Goal: Task Accomplishment & Management: Manage account settings

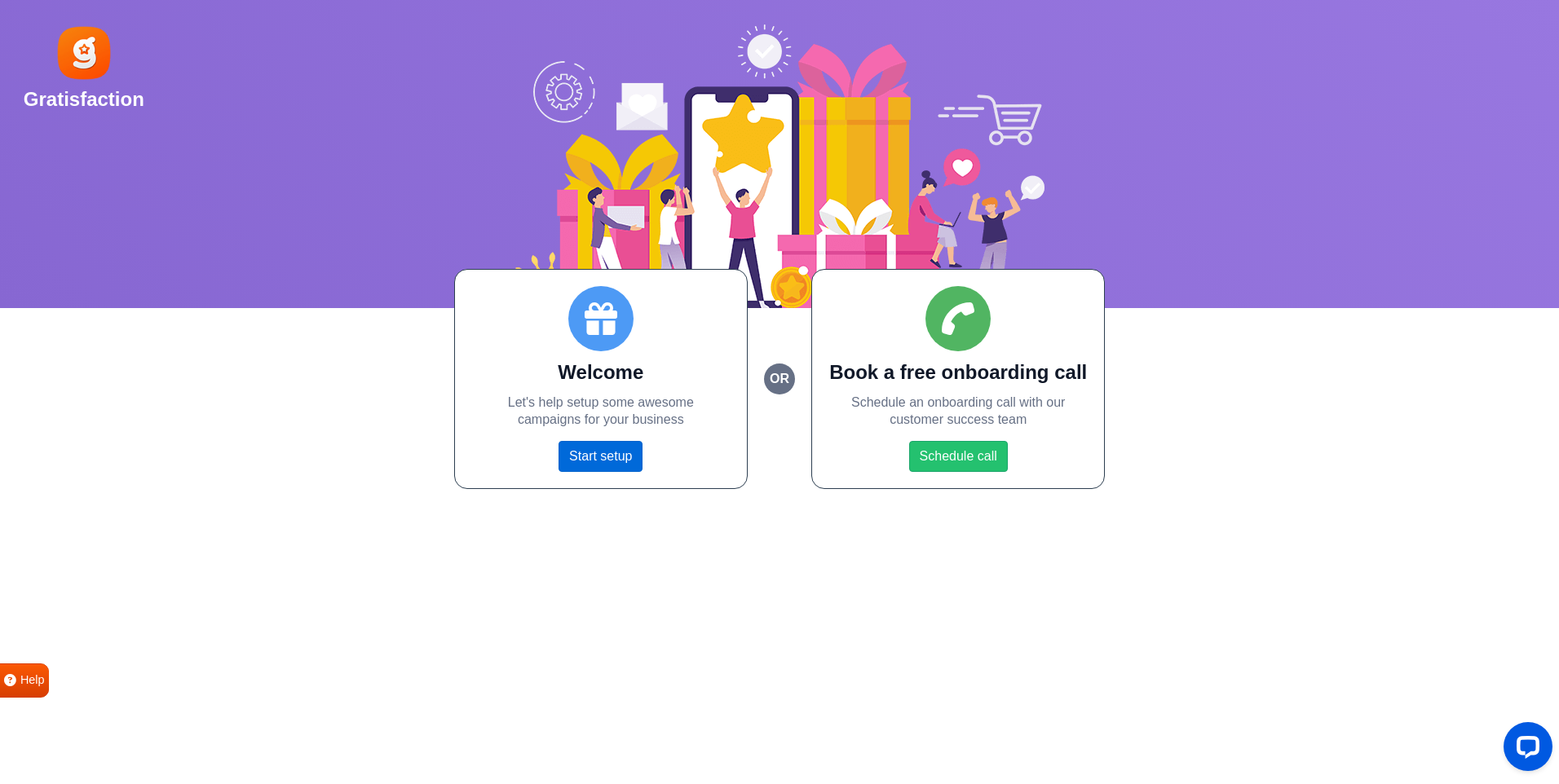
click at [613, 464] on link "Start setup" at bounding box center [600, 456] width 84 height 31
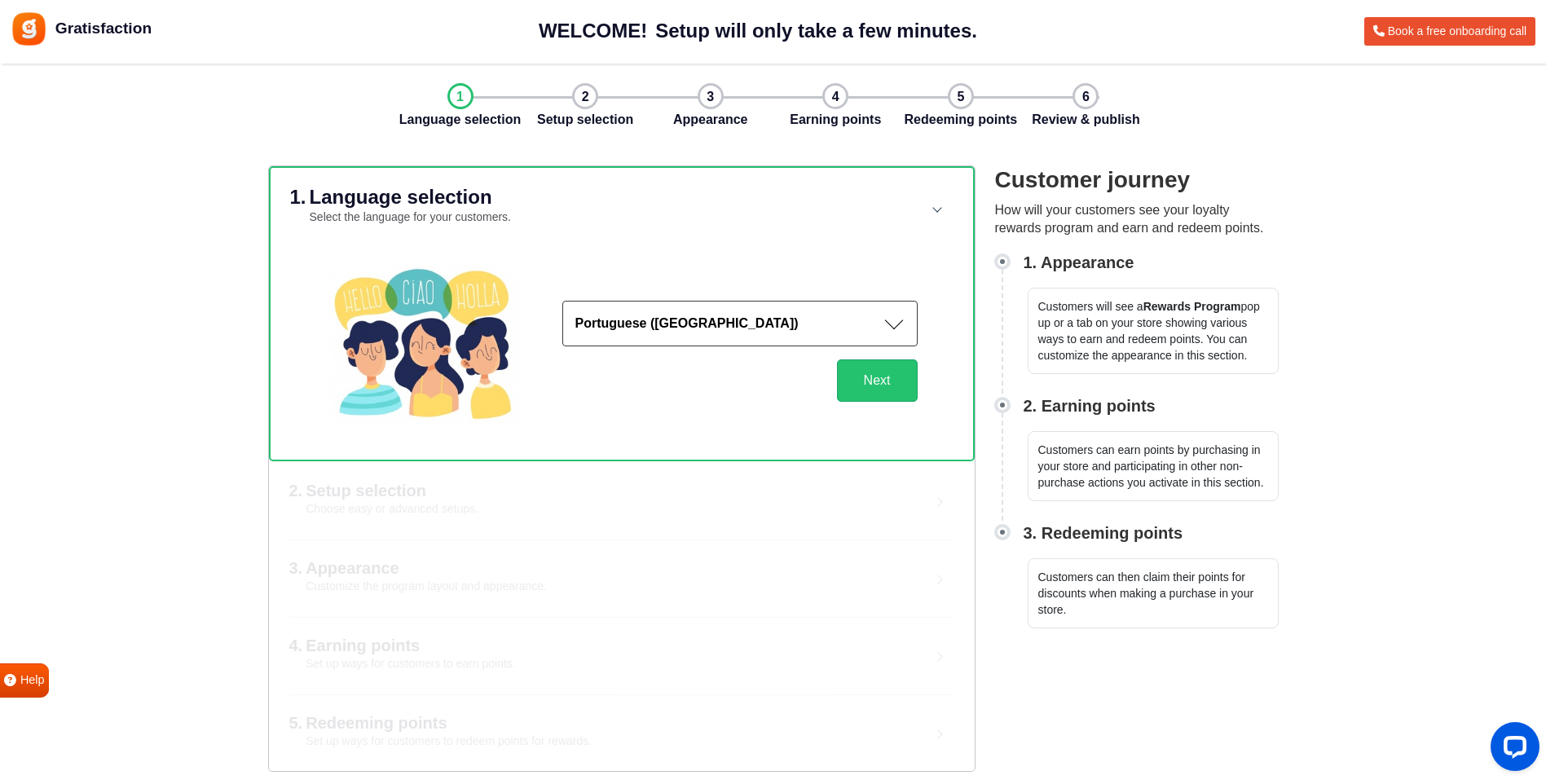
click at [890, 326] on button "Portuguese (Portugal)" at bounding box center [740, 324] width 356 height 46
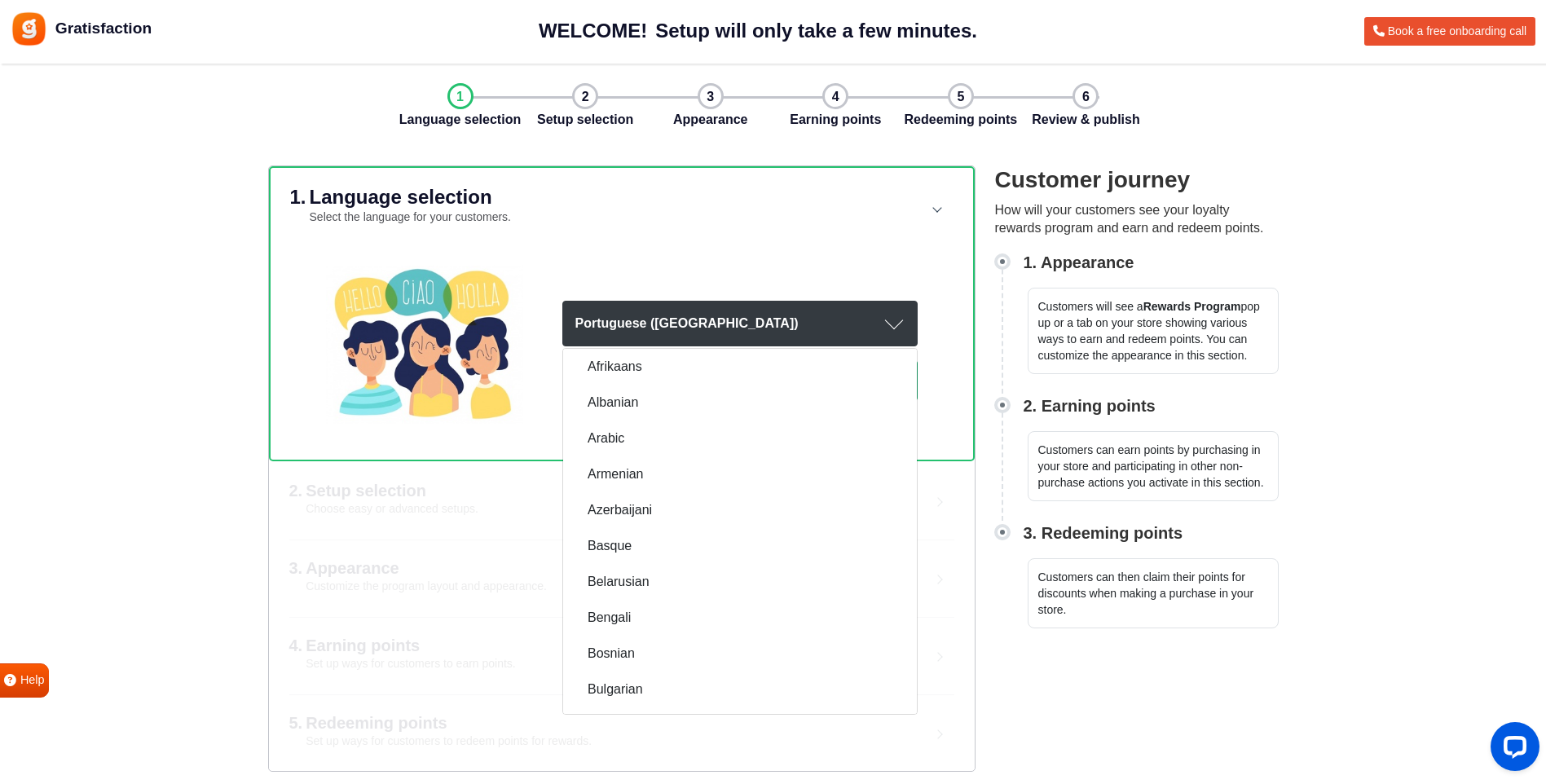
click at [888, 322] on button "Portuguese ([GEOGRAPHIC_DATA])" at bounding box center [740, 324] width 356 height 46
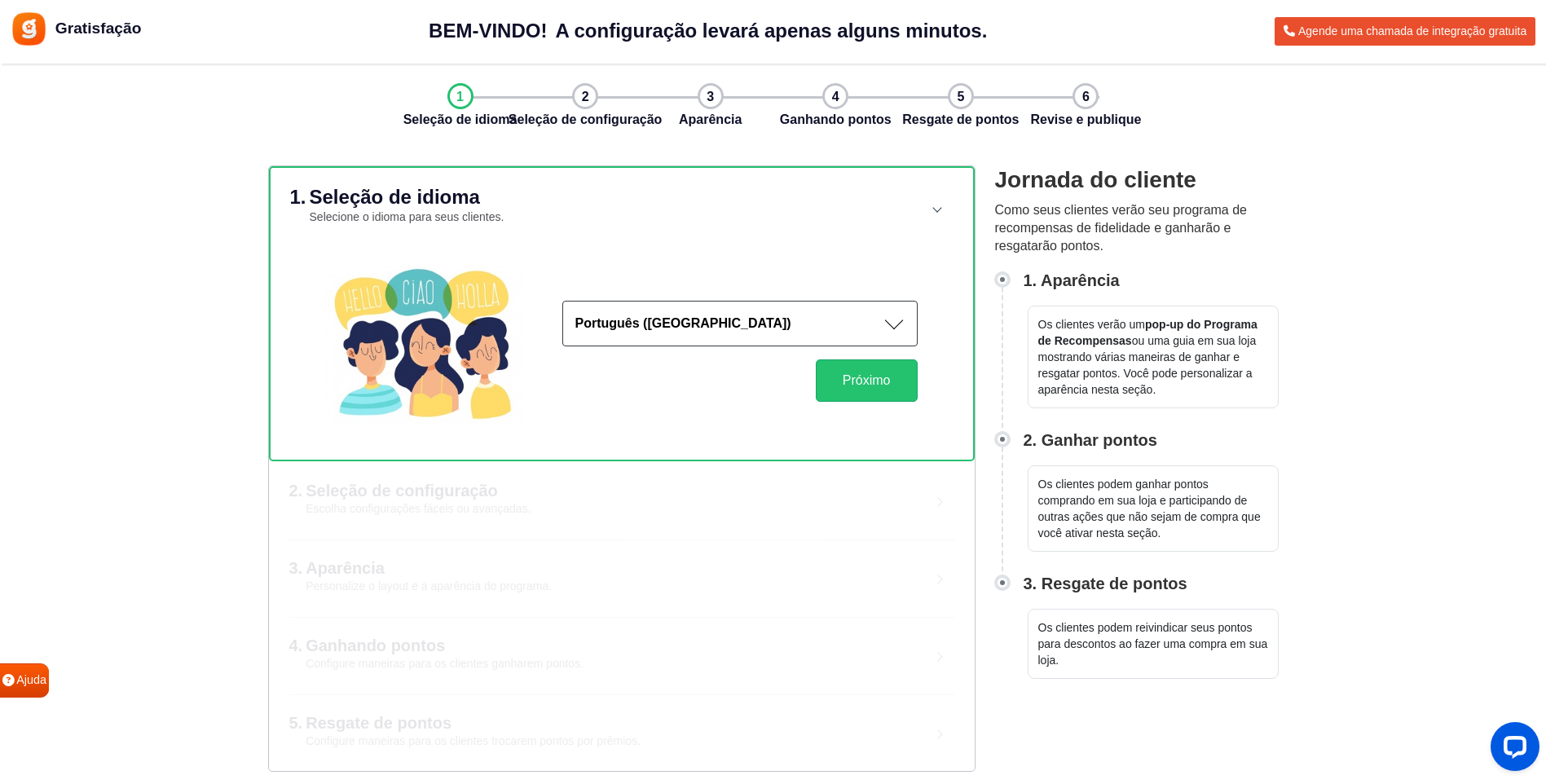
scroll to position [4, 0]
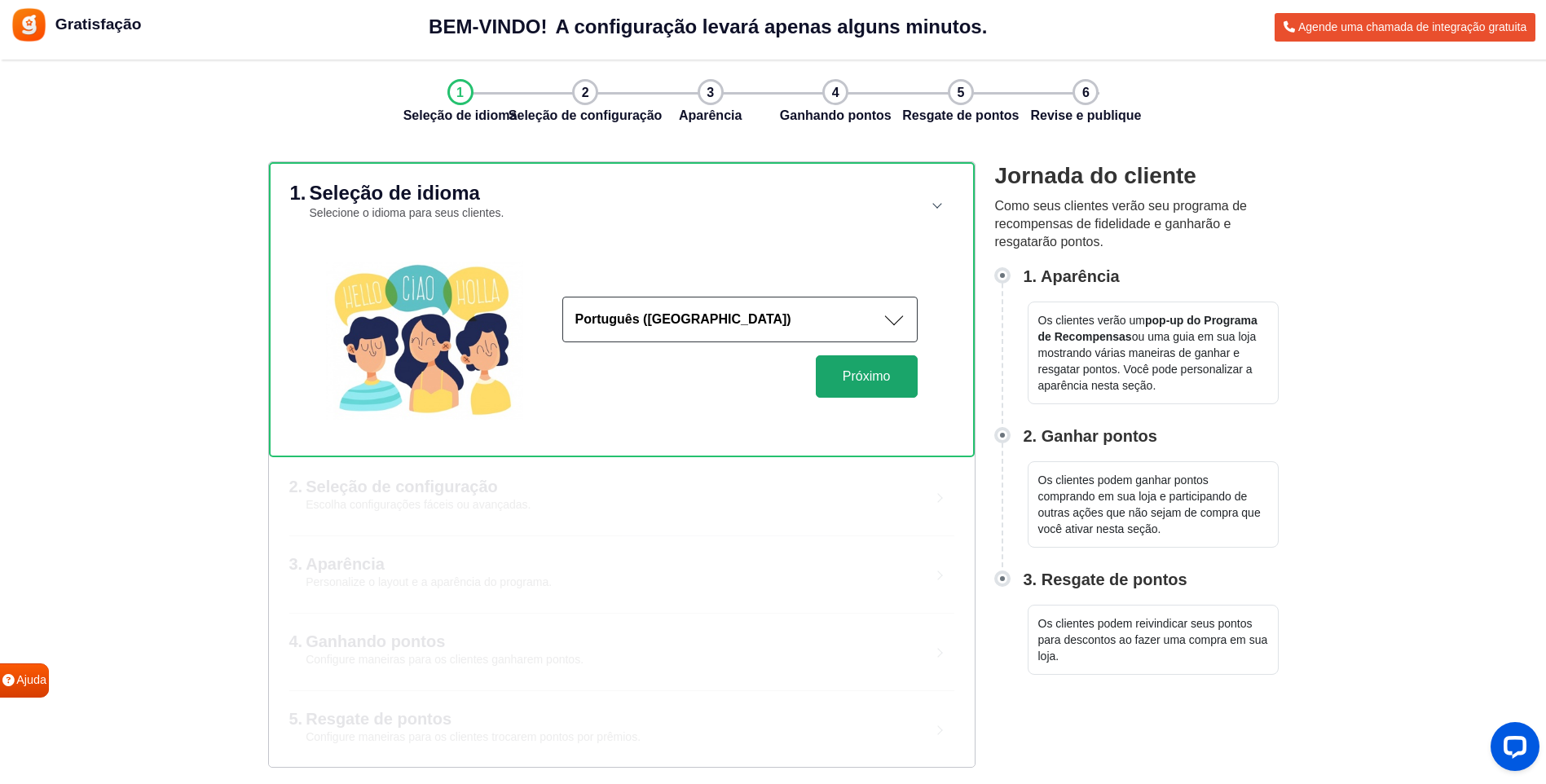
click at [882, 379] on button "Próximo" at bounding box center [866, 377] width 102 height 42
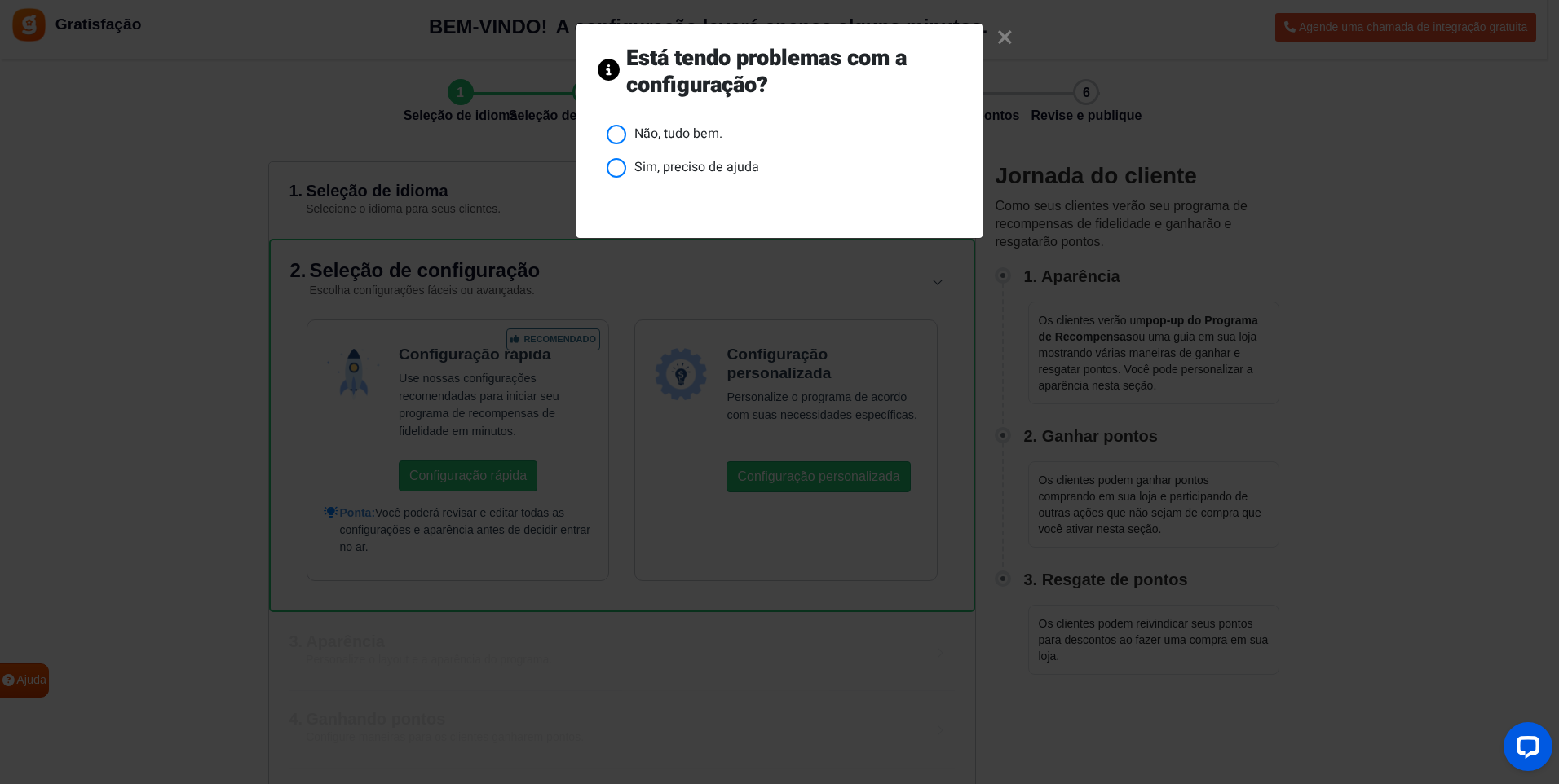
click at [624, 133] on li "Não, tudo bem." at bounding box center [784, 133] width 355 height 20
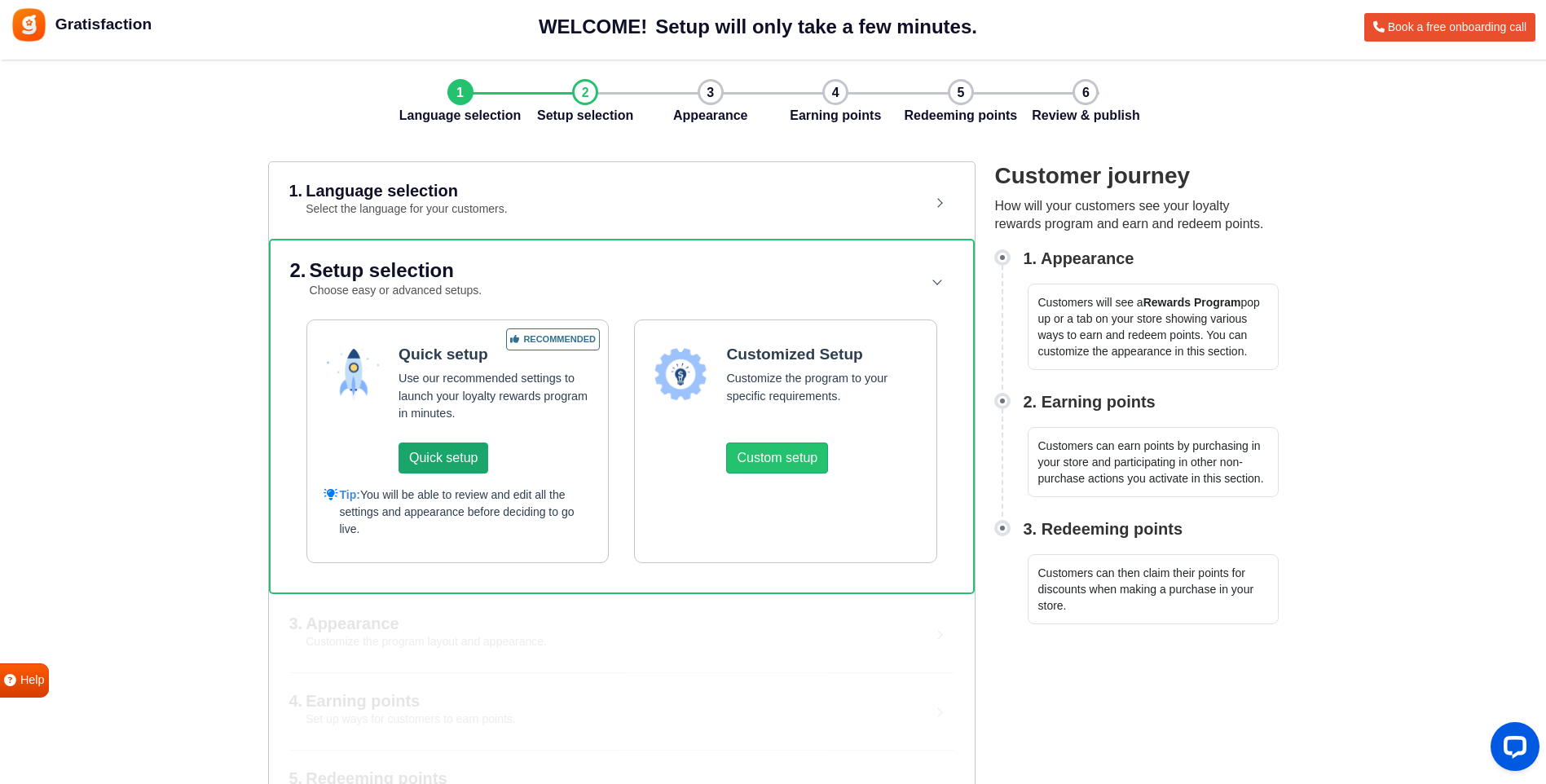
click at [448, 455] on button "Quick setup" at bounding box center [444, 458] width 90 height 31
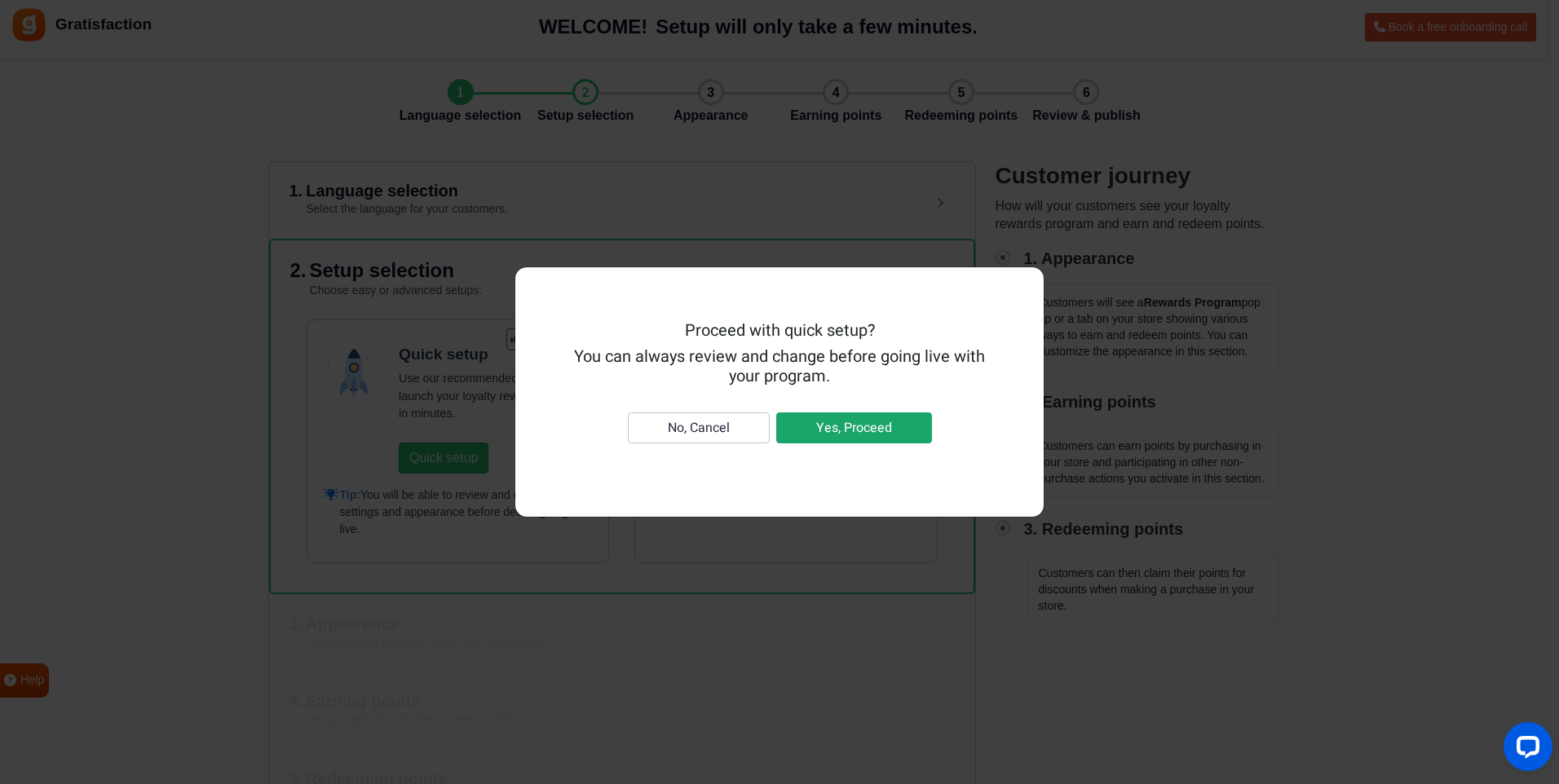
click at [861, 431] on button "Yes, Proceed" at bounding box center [854, 427] width 155 height 31
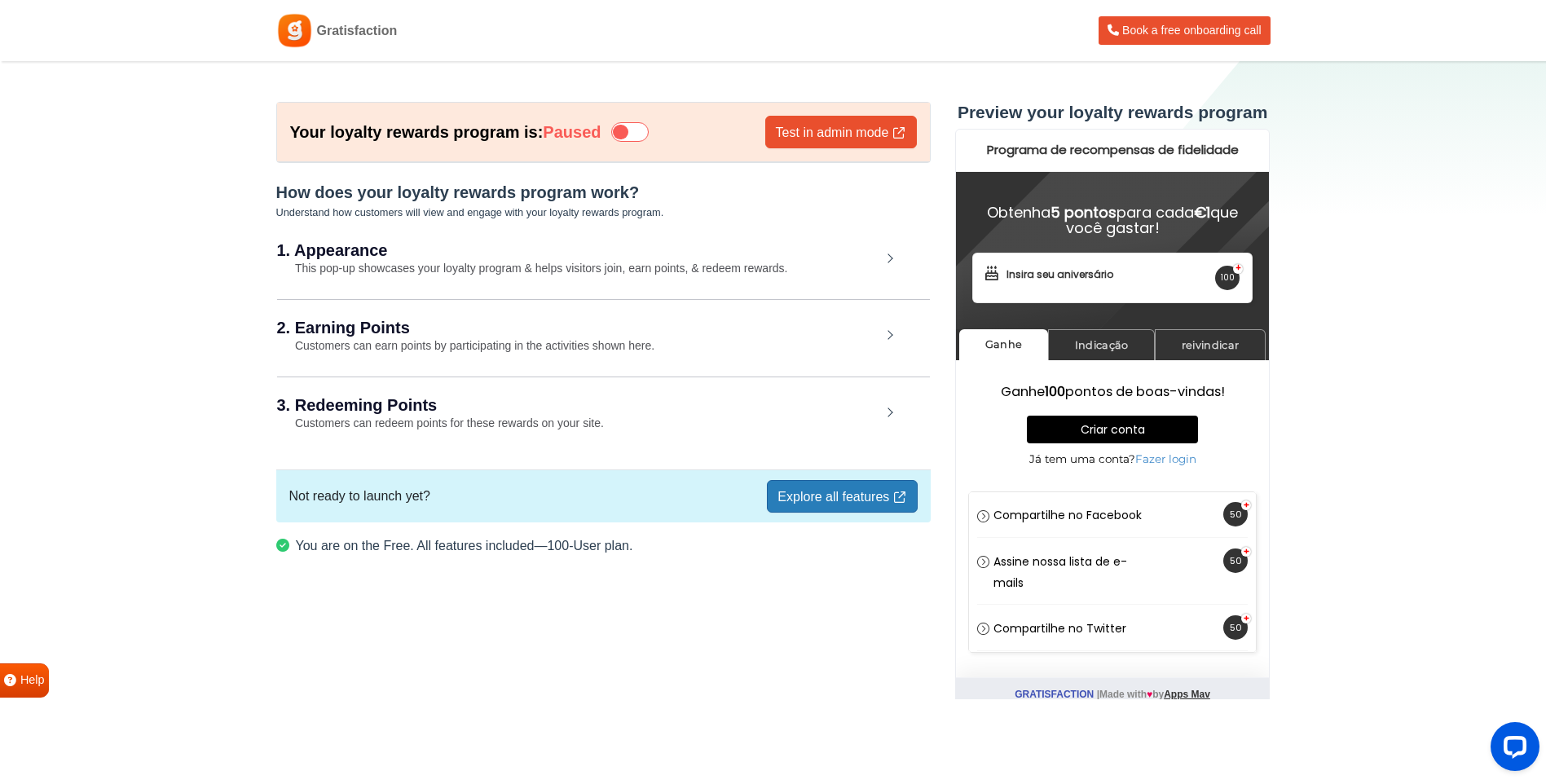
scroll to position [3, 0]
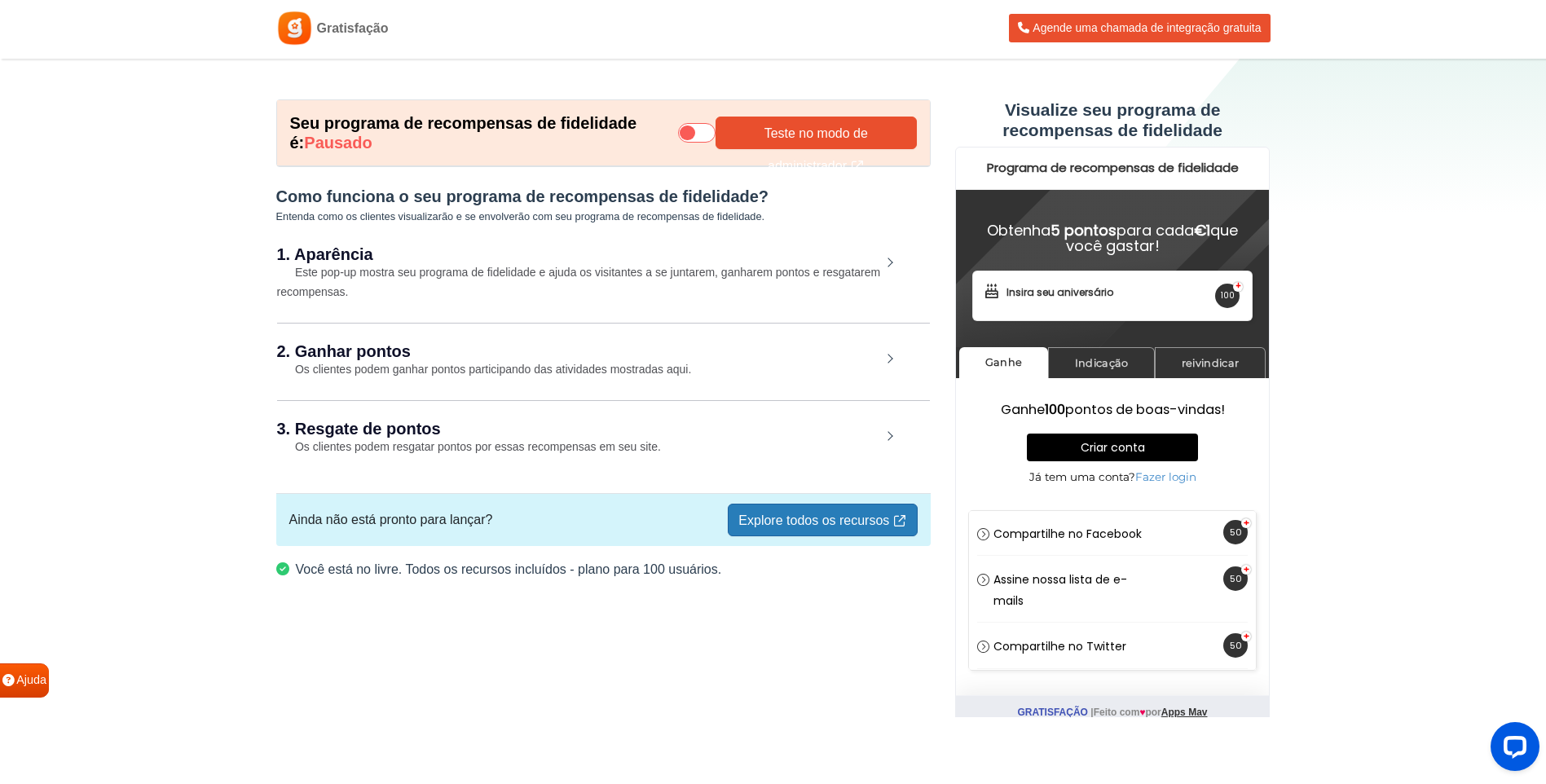
click at [690, 134] on icon at bounding box center [697, 132] width 37 height 19
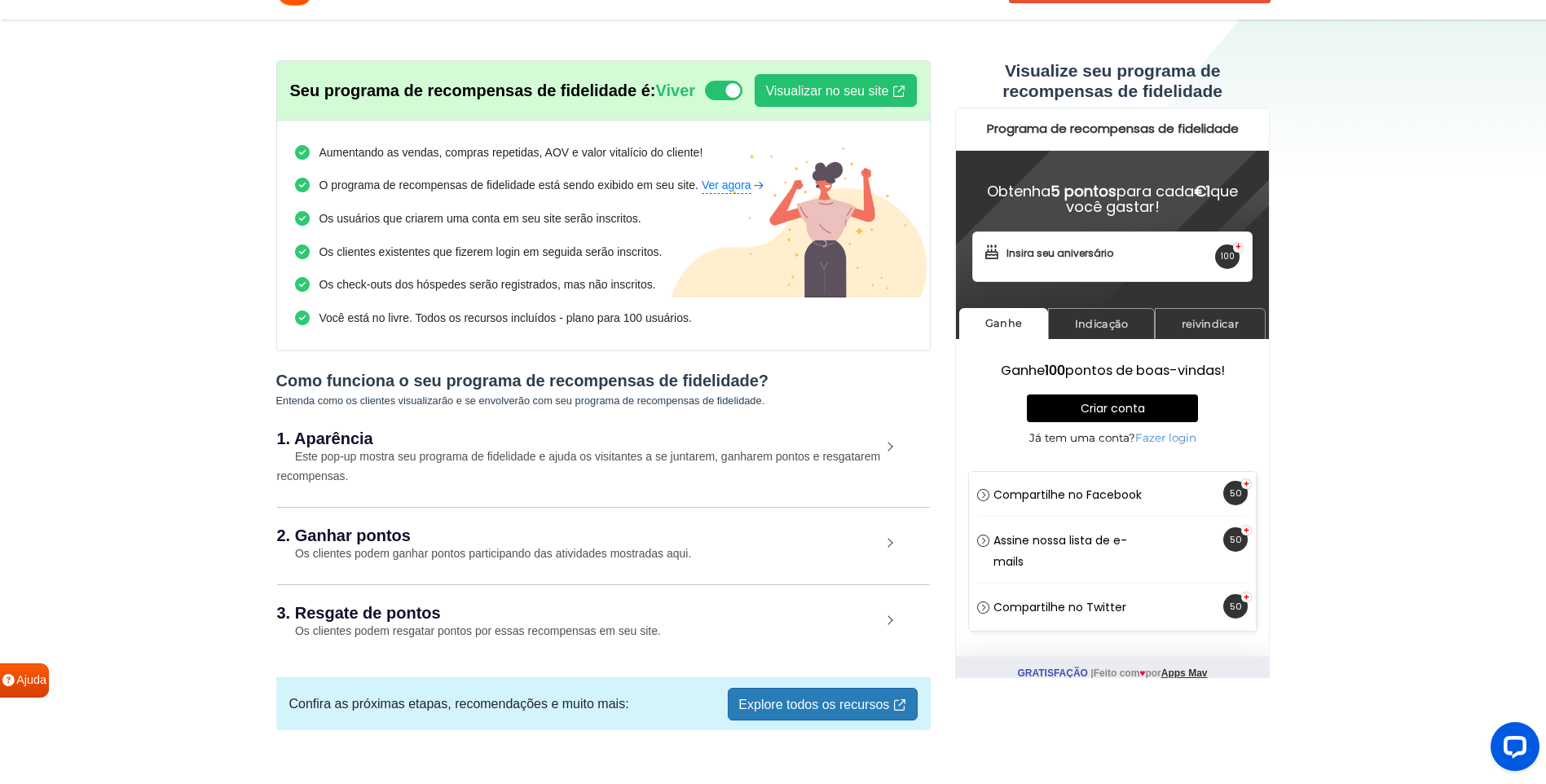
scroll to position [77, 0]
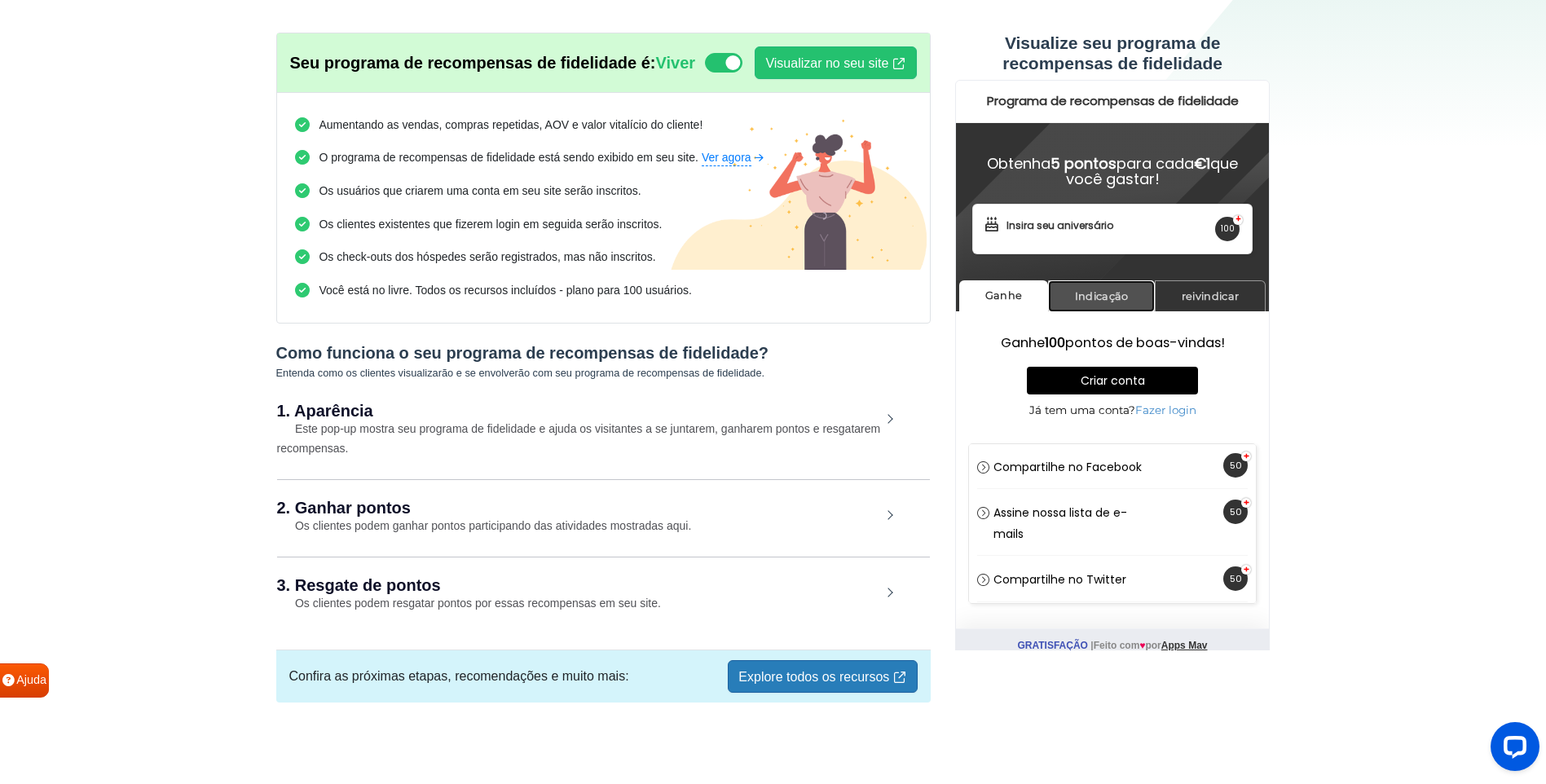
click at [1106, 292] on link "Indicação" at bounding box center [1101, 296] width 106 height 32
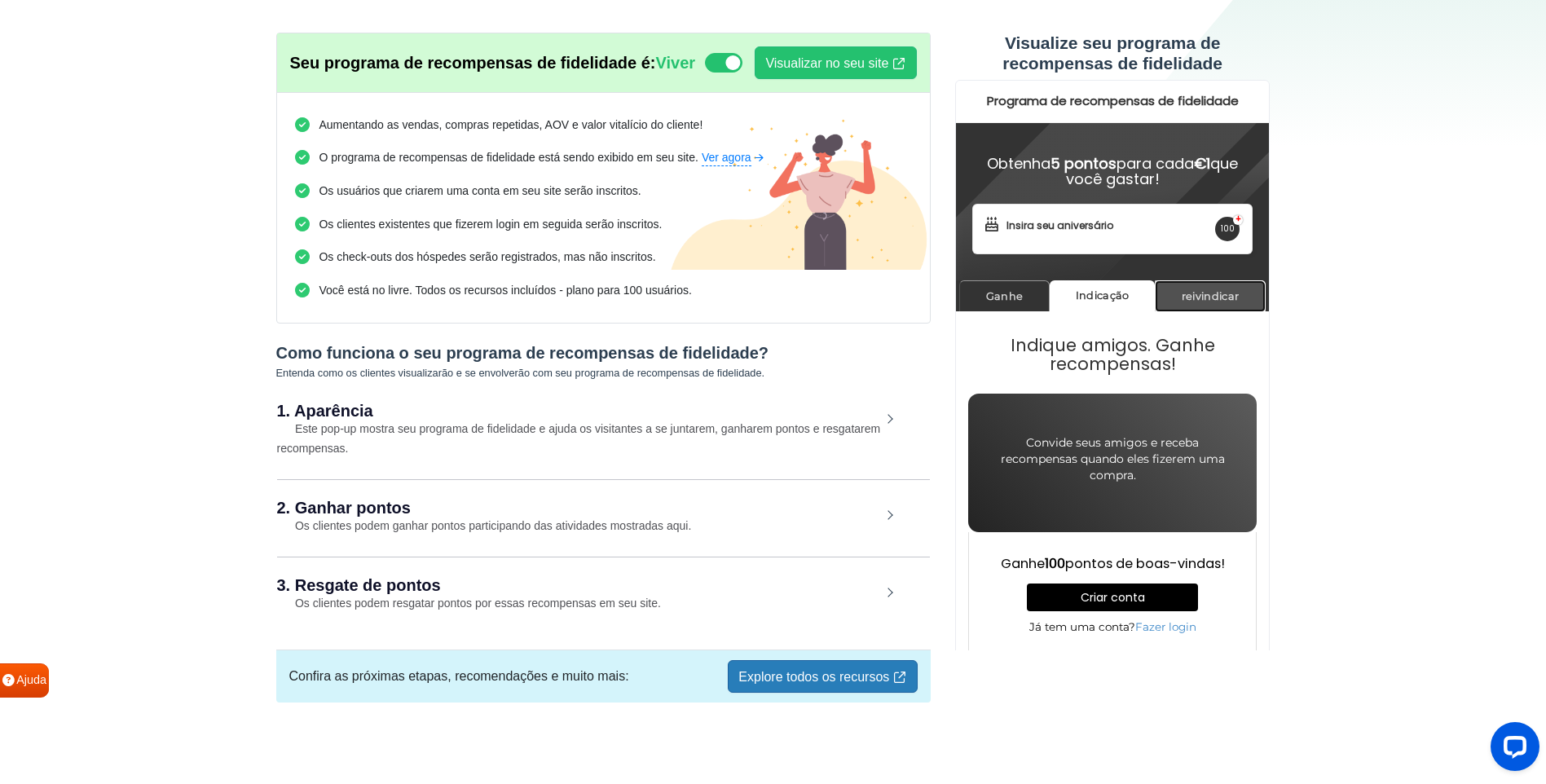
click at [1207, 292] on link "reivindicar" at bounding box center [1211, 296] width 111 height 32
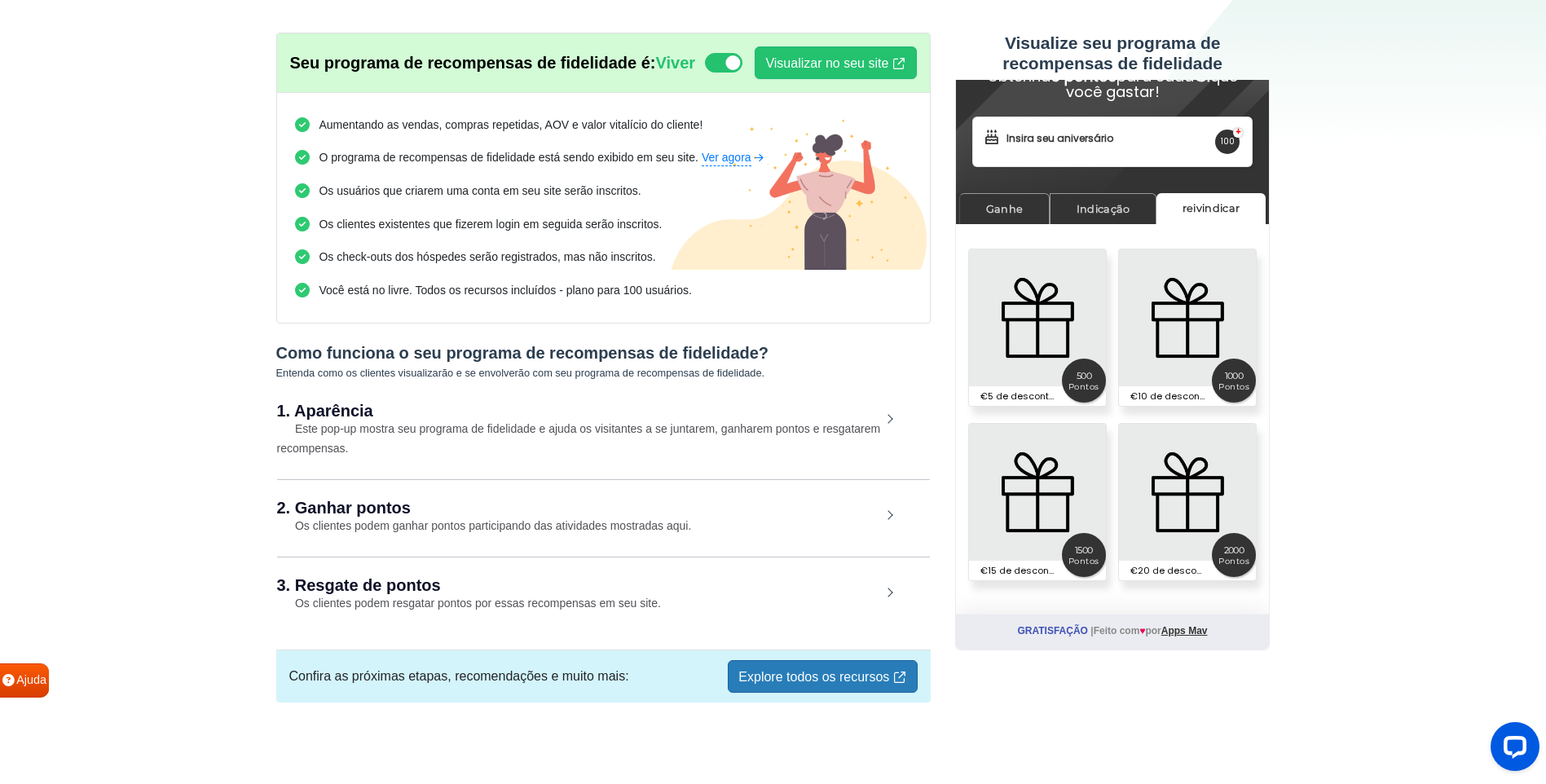
click at [888, 421] on div "1. Aparência Este pop-up mostra seu programa de fidelidade e ajuda os visitante…" at bounding box center [603, 430] width 653 height 95
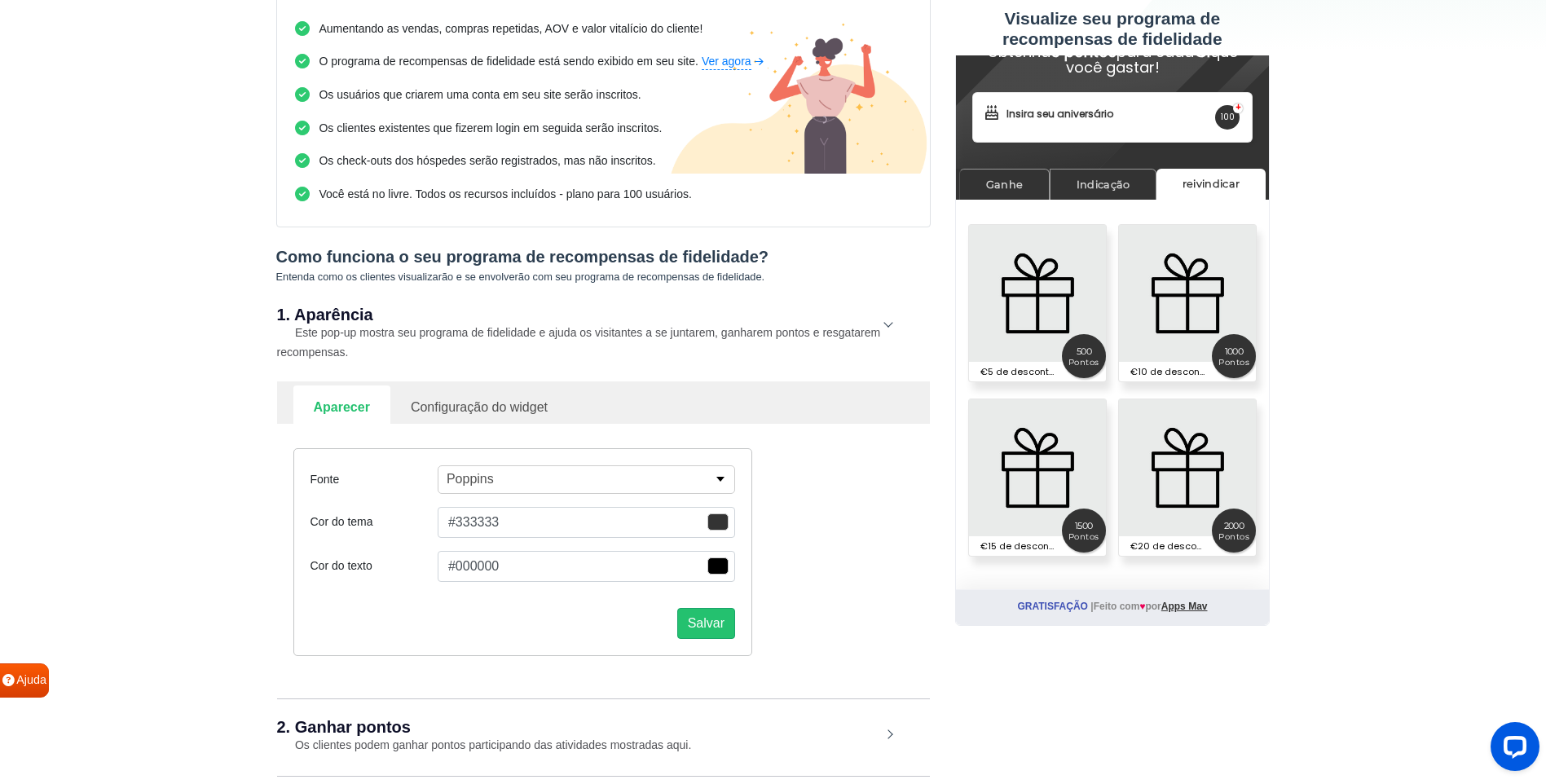
scroll to position [158, 0]
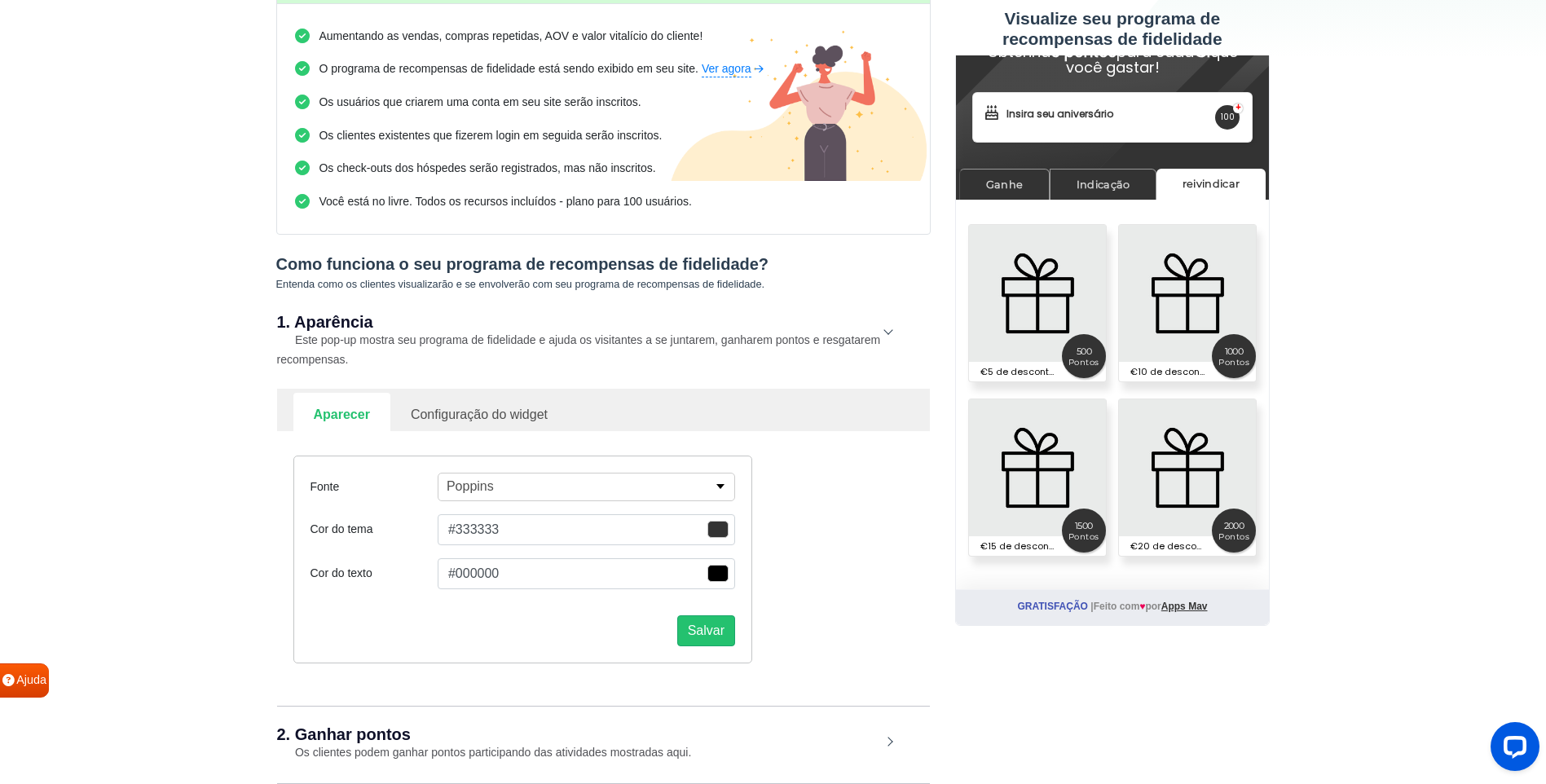
click at [888, 340] on div "1. Aparência Este pop-up mostra seu programa de fidelidade e ajuda os visitante…" at bounding box center [603, 341] width 653 height 95
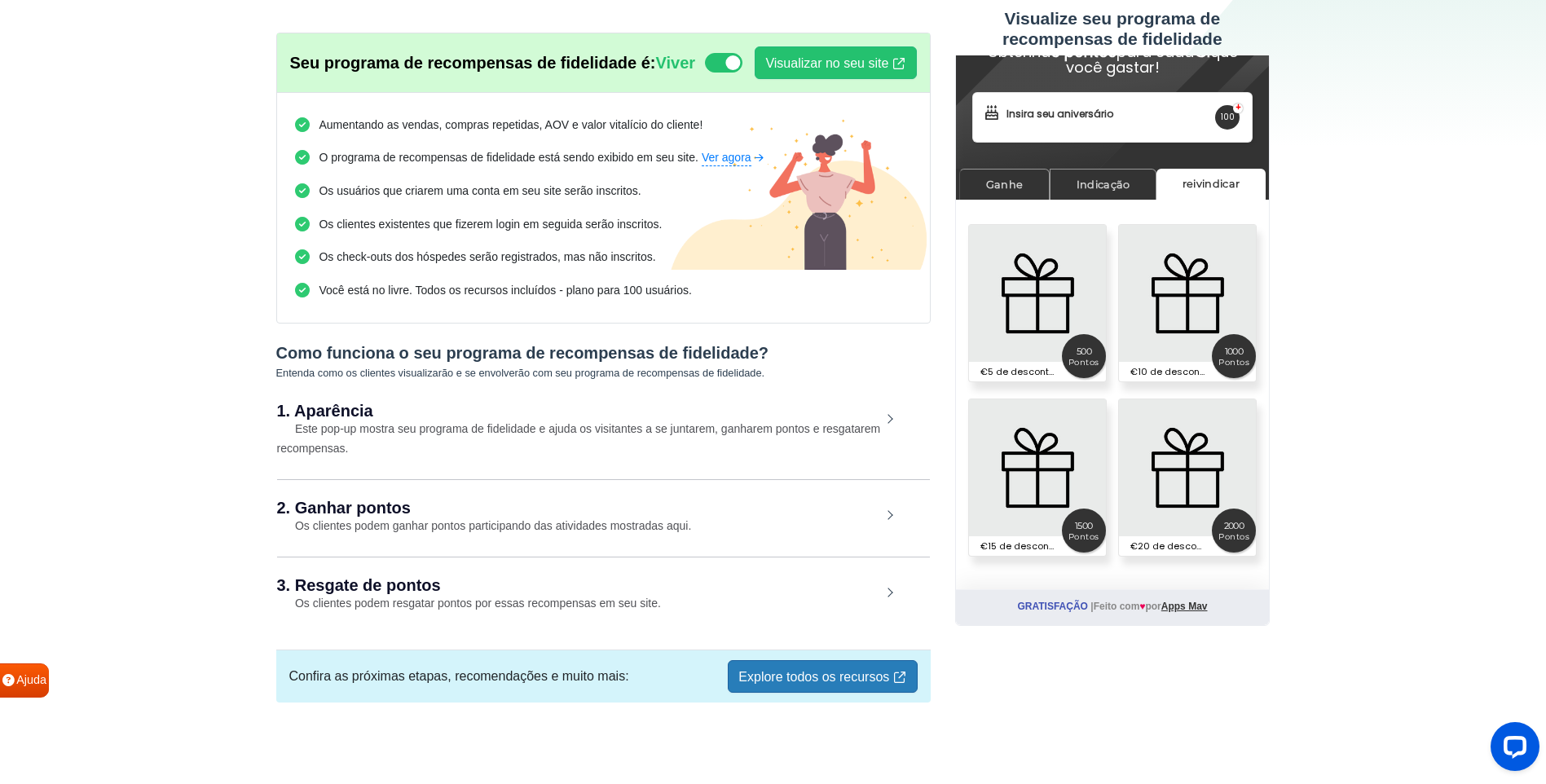
scroll to position [77, 0]
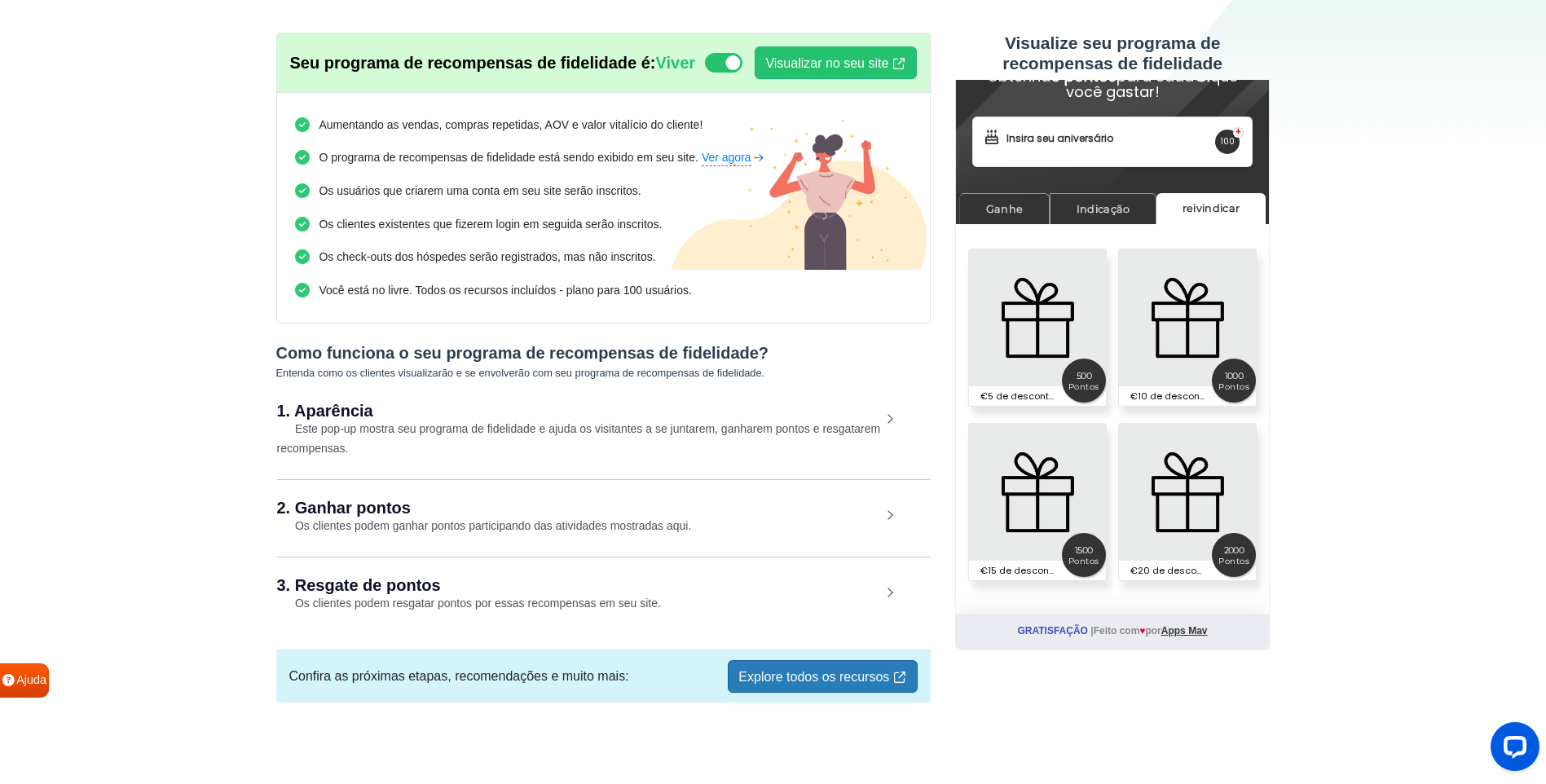
click at [888, 516] on div "2. Ganhar pontos Os clientes podem ganhar pontos participando das atividades mo…" at bounding box center [603, 517] width 653 height 76
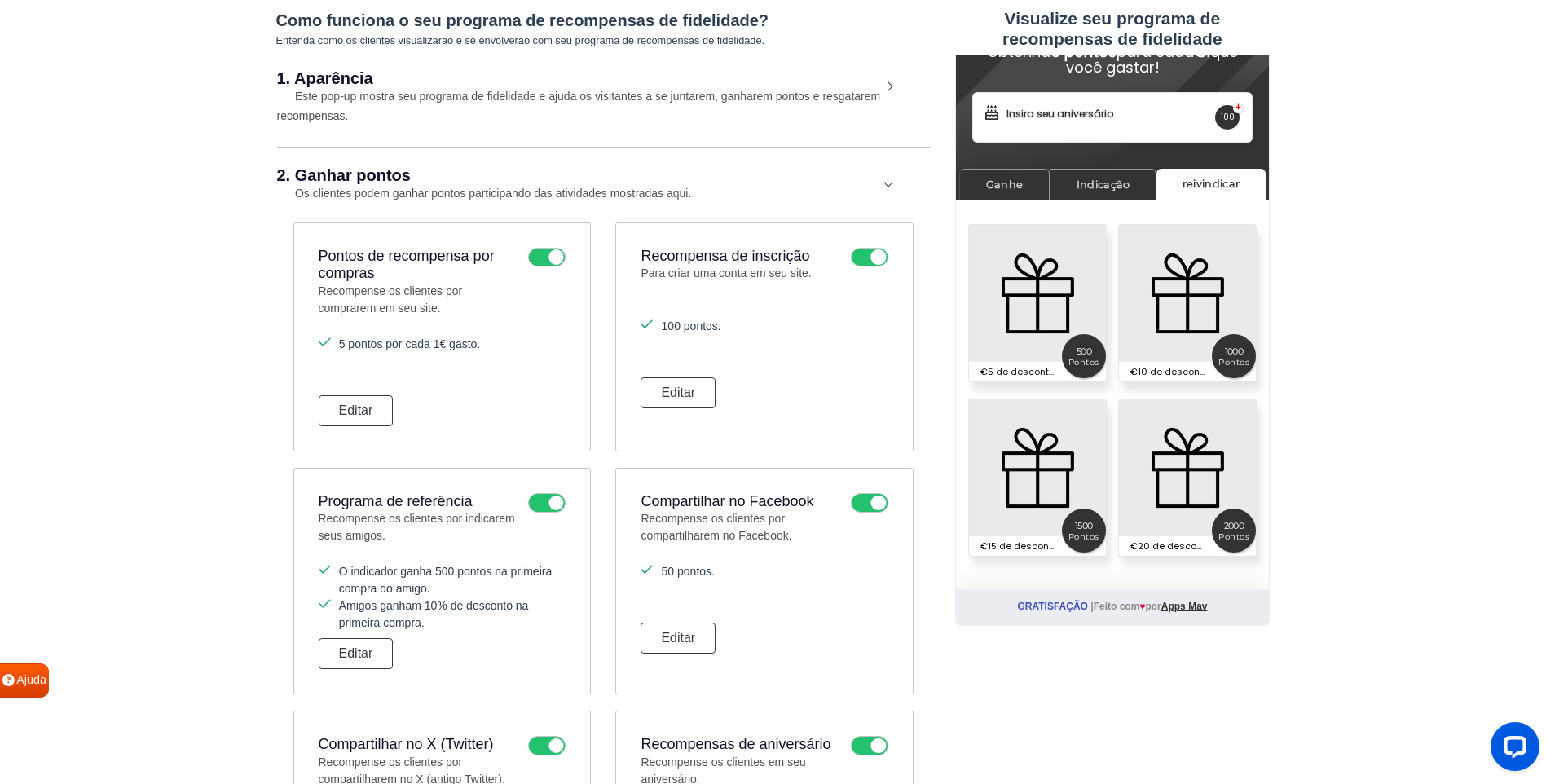
scroll to position [401, 0]
click at [884, 194] on div "2. Ganhar pontos Os clientes podem ganhar pontos participando das atividades mo…" at bounding box center [603, 185] width 653 height 76
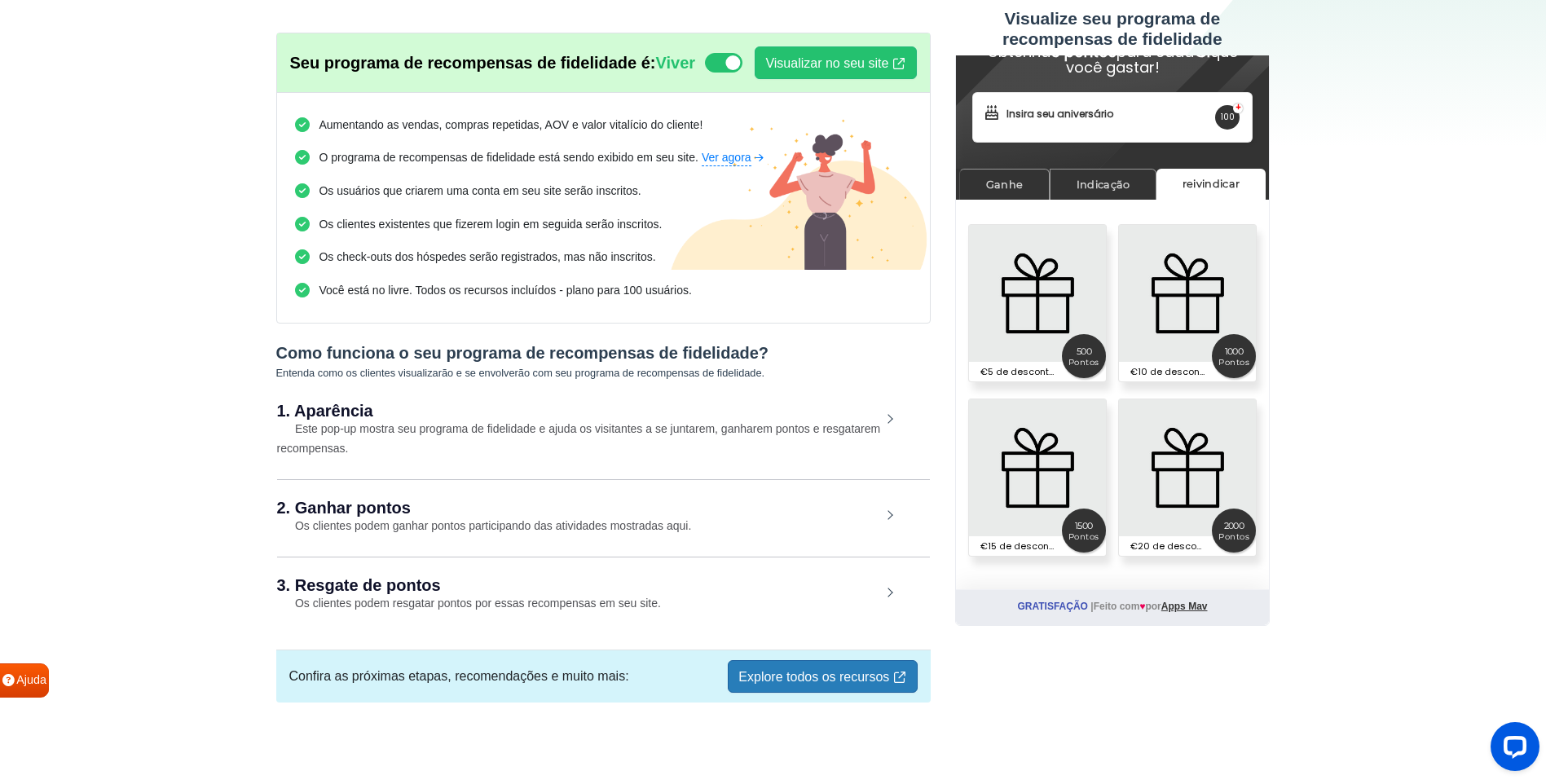
scroll to position [77, 0]
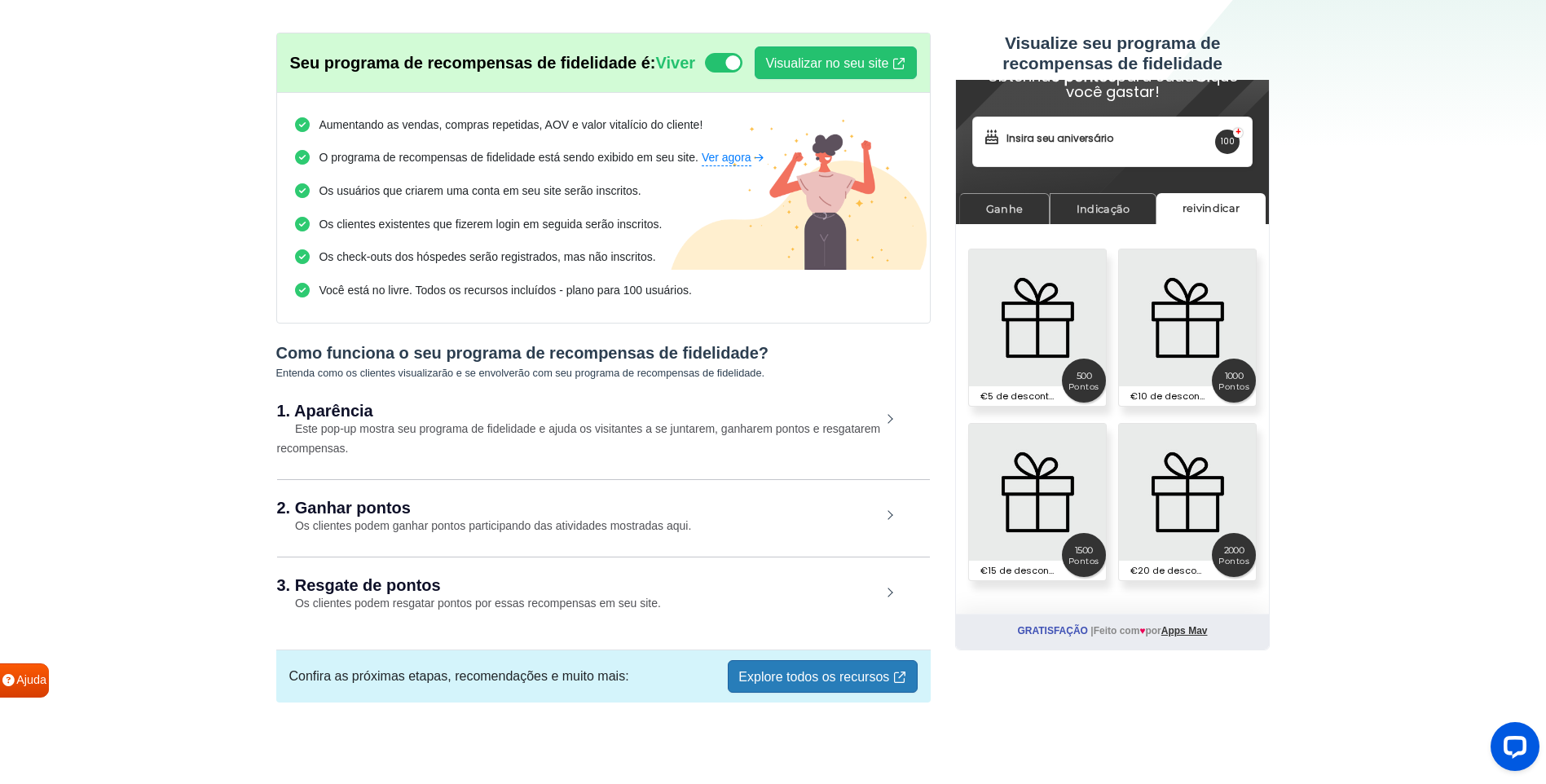
click at [884, 594] on div "3. Resgate de pontos Os clientes podem resgatar pontos por essas recompensas em…" at bounding box center [603, 594] width 653 height 76
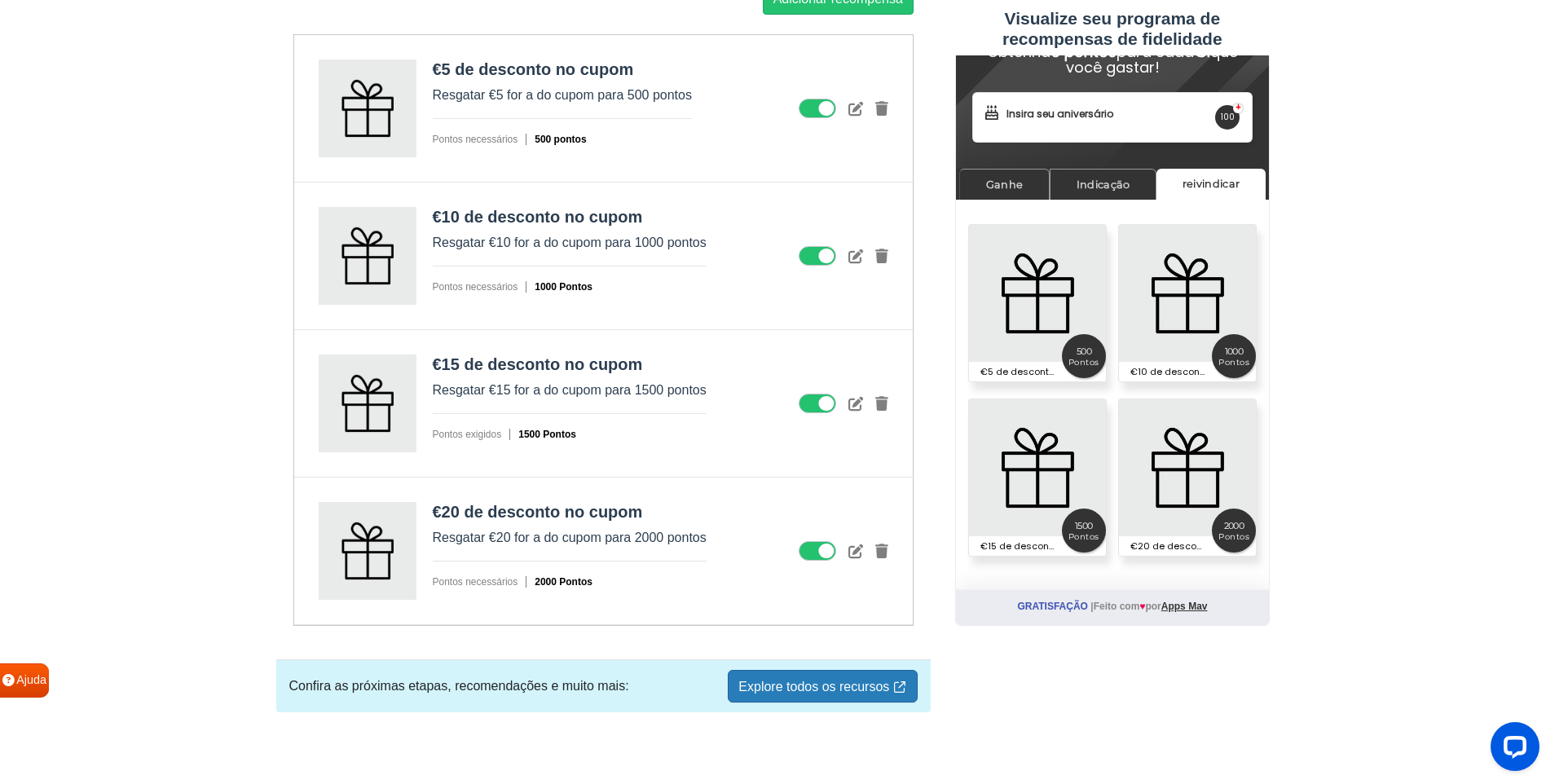
scroll to position [1021, 0]
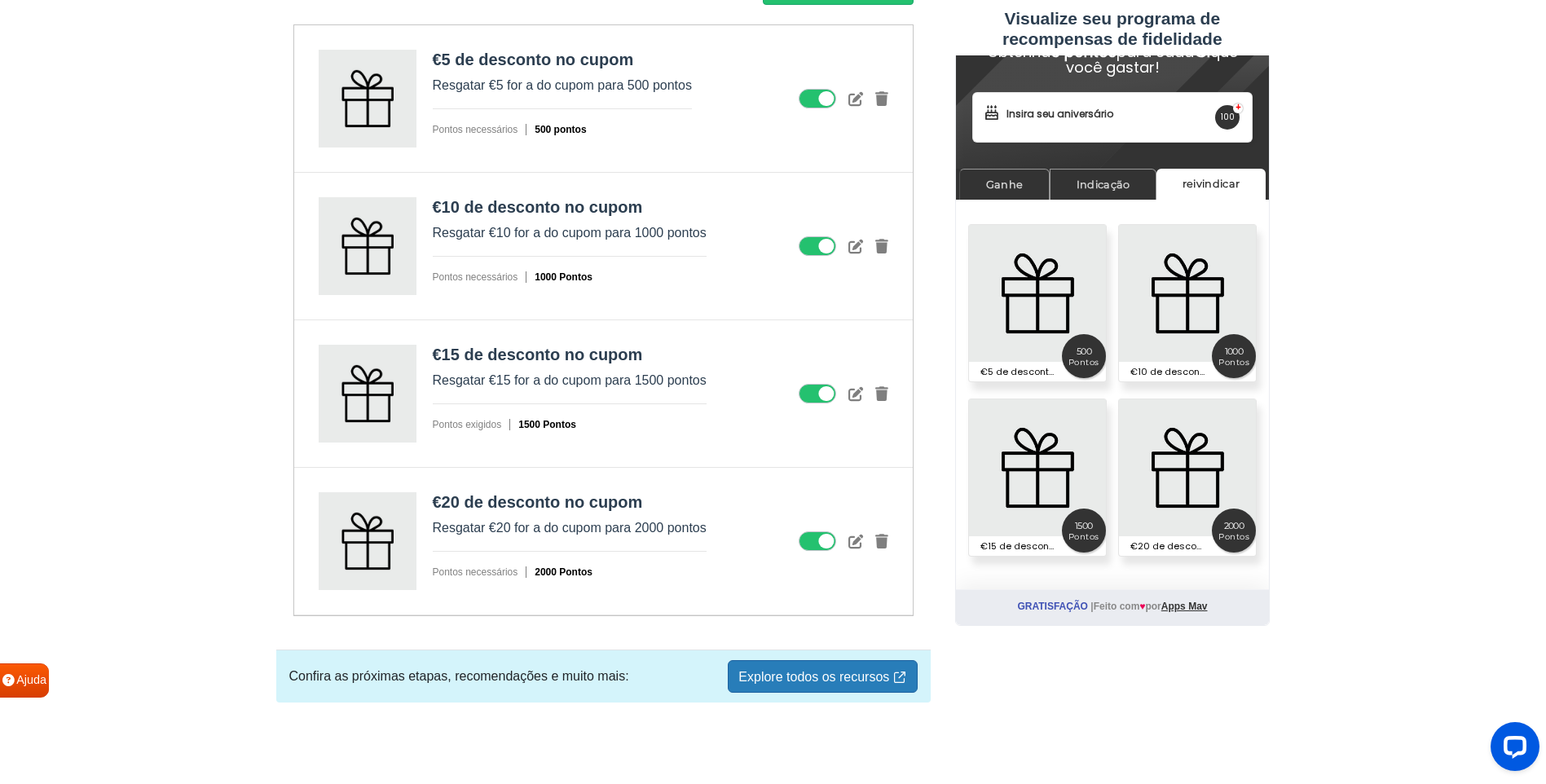
click at [874, 679] on font "Explore todos os recursos" at bounding box center [813, 677] width 150 height 13
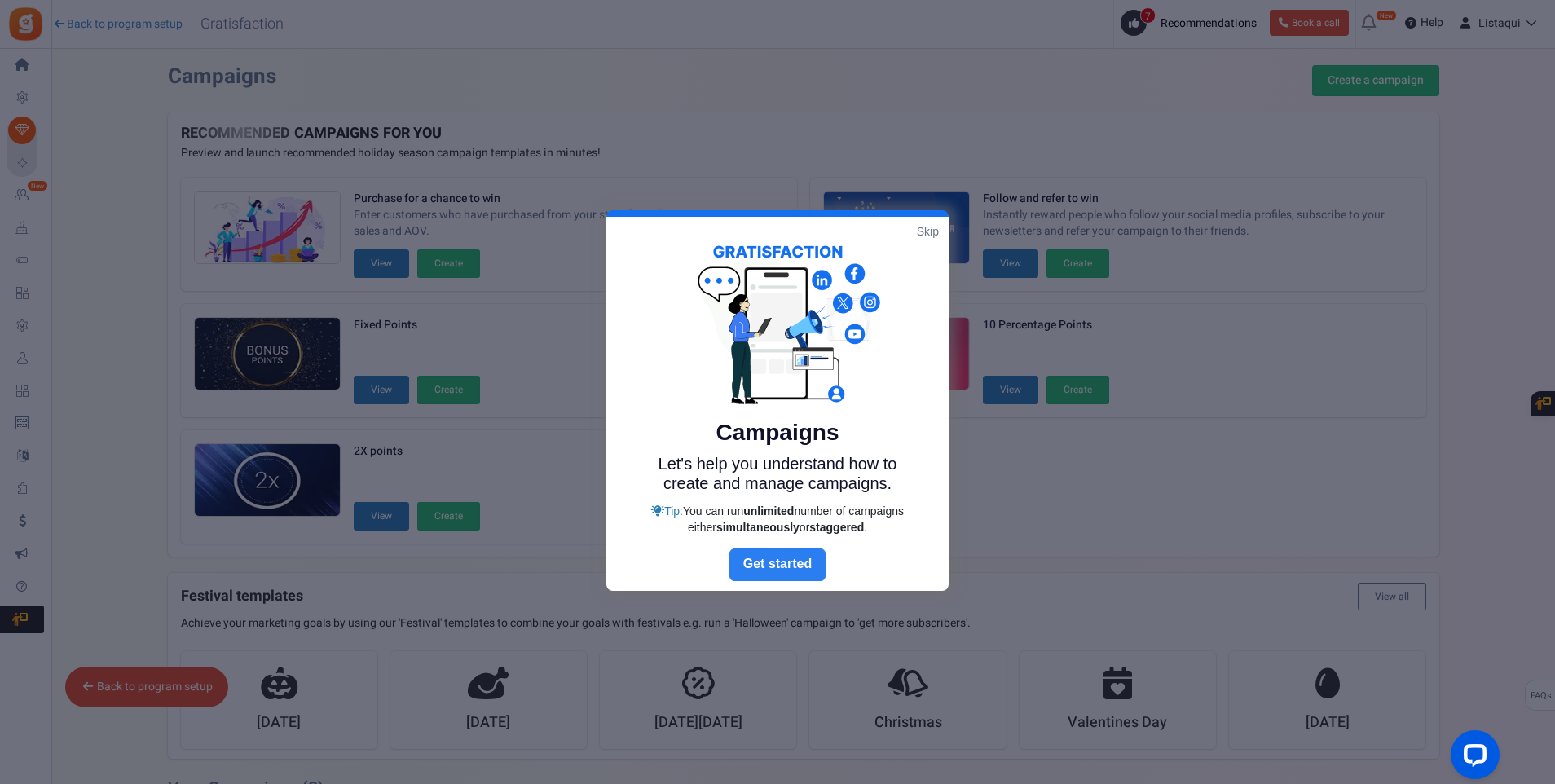
click at [789, 566] on link "Next" at bounding box center [778, 565] width 96 height 33
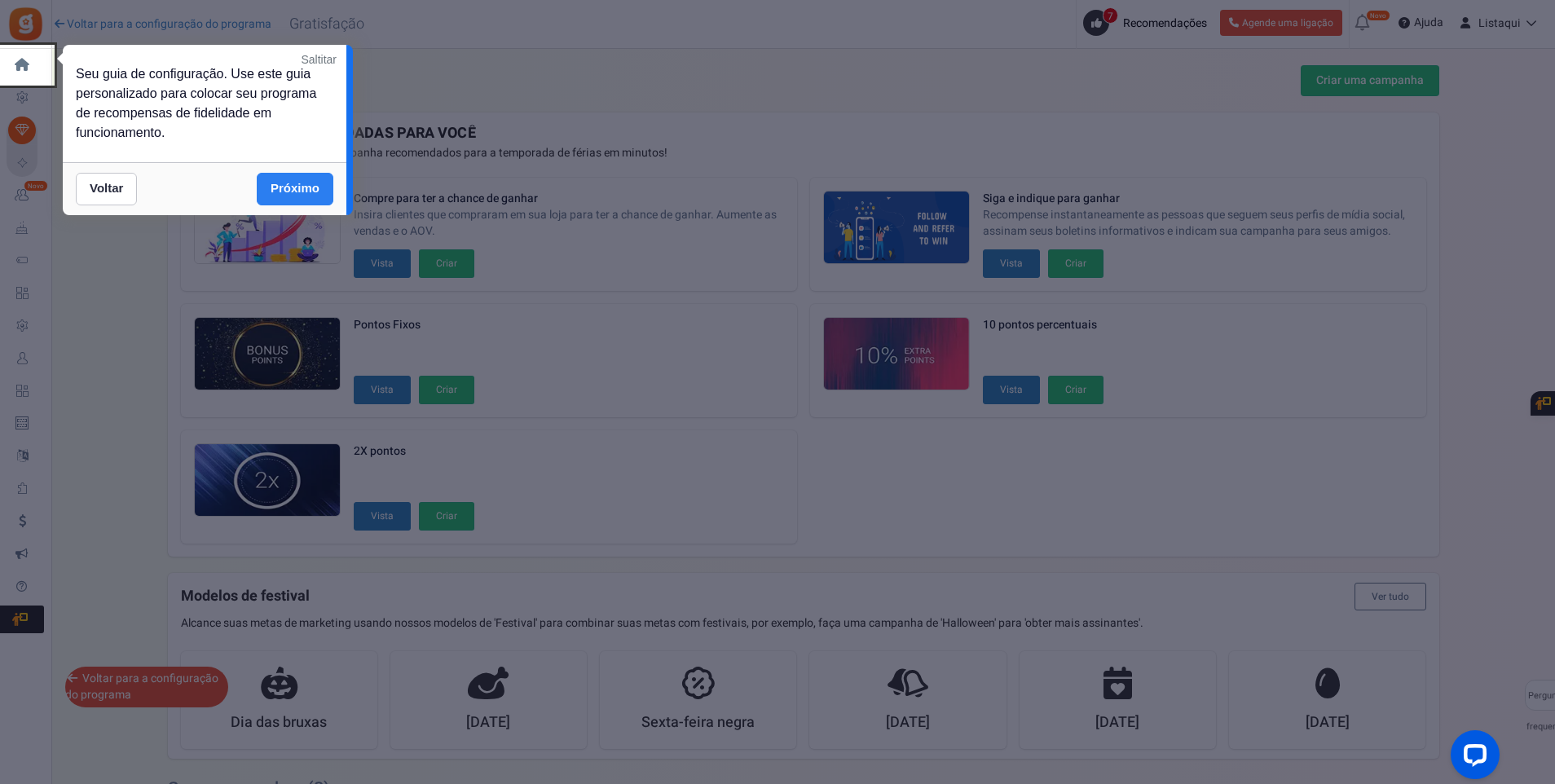
click at [287, 191] on link "Próximo" at bounding box center [295, 189] width 77 height 33
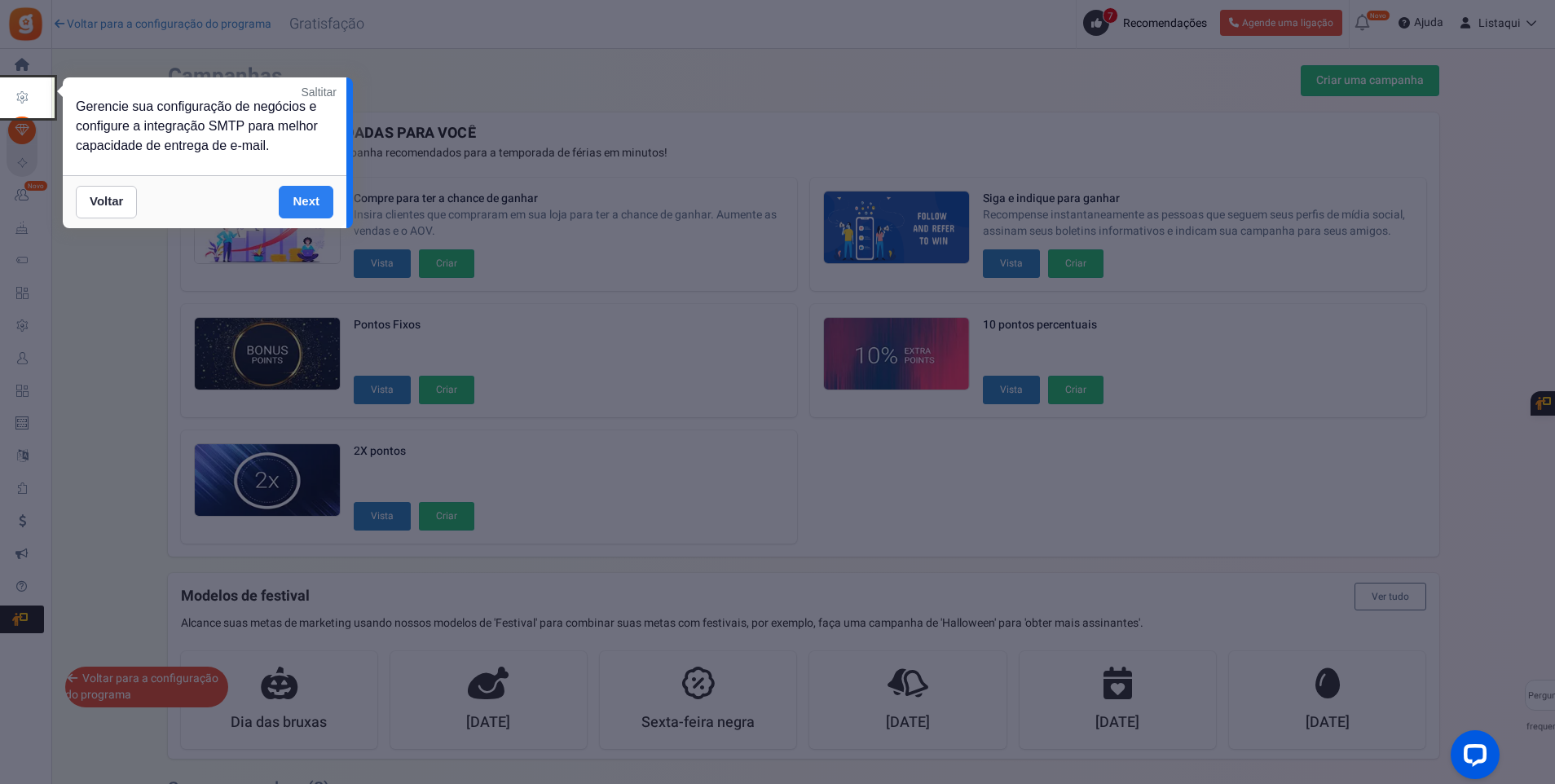
click at [308, 202] on link "Next" at bounding box center [306, 202] width 55 height 33
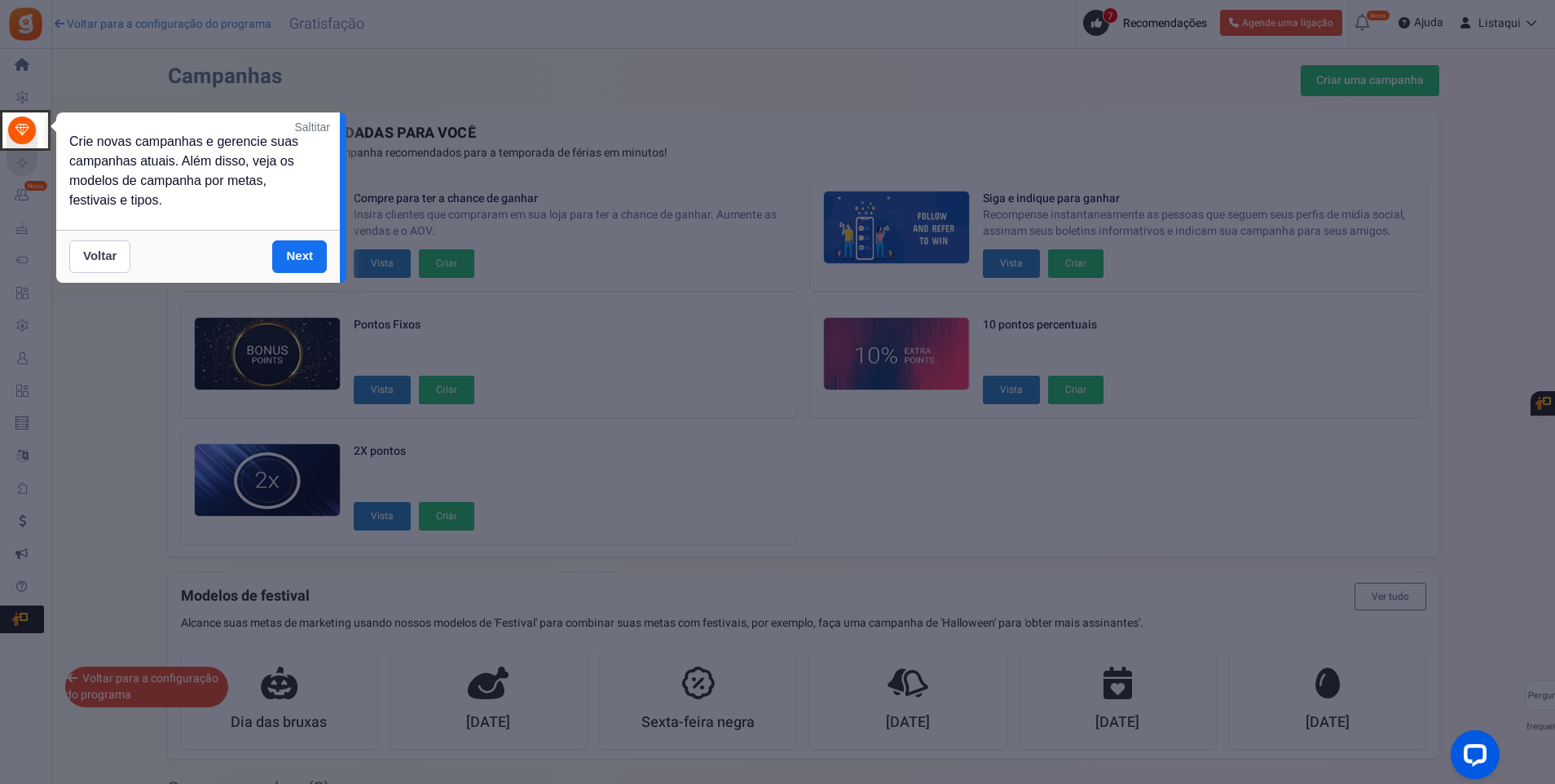
click at [99, 260] on link "Voltar" at bounding box center [100, 257] width 61 height 33
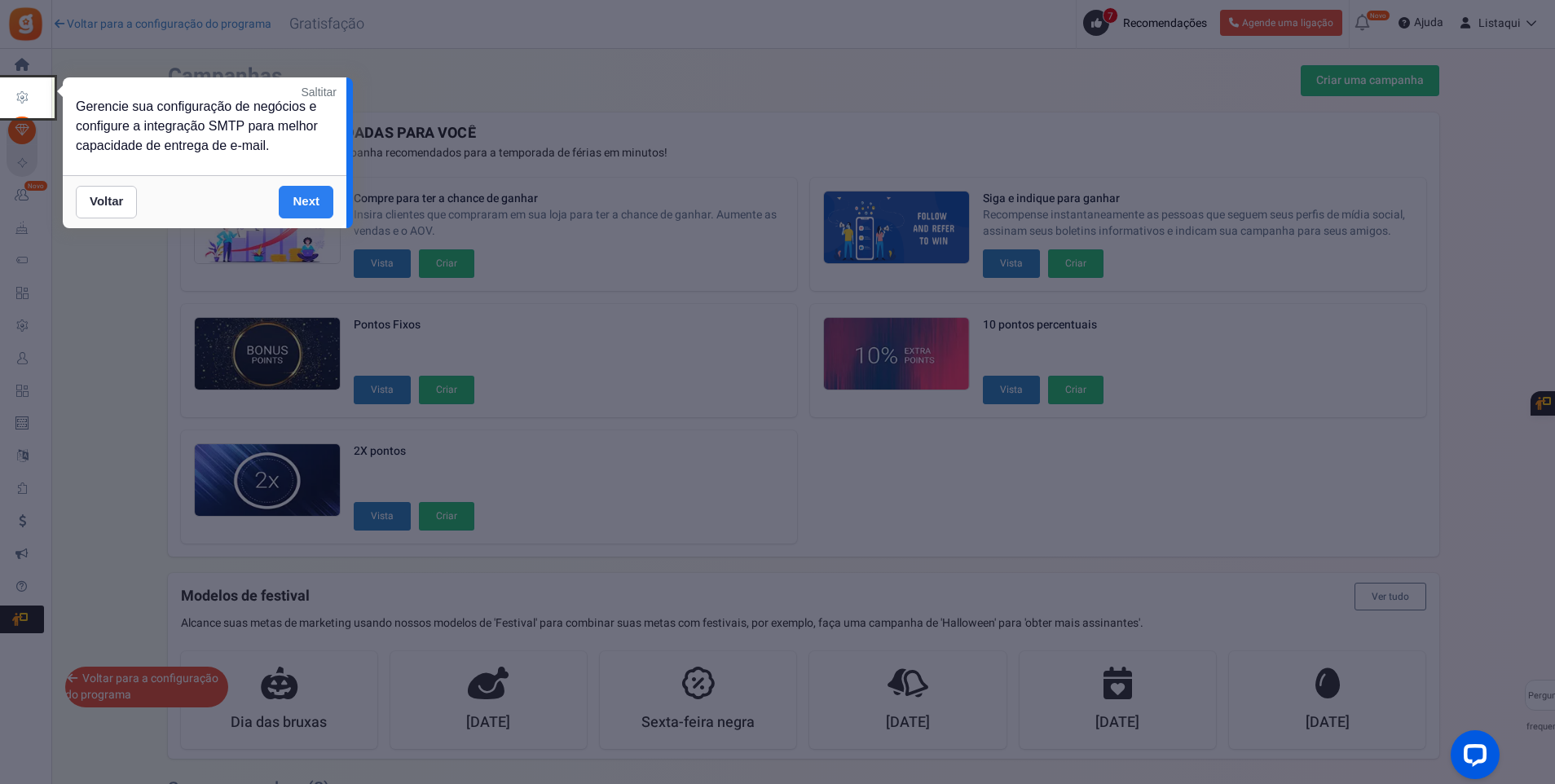
click at [302, 210] on link "Next" at bounding box center [306, 202] width 55 height 33
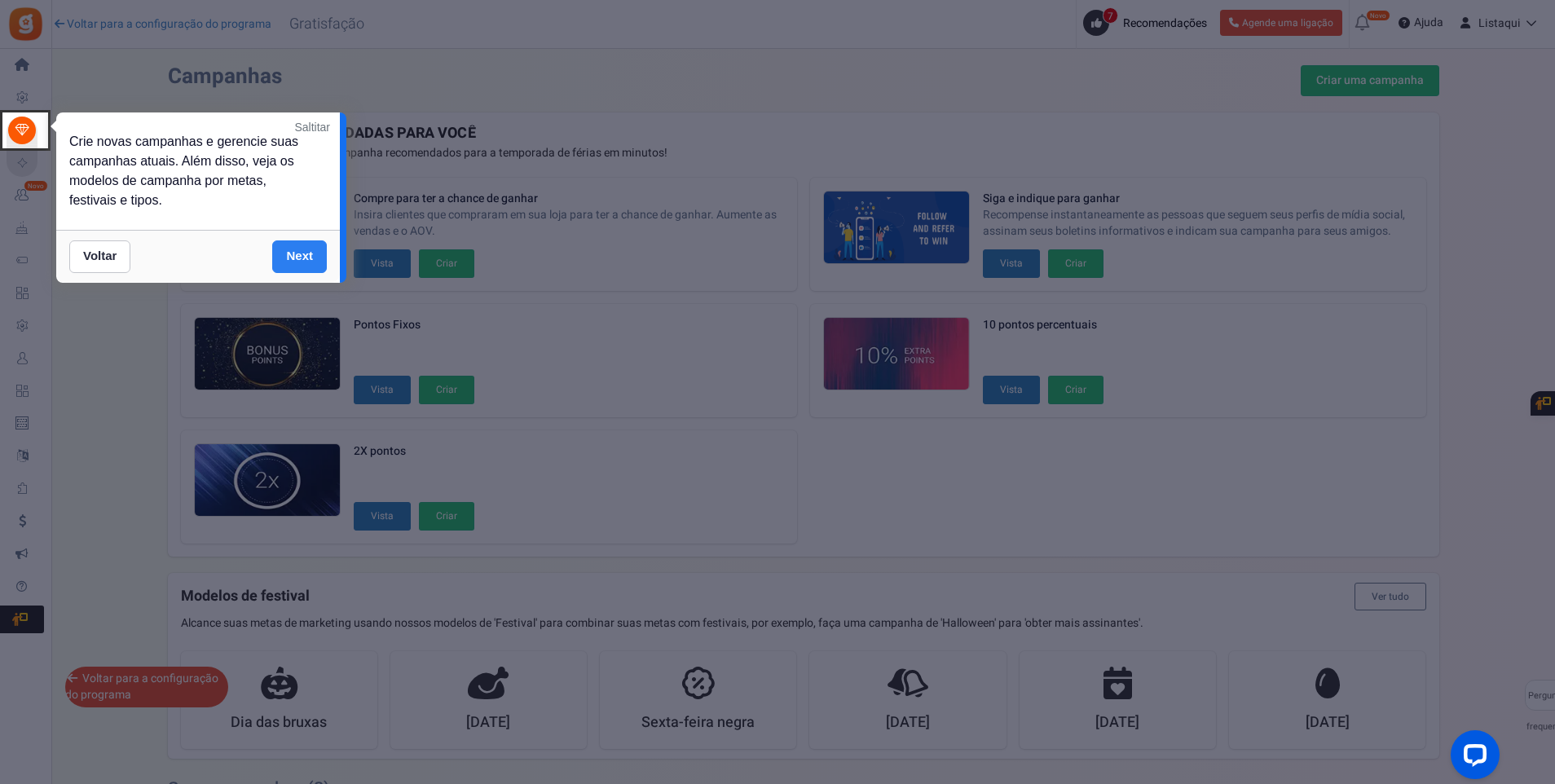
click at [287, 257] on link "Next" at bounding box center [299, 257] width 55 height 33
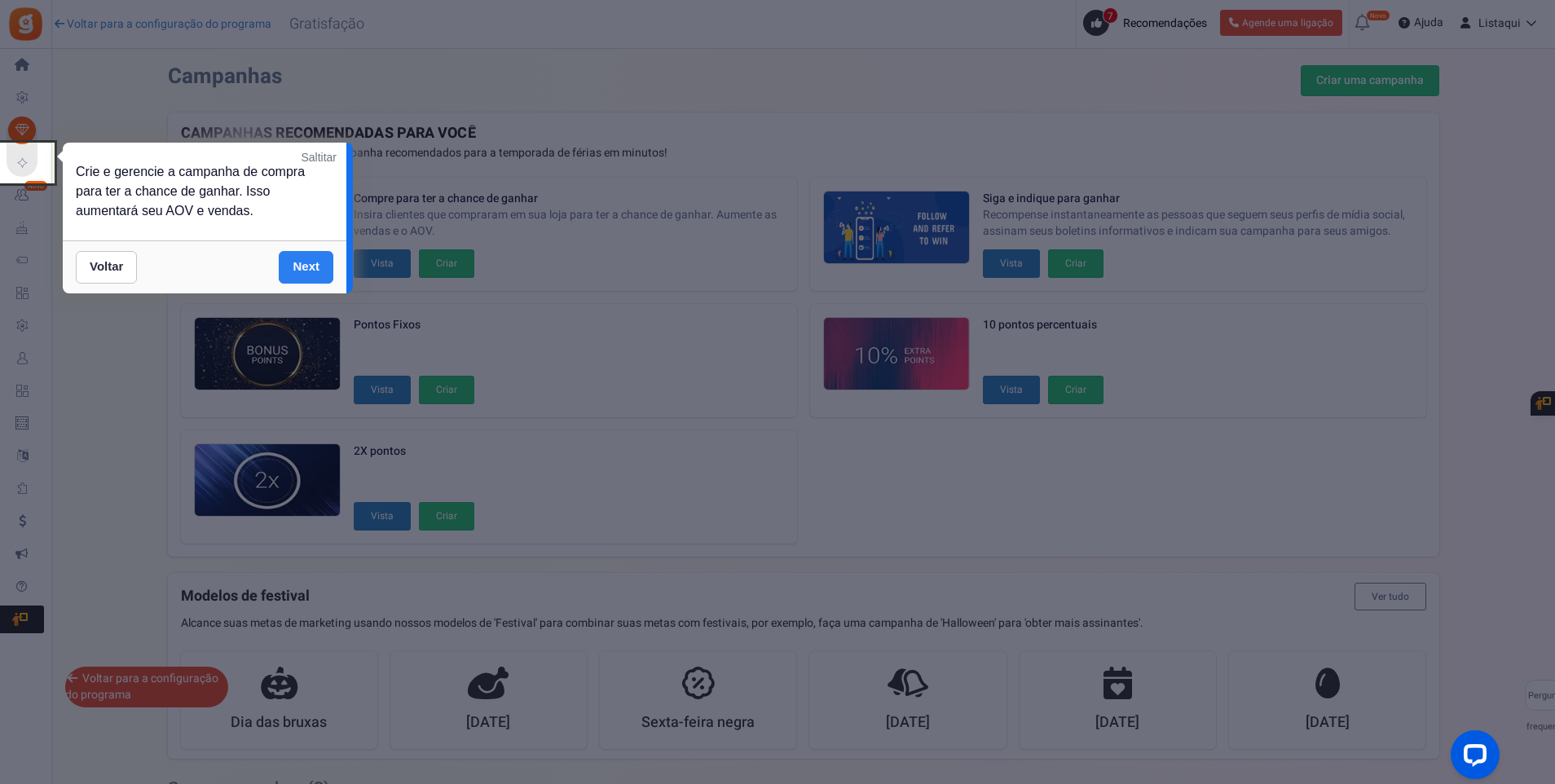
click at [302, 271] on link "Next" at bounding box center [306, 267] width 55 height 33
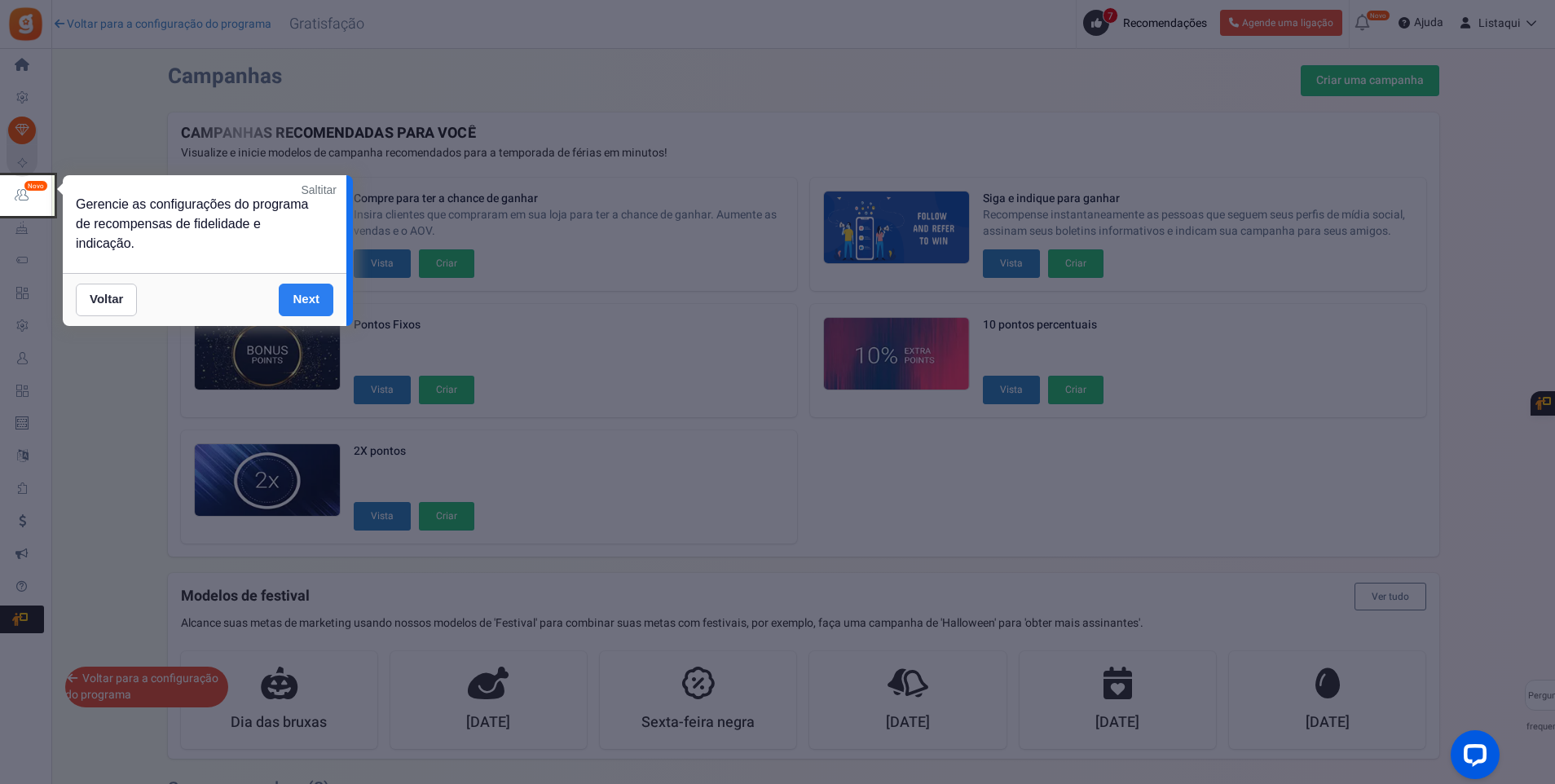
click at [295, 297] on link "Next" at bounding box center [306, 300] width 55 height 33
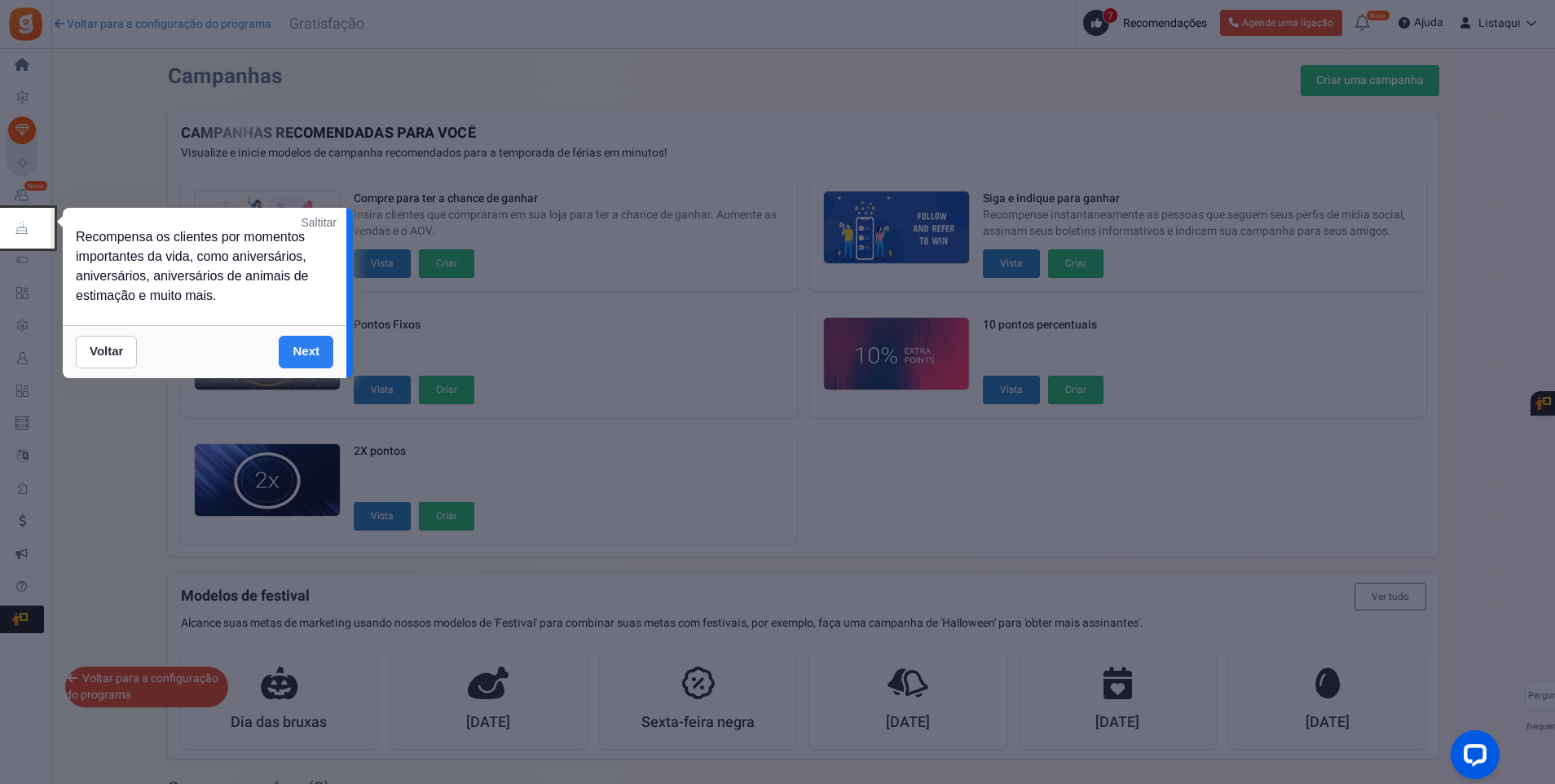
click at [297, 350] on link "Next" at bounding box center [306, 352] width 55 height 33
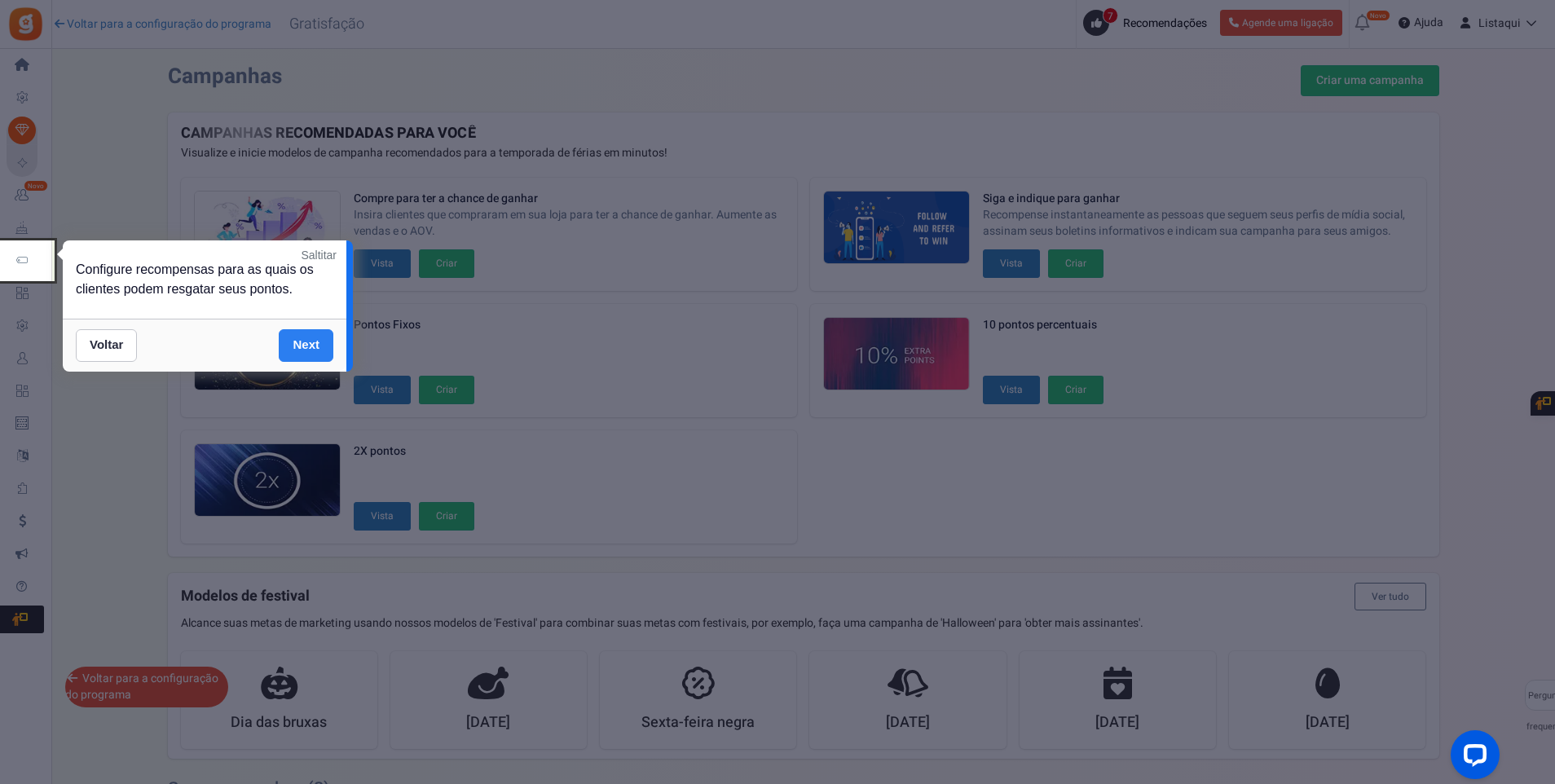
click at [321, 341] on link "Next" at bounding box center [306, 346] width 55 height 33
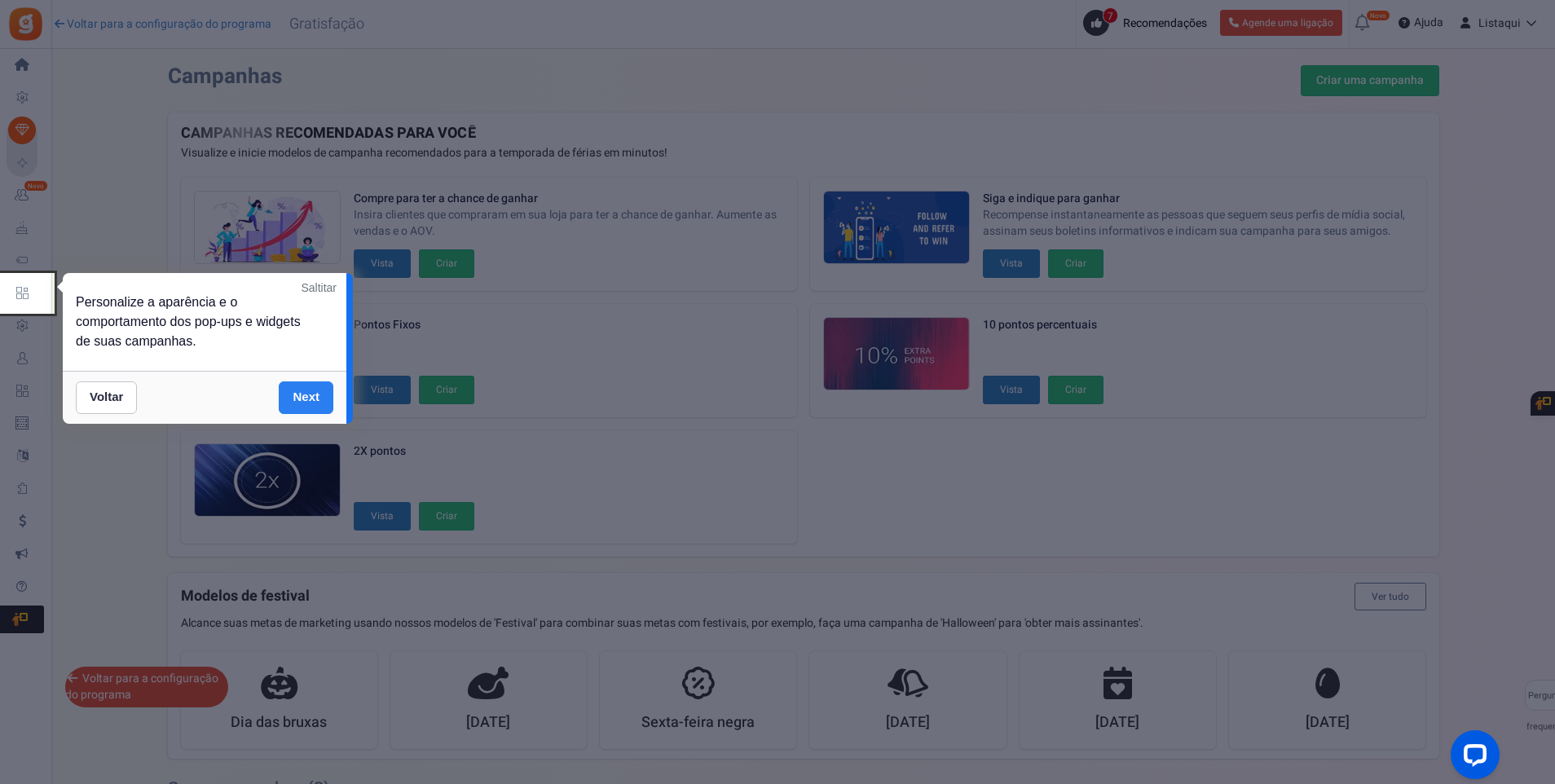
click at [302, 401] on link "Next" at bounding box center [306, 398] width 55 height 33
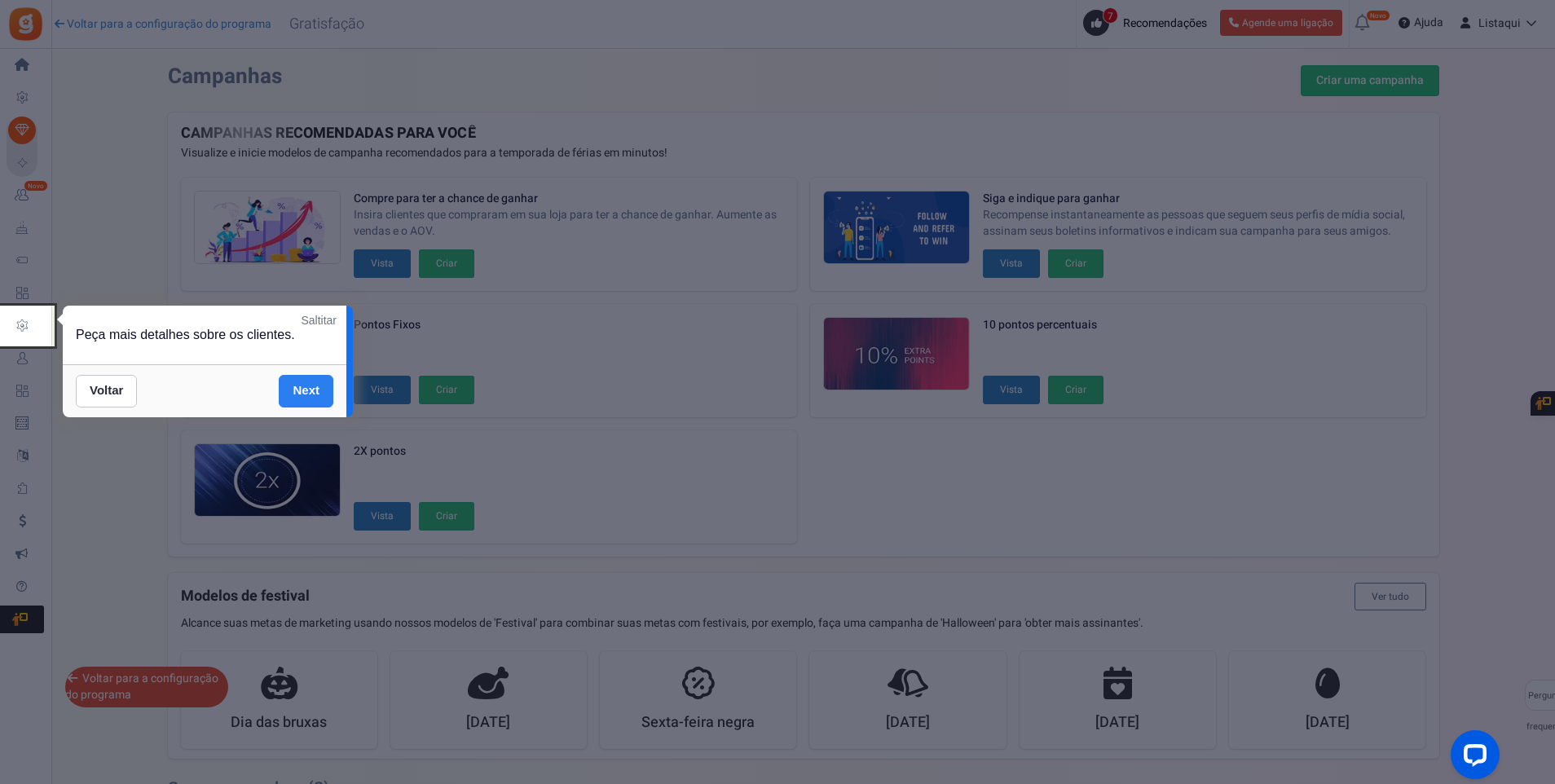
click at [309, 396] on link "Next" at bounding box center [306, 391] width 55 height 33
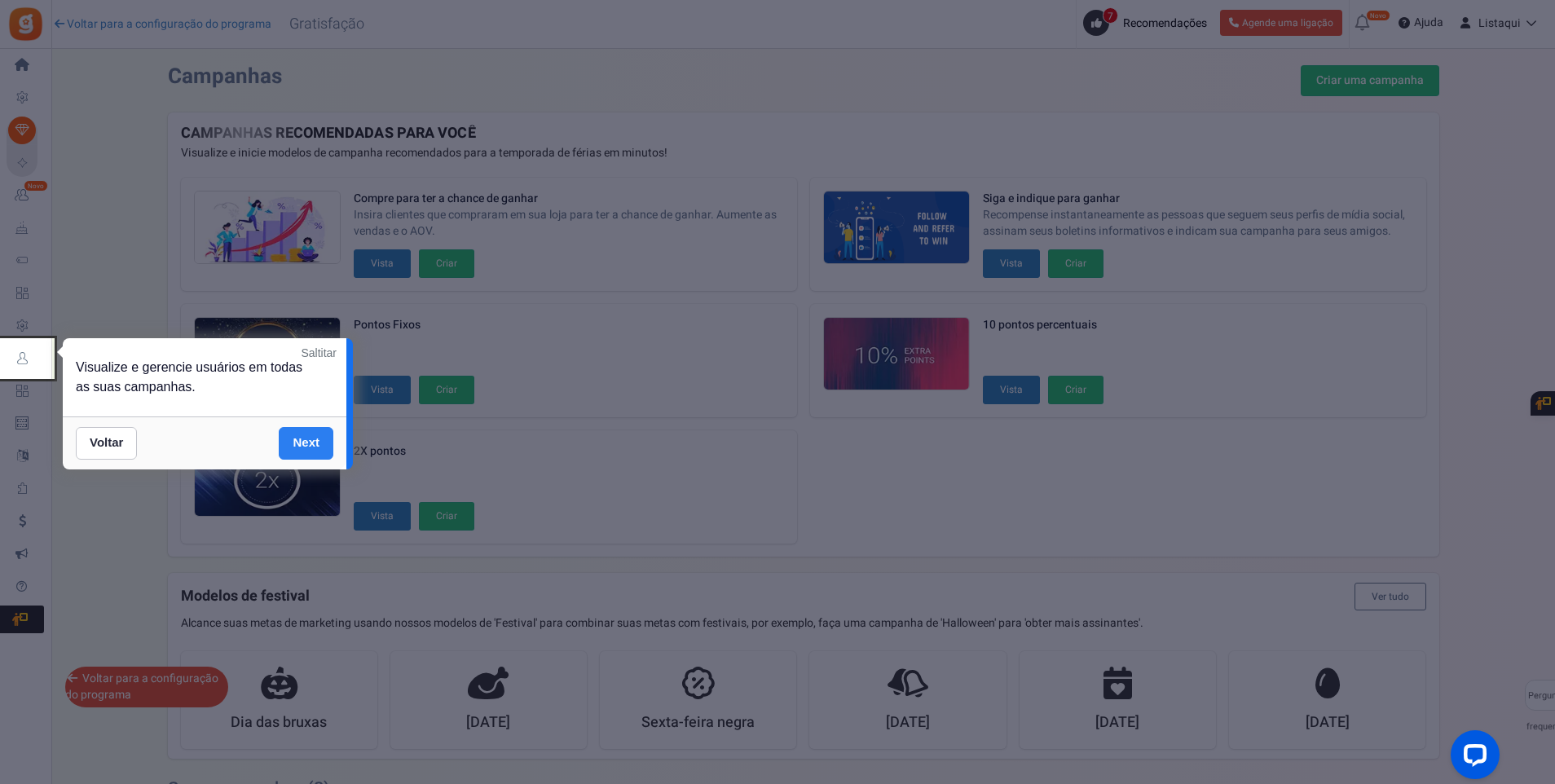
click at [300, 444] on link "Next" at bounding box center [306, 444] width 55 height 33
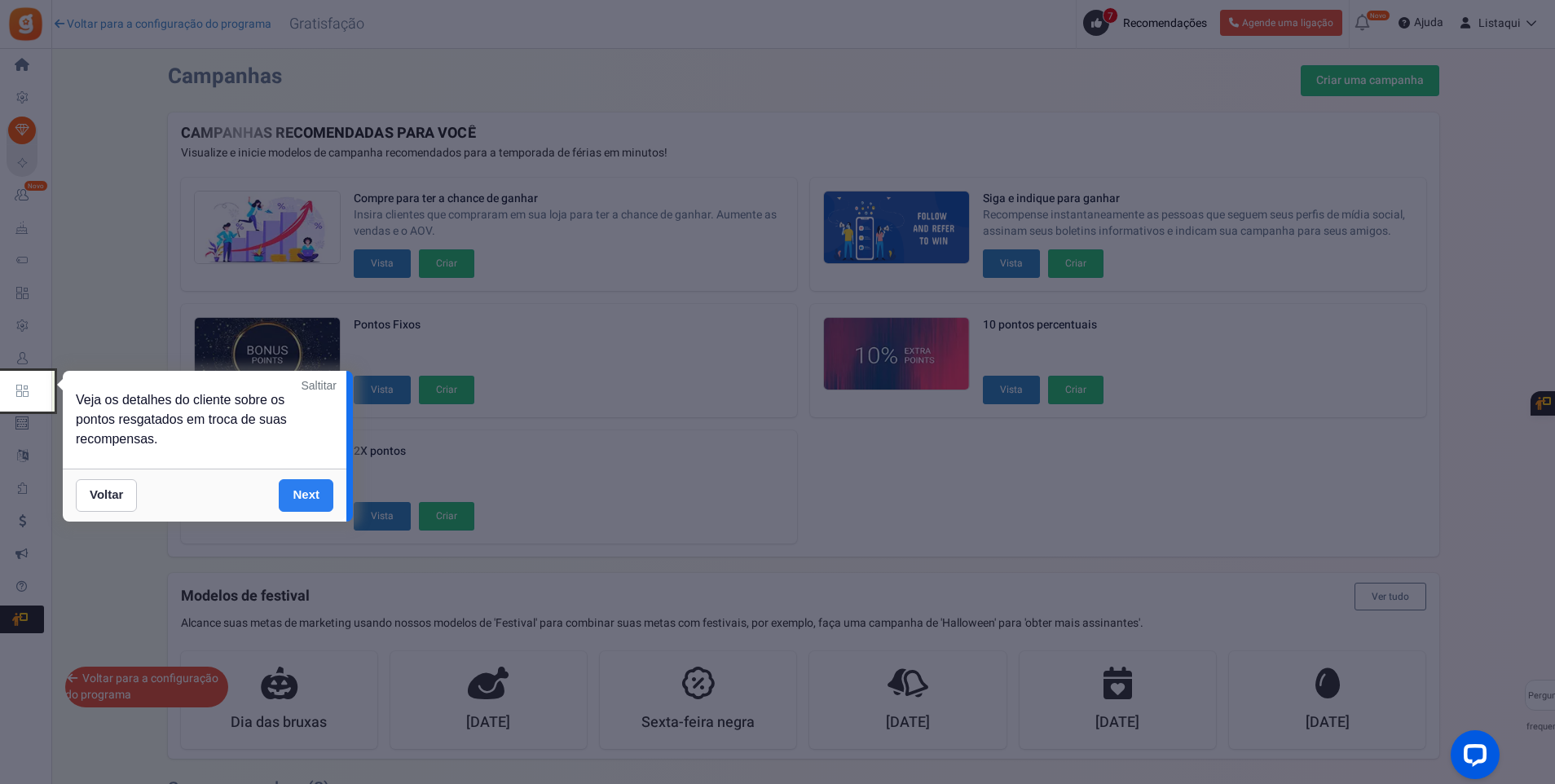
click at [301, 493] on link "Next" at bounding box center [306, 496] width 55 height 33
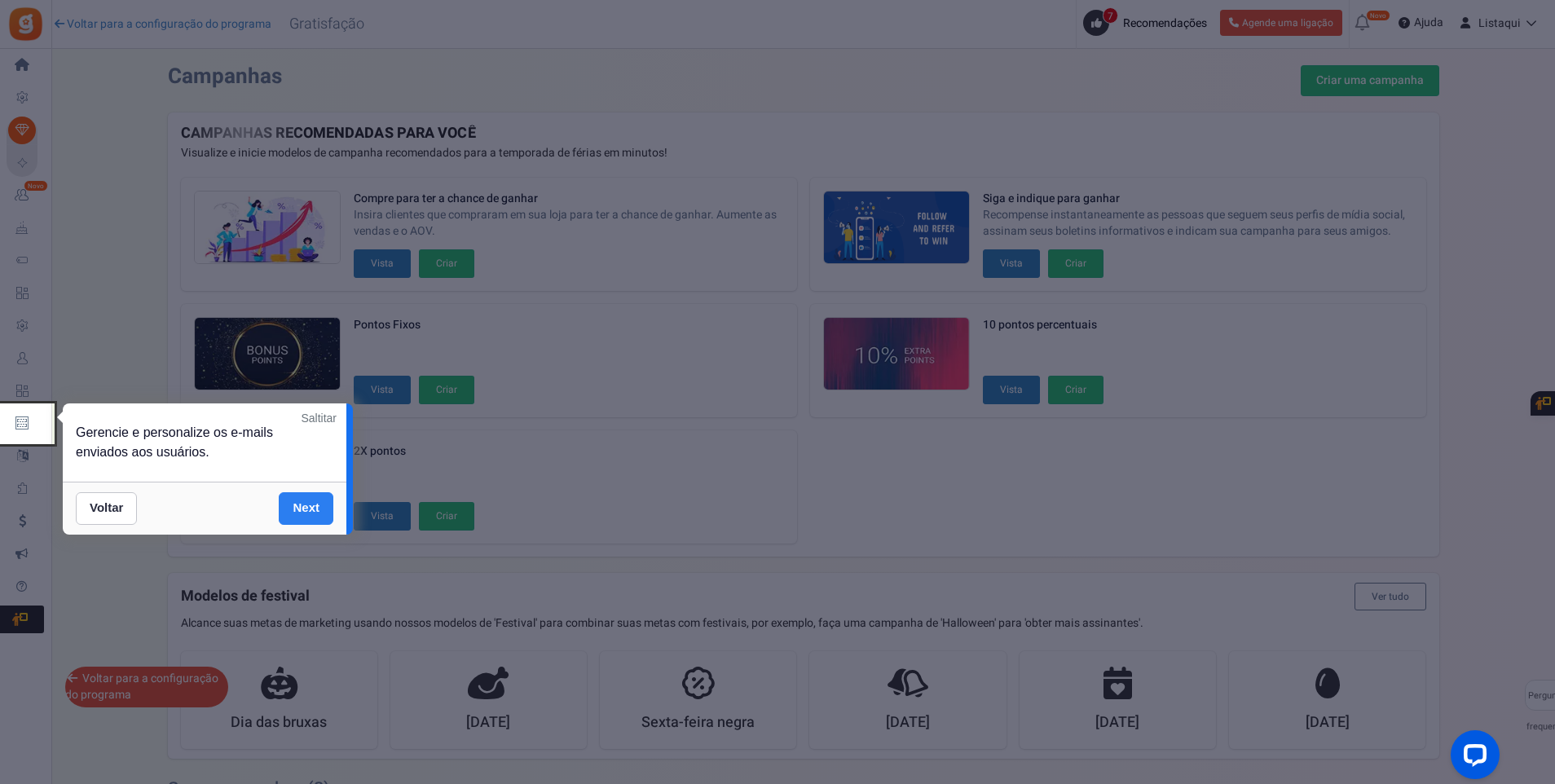
click at [319, 510] on link "Next" at bounding box center [306, 509] width 55 height 33
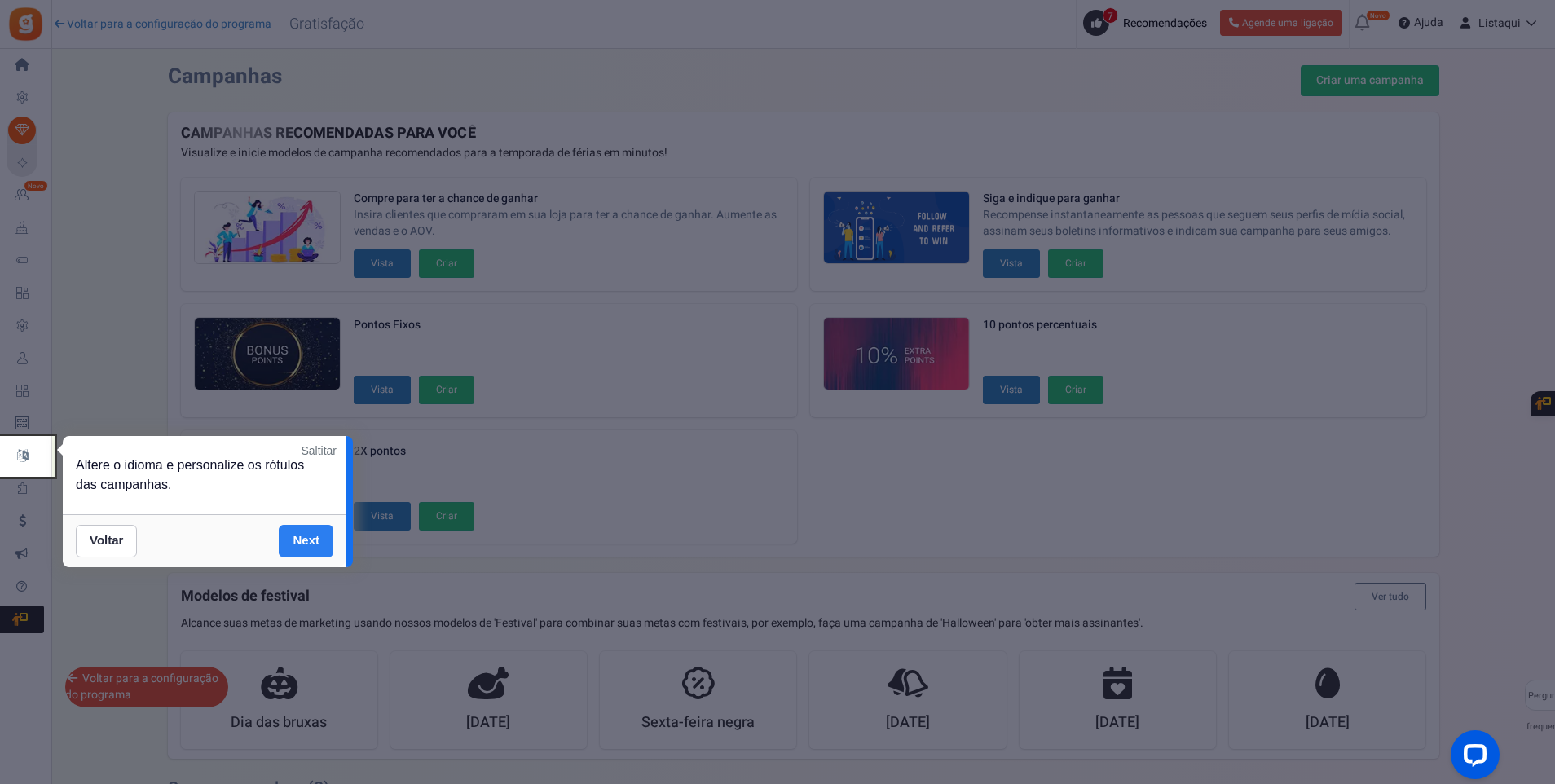
click at [308, 542] on link "Next" at bounding box center [306, 542] width 55 height 33
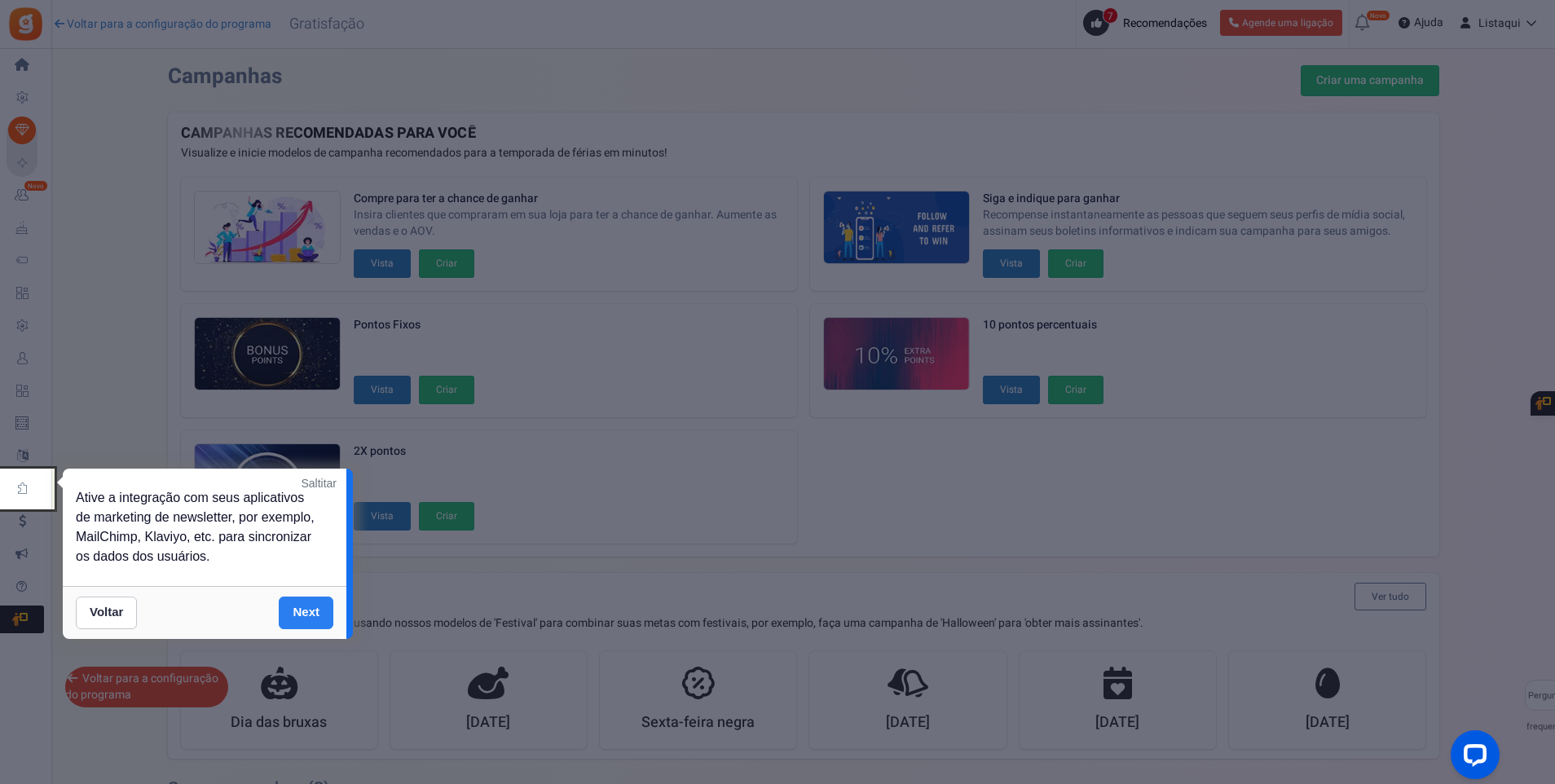
click at [318, 614] on link "Next" at bounding box center [306, 612] width 55 height 33
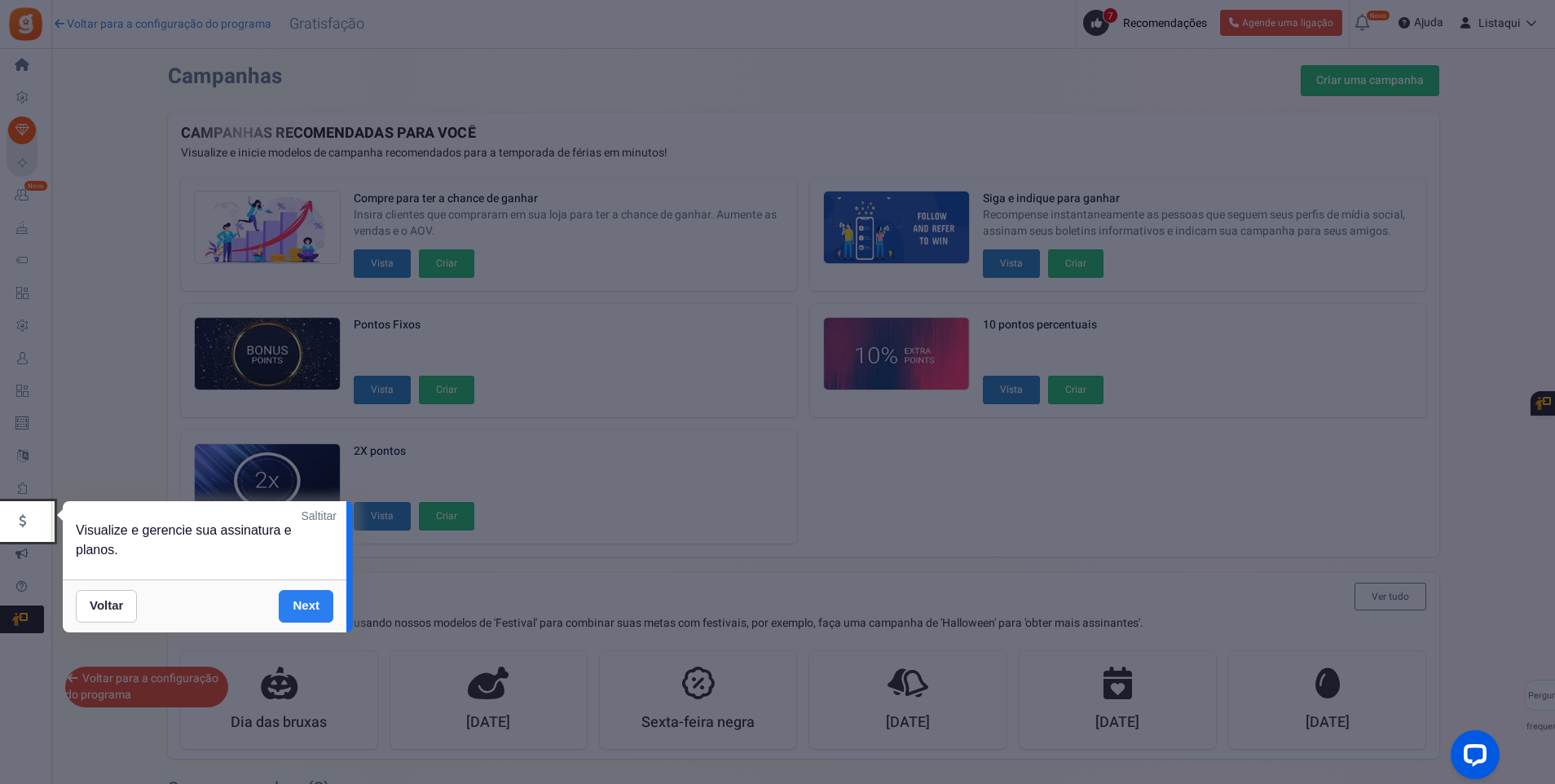
click at [315, 612] on link "Next" at bounding box center [306, 607] width 55 height 33
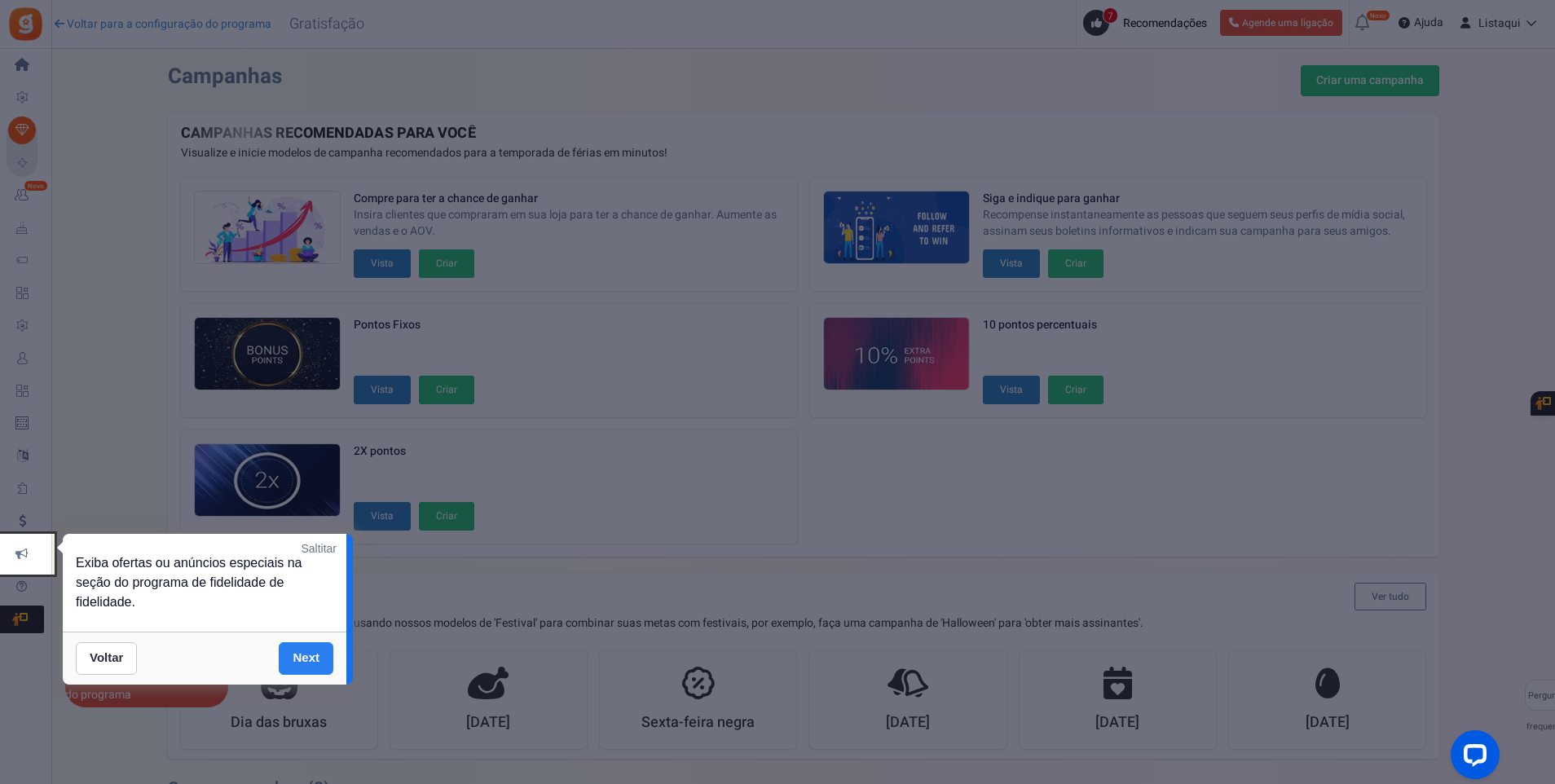
click at [305, 657] on link "Next" at bounding box center [306, 658] width 55 height 33
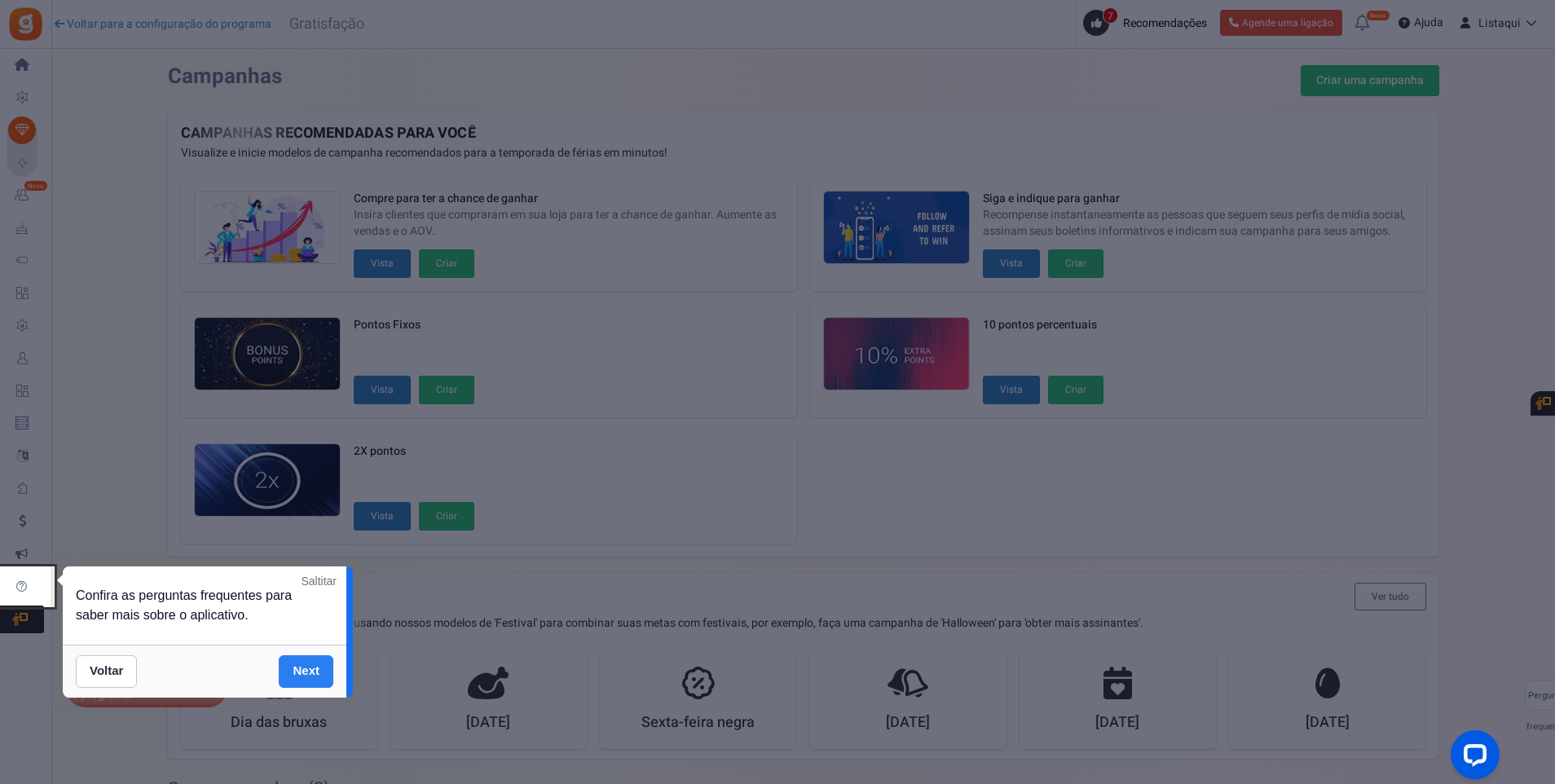
click at [307, 676] on link "Next" at bounding box center [306, 672] width 55 height 33
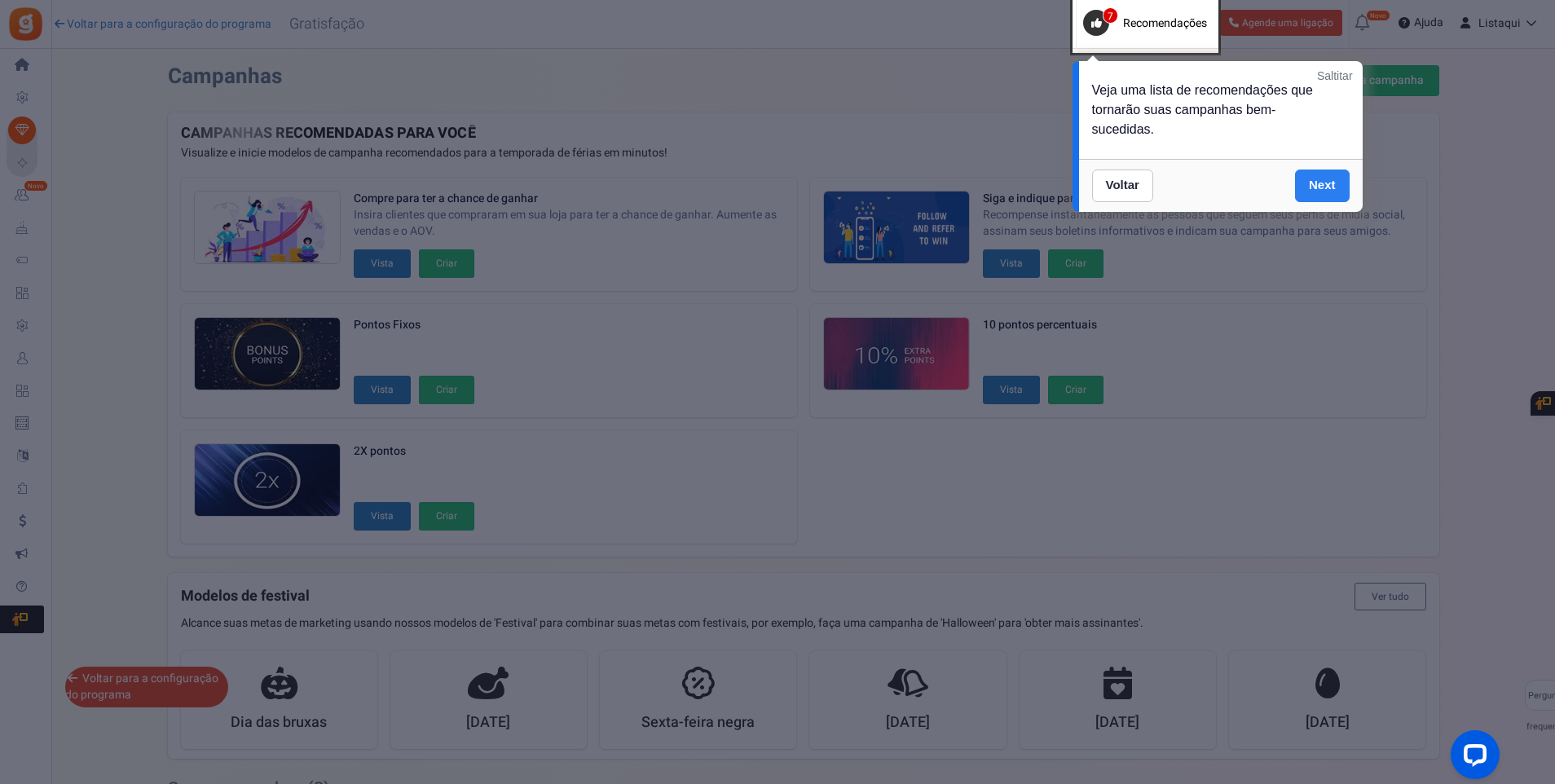
click at [1321, 192] on link "Next" at bounding box center [1322, 186] width 55 height 33
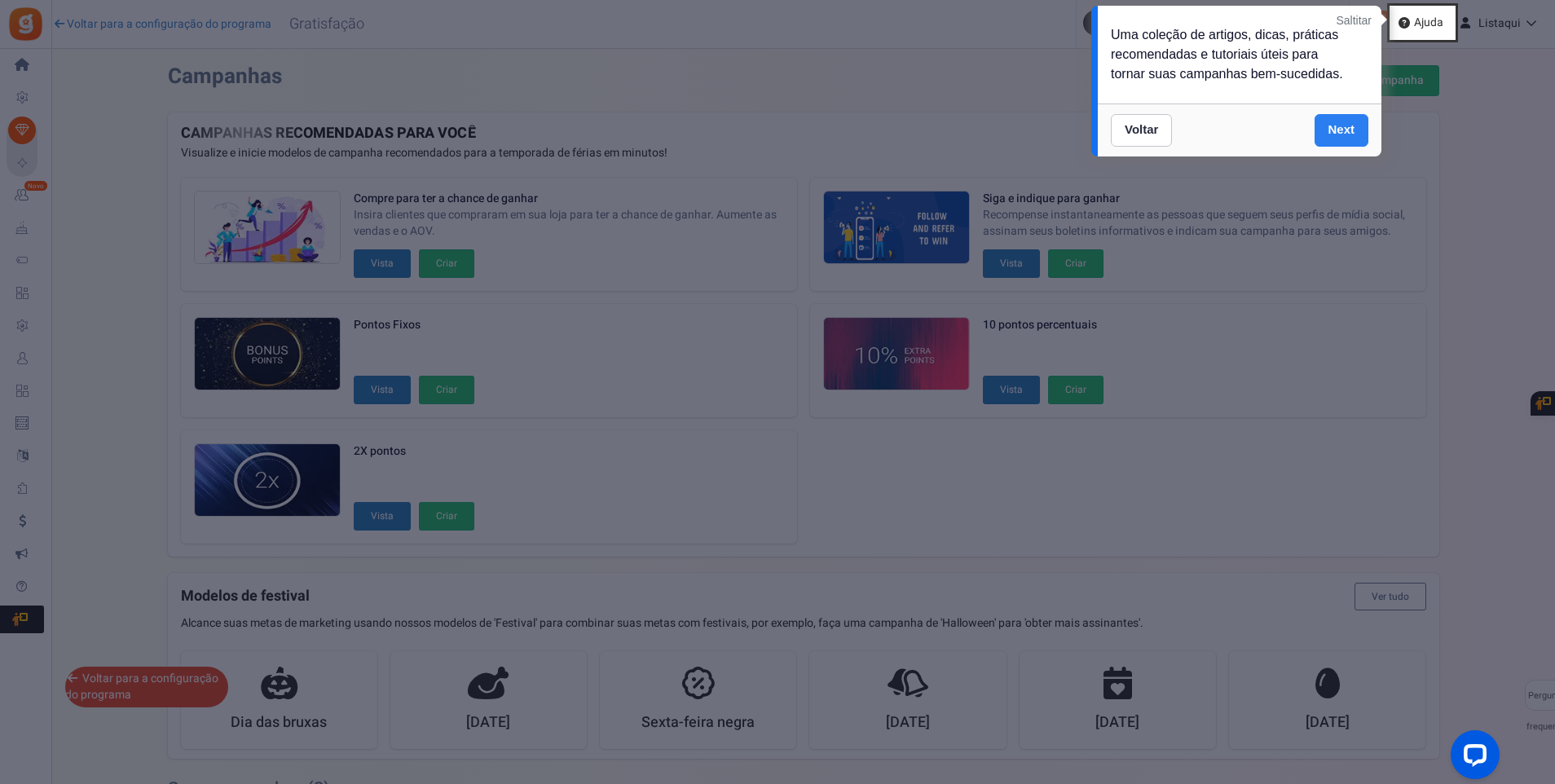
click at [1340, 131] on link "Next" at bounding box center [1342, 130] width 55 height 33
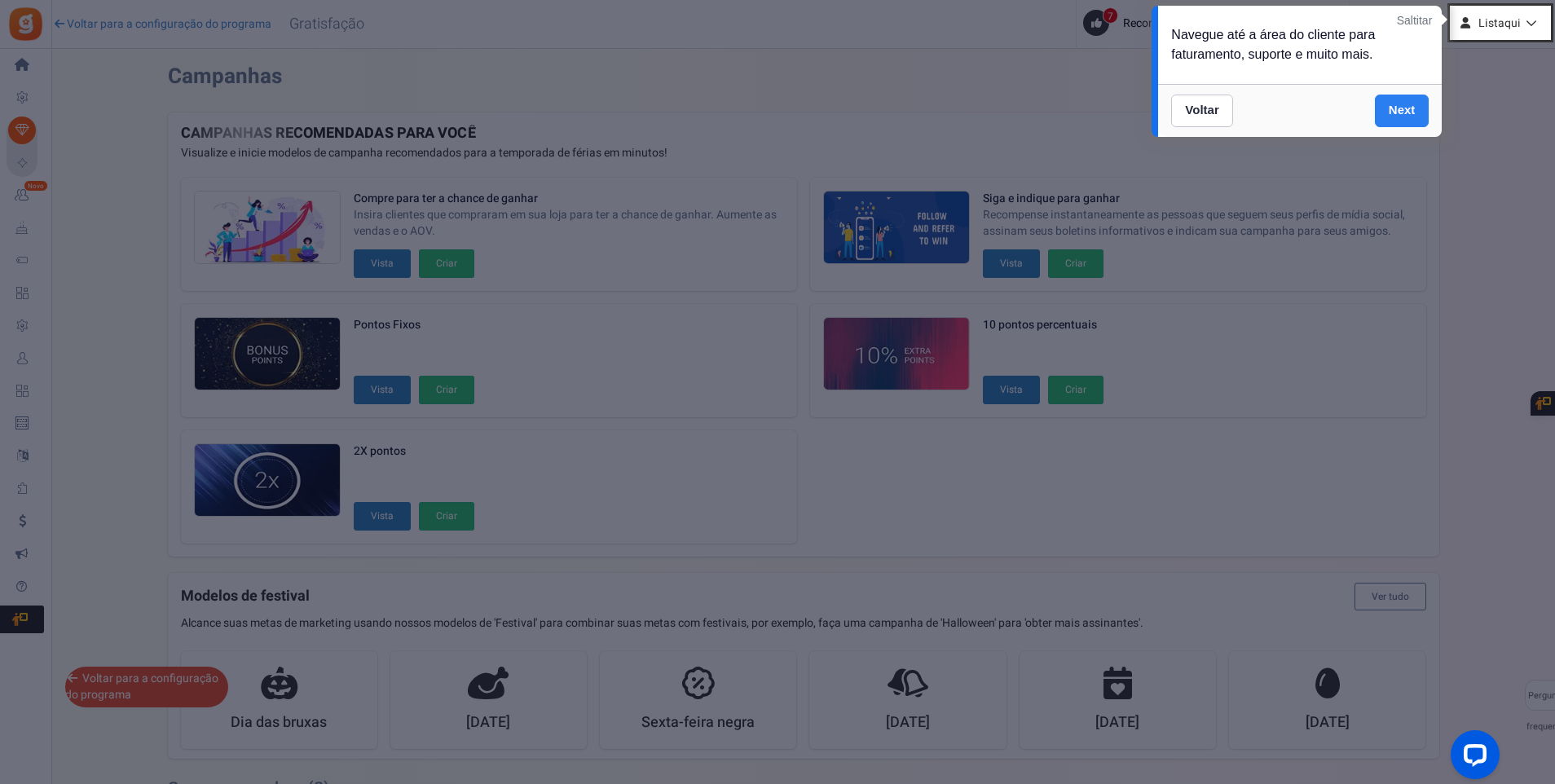
click at [1406, 110] on link "Next" at bounding box center [1403, 111] width 55 height 33
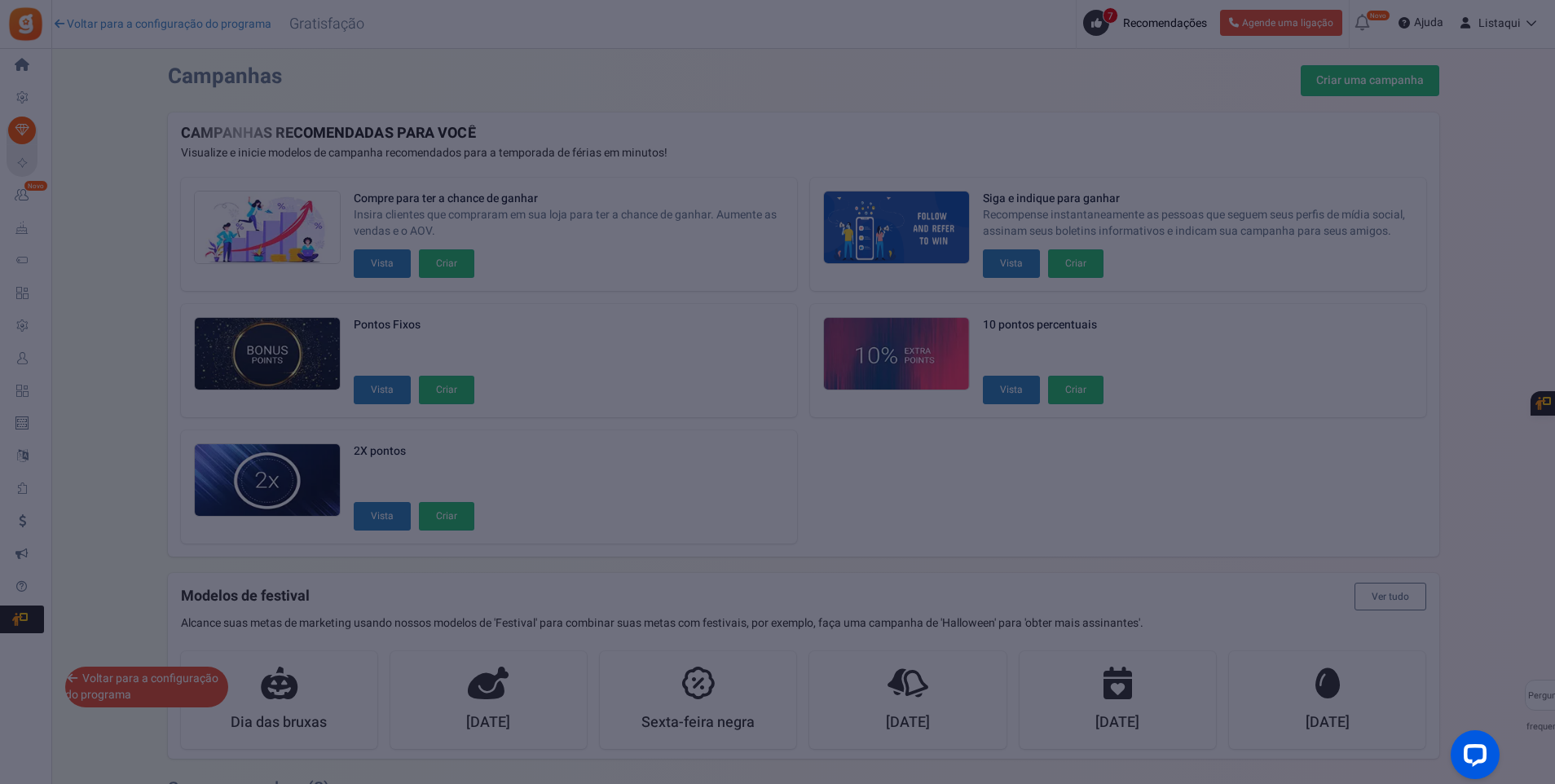
scroll to position [667, 0]
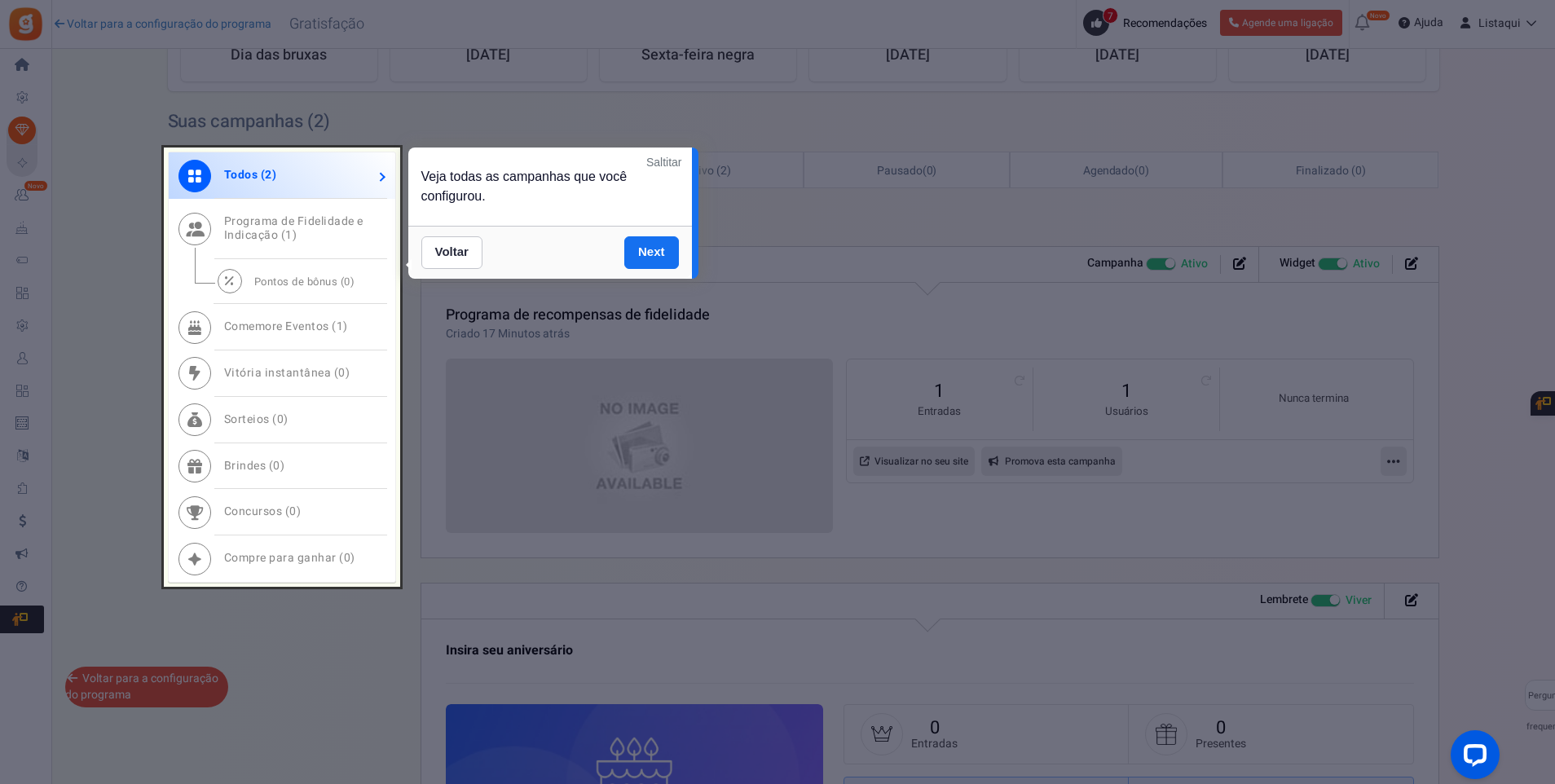
click at [656, 249] on link "Next" at bounding box center [651, 253] width 55 height 33
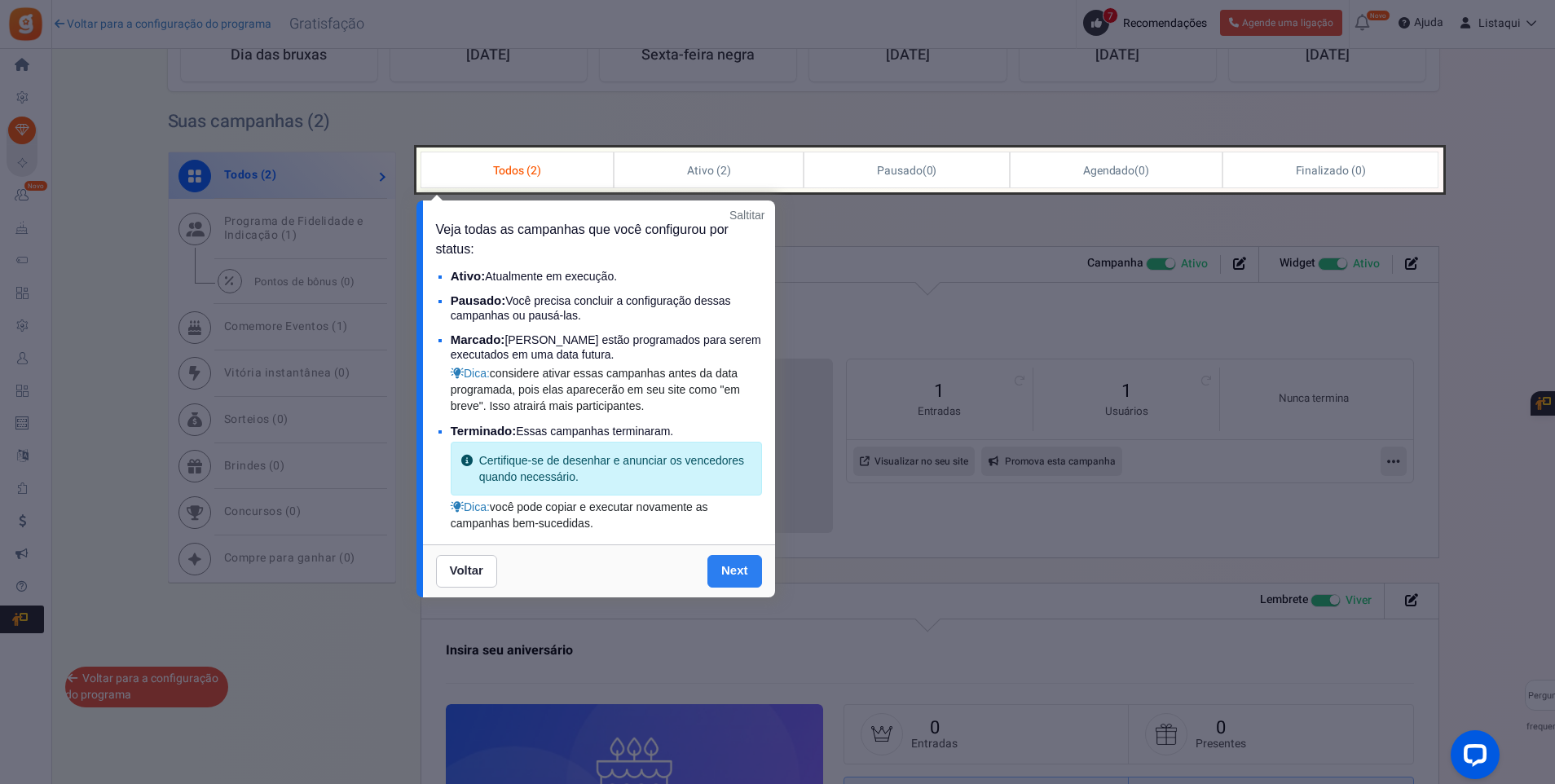
click at [735, 565] on link "Next" at bounding box center [734, 571] width 55 height 33
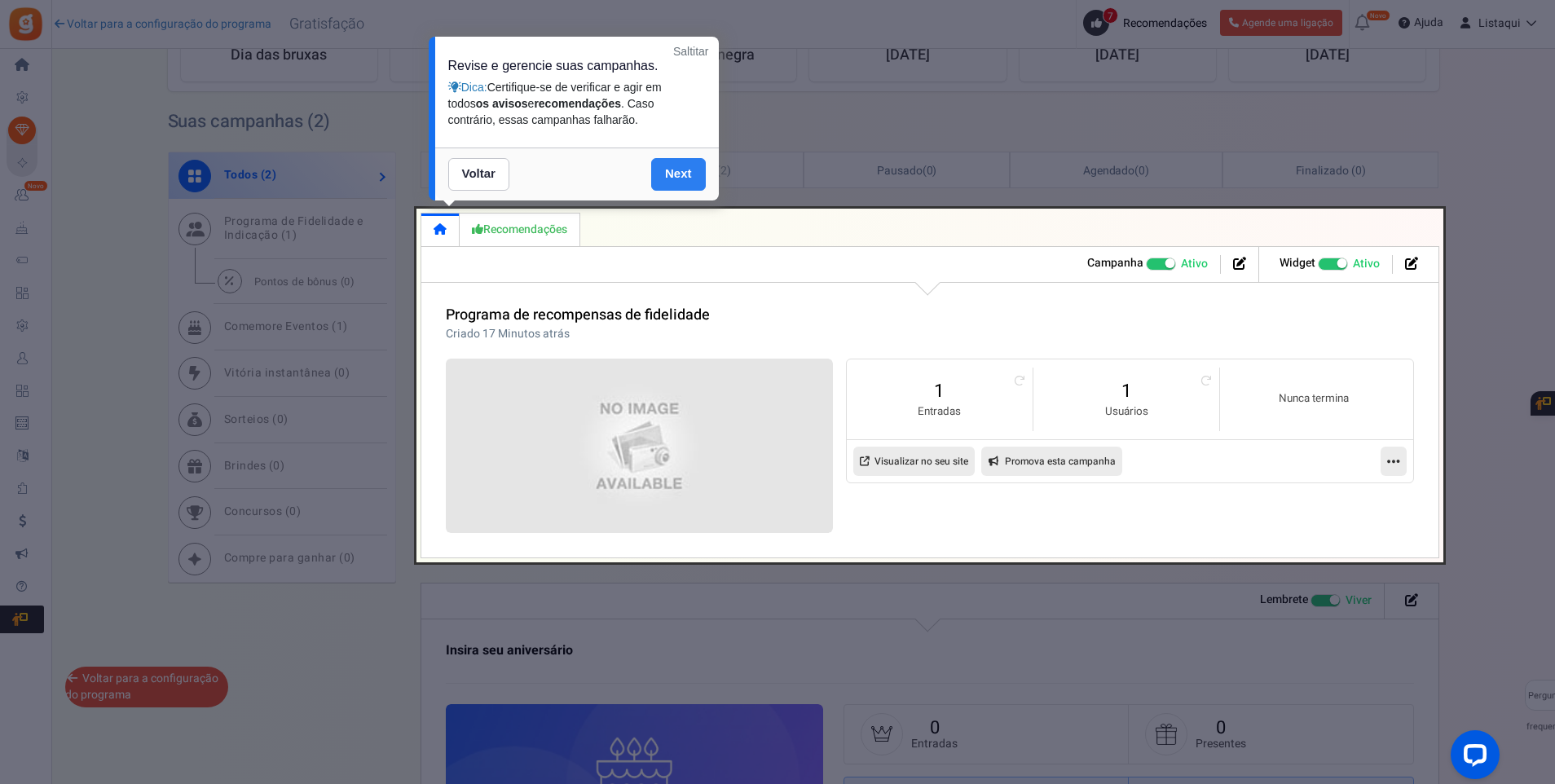
click at [685, 178] on link "Next" at bounding box center [678, 174] width 55 height 33
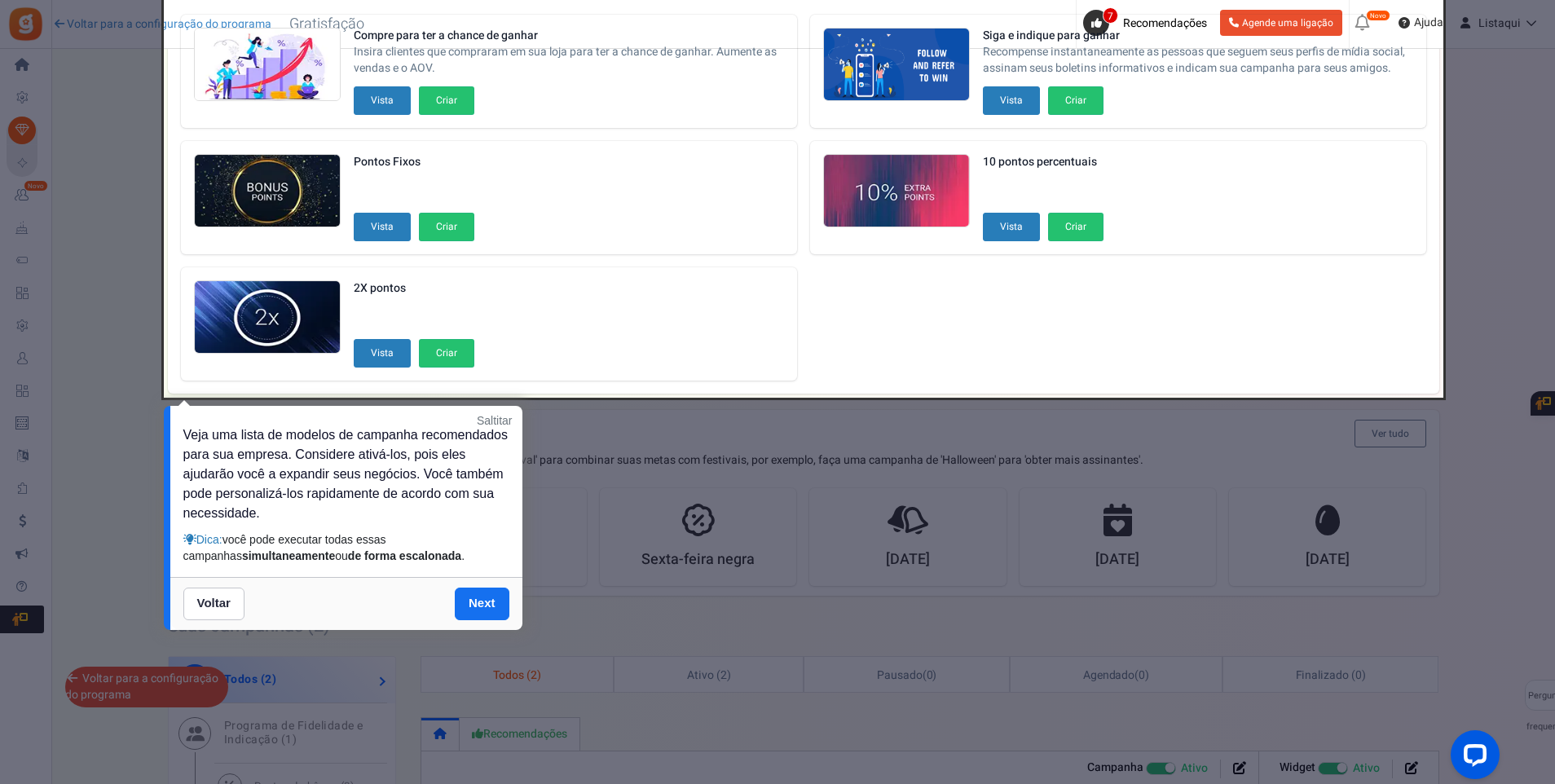
scroll to position [81, 0]
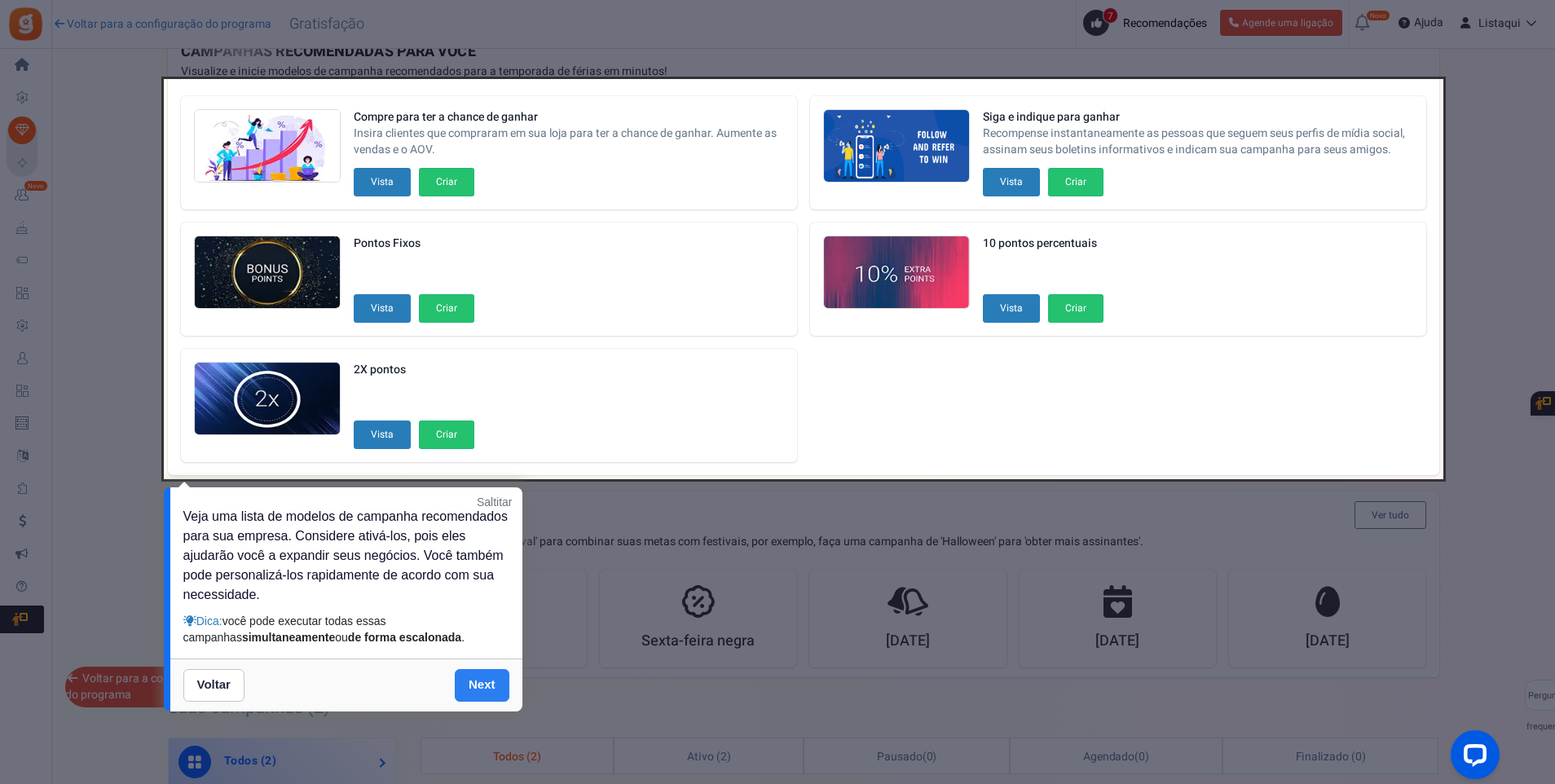
click at [485, 687] on link "Next" at bounding box center [482, 685] width 55 height 33
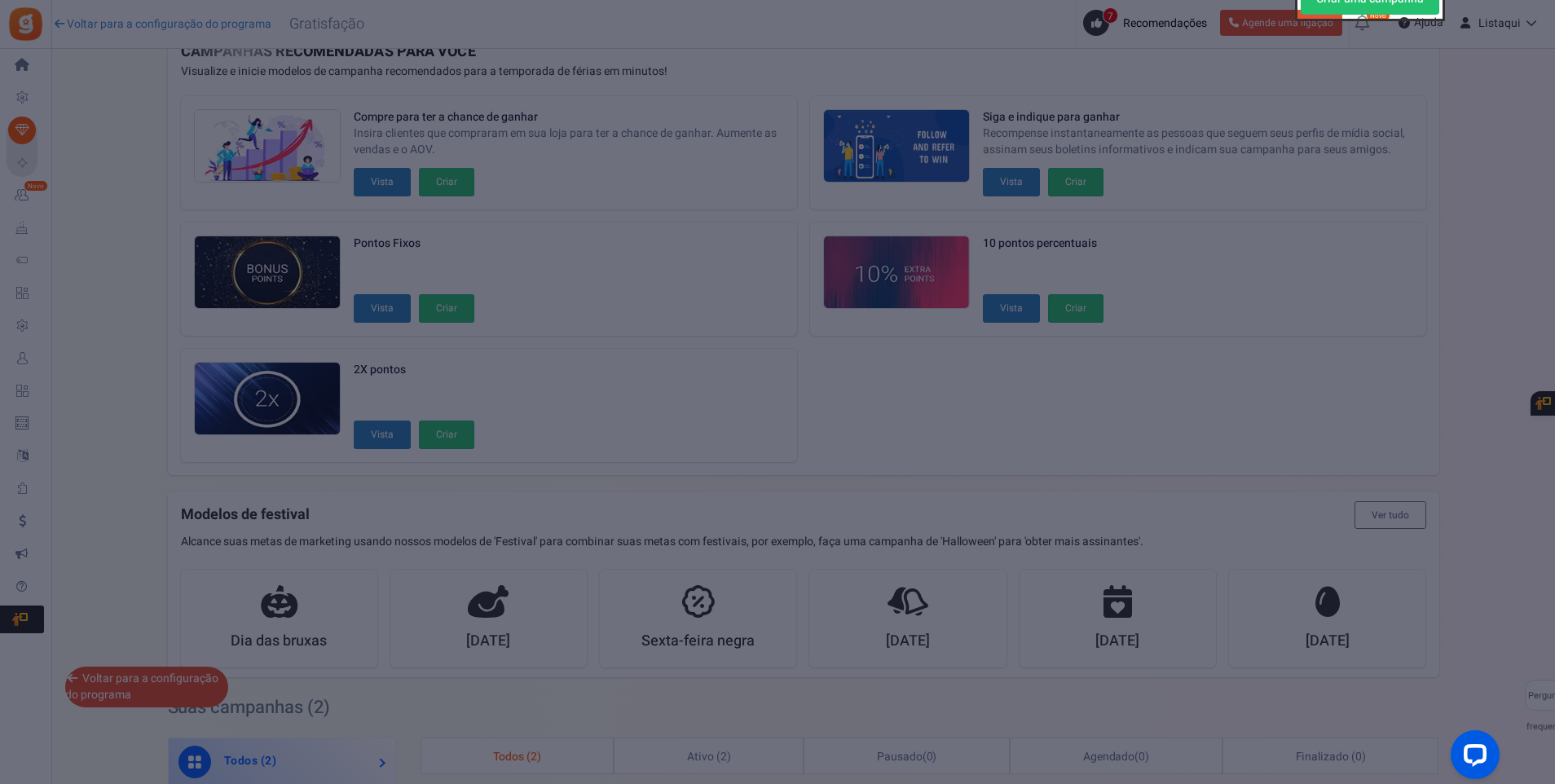
scroll to position [0, 0]
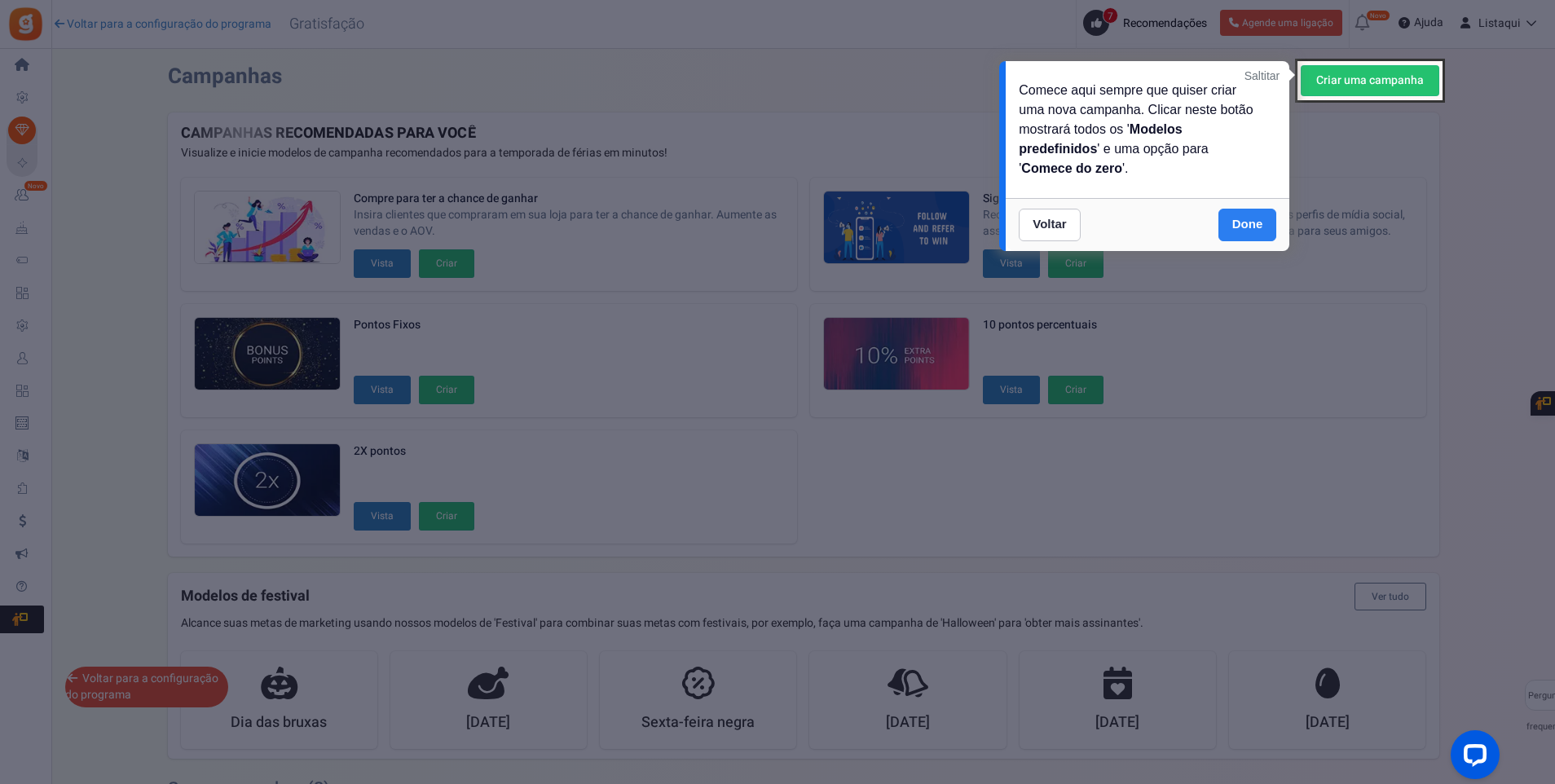
click at [1244, 232] on link "Done" at bounding box center [1247, 225] width 58 height 33
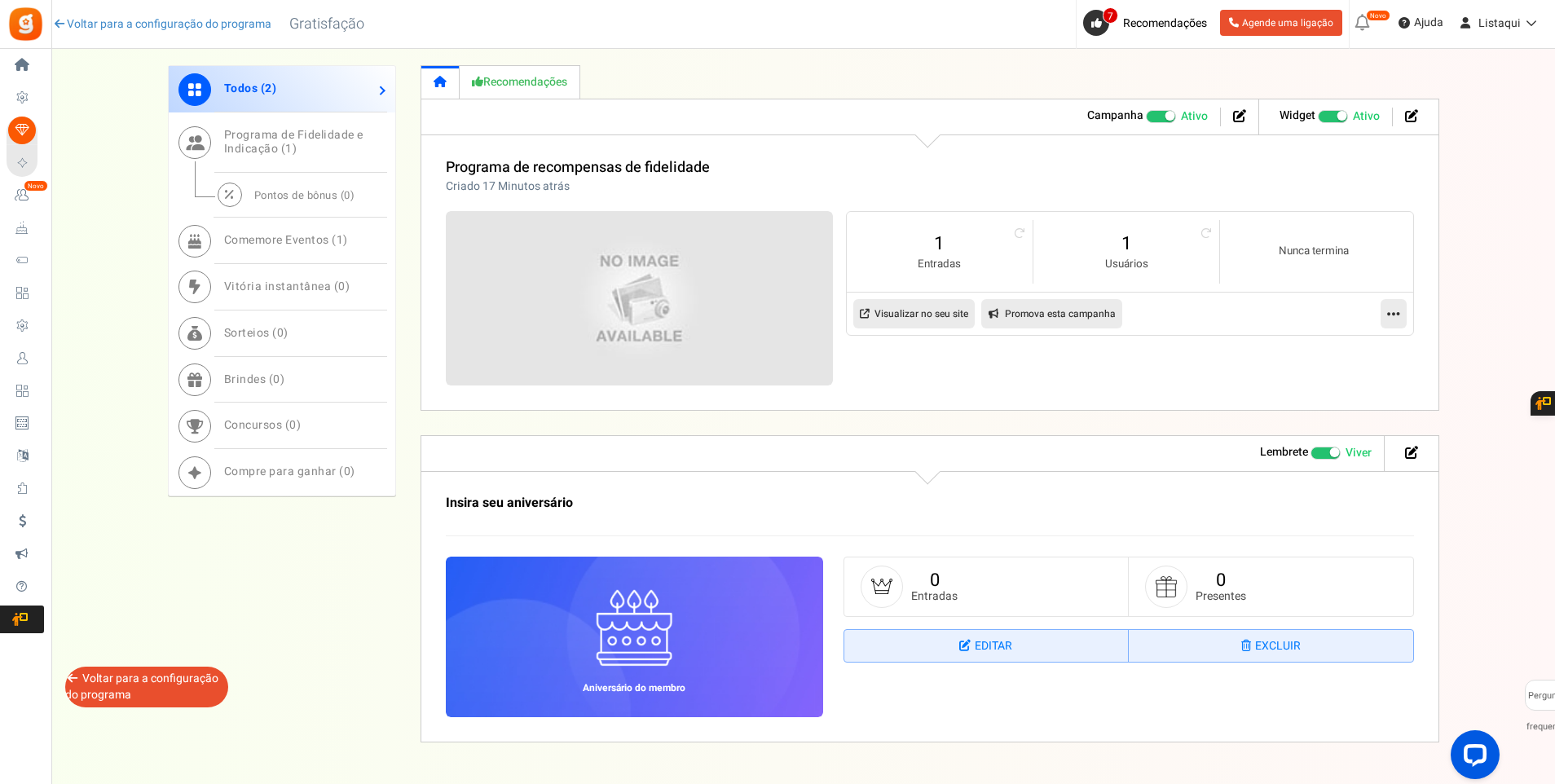
scroll to position [864, 0]
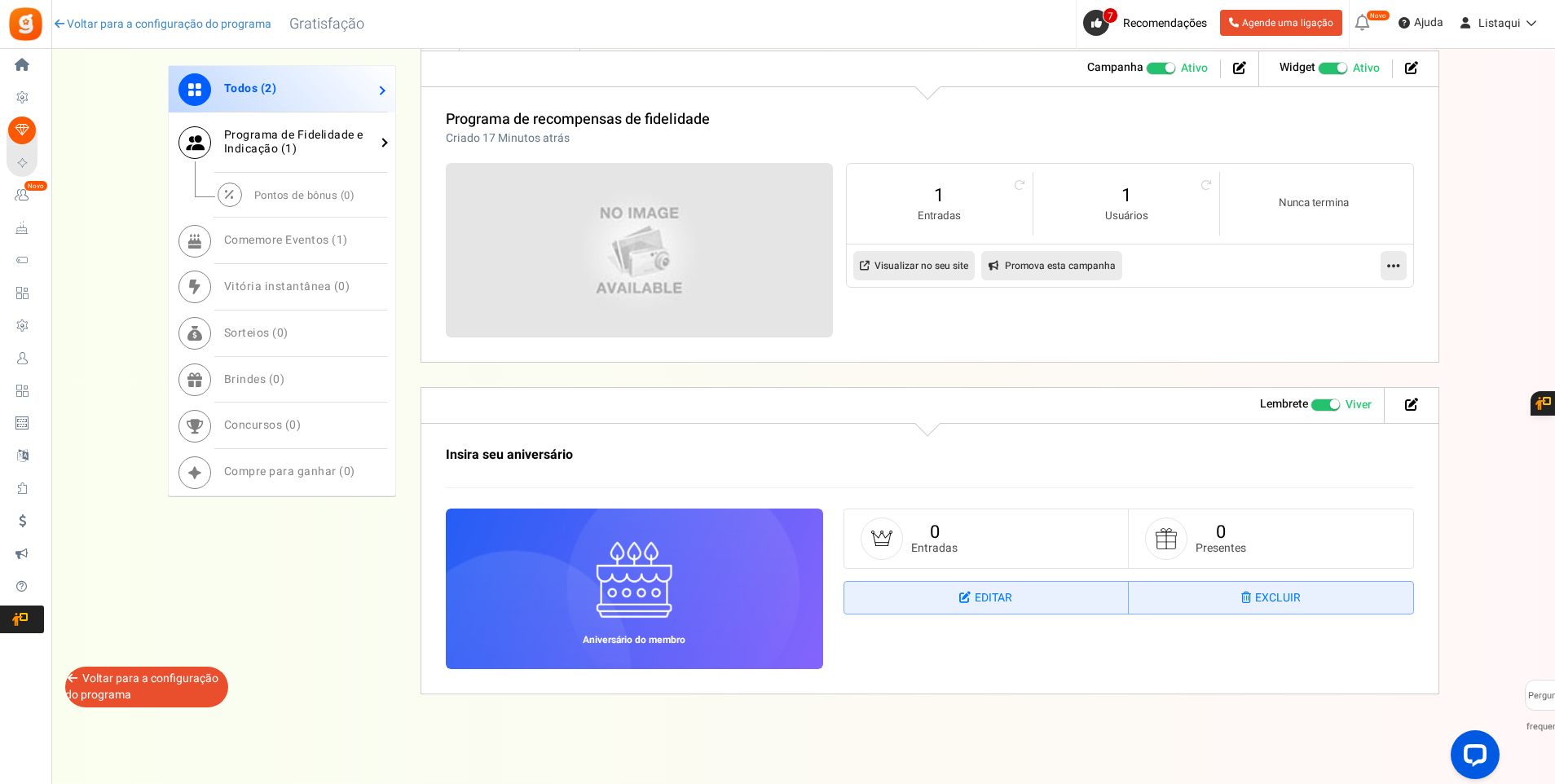
click at [324, 152] on link "Programa de Fidelidade e Indicação ( 1 )" at bounding box center [282, 142] width 226 height 60
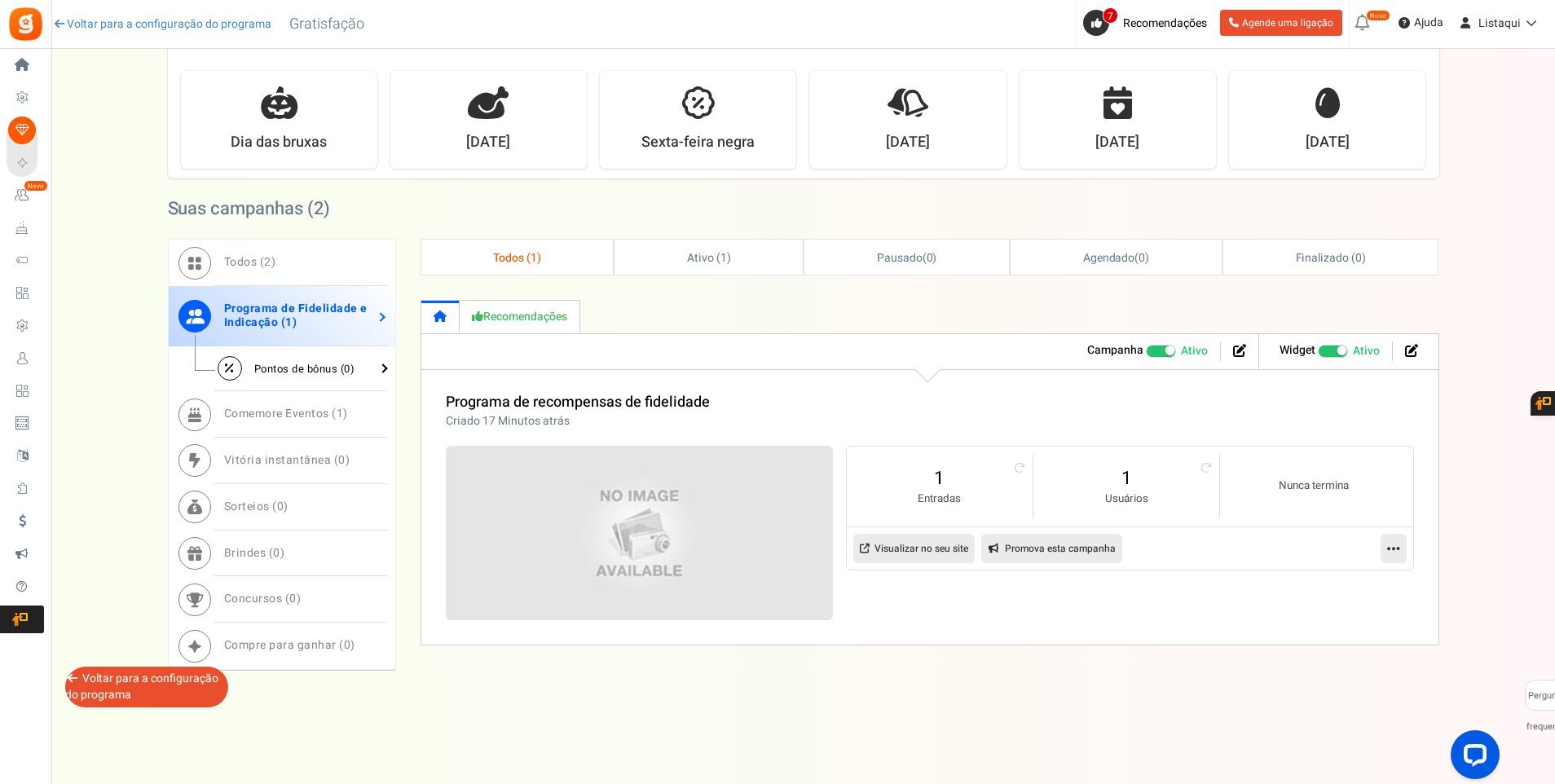
click at [305, 367] on span "Pontos de bônus ( 0 )" at bounding box center [304, 369] width 101 height 15
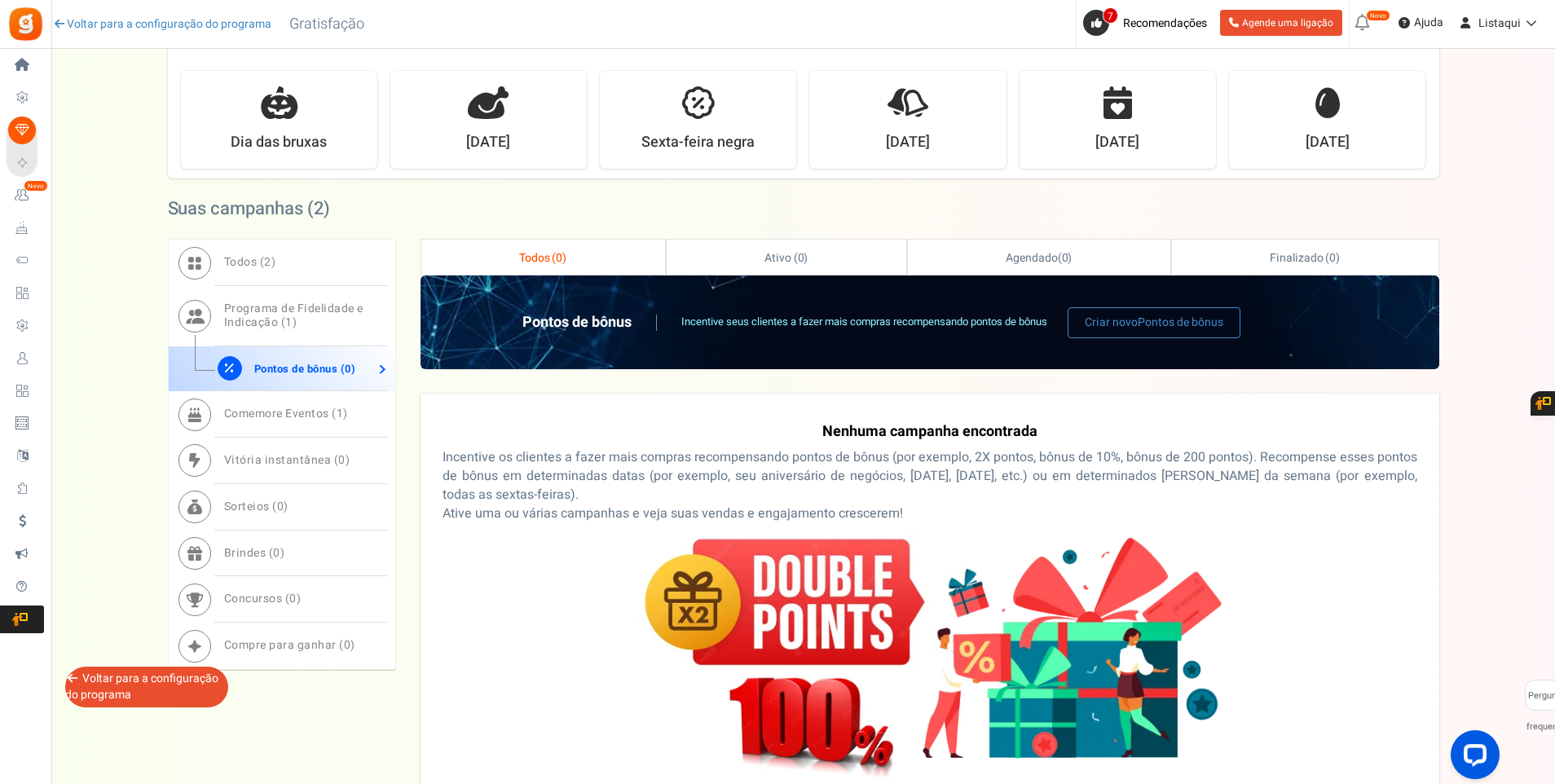
scroll to position [758, 0]
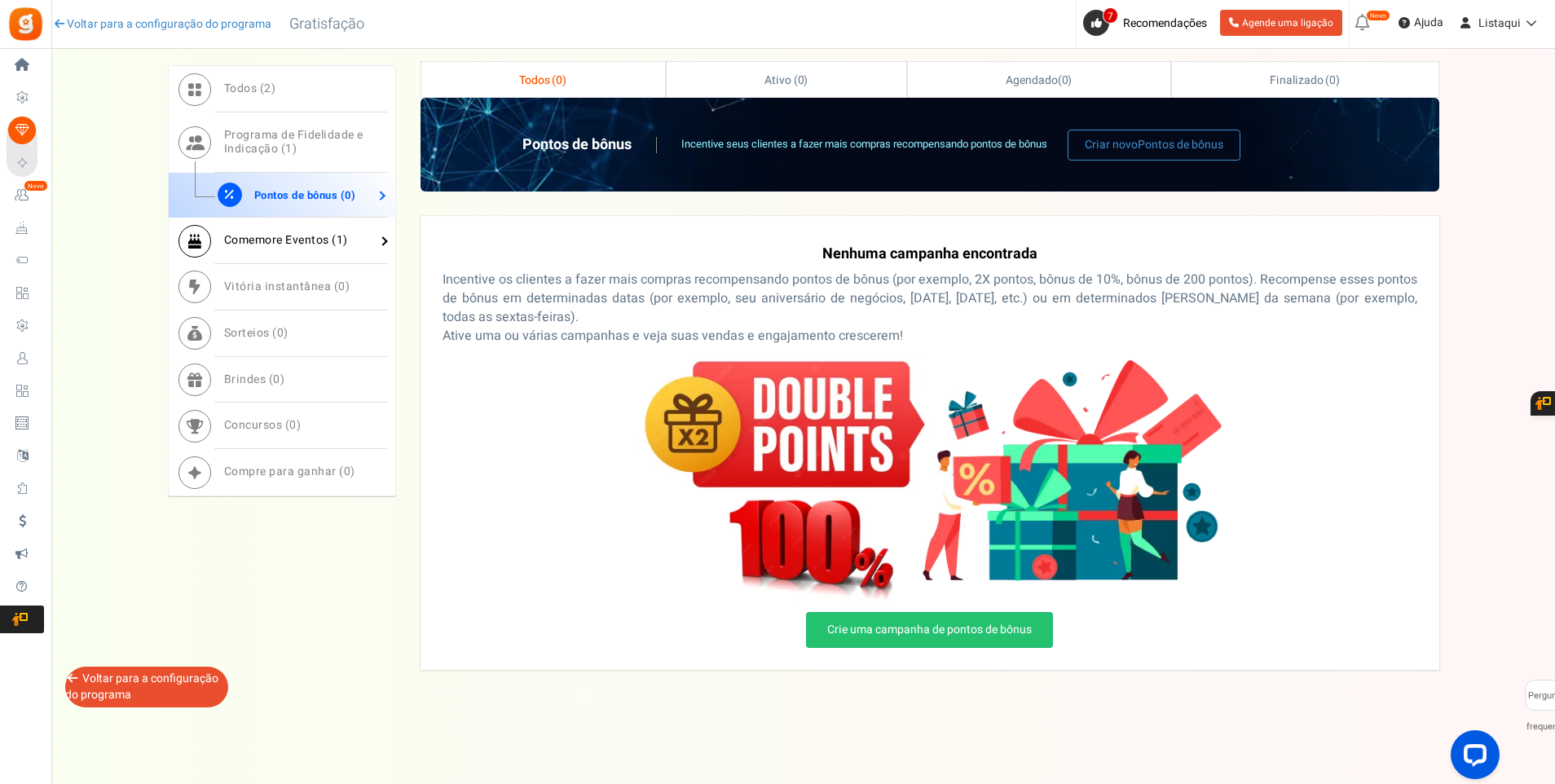
click at [308, 252] on link "Comemore Eventos ( 1 )" at bounding box center [282, 241] width 226 height 46
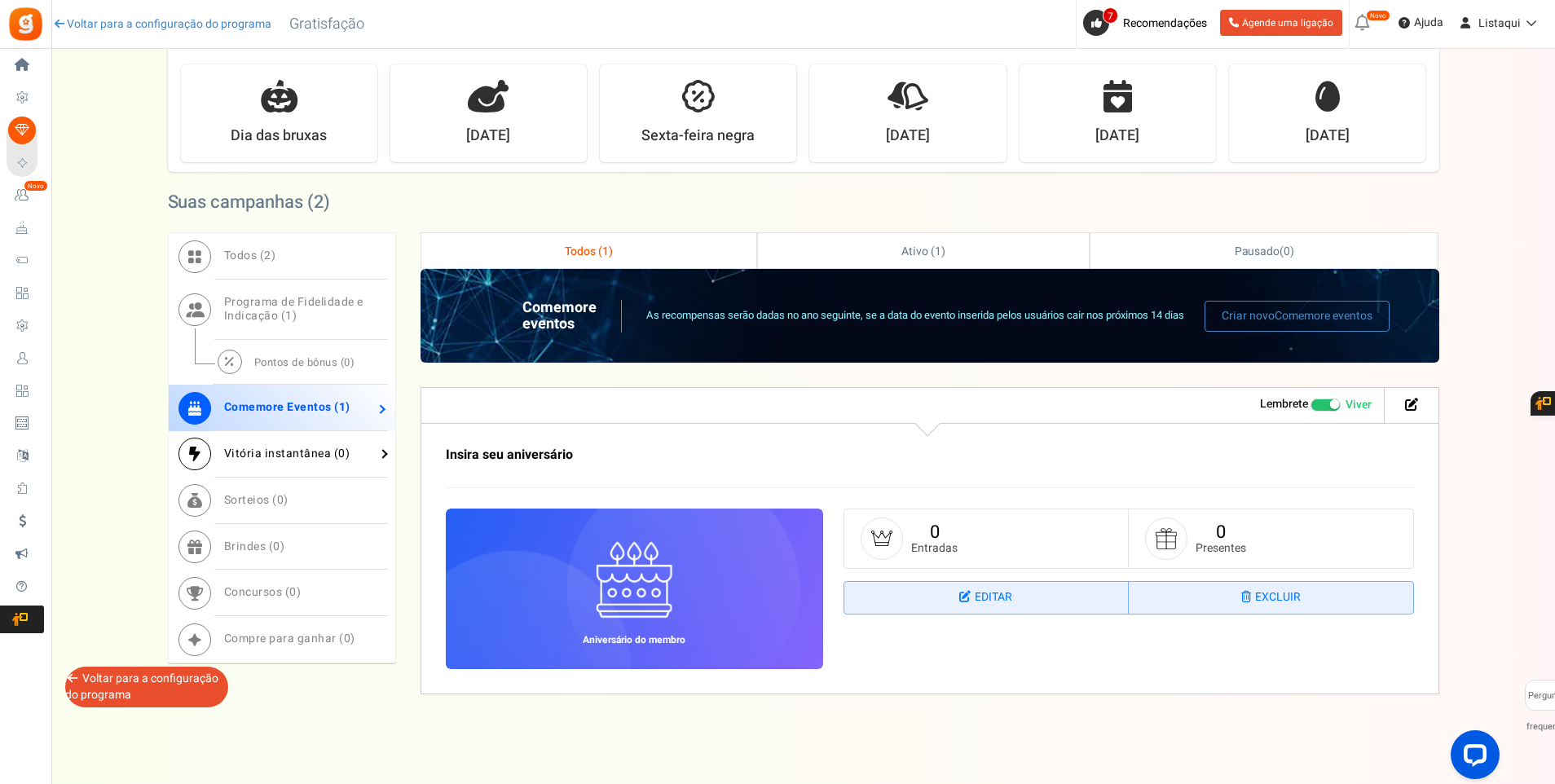
click at [302, 457] on span "Vitória instantânea ( 0 )" at bounding box center [288, 453] width 127 height 17
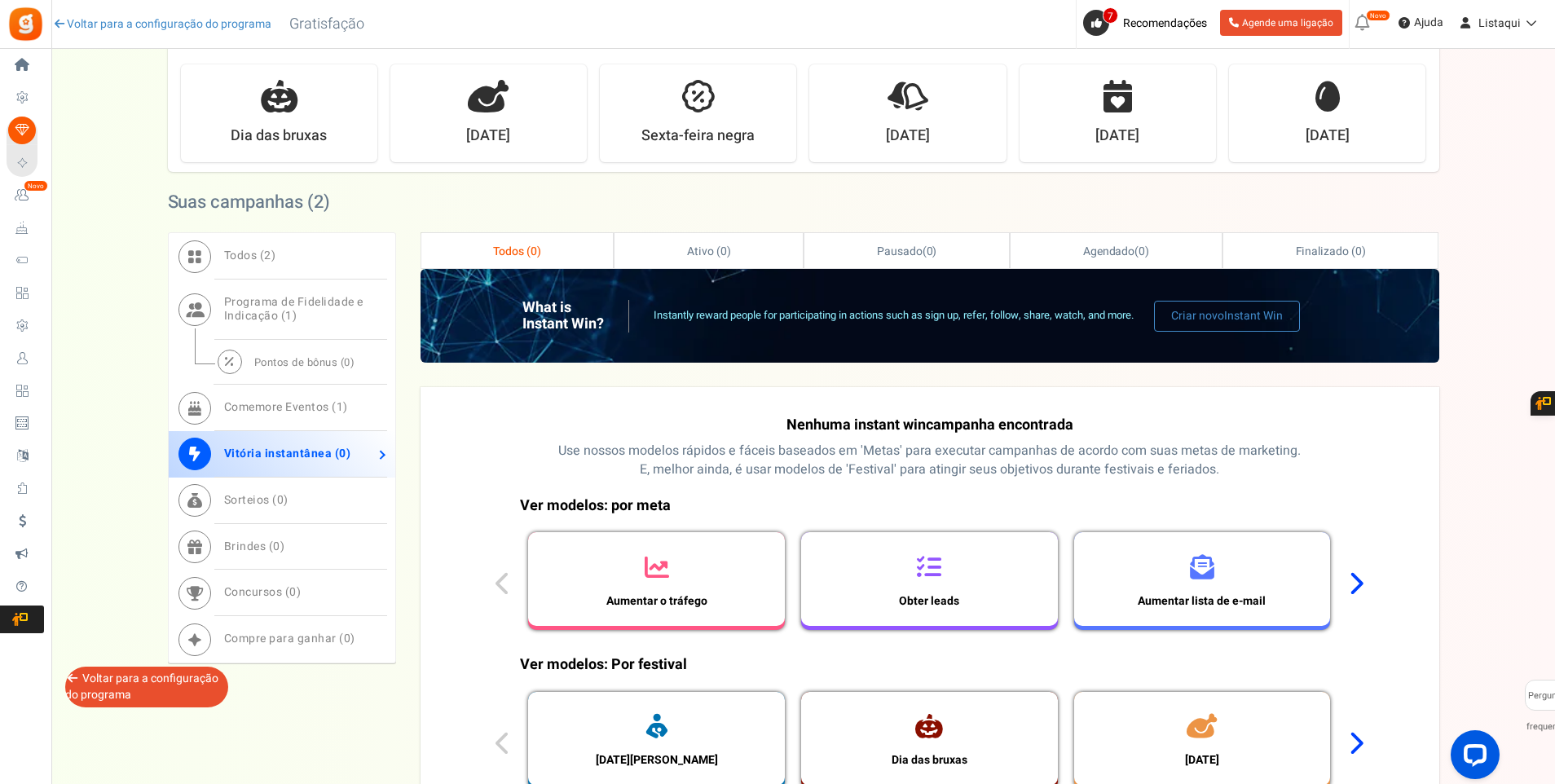
scroll to position [797, 0]
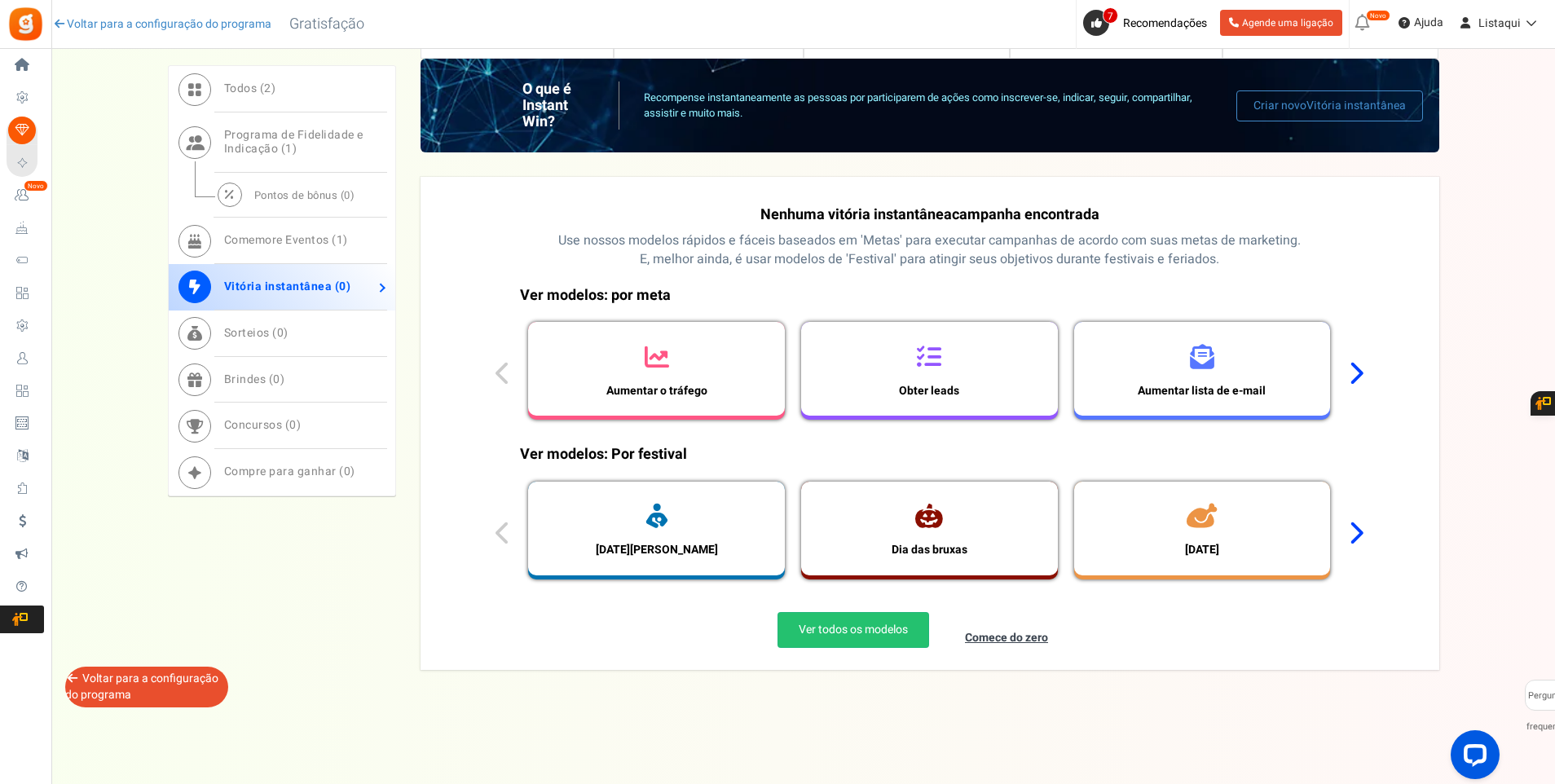
click at [1364, 376] on div "Ver modelos: por meta Aumentar o tráfego Obter leads Aumentar lista de e-mail A…" at bounding box center [929, 357] width 892 height 160
click at [1357, 376] on icon at bounding box center [1356, 374] width 15 height 25
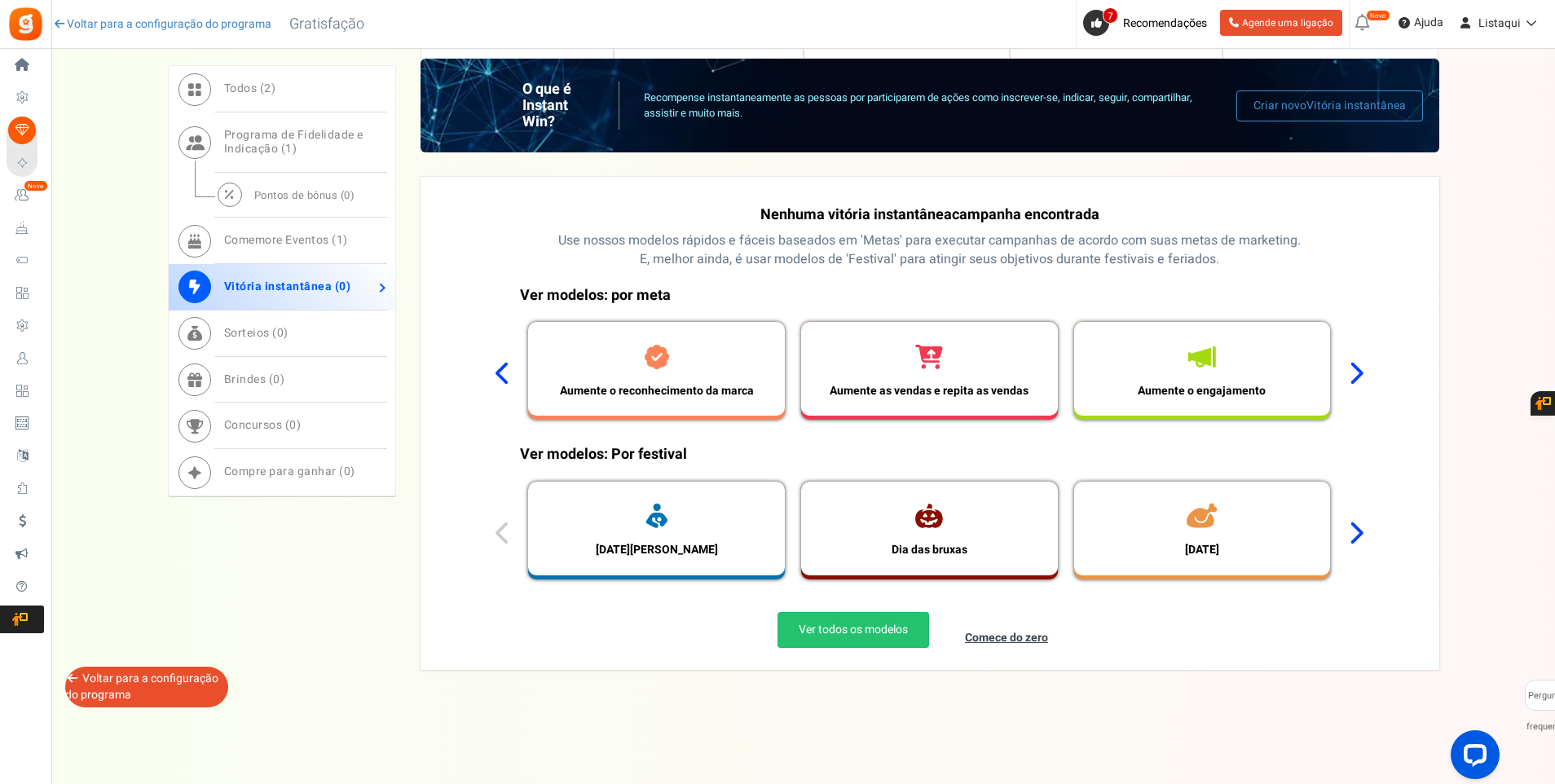
click at [1354, 539] on icon at bounding box center [1356, 533] width 15 height 25
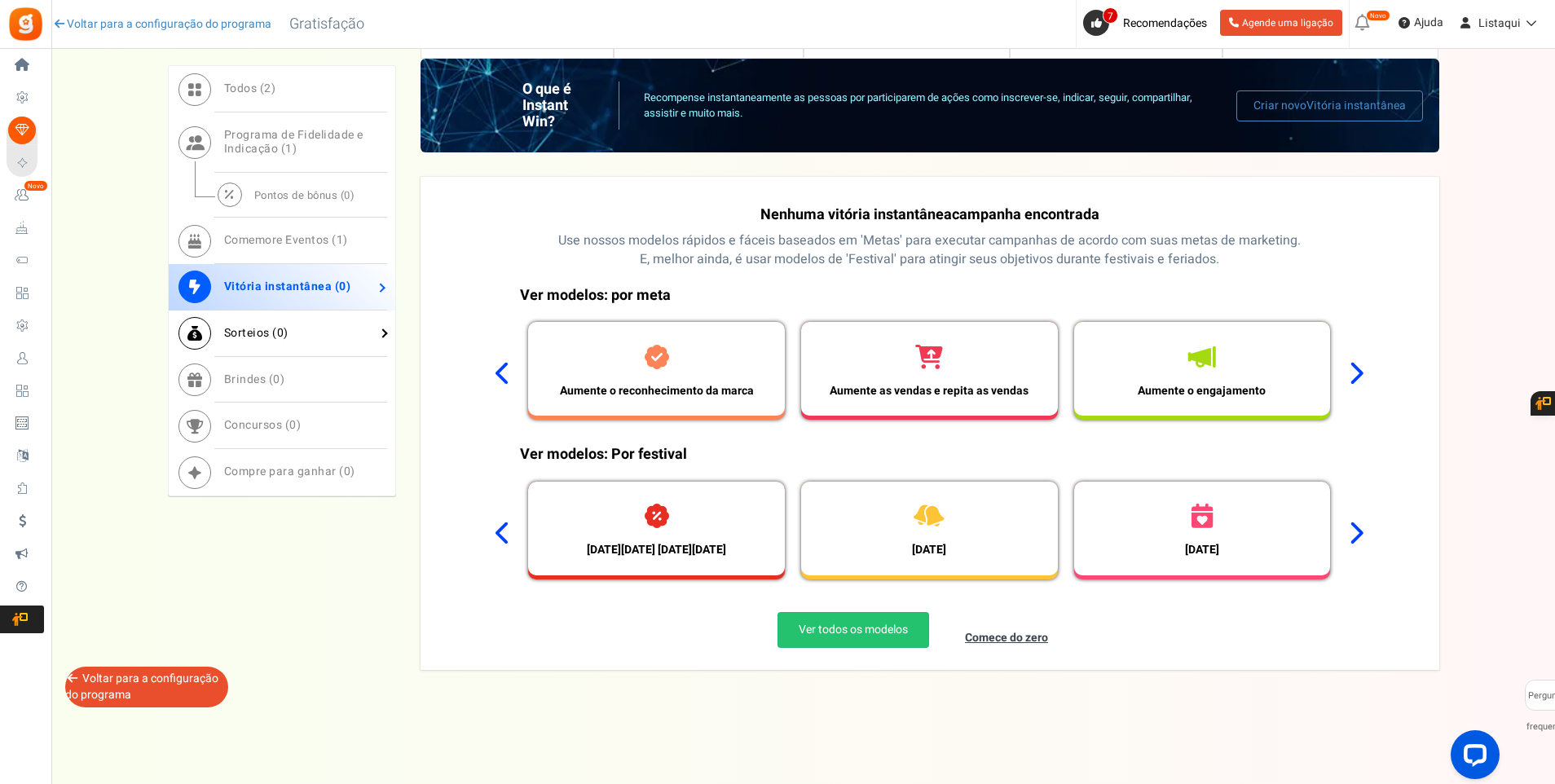
click at [261, 334] on span "Sorteios ( 0 )" at bounding box center [256, 333] width 64 height 17
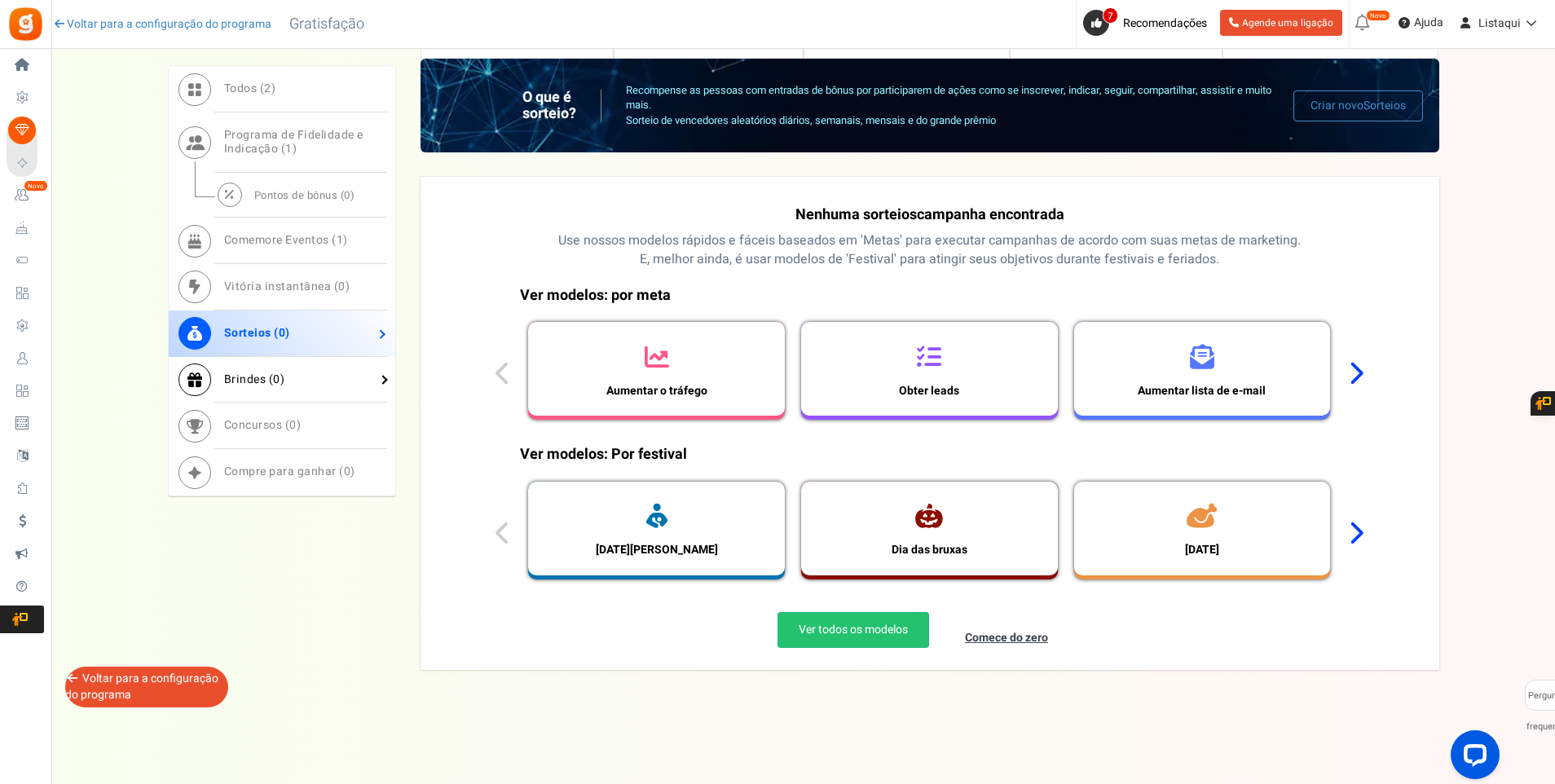
click at [269, 384] on span "Brindes ( 0 )" at bounding box center [255, 379] width 61 height 17
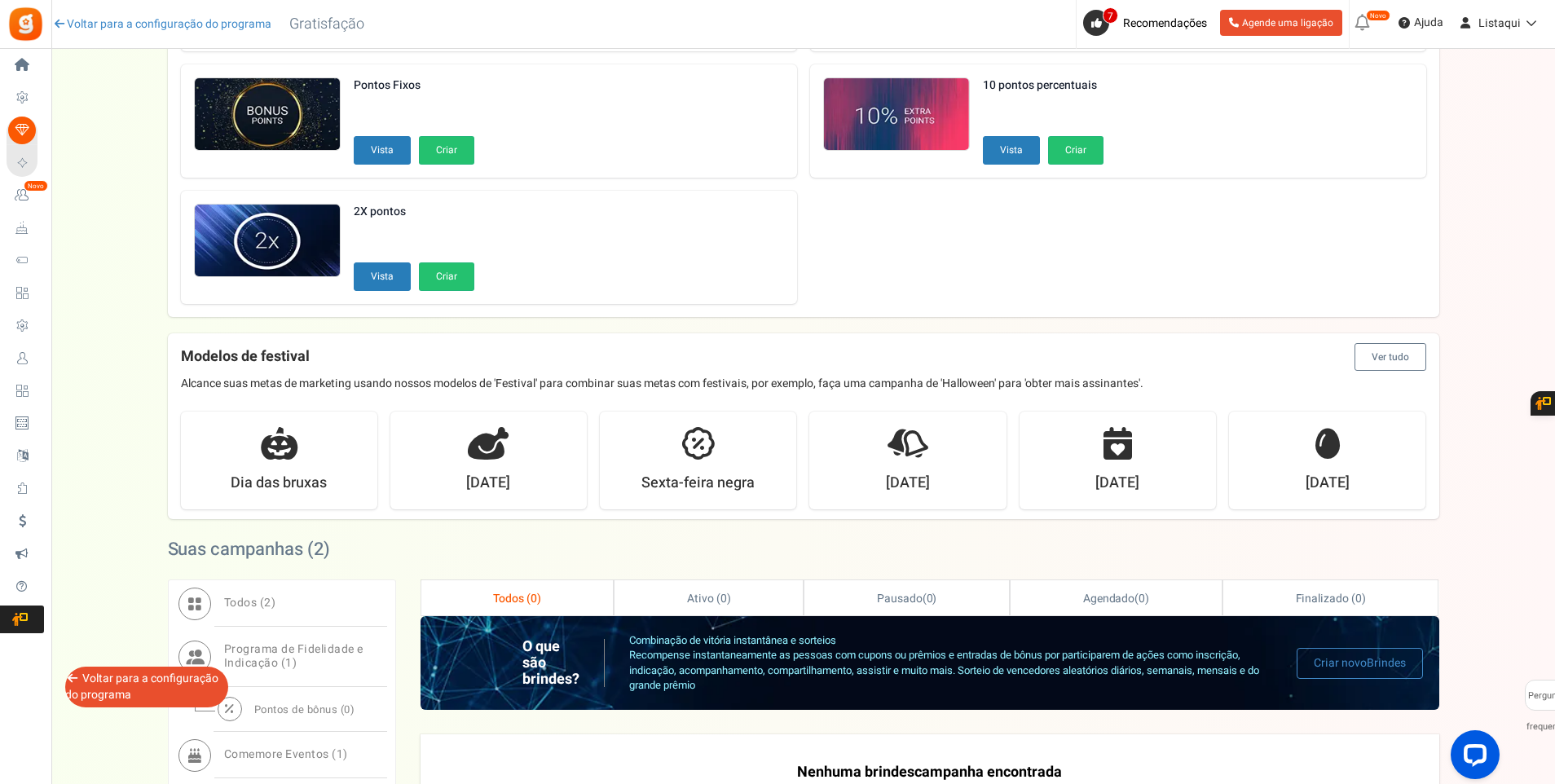
scroll to position [226, 0]
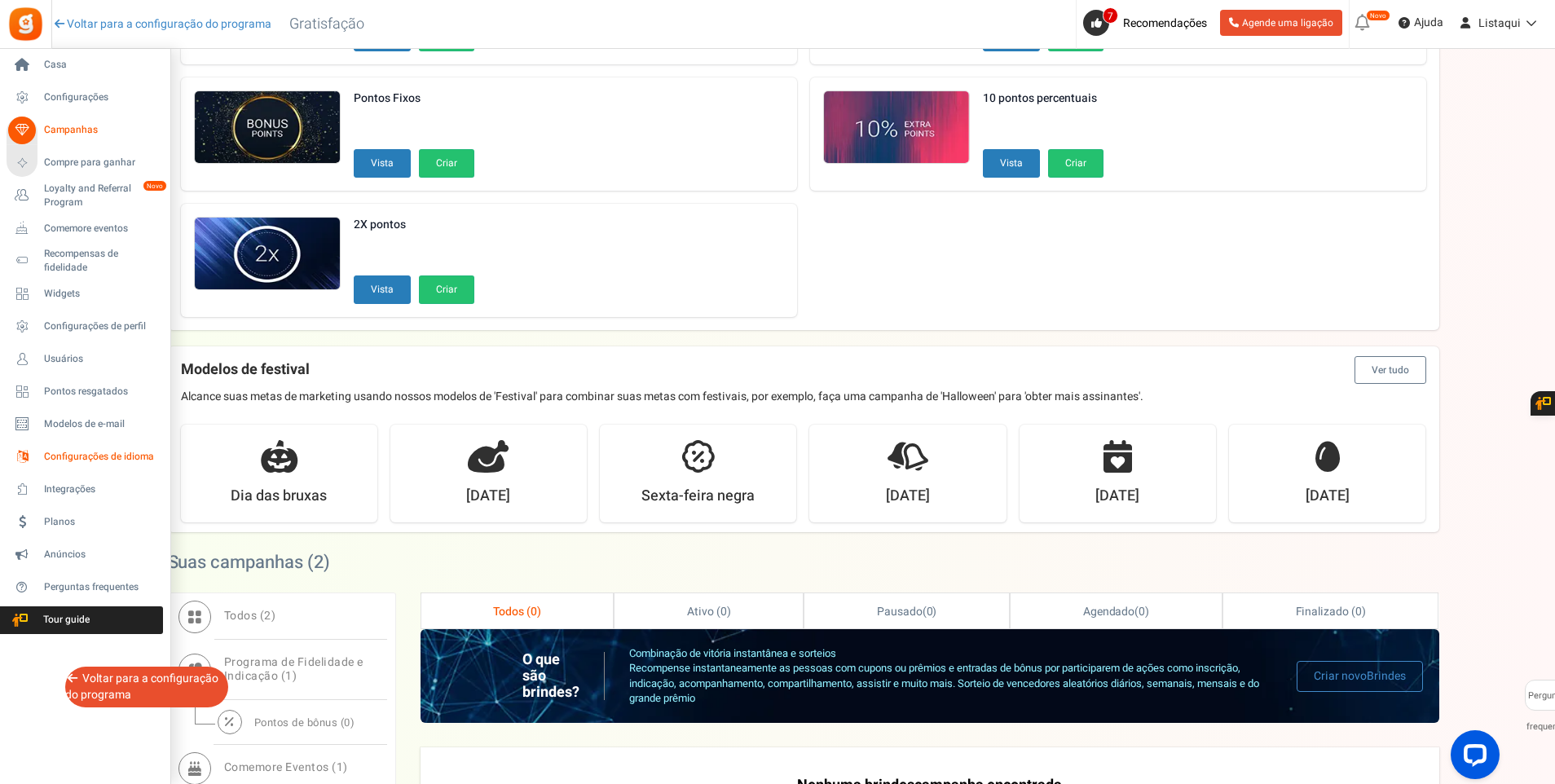
click at [95, 455] on span "Configurações de idioma" at bounding box center [101, 456] width 114 height 13
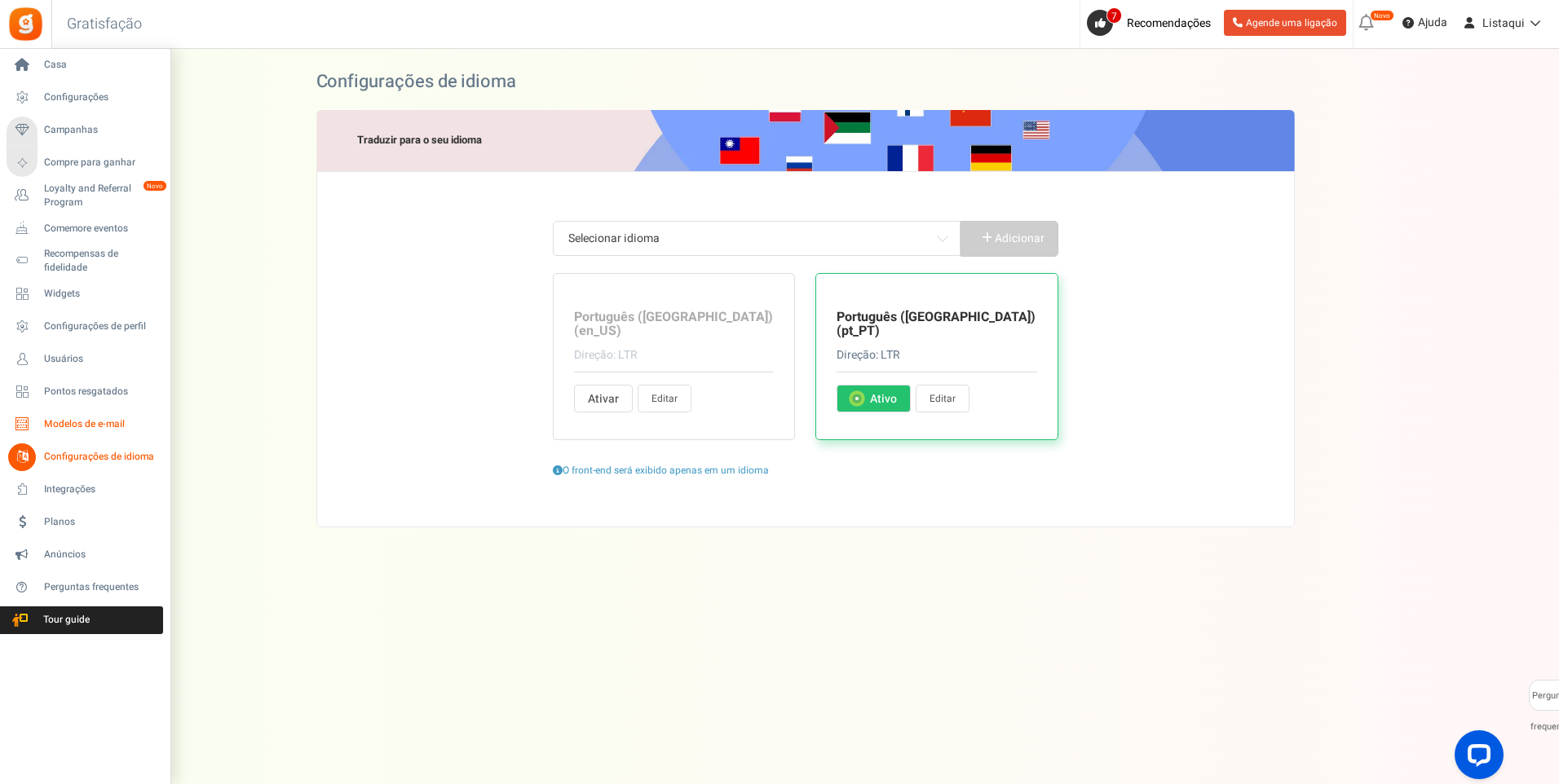
click at [60, 427] on span "Modelos de e-mail" at bounding box center [101, 424] width 114 height 13
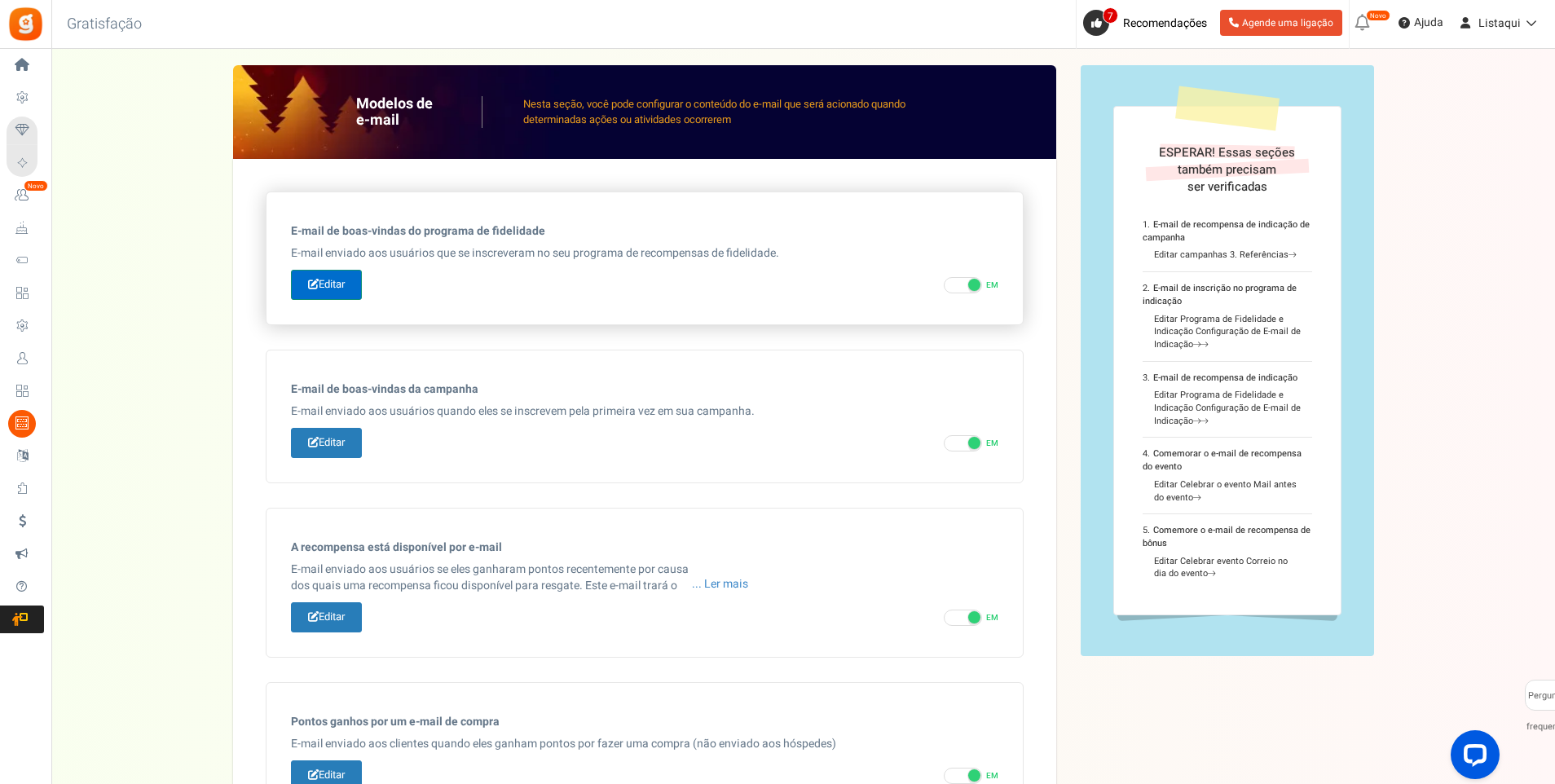
click at [337, 288] on font "Editar" at bounding box center [331, 284] width 26 height 15
type input "Bem-vindo ao nosso [[Loyalty Program Name]]"
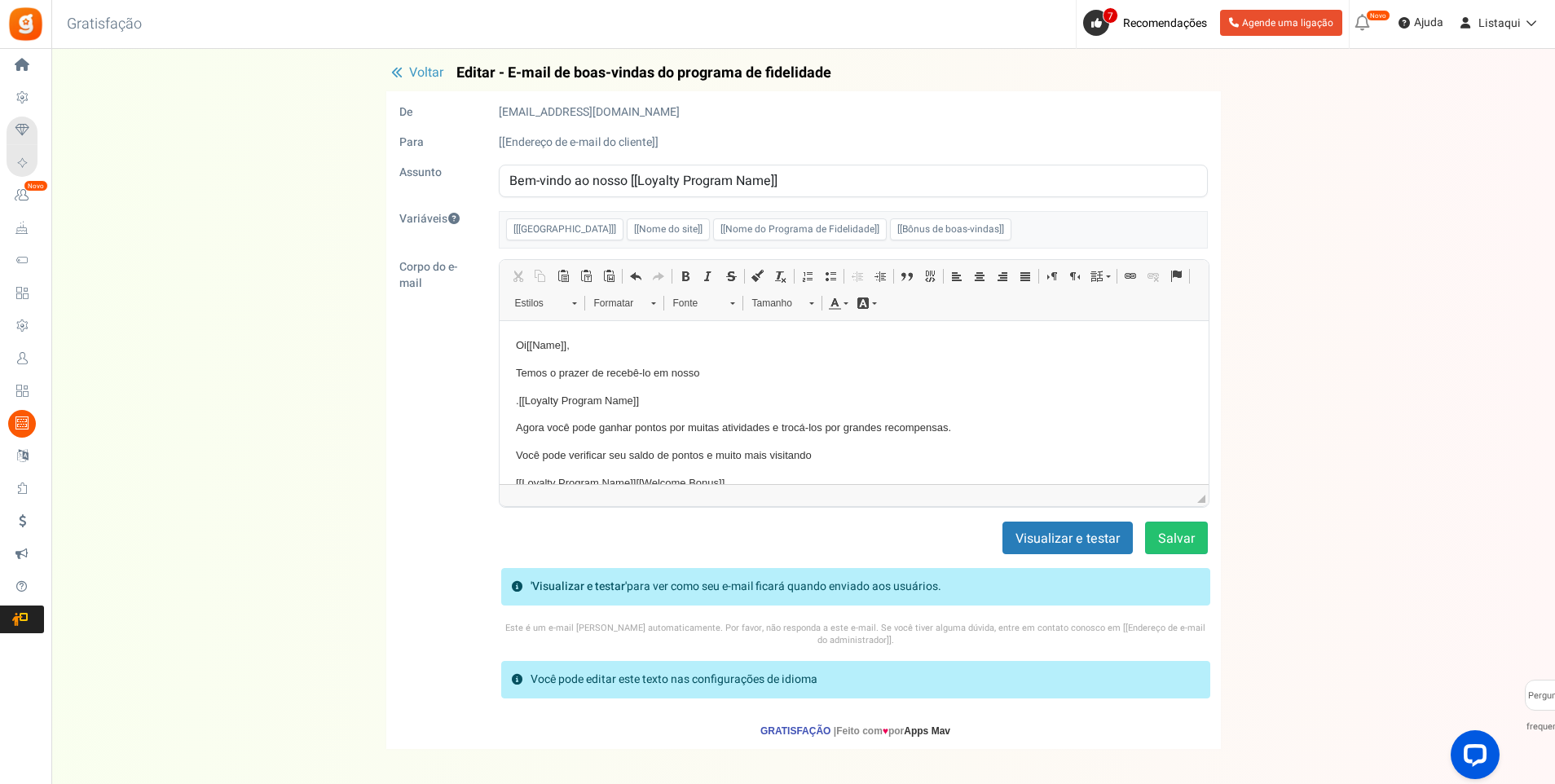
click at [424, 72] on span "Voltar" at bounding box center [427, 72] width 35 height 19
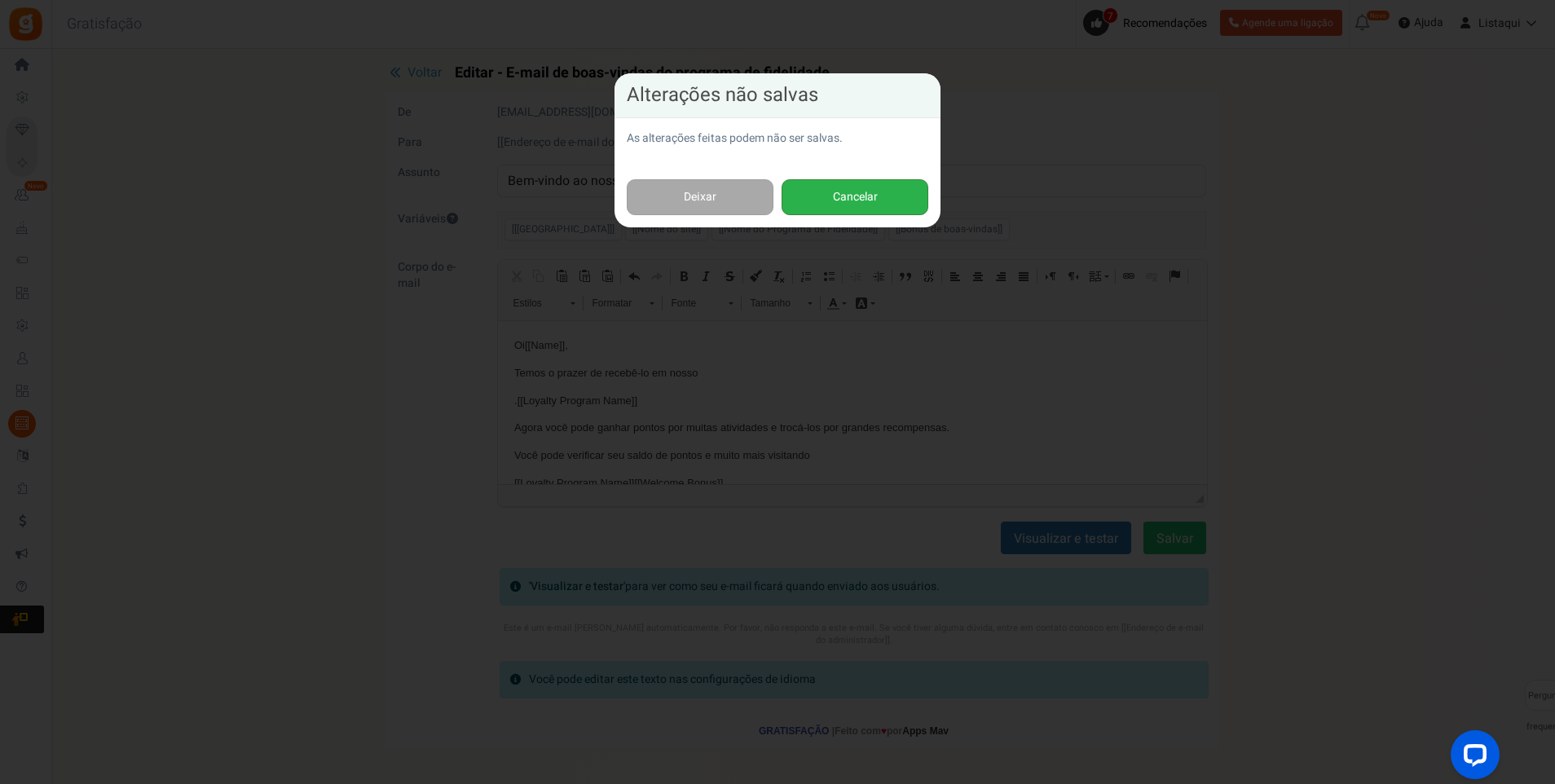
click at [839, 198] on button "Cancelar" at bounding box center [854, 197] width 147 height 36
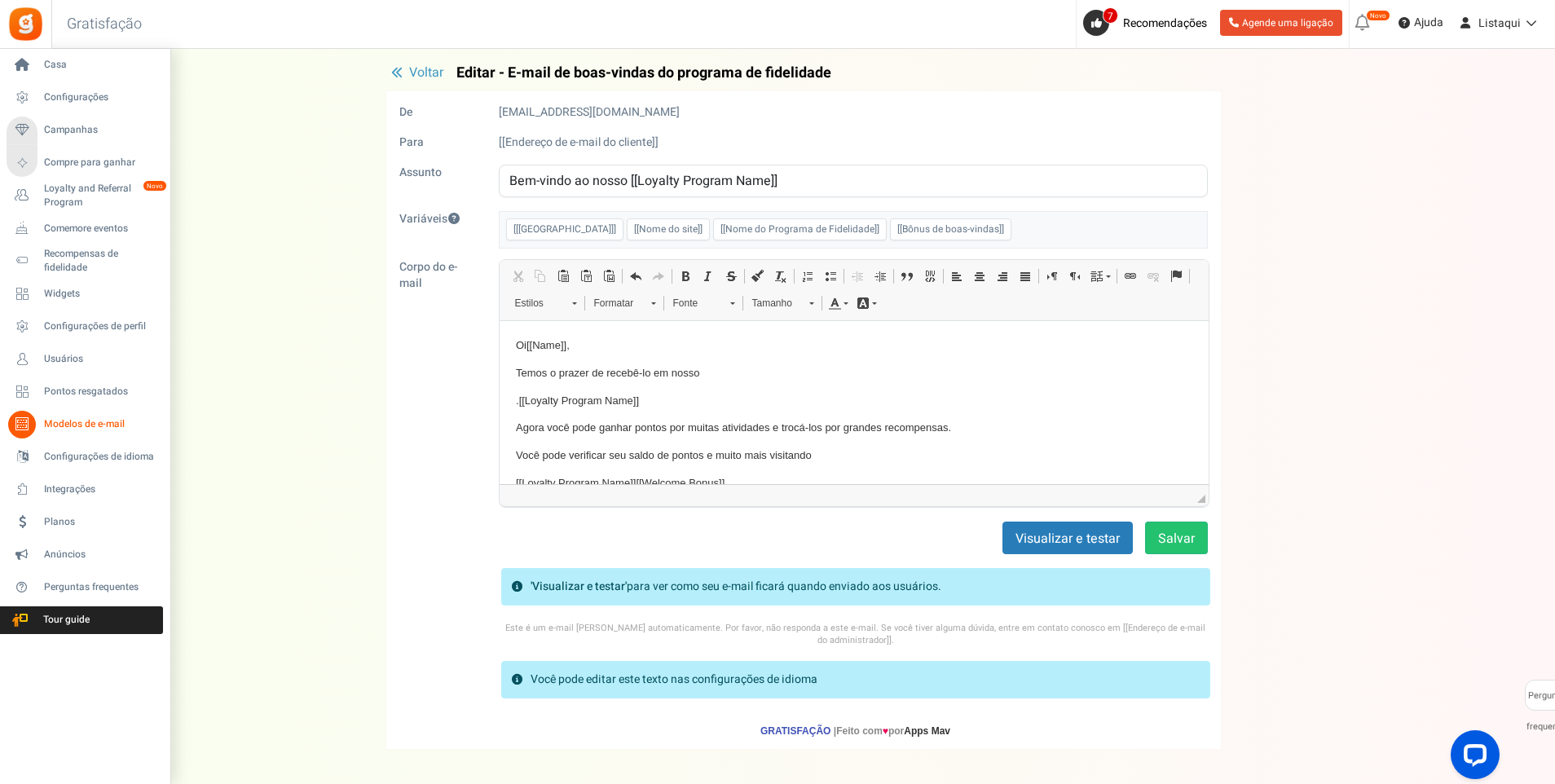
click at [67, 426] on span "Modelos de e-mail" at bounding box center [101, 424] width 114 height 13
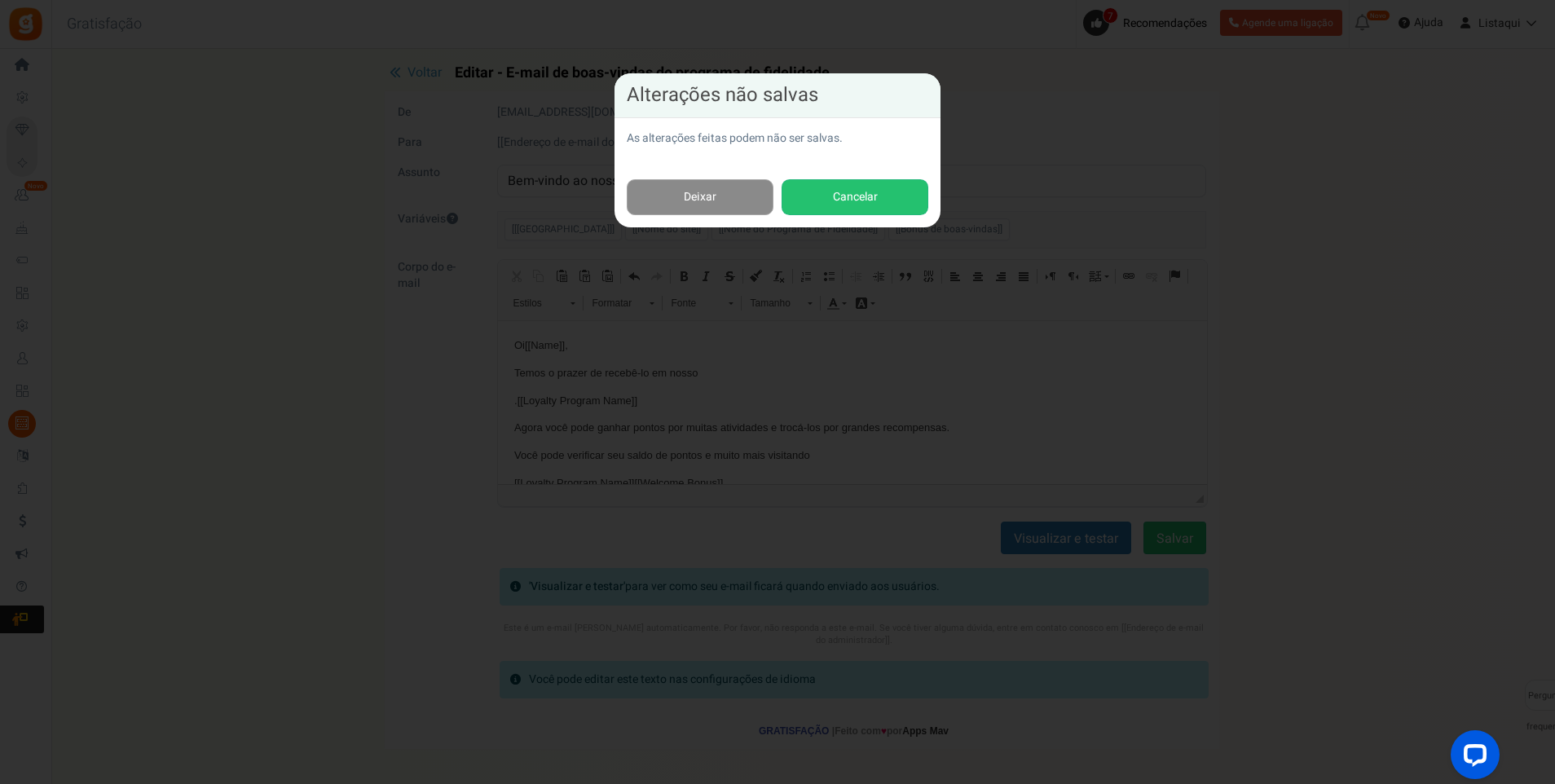
click at [690, 196] on link "Deixar" at bounding box center [700, 197] width 147 height 36
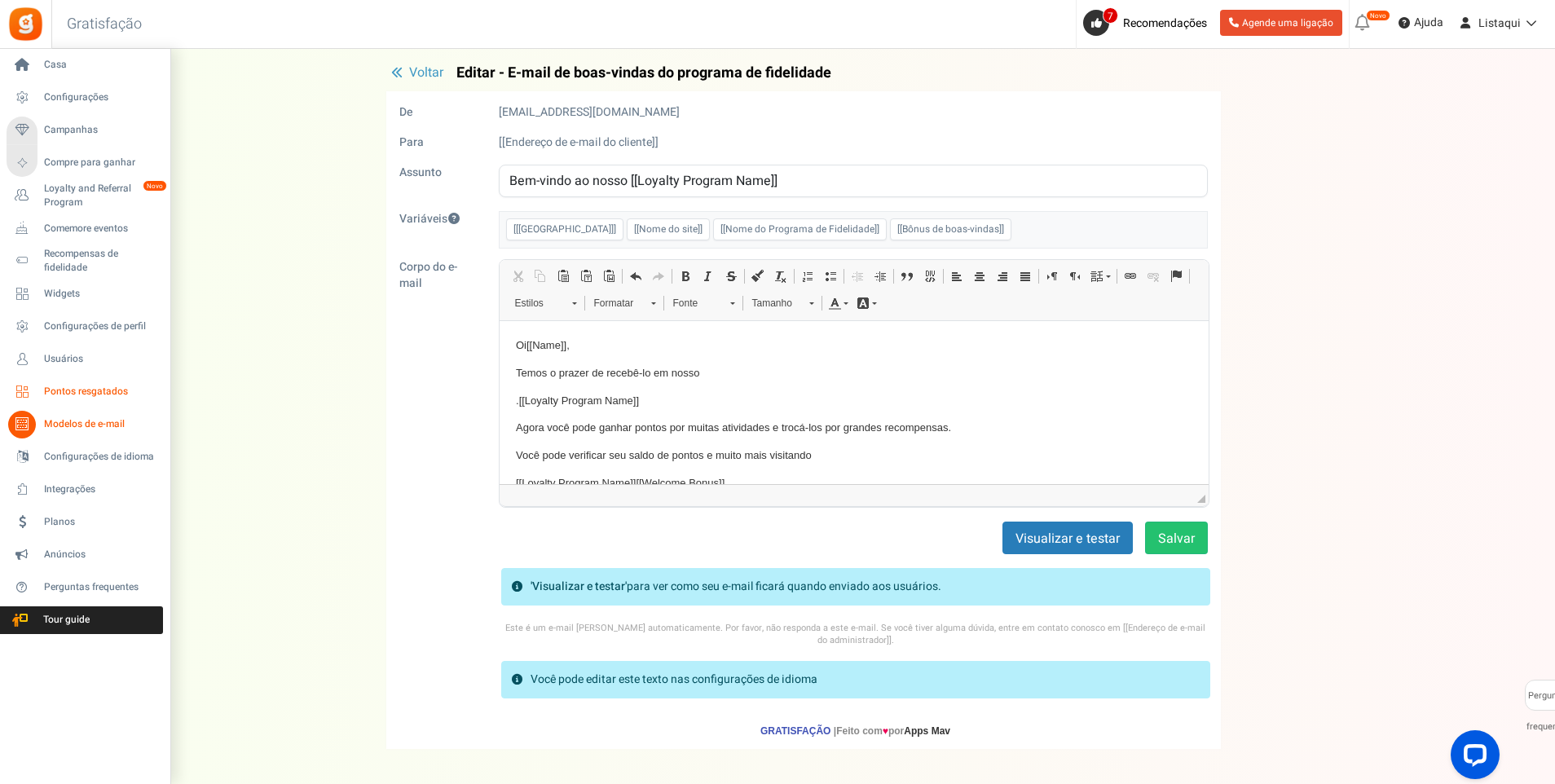
click at [96, 394] on span "Pontos resgatados" at bounding box center [101, 391] width 114 height 13
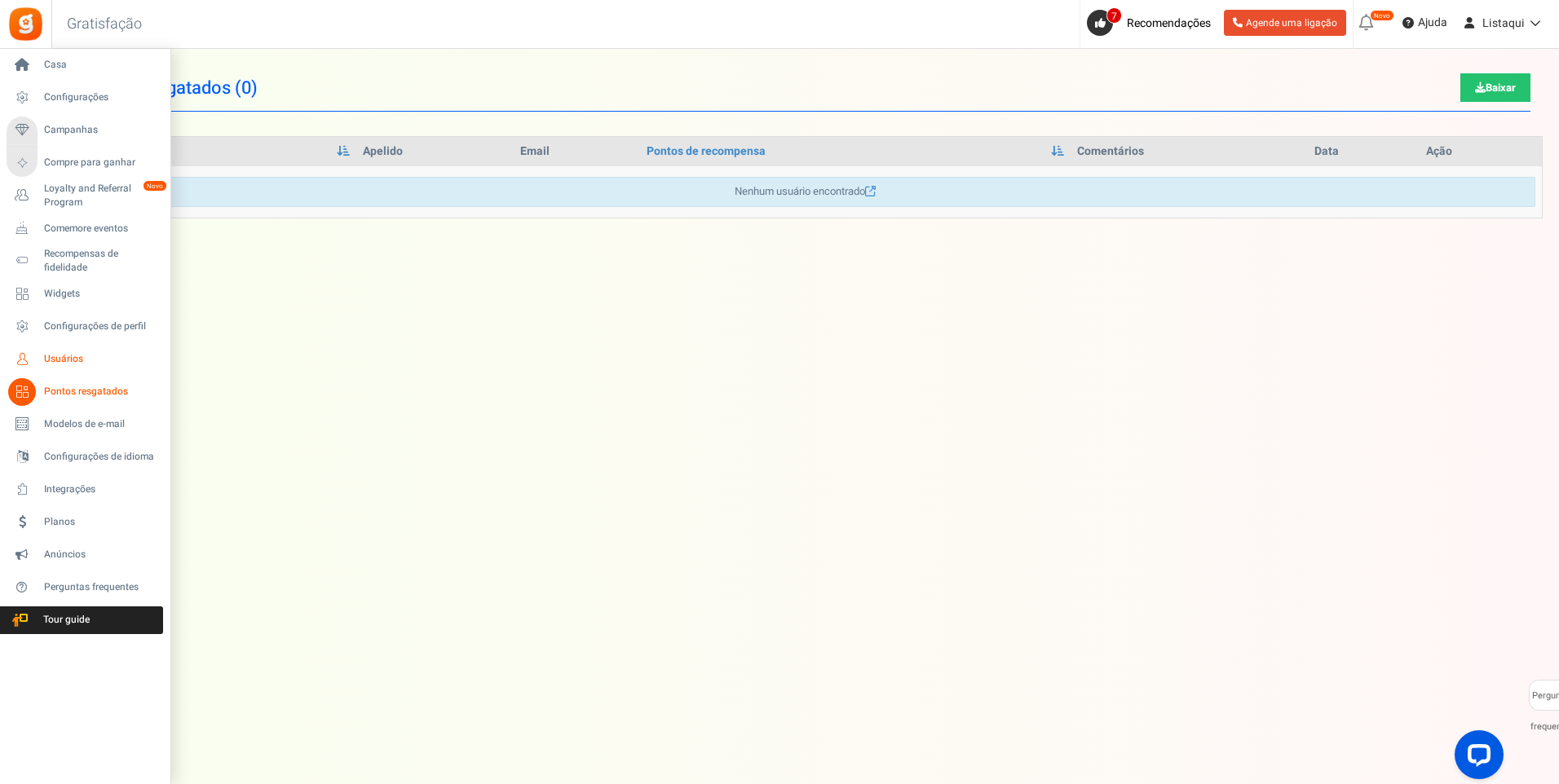
click at [48, 357] on span "Usuários" at bounding box center [101, 358] width 114 height 13
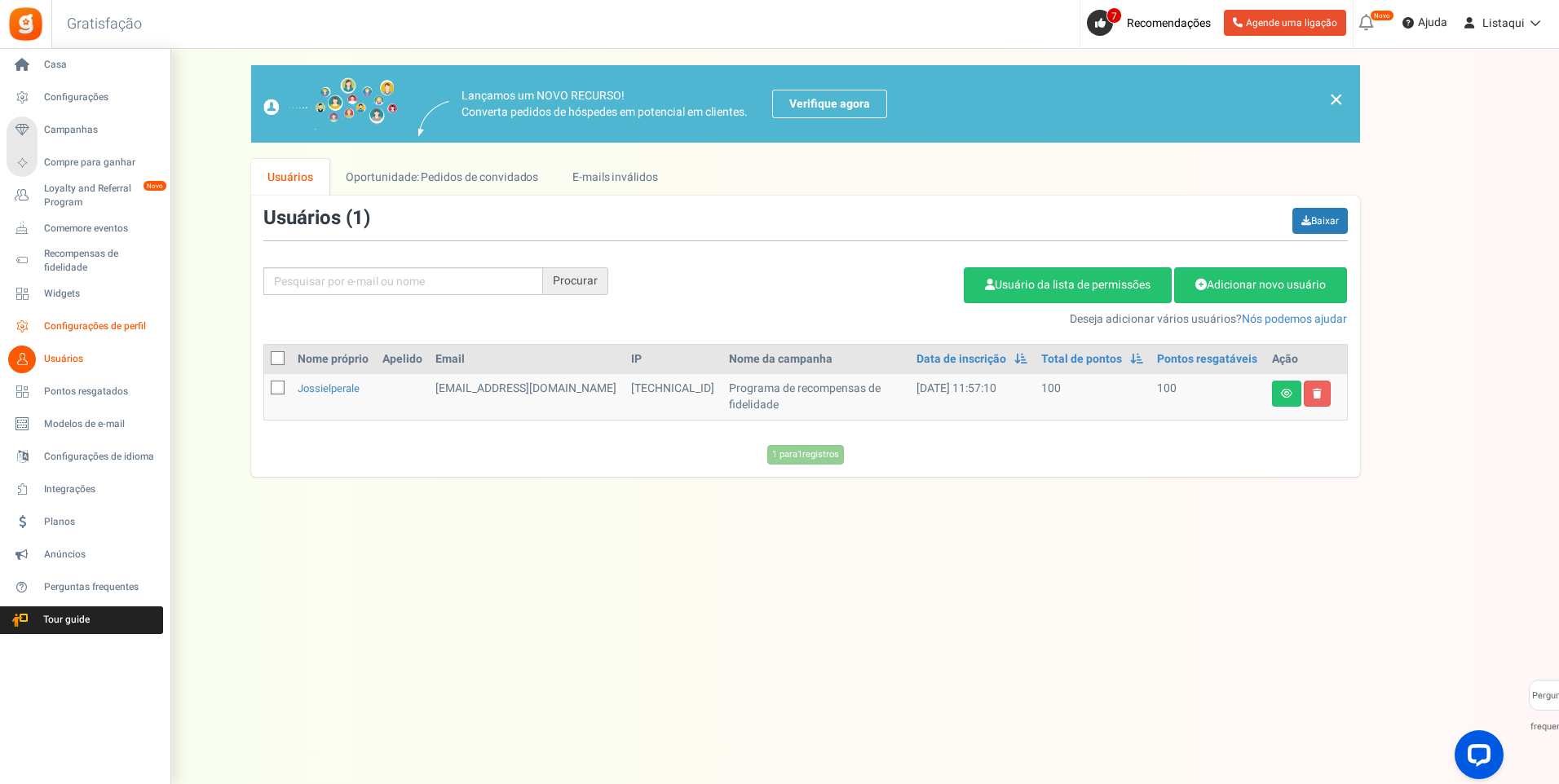
click at [96, 323] on span "Configurações de perfil" at bounding box center [101, 326] width 114 height 13
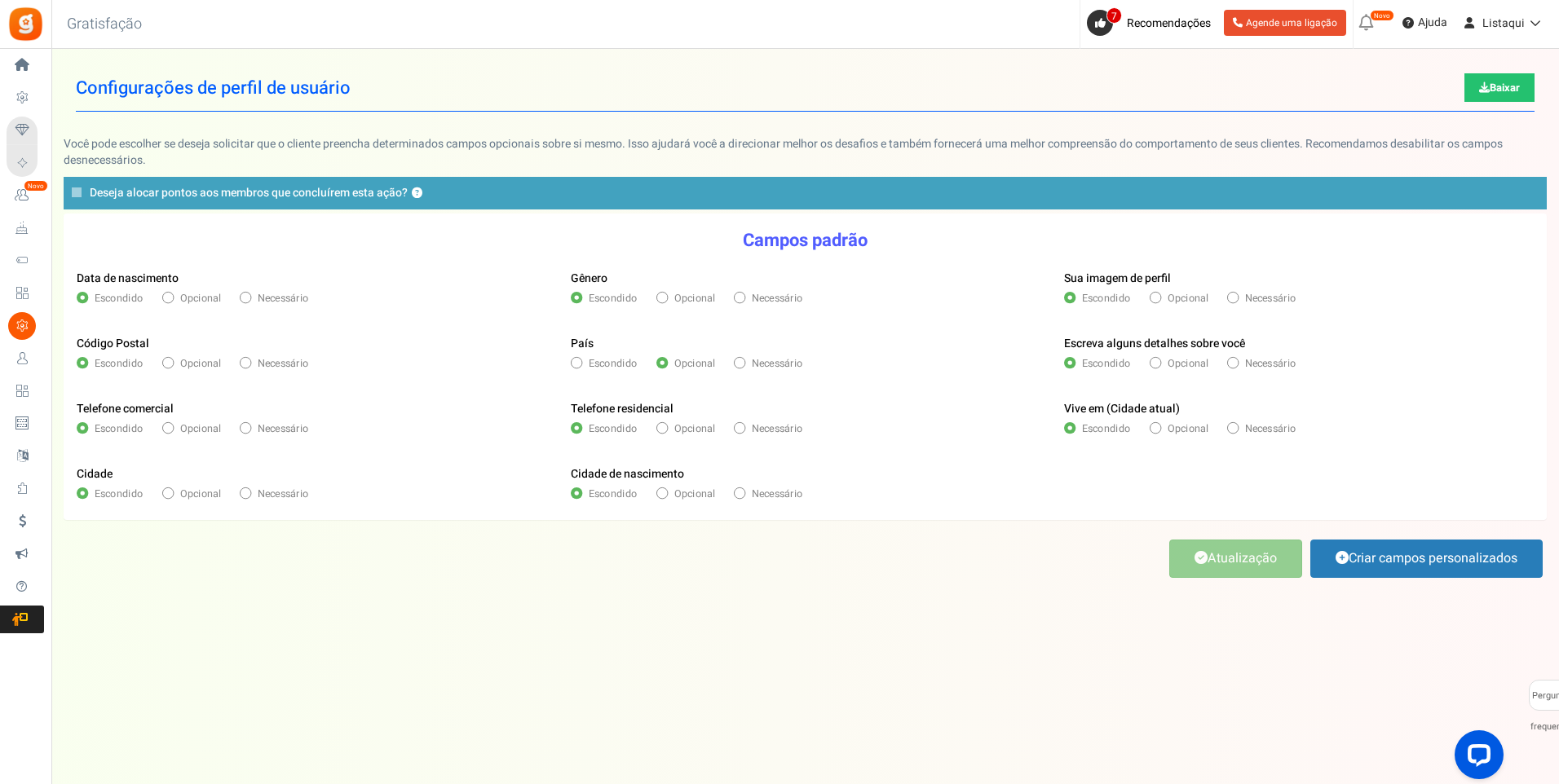
click at [0, 0] on span "Widgets" at bounding box center [0, 0] width 0 height 0
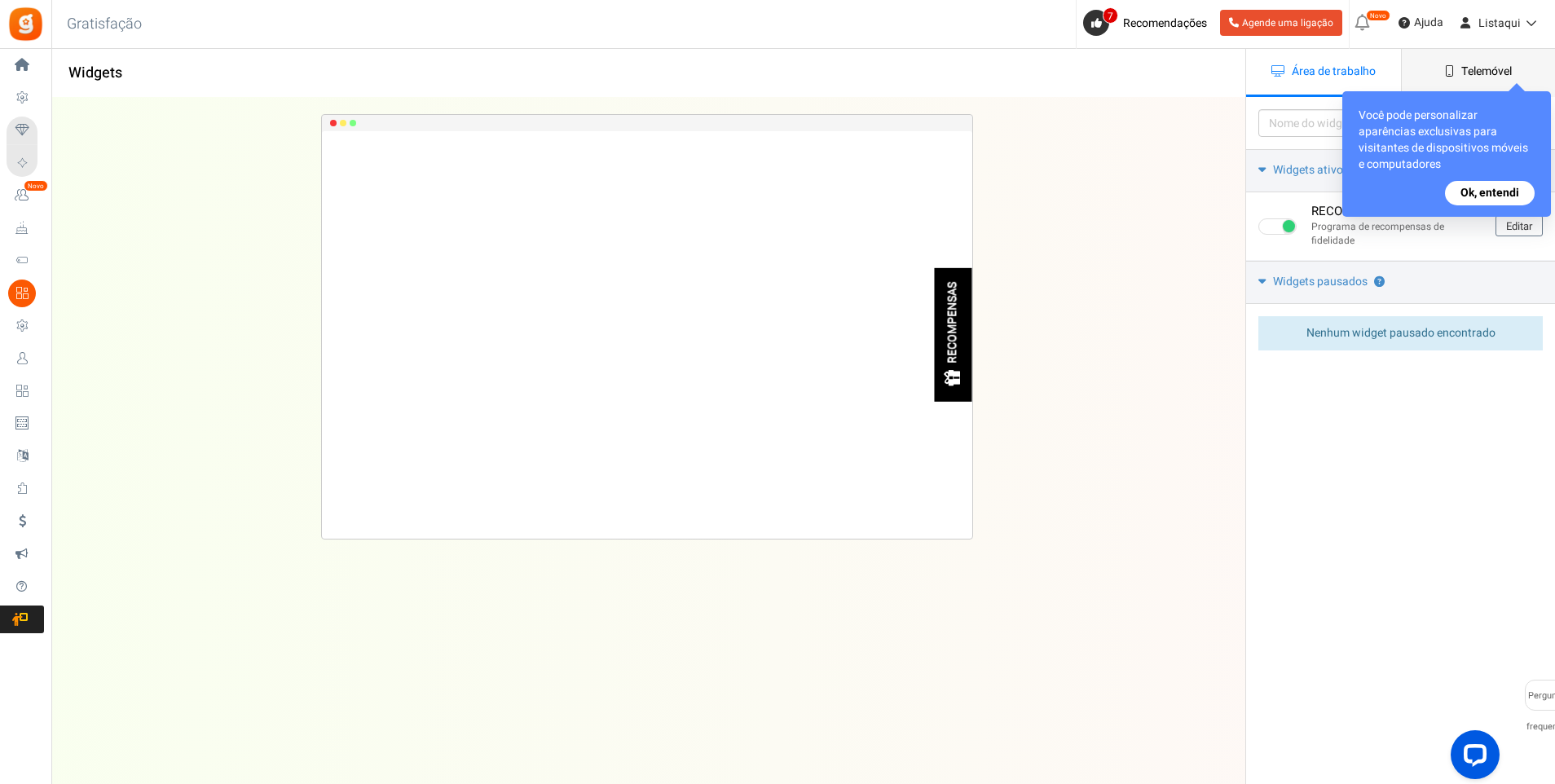
click at [1479, 70] on span "Telemóvel" at bounding box center [1487, 71] width 51 height 17
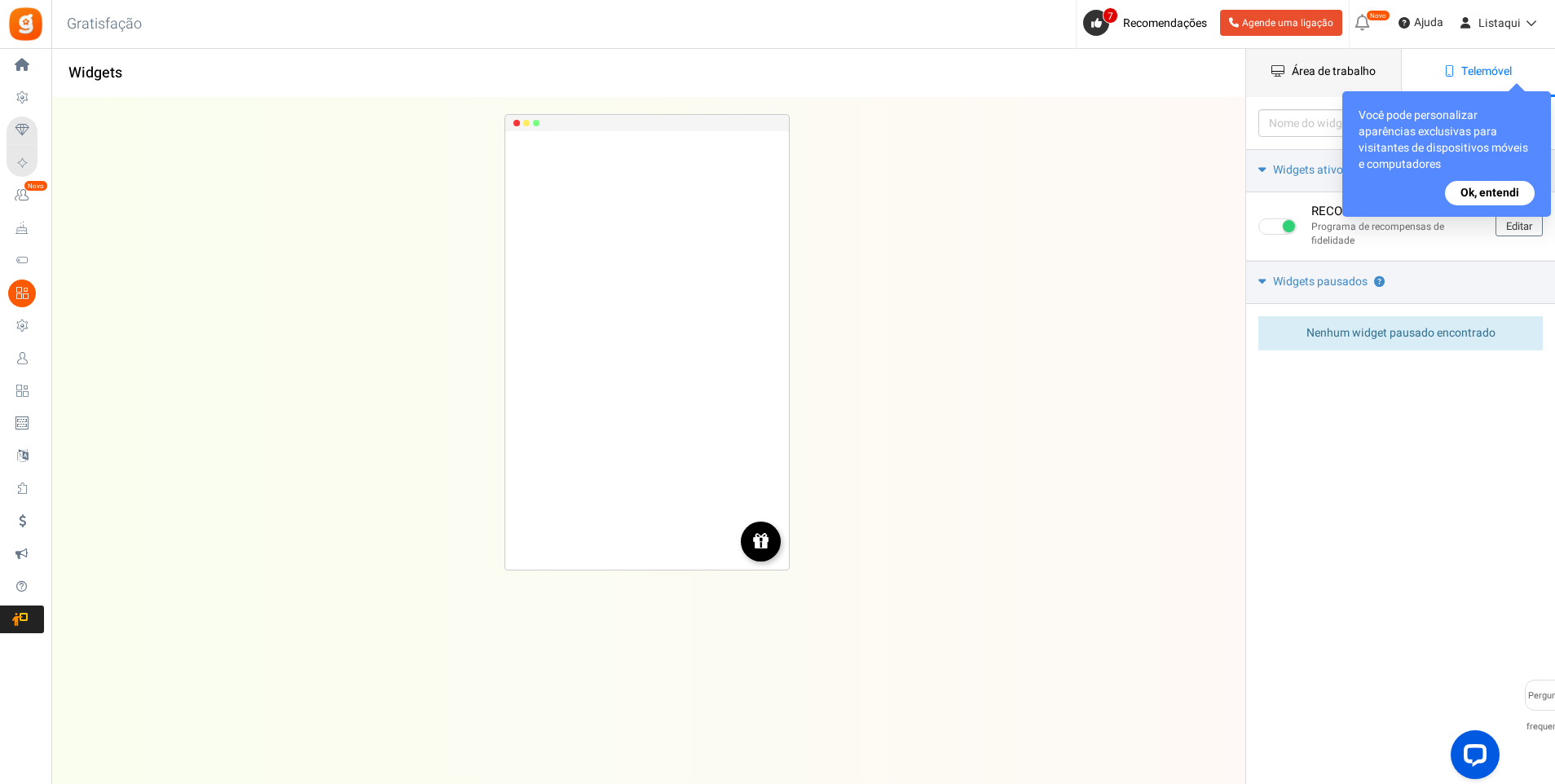
click at [1333, 74] on span "Área de trabalho" at bounding box center [1335, 71] width 84 height 17
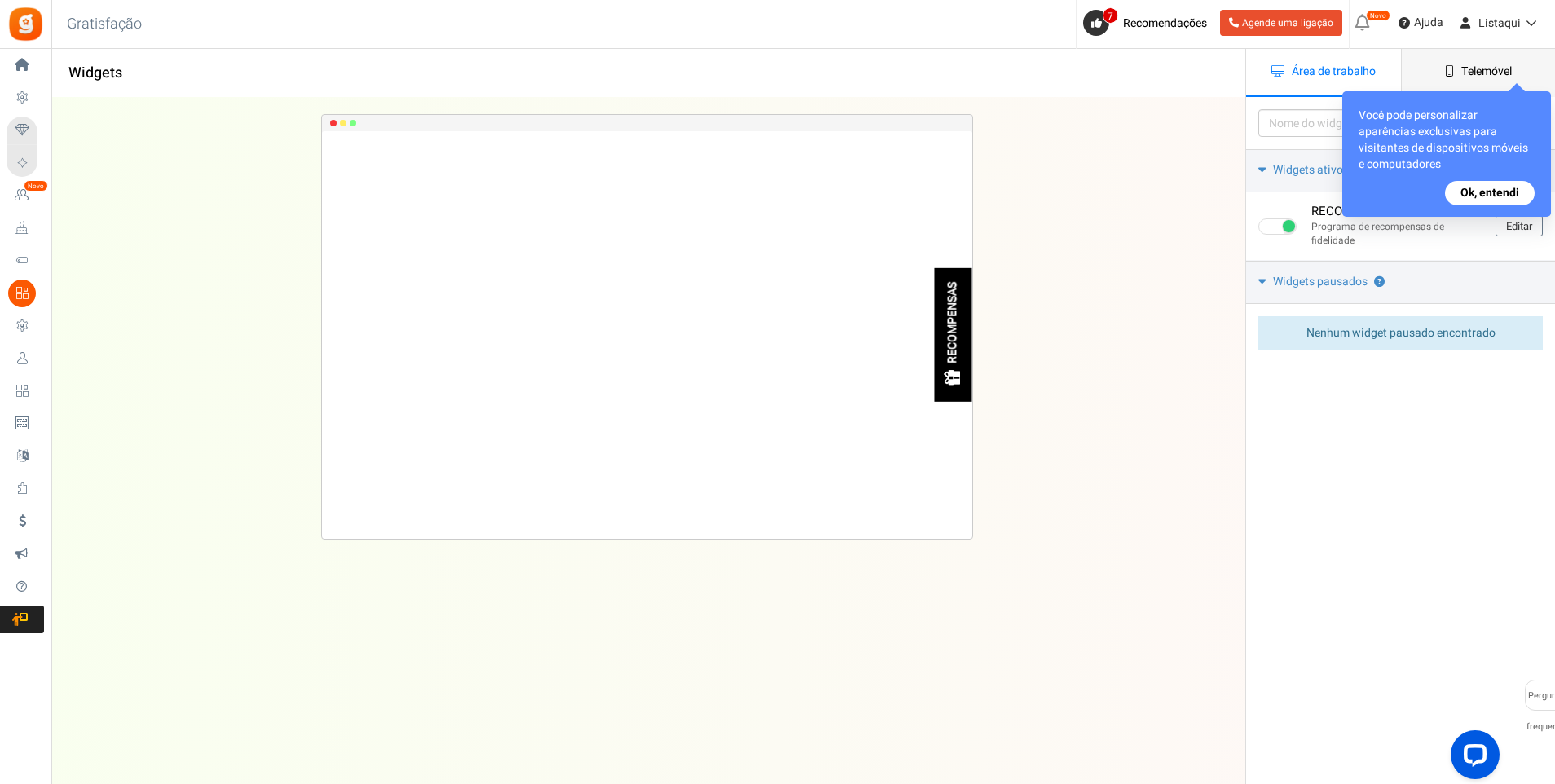
click at [1464, 67] on span "Telemóvel" at bounding box center [1487, 71] width 51 height 17
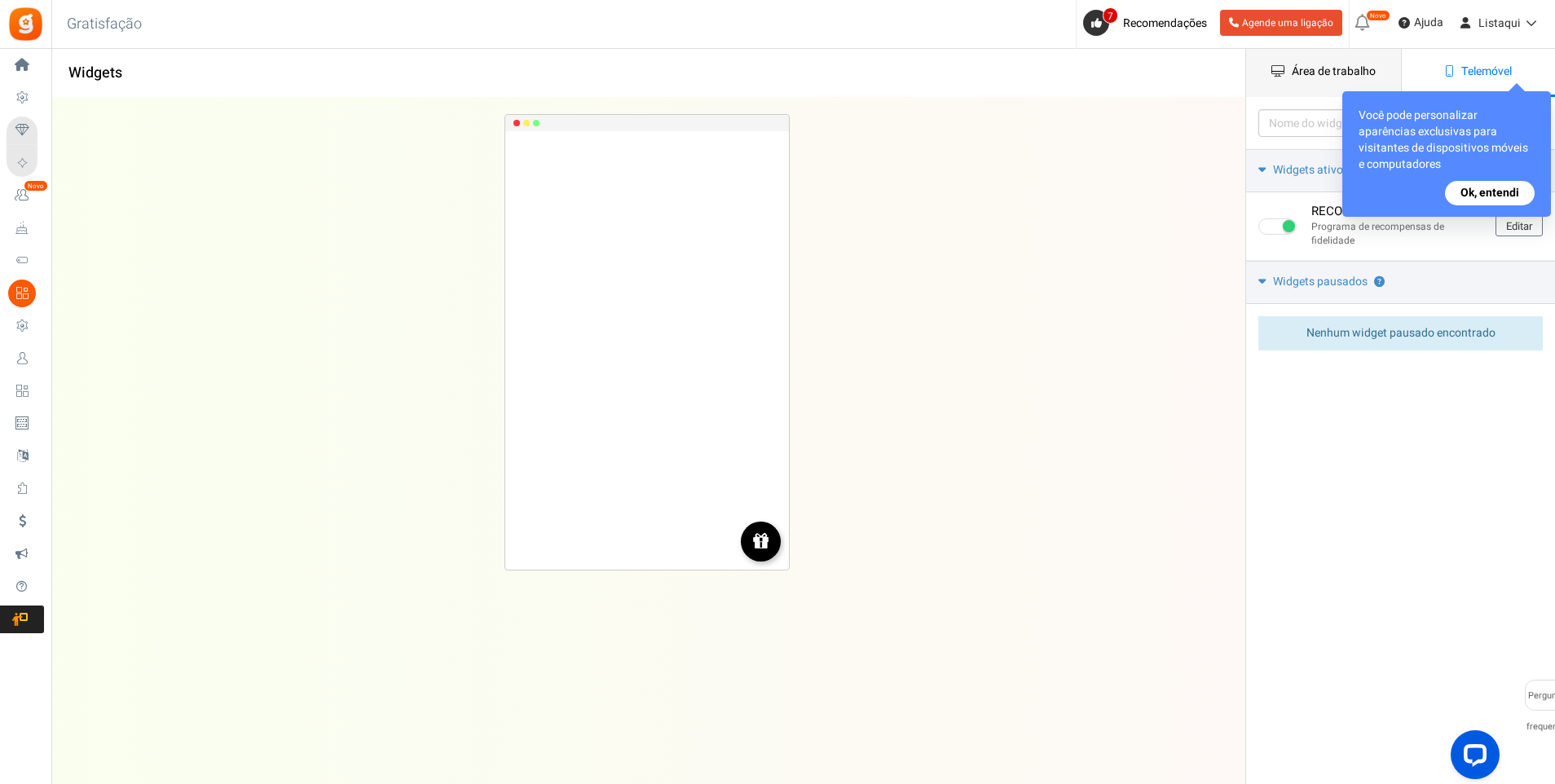
click at [1348, 69] on span "Área de trabalho" at bounding box center [1335, 71] width 84 height 17
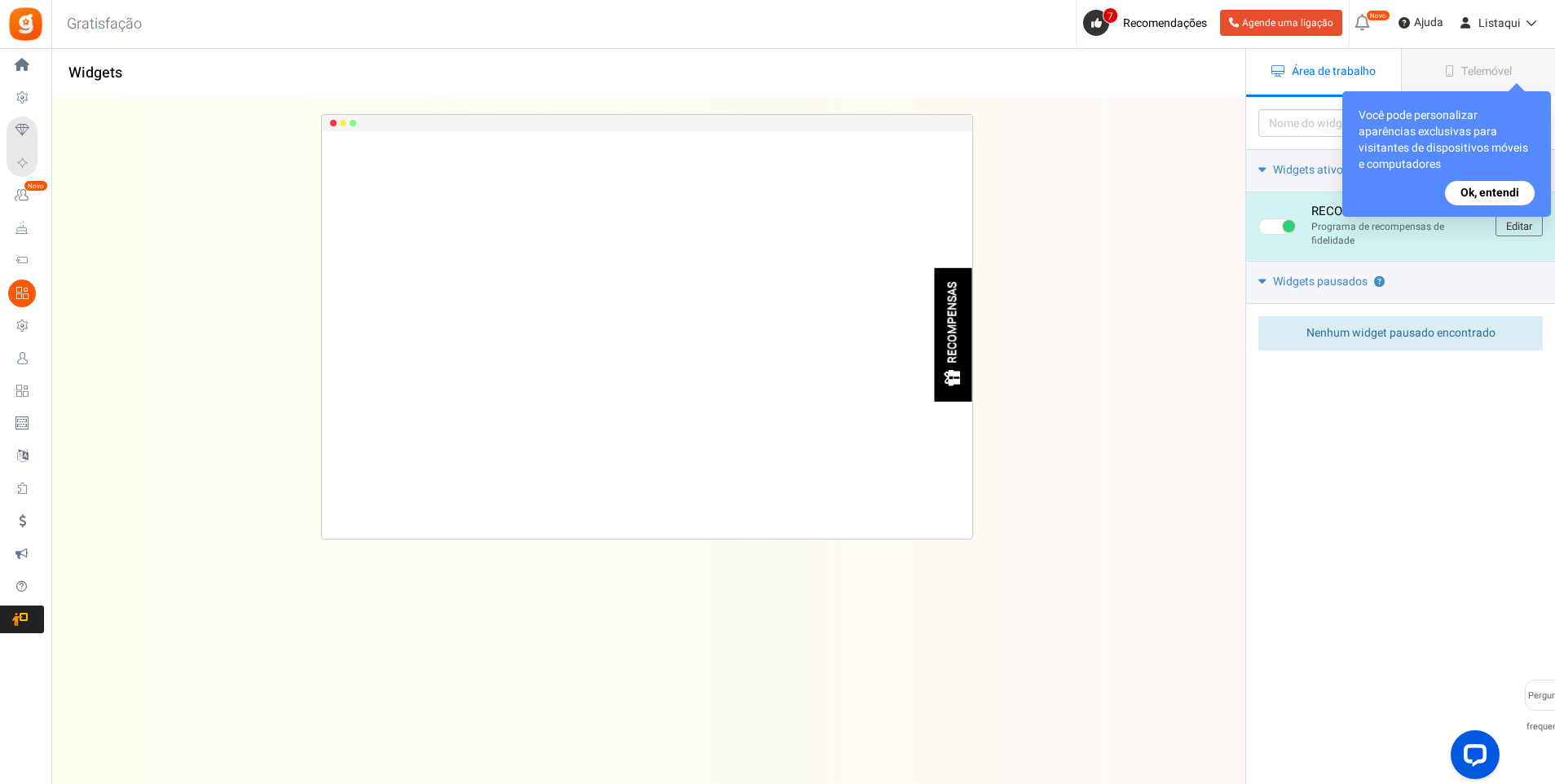
drag, startPoint x: 947, startPoint y: 352, endPoint x: 973, endPoint y: 350, distance: 26.1
click at [973, 350] on div "RECOMPENSAS Loading.. × To configure LightBox layout please Click here" at bounding box center [647, 408] width 1245 height 621
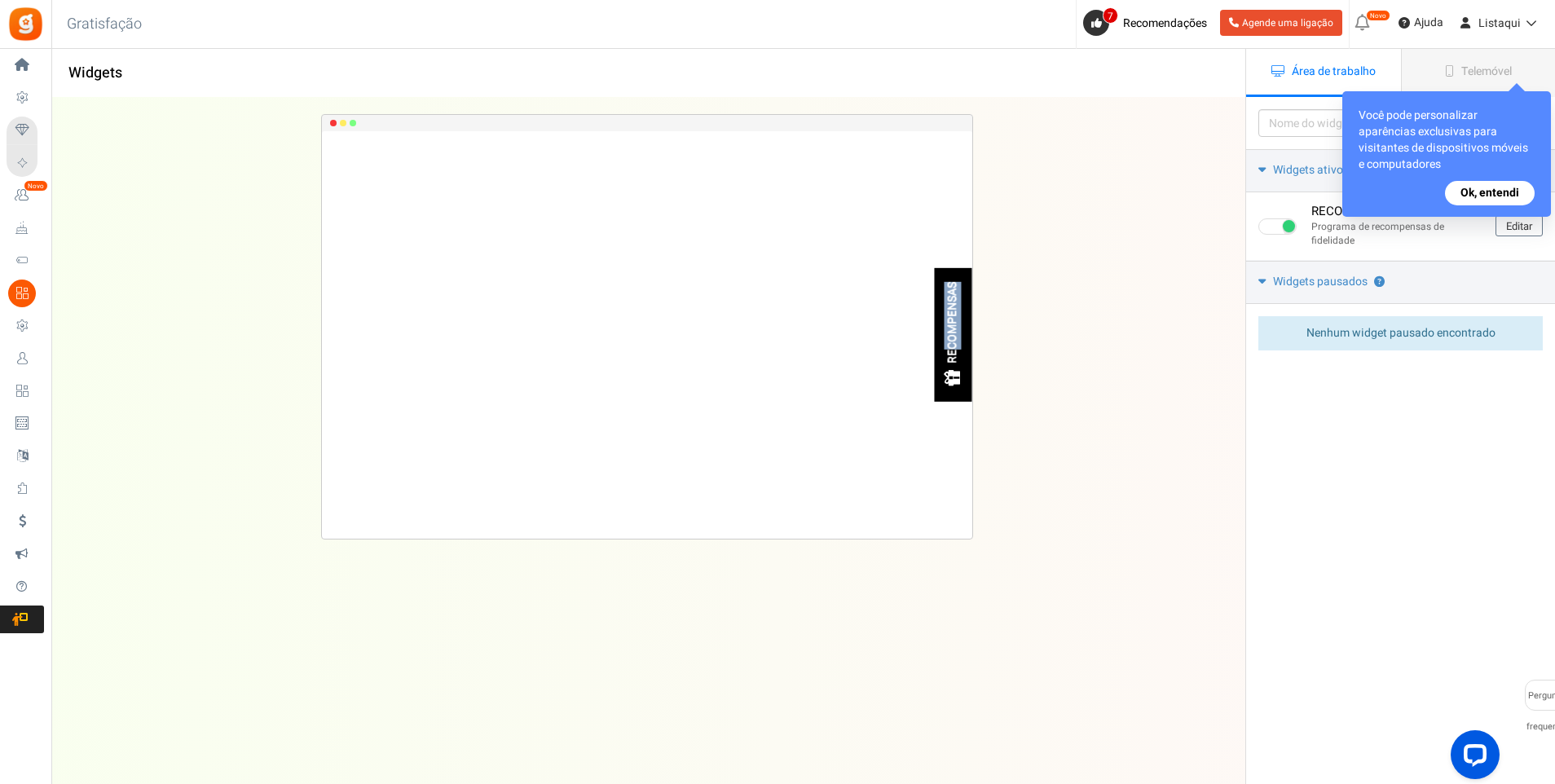
click at [1499, 191] on button "Ok, entendi" at bounding box center [1491, 194] width 90 height 25
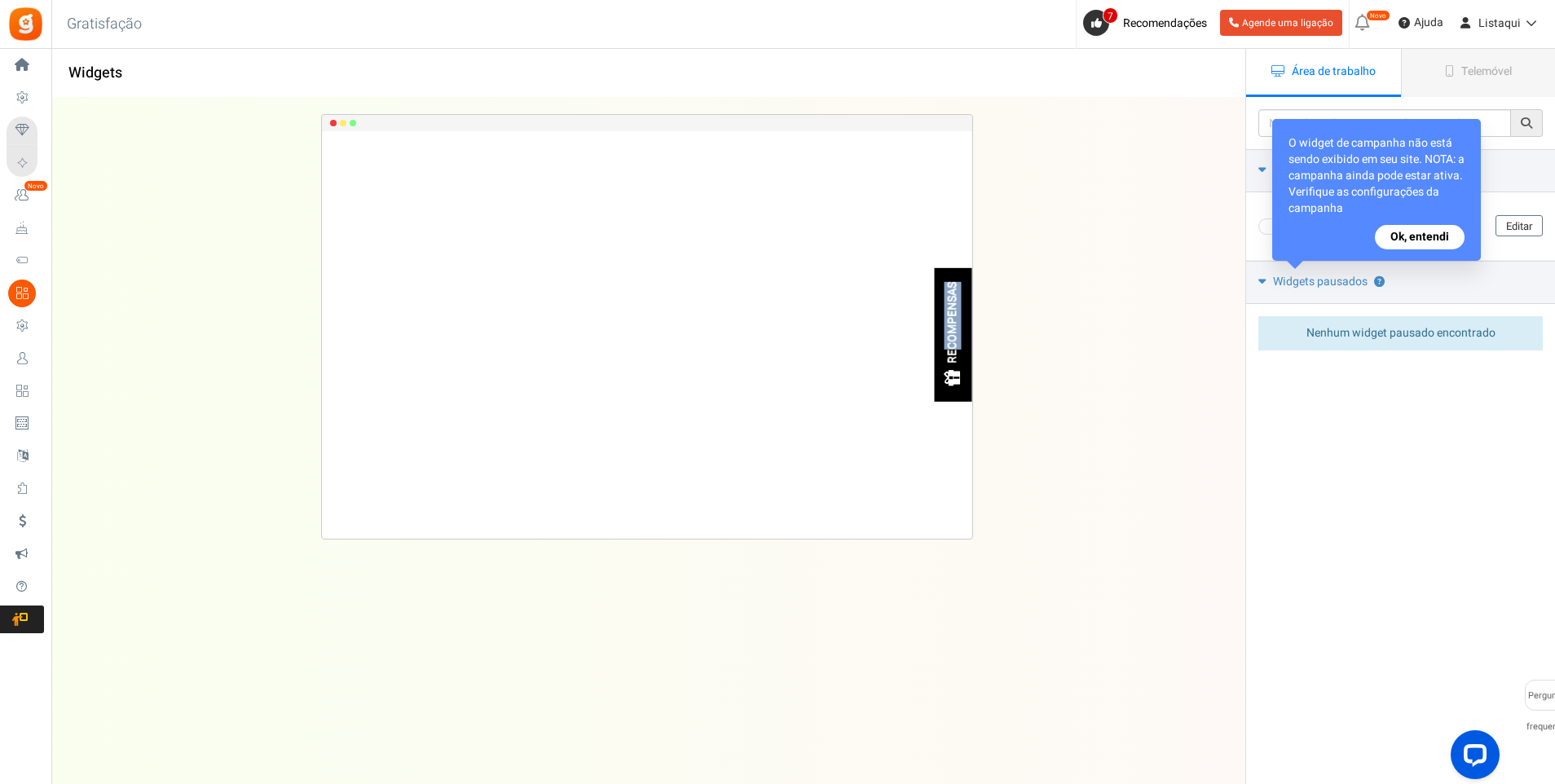
click at [1425, 244] on button "Ok, entendi" at bounding box center [1421, 238] width 90 height 25
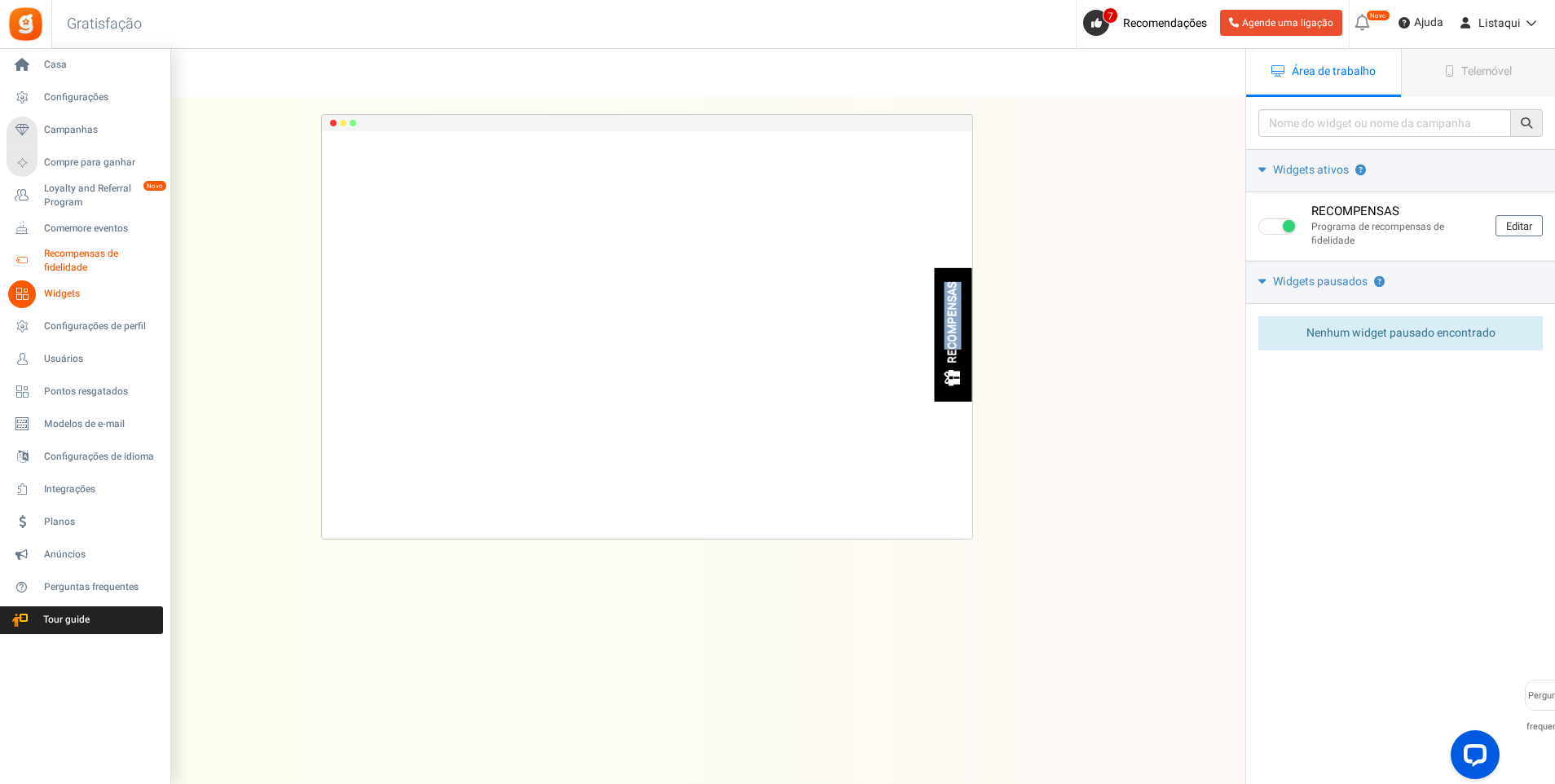
click at [95, 262] on span "Recompensas de fidelidade" at bounding box center [104, 261] width 119 height 28
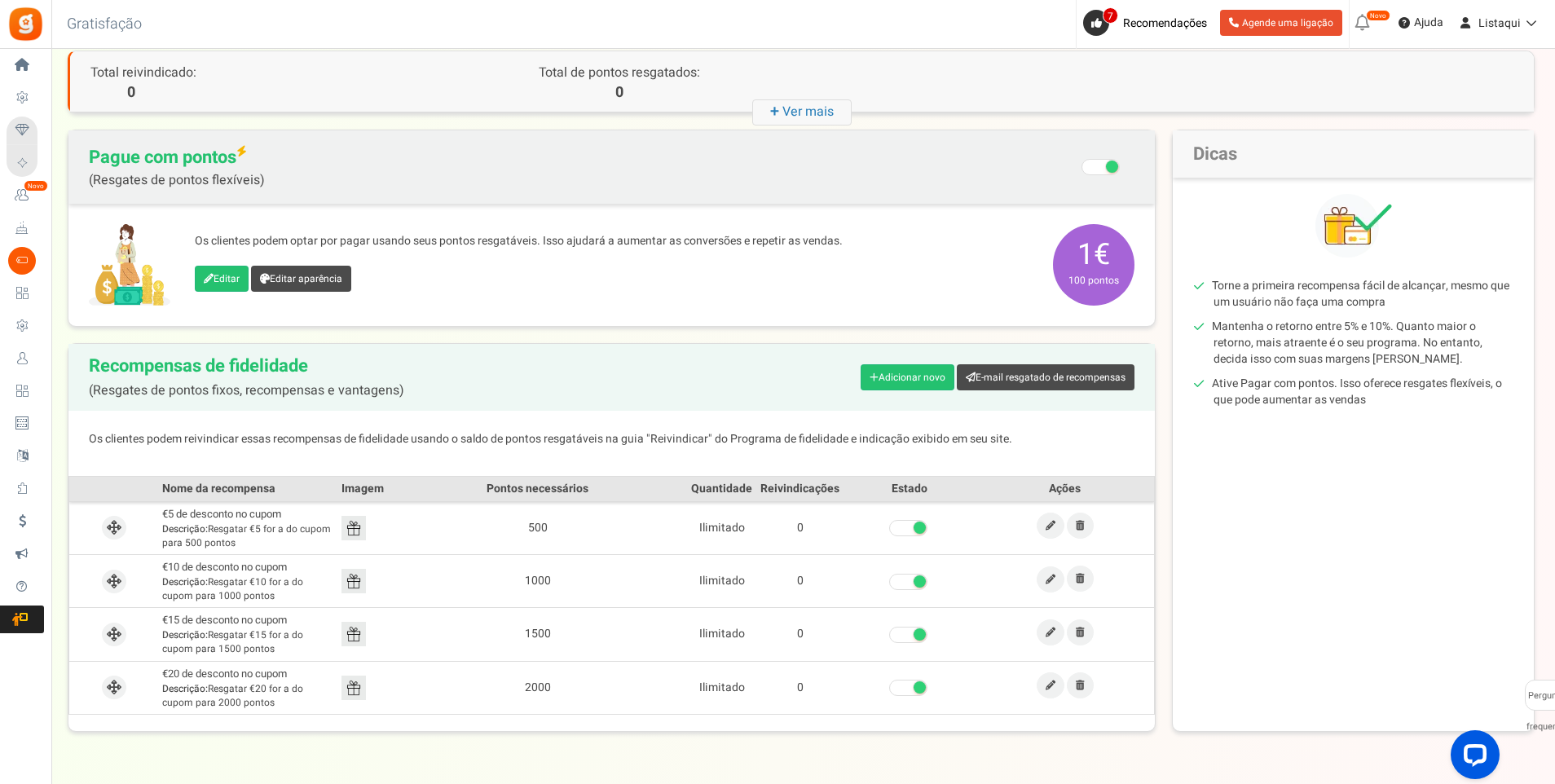
scroll to position [128, 0]
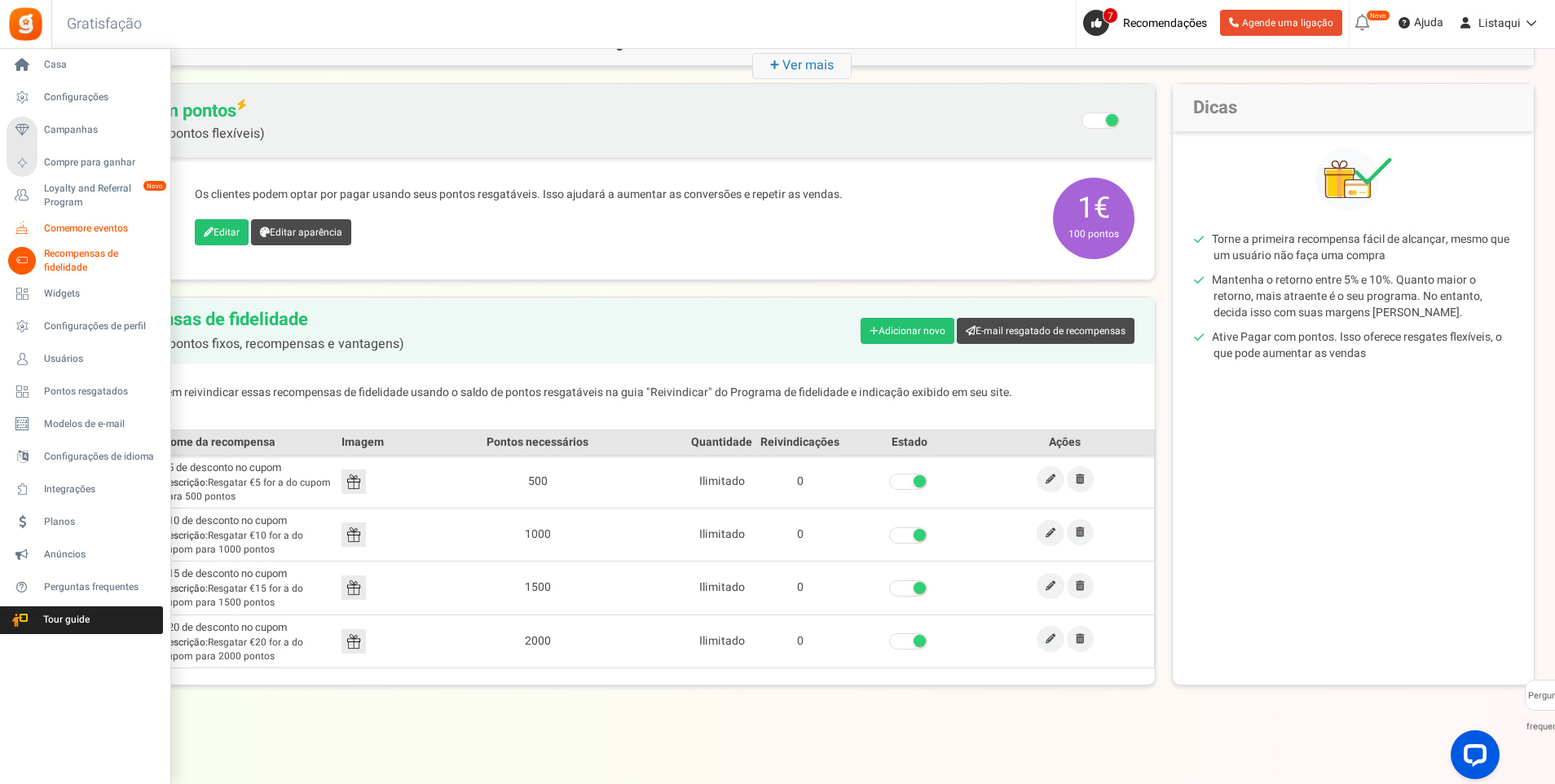
click at [34, 233] on icon at bounding box center [22, 228] width 28 height 28
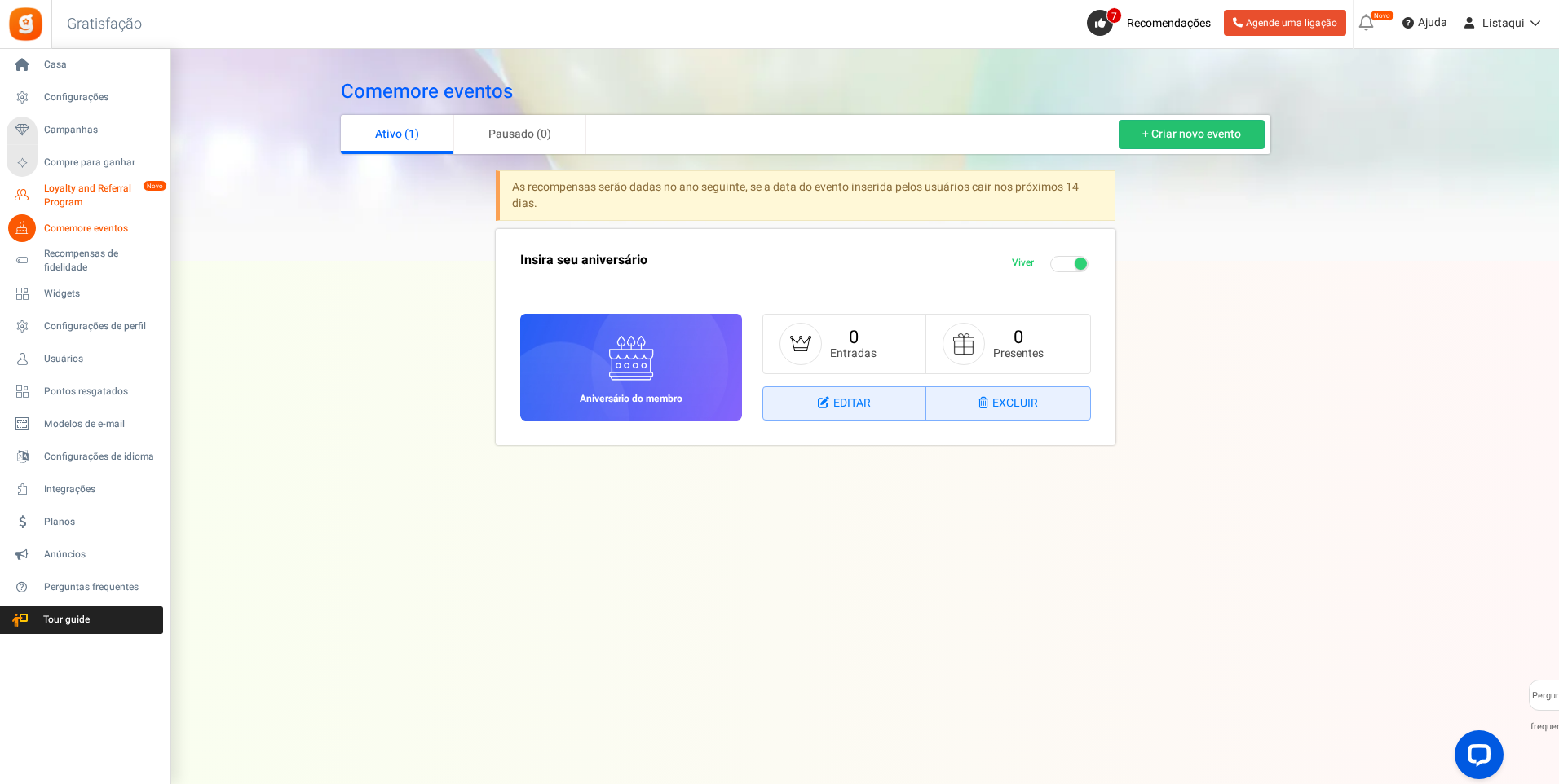
click at [82, 199] on span "Loyalty and Referral Program" at bounding box center [104, 196] width 119 height 28
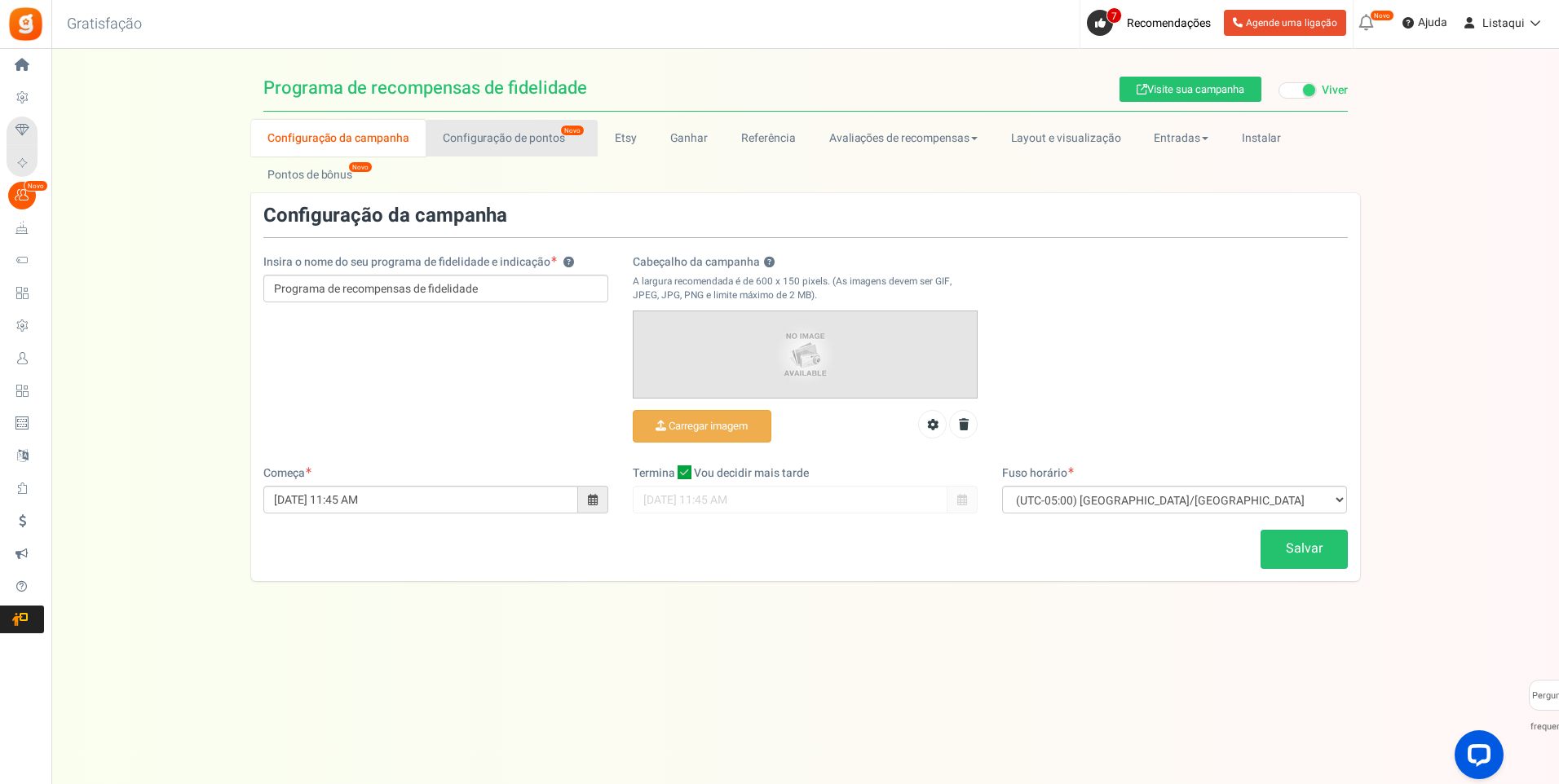
click at [504, 138] on font "Configuração de pontos" at bounding box center [504, 138] width 123 height 17
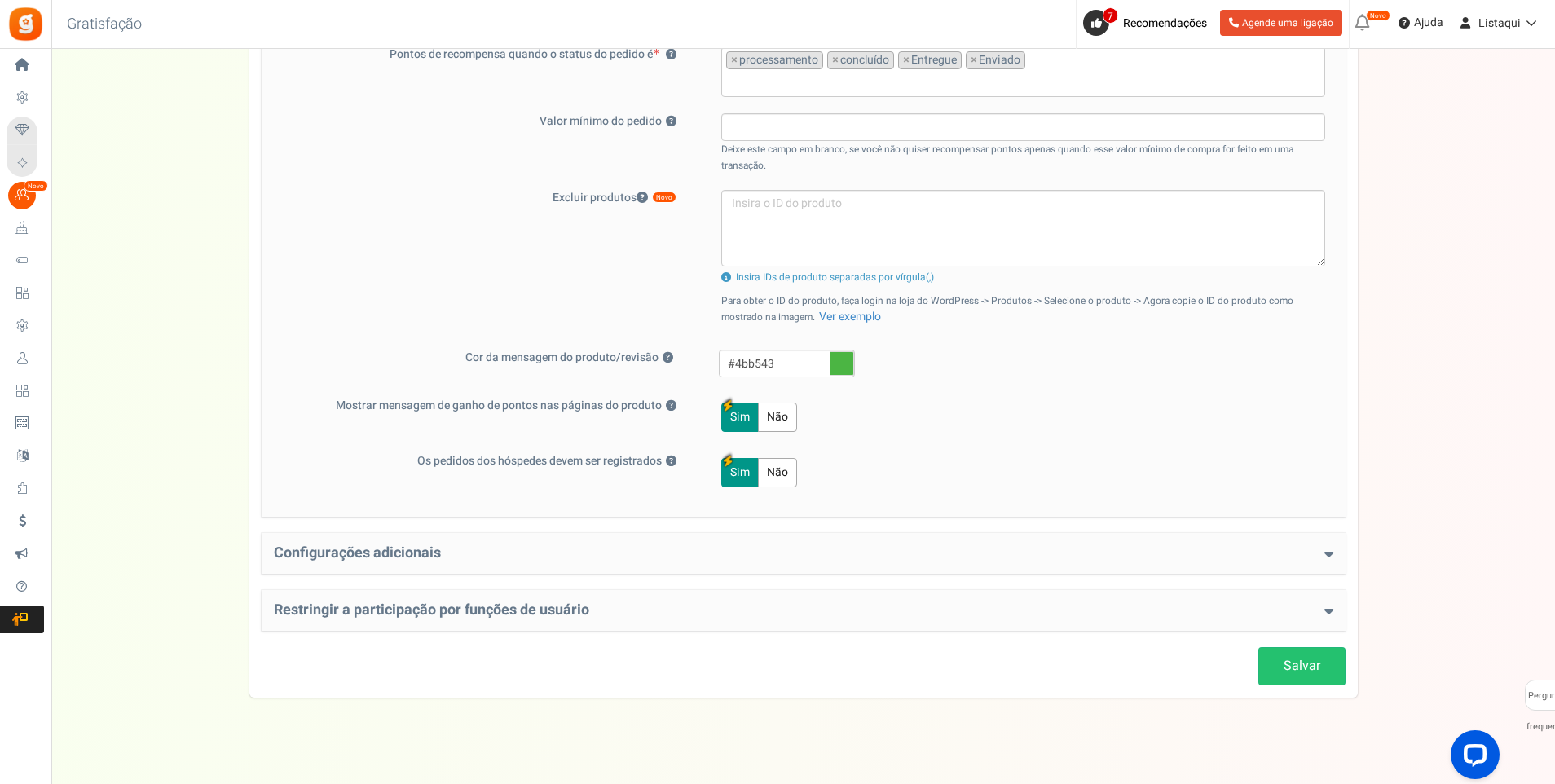
scroll to position [604, 0]
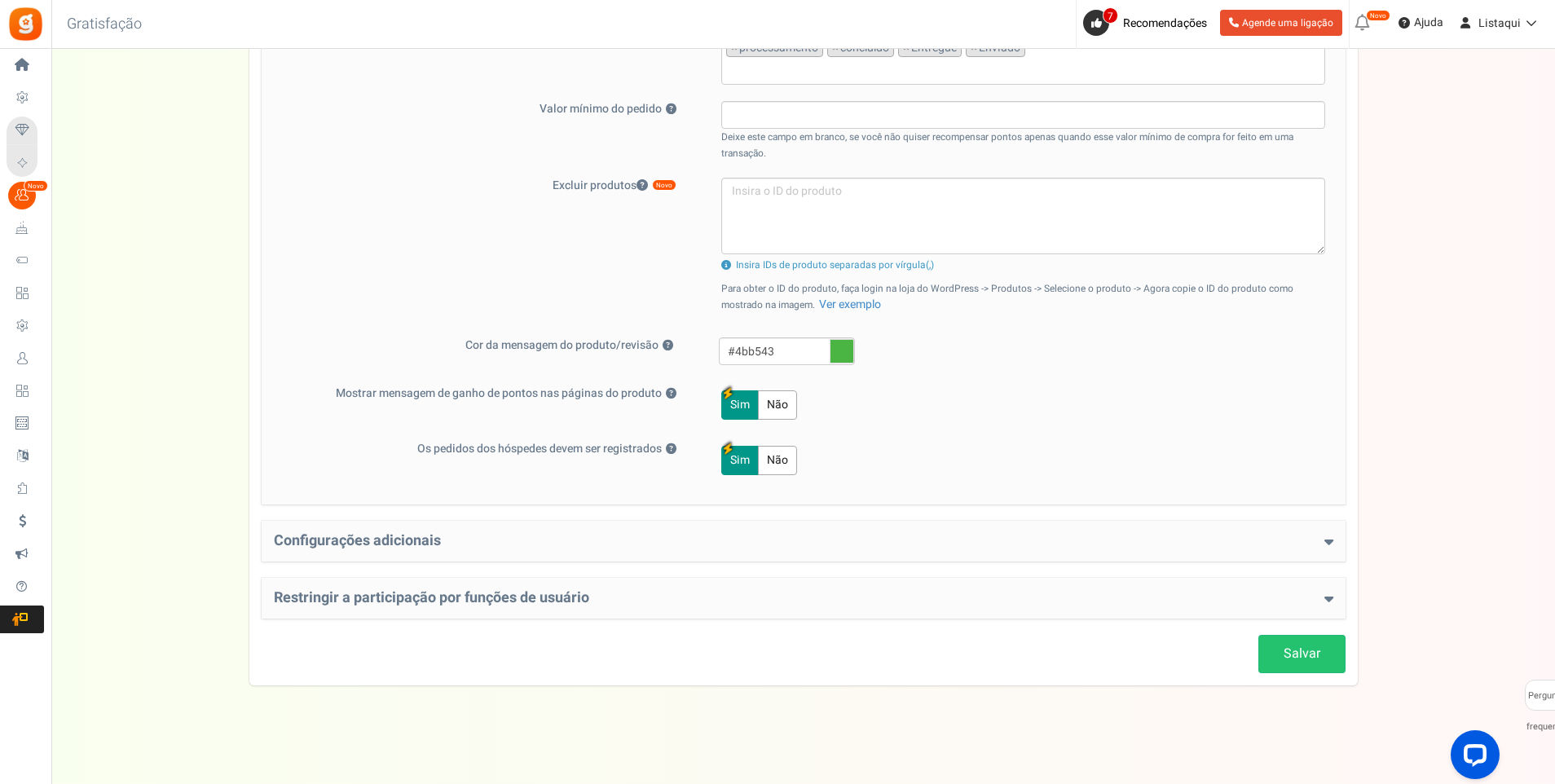
click at [1326, 547] on icon at bounding box center [1329, 541] width 9 height 14
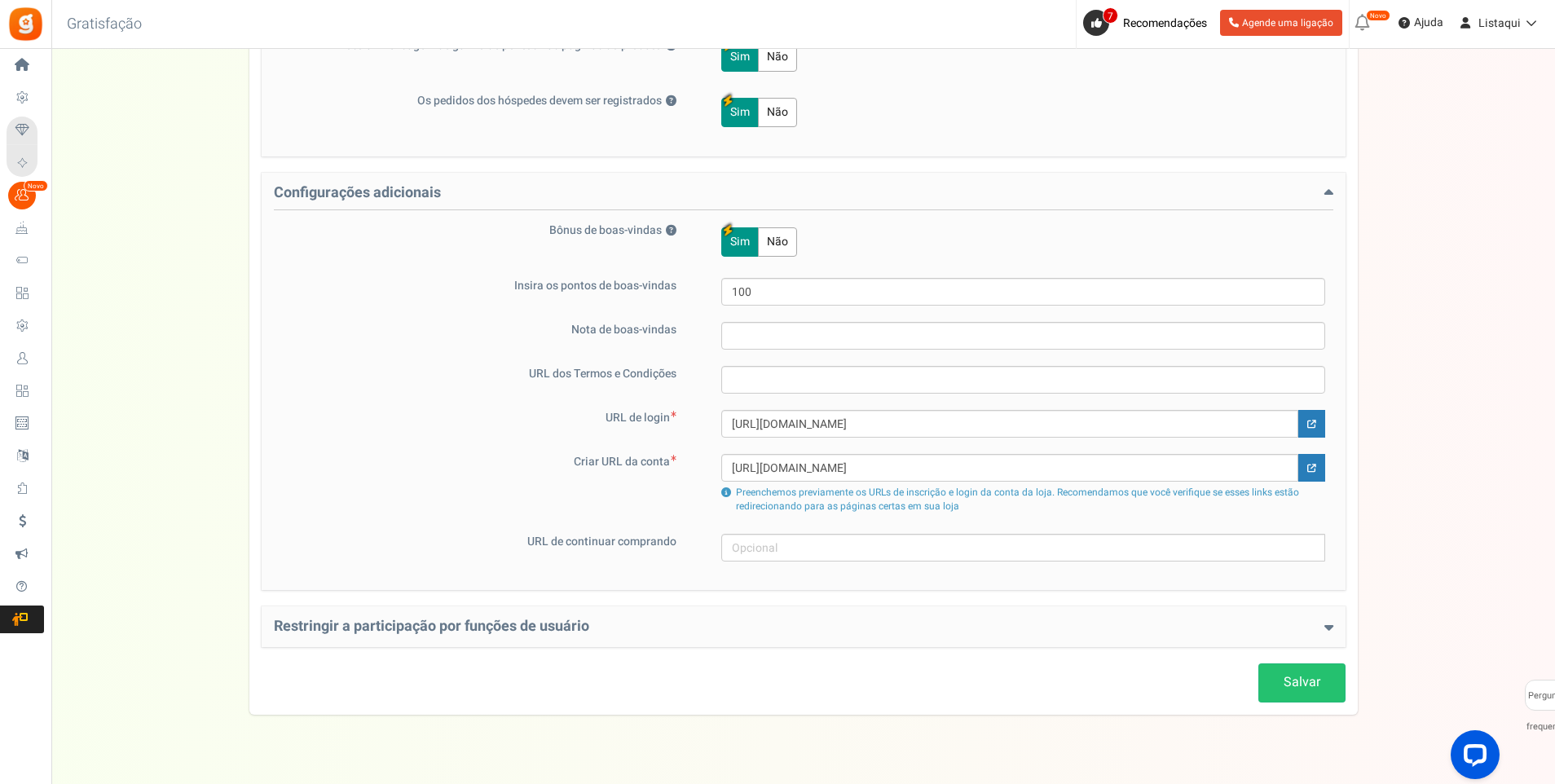
scroll to position [981, 0]
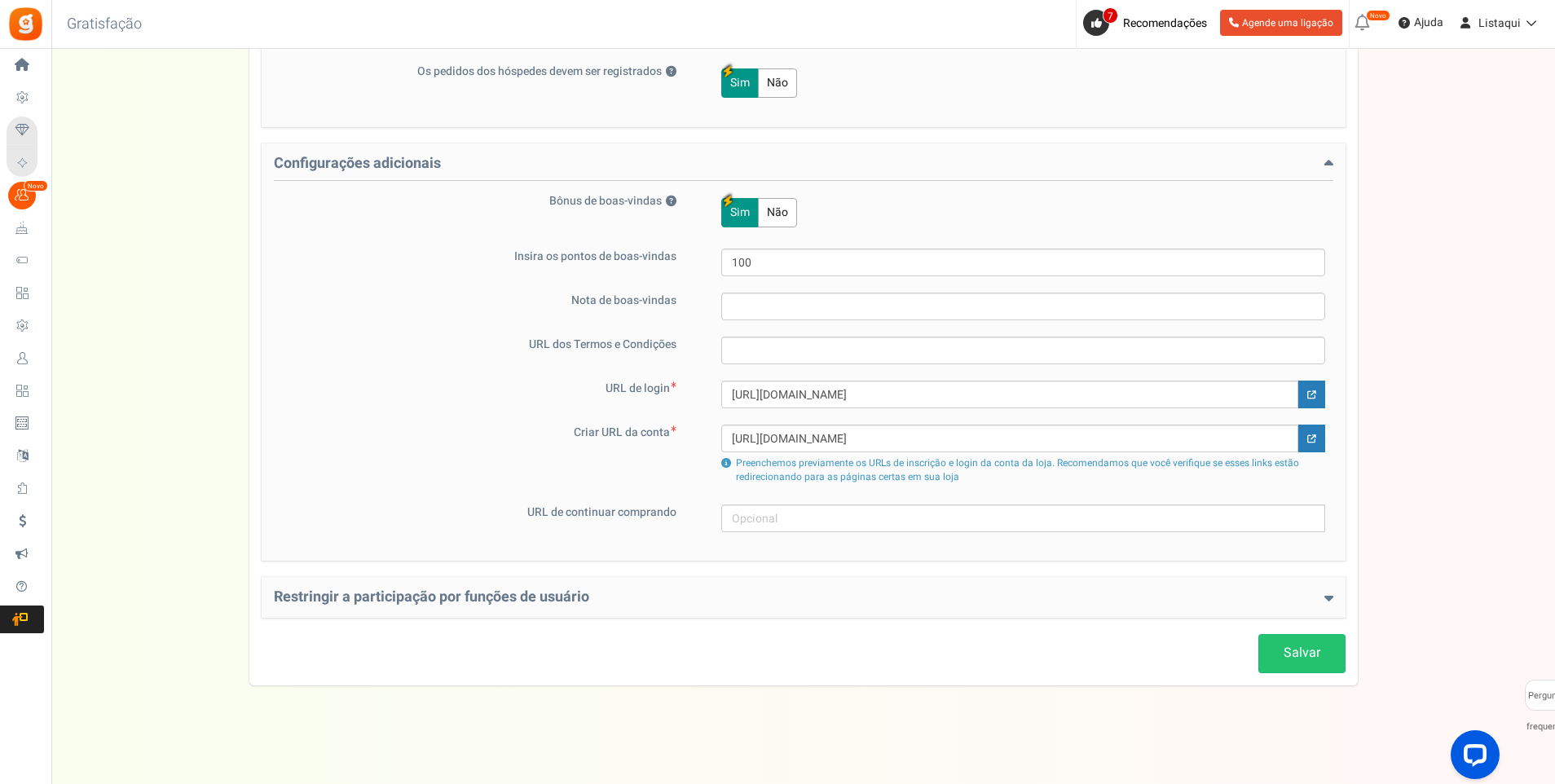
click at [1327, 605] on icon at bounding box center [1329, 597] width 9 height 14
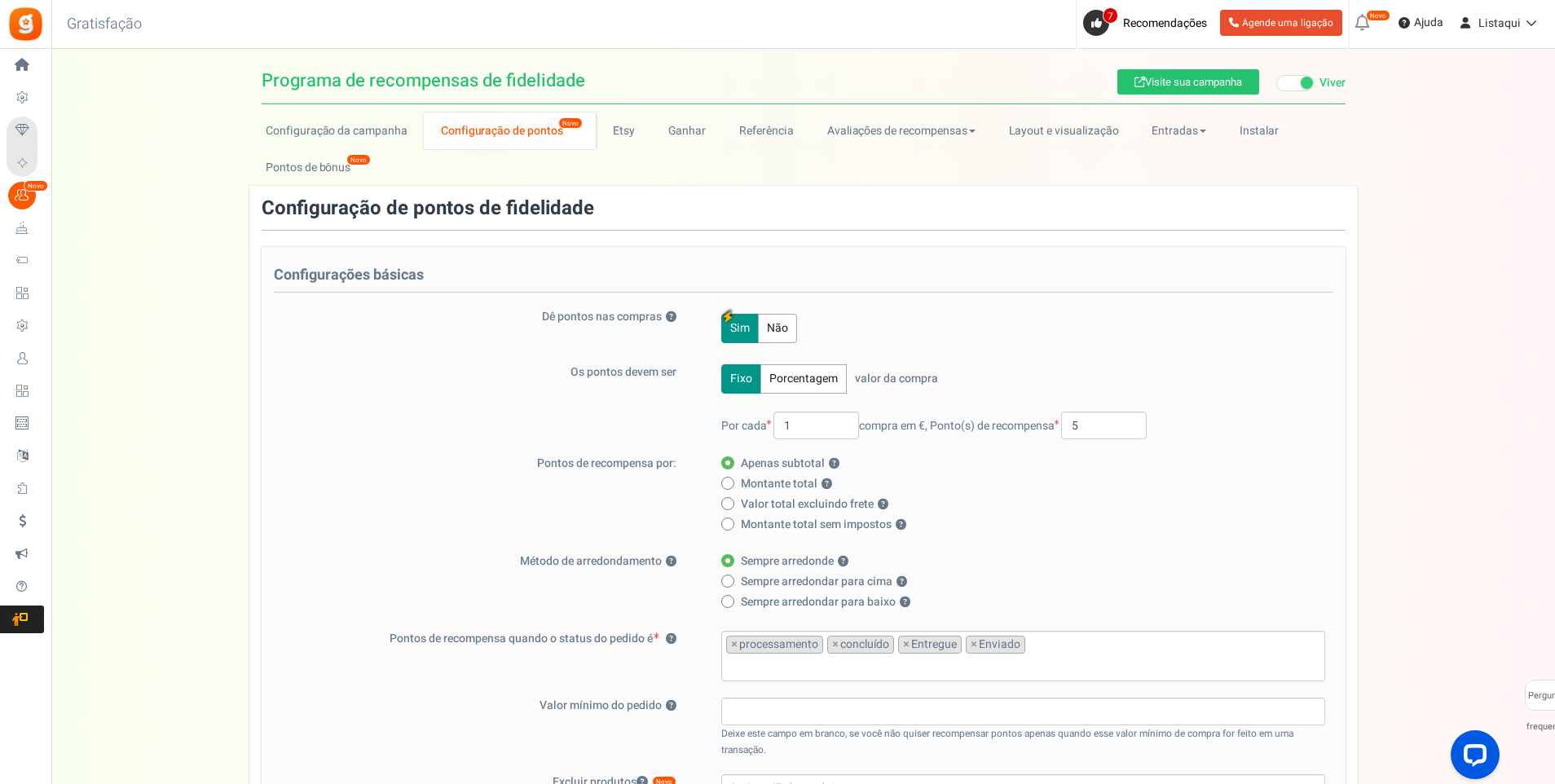
scroll to position [0, 0]
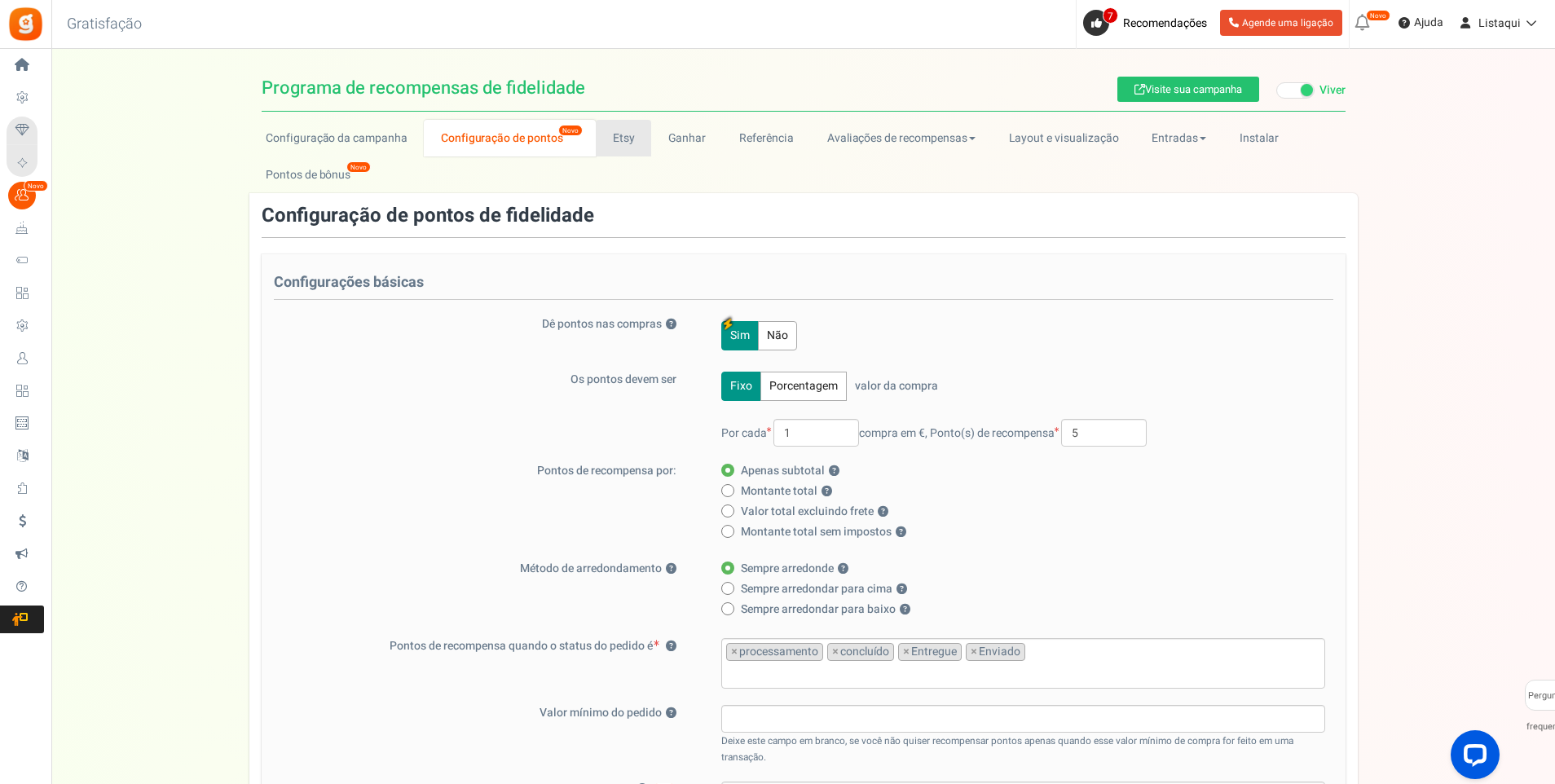
click at [625, 141] on link "Etsy" at bounding box center [624, 138] width 56 height 36
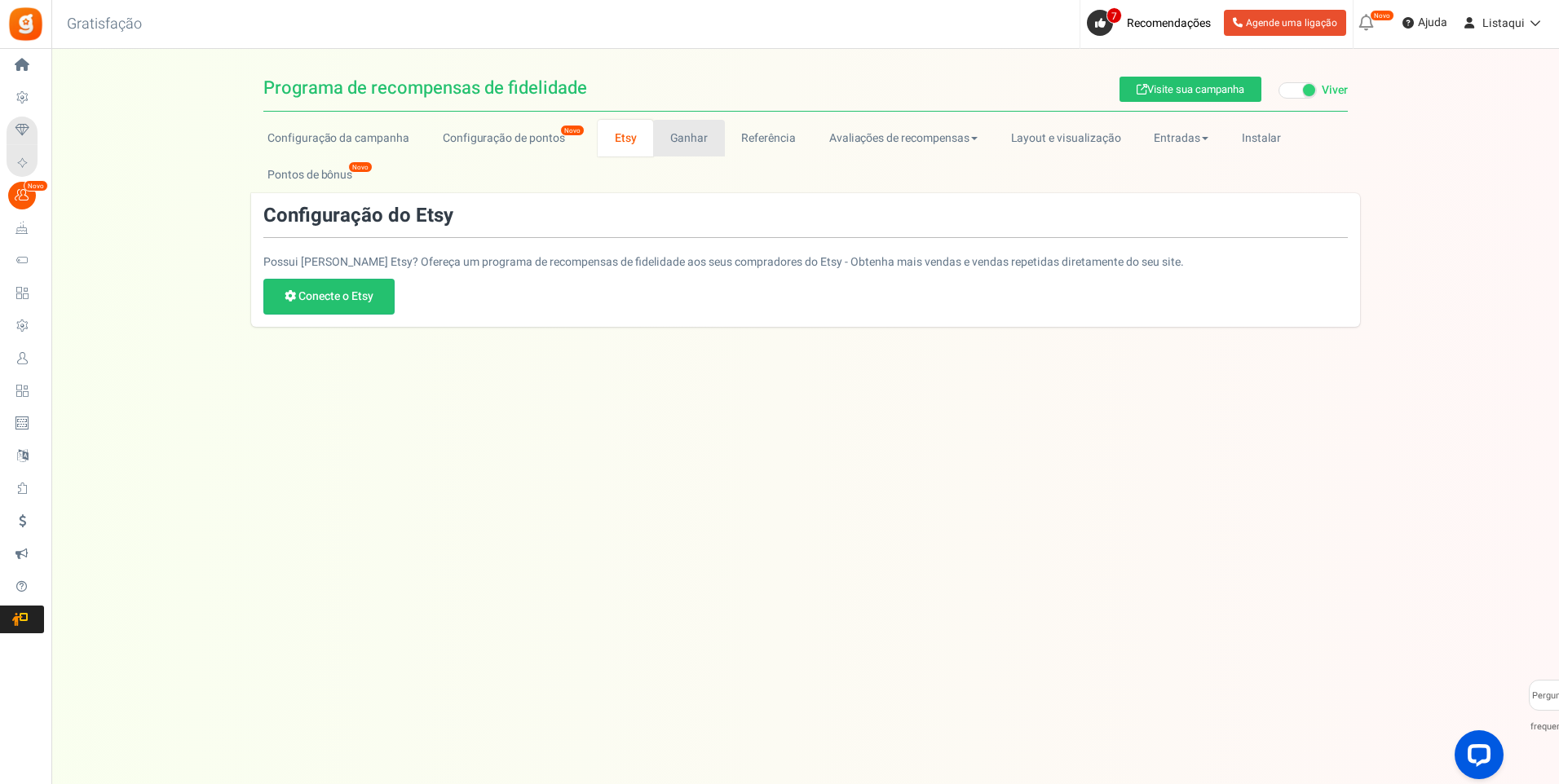
click at [687, 146] on link "Ganhar" at bounding box center [688, 138] width 72 height 36
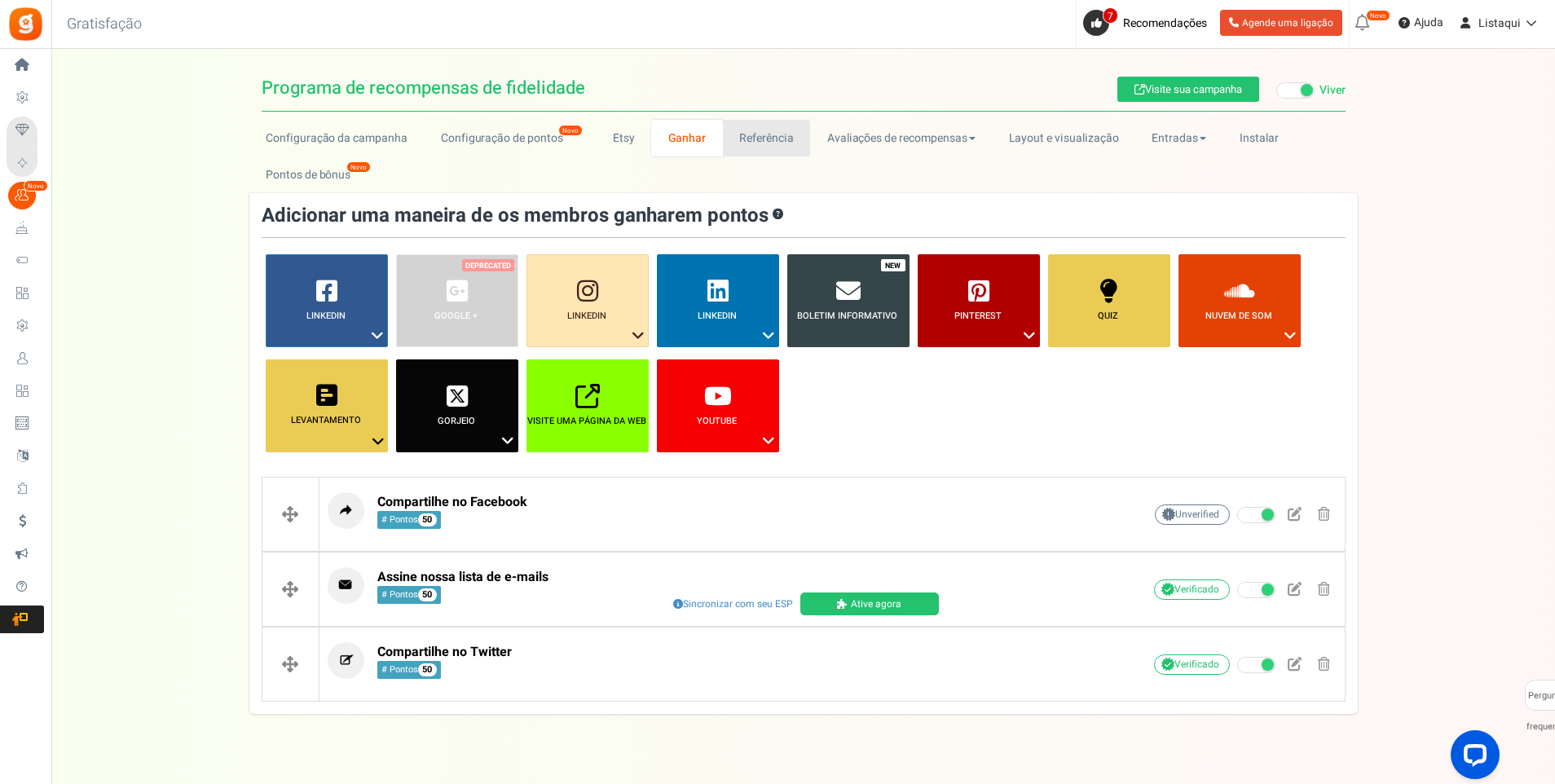
click at [755, 145] on link "Referência" at bounding box center [767, 138] width 88 height 36
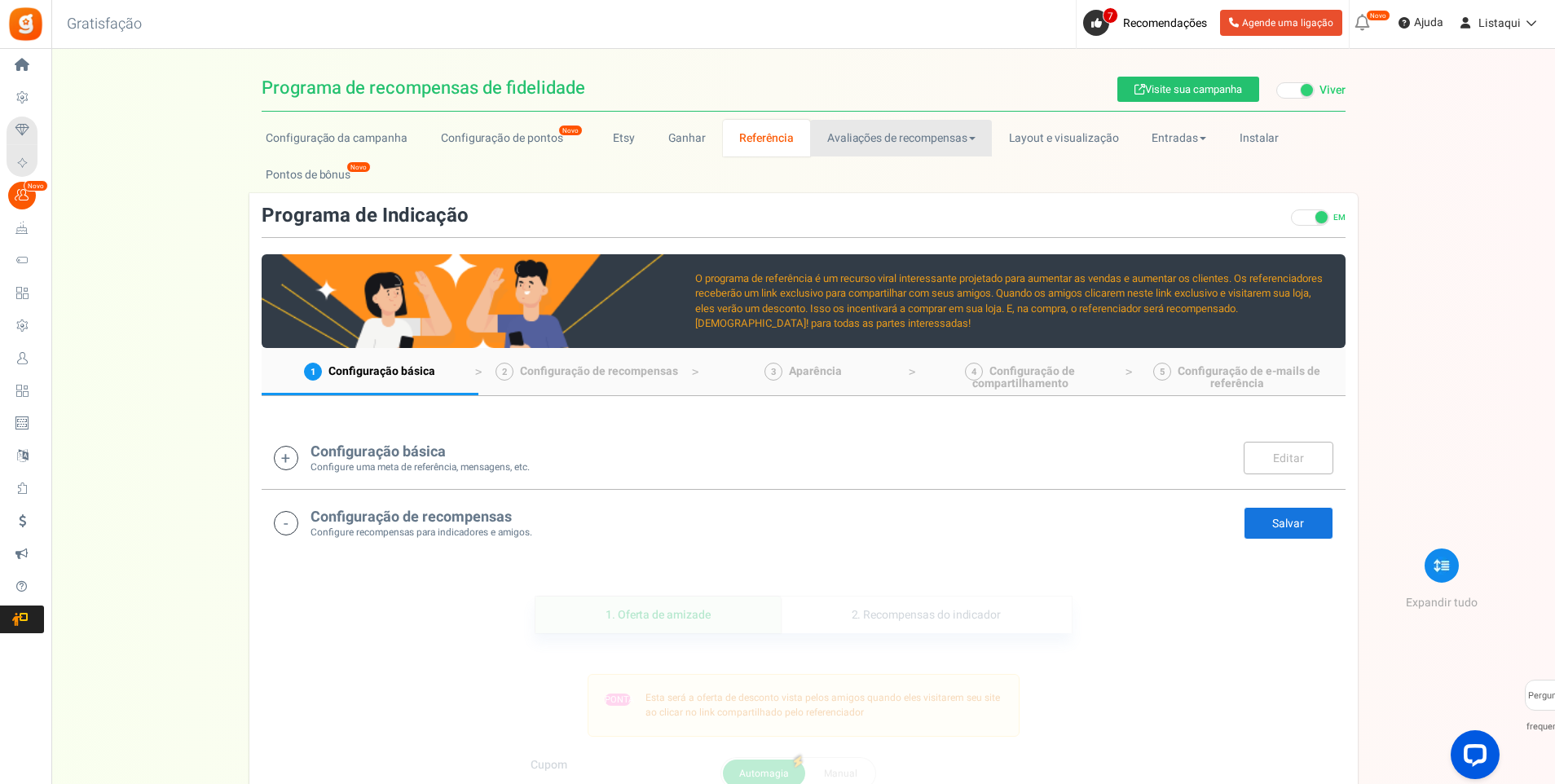
click at [945, 140] on font "Avaliações de recompensas" at bounding box center [897, 138] width 140 height 17
click at [1066, 140] on link "Layout e visualização" at bounding box center [1064, 138] width 144 height 36
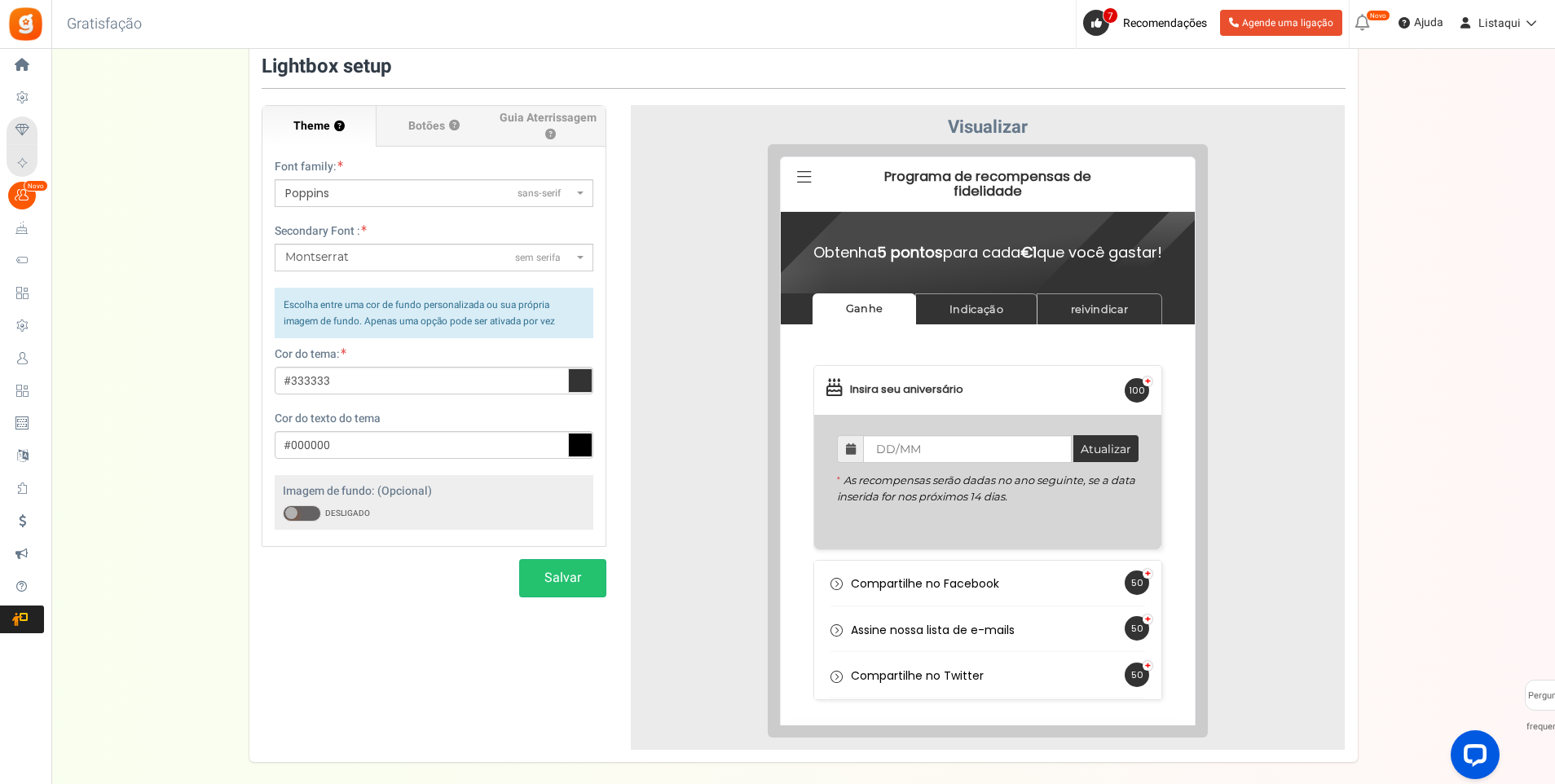
scroll to position [62, 0]
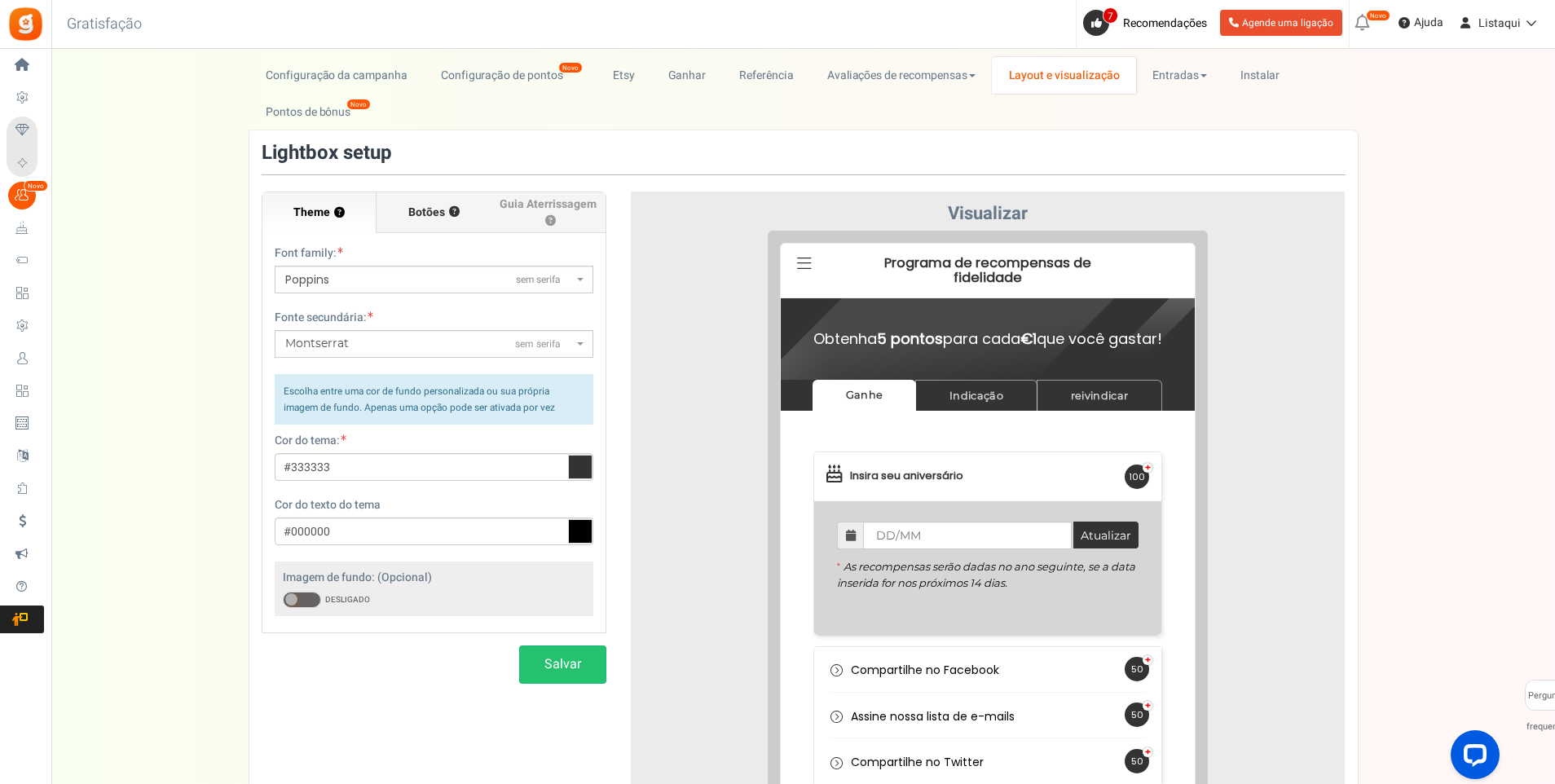
click at [433, 212] on span "Botões" at bounding box center [427, 212] width 36 height 16
click at [0, 0] on input "Botões ?" at bounding box center [0, 0] width 0 height 0
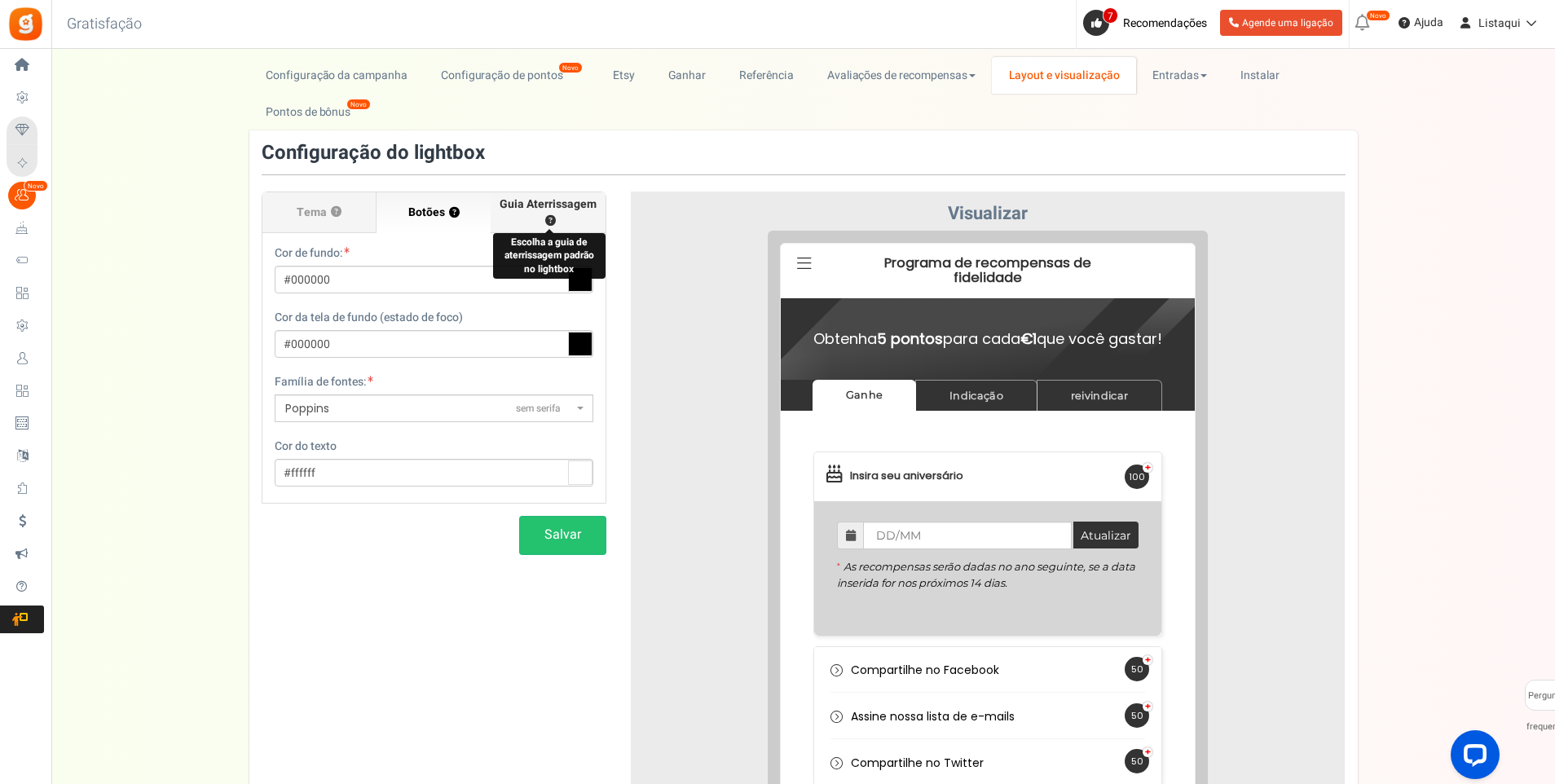
click at [546, 218] on button "?" at bounding box center [550, 220] width 11 height 11
click at [531, 207] on font "Guia Aterrissagem" at bounding box center [547, 204] width 97 height 17
click at [0, 0] on input "Guia Aterrissagem ?" at bounding box center [0, 0] width 0 height 0
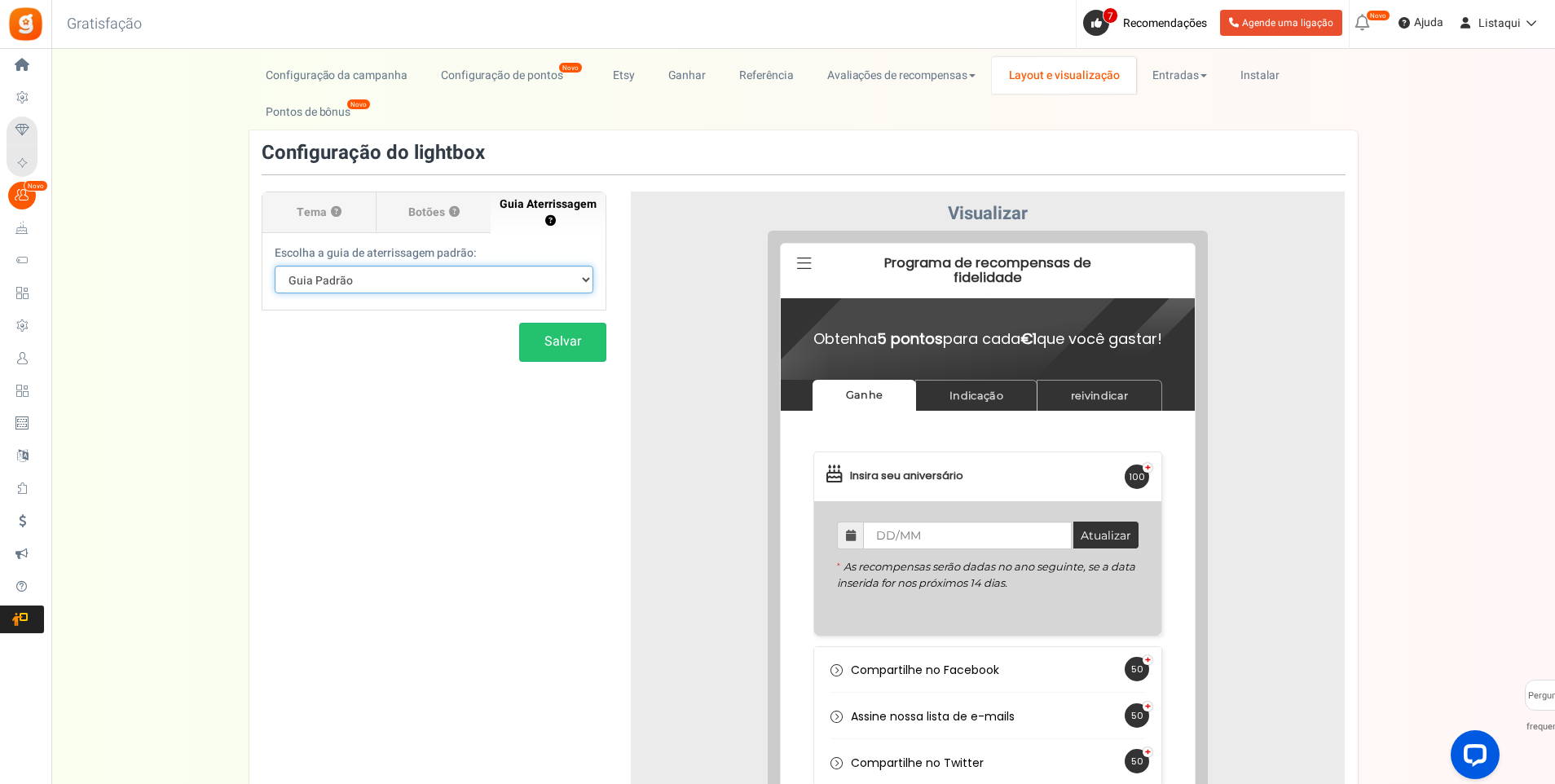
click at [575, 269] on select "Guia Padrão Ganhe Indicação reivindicar" at bounding box center [434, 279] width 318 height 28
click at [570, 283] on select "Guia Padrão Ganhe Indicação reivindicar" at bounding box center [434, 279] width 318 height 28
select select "earn"
click at [275, 265] on select "Guia Padrão Ganhe Indicação reivindicar" at bounding box center [434, 279] width 318 height 28
click at [555, 285] on select "Guia Padrão Ganhe Indicação reivindicar" at bounding box center [434, 279] width 318 height 28
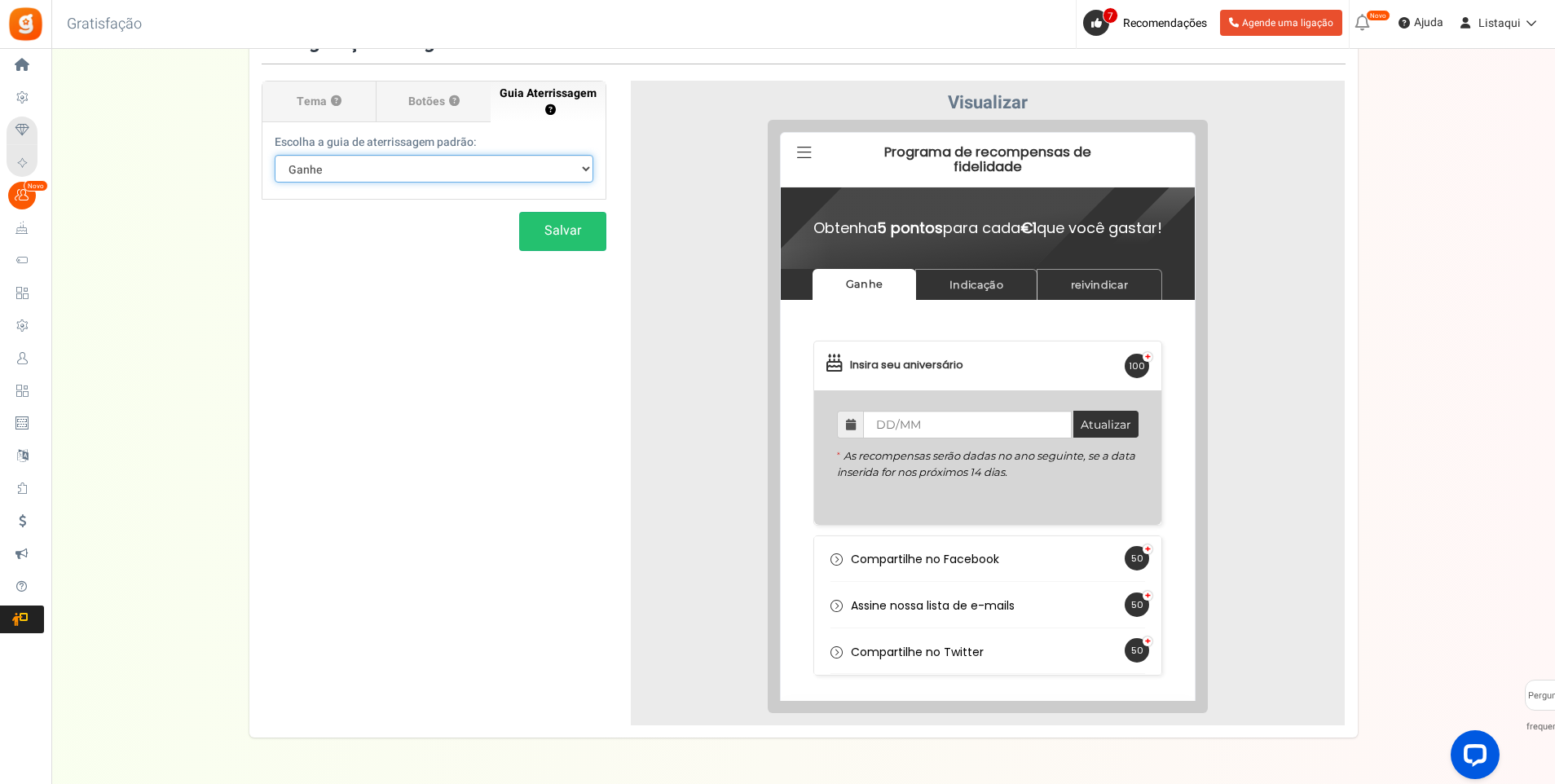
scroll to position [145, 0]
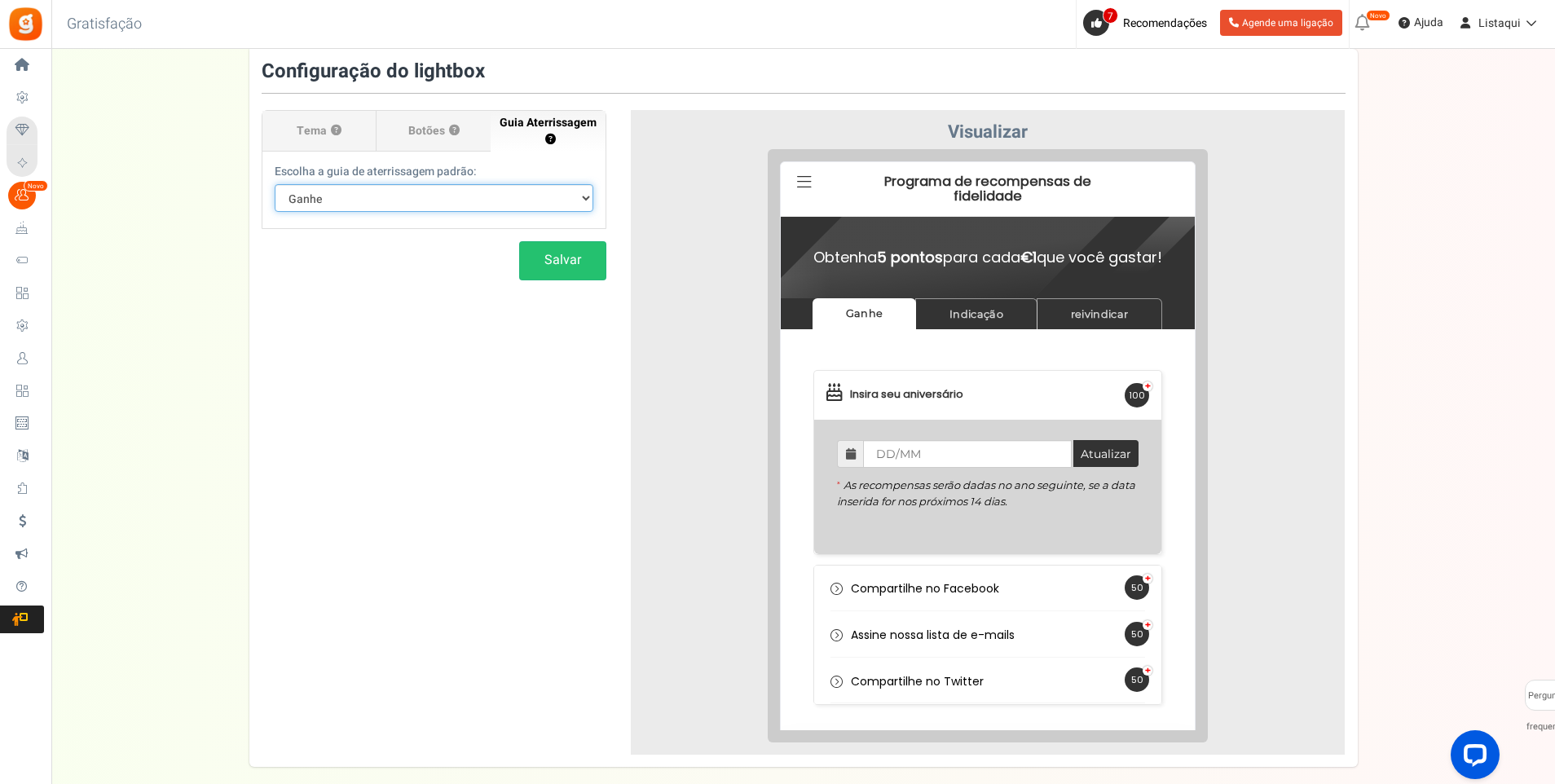
click at [562, 196] on select "Guia Padrão Ganhe Indicação reivindicar" at bounding box center [434, 197] width 318 height 28
click at [682, 212] on div at bounding box center [988, 446] width 690 height 593
click at [581, 265] on button "Salvar" at bounding box center [563, 261] width 87 height 38
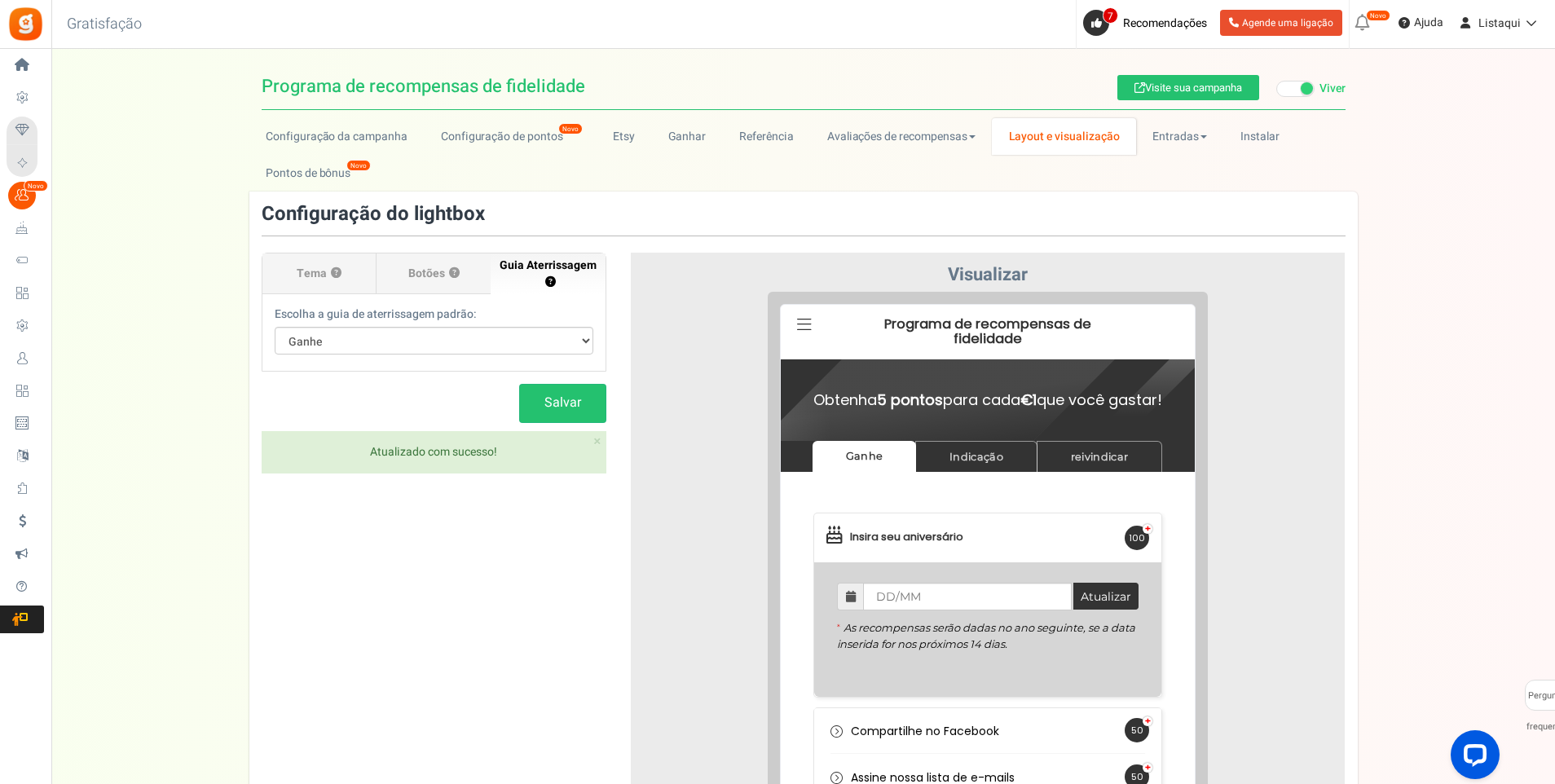
scroll to position [0, 0]
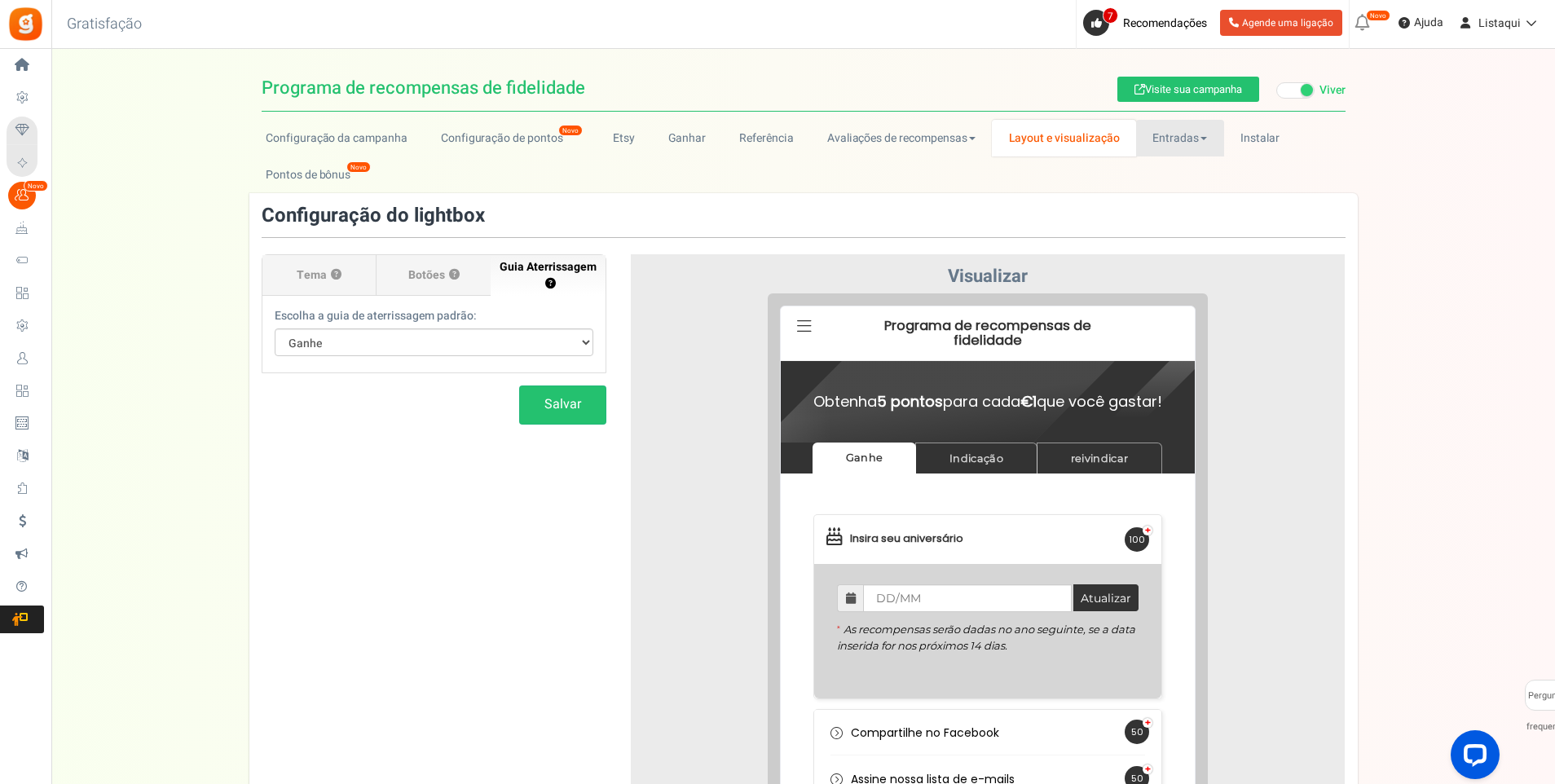
click at [1182, 136] on font "Entradas" at bounding box center [1175, 138] width 46 height 17
click at [1163, 170] on link "Entries" at bounding box center [1201, 173] width 130 height 24
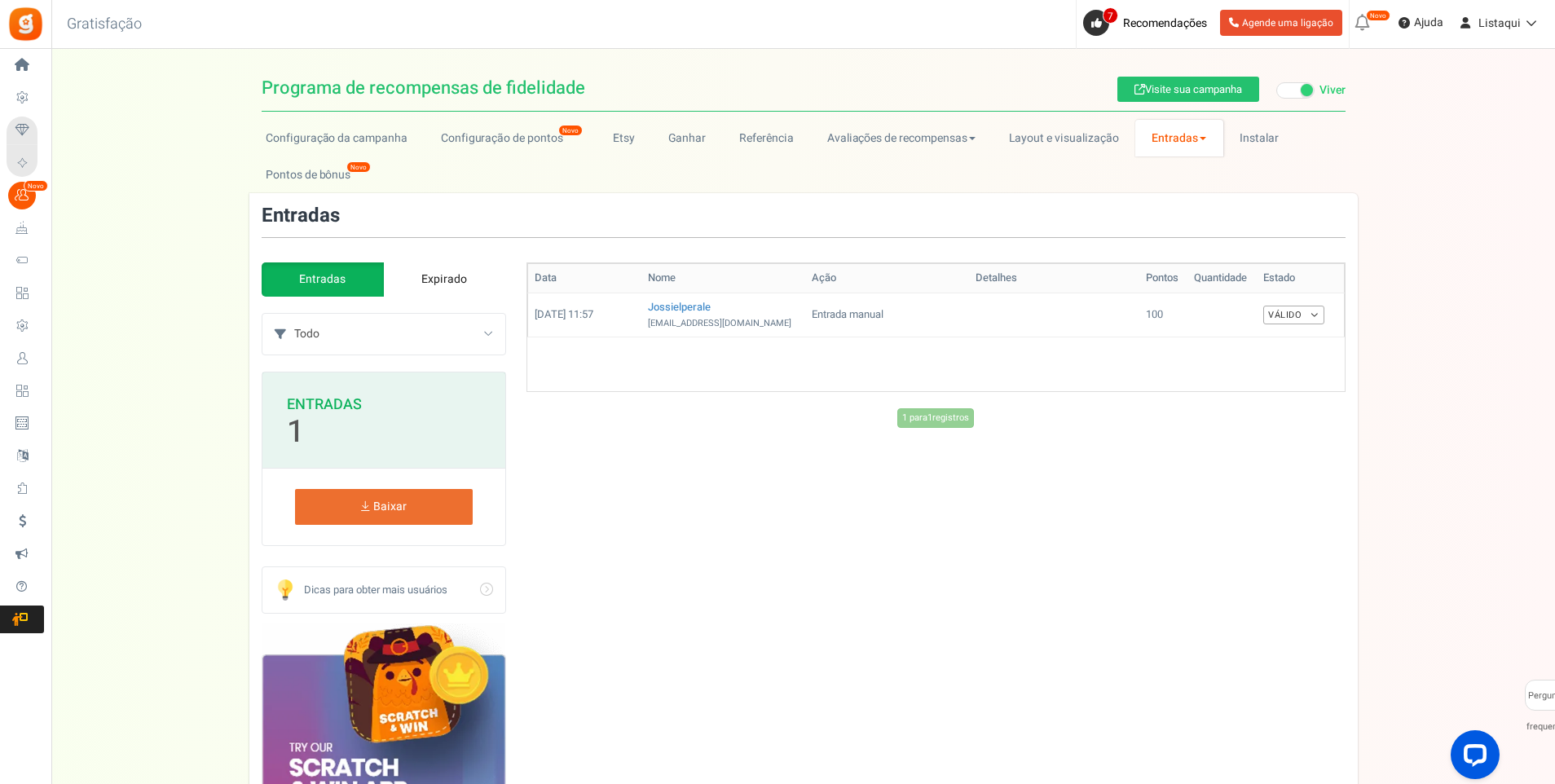
click at [482, 332] on select "Todo Entrada manual Compartilhe no Facebook Assine nossa lista de e-mails Compa…" at bounding box center [400, 334] width 211 height 41
click at [482, 331] on select "Todo Entrada manual Compartilhe no Facebook Assine nossa lista de e-mails Compa…" at bounding box center [400, 334] width 211 height 41
click at [1308, 303] on td "Válido Valid Invalid" at bounding box center [1300, 314] width 87 height 44
click at [1305, 322] on link "Válido" at bounding box center [1294, 315] width 61 height 19
drag, startPoint x: 1409, startPoint y: 319, endPoint x: 1369, endPoint y: 291, distance: 48.8
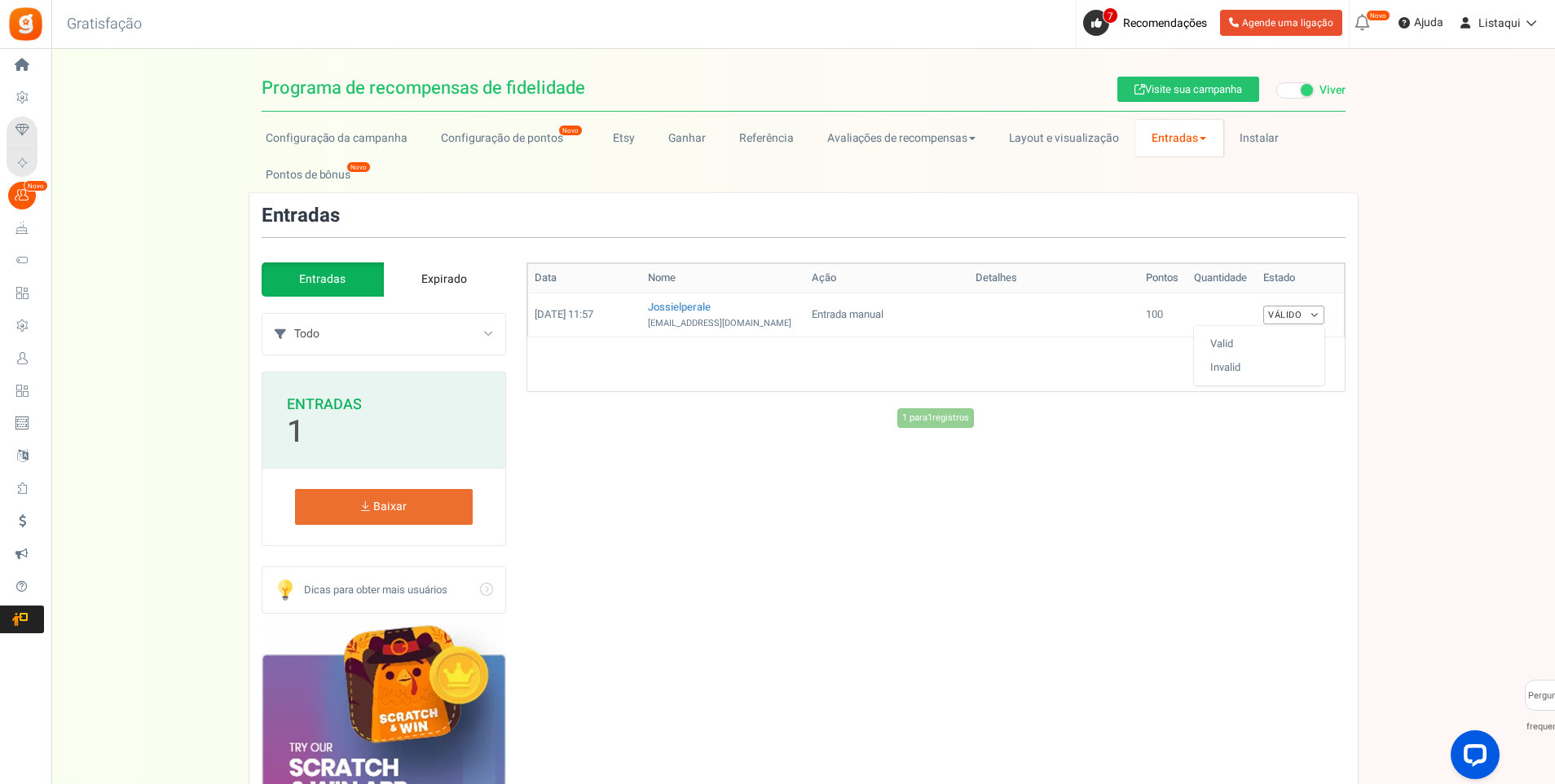
click at [1409, 318] on div "Configuração da campanha Configuração de pontos Novo Etsy Ganhar Referência Ava…" at bounding box center [803, 568] width 1504 height 898
click at [1206, 134] on link "Entradas" at bounding box center [1180, 138] width 88 height 36
click at [1212, 198] on link "Referral entries" at bounding box center [1201, 197] width 130 height 24
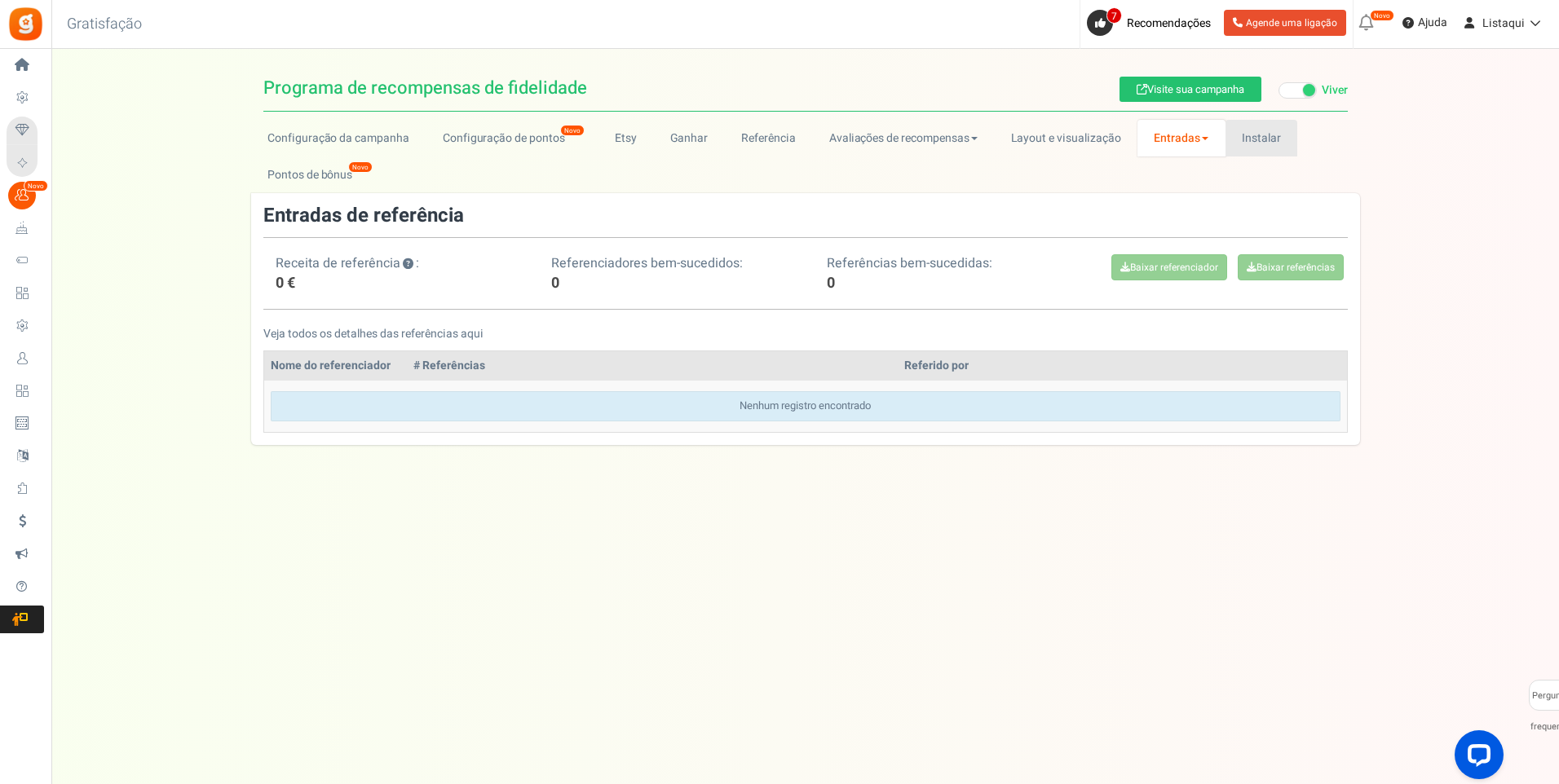
click at [1262, 142] on link "Instalar" at bounding box center [1262, 138] width 73 height 36
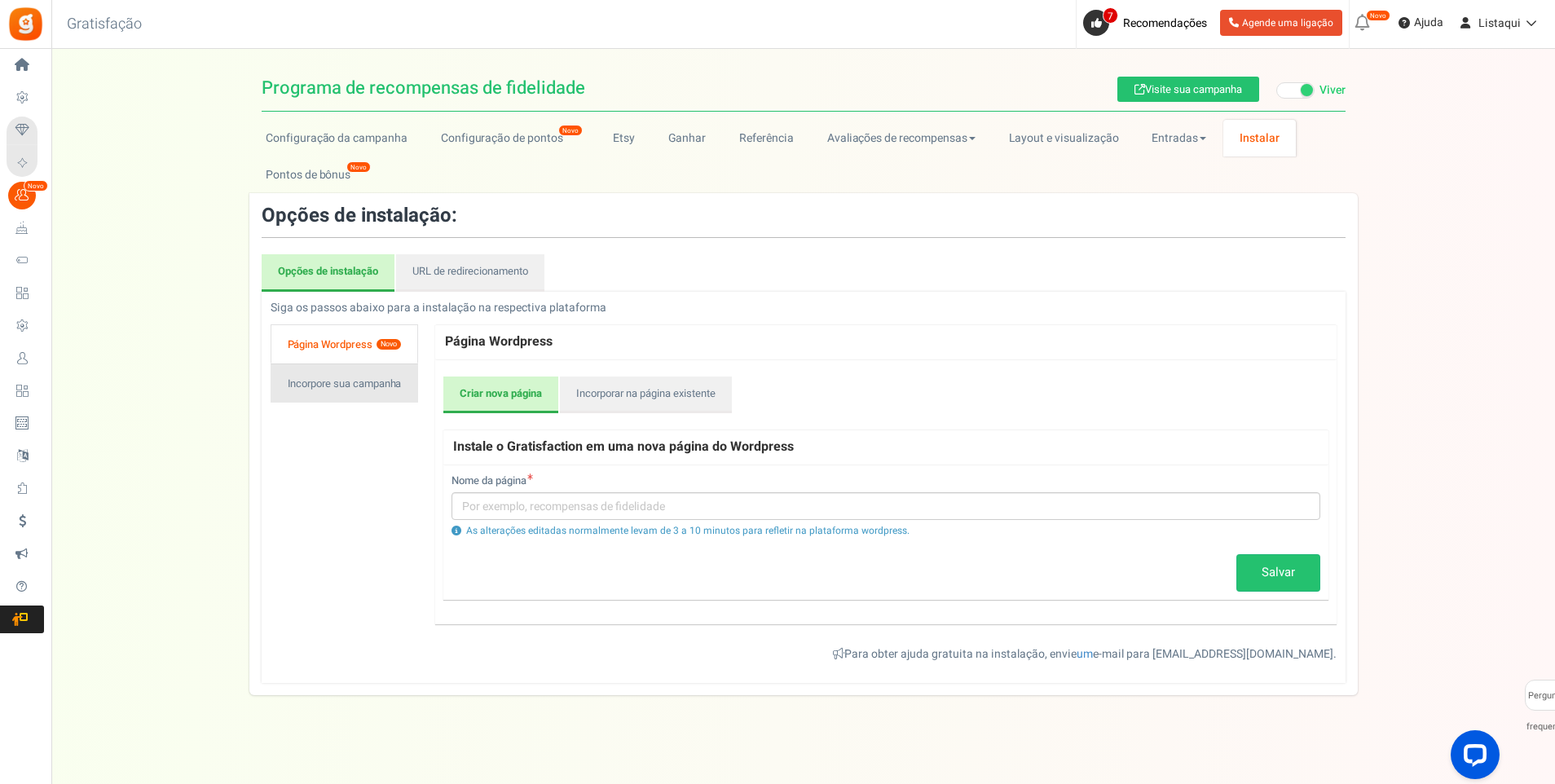
click at [373, 388] on link "Incorpore sua campanha" at bounding box center [344, 382] width 149 height 39
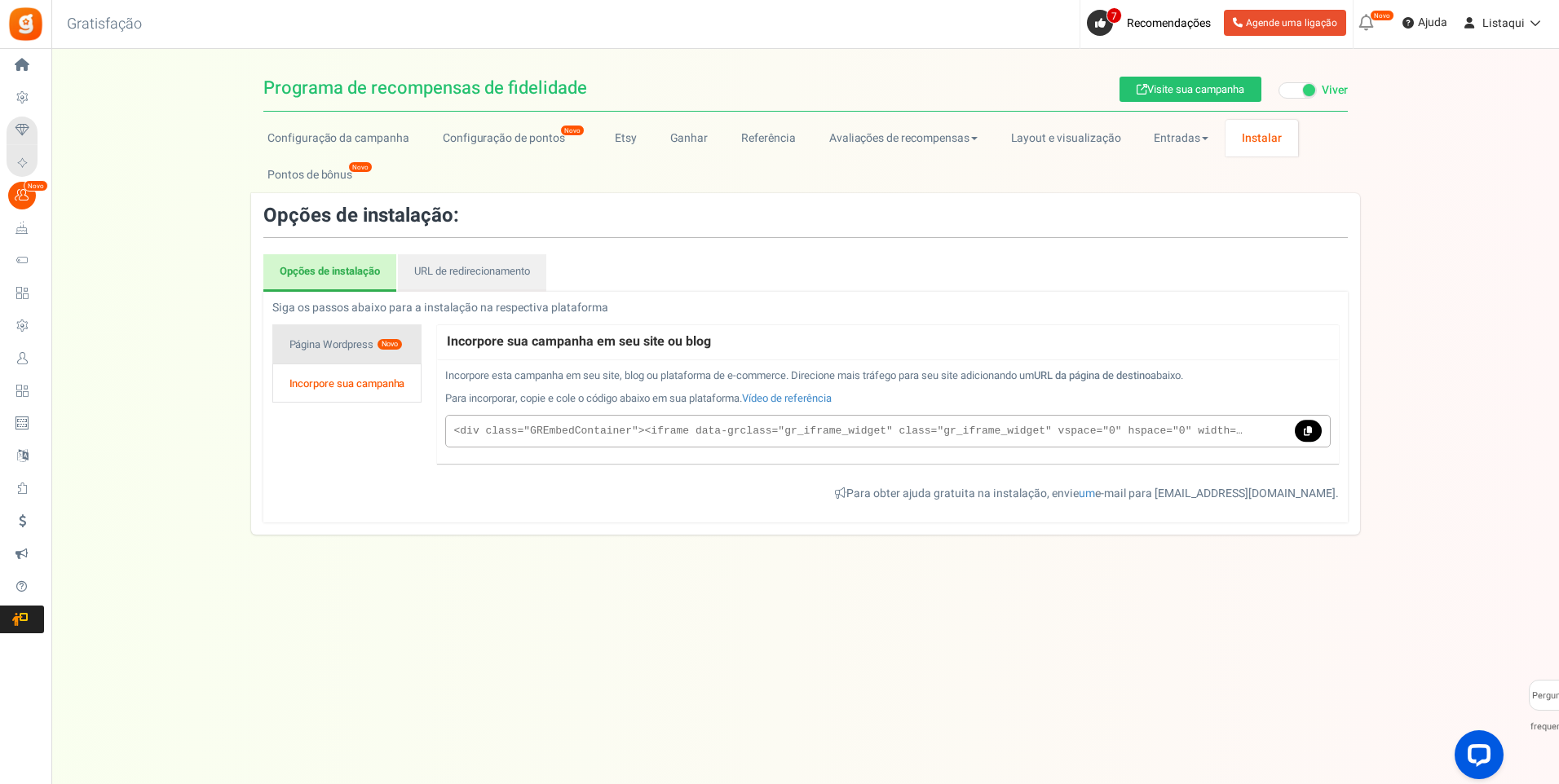
click at [369, 346] on font "Página Wordpress" at bounding box center [332, 344] width 84 height 17
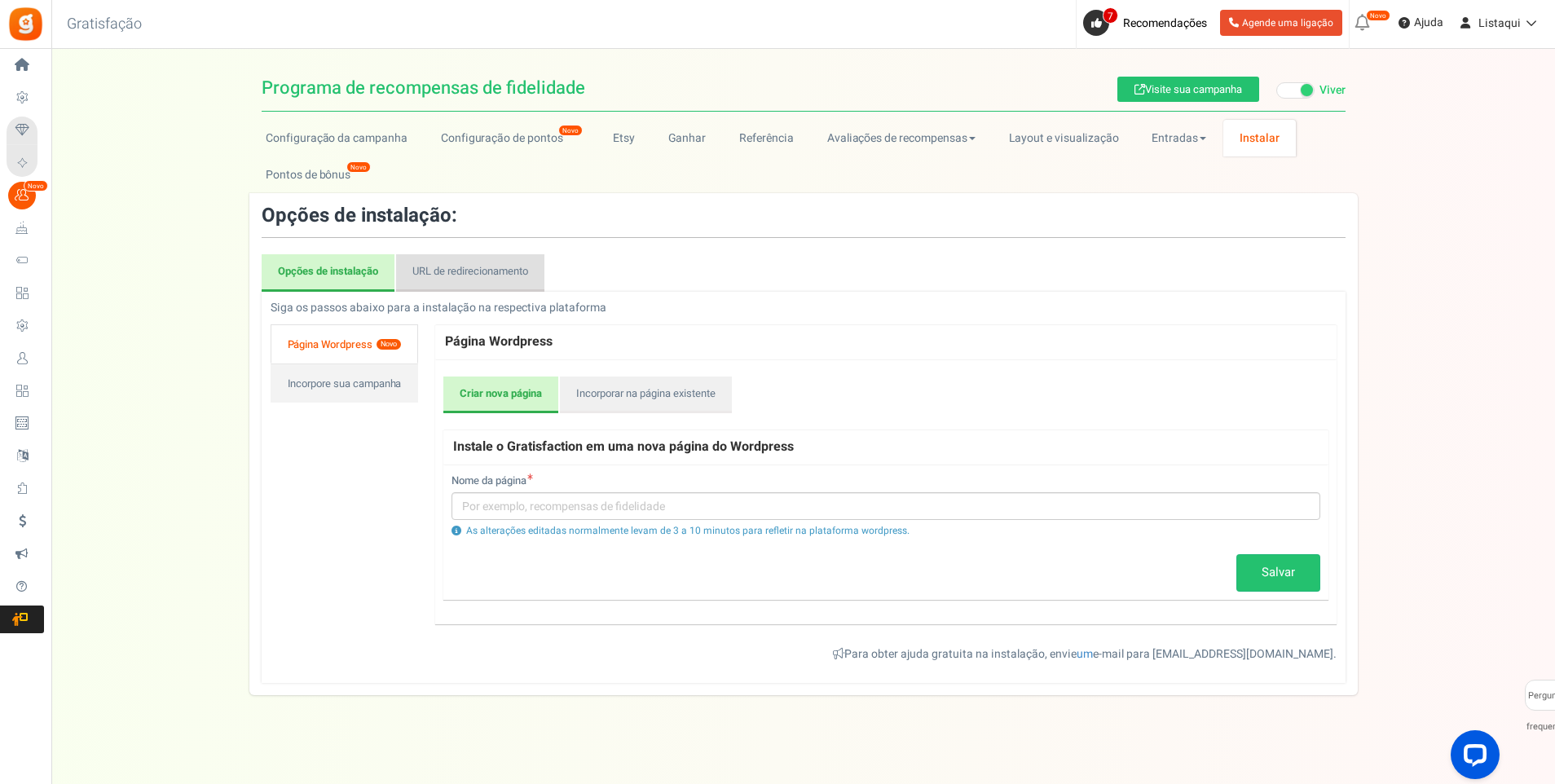
click at [492, 267] on link "URL de redirecionamento" at bounding box center [470, 272] width 149 height 37
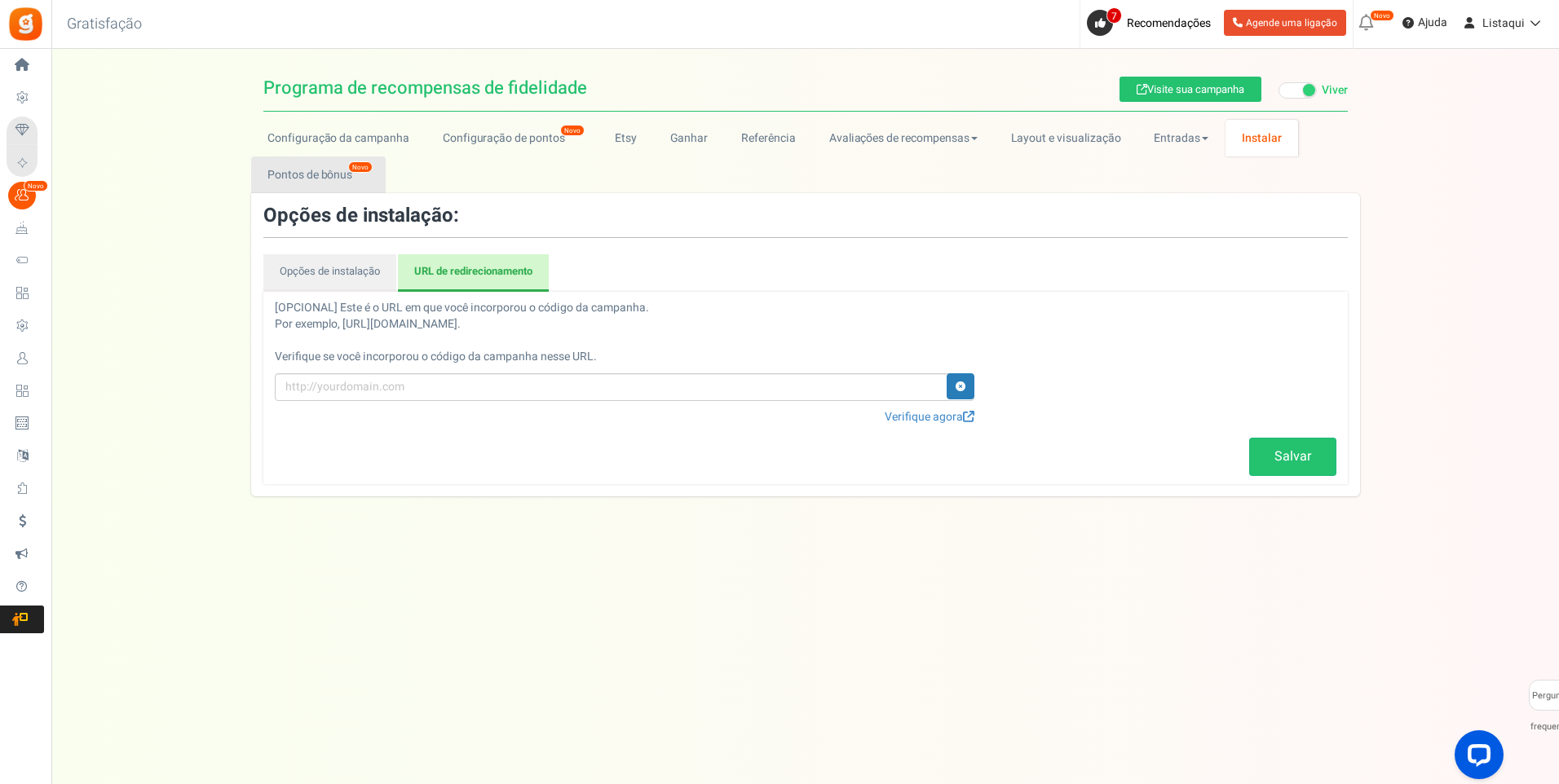
click at [312, 173] on font "Pontos de bônus" at bounding box center [310, 174] width 84 height 17
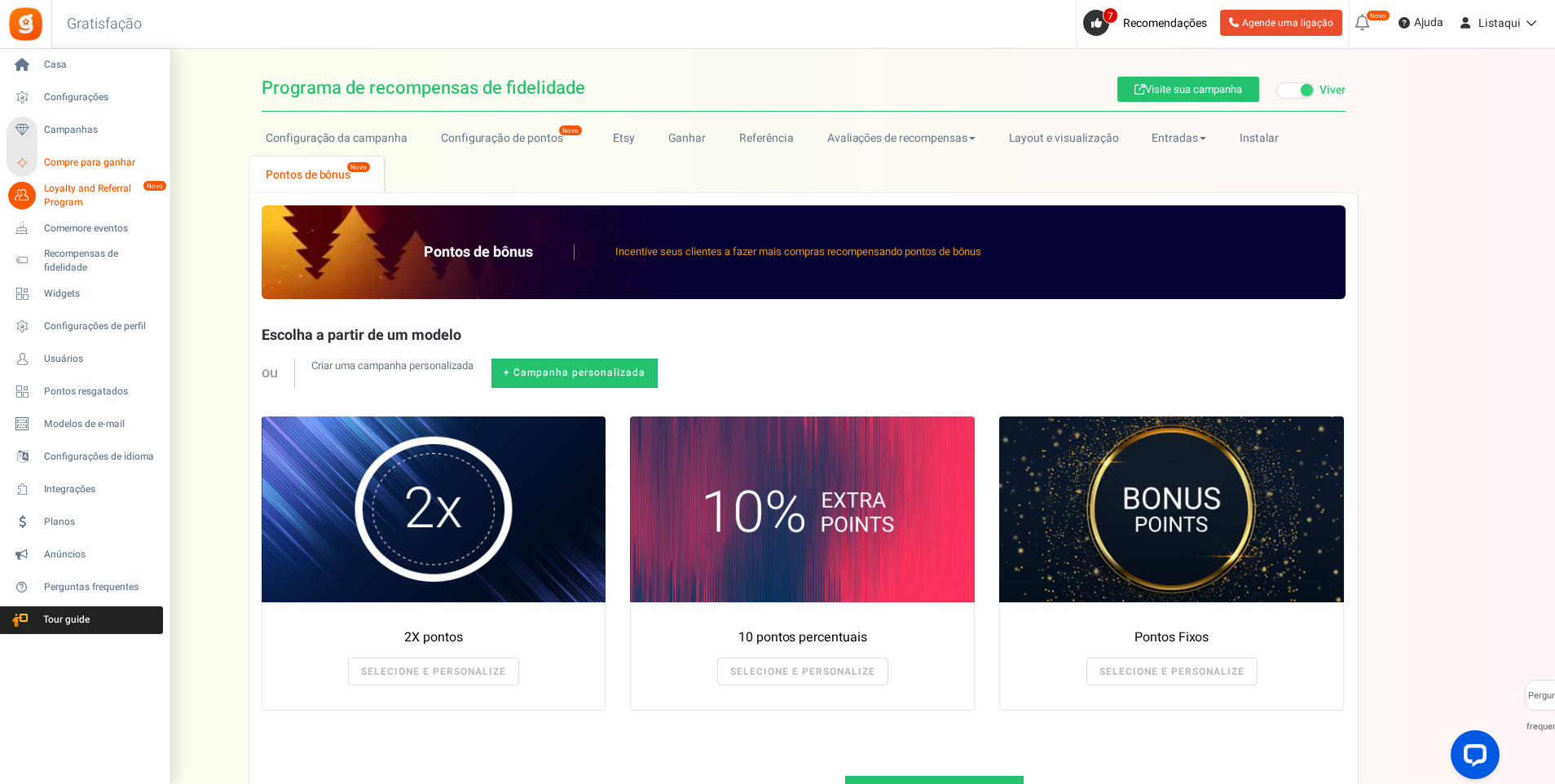
click at [101, 164] on span "Compre para ganhar" at bounding box center [101, 162] width 114 height 13
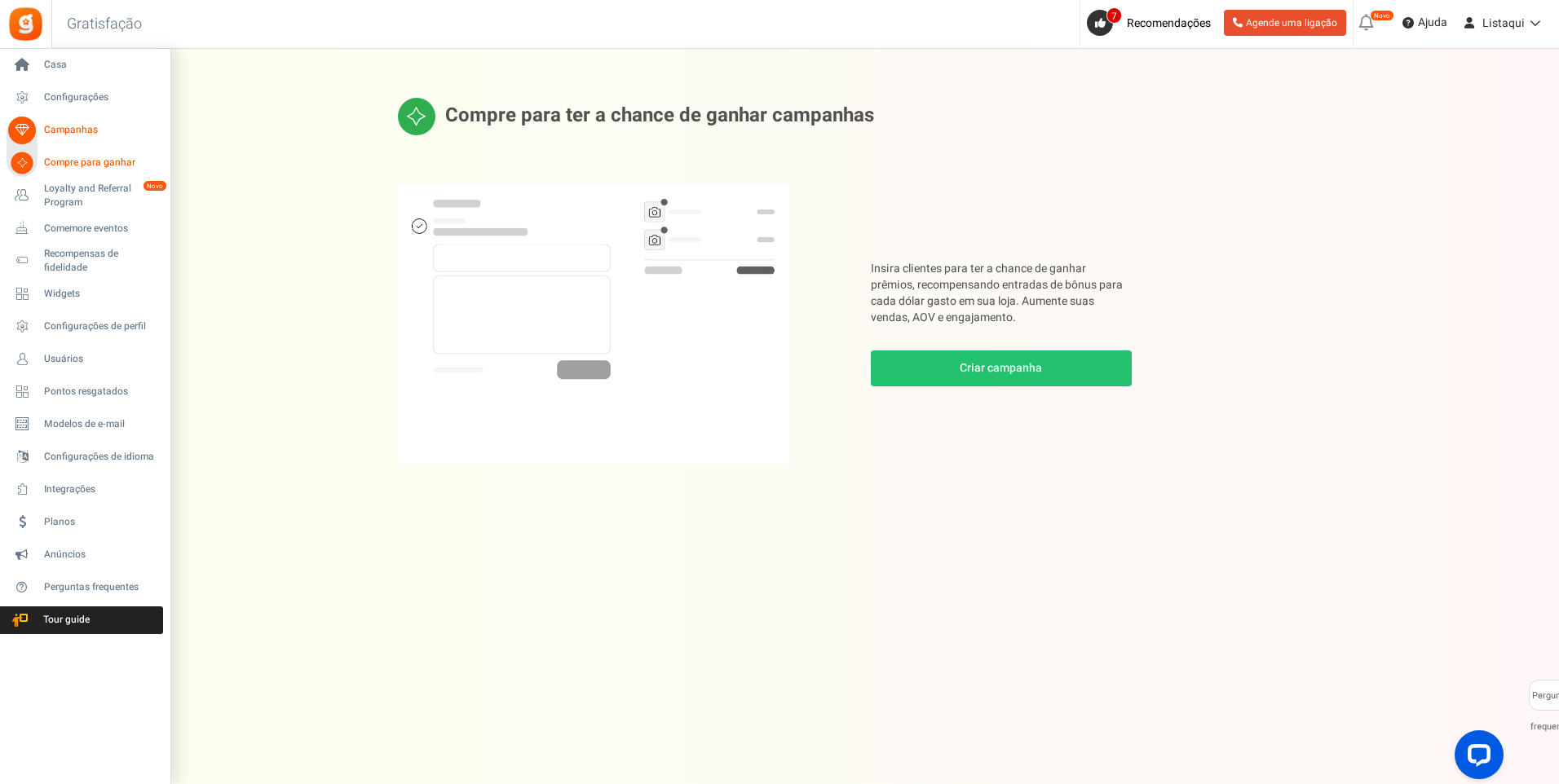
click at [72, 131] on span "Campanhas" at bounding box center [101, 129] width 114 height 13
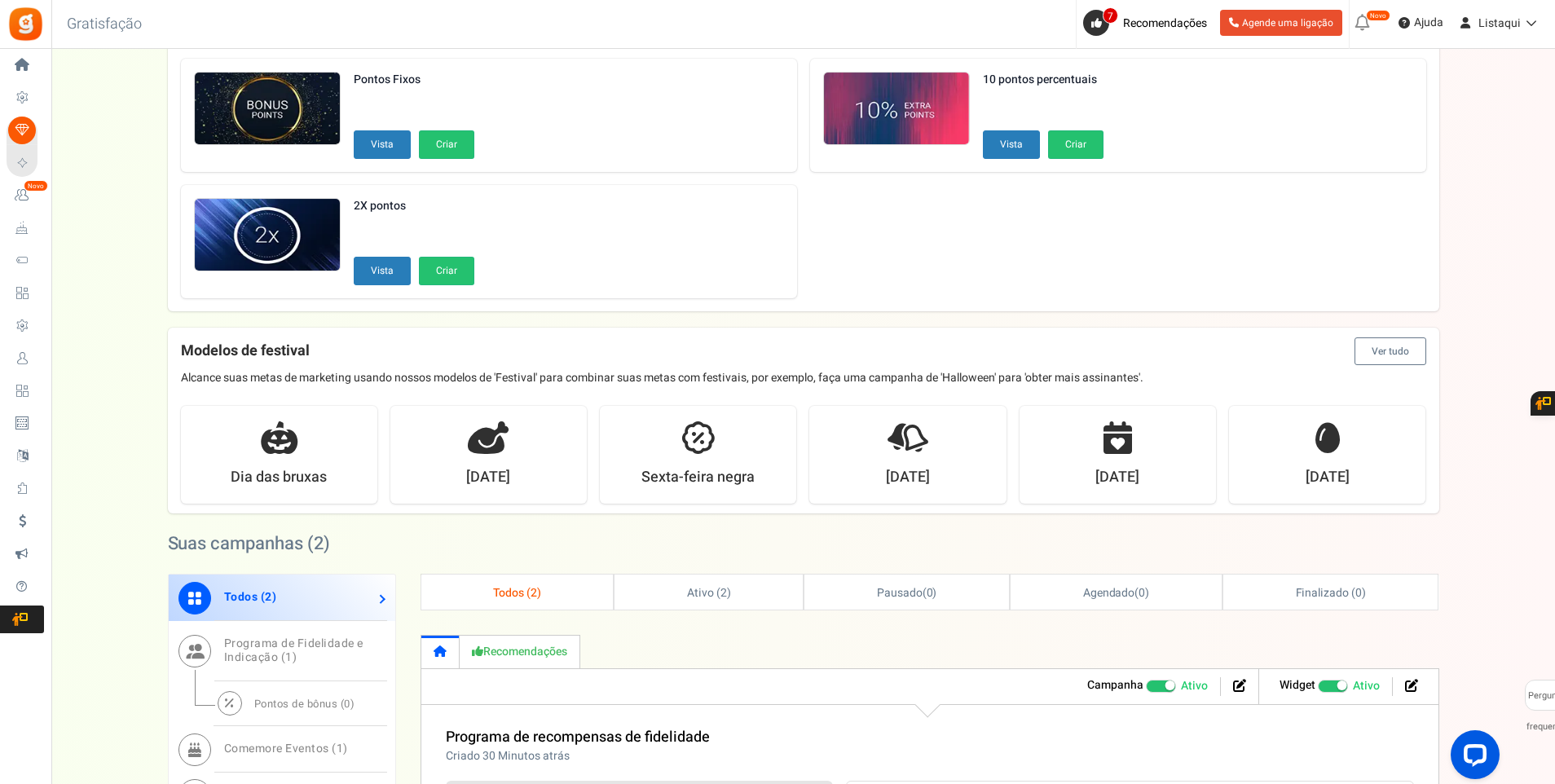
scroll to position [244, 0]
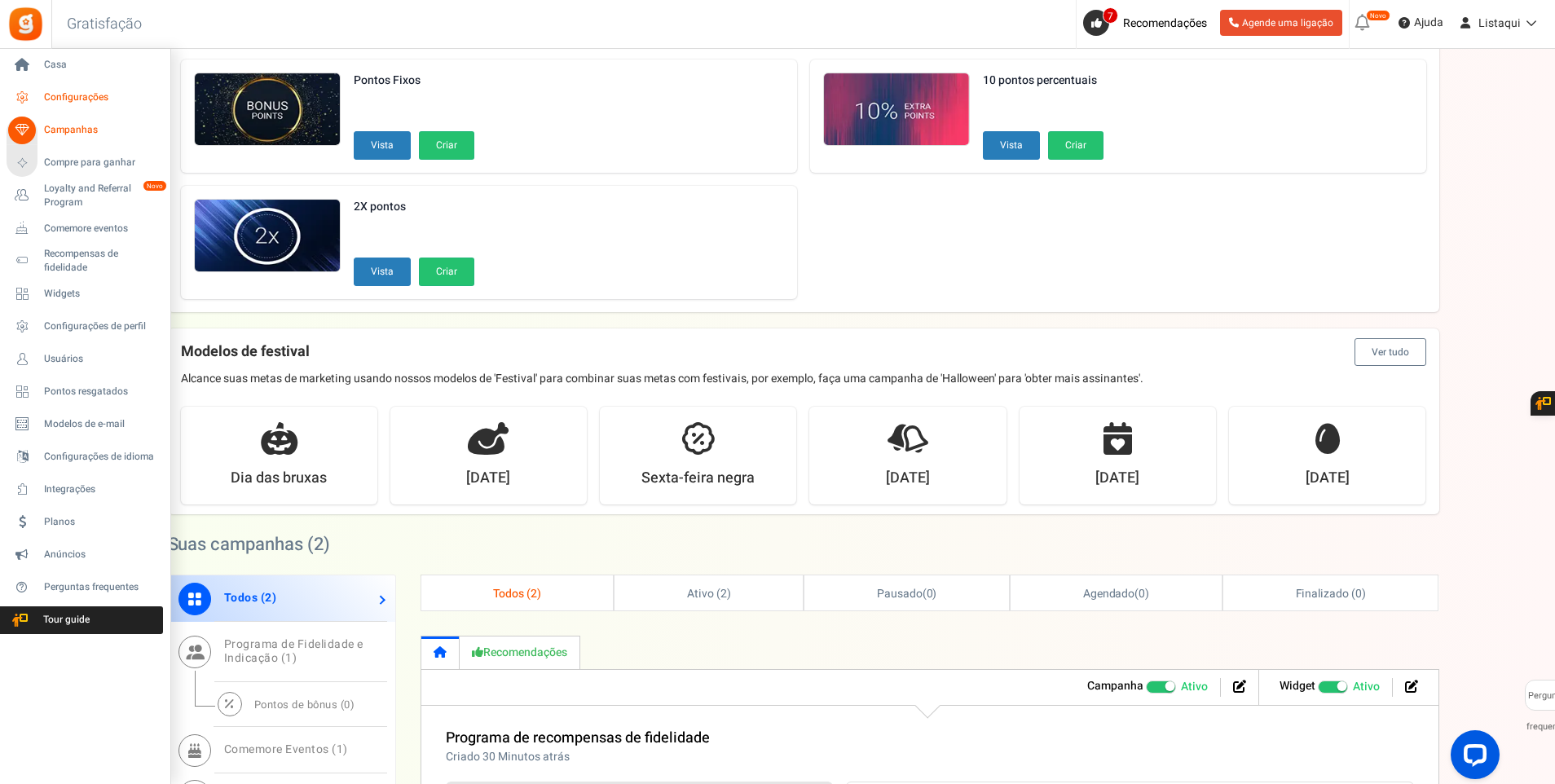
click at [60, 101] on span "Configurações" at bounding box center [101, 97] width 114 height 13
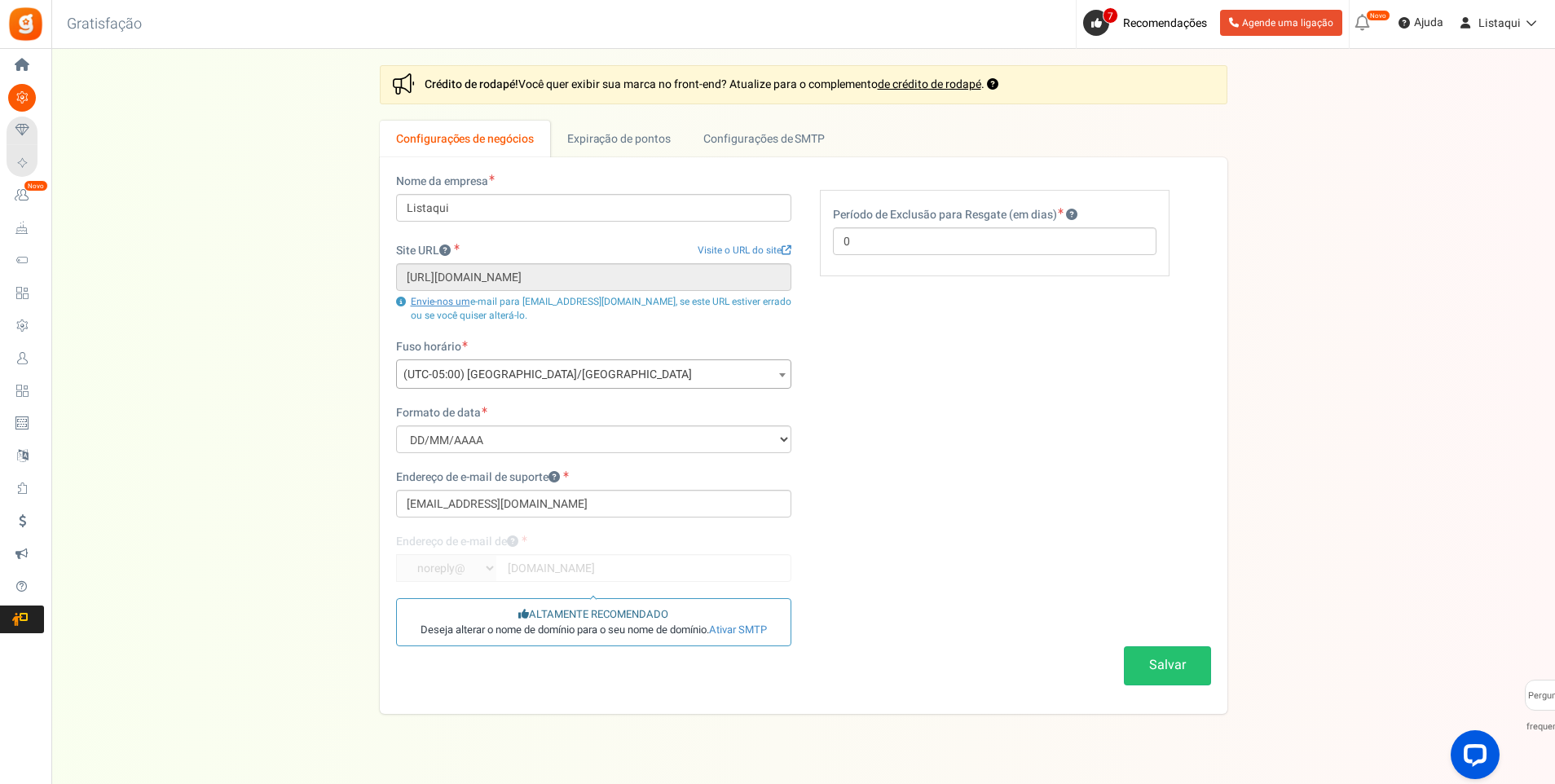
click at [778, 373] on span at bounding box center [782, 375] width 16 height 30
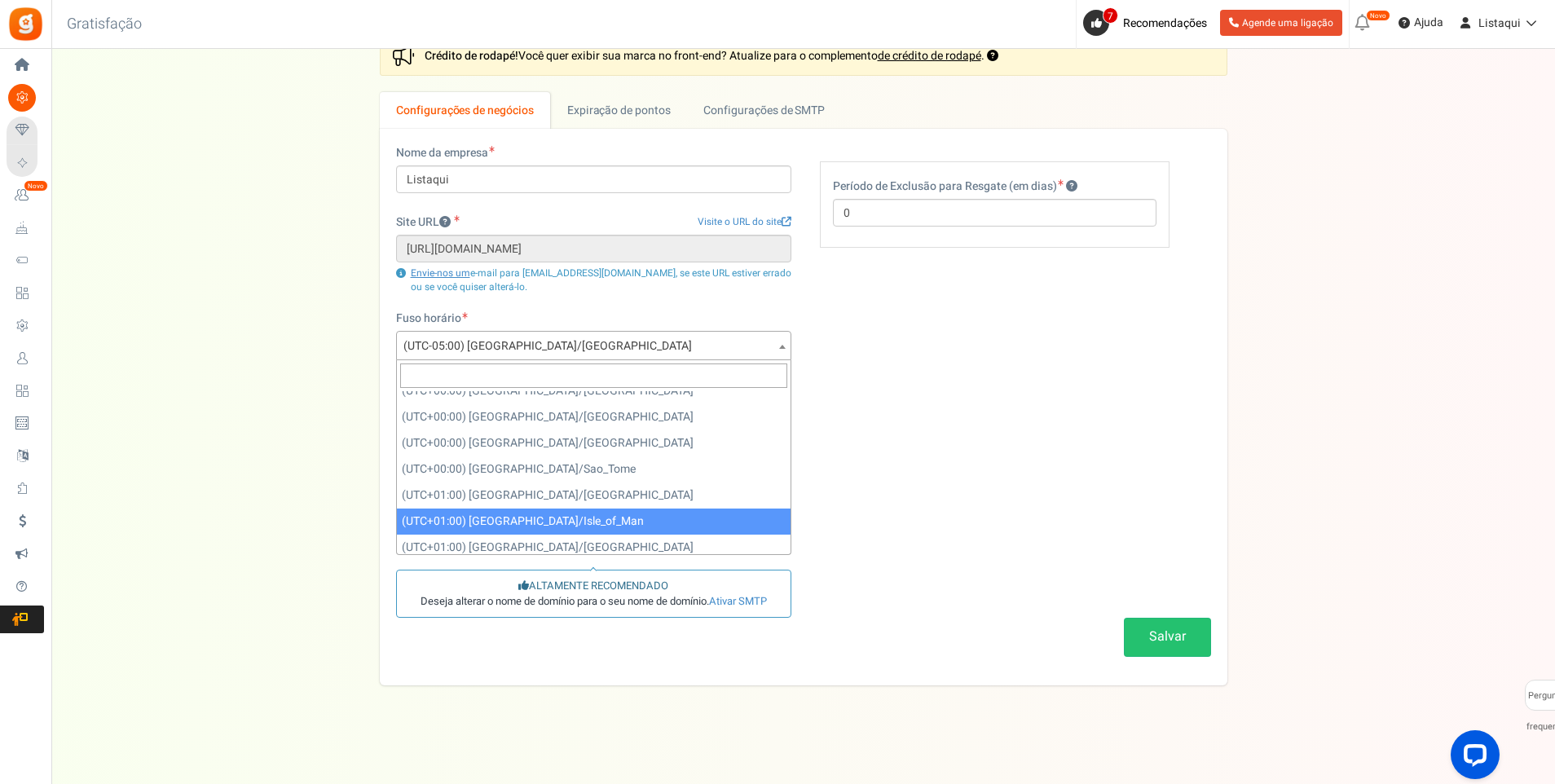
scroll to position [4760, 0]
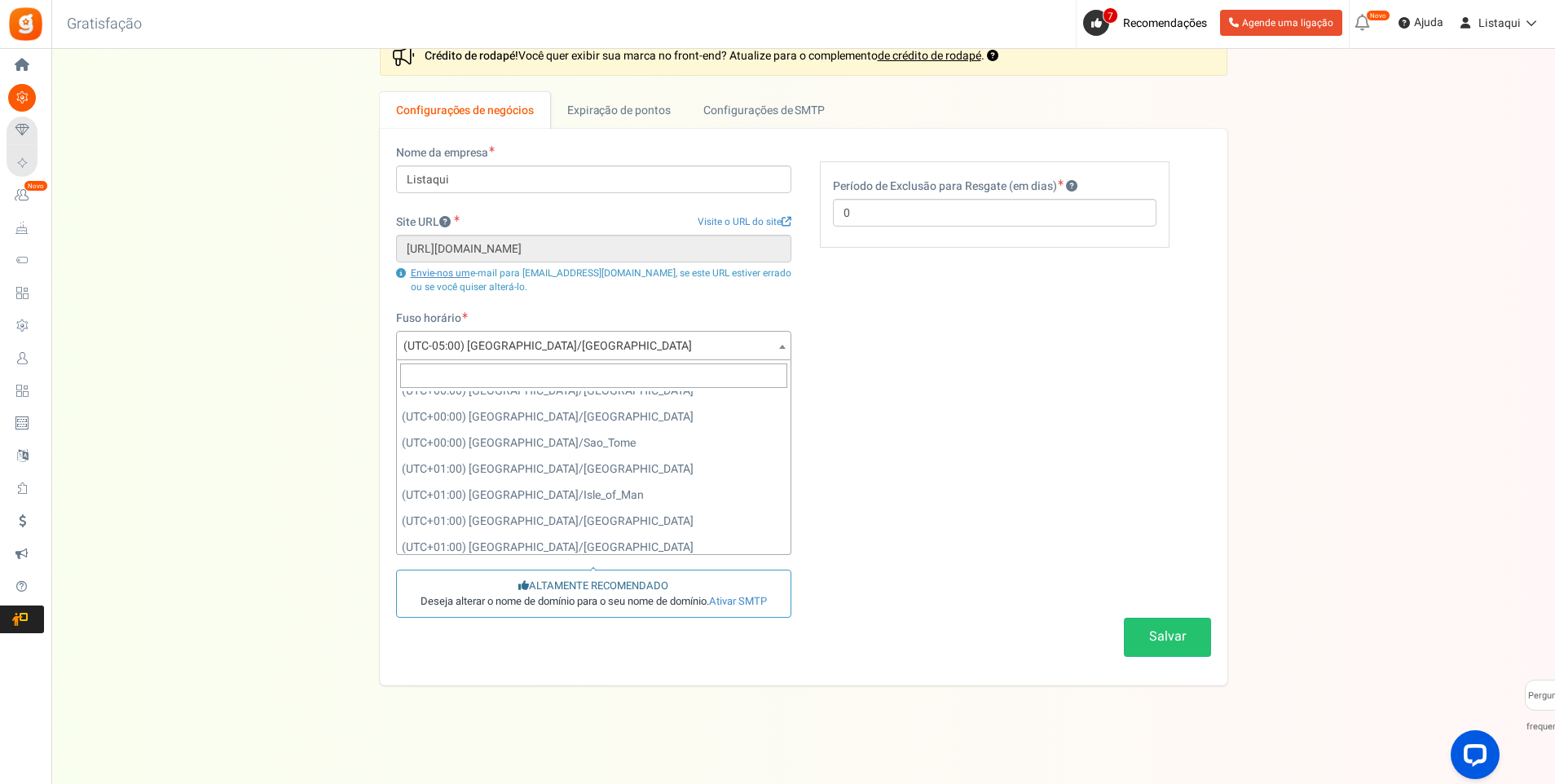
select select "Europe/Lisbon"
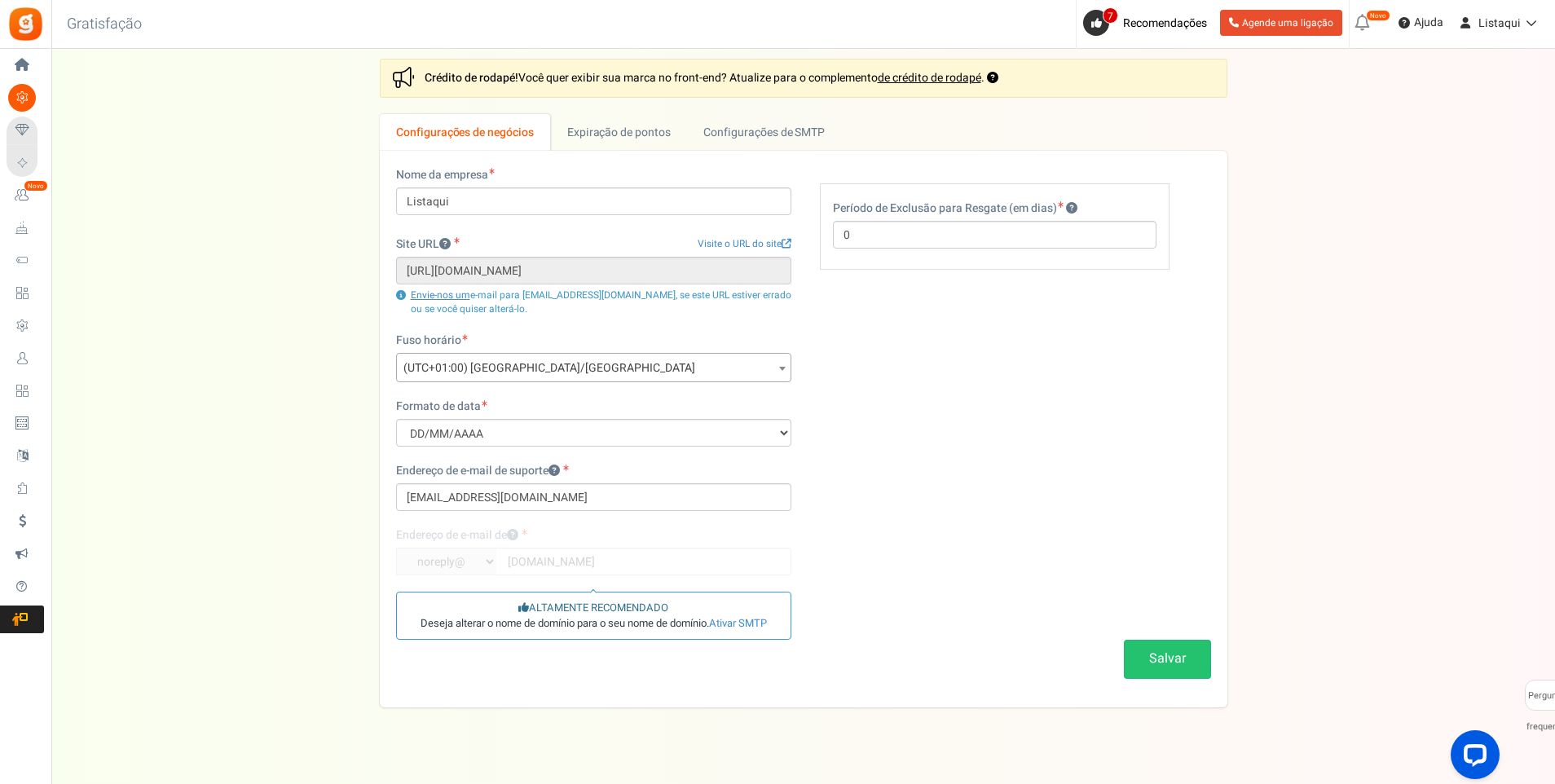
scroll to position [0, 0]
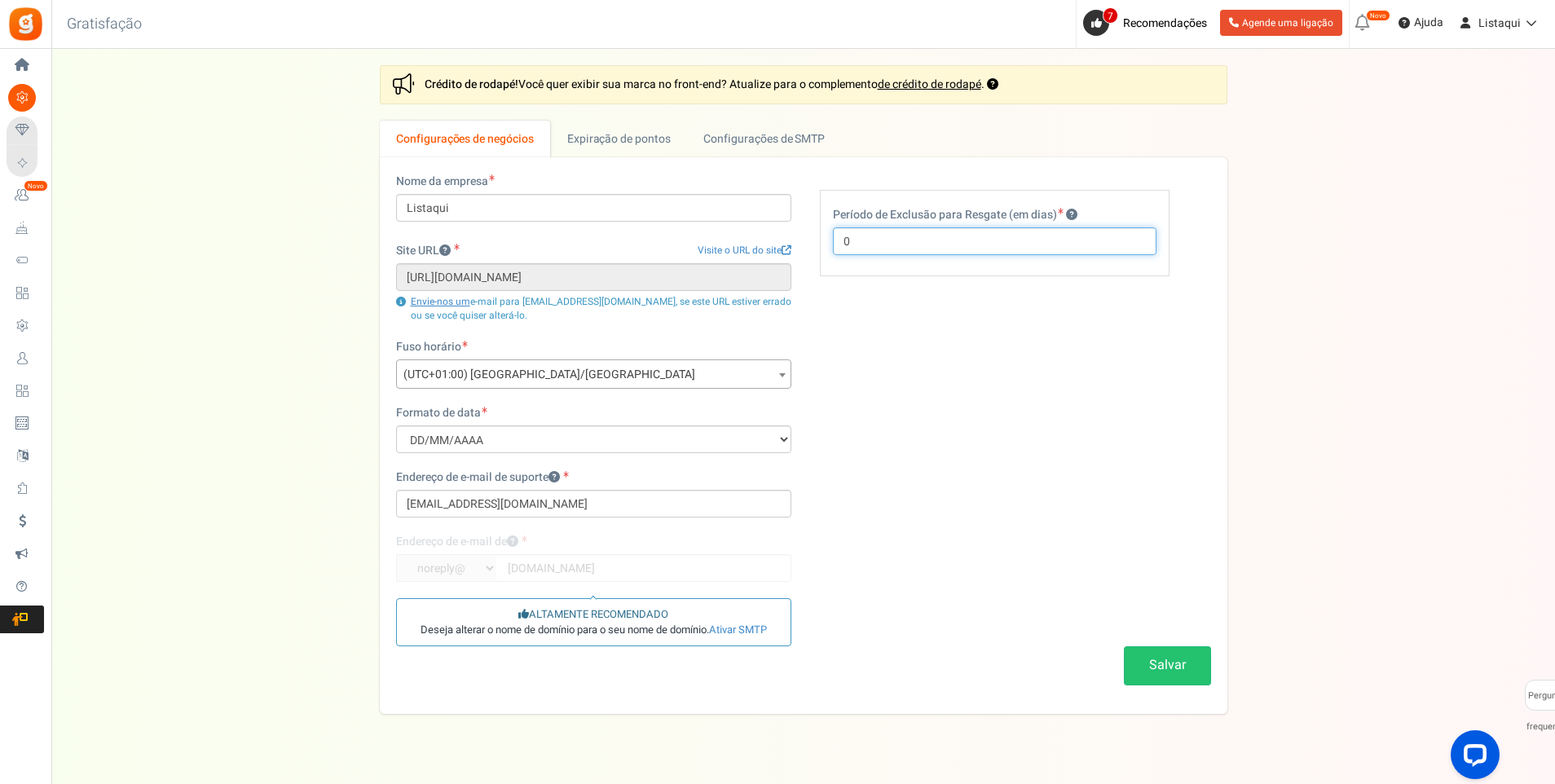
click at [857, 244] on input "0" at bounding box center [995, 241] width 324 height 28
drag, startPoint x: 857, startPoint y: 244, endPoint x: 823, endPoint y: 245, distance: 34.0
click at [836, 245] on input "0" at bounding box center [995, 241] width 324 height 28
type input "30"
click at [983, 400] on div "Nome da empresa Listaqui Site URL Visite o URL do site https://listaqui.pt Upda…" at bounding box center [804, 435] width 840 height 524
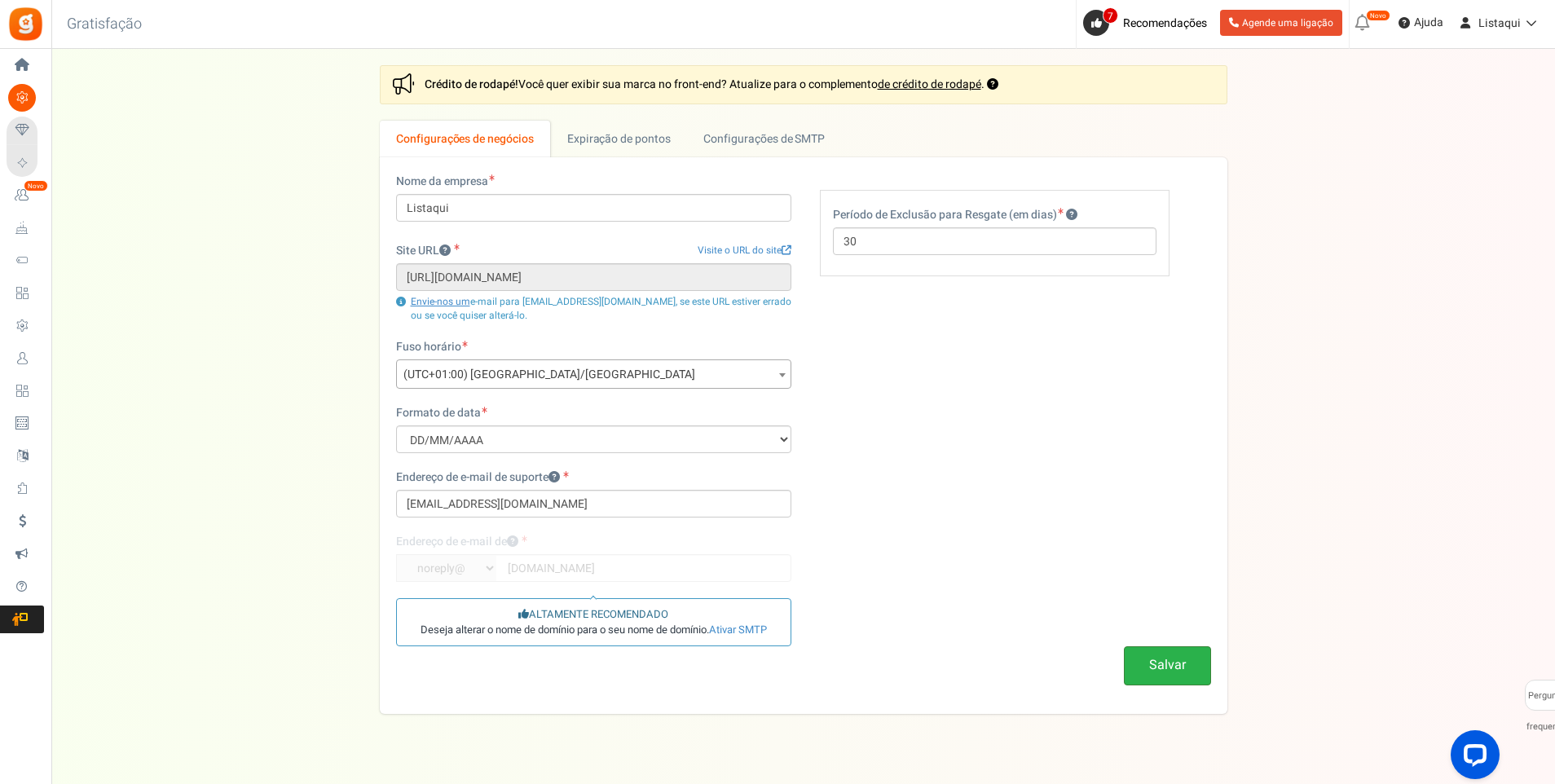
click at [1179, 664] on button "Salvar" at bounding box center [1168, 665] width 87 height 38
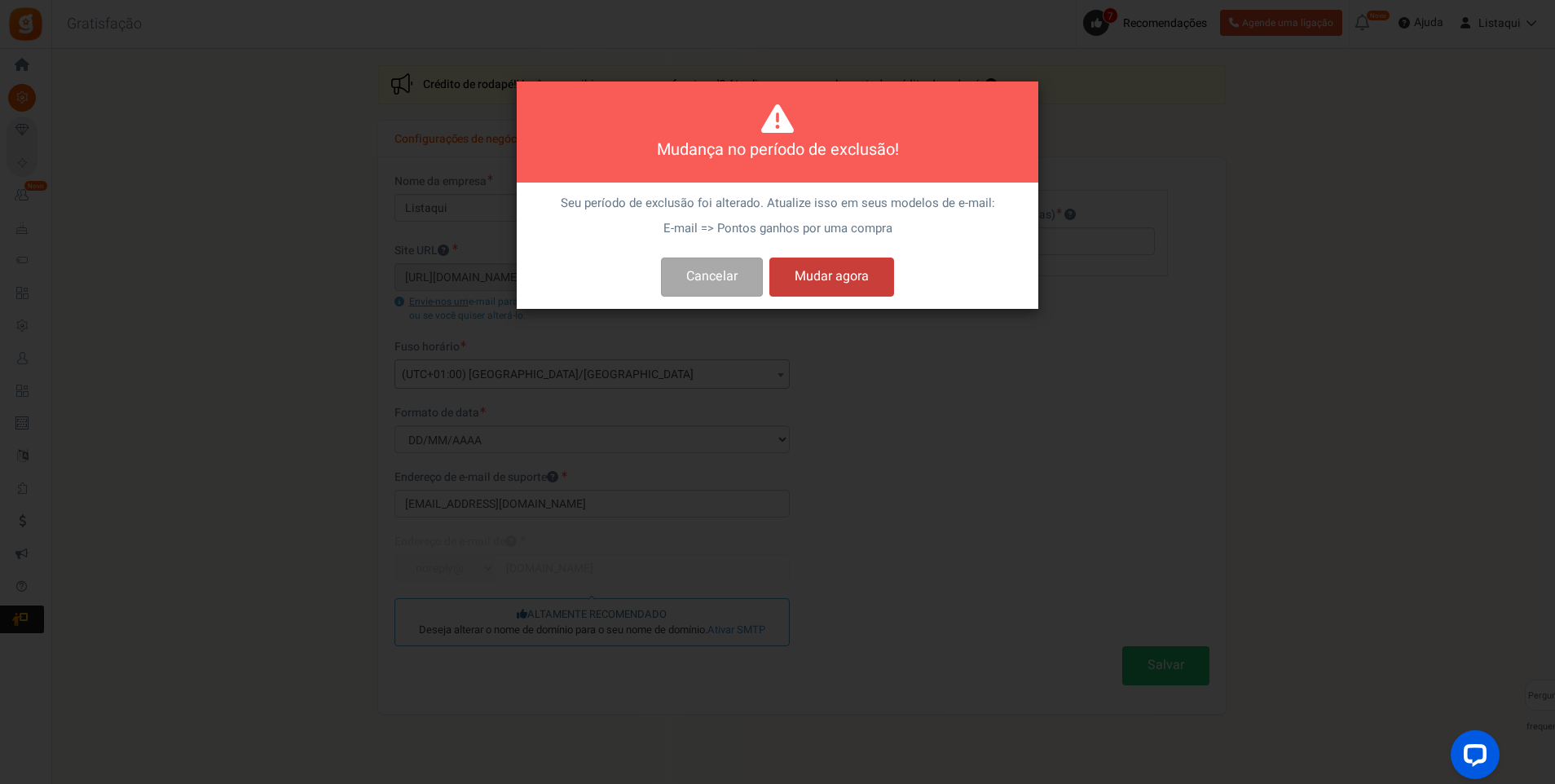
click at [815, 287] on button "Mudar agora" at bounding box center [832, 277] width 125 height 38
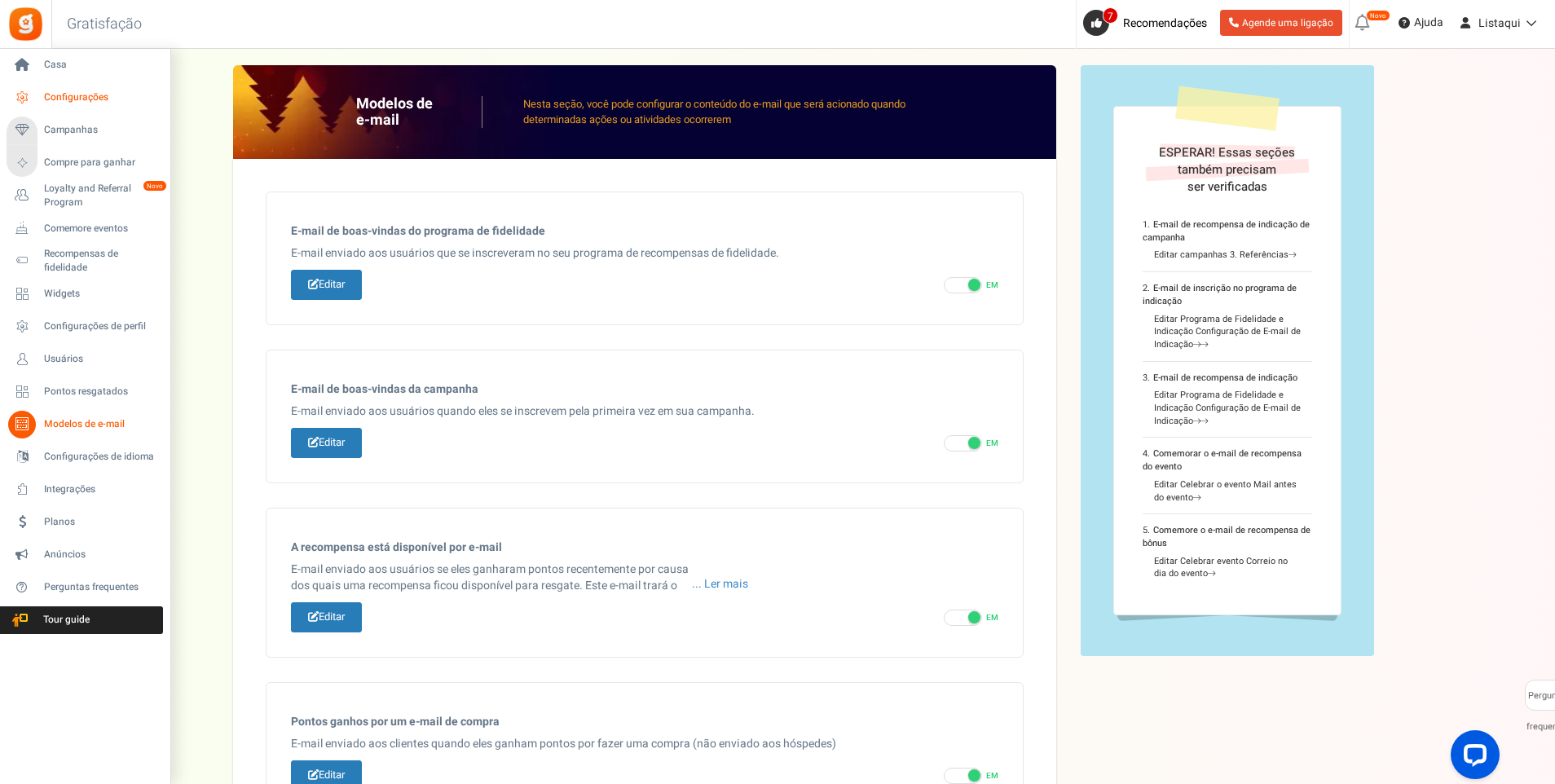
click at [76, 101] on span "Configurações" at bounding box center [101, 97] width 114 height 13
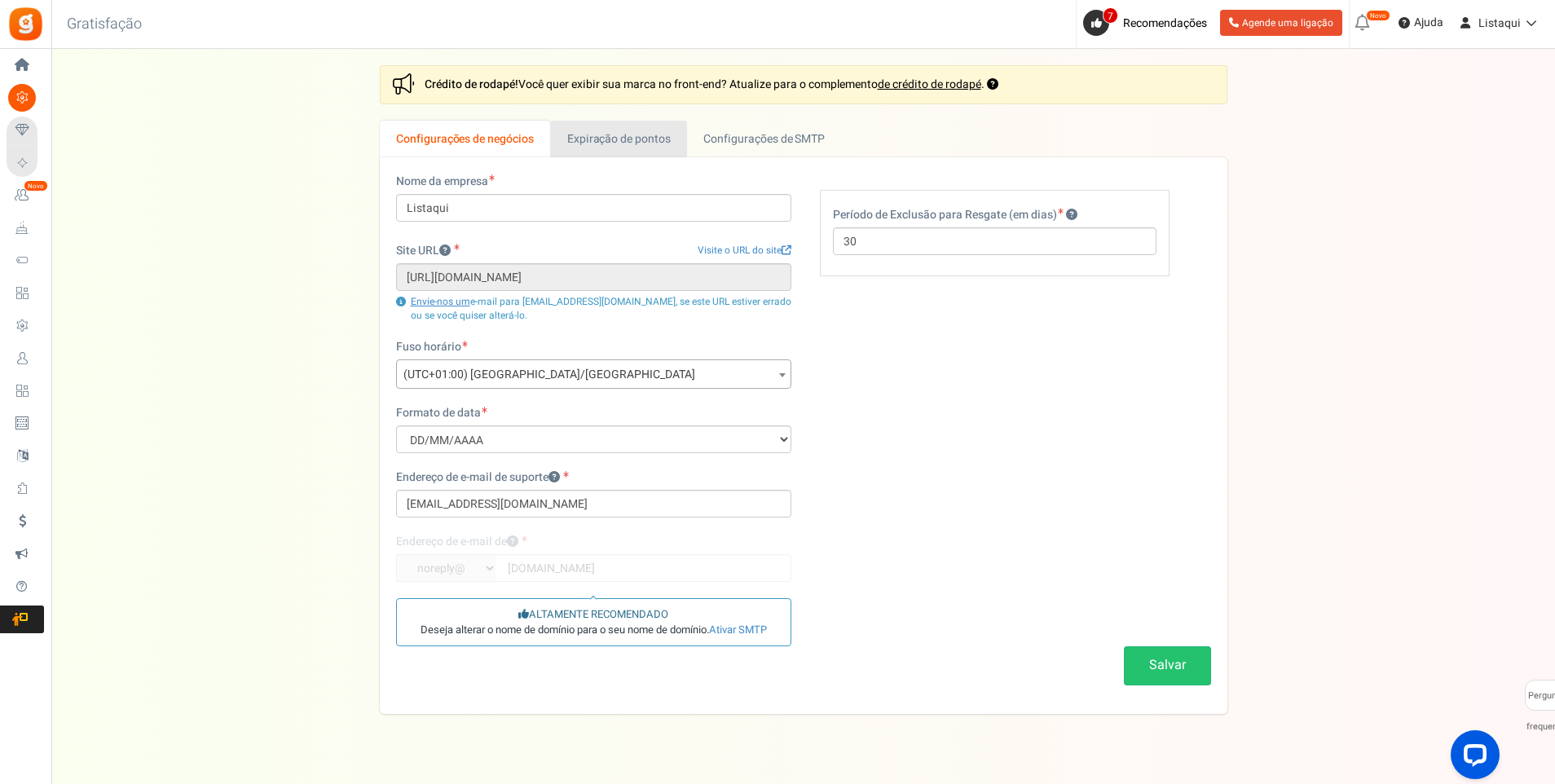
click at [658, 139] on font "Expiração de pontos" at bounding box center [619, 139] width 104 height 17
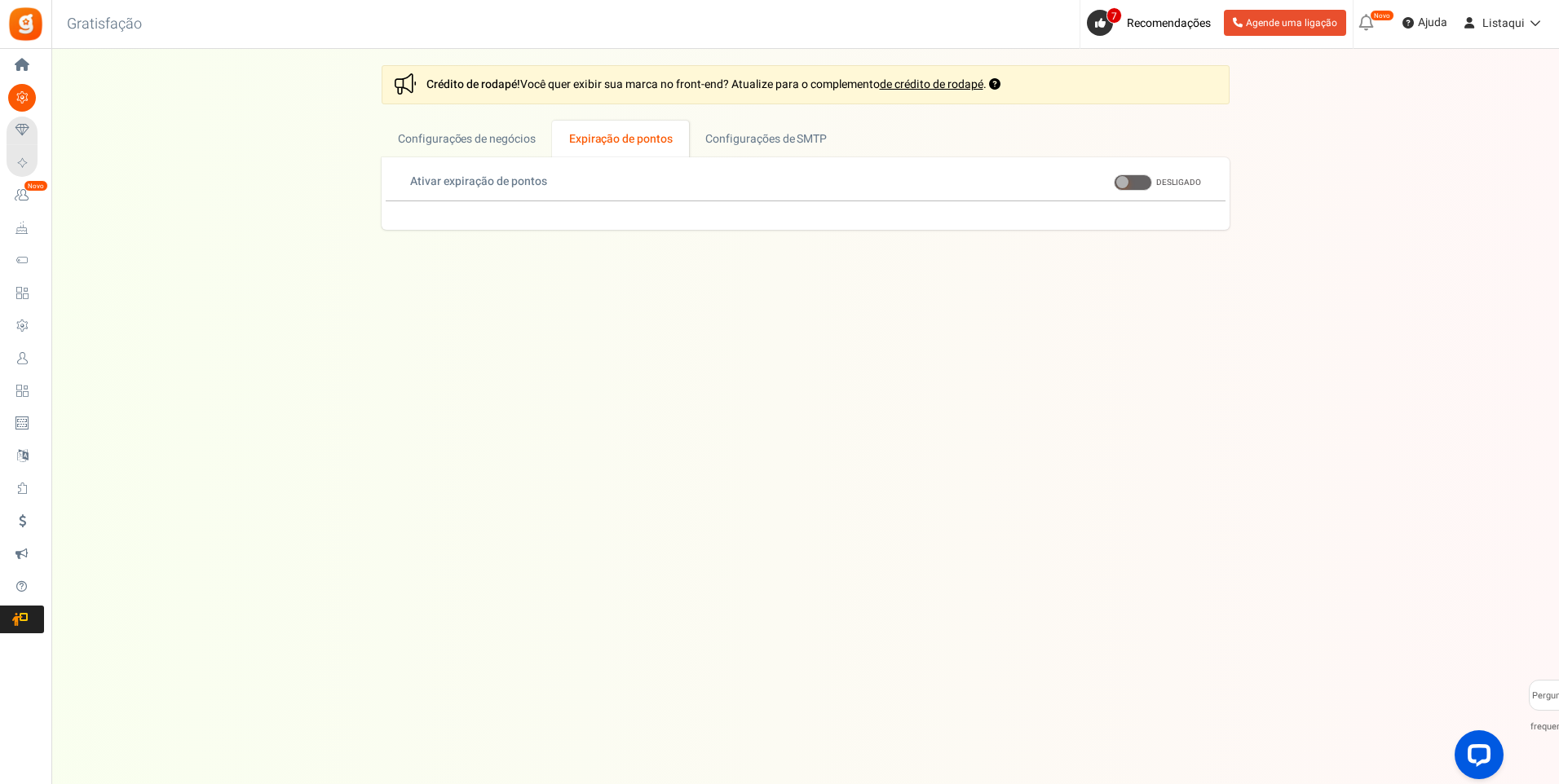
click at [1126, 184] on span at bounding box center [1122, 182] width 12 height 12
click at [1114, 184] on input "EM DESLIGADO" at bounding box center [1114, 182] width 0 height 11
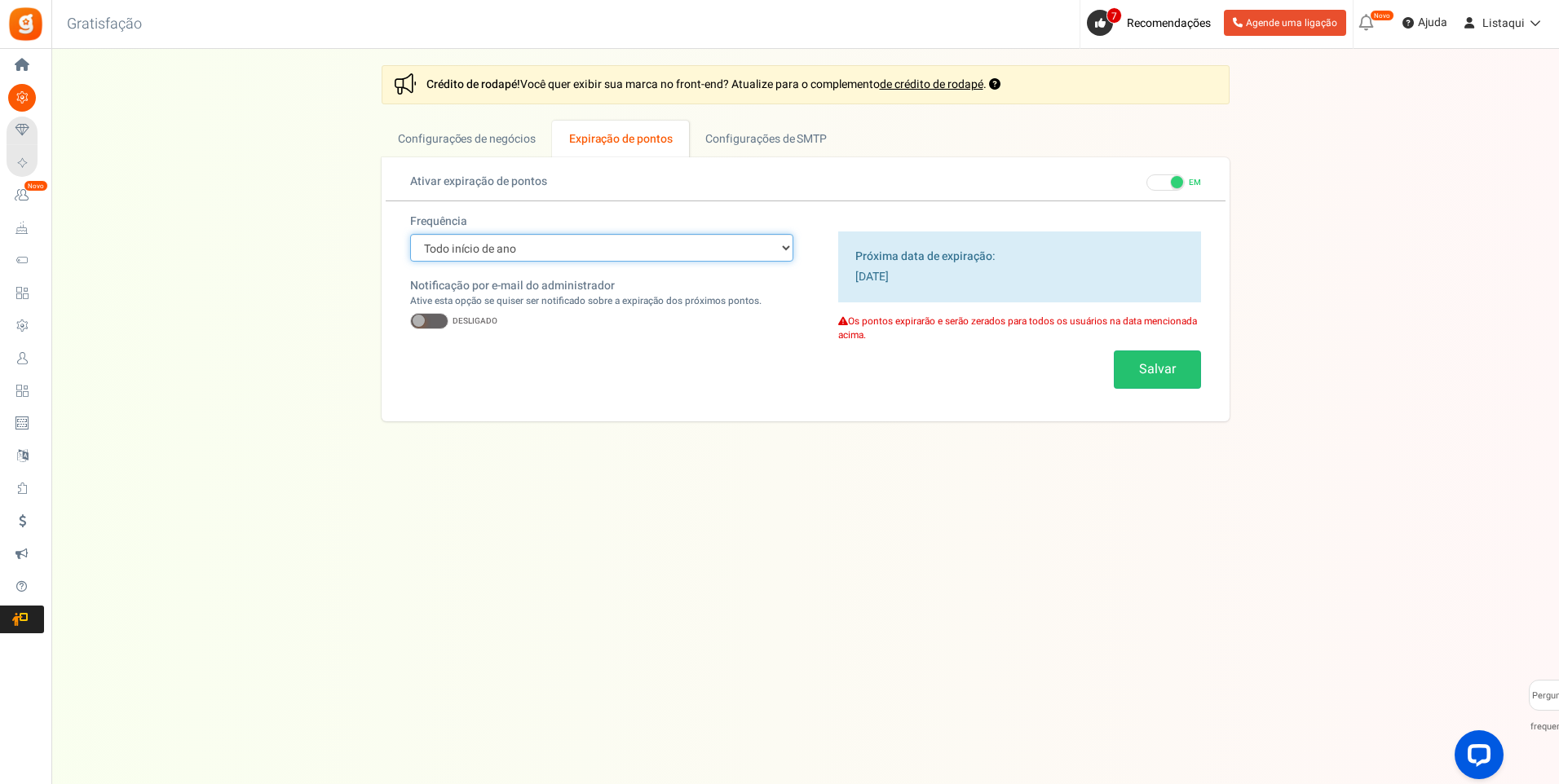
click at [716, 249] on select "Todo início de ano Todo início de mês Data exata (uma hora)" at bounding box center [602, 247] width 384 height 28
click at [315, 366] on div "Settings In this section you will setup your business details and points expiry…" at bounding box center [805, 243] width 1475 height 357
click at [1147, 370] on button "Salvar" at bounding box center [1157, 370] width 87 height 38
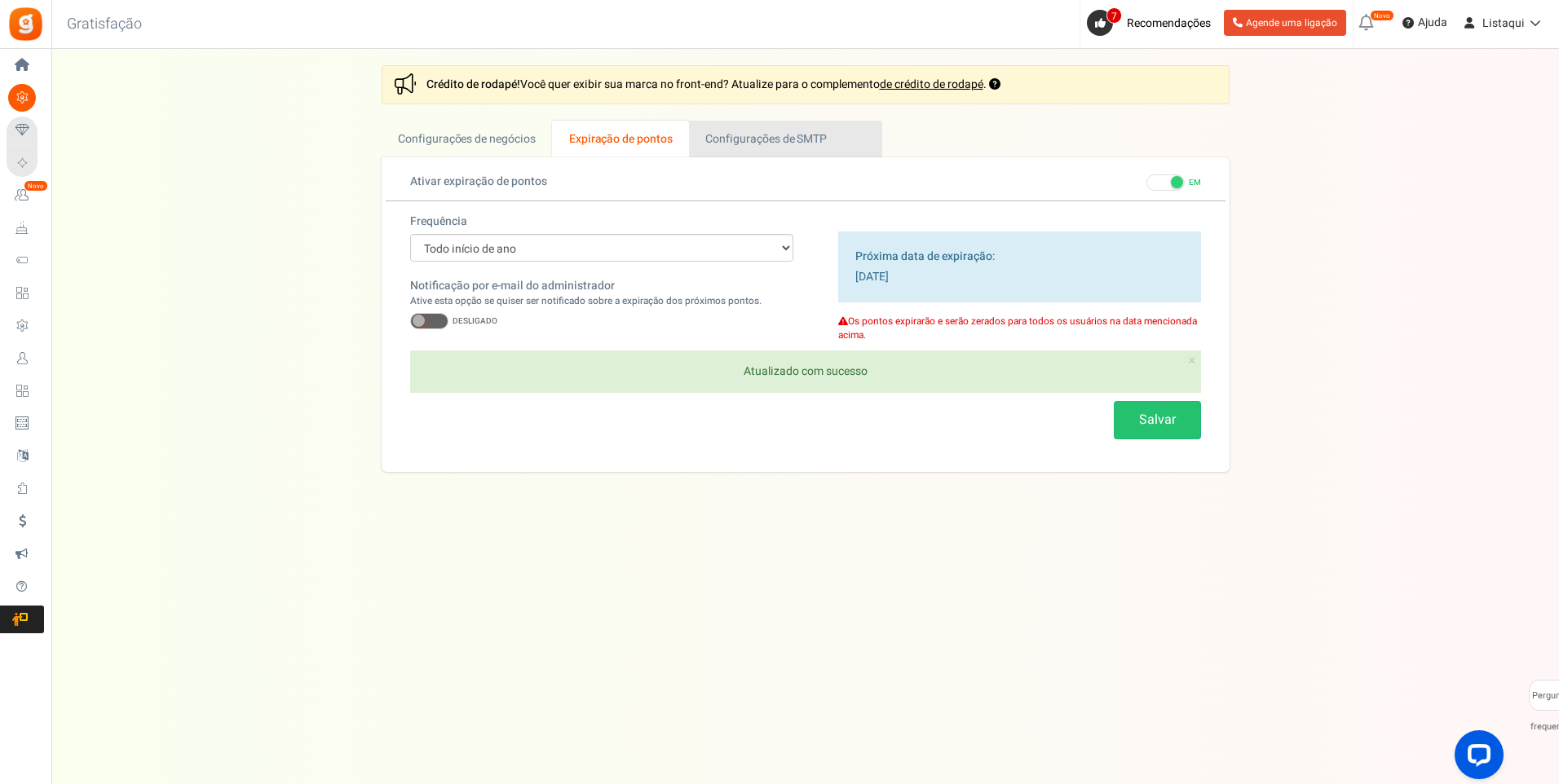
click at [756, 147] on font "Configurações de SMTP" at bounding box center [766, 139] width 122 height 17
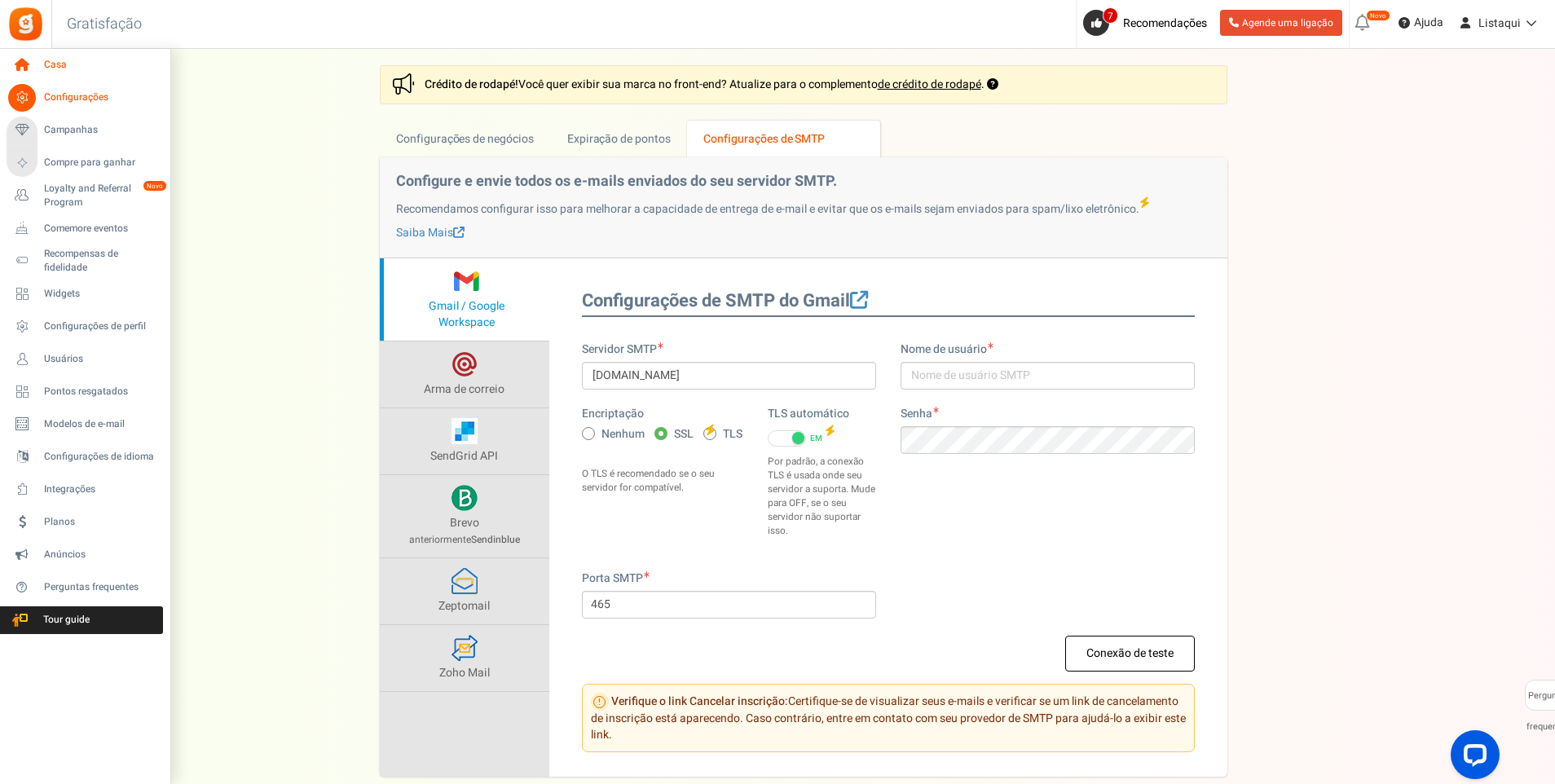
click at [58, 69] on span "Casa" at bounding box center [101, 64] width 114 height 13
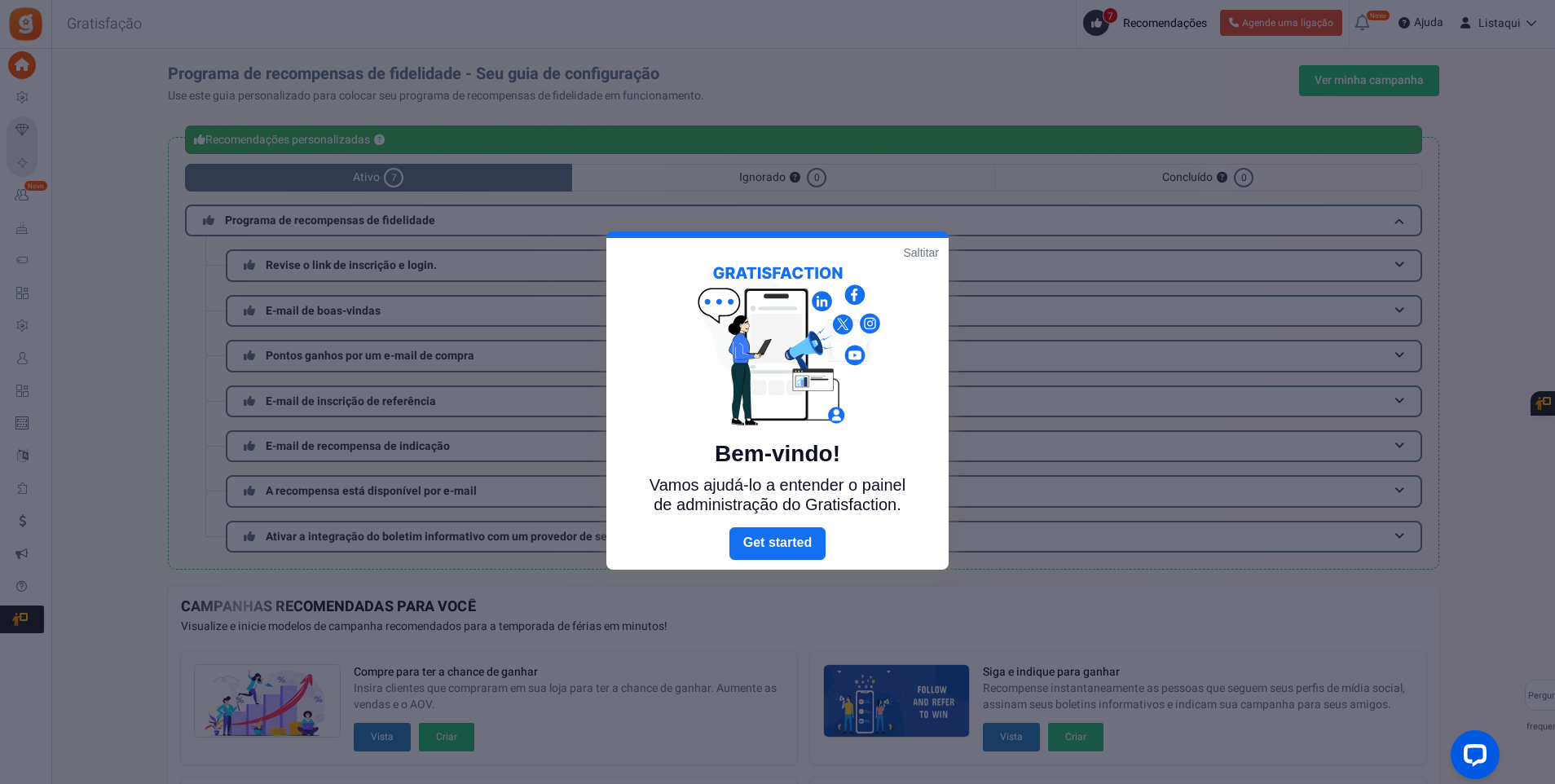
click at [758, 543] on link "Próximo" at bounding box center [778, 543] width 96 height 33
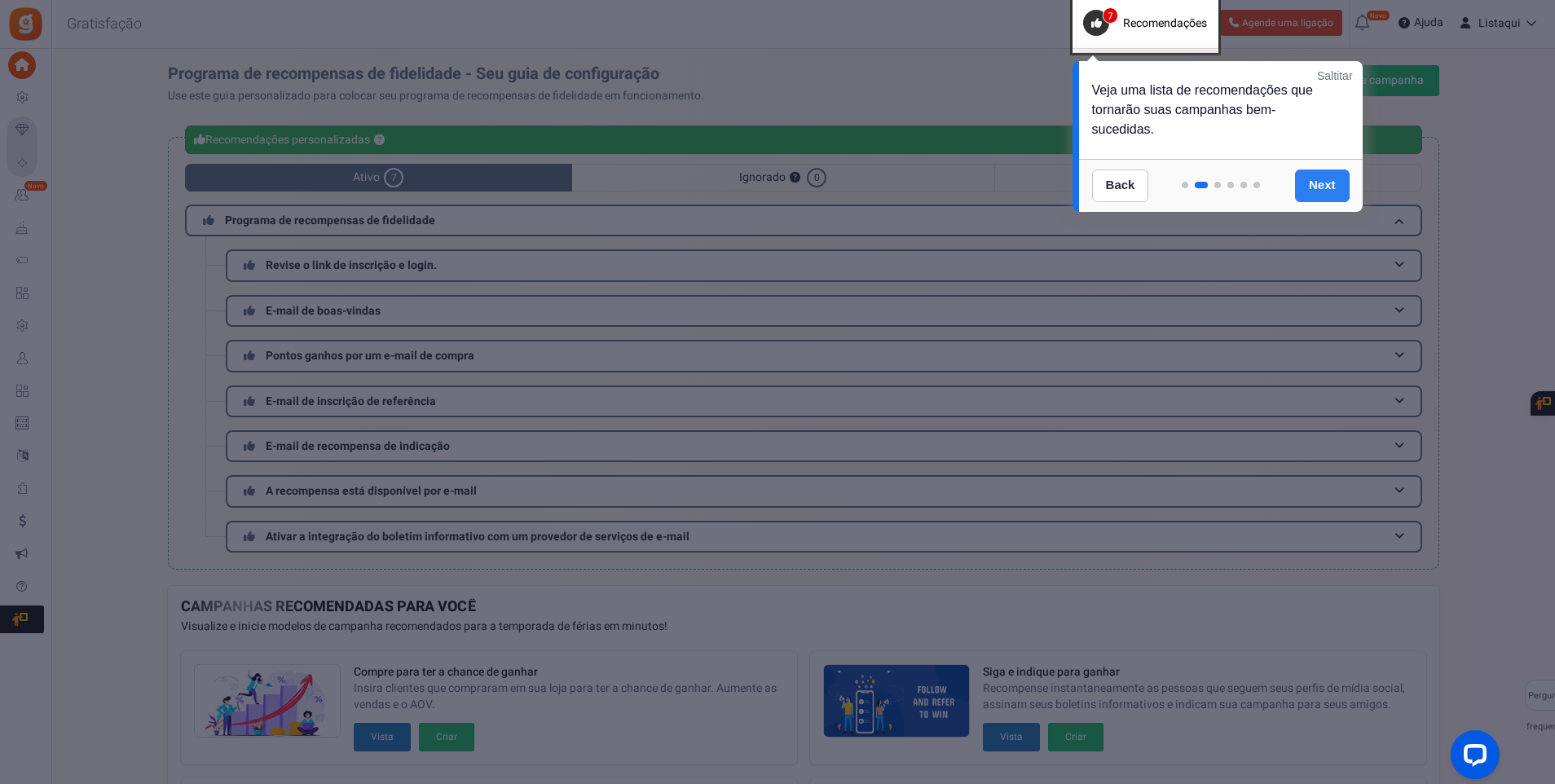
click at [1321, 189] on link "Next" at bounding box center [1322, 186] width 55 height 33
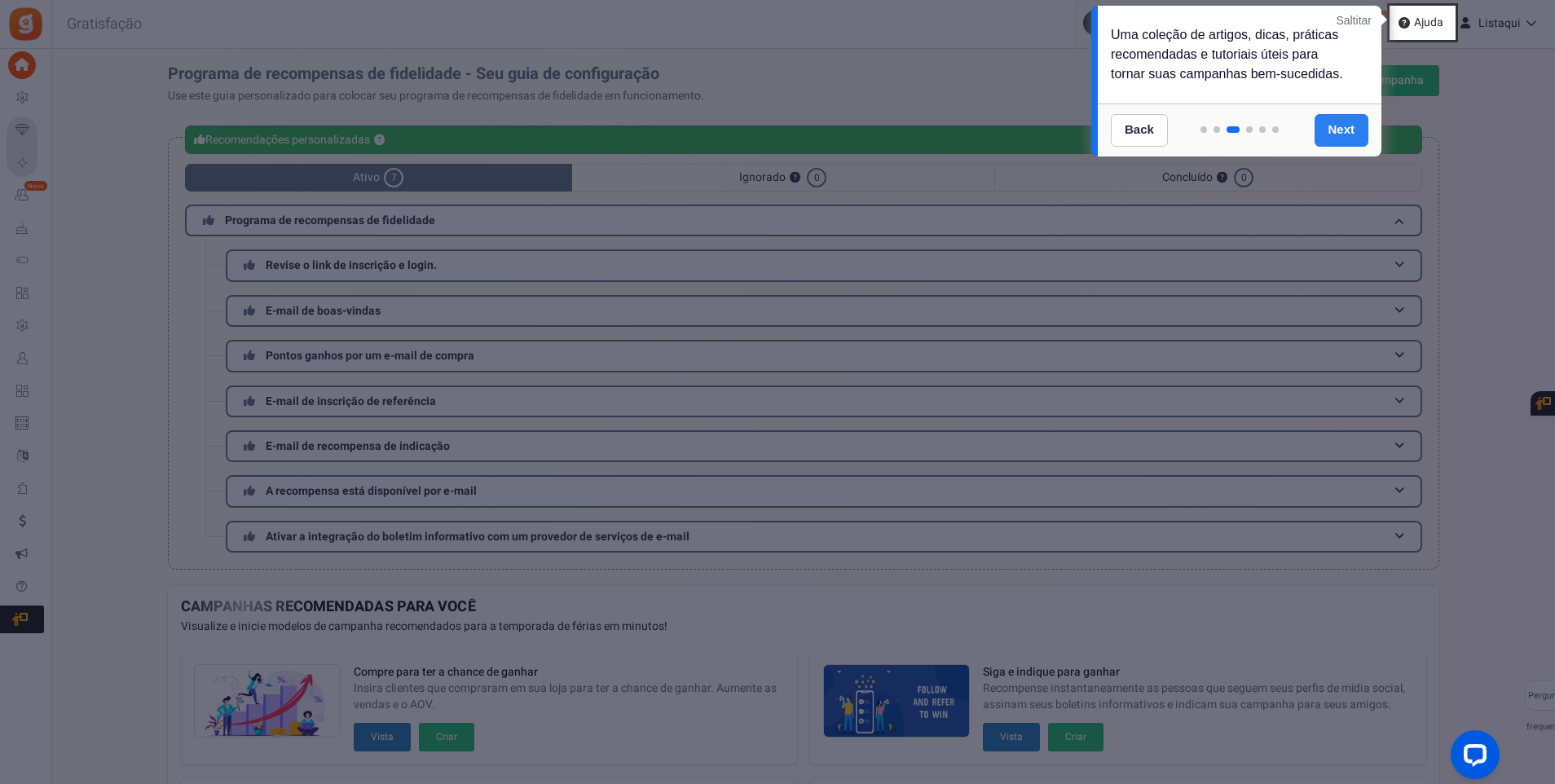
click at [1335, 129] on link "Next" at bounding box center [1342, 130] width 55 height 33
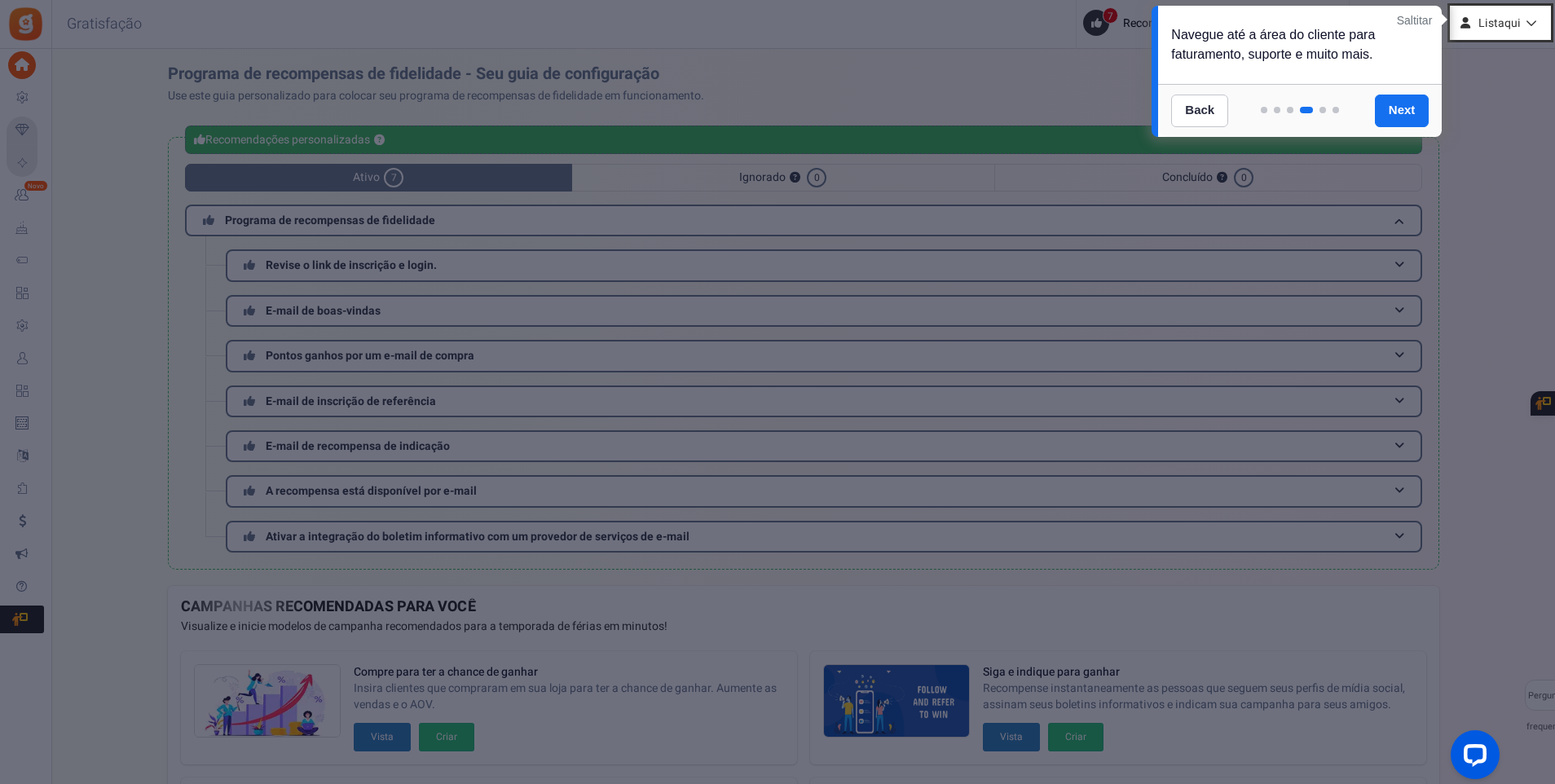
click at [1399, 109] on link "Next" at bounding box center [1403, 111] width 55 height 33
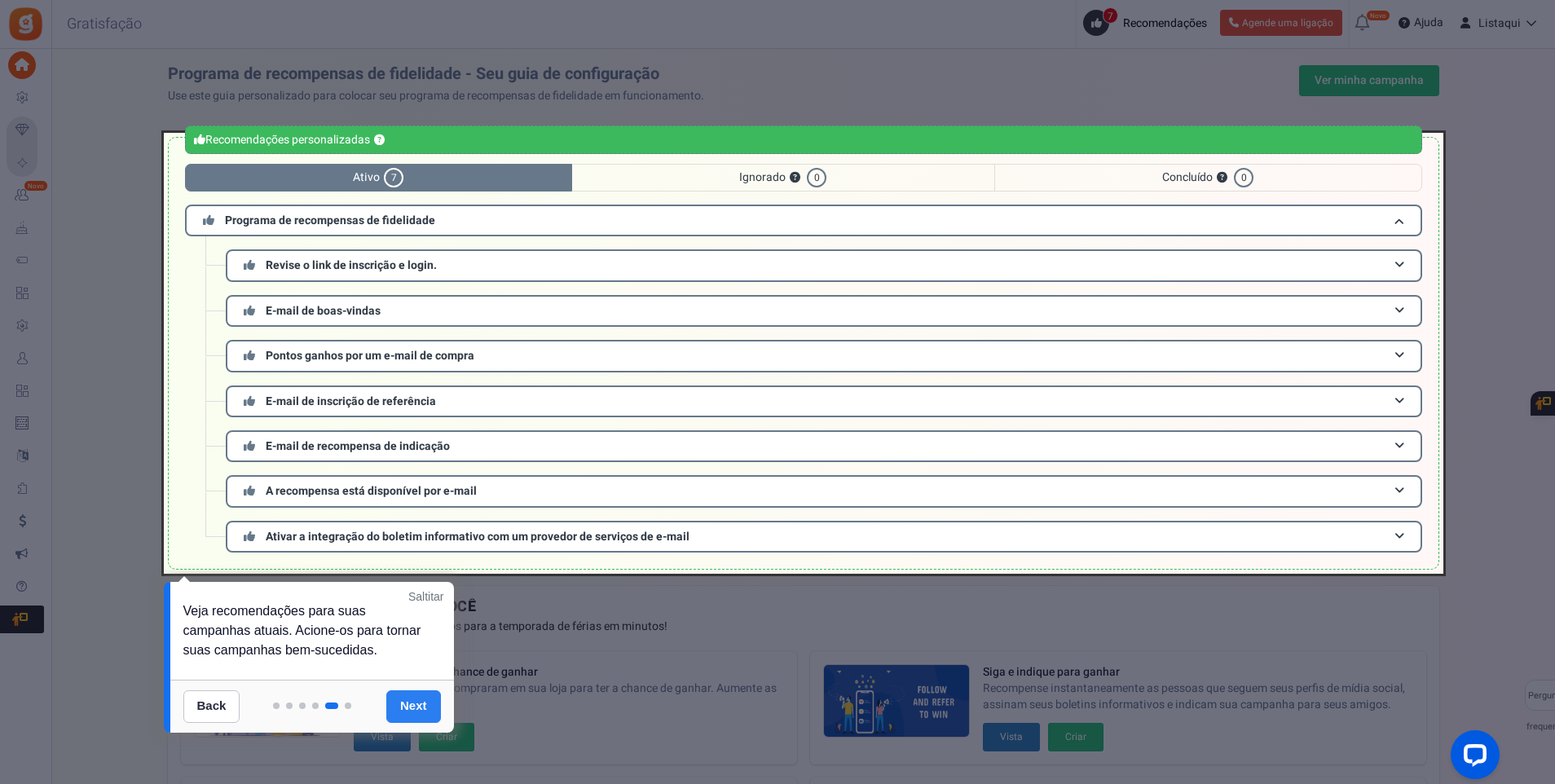
click at [408, 712] on link "Next" at bounding box center [413, 706] width 55 height 33
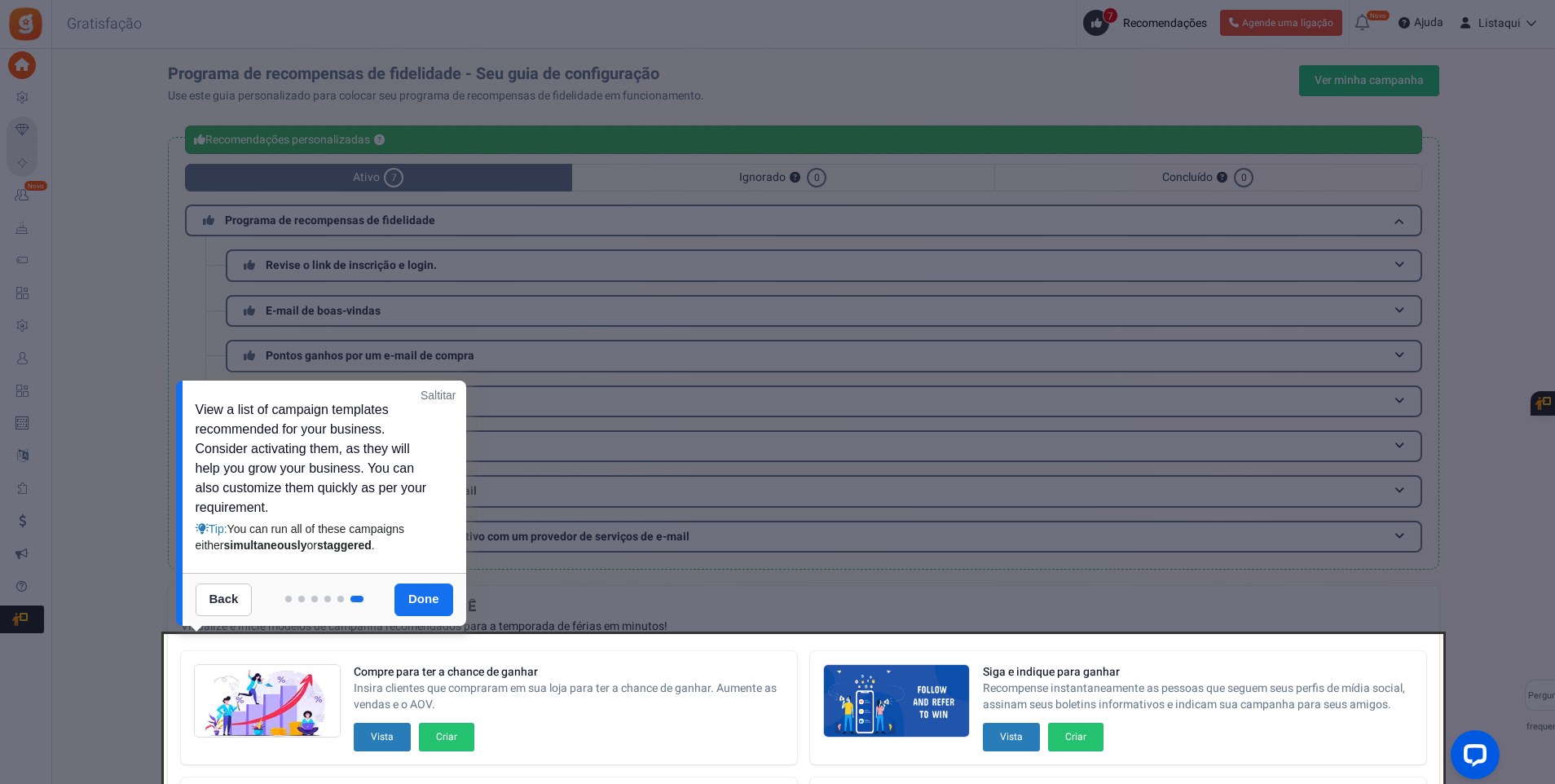
scroll to position [329, 0]
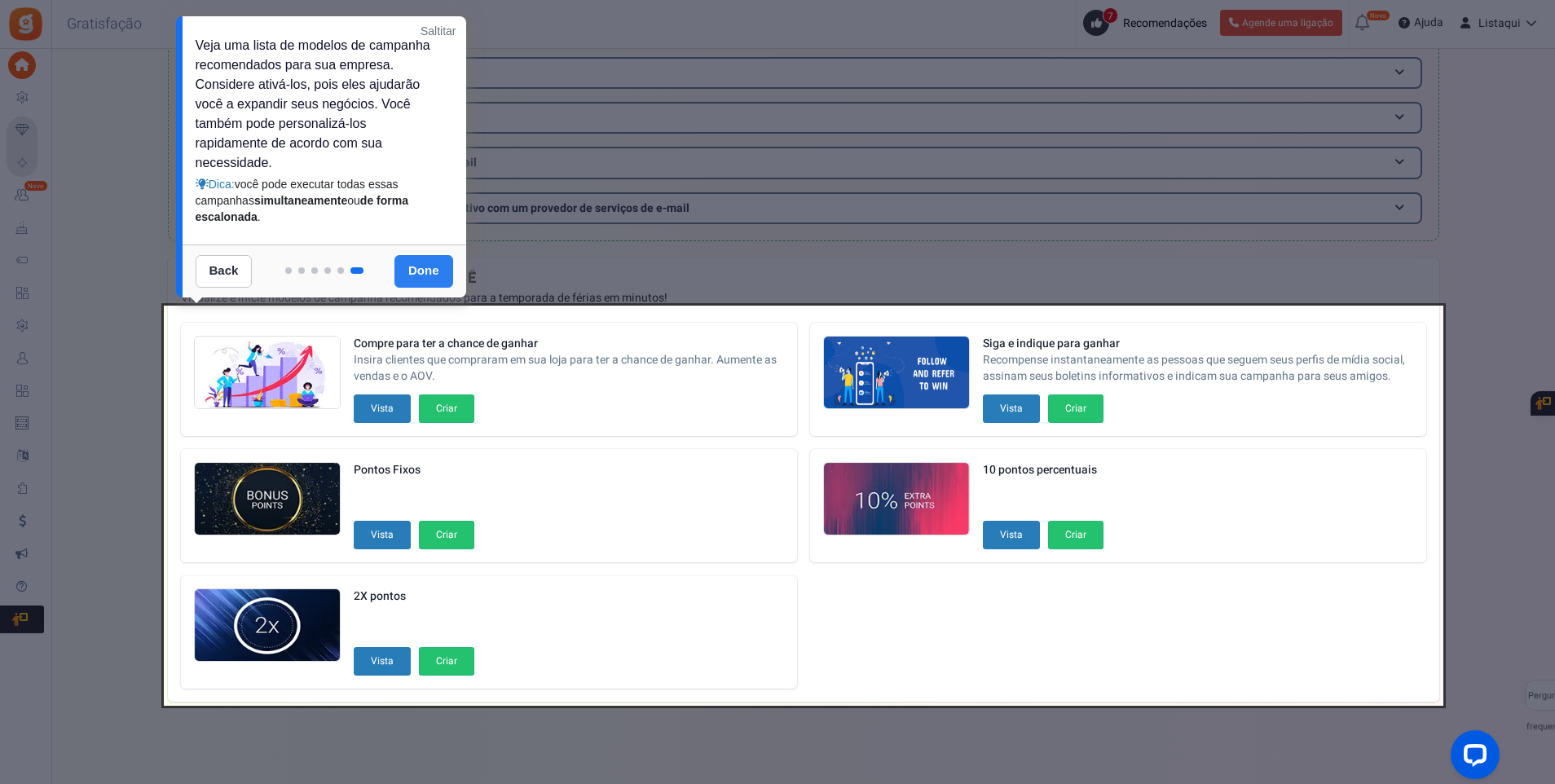
click at [422, 279] on link "Done" at bounding box center [424, 271] width 58 height 33
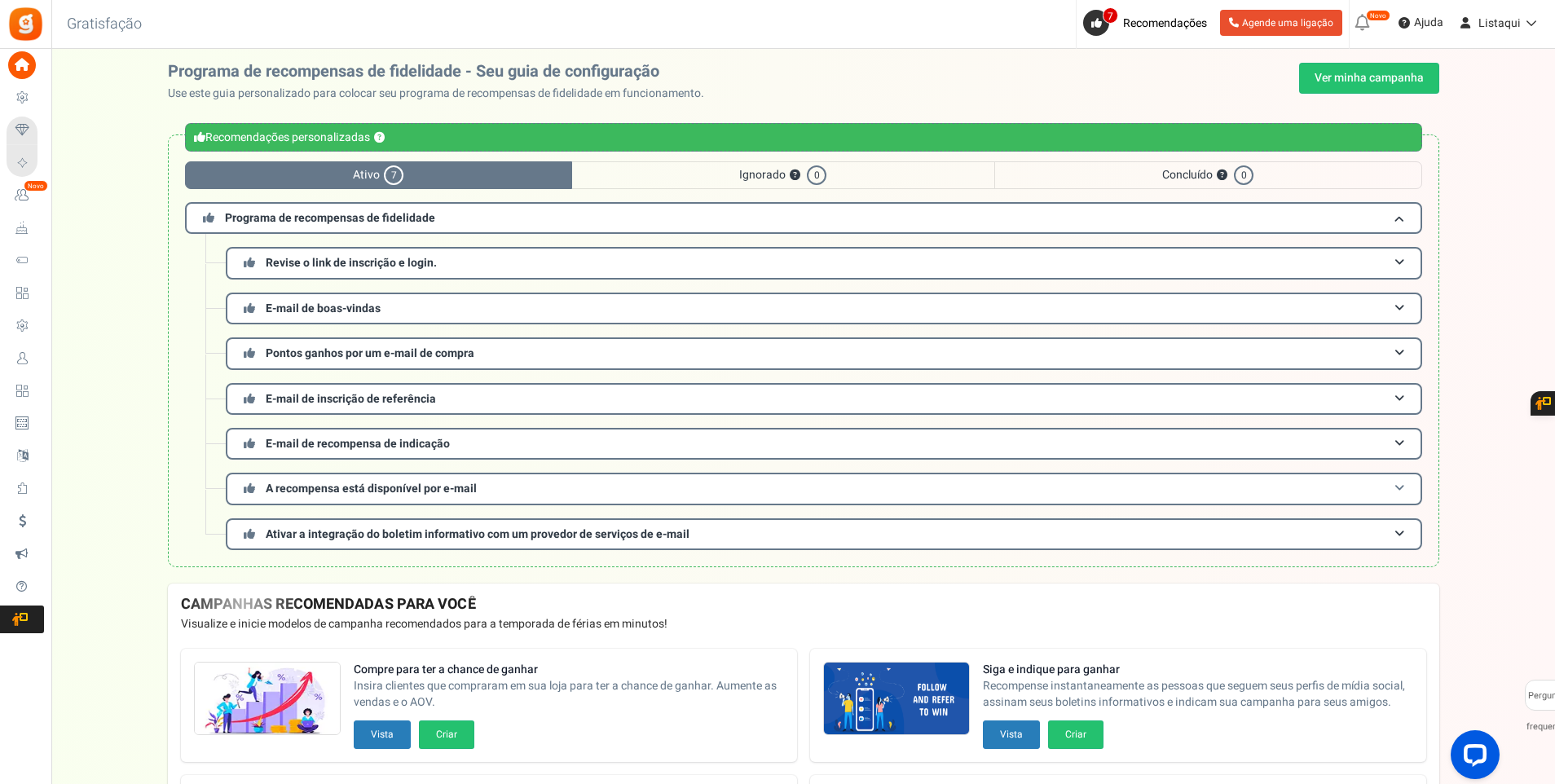
scroll to position [0, 0]
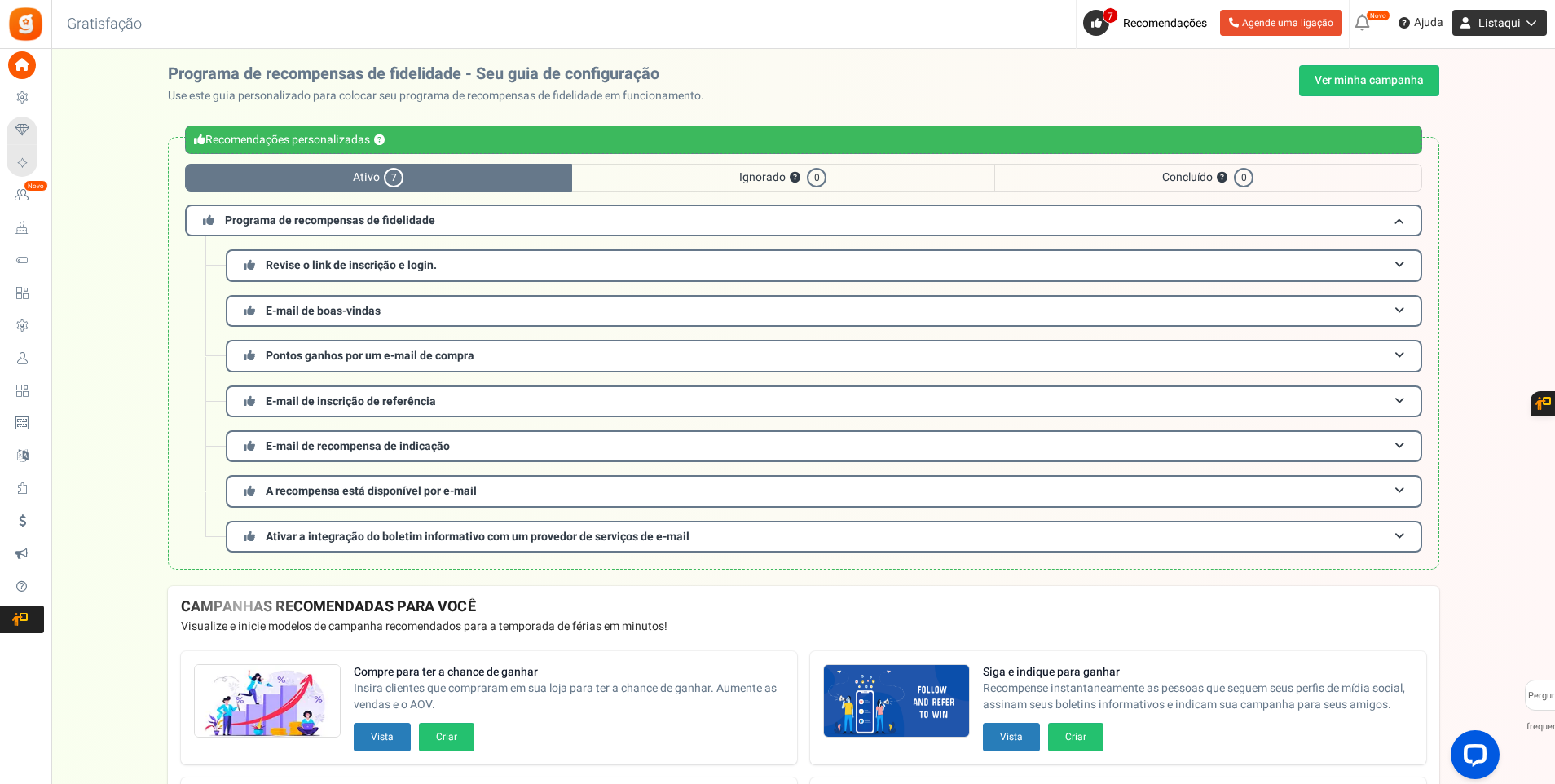
click at [1528, 26] on icon at bounding box center [1529, 23] width 16 height 12
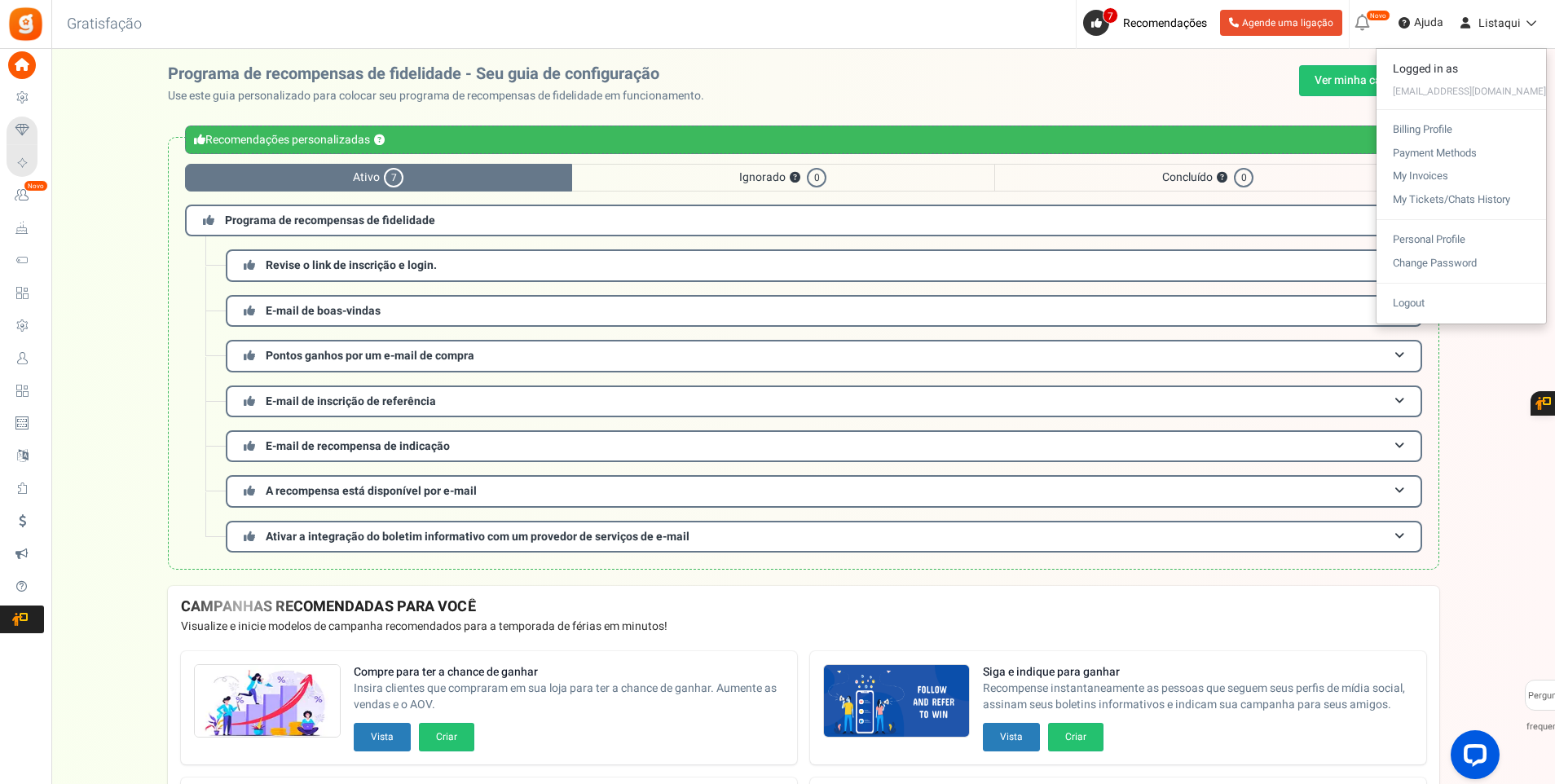
drag, startPoint x: 1220, startPoint y: 81, endPoint x: 1156, endPoint y: 80, distance: 64.0
click at [1156, 80] on div "Programa de recompensas de fidelidade - Seu guia de configuração Use este guia …" at bounding box center [803, 84] width 1272 height 39
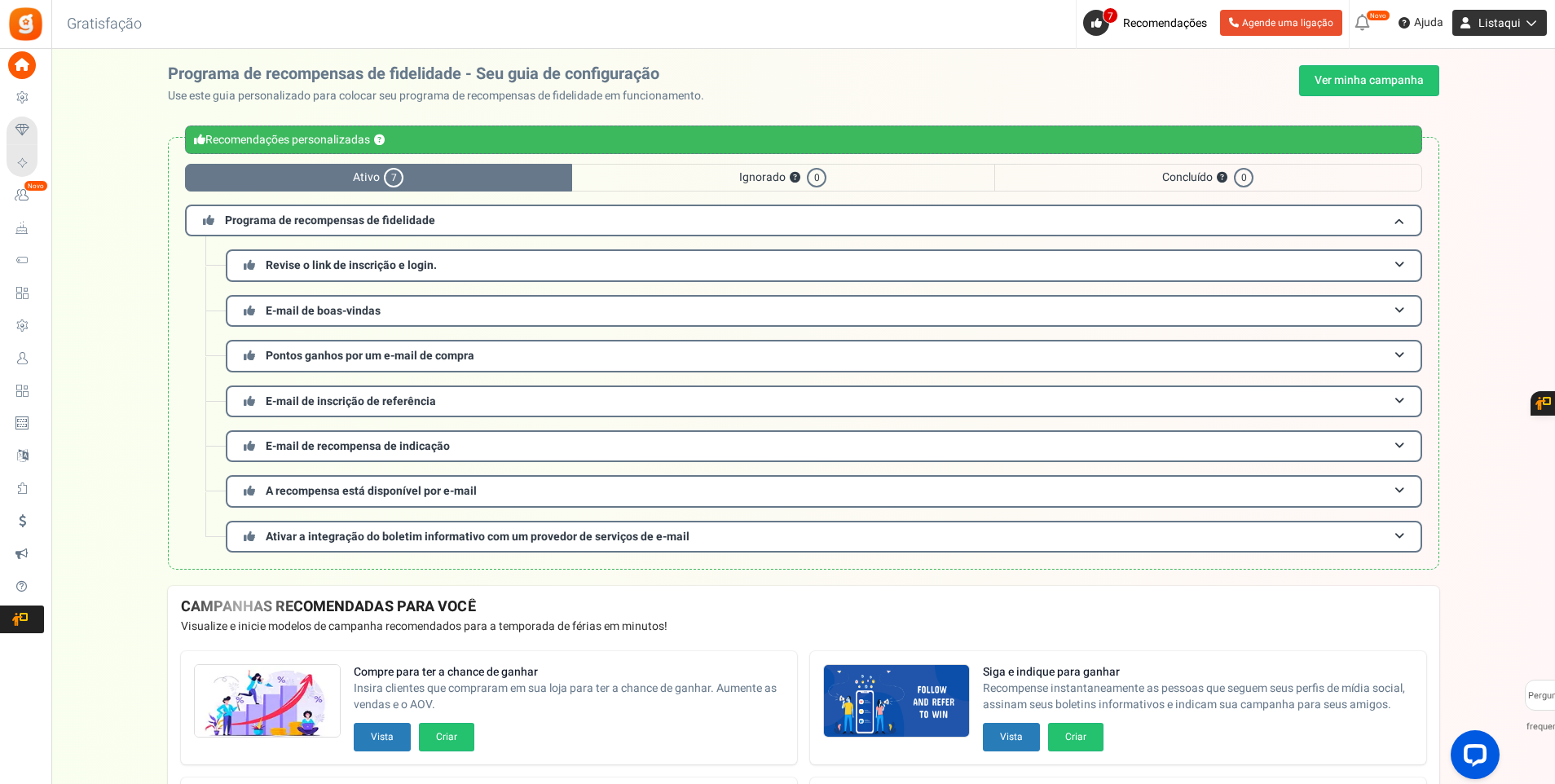
click at [1507, 26] on span "Listaqui" at bounding box center [1500, 23] width 42 height 17
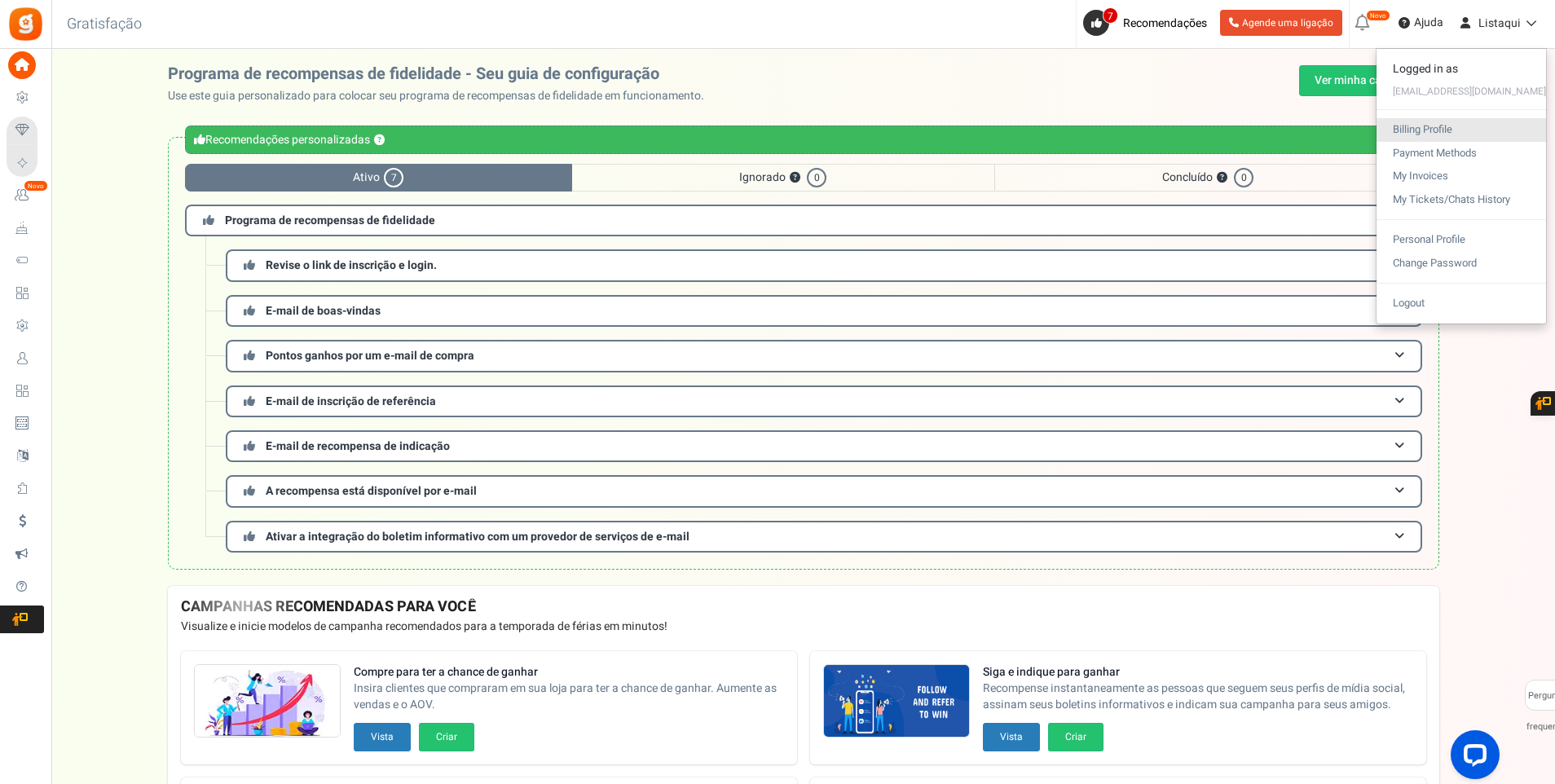
click at [1441, 125] on link "Billing Profile" at bounding box center [1461, 129] width 170 height 24
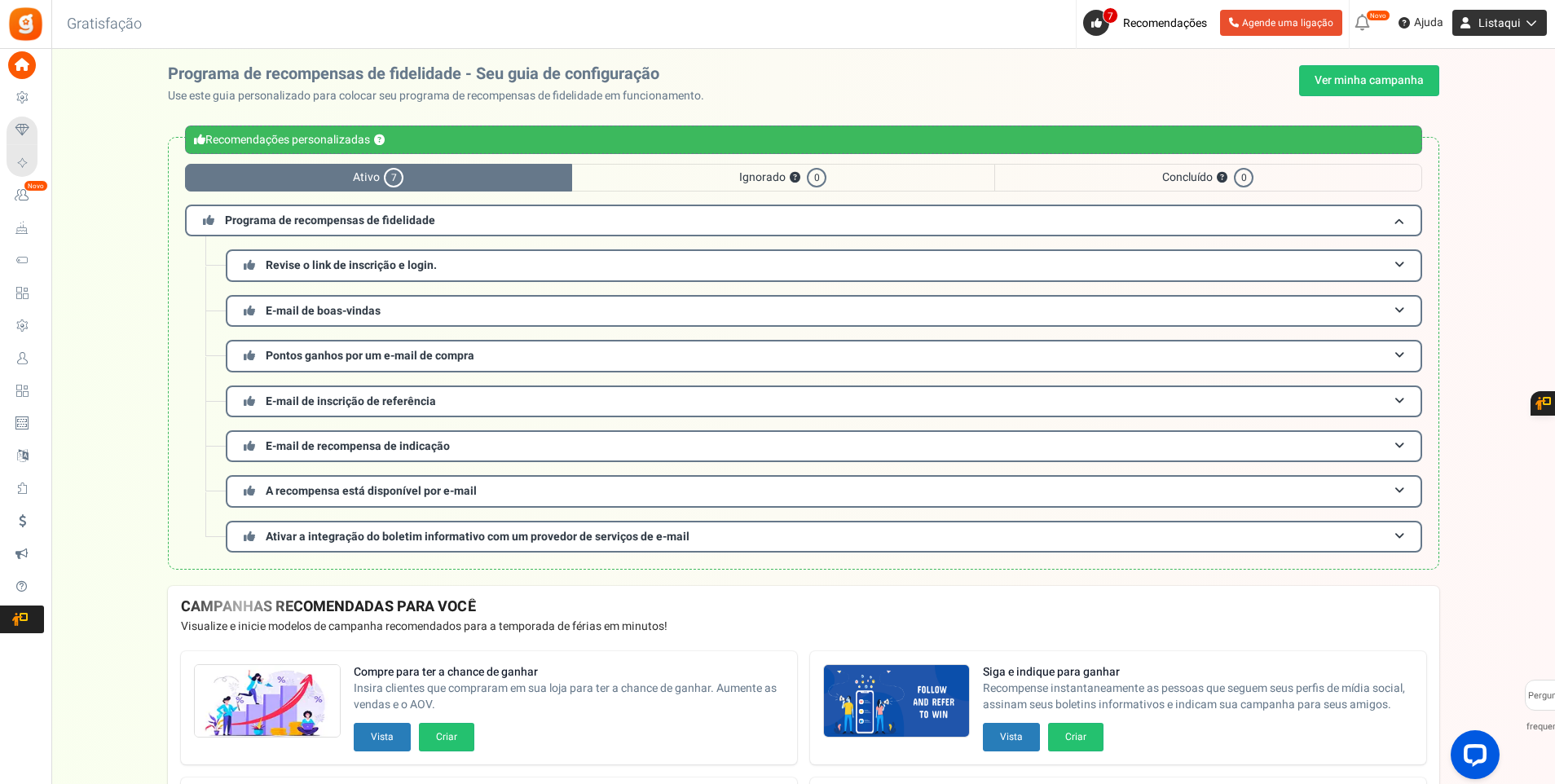
click at [1526, 29] on link "Listaqui" at bounding box center [1499, 22] width 95 height 26
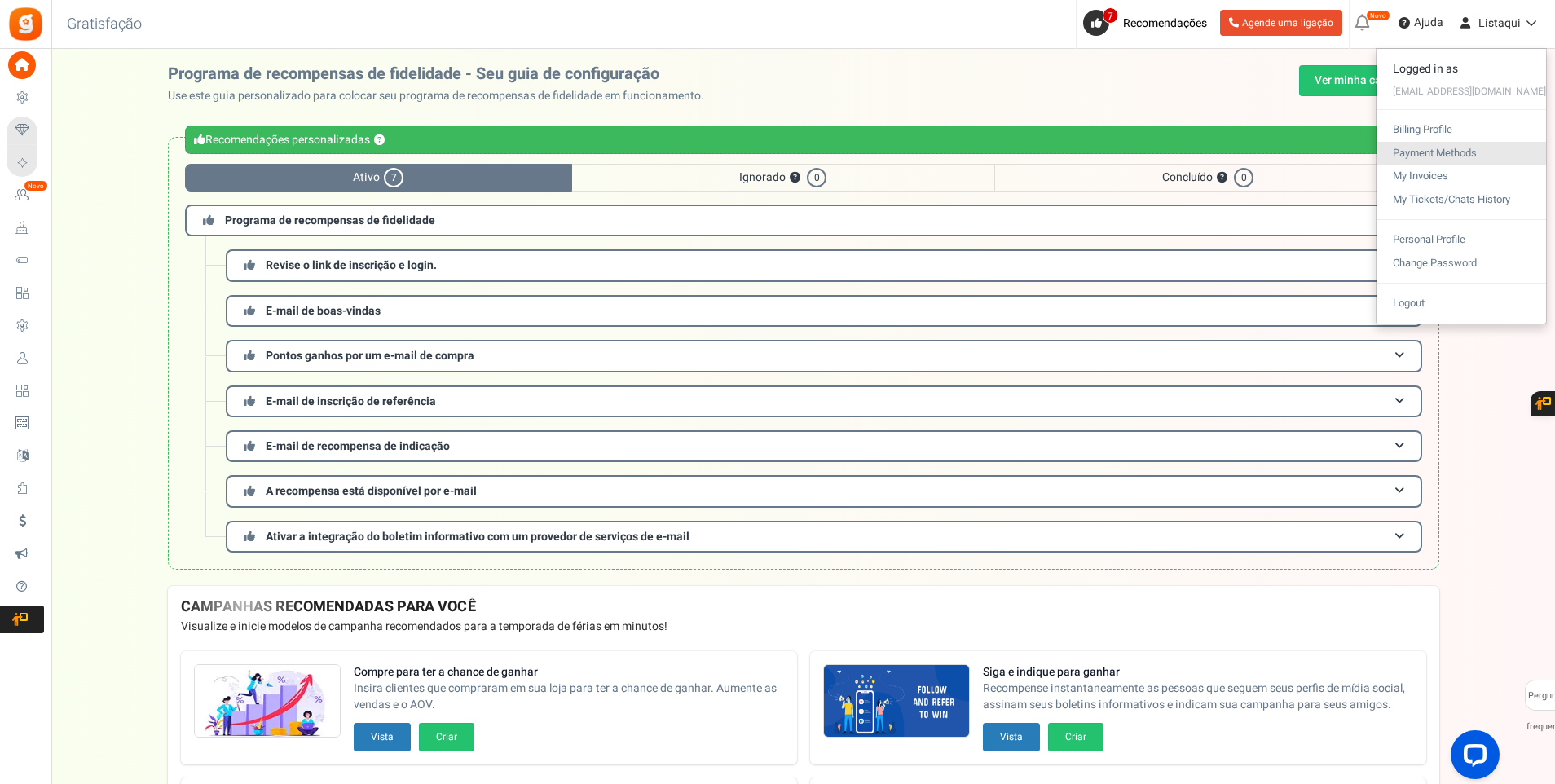
click at [1453, 153] on link "Payment Methods" at bounding box center [1461, 153] width 170 height 24
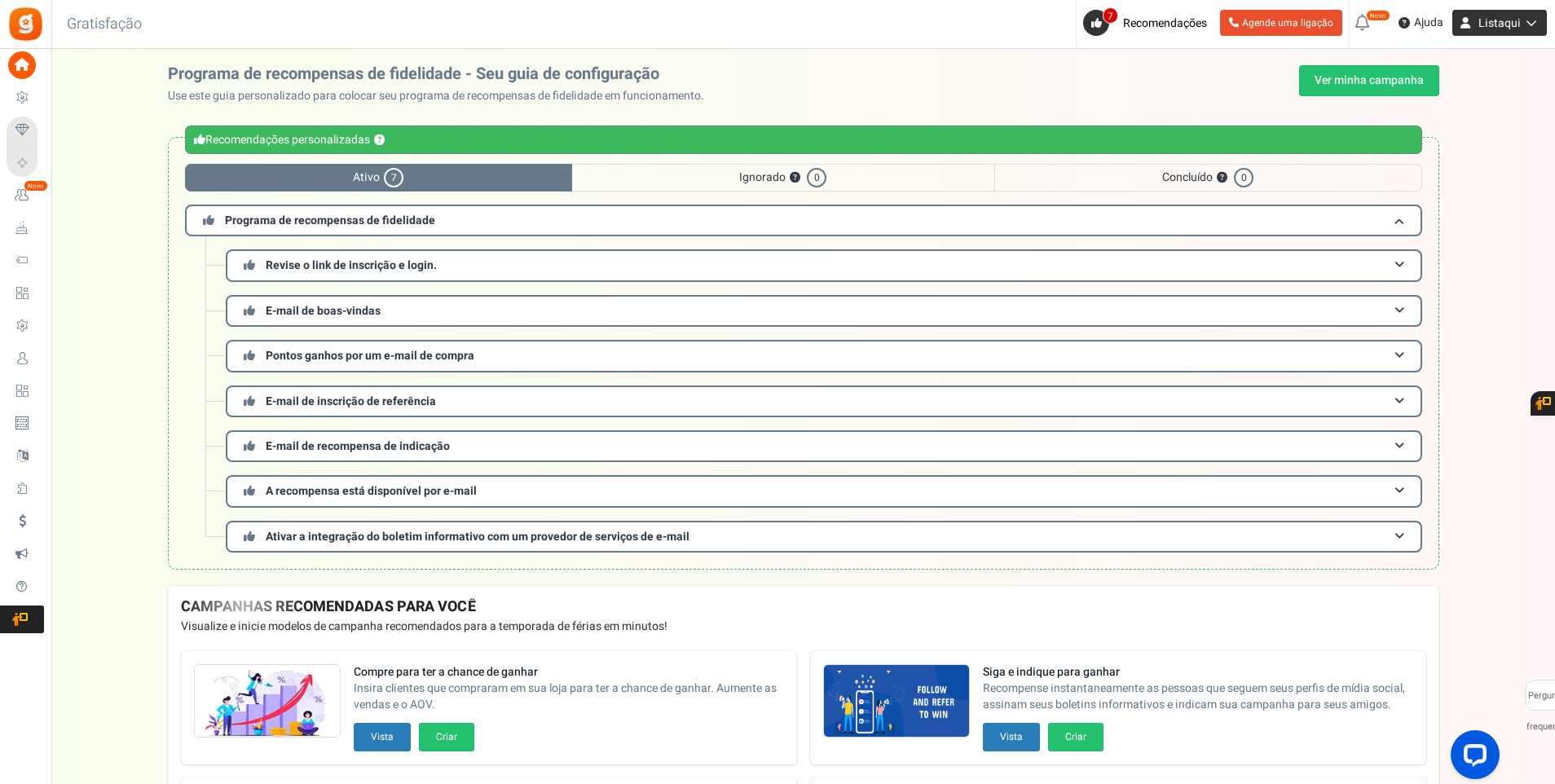
click at [1534, 23] on icon at bounding box center [1529, 23] width 16 height 12
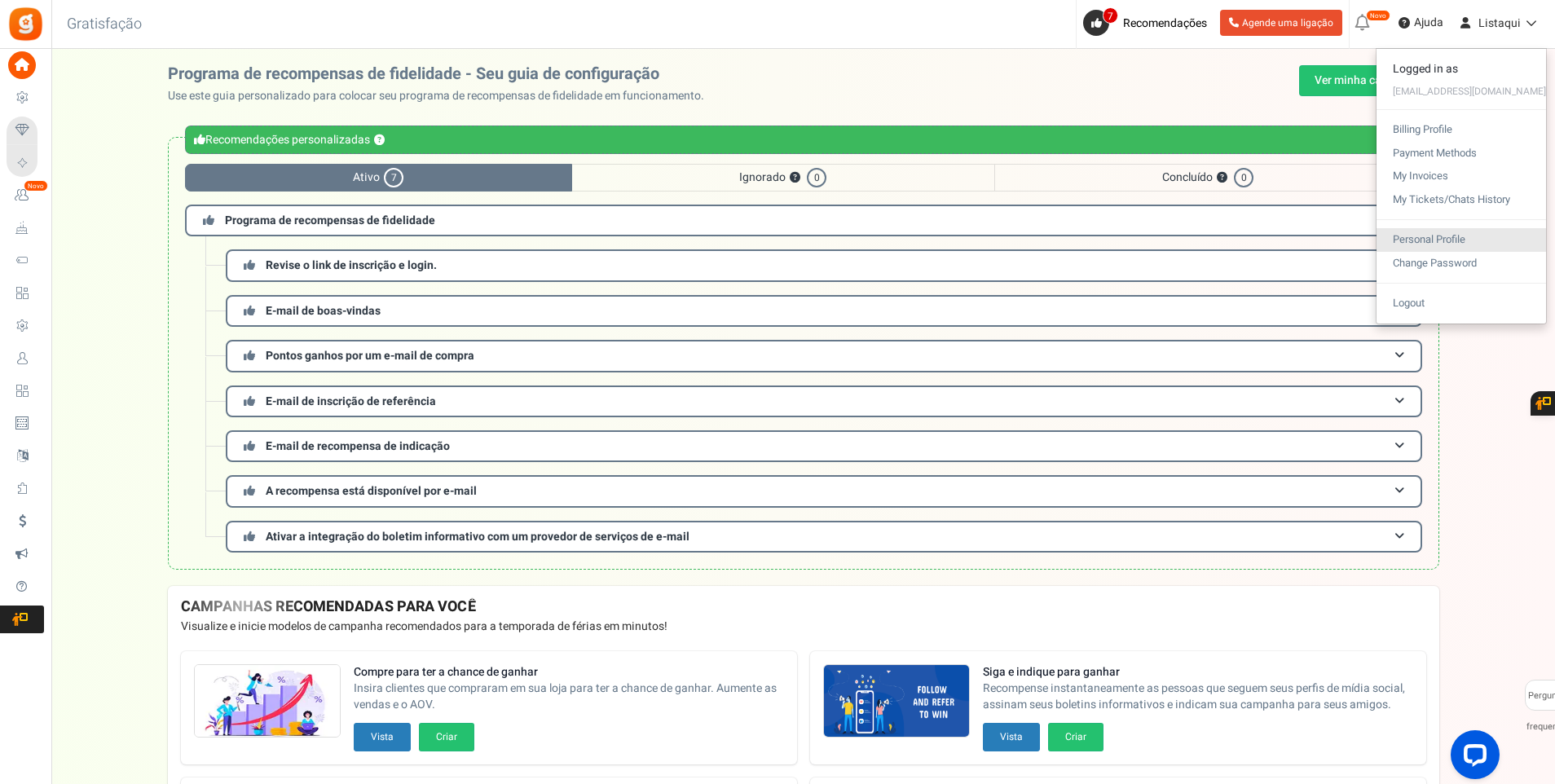
click at [1480, 242] on link "Personal Profile" at bounding box center [1461, 240] width 170 height 24
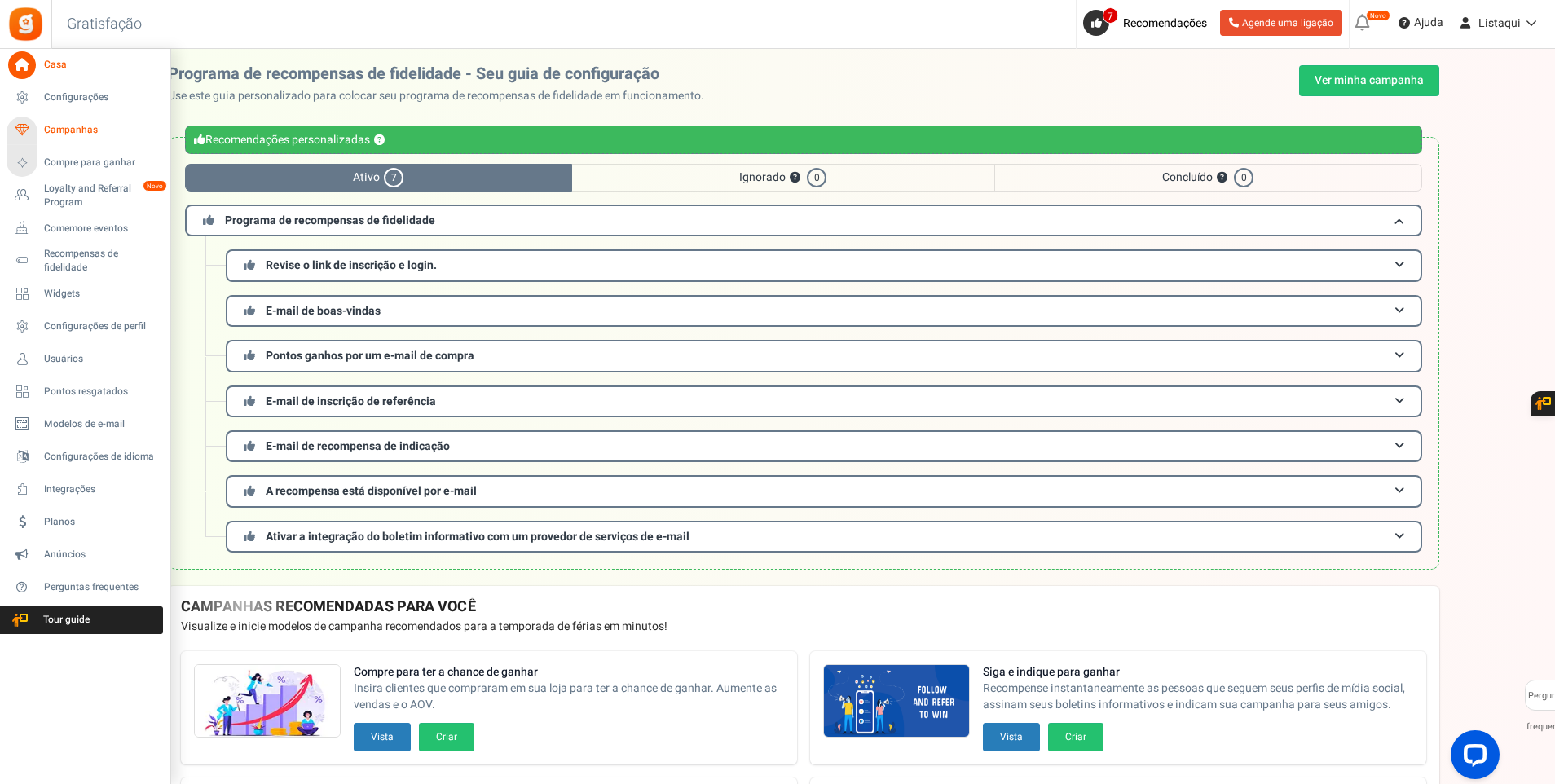
click at [81, 132] on span "Campanhas" at bounding box center [101, 129] width 114 height 13
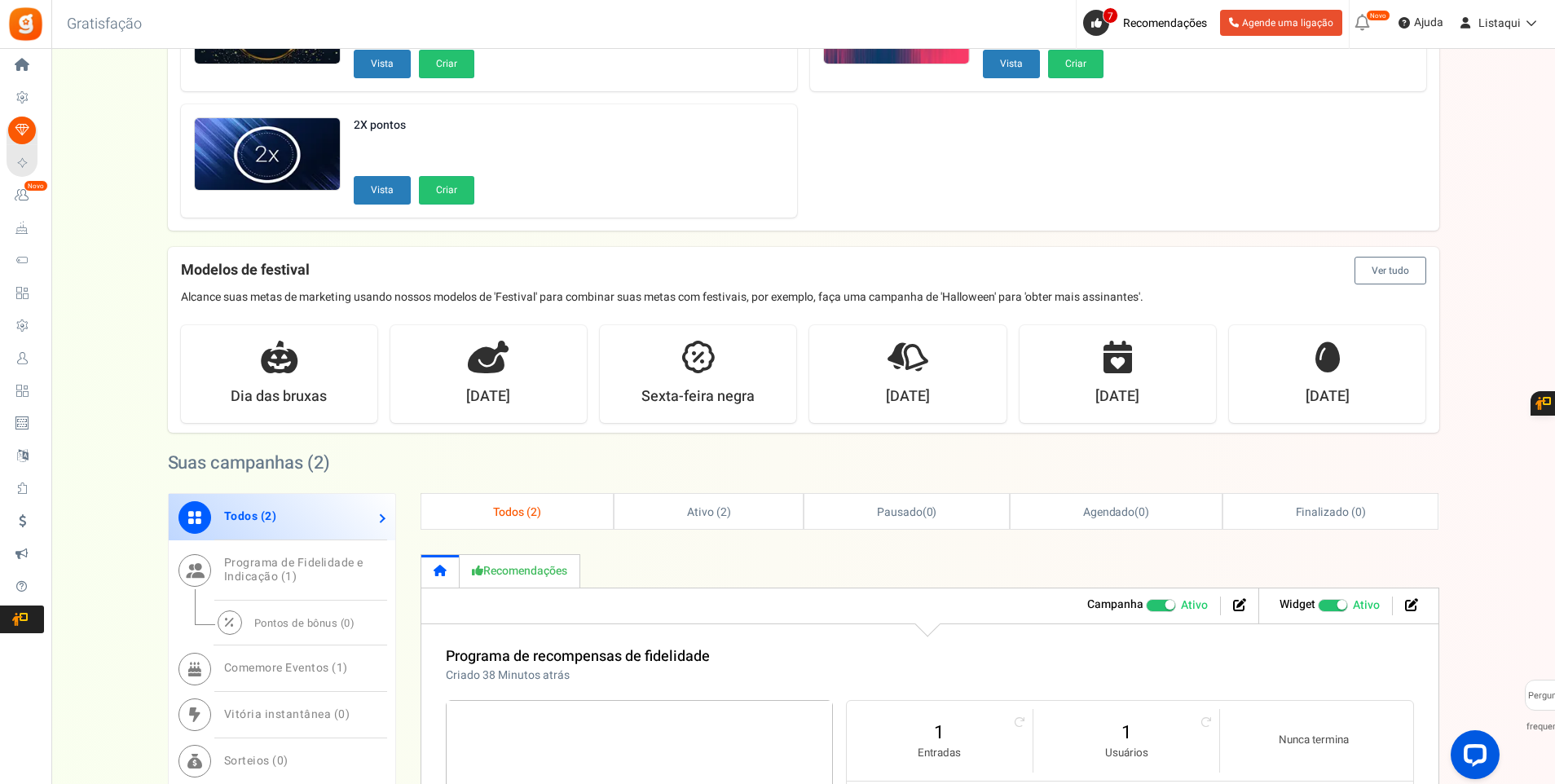
scroll to position [81, 0]
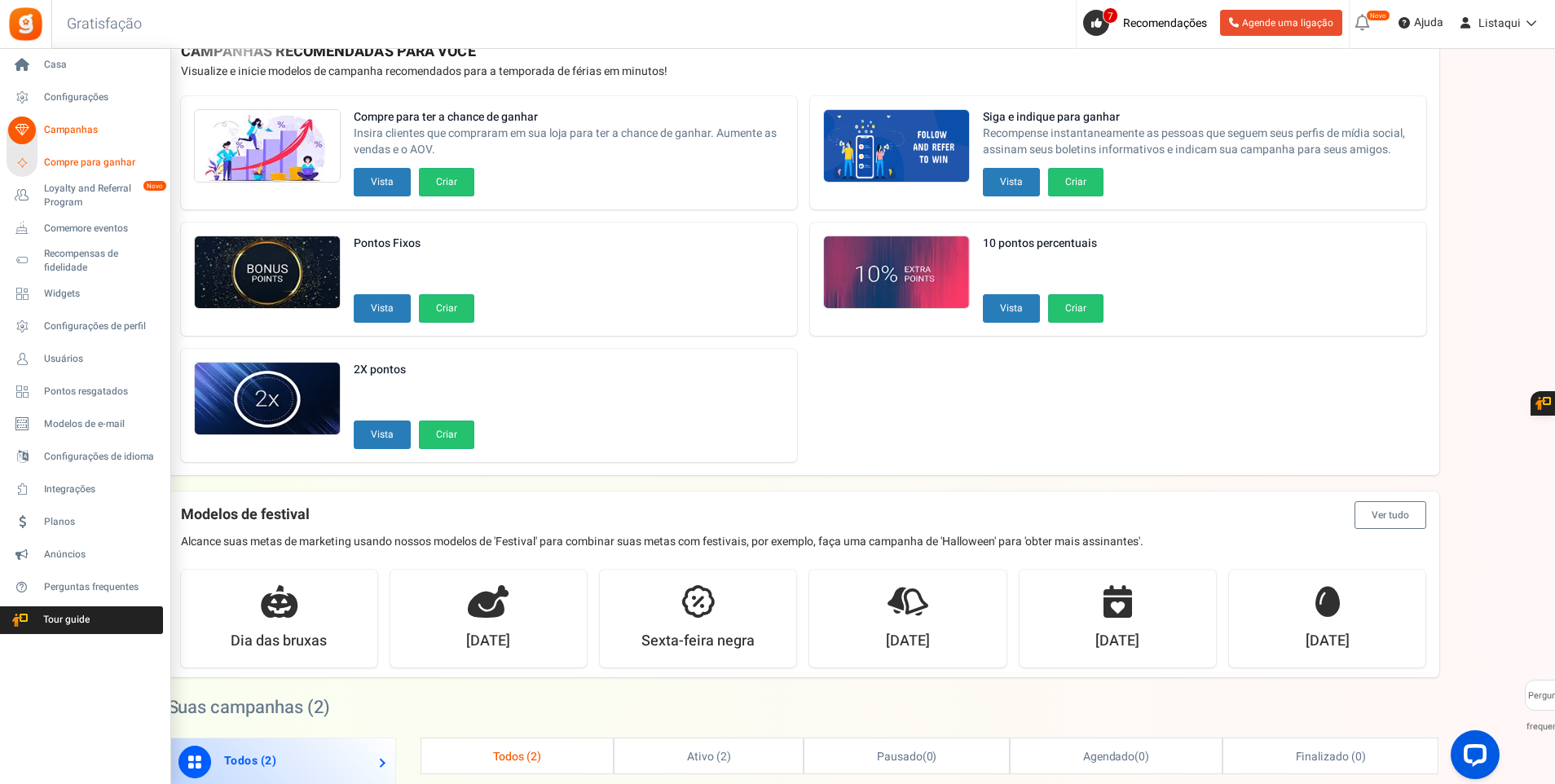
click at [109, 165] on span "Compre para ganhar" at bounding box center [101, 162] width 114 height 13
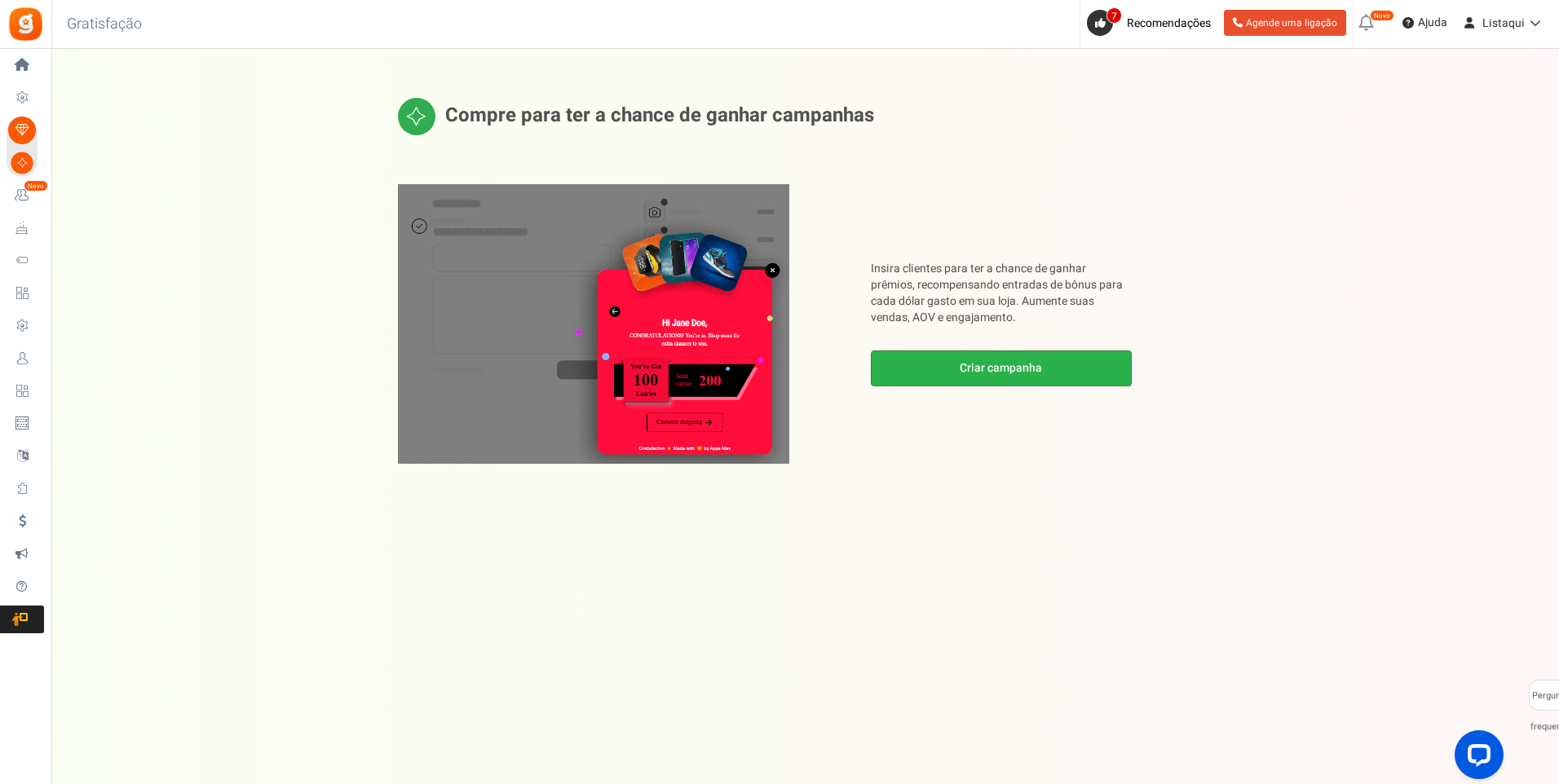
click at [1031, 371] on link "Criar campanha" at bounding box center [1001, 368] width 261 height 35
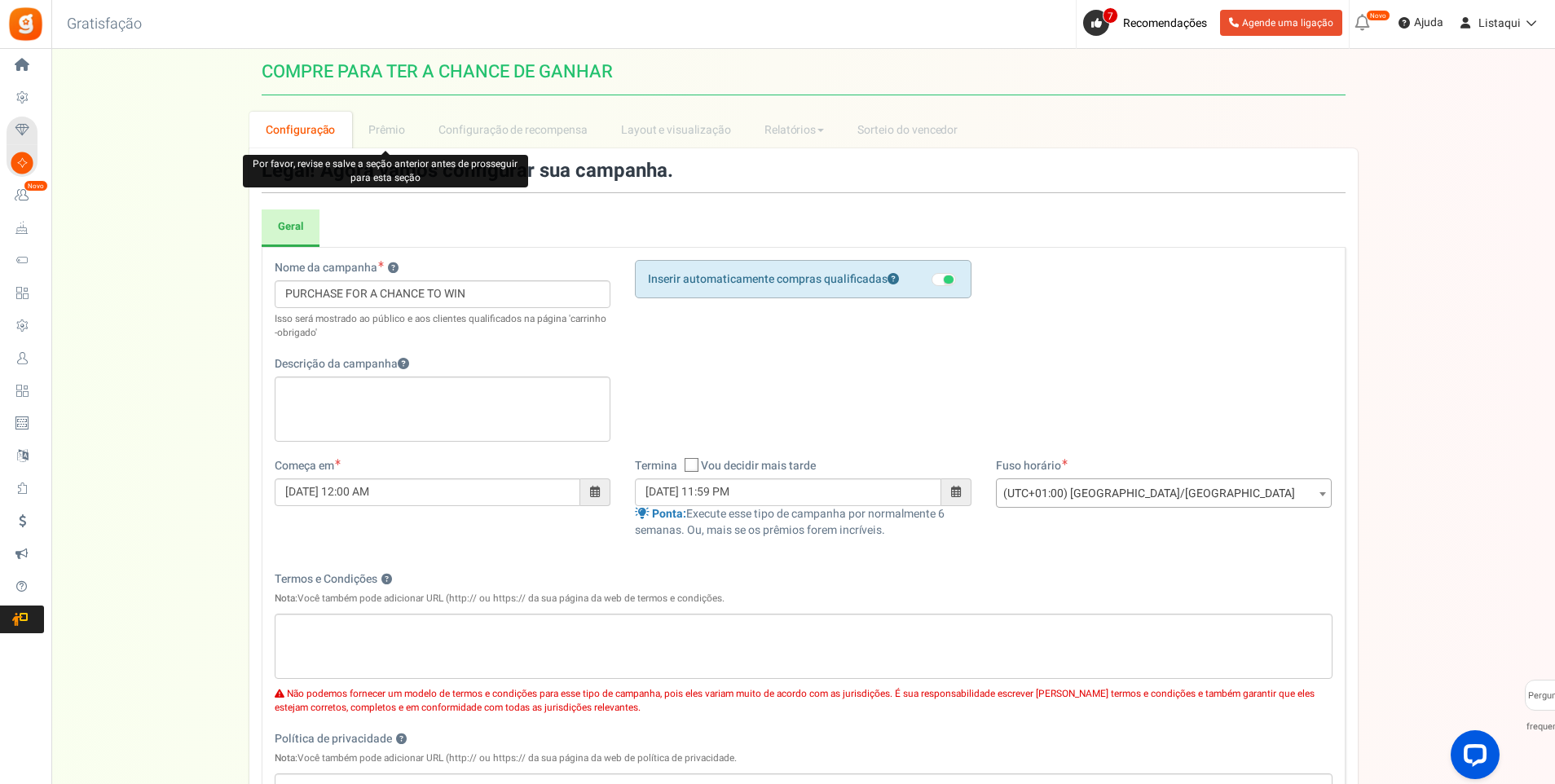
click at [395, 139] on li "Prêmio" at bounding box center [386, 129] width 70 height 36
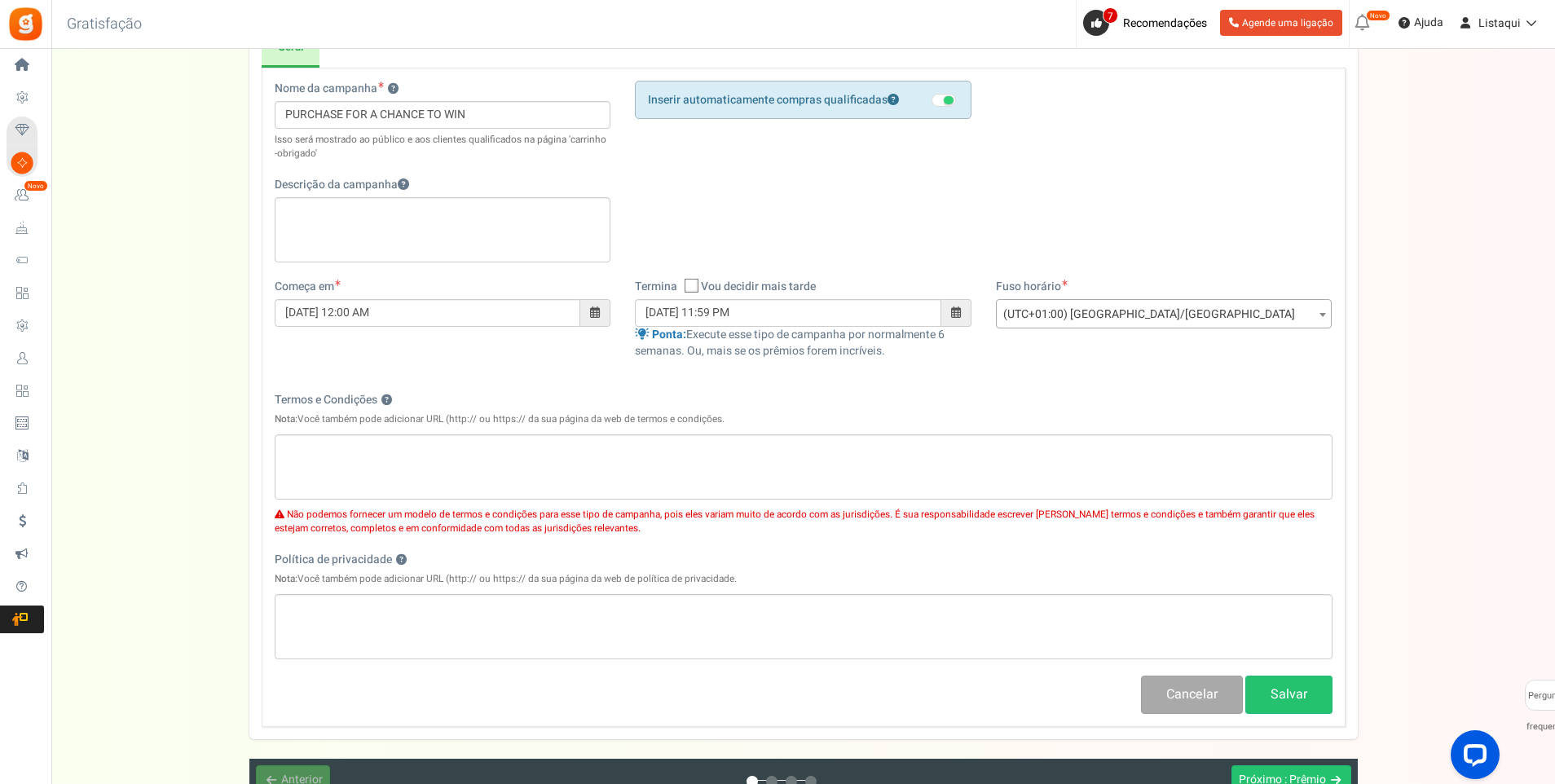
scroll to position [81, 0]
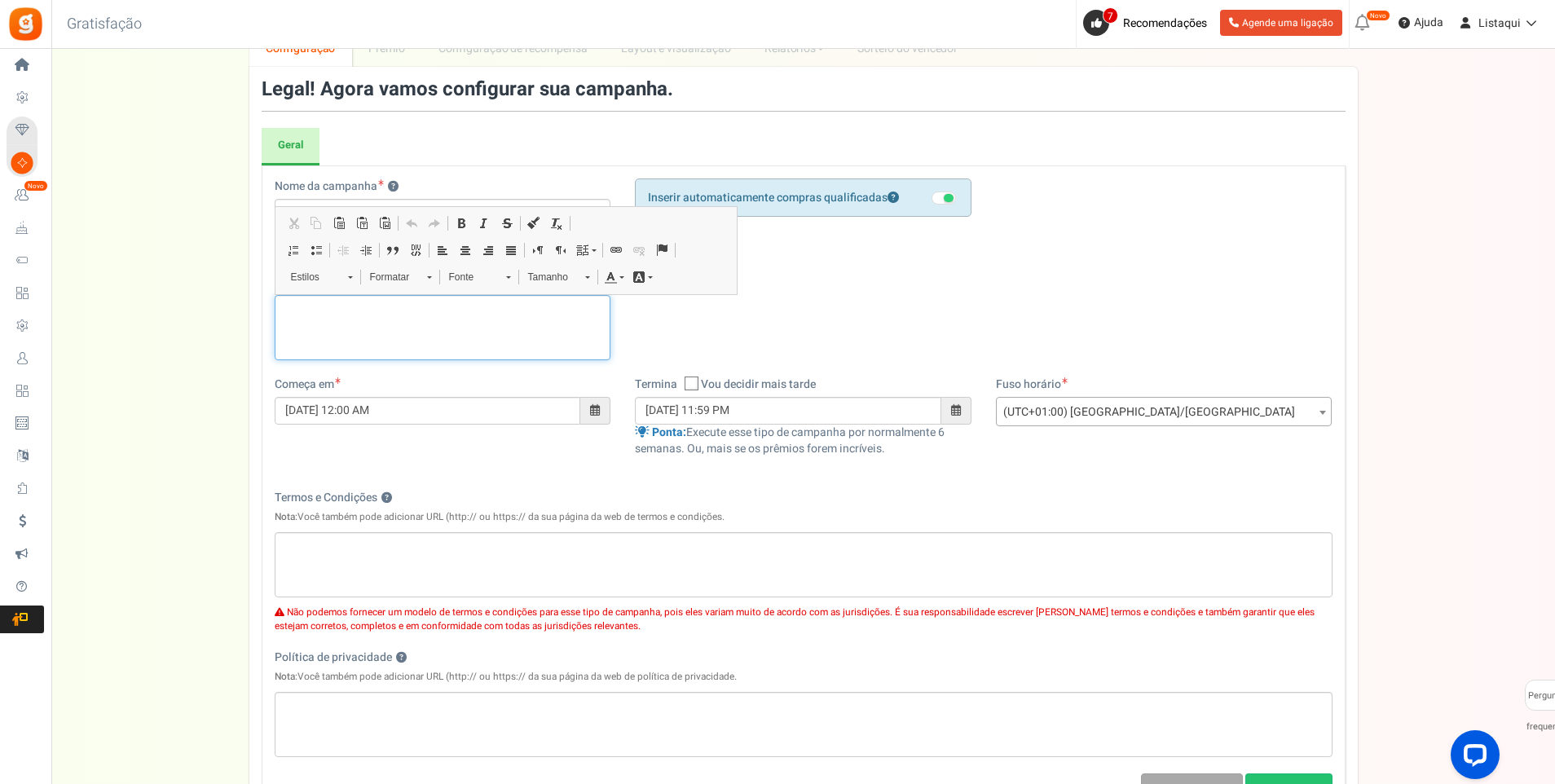
click at [357, 317] on div "Editor de texto enriquecido, competition_desc" at bounding box center [443, 328] width 337 height 65
click at [384, 318] on div "Anúncio" at bounding box center [443, 328] width 337 height 65
click at [781, 346] on div "Nome da campanha ? Display Title shown publicly PURCHASE FOR A CHANCE TO WIN Is…" at bounding box center [803, 277] width 1082 height 198
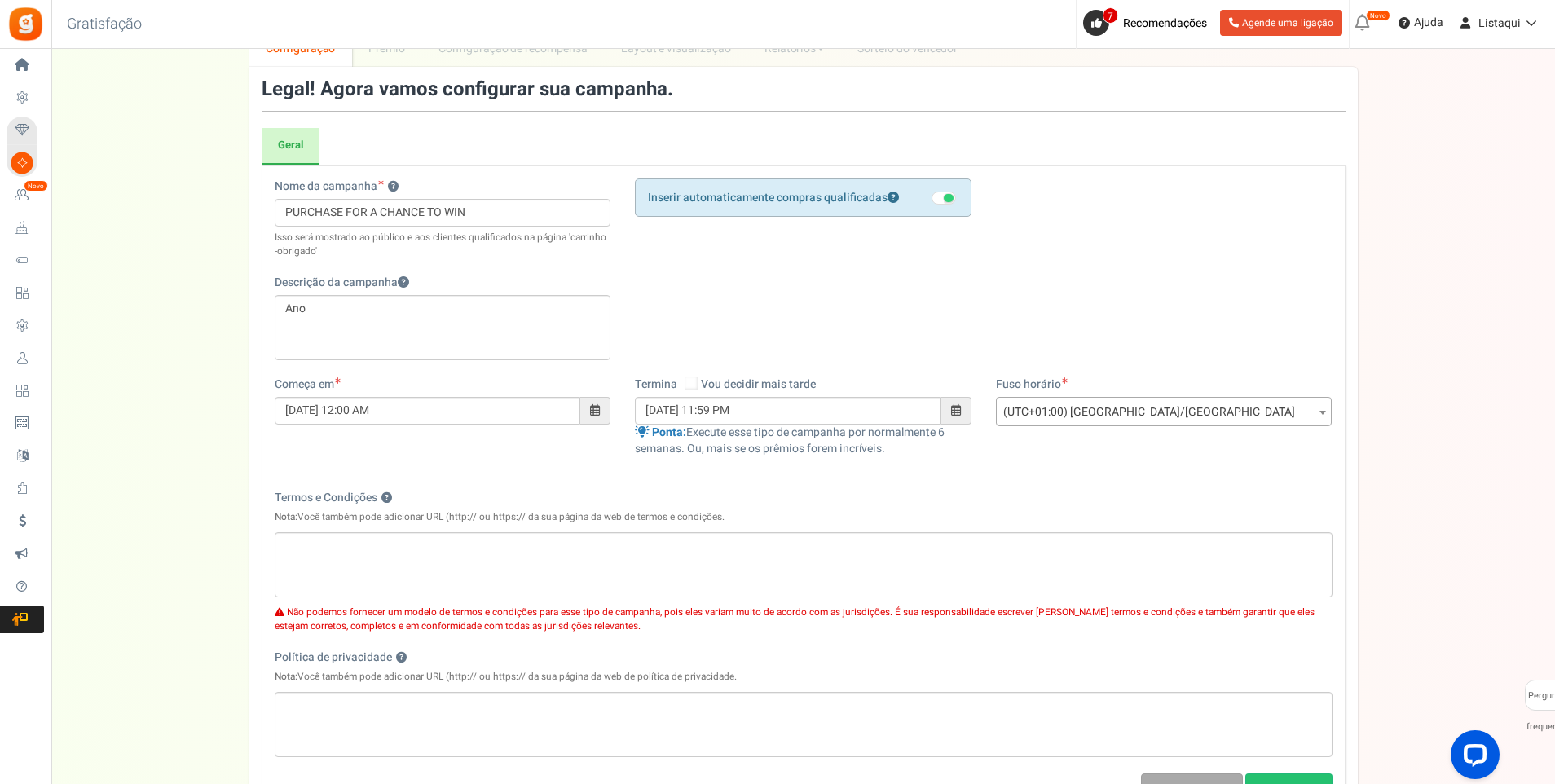
click at [249, 288] on div "Legal! Agora vamos configurar sua campanha. Geral Registration Form Restriction…" at bounding box center [803, 452] width 1108 height 771
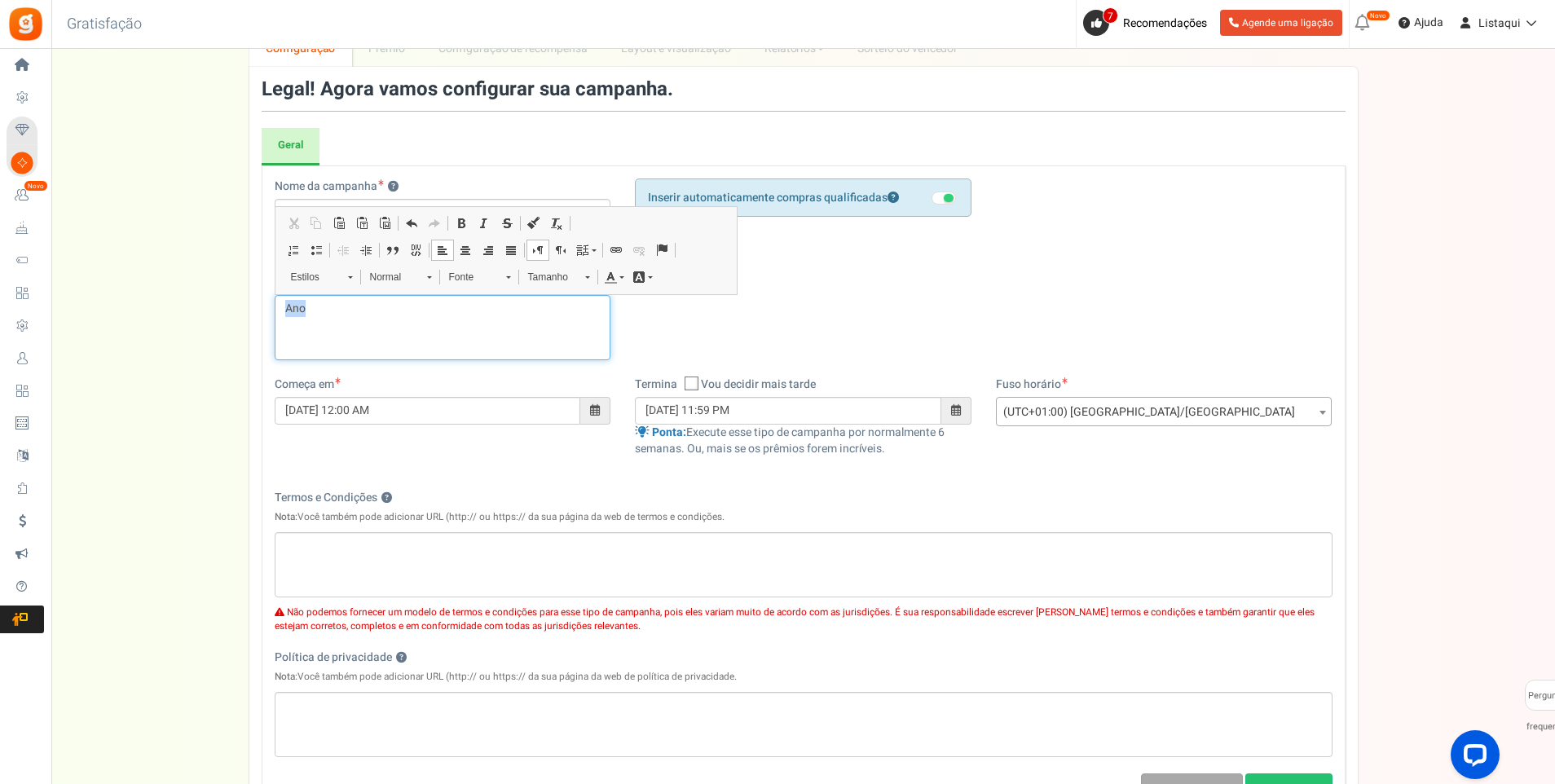
drag, startPoint x: 328, startPoint y: 313, endPoint x: 250, endPoint y: 311, distance: 78.0
click at [250, 311] on div "Legal! Agora vamos configurar sua campanha. Geral Registration Form Restriction…" at bounding box center [803, 452] width 1108 height 771
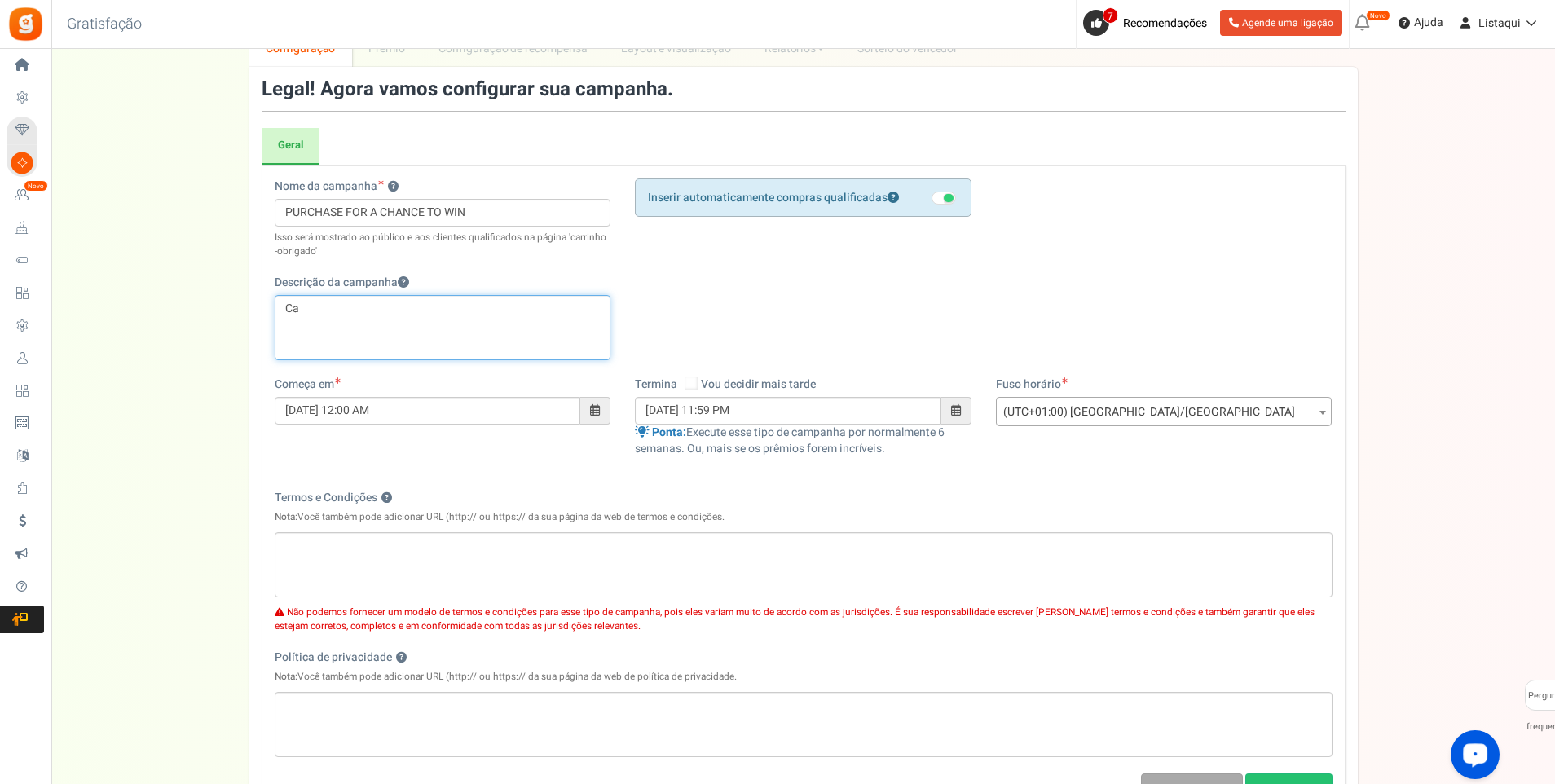
click at [305, 313] on p "Ca" at bounding box center [443, 309] width 315 height 16
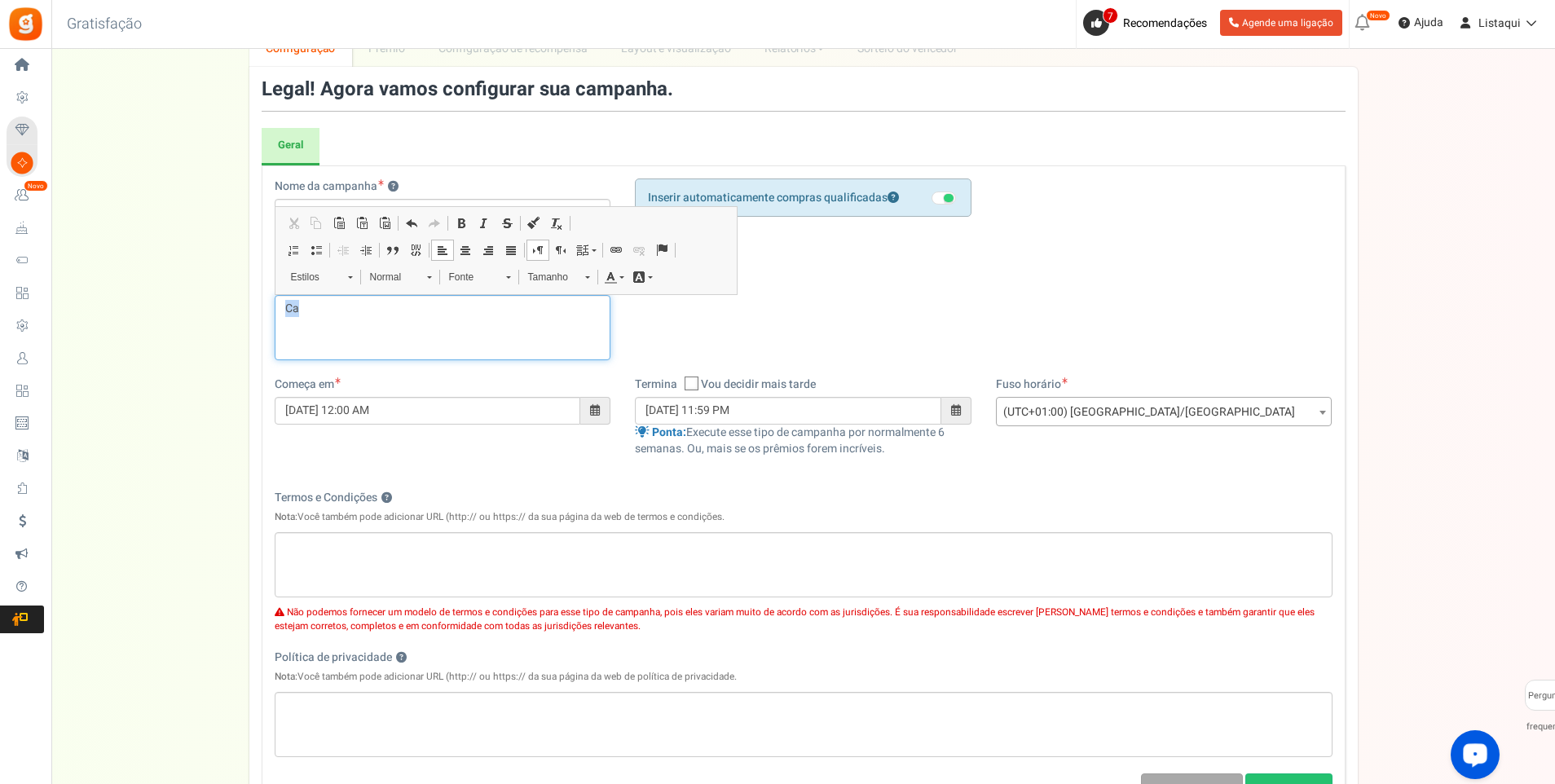
drag, startPoint x: 306, startPoint y: 313, endPoint x: 281, endPoint y: 317, distance: 25.3
click at [281, 317] on div "Ca" at bounding box center [443, 328] width 337 height 65
click at [533, 248] on span at bounding box center [538, 250] width 13 height 13
click at [223, 310] on div "Configuração Prêmio Entry Methods Configuração de recompensa Refer a Friend Lay…" at bounding box center [803, 464] width 1504 height 869
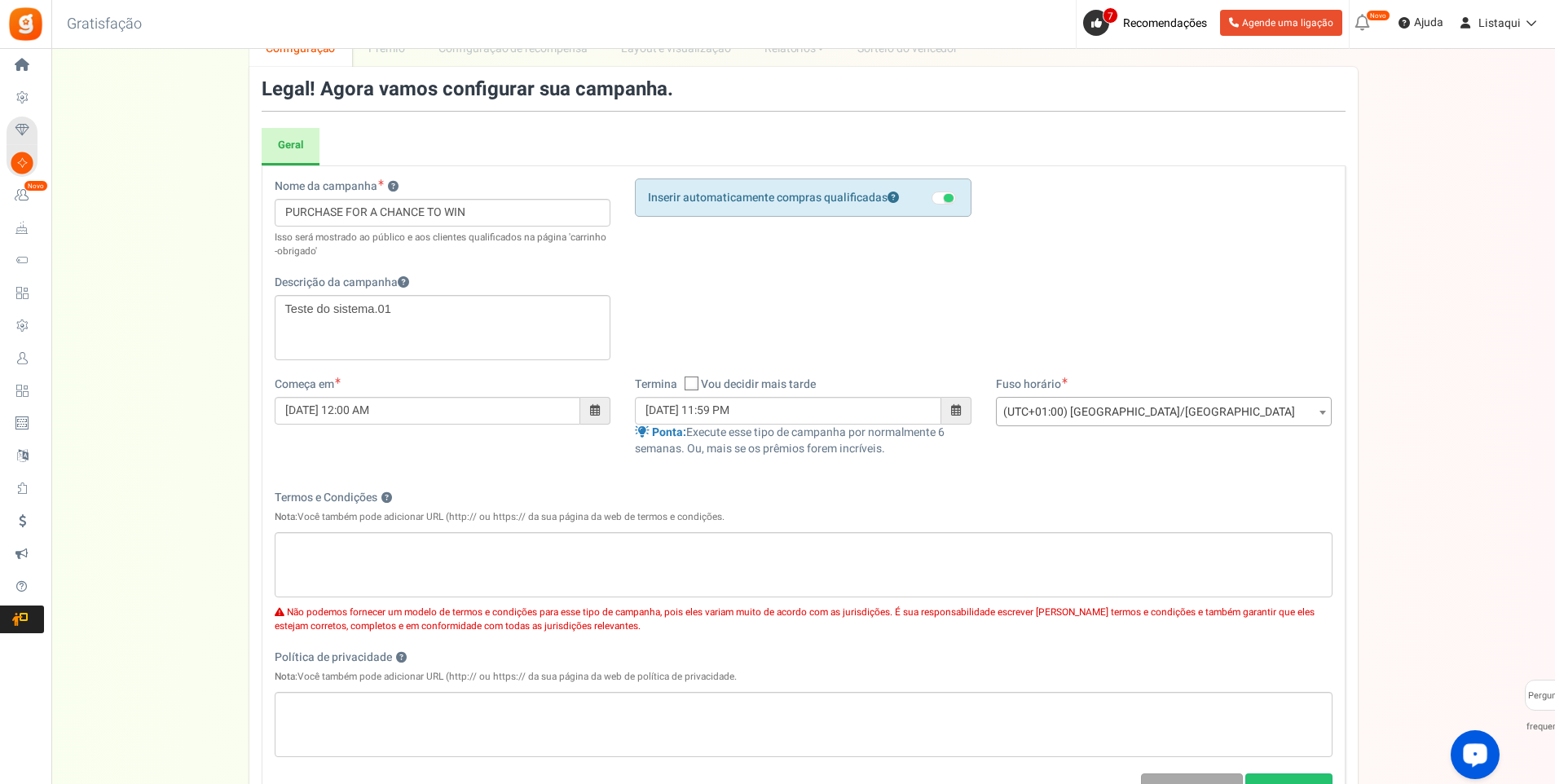
click at [711, 269] on div "Nome da campanha ? Display Title shown publicly PURCHASE FOR A CHANCE TO WIN Is…" at bounding box center [803, 277] width 1082 height 198
drag, startPoint x: 477, startPoint y: 214, endPoint x: 241, endPoint y: 214, distance: 236.0
click at [241, 214] on div "Configuração Prêmio Entry Methods Configuração de recompensa Refer a Friend Lay…" at bounding box center [803, 464] width 1504 height 869
click at [458, 168] on div "Nome da campanha ? Display Title shown publicly PURCHASE FOR A CHANCE TO WIN Is…" at bounding box center [803, 496] width 1084 height 659
drag, startPoint x: 484, startPoint y: 208, endPoint x: 273, endPoint y: 213, distance: 211.1
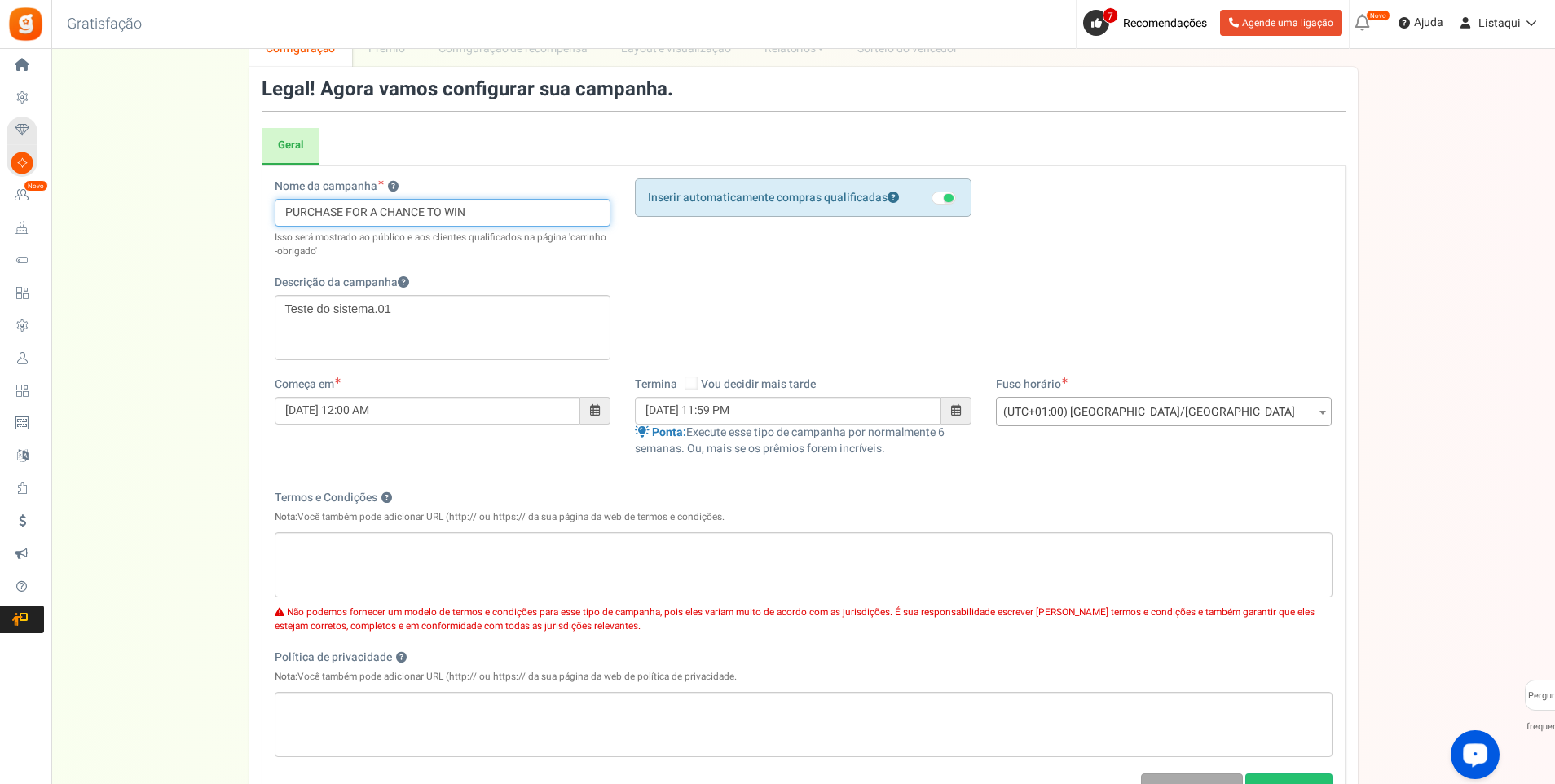
click at [273, 213] on div "Nome da campanha ? Display Title shown publicly PURCHASE FOR A CHANCE TO WIN Is…" at bounding box center [443, 277] width 361 height 198
click at [488, 212] on input "PURCHASE FOR A CHANCE TO WIN" at bounding box center [443, 212] width 337 height 28
paste input "COMPRE PARA TER A CHANCE DE GANHAR"
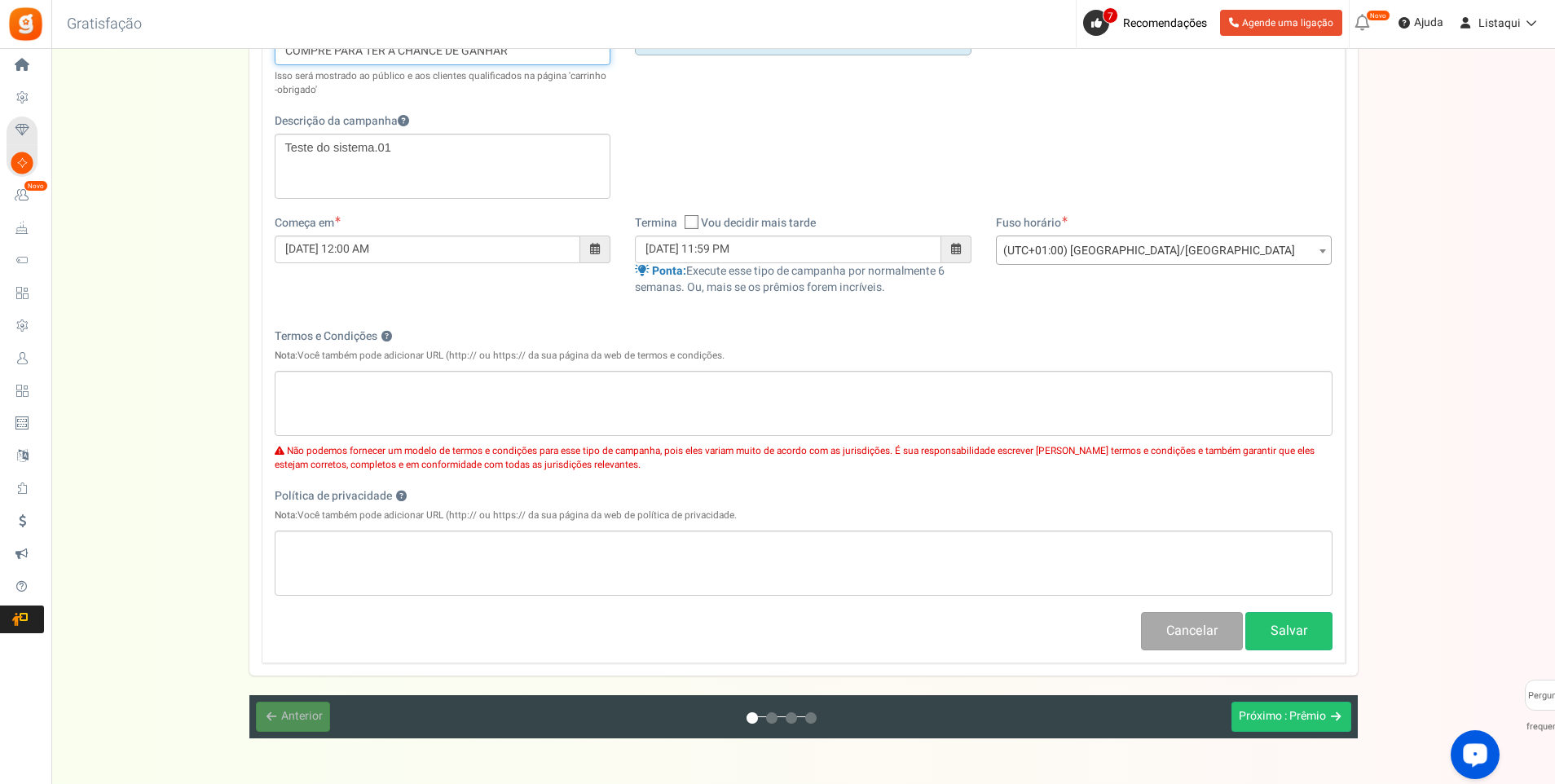
scroll to position [244, 0]
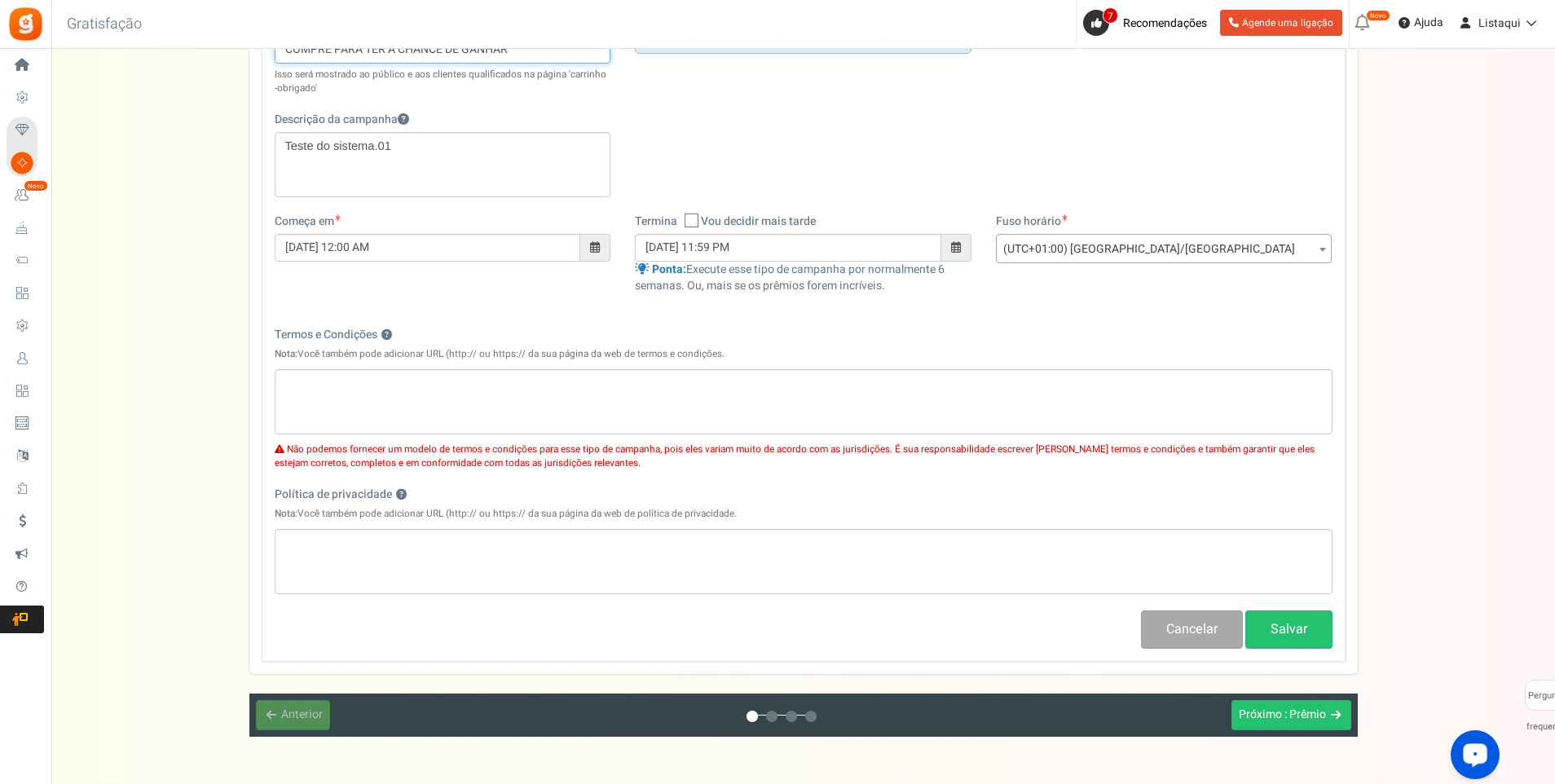
type input "COMPRE PARA TER A CHANCE DE GANHAR"
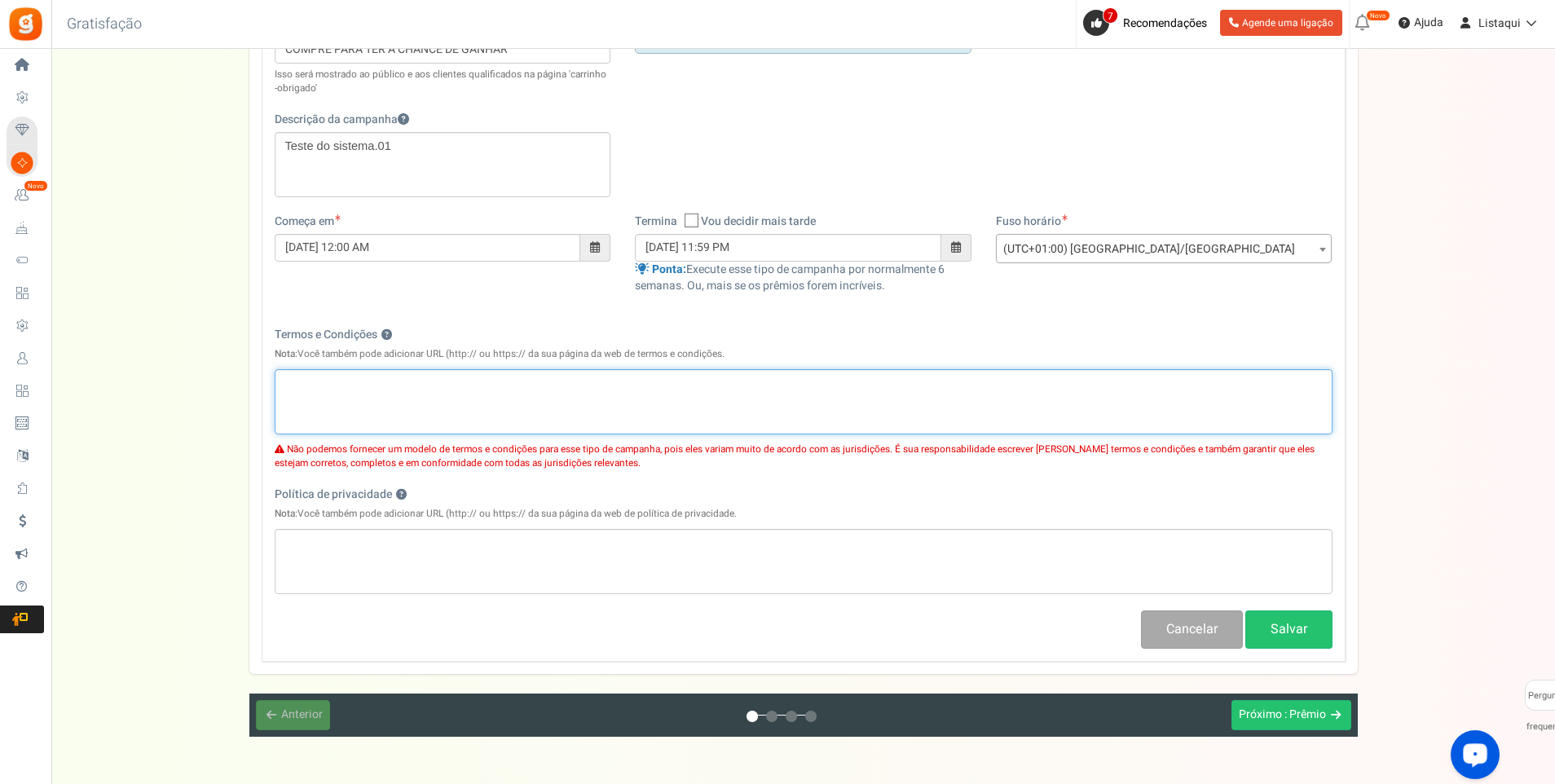
click at [360, 399] on div "Editor de texto enriquecido, competition_terms" at bounding box center [804, 402] width 1058 height 65
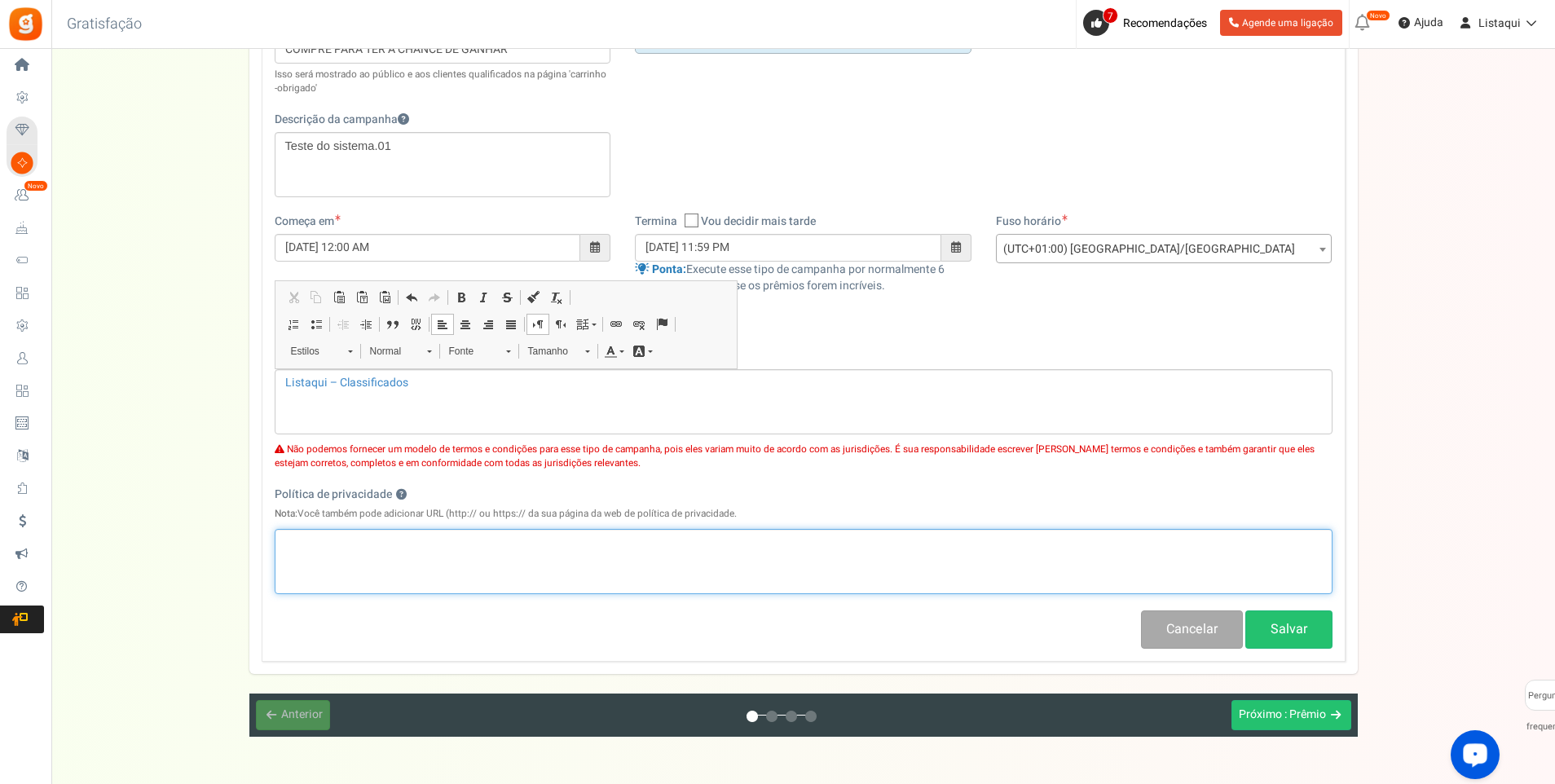
click at [393, 569] on div "Editor de texto enriquecido, competition_privacy" at bounding box center [804, 562] width 1058 height 65
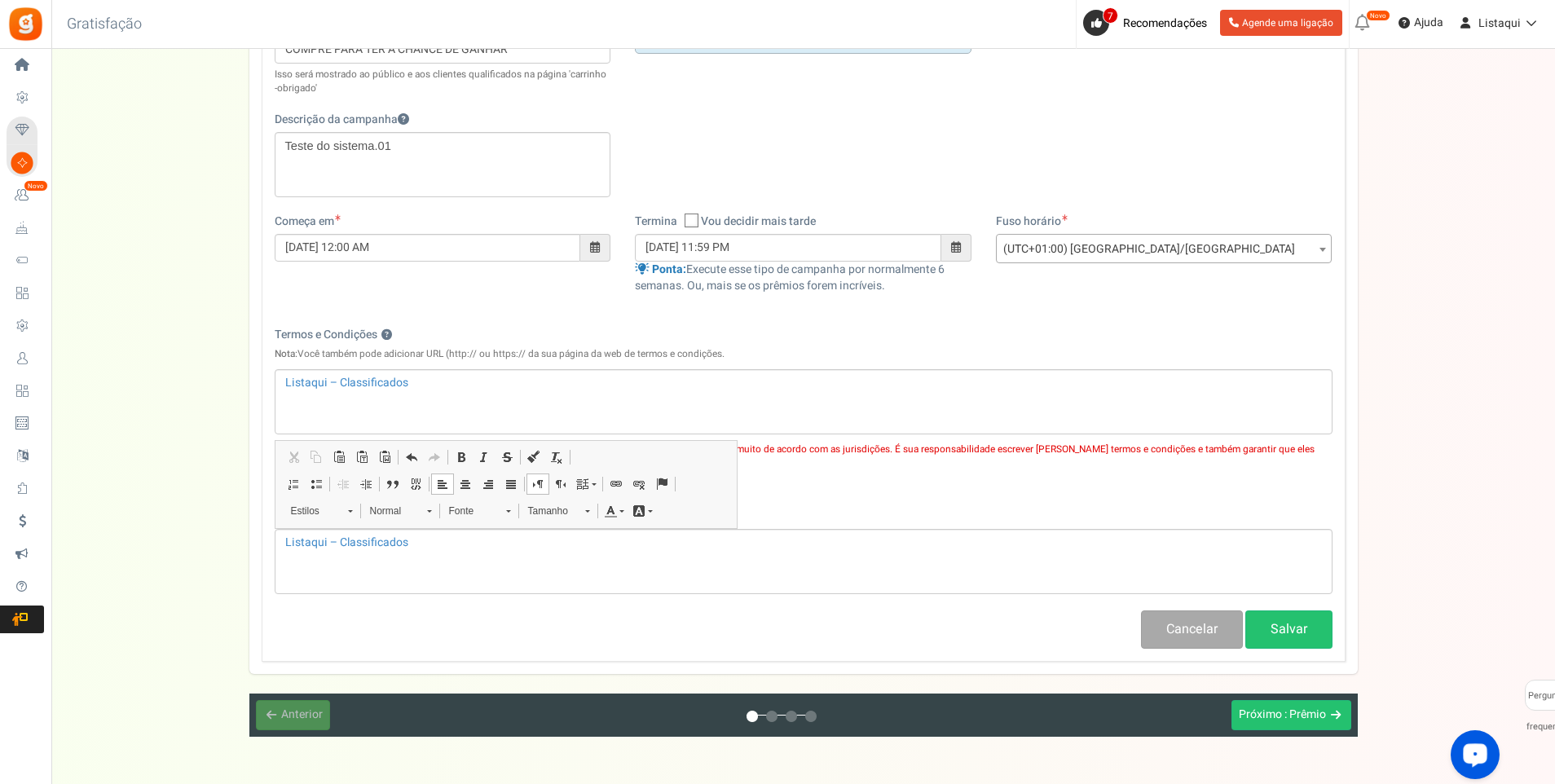
click at [171, 526] on div "Configuração Prêmio Entry Methods Configuração de recompensa Refer a Friend Lay…" at bounding box center [803, 301] width 1504 height 869
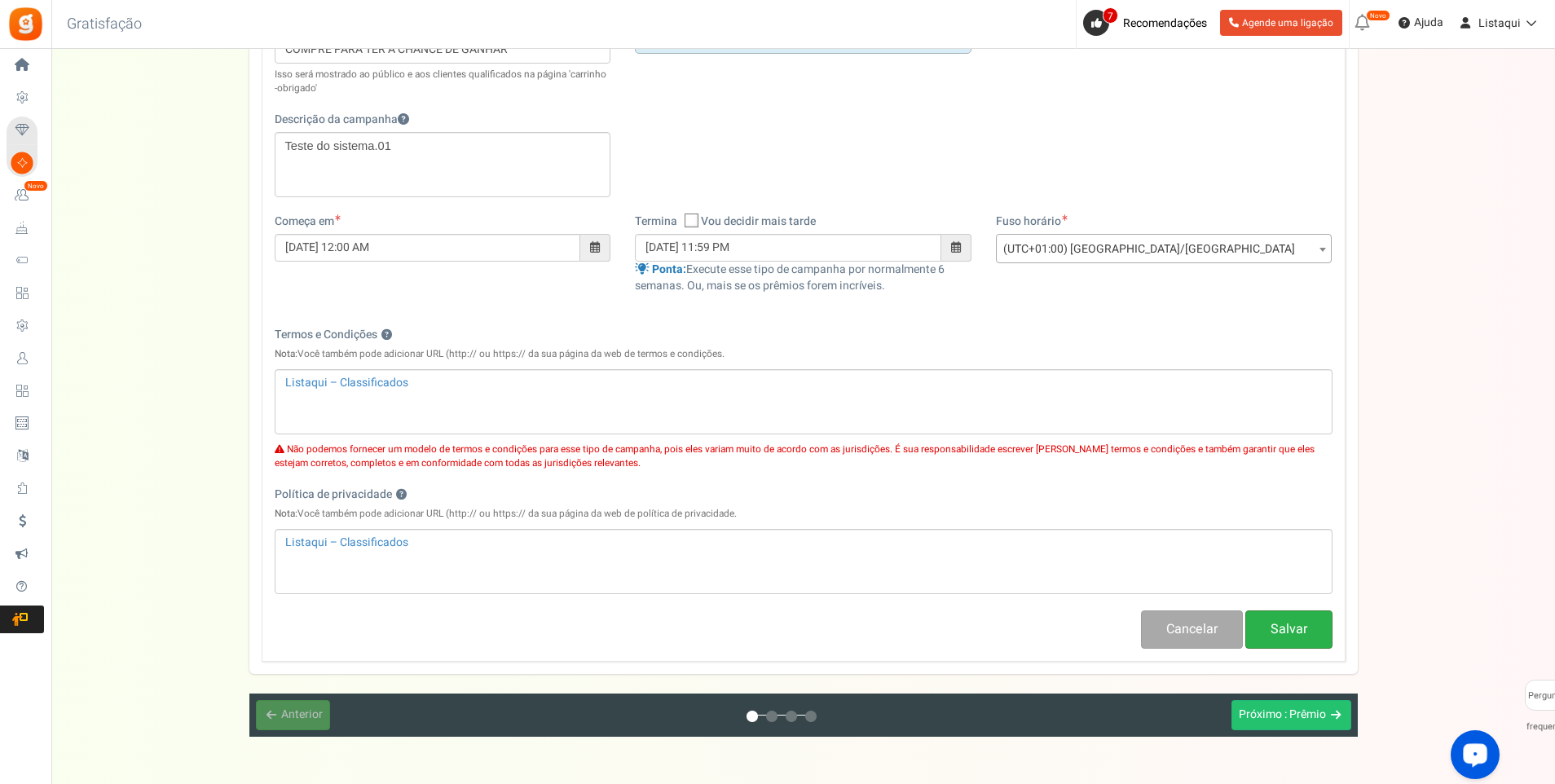
click at [1289, 636] on button "Salvar" at bounding box center [1288, 630] width 87 height 38
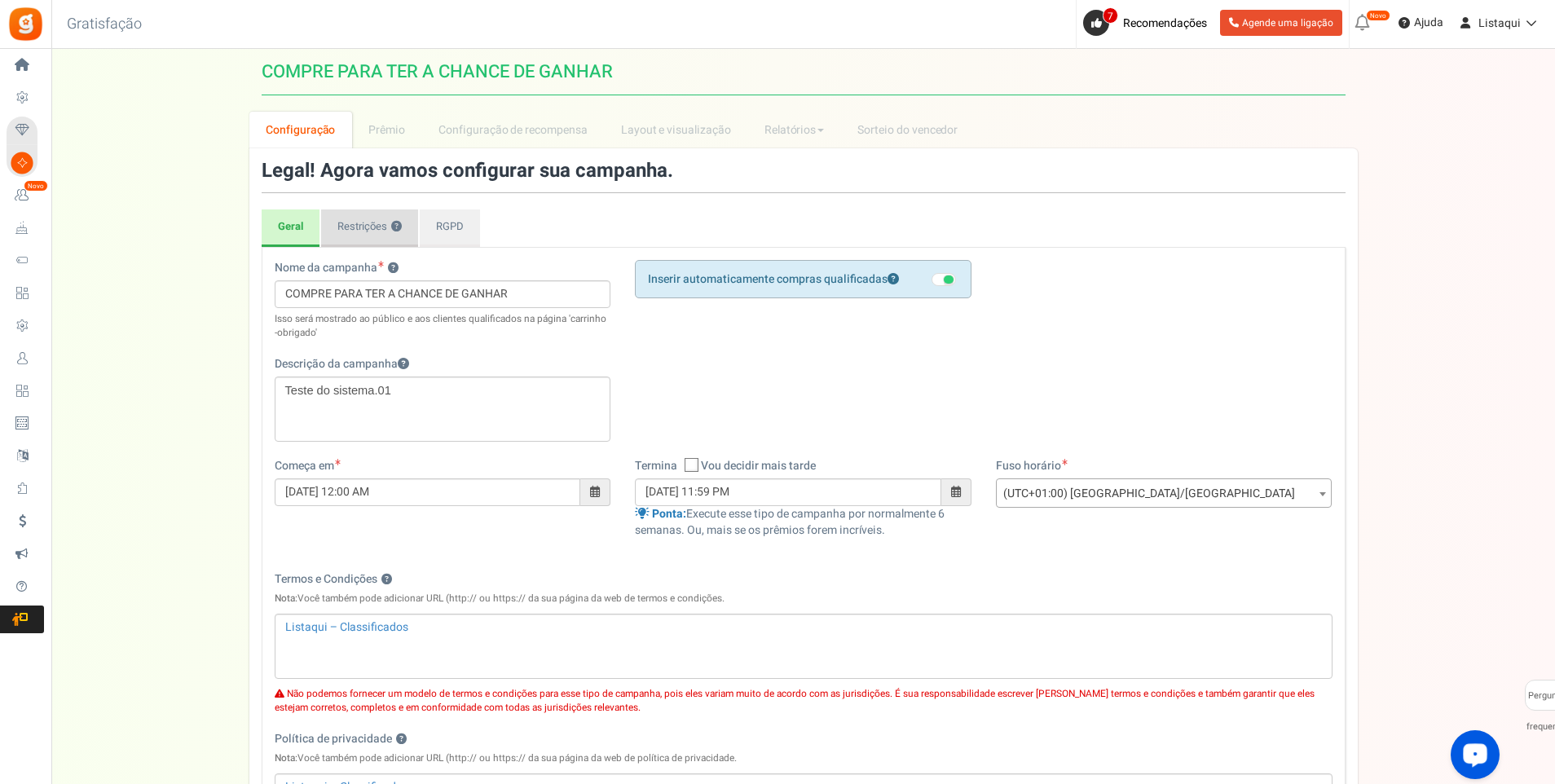
click at [365, 225] on font "Restrições" at bounding box center [362, 226] width 50 height 15
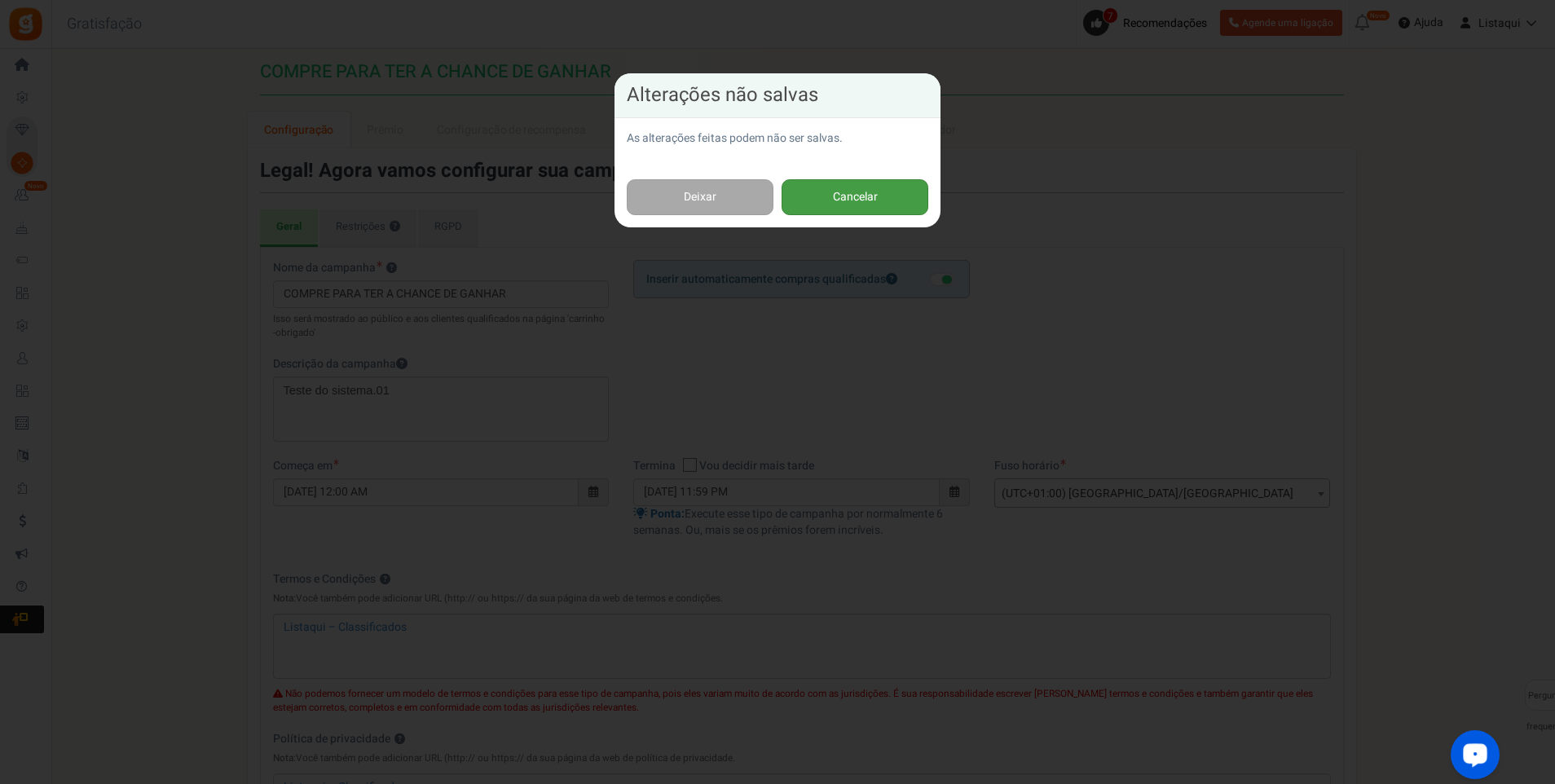
click at [841, 199] on button "Cancelar" at bounding box center [854, 197] width 147 height 36
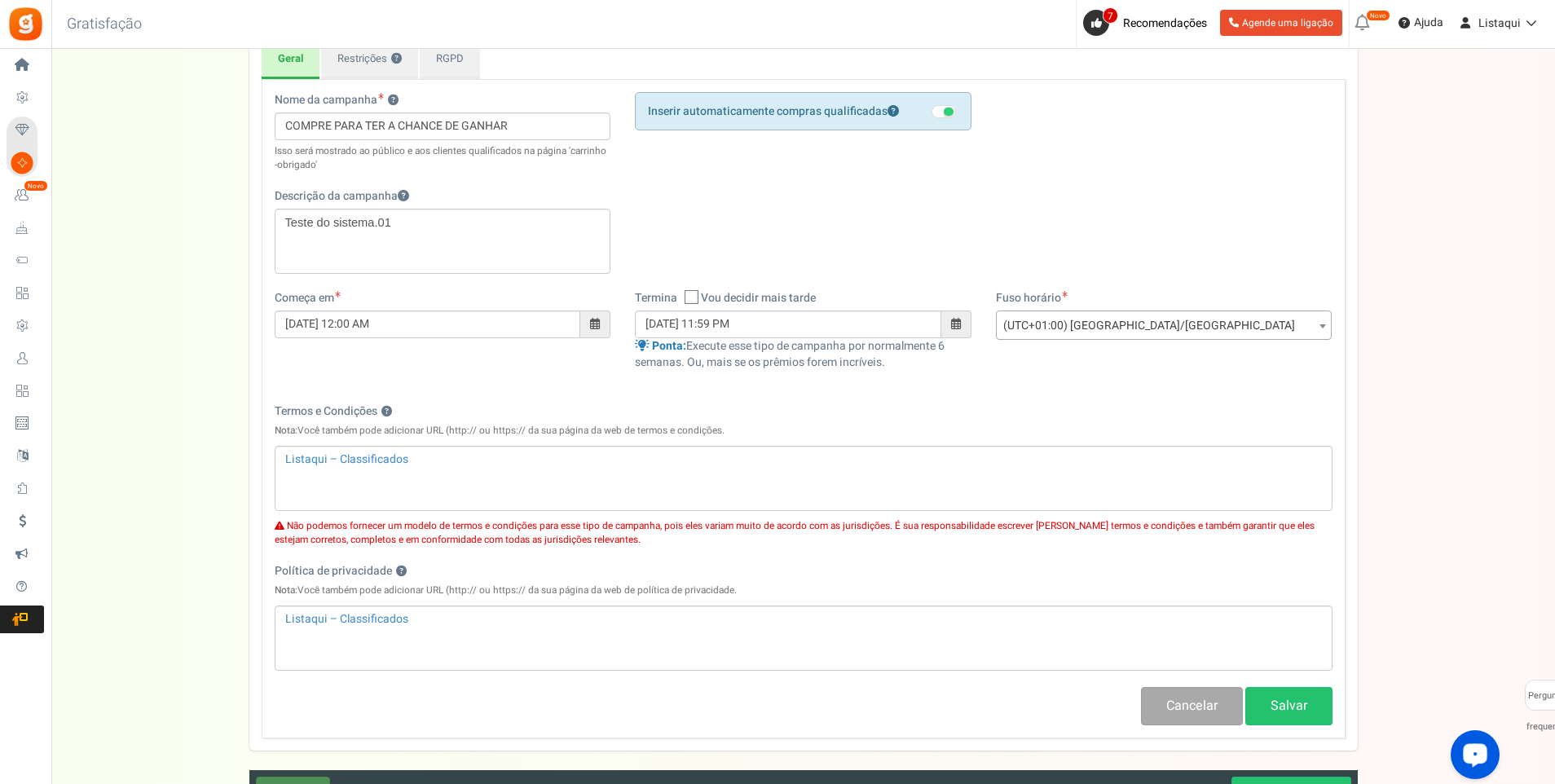
scroll to position [296, 0]
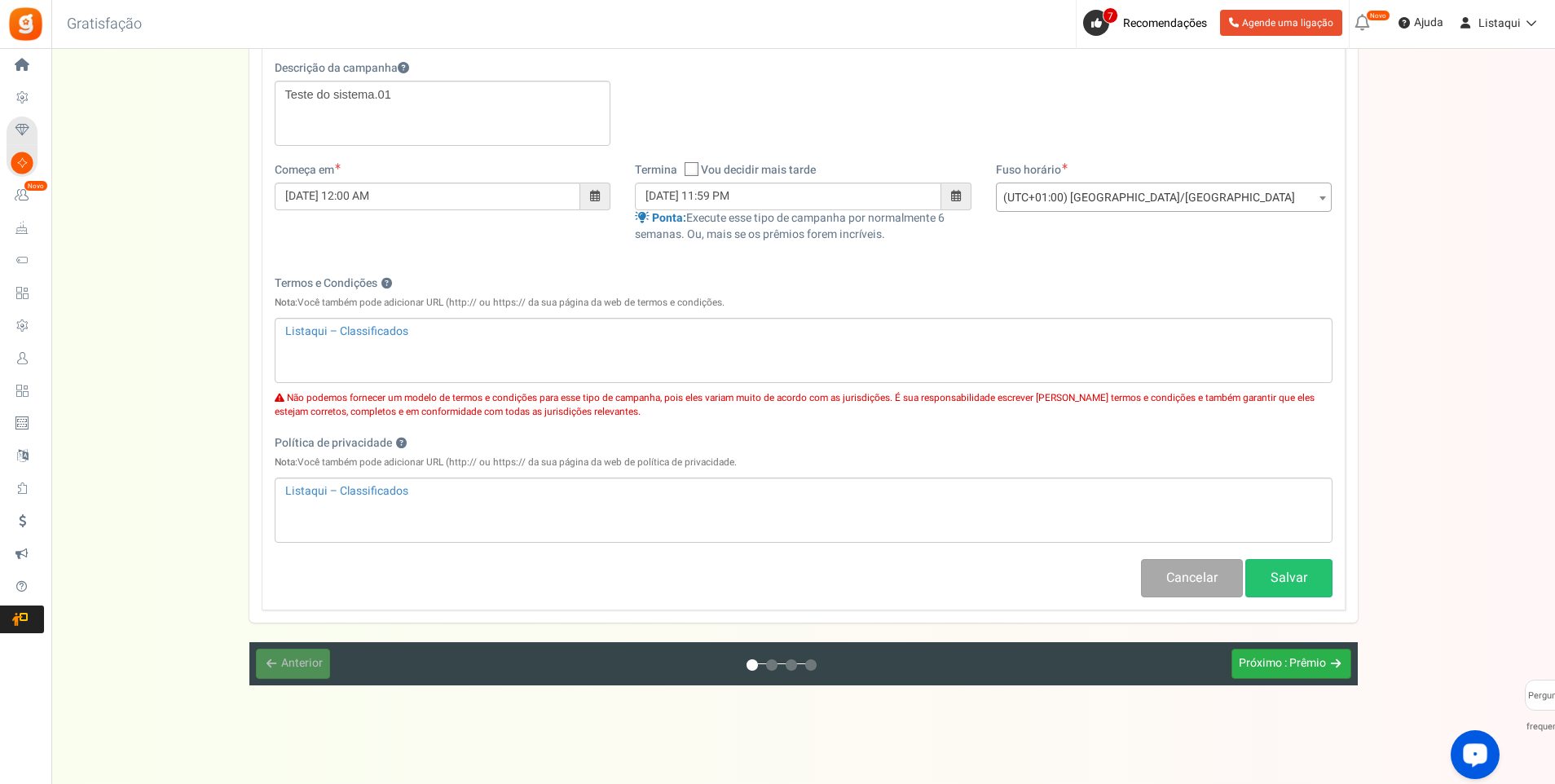
click at [1277, 662] on span "Próximo" at bounding box center [1261, 663] width 43 height 17
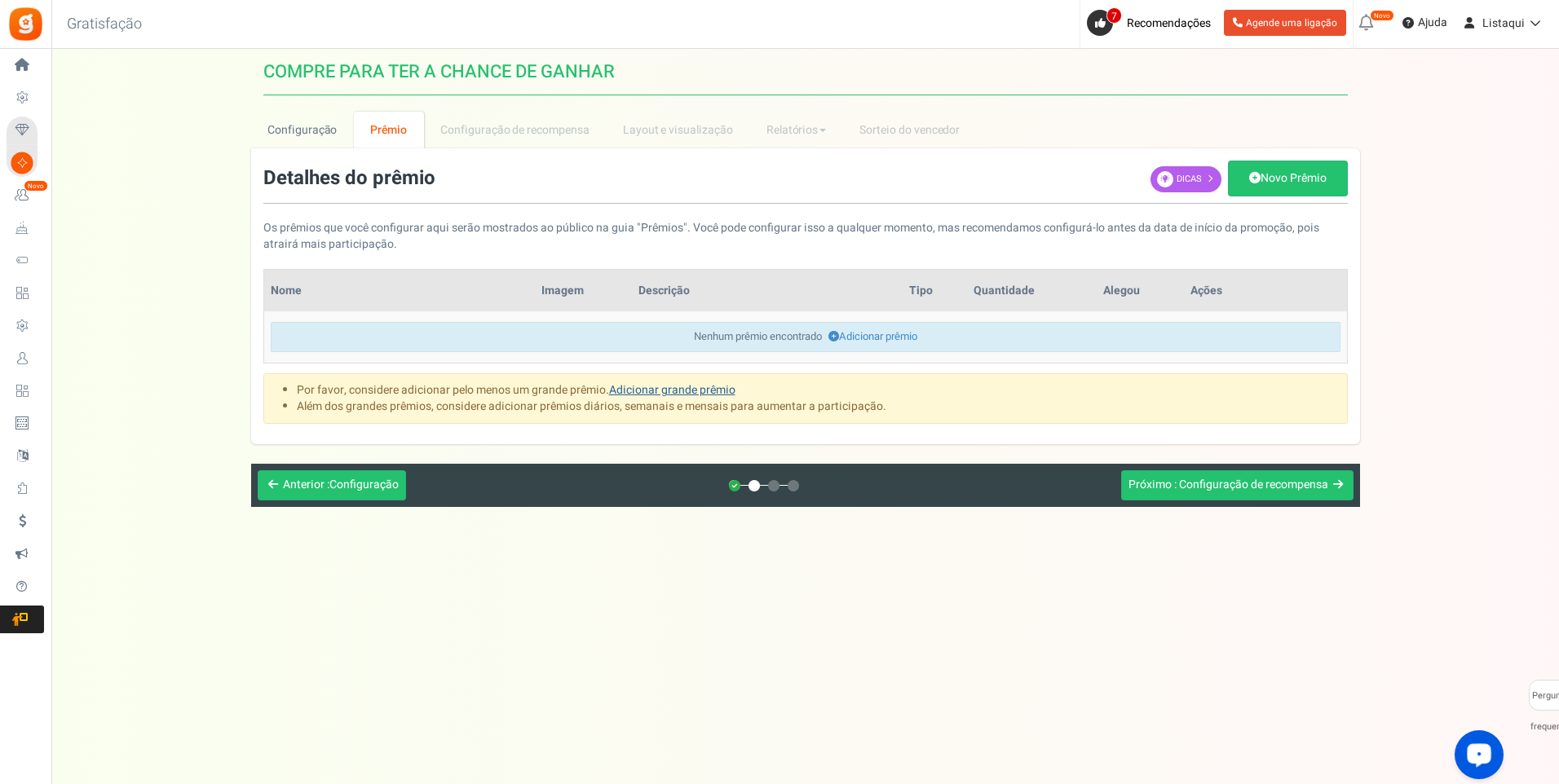
click at [701, 389] on link "Adicionar grande prêmio" at bounding box center [672, 390] width 127 height 17
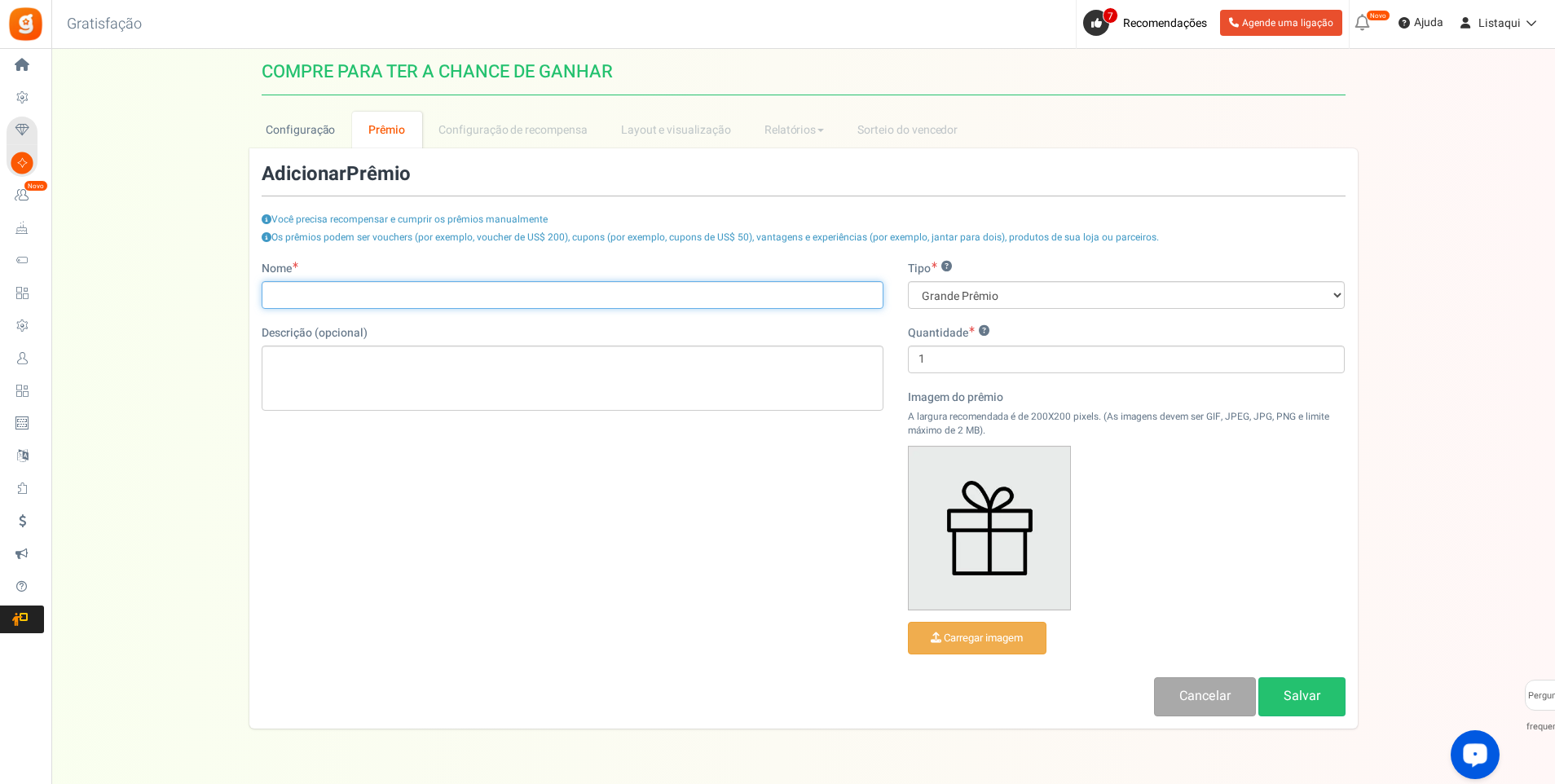
click at [313, 288] on input "Nome" at bounding box center [572, 294] width 622 height 28
paste input "https://listaqui.pt/"
type input "https://listaqui.pt/"
drag, startPoint x: 384, startPoint y: 293, endPoint x: 247, endPoint y: 302, distance: 137.3
click at [247, 302] on div "Configuração Prêmio Entry Methods Configuração de recompensa Refer a Friend Lay…" at bounding box center [803, 425] width 1504 height 627
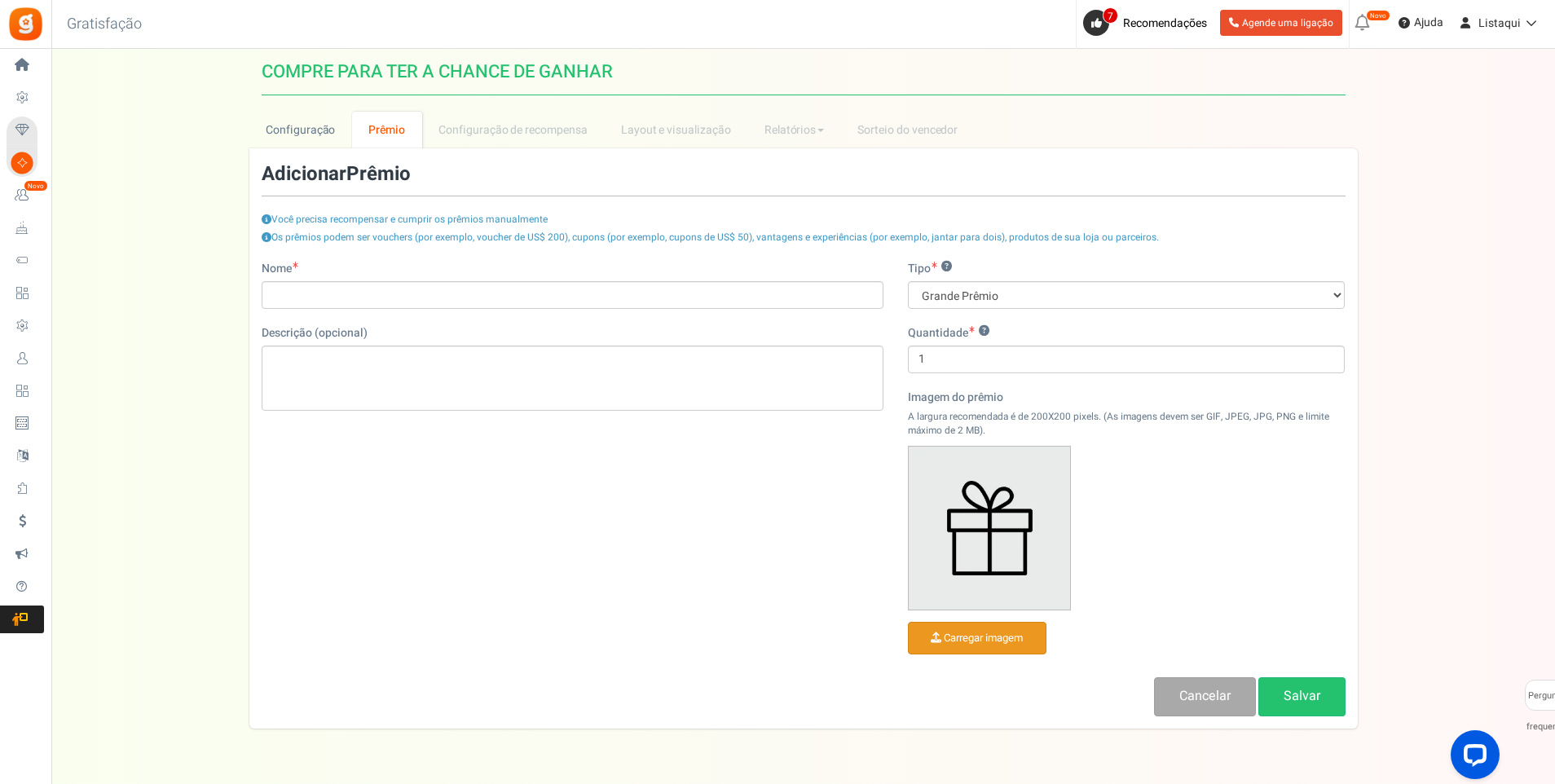
click at [966, 638] on input "file" at bounding box center [977, 638] width 137 height 32
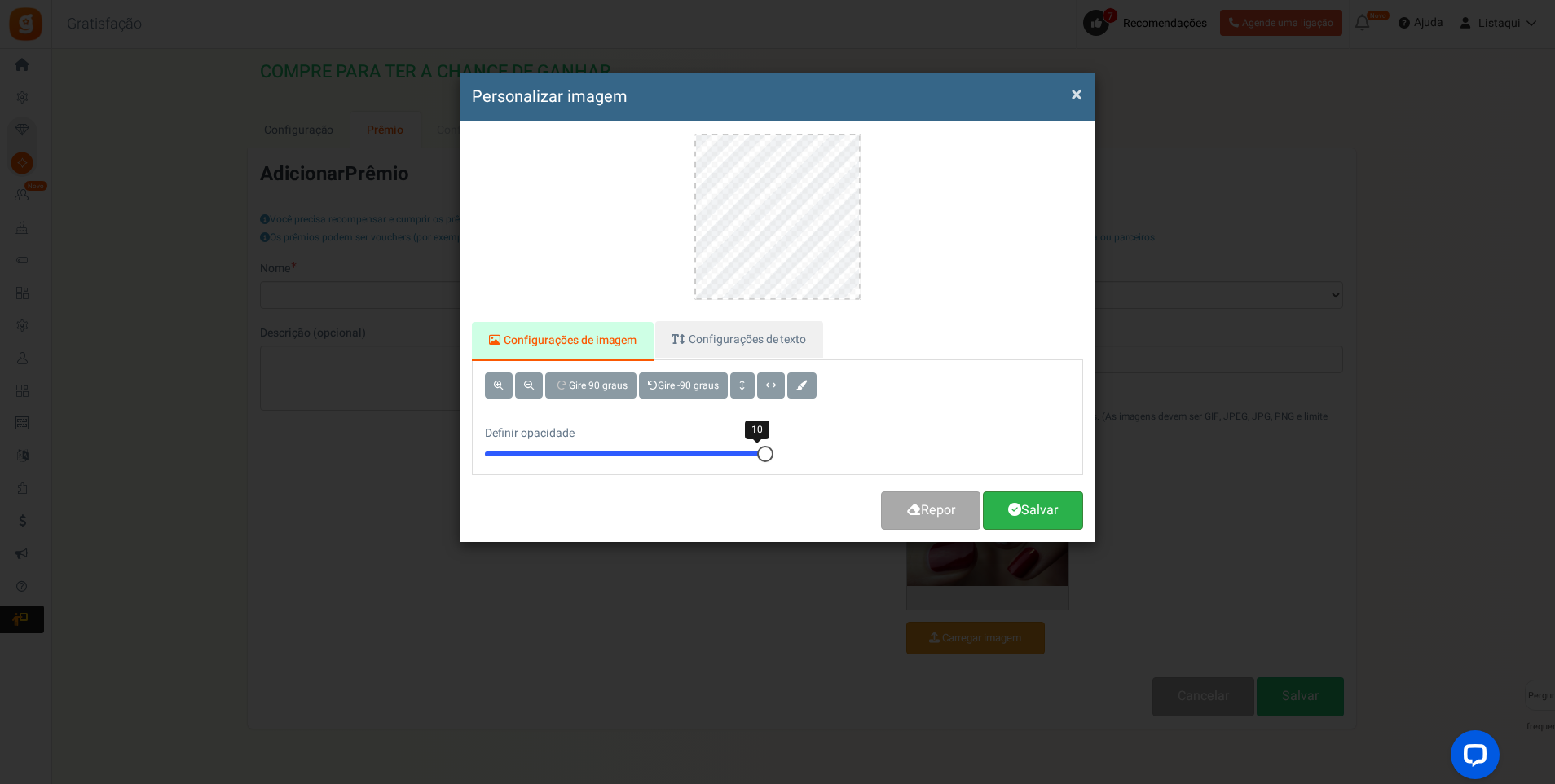
click at [1025, 514] on font "Salvar" at bounding box center [1040, 510] width 36 height 19
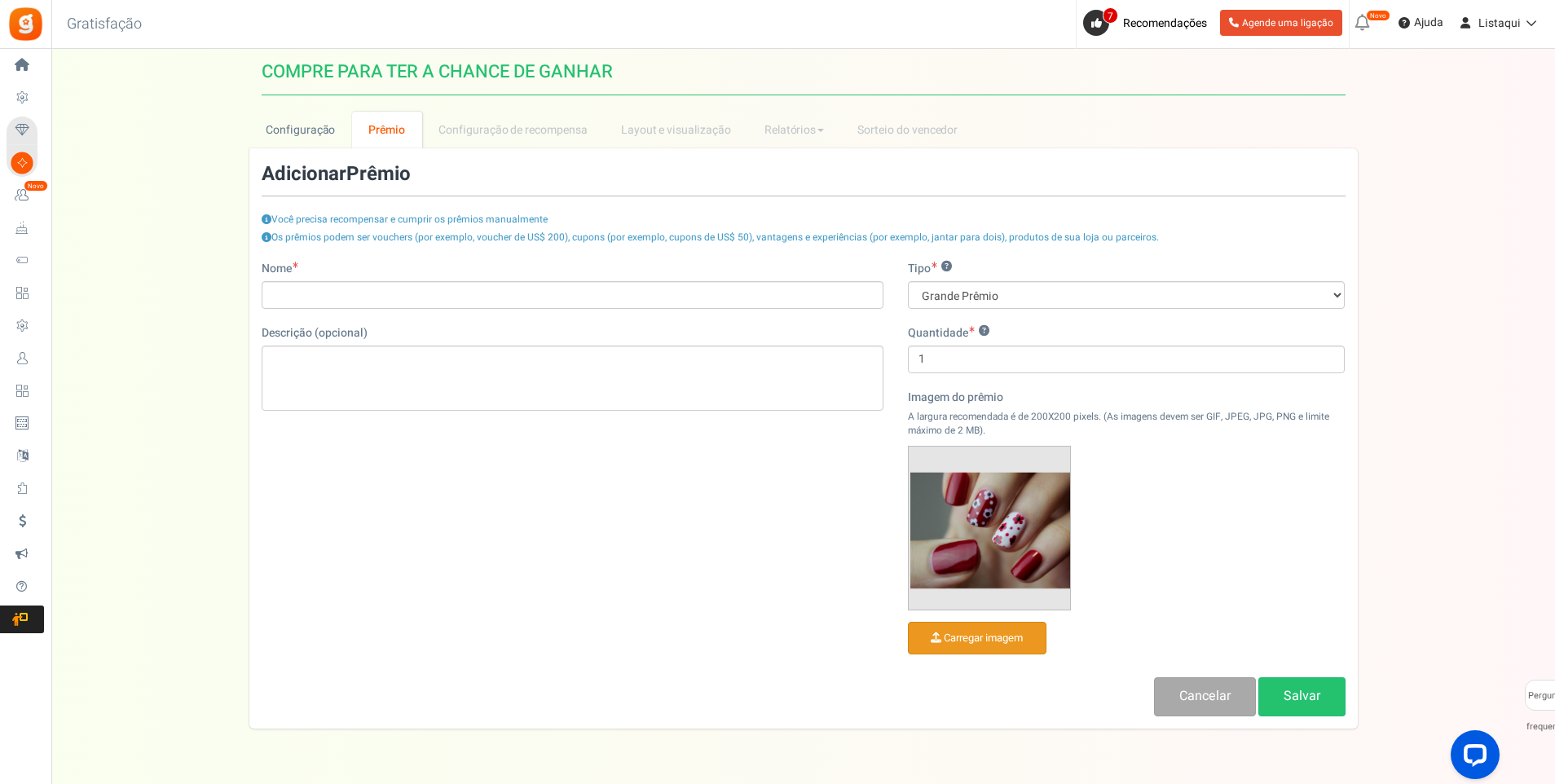
click at [987, 546] on img at bounding box center [989, 528] width 161 height 163
click at [987, 545] on img at bounding box center [989, 528] width 161 height 163
click at [812, 524] on div "Nome Descrição (opcional) Tipo ? Grande Prêmio Prêmio Diário Prêmio Semanal Prê…" at bounding box center [803, 488] width 1108 height 455
drag, startPoint x: 947, startPoint y: 357, endPoint x: 888, endPoint y: 370, distance: 60.4
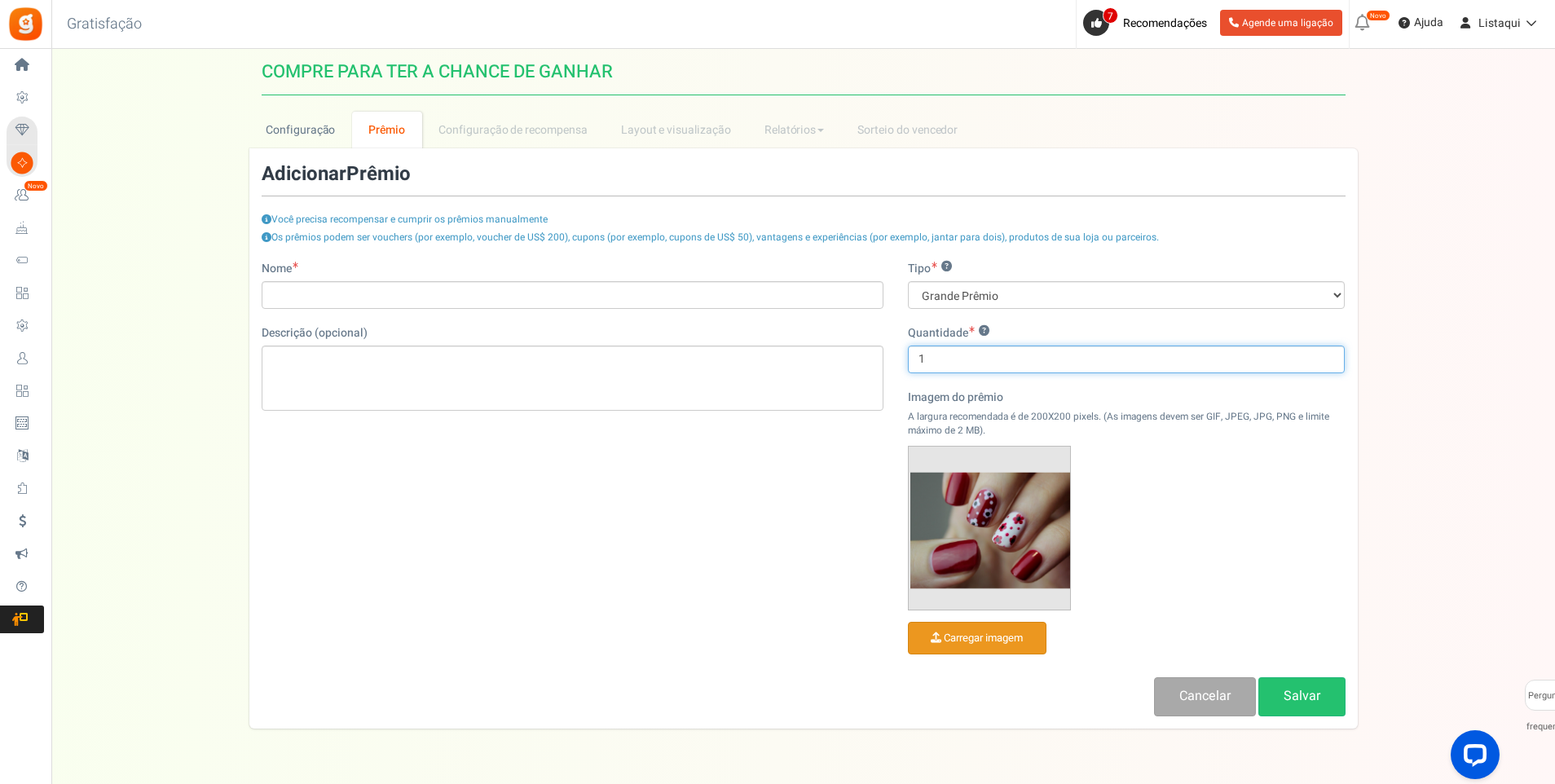
click at [888, 370] on div "Nome Descrição (opcional) Tipo ? Grande Prêmio Prêmio Diário Prêmio Semanal Prê…" at bounding box center [803, 488] width 1108 height 455
type input "8"
click at [522, 466] on div "Nome Descrição (opcional) Tipo ? Grande Prêmio Prêmio Diário Prêmio Semanal Prê…" at bounding box center [803, 488] width 1108 height 455
click at [317, 293] on input "Nome" at bounding box center [572, 294] width 622 height 28
drag, startPoint x: 1140, startPoint y: 238, endPoint x: 1007, endPoint y: 244, distance: 133.1
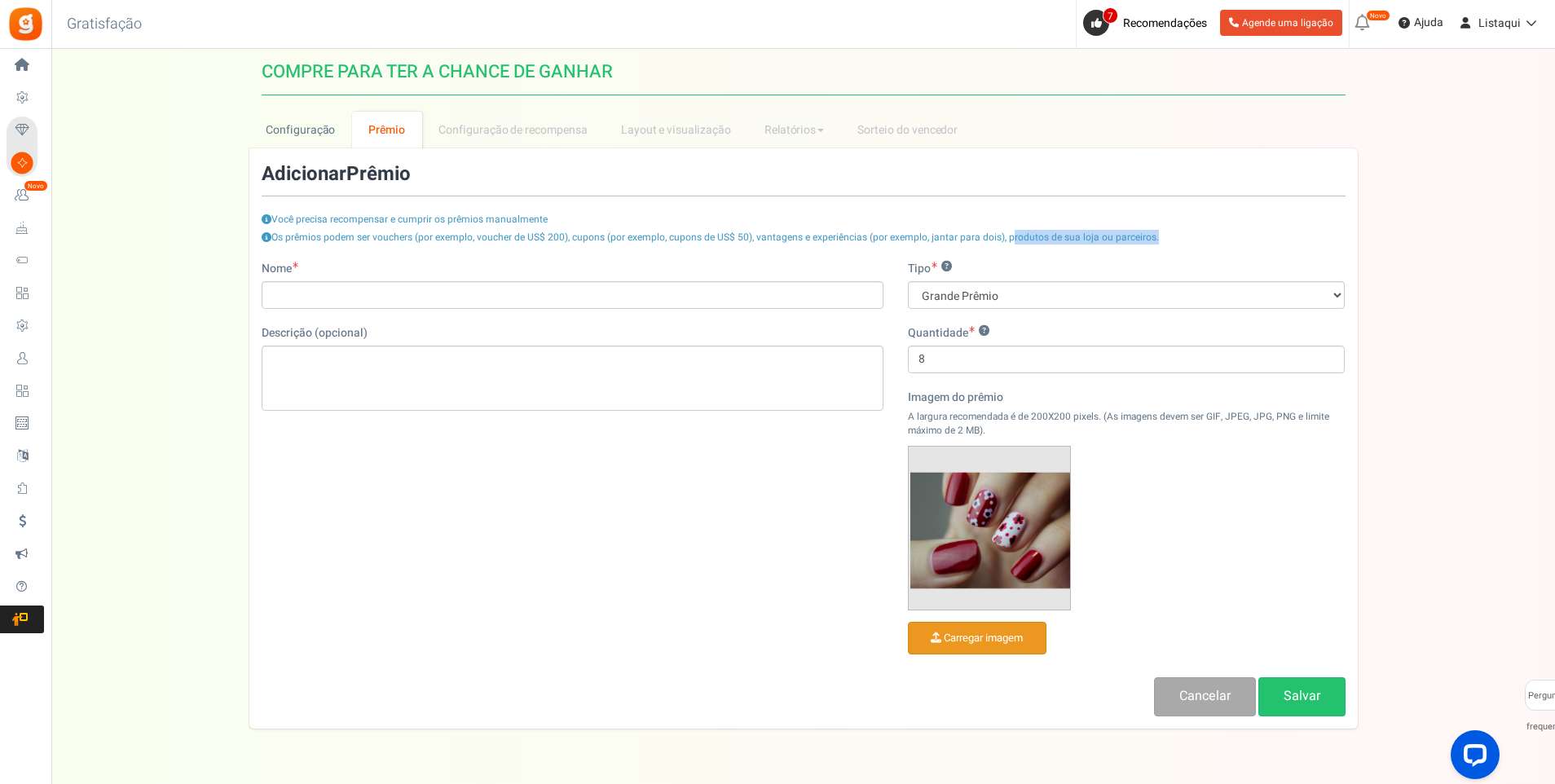
click at [1007, 244] on div "Os prêmios podem ser vouchers (por exemplo, voucher de US$ 200), cupons (por ex…" at bounding box center [803, 245] width 1084 height 30
copy font "produtos de sua loja ou parceiros"
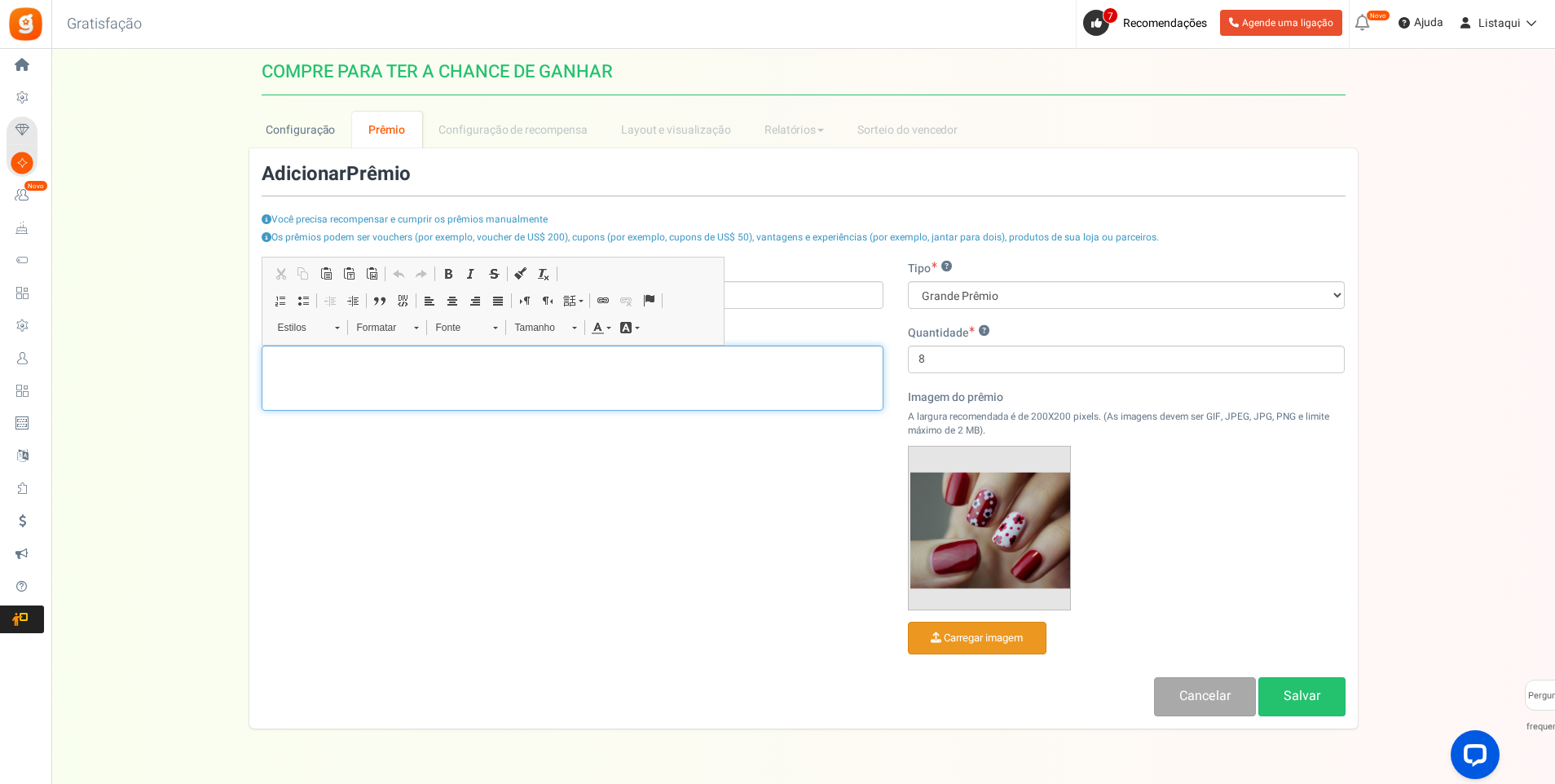
click at [379, 366] on p "Editor de texto enriquecido, prize_description" at bounding box center [572, 359] width 601 height 16
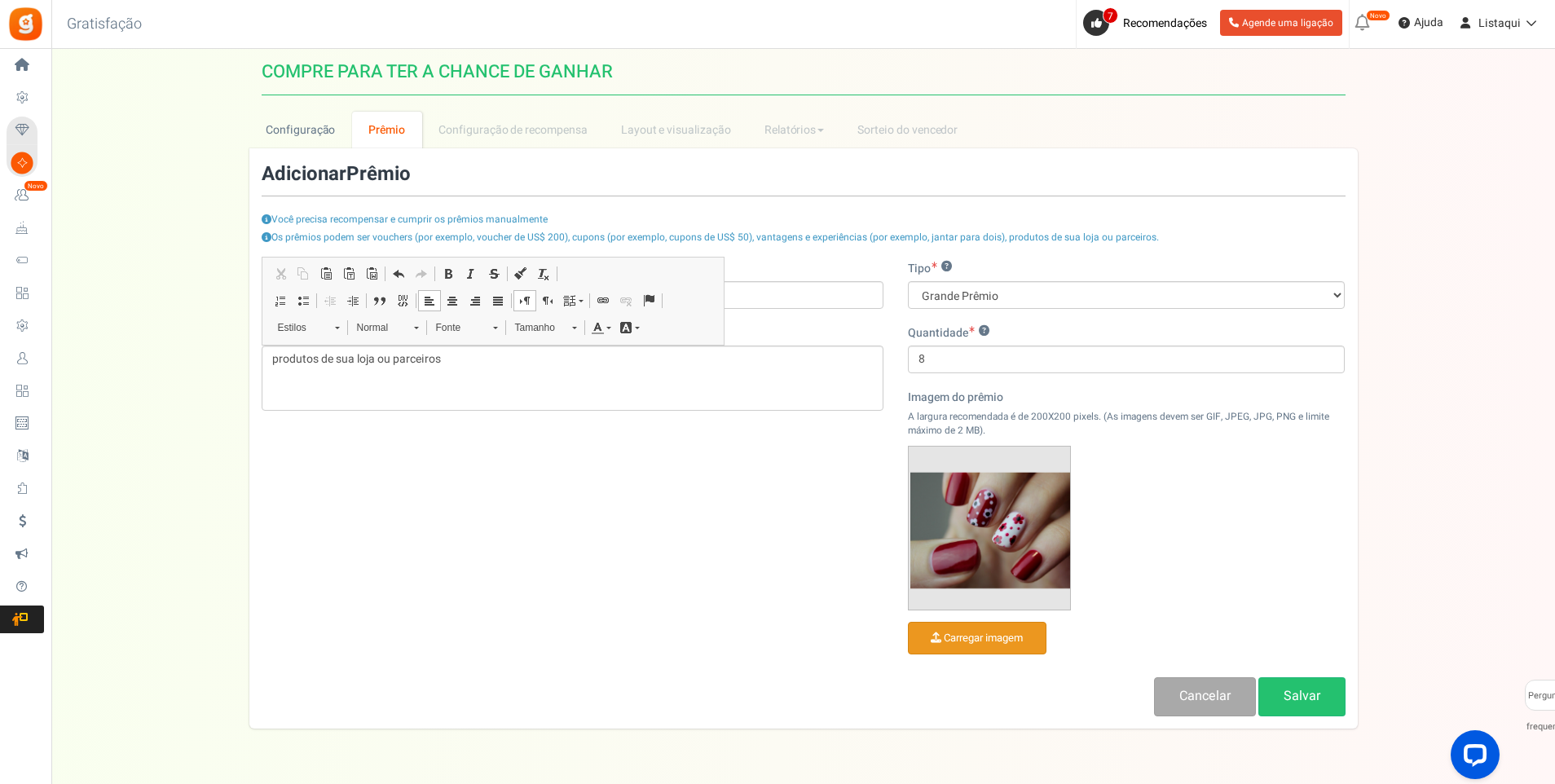
click at [128, 408] on div "Configuração Prêmio Entry Methods Configuração de recompensa Refer a Friend Lay…" at bounding box center [803, 425] width 1504 height 627
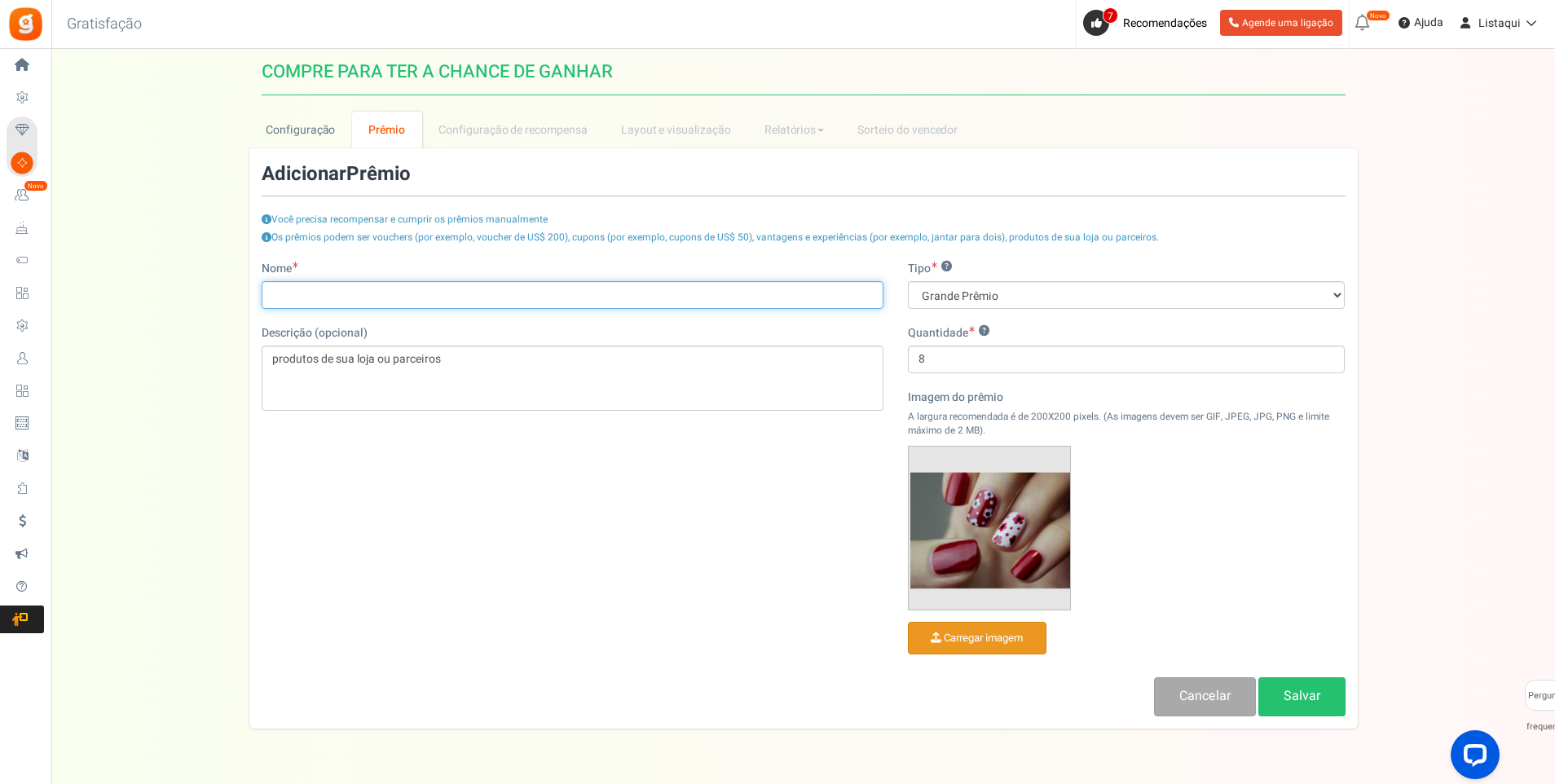
click at [309, 303] on input "Nome" at bounding box center [572, 294] width 622 height 28
paste input "COMPRE PARA TER A CHANCE DE GANHAR"
type input "COMPRE PARA TER A CHANCE DE GANHAR!"
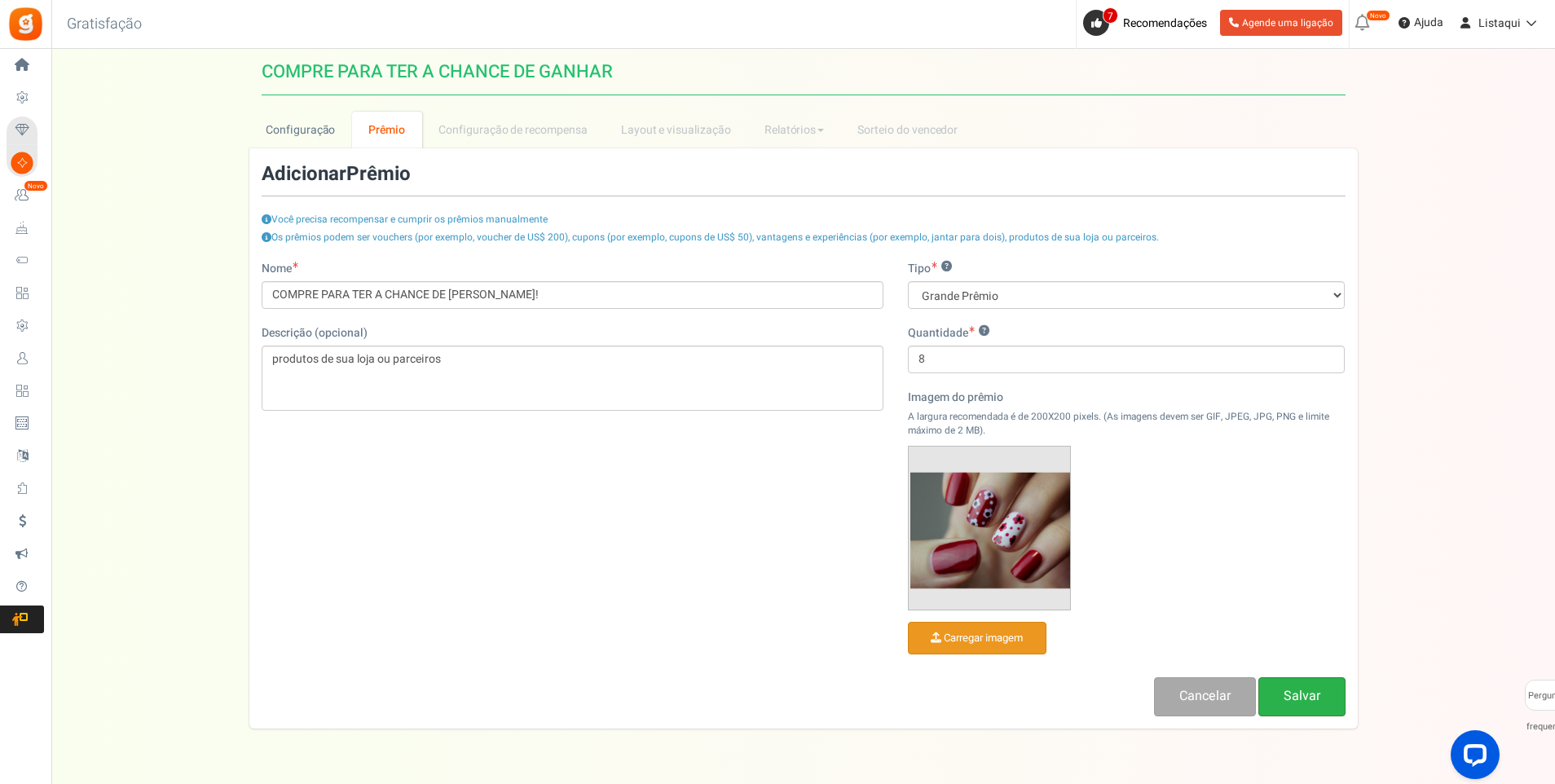
click at [1321, 704] on link "Salvar" at bounding box center [1302, 697] width 87 height 38
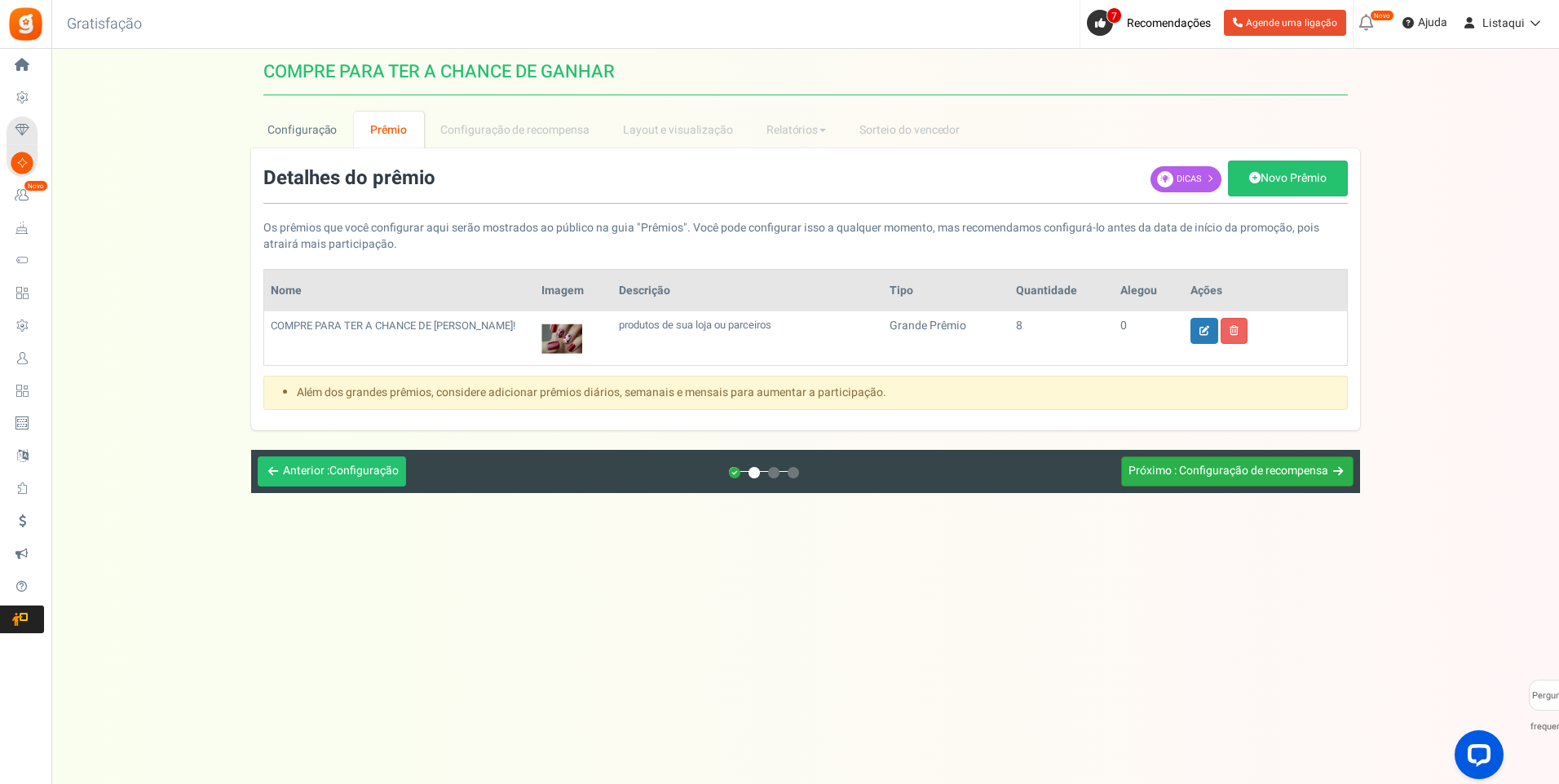
click at [1256, 473] on span ": Configuração de recompensa" at bounding box center [1251, 471] width 154 height 17
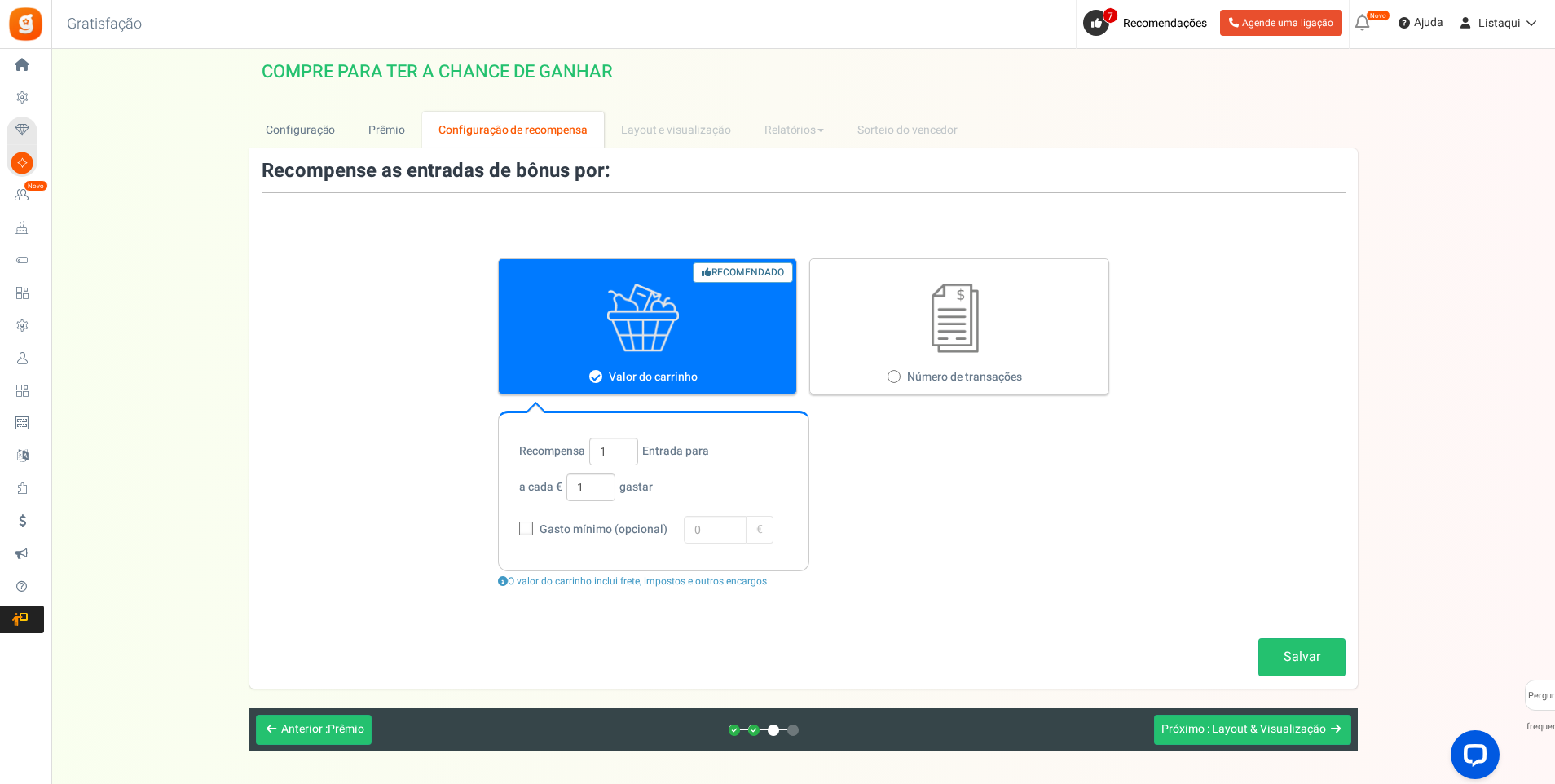
click at [975, 361] on label "Número de transações" at bounding box center [959, 327] width 300 height 136
click at [898, 373] on input "Número de transações" at bounding box center [893, 378] width 11 height 11
radio input "true"
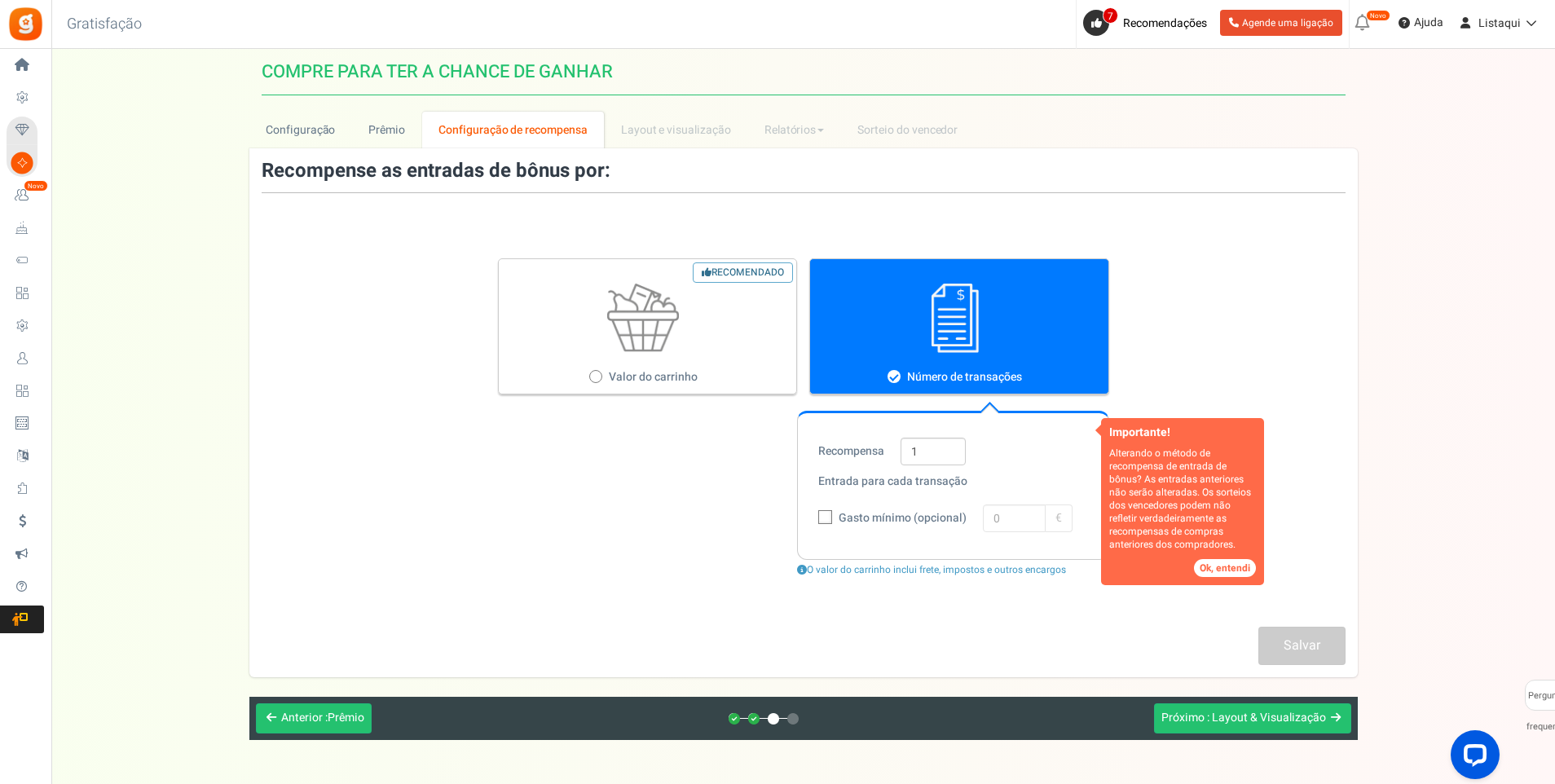
click at [703, 344] on figure at bounding box center [643, 318] width 290 height 69
click at [600, 373] on input "Recomendado Valor do carrinho" at bounding box center [594, 378] width 11 height 11
radio input "true"
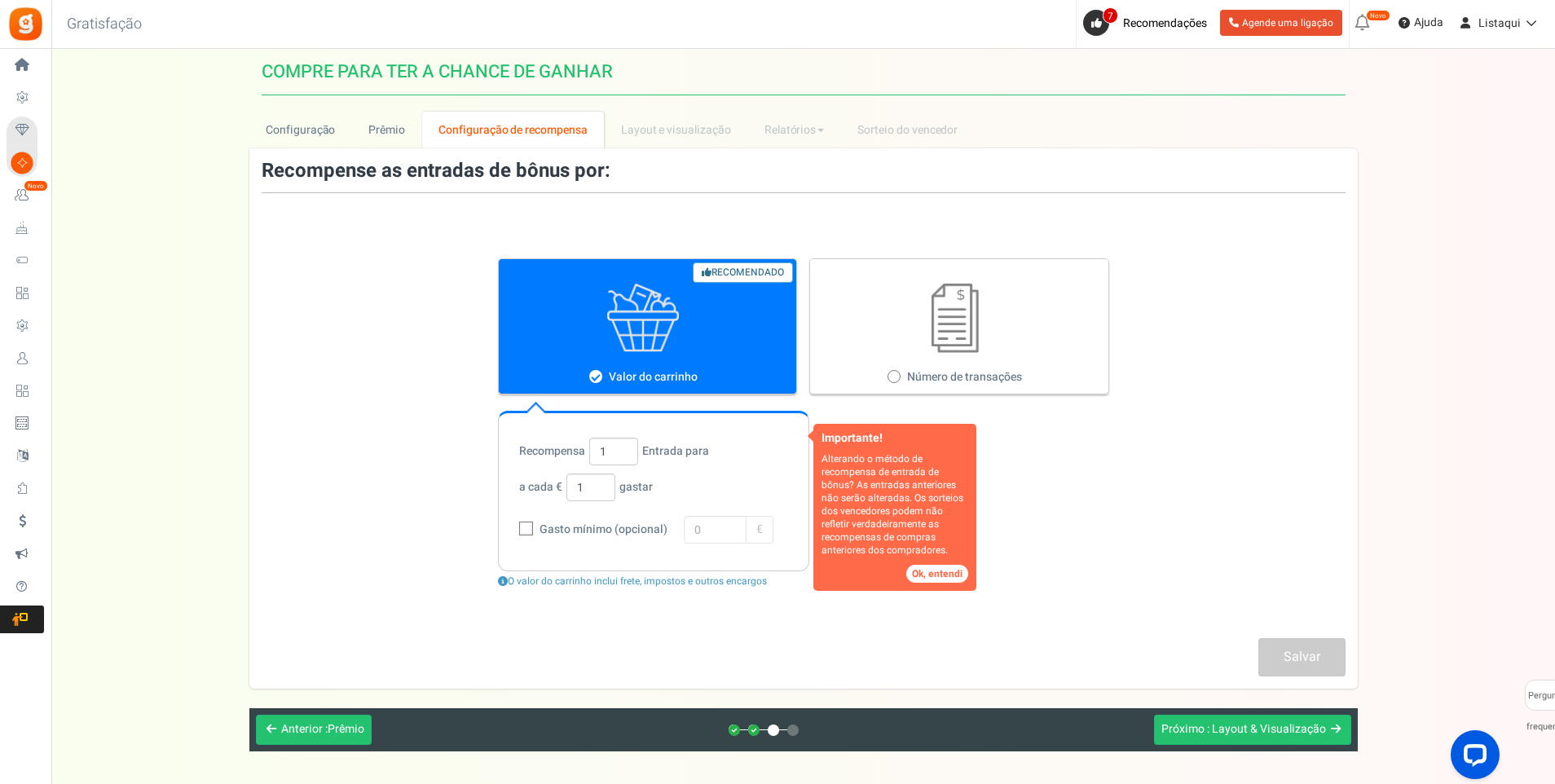
click at [902, 379] on label "Número de transações" at bounding box center [959, 327] width 300 height 136
click at [898, 379] on input "Número de transações" at bounding box center [893, 378] width 11 height 11
radio input "true"
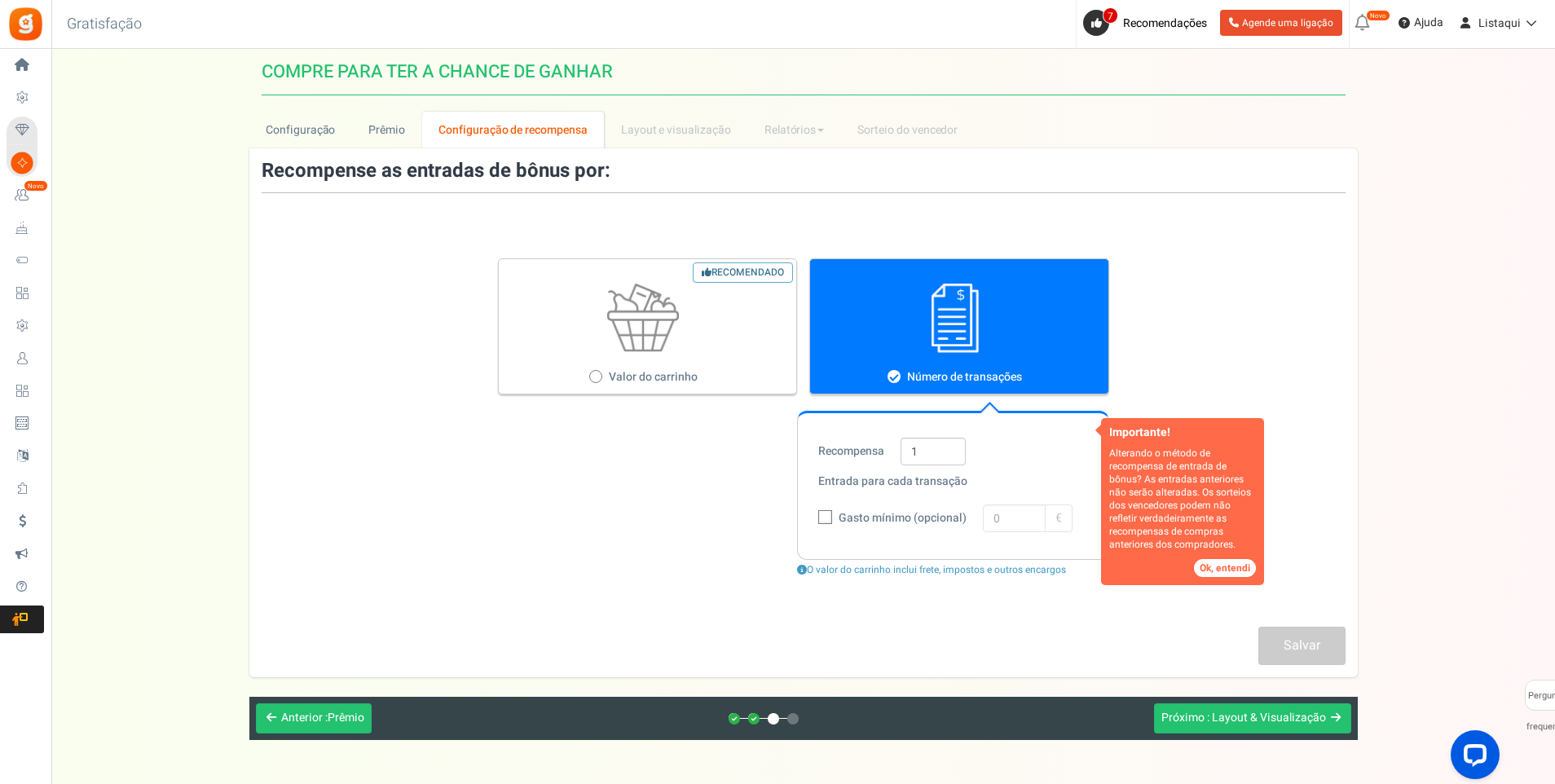
click at [640, 366] on label "Recomendado Valor do carrinho" at bounding box center [648, 327] width 300 height 136
click at [600, 373] on input "Recomendado Valor do carrinho" at bounding box center [594, 378] width 11 height 11
radio input "true"
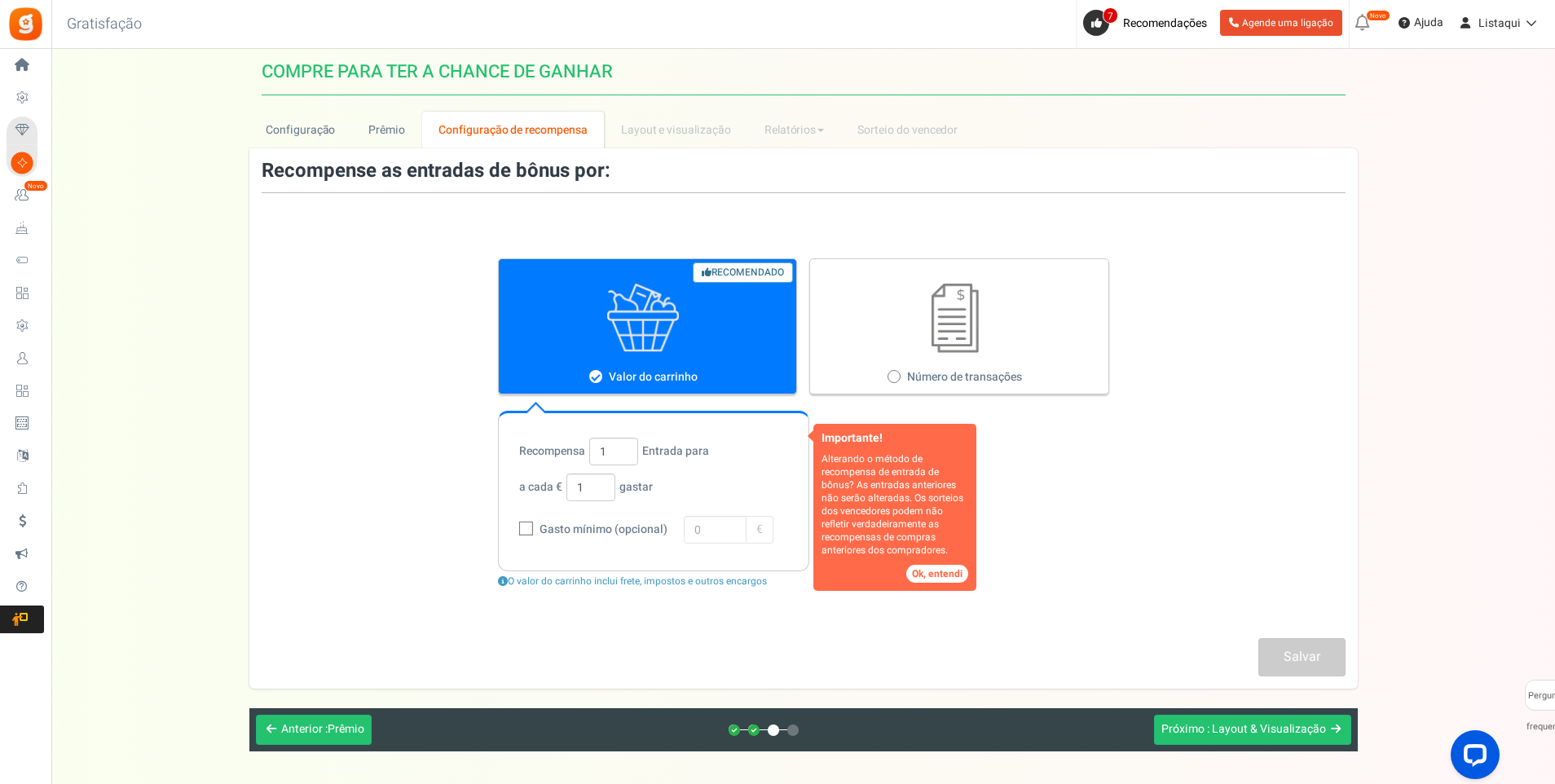
click at [951, 370] on span "Número de transações" at bounding box center [964, 377] width 115 height 16
click at [898, 373] on input "Número de transações" at bounding box center [893, 378] width 11 height 11
radio input "true"
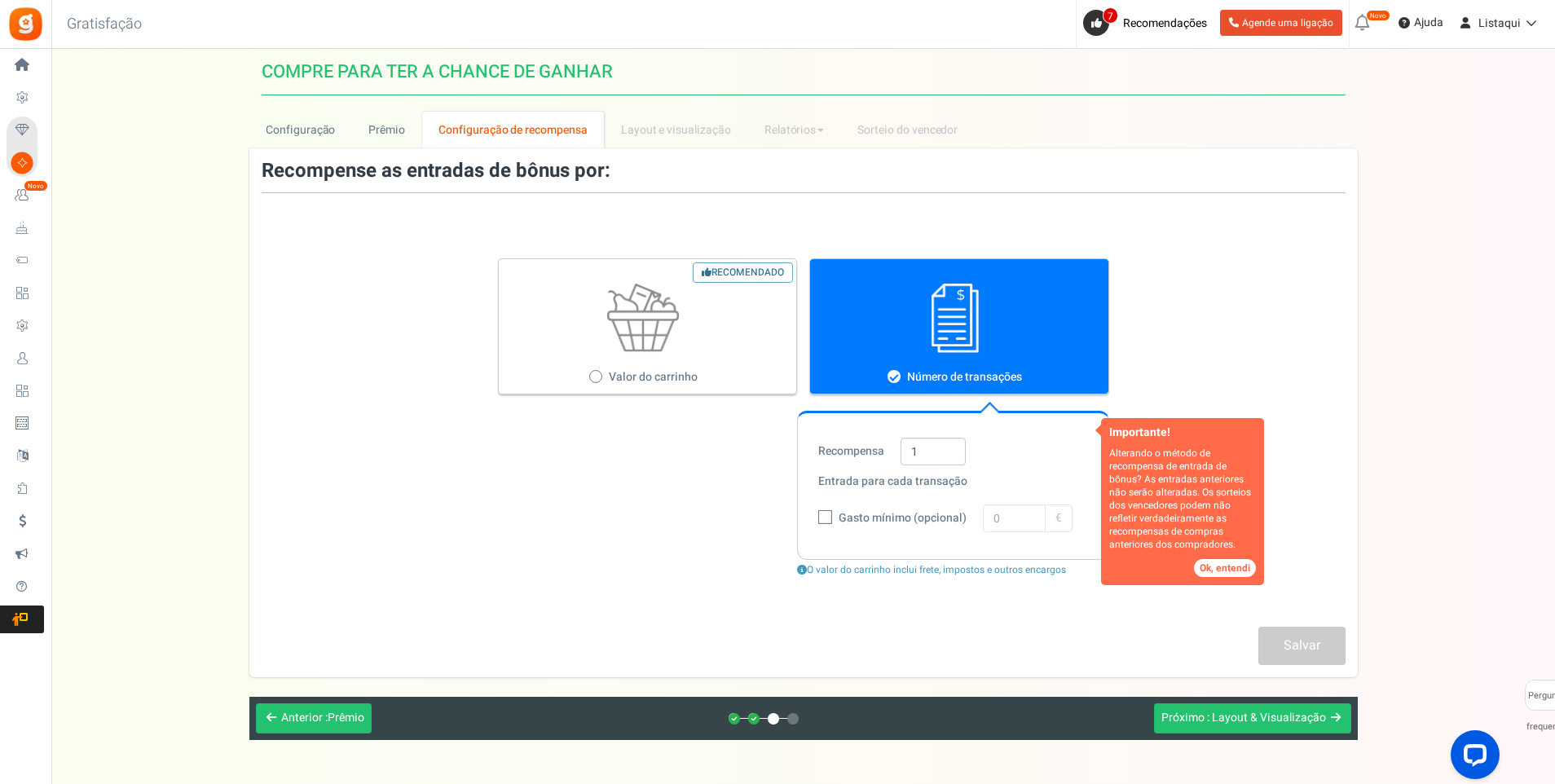
click at [666, 366] on label "Recomendado Valor do carrinho" at bounding box center [648, 327] width 300 height 136
click at [600, 373] on input "Recomendado Valor do carrinho" at bounding box center [594, 378] width 11 height 11
radio input "true"
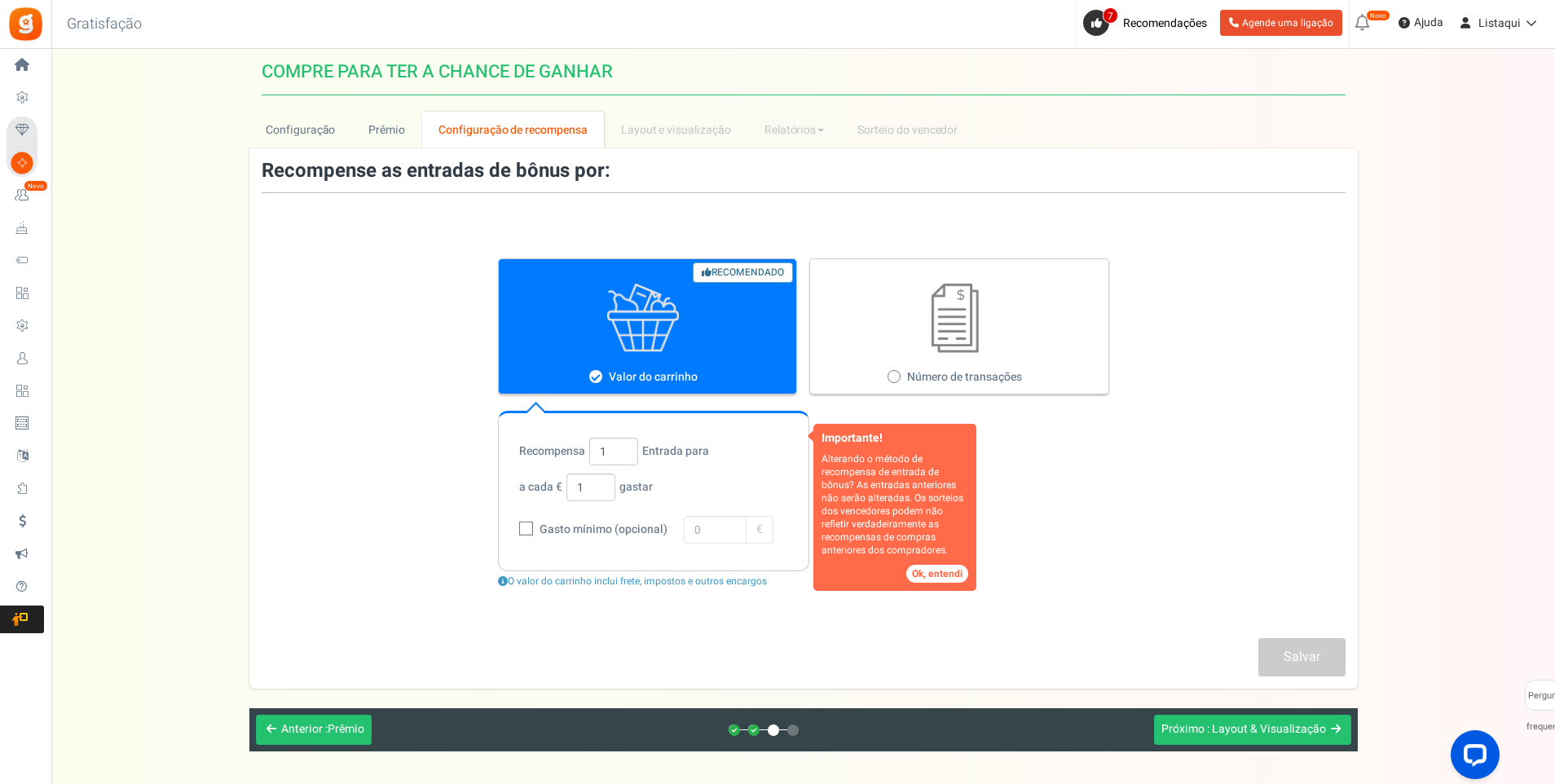
click at [1130, 645] on div "Recompense as entradas de bônus por: Importante! Alterando o método de recompen…" at bounding box center [803, 419] width 1108 height 516
click at [530, 529] on icon at bounding box center [526, 529] width 11 height 11
click at [514, 529] on input "Gasto mínimo (opcional)" at bounding box center [508, 530] width 11 height 11
checkbox input "true"
click at [700, 531] on input "0" at bounding box center [714, 529] width 62 height 28
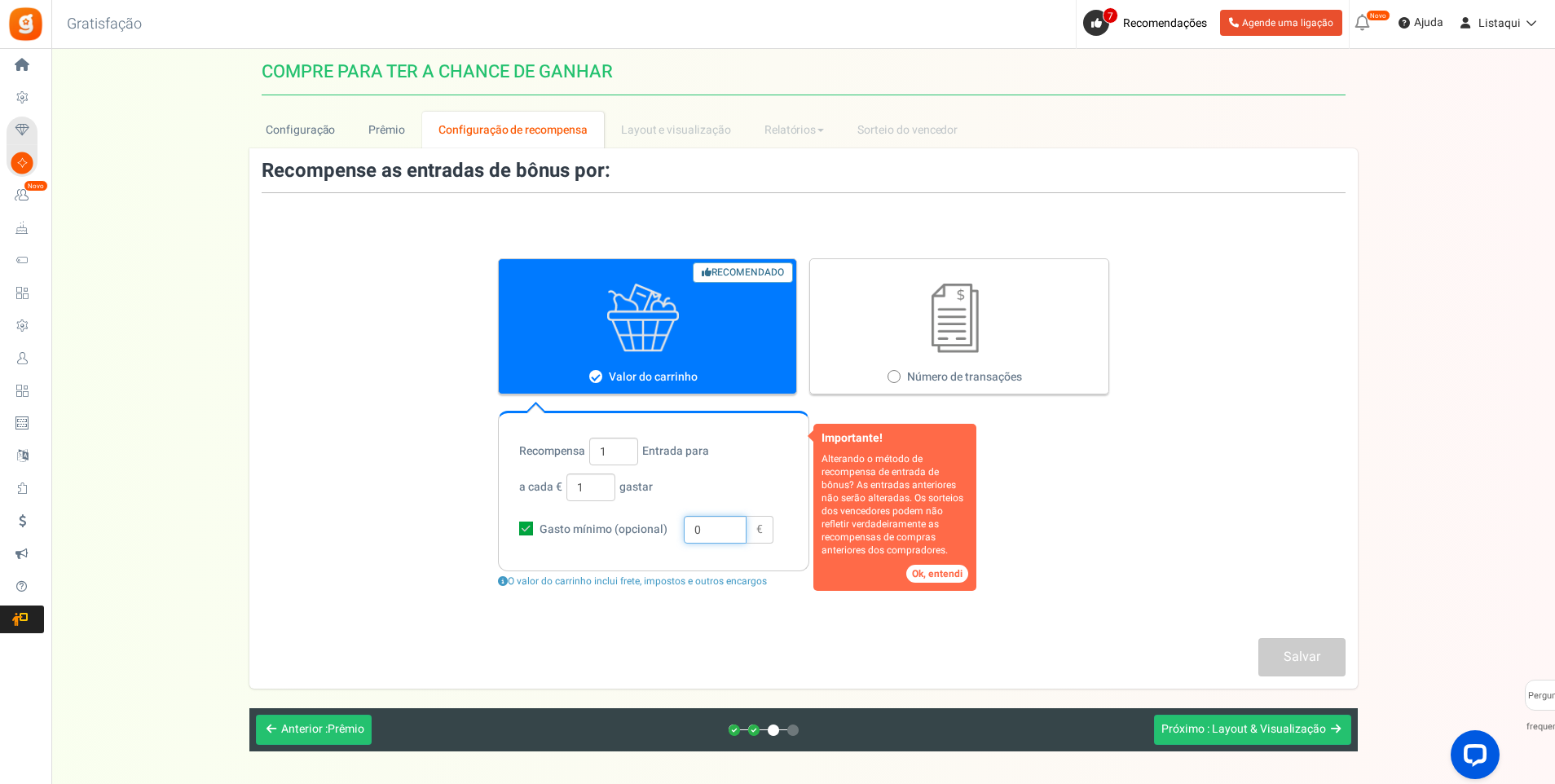
drag, startPoint x: 700, startPoint y: 531, endPoint x: 674, endPoint y: 537, distance: 26.7
click at [675, 537] on div "Gasto mínimo (opcional) 0 €" at bounding box center [654, 530] width 269 height 33
type input "10"
click at [842, 651] on div "Recompense as entradas de bônus por: Importante! Alterando o método de recompen…" at bounding box center [803, 419] width 1108 height 516
click at [938, 572] on button "Ok, entendi" at bounding box center [938, 573] width 62 height 18
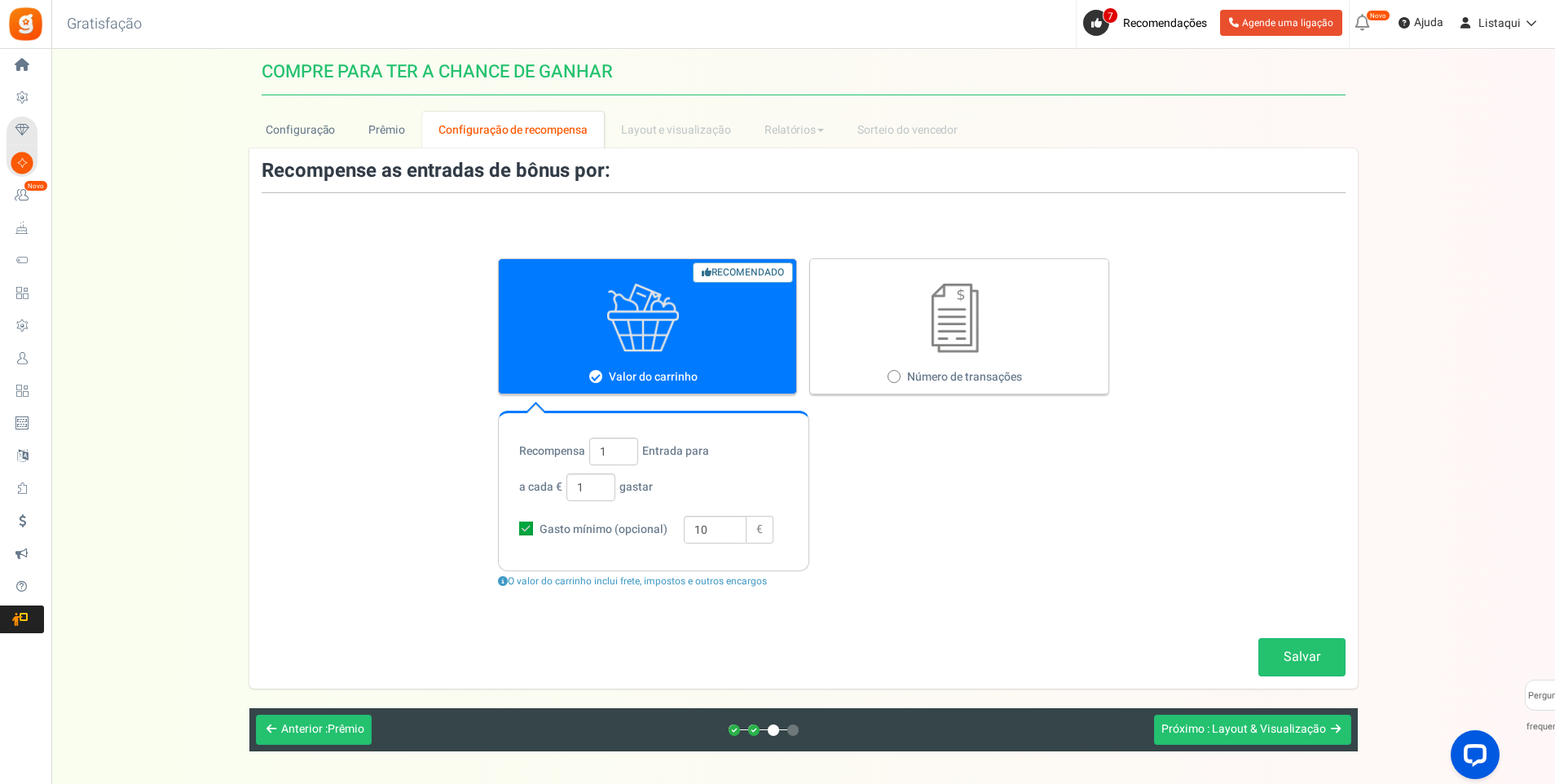
click at [521, 526] on icon at bounding box center [526, 528] width 13 height 13
click at [514, 526] on input "Gasto mínimo (opcional)" at bounding box center [508, 530] width 11 height 11
checkbox input "false"
click at [1296, 657] on link "Salvar" at bounding box center [1302, 657] width 87 height 38
click at [1280, 729] on span ": Layout & Visualização" at bounding box center [1266, 729] width 119 height 17
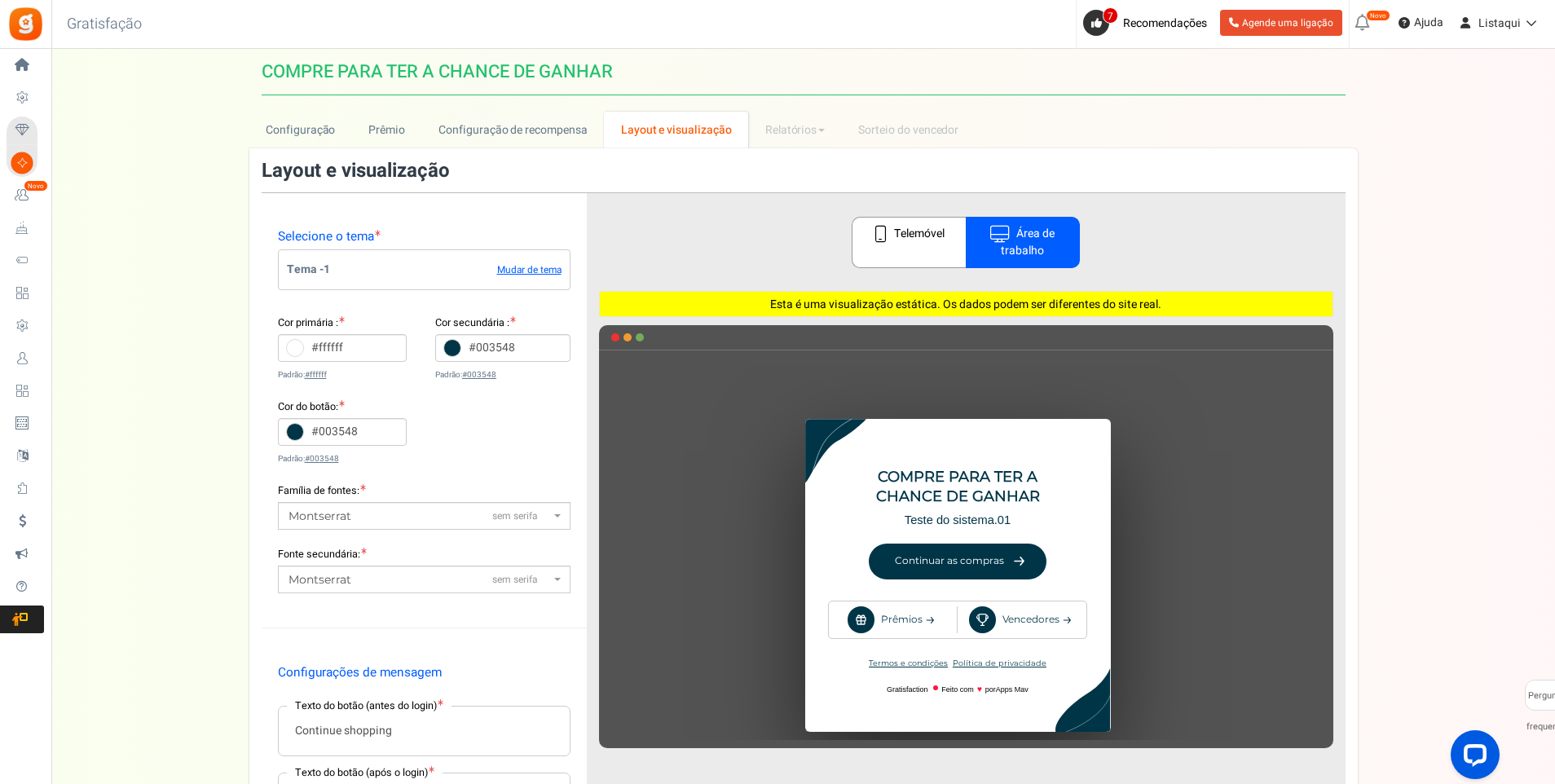
click at [920, 248] on link "Telemóvel" at bounding box center [909, 242] width 114 height 52
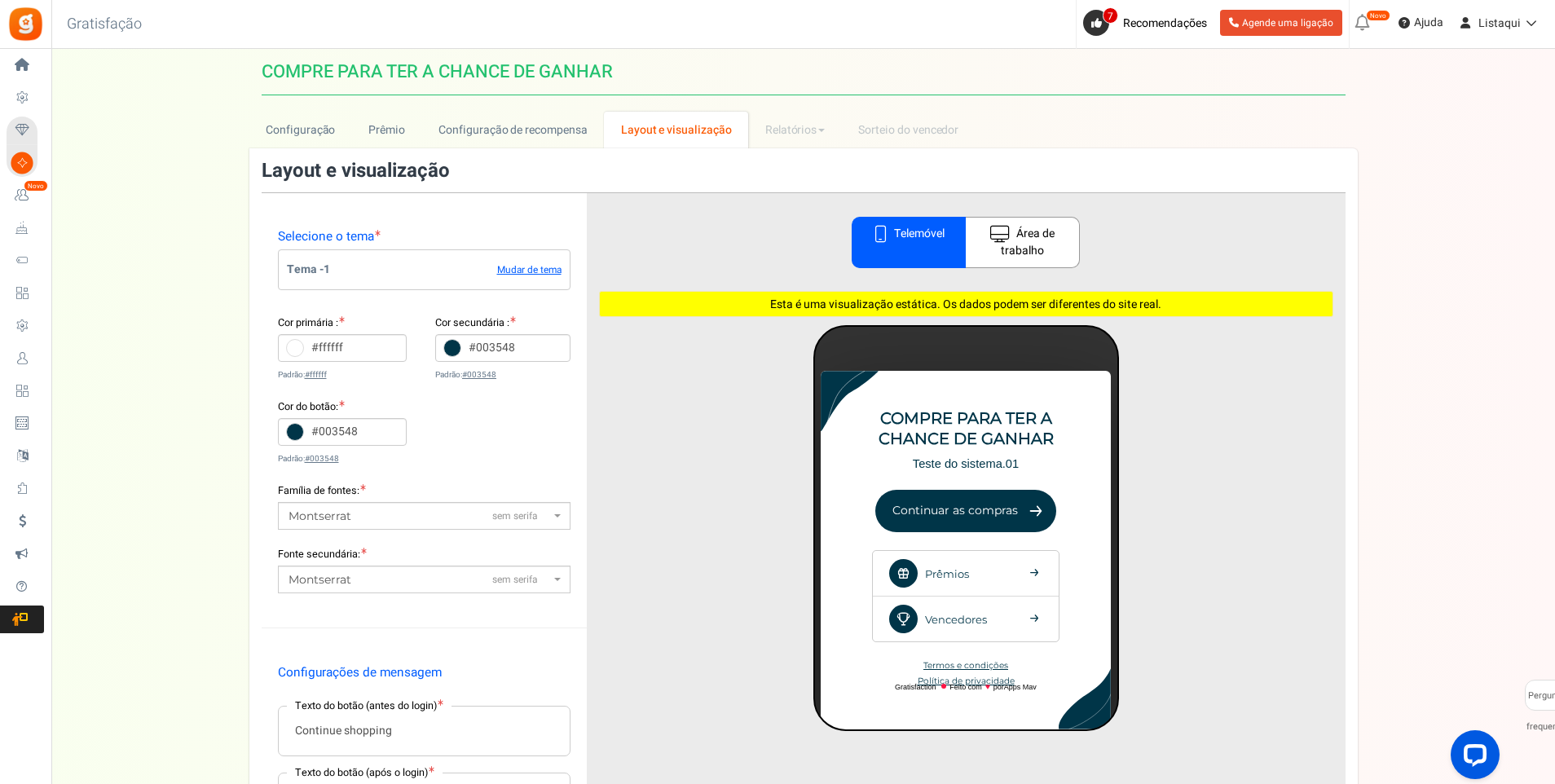
click at [1028, 242] on font "Área de trabalho" at bounding box center [1028, 243] width 54 height 35
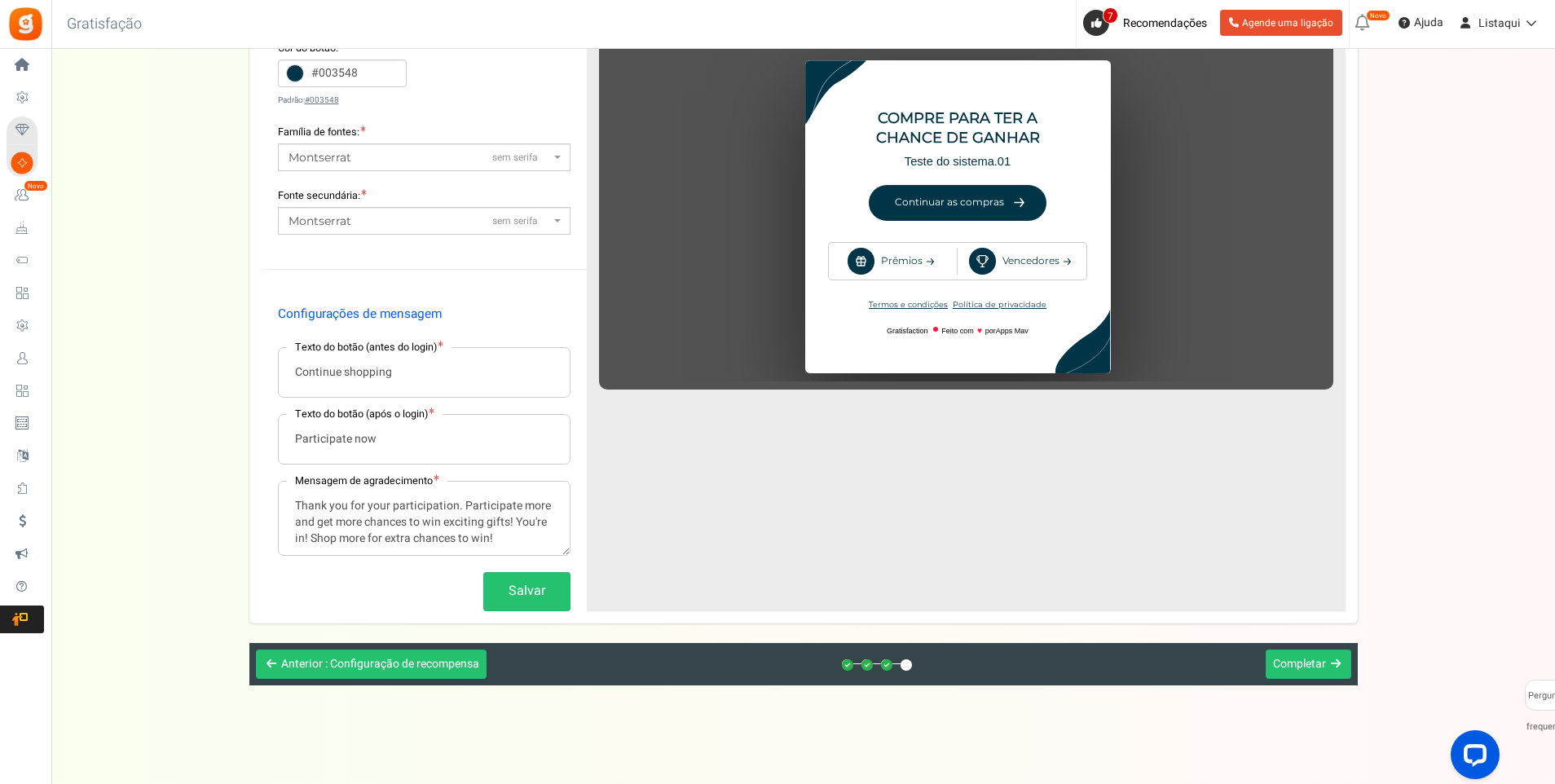
drag, startPoint x: 500, startPoint y: 541, endPoint x: 280, endPoint y: 488, distance: 226.3
click at [280, 488] on textarea "Thank you for your participation. Participate more and get more chances to win …" at bounding box center [425, 519] width 291 height 74
paste textarea "Agradecemos a sua participação. Participe mais e tenha mais chances de ganhar p…"
type textarea "Agradecemos a sua participação. Participe mais e tenha mais chances de ganhar p…"
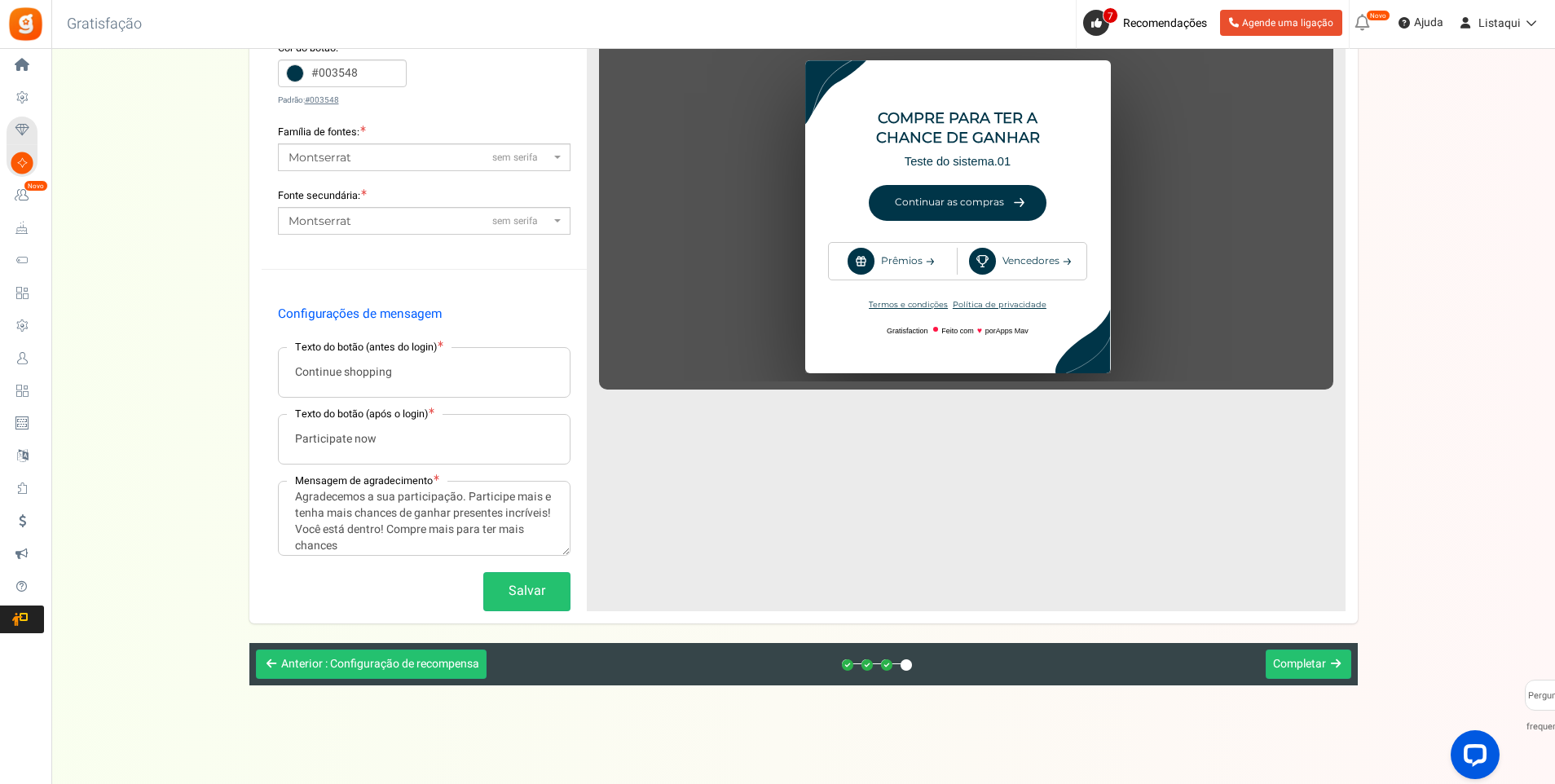
drag, startPoint x: 383, startPoint y: 444, endPoint x: 290, endPoint y: 450, distance: 93.2
click at [290, 450] on input "Participate now" at bounding box center [425, 439] width 291 height 49
paste input "e agora"
type input "Participe agora"
drag, startPoint x: 404, startPoint y: 373, endPoint x: 269, endPoint y: 387, distance: 135.7
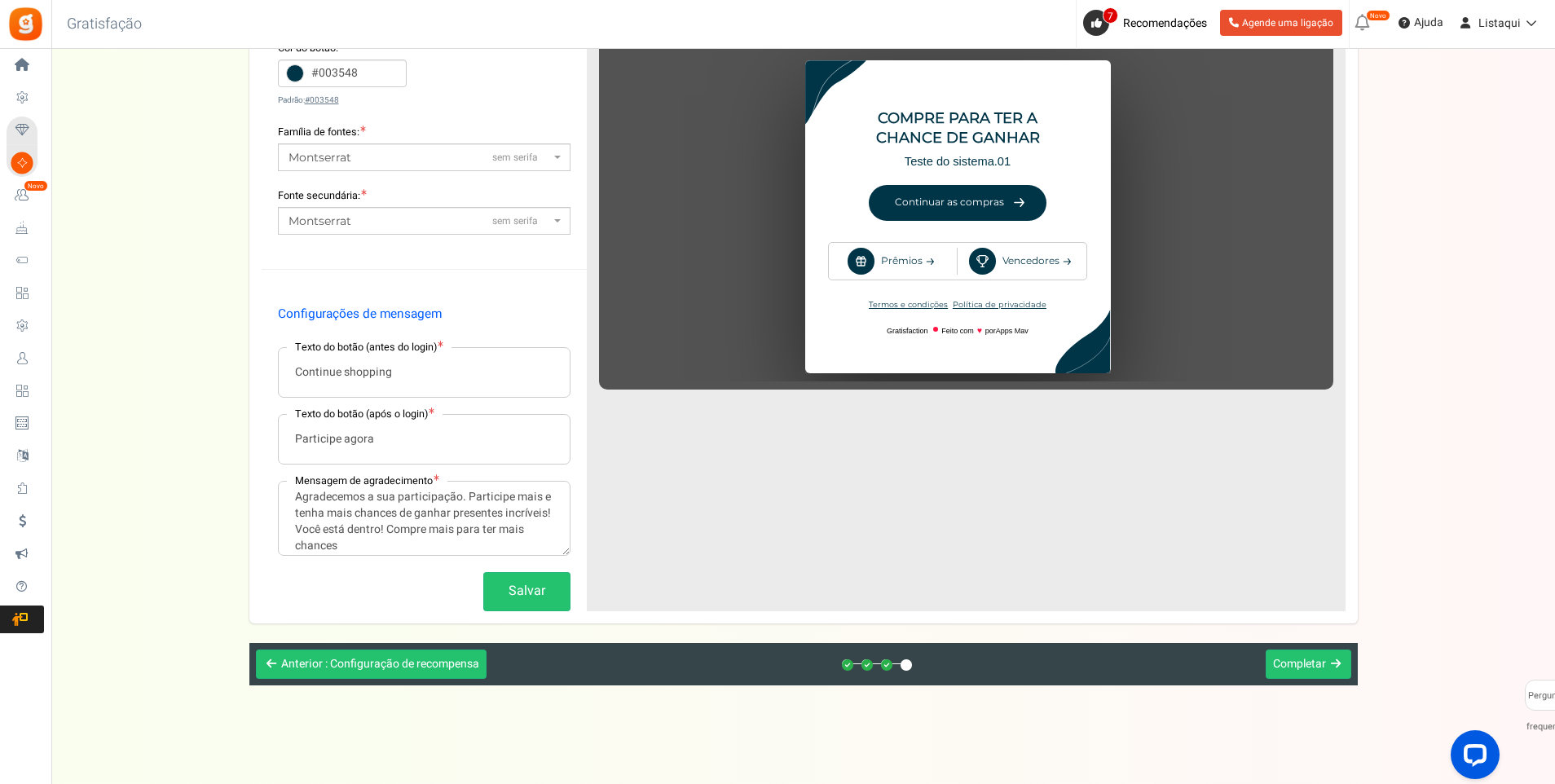
click at [269, 387] on div "Configurações de mensagem Texto do botão (antes do login) Continue shopping Tex…" at bounding box center [424, 451] width 325 height 318
paste input "ar comprando"
type input "Continuar comprando"
click at [521, 588] on button "Salvar" at bounding box center [526, 591] width 87 height 38
click at [1308, 661] on span "Completar" at bounding box center [1299, 664] width 53 height 17
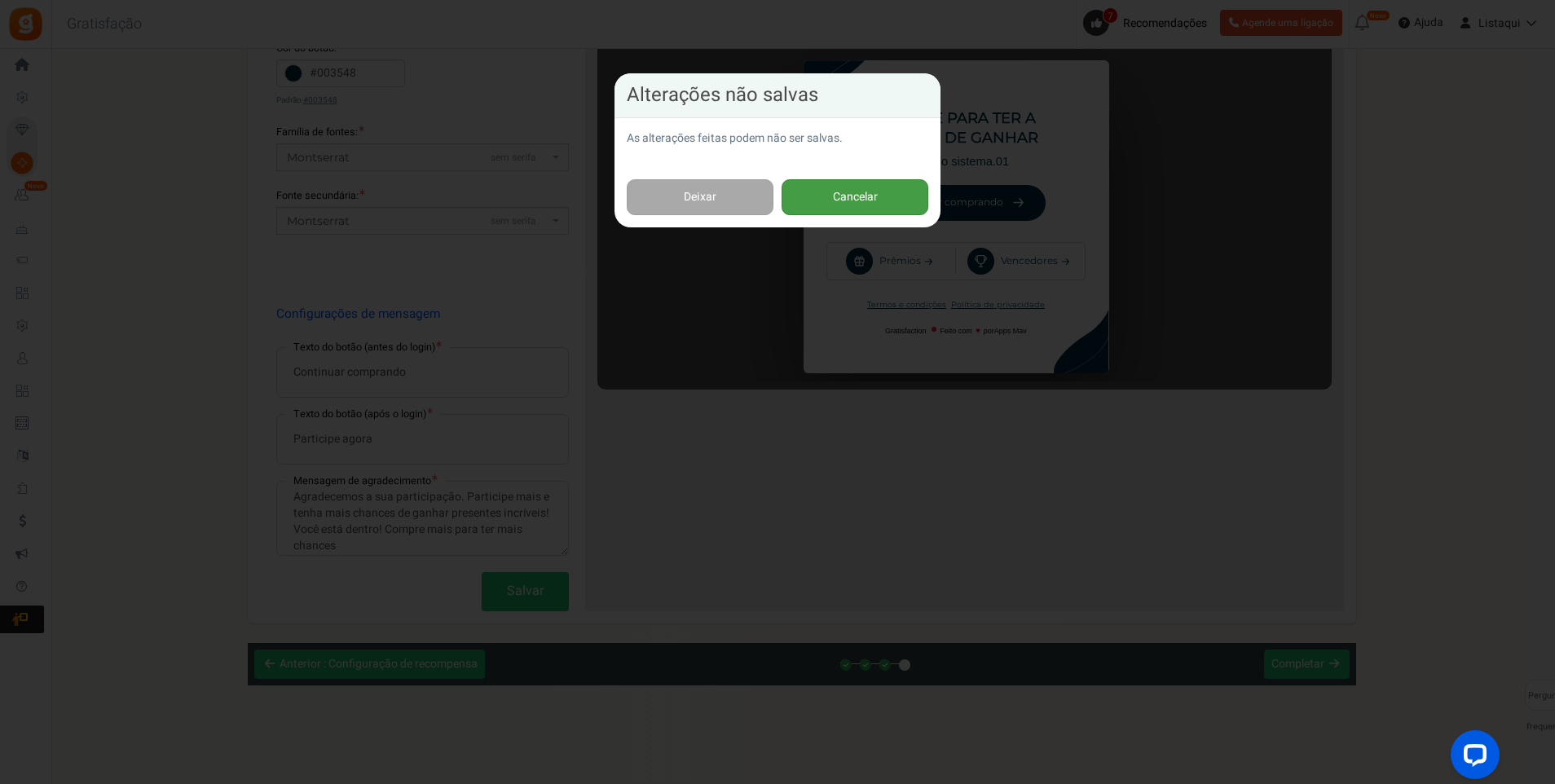
drag, startPoint x: 866, startPoint y: 203, endPoint x: 878, endPoint y: 225, distance: 25.1
click at [868, 204] on button "Cancelar" at bounding box center [854, 197] width 147 height 36
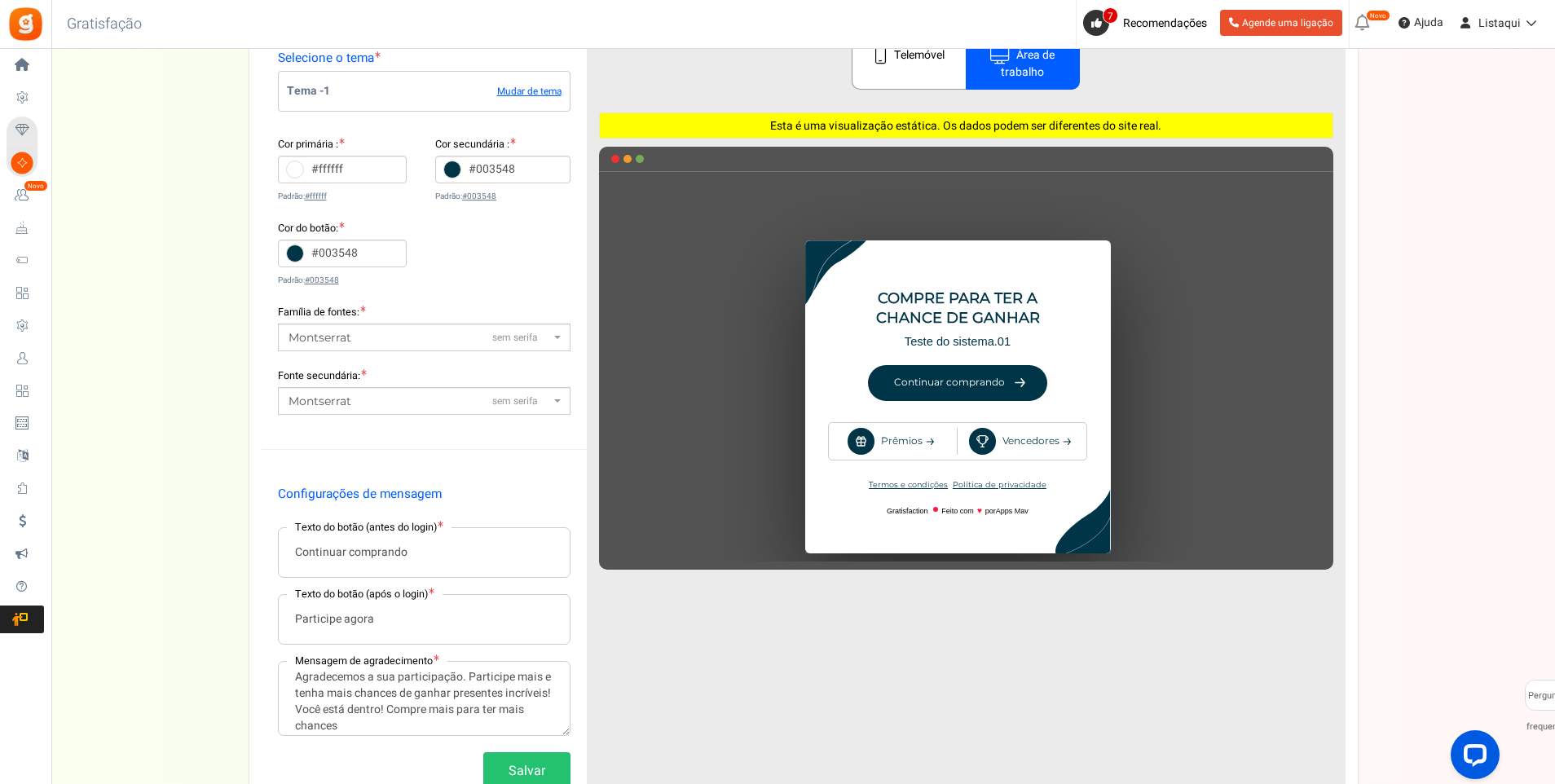
scroll to position [114, 0]
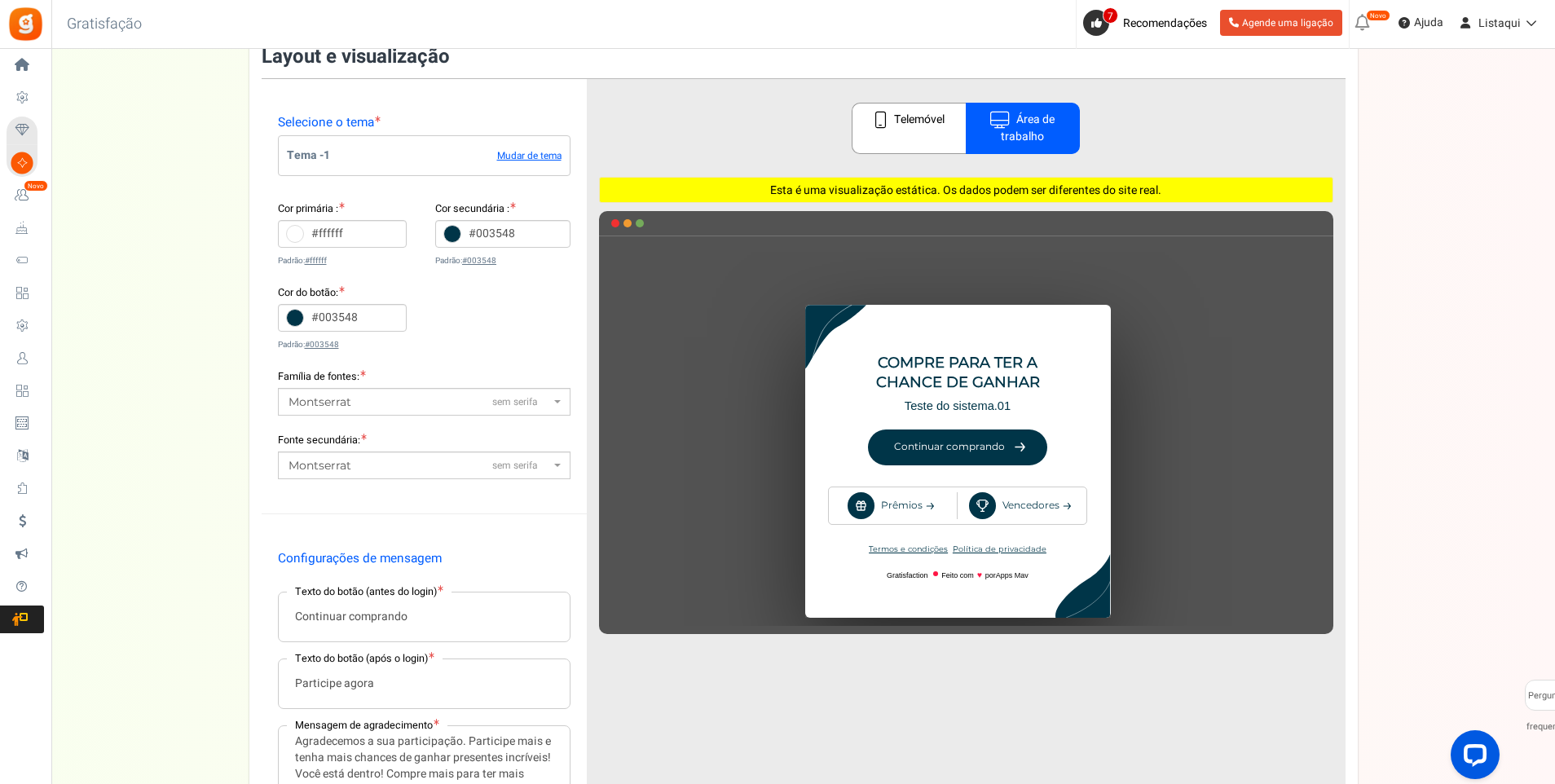
click at [919, 126] on font "Telemóvel" at bounding box center [919, 120] width 51 height 17
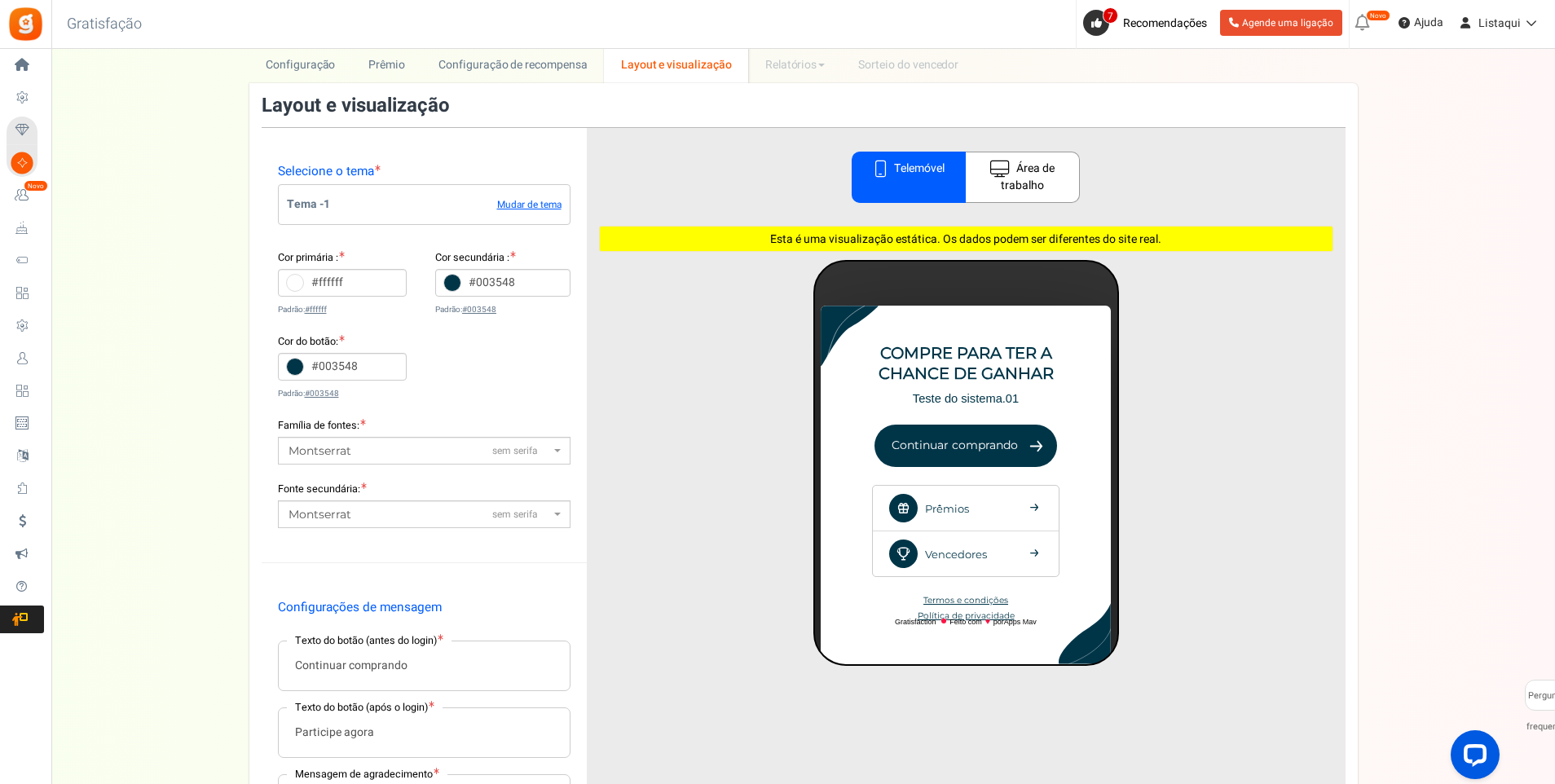
scroll to position [33, 0]
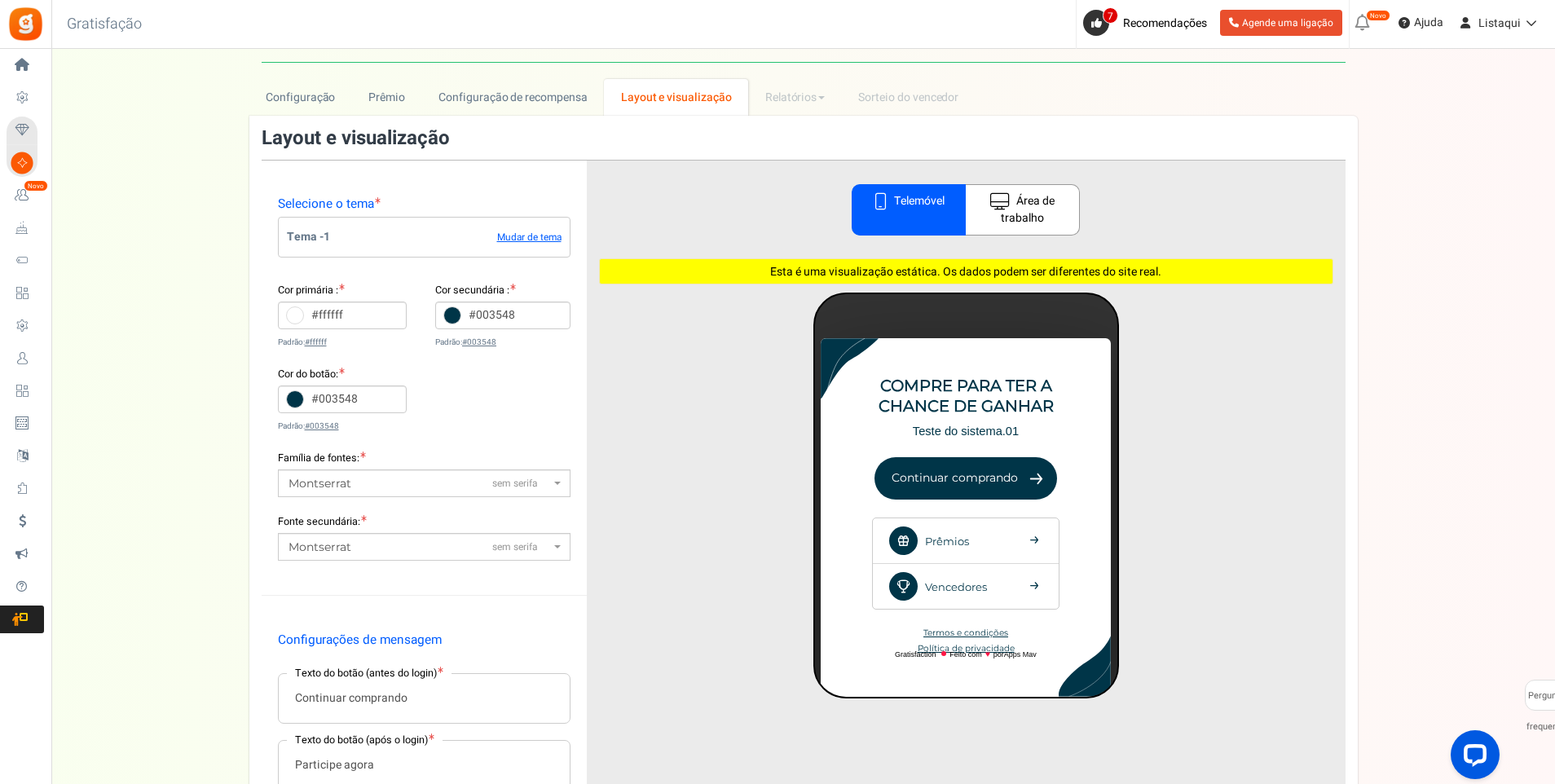
click at [1007, 210] on font "Área de trabalho" at bounding box center [1028, 211] width 54 height 35
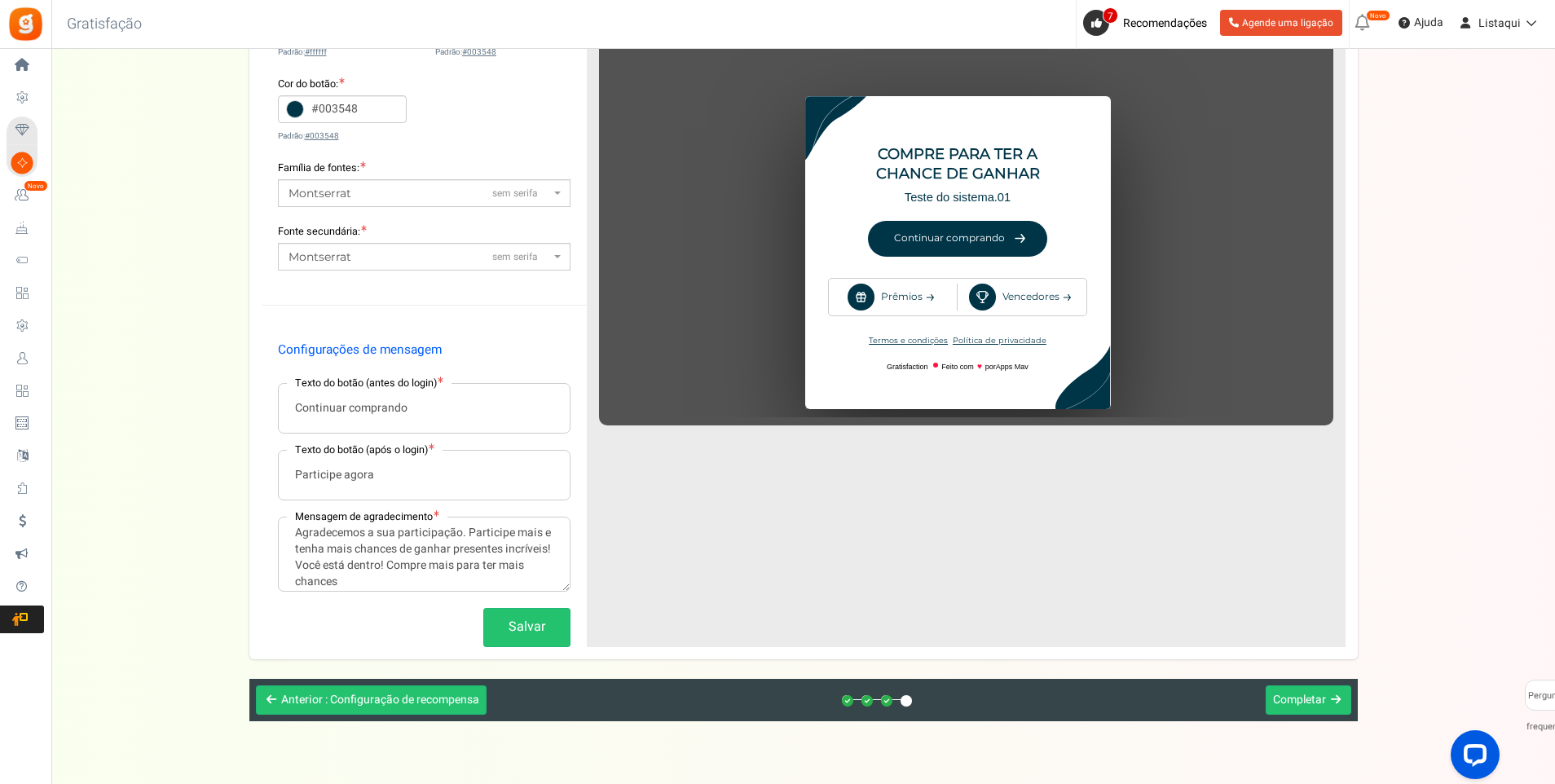
scroll to position [358, 0]
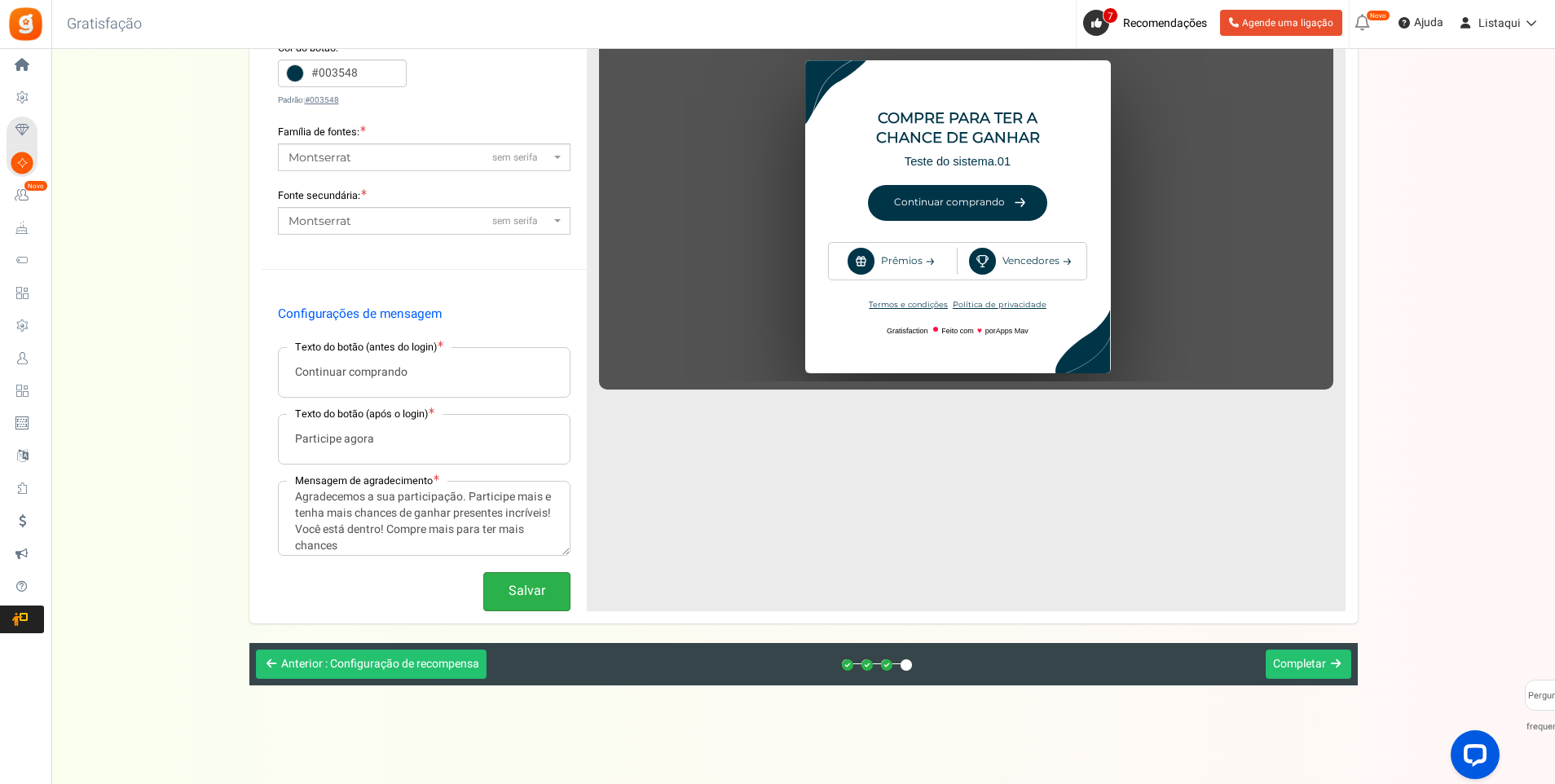
click at [538, 602] on button "Salvar" at bounding box center [526, 591] width 87 height 38
click at [1325, 668] on span "Completar" at bounding box center [1299, 664] width 53 height 17
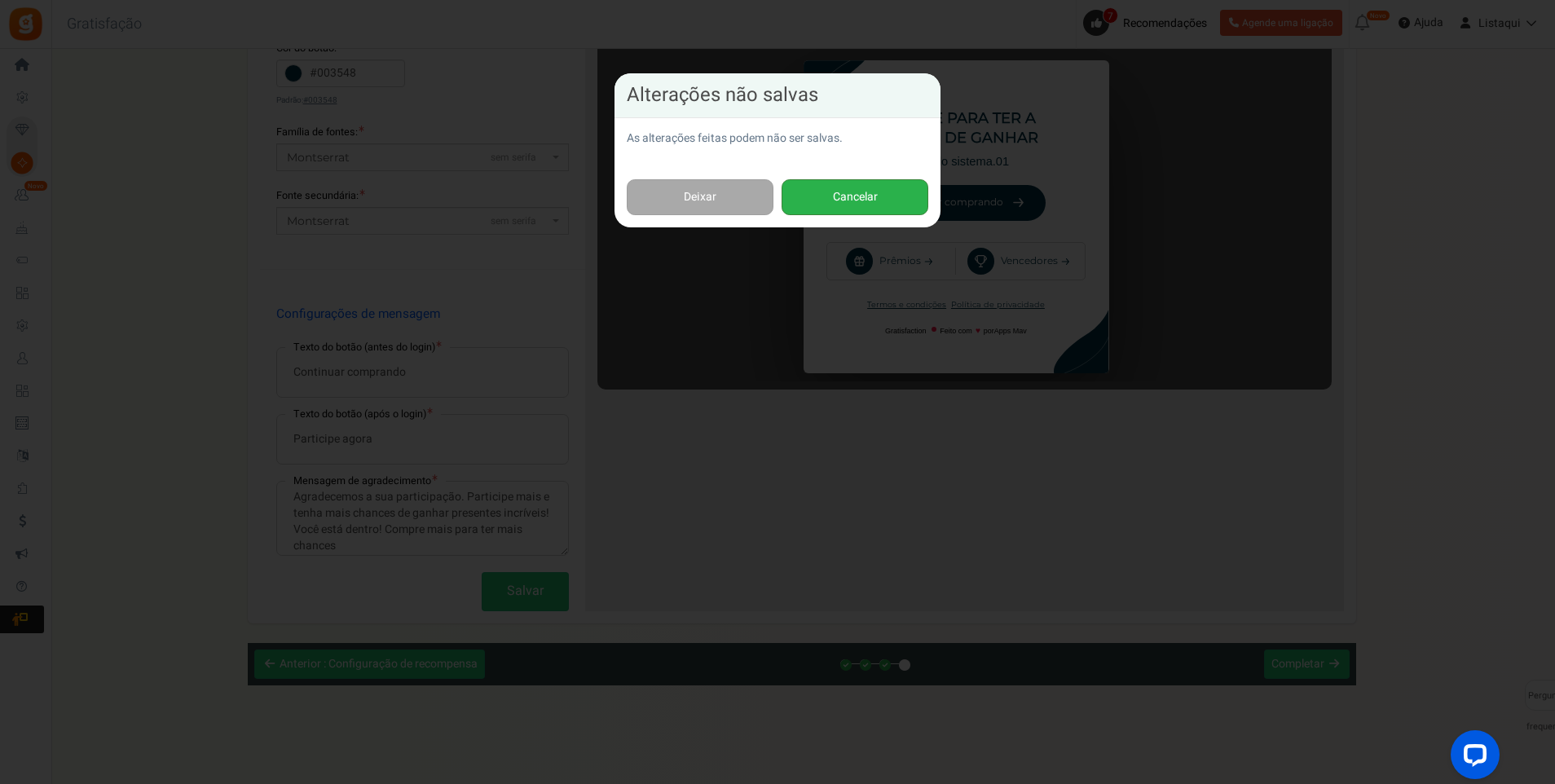
click at [847, 204] on button "Cancelar" at bounding box center [854, 197] width 147 height 36
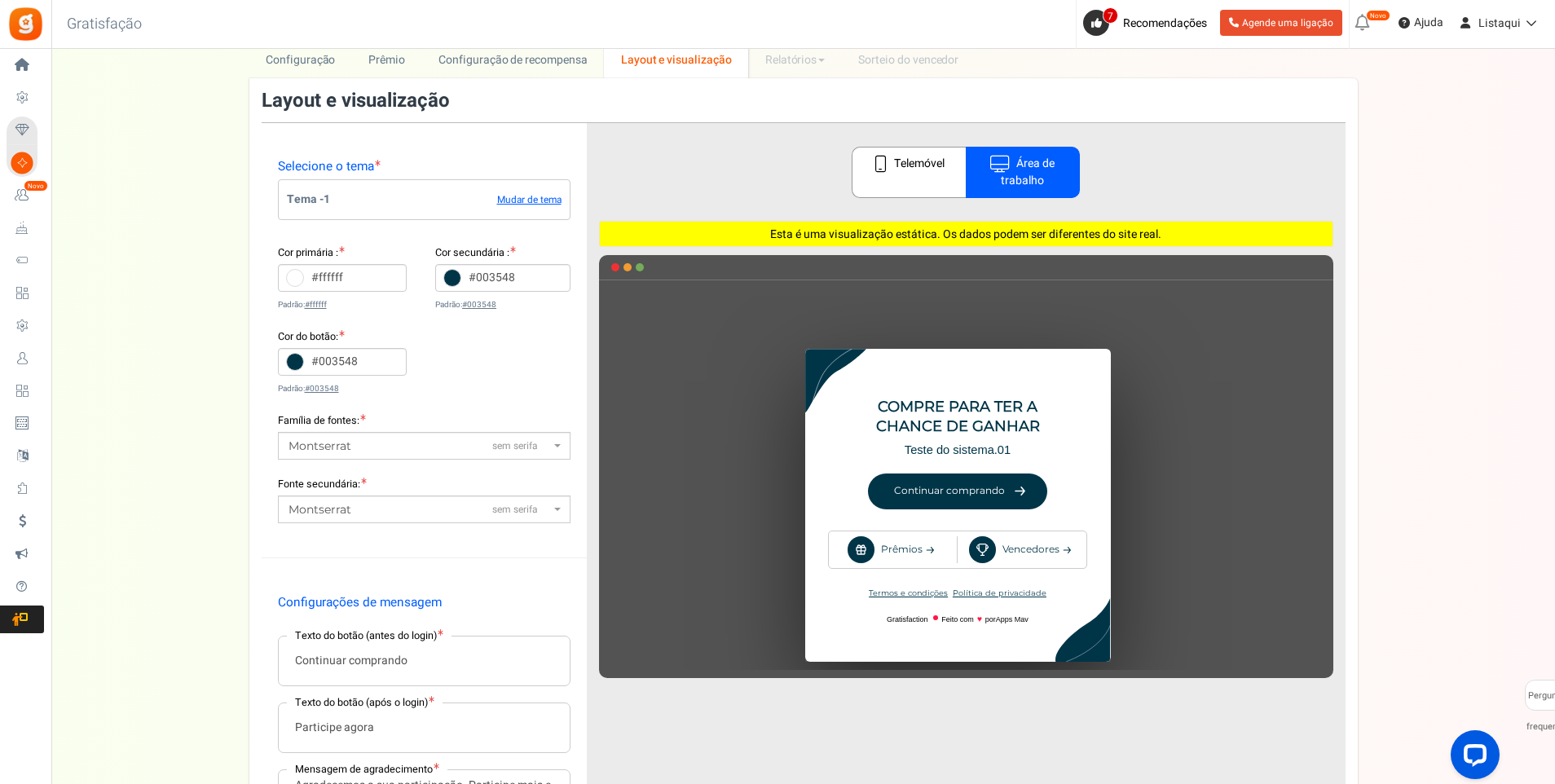
scroll to position [33, 0]
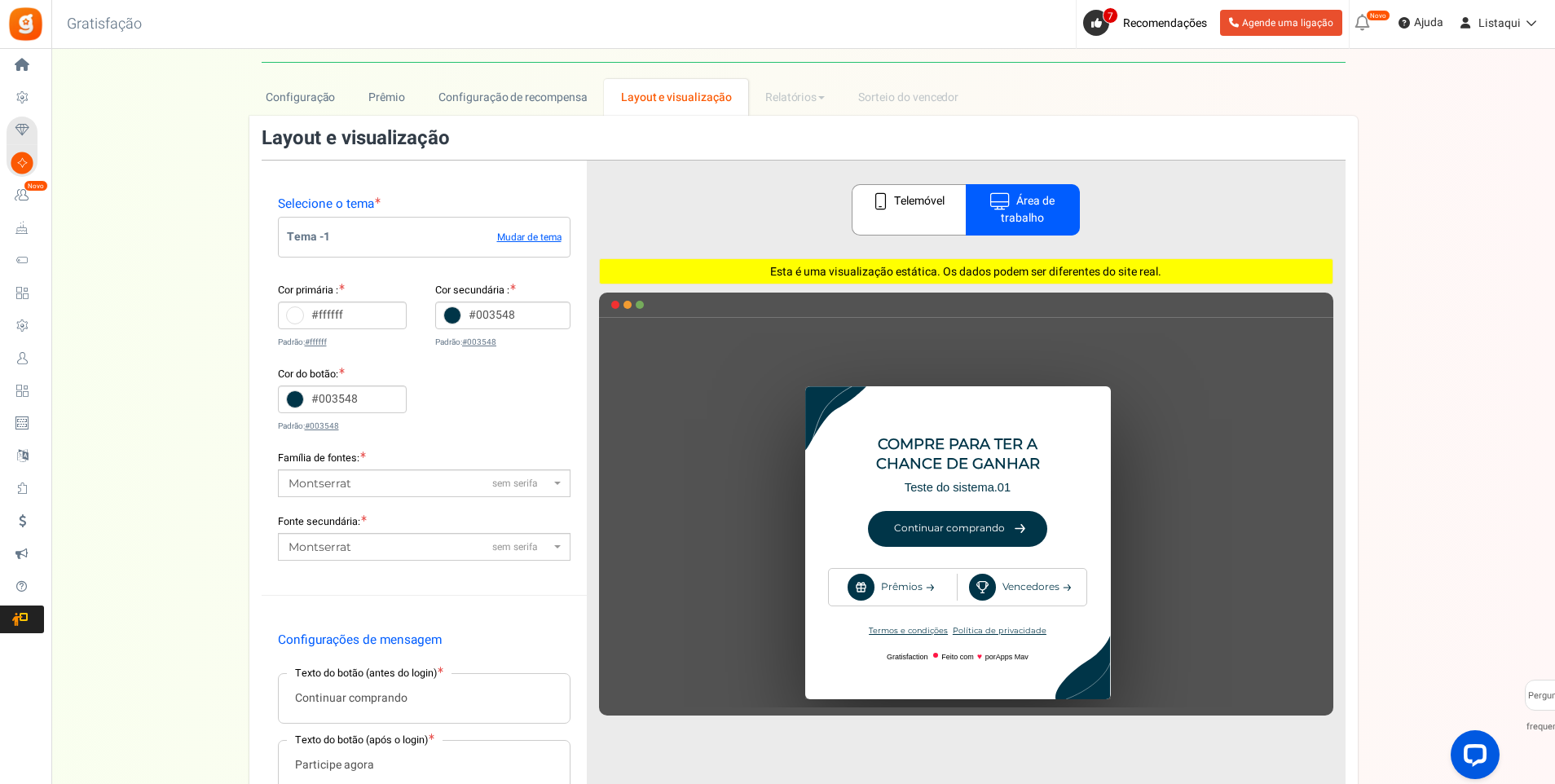
click at [913, 207] on font "Telemóvel" at bounding box center [919, 202] width 51 height 17
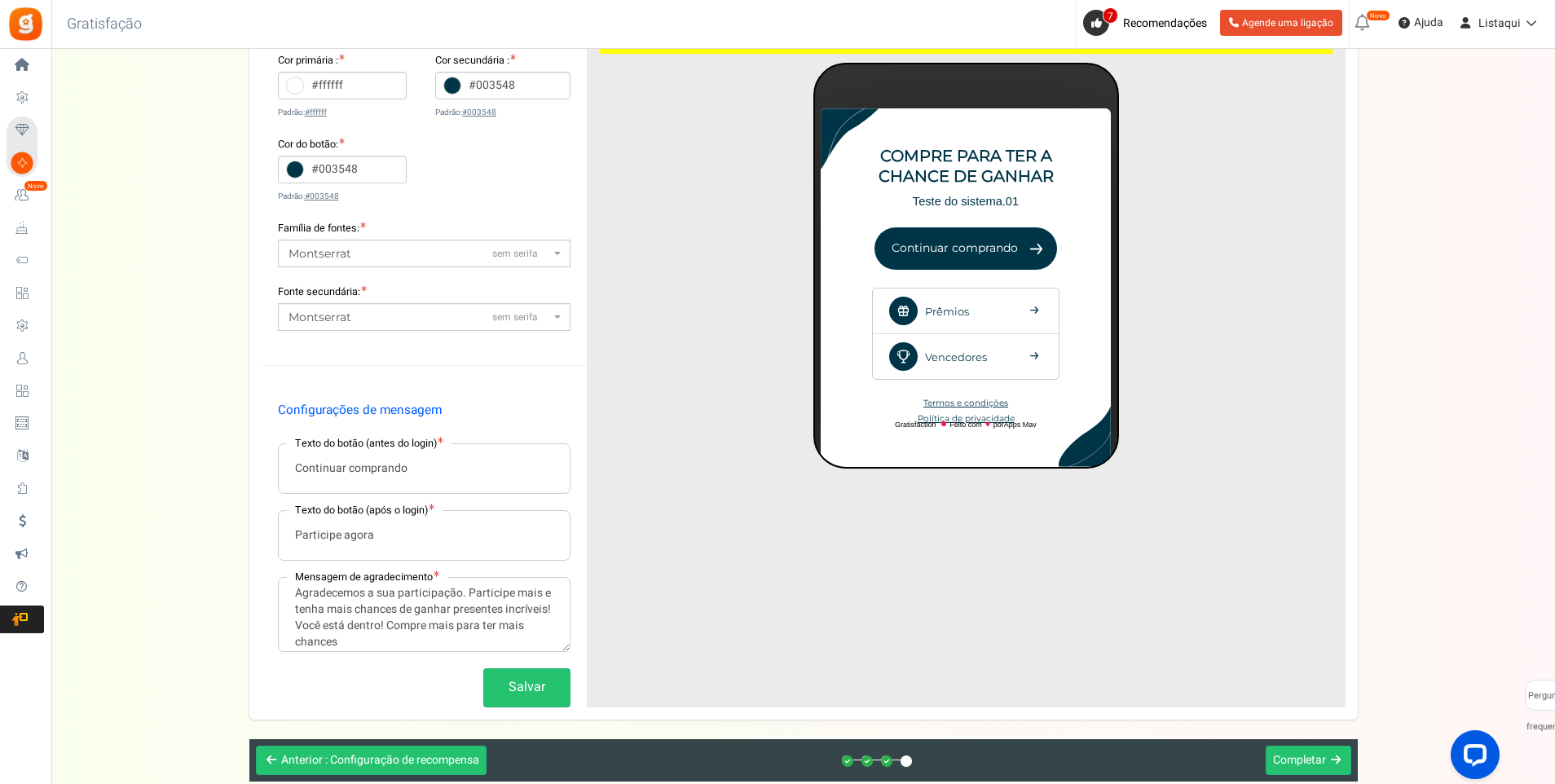
scroll to position [277, 0]
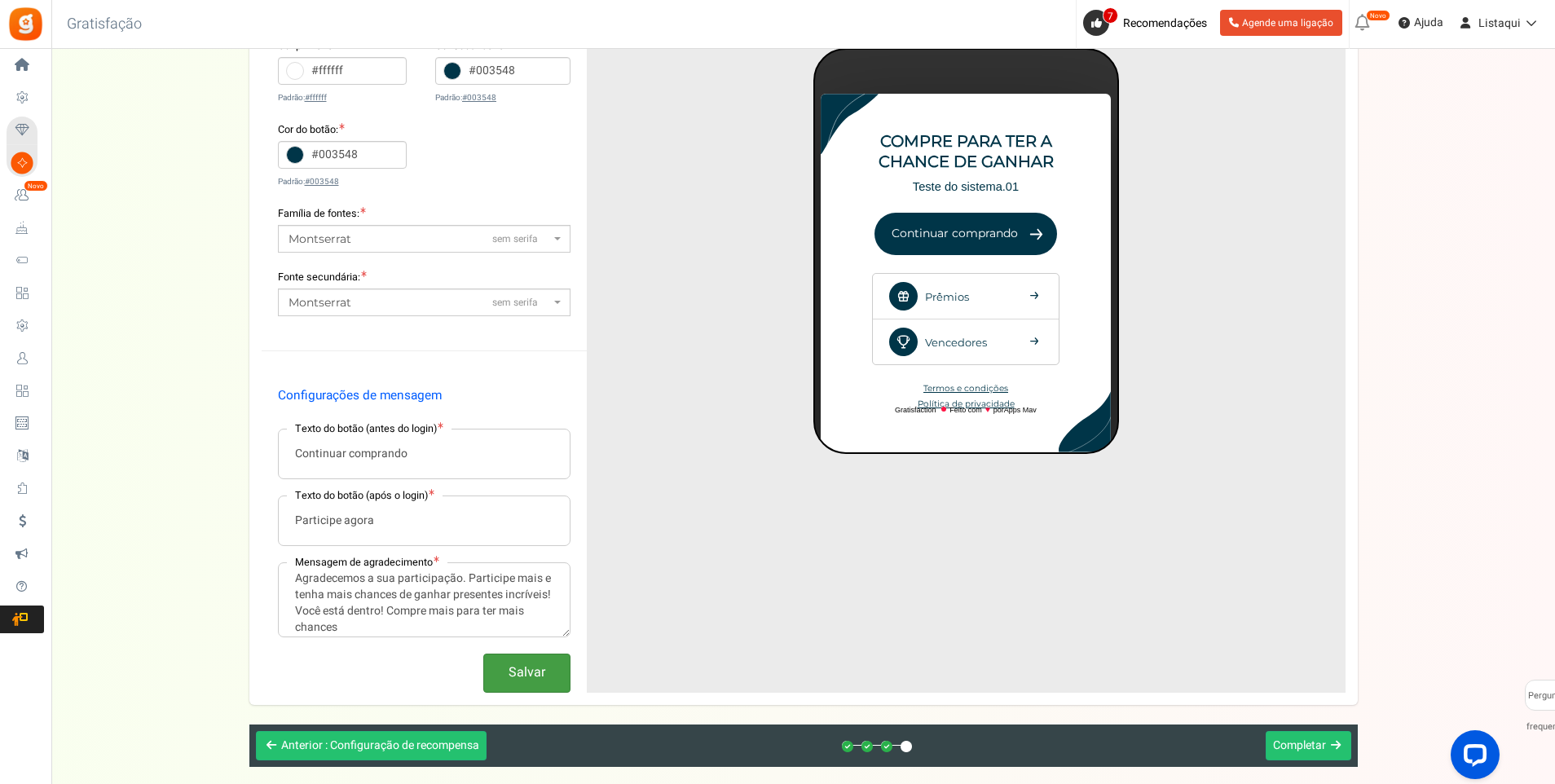
click at [520, 661] on button "Salvar" at bounding box center [526, 673] width 87 height 38
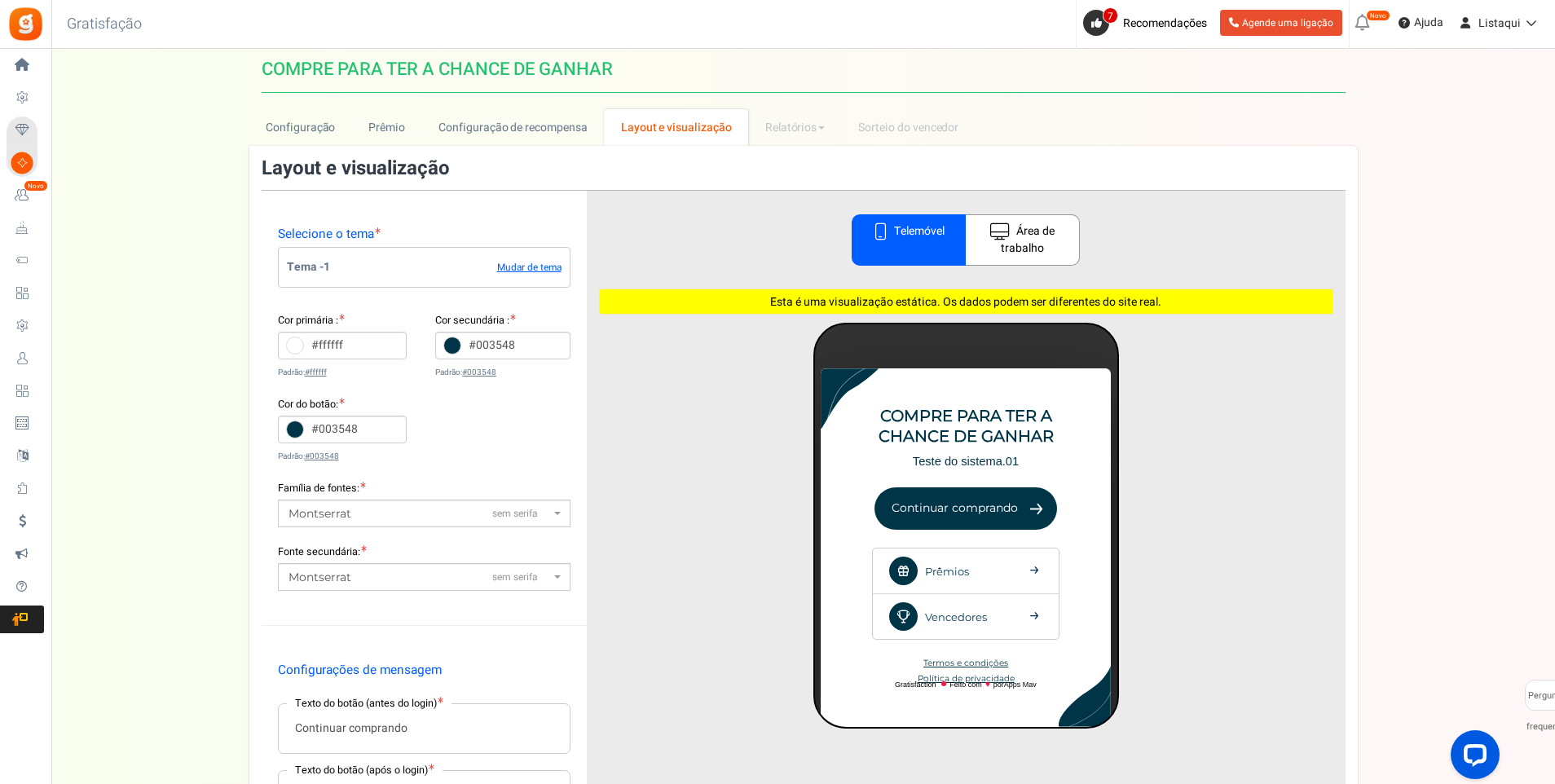
scroll to position [0, 0]
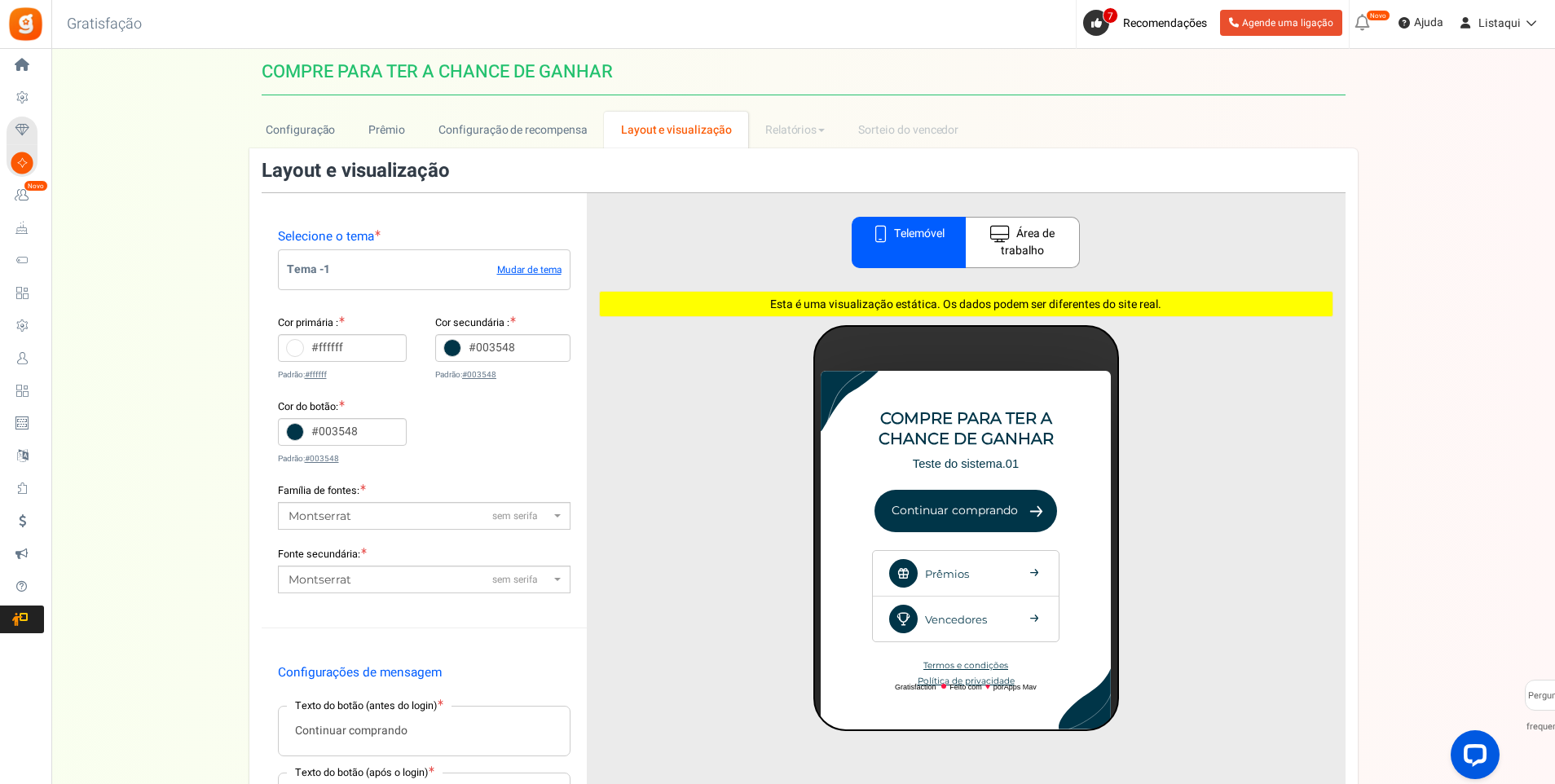
click at [1025, 242] on font "Área de trabalho" at bounding box center [1028, 243] width 54 height 35
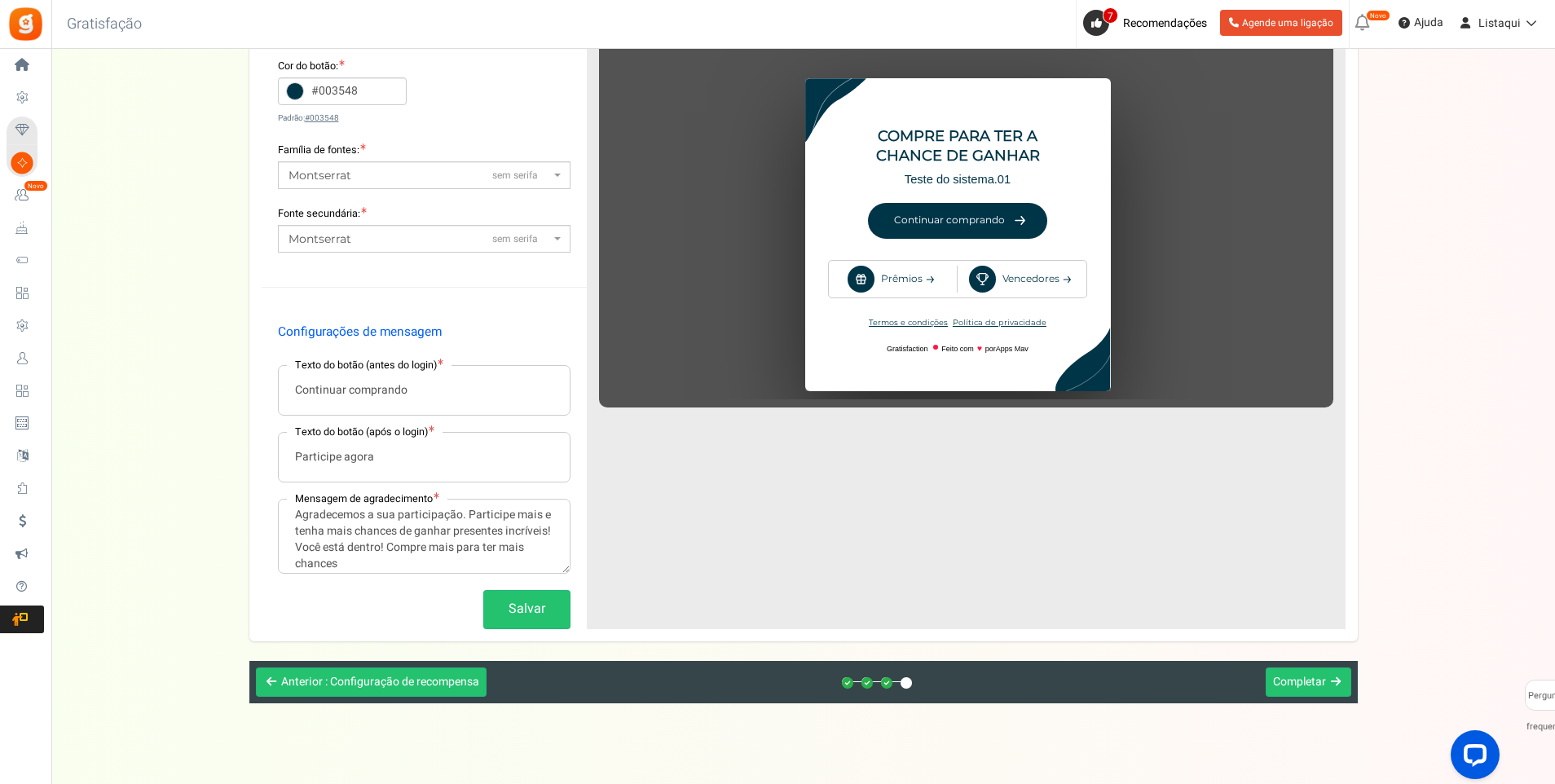
scroll to position [358, 0]
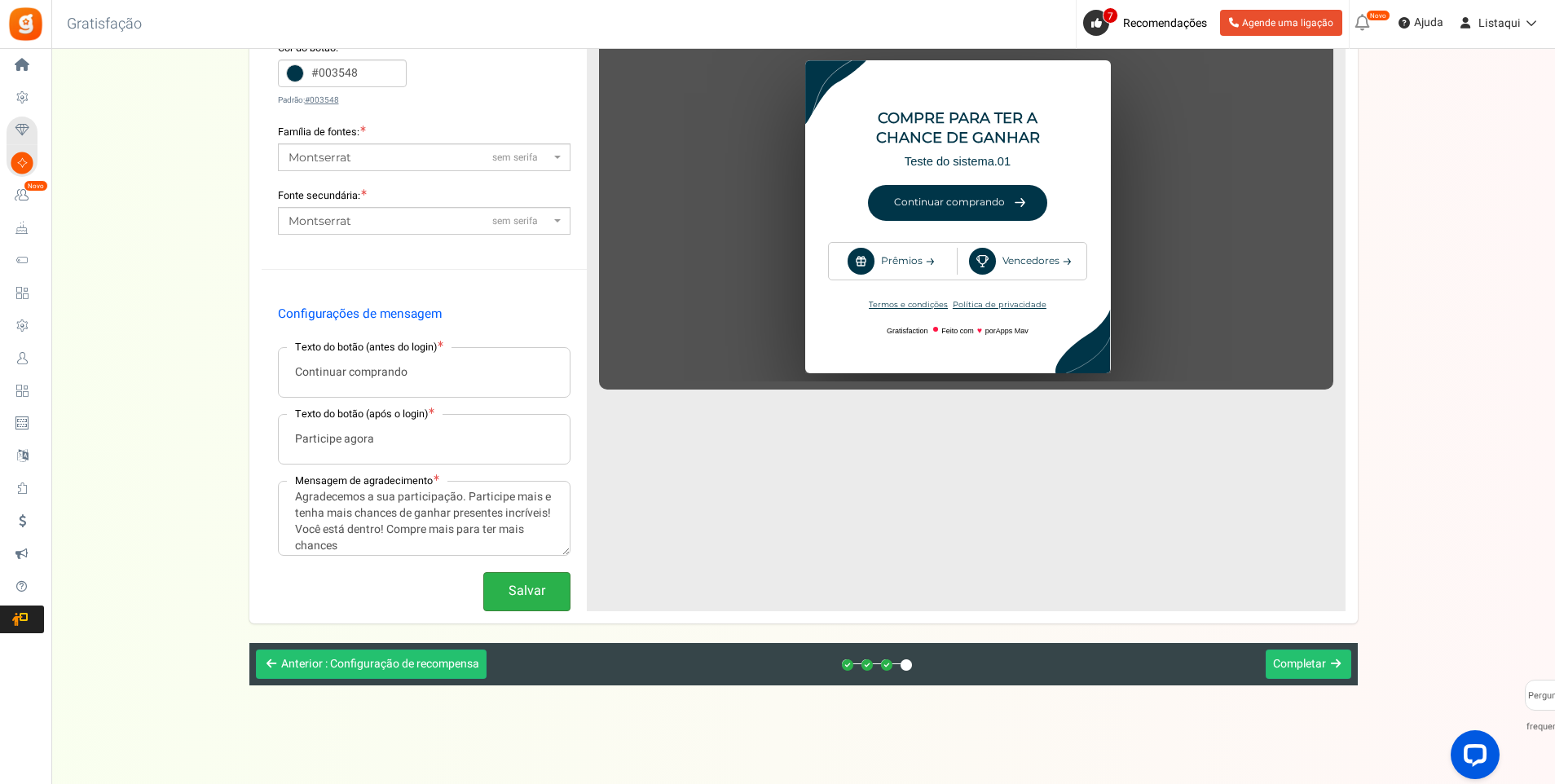
click at [541, 590] on button "Salvar" at bounding box center [526, 591] width 87 height 38
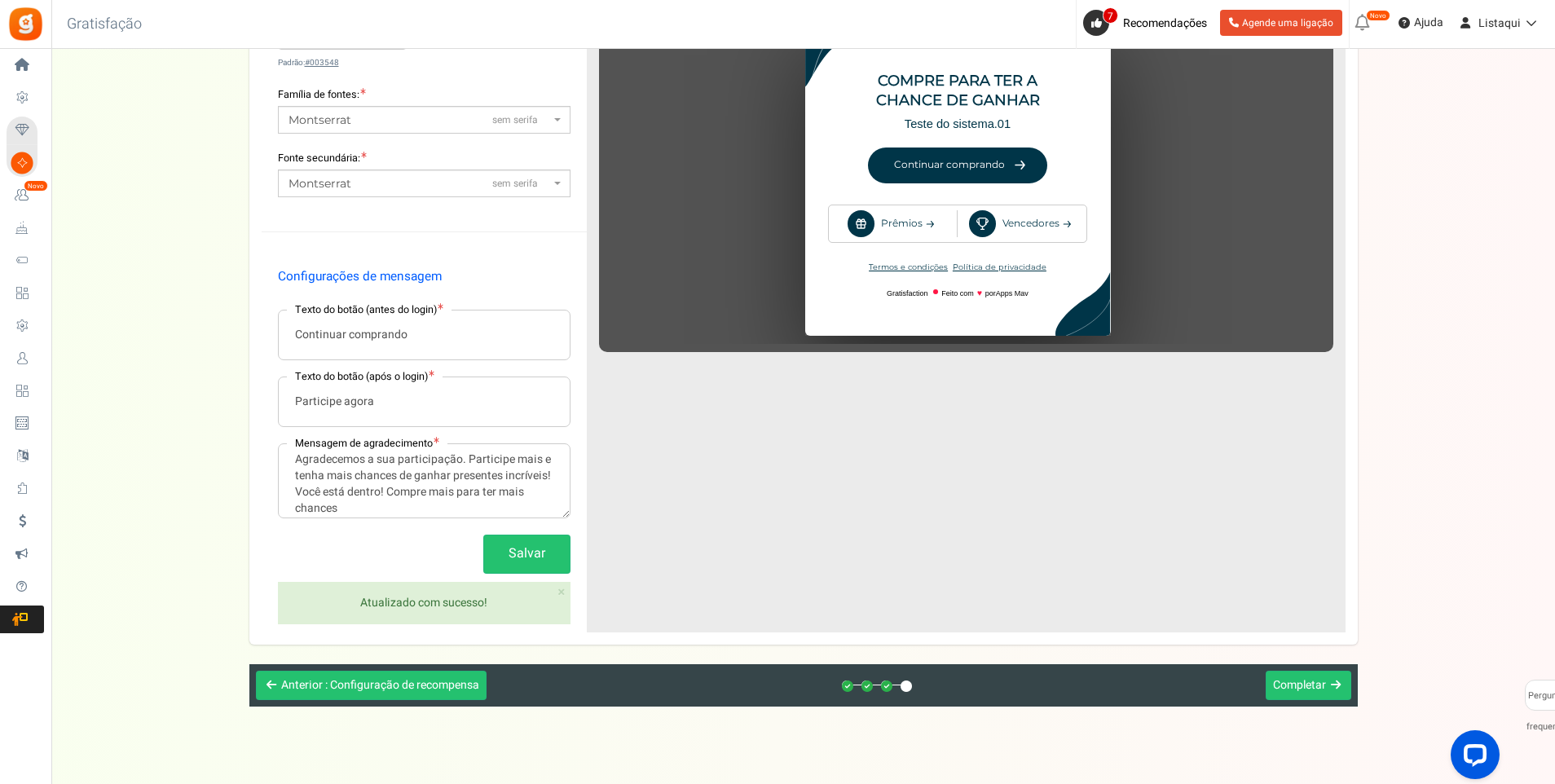
scroll to position [417, 0]
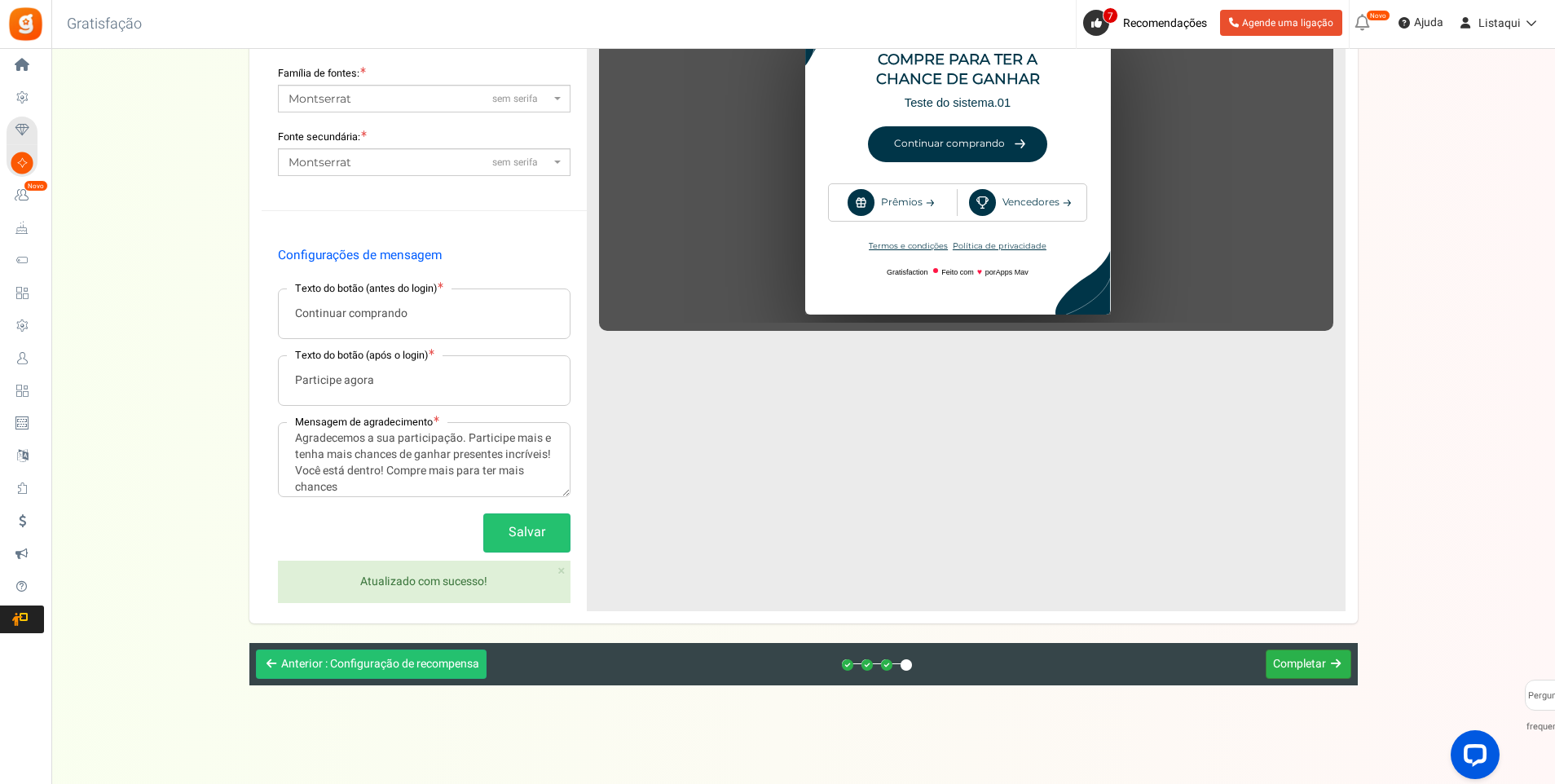
click at [1315, 666] on span "Completar" at bounding box center [1299, 664] width 53 height 17
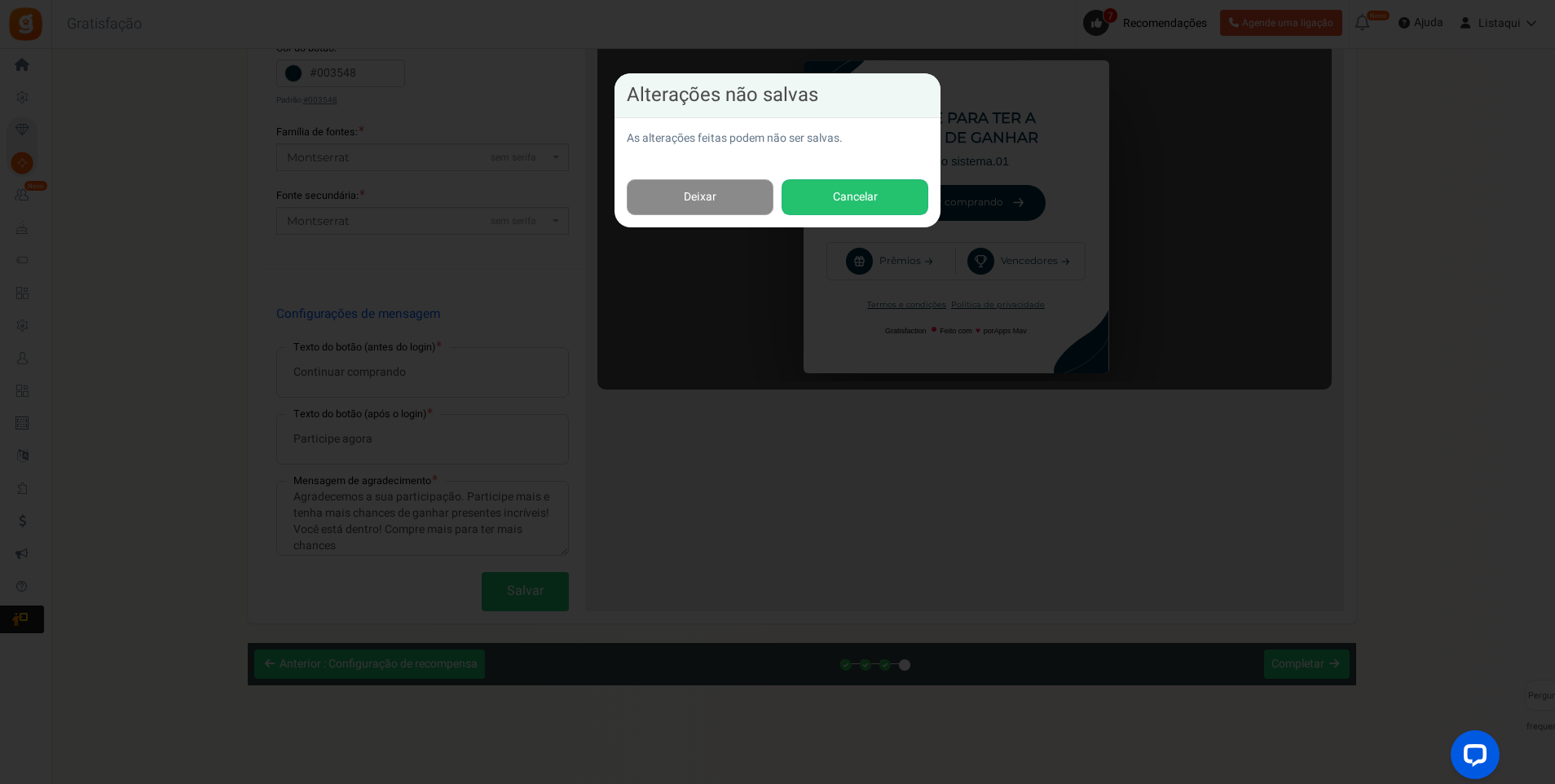
scroll to position [358, 0]
drag, startPoint x: 734, startPoint y: 199, endPoint x: 956, endPoint y: 403, distance: 301.5
click at [735, 199] on link "Deixar" at bounding box center [700, 197] width 147 height 36
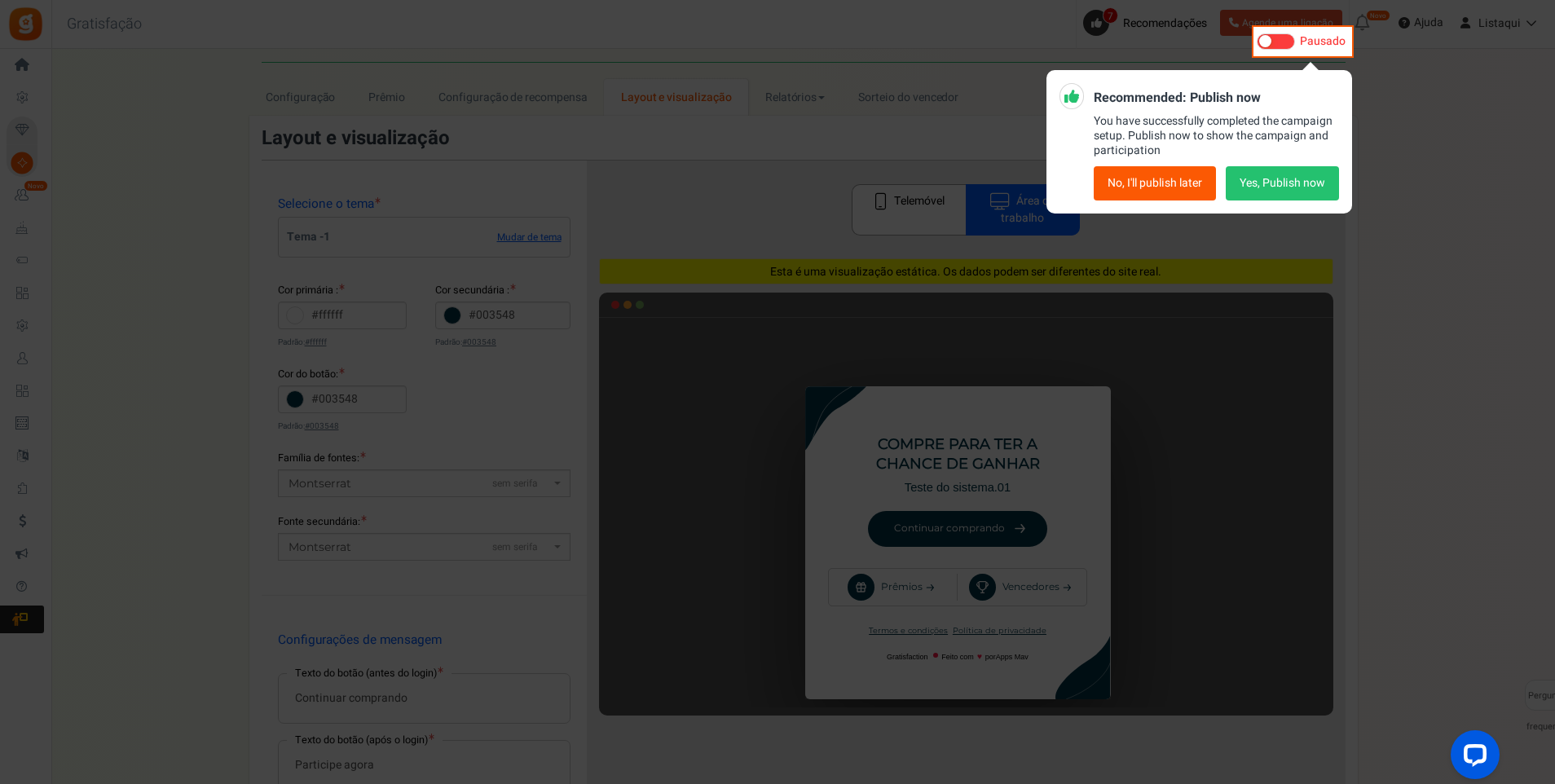
scroll to position [0, 0]
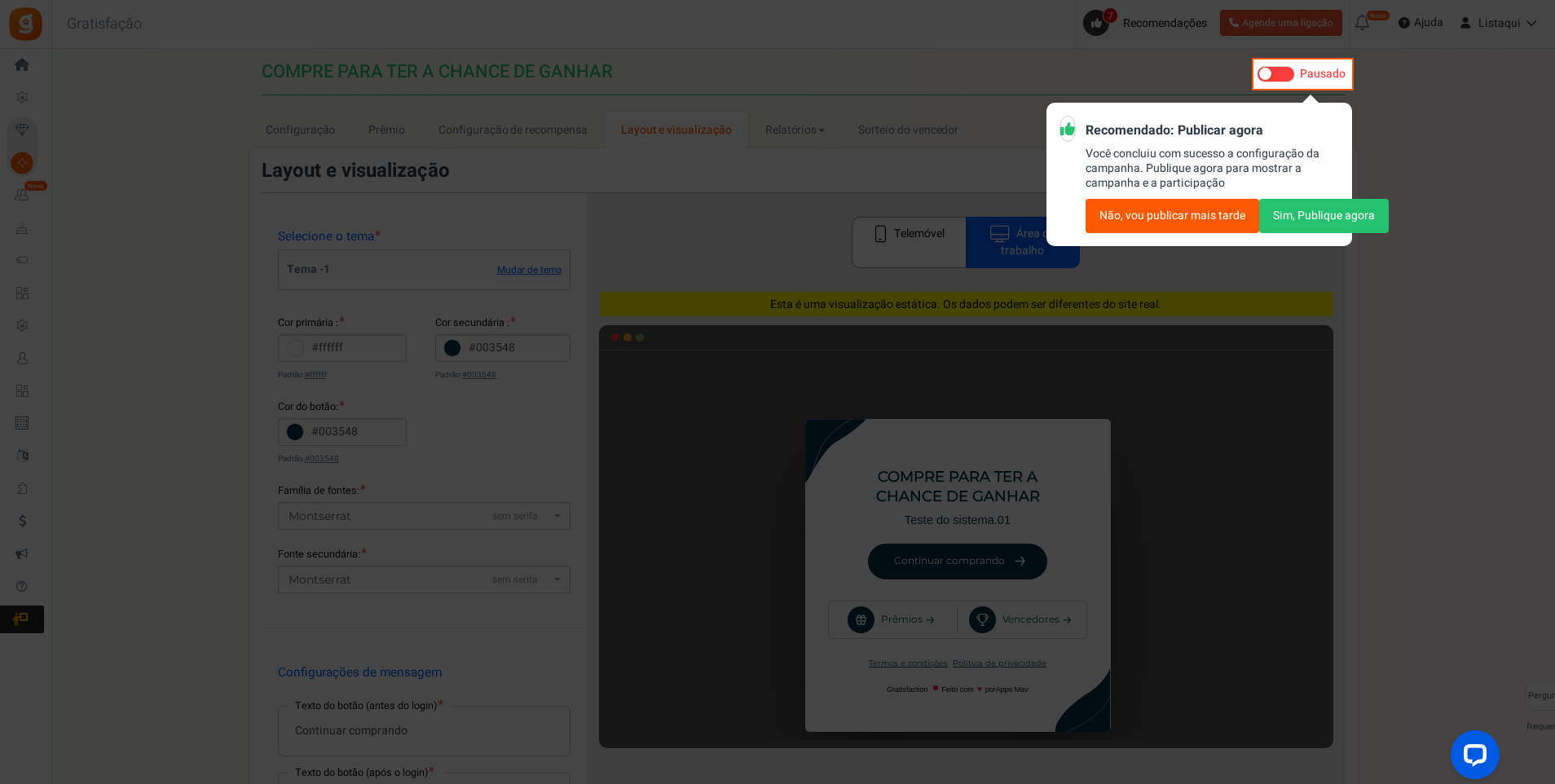
drag, startPoint x: 1309, startPoint y: 218, endPoint x: 1345, endPoint y: 240, distance: 42.2
click at [1310, 218] on button "Sim, Publique agora" at bounding box center [1324, 216] width 129 height 35
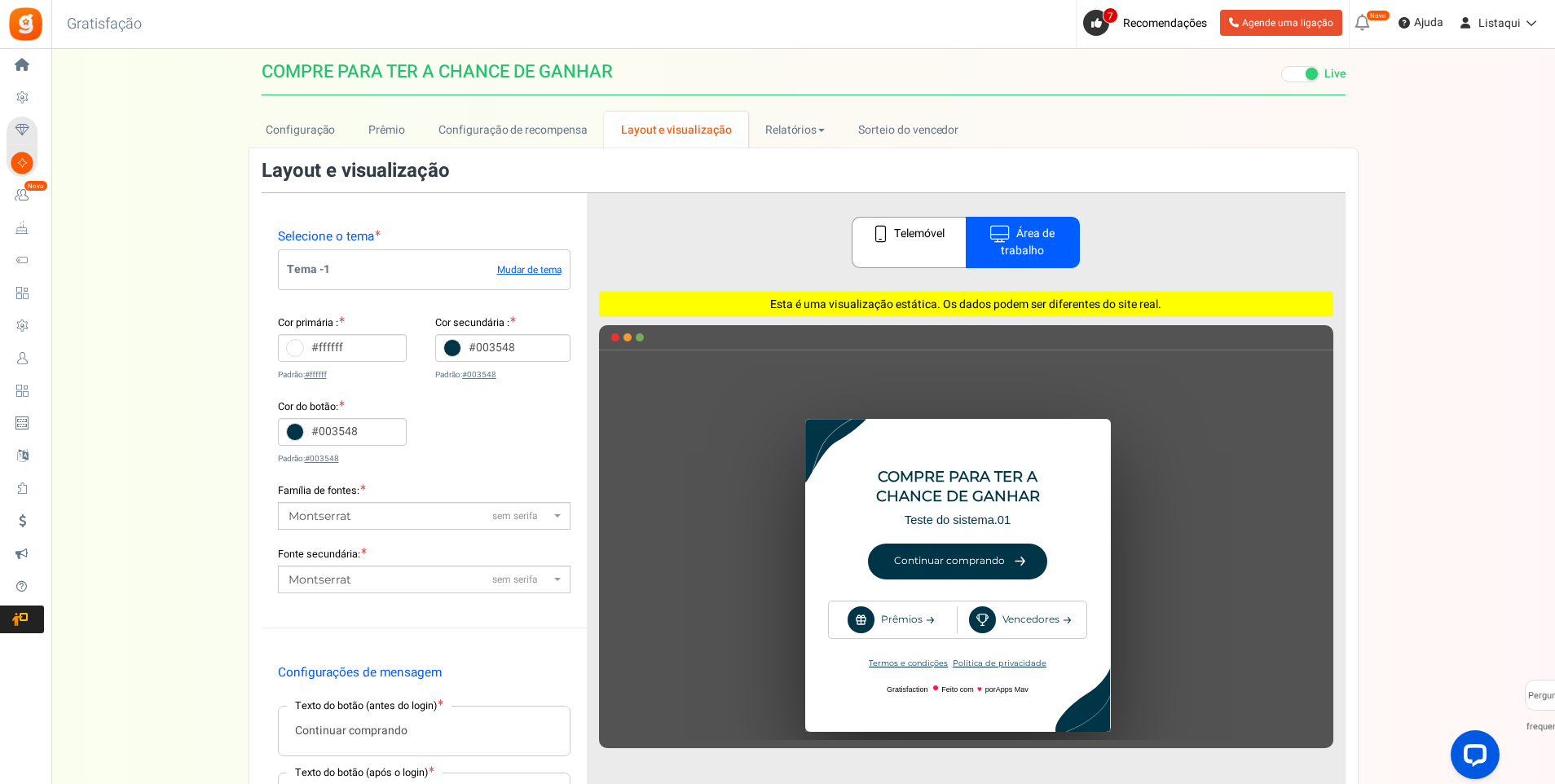
click at [900, 233] on font "Telemóvel" at bounding box center [919, 235] width 51 height 17
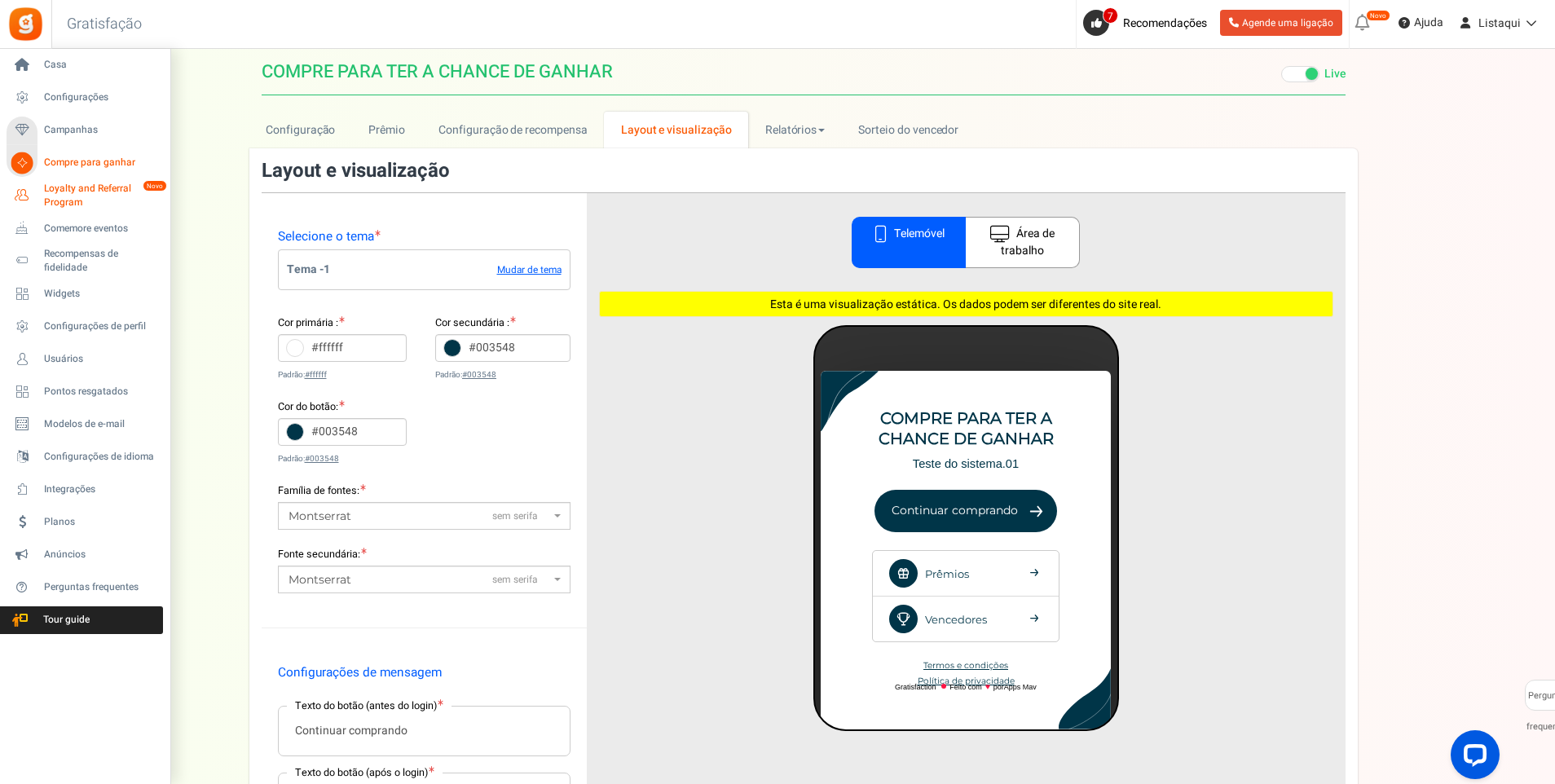
click at [90, 196] on span "Loyalty and Referral Program" at bounding box center [104, 196] width 119 height 28
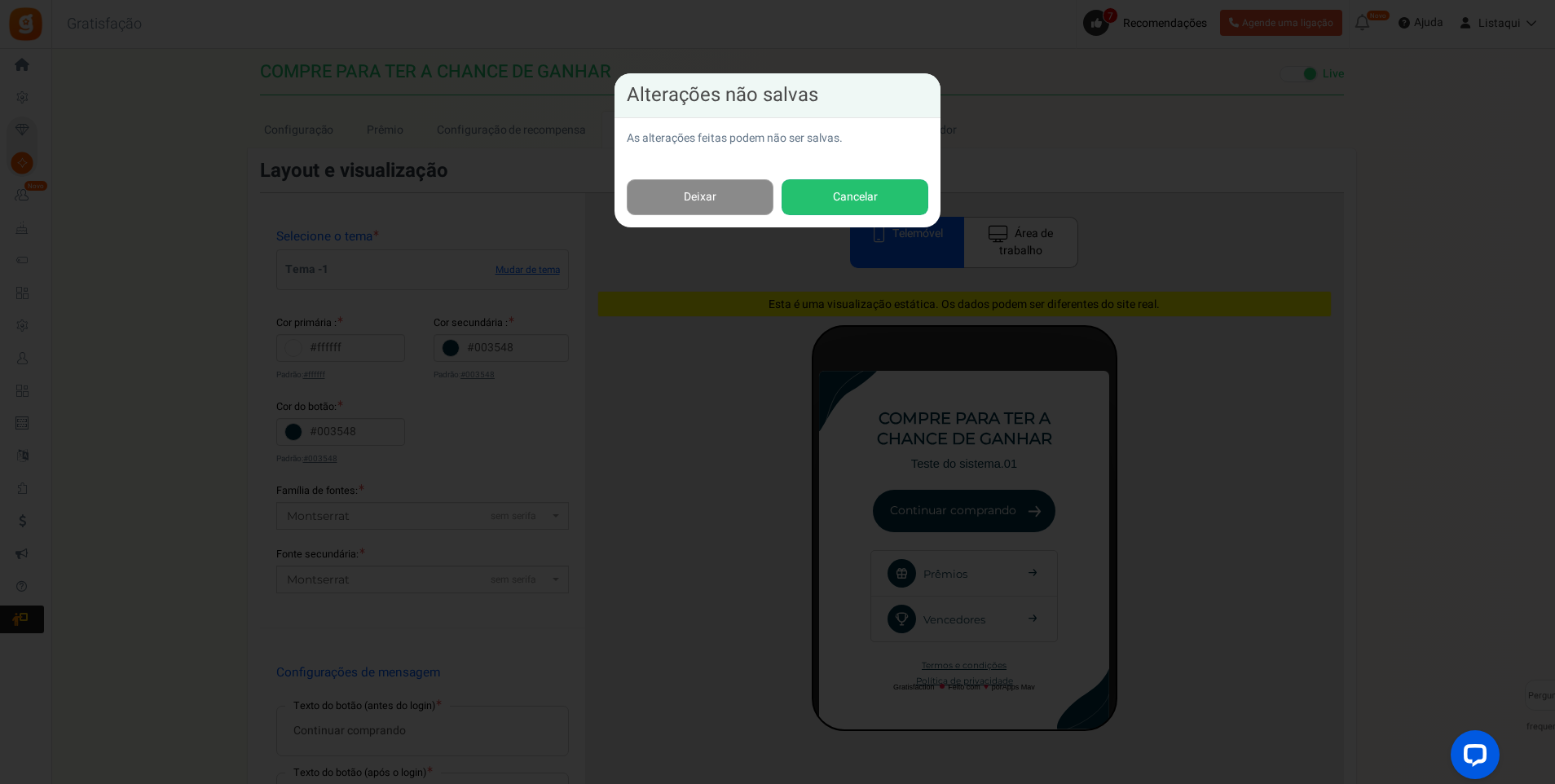
click at [721, 205] on link "Deixar" at bounding box center [700, 197] width 147 height 36
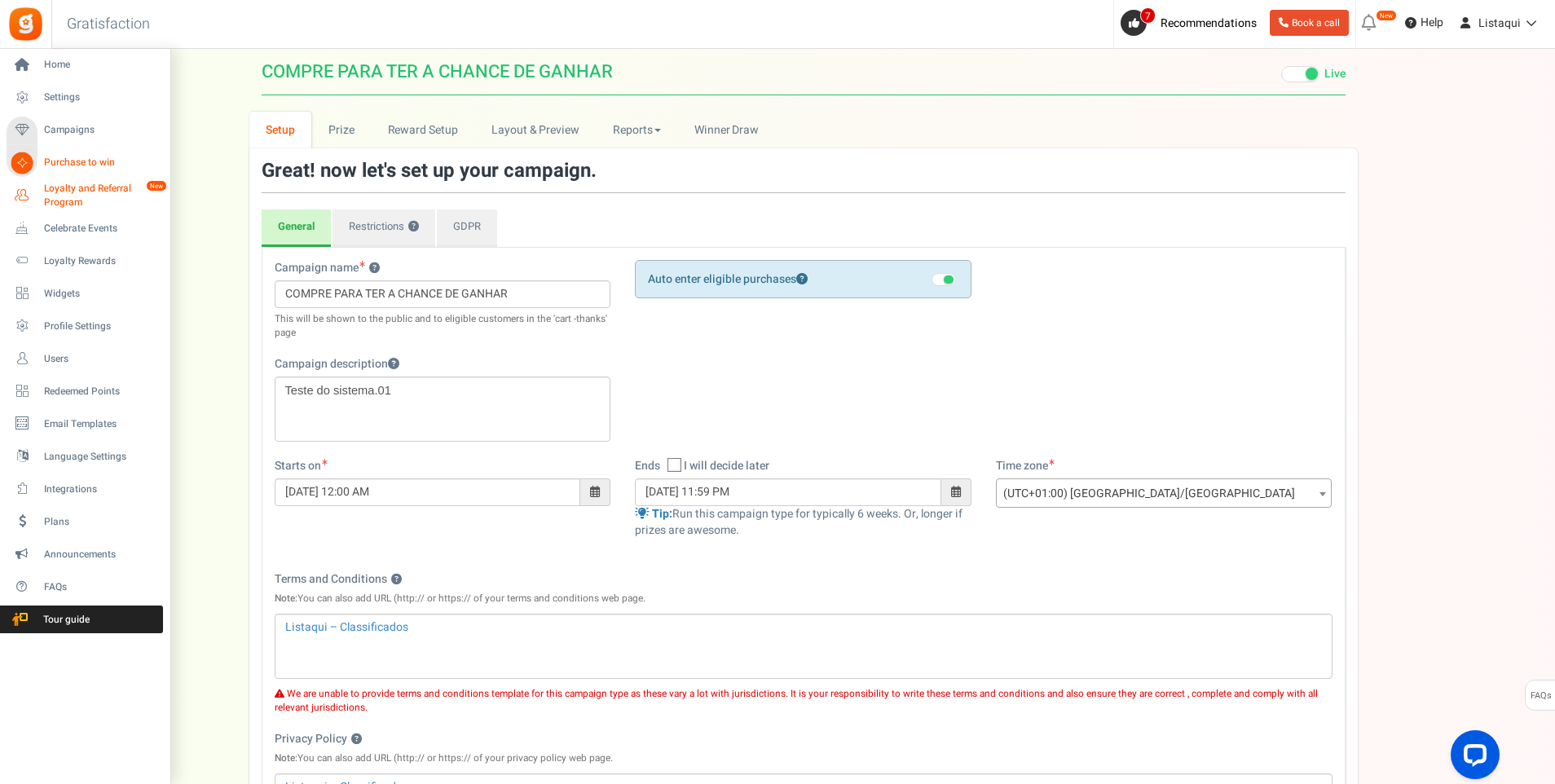
click at [74, 195] on span "Loyalty and Referral Program" at bounding box center [104, 196] width 119 height 28
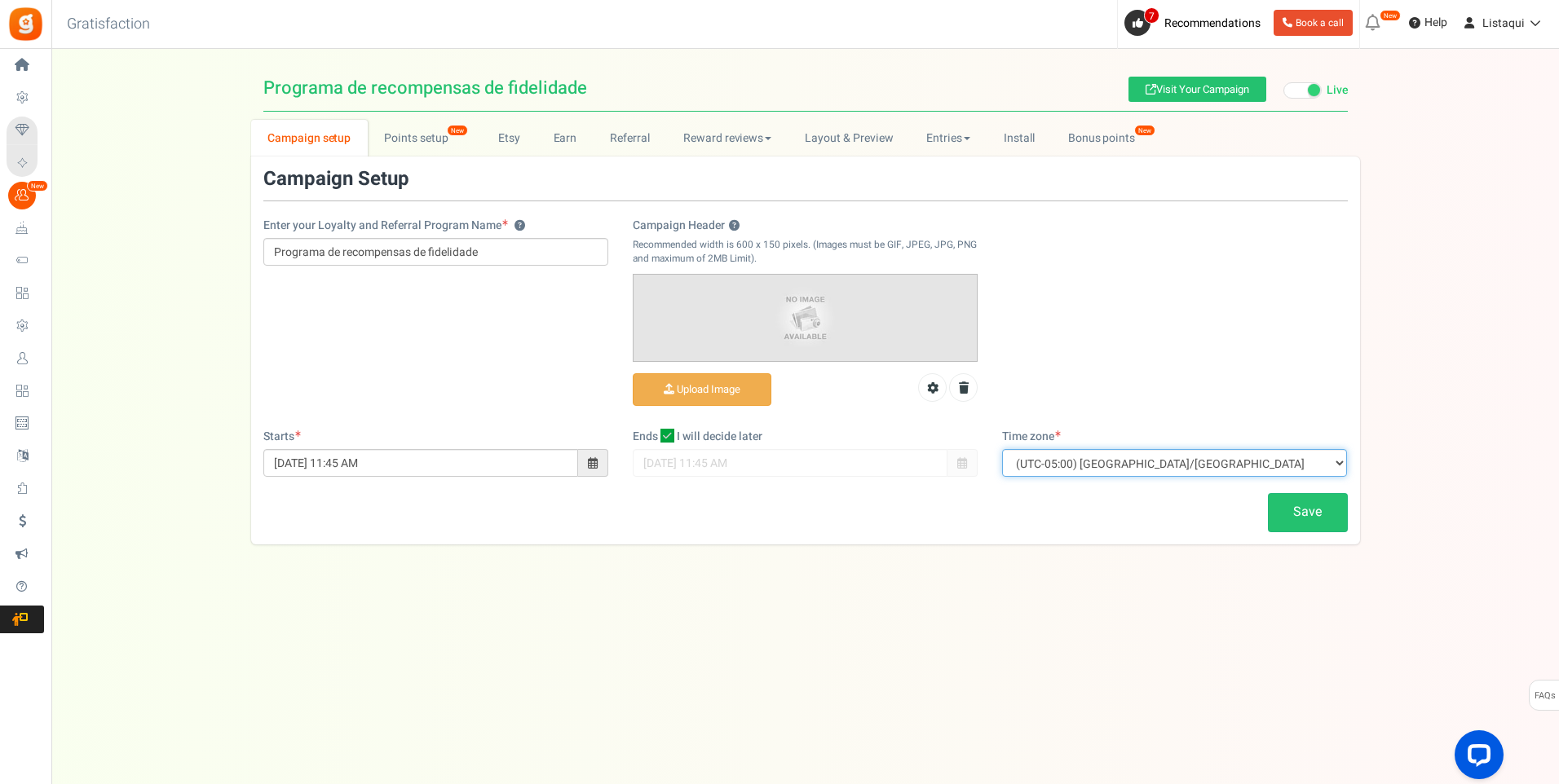
click at [1302, 467] on select "(UTC-11:00) Pacific/Niue (UTC-11:00) Pacific/Midway (UTC-11:00) Pacific/Pago_Pa…" at bounding box center [1175, 463] width 345 height 28
select select "Europe/[GEOGRAPHIC_DATA]"
click at [1002, 450] on select "(UTC-11:00) Pacific/Niue (UTC-11:00) Pacific/Midway (UTC-11:00) Pacific/Pago_Pa…" at bounding box center [1175, 463] width 345 height 28
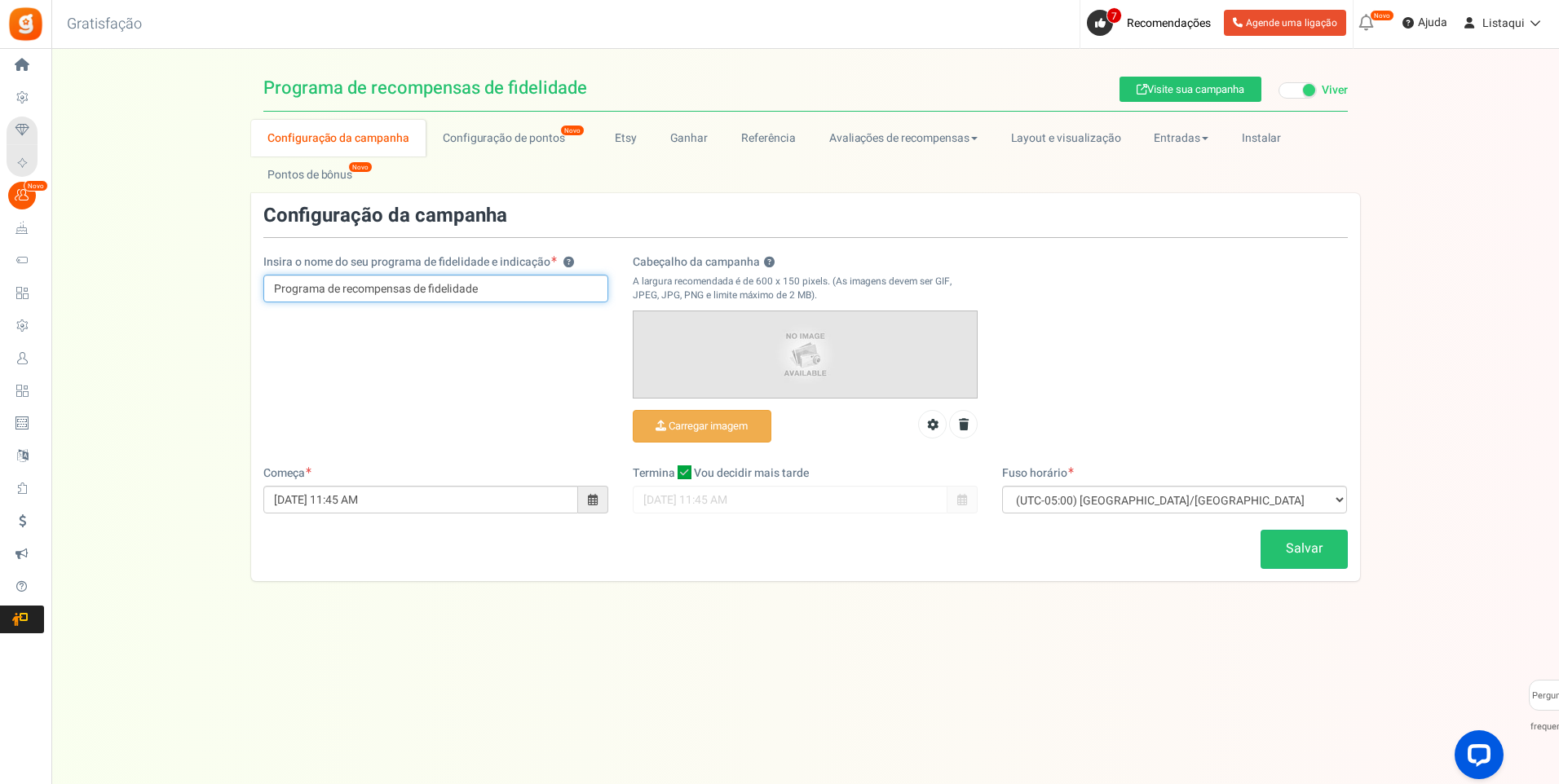
click at [334, 289] on input "Programa de recompensas de fidelidade" at bounding box center [436, 288] width 345 height 28
drag, startPoint x: 497, startPoint y: 287, endPoint x: 216, endPoint y: 295, distance: 281.1
click at [216, 295] on div "Configuração da campanha Configuração de pontos Novo Etsy Ganhar Referência Ava…" at bounding box center [805, 350] width 1507 height 461
paste input "Programa de recompensas de fidelidade"
type input "Programa de recompensas de fidelidade"
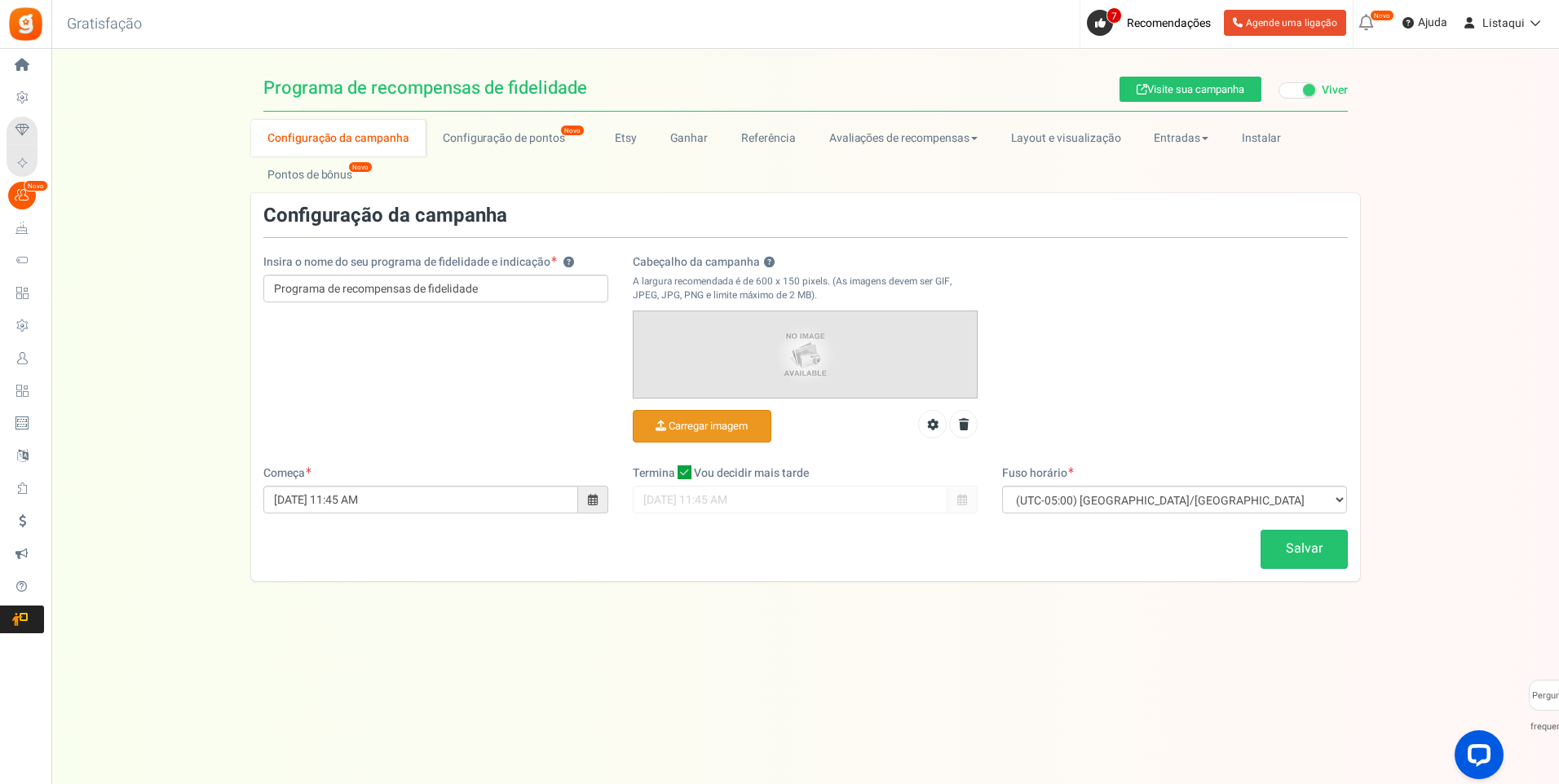
click at [722, 432] on input "Cabeçalho da campanha ?" at bounding box center [702, 427] width 137 height 32
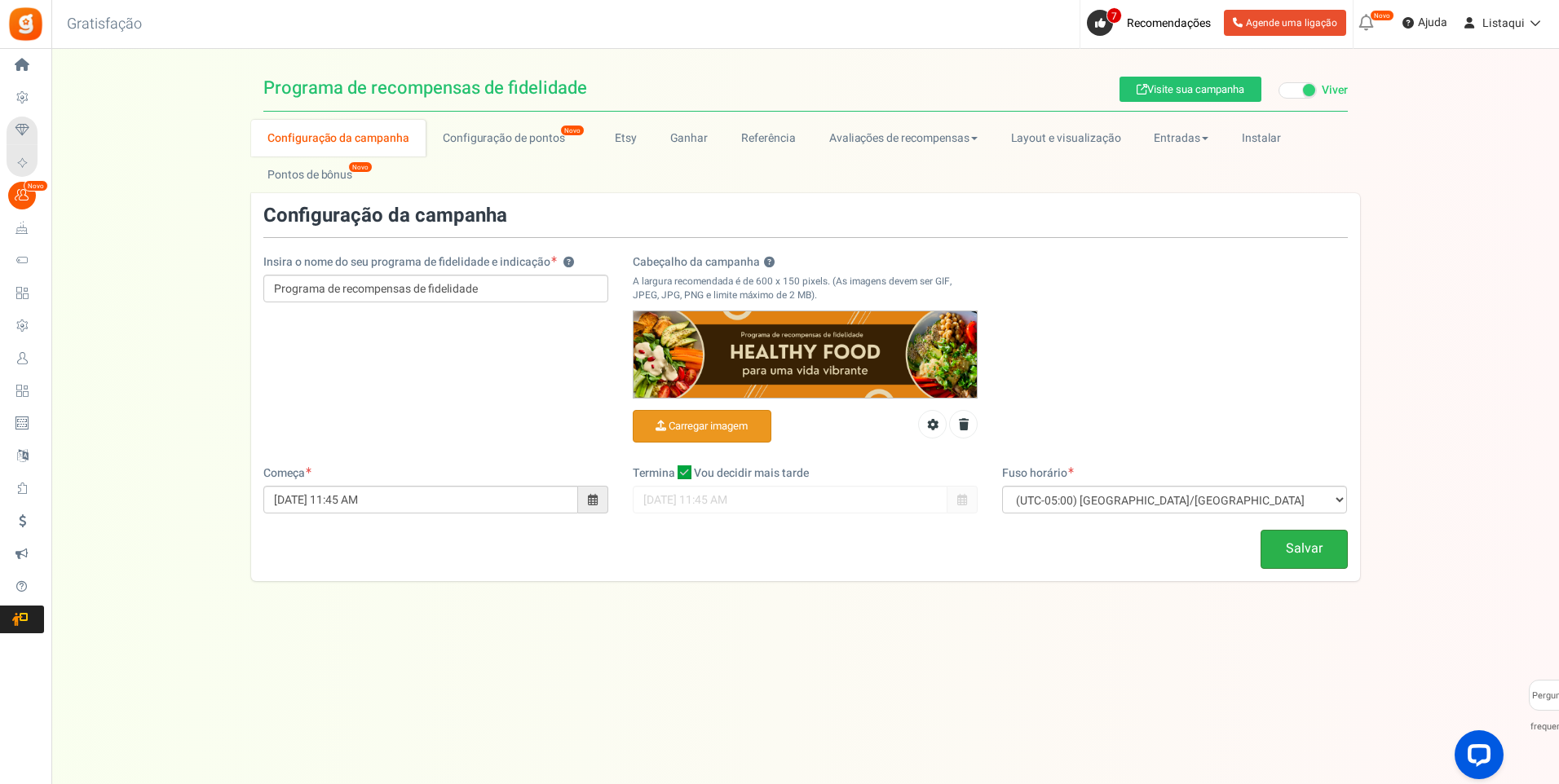
click at [1304, 553] on link "Salvar" at bounding box center [1304, 549] width 87 height 38
click at [1175, 91] on font "Visite sua campanha" at bounding box center [1195, 89] width 97 height 15
click at [505, 141] on font "Configuração de pontos" at bounding box center [504, 138] width 123 height 17
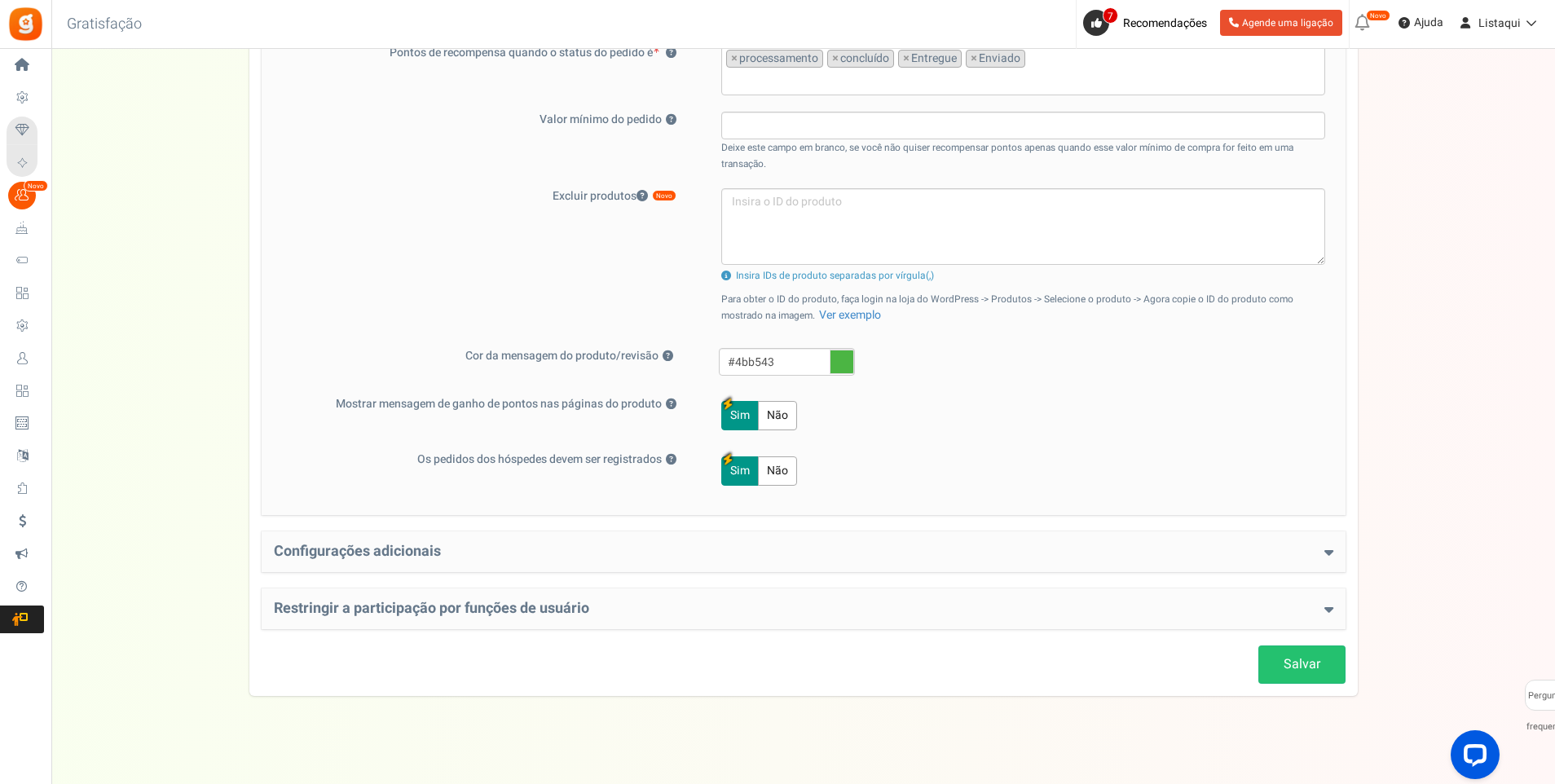
scroll to position [604, 0]
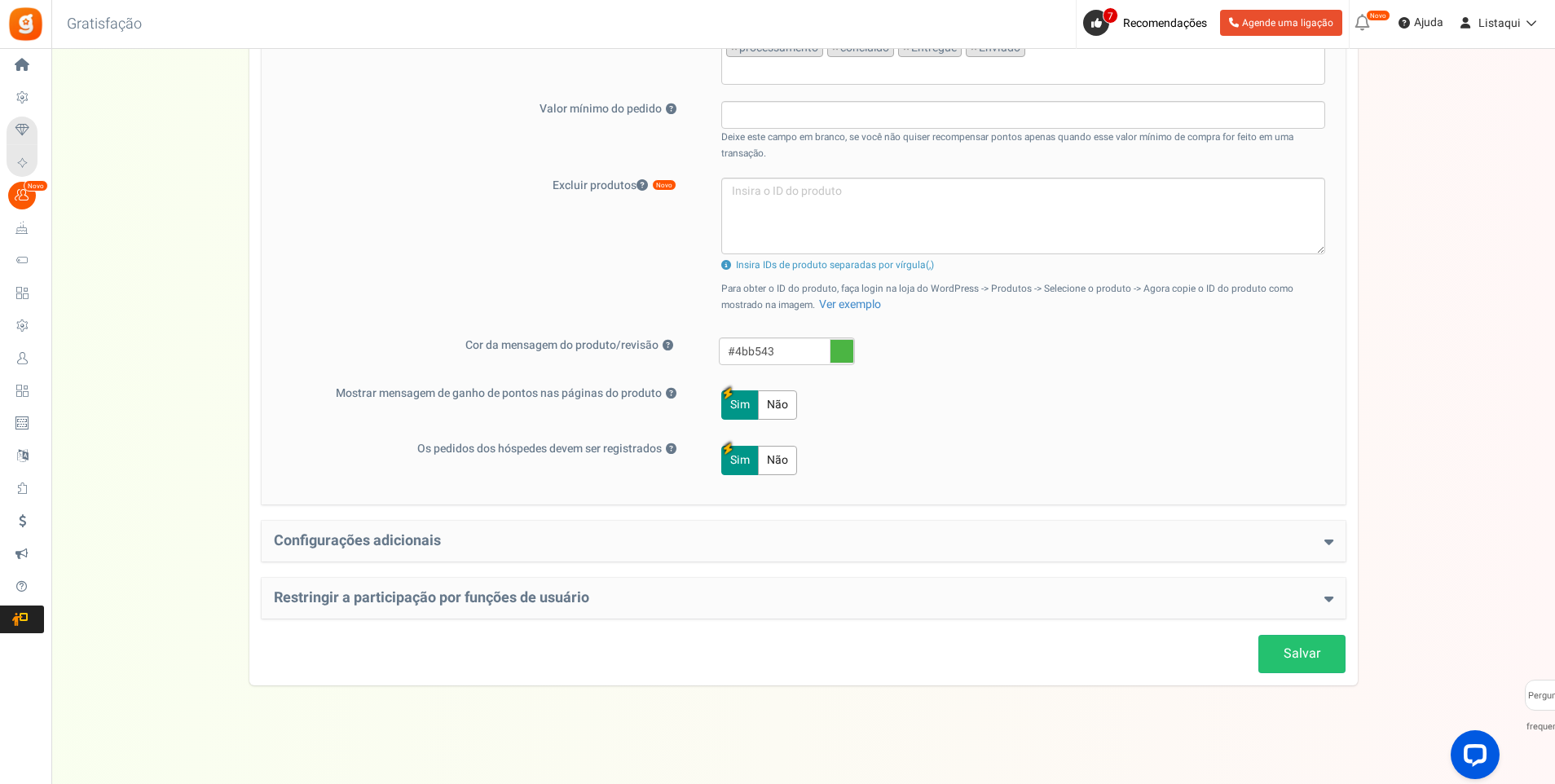
click at [1327, 536] on icon at bounding box center [1329, 541] width 9 height 14
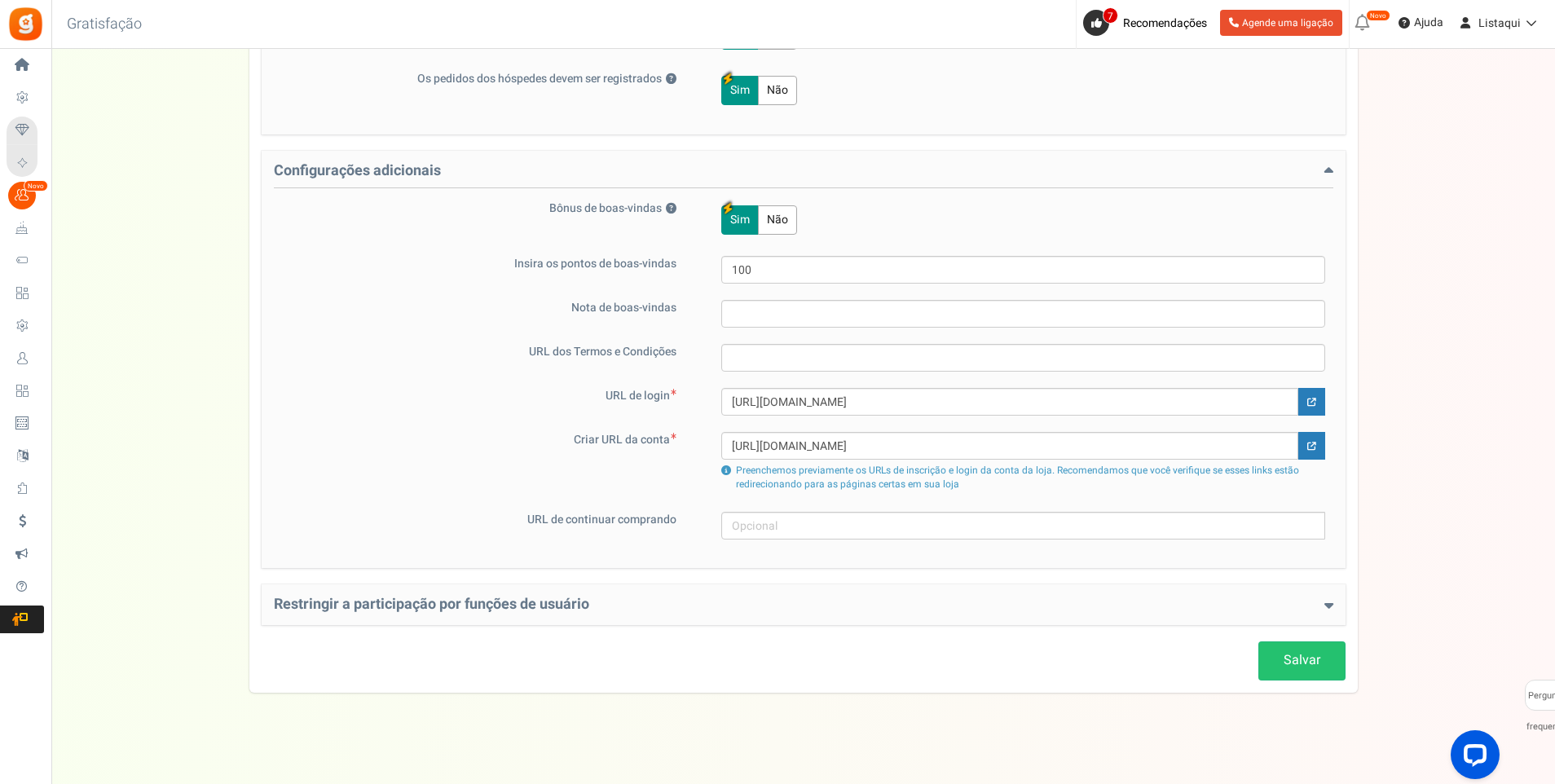
scroll to position [981, 0]
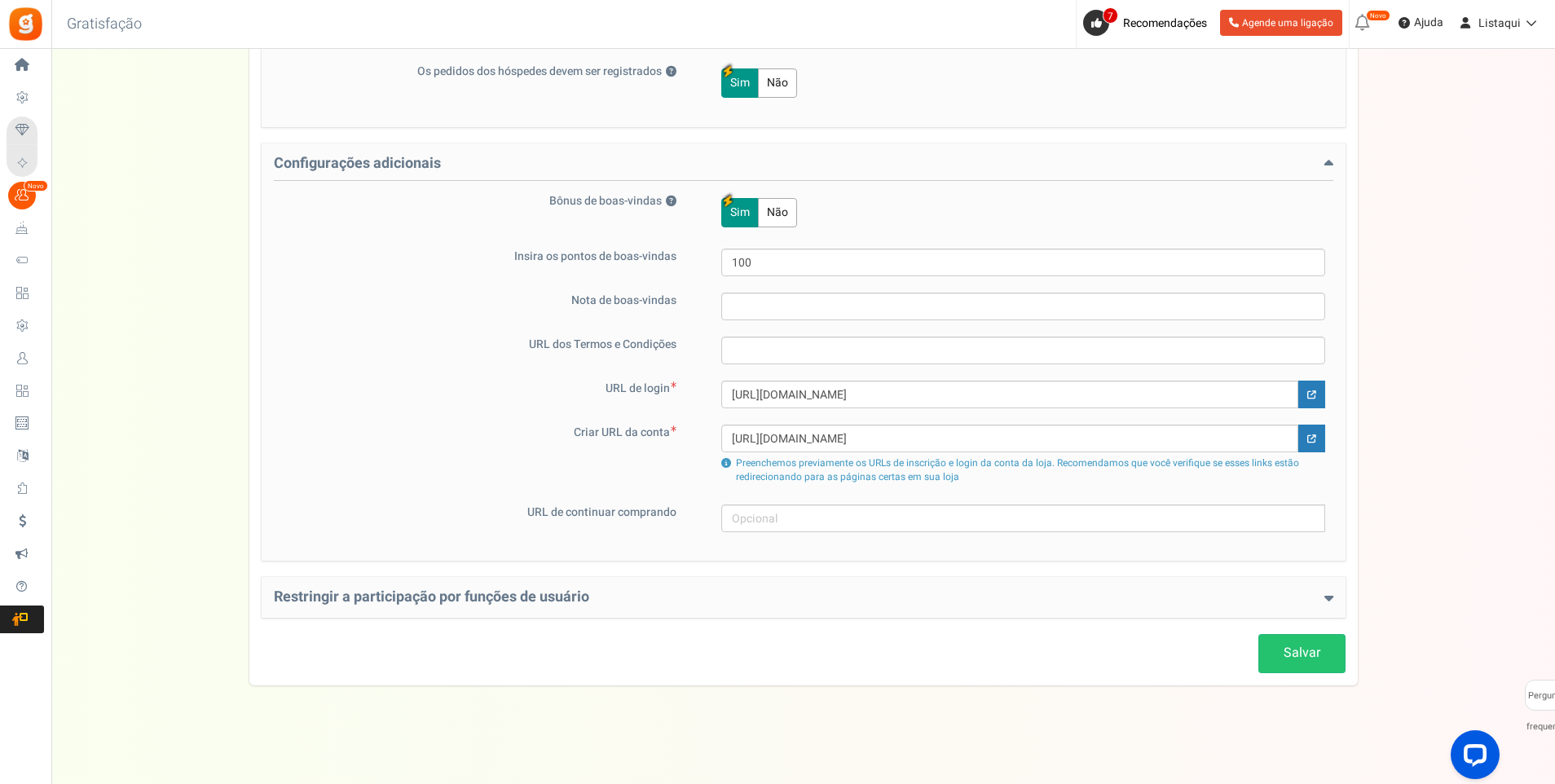
click at [1331, 597] on icon at bounding box center [1329, 597] width 9 height 14
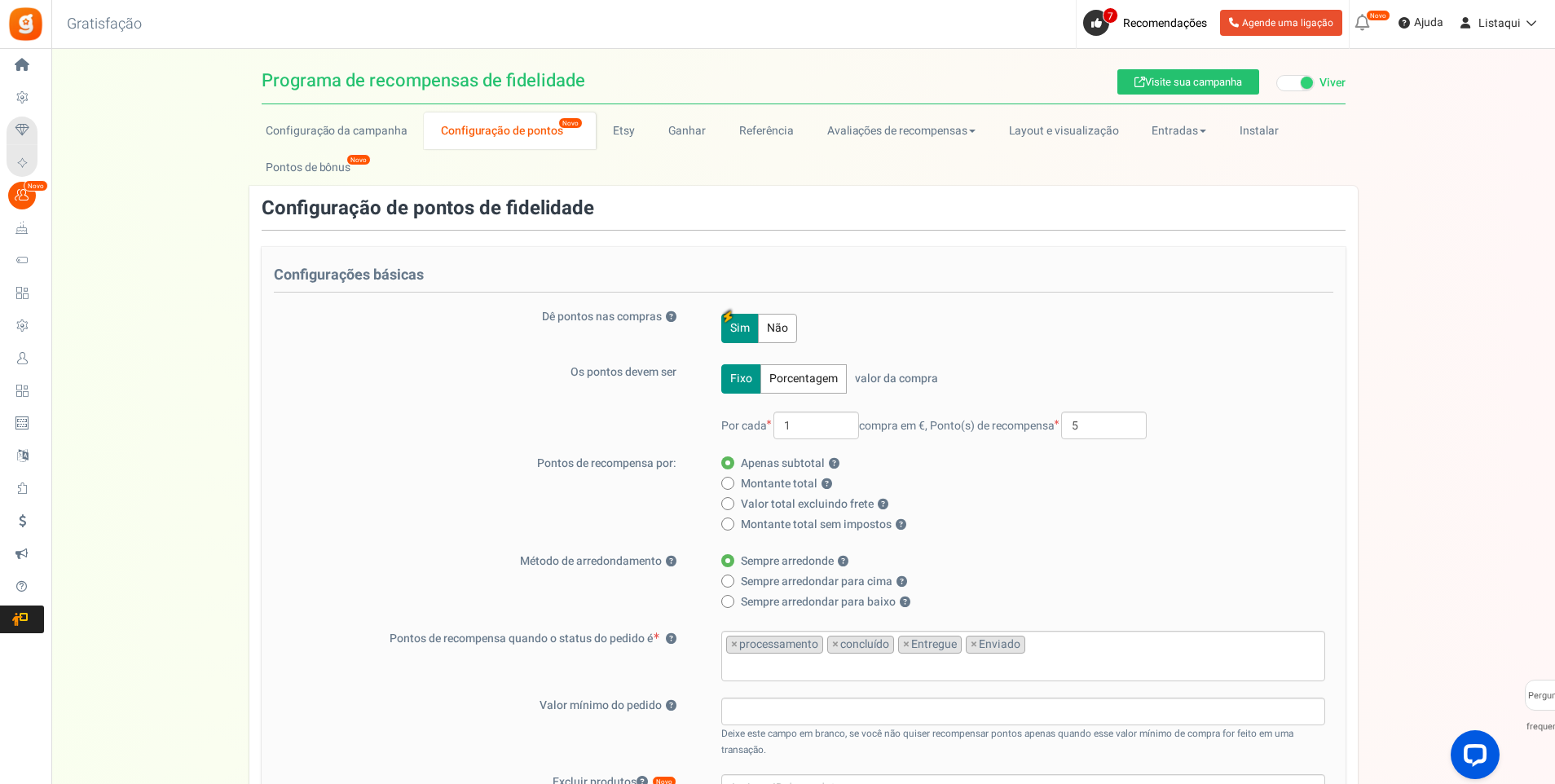
scroll to position [0, 0]
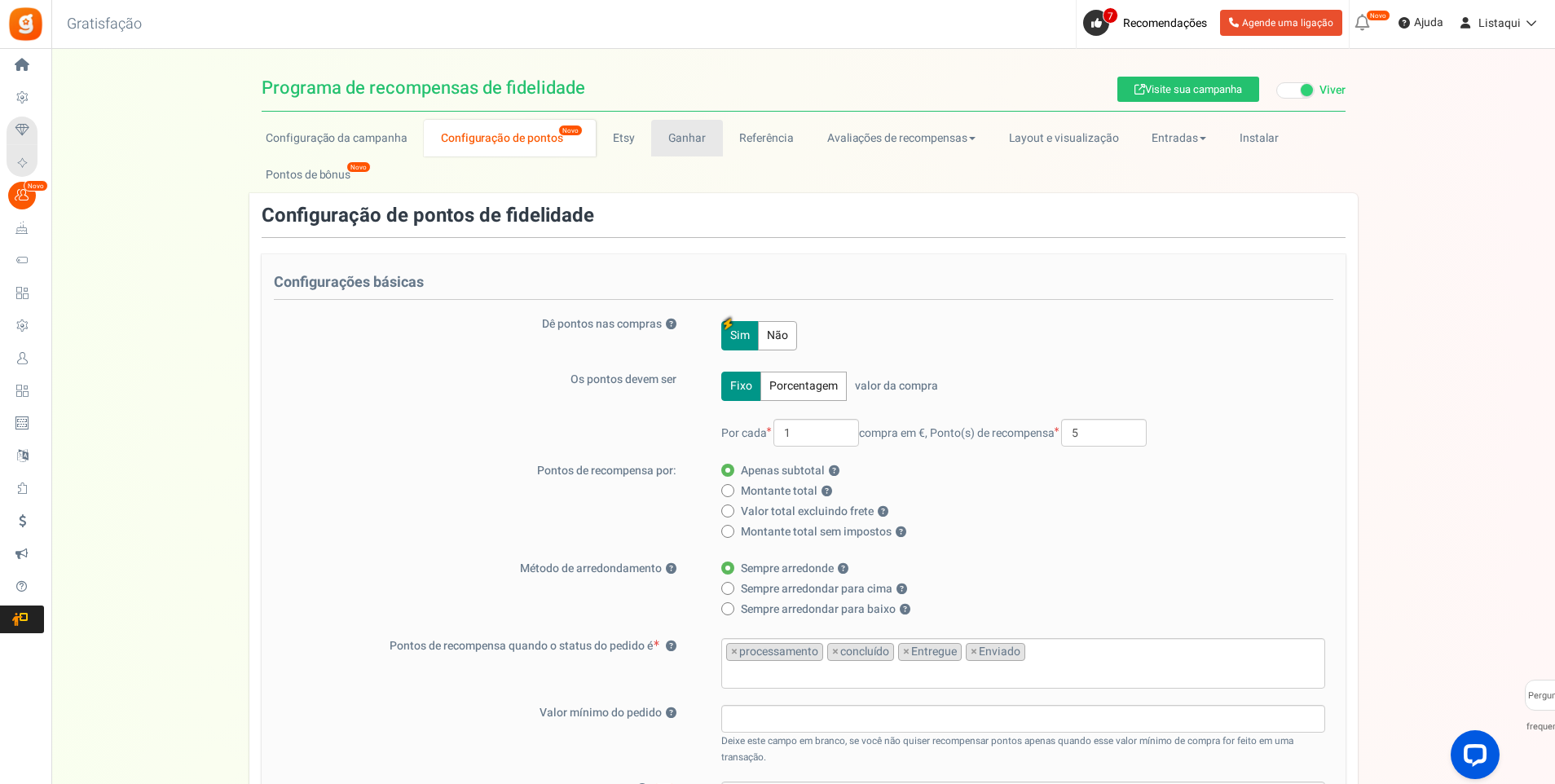
click at [688, 145] on link "Ganhar" at bounding box center [686, 138] width 72 height 36
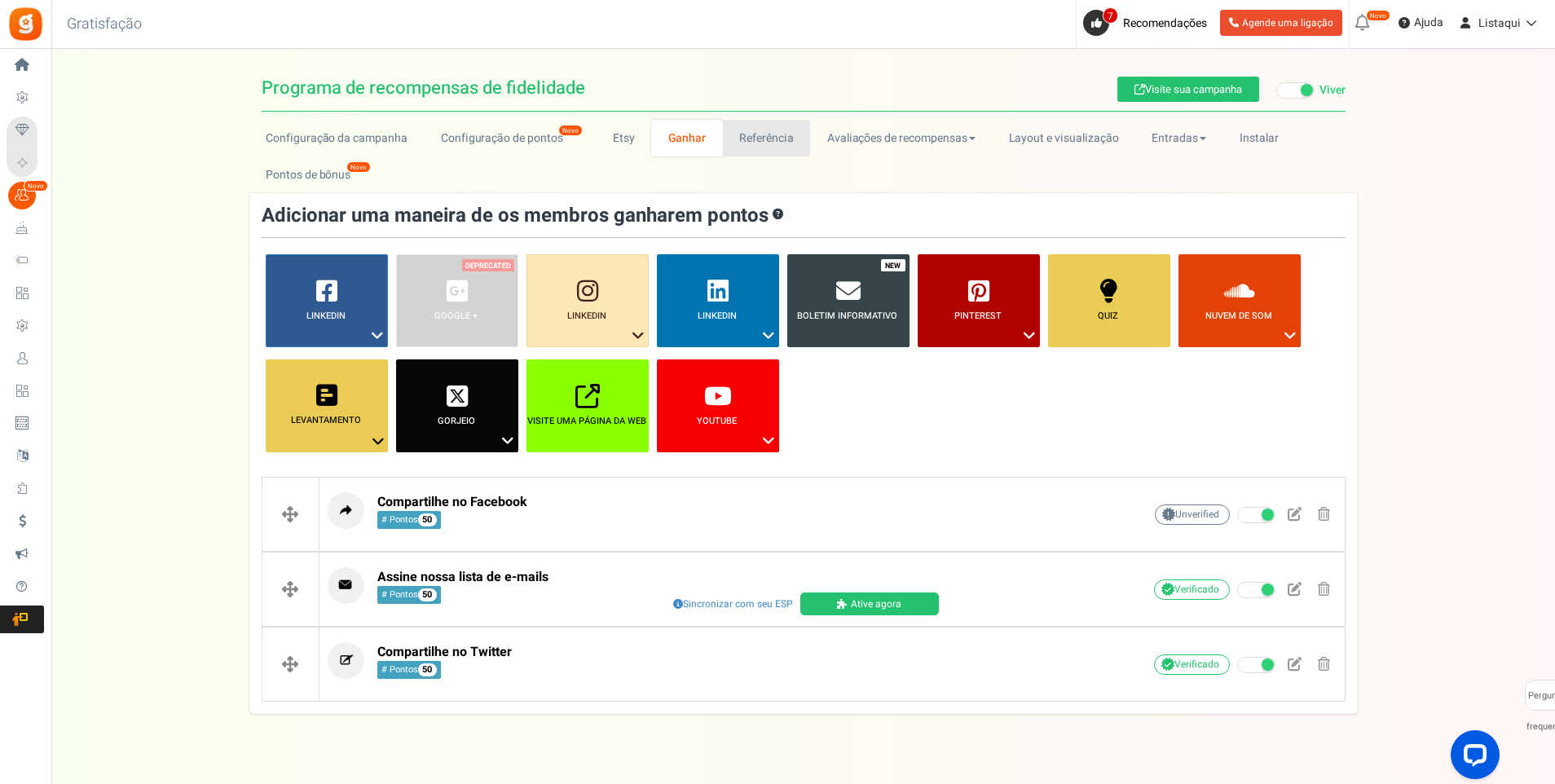
click at [775, 144] on link "Referência" at bounding box center [767, 138] width 88 height 36
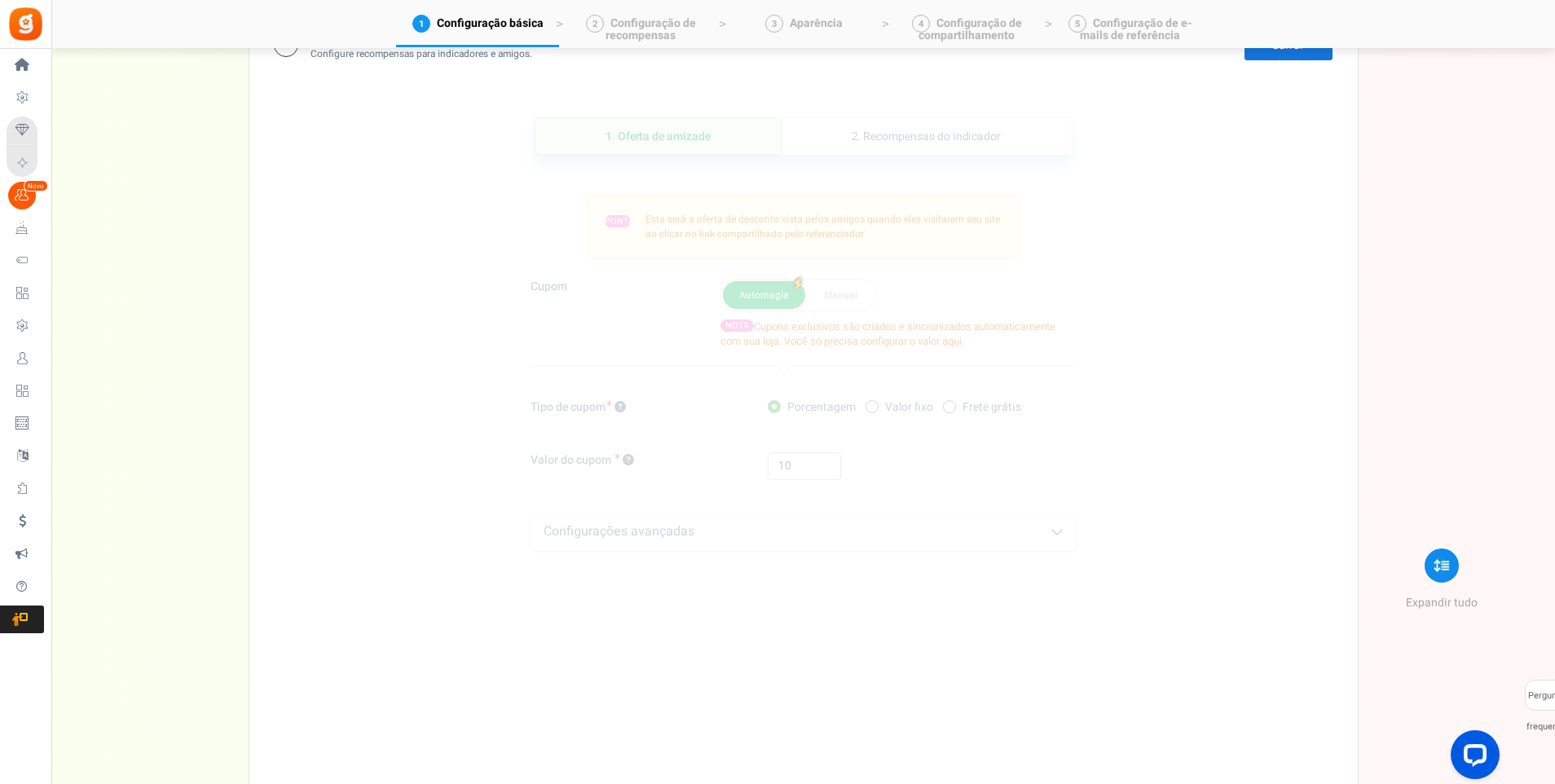
scroll to position [489, 0]
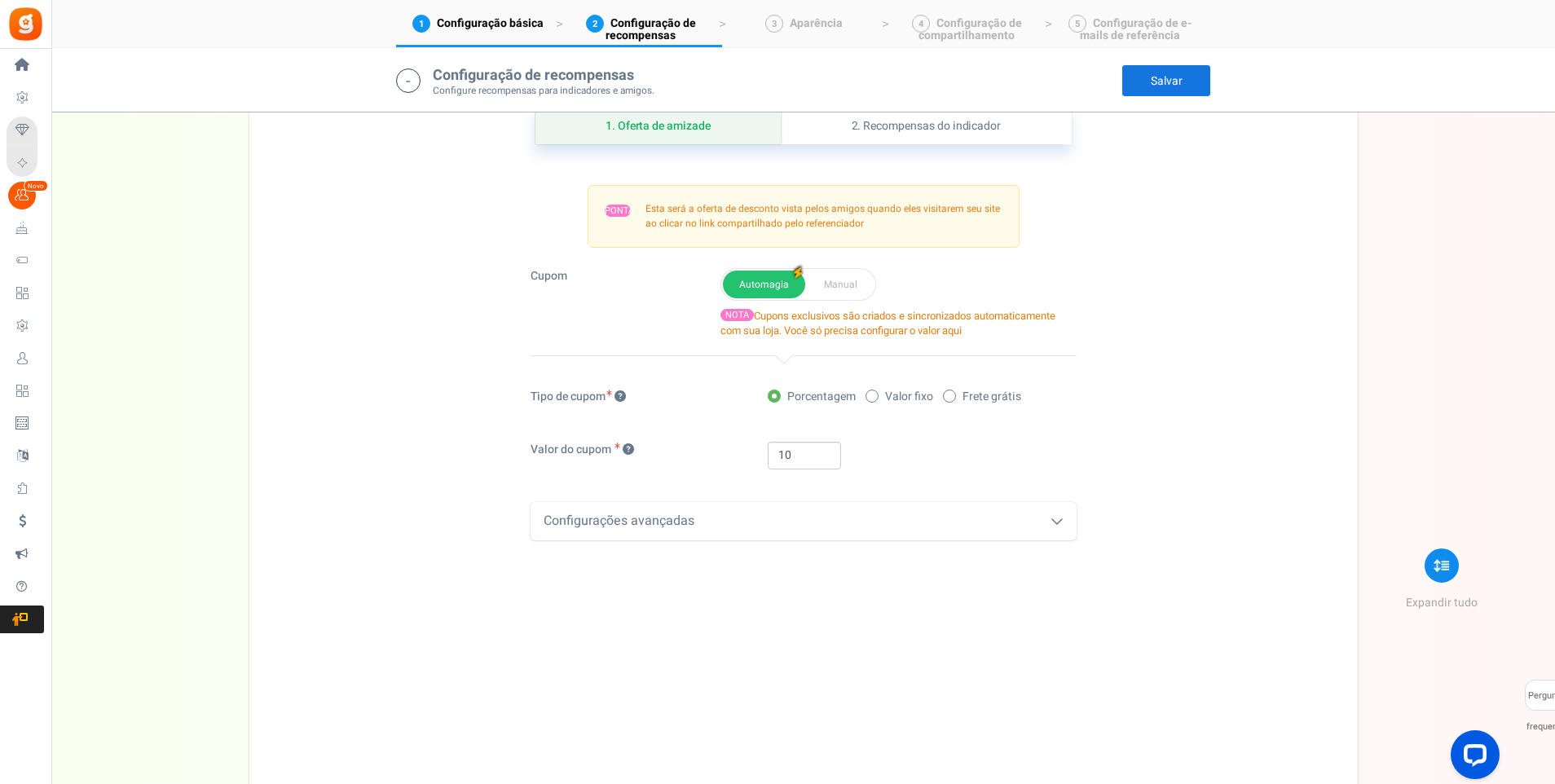
click at [1062, 520] on icon at bounding box center [1057, 521] width 13 height 13
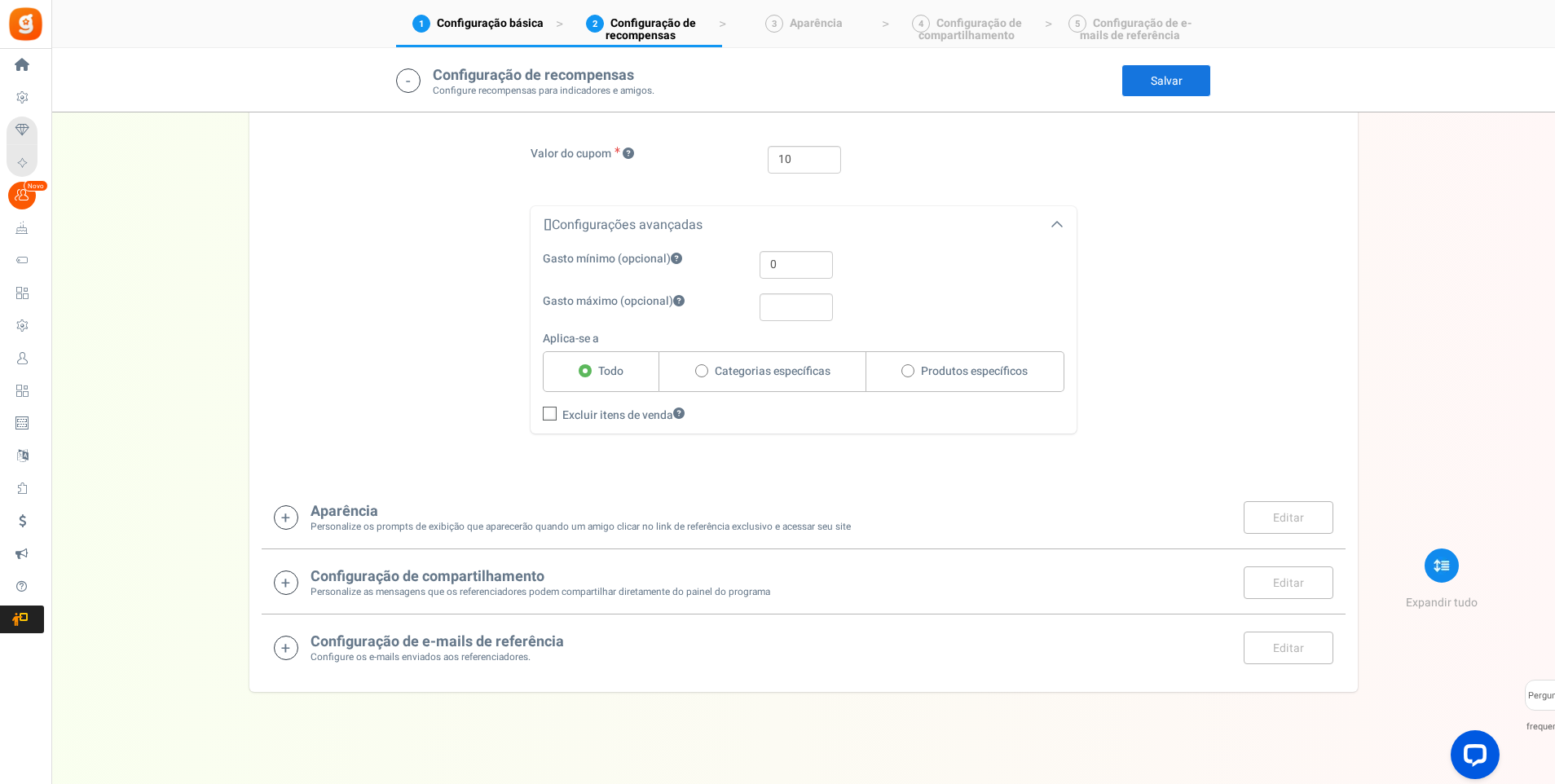
scroll to position [792, 0]
click at [704, 368] on span at bounding box center [702, 364] width 13 height 13
click at [704, 368] on input "Categorias específicas" at bounding box center [700, 365] width 11 height 11
radio input "true"
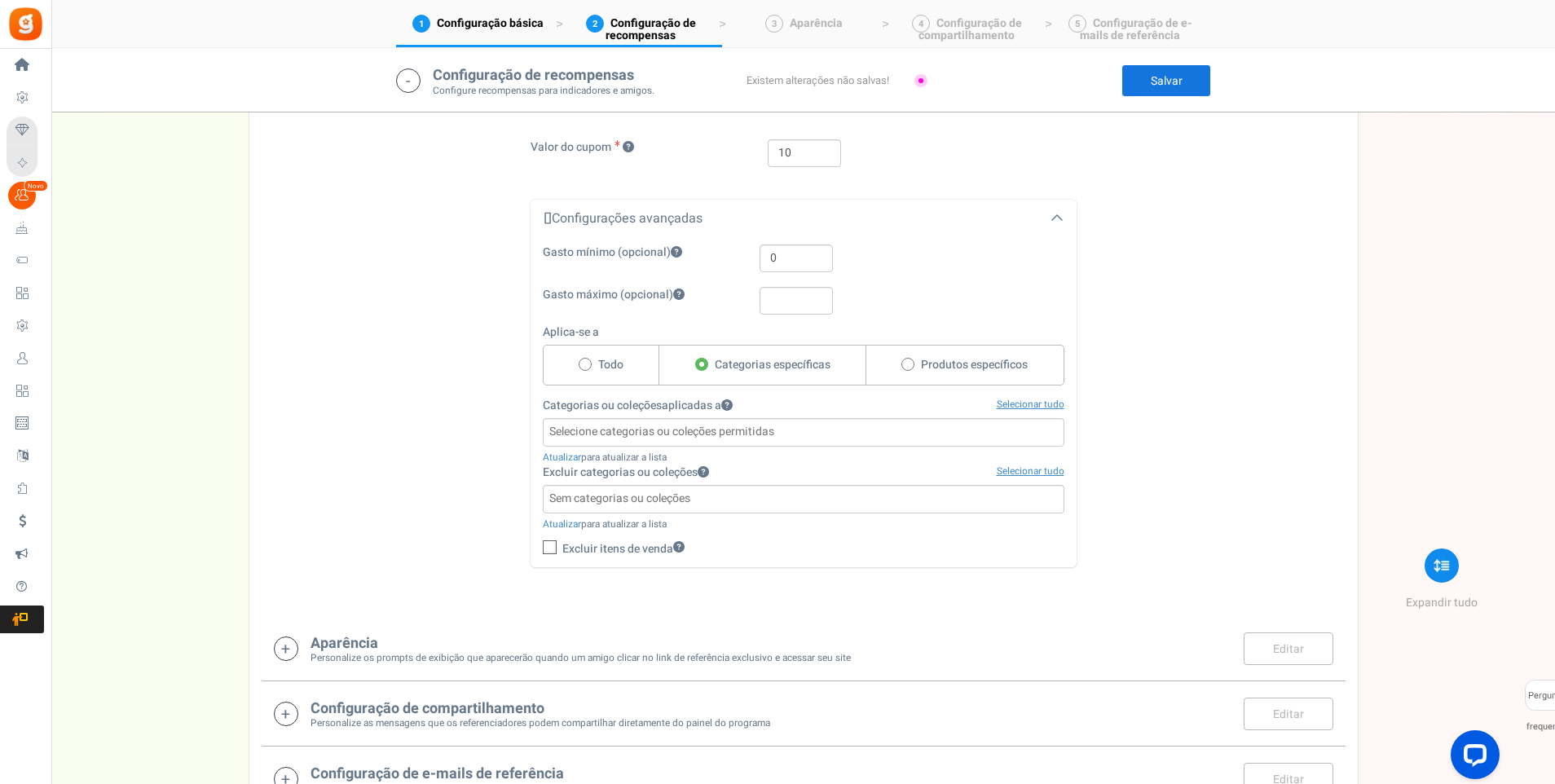
click at [917, 368] on label "Produtos específicos" at bounding box center [965, 365] width 198 height 41
click at [913, 368] on input "Produtos específicos" at bounding box center [907, 365] width 11 height 11
radio input "true"
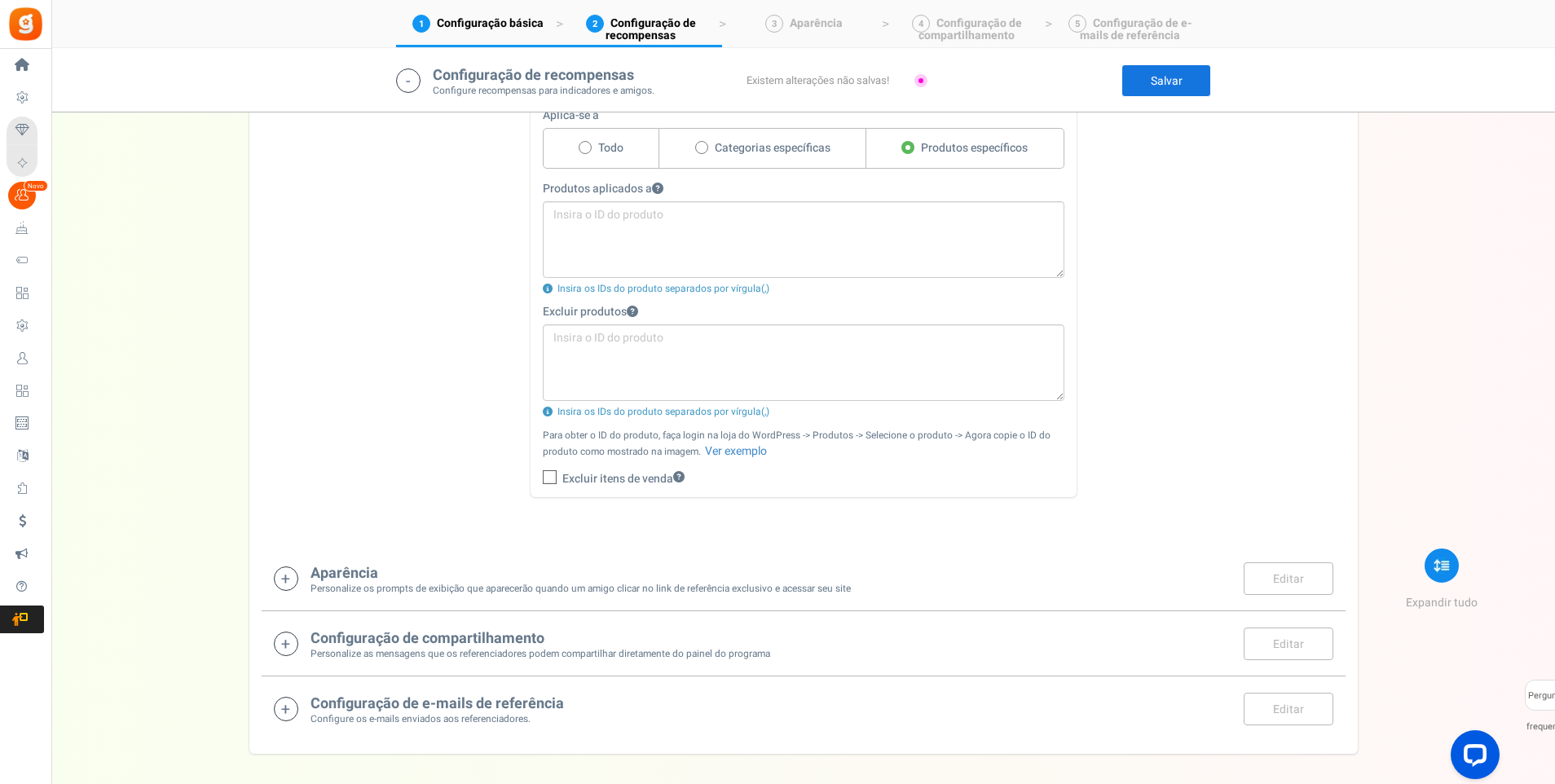
scroll to position [913, 0]
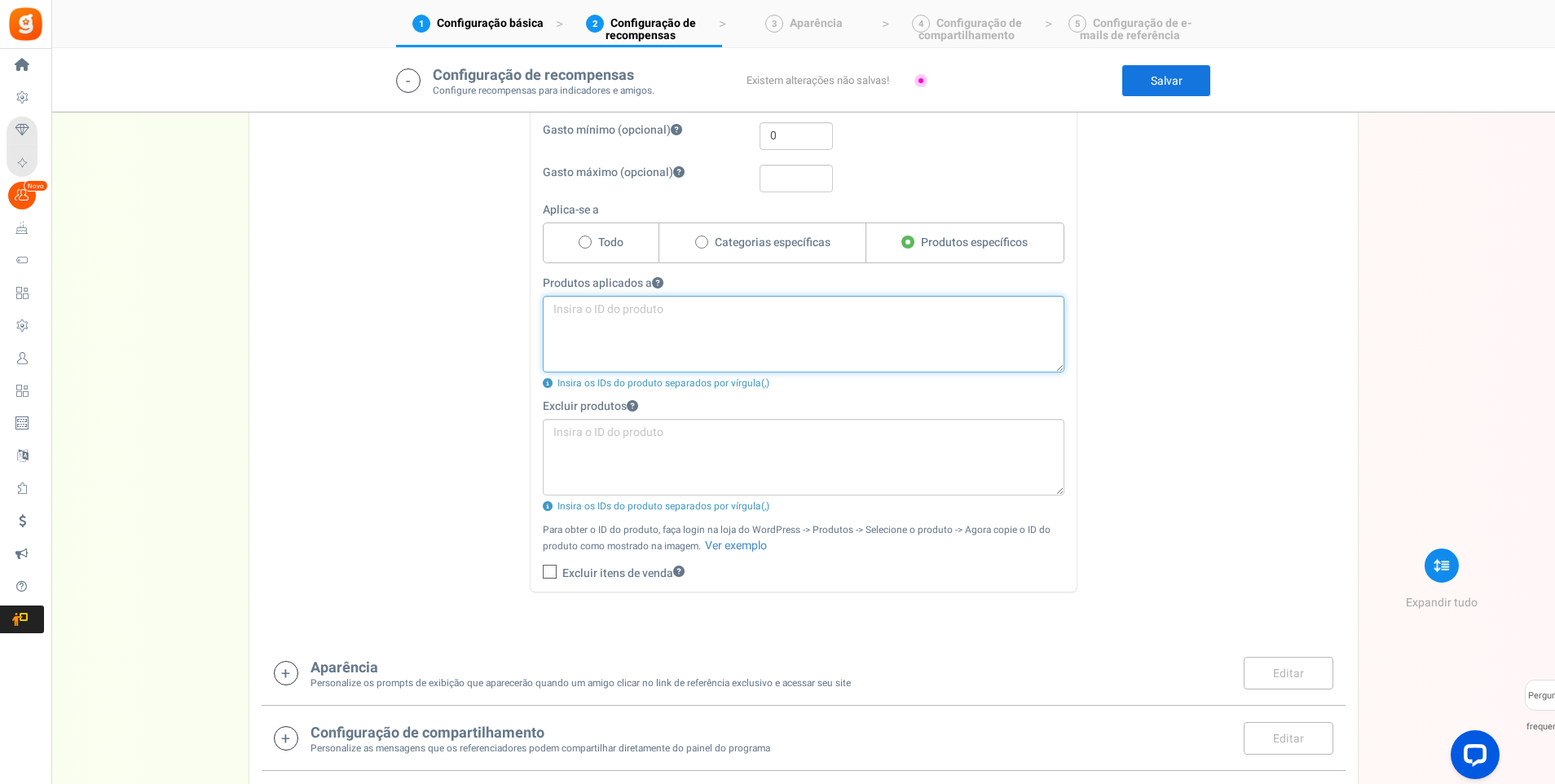
click at [583, 315] on textarea at bounding box center [803, 334] width 522 height 77
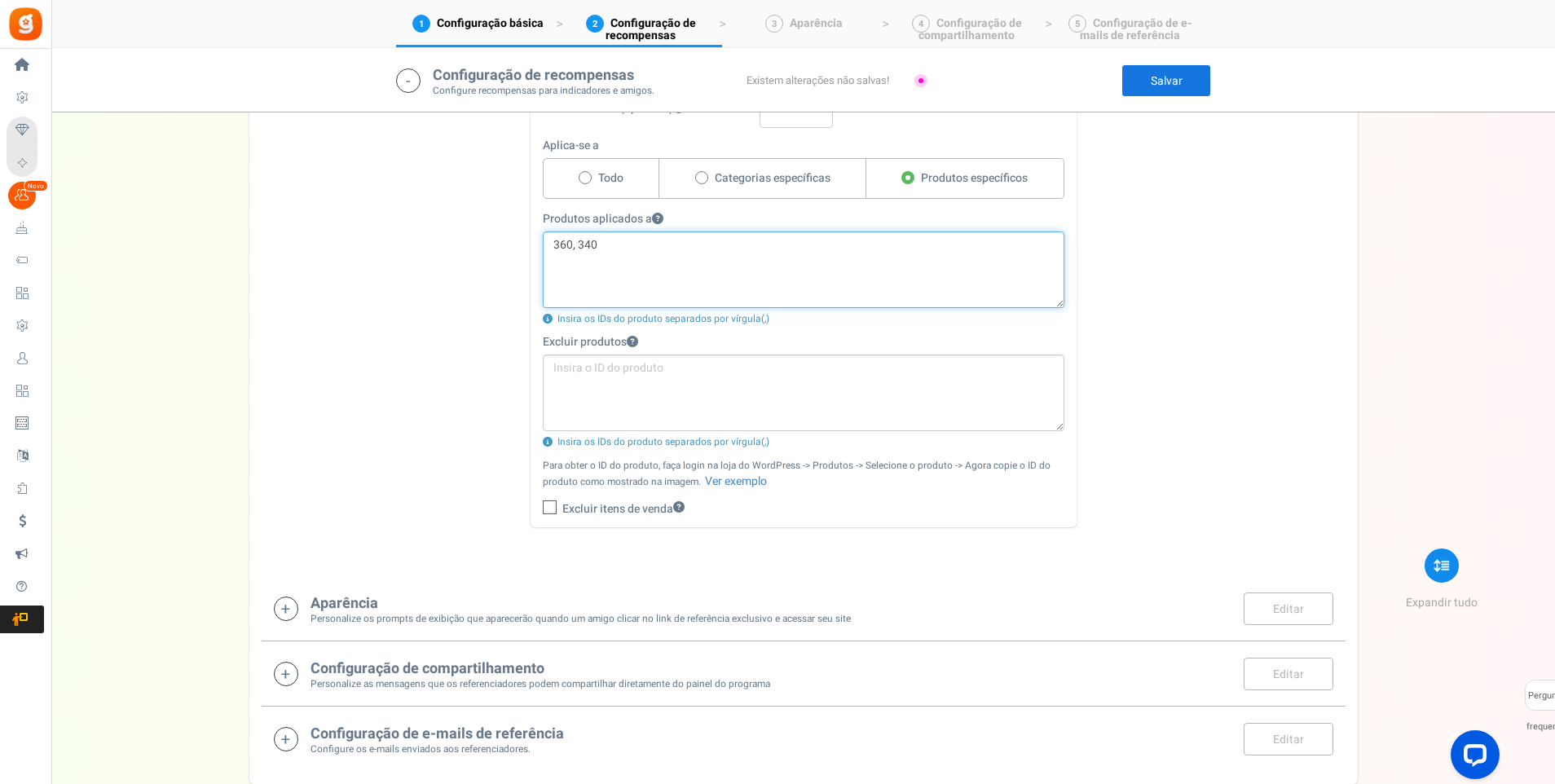
scroll to position [1076, 0]
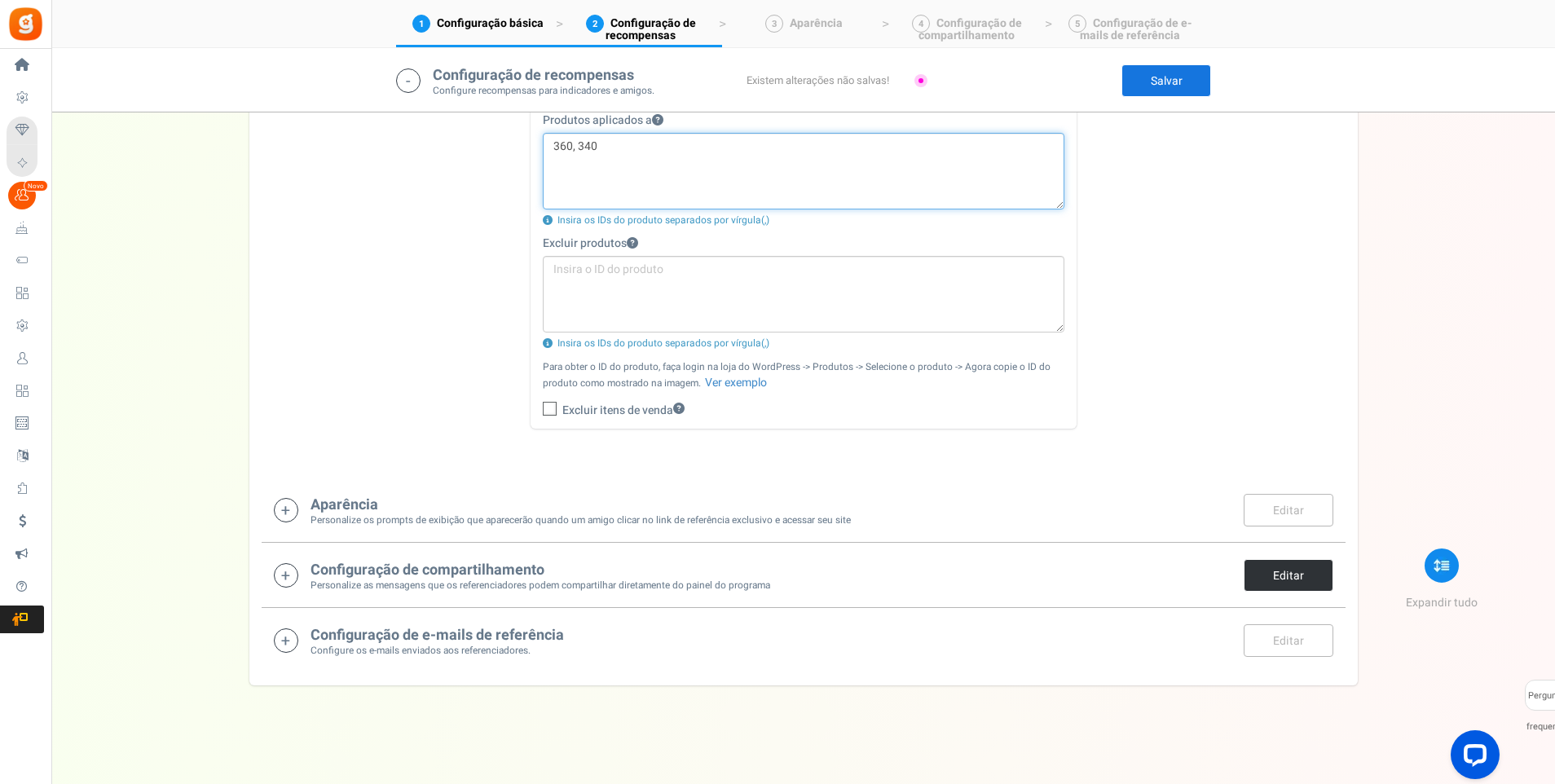
type textarea "360, 340"
click at [1282, 570] on link "Editar" at bounding box center [1289, 575] width 90 height 33
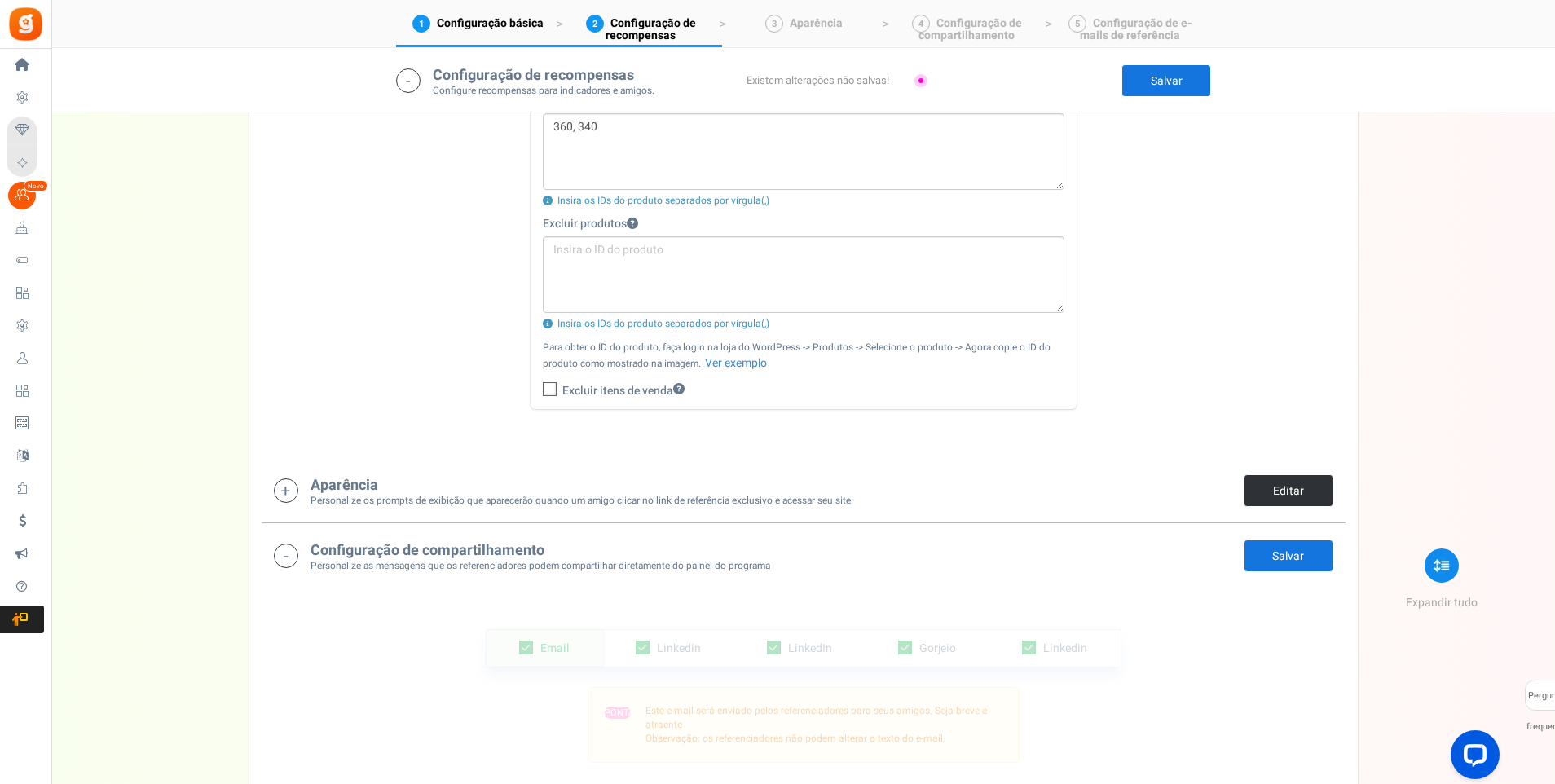
scroll to position [1083, 0]
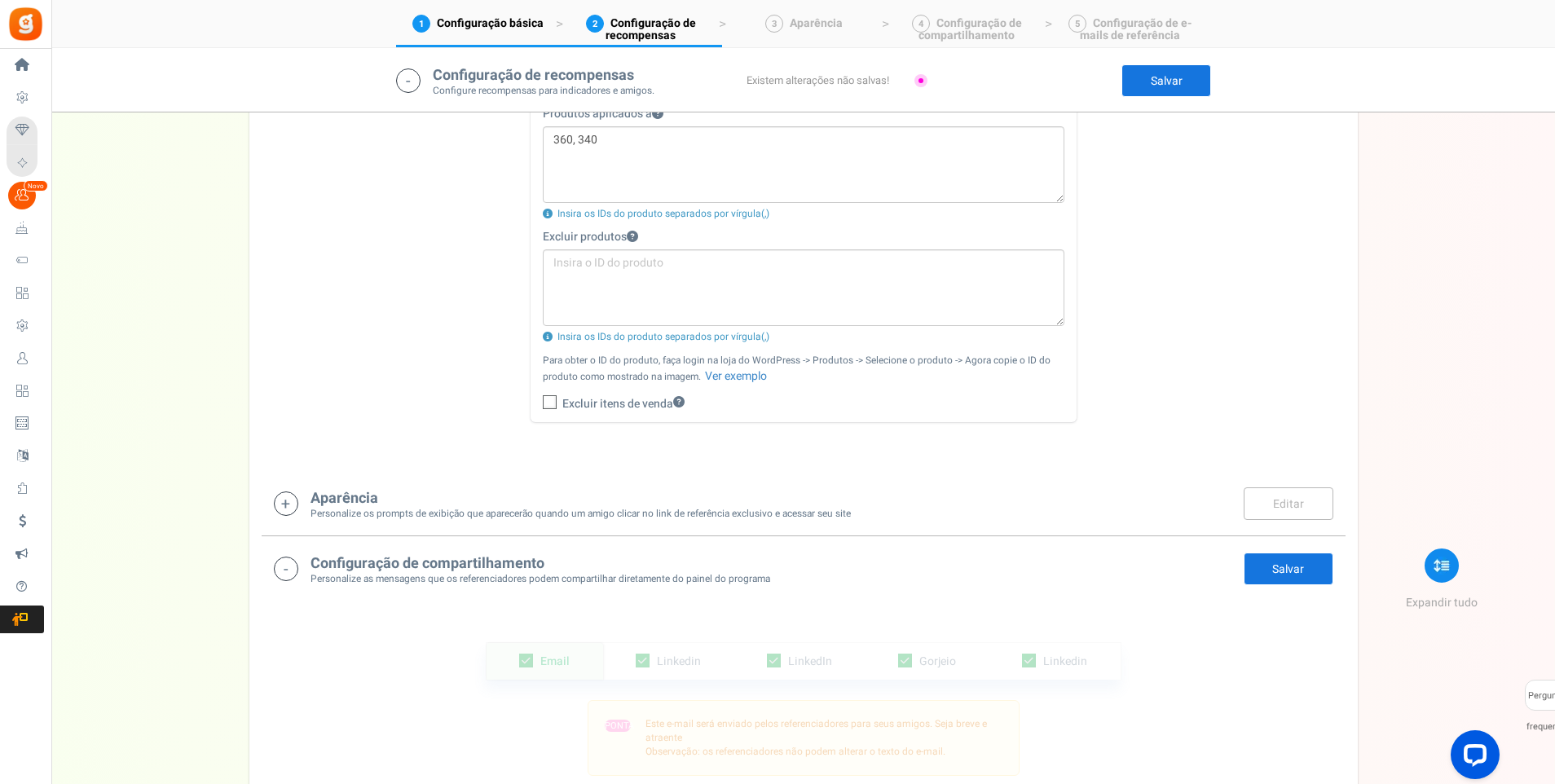
click at [1285, 567] on link "Salvar" at bounding box center [1289, 569] width 90 height 33
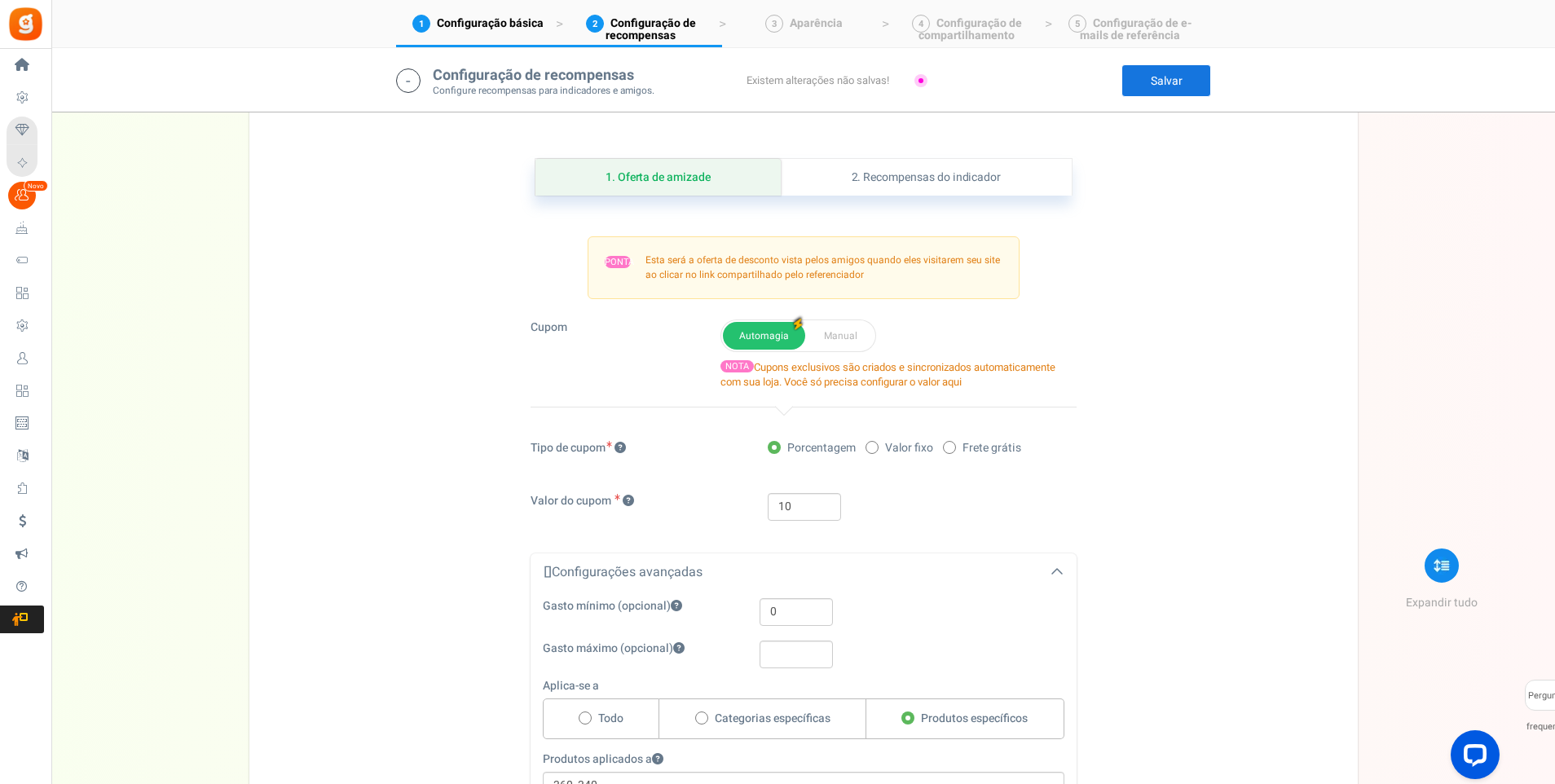
scroll to position [431, 0]
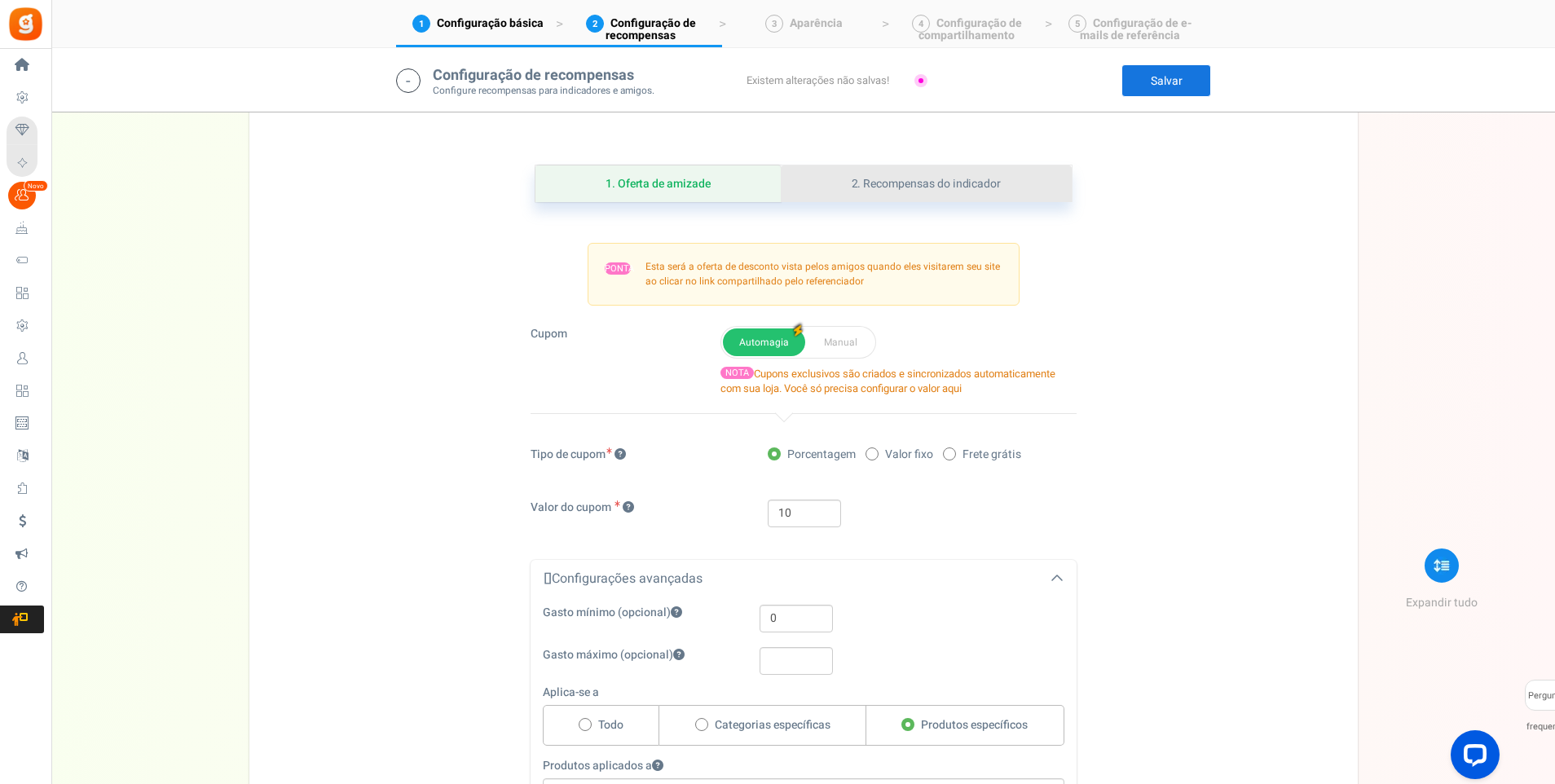
click at [898, 181] on link "2. Recompensas do indicador" at bounding box center [926, 184] width 290 height 36
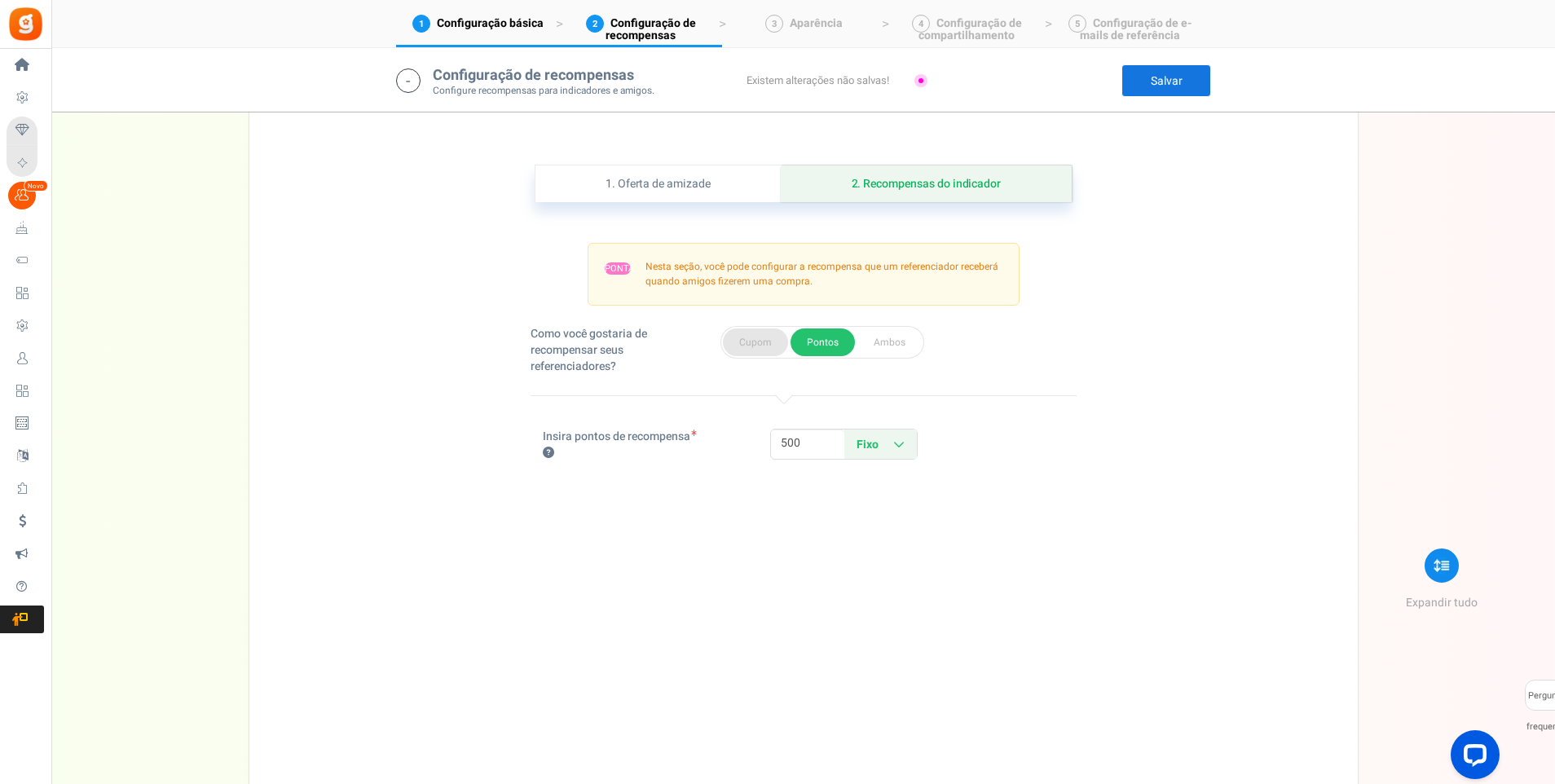
click at [754, 340] on button "Cupom" at bounding box center [755, 342] width 65 height 28
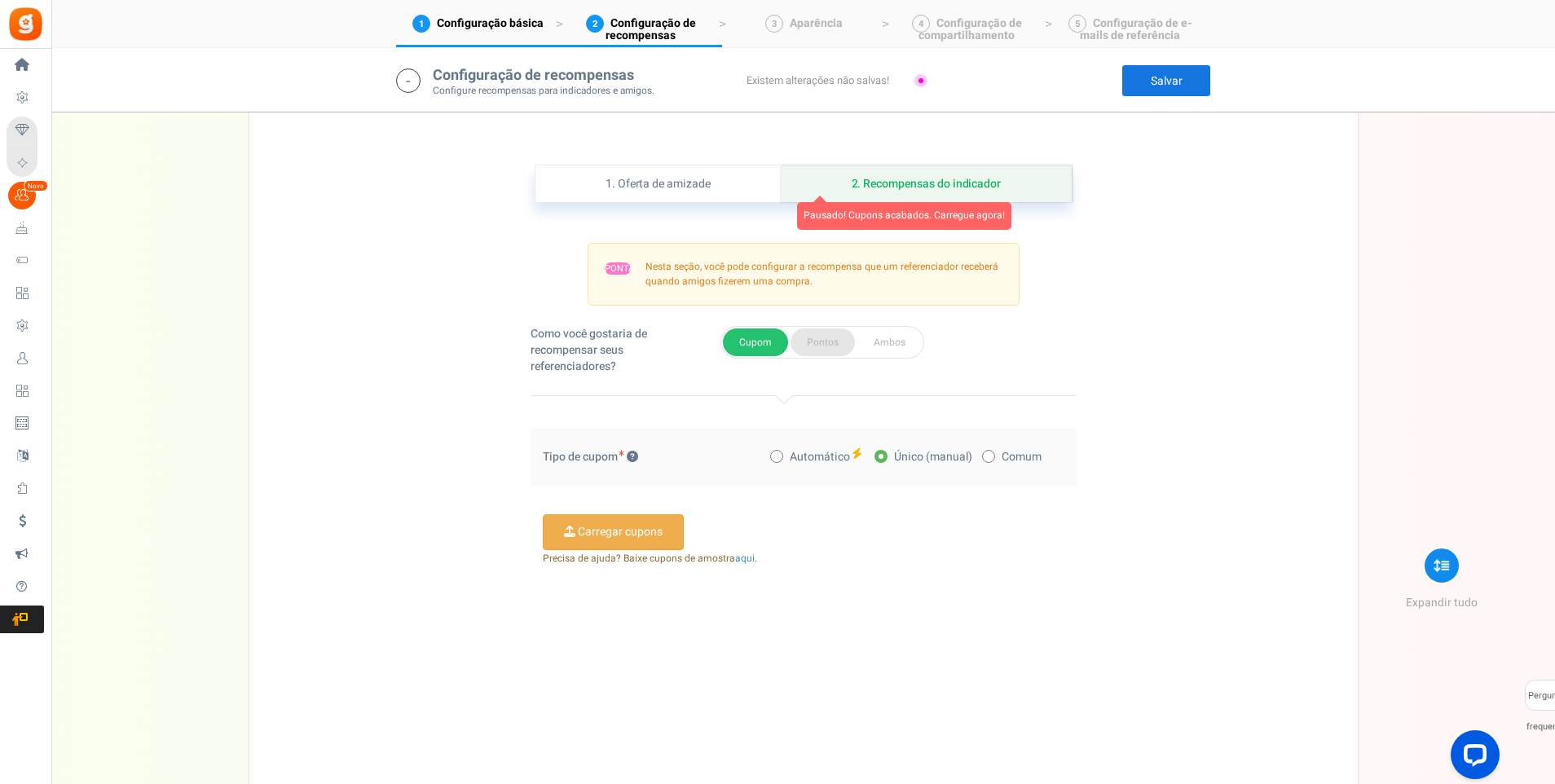
click at [817, 342] on button "Pontos" at bounding box center [823, 342] width 64 height 28
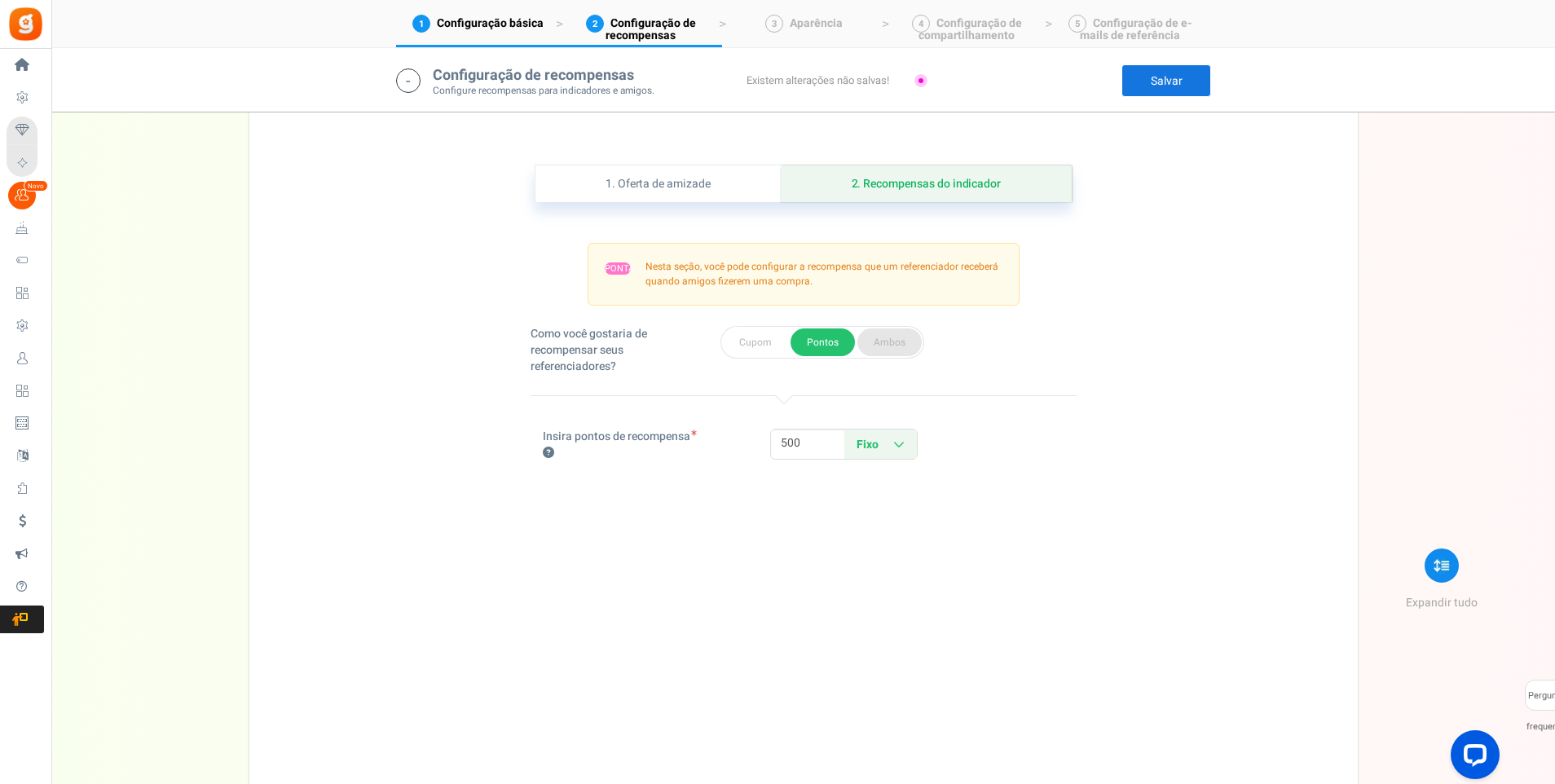
click at [872, 342] on button "Ambos" at bounding box center [890, 342] width 64 height 28
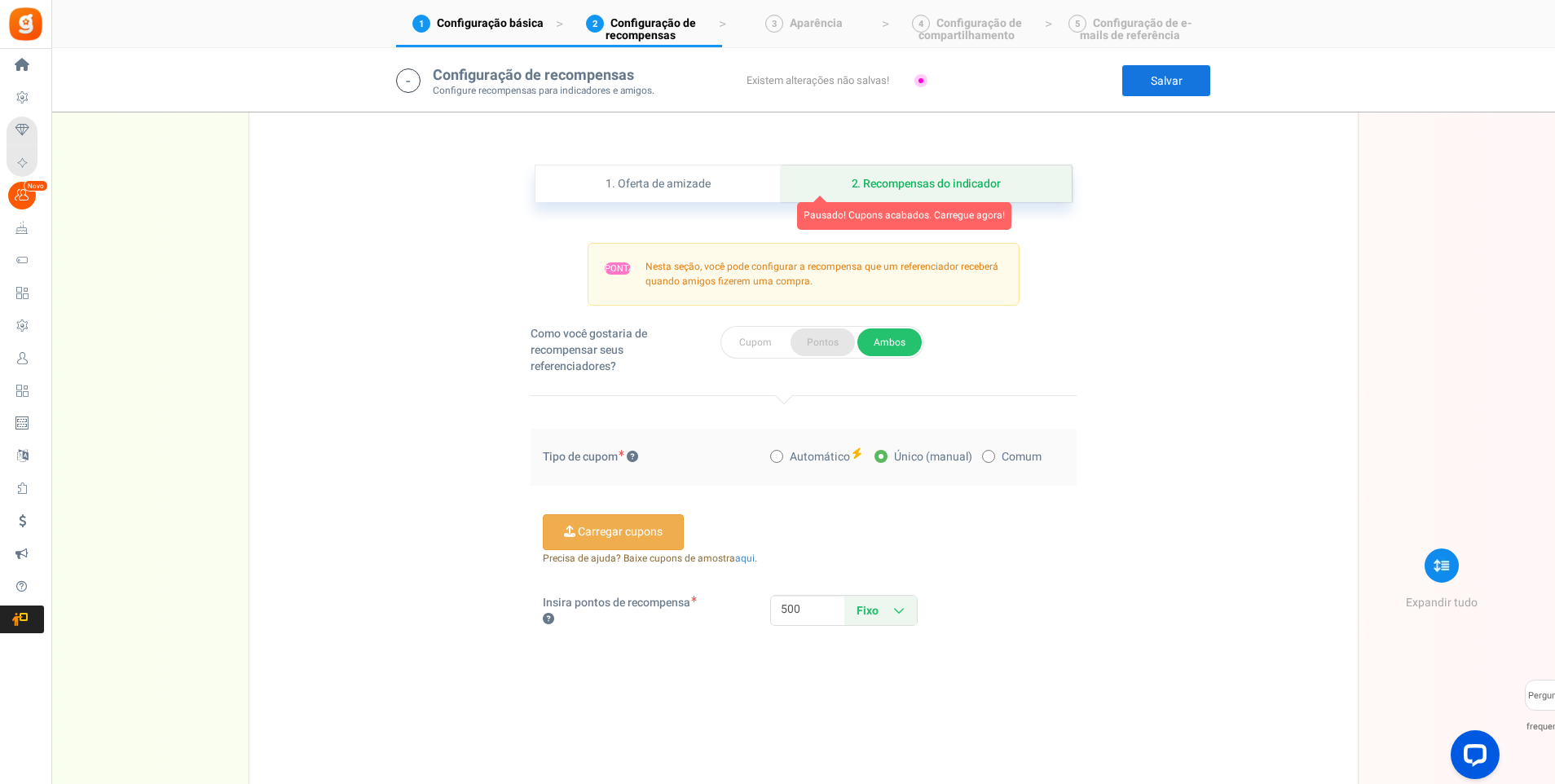
click at [825, 346] on button "Pontos" at bounding box center [823, 342] width 64 height 28
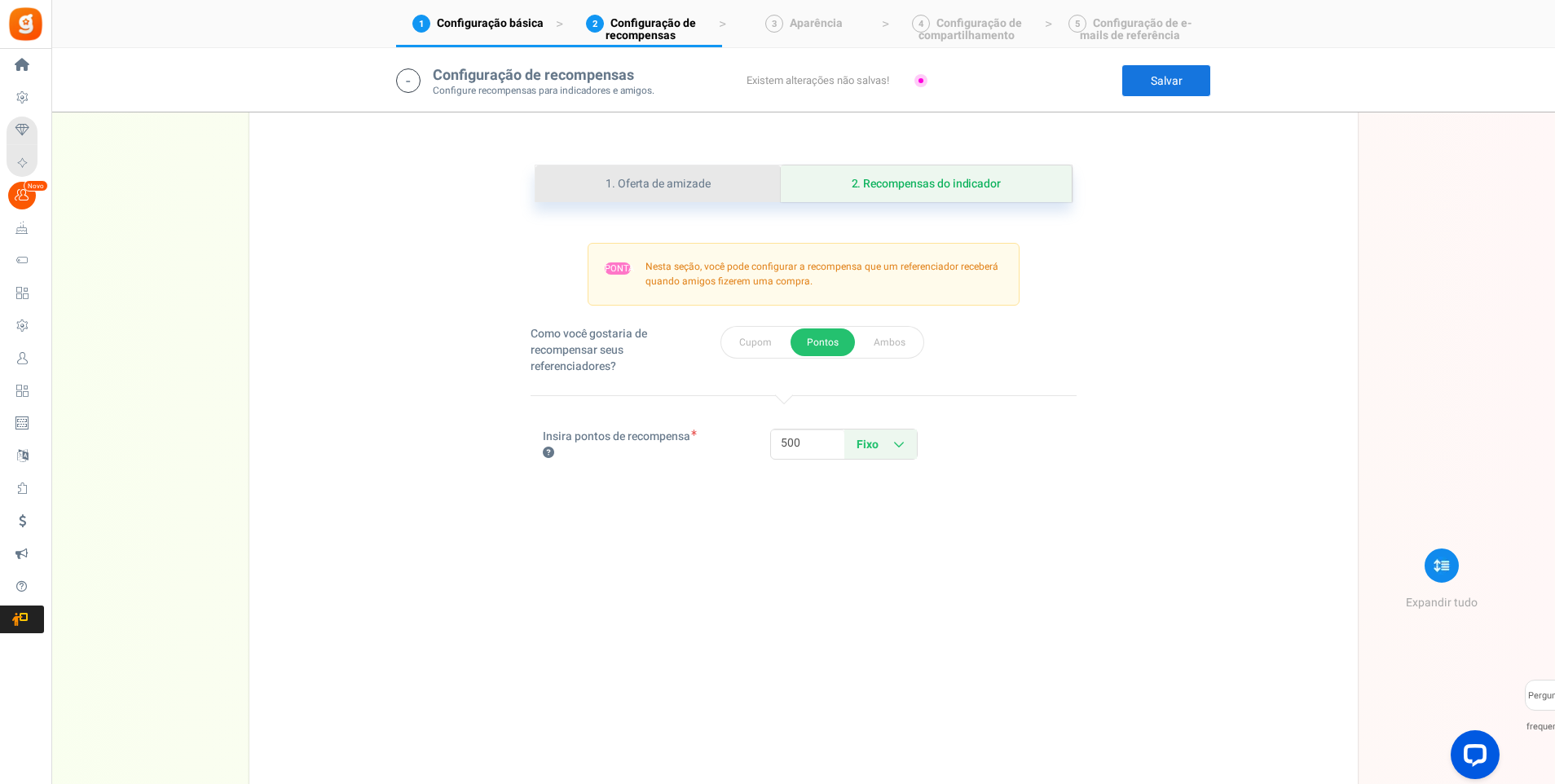
click at [679, 188] on link "1. Oferta de amizade" at bounding box center [659, 184] width 246 height 36
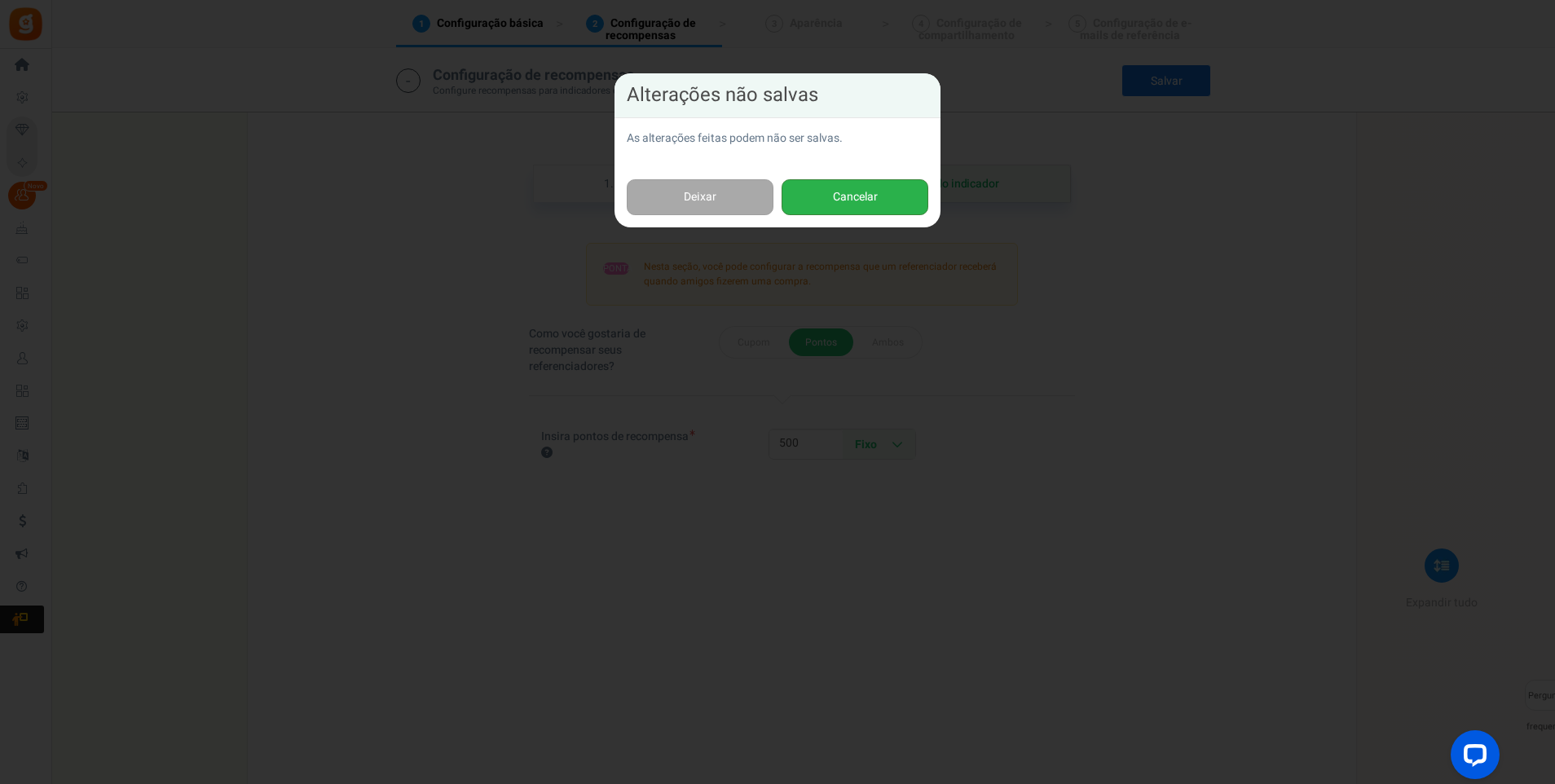
click at [869, 200] on button "Cancelar" at bounding box center [854, 197] width 147 height 36
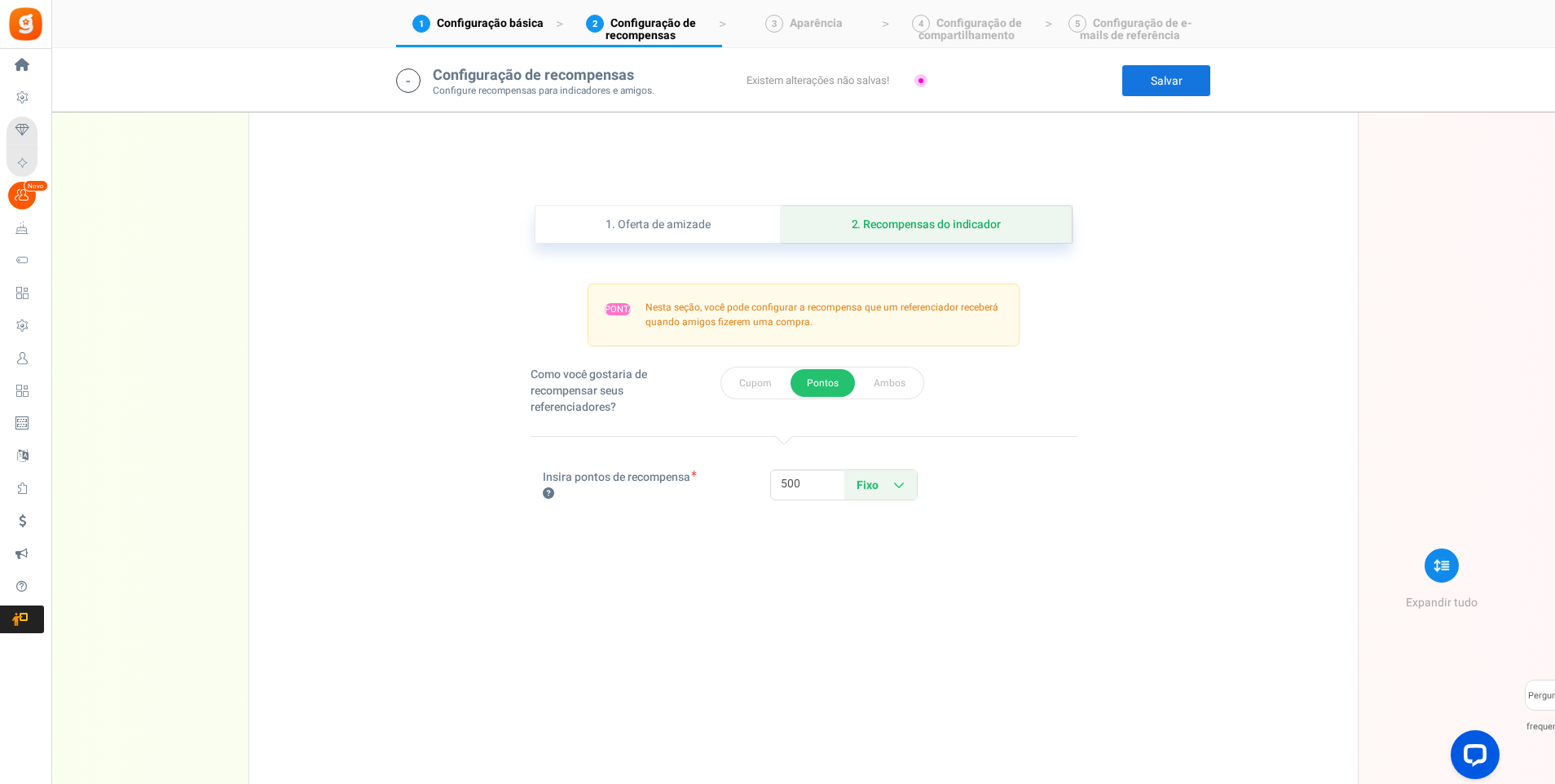
scroll to position [350, 0]
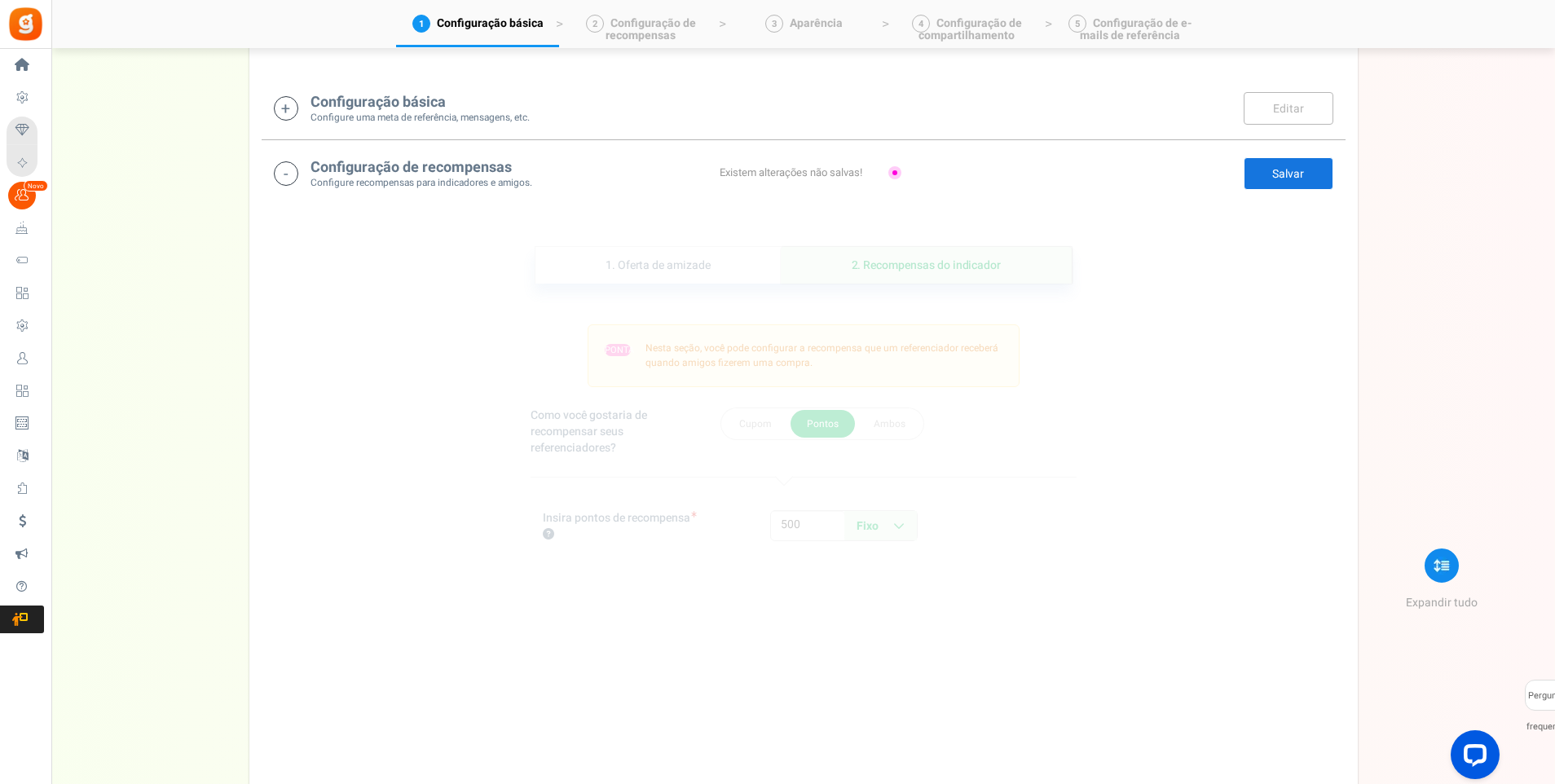
click at [1288, 182] on link "Salvar" at bounding box center [1289, 173] width 90 height 33
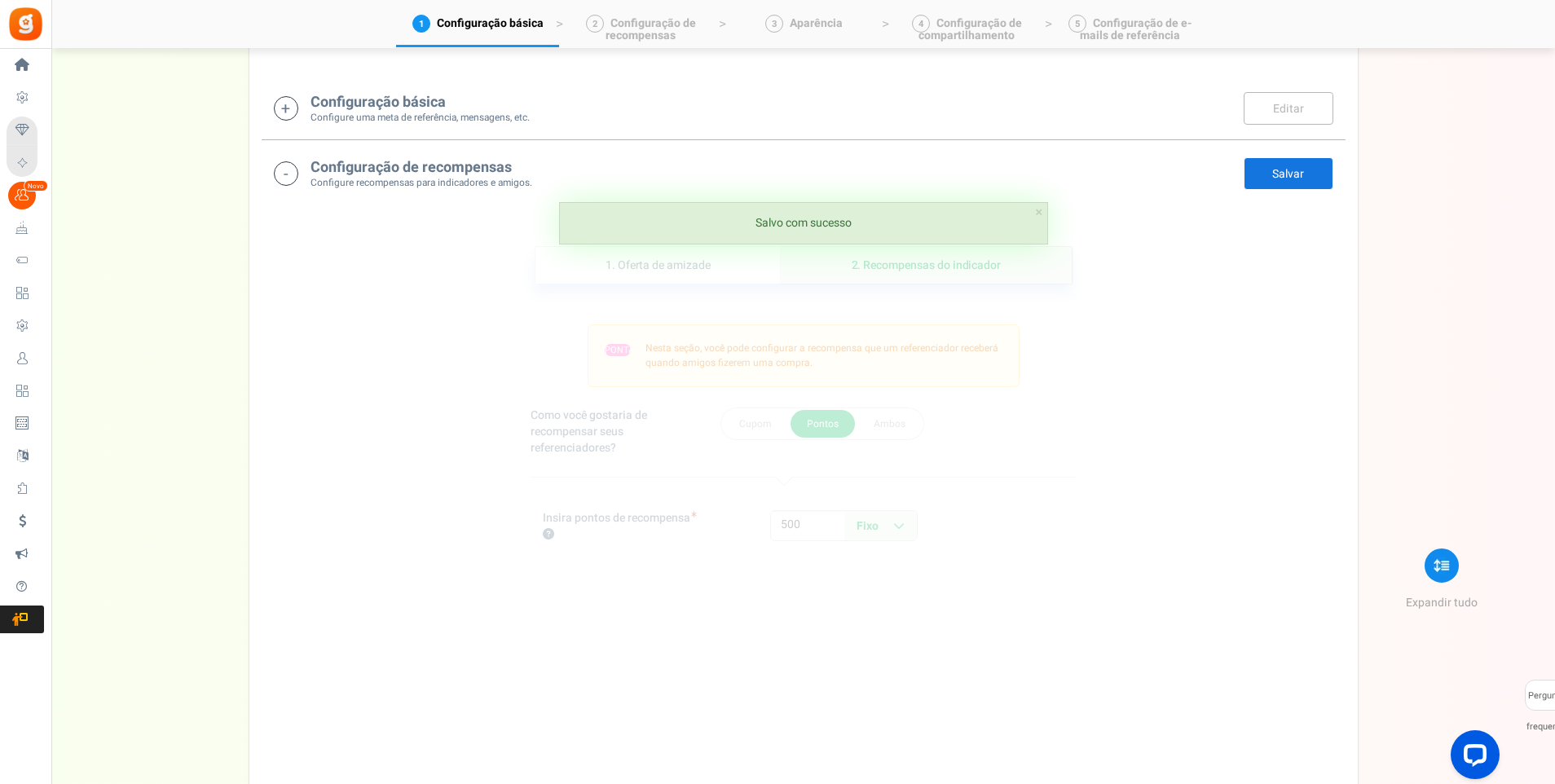
click at [1175, 278] on div "1. Oferta de amizade Pausado! Cupons acabados. Carregue agora! 2. Recompensas d…" at bounding box center [803, 558] width 1084 height 705
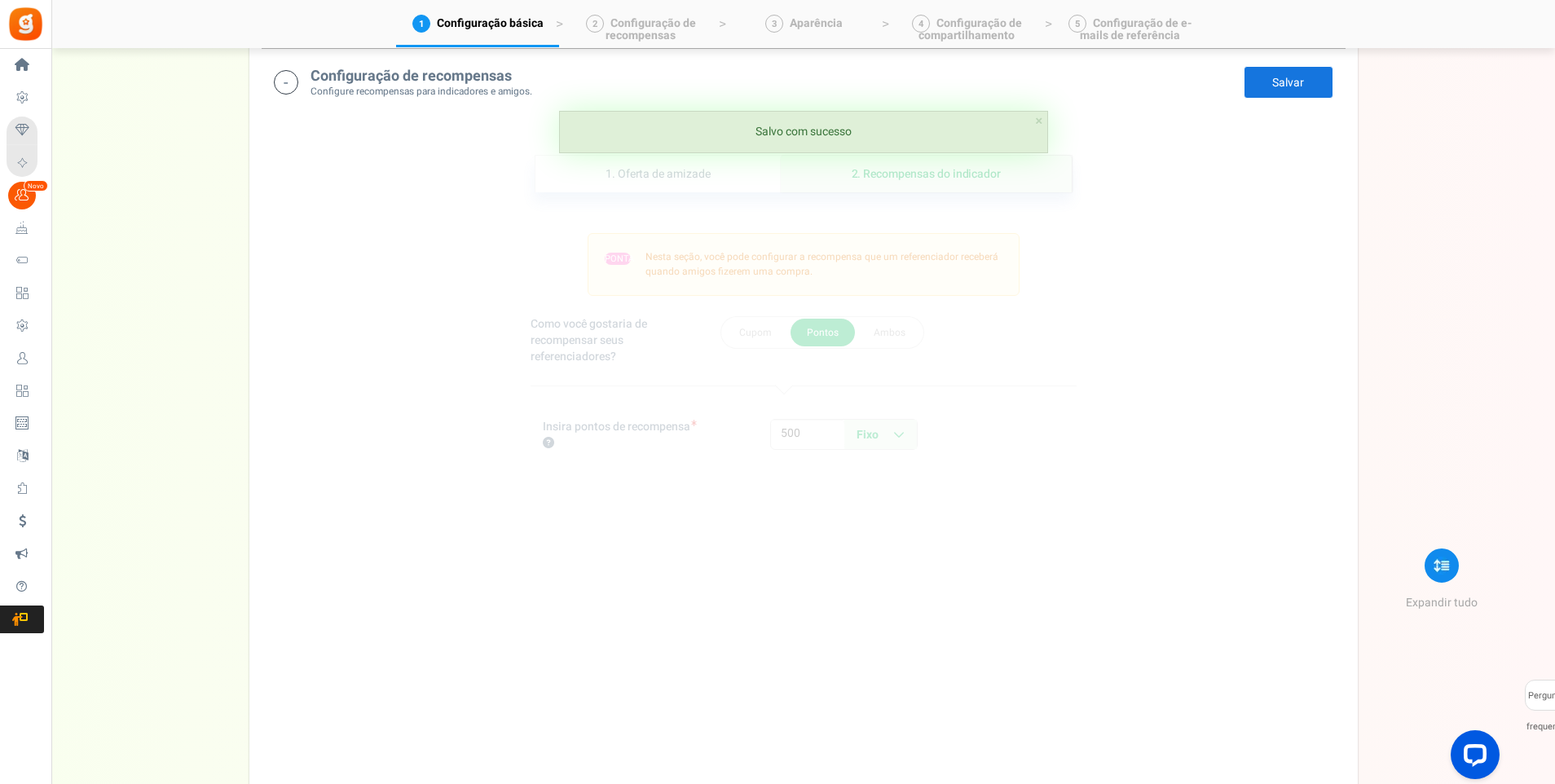
scroll to position [443, 0]
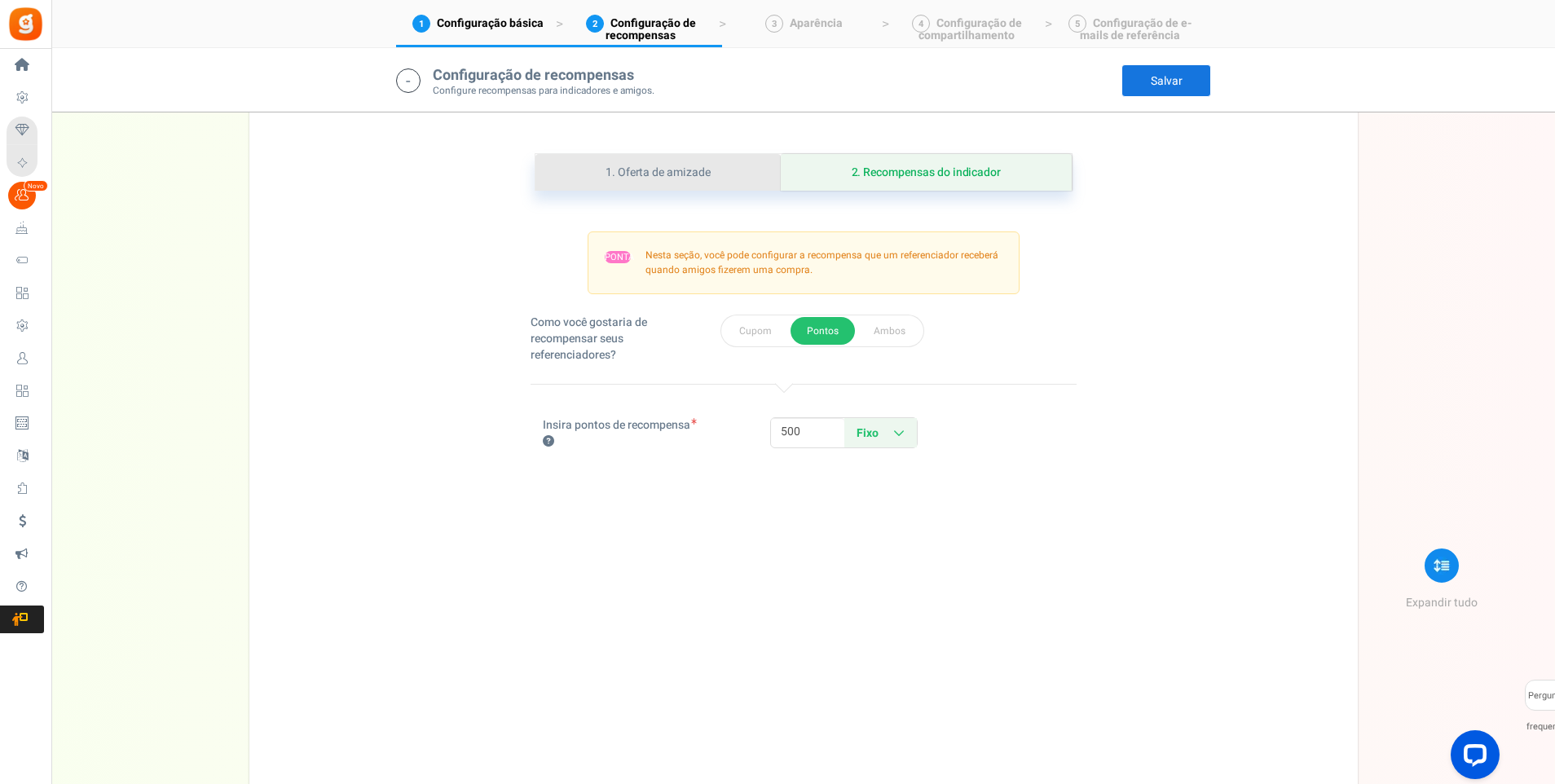
click at [681, 173] on link "1. Oferta de amizade" at bounding box center [659, 173] width 246 height 36
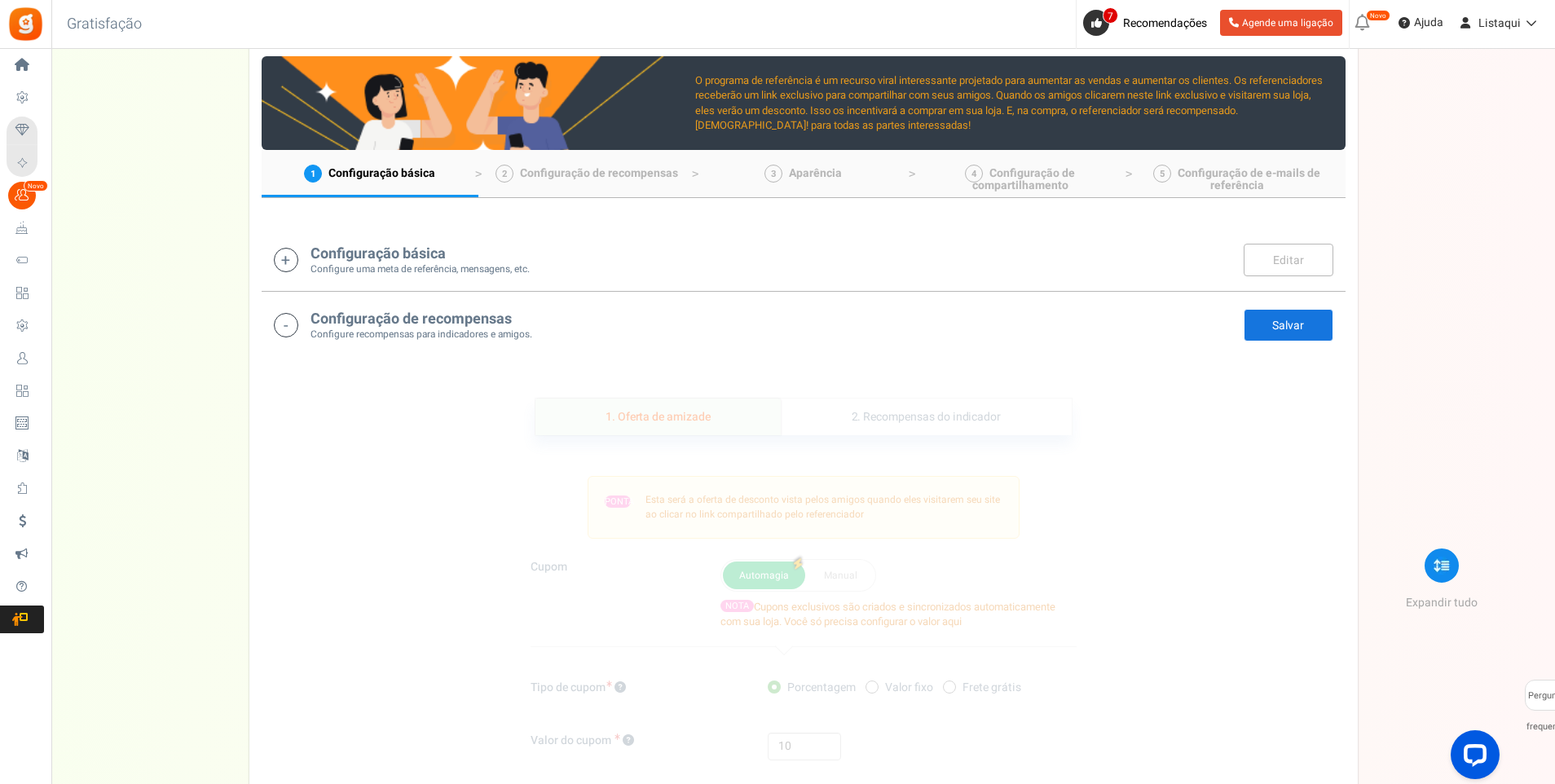
scroll to position [0, 0]
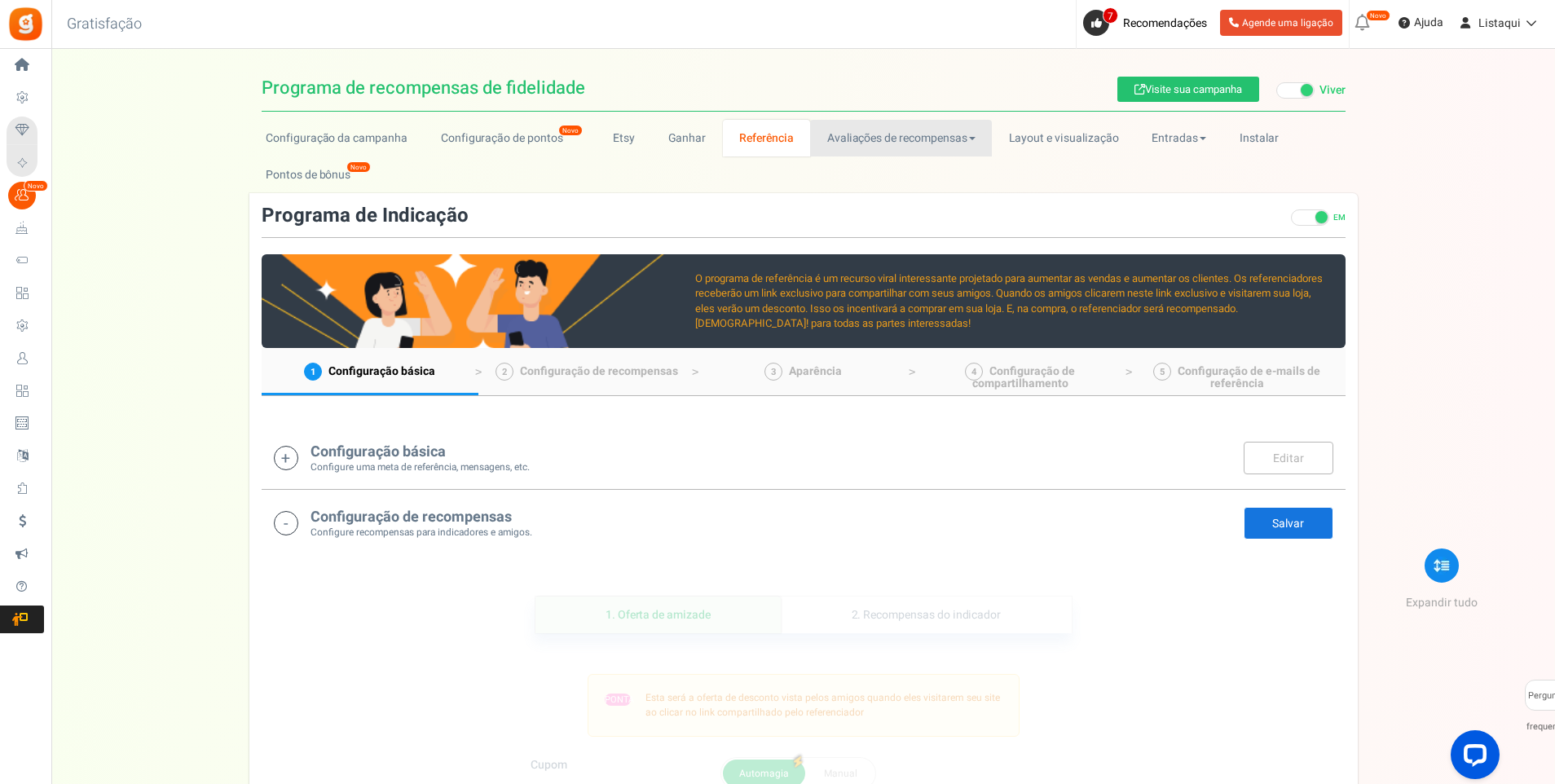
click at [940, 145] on font "Avaliações de recompensas" at bounding box center [897, 138] width 140 height 17
click at [1065, 133] on link "Layout e visualização" at bounding box center [1064, 138] width 144 height 36
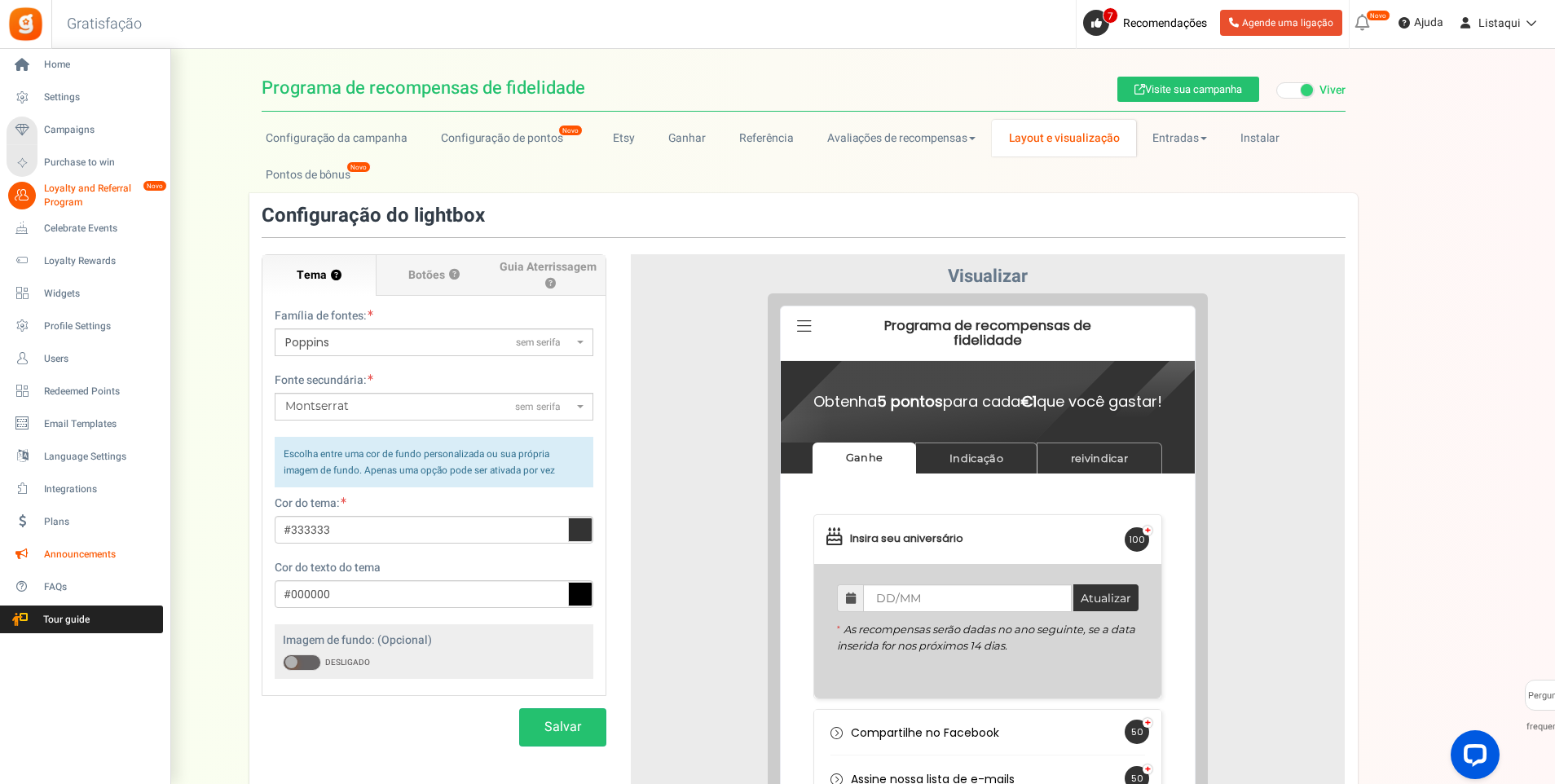
click at [94, 557] on span "Announcements" at bounding box center [101, 554] width 114 height 13
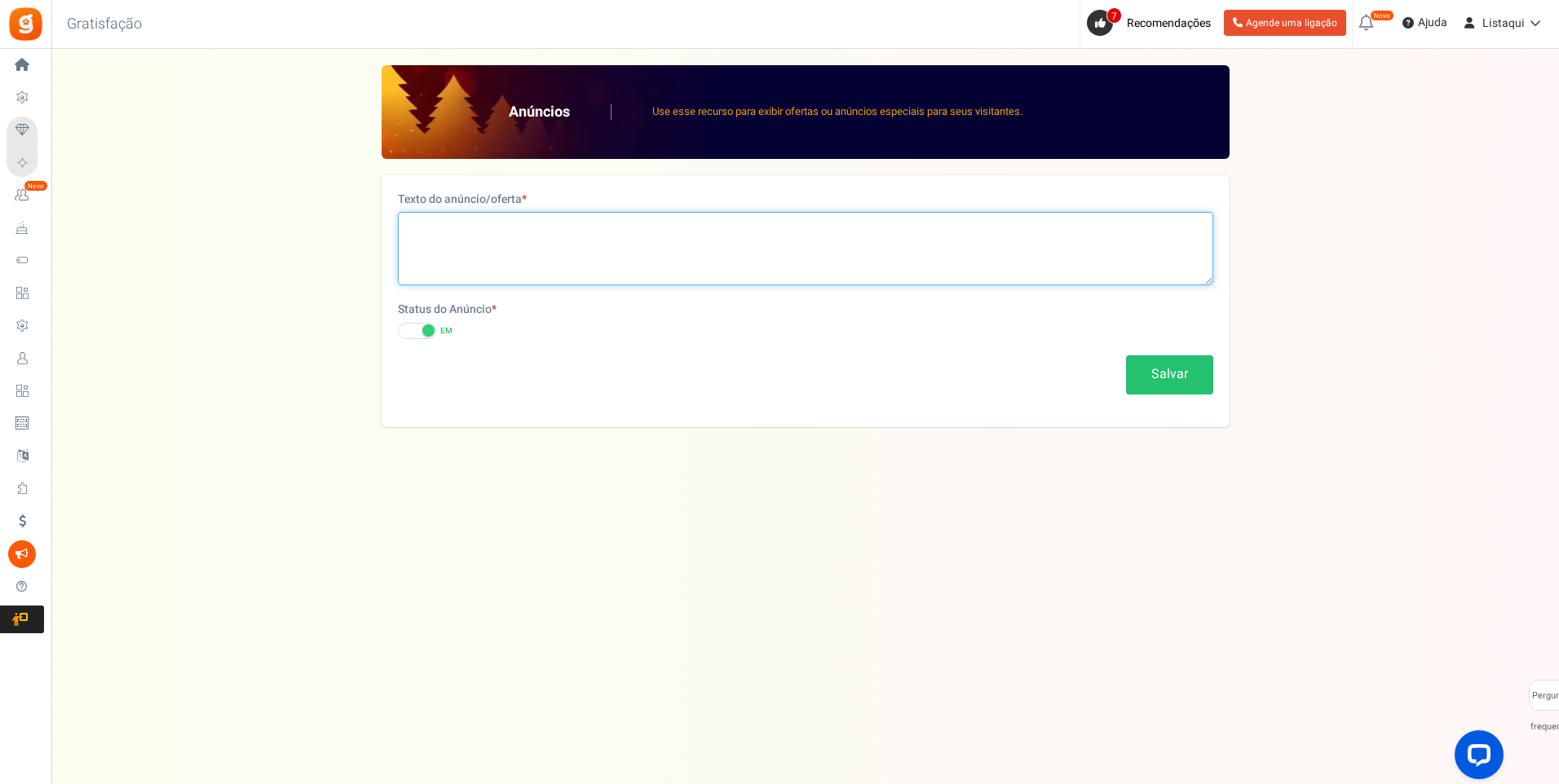
click at [506, 246] on textarea at bounding box center [805, 248] width 815 height 74
paste textarea "Barbearia Profissional em [GEOGRAPHIC_DATA]"
type textarea "Barbearia Profissional em [GEOGRAPHIC_DATA]"
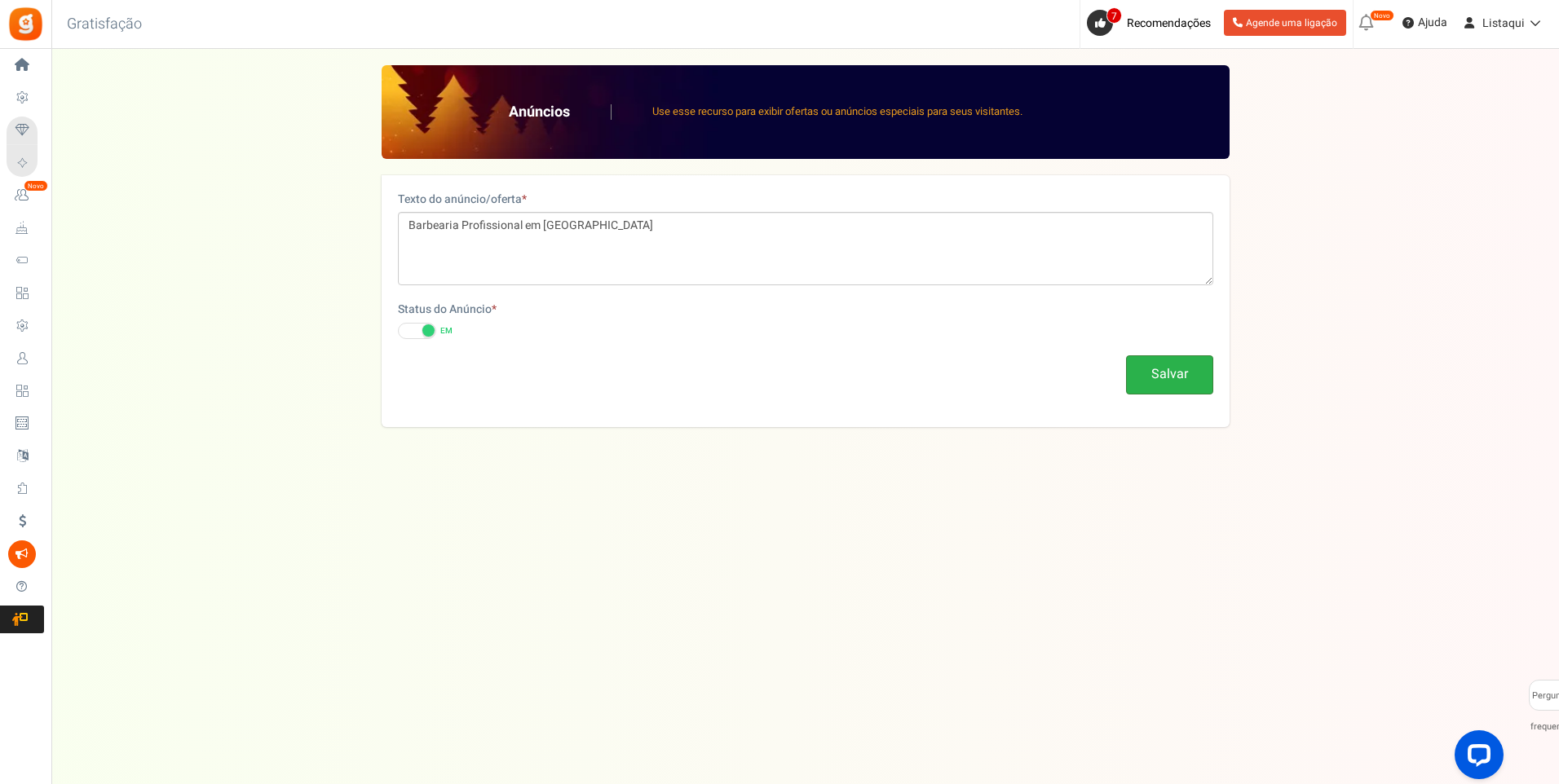
click at [1179, 384] on button "Salvar" at bounding box center [1169, 375] width 87 height 38
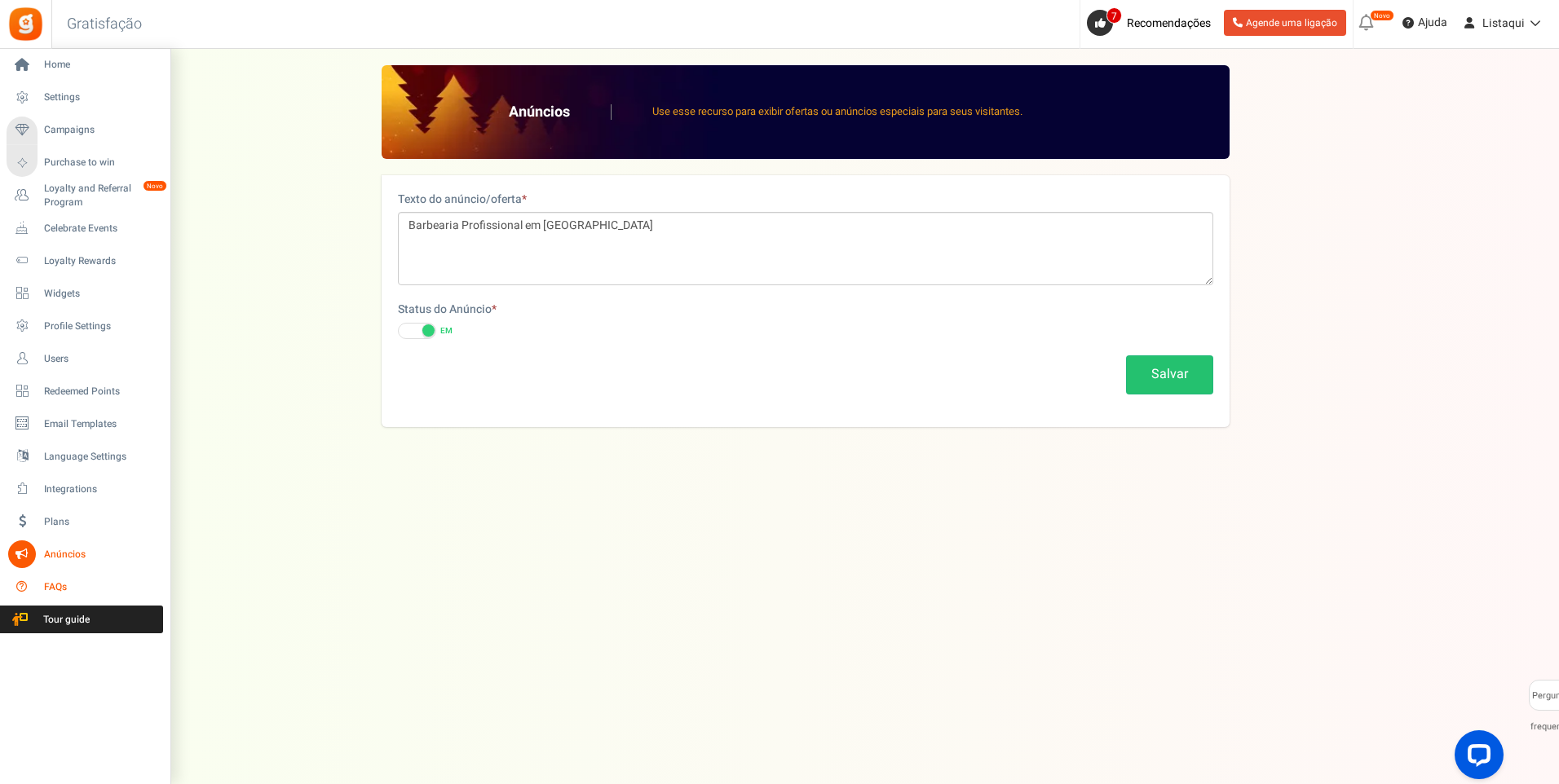
click at [51, 586] on span "FAQs" at bounding box center [101, 587] width 114 height 13
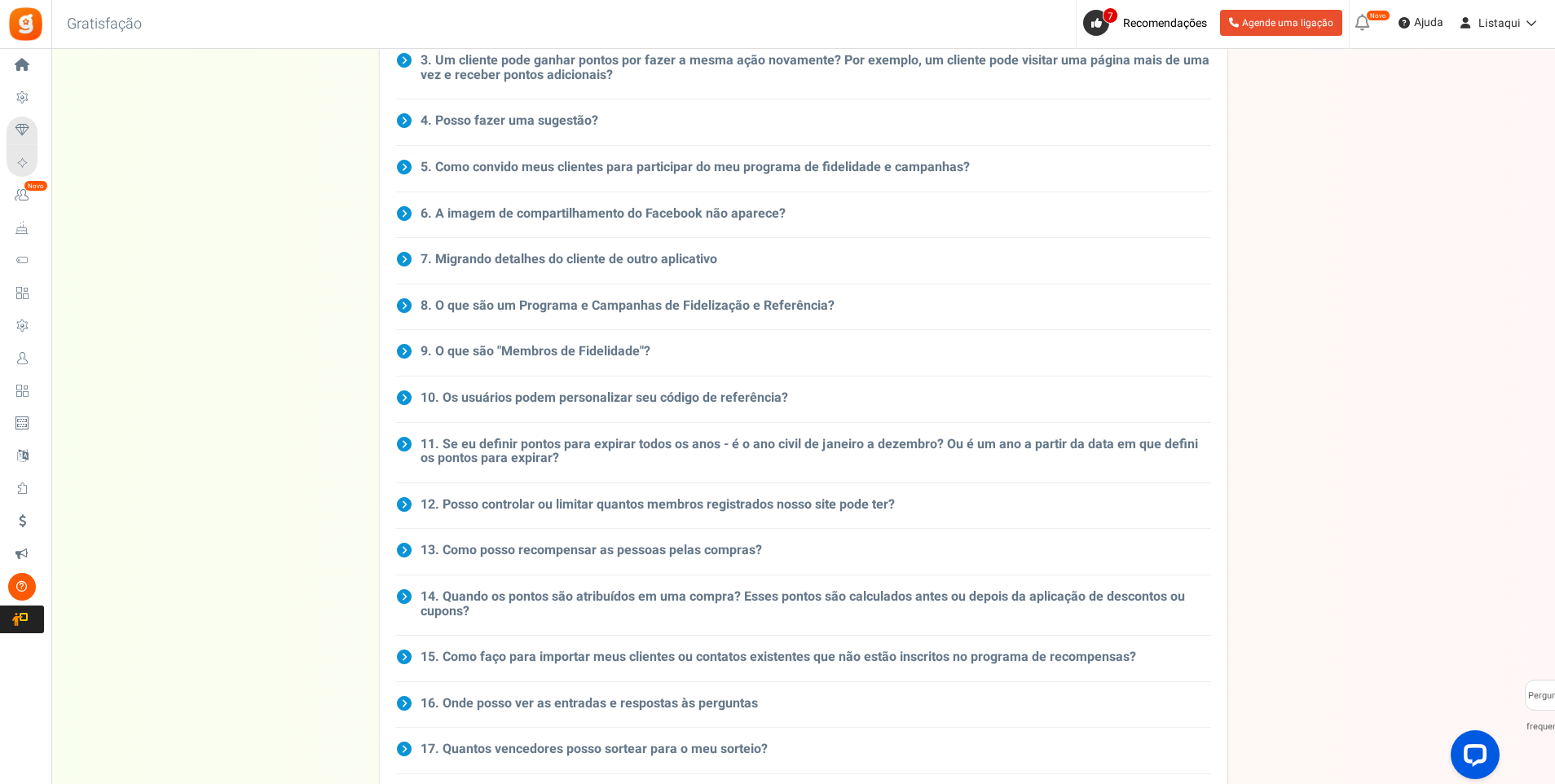
scroll to position [163, 0]
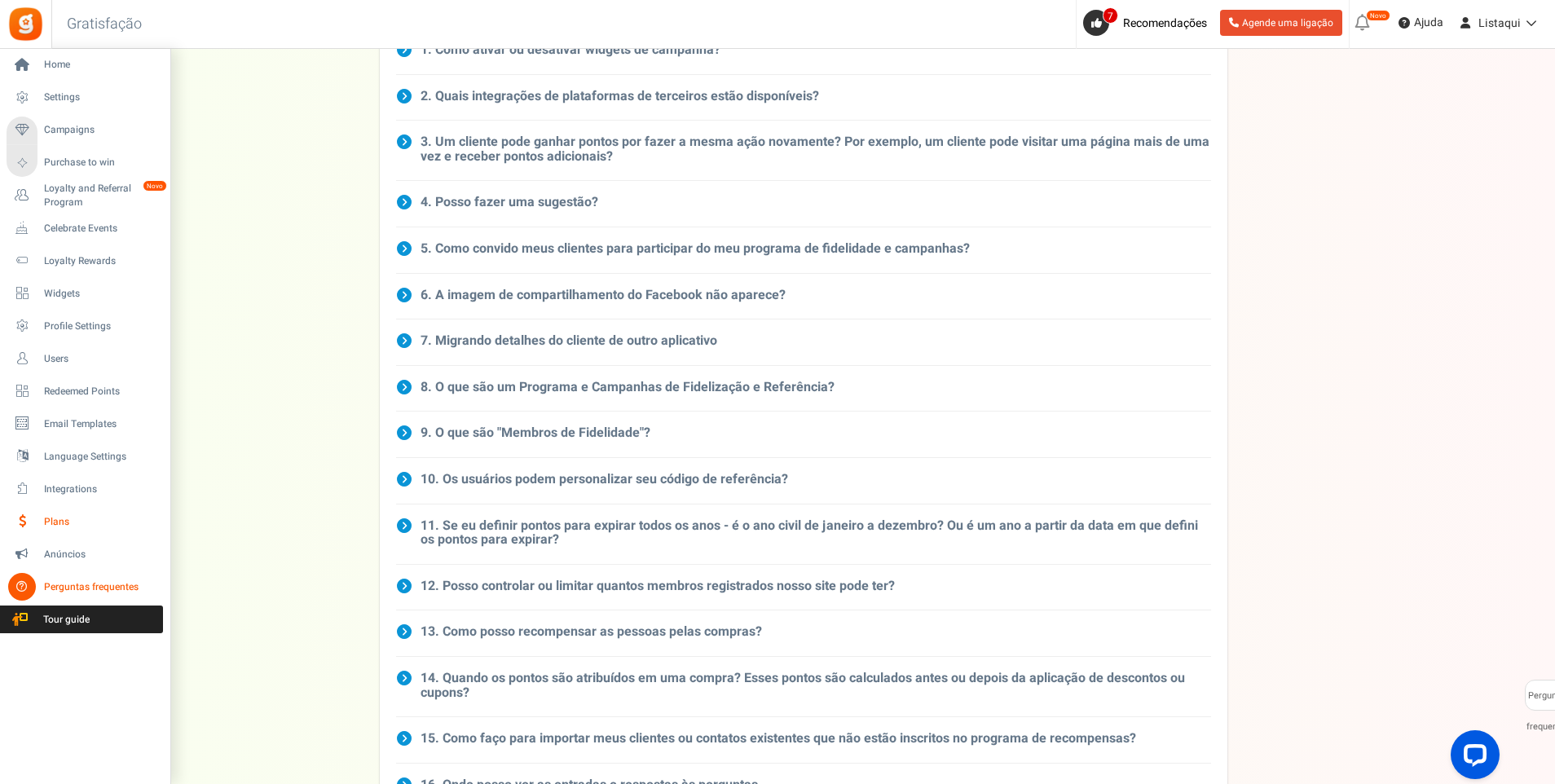
click at [59, 520] on span "Plans" at bounding box center [101, 521] width 114 height 13
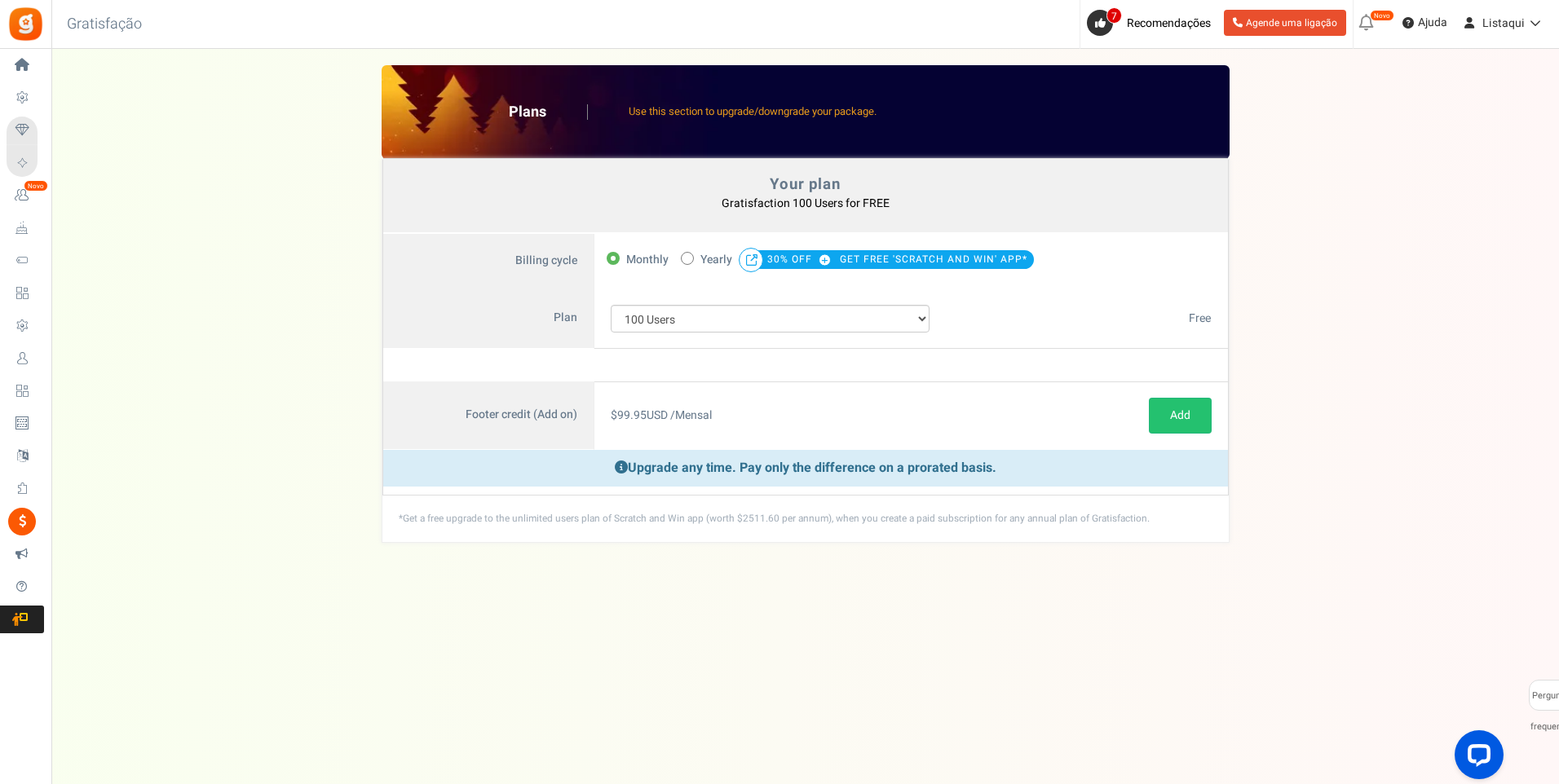
drag, startPoint x: 1344, startPoint y: 350, endPoint x: 1306, endPoint y: 271, distance: 87.7
click at [1306, 271] on div "Your plan - Gratisfaction 100 Users : FREE Coupon [[]] Plans Use this section t…" at bounding box center [805, 304] width 1475 height 477
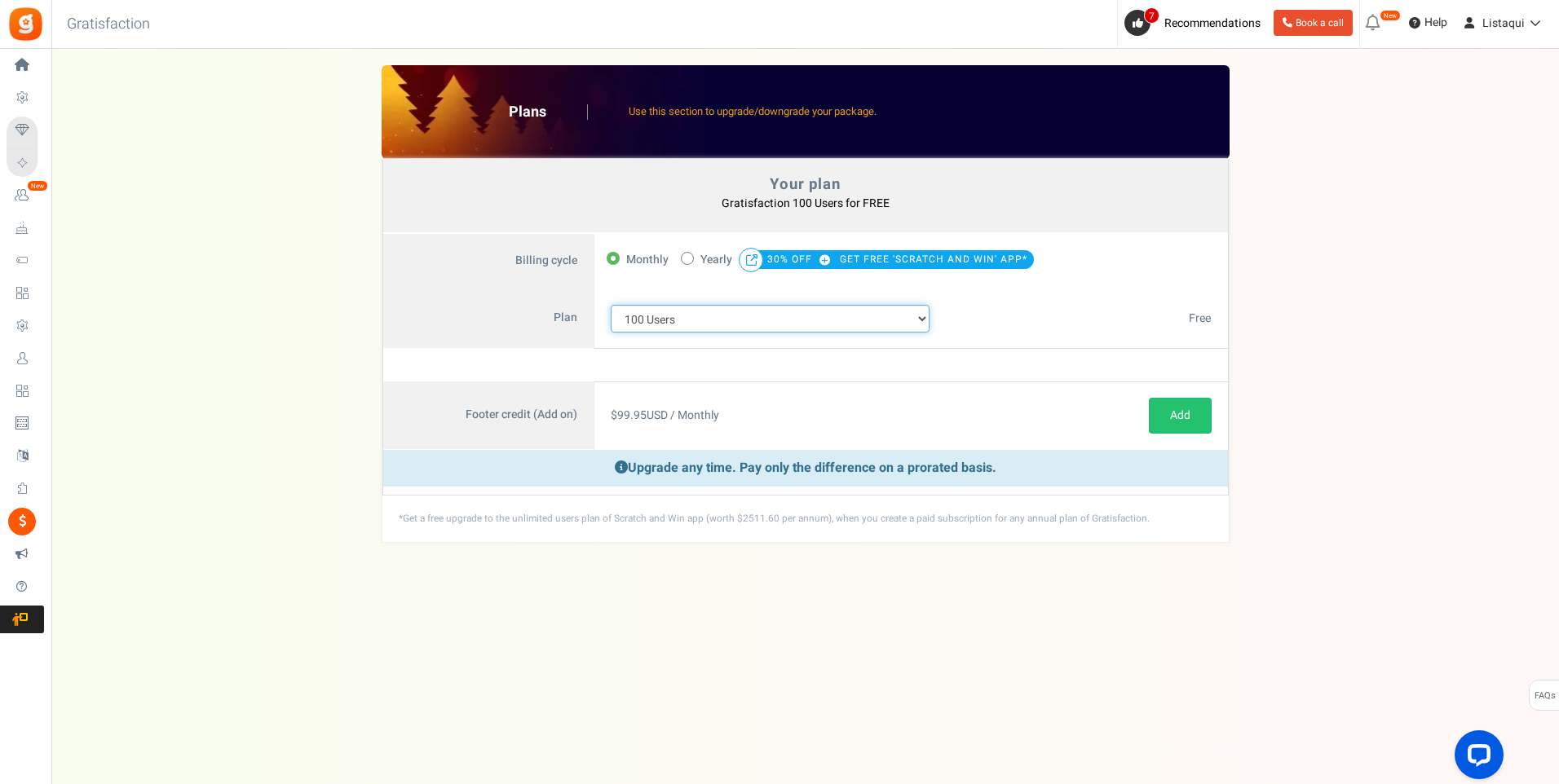
drag, startPoint x: 1300, startPoint y: 1, endPoint x: 921, endPoint y: 322, distance: 496.7
click at [921, 322] on select "100 Users 200 Users 500 Users 1000 Users 2000 Users 3000 Users 4000 Users 5000 …" at bounding box center [770, 318] width 319 height 28
click at [1348, 488] on div "Your plan - Gratisfaction 100 Users : FREE Coupon [[]] Plans Use this section t…" at bounding box center [805, 304] width 1475 height 477
click at [834, 323] on select "100 Users 200 Users 500 Users 1000 Users 2000 Users 3000 Users 4000 Users 5000 …" at bounding box center [770, 318] width 319 height 28
select select "883"
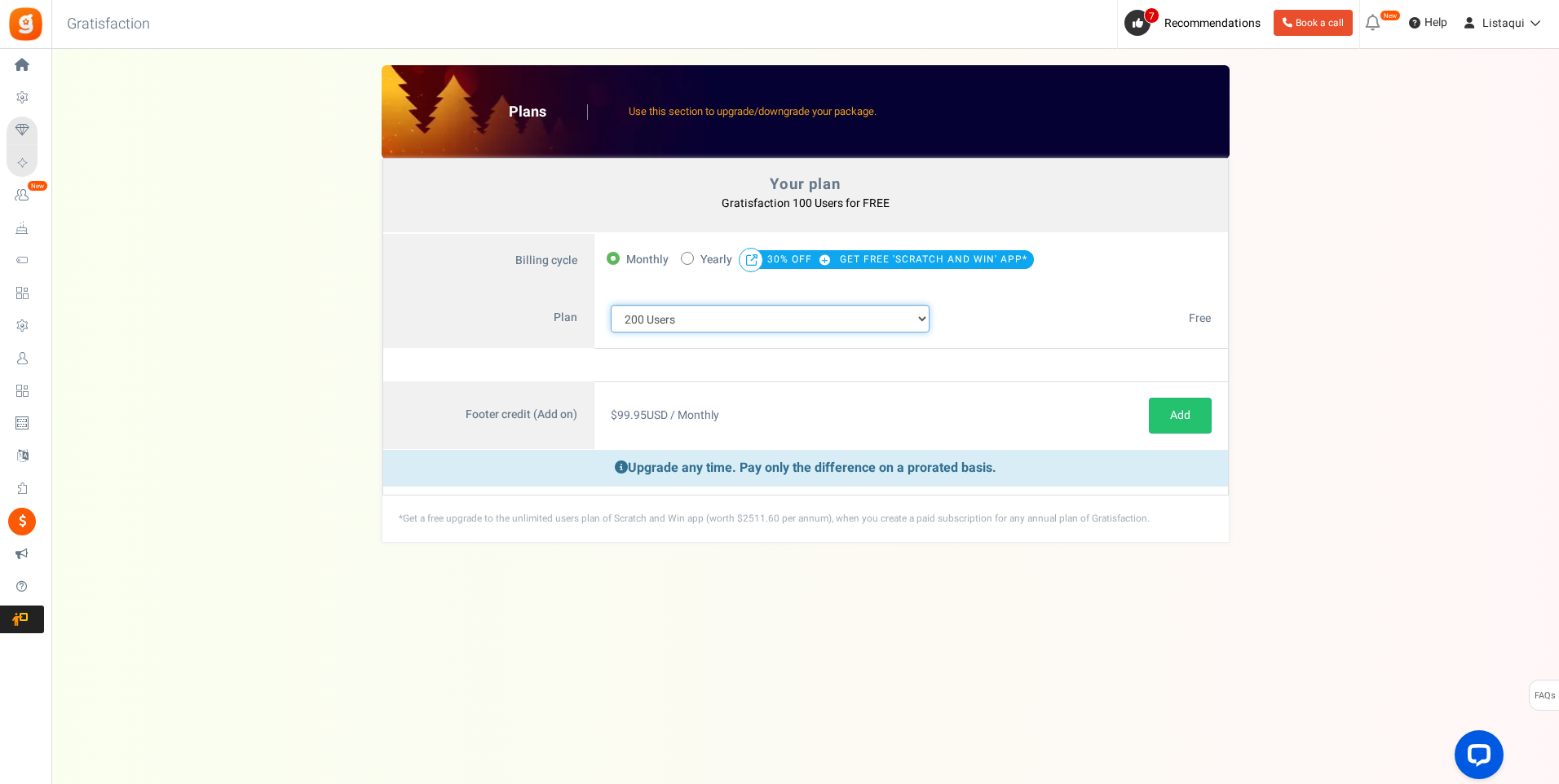
click at [611, 305] on select "100 Users 200 Users 500 Users 1000 Users 2000 Users 3000 Users 4000 Users 5000 …" at bounding box center [770, 318] width 319 height 28
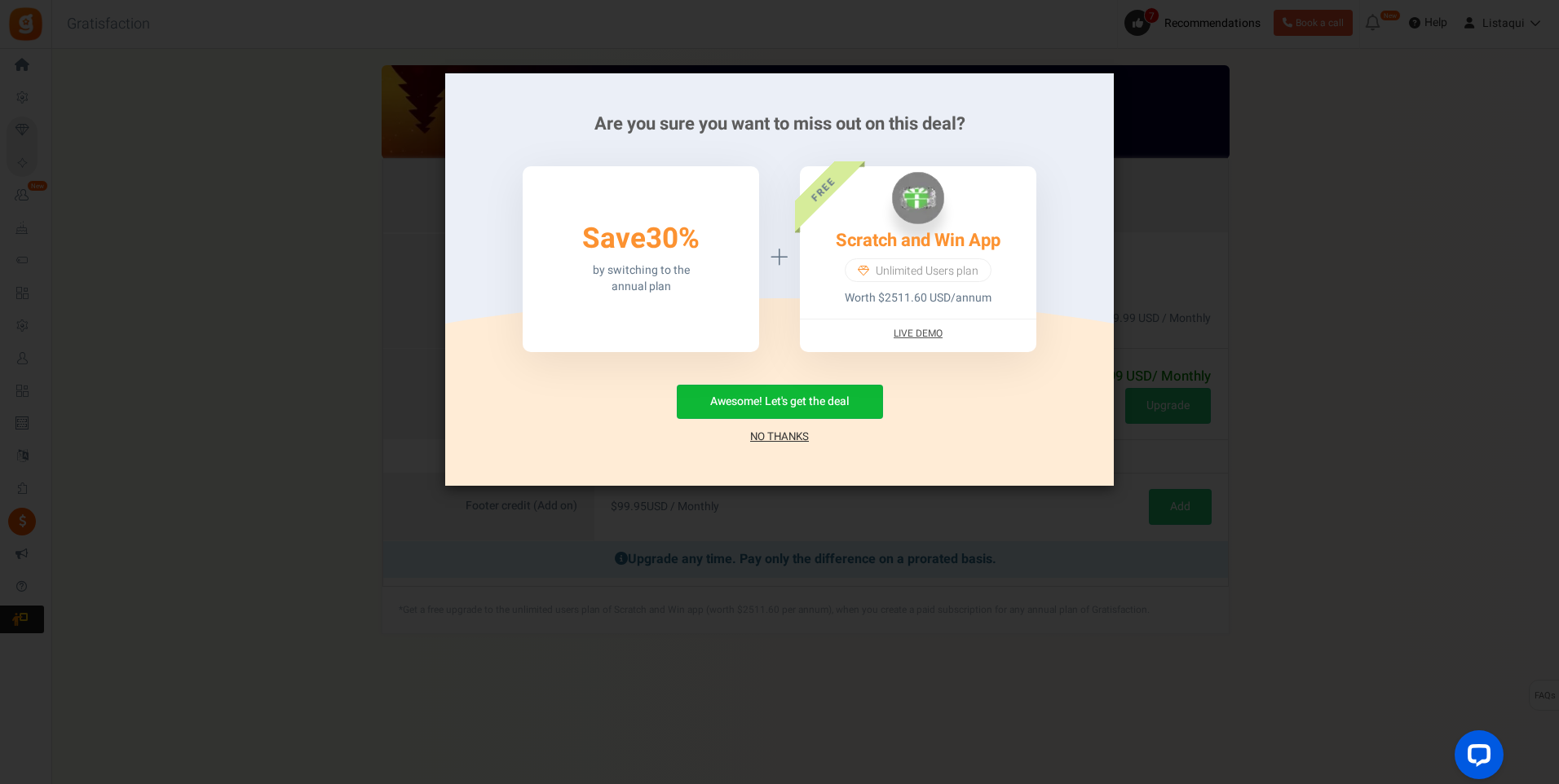
click at [786, 438] on link "No Thanks" at bounding box center [779, 436] width 58 height 16
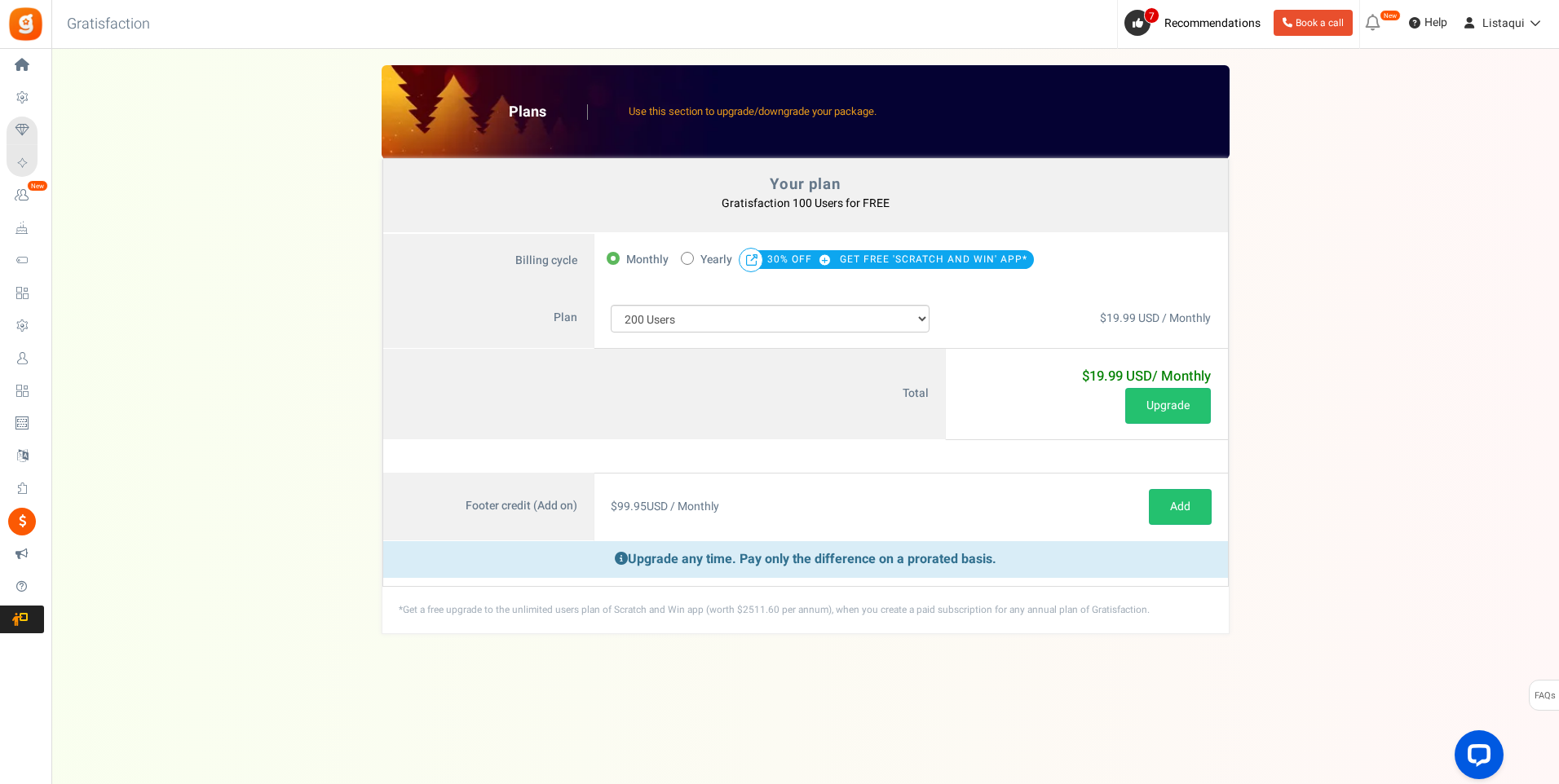
click at [697, 260] on label "50% OFF Limited time offer! Yearly 30% OFF GET FREE 'SCRATCH AND WIN' APP*" at bounding box center [857, 260] width 353 height 23
click at [691, 260] on input "50% OFF Limited time offer! Yearly 30% OFF GET FREE 'SCRATCH AND WIN' APP*" at bounding box center [686, 257] width 11 height 11
radio input "true"
click at [624, 265] on label "Monthly" at bounding box center [638, 260] width 62 height 23
click at [617, 263] on input "Monthly" at bounding box center [612, 257] width 11 height 11
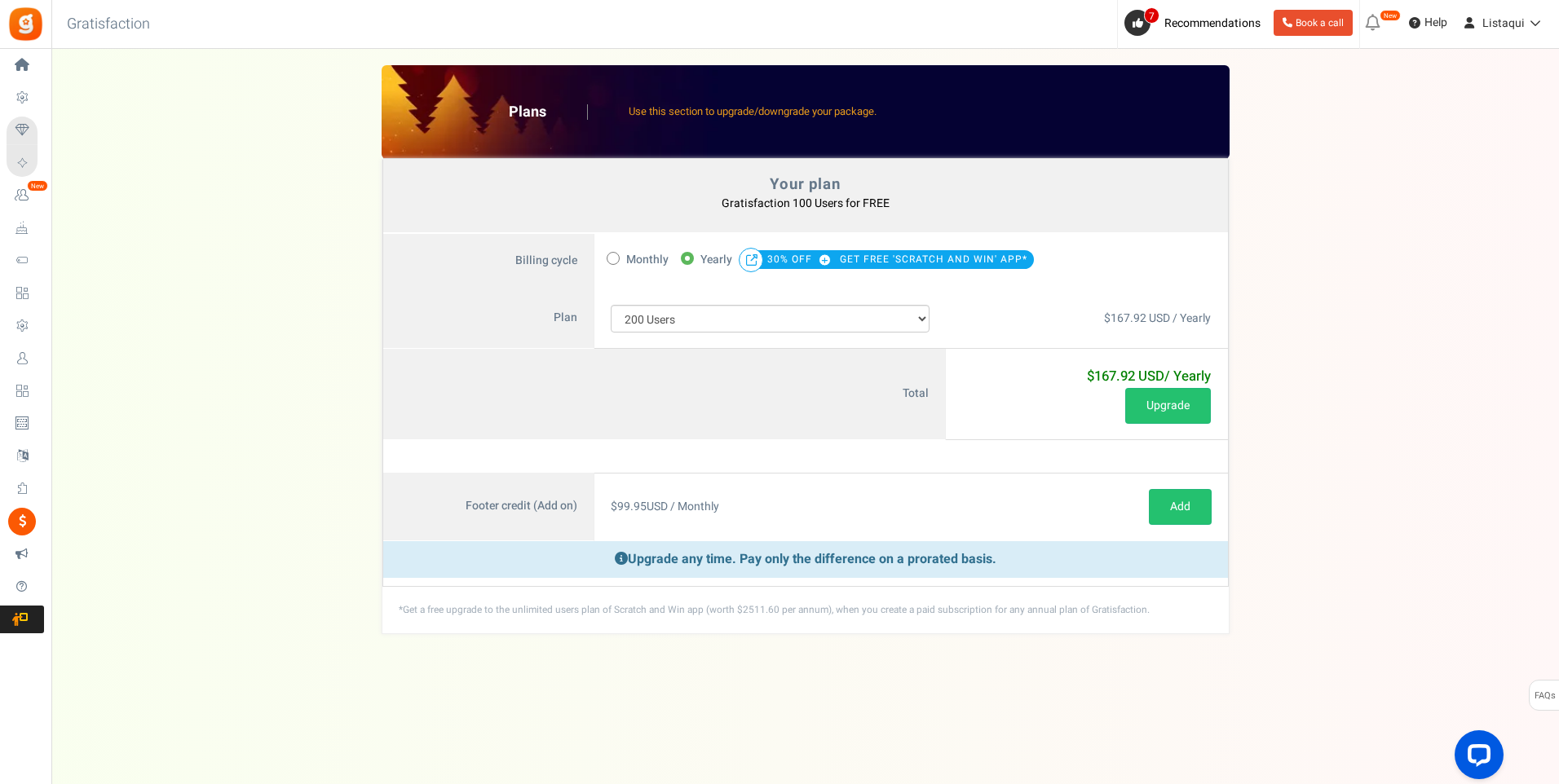
radio input "true"
click at [721, 264] on span "Yearly" at bounding box center [715, 260] width 32 height 23
click at [691, 263] on input "50% OFF Limited time offer! Yearly 30% OFF GET FREE 'SCRATCH AND WIN' APP*" at bounding box center [686, 257] width 11 height 11
radio input "true"
click at [647, 265] on span "Monthly" at bounding box center [647, 260] width 42 height 23
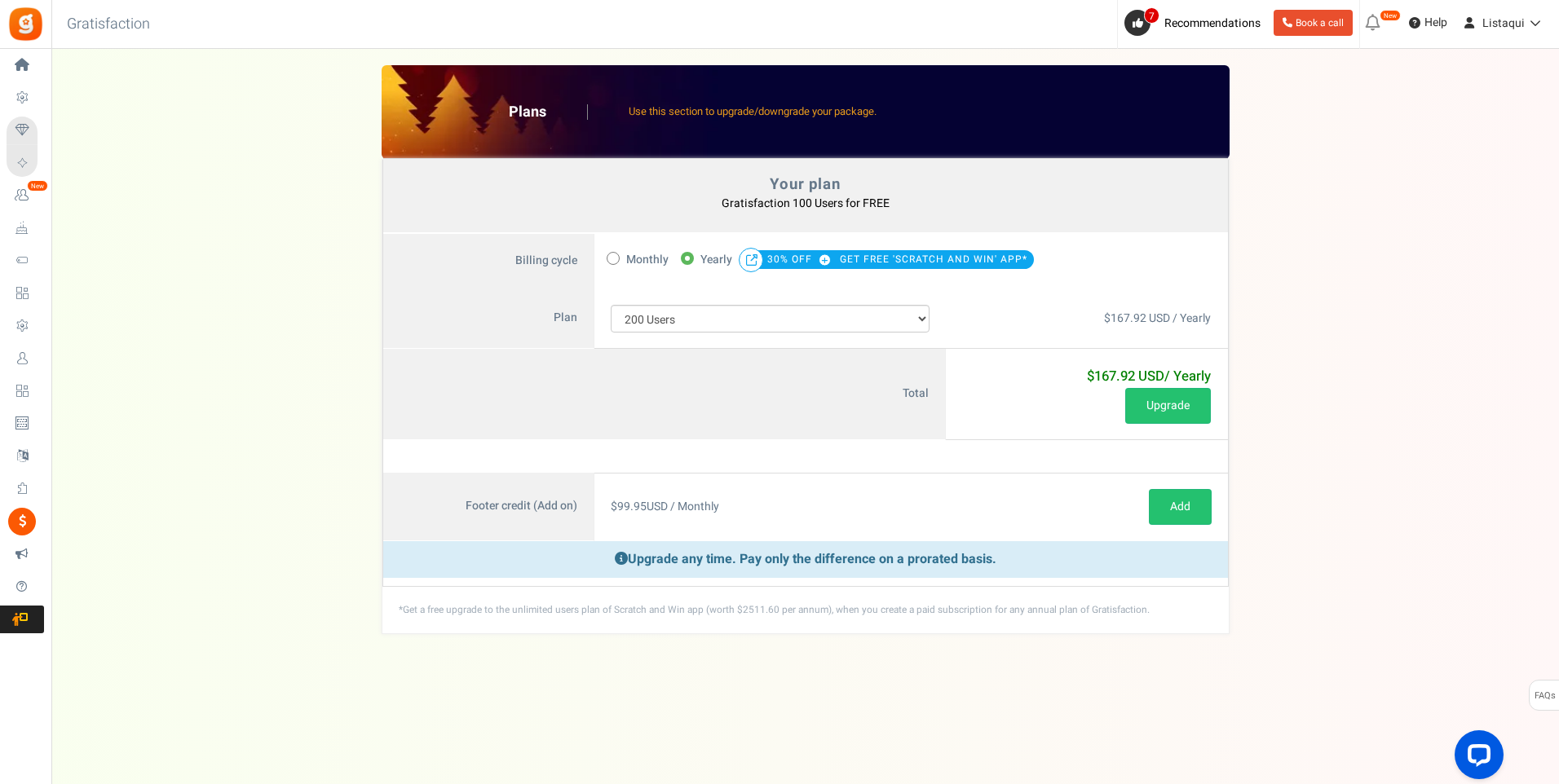
click at [617, 263] on input "Monthly" at bounding box center [612, 257] width 11 height 11
radio input "true"
click at [883, 318] on select "100 Users 200 Users 500 Users 1000 Users 2000 Users 3000 Users 4000 Users 5000 …" at bounding box center [770, 318] width 319 height 28
select select "880"
click at [611, 305] on select "100 Users 200 Users 500 Users 1000 Users 2000 Users 3000 Users 4000 Users 5000 …" at bounding box center [770, 318] width 319 height 28
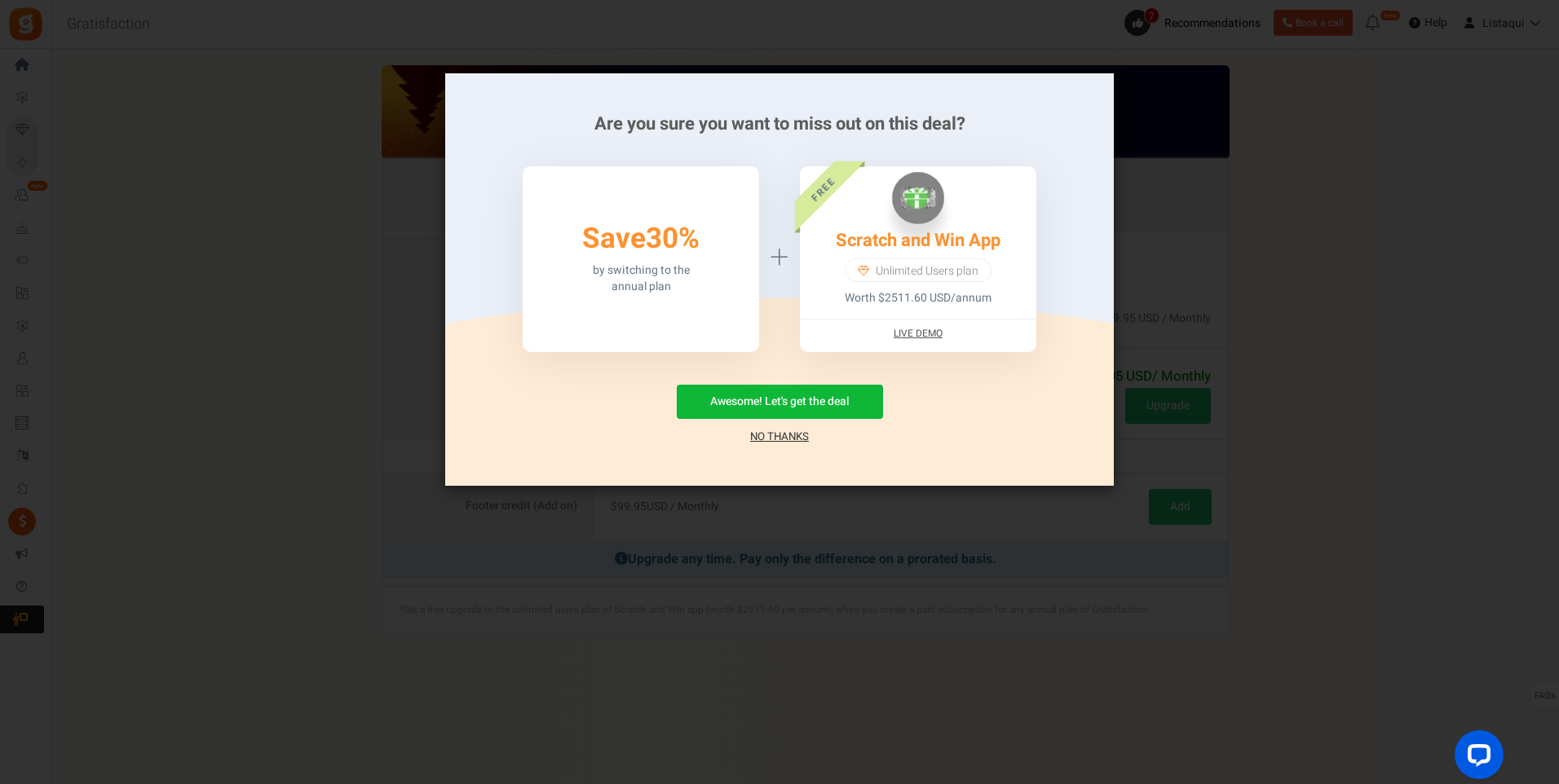
click at [780, 439] on link "No Thanks" at bounding box center [779, 436] width 58 height 16
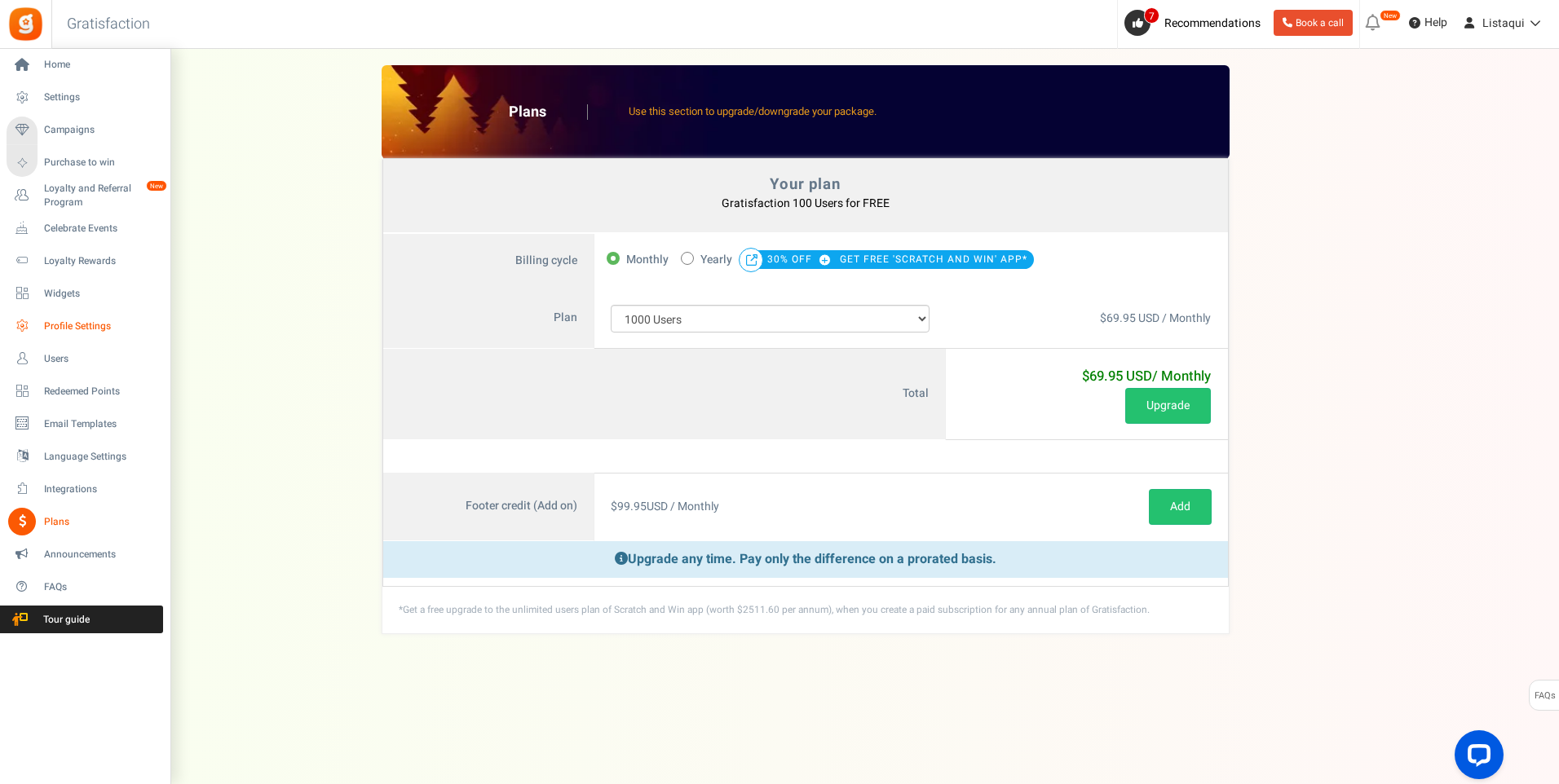
click at [90, 328] on span "Profile Settings" at bounding box center [101, 326] width 114 height 13
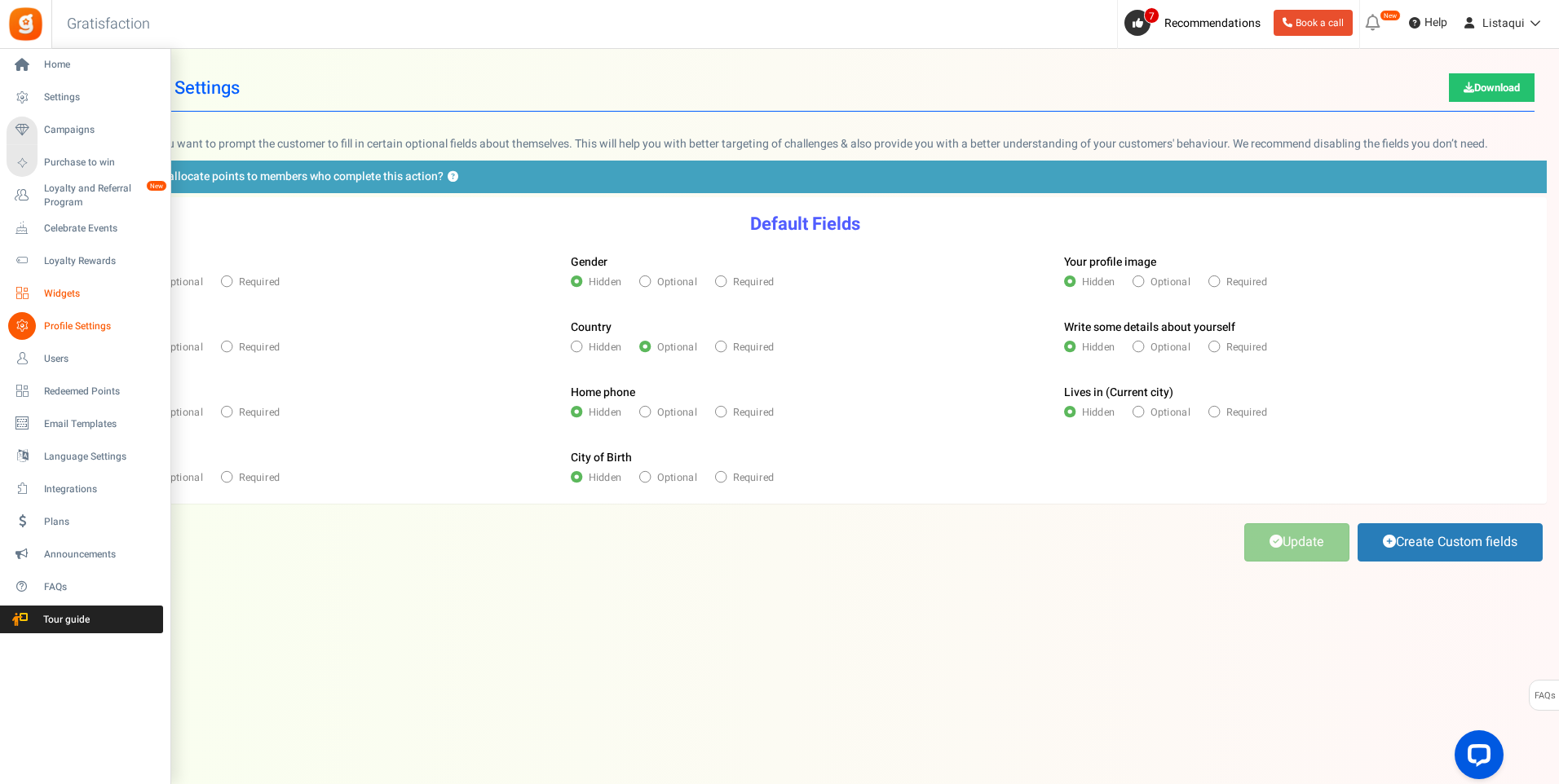
click at [53, 293] on span "Widgets" at bounding box center [101, 293] width 114 height 13
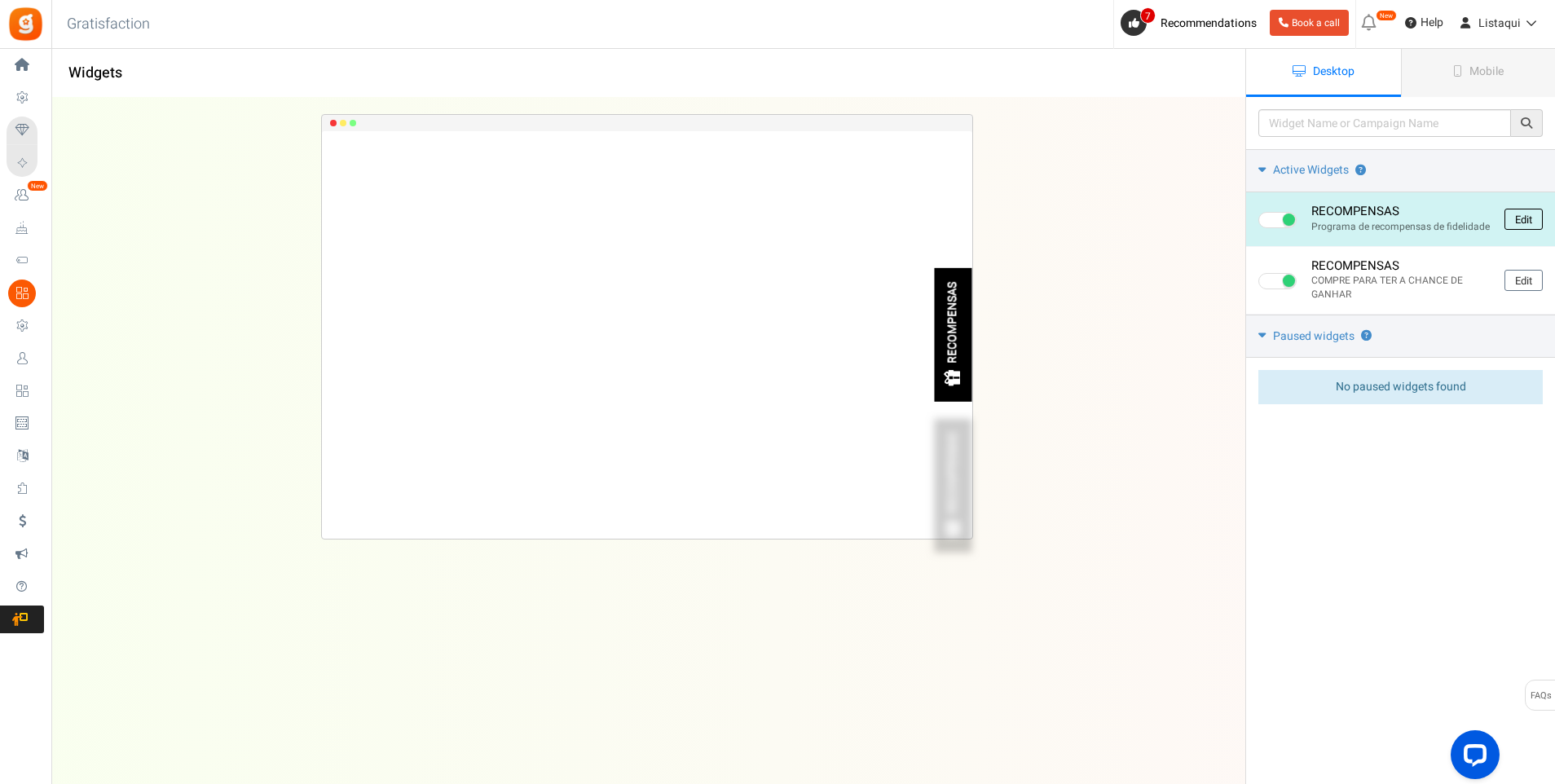
click at [1519, 219] on link "Edit" at bounding box center [1524, 219] width 38 height 21
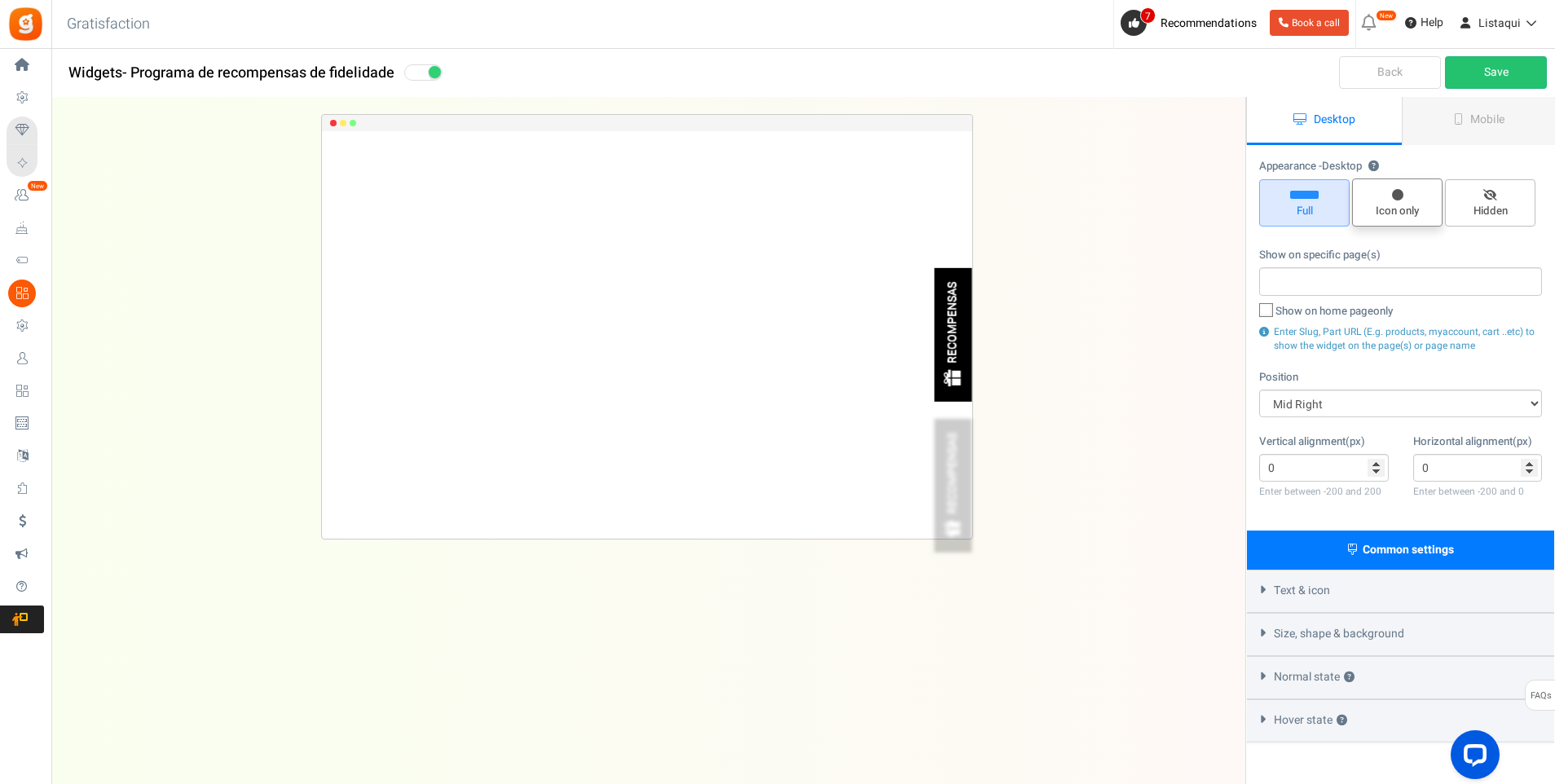
click at [1407, 202] on span "Icon only" at bounding box center [1398, 202] width 90 height 48
click at [1407, 193] on input "Icon only" at bounding box center [1403, 187] width 11 height 11
radio input "true"
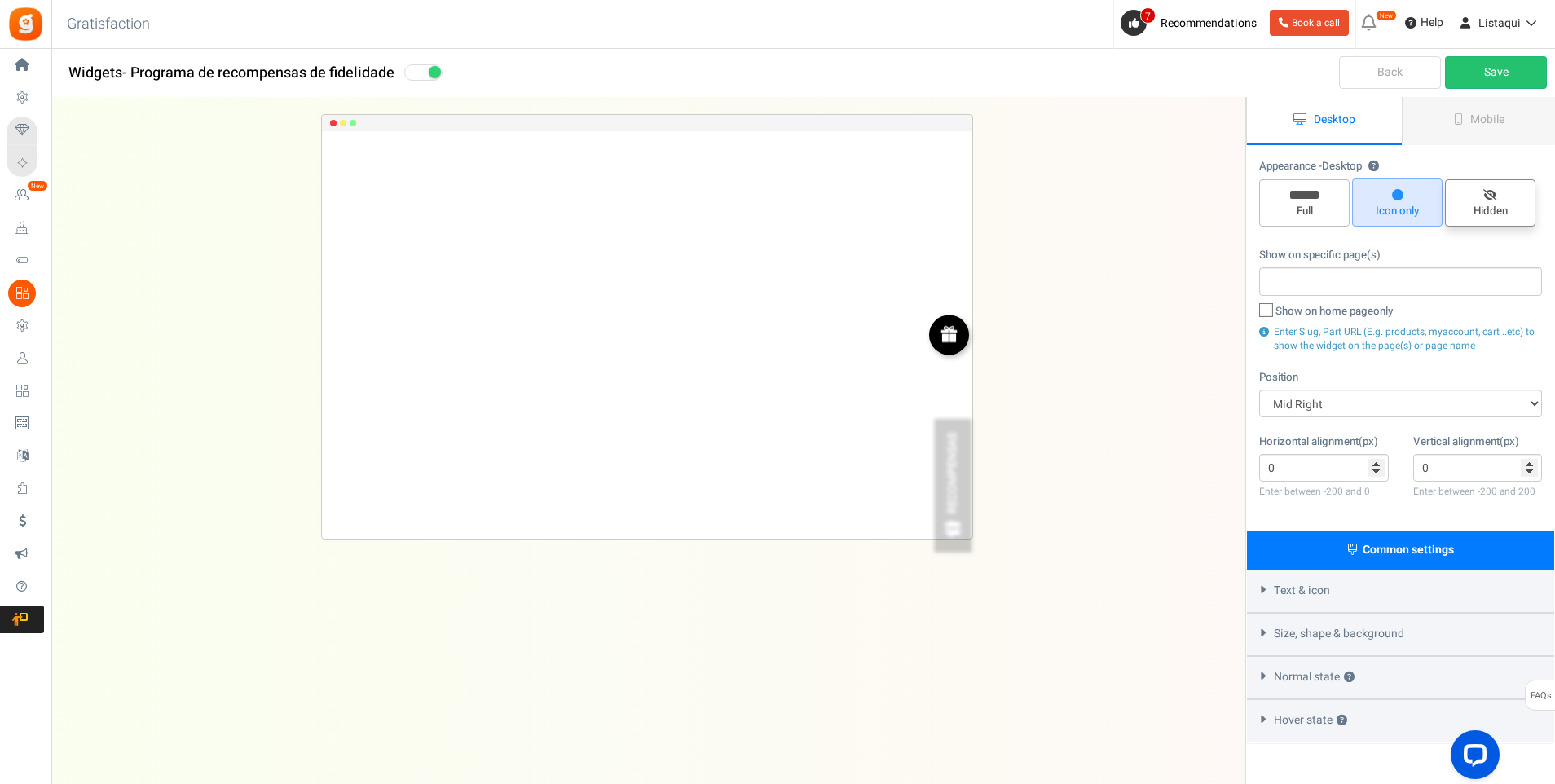
click at [1481, 206] on span "Hidden" at bounding box center [1490, 212] width 76 height 15
click at [1491, 194] on input "Hidden" at bounding box center [1496, 187] width 11 height 11
radio input "true"
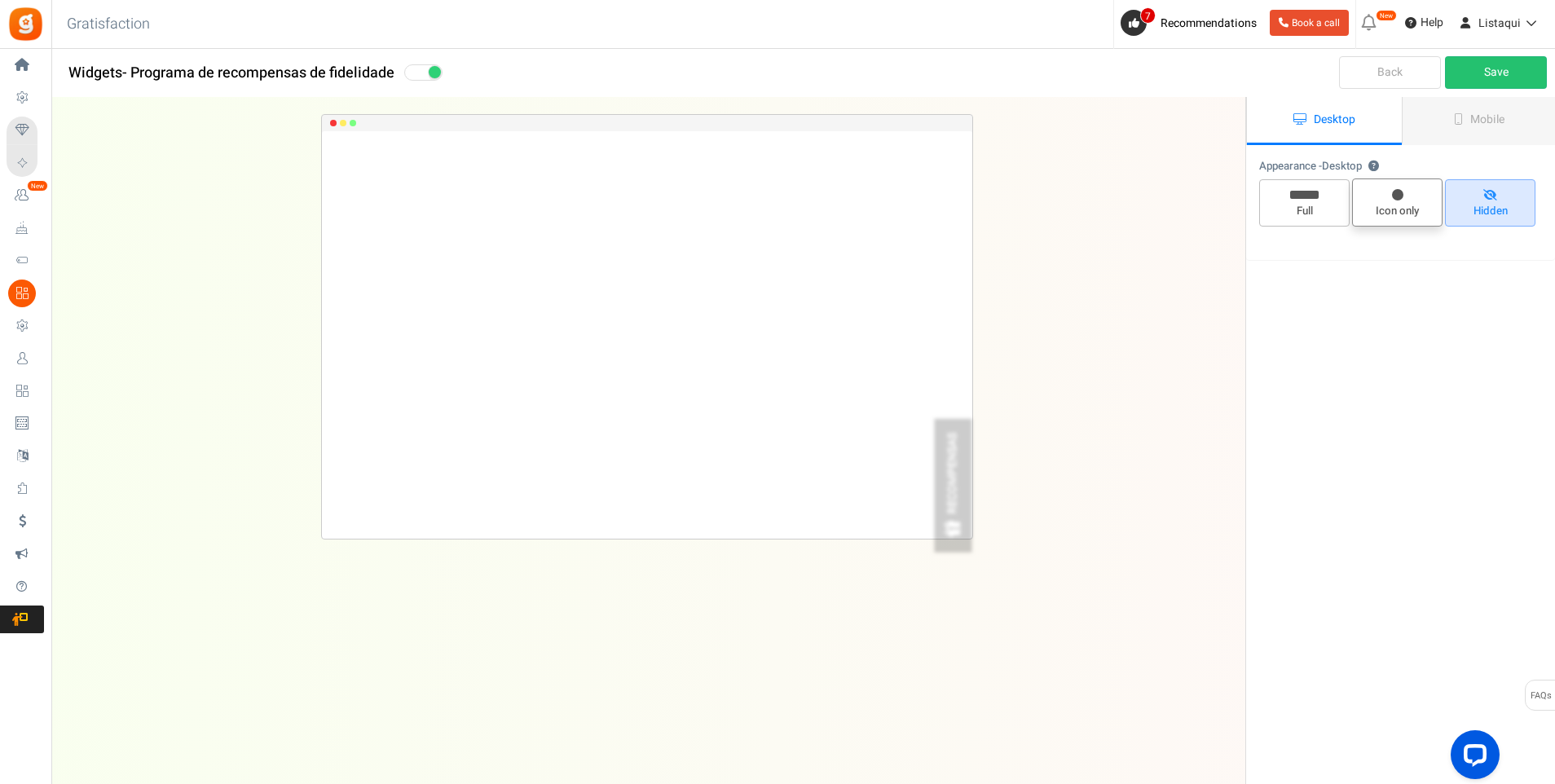
click at [1419, 210] on span "Icon only" at bounding box center [1397, 212] width 76 height 15
click at [1408, 193] on input "Icon only" at bounding box center [1403, 187] width 11 height 11
radio input "true"
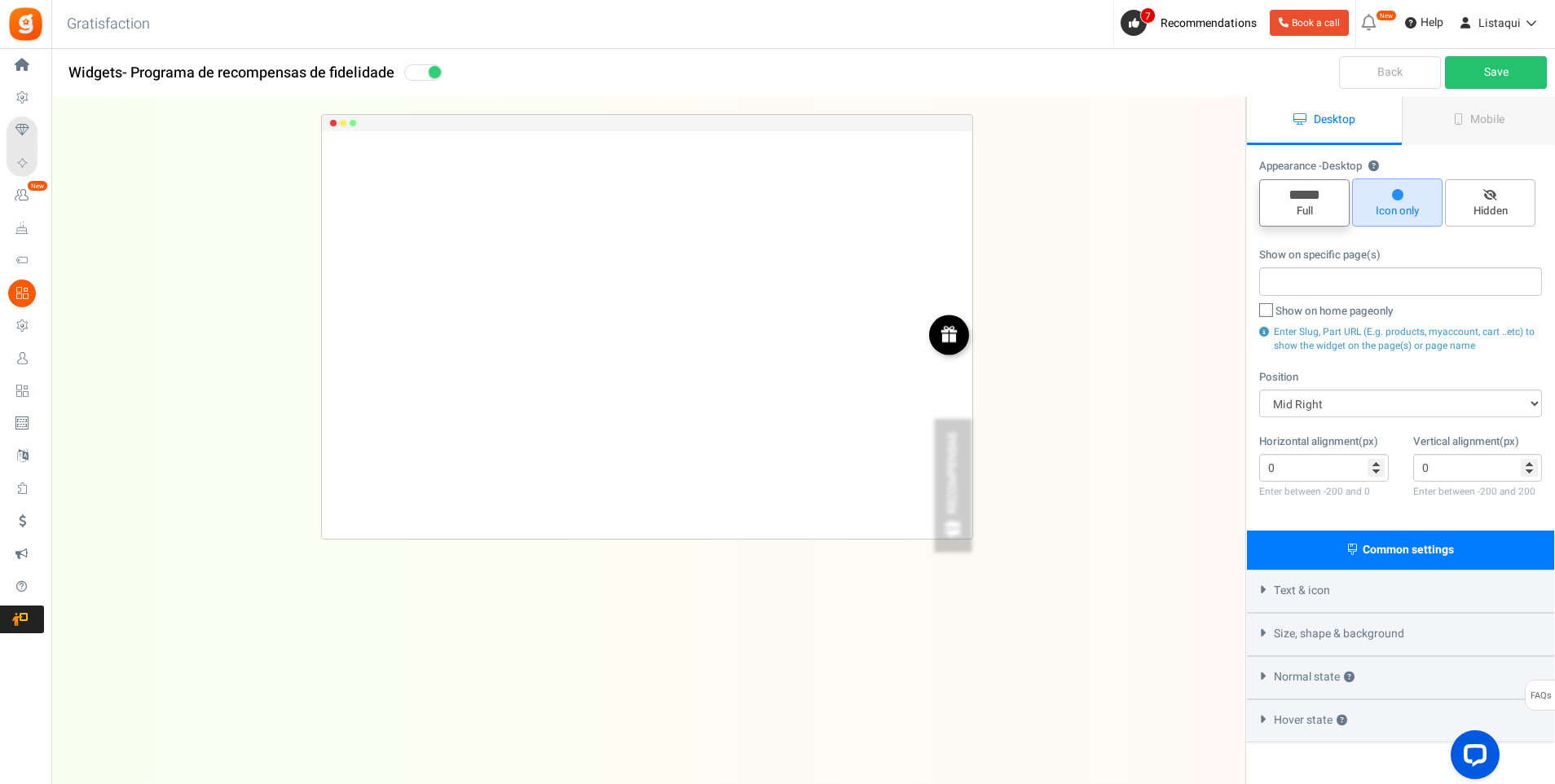
click at [1309, 209] on span "Full" at bounding box center [1304, 212] width 76 height 15
click at [1309, 194] on input "Full" at bounding box center [1310, 187] width 11 height 11
radio input "true"
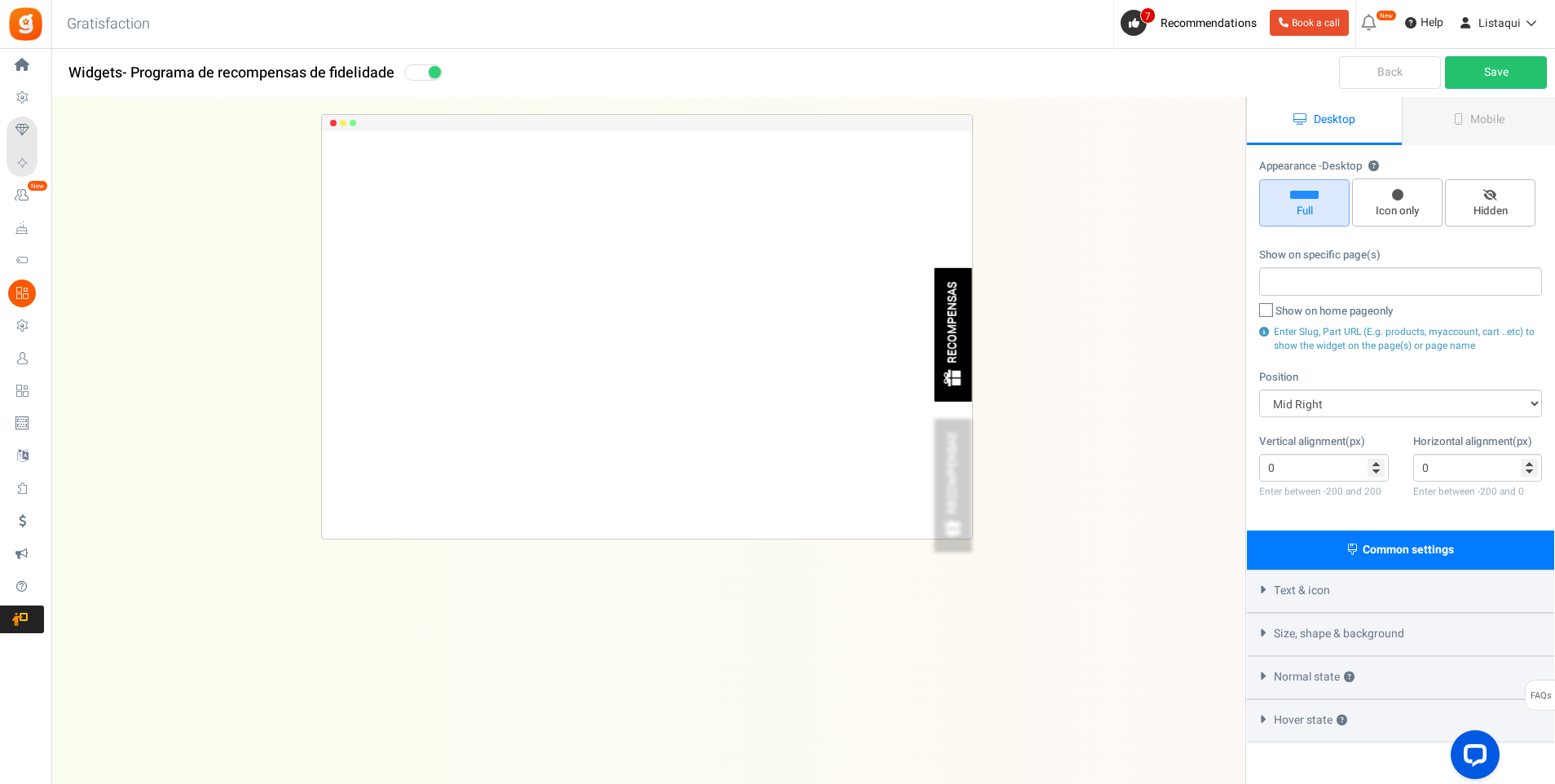
drag, startPoint x: 1358, startPoint y: 0, endPoint x: 1195, endPoint y: 249, distance: 297.6
click at [1195, 249] on div "RECOMPENSAS Loading.. × To configure LightBox layout please Click here RECOMPEN…" at bounding box center [647, 408] width 1245 height 621
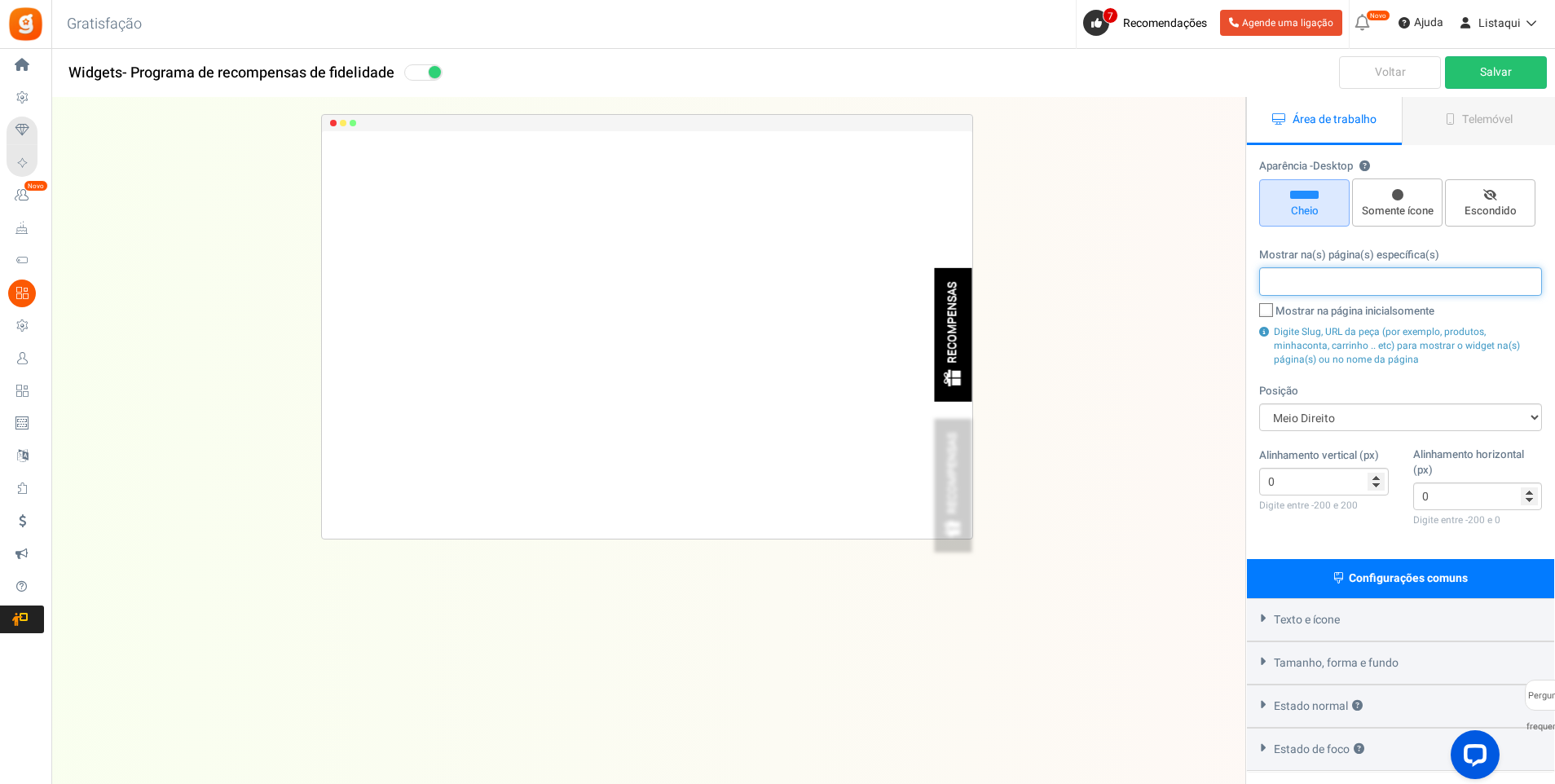
click at [1394, 285] on input "search" at bounding box center [1401, 281] width 273 height 18
click at [1268, 313] on icon at bounding box center [1266, 311] width 11 height 11
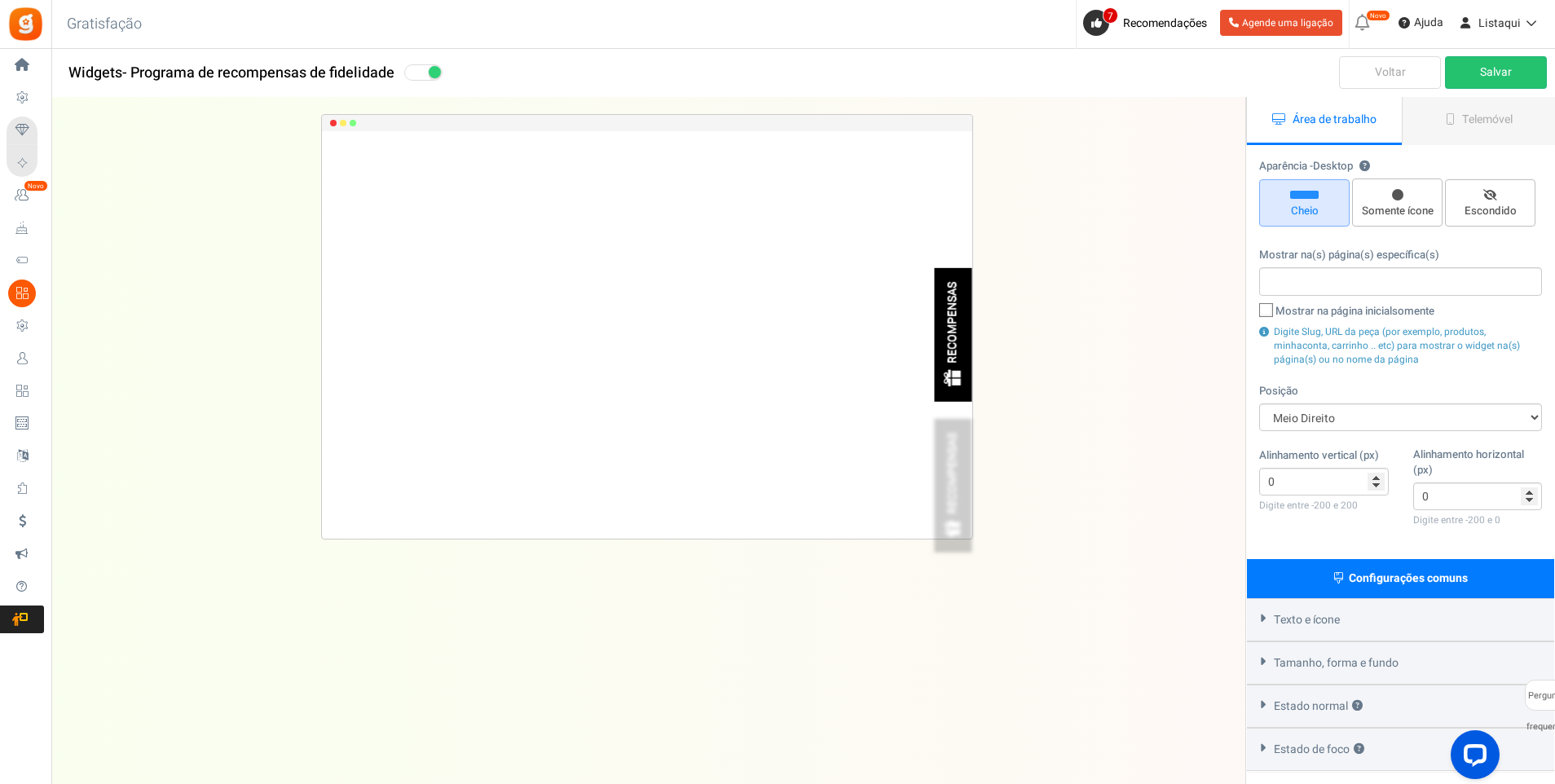
click at [1254, 313] on input "Mostrar na página inicial somente" at bounding box center [1248, 312] width 11 height 11
checkbox input "true"
click at [1429, 421] on select "Meio Direito Meio Esquerdo Barra superior Canto superior esquerdo Canto superio…" at bounding box center [1401, 417] width 283 height 28
click at [1426, 418] on select "Meio Direito Meio Esquerdo Barra superior Canto superior esquerdo Canto superio…" at bounding box center [1401, 417] width 283 height 28
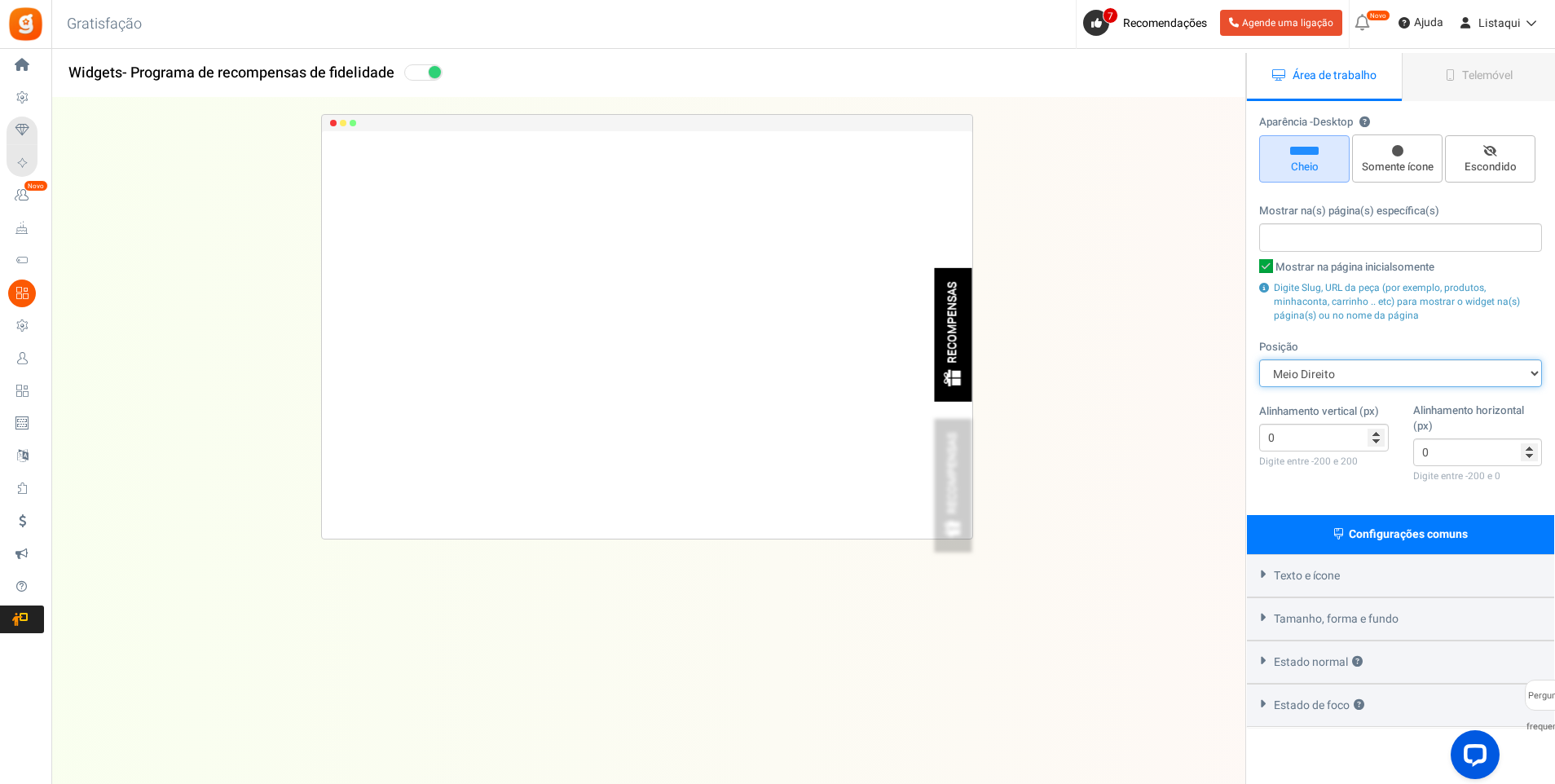
scroll to position [81, 0]
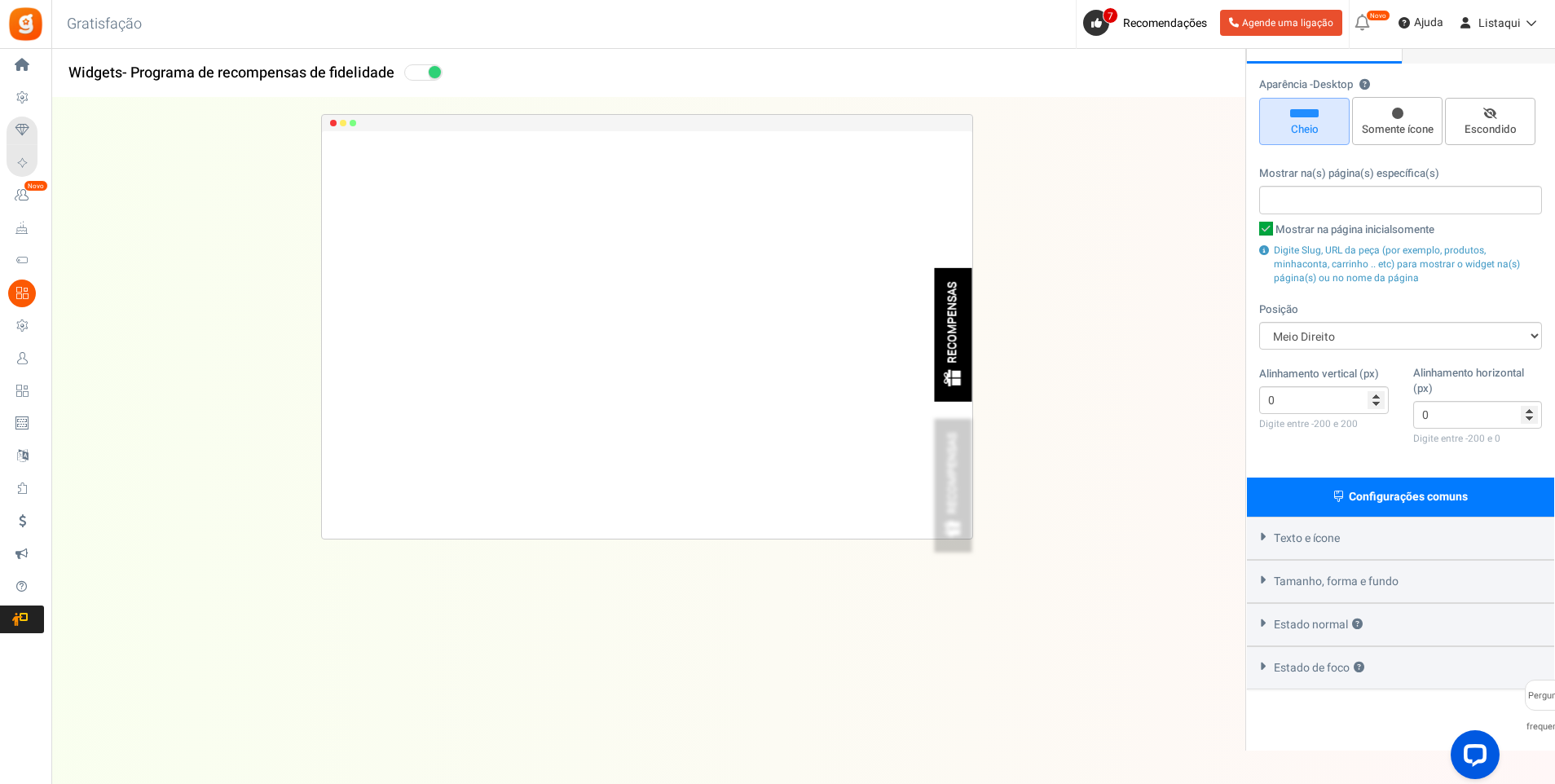
click at [1265, 542] on div "Texto e ícone" at bounding box center [1401, 538] width 308 height 43
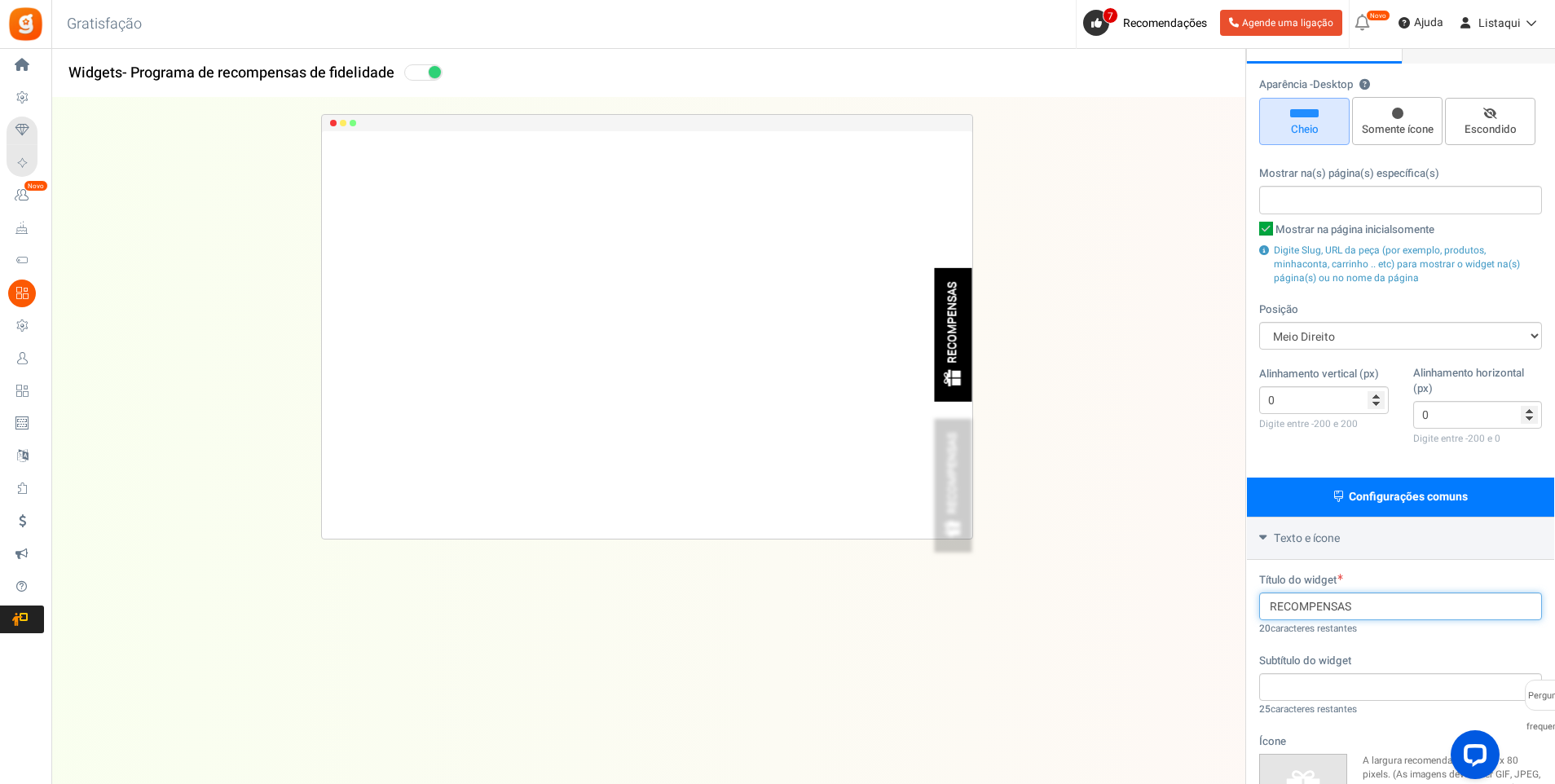
click at [1378, 609] on input "RECOMPENSAS" at bounding box center [1401, 606] width 283 height 28
drag, startPoint x: 1358, startPoint y: 604, endPoint x: 1259, endPoint y: 612, distance: 99.3
click at [1259, 612] on div "Título do widget RECOMPENSAS 20 caracteres restantes Subtítulo do widget 25 car…" at bounding box center [1401, 783] width 308 height 447
paste input "RECOMPENSAS"
type input "RECOMPENSAS"
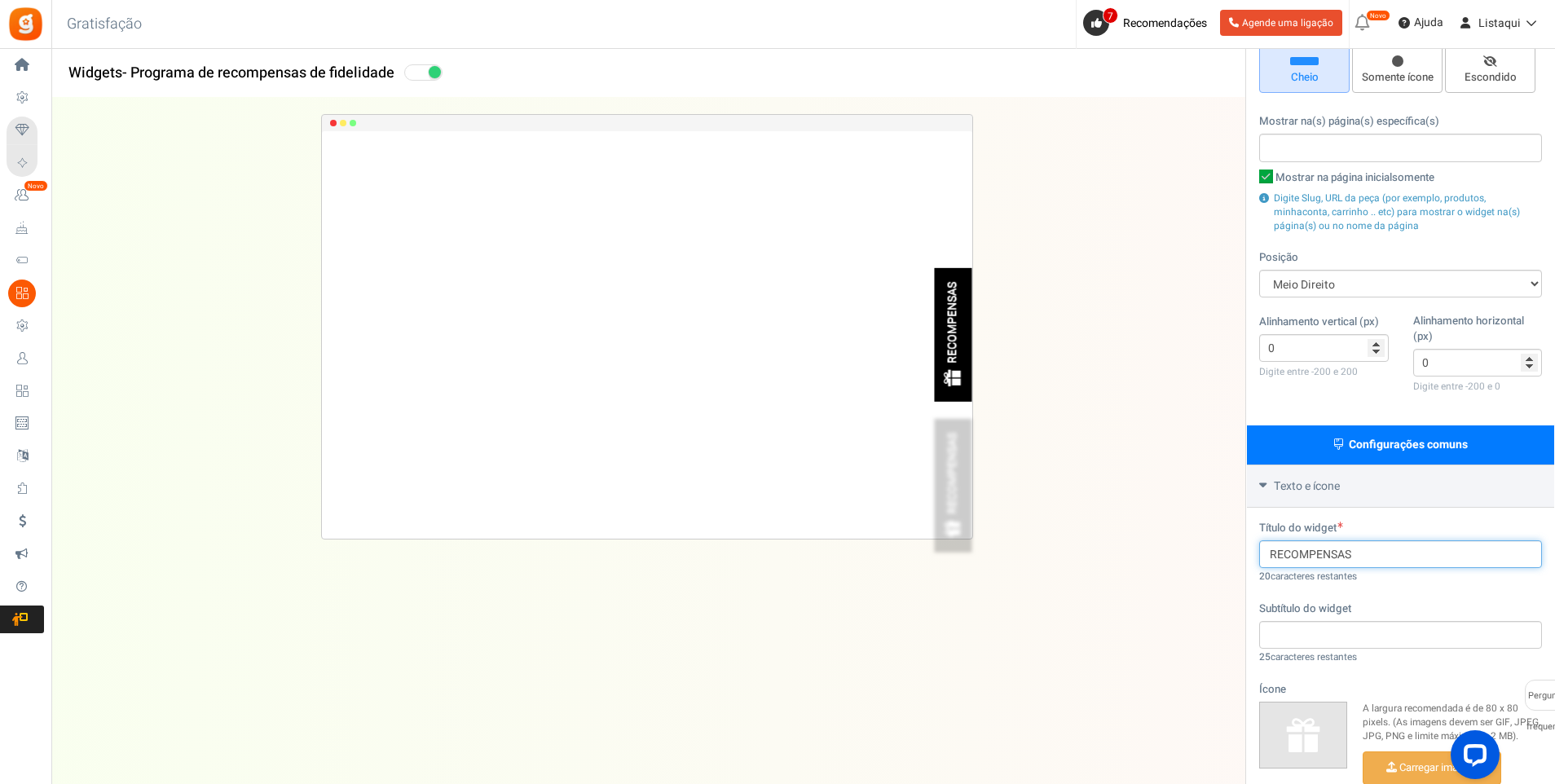
scroll to position [163, 0]
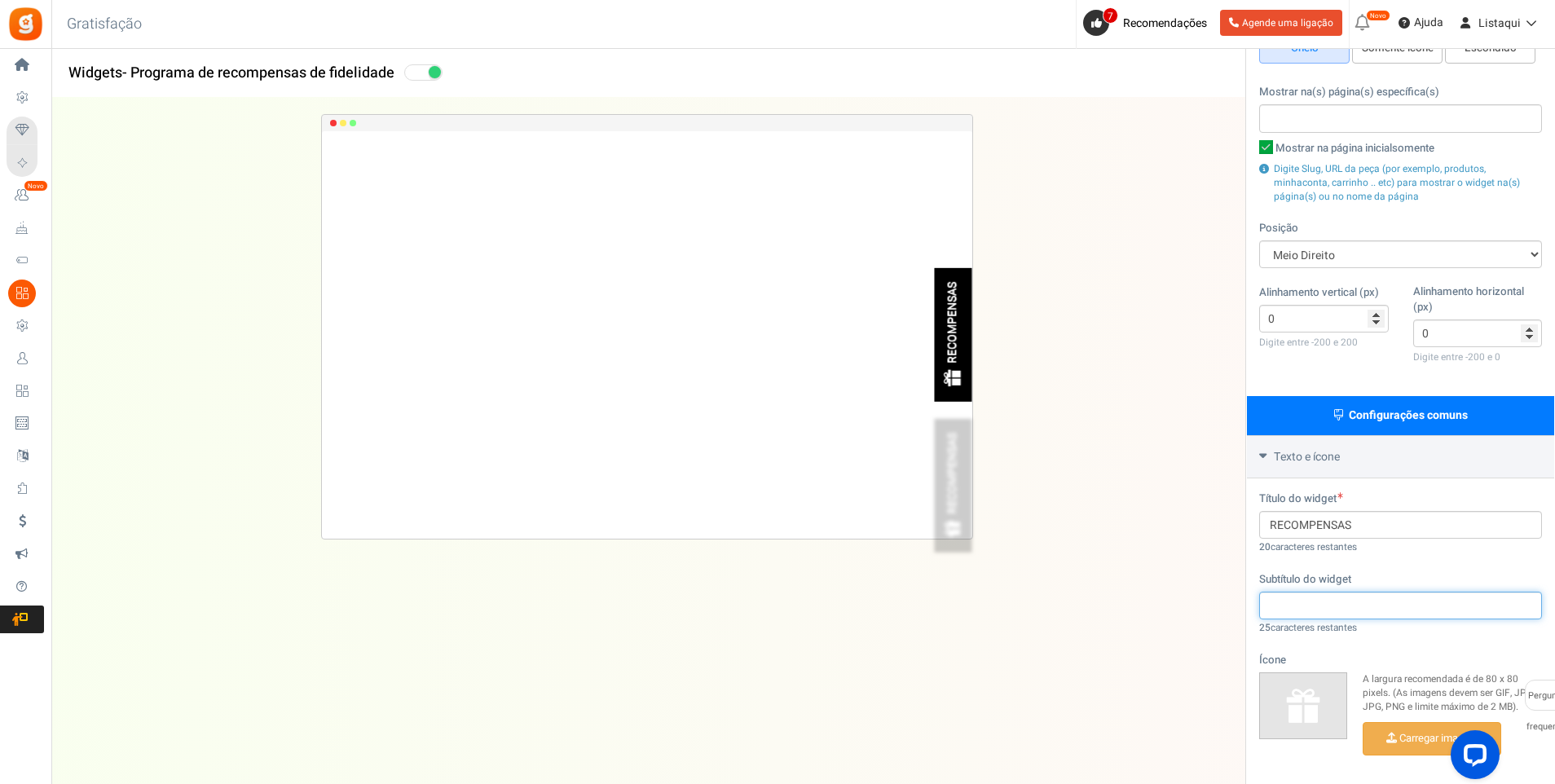
click at [1328, 616] on input "text" at bounding box center [1401, 605] width 283 height 28
type input "4"
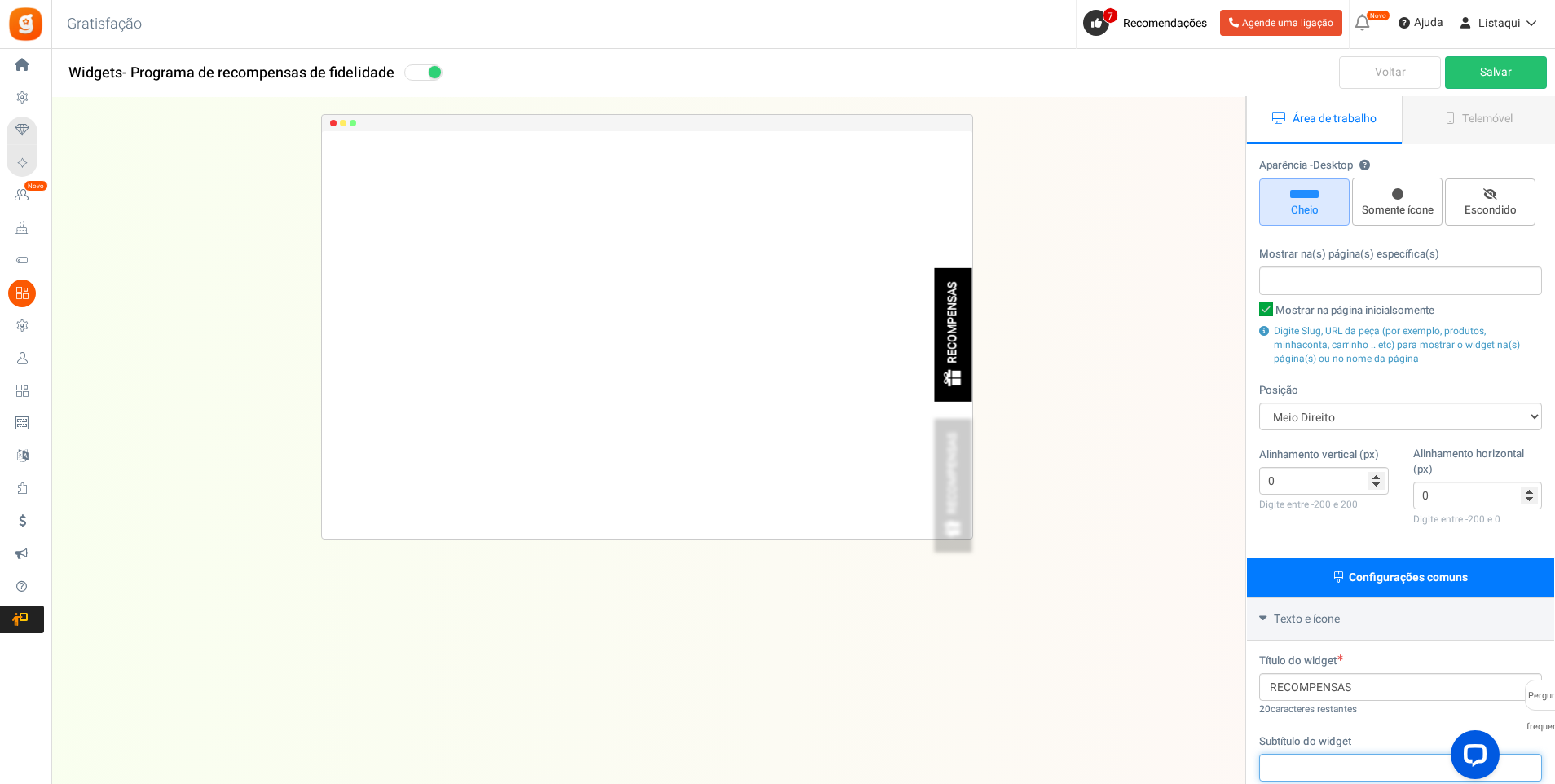
scroll to position [0, 0]
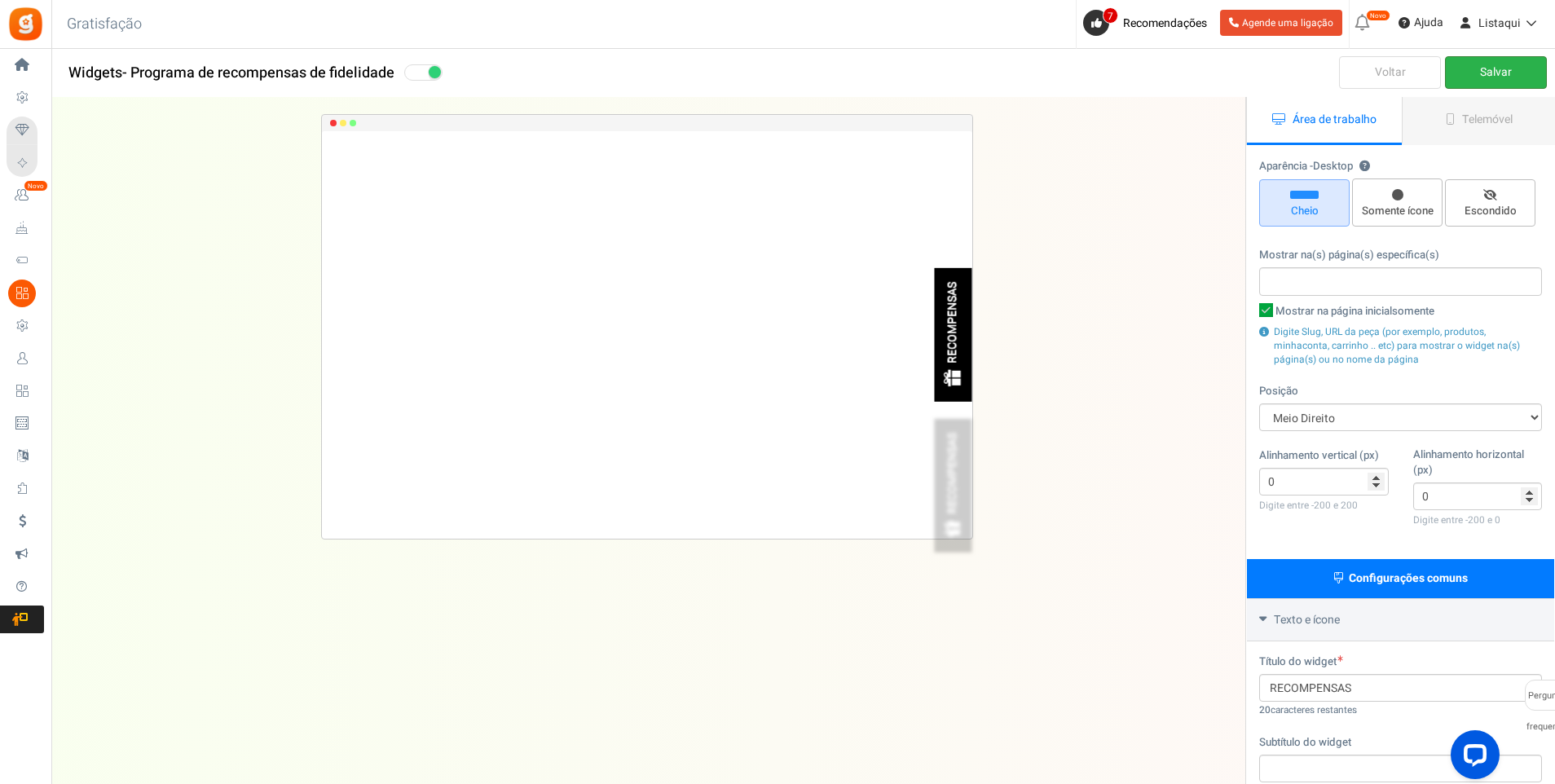
click at [1500, 70] on link "Salvar" at bounding box center [1497, 73] width 102 height 33
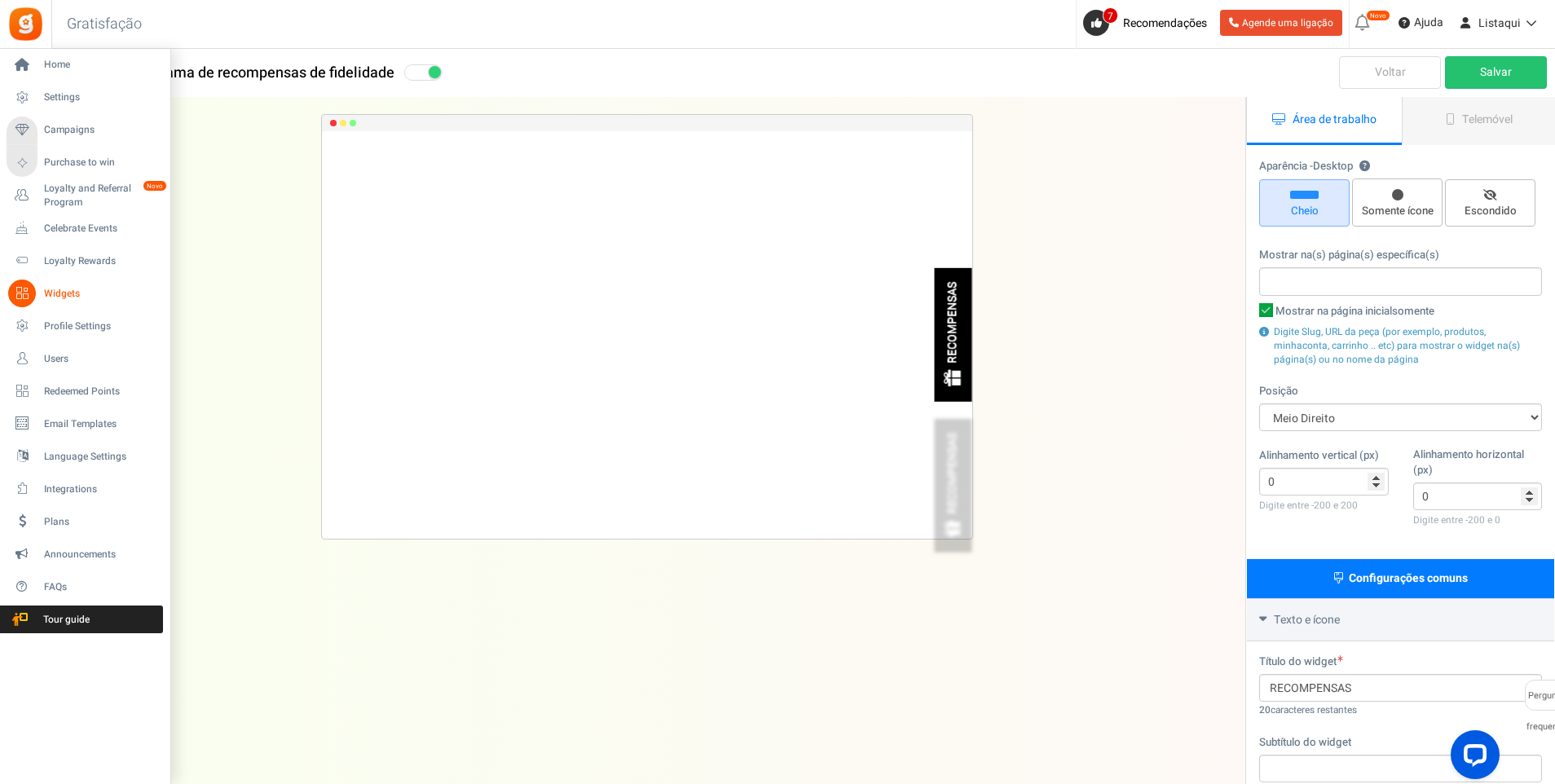
click at [68, 298] on span "Widgets" at bounding box center [101, 293] width 114 height 13
click at [94, 264] on span "Loyalty Rewards" at bounding box center [101, 261] width 114 height 13
click at [71, 261] on span "Loyalty Rewards" at bounding box center [101, 261] width 114 height 13
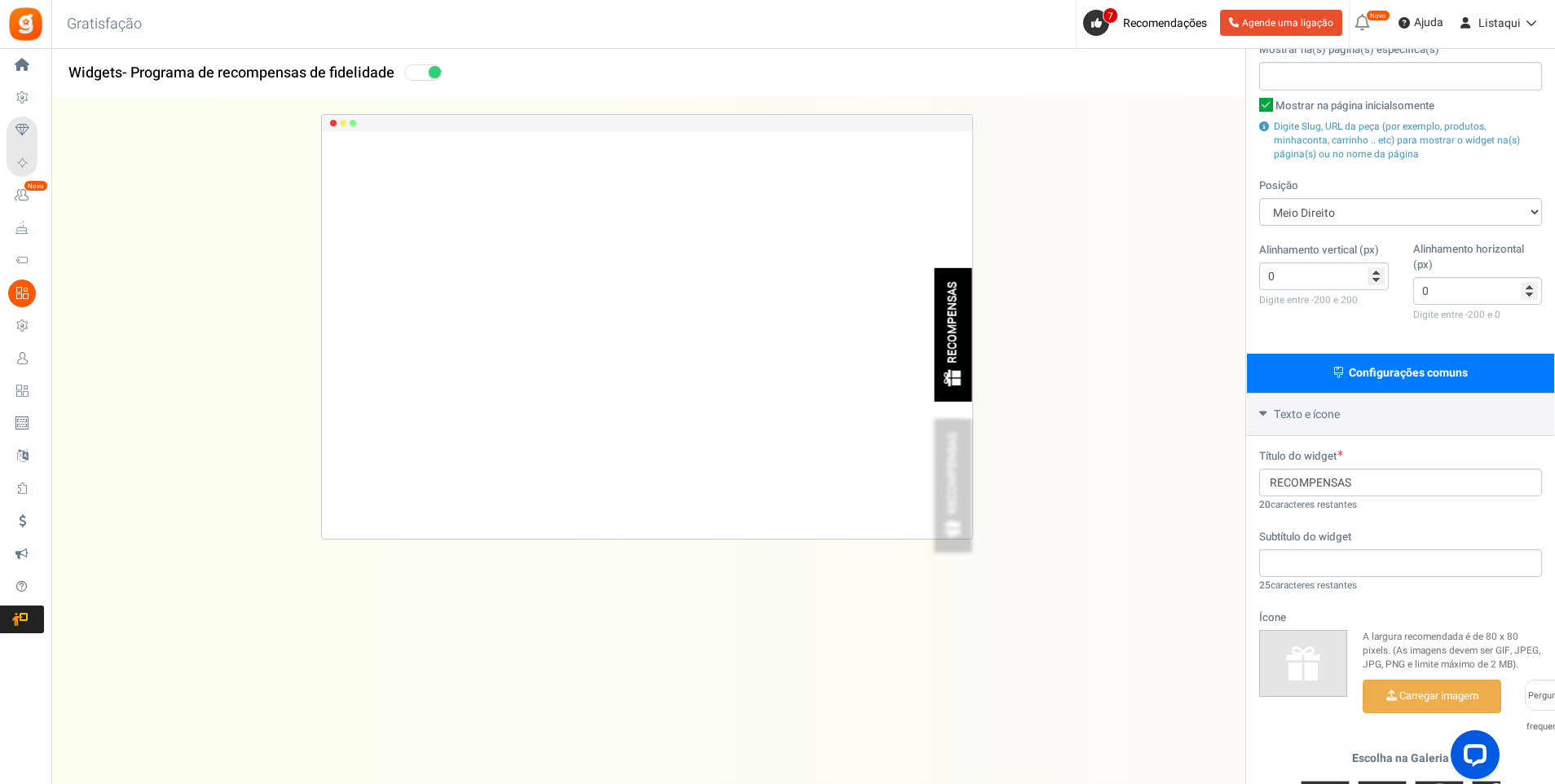
scroll to position [244, 0]
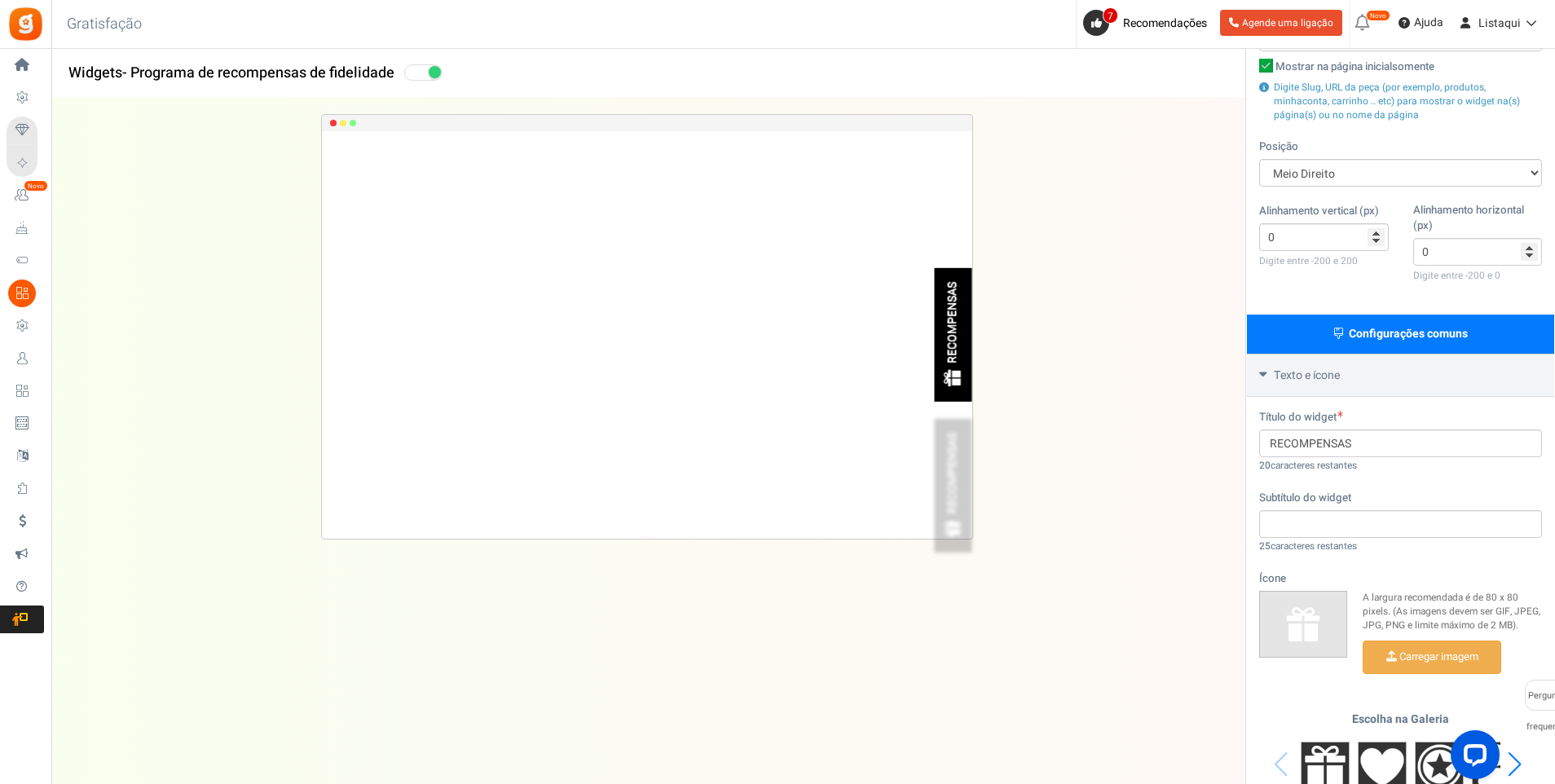
click at [1264, 376] on icon at bounding box center [1264, 374] width 8 height 12
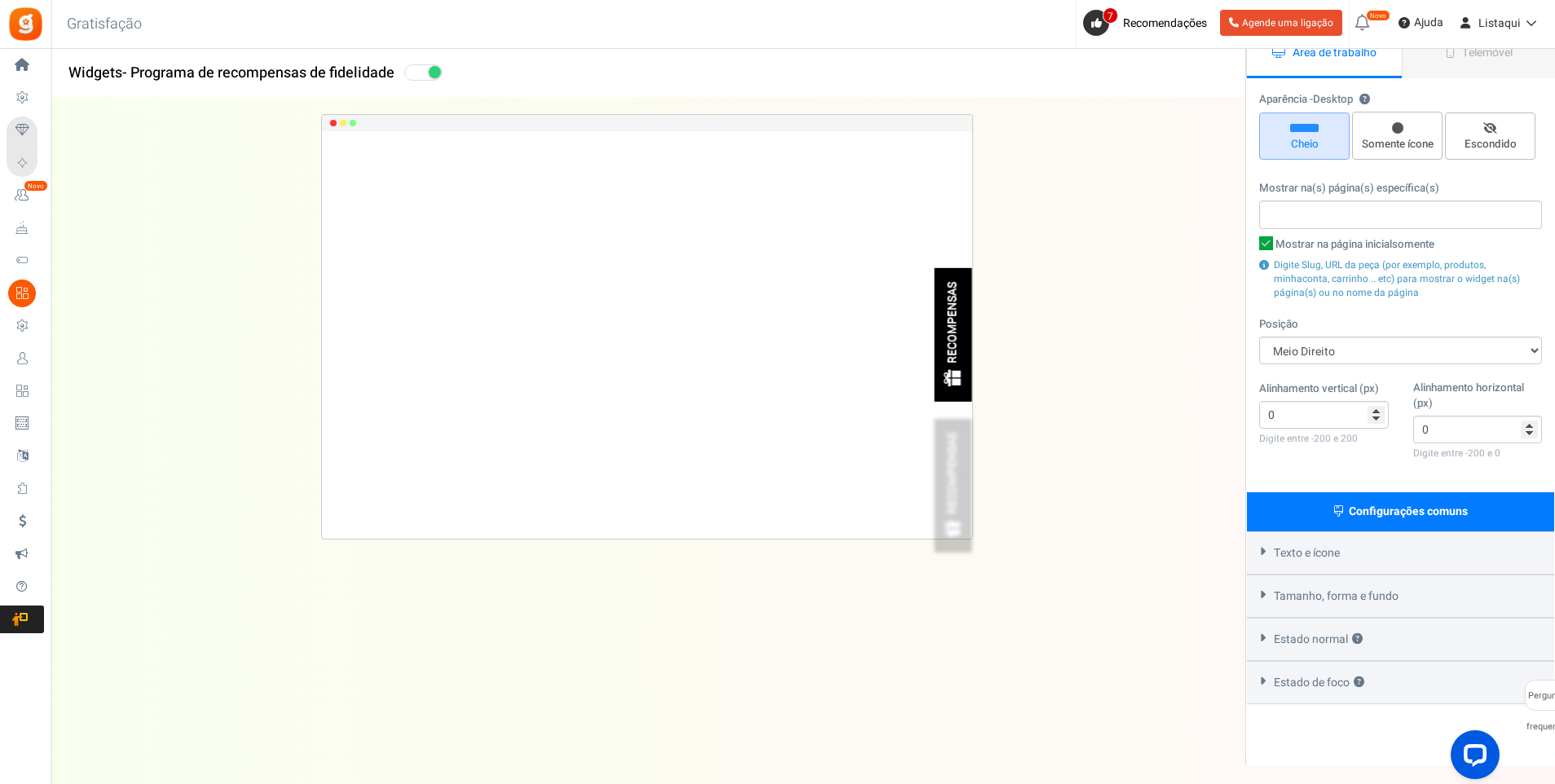
scroll to position [0, 0]
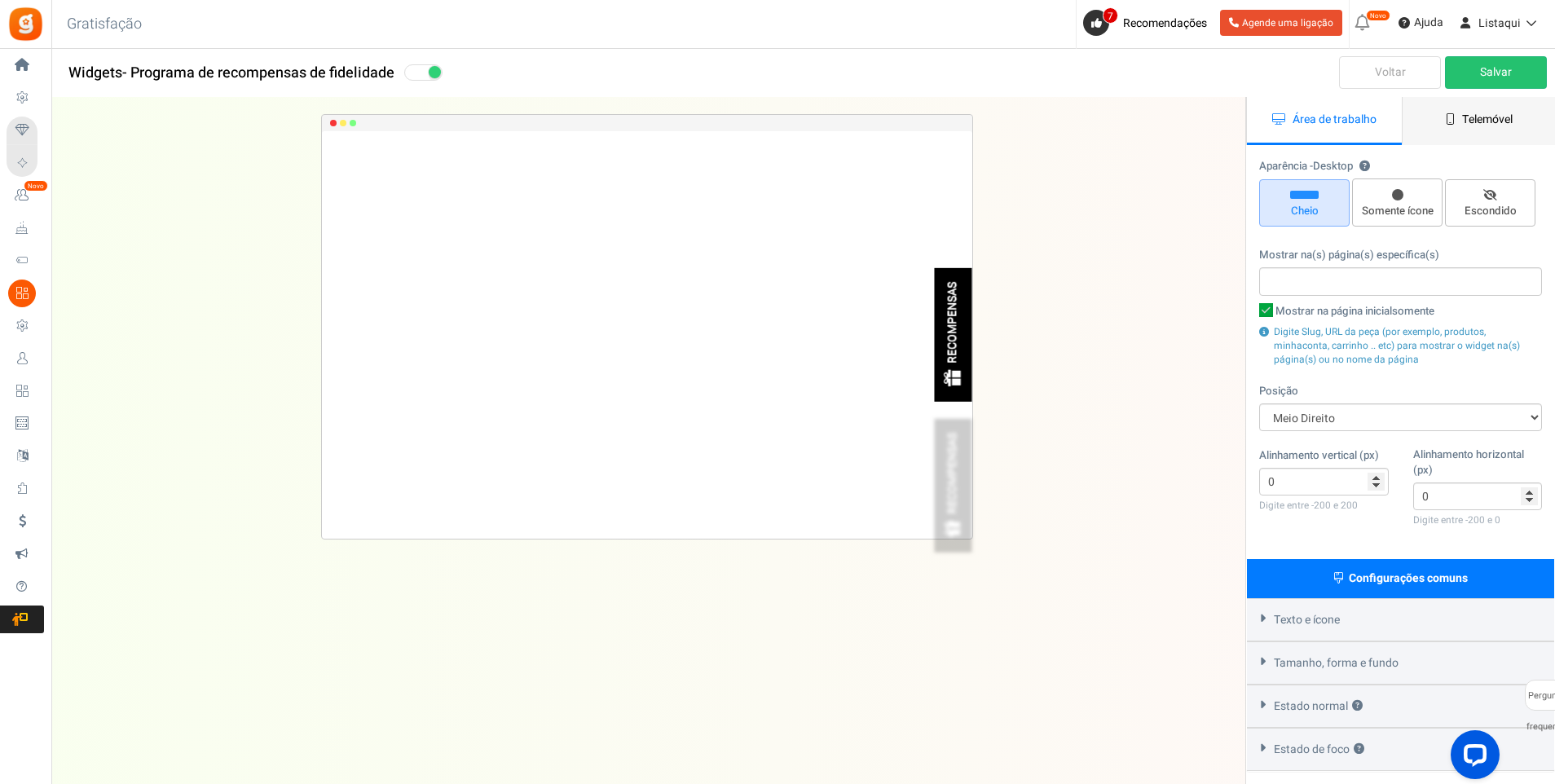
click at [1457, 123] on link "Telemóvel" at bounding box center [1480, 121] width 155 height 48
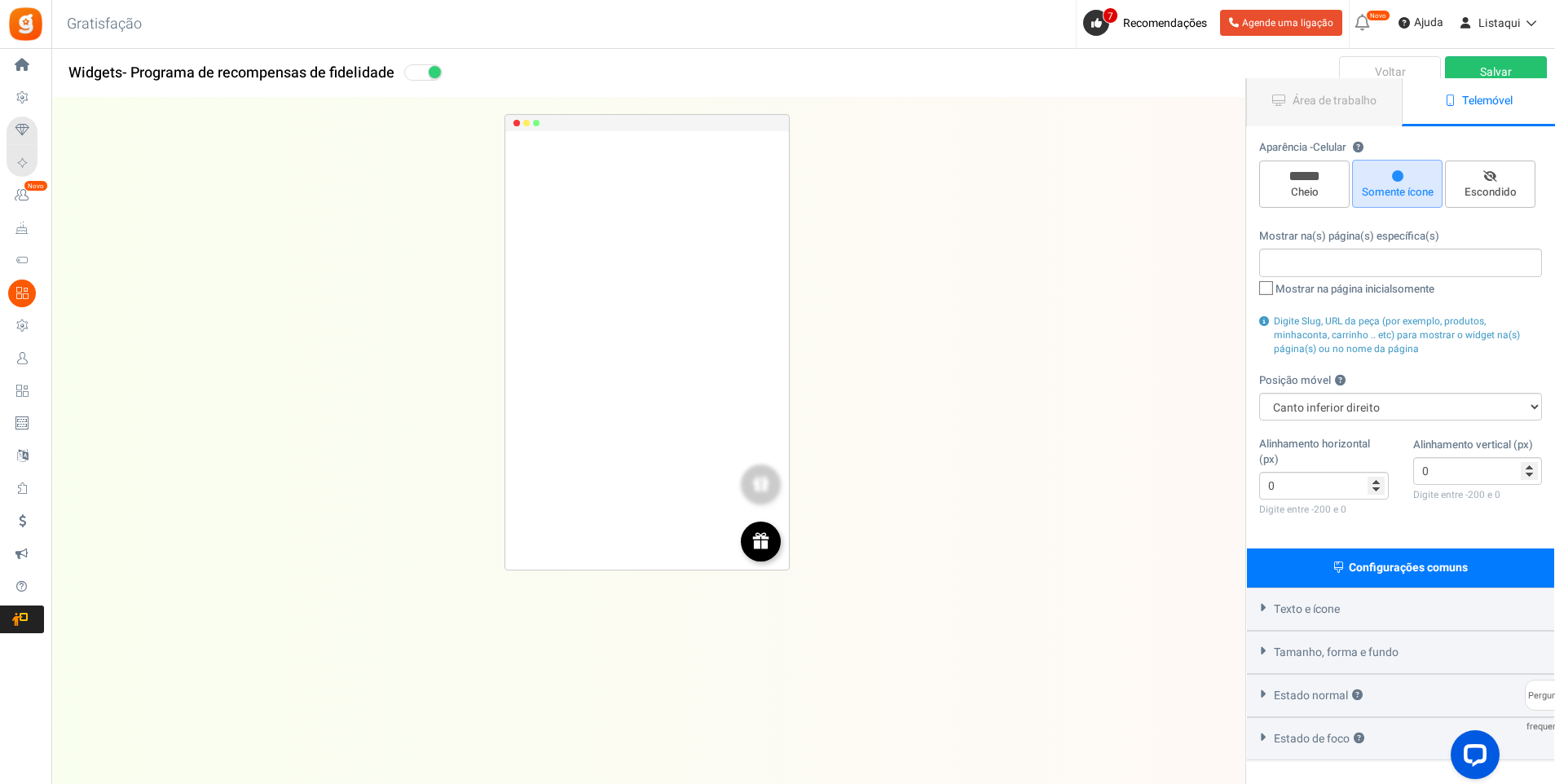
scroll to position [81, 0]
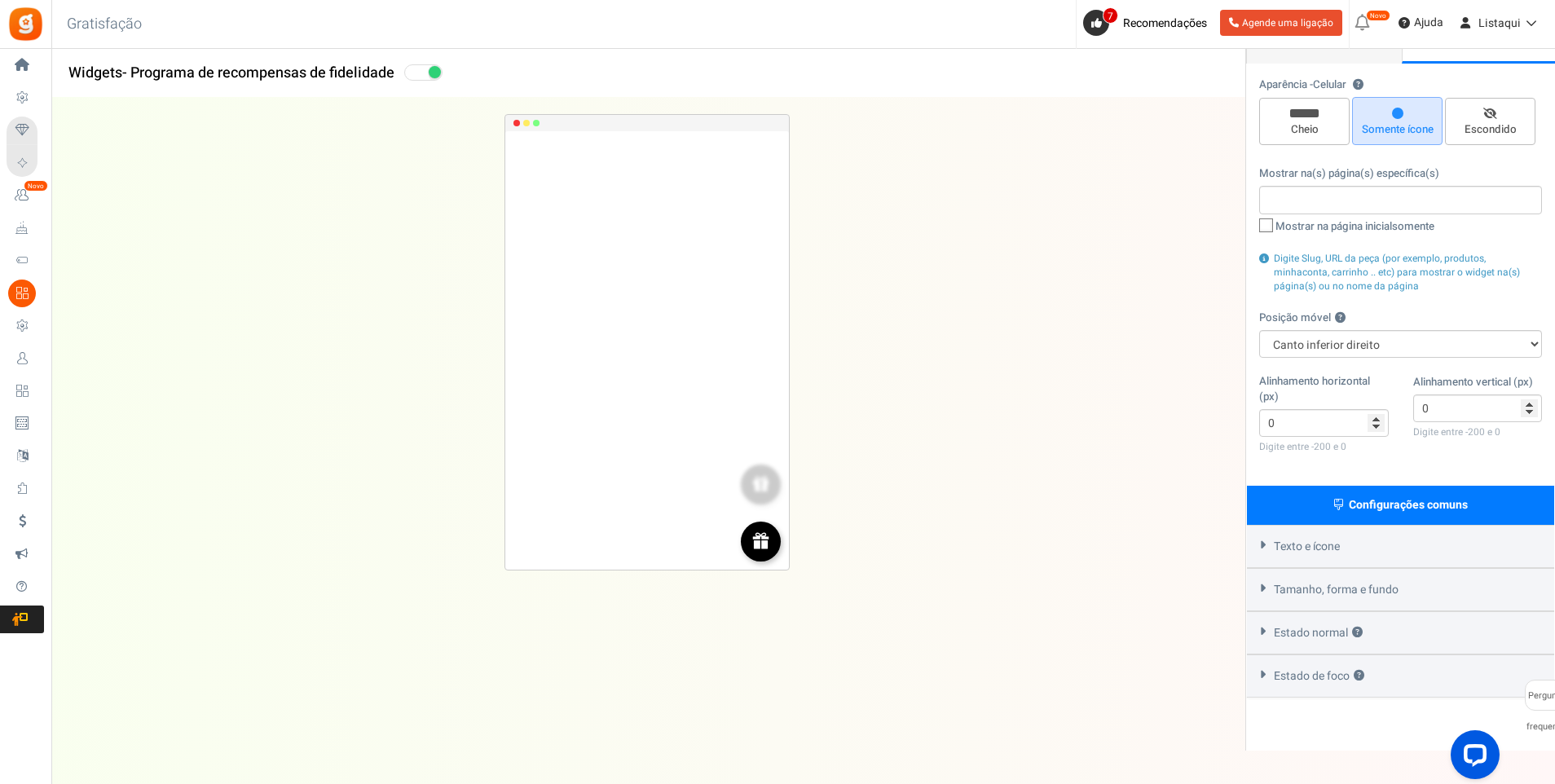
click at [1272, 542] on div "Texto e ícone" at bounding box center [1401, 546] width 308 height 43
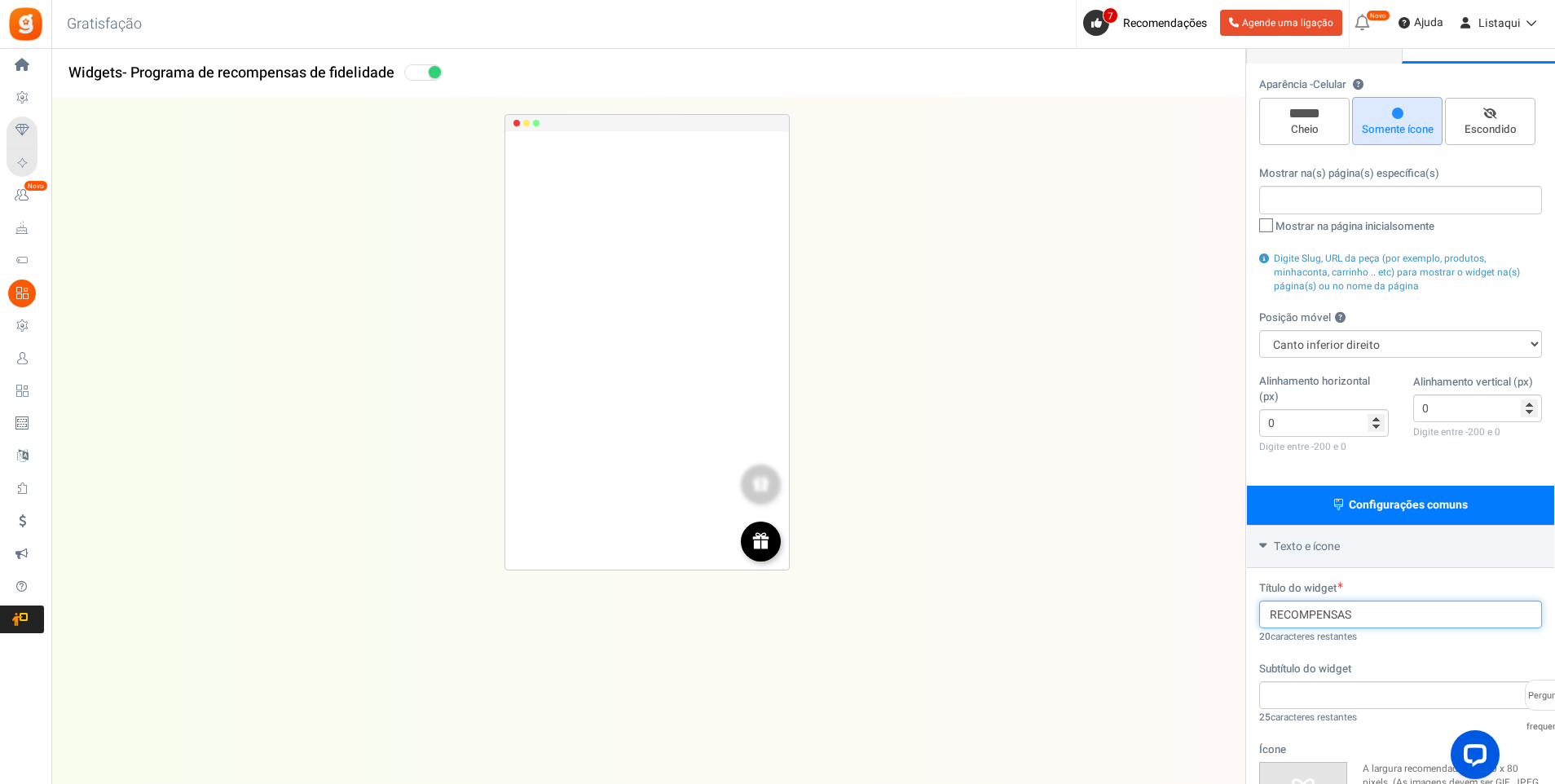
click at [1358, 613] on input "RECOMPENSAS" at bounding box center [1401, 614] width 283 height 28
drag, startPoint x: 1209, startPoint y: 618, endPoint x: 1181, endPoint y: 618, distance: 28.0
click at [1181, 618] on div "Widgets - Programa de recompensas de fidelidade Área de trabalho Telemóvel Volt…" at bounding box center [803, 580] width 1504 height 1130
type input "S"
paste input "RECOMPENSAS"
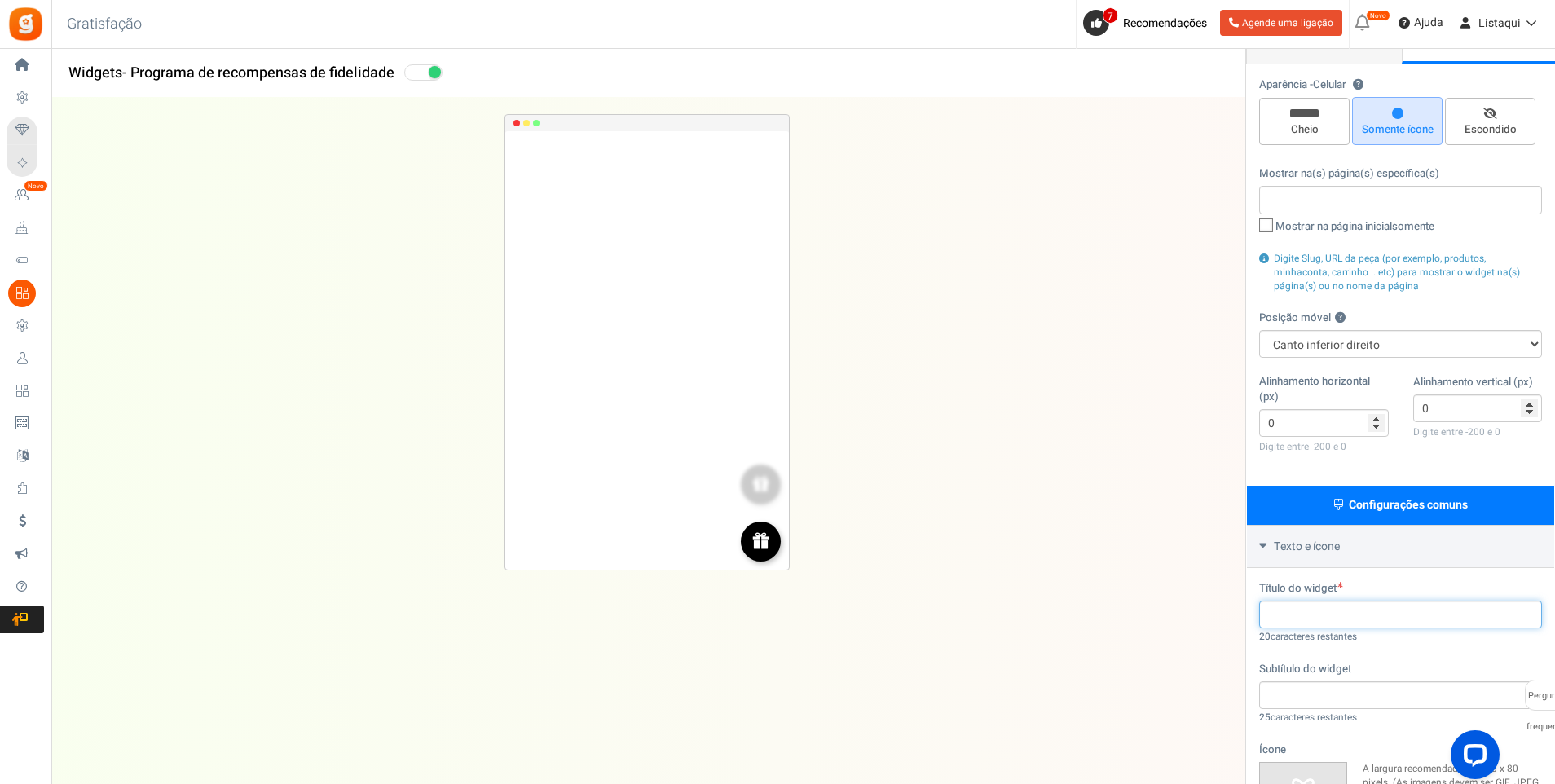
type input "RECOMPENSAS"
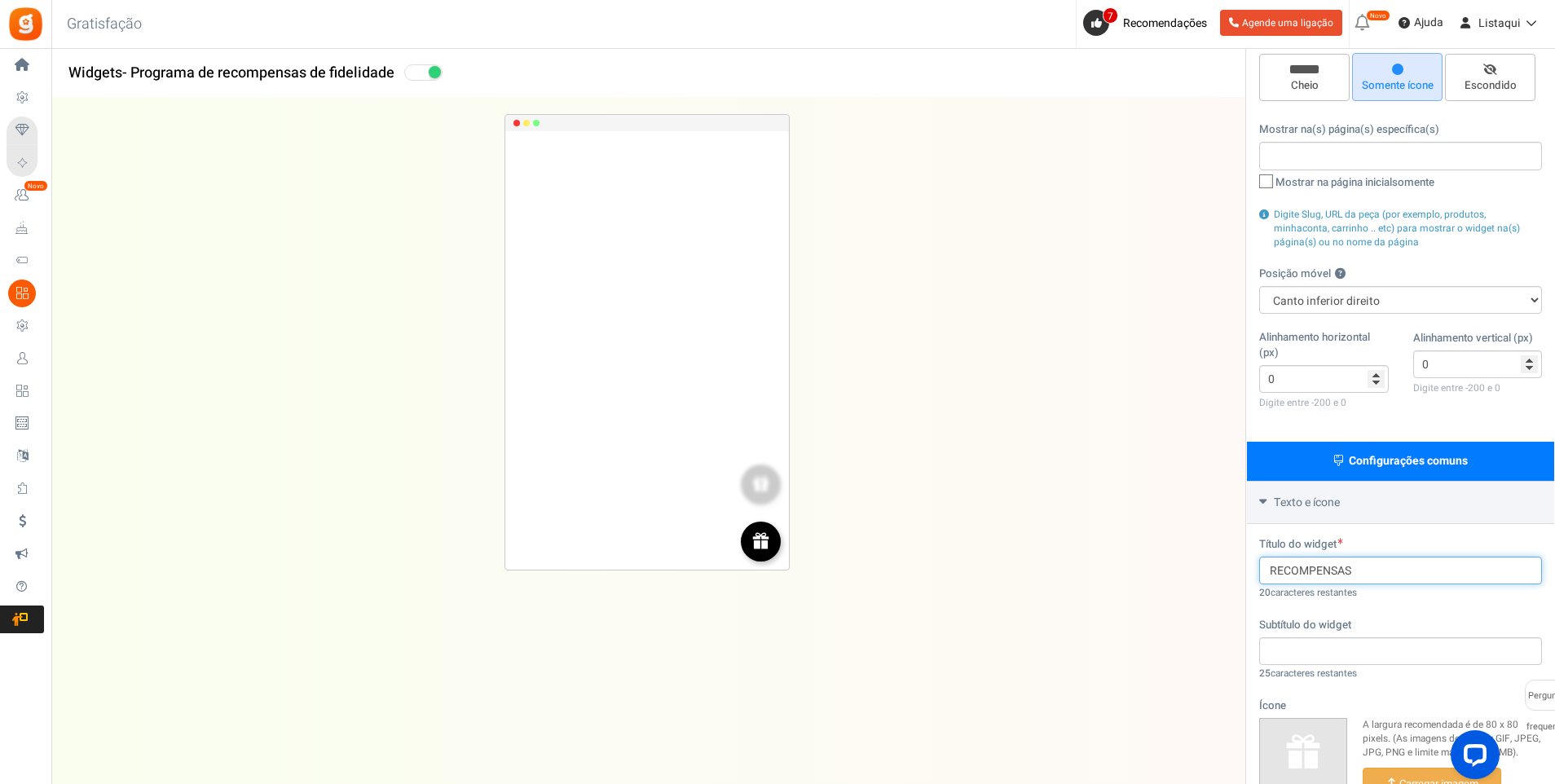
scroll to position [163, 0]
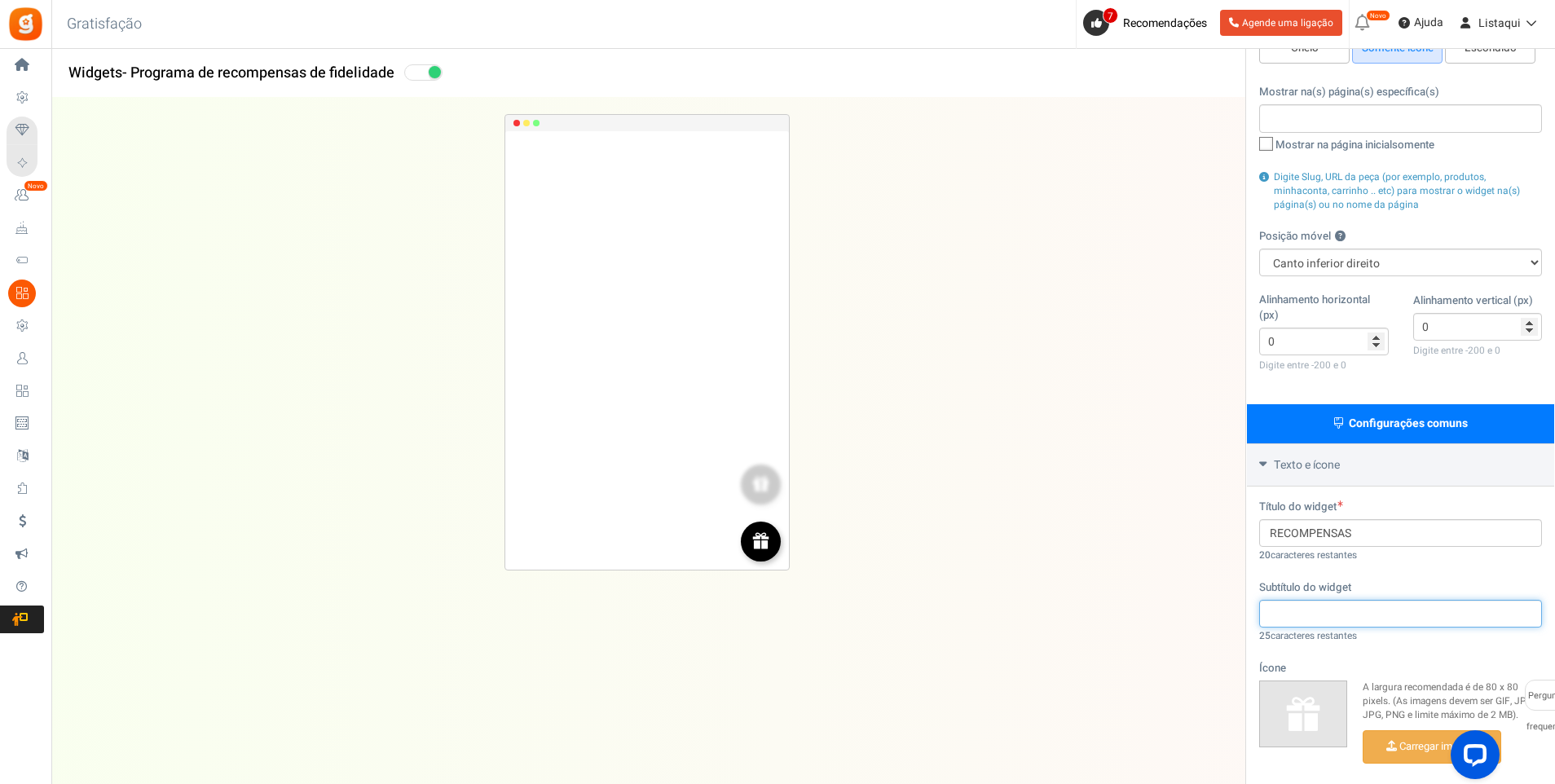
click at [1322, 613] on input "text" at bounding box center [1401, 613] width 283 height 28
type input "2"
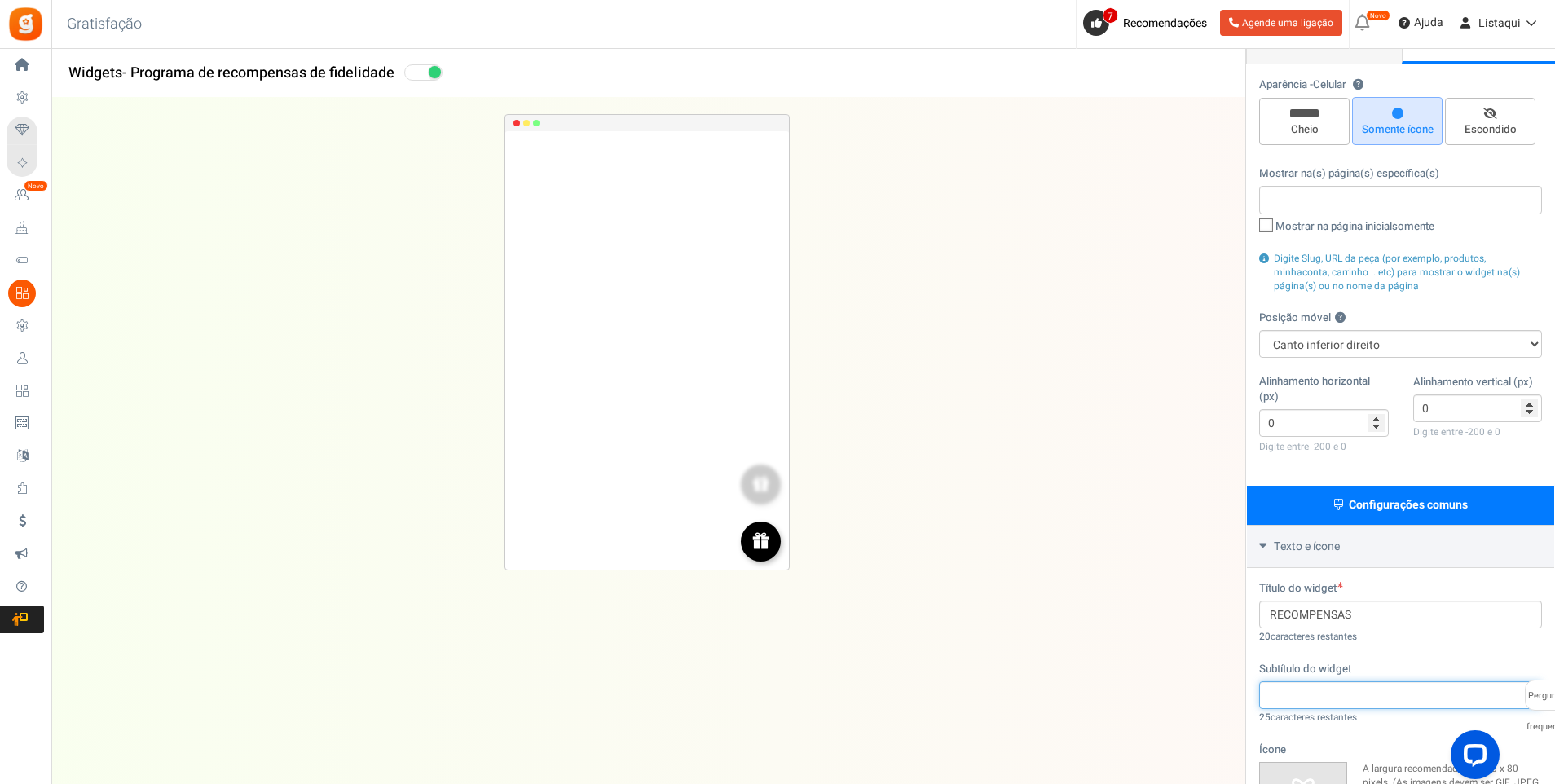
scroll to position [0, 0]
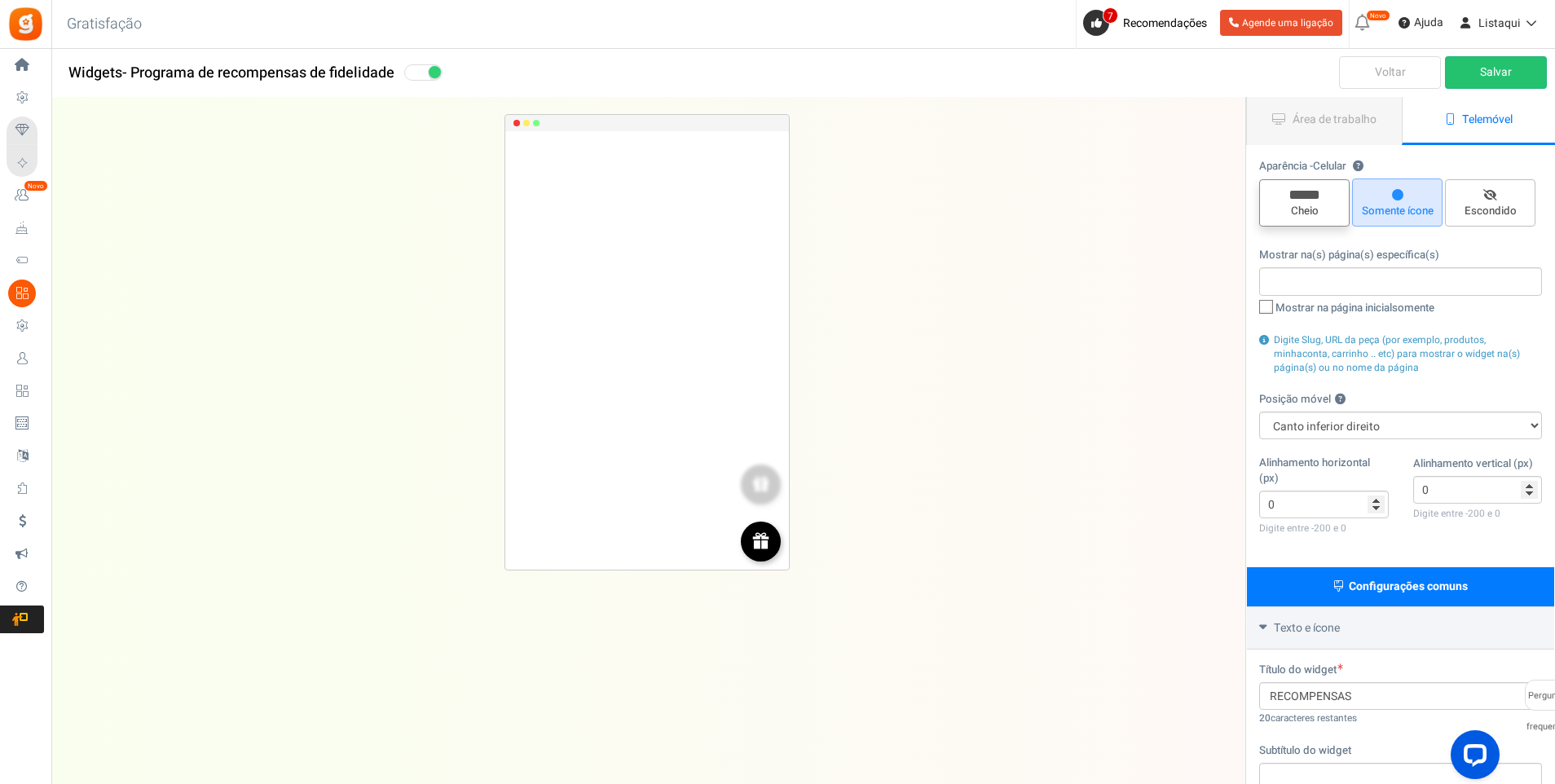
click at [1316, 212] on span "Cheio" at bounding box center [1304, 212] width 76 height 15
click at [1315, 194] on input "Cheio" at bounding box center [1310, 187] width 11 height 11
radio input "true"
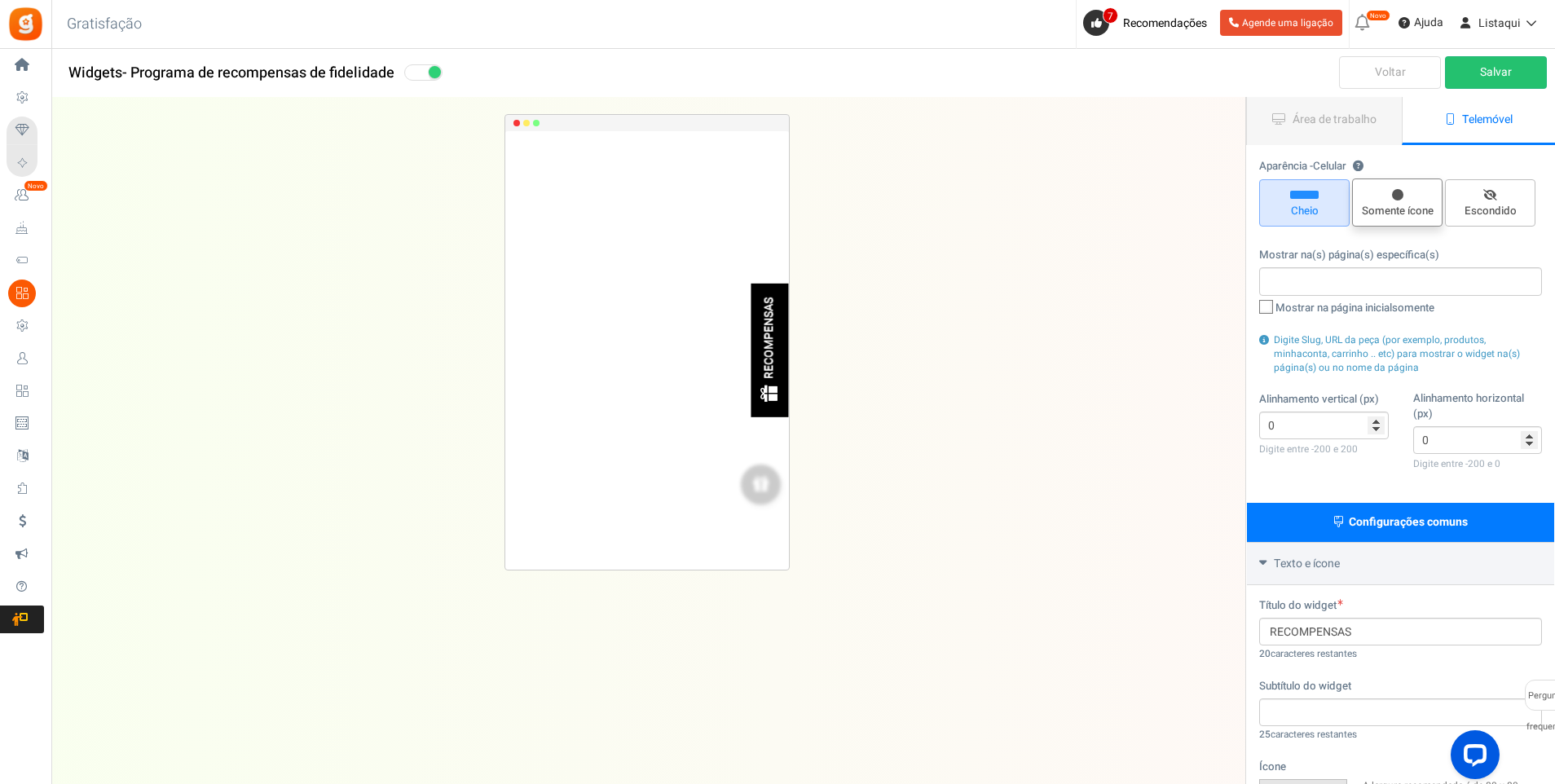
click at [1391, 212] on span "Somente ícone" at bounding box center [1397, 212] width 76 height 15
click at [1398, 193] on input "Somente ícone" at bounding box center [1403, 187] width 11 height 11
radio input "true"
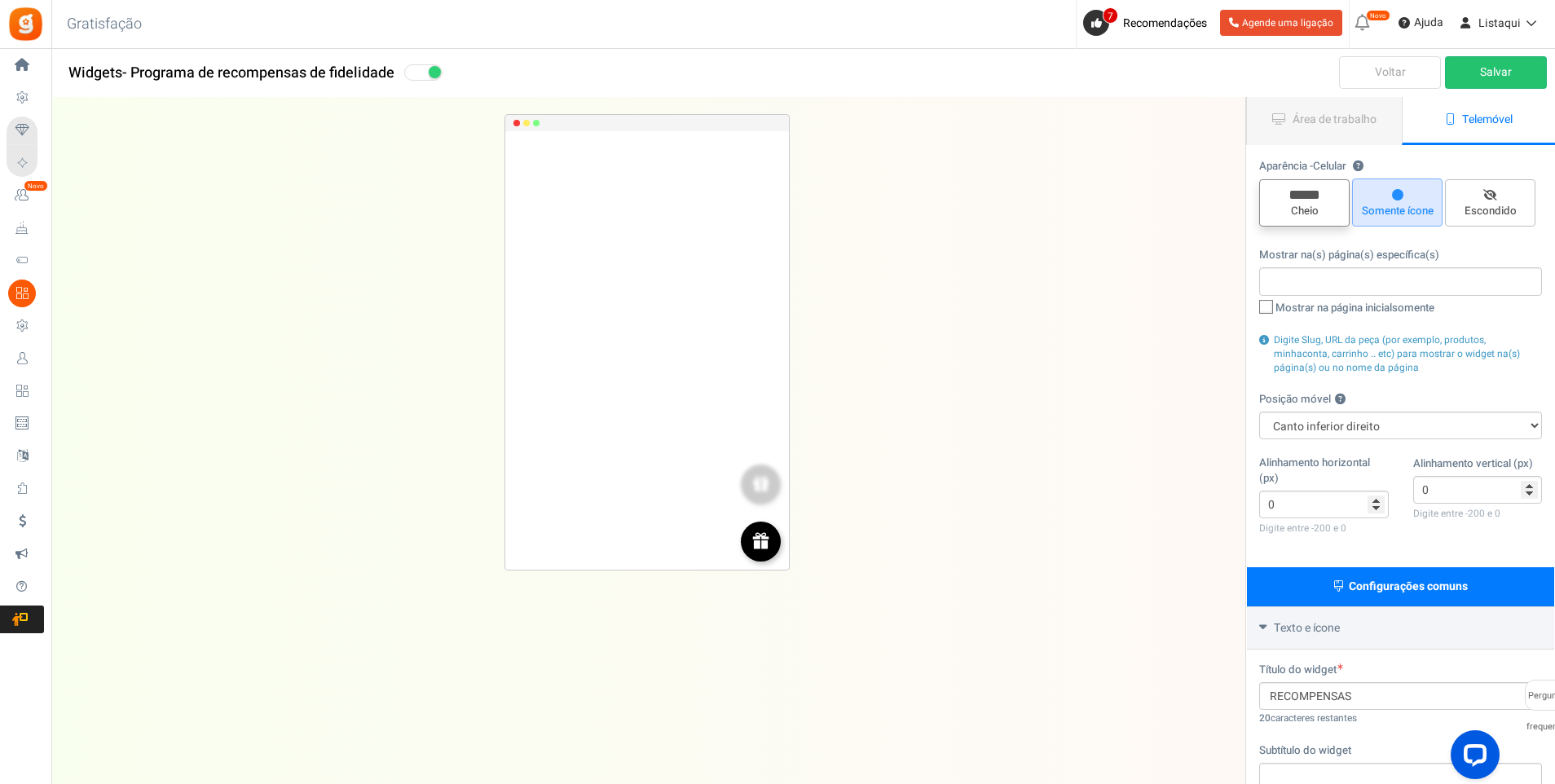
click at [1335, 191] on span "Cheio" at bounding box center [1305, 202] width 90 height 47
click at [1315, 191] on input "Cheio" at bounding box center [1310, 187] width 11 height 11
radio input "true"
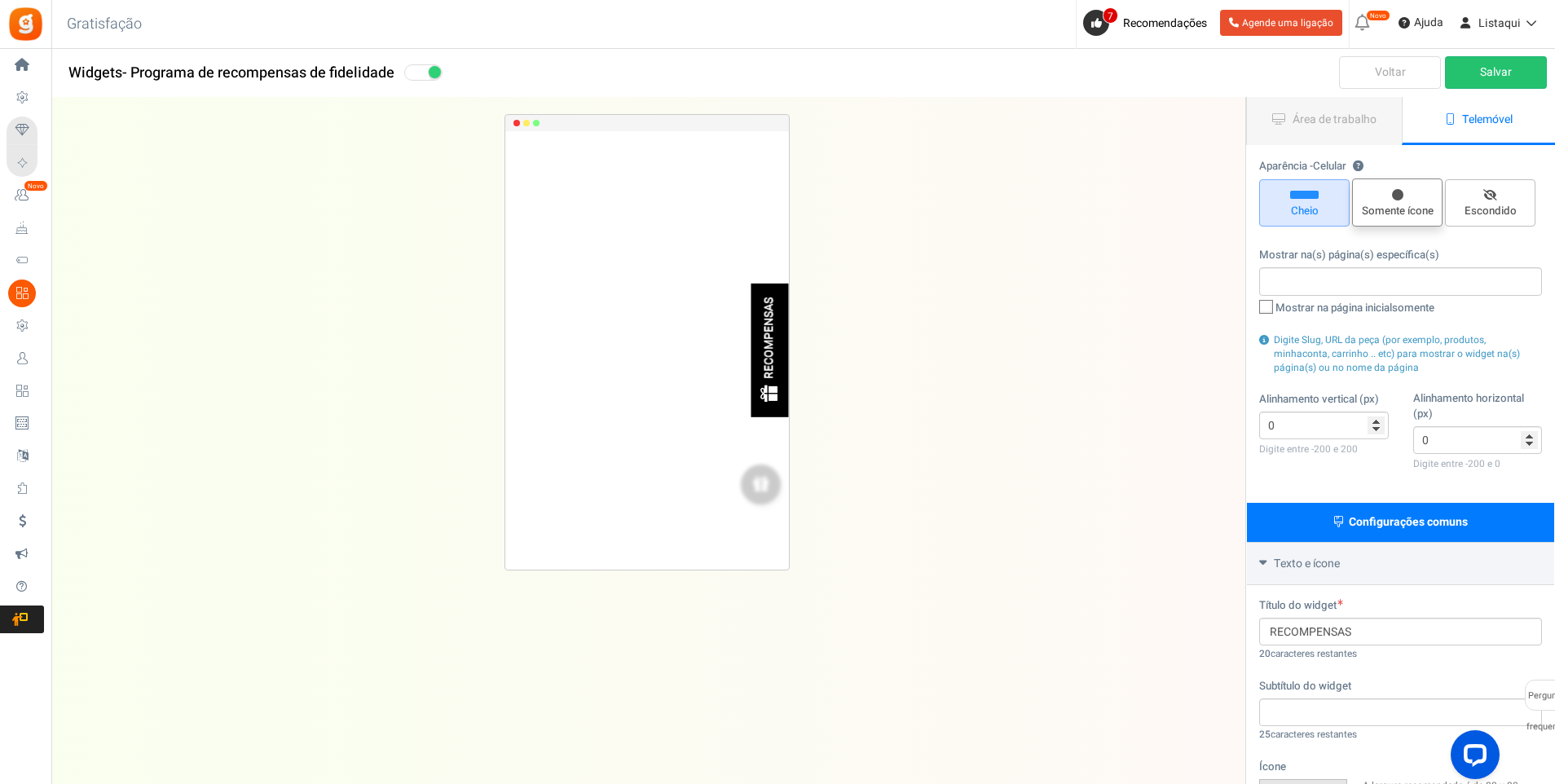
click at [1396, 198] on icon at bounding box center [1398, 195] width 12 height 12
click at [1398, 193] on input "Somente ícone" at bounding box center [1403, 187] width 11 height 11
radio input "true"
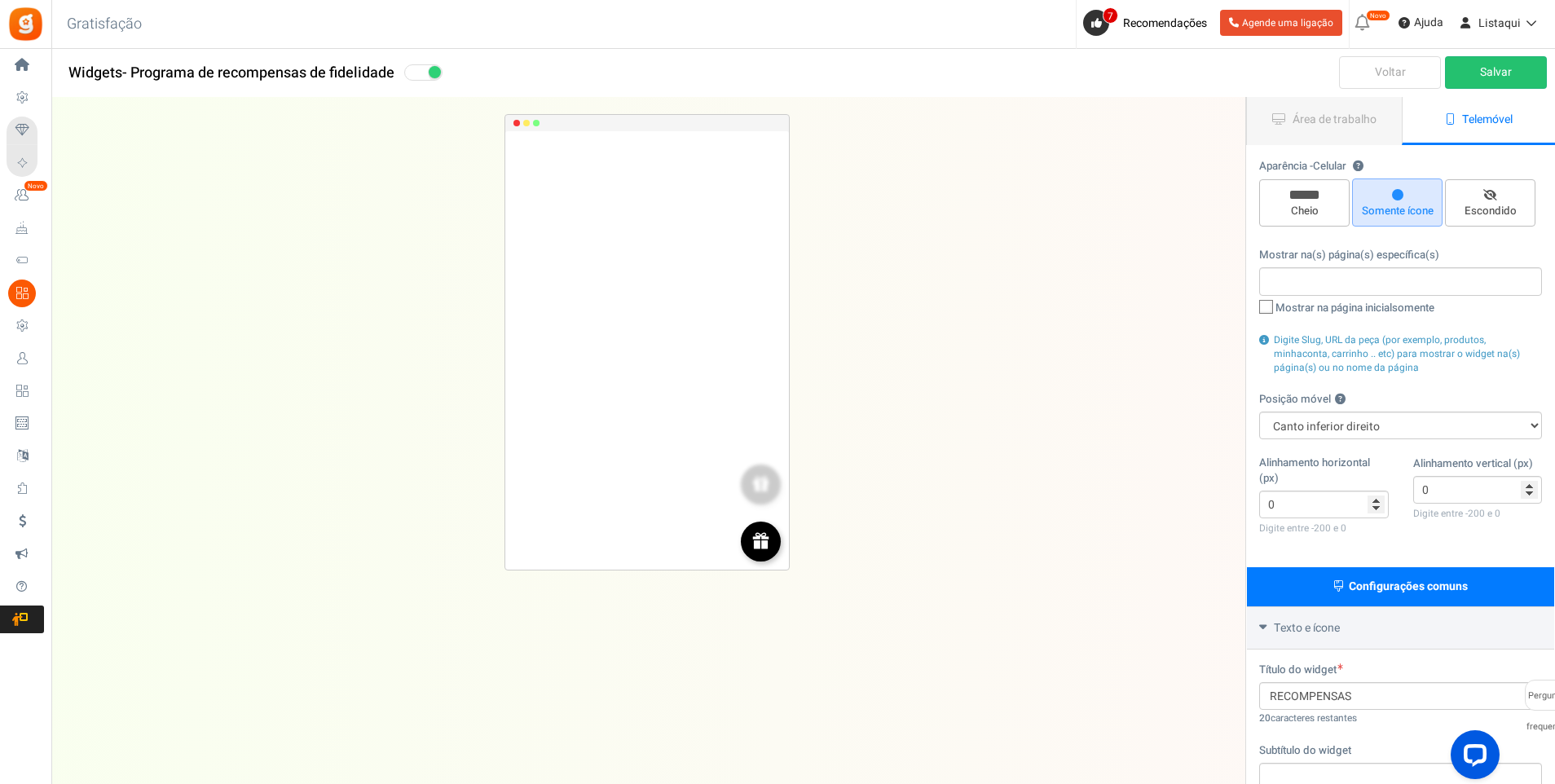
click at [1266, 310] on icon at bounding box center [1266, 307] width 11 height 11
click at [1254, 310] on input "Mostrar na página inicial somente" at bounding box center [1248, 309] width 11 height 11
checkbox input "true"
click at [1480, 71] on link "Salvar" at bounding box center [1497, 73] width 102 height 33
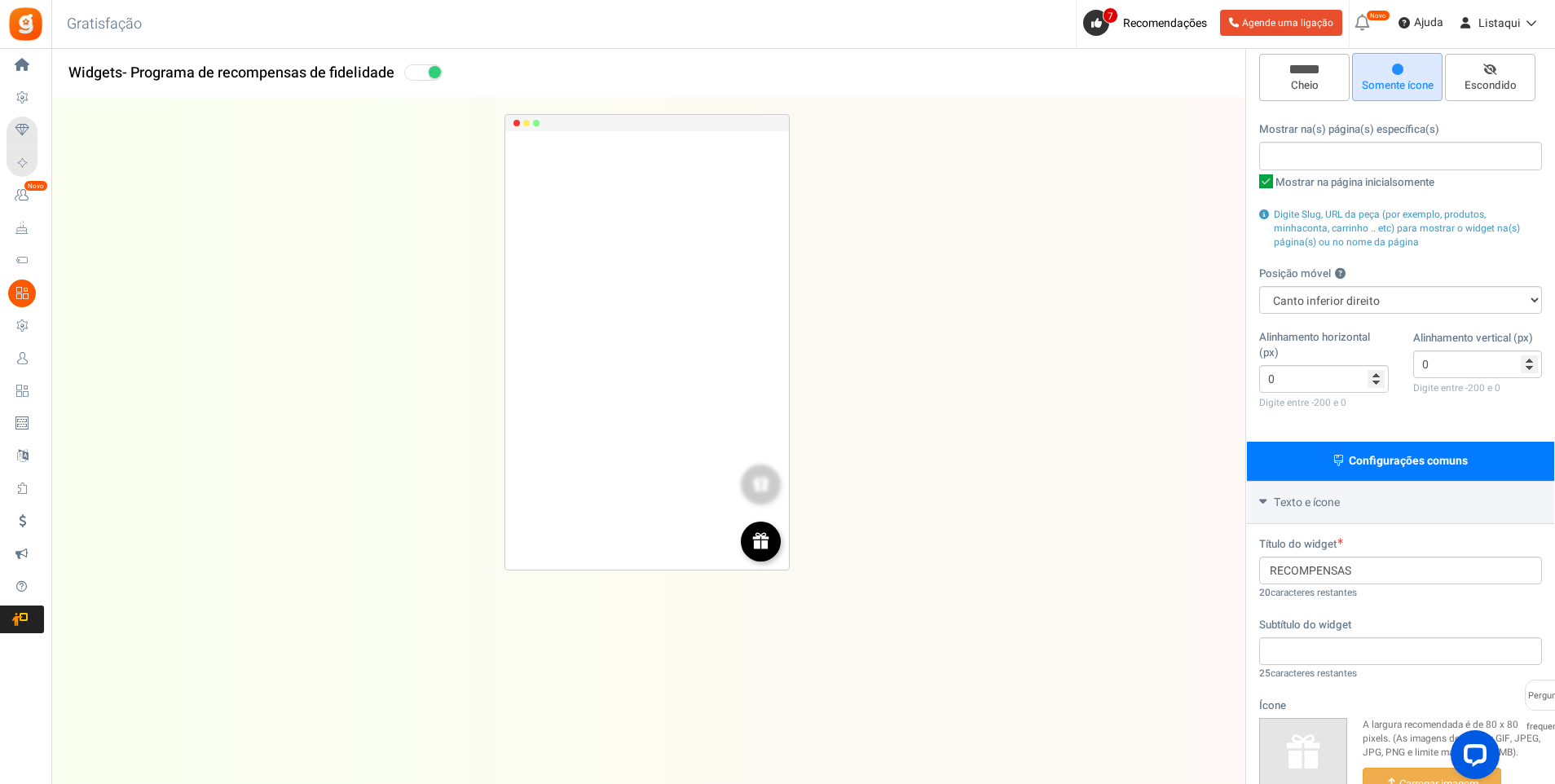
scroll to position [163, 0]
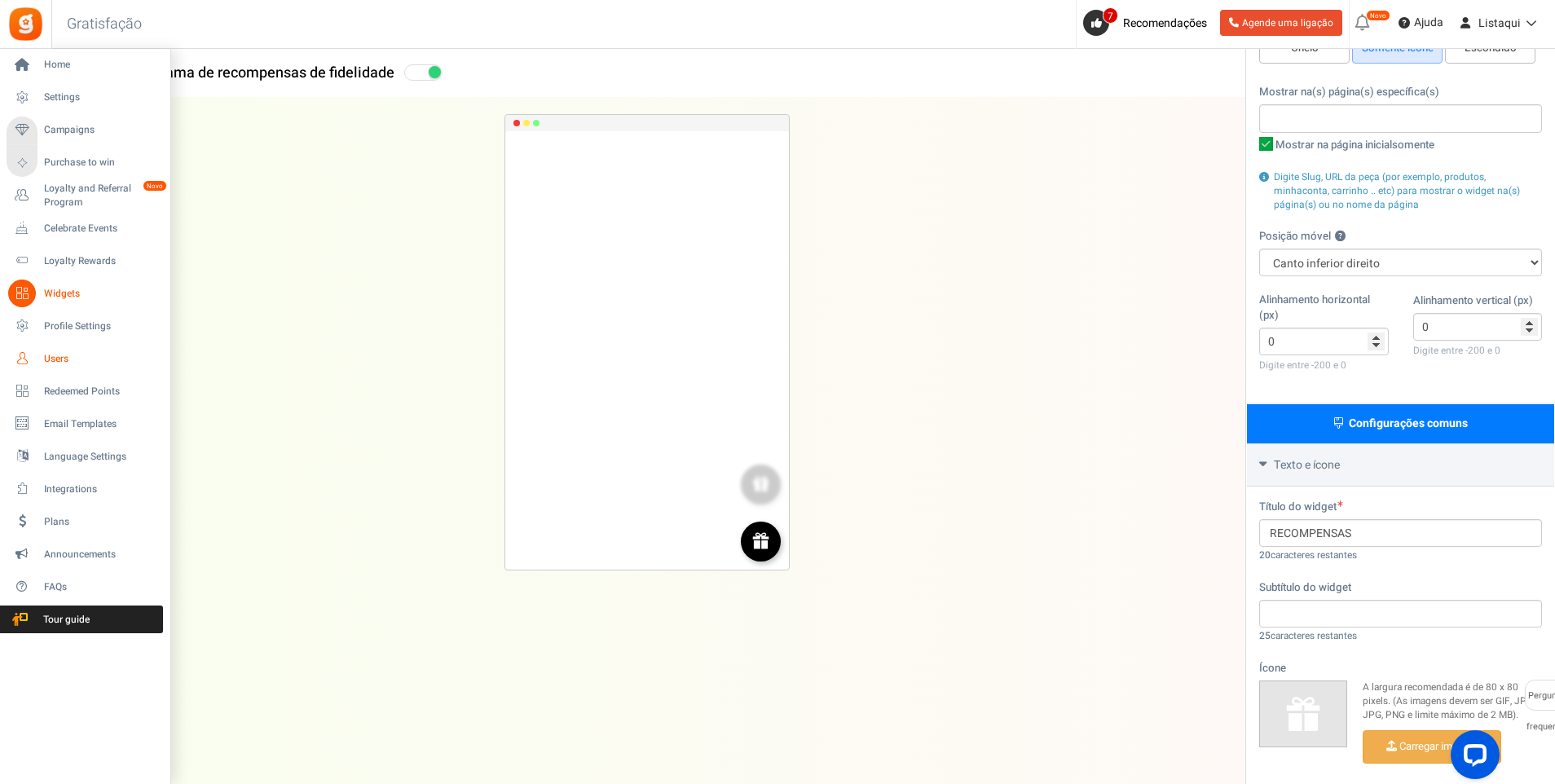
click at [67, 352] on link "Users" at bounding box center [84, 358] width 156 height 28
click at [53, 363] on span "Users" at bounding box center [101, 358] width 114 height 13
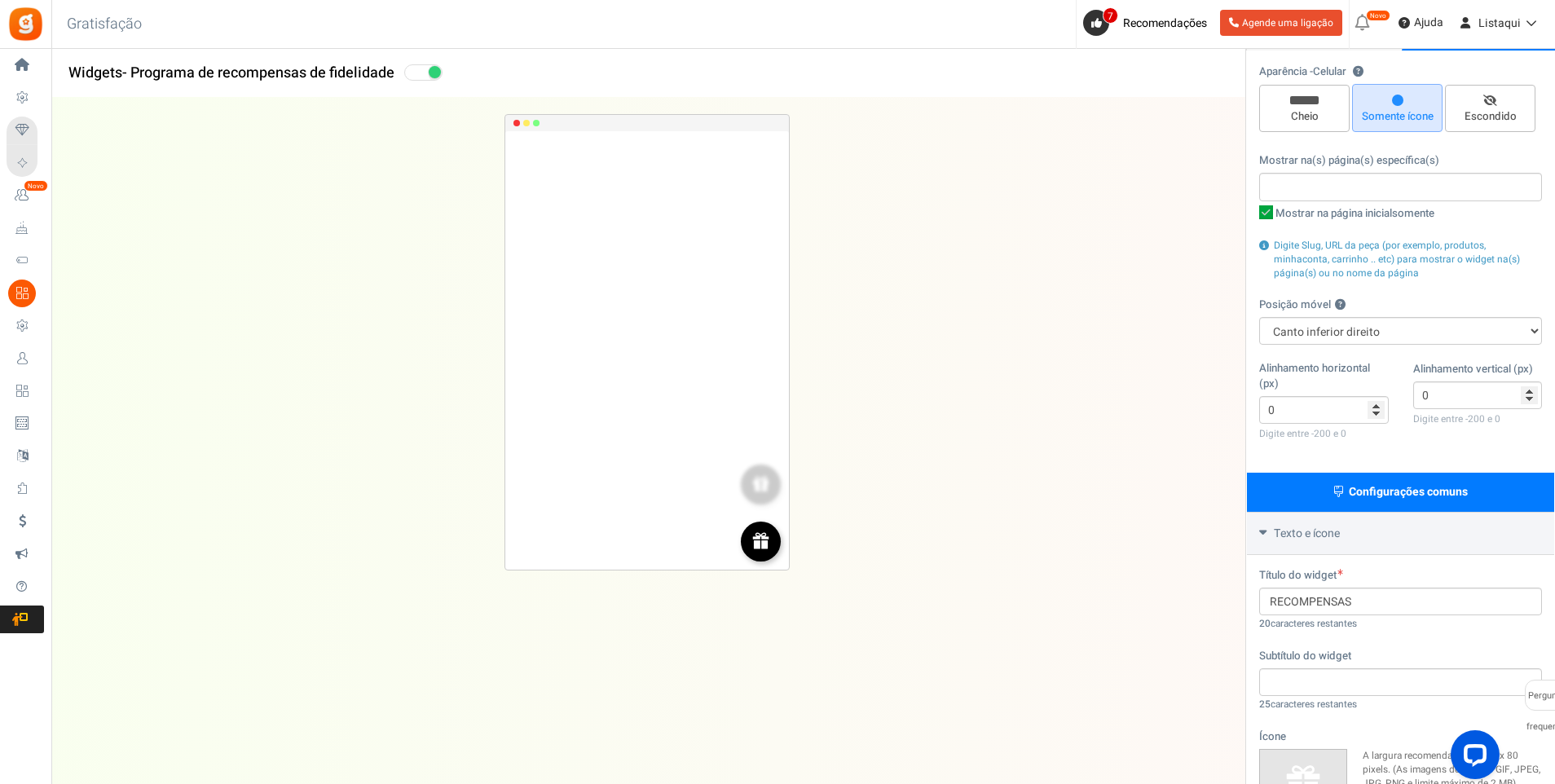
scroll to position [0, 0]
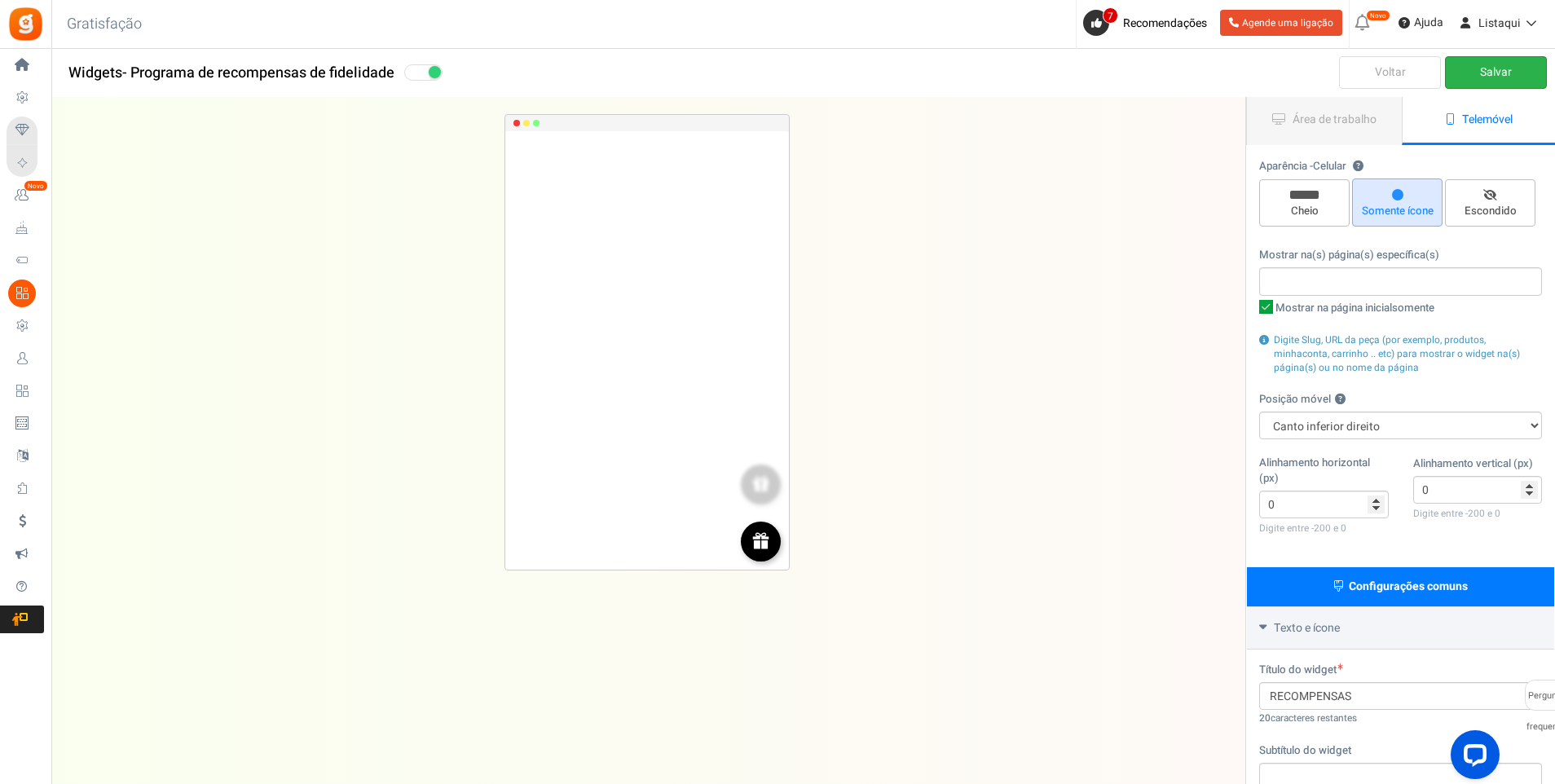
click at [1496, 71] on link "Salvar" at bounding box center [1497, 73] width 102 height 33
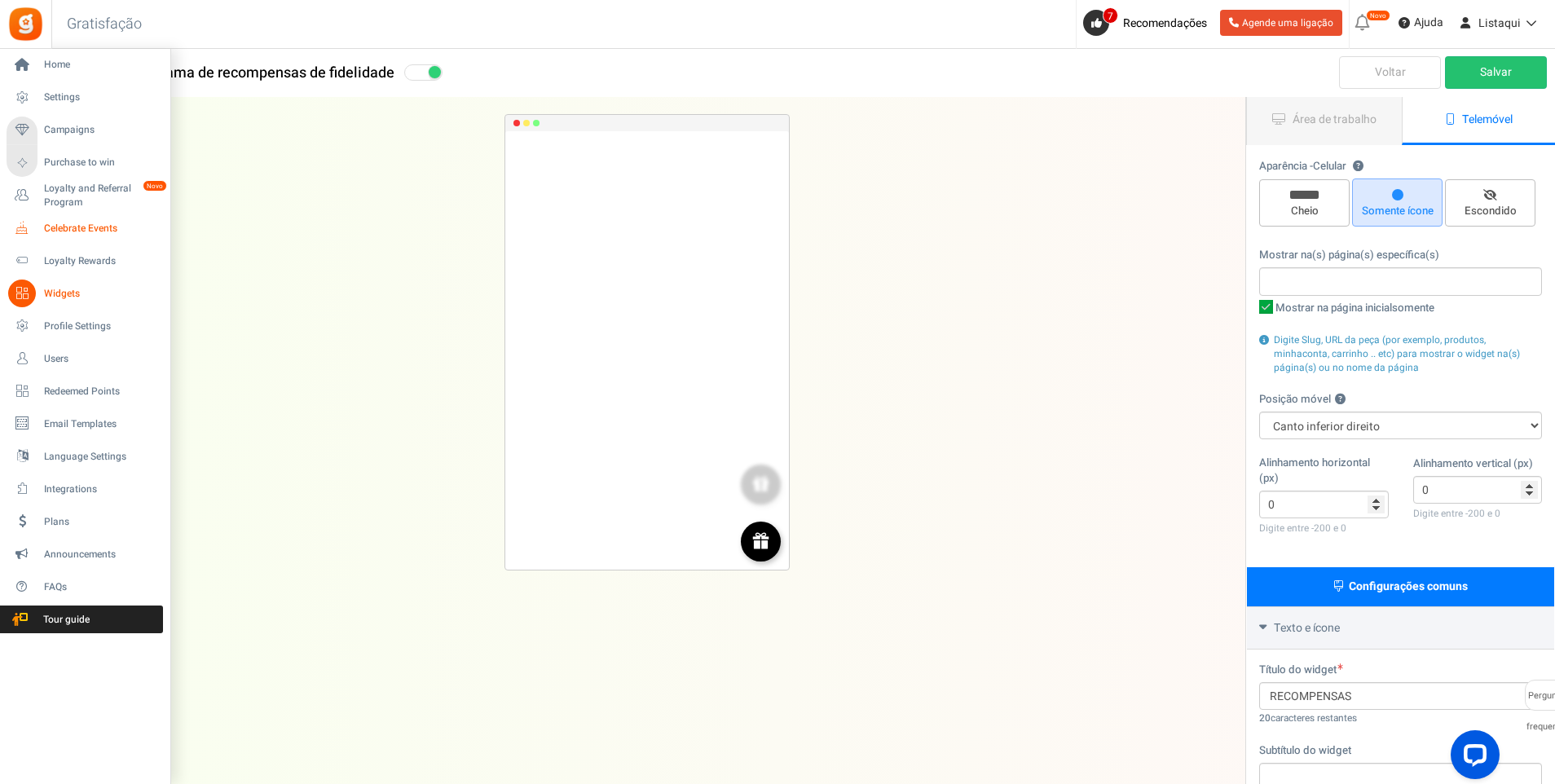
click at [92, 230] on span "Celebrate Events" at bounding box center [101, 228] width 114 height 13
click at [90, 226] on span "Celebrate Events" at bounding box center [101, 228] width 114 height 13
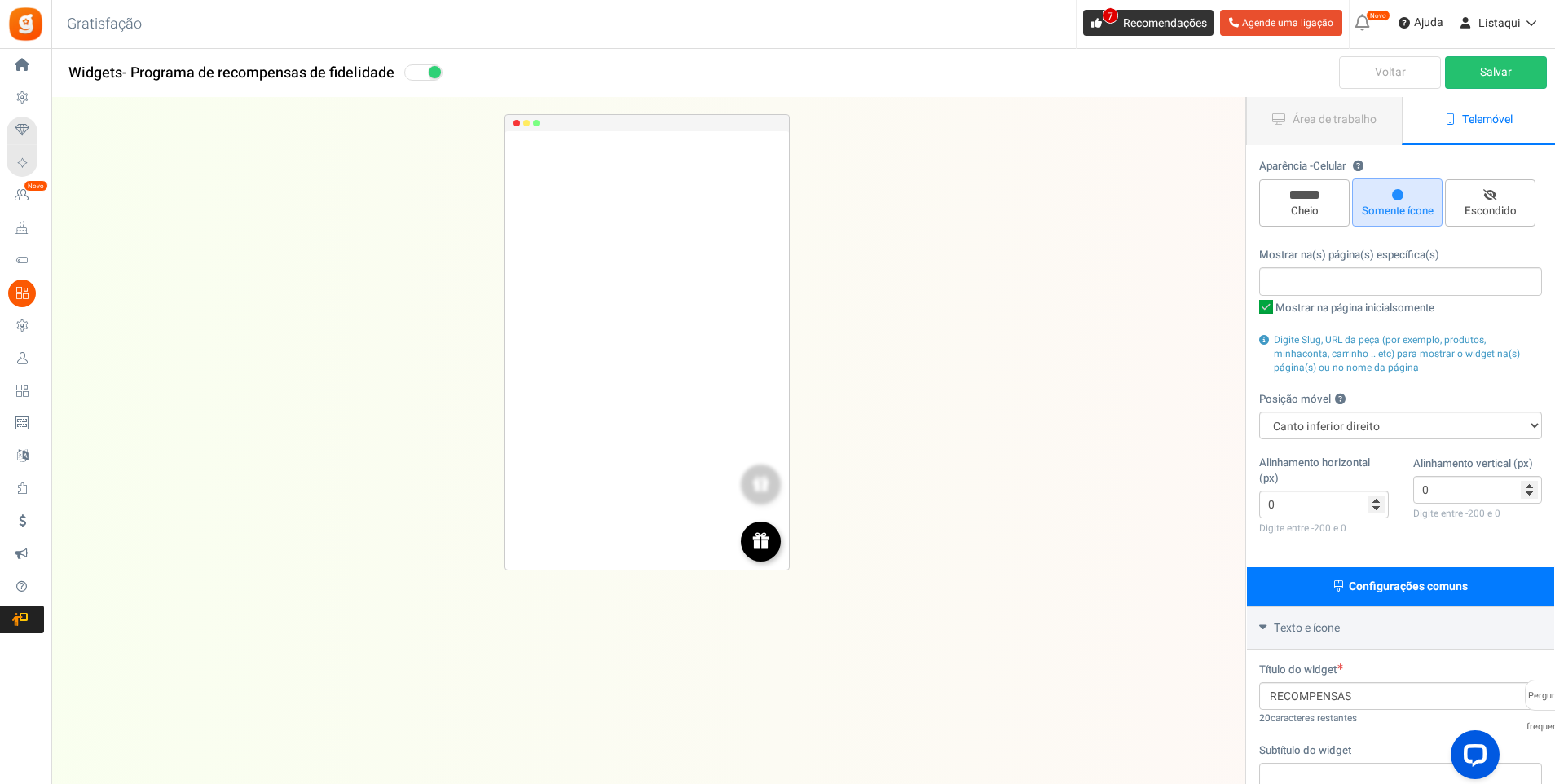
click at [1157, 22] on span "Recomendações" at bounding box center [1166, 23] width 84 height 17
click at [1158, 21] on span "Recomendações" at bounding box center [1166, 23] width 84 height 17
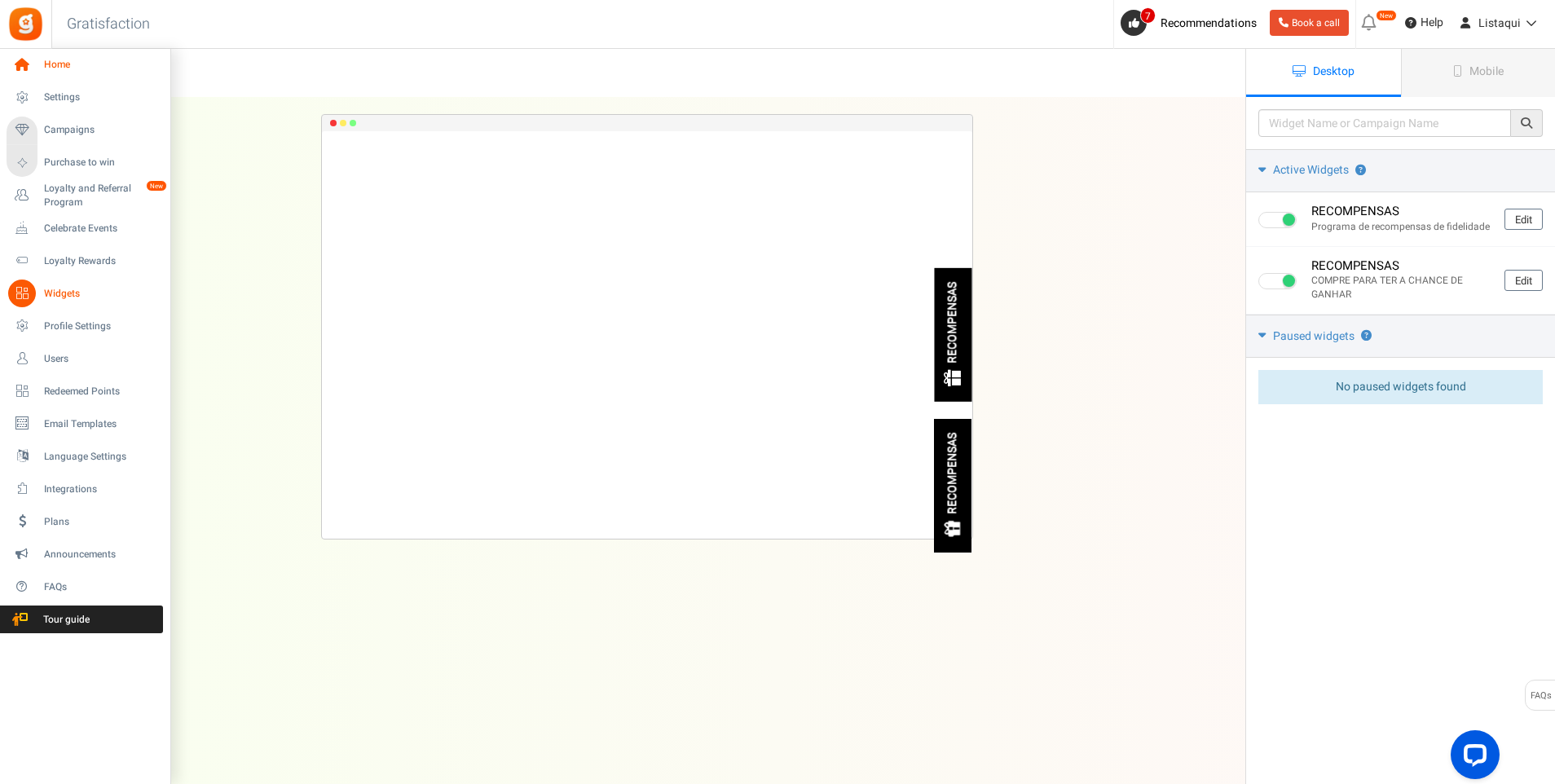
click at [33, 68] on icon at bounding box center [22, 65] width 28 height 28
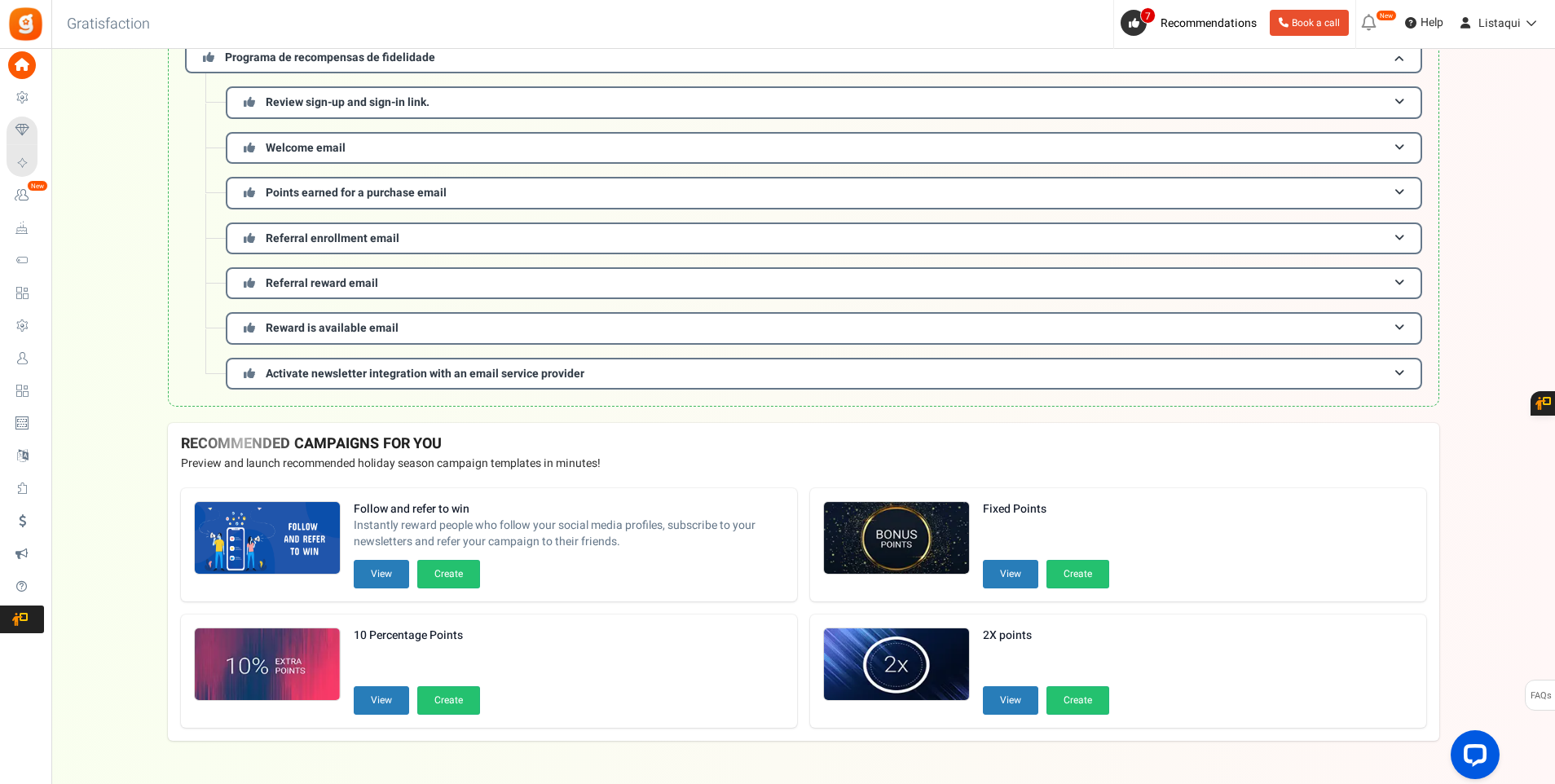
scroll to position [201, 0]
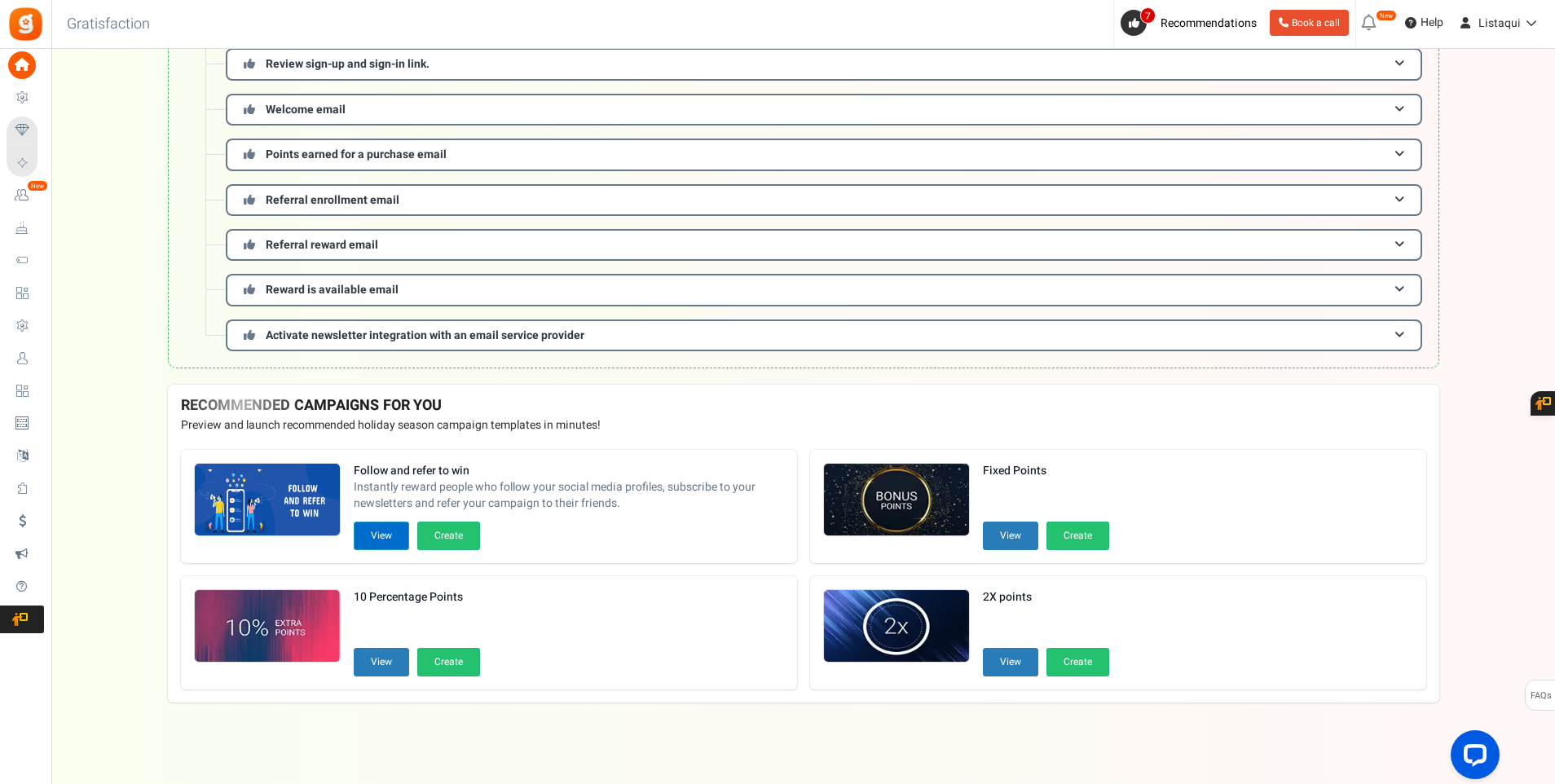
click at [383, 533] on button "View" at bounding box center [382, 536] width 56 height 29
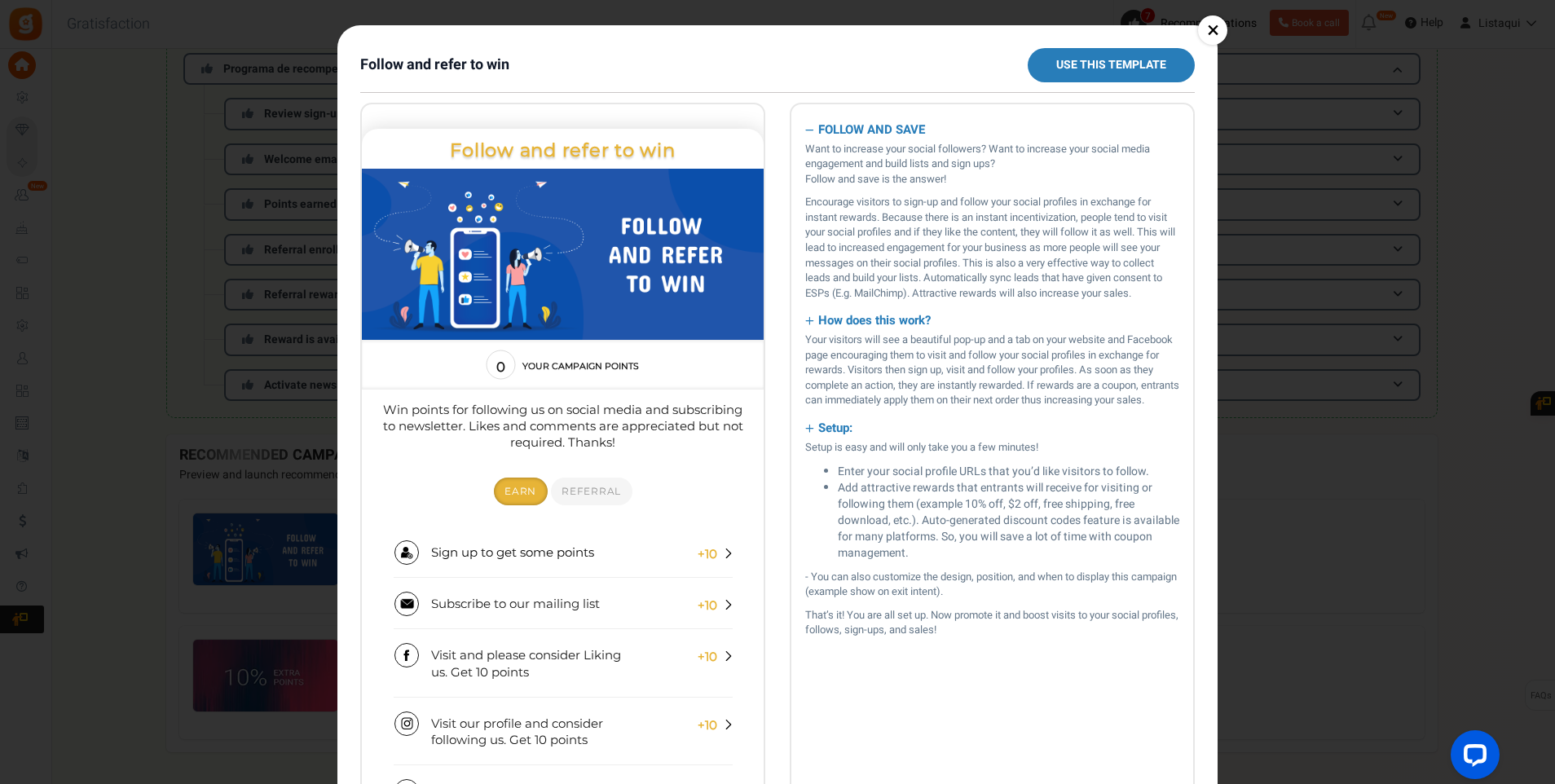
scroll to position [0, 0]
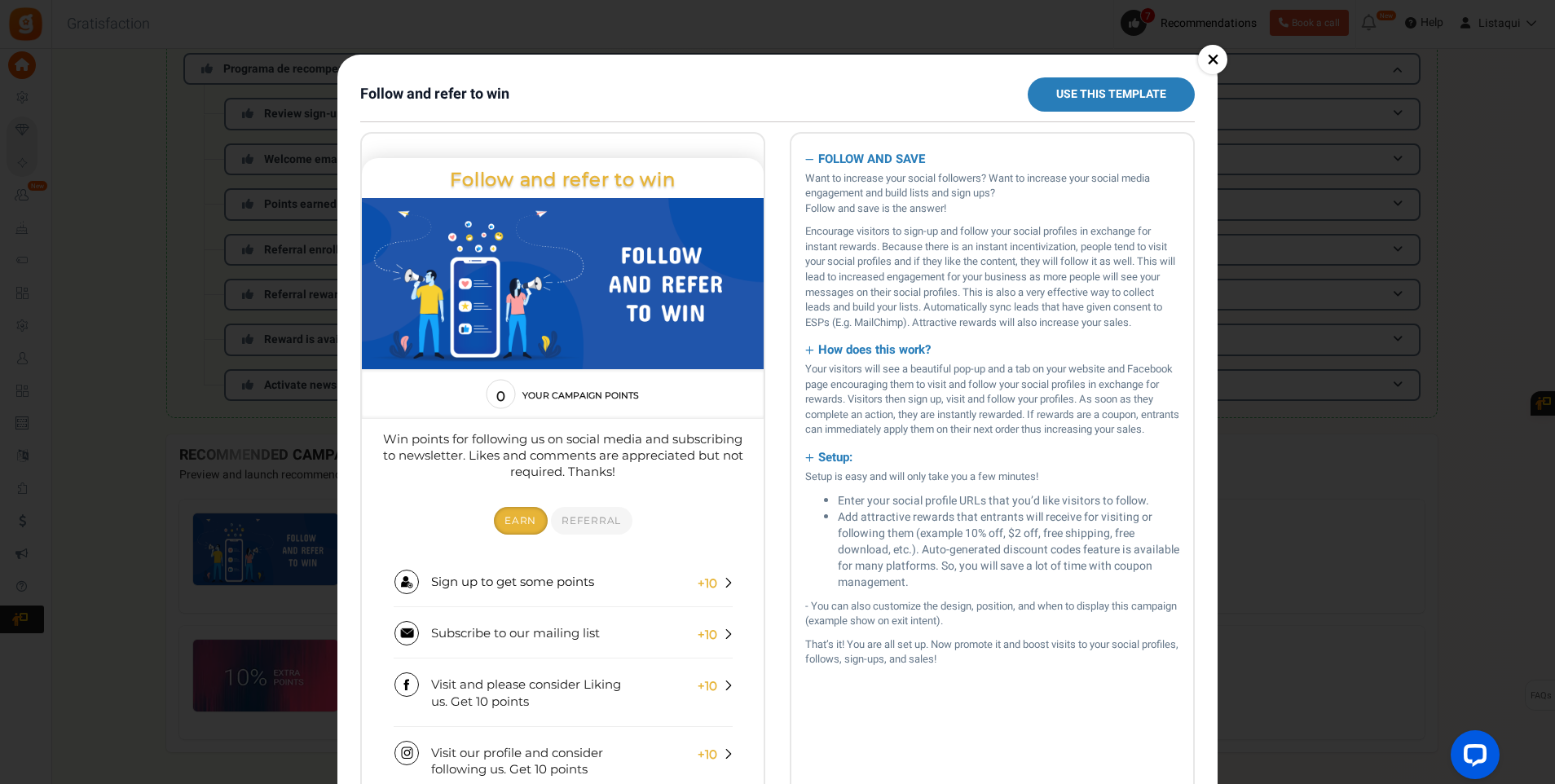
click at [1211, 66] on link "×" at bounding box center [1213, 59] width 30 height 30
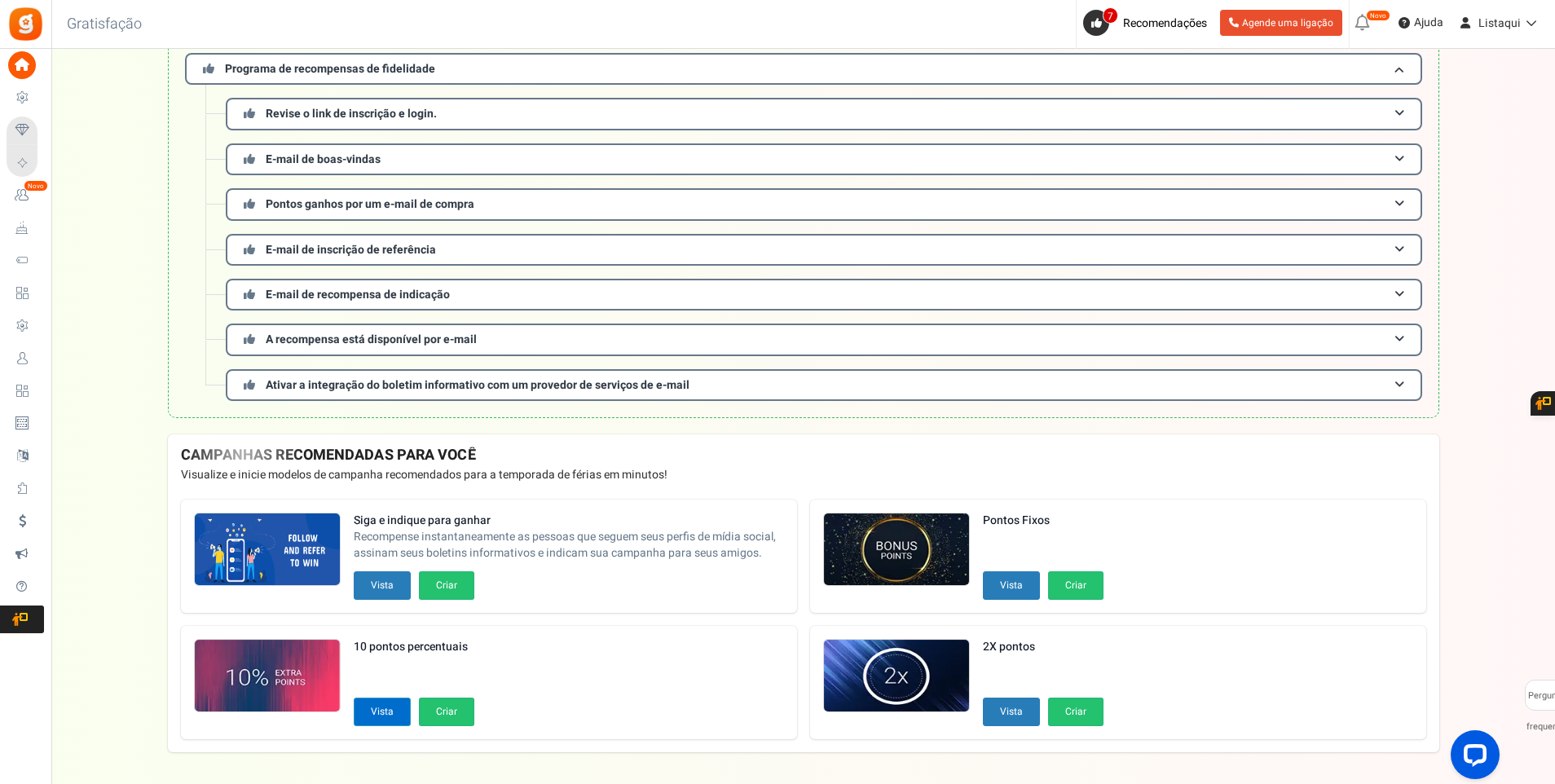
click at [389, 716] on button "Vista" at bounding box center [383, 712] width 58 height 29
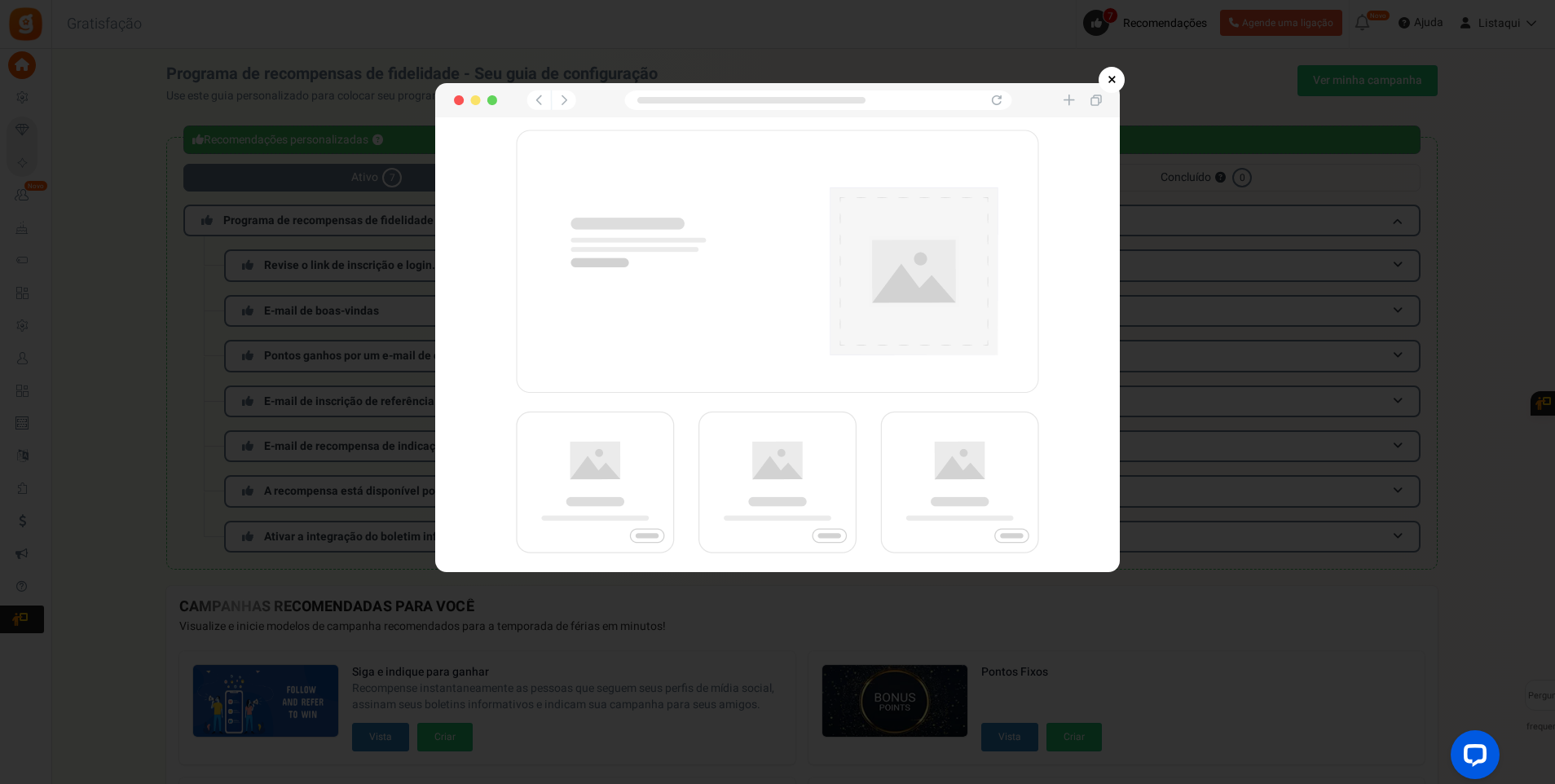
click at [1103, 81] on link "×" at bounding box center [1111, 80] width 26 height 26
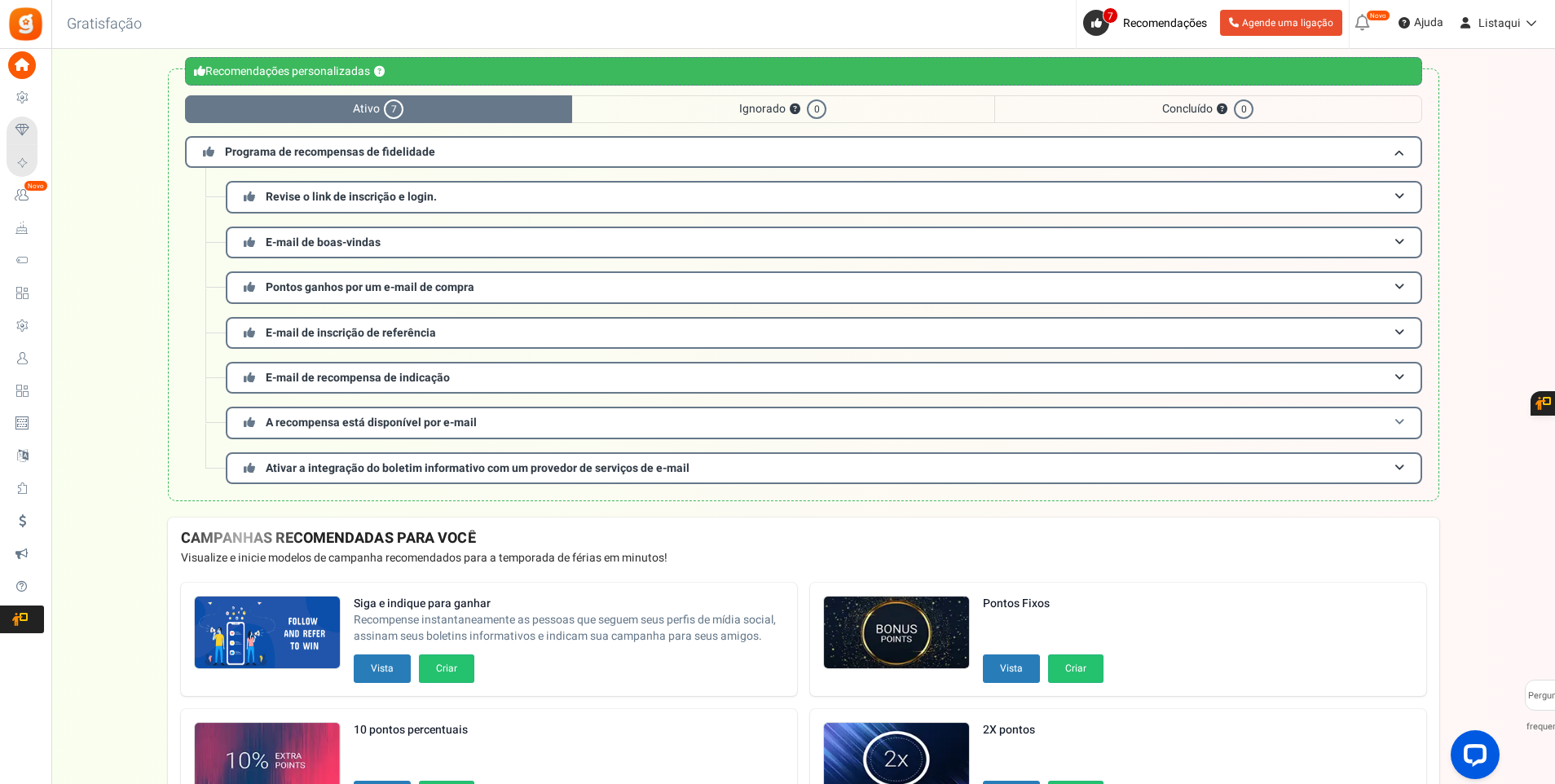
scroll to position [163, 0]
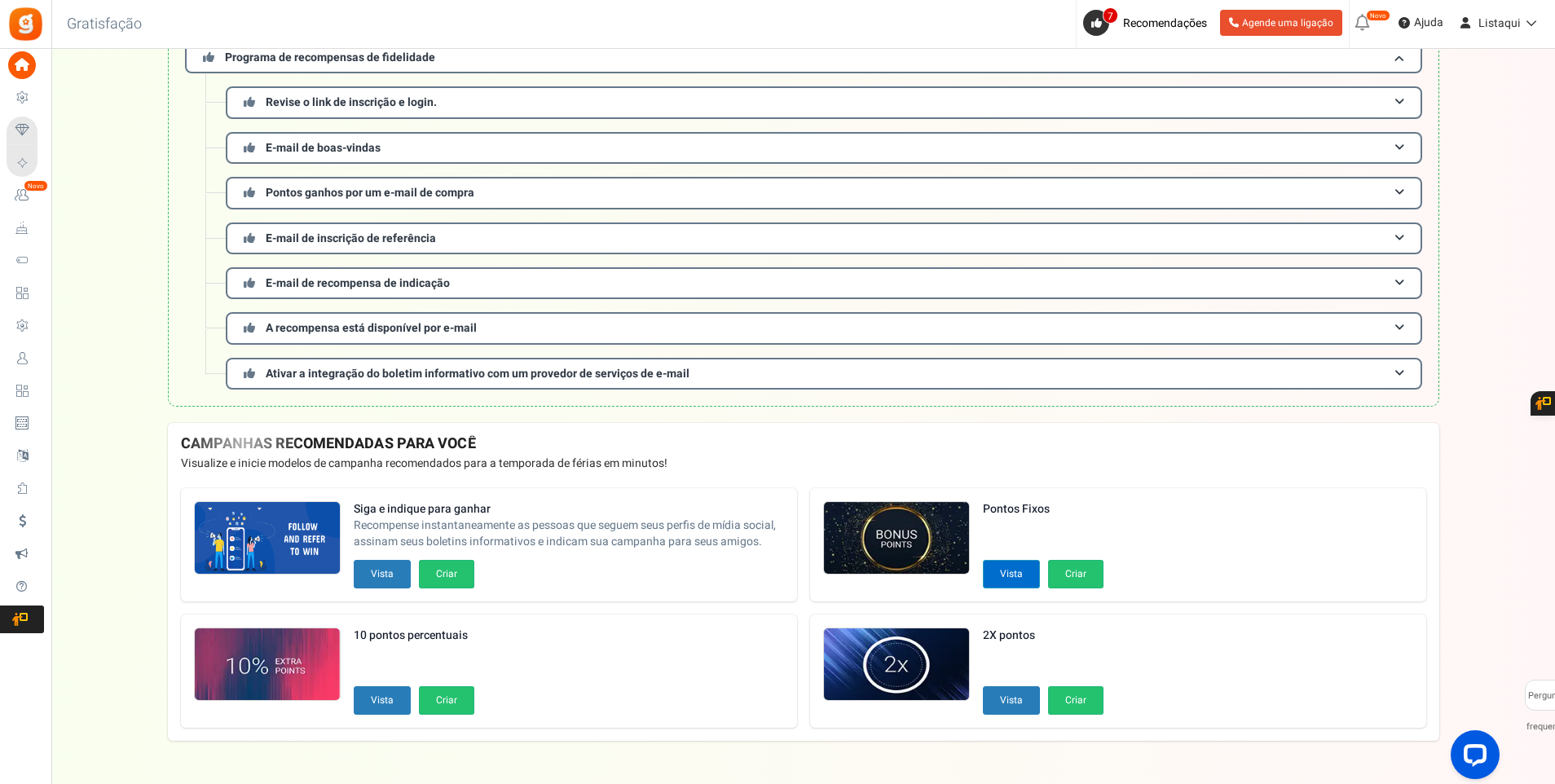
click at [1010, 576] on button "Vista" at bounding box center [1012, 574] width 58 height 29
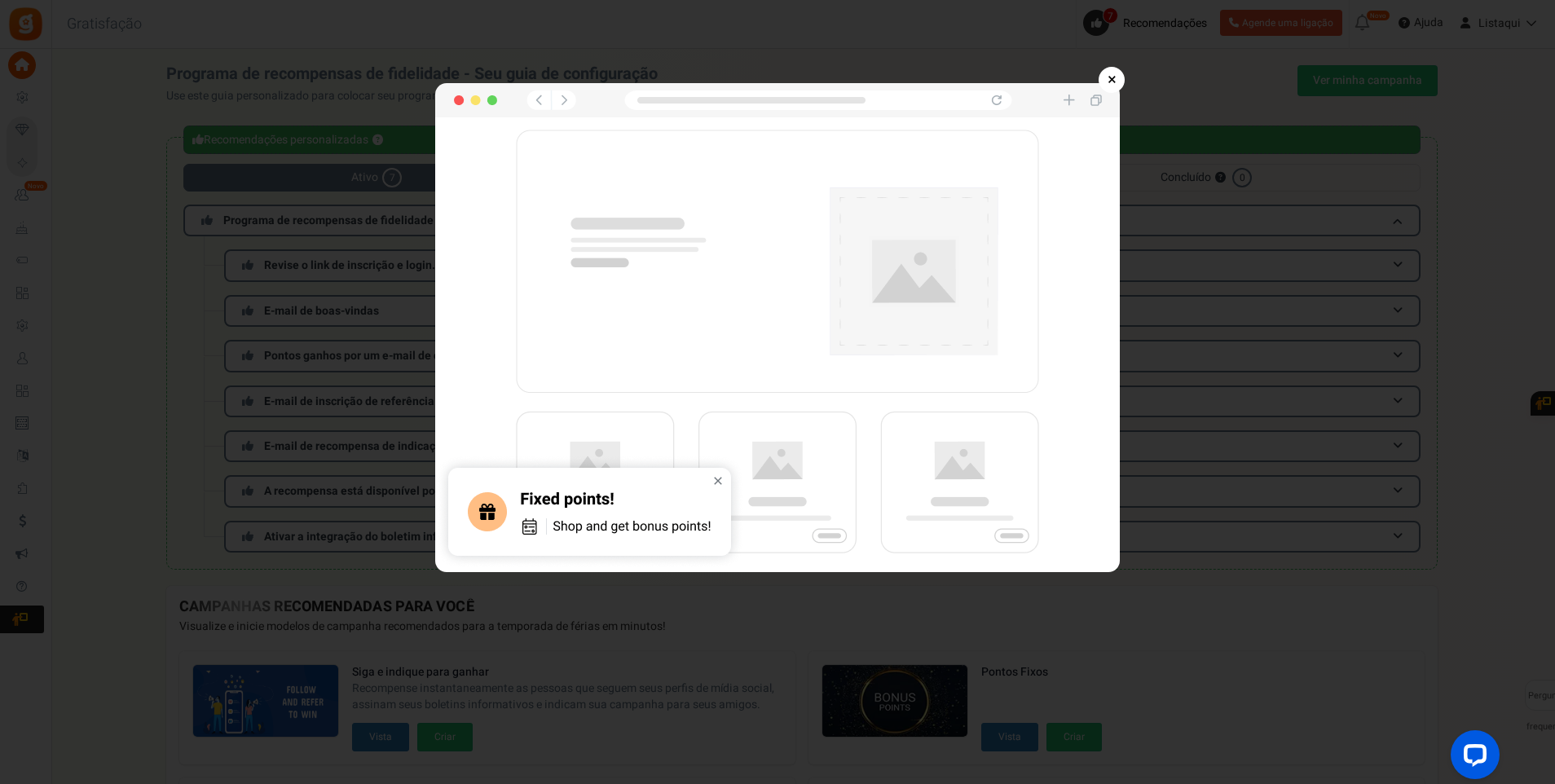
drag, startPoint x: 1114, startPoint y: 82, endPoint x: 1039, endPoint y: 221, distance: 157.9
click at [1113, 89] on link "×" at bounding box center [1111, 80] width 26 height 26
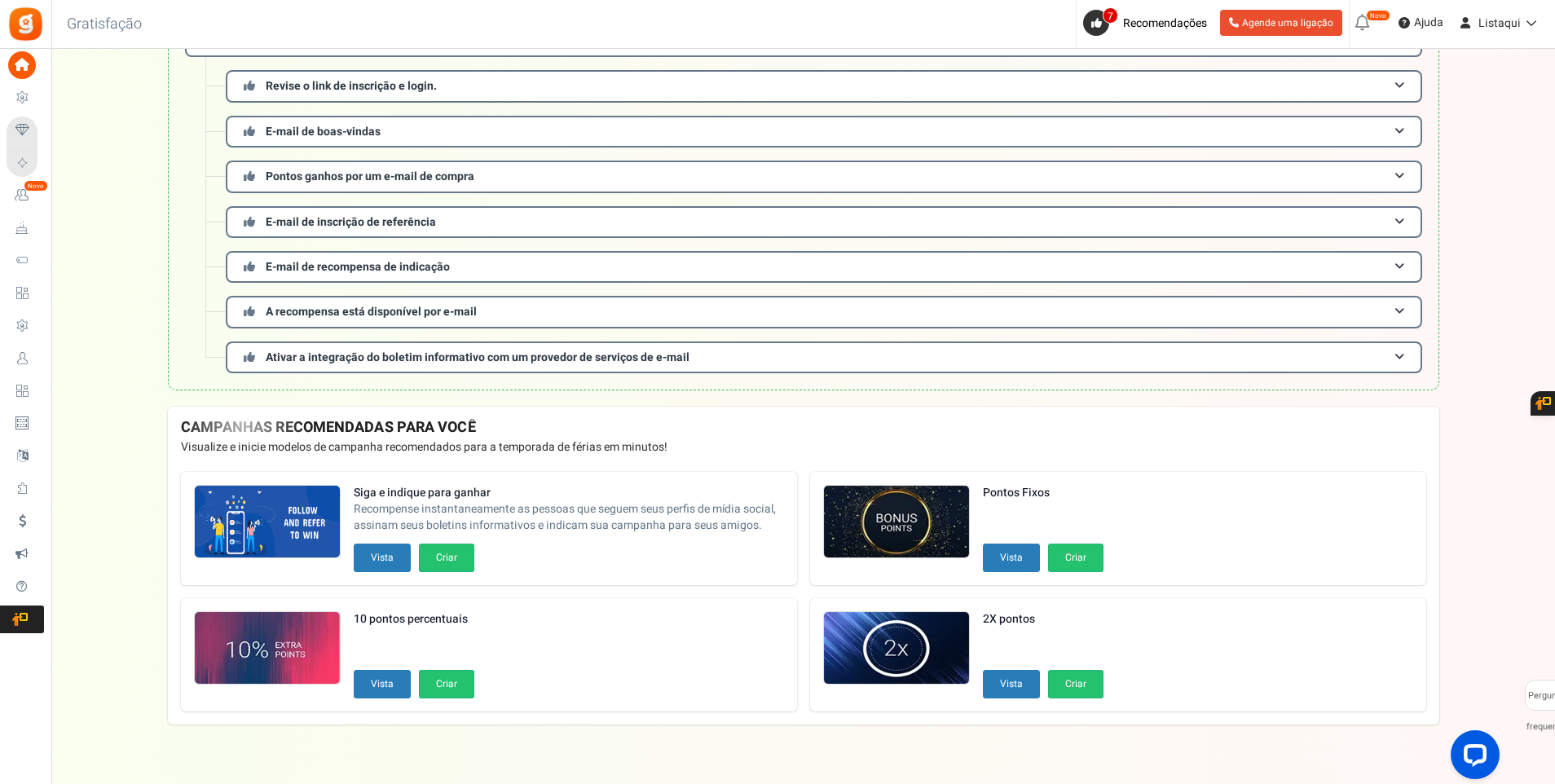
scroll to position [201, 0]
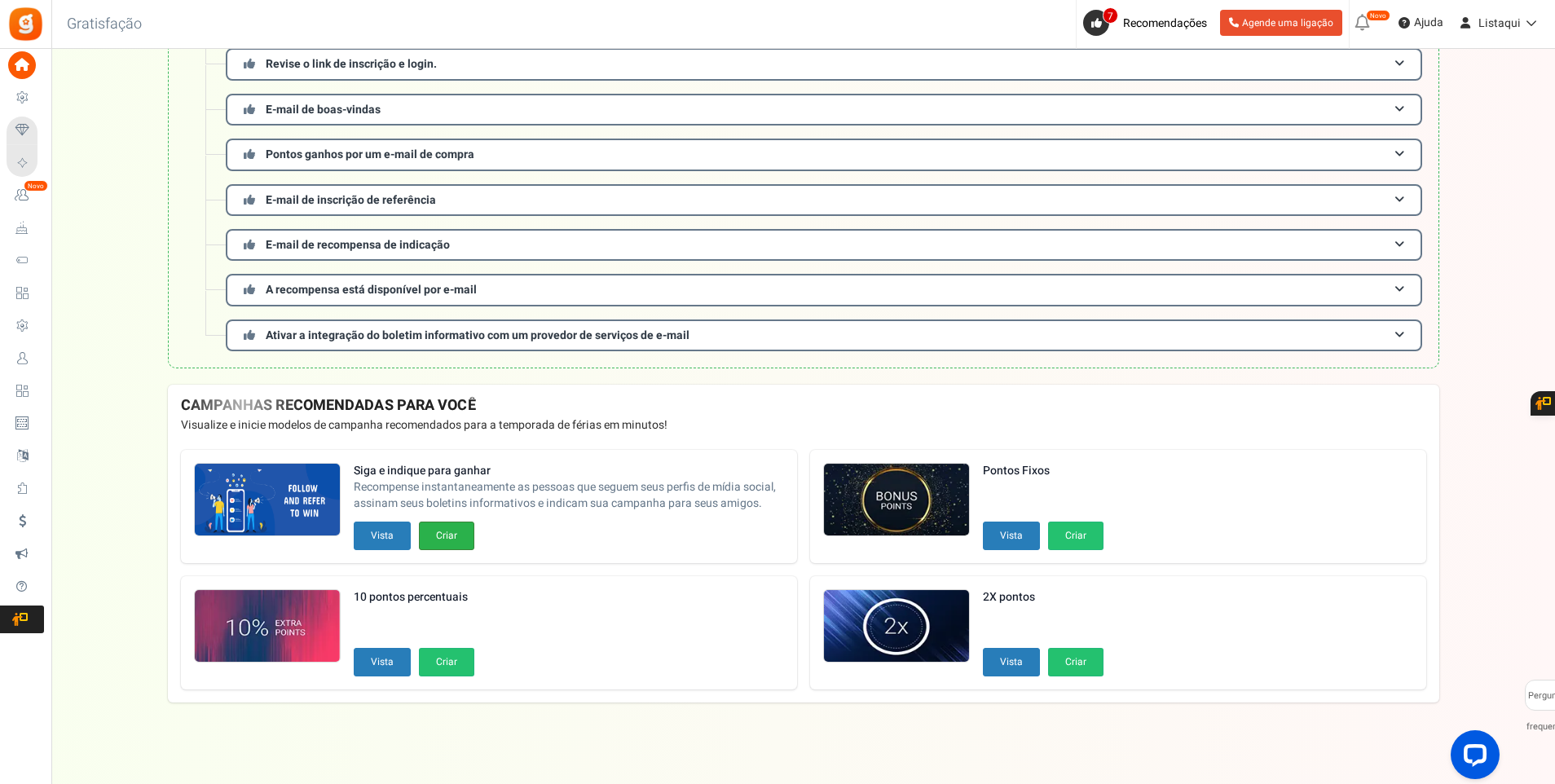
click at [454, 537] on button "Criar" at bounding box center [447, 536] width 56 height 29
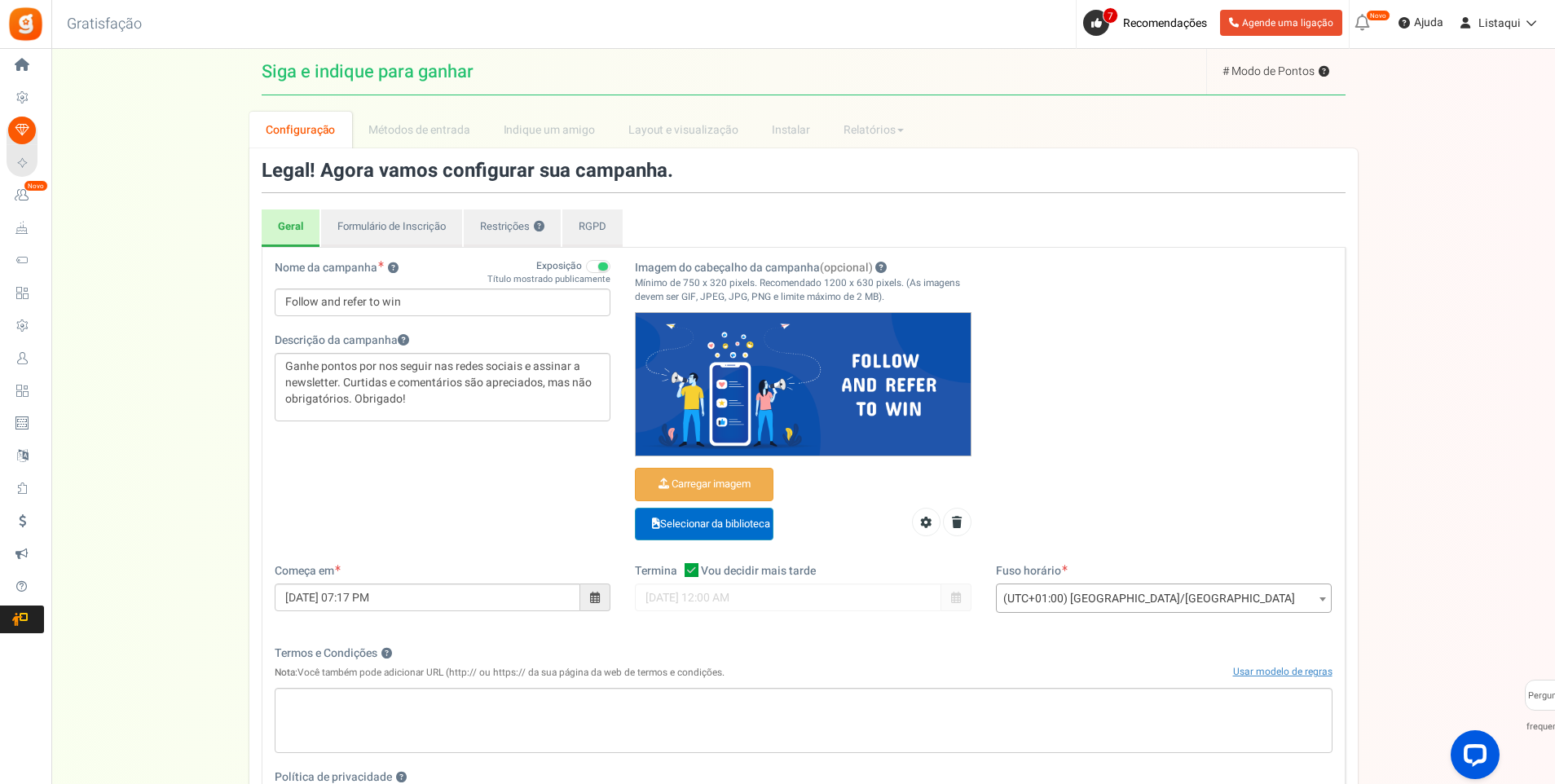
click at [724, 524] on font "Selecionar da biblioteca" at bounding box center [715, 523] width 110 height 15
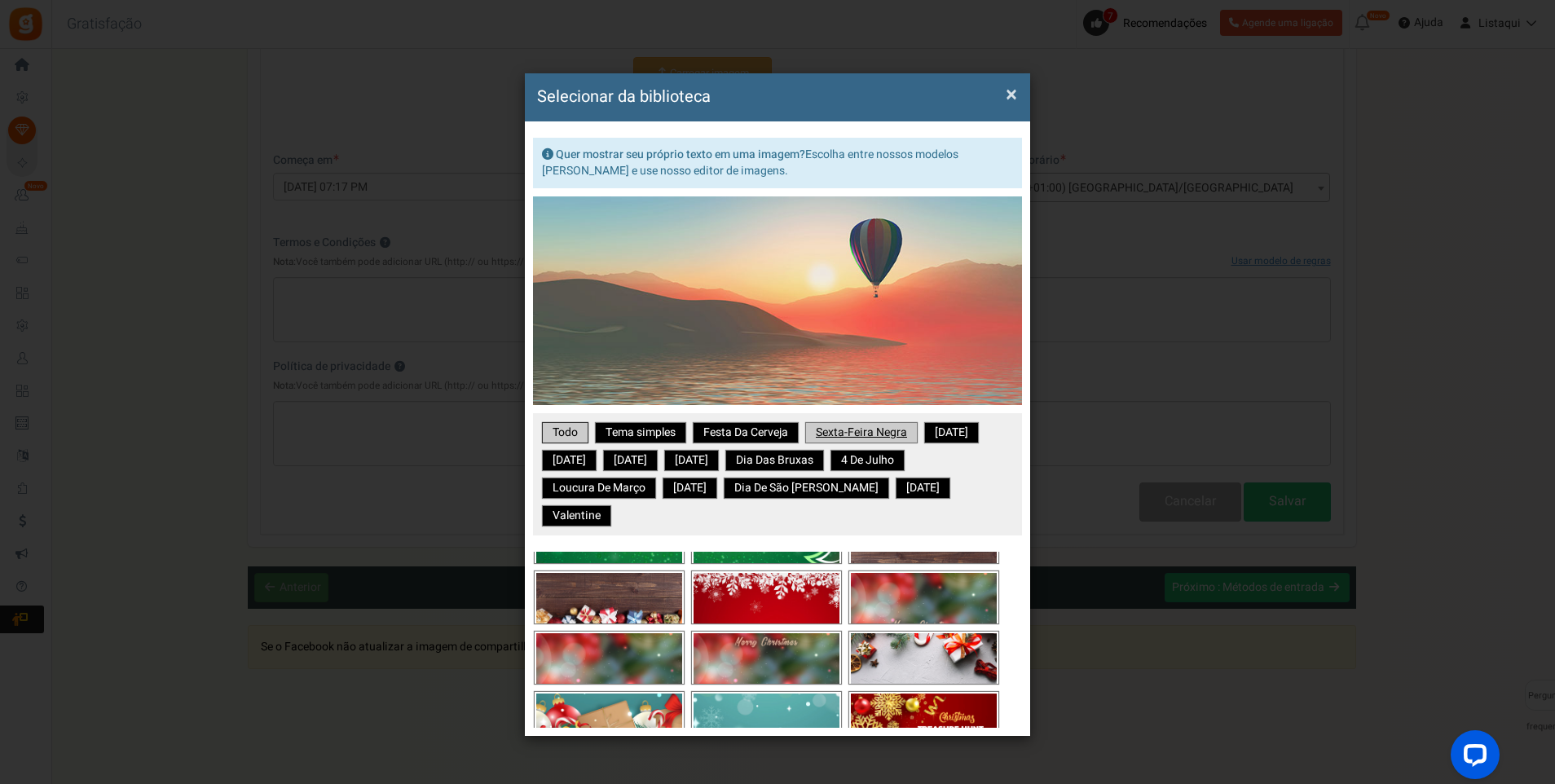
scroll to position [1630, 0]
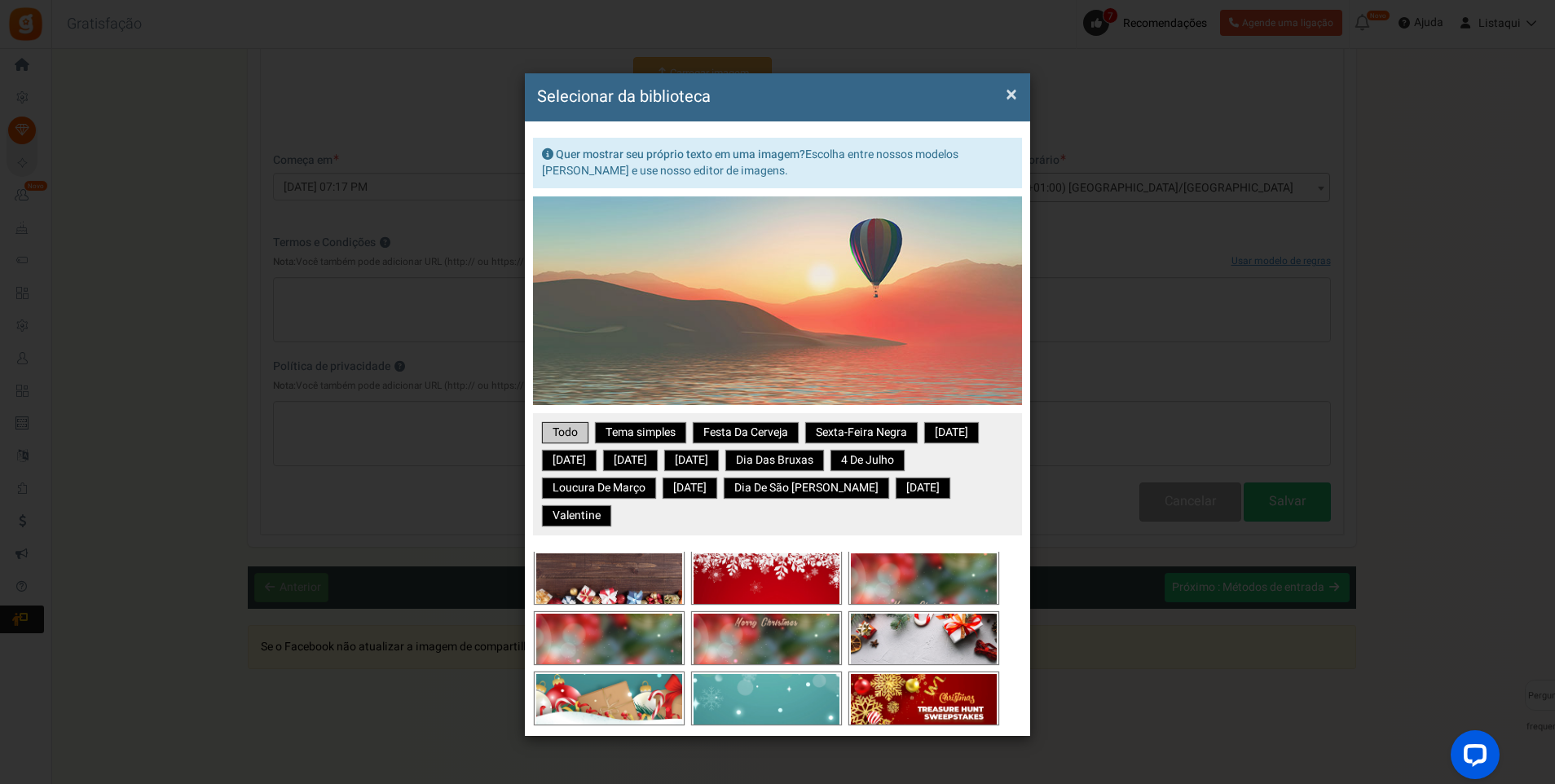
click at [1010, 93] on span "×" at bounding box center [1011, 94] width 12 height 31
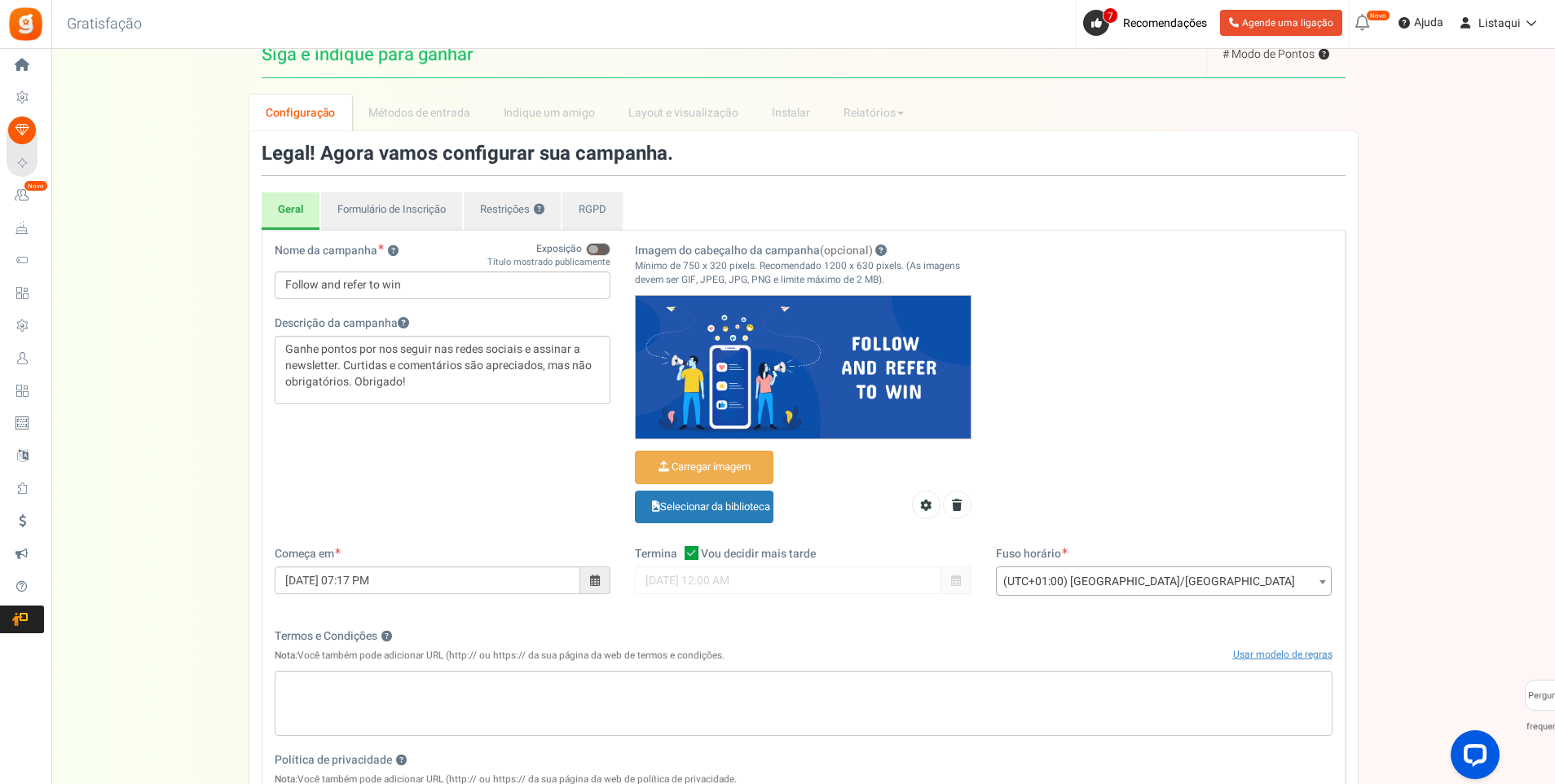
scroll to position [3, 0]
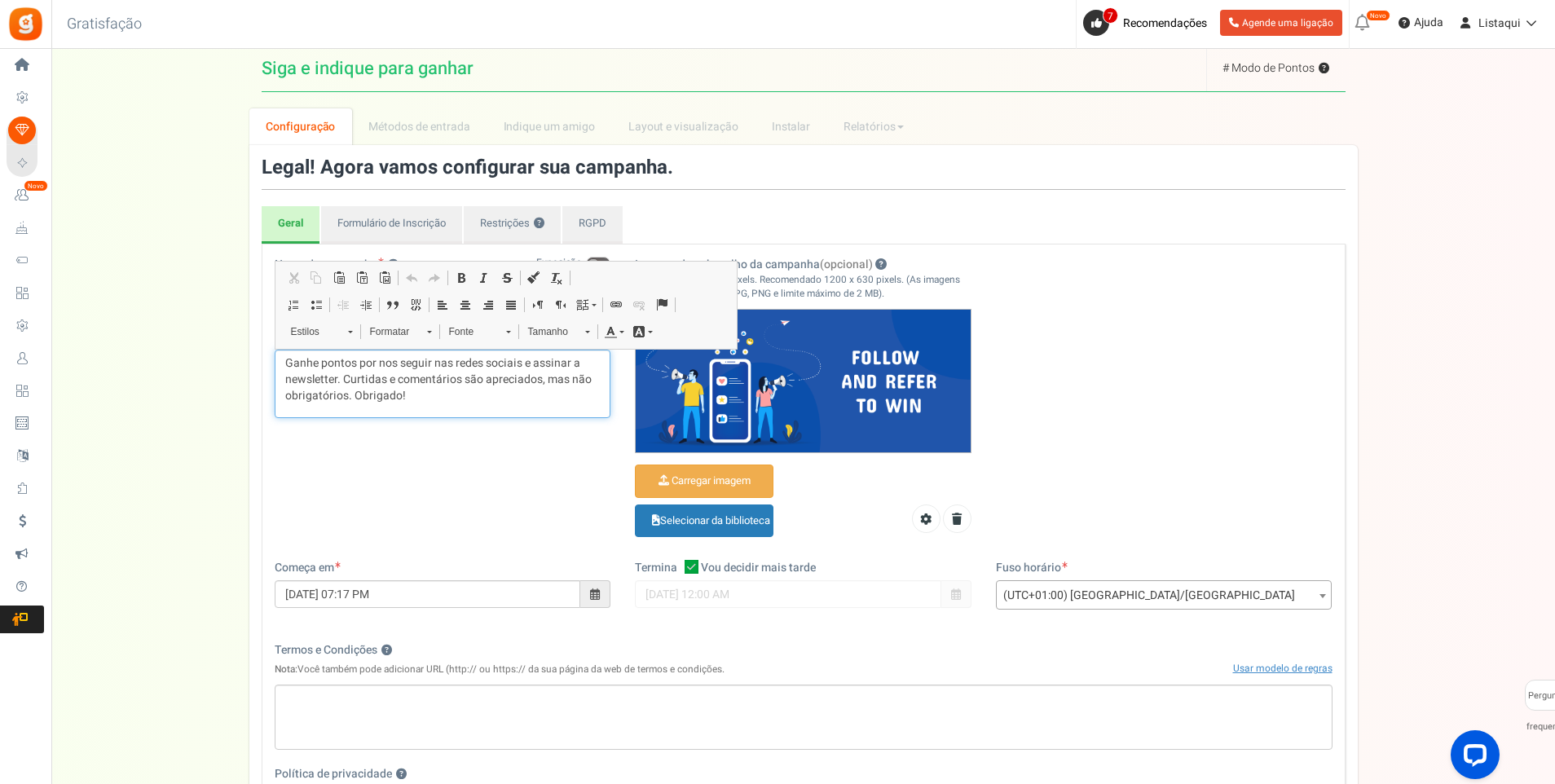
click at [422, 401] on p "Ganhe pontos por nos seguir nas redes sociais e assinar a newsletter. Curtidas …" at bounding box center [443, 380] width 315 height 49
drag, startPoint x: 422, startPoint y: 401, endPoint x: 265, endPoint y: 368, distance: 160.4
click at [265, 368] on div "Nome da campanha ? Exposição Título mostrado publicamente Follow and refer to w…" at bounding box center [443, 345] width 361 height 177
copy p "Ganhe pontos por nos seguir nas redes sociais e assinar a newsletter. Curtidas …"
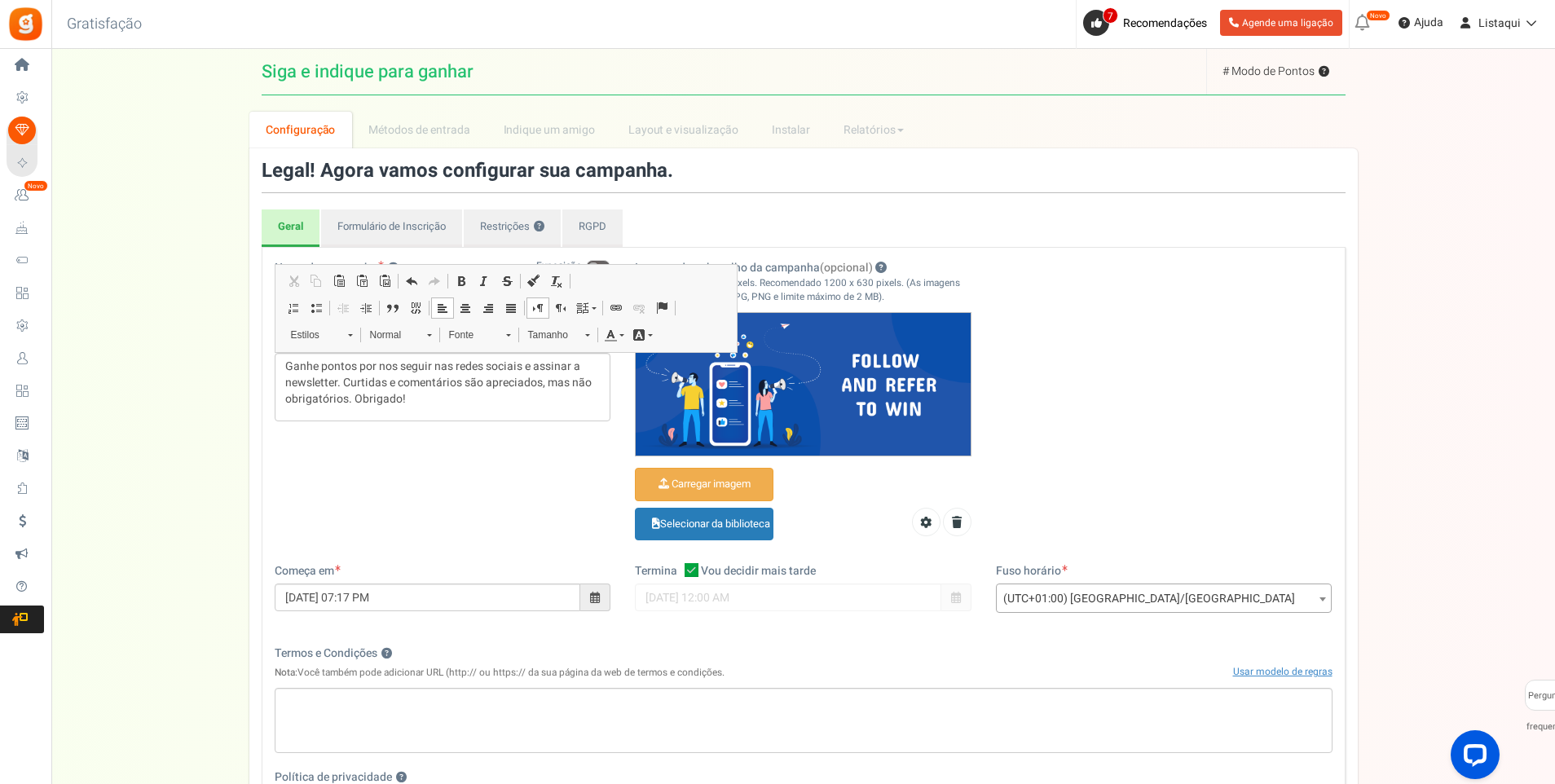
click at [1127, 430] on div "Nome da campanha ? Exposição Título mostrado publicamente Follow and refer to w…" at bounding box center [803, 411] width 1082 height 303
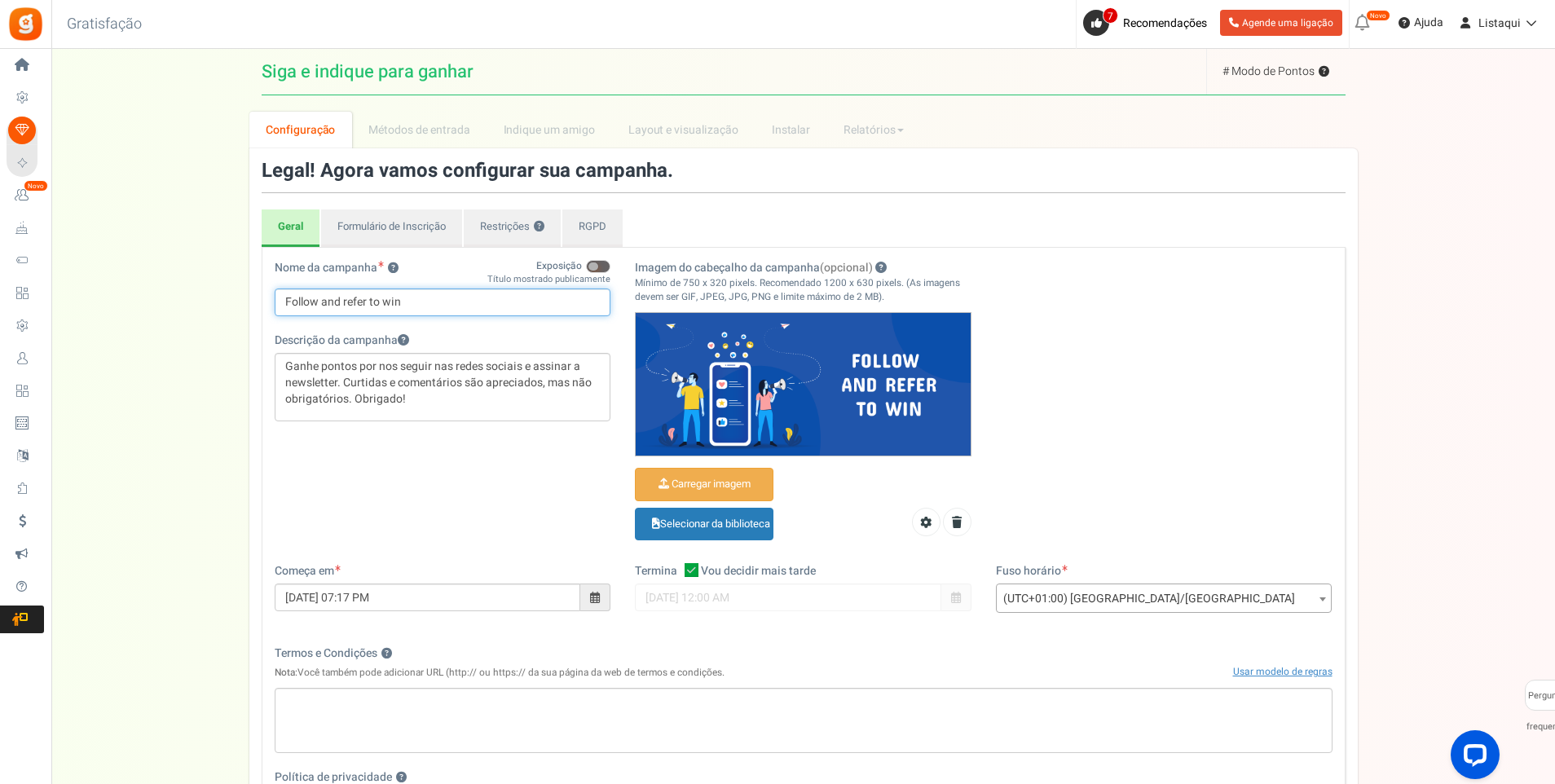
drag, startPoint x: 414, startPoint y: 294, endPoint x: 232, endPoint y: 295, distance: 182.0
click at [232, 295] on div "Configuração Prize Métodos de entrada Reward Setup Indique um amigo Layout e vi…" at bounding box center [803, 565] width 1504 height 908
paste input "Siga e indique para ganhar"
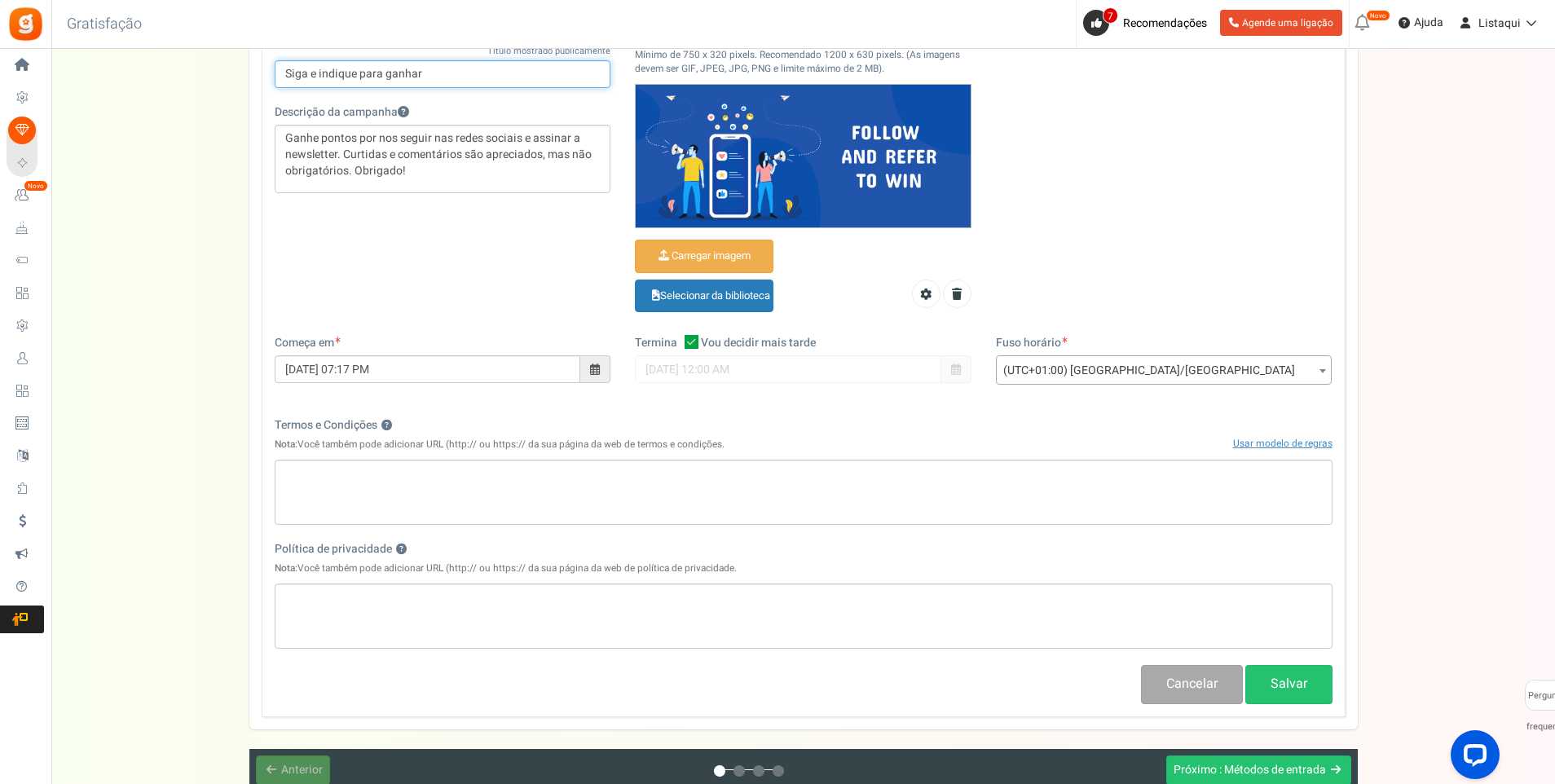
scroll to position [244, 0]
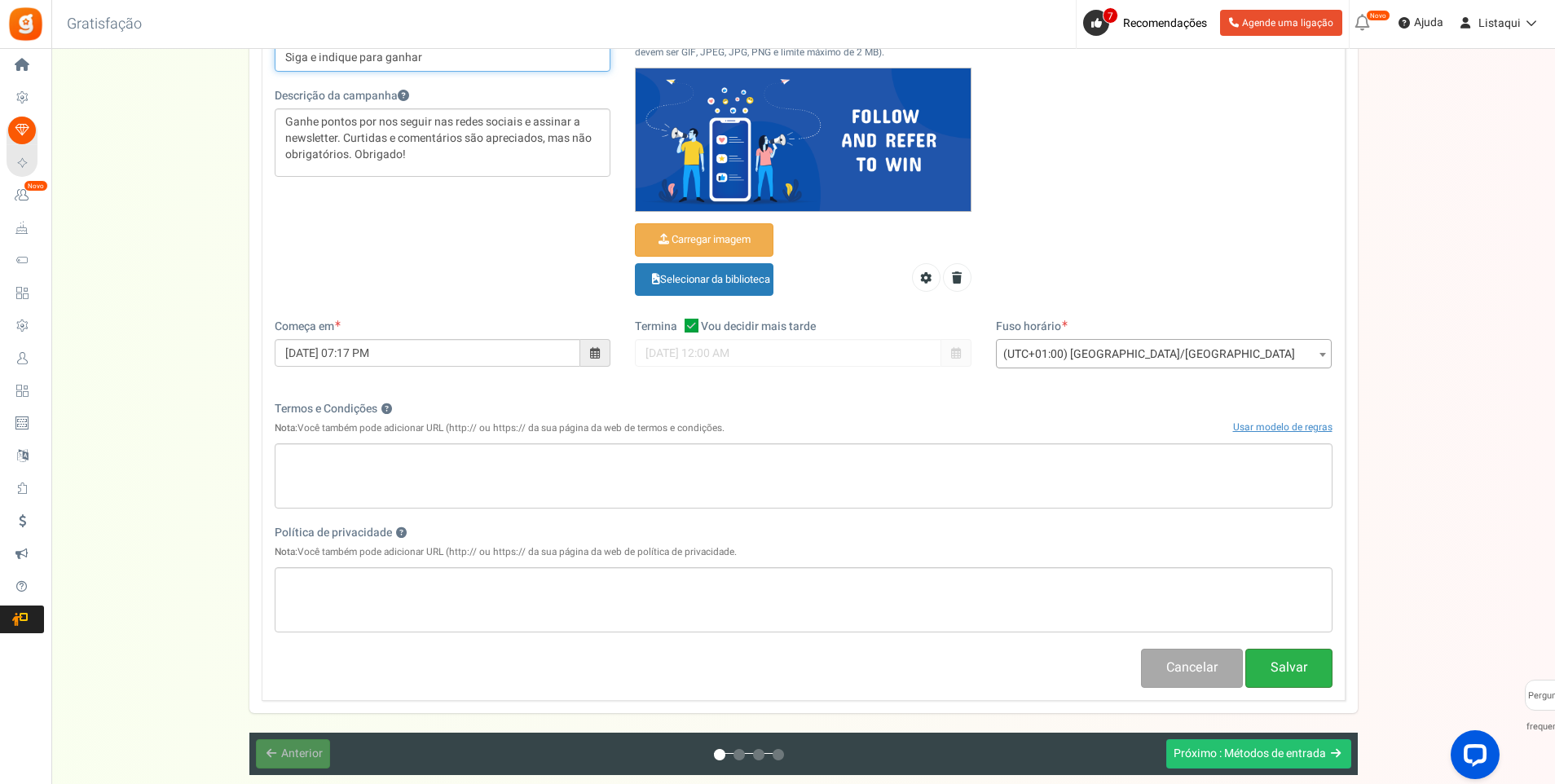
type input "Siga e indique para ganhar"
click at [1294, 670] on button "Salvar" at bounding box center [1288, 668] width 87 height 38
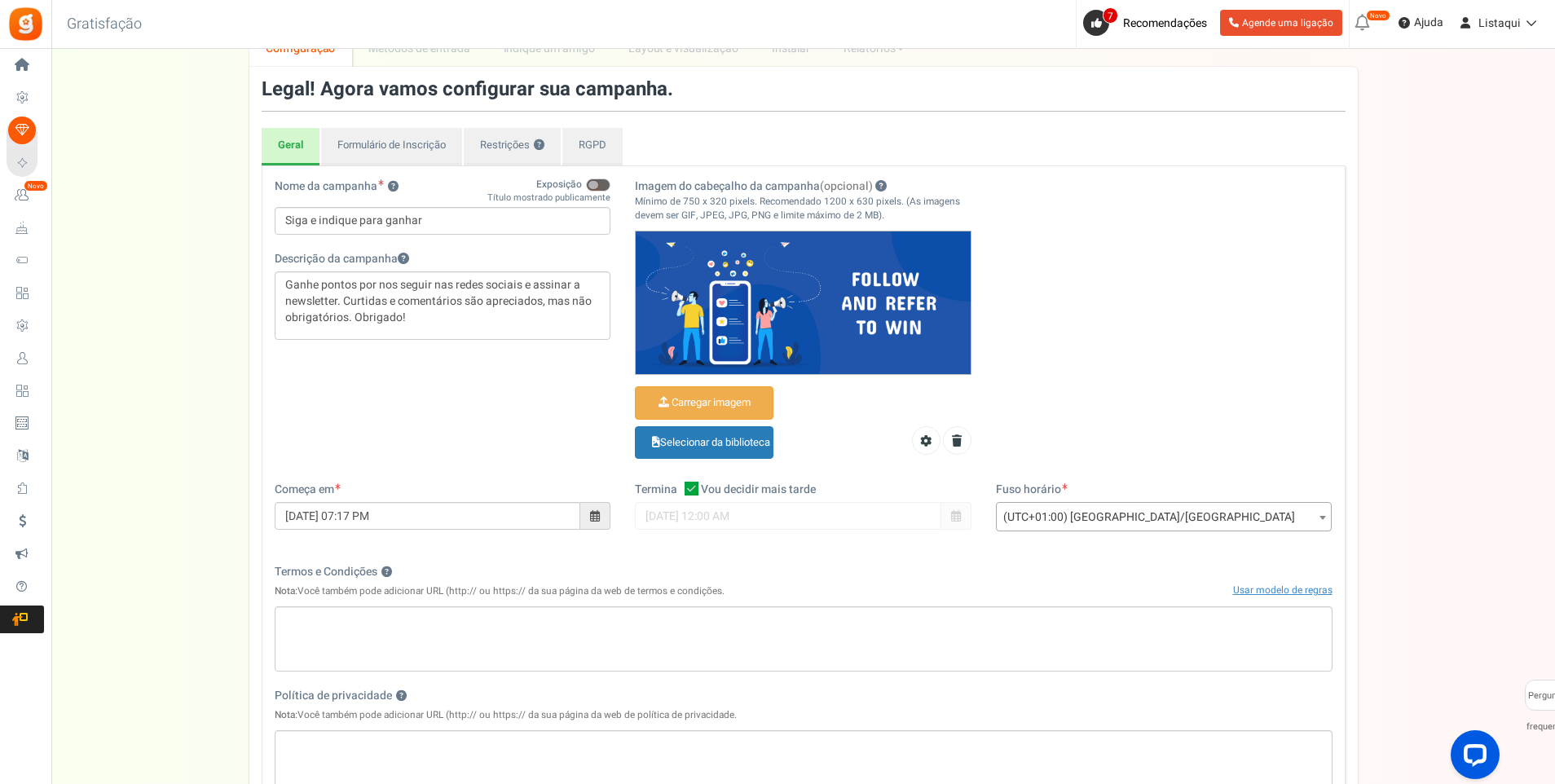
scroll to position [0, 0]
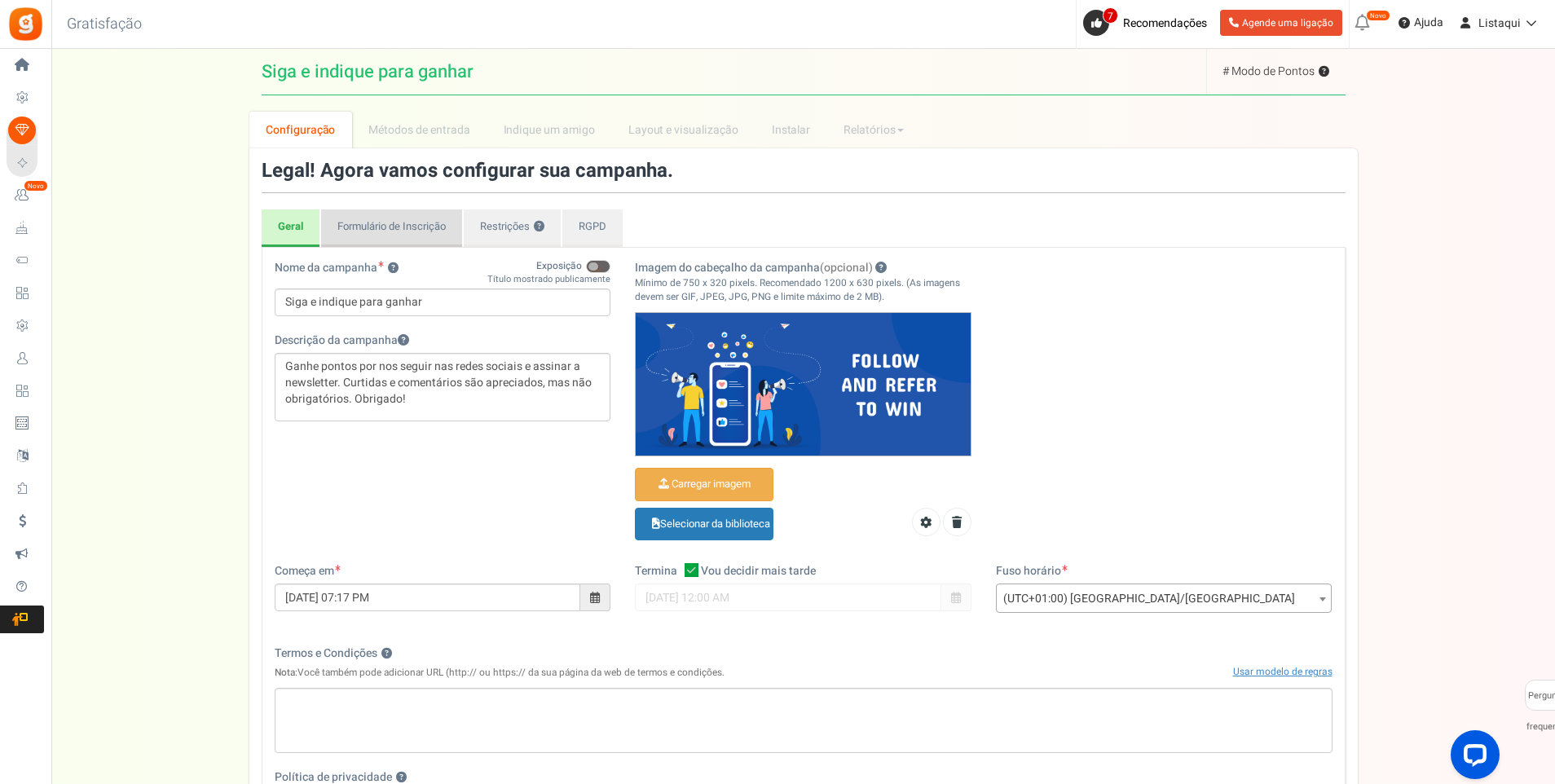
click at [397, 231] on link "Formulário de Inscrição" at bounding box center [391, 228] width 141 height 37
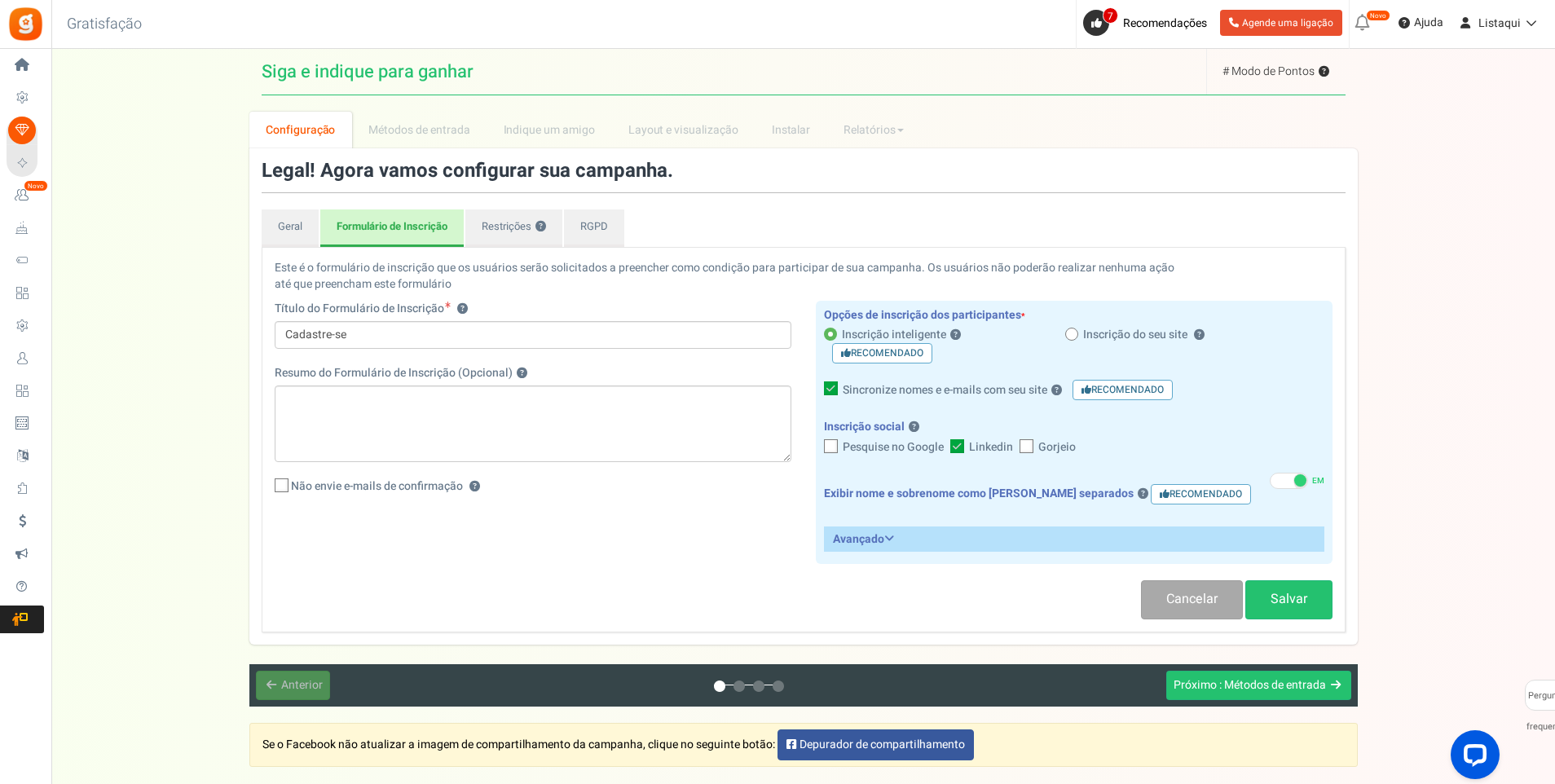
click at [834, 448] on icon at bounding box center [831, 447] width 11 height 11
click at [819, 448] on input "Pesquise no Google" at bounding box center [813, 448] width 11 height 11
checkbox input "true"
click at [1027, 446] on icon at bounding box center [1027, 447] width 11 height 11
click at [1014, 446] on input "Gorjeio" at bounding box center [1009, 448] width 11 height 11
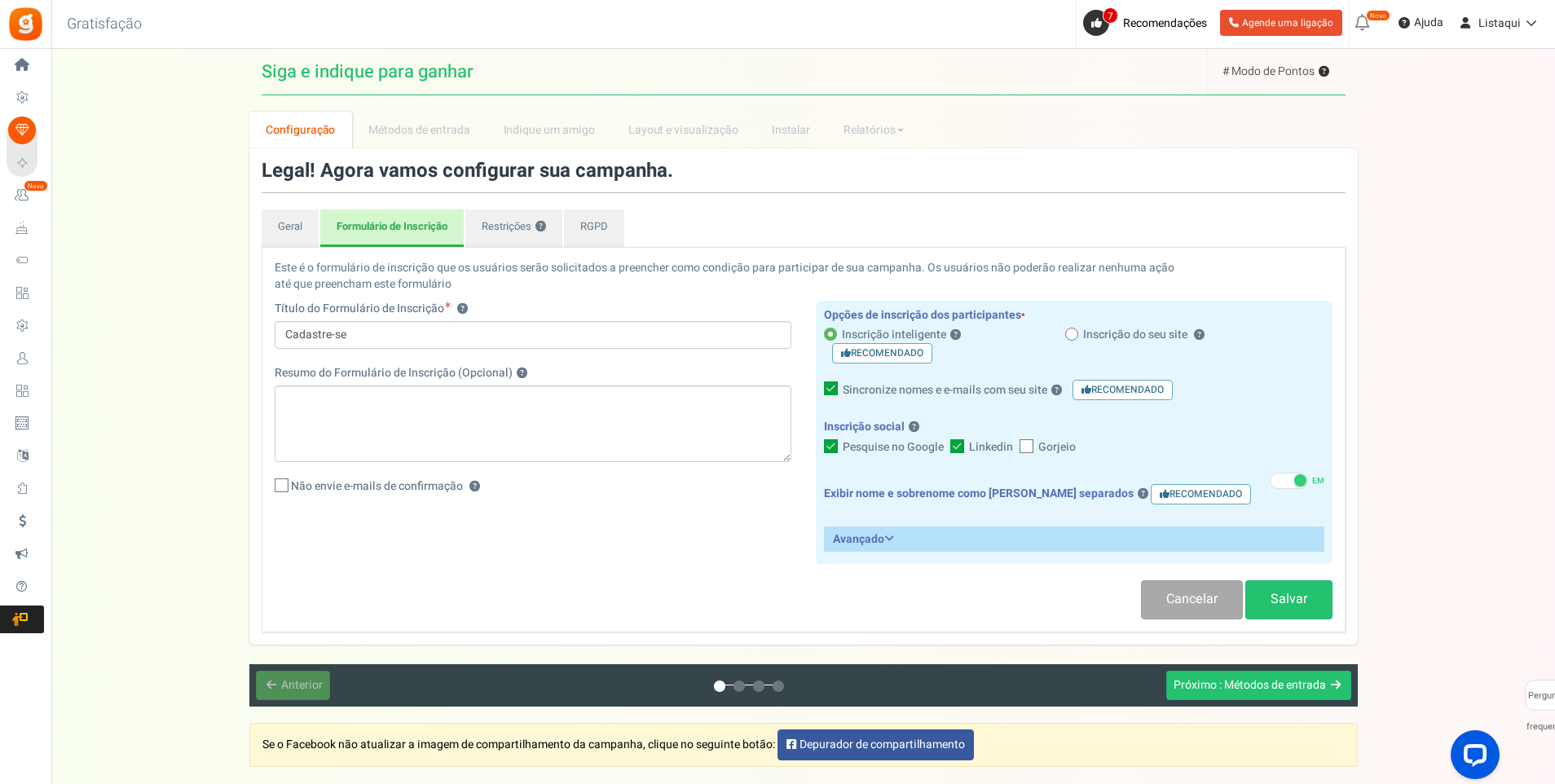
checkbox input "true"
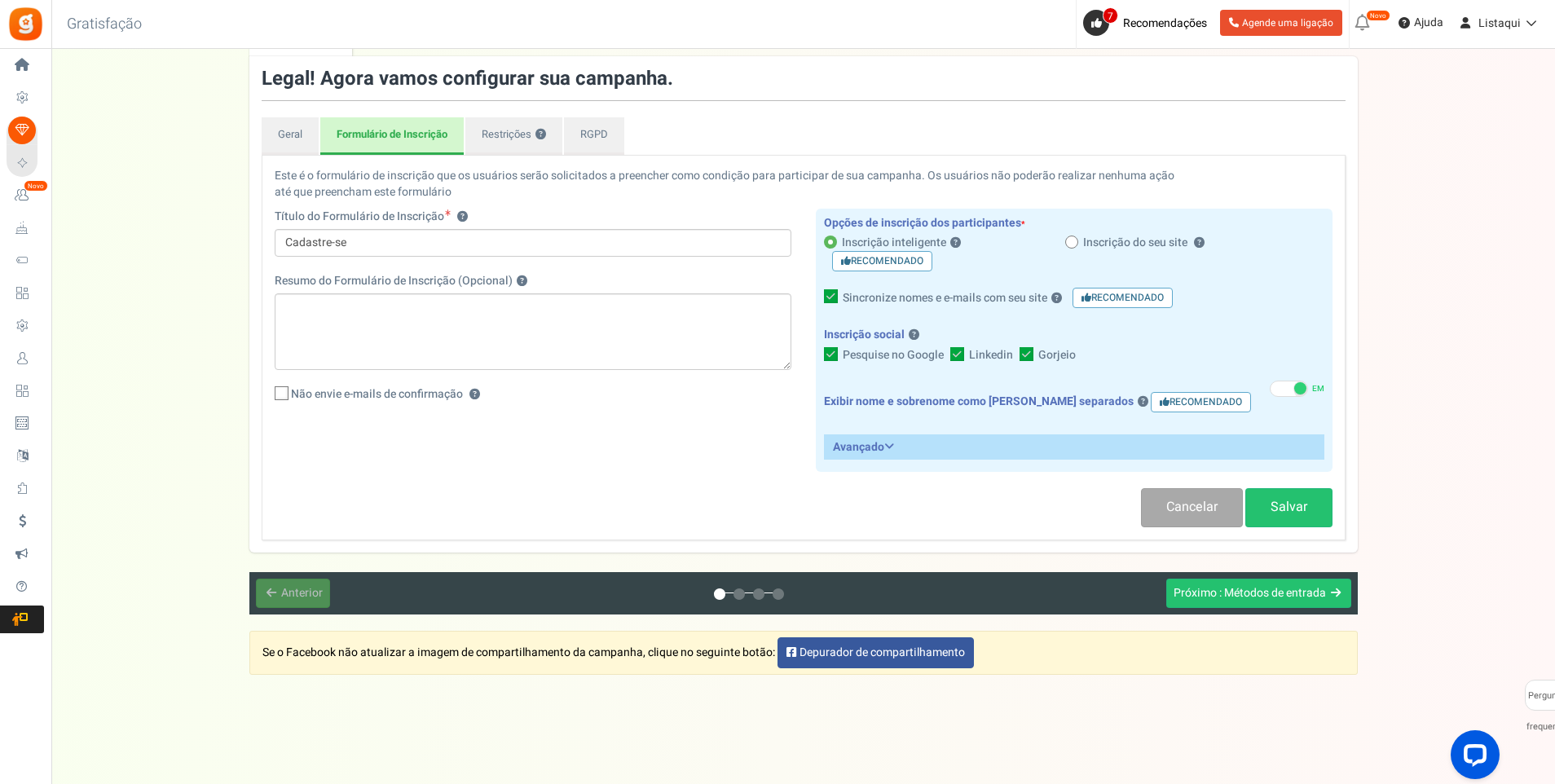
scroll to position [98, 0]
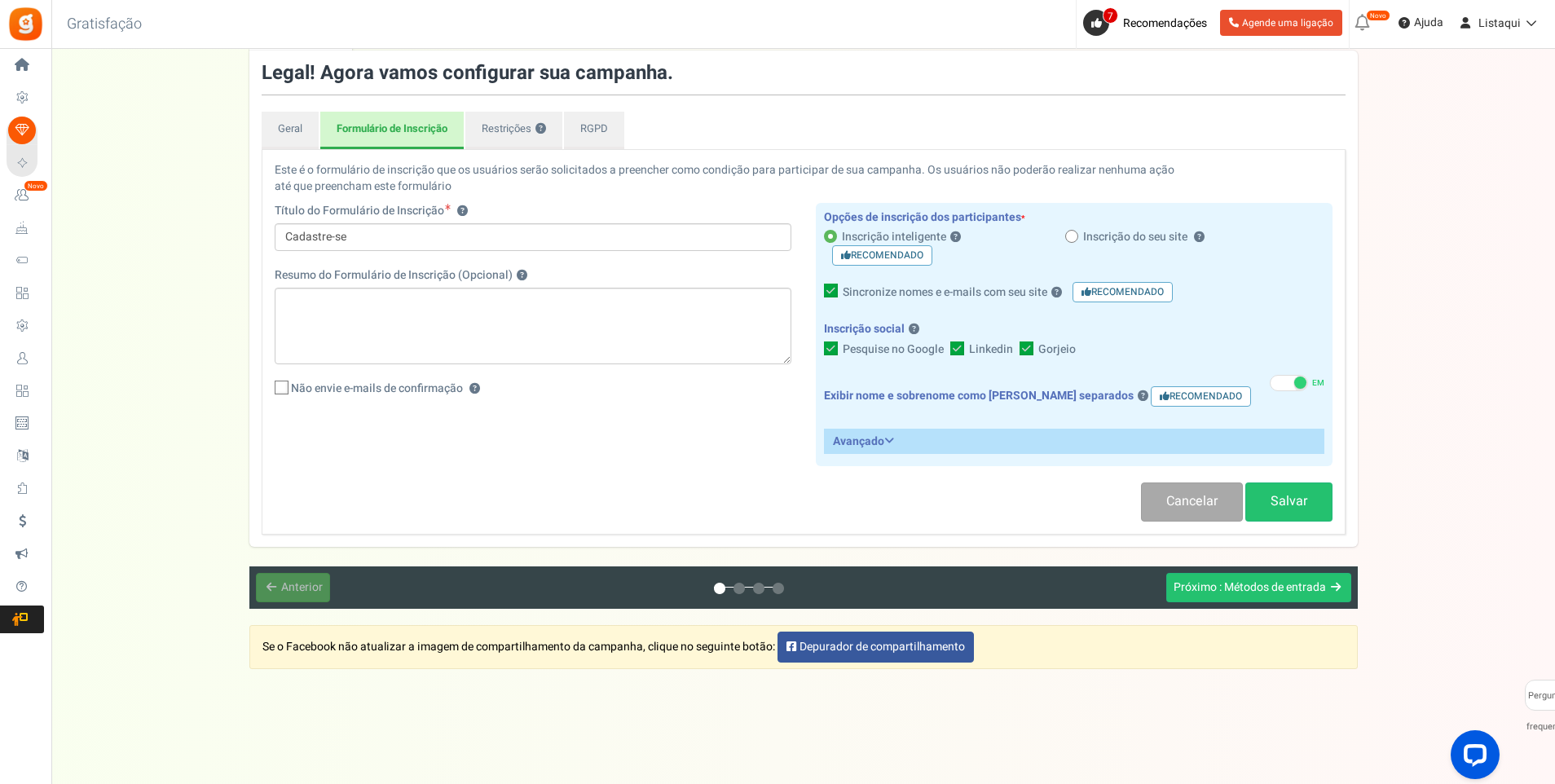
click at [886, 438] on icon at bounding box center [890, 441] width 10 height 12
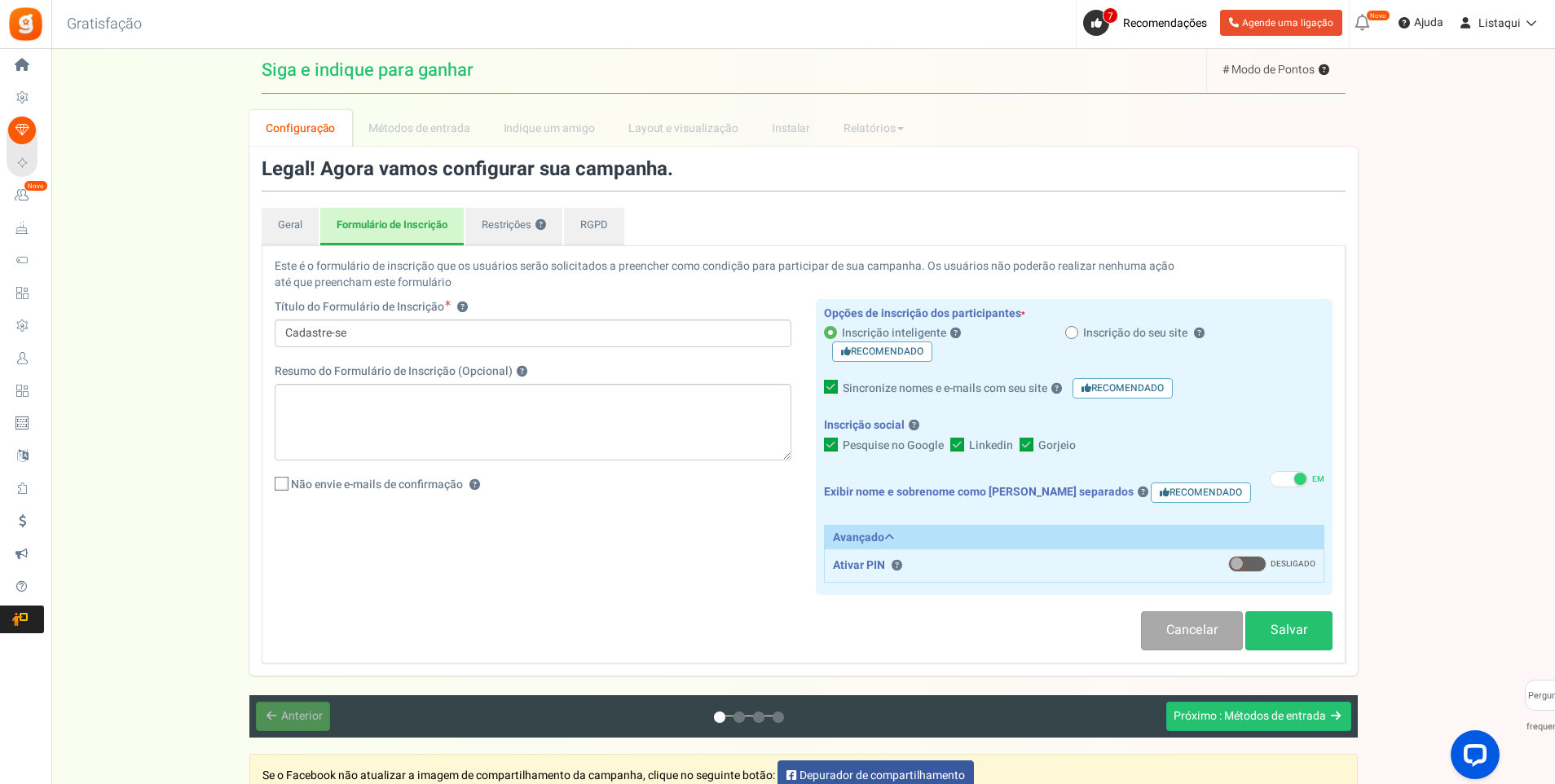
scroll to position [0, 0]
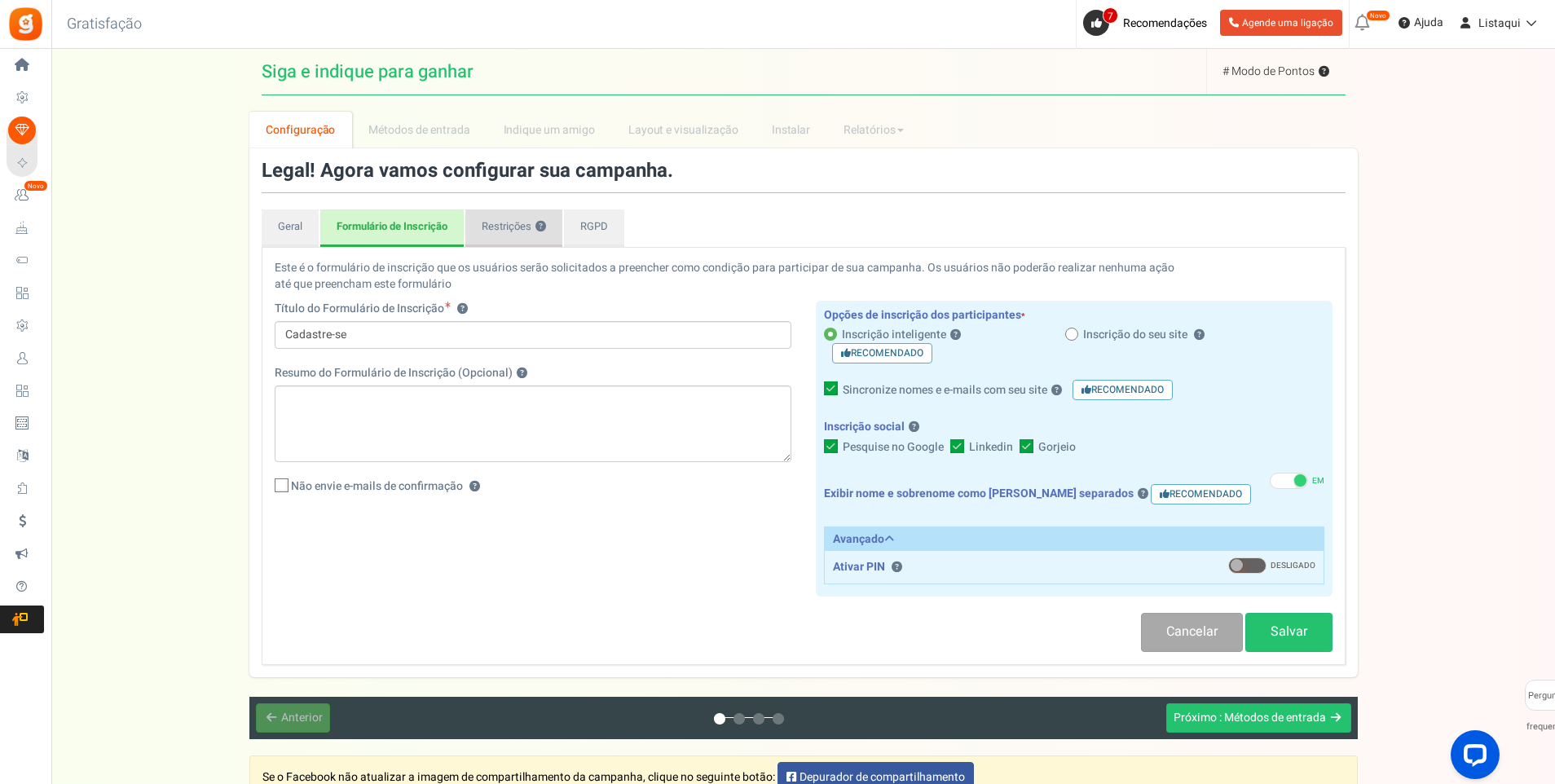
click at [521, 236] on link "Restrições ?" at bounding box center [514, 228] width 97 height 37
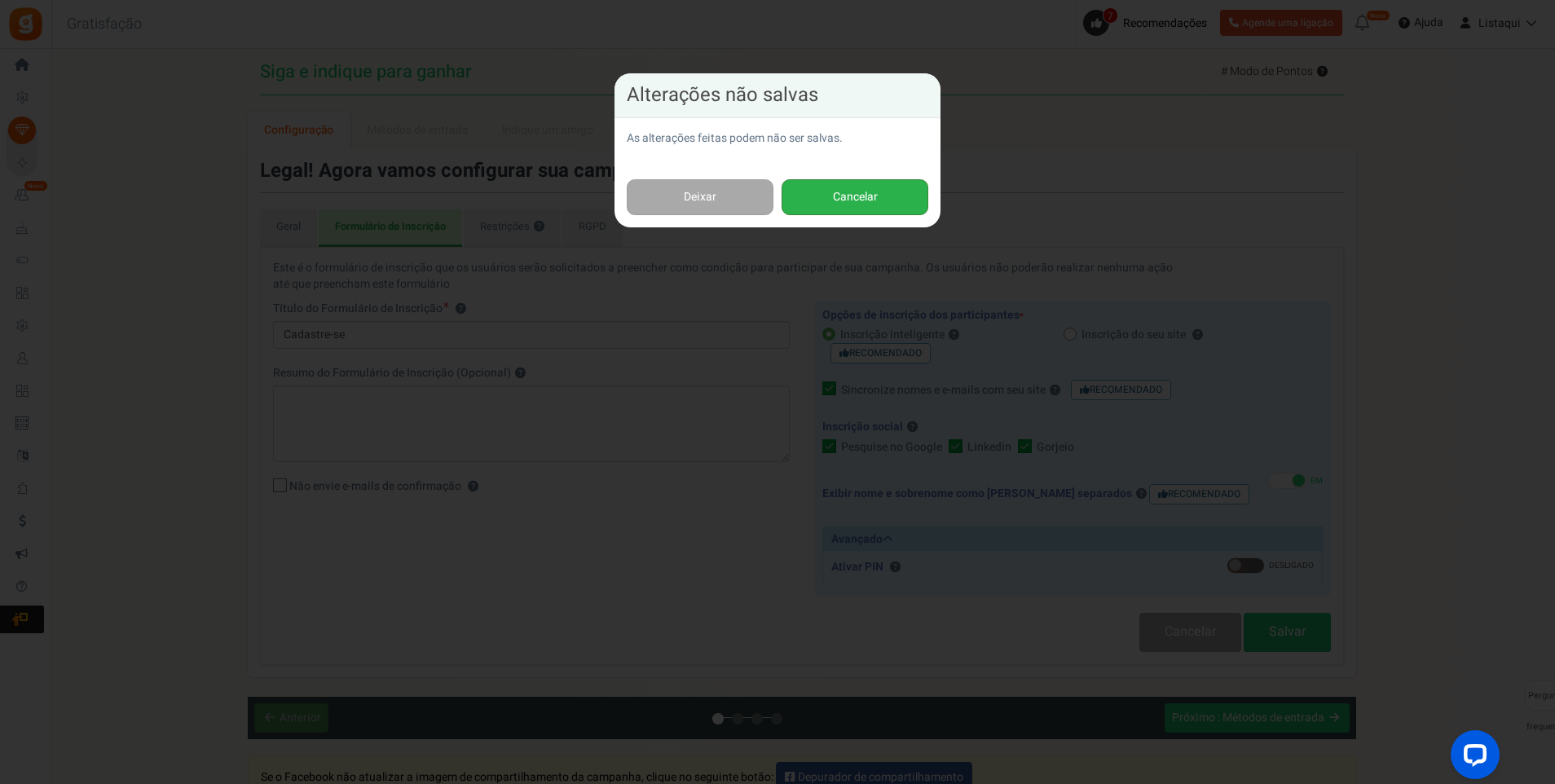
click at [854, 207] on button "Cancelar" at bounding box center [854, 197] width 147 height 36
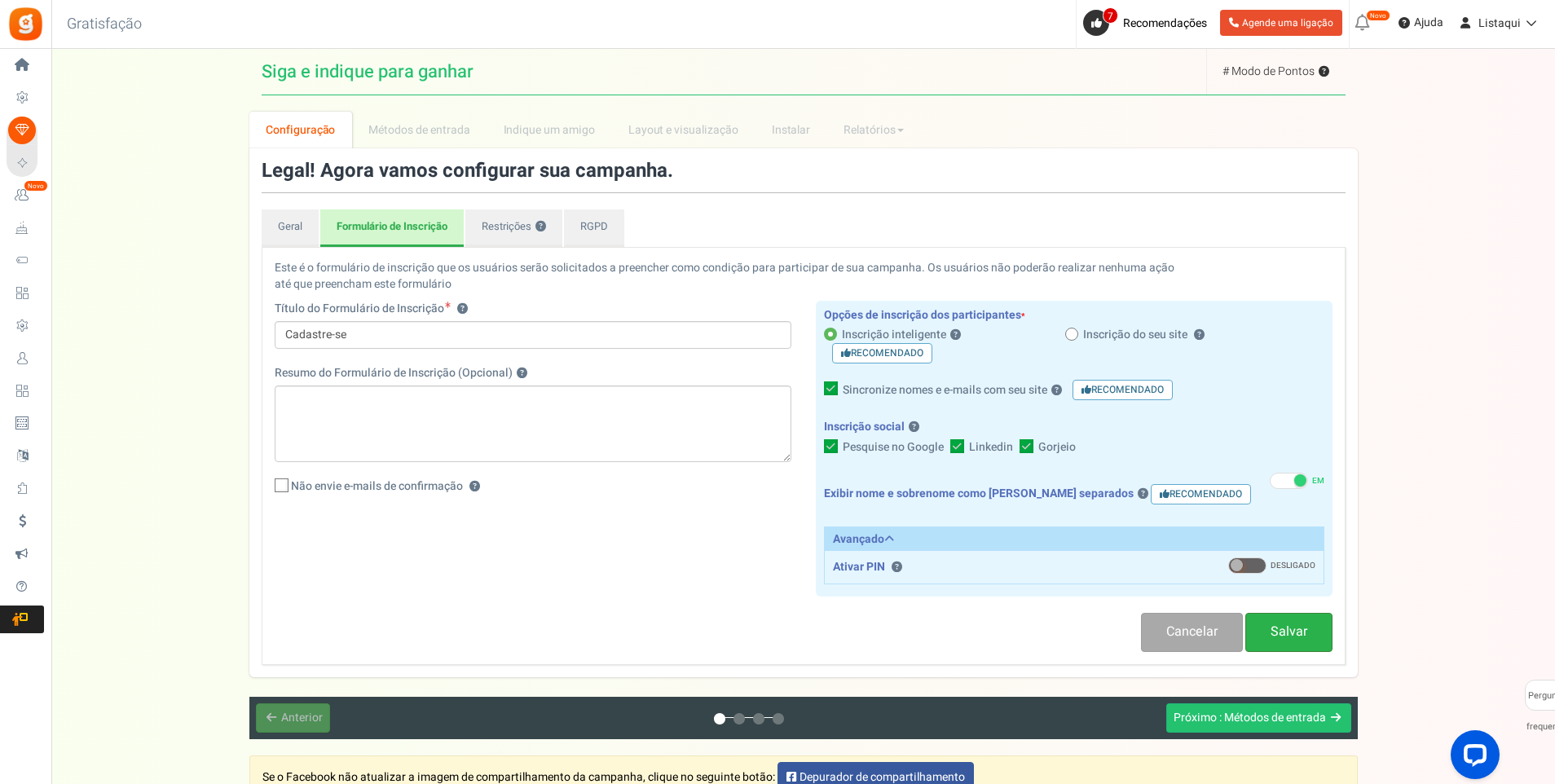
click at [1305, 634] on link "Salvar" at bounding box center [1288, 632] width 87 height 38
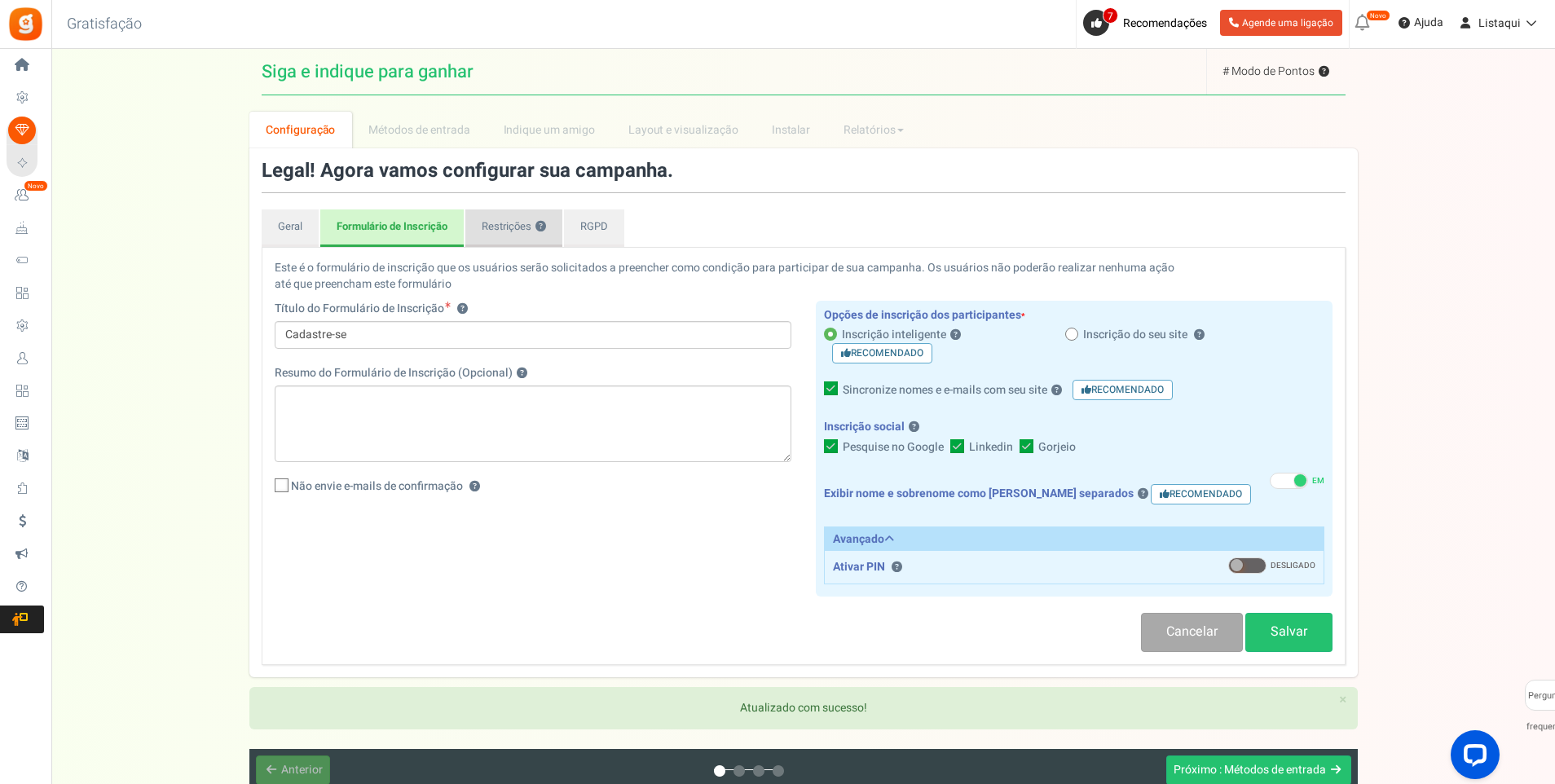
click at [504, 230] on font "Restrições" at bounding box center [507, 226] width 50 height 15
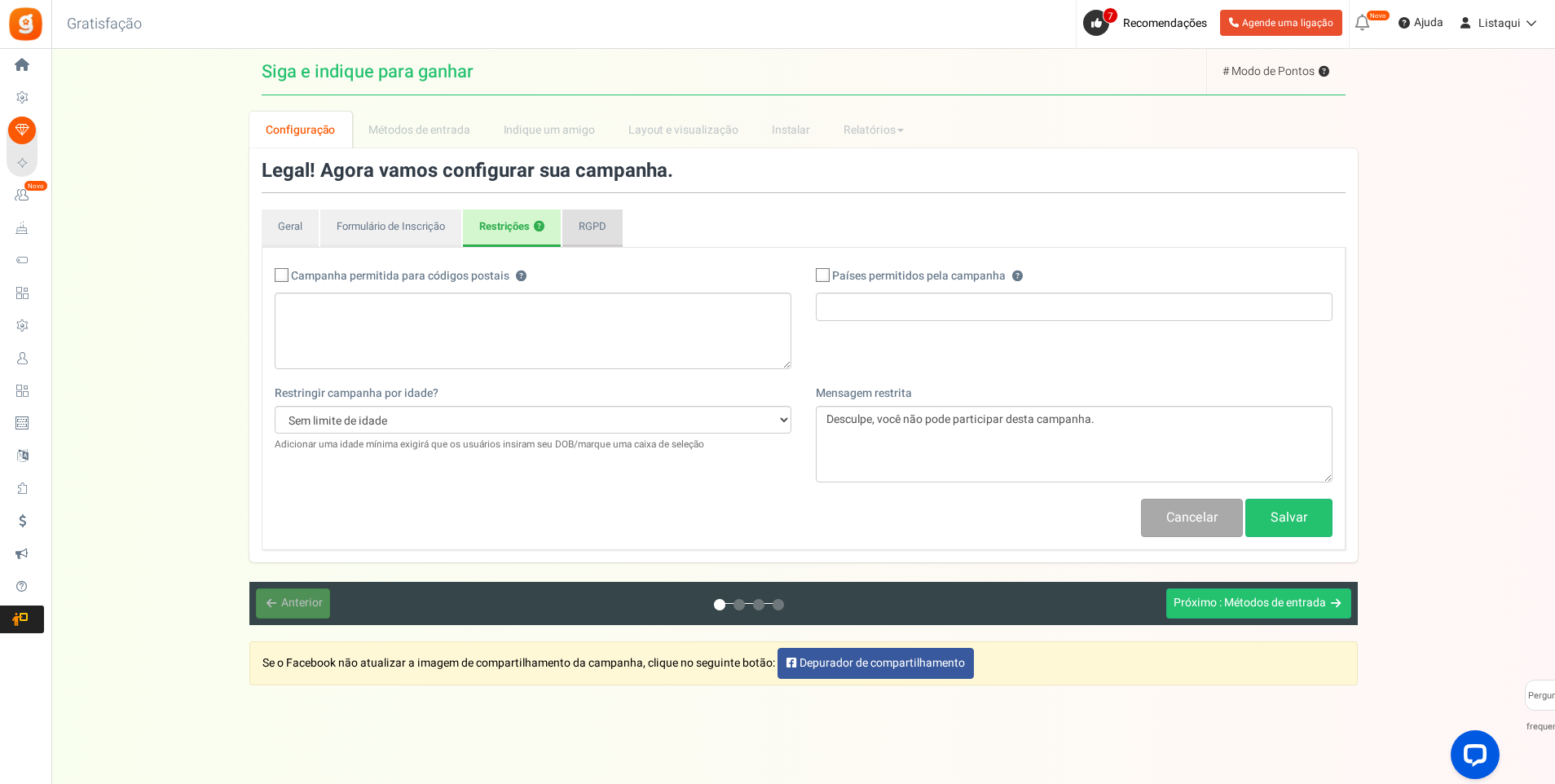
click at [595, 232] on link "RGPD" at bounding box center [592, 228] width 60 height 37
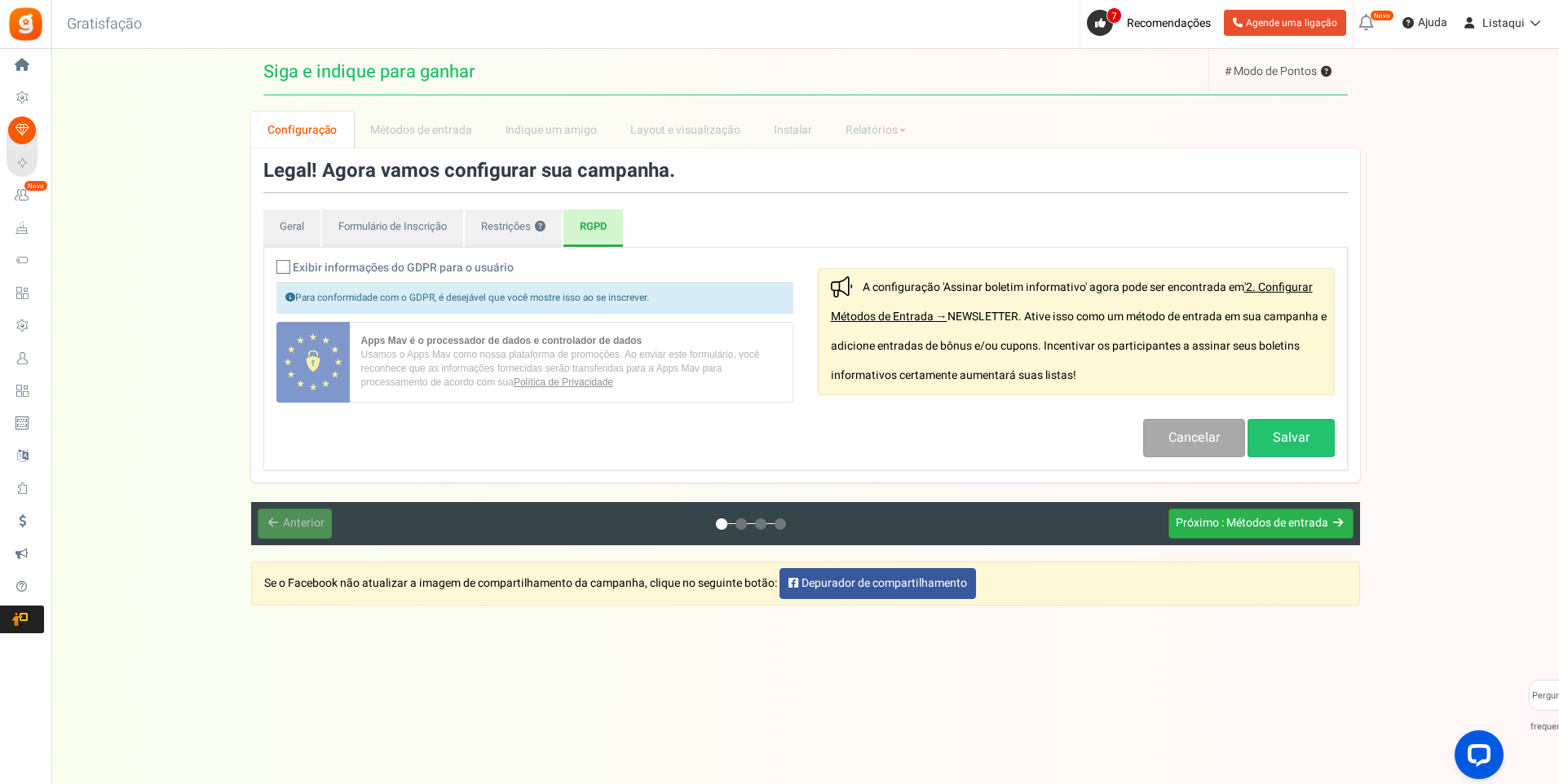
click at [1253, 522] on span ": Métodos de entrada" at bounding box center [1274, 523] width 106 height 17
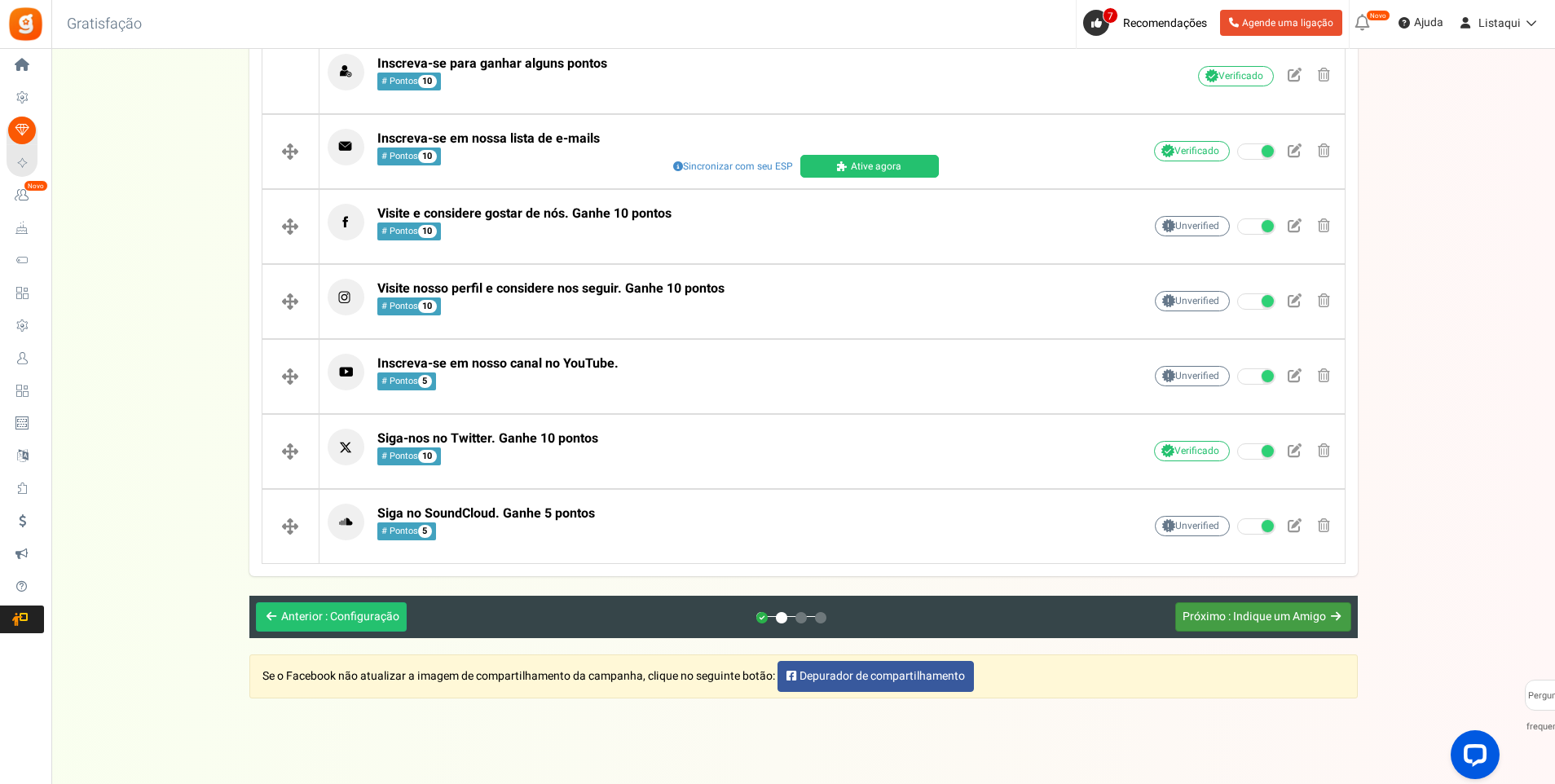
scroll to position [504, 0]
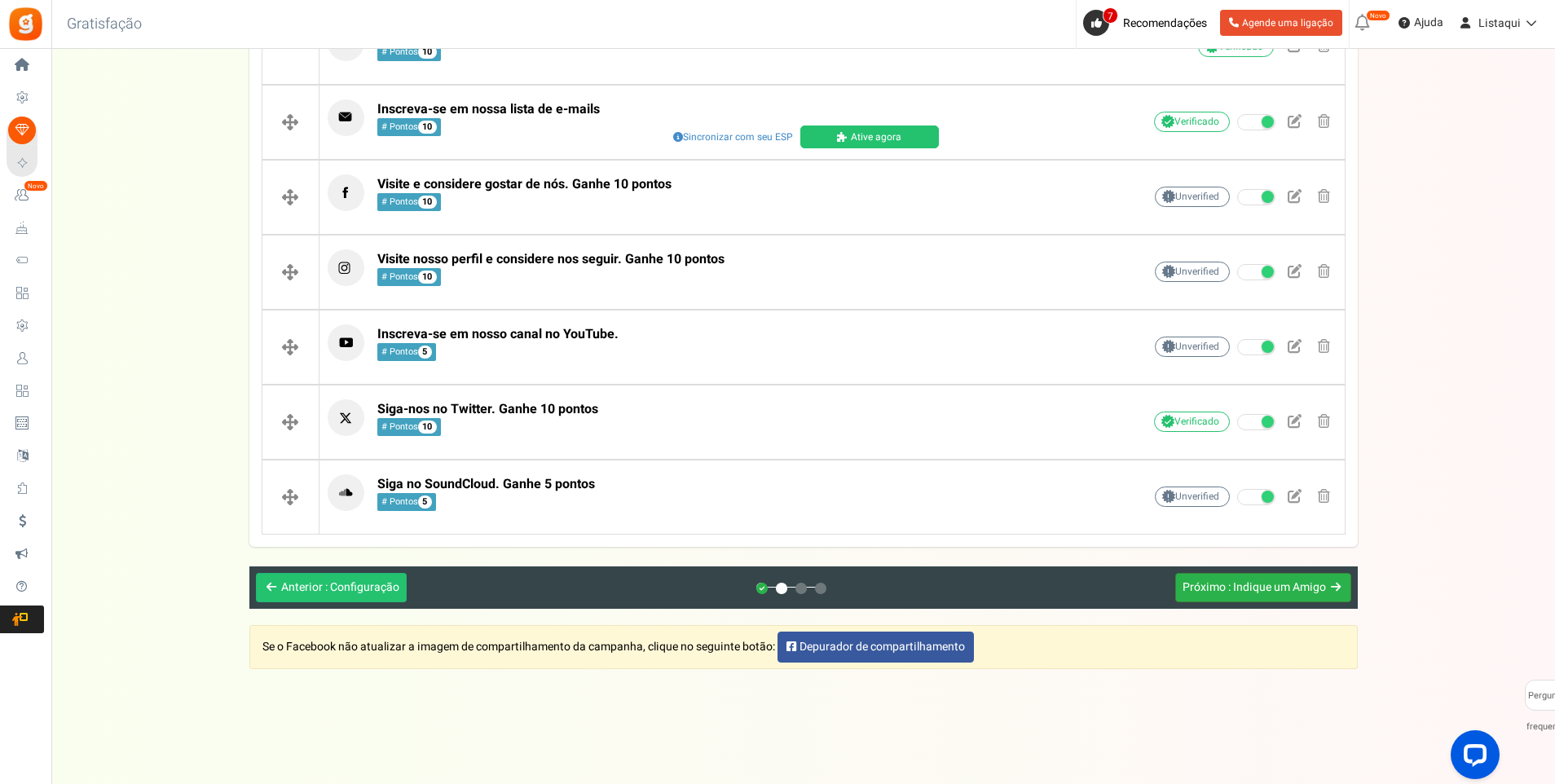
click at [1295, 588] on span ": Indique um Amigo" at bounding box center [1277, 588] width 98 height 17
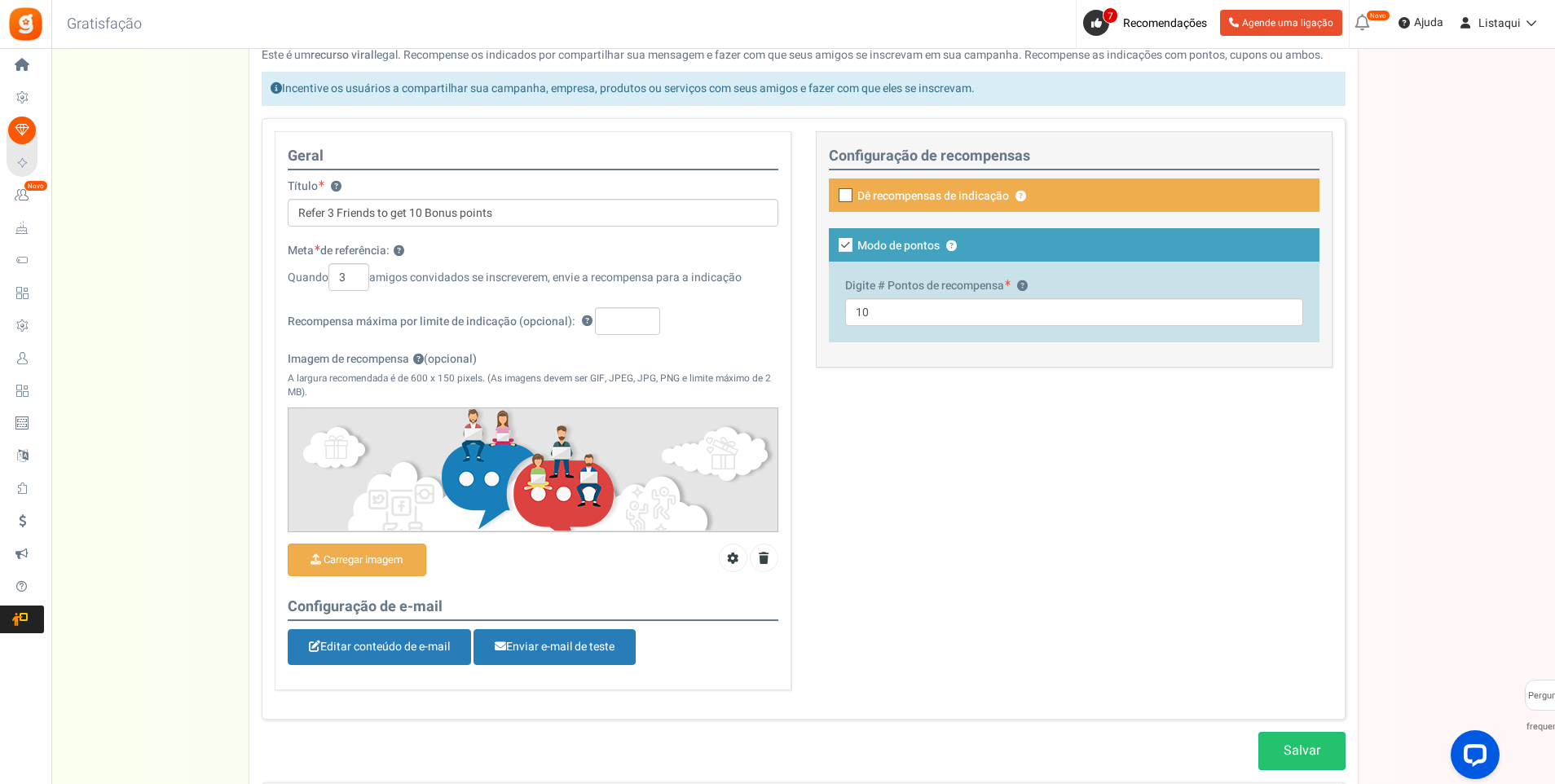
scroll to position [163, 0]
click at [515, 214] on input "Refer 3 Friends to get 10 Bonus points" at bounding box center [533, 212] width 491 height 28
drag, startPoint x: 515, startPoint y: 214, endPoint x: 283, endPoint y: 220, distance: 232.1
click at [283, 220] on div "Geral Título ? Refer 3 Friends to get 10 Bonus points Meta de referência: ? Qua…" at bounding box center [533, 409] width 517 height 559
paste input "Indique 3 amigos para ganhar 10 pontos de bônu"
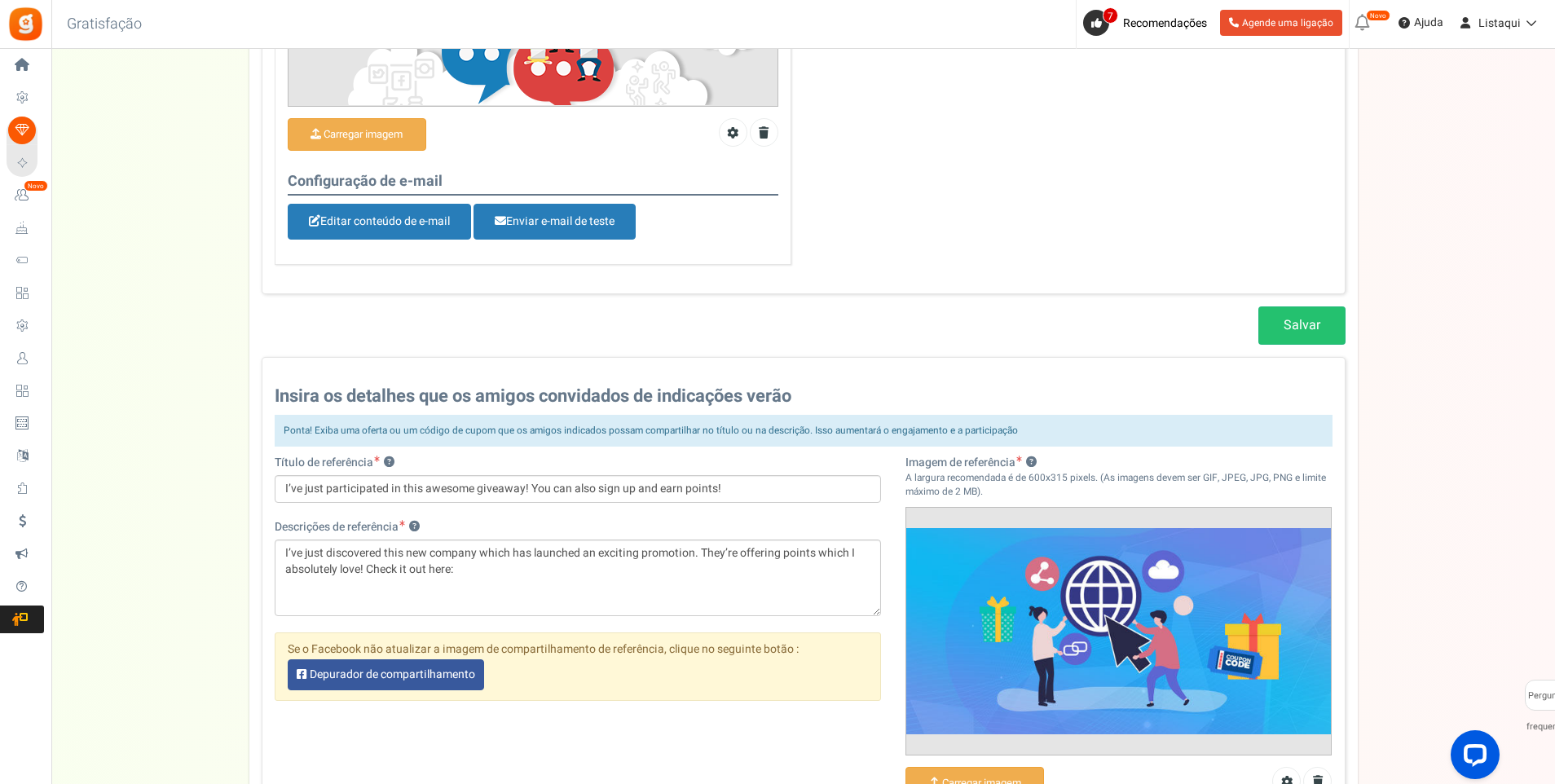
scroll to position [733, 0]
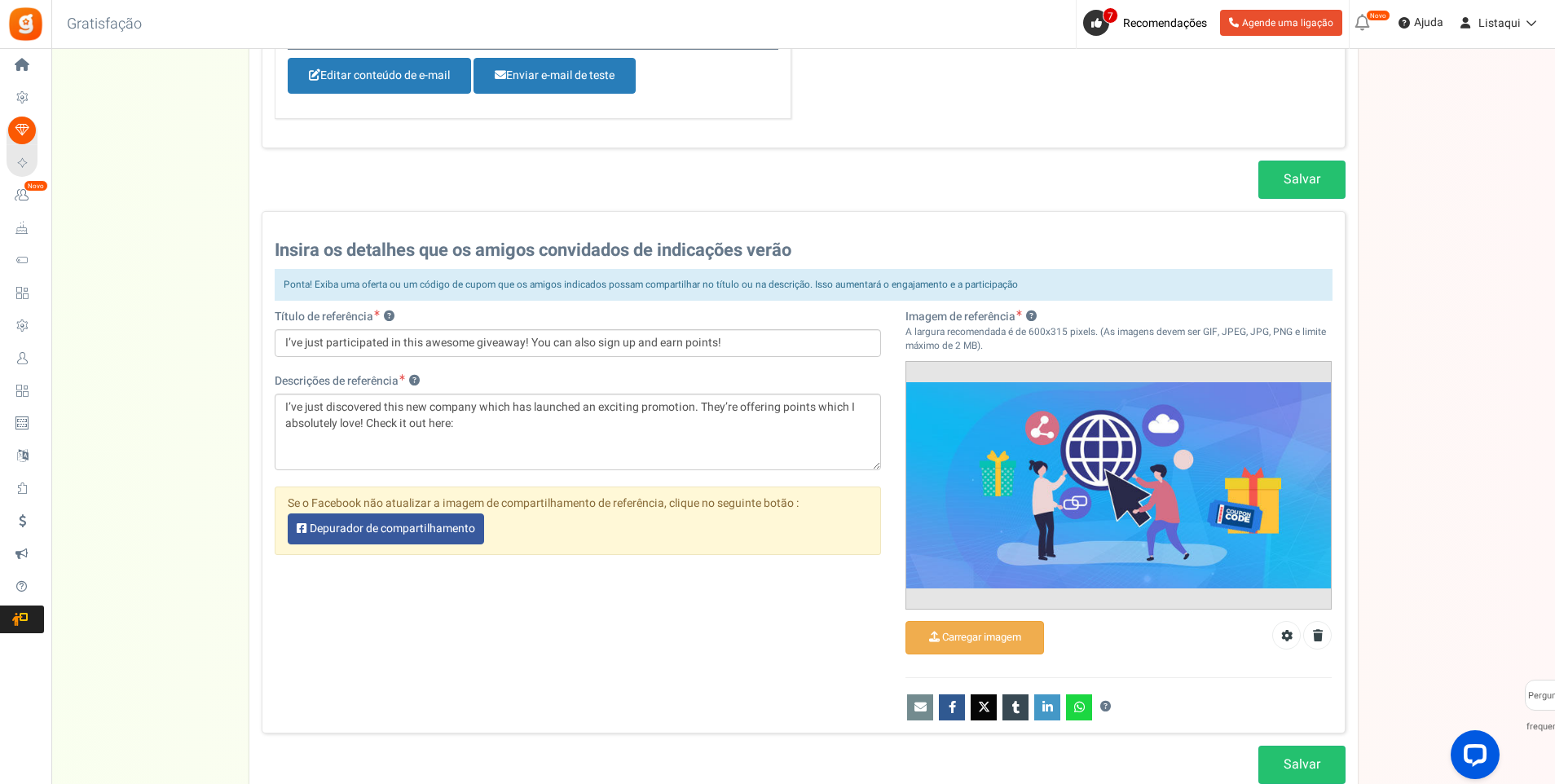
type input "Indique 3 amigos para ganhar 10 pontos de bônus"
drag, startPoint x: 735, startPoint y: 342, endPoint x: 210, endPoint y: 343, distance: 525.0
click at [208, 346] on div "Configuração Prize Métodos de entrada Reward Setup Indique um amigo Layout e vi…" at bounding box center [803, 118] width 1504 height 1481
paste input "Acabei de participar de um sorteio incrível! Você também pode se inscrever e ga…"
type input "Acabei de participar de um sorteio incrível! Você também pode se inscrever e ga…"
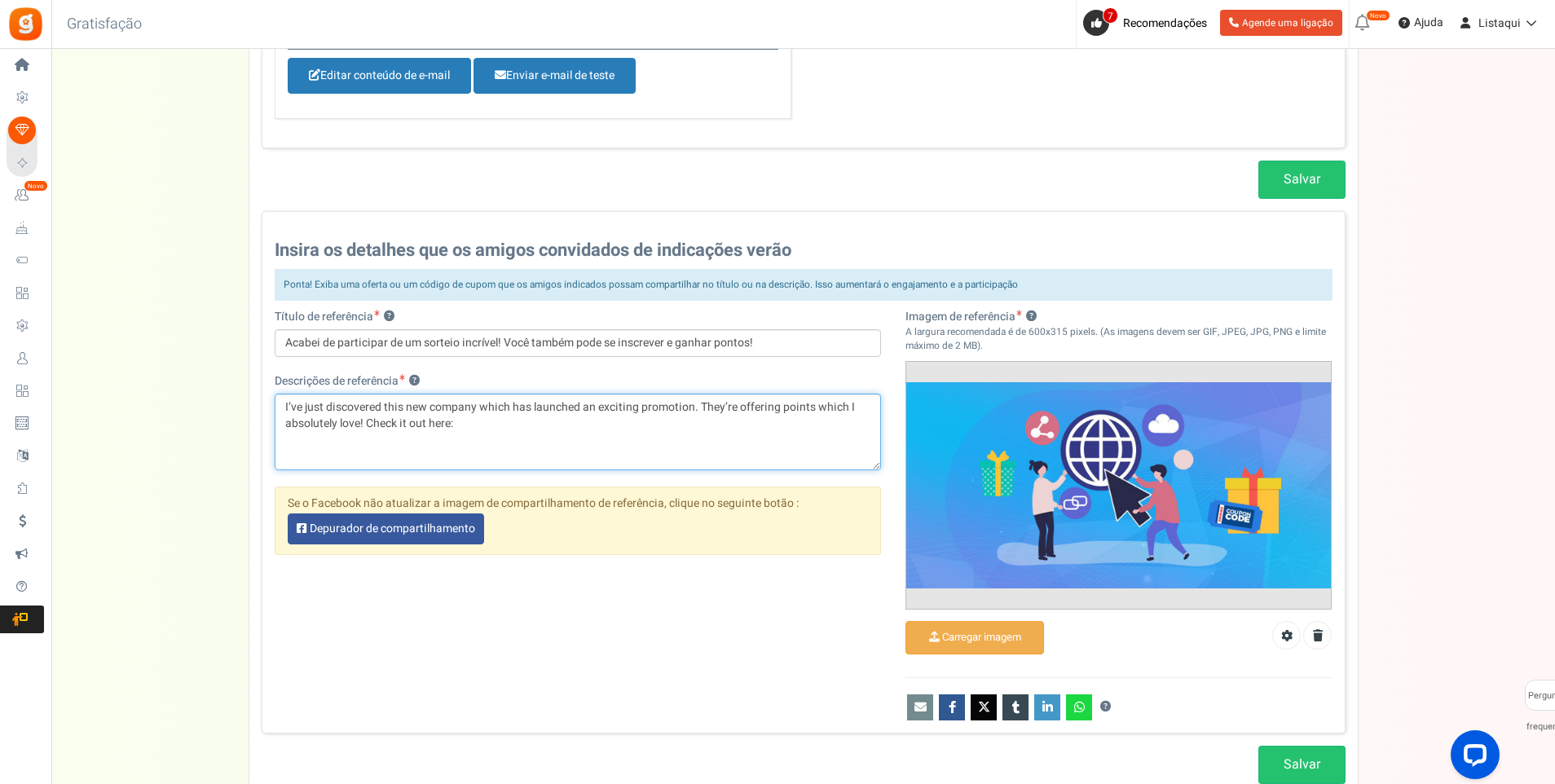
drag, startPoint x: 470, startPoint y: 427, endPoint x: 273, endPoint y: 404, distance: 198.3
click at [273, 404] on div "Título de referência ? Acabei de participar de um sorteio incrível! Você também…" at bounding box center [578, 440] width 632 height 263
paste textarea "Acabei de descobrir uma nova empresa que lançou uma promoção incrível. Eles est…"
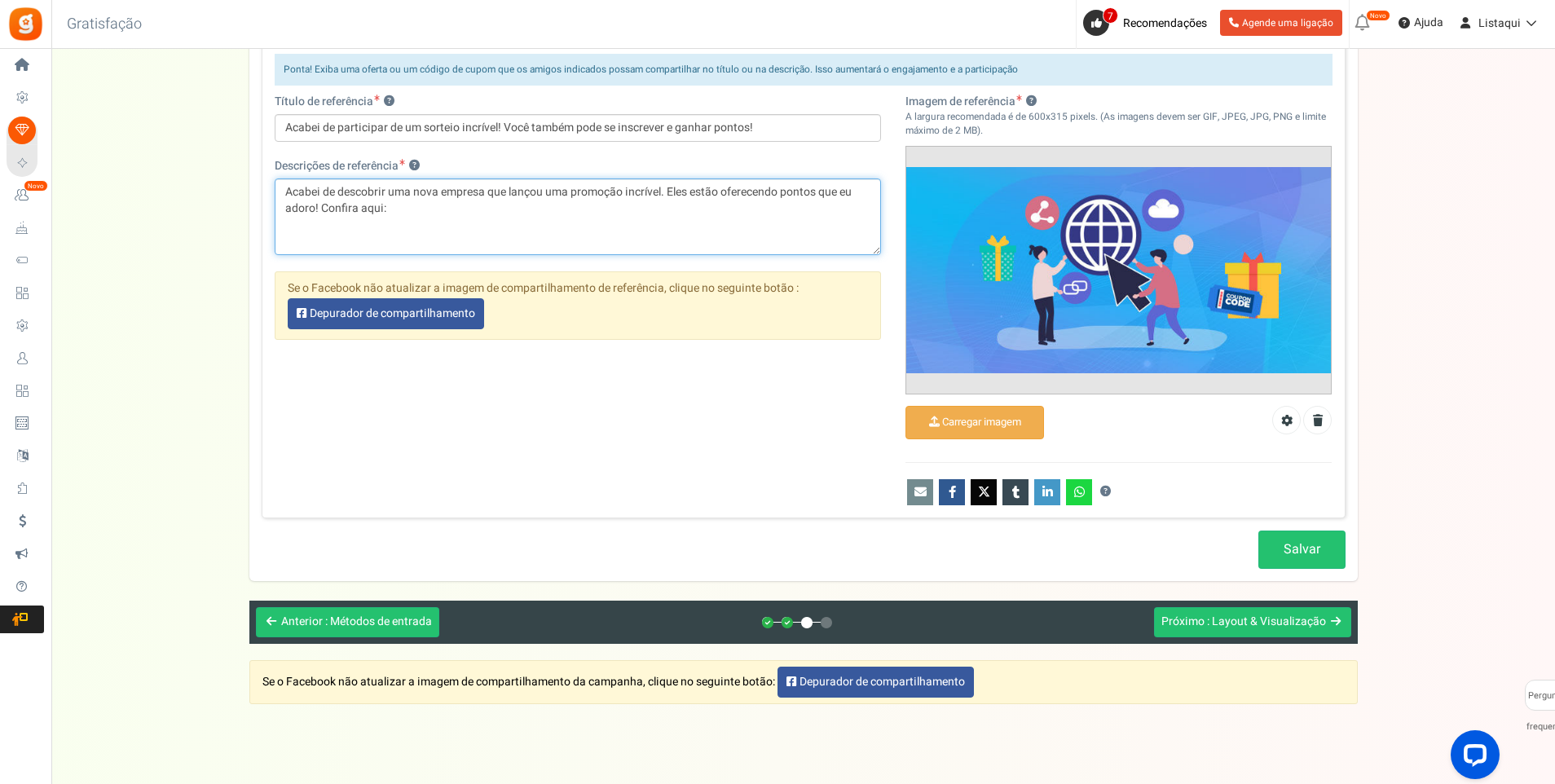
scroll to position [978, 0]
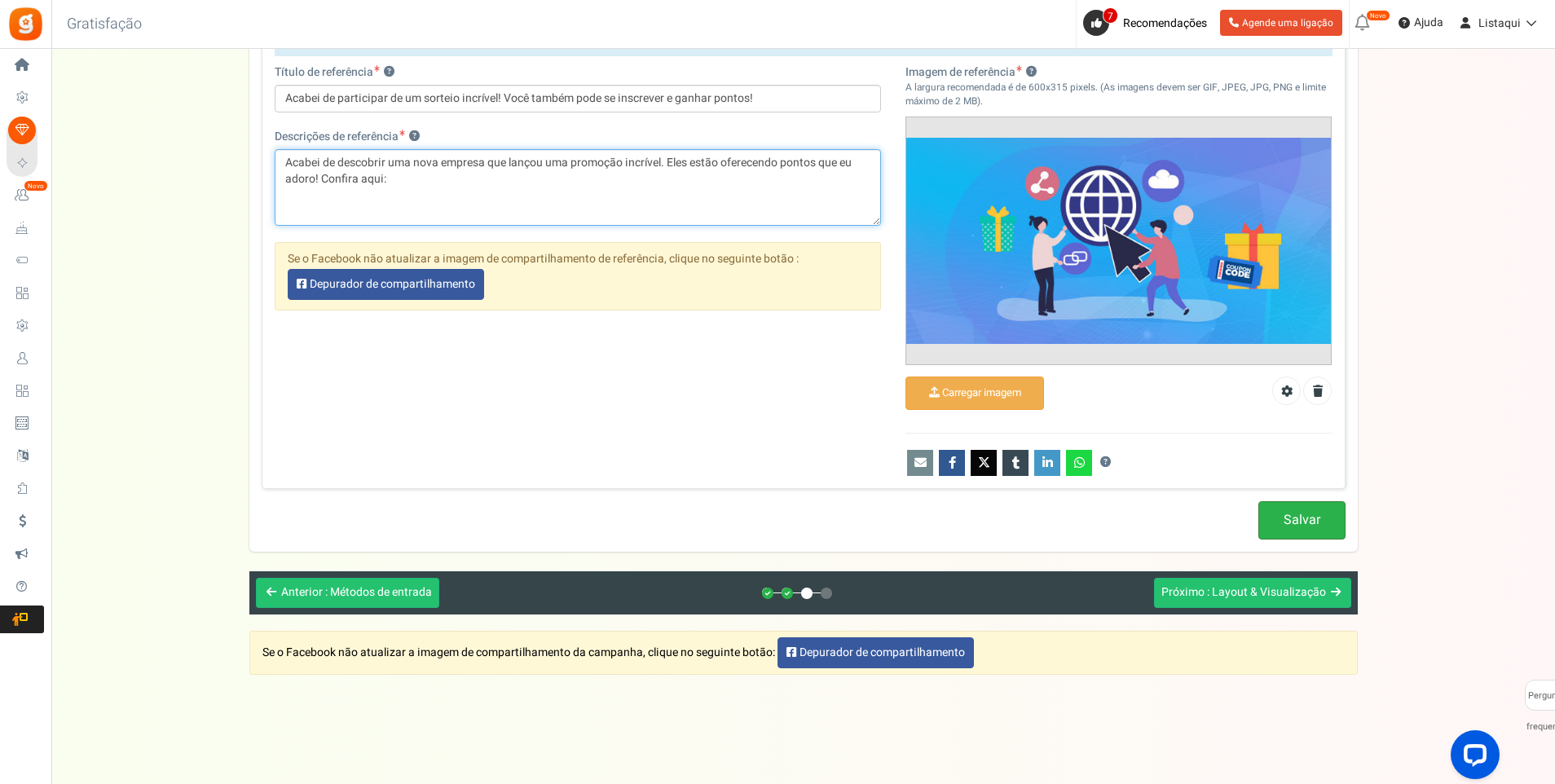
type textarea "Acabei de descobrir uma nova empresa que lançou uma promoção incrível. Eles est…"
click at [1296, 520] on link "Salvar" at bounding box center [1302, 520] width 87 height 38
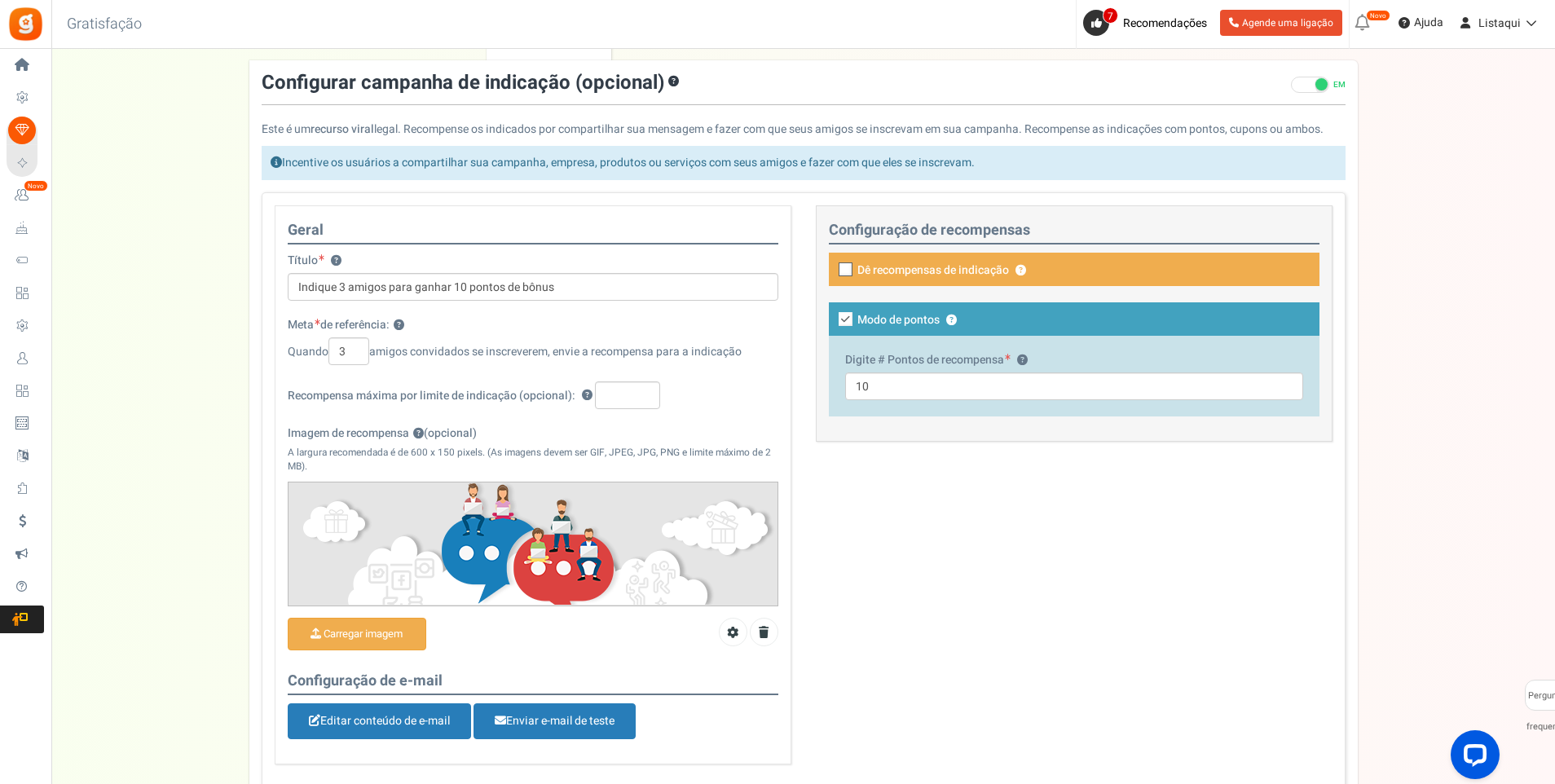
scroll to position [81, 0]
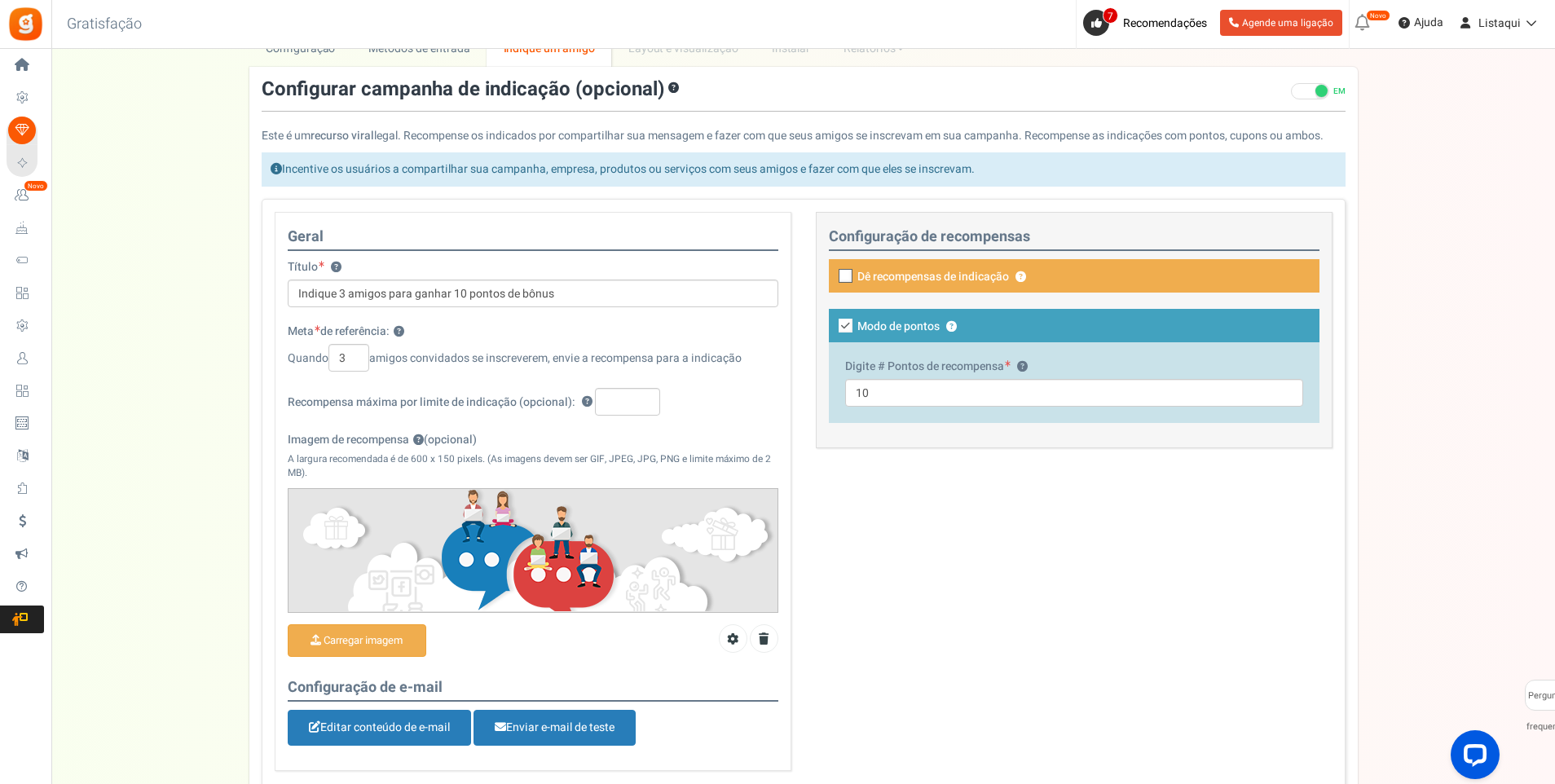
click at [845, 275] on icon at bounding box center [847, 276] width 11 height 11
click at [845, 275] on input "Dê recompensas de indicação ? Coupon over" at bounding box center [1068, 286] width 491 height 28
checkbox input "true"
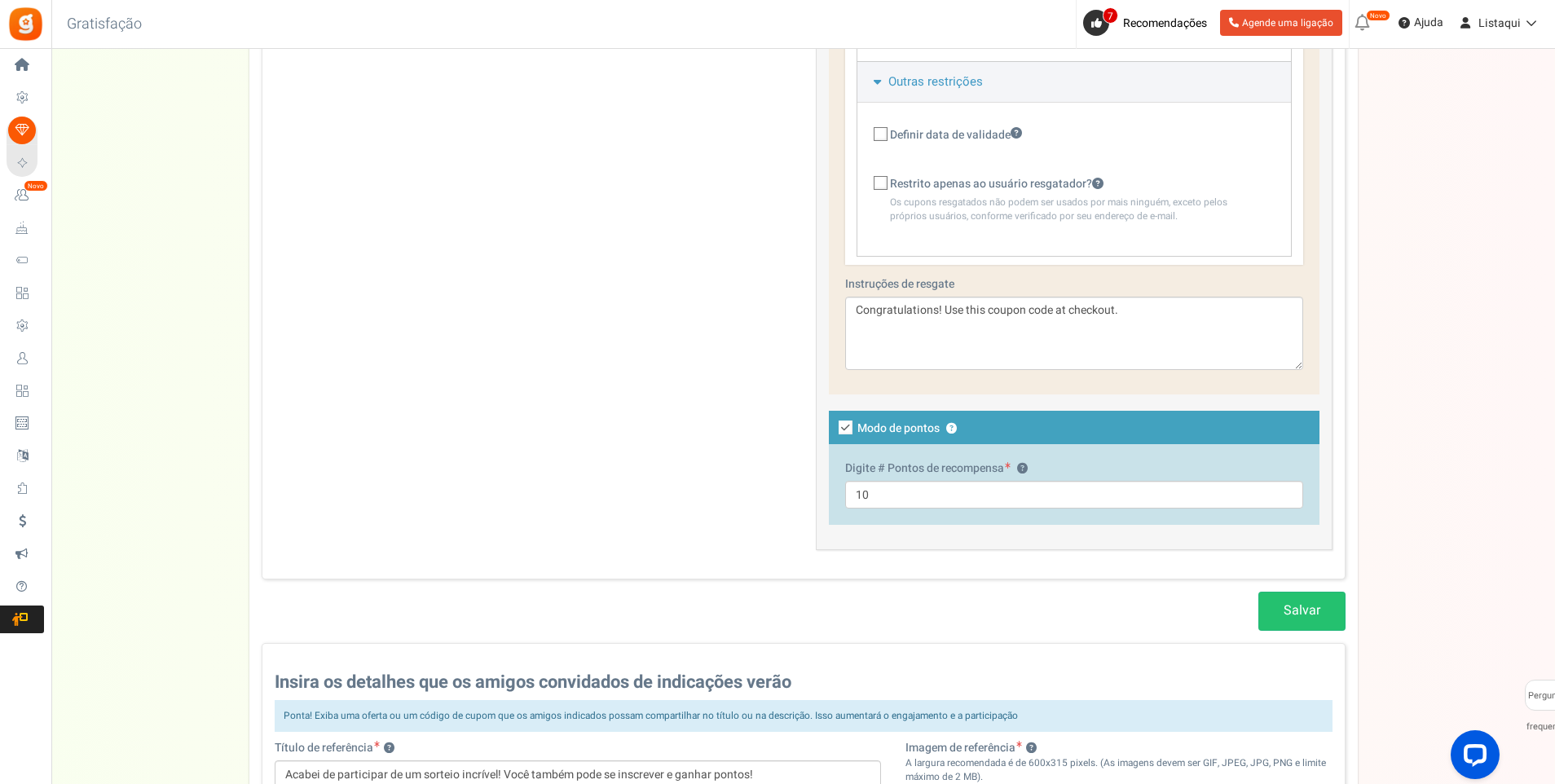
scroll to position [896, 0]
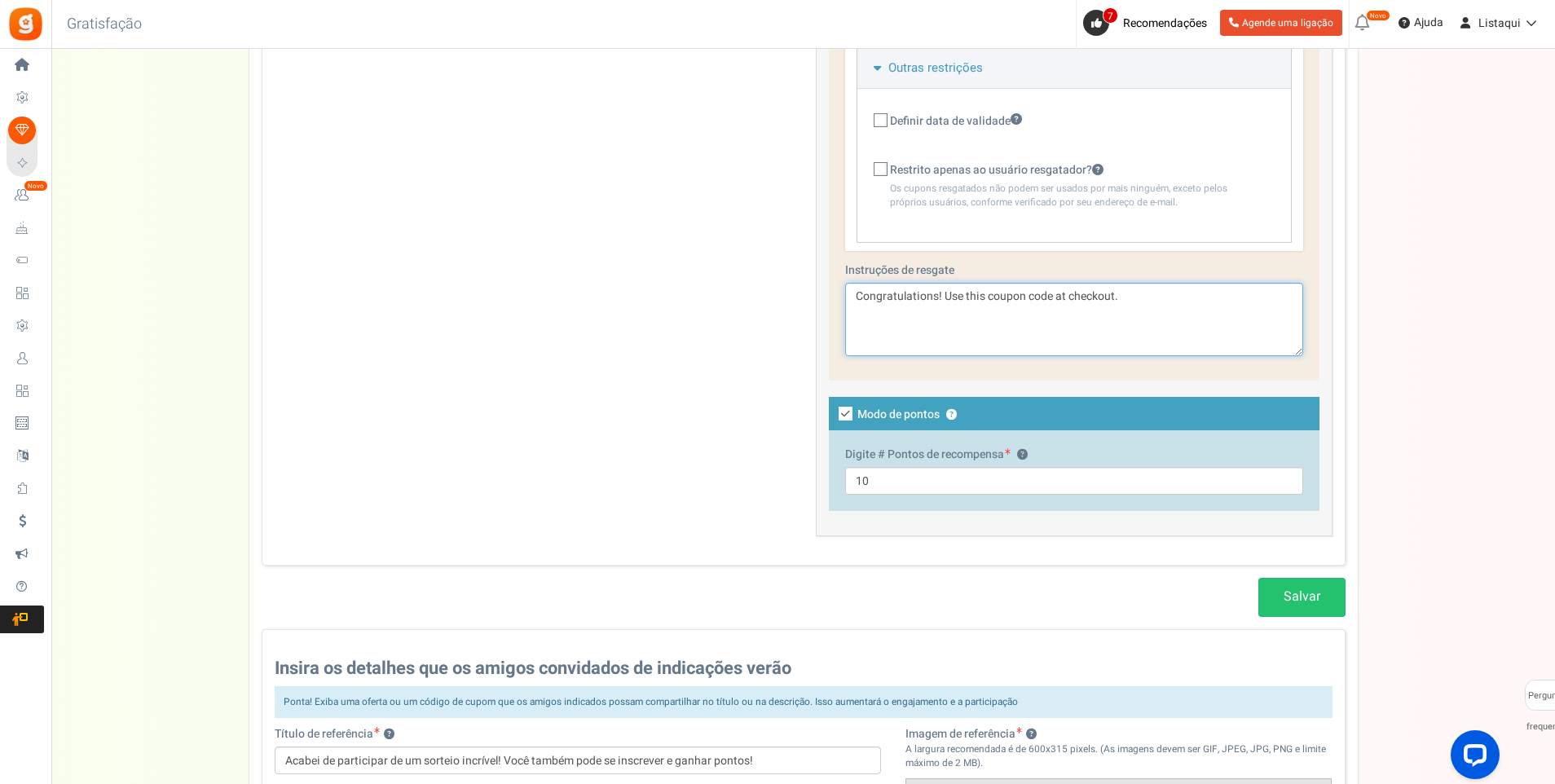
drag, startPoint x: 1130, startPoint y: 286, endPoint x: 846, endPoint y: 296, distance: 284.2
click at [846, 297] on textarea "Congratulations! Use this coupon code at checkout." at bounding box center [1075, 319] width 458 height 74
paste textarea "Parabéns! Use este código de cupom ao finalizar a compra"
type textarea "Parabéns! Use este código de cupom ao finalizar a compra."
drag, startPoint x: 1028, startPoint y: 282, endPoint x: 1386, endPoint y: 261, distance: 358.6
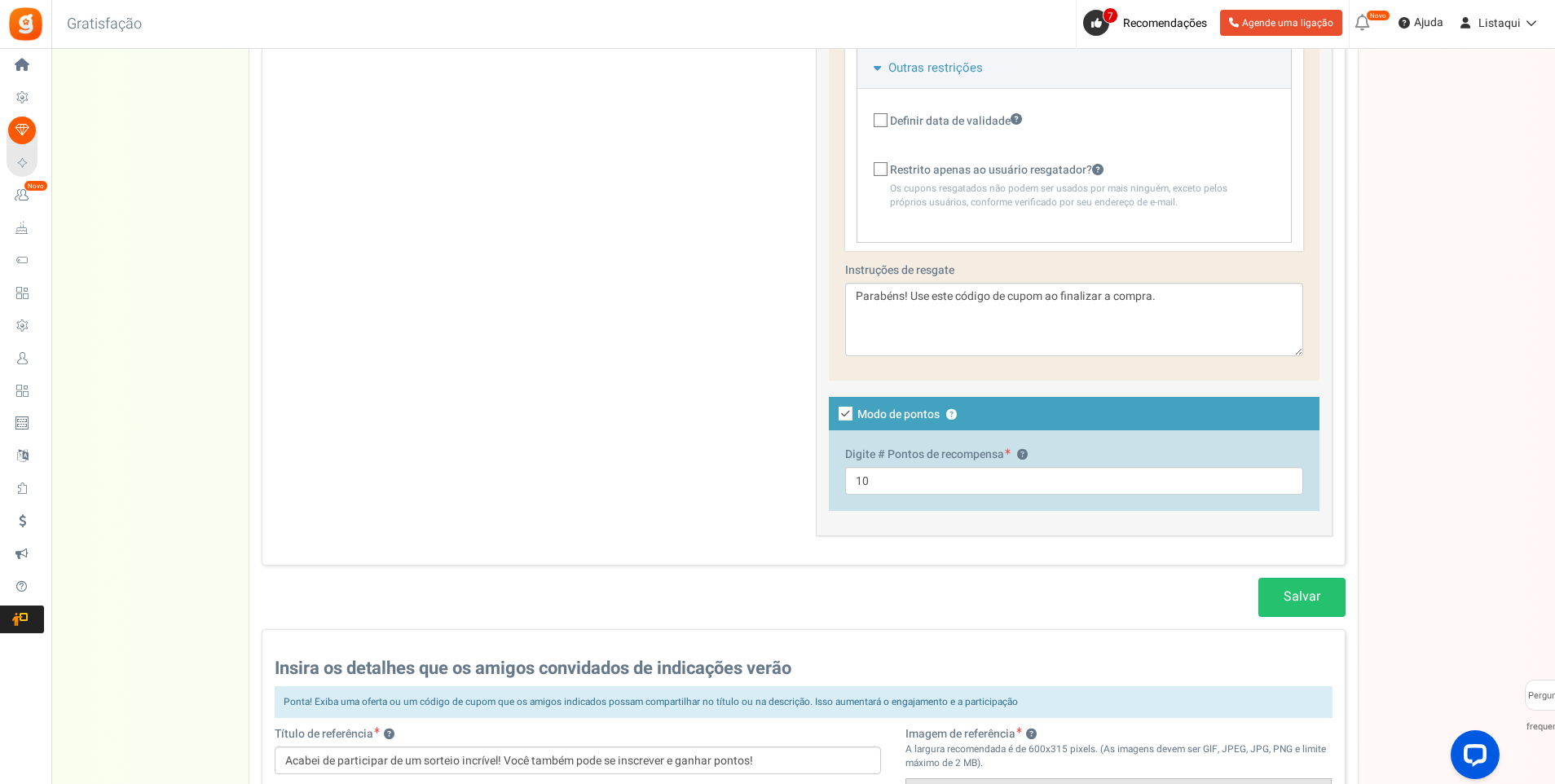
click at [1386, 261] on div "Configuração Prize Métodos de entrada Reward Setup Indique um amigo Layout e vi…" at bounding box center [803, 245] width 1504 height 2062
drag, startPoint x: 1016, startPoint y: 284, endPoint x: 1476, endPoint y: 325, distance: 461.8
click at [1476, 325] on div "Configuração Prize Métodos de entrada Reward Setup Indique um amigo Layout e vi…" at bounding box center [803, 245] width 1504 height 2062
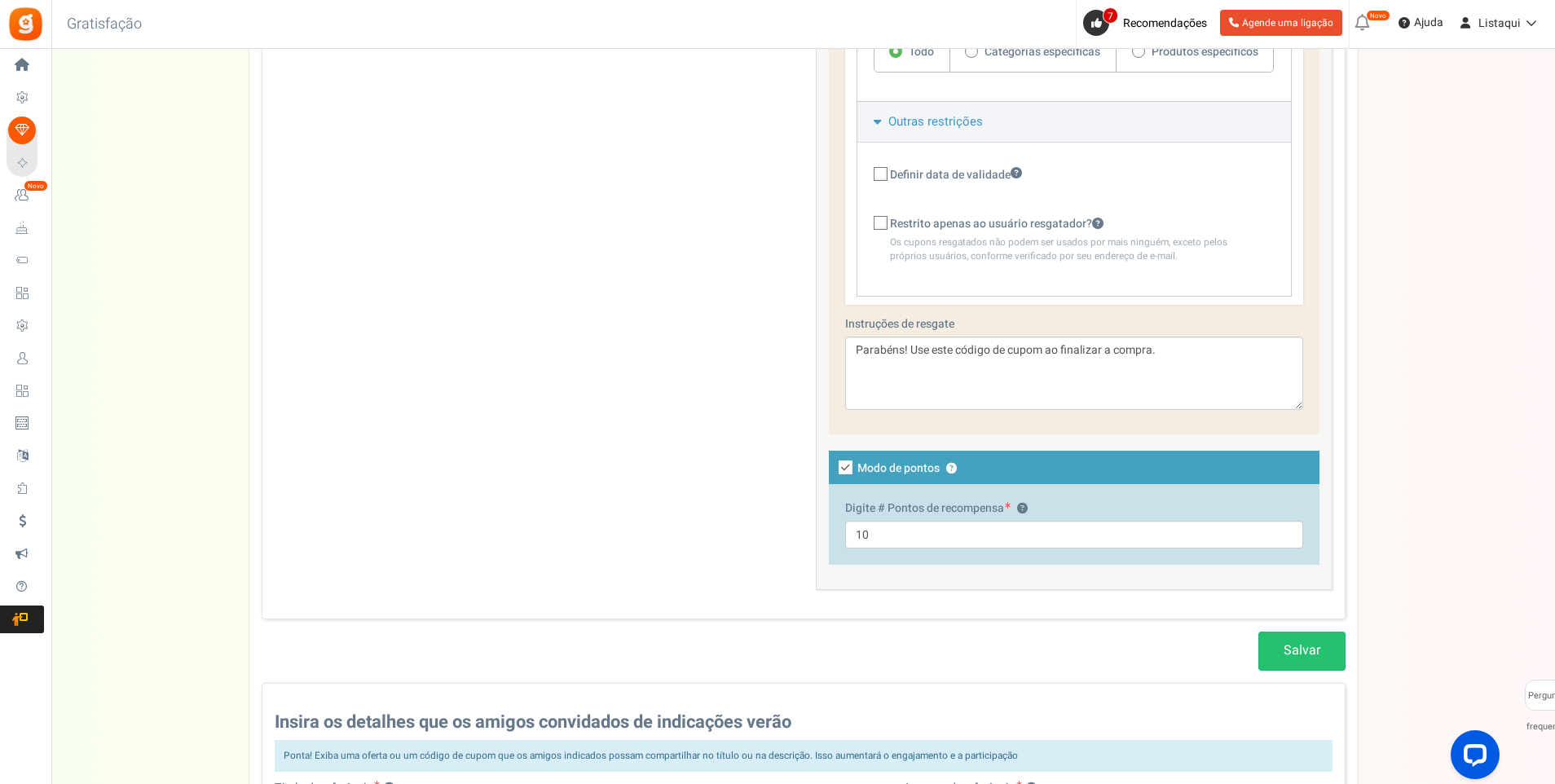
scroll to position [733, 0]
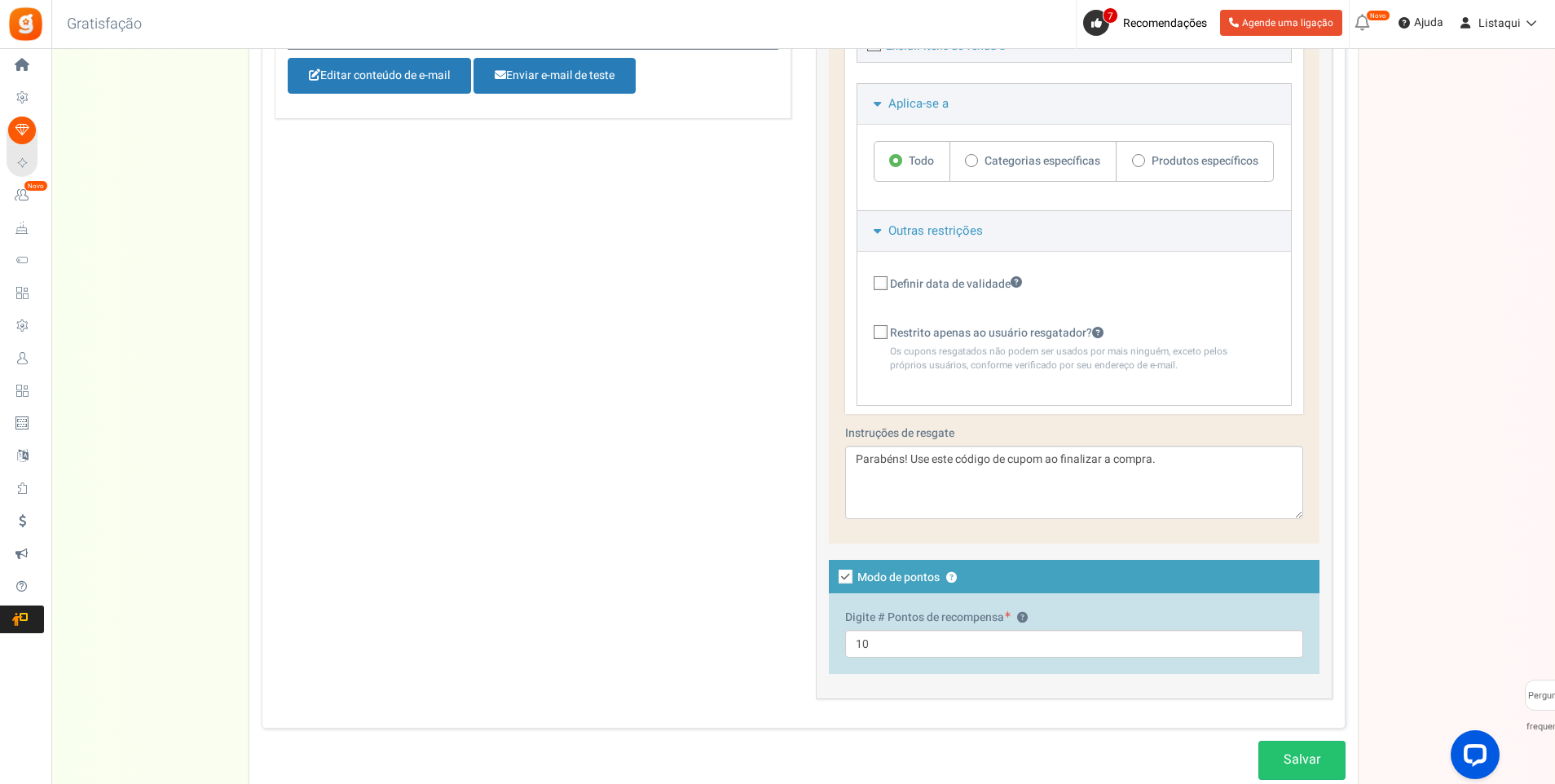
click at [882, 328] on icon at bounding box center [881, 333] width 11 height 11
click at [869, 329] on input "Restrito apenas ao usuário resgatador?" at bounding box center [863, 334] width 11 height 11
checkbox input "true"
click at [886, 279] on icon at bounding box center [881, 284] width 11 height 11
click at [869, 280] on input "Definir data de validade" at bounding box center [863, 285] width 11 height 11
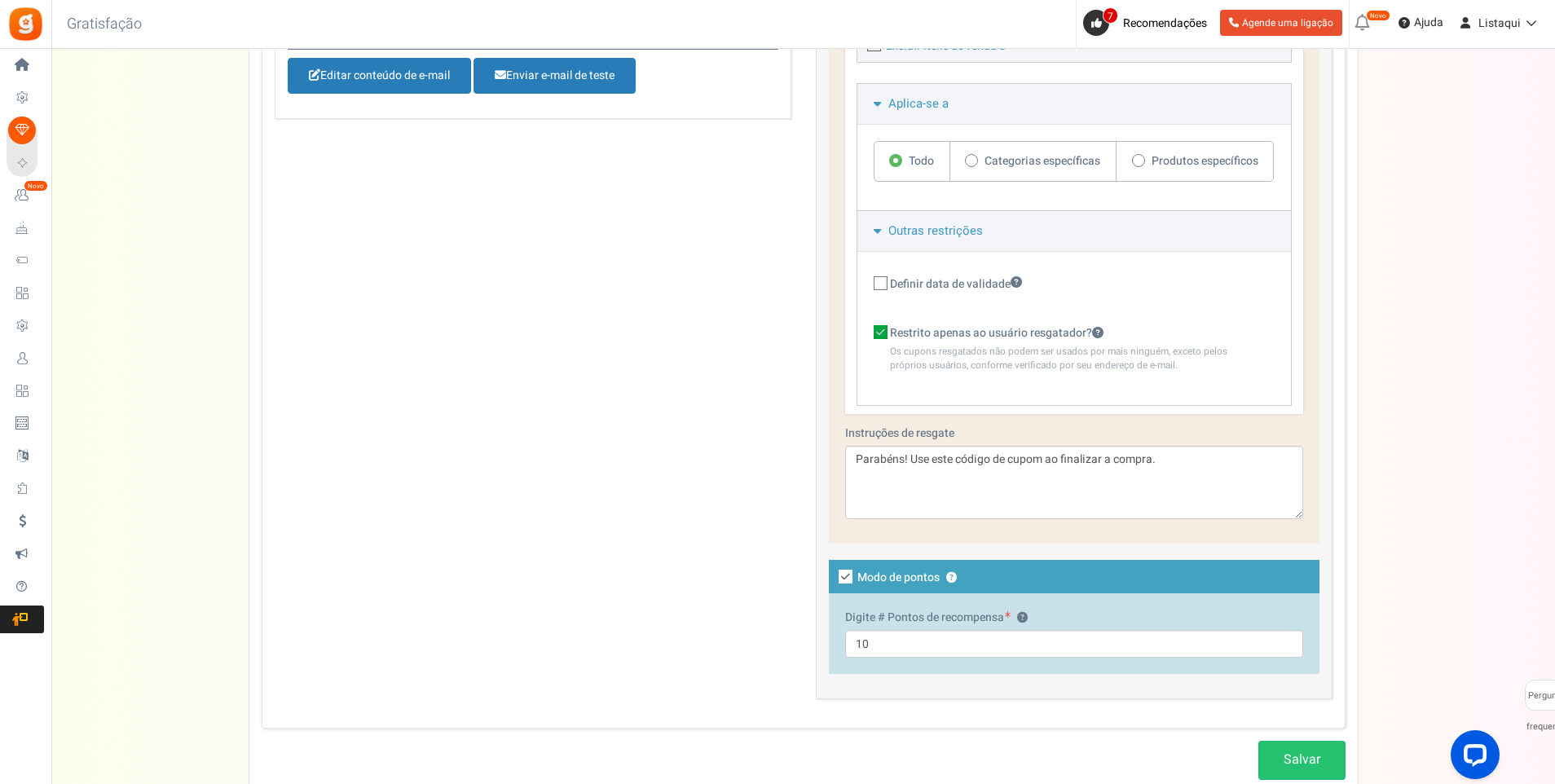
checkbox input "true"
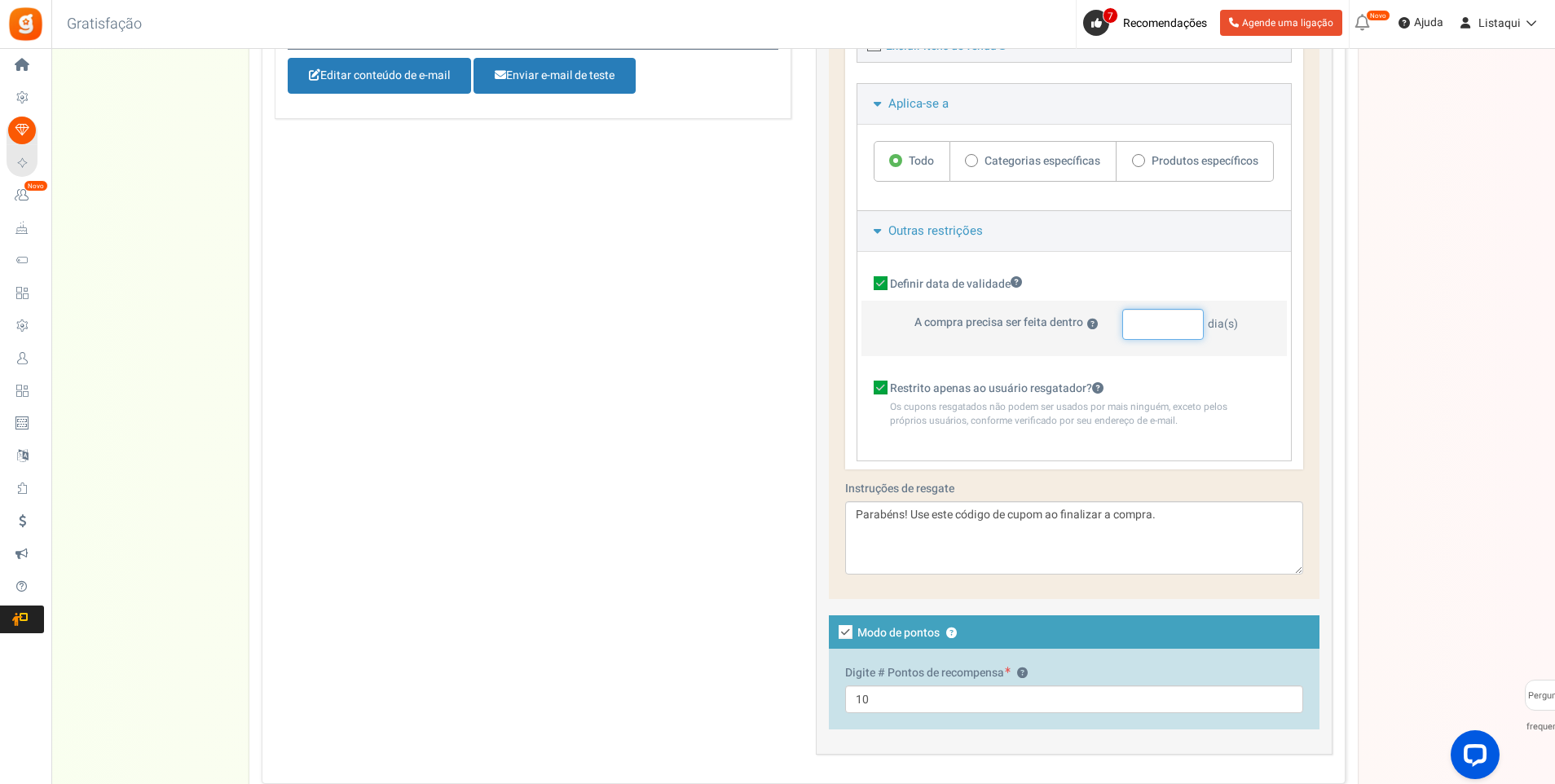
click at [1148, 315] on input "number" at bounding box center [1163, 324] width 81 height 31
type input "30"
click at [1368, 357] on div "Configuração Prize Métodos de entrada Reward Setup Indique um amigo Layout e vi…" at bounding box center [803, 436] width 1504 height 2116
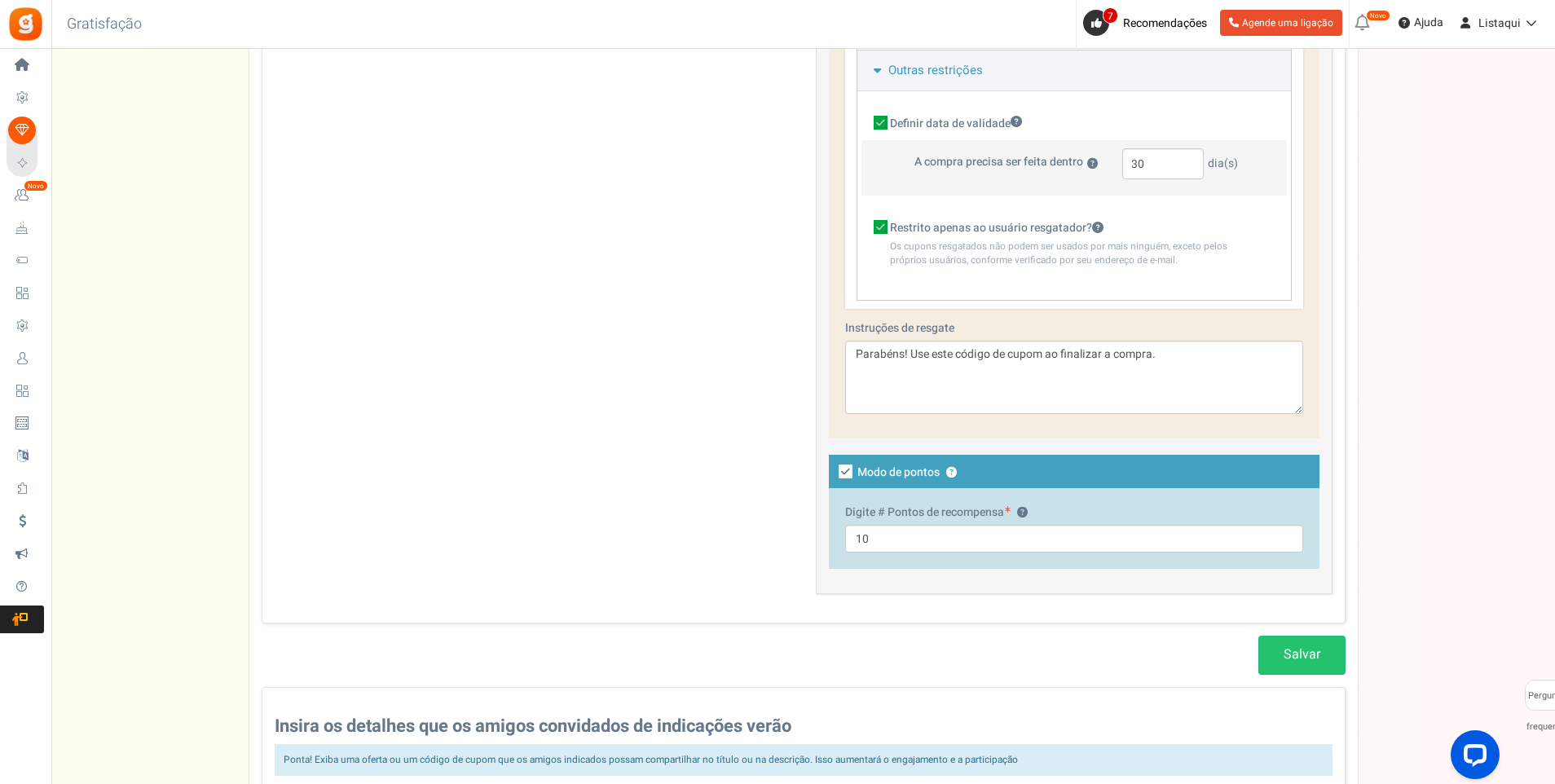
scroll to position [896, 0]
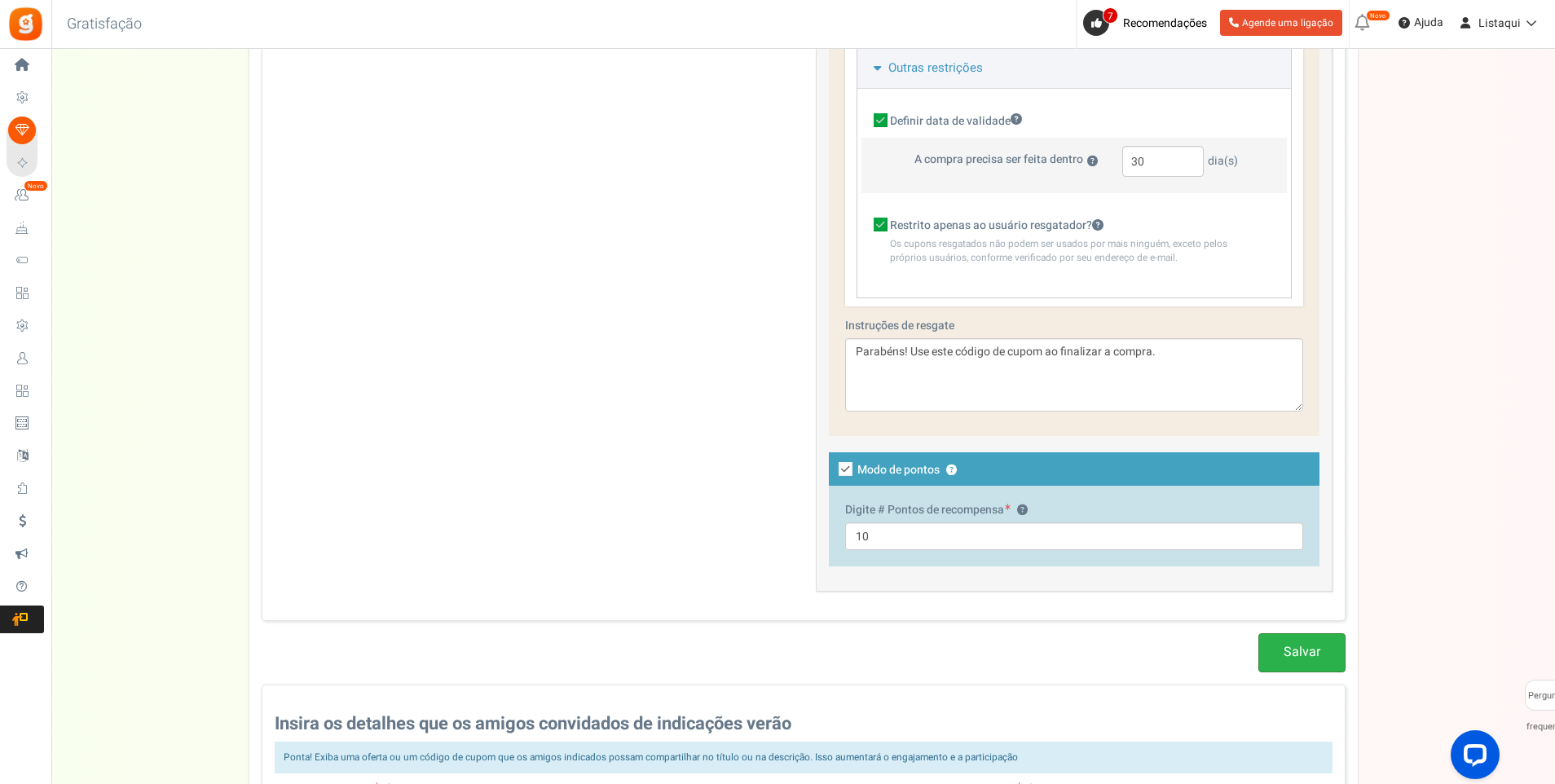
click at [1320, 634] on link "Salvar" at bounding box center [1302, 653] width 87 height 38
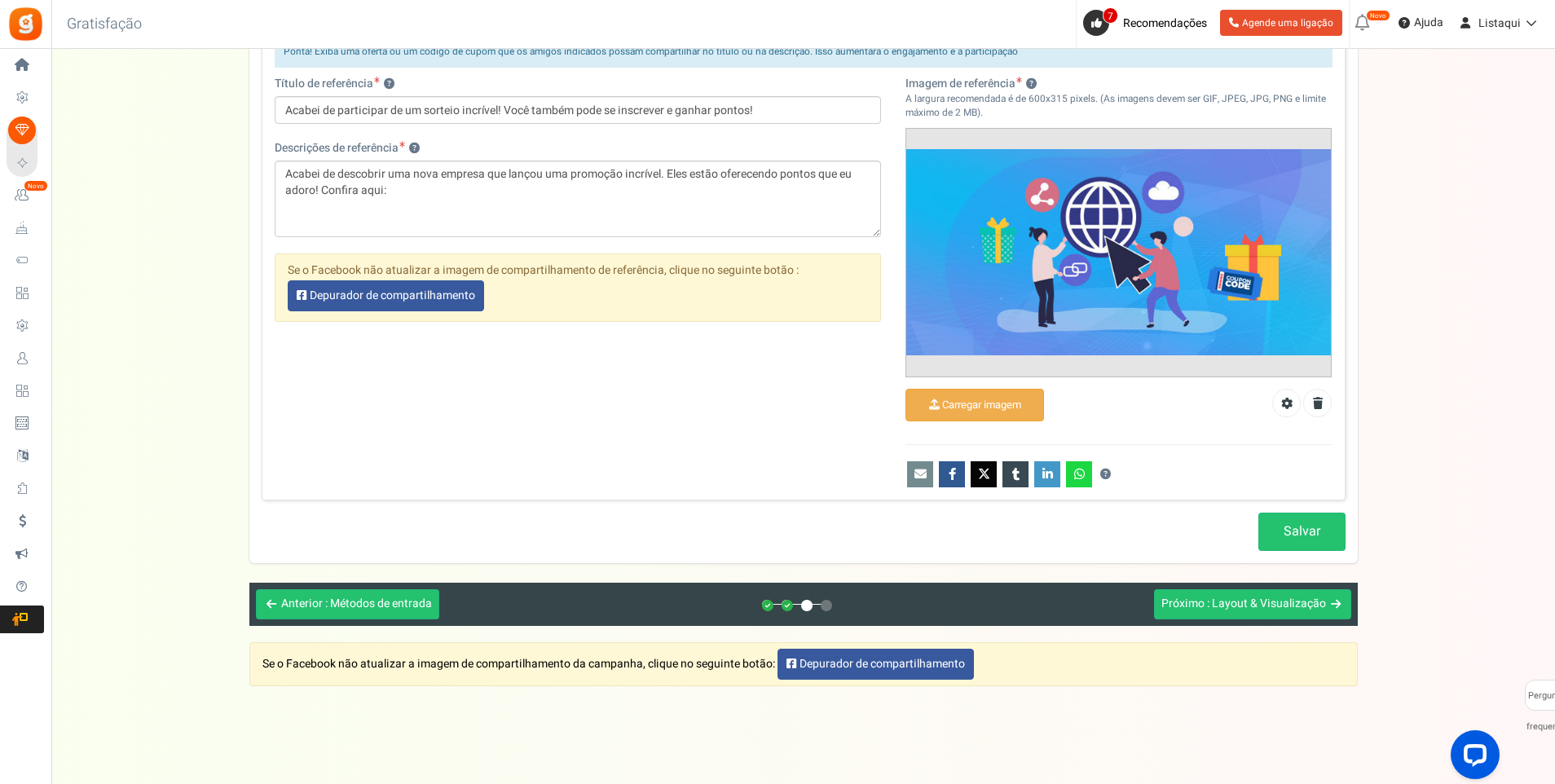
scroll to position [1603, 0]
click at [1306, 594] on span ": Layout & Visualização" at bounding box center [1266, 603] width 119 height 17
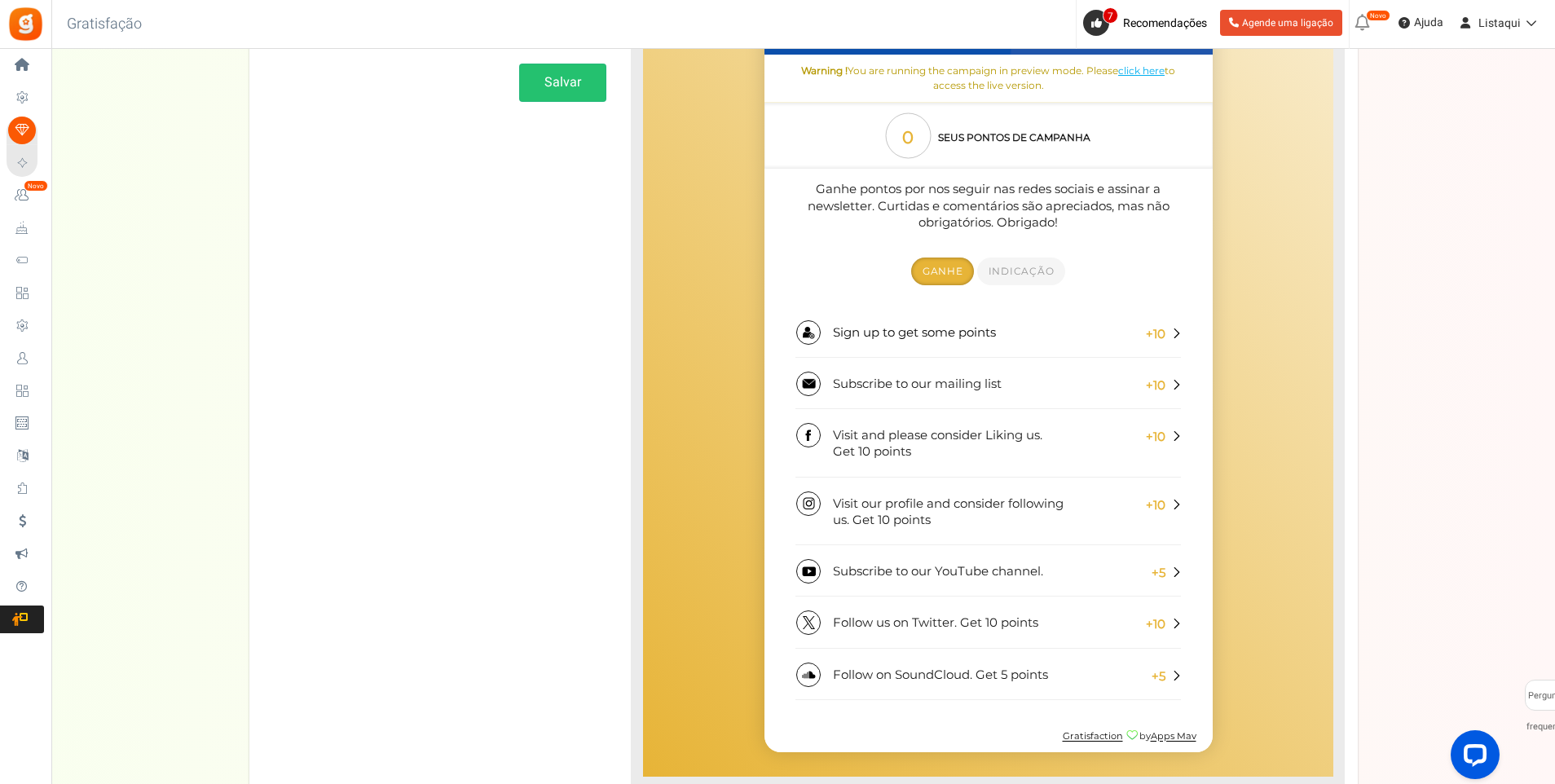
scroll to position [489, 0]
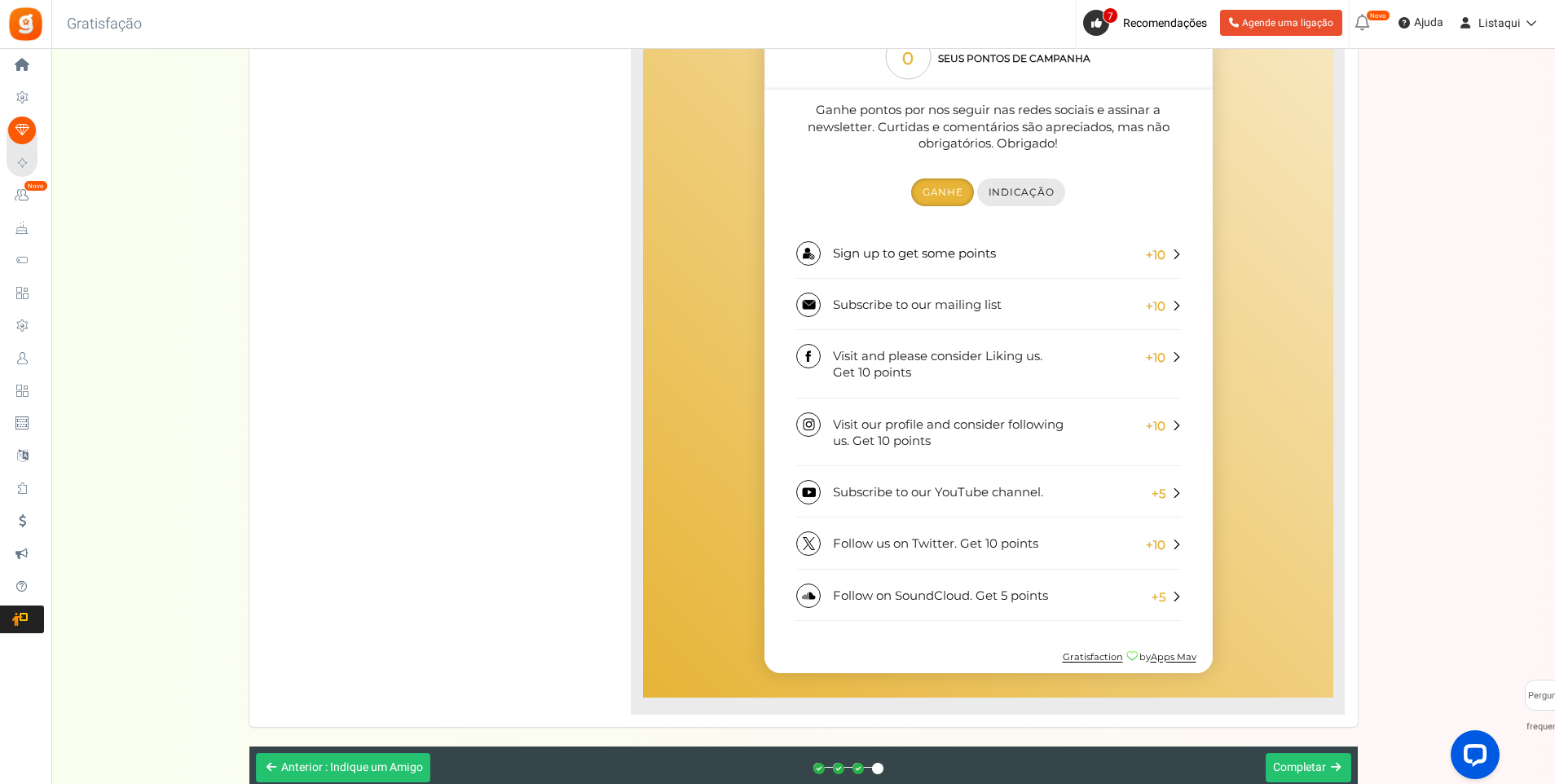
click at [1021, 190] on span "Indicação" at bounding box center [1021, 192] width 66 height 12
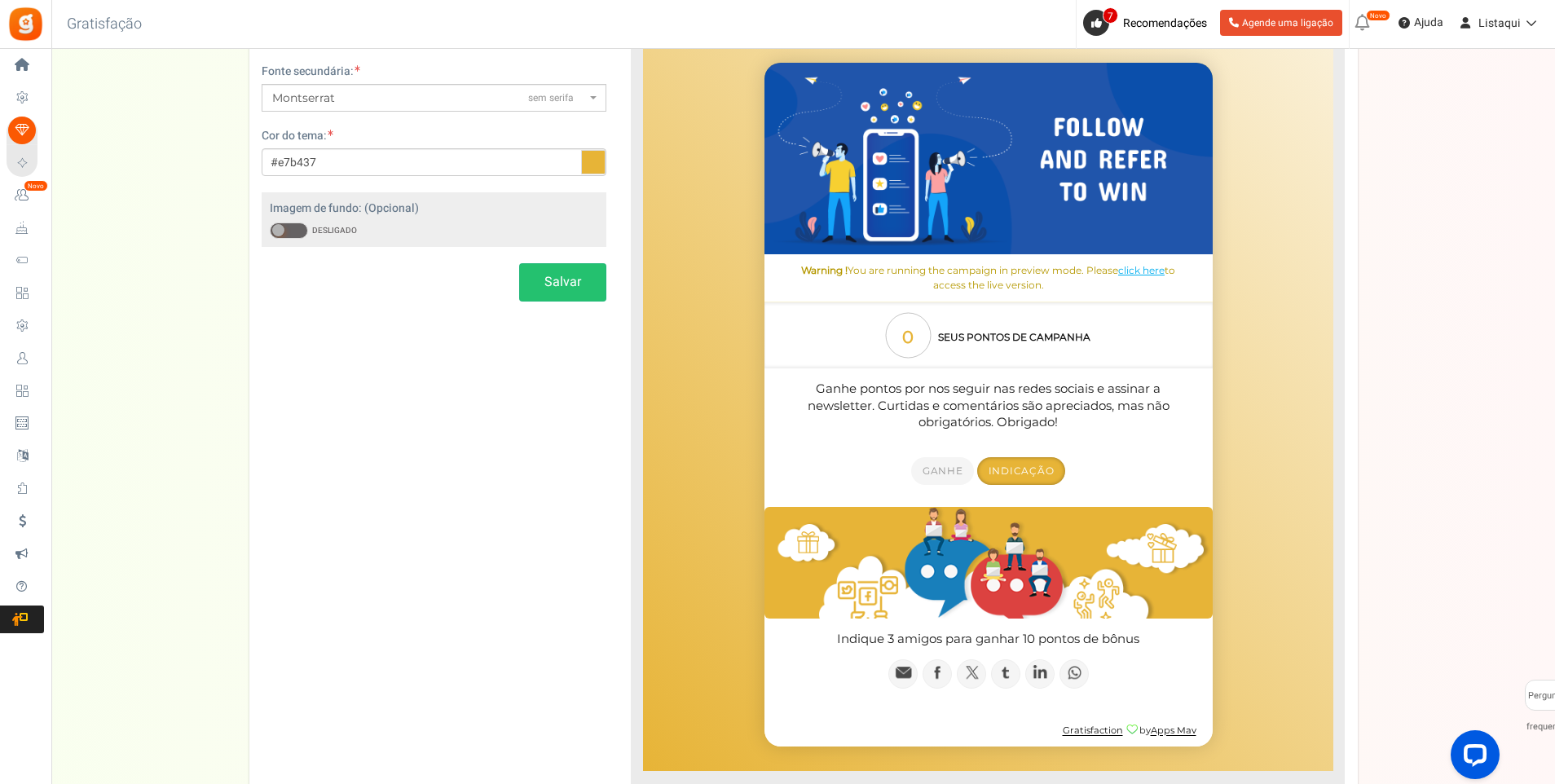
scroll to position [205, 0]
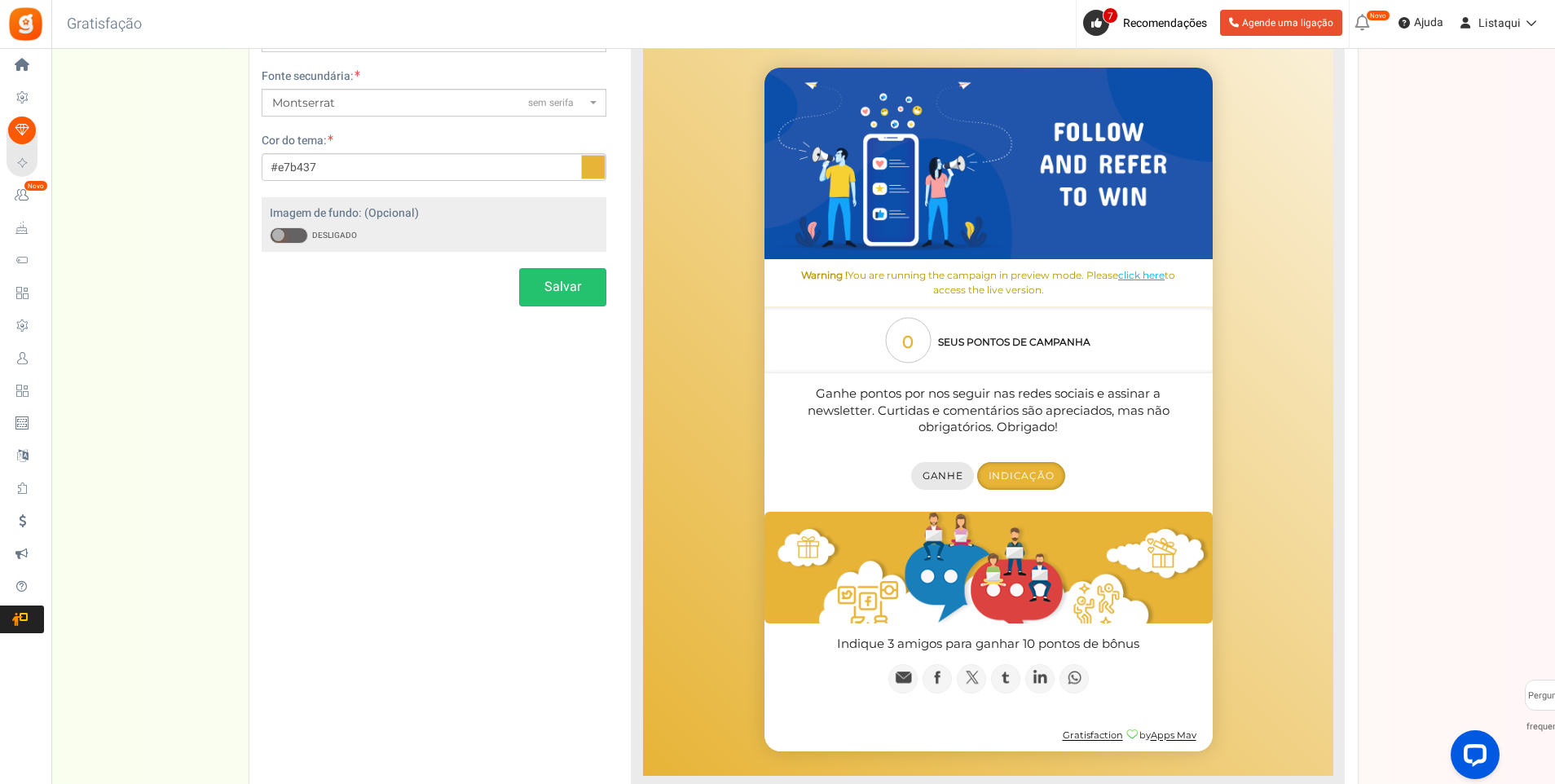
click at [935, 479] on span "Ganhe" at bounding box center [942, 474] width 41 height 12
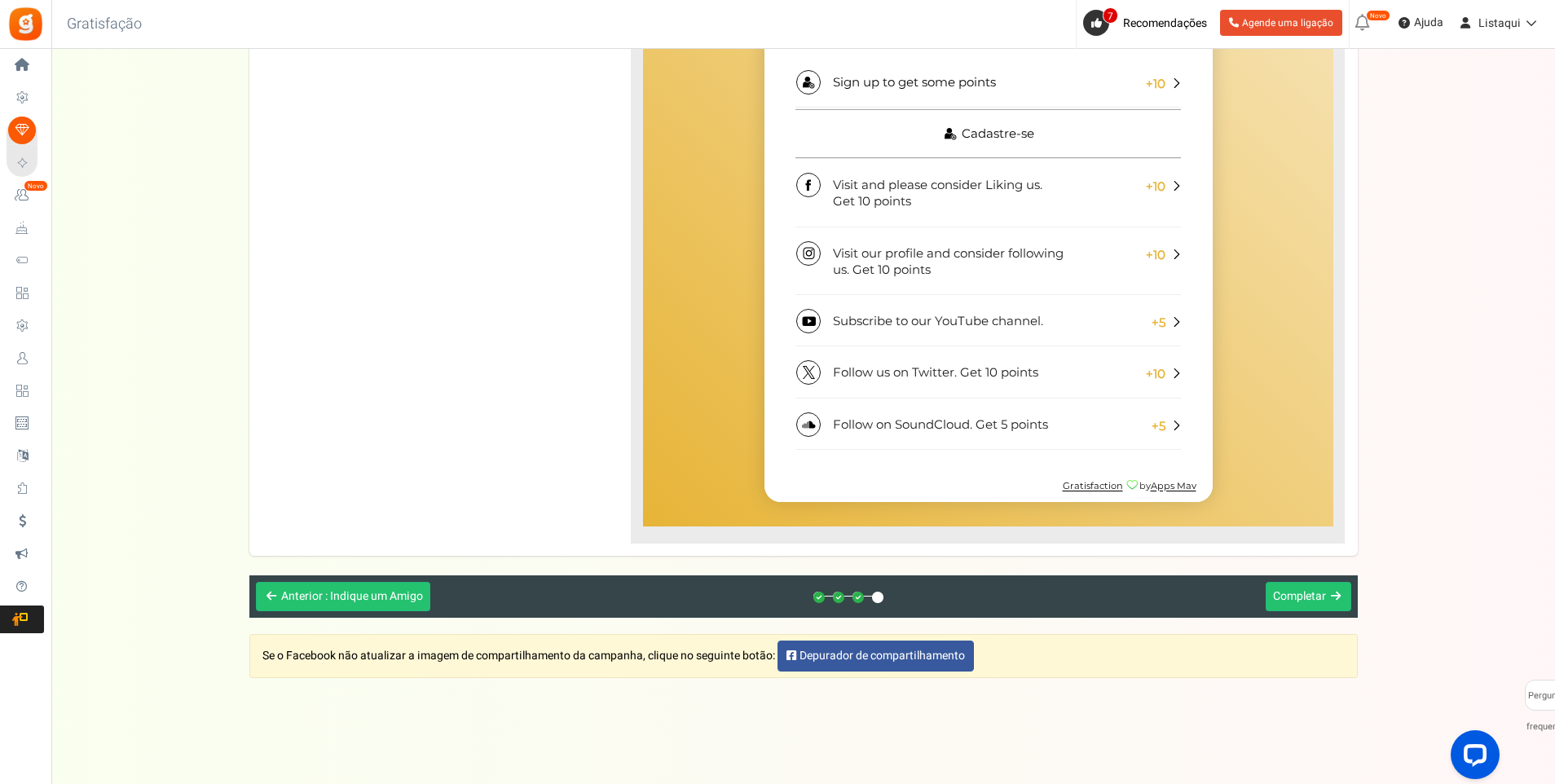
scroll to position [669, 0]
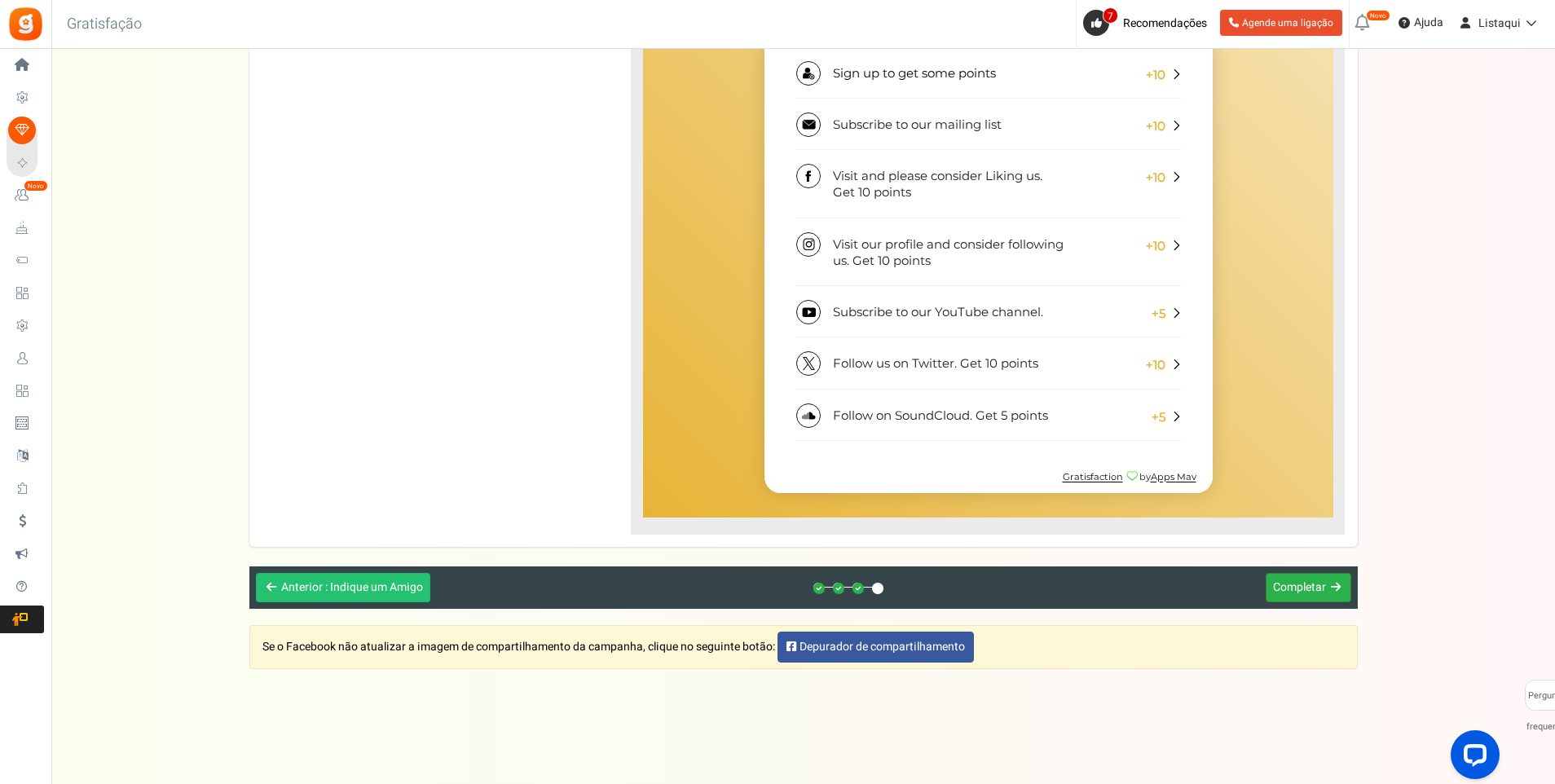
click at [1312, 586] on span "Completar" at bounding box center [1299, 588] width 53 height 17
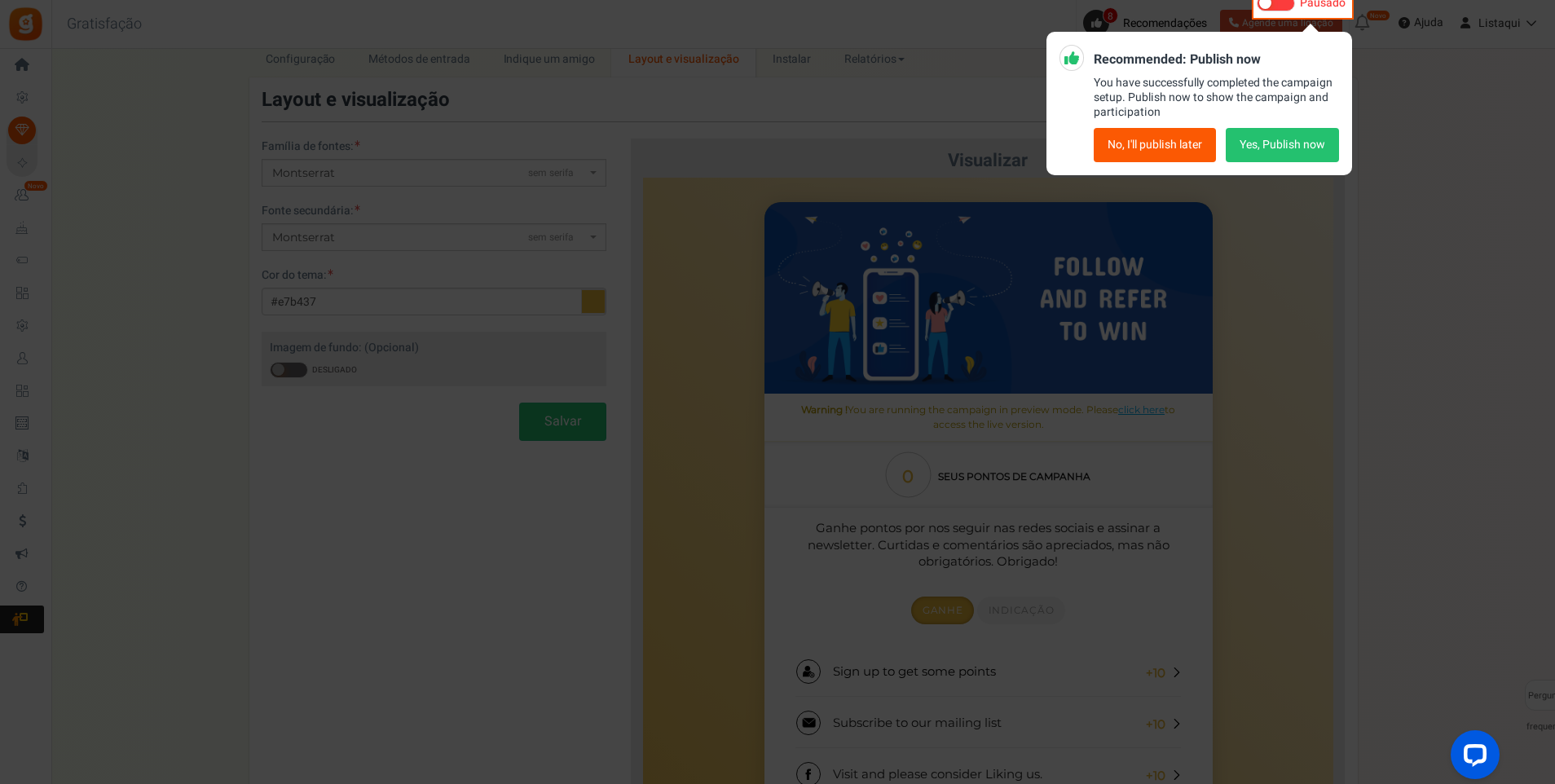
scroll to position [0, 0]
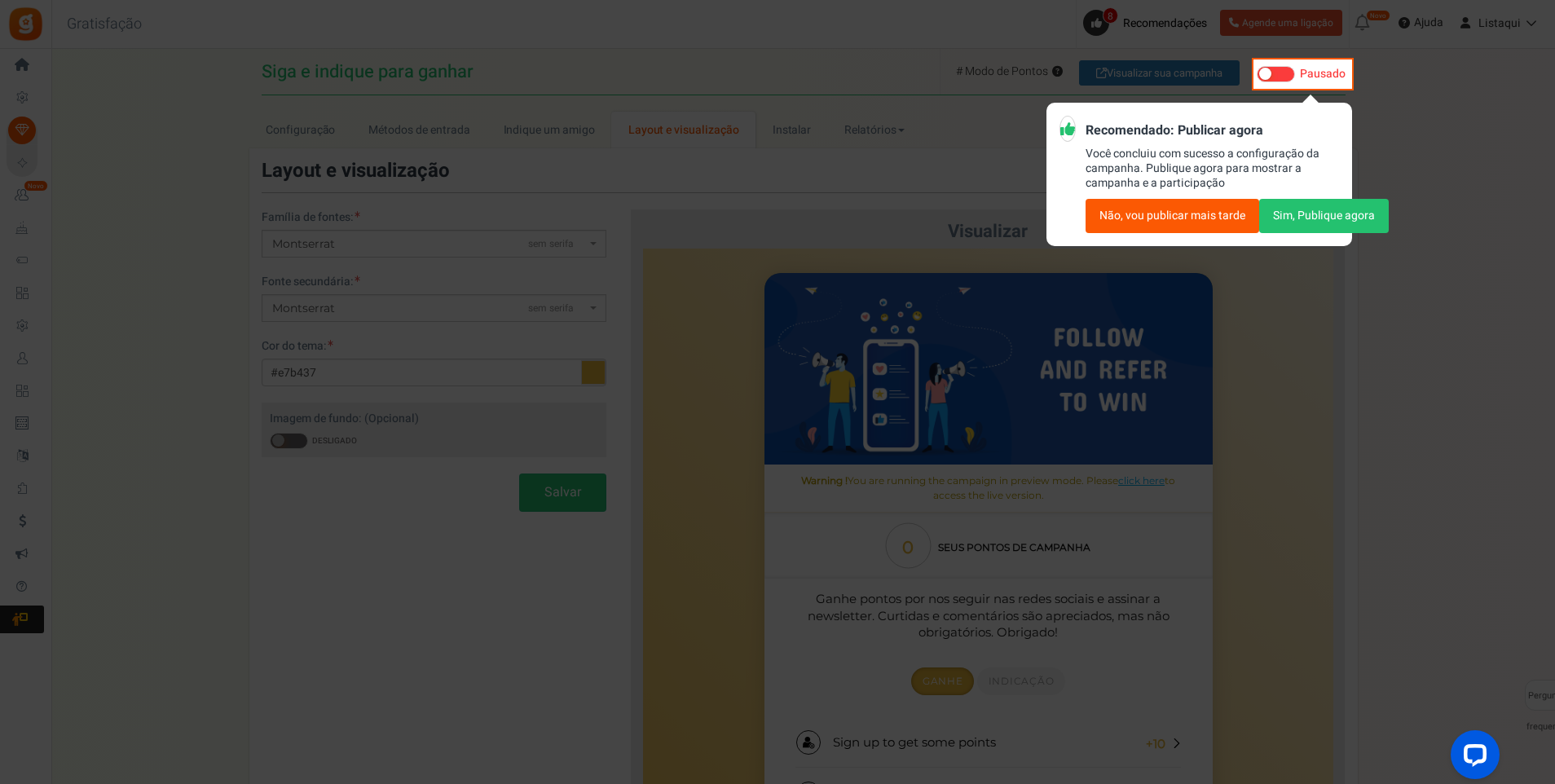
click at [1317, 220] on button "Sim, Publique agora" at bounding box center [1324, 216] width 129 height 35
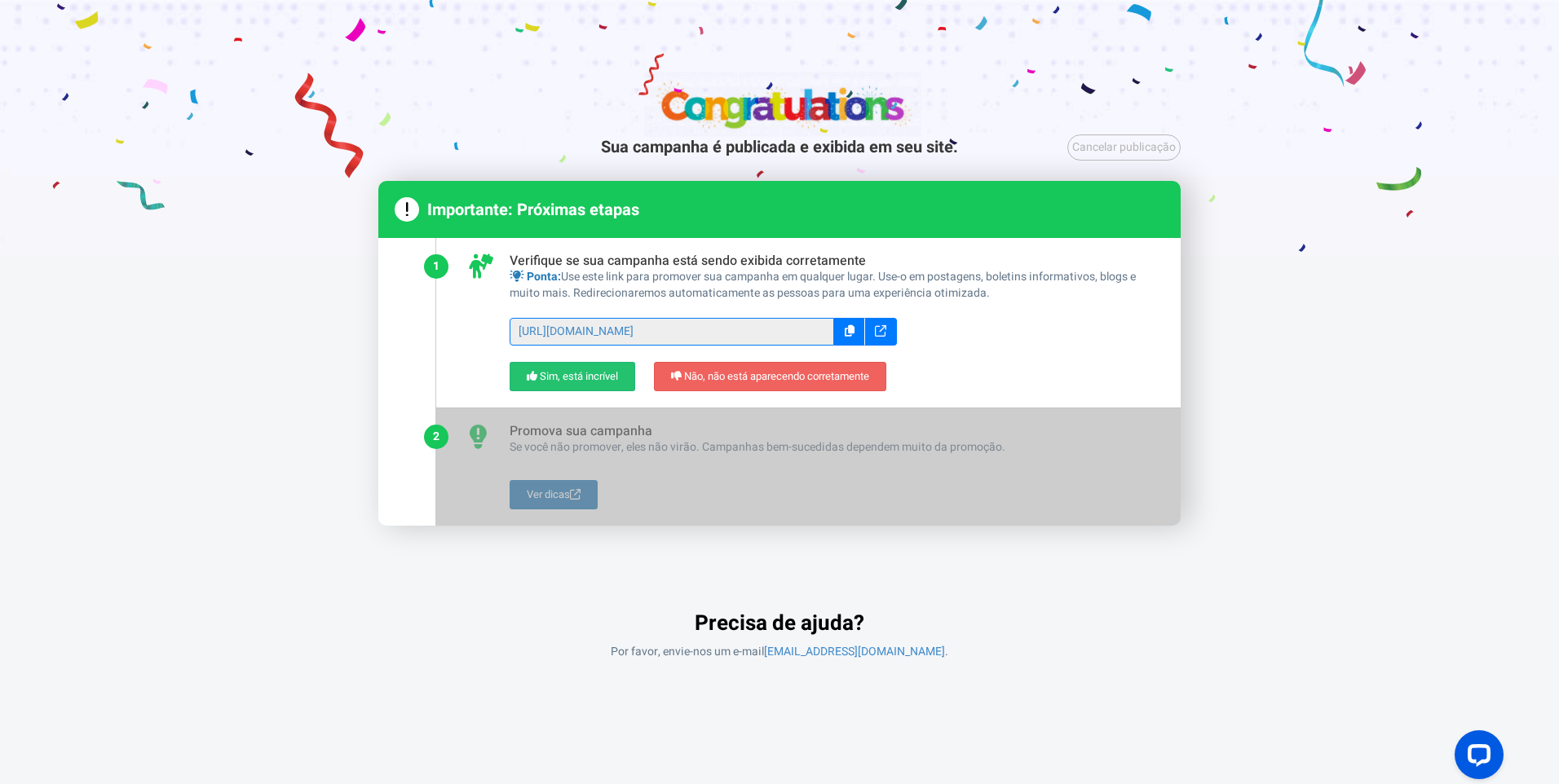
click at [880, 334] on icon at bounding box center [880, 331] width 12 height 12
click at [847, 330] on icon at bounding box center [849, 331] width 10 height 12
click at [578, 374] on font "Sim, está incrível" at bounding box center [579, 376] width 79 height 15
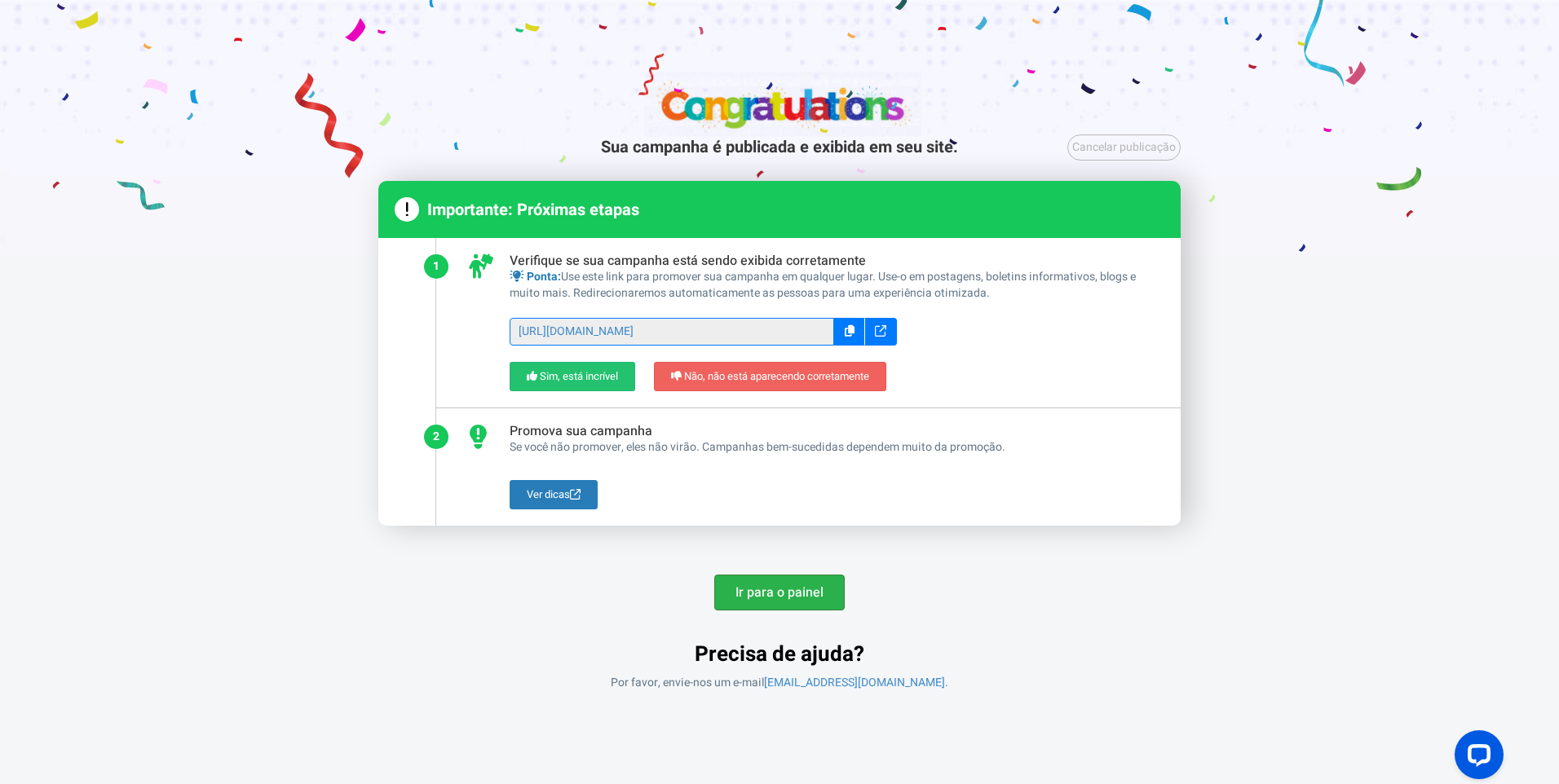
click at [803, 575] on link "Ir para o painel" at bounding box center [780, 592] width 130 height 35
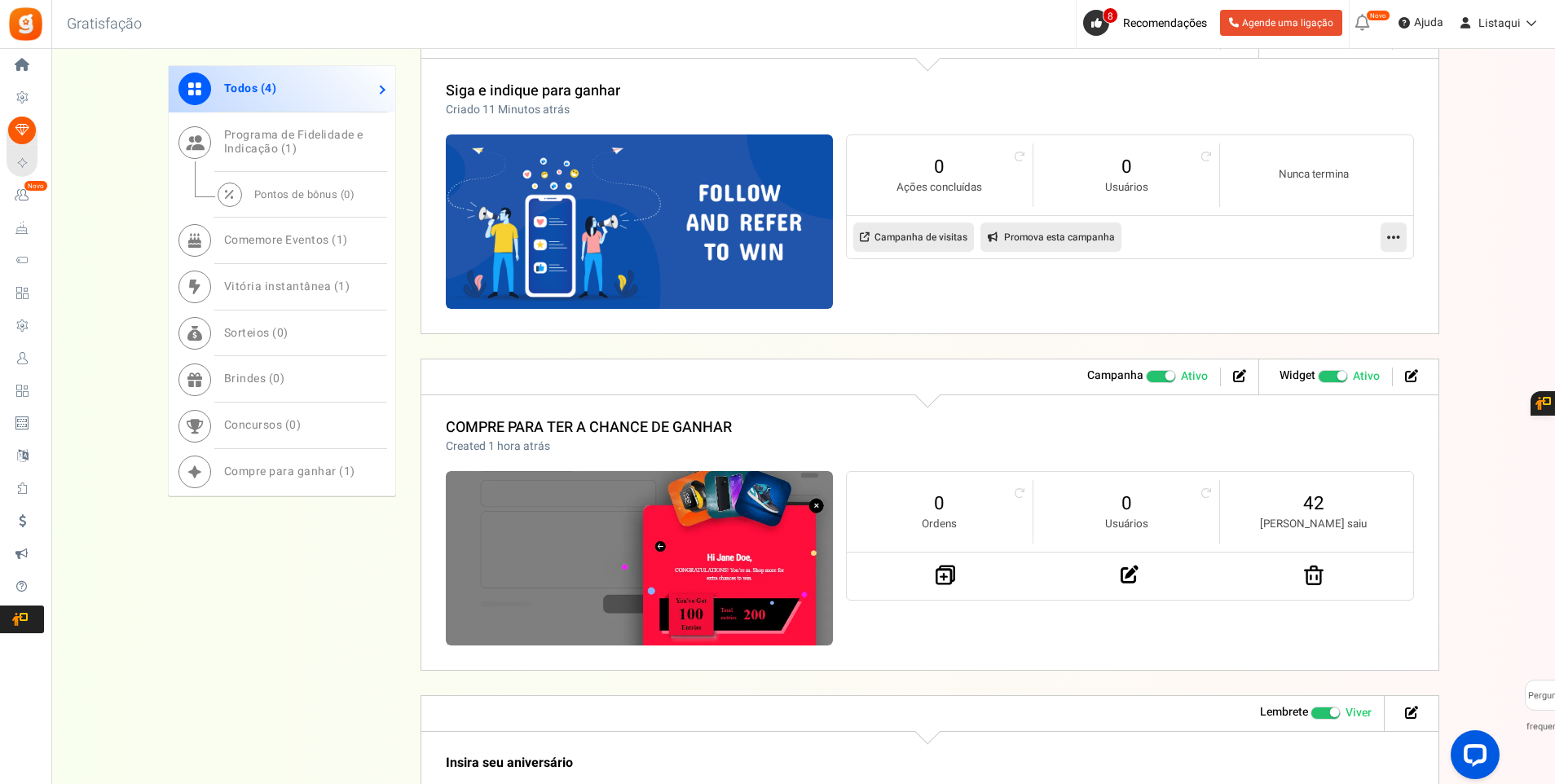
scroll to position [1037, 0]
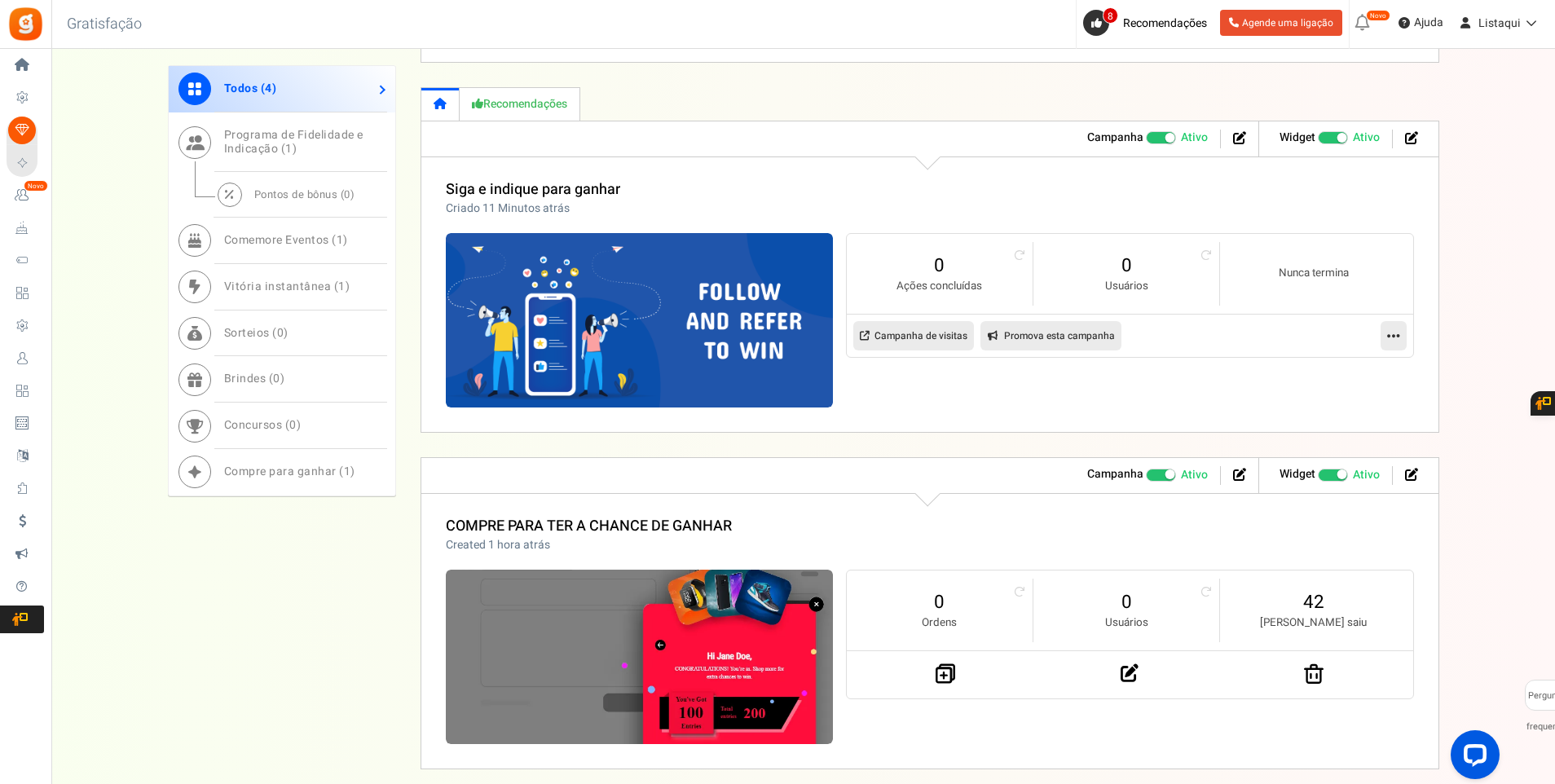
click at [1399, 336] on icon at bounding box center [1394, 335] width 13 height 14
click at [1330, 380] on font "Editar" at bounding box center [1324, 376] width 31 height 17
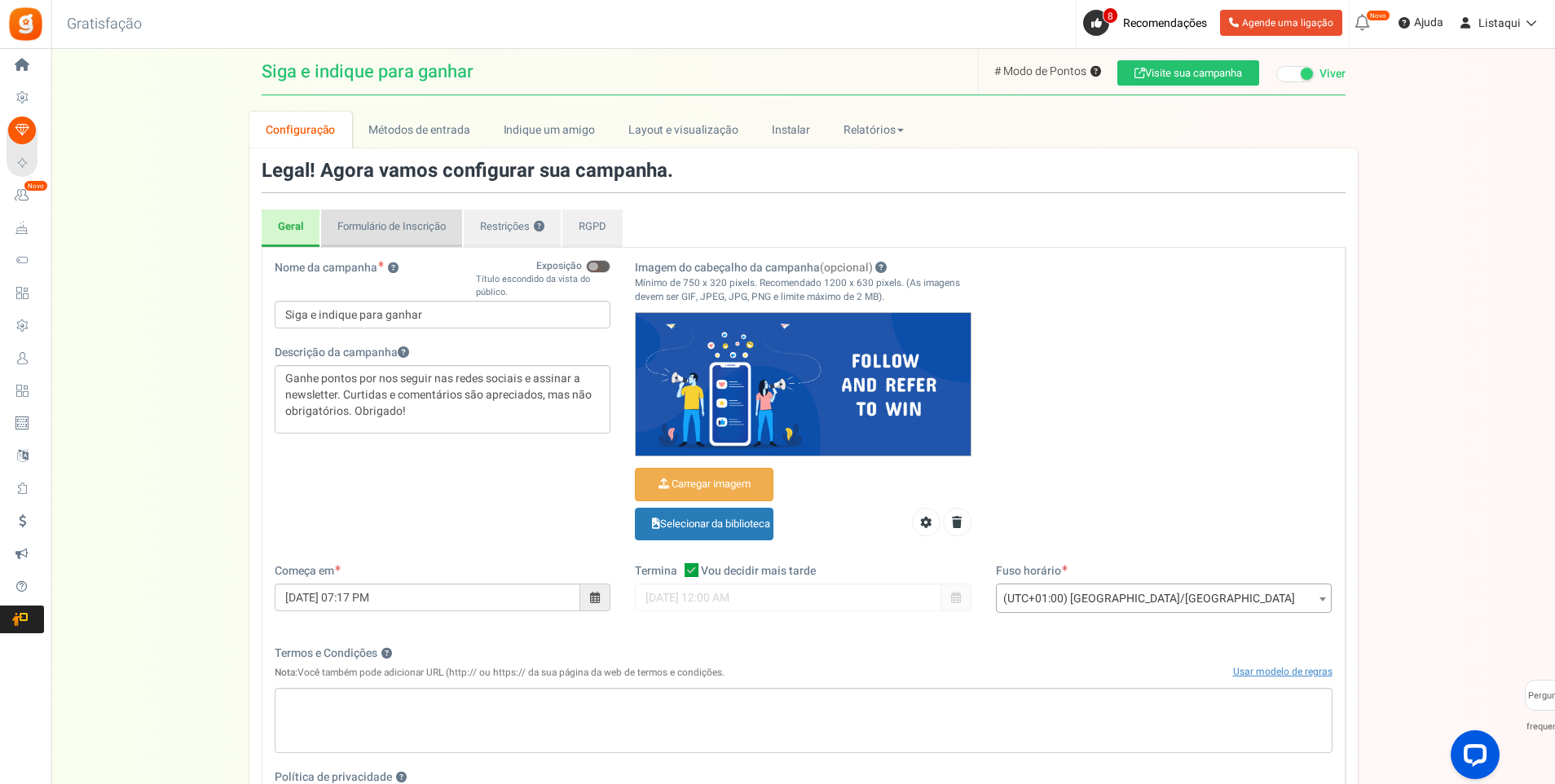
click at [399, 227] on link "Formulário de Inscrição" at bounding box center [391, 228] width 141 height 37
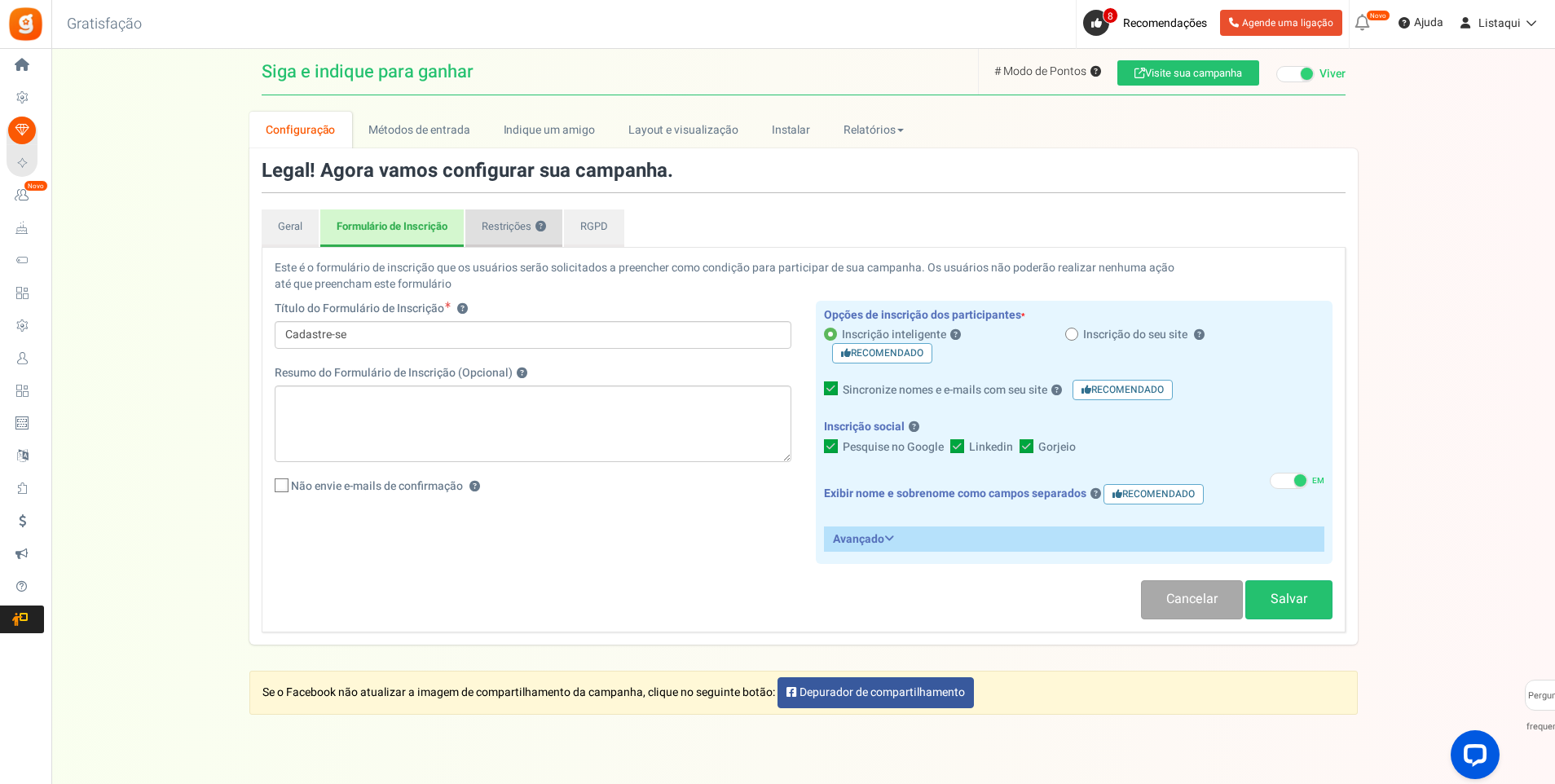
click at [504, 231] on font "Restrições" at bounding box center [507, 226] width 50 height 15
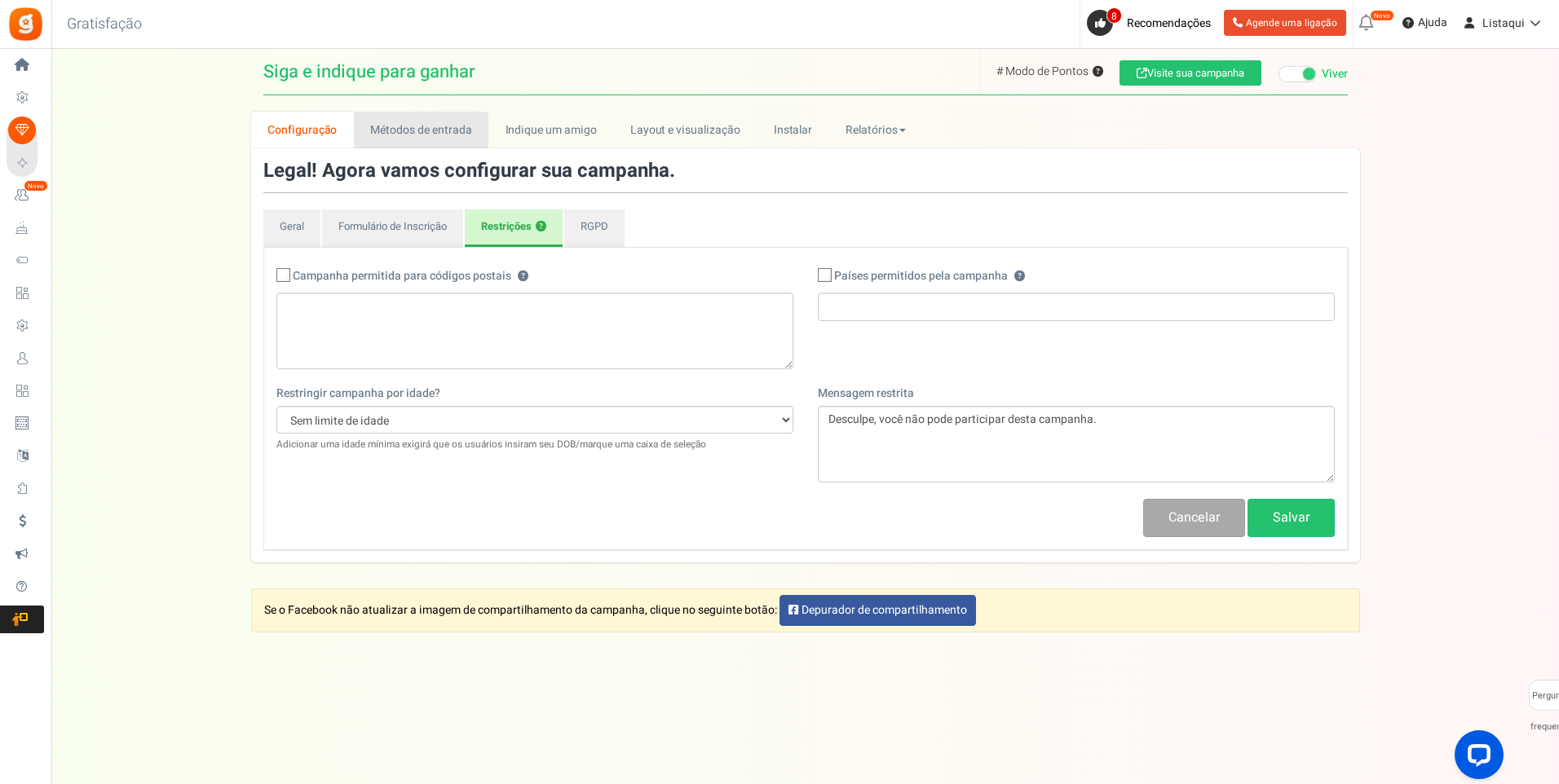
click at [408, 131] on link "Métodos de entrada" at bounding box center [421, 129] width 134 height 36
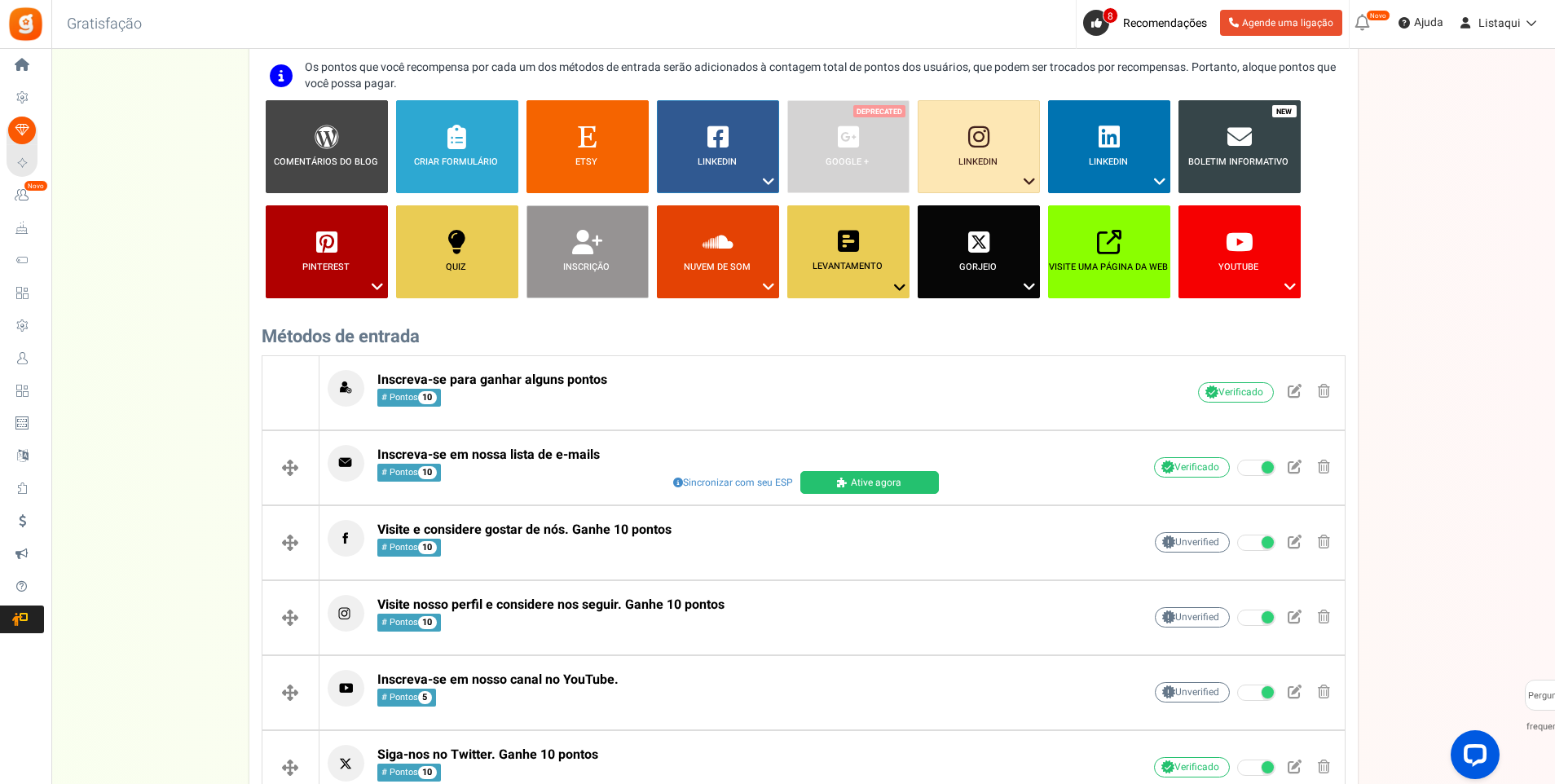
scroll to position [163, 0]
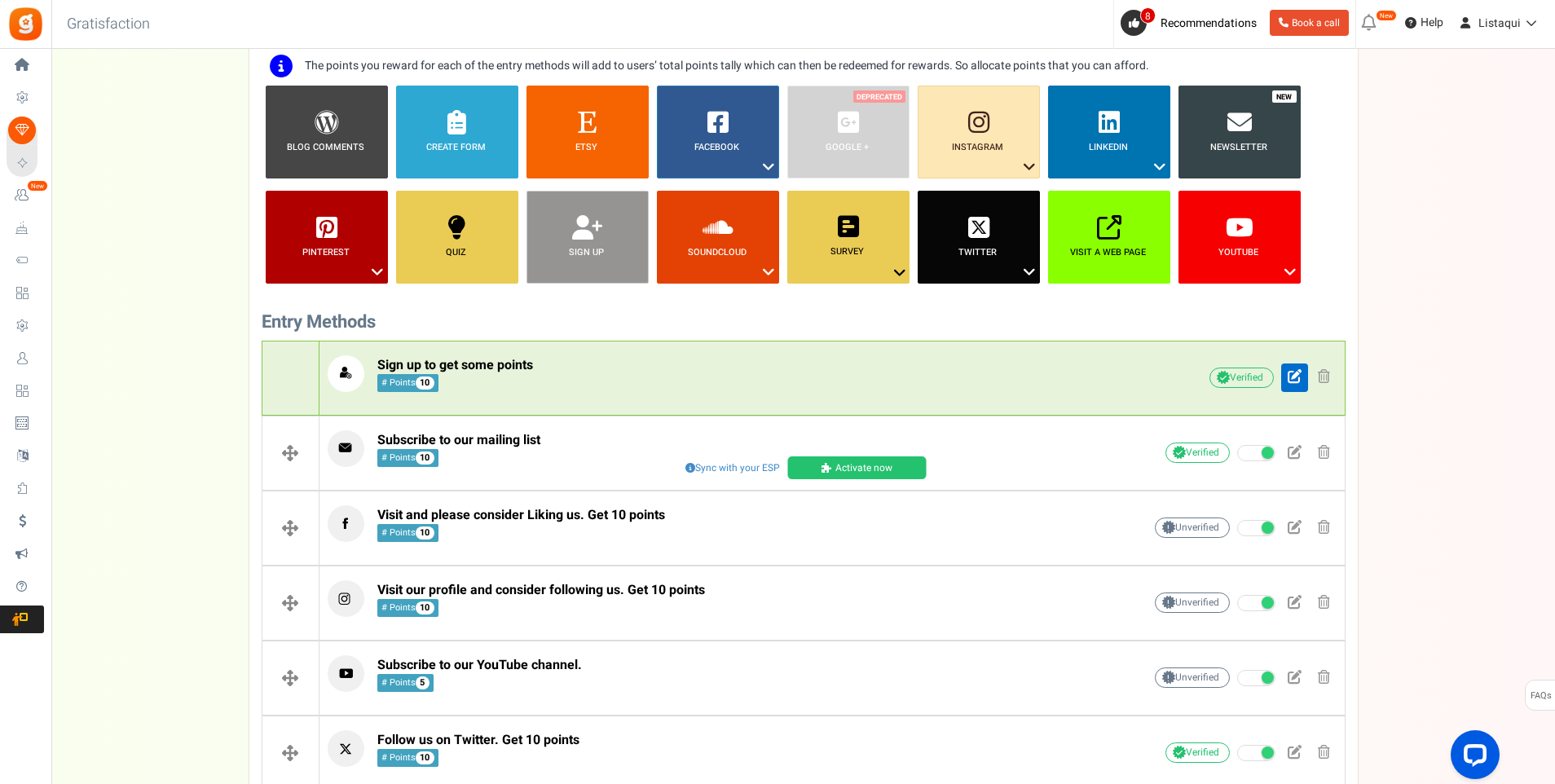
click at [1295, 379] on span at bounding box center [1295, 376] width 13 height 13
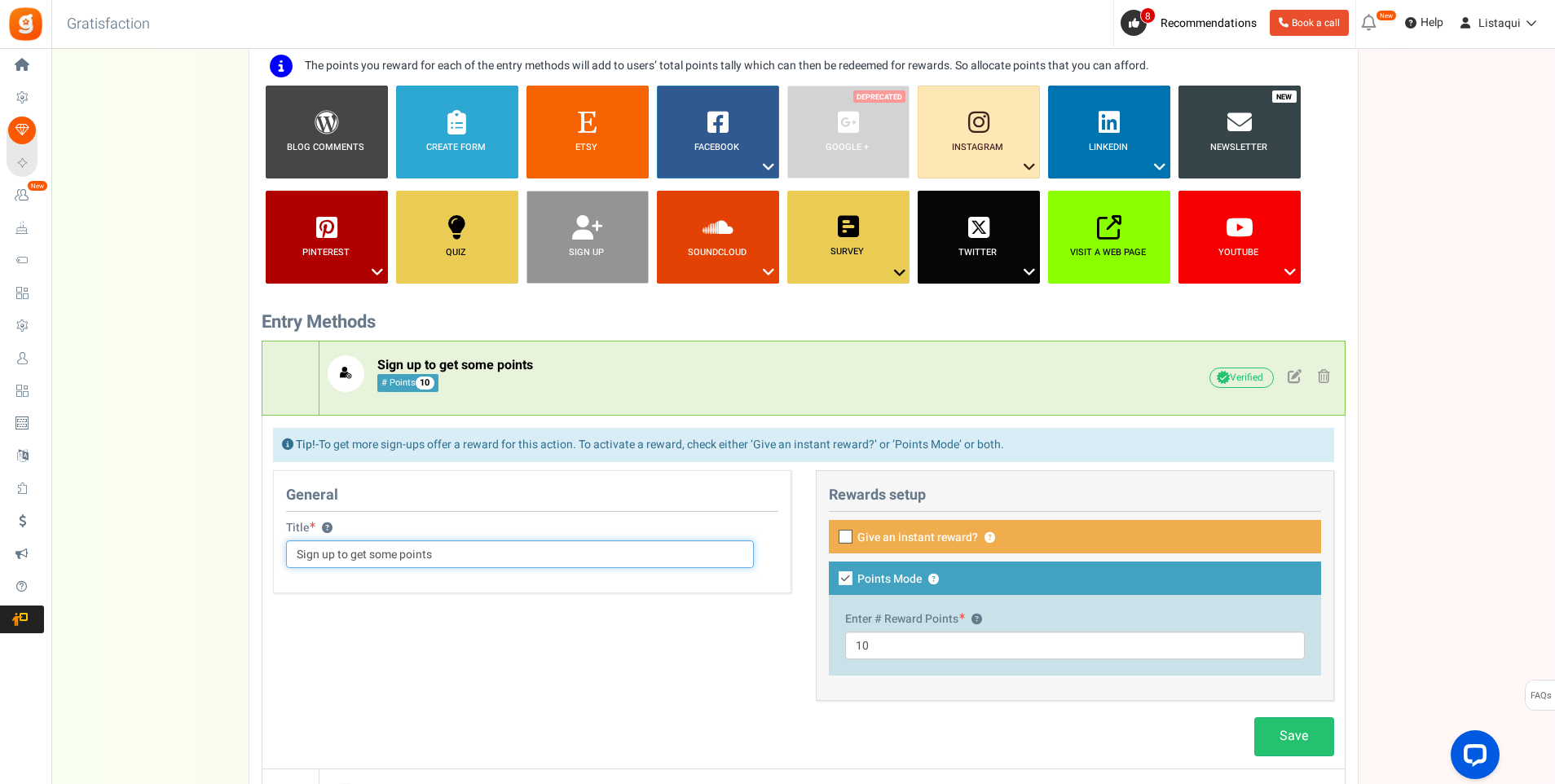
click at [475, 553] on input "Sign up to get some points" at bounding box center [520, 554] width 468 height 28
drag, startPoint x: 469, startPoint y: 553, endPoint x: 237, endPoint y: 557, distance: 232.0
click at [237, 557] on div "Setup Prize Entry Methods Reward Setup Refer a Friend Layout & Preview Layout &…" at bounding box center [803, 594] width 1504 height 1292
click at [433, 557] on input "Sign up to get some points" at bounding box center [520, 554] width 468 height 28
drag, startPoint x: 321, startPoint y: 557, endPoint x: 277, endPoint y: 557, distance: 44.0
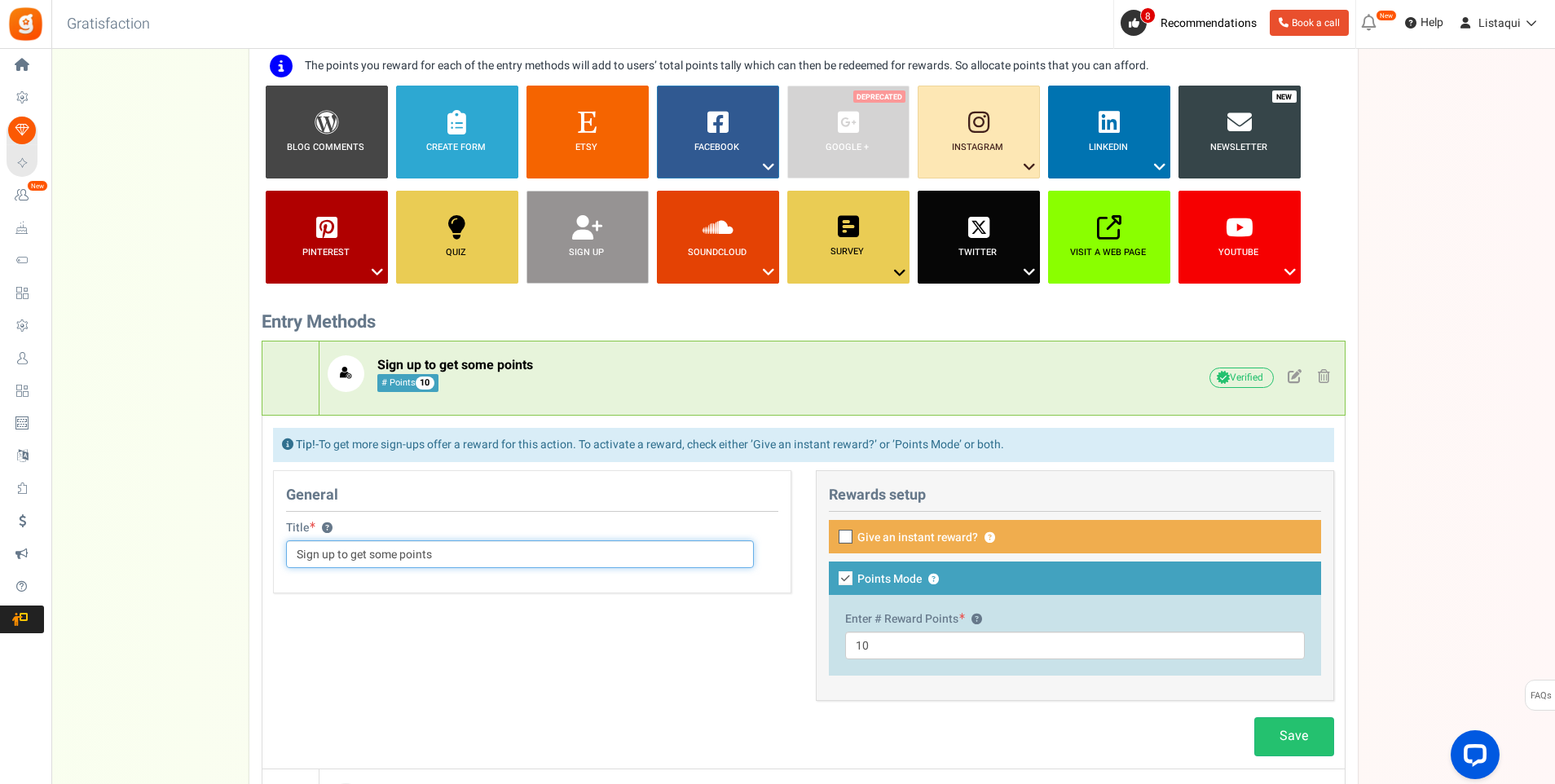
click at [277, 557] on div "Title ? Sign up to get some points" at bounding box center [521, 544] width 493 height 48
paste input "Cadastre-se para ganhar alguns ponto"
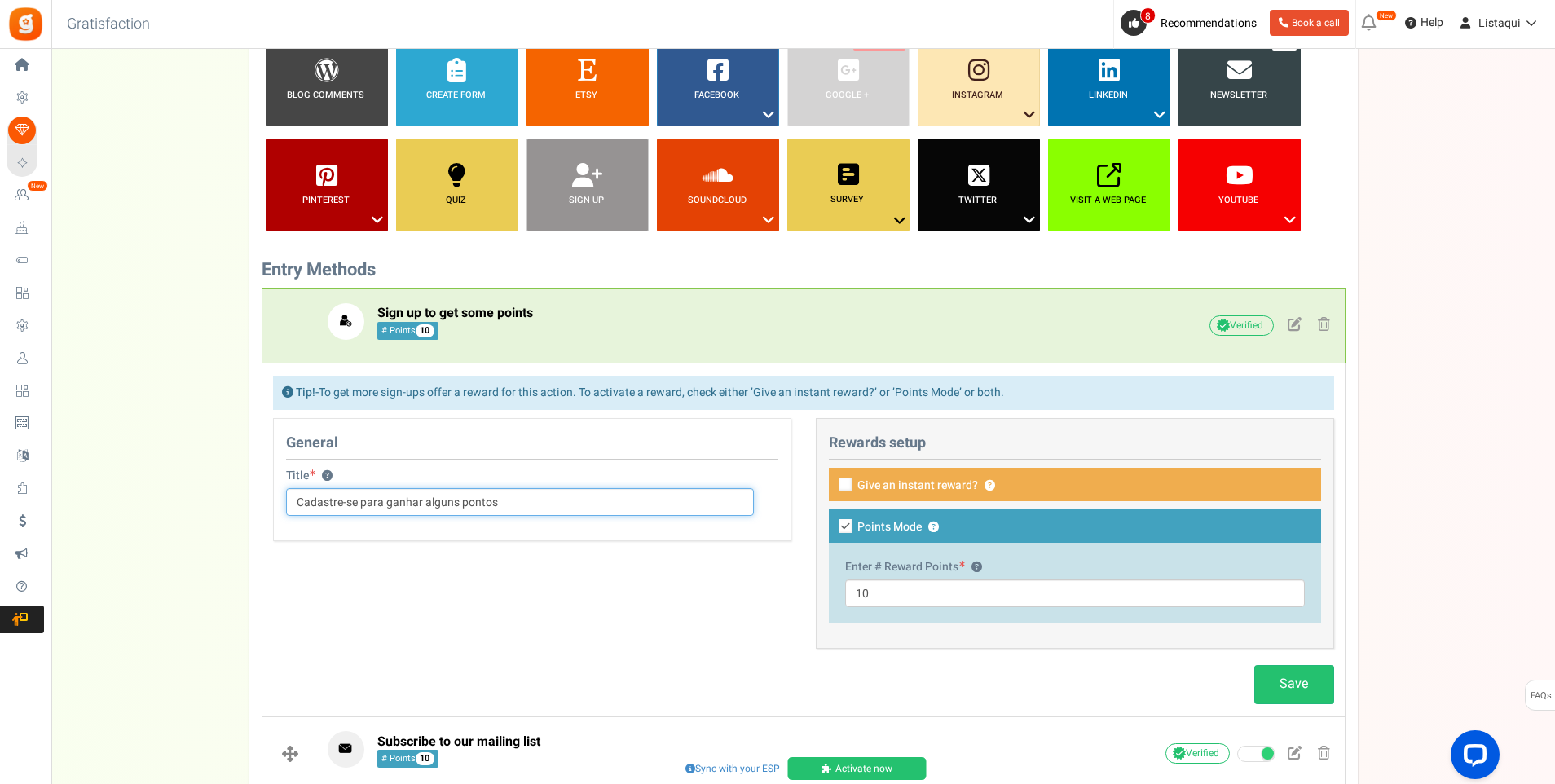
scroll to position [244, 0]
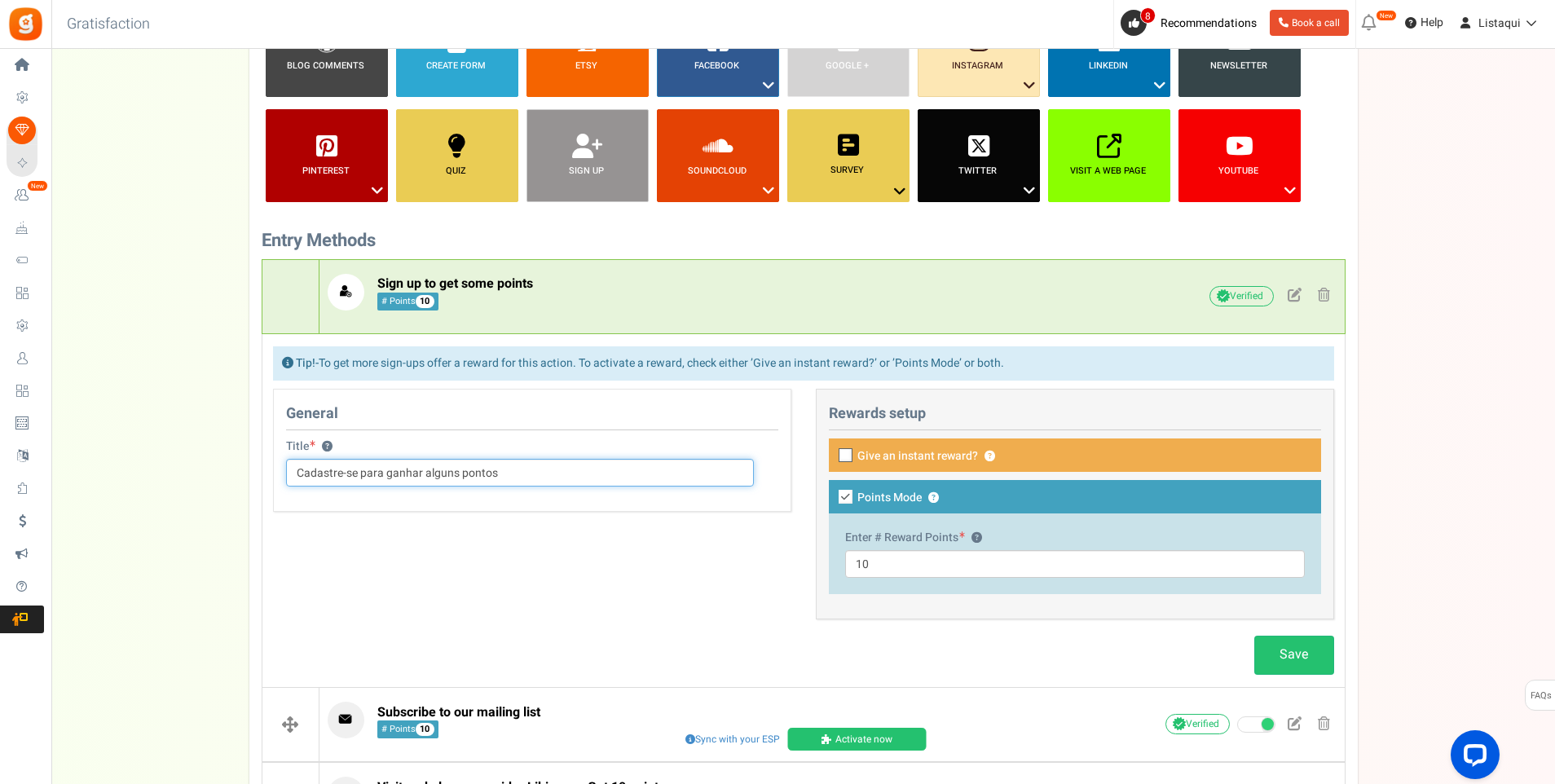
type input "Cadastre-se para ganhar alguns pontos"
click at [847, 457] on icon at bounding box center [847, 455] width 11 height 11
click at [833, 457] on input "Give an instant reward? ?" at bounding box center [827, 456] width 11 height 11
checkbox input "true"
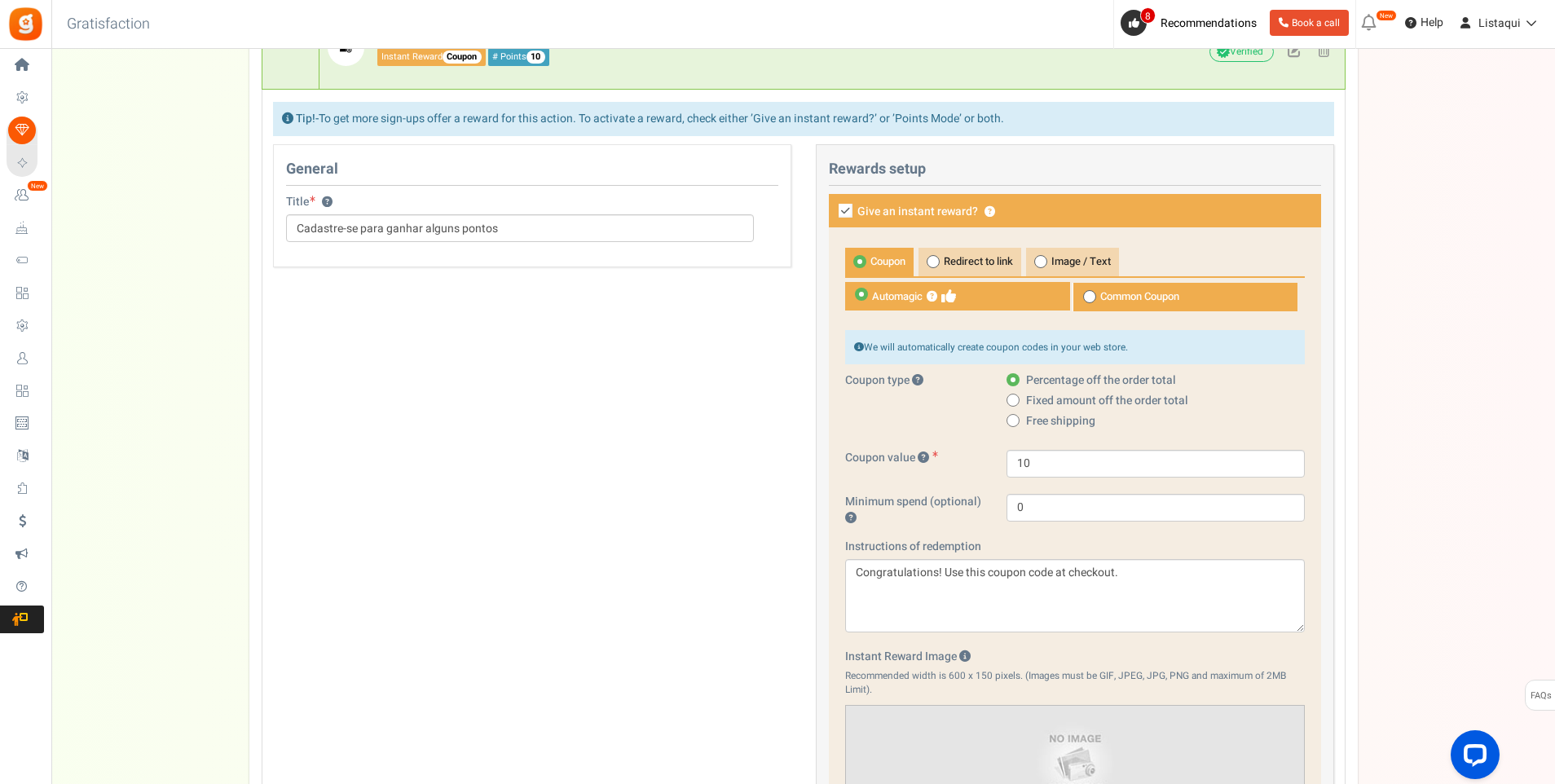
scroll to position [652, 0]
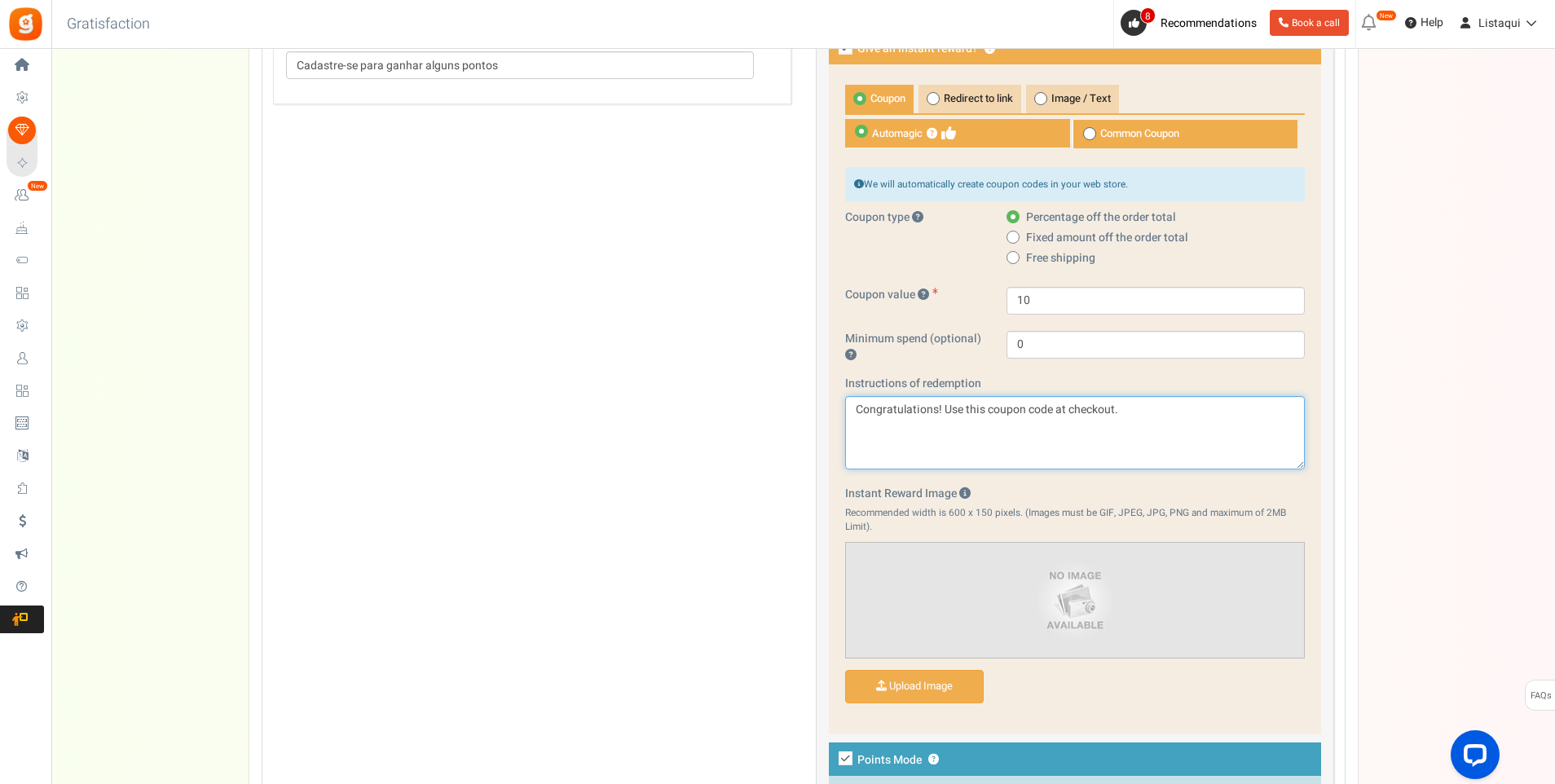
drag, startPoint x: 1128, startPoint y: 410, endPoint x: 847, endPoint y: 447, distance: 283.4
click at [847, 447] on textarea "Congratulations! Use this coupon code at checkout." at bounding box center [1076, 432] width 460 height 74
click at [1221, 428] on textarea "Congratulations! Use this coupon code at checkout." at bounding box center [1076, 432] width 460 height 74
drag, startPoint x: 1179, startPoint y: 420, endPoint x: 744, endPoint y: 424, distance: 435.0
click at [744, 424] on div "General Title ? Cadastre-se para ganhar alguns pontos This campaign category ca…" at bounding box center [803, 439] width 1086 height 917
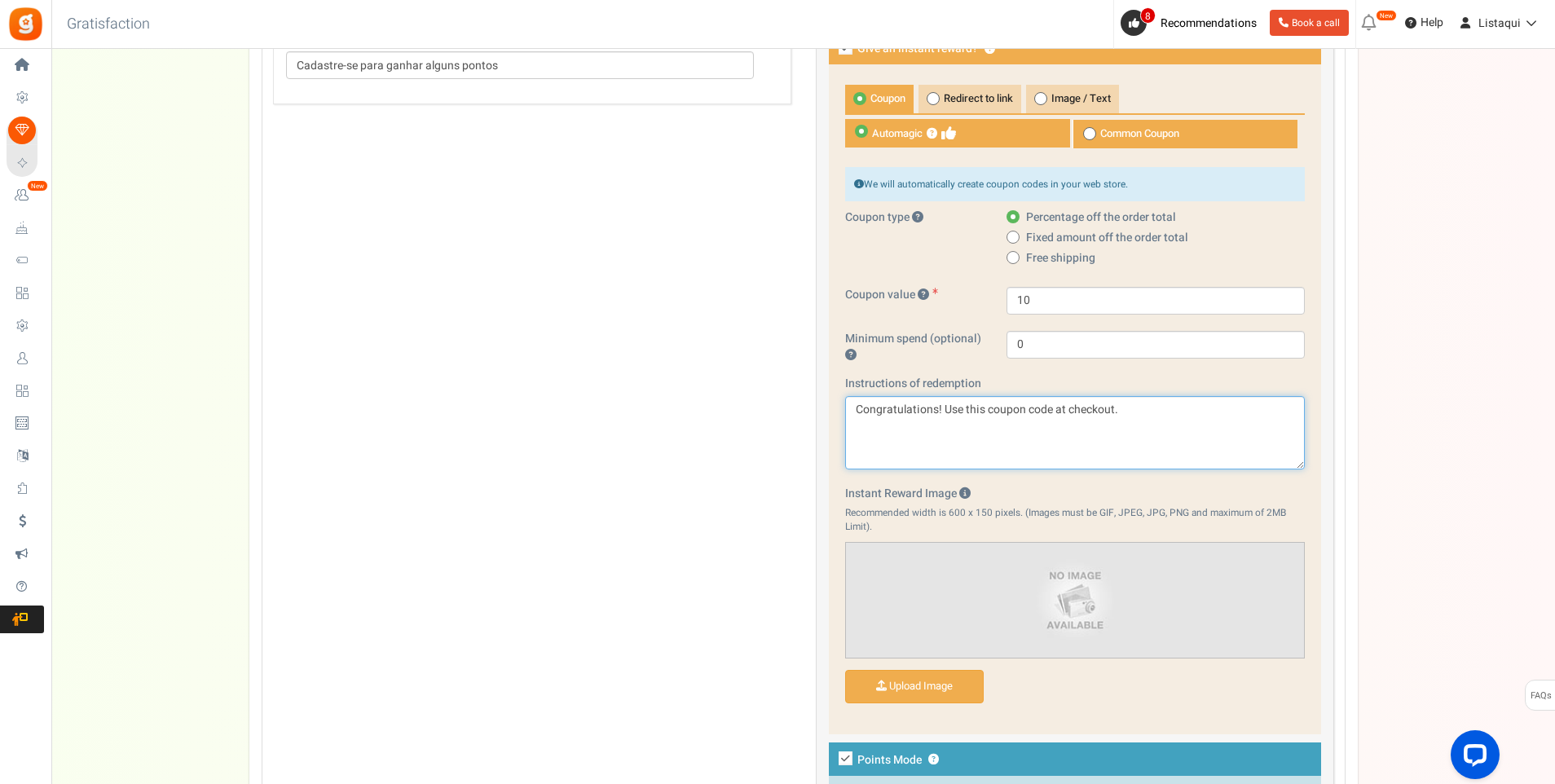
paste textarea "Parabéns! Use este código de cupom ao finalizar a compra"
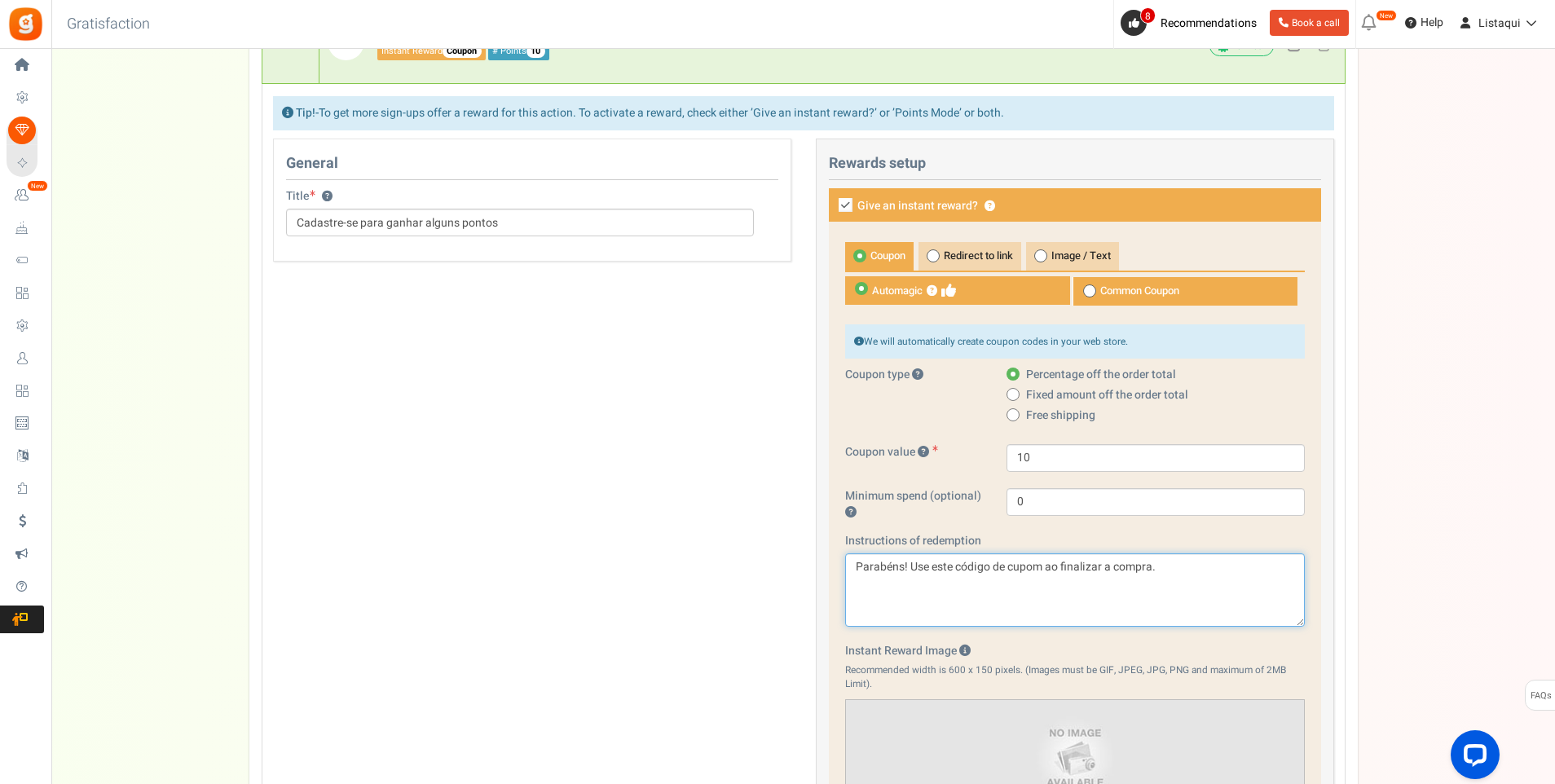
scroll to position [489, 0]
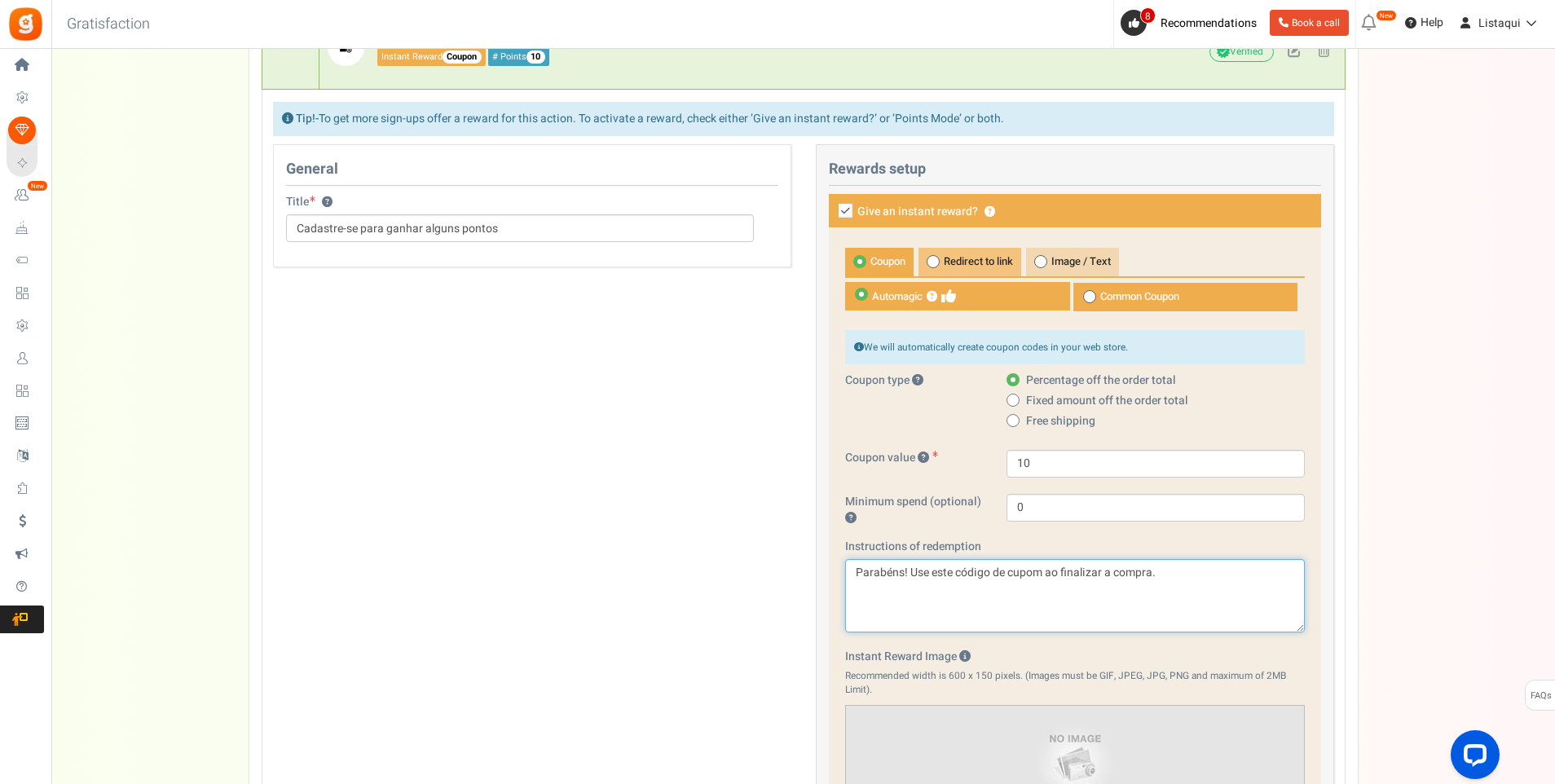
type textarea "Parabéns! Use este código de cupom ao finalizar a compra."
click at [963, 261] on font "Redirect to link" at bounding box center [979, 261] width 69 height 15
click at [929, 261] on input "Redirect to link" at bounding box center [923, 256] width 11 height 11
radio input "true"
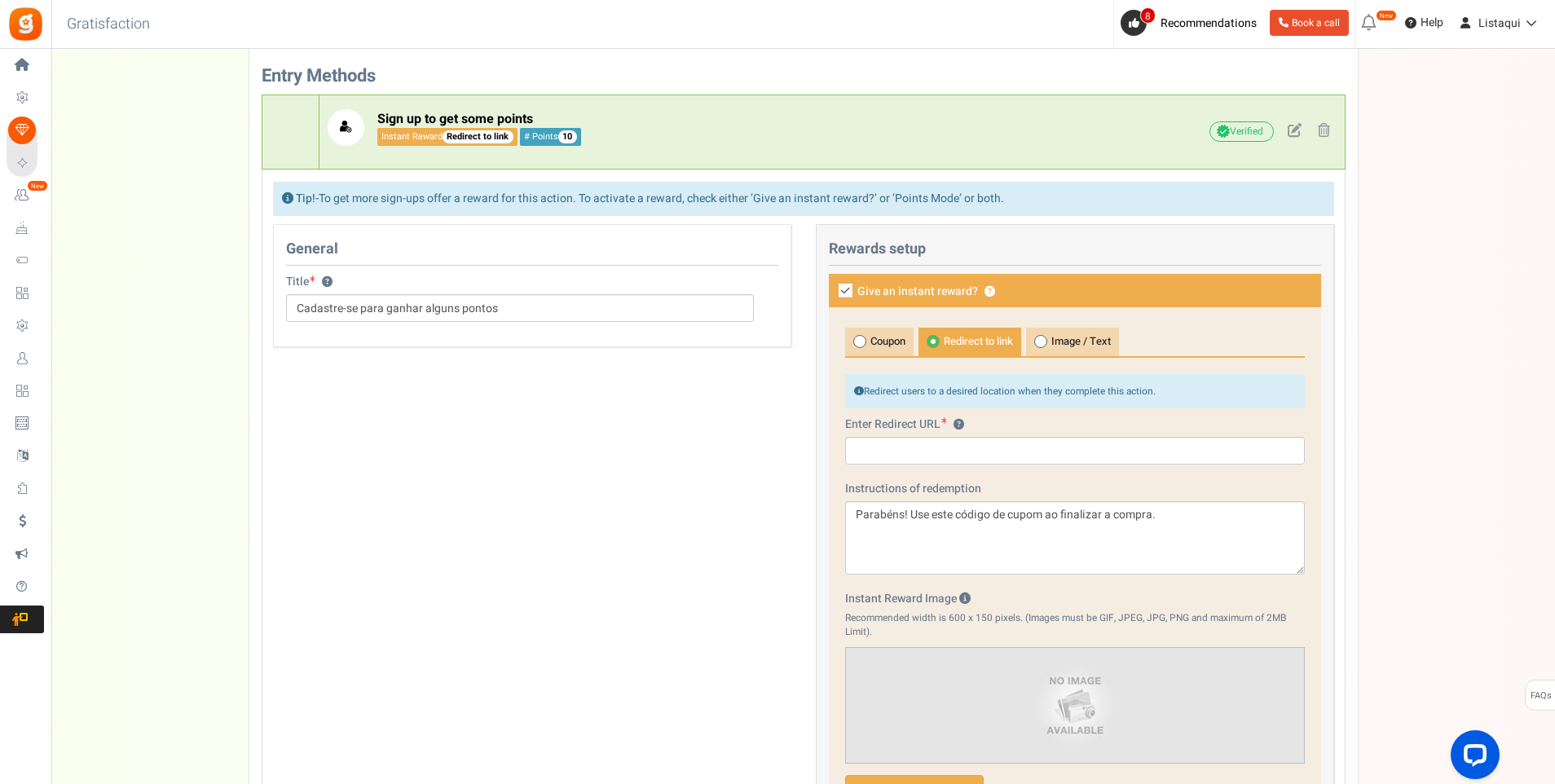
scroll to position [407, 0]
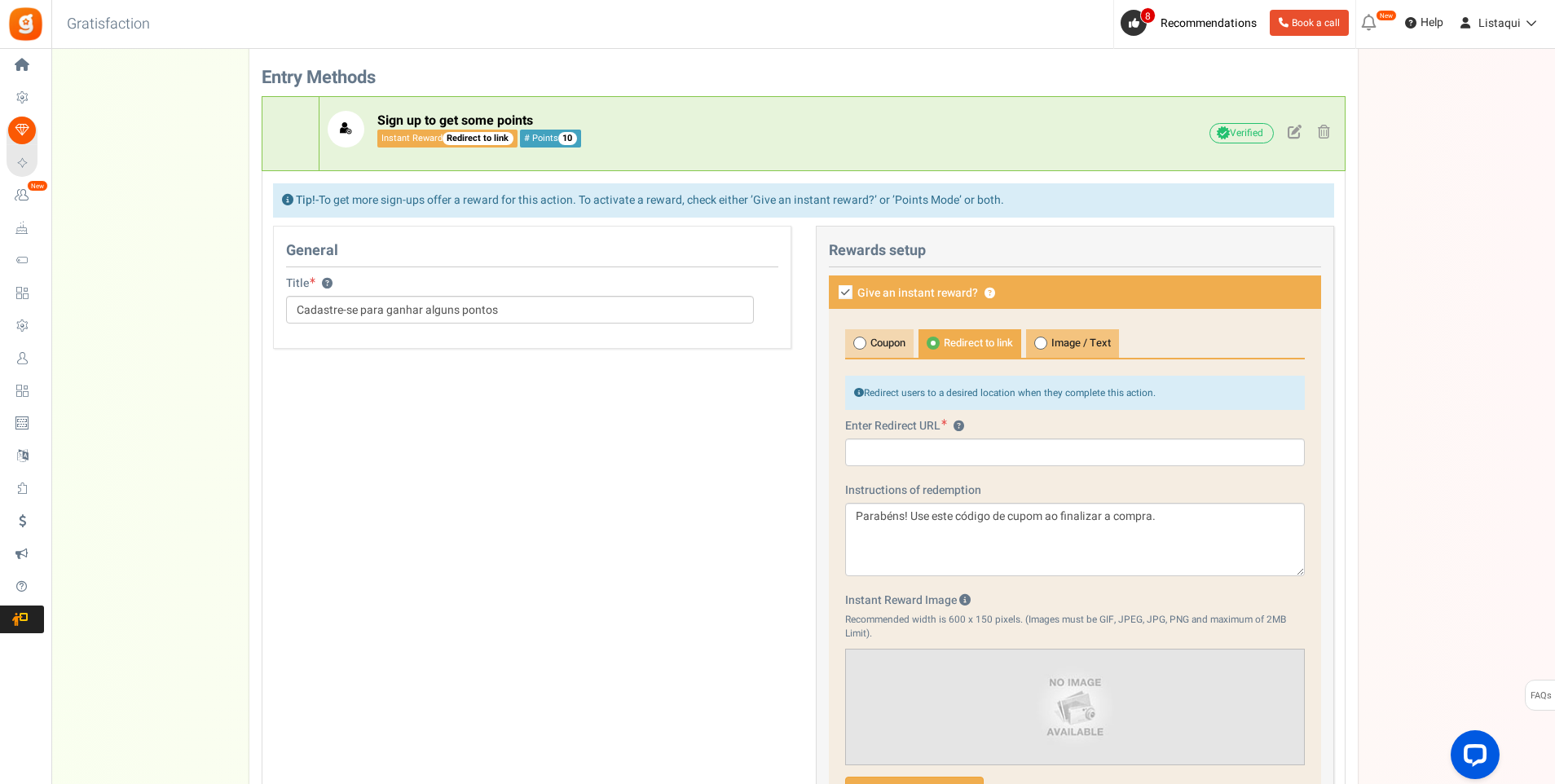
click at [1072, 342] on font "Image / Text" at bounding box center [1081, 342] width 59 height 15
click at [1037, 342] on input "Image / Text" at bounding box center [1032, 337] width 11 height 11
radio input "true"
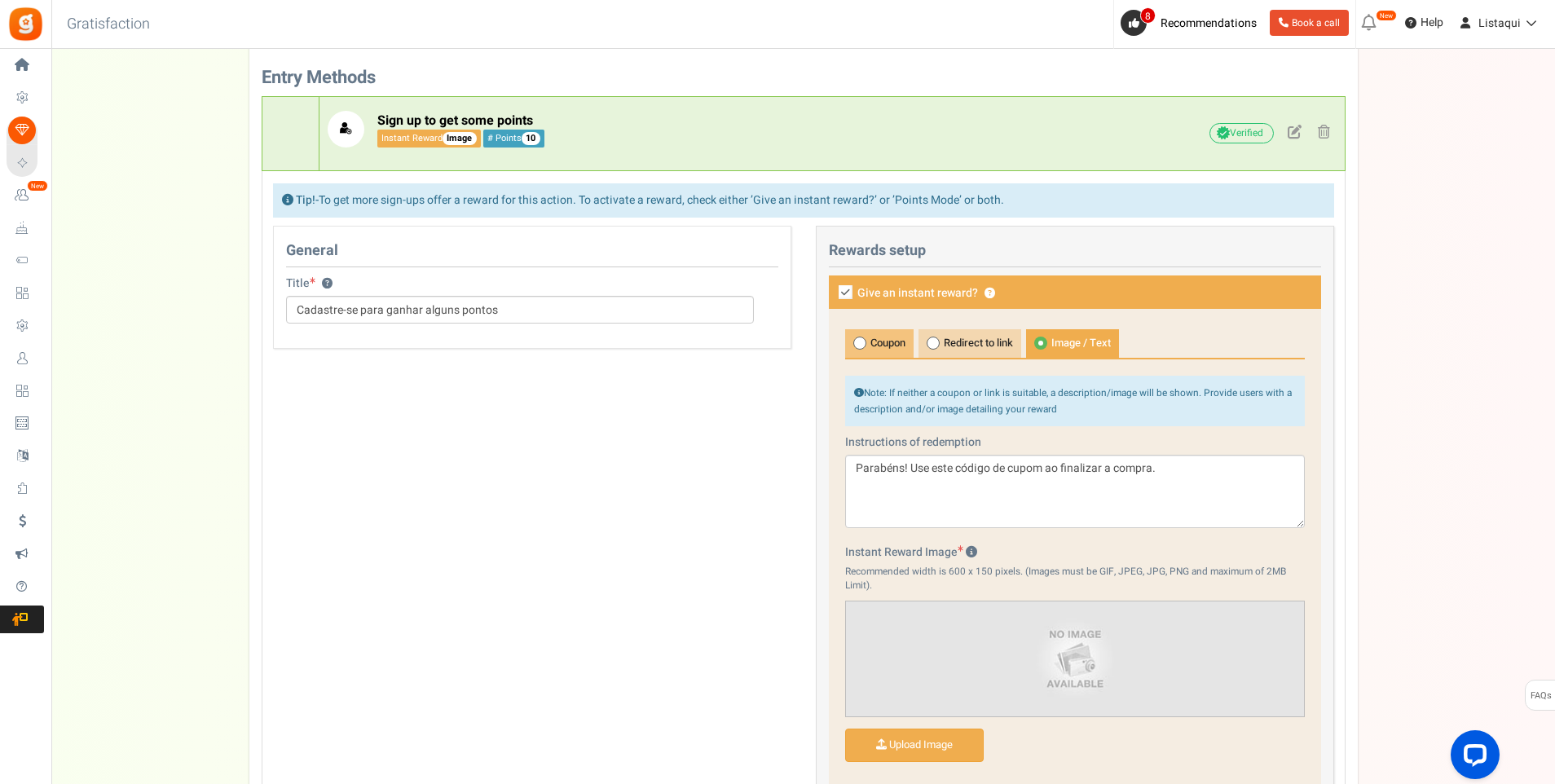
click at [880, 342] on font "Coupon" at bounding box center [888, 342] width 35 height 15
click at [856, 342] on input "Coupon" at bounding box center [850, 337] width 11 height 11
radio input "true"
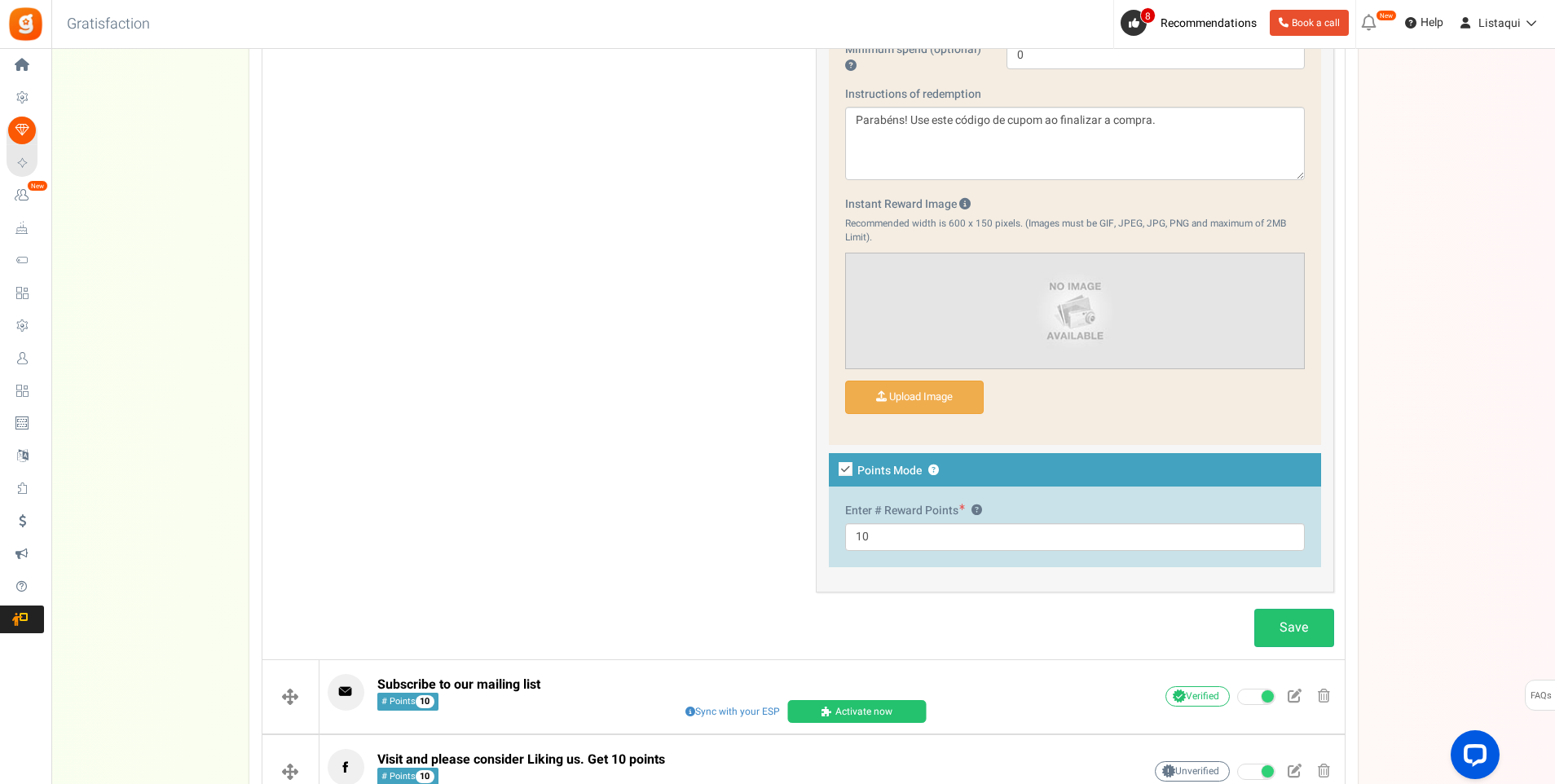
scroll to position [978, 0]
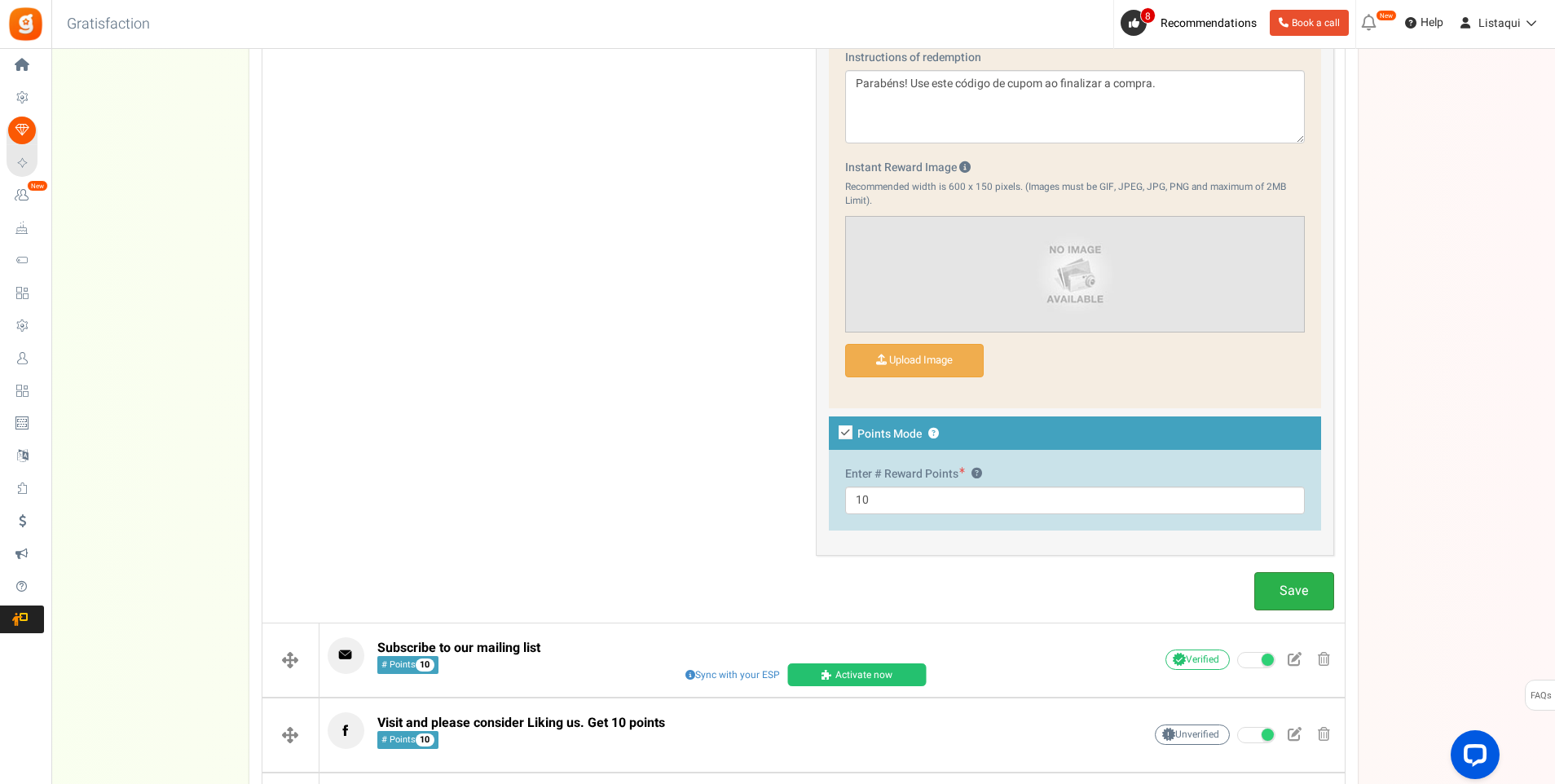
click at [1293, 592] on link "Save" at bounding box center [1294, 591] width 80 height 38
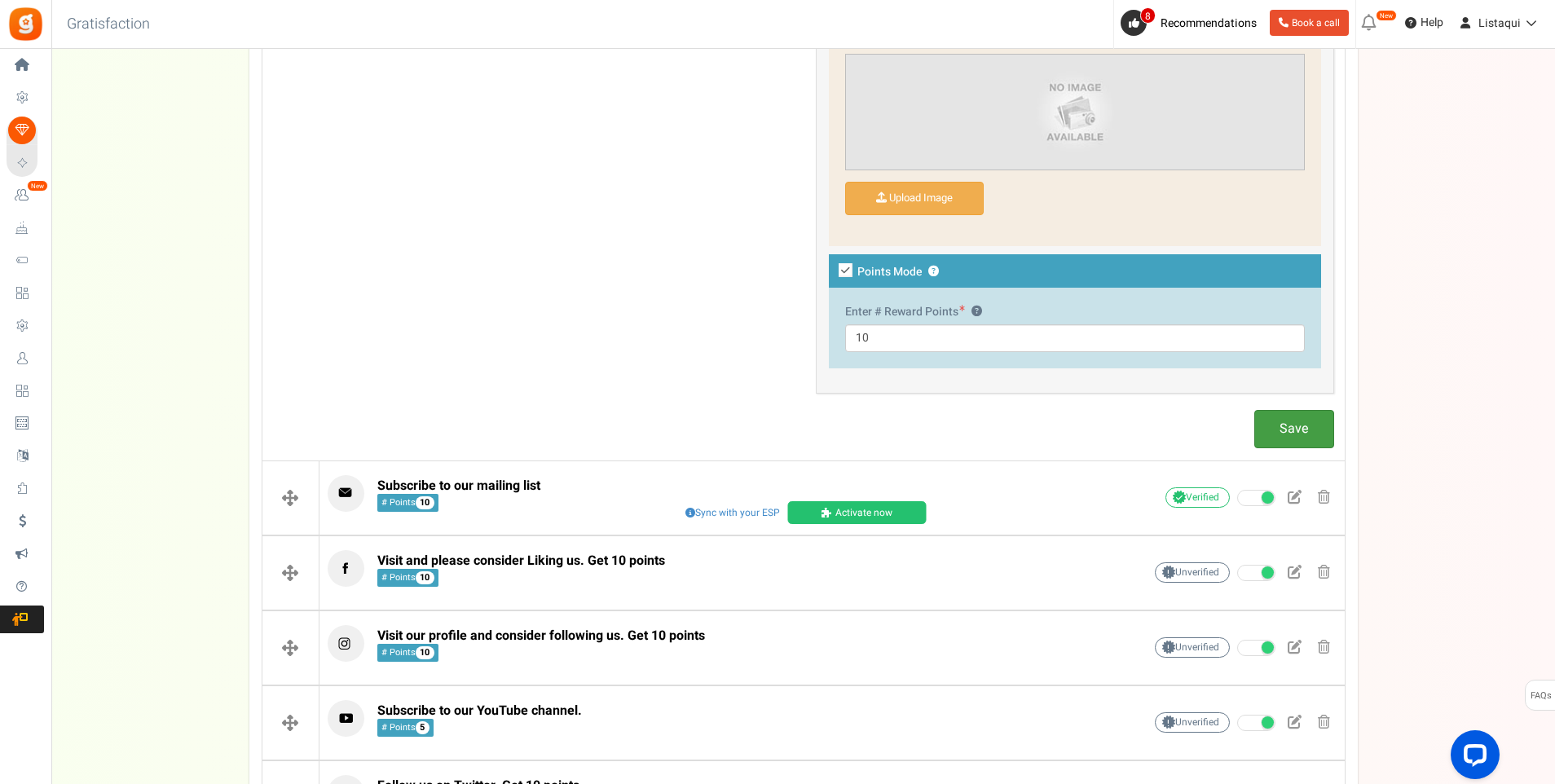
scroll to position [1141, 0]
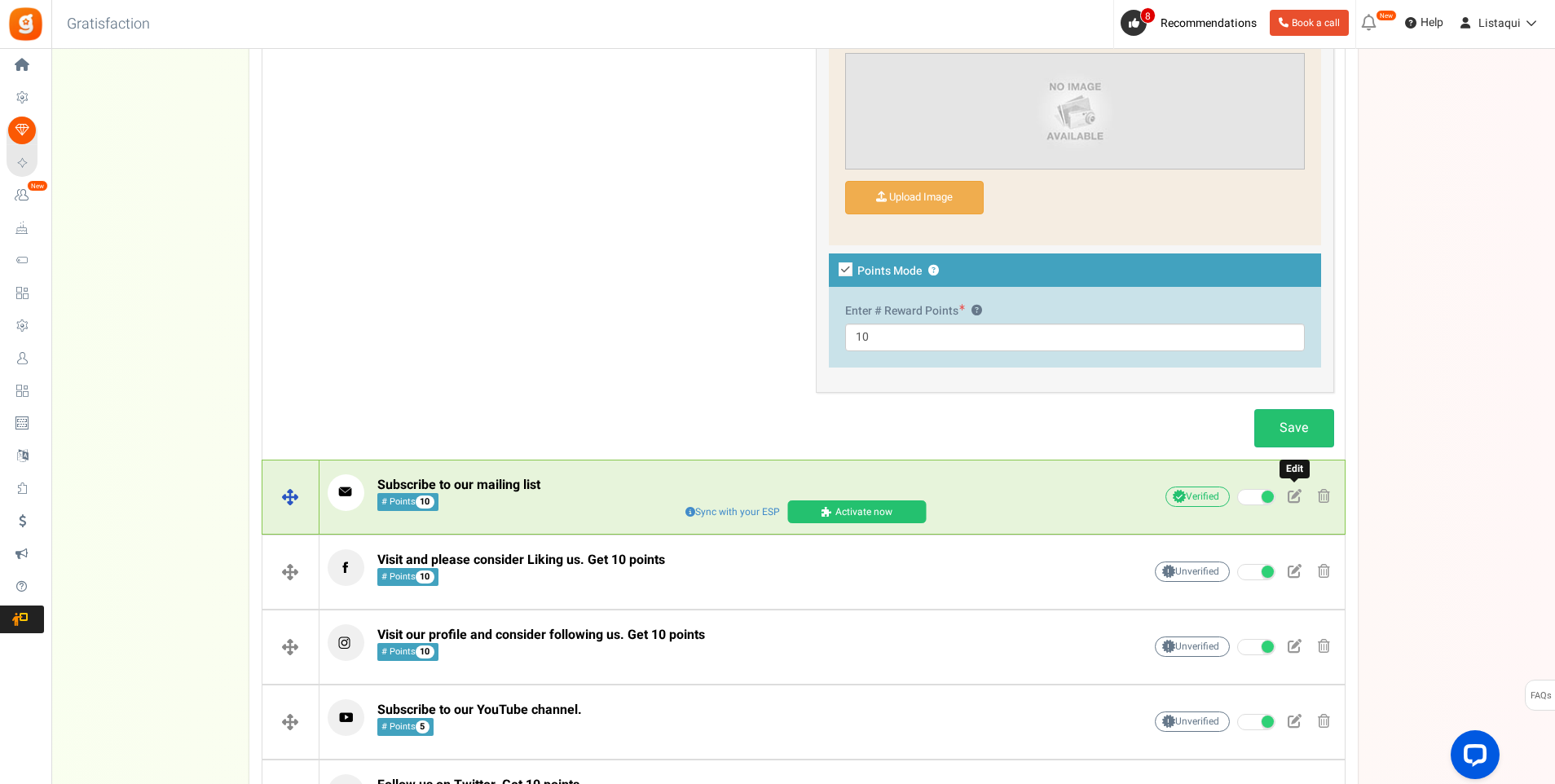
click at [1292, 497] on span at bounding box center [1295, 496] width 13 height 13
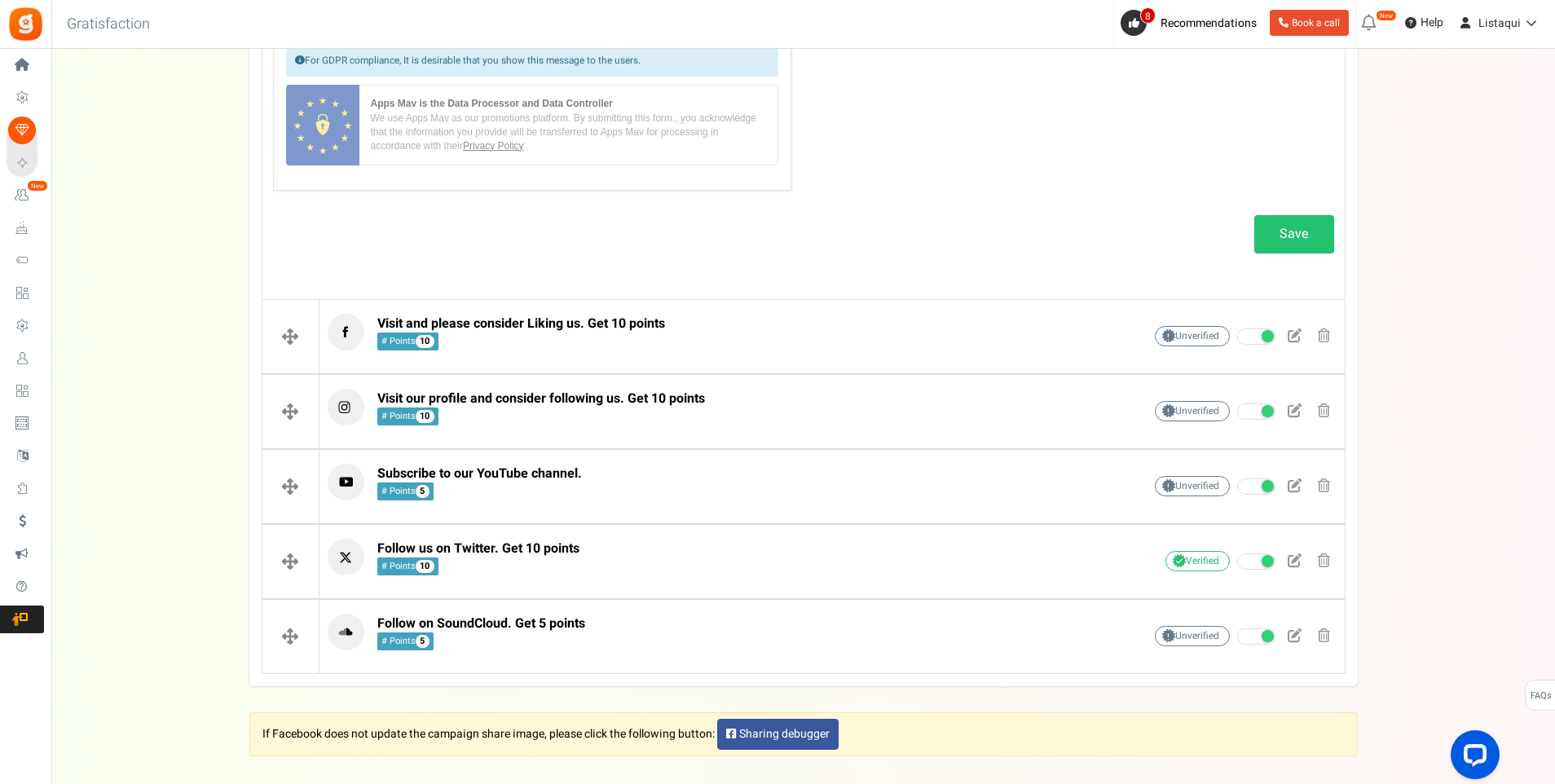
scroll to position [401, 0]
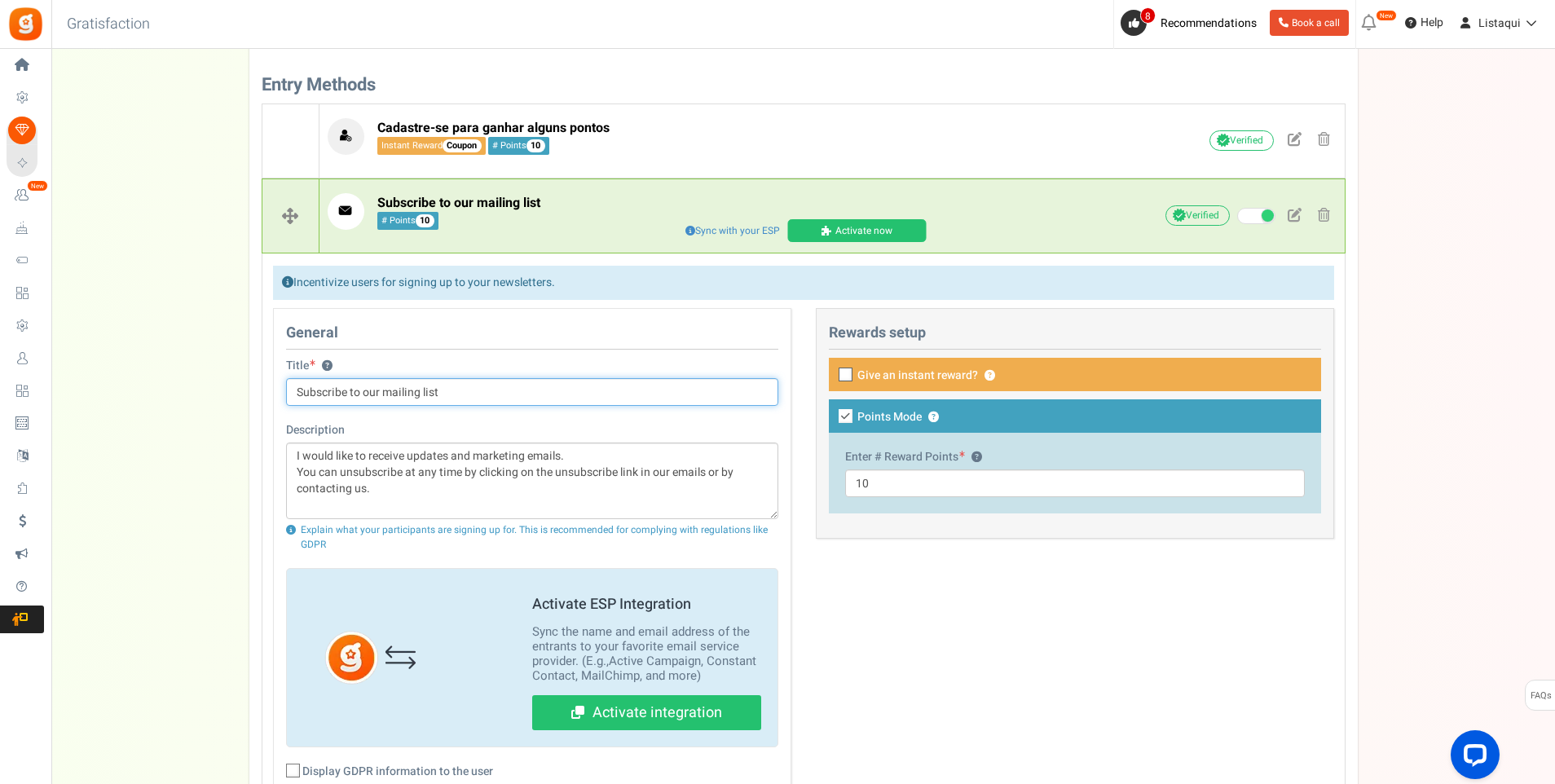
click at [453, 393] on input "Subscribe to our mailing list" at bounding box center [532, 392] width 493 height 28
drag, startPoint x: 452, startPoint y: 393, endPoint x: 269, endPoint y: 393, distance: 183.0
click at [269, 393] on div "General Title ? Subscribe to our mailing list Description I would like to recei…" at bounding box center [532, 628] width 543 height 640
click at [450, 394] on input "Subscribe to our mailing list" at bounding box center [532, 392] width 493 height 28
drag, startPoint x: 450, startPoint y: 393, endPoint x: 264, endPoint y: 394, distance: 186.0
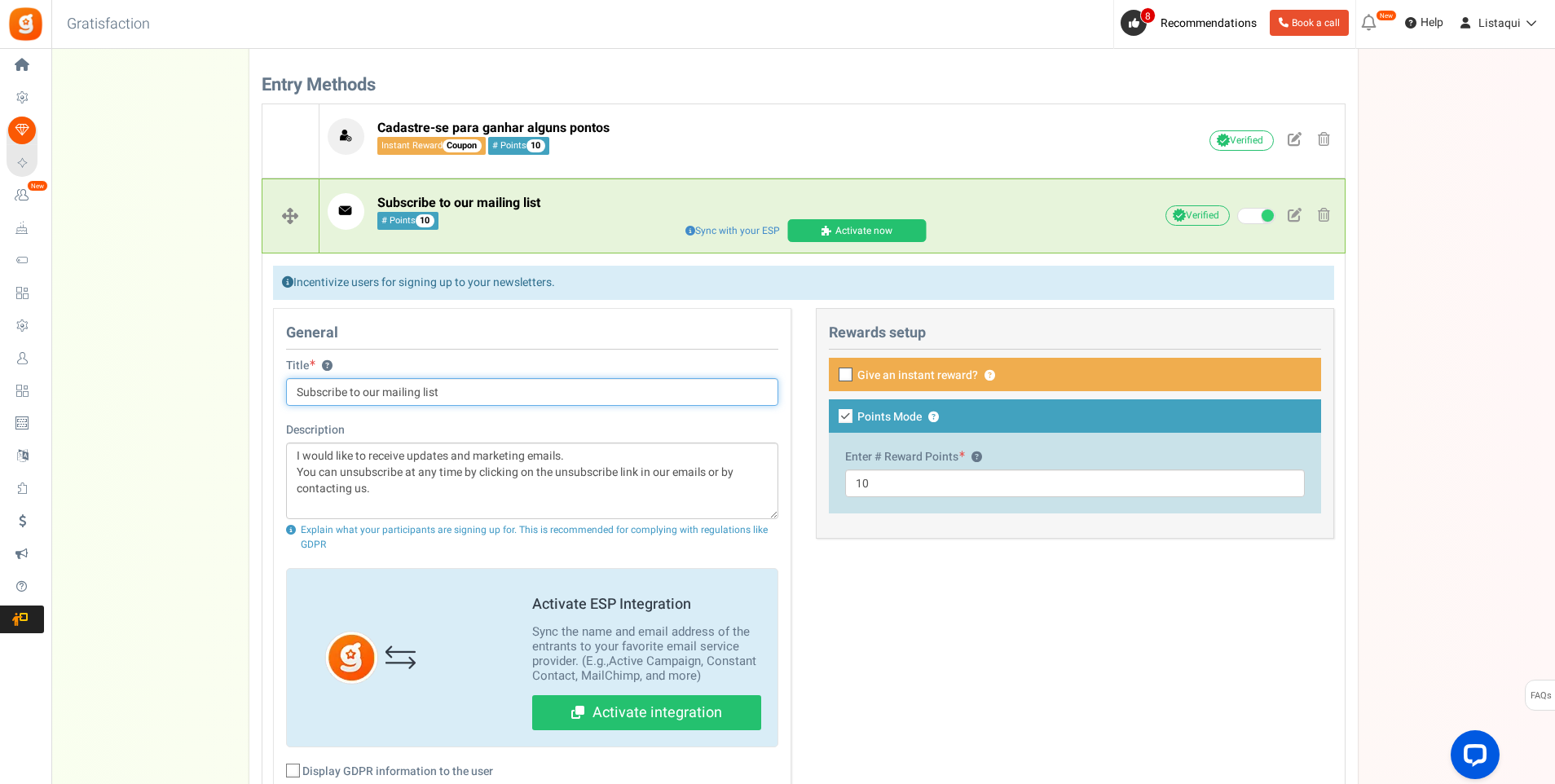
click at [264, 394] on div "General Title ? Subscribe to our mailing list Description I would like to recei…" at bounding box center [532, 628] width 543 height 640
paste input "Assine nossa lista de e-mail"
type input "Assine nossa lista de e-mail"
drag, startPoint x: 378, startPoint y: 489, endPoint x: 288, endPoint y: 450, distance: 98.1
click at [288, 450] on textarea "I would like to receive updates and marketing emails. You can unsubscribe at an…" at bounding box center [532, 481] width 493 height 77
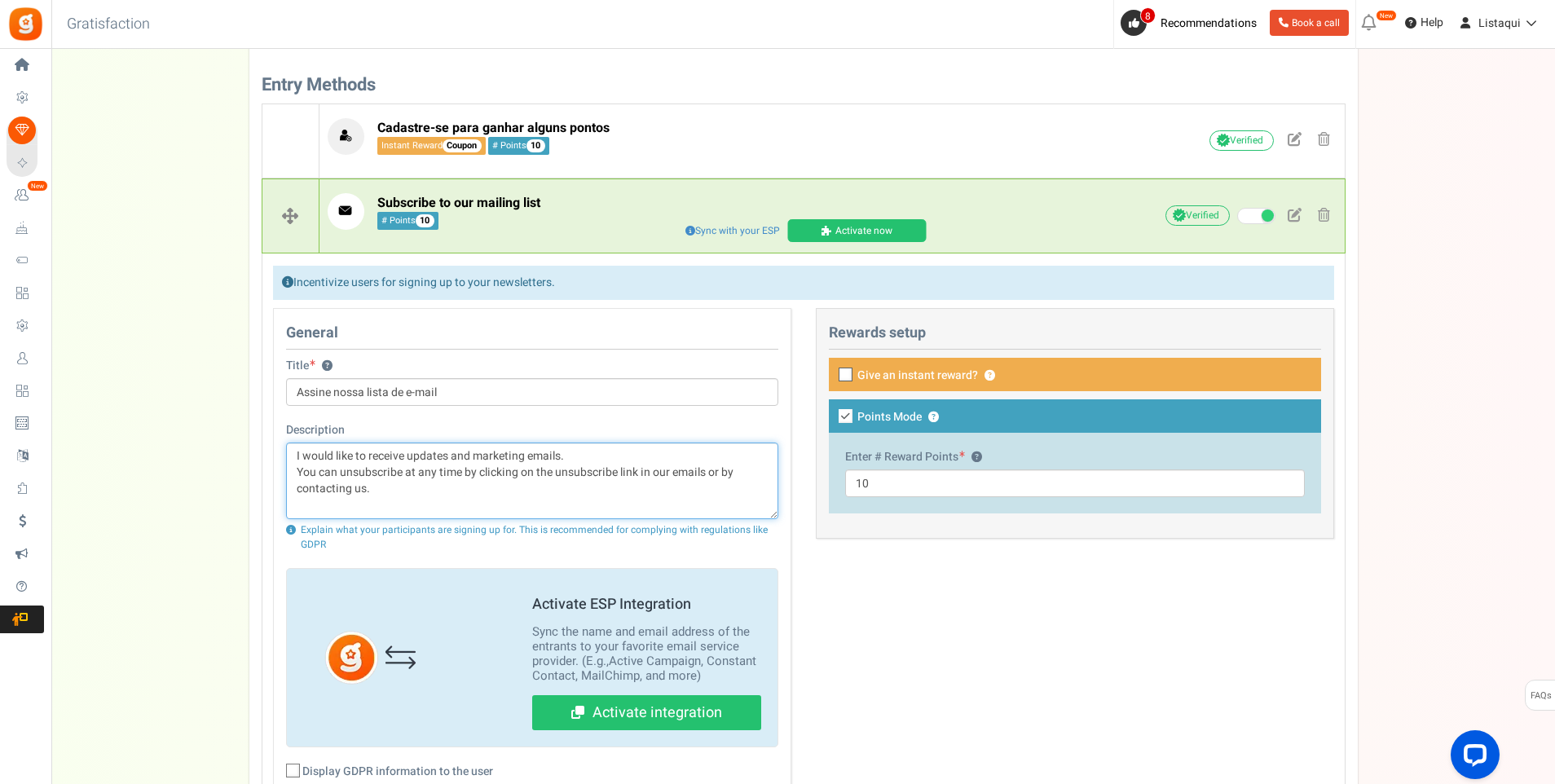
click at [421, 494] on textarea "I would like to receive updates and marketing emails. You can unsubscribe at an…" at bounding box center [532, 481] width 493 height 77
drag, startPoint x: 412, startPoint y: 493, endPoint x: 276, endPoint y: 465, distance: 138.9
click at [276, 466] on div "General Title ? Assine nossa lista de e-mail Description I would like to receiv…" at bounding box center [532, 619] width 519 height 624
click at [379, 493] on textarea "I would like to receive updates and marketing emails. You can unsubscribe at an…" at bounding box center [532, 481] width 493 height 77
drag, startPoint x: 373, startPoint y: 491, endPoint x: 283, endPoint y: 450, distance: 98.9
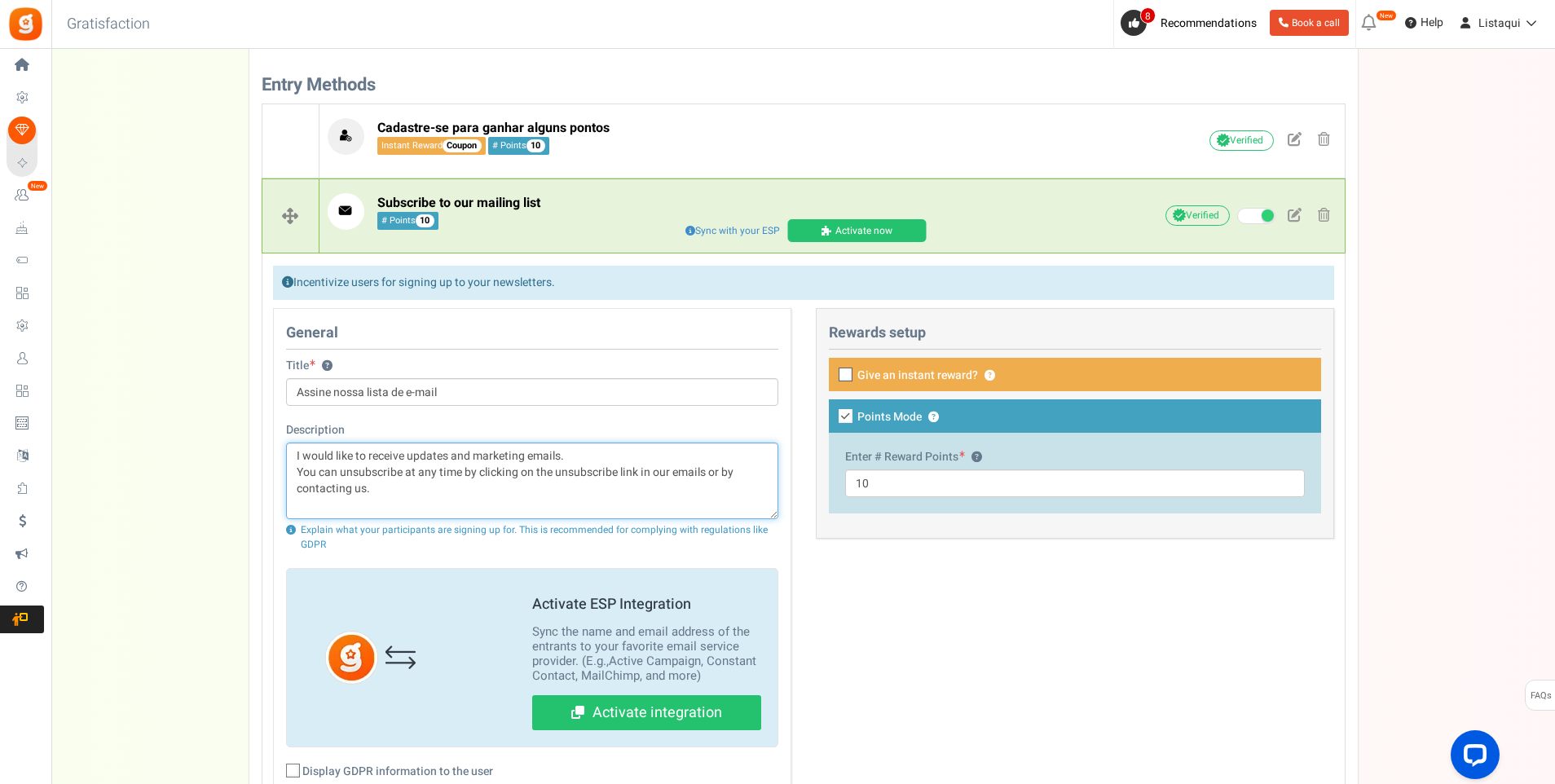
click at [283, 450] on div "General Title ? Assine nossa lista de e-mail Description I would like to receiv…" at bounding box center [532, 619] width 519 height 624
paste textarea "Gostaria de receber atualizações e e-mails de marketing. Você pode cancelar a a…"
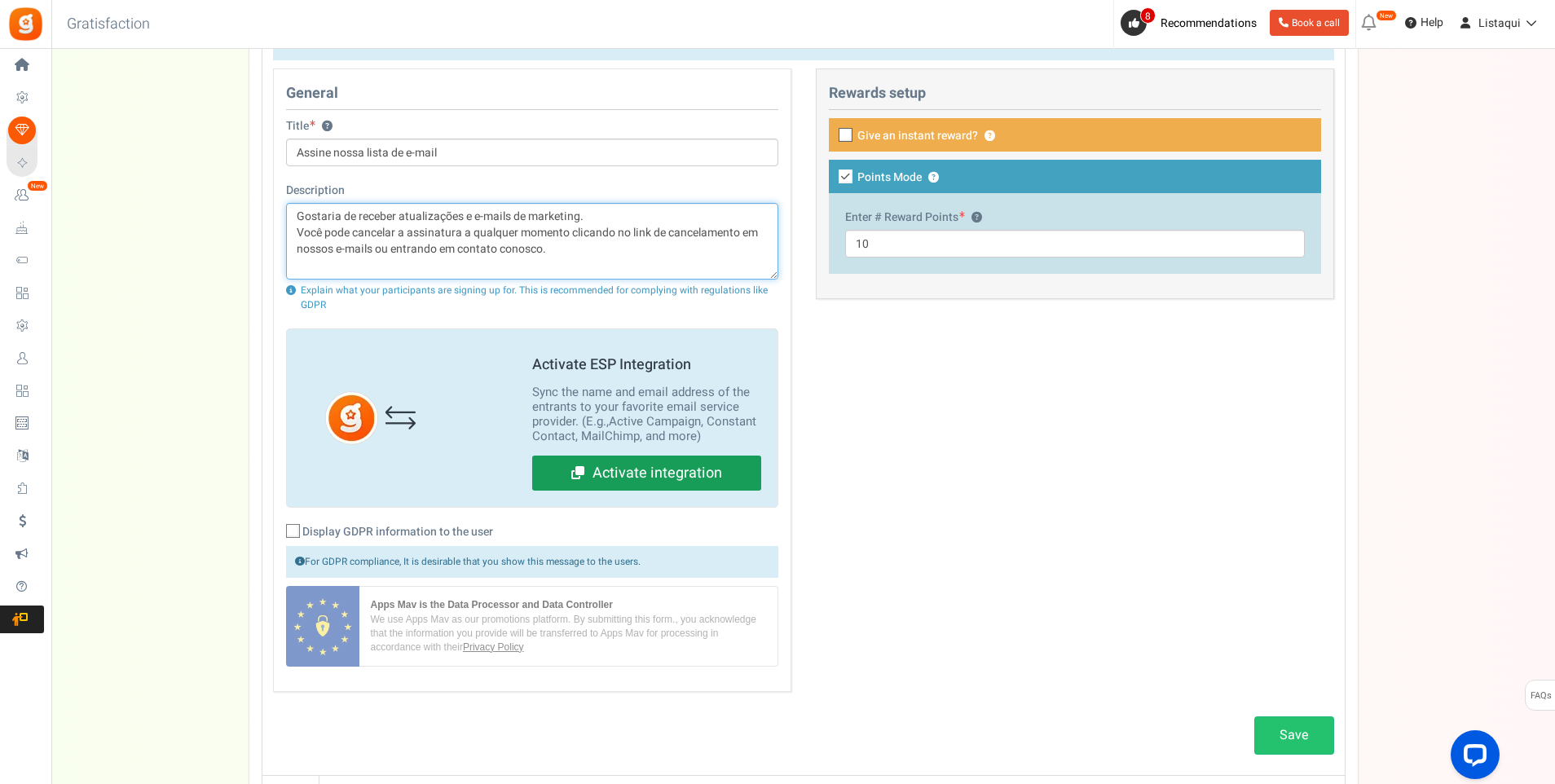
scroll to position [482, 0]
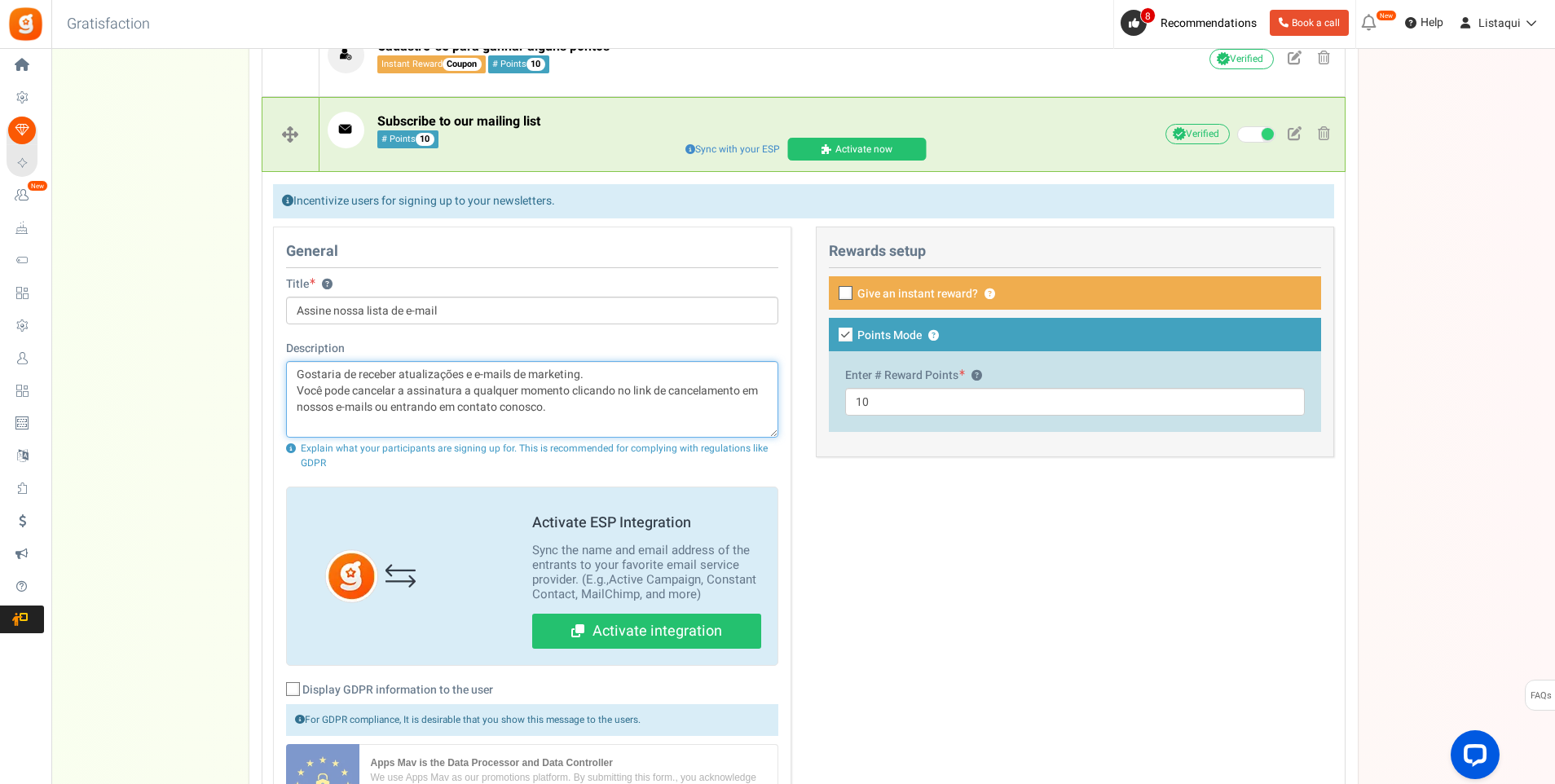
type textarea "Gostaria de receber atualizações e e-mails de marketing. Você pode cancelar a a…"
click at [848, 289] on icon at bounding box center [847, 293] width 11 height 11
click at [833, 289] on input "Give an instant reward? ?" at bounding box center [827, 294] width 11 height 11
checkbox input "true"
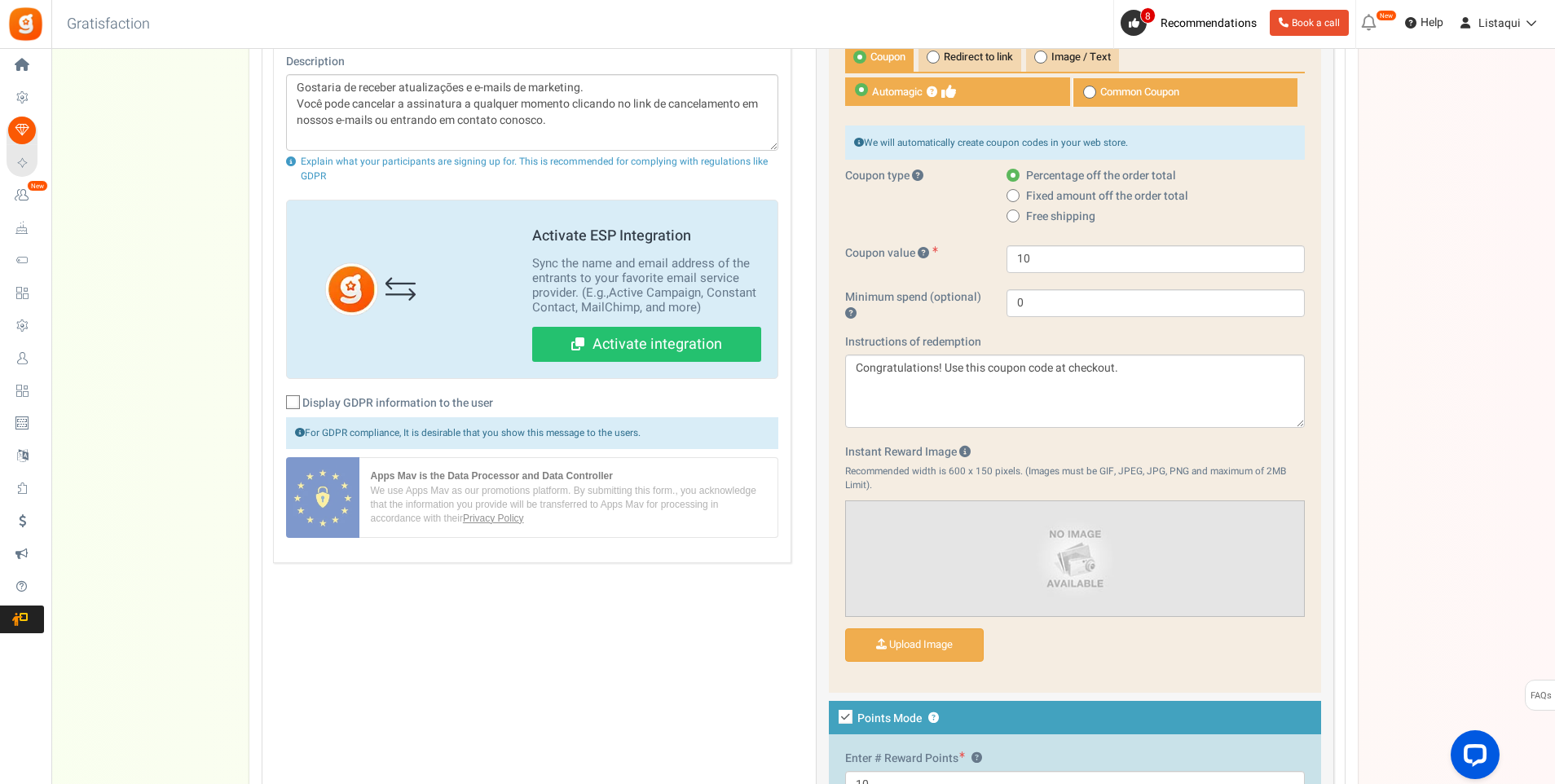
scroll to position [808, 0]
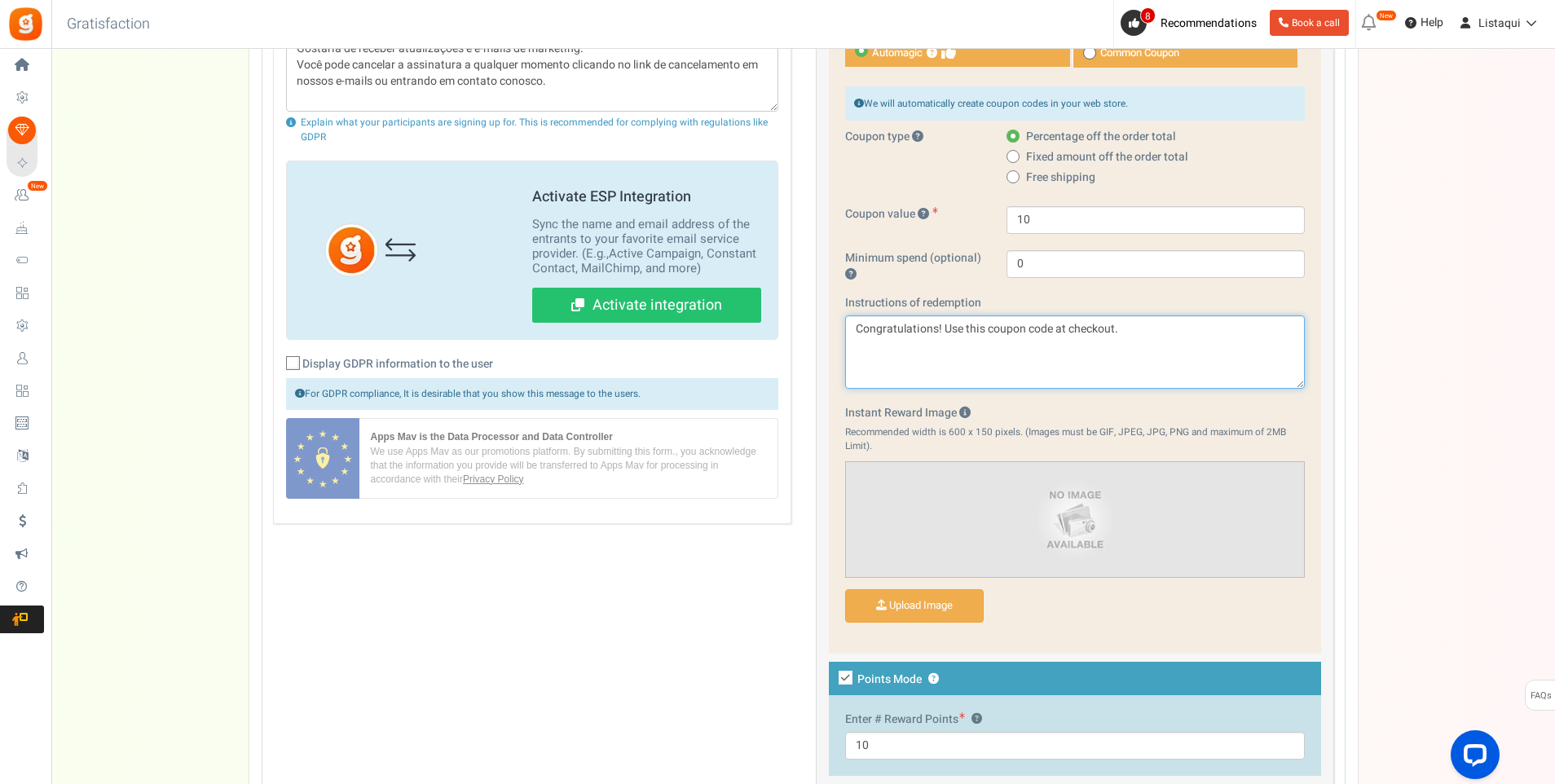
click at [1129, 331] on textarea "Congratulations! Use this coupon code at checkout." at bounding box center [1076, 352] width 460 height 74
drag, startPoint x: 1129, startPoint y: 330, endPoint x: 844, endPoint y: 337, distance: 285.1
click at [844, 337] on div "Coupon Redirect to link Image / Text Automagic ? Common Coupon ? 10" at bounding box center [1076, 318] width 493 height 669
click at [1142, 340] on textarea "Congratulations! Use this coupon code at checkout." at bounding box center [1076, 352] width 460 height 74
drag, startPoint x: 1108, startPoint y: 340, endPoint x: 841, endPoint y: 342, distance: 267.0
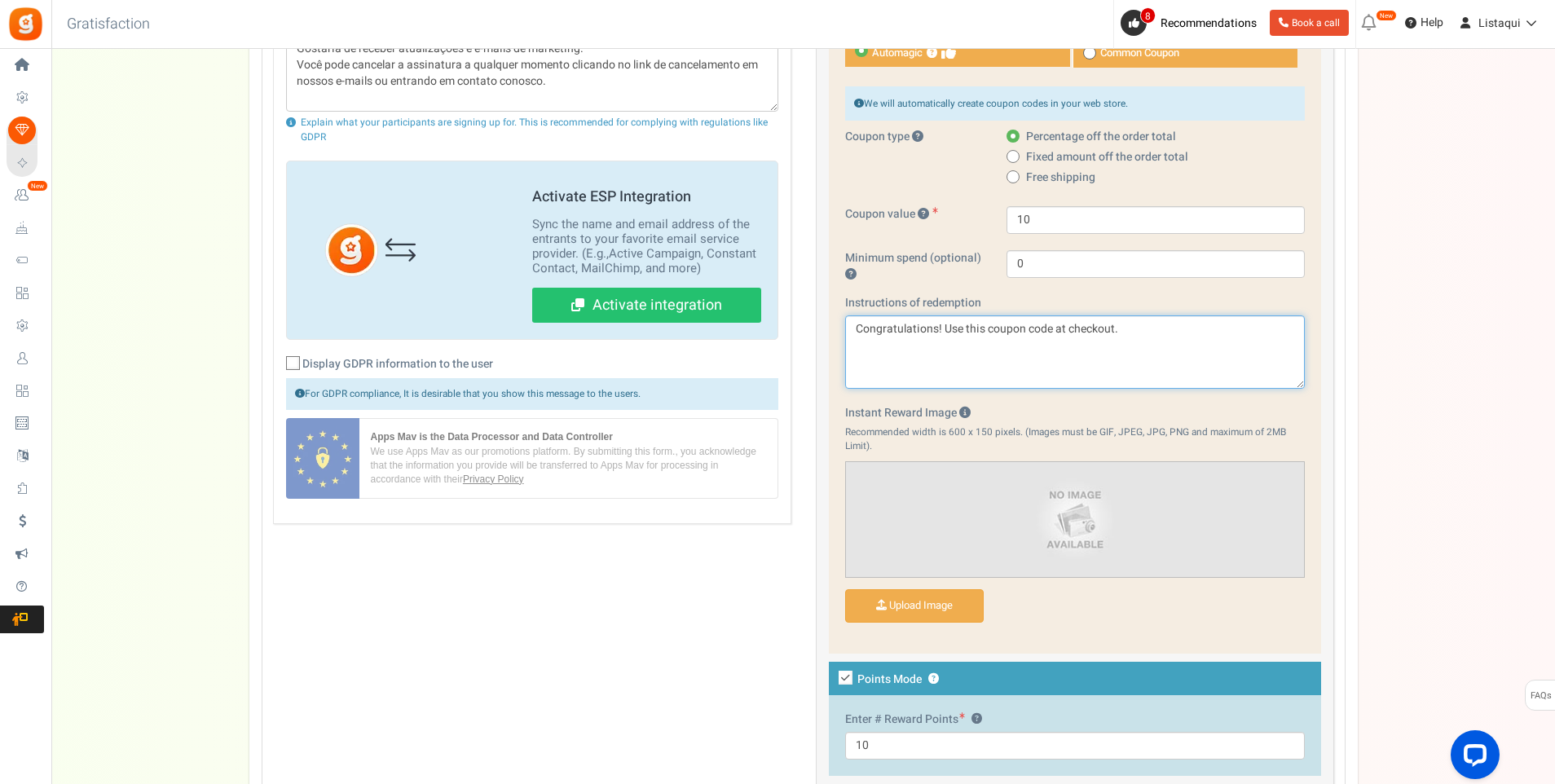
click at [841, 342] on div "Coupon Redirect to link Image / Text Automagic ? Common Coupon ? 10" at bounding box center [1076, 318] width 493 height 669
paste textarea "Parabéns! Use este código de cupom ao finalizar a compra"
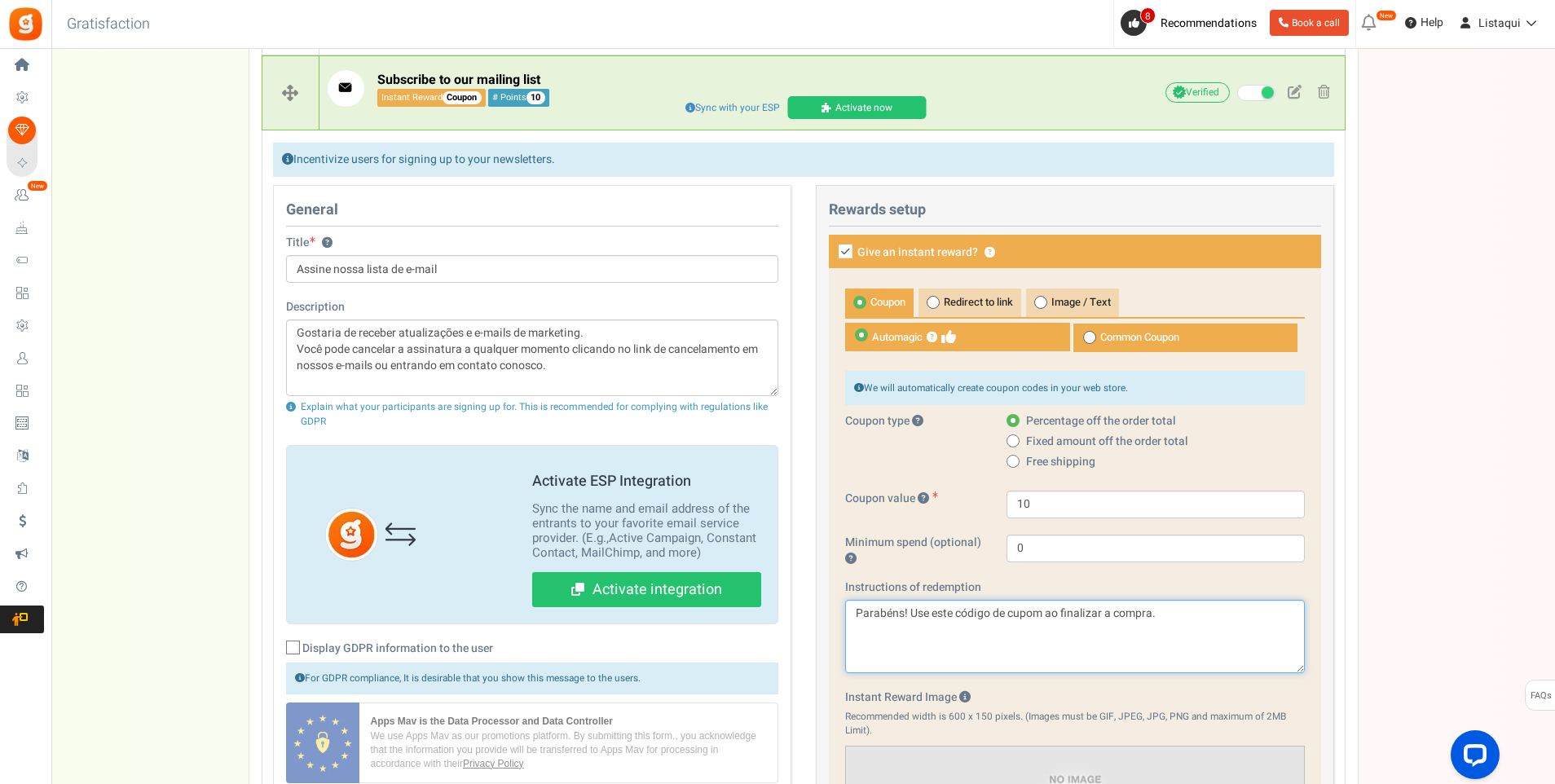
scroll to position [482, 0]
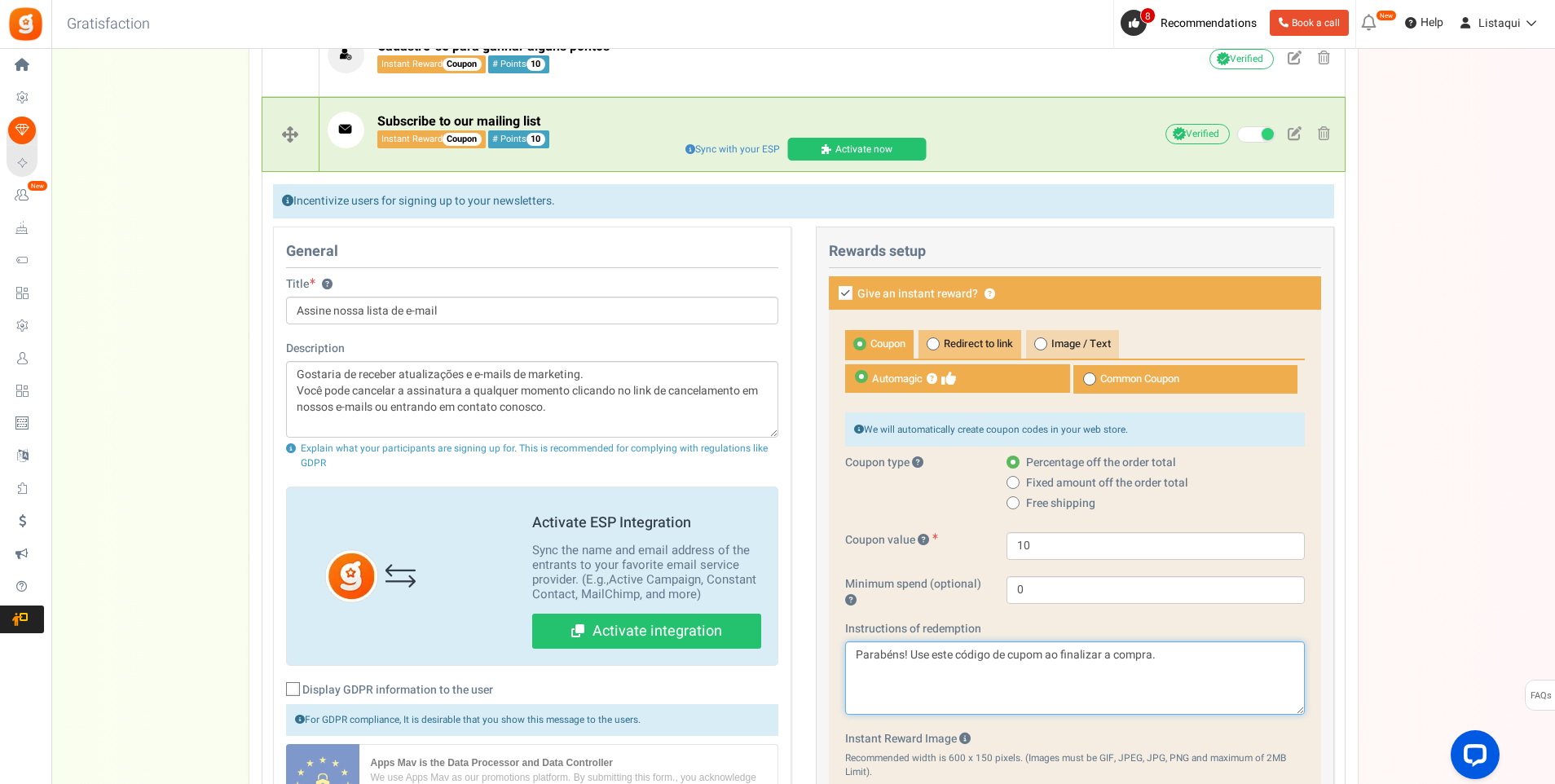
type textarea "Parabéns! Use este código de cupom ao finalizar a compra."
click at [976, 340] on font "Redirect to link" at bounding box center [979, 343] width 69 height 15
click at [929, 340] on input "Redirect to link" at bounding box center [923, 338] width 11 height 11
radio input "true"
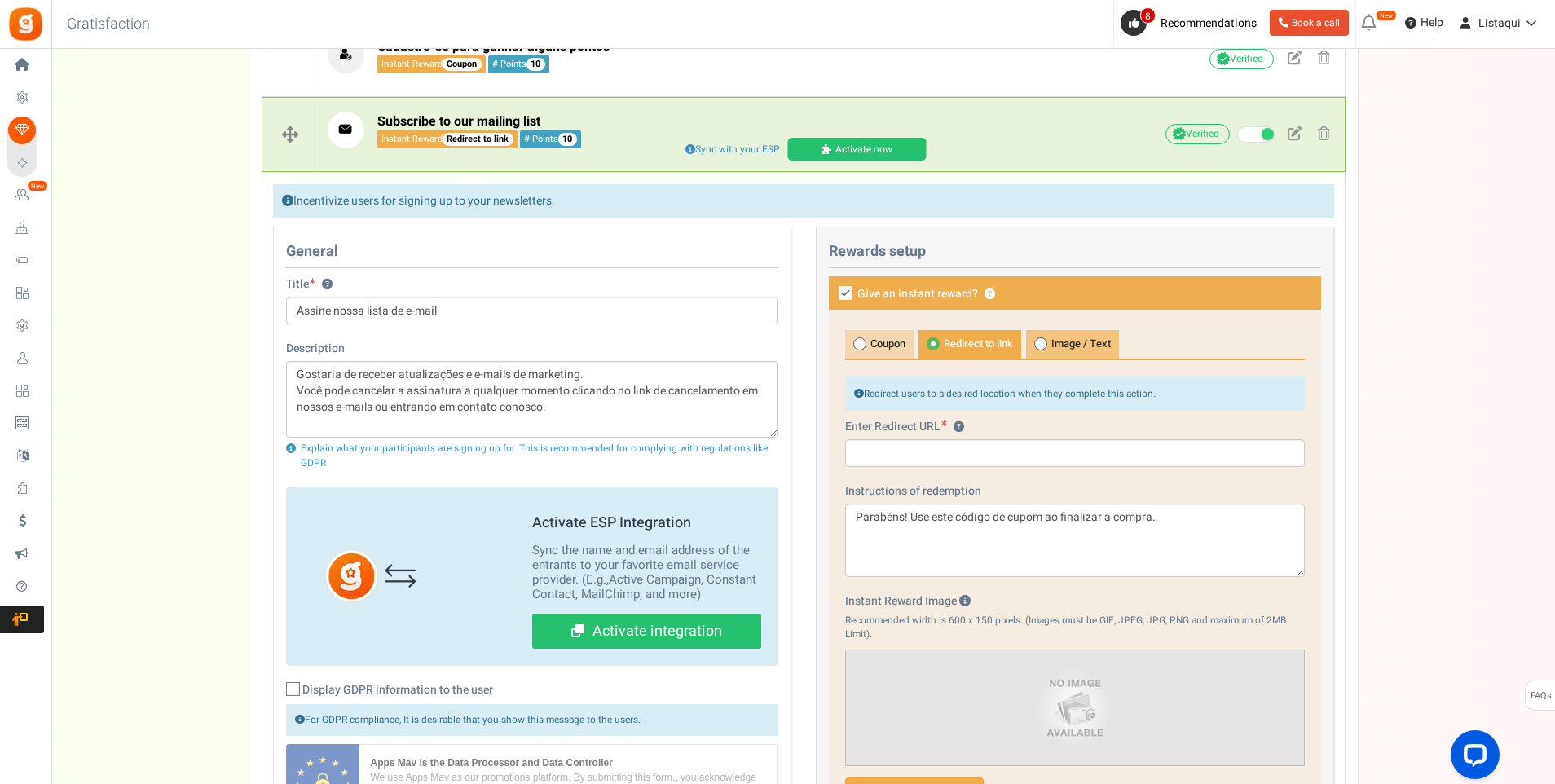
click at [1079, 340] on font "Image / Text" at bounding box center [1081, 343] width 59 height 15
click at [1037, 340] on input "Image / Text" at bounding box center [1032, 338] width 11 height 11
radio input "true"
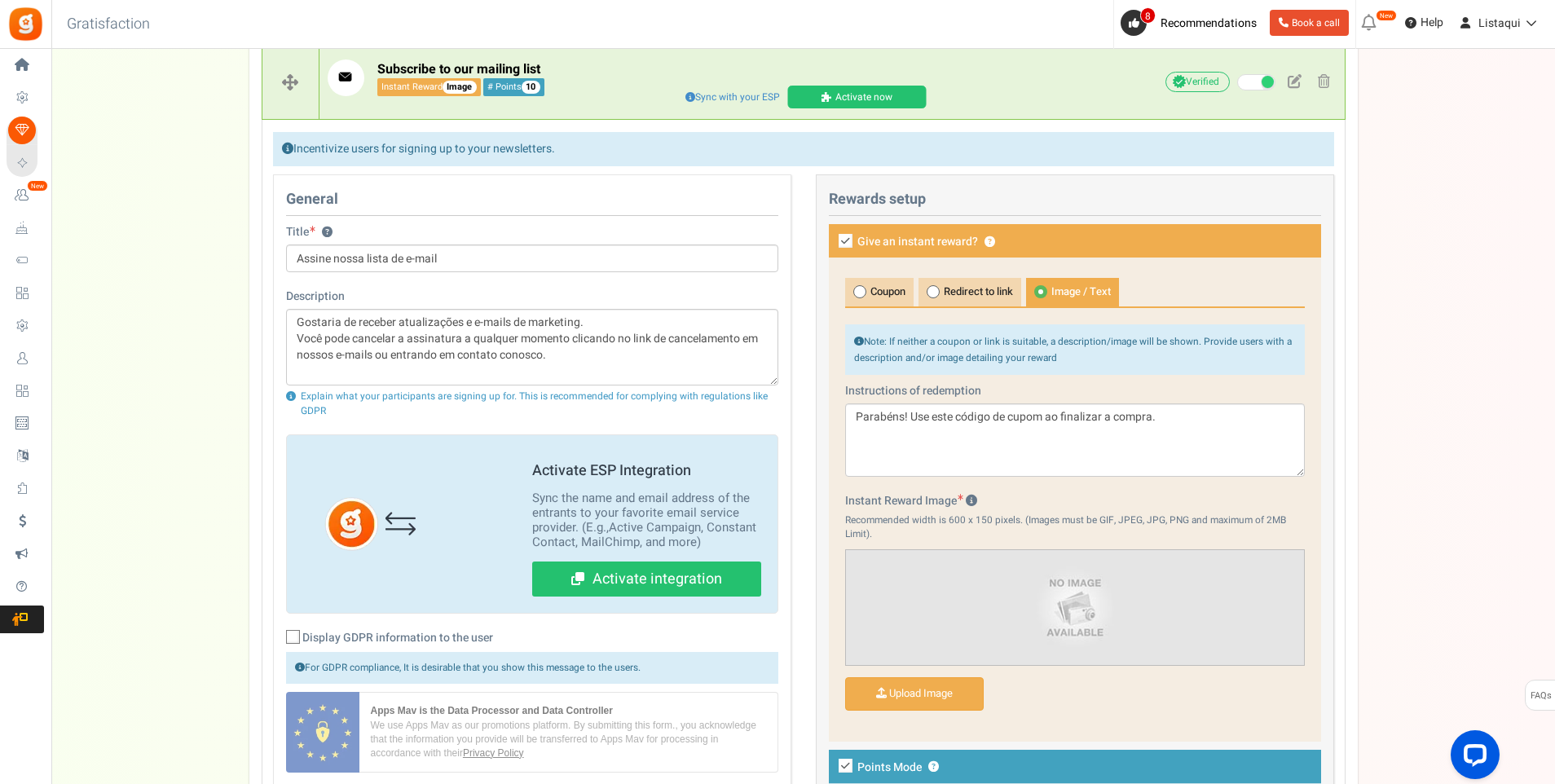
scroll to position [564, 0]
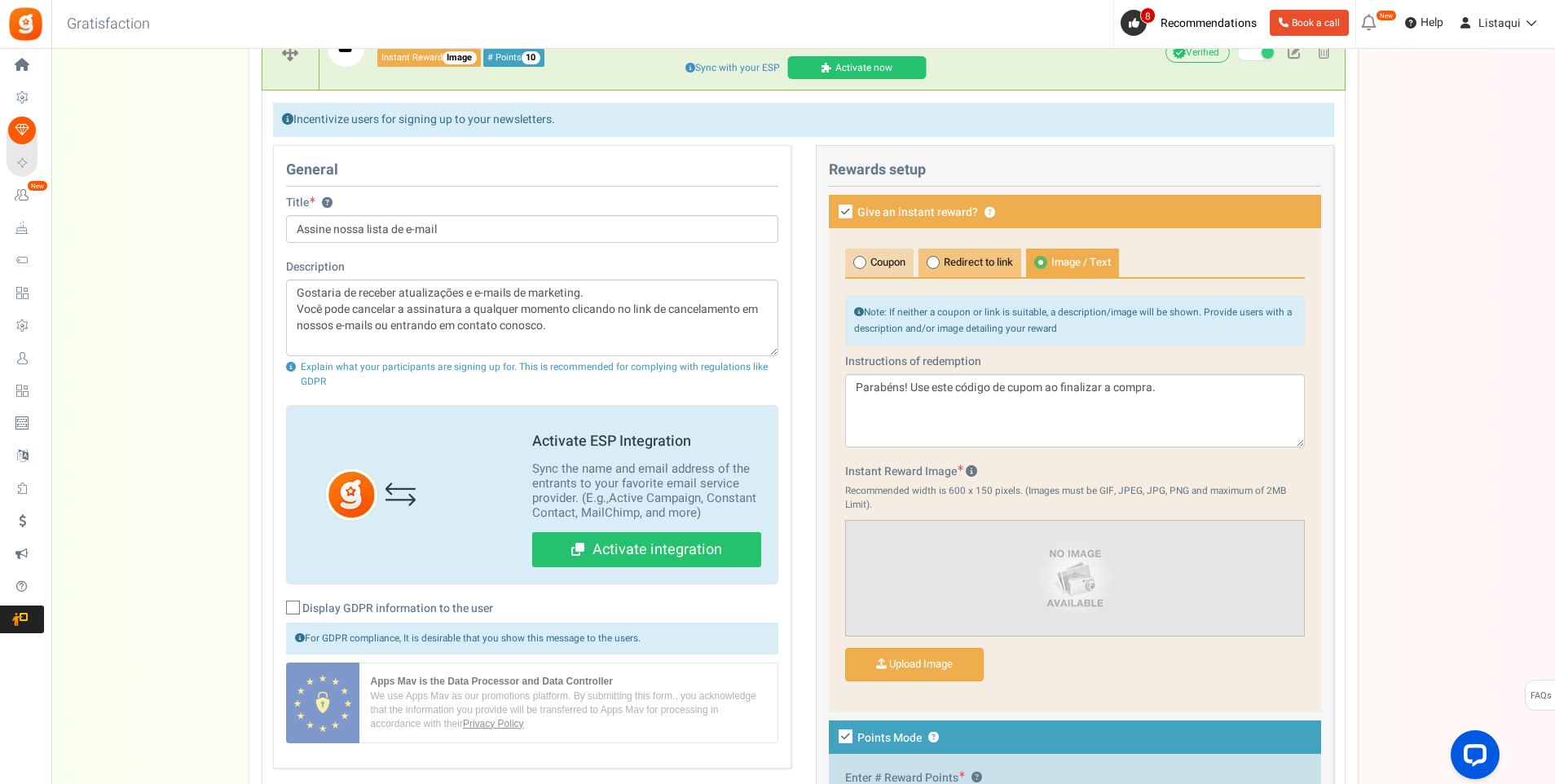
click at [1004, 265] on font "Redirect to link" at bounding box center [979, 262] width 69 height 15
click at [929, 263] on input "Redirect to link" at bounding box center [923, 257] width 11 height 11
radio input "true"
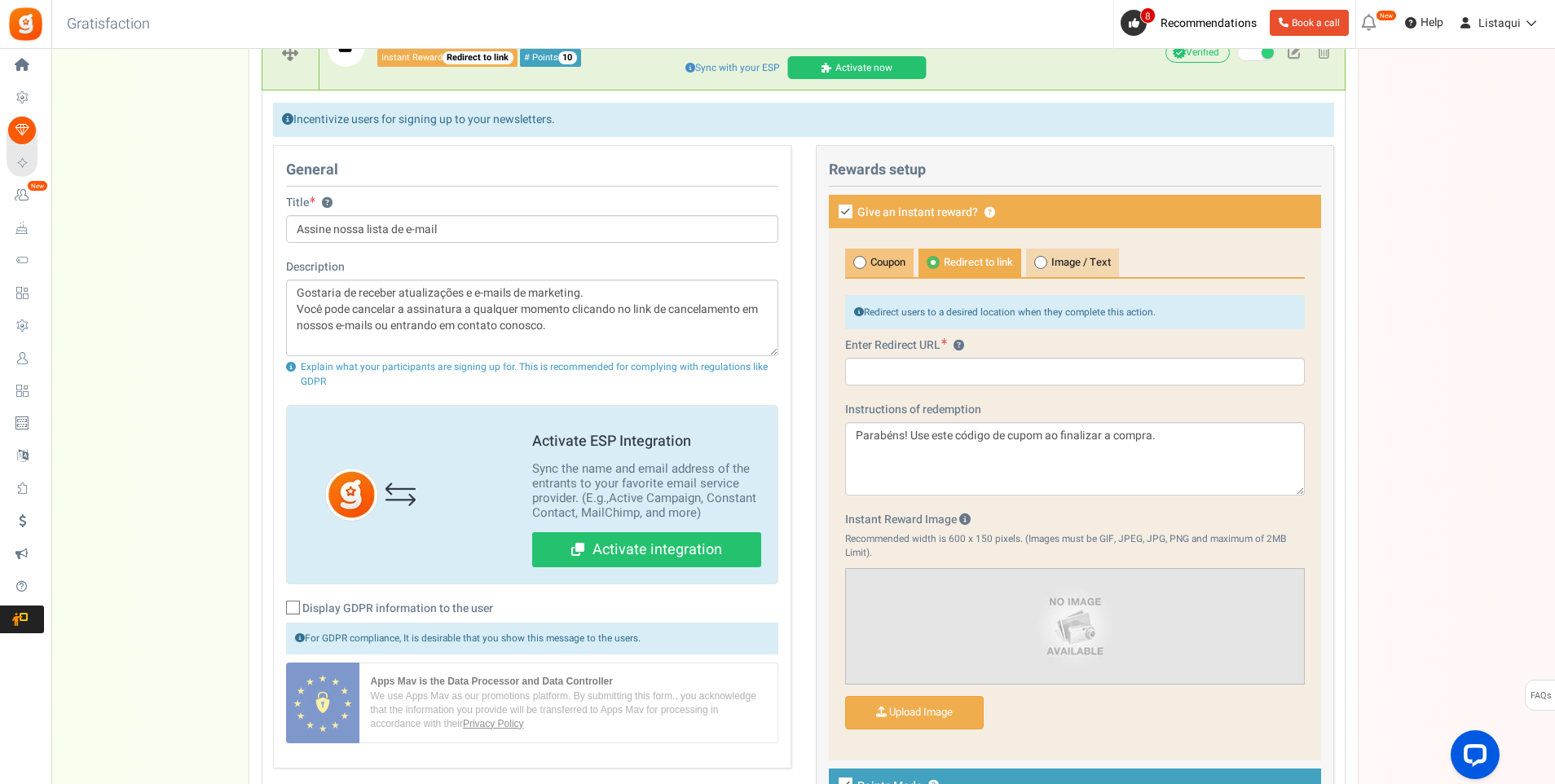
click at [891, 269] on font "Coupon" at bounding box center [888, 262] width 35 height 15
click at [856, 263] on input "Coupon" at bounding box center [850, 257] width 11 height 11
radio input "true"
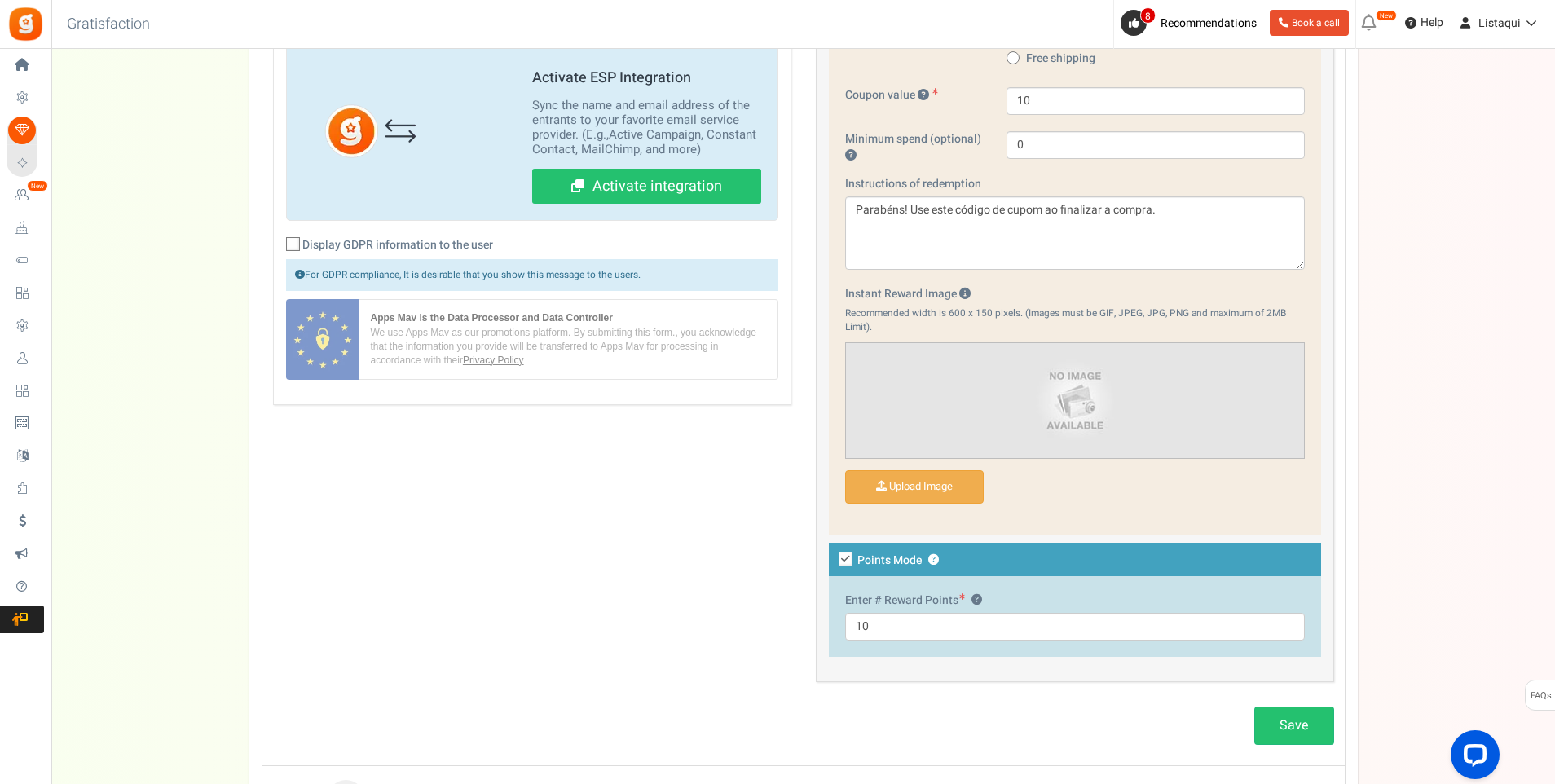
scroll to position [971, 0]
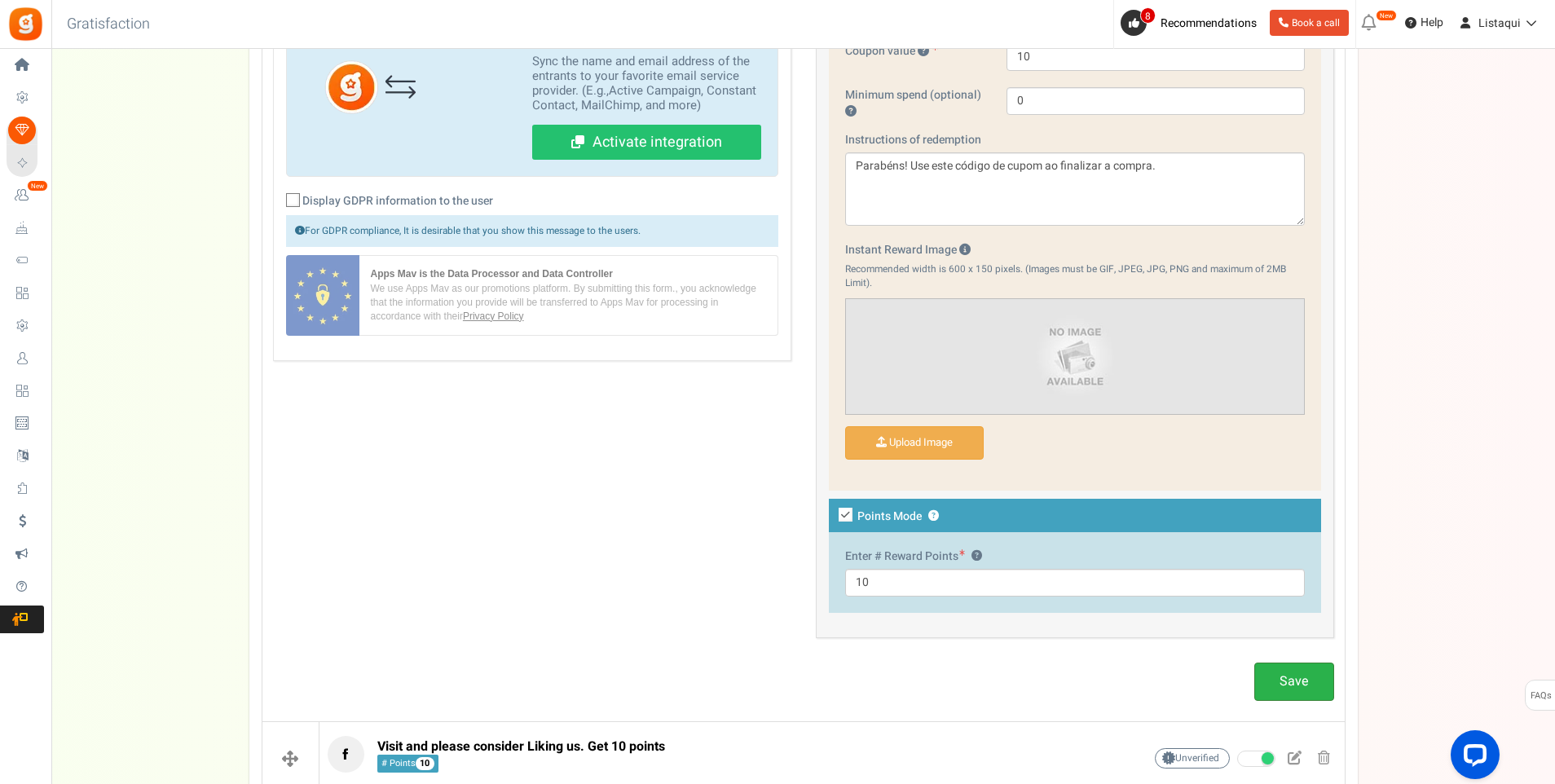
click at [1303, 684] on link "Save" at bounding box center [1294, 681] width 80 height 38
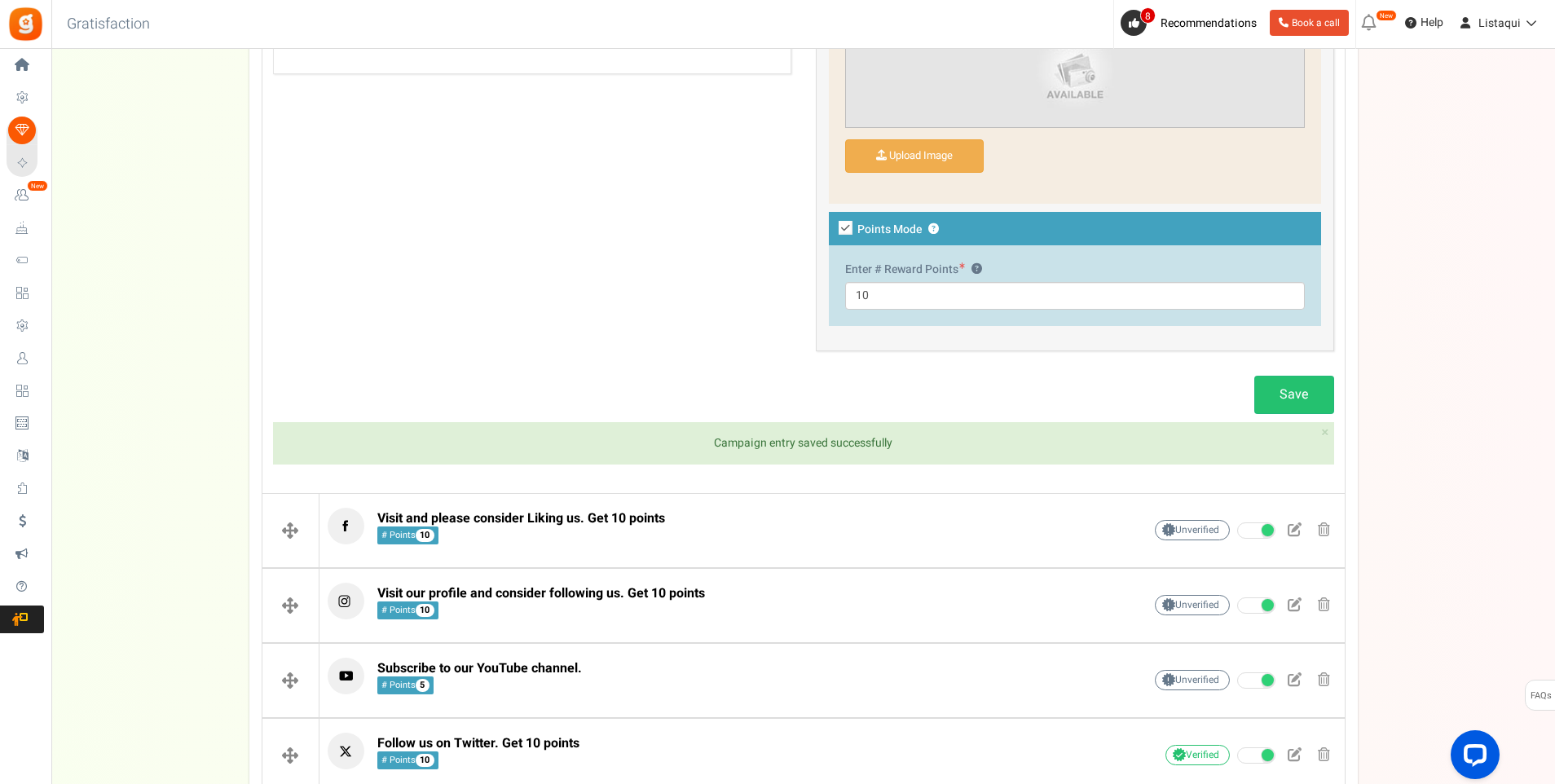
scroll to position [1297, 0]
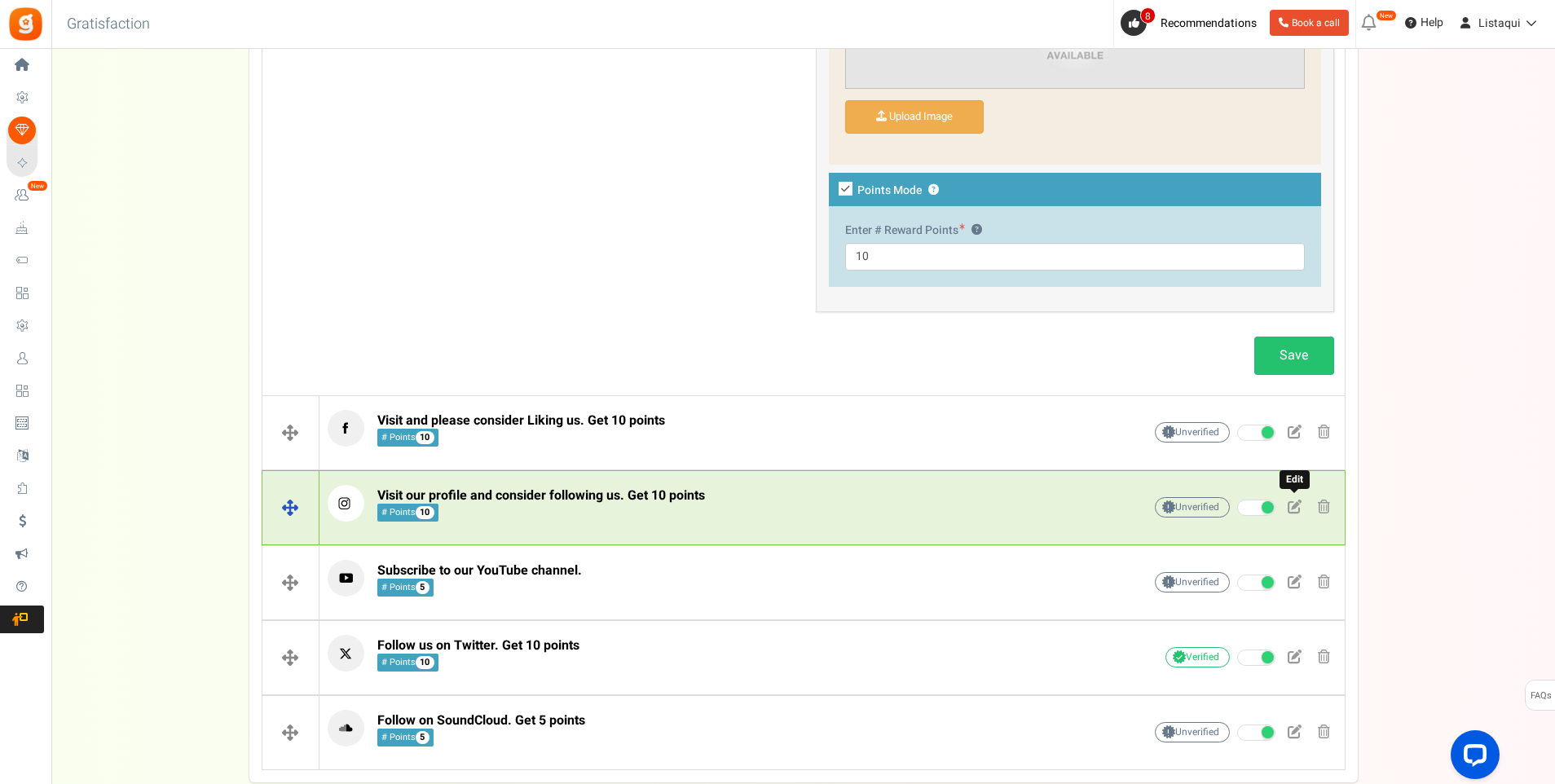
click at [1296, 509] on span at bounding box center [1295, 506] width 13 height 13
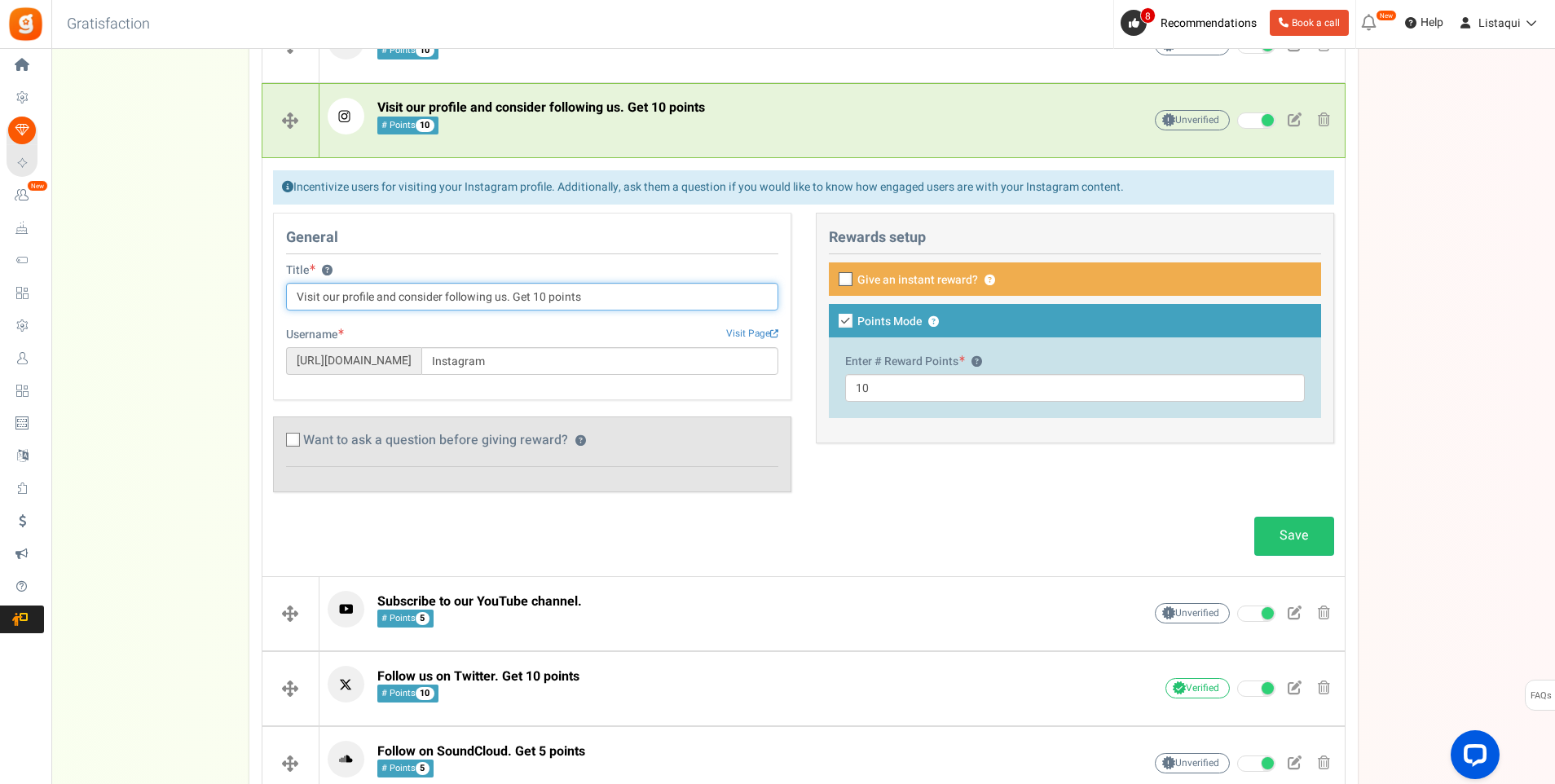
scroll to position [623, 0]
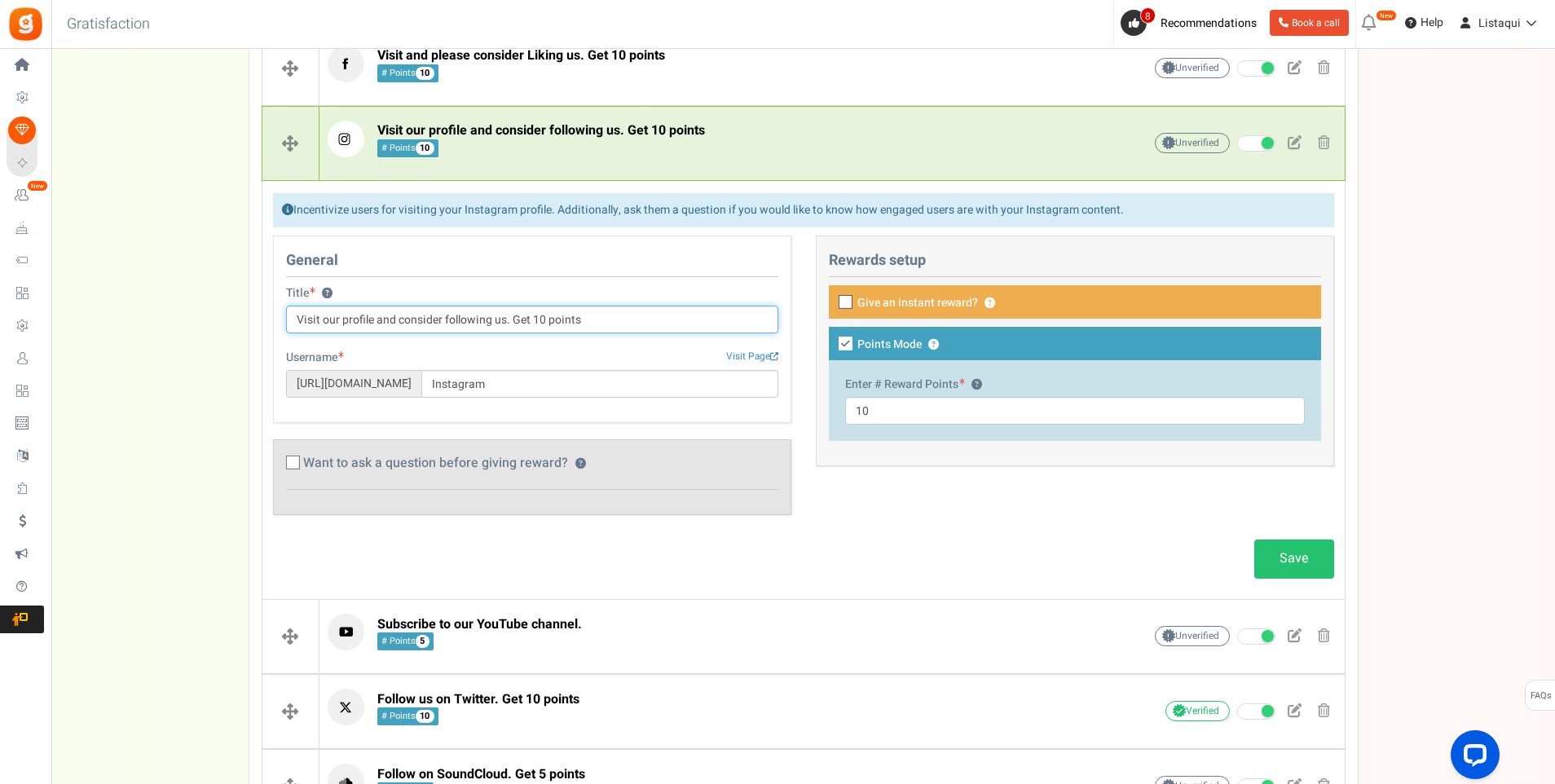
click at [593, 318] on input "Visit our profile and consider following us. Get 10 points" at bounding box center [532, 319] width 493 height 28
drag, startPoint x: 593, startPoint y: 318, endPoint x: 296, endPoint y: 318, distance: 297.0
click at [296, 318] on input "Visit our profile and consider following us. Get 10 points" at bounding box center [532, 319] width 493 height 28
click at [592, 323] on input "Visit our profile and consider following us. Get 10 points" at bounding box center [532, 319] width 493 height 28
drag, startPoint x: 592, startPoint y: 323, endPoint x: 296, endPoint y: 325, distance: 296.0
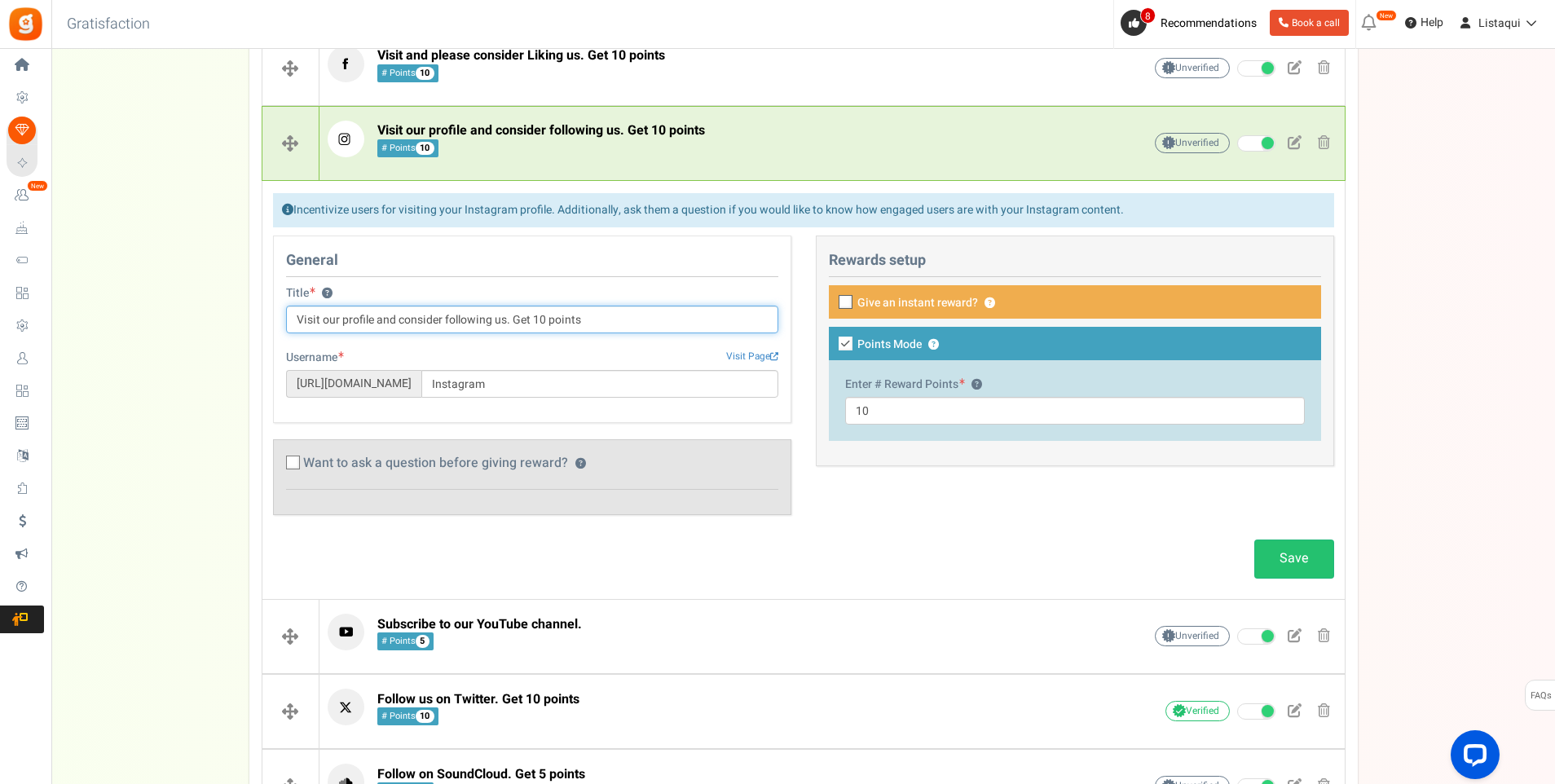
click at [296, 325] on input "Visit our profile and consider following us. Get 10 points" at bounding box center [532, 319] width 493 height 28
paste input "e nosso perfil e considere nos seguir. Ganhe 10 pontos."
type input "Visite nosso perfil e considere nos seguir. Ganhe 10 pontos."
drag, startPoint x: 562, startPoint y: 460, endPoint x: 193, endPoint y: 460, distance: 369.0
click at [193, 462] on div "Setup Prize Entry Methods Reward Setup Refer a Friend Layout & Preview Layout &…" at bounding box center [803, 168] width 1504 height 1357
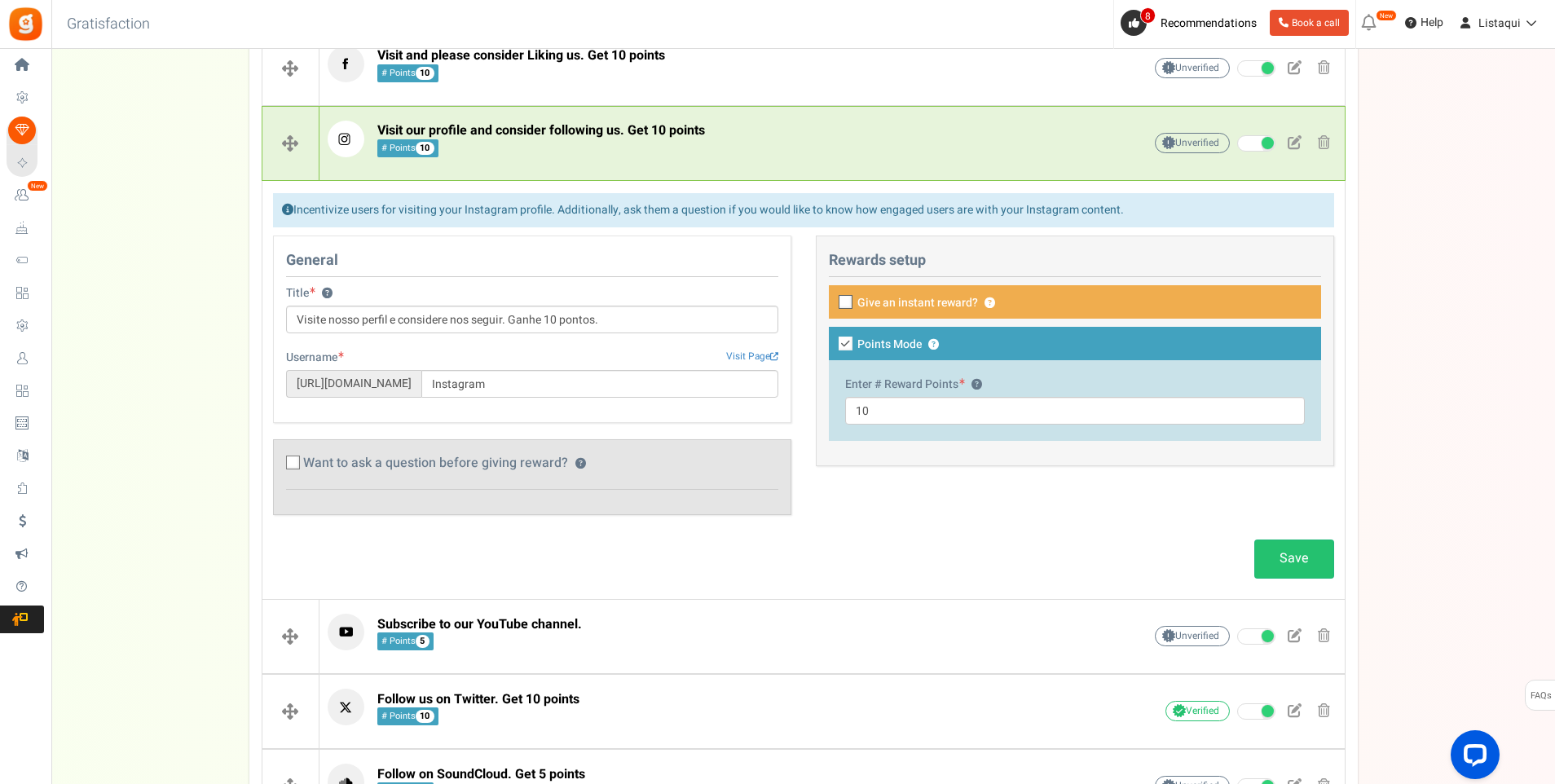
click at [294, 460] on icon at bounding box center [293, 463] width 11 height 11
click at [281, 460] on input "Want to ask a question before giving reward? ?" at bounding box center [274, 465] width 11 height 11
checkbox input "true"
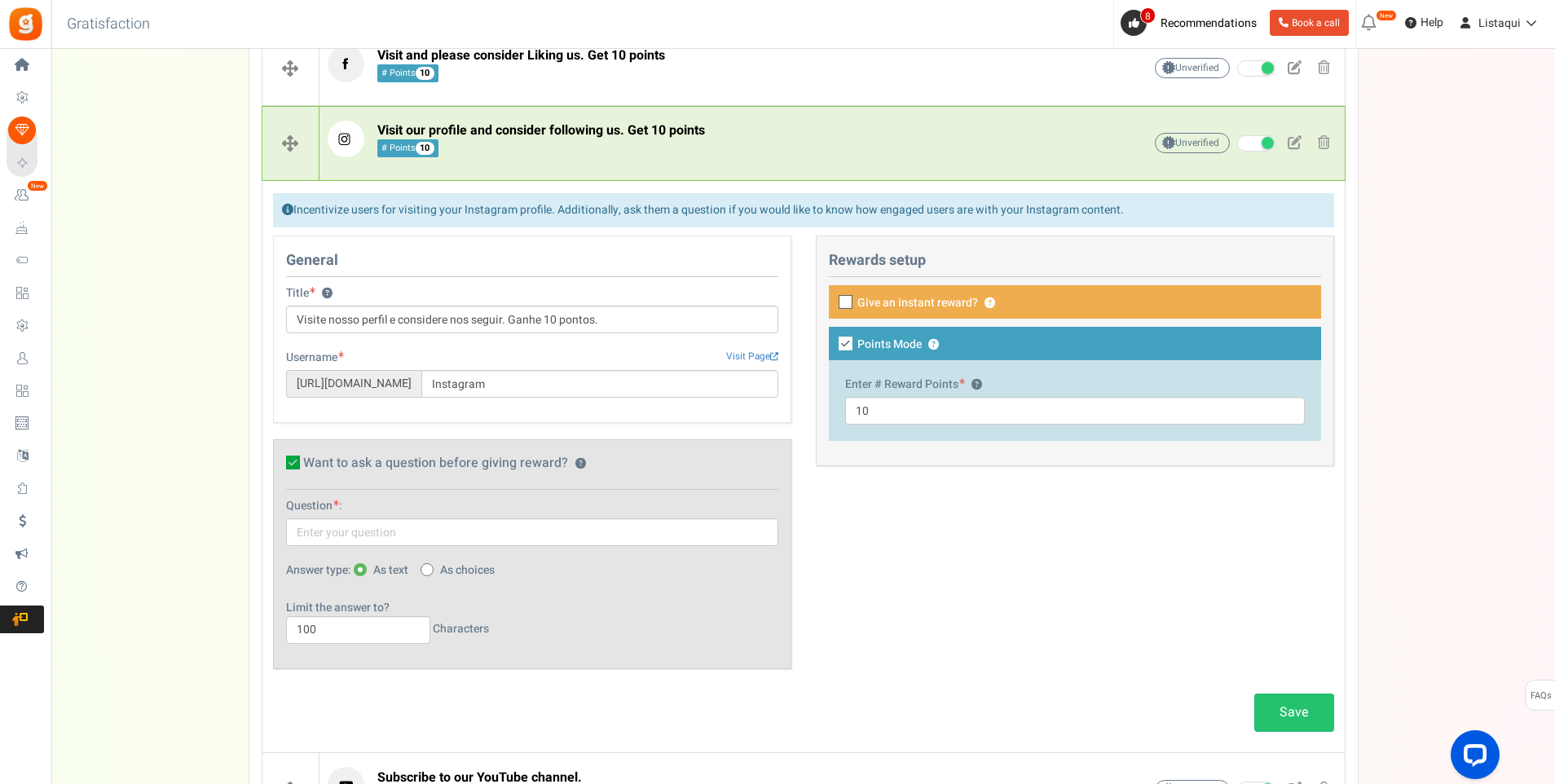
click at [433, 569] on span at bounding box center [428, 570] width 13 height 13
click at [431, 569] on input "As choices" at bounding box center [426, 570] width 11 height 11
radio input "true"
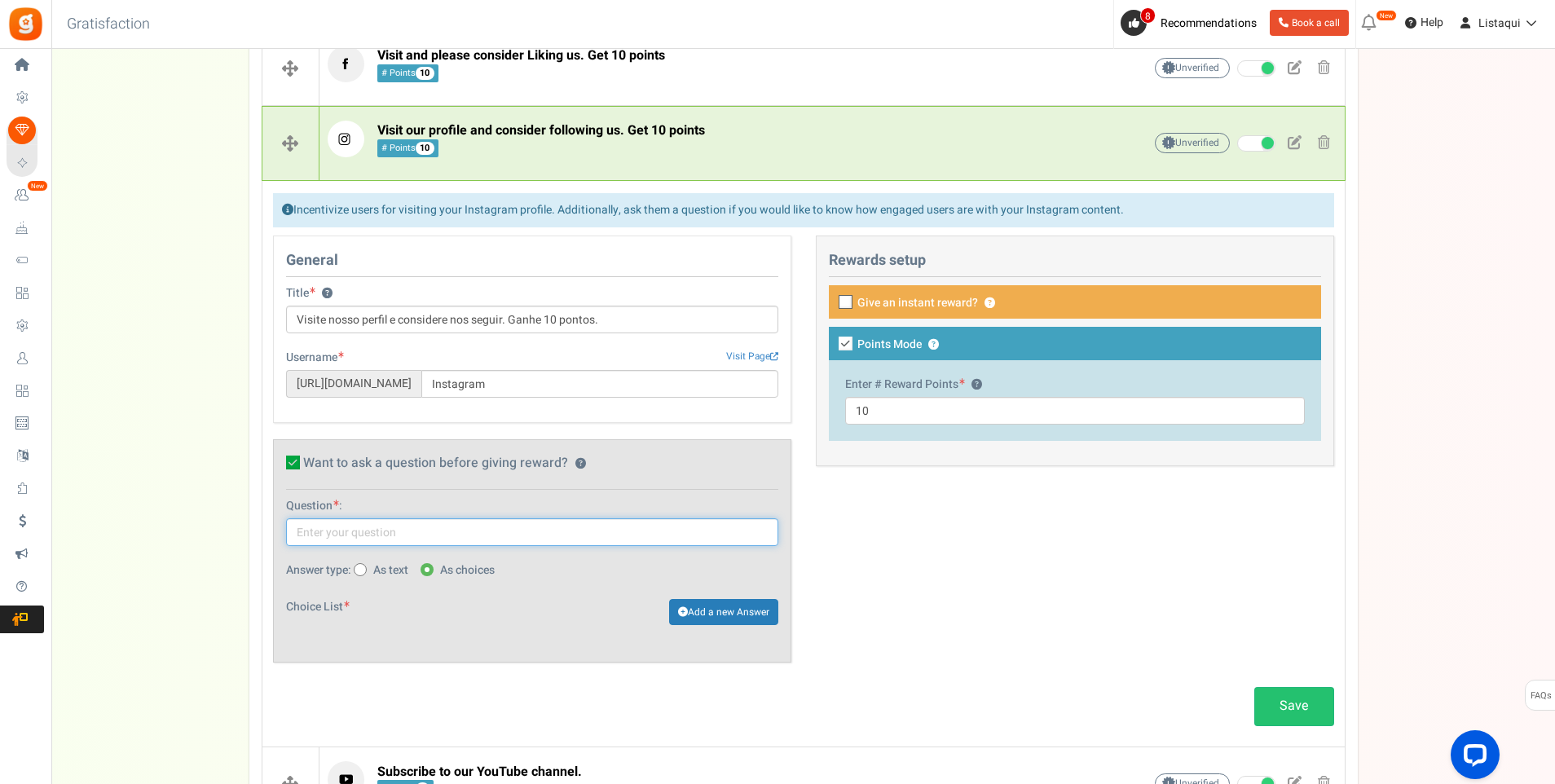
click at [352, 535] on input "text" at bounding box center [532, 532] width 493 height 28
type input "C"
click at [449, 541] on input "Como ficou sabendo do site" at bounding box center [532, 532] width 493 height 28
type input "Como ficou sabendo do site?"
click at [706, 609] on font "Add a new Answer" at bounding box center [729, 611] width 81 height 14
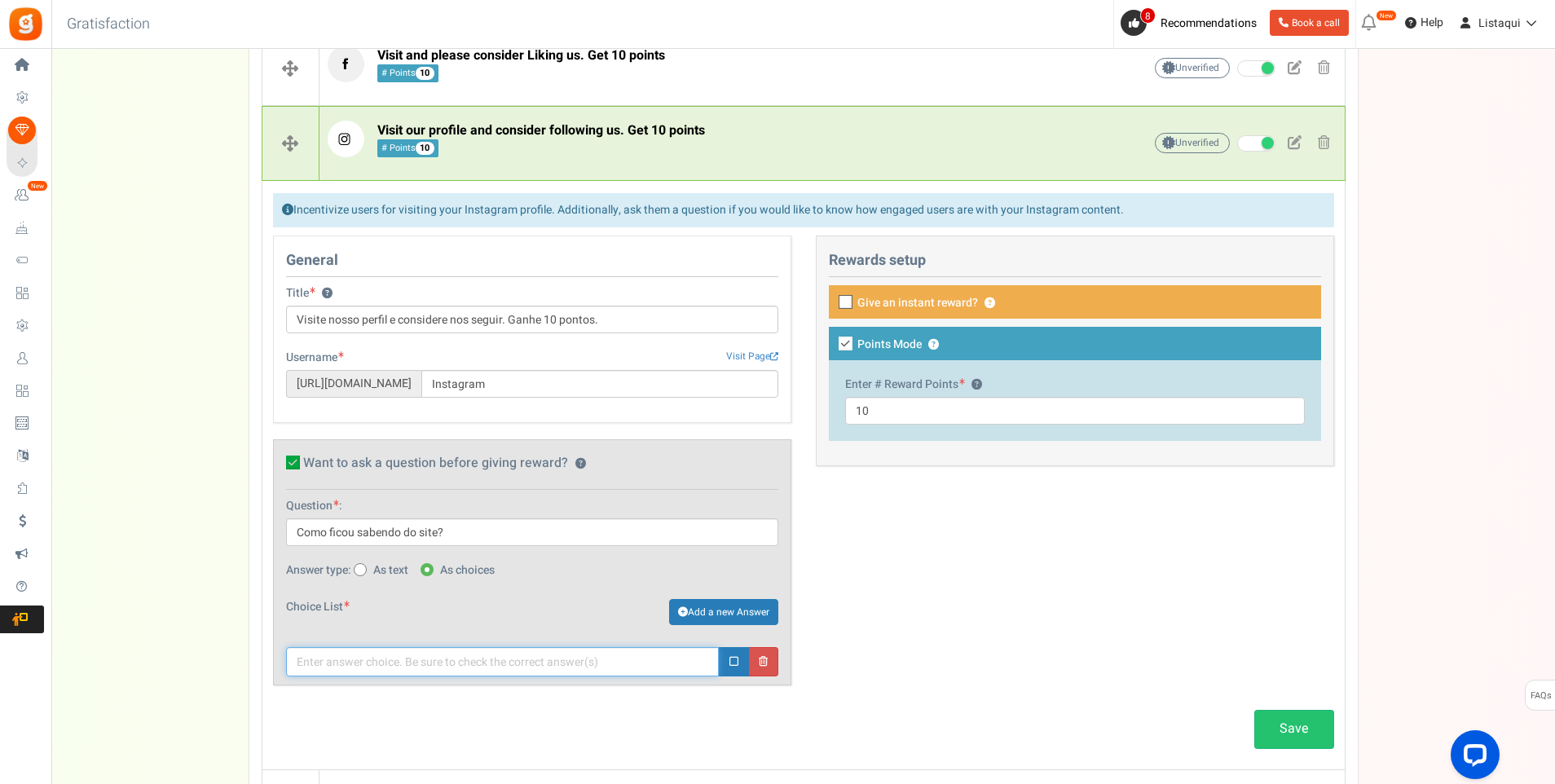
click at [476, 657] on input "text" at bounding box center [502, 661] width 433 height 30
type input "Indicação de amigo"
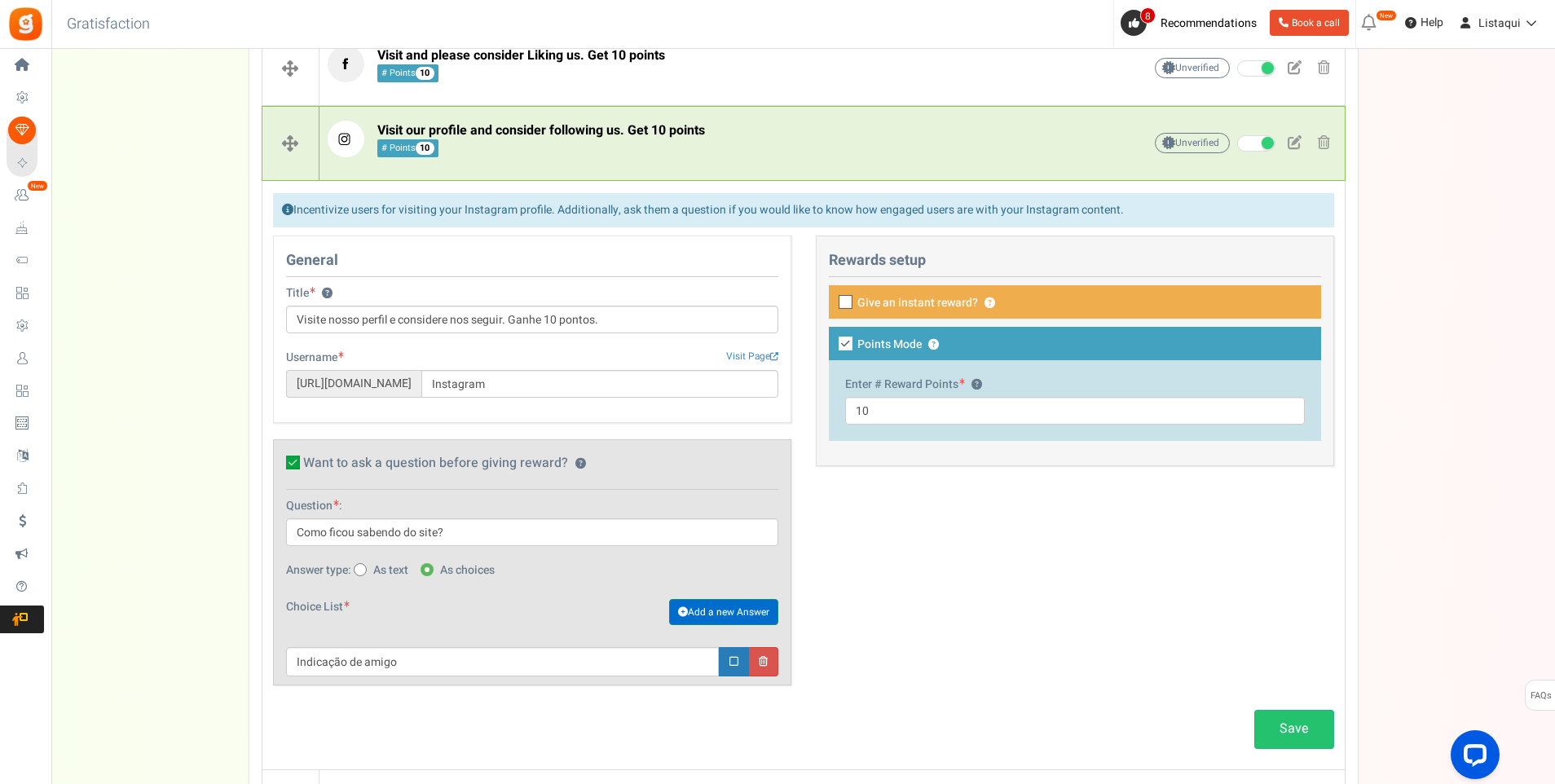
click at [716, 611] on font "Add a new Answer" at bounding box center [729, 611] width 81 height 14
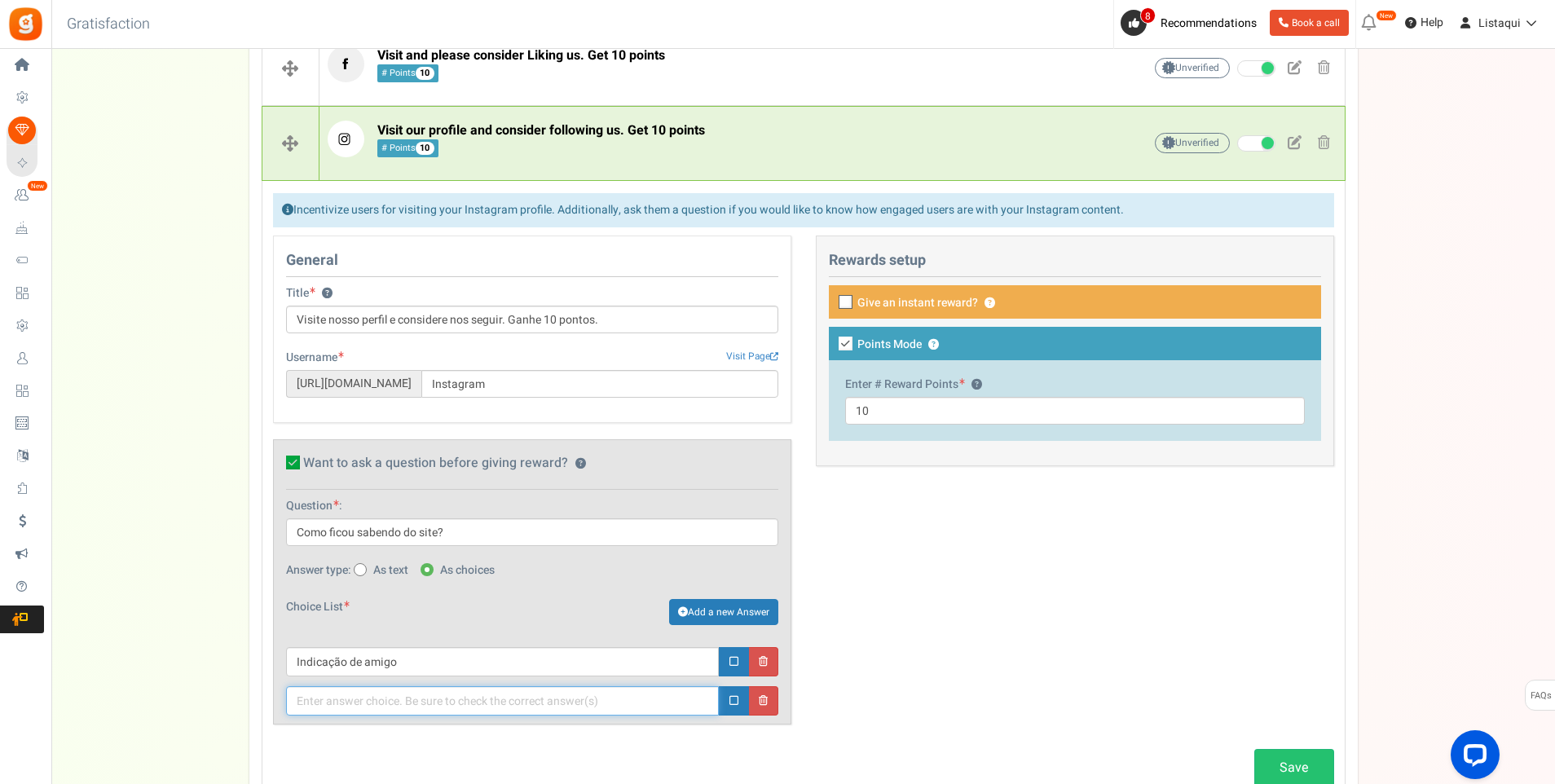
click at [468, 703] on input "text" at bounding box center [502, 701] width 433 height 30
type input "Google"
drag, startPoint x: 414, startPoint y: 661, endPoint x: 269, endPoint y: 661, distance: 145.0
click at [269, 661] on div "General Title ? Visite nosso perfil e considere nos seguir. Ganhe 10 pontos. Us…" at bounding box center [532, 489] width 543 height 506
drag, startPoint x: 508, startPoint y: 670, endPoint x: 500, endPoint y: 685, distance: 17.0
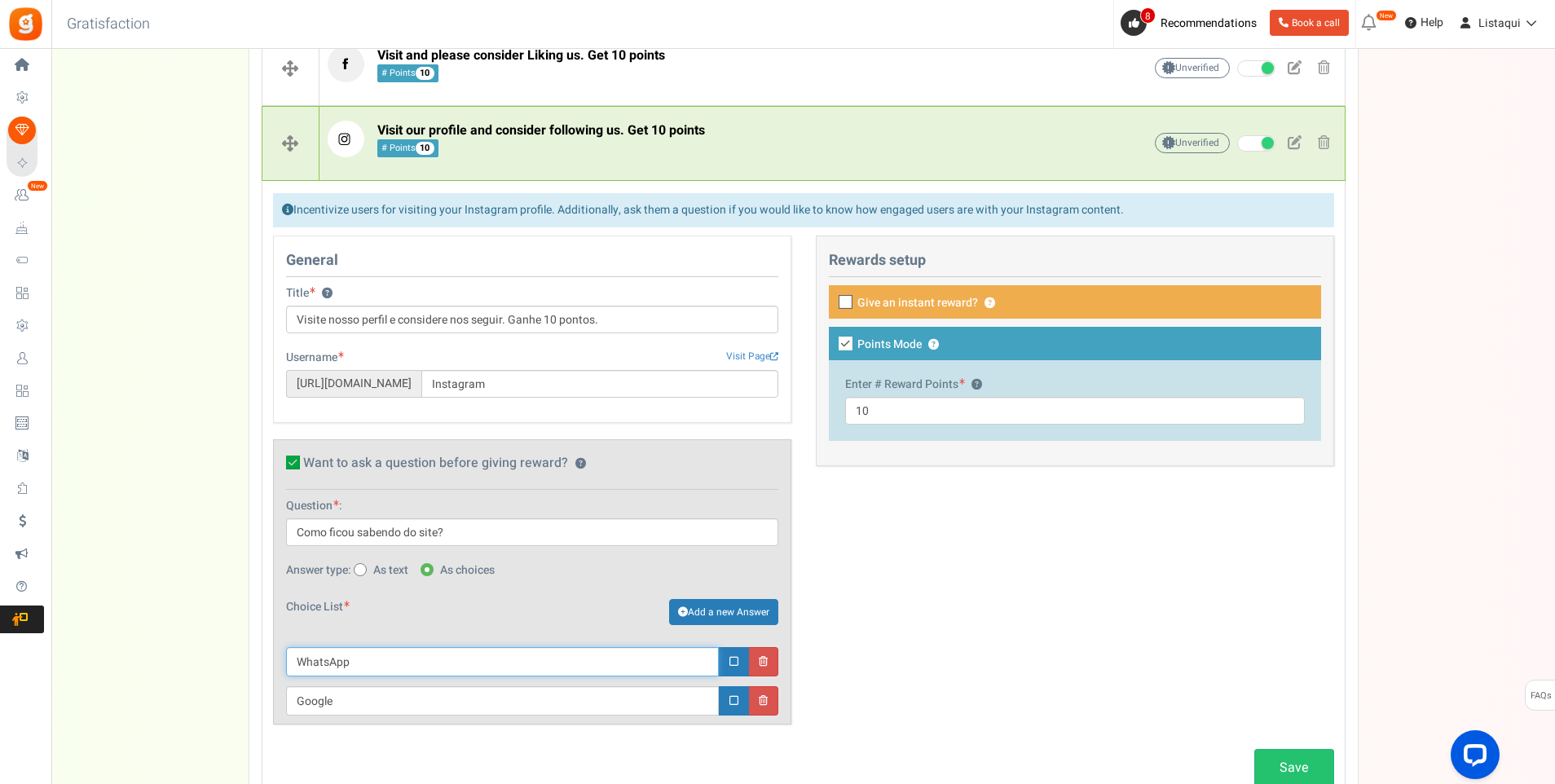
click at [507, 675] on input "WhatsApp" at bounding box center [502, 661] width 433 height 30
type input "WhatsApp"
click at [479, 693] on input "Google" at bounding box center [502, 701] width 433 height 30
click at [706, 608] on font "Add a new Answer" at bounding box center [729, 611] width 81 height 14
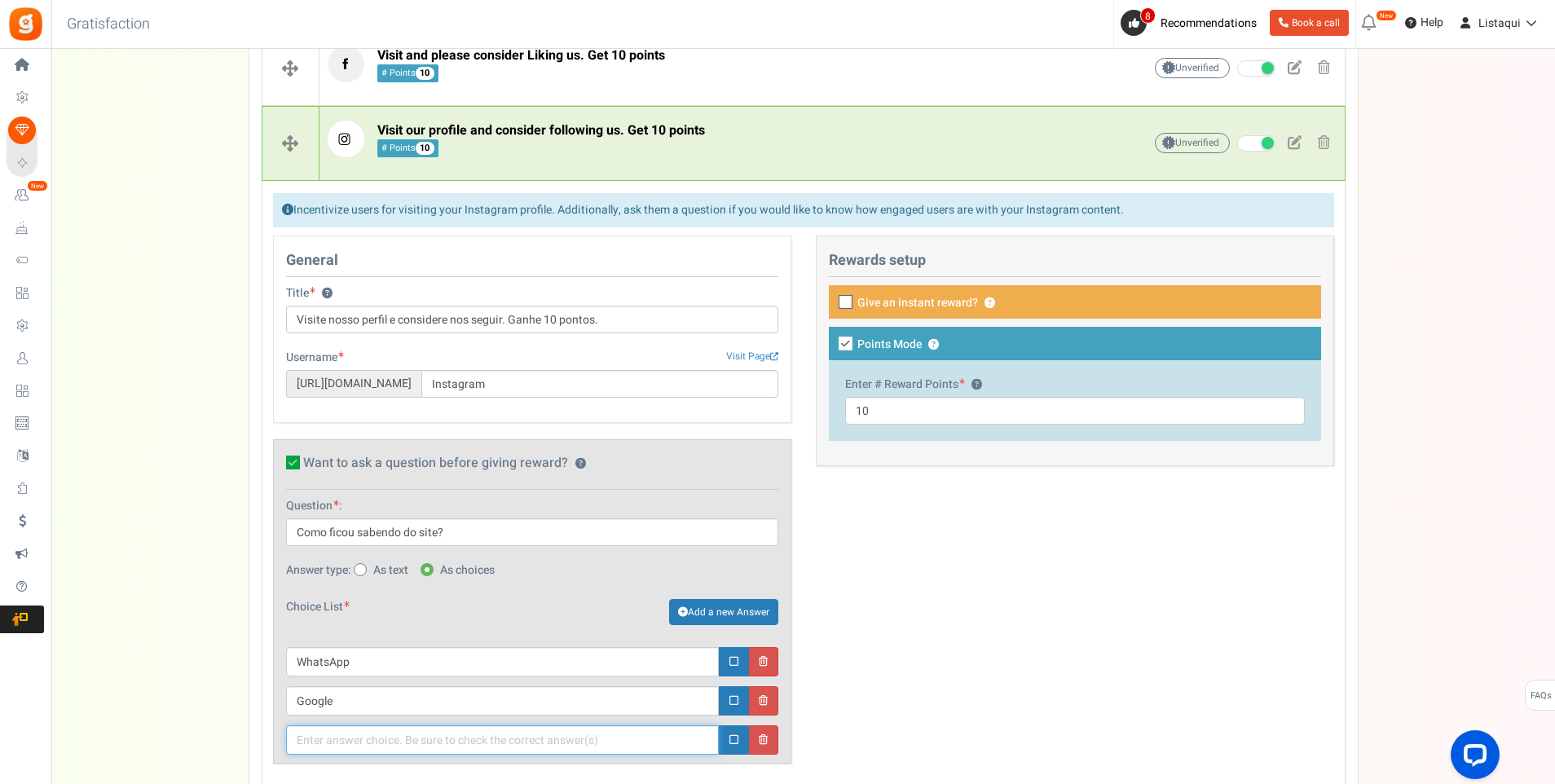
click at [435, 744] on input "text" at bounding box center [502, 740] width 433 height 30
type input "Facebook"
click at [724, 617] on font "Add a new Answer" at bounding box center [729, 611] width 81 height 14
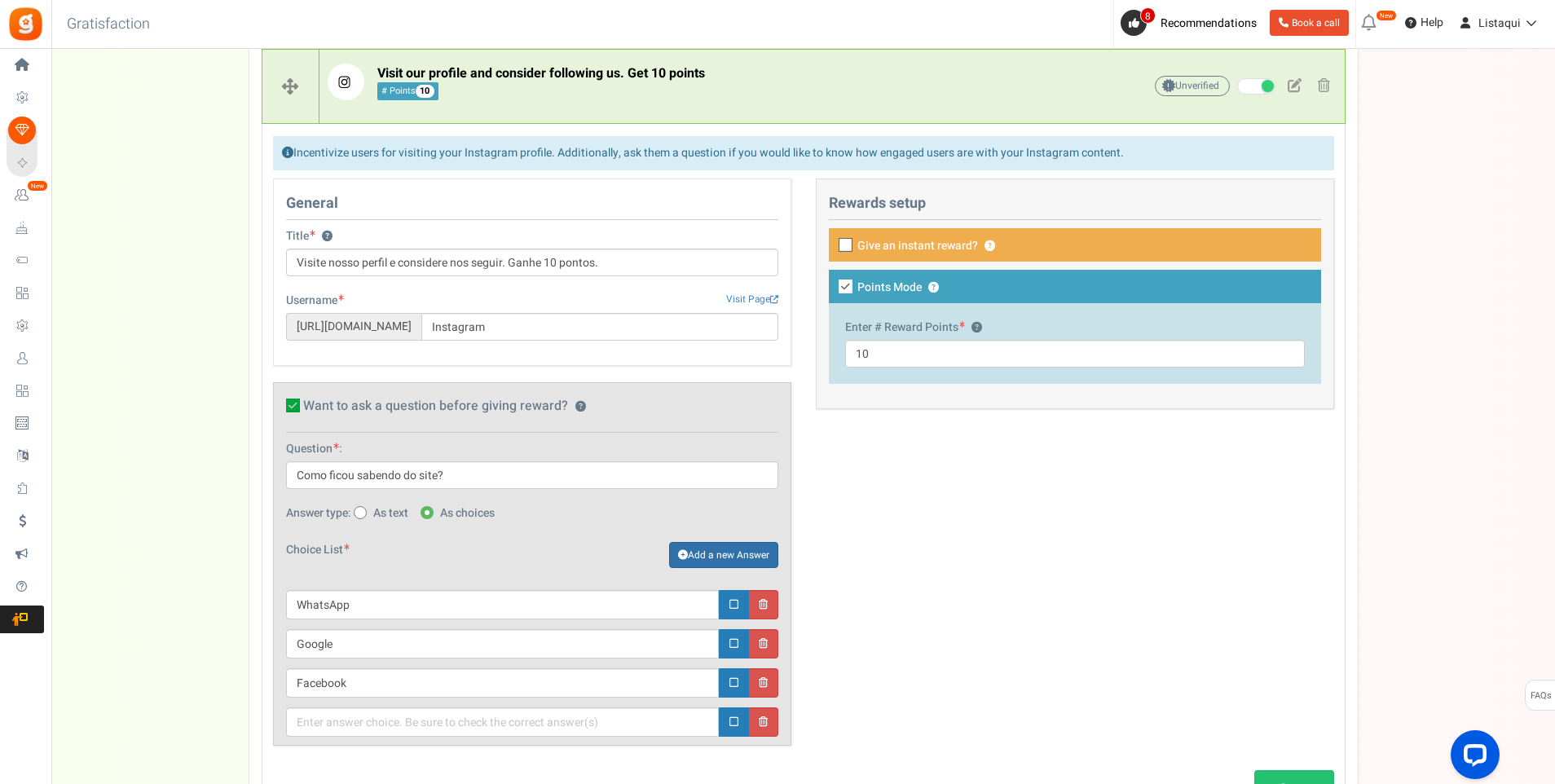
scroll to position [704, 0]
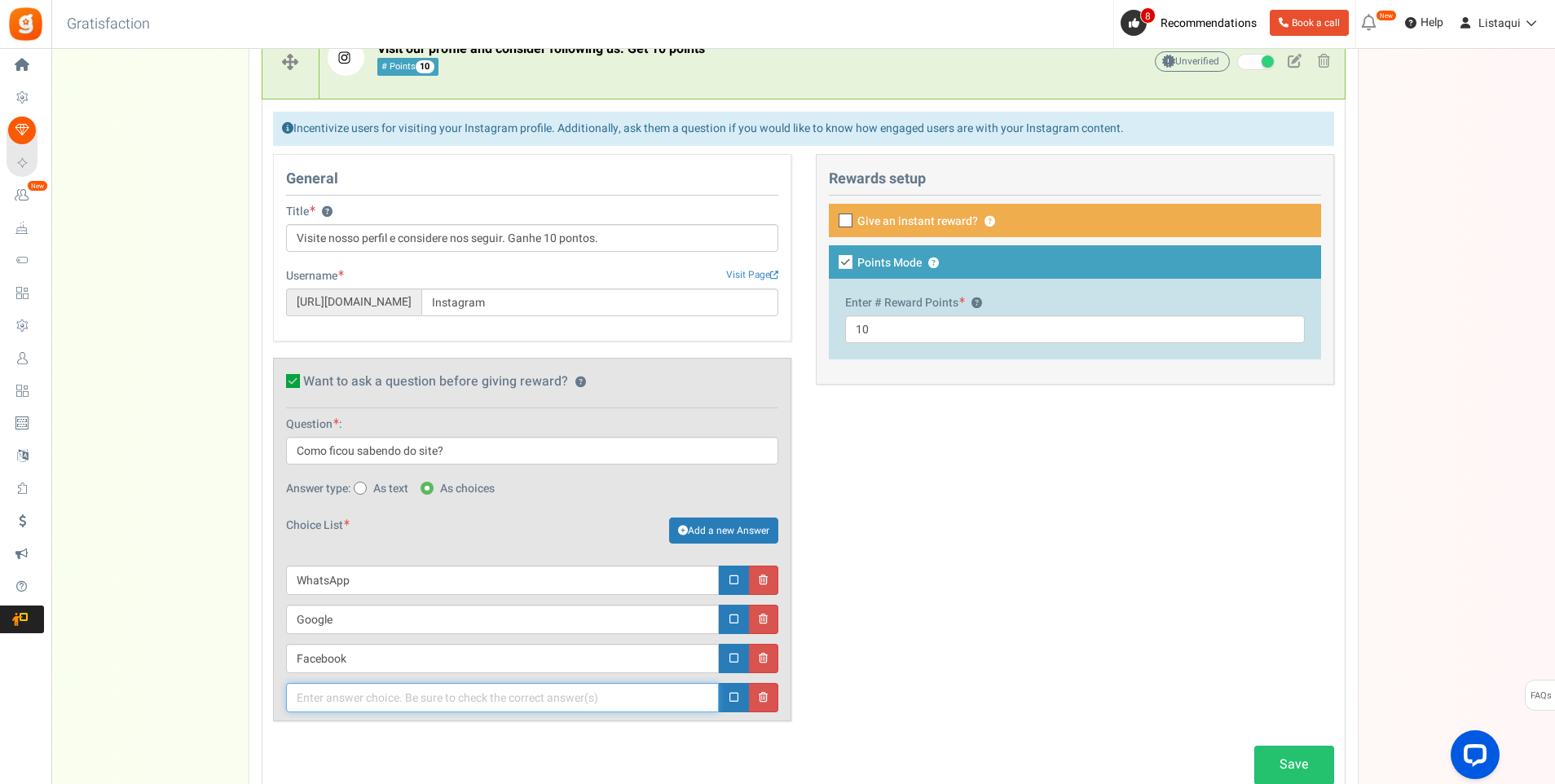
click at [401, 703] on input "text" at bounding box center [502, 698] width 433 height 30
type input "Instragram"
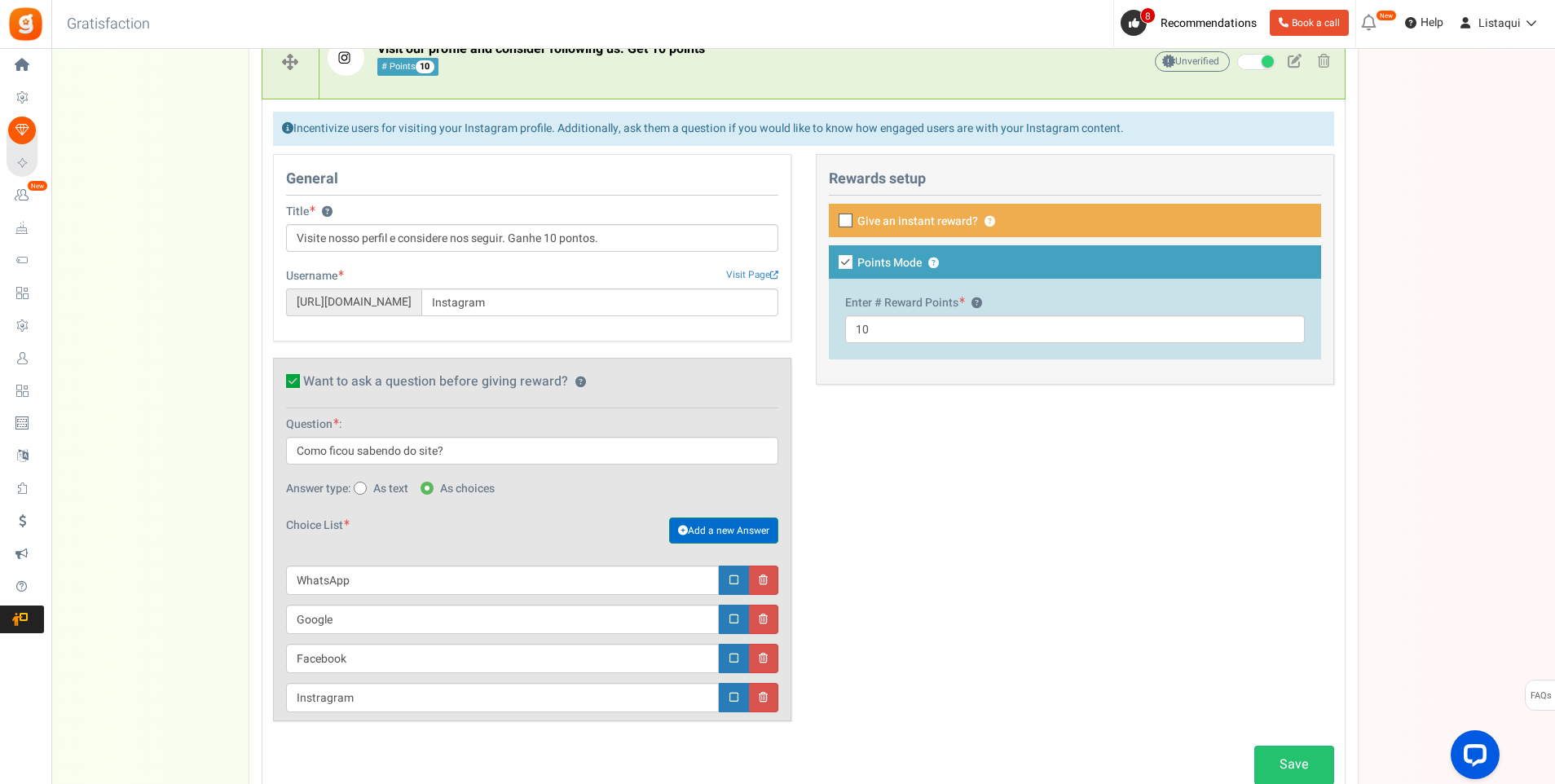
click at [741, 531] on font "Add a new Answer" at bounding box center [729, 530] width 81 height 14
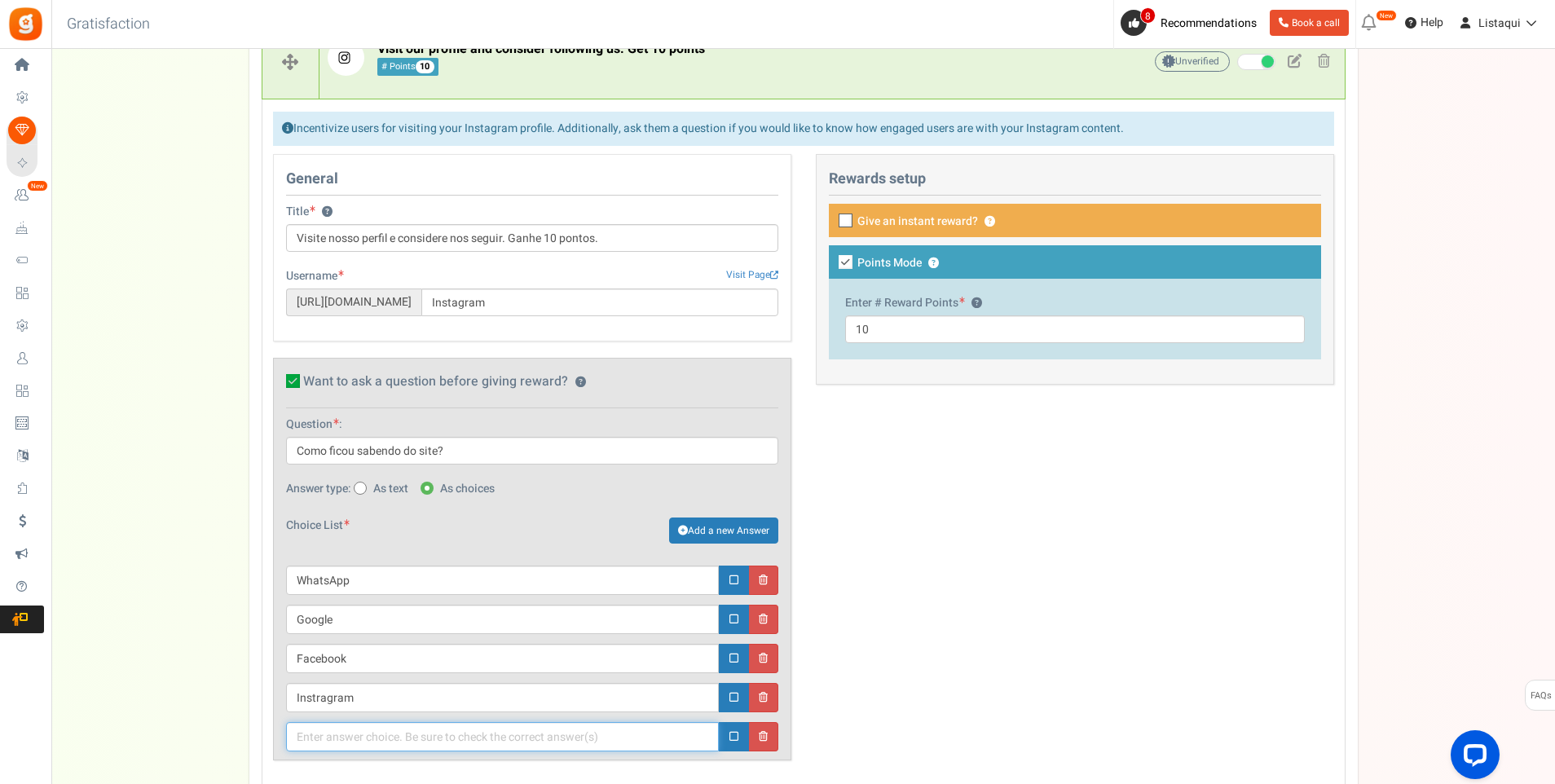
click at [429, 740] on input "text" at bounding box center [502, 736] width 433 height 30
paste input "Visite nosso perfil e considere nos seguir. Ganhe 10 pontos."
drag, startPoint x: 499, startPoint y: 740, endPoint x: 262, endPoint y: 740, distance: 237.0
click at [262, 740] on div "General Title ? Visite nosso perfil e considere nos seguir. Ganhe 10 pontos. Us…" at bounding box center [532, 466] width 543 height 624
type input "Indicação de Amigos"
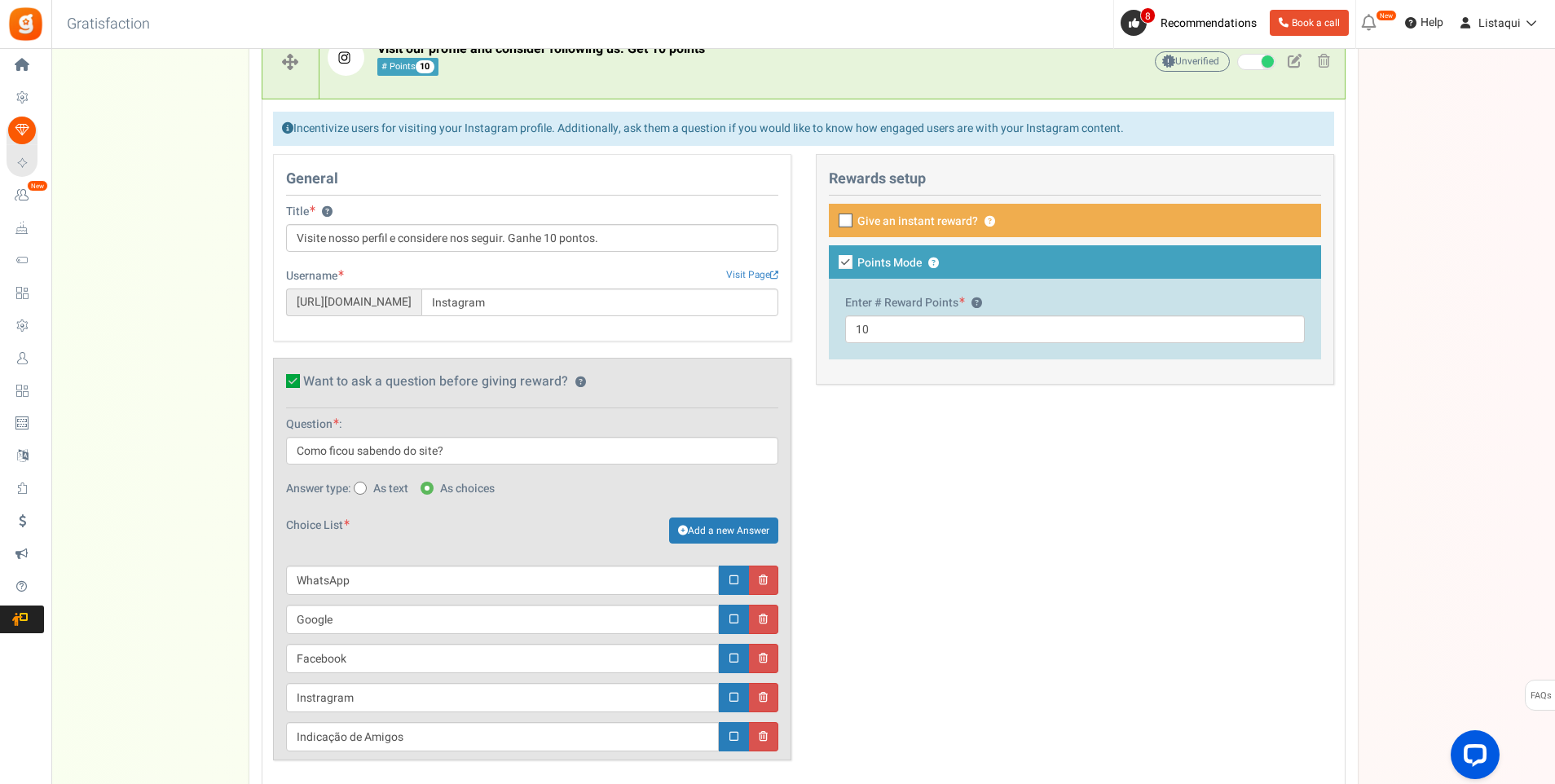
click at [988, 590] on div "General Title ? Visite nosso perfil e considere nos seguir. Ganhe 10 pontos. Us…" at bounding box center [803, 466] width 1086 height 624
click at [847, 215] on span at bounding box center [846, 220] width 13 height 13
click at [833, 217] on input "Give an instant reward? ?" at bounding box center [827, 221] width 11 height 11
checkbox input "true"
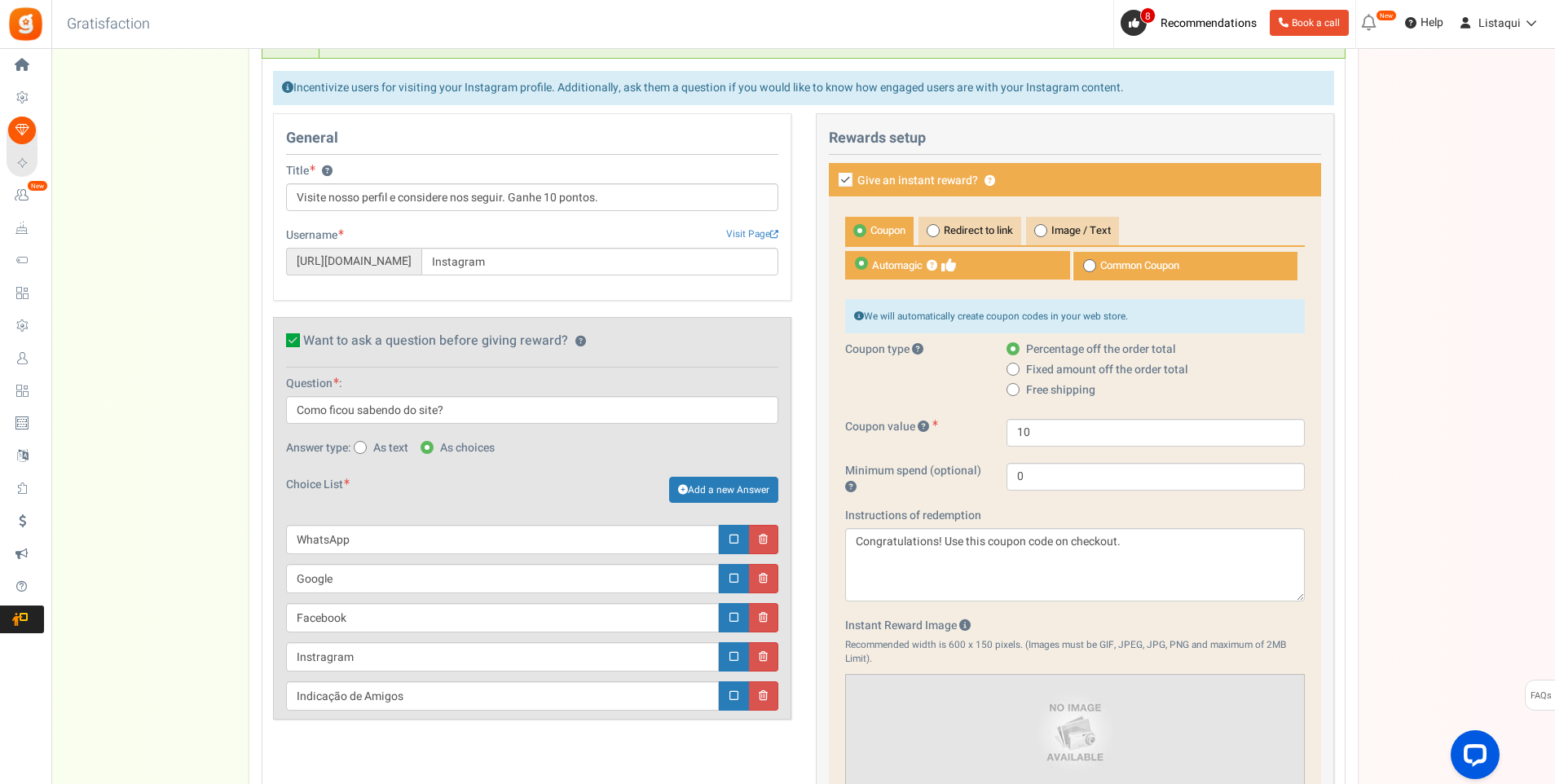
scroll to position [786, 0]
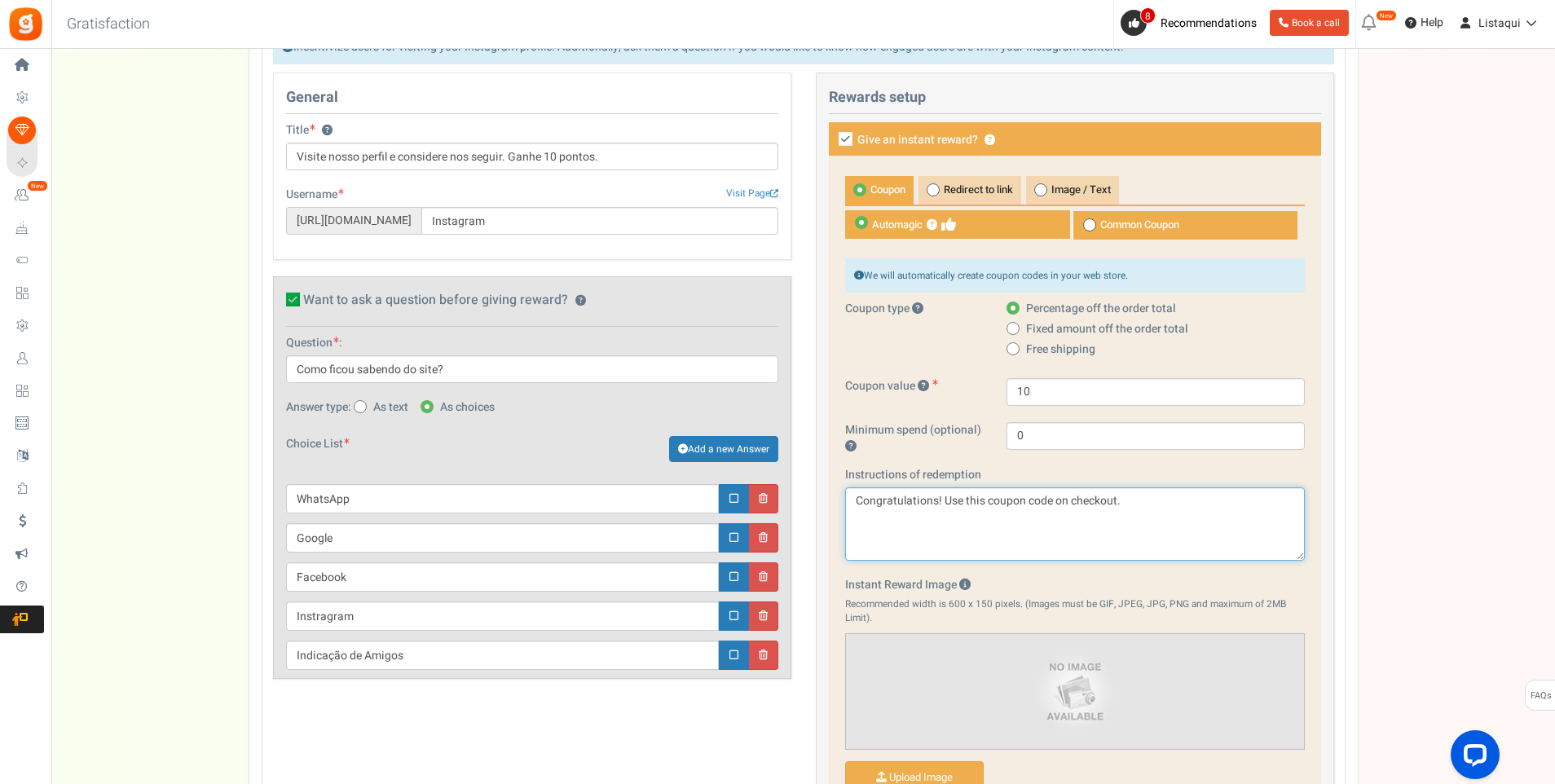
drag, startPoint x: 1147, startPoint y: 498, endPoint x: 804, endPoint y: 511, distance: 343.2
click at [804, 511] on div "This campaign category can have no rewards for any action Rewards setup Give an…" at bounding box center [1075, 531] width 543 height 917
click at [1136, 514] on textarea "Congratulations! Use this coupon code on checkout." at bounding box center [1076, 524] width 460 height 74
drag, startPoint x: 1136, startPoint y: 502, endPoint x: 847, endPoint y: 524, distance: 289.8
click at [847, 524] on textarea "Congratulations! Use this coupon code on checkout." at bounding box center [1076, 524] width 460 height 74
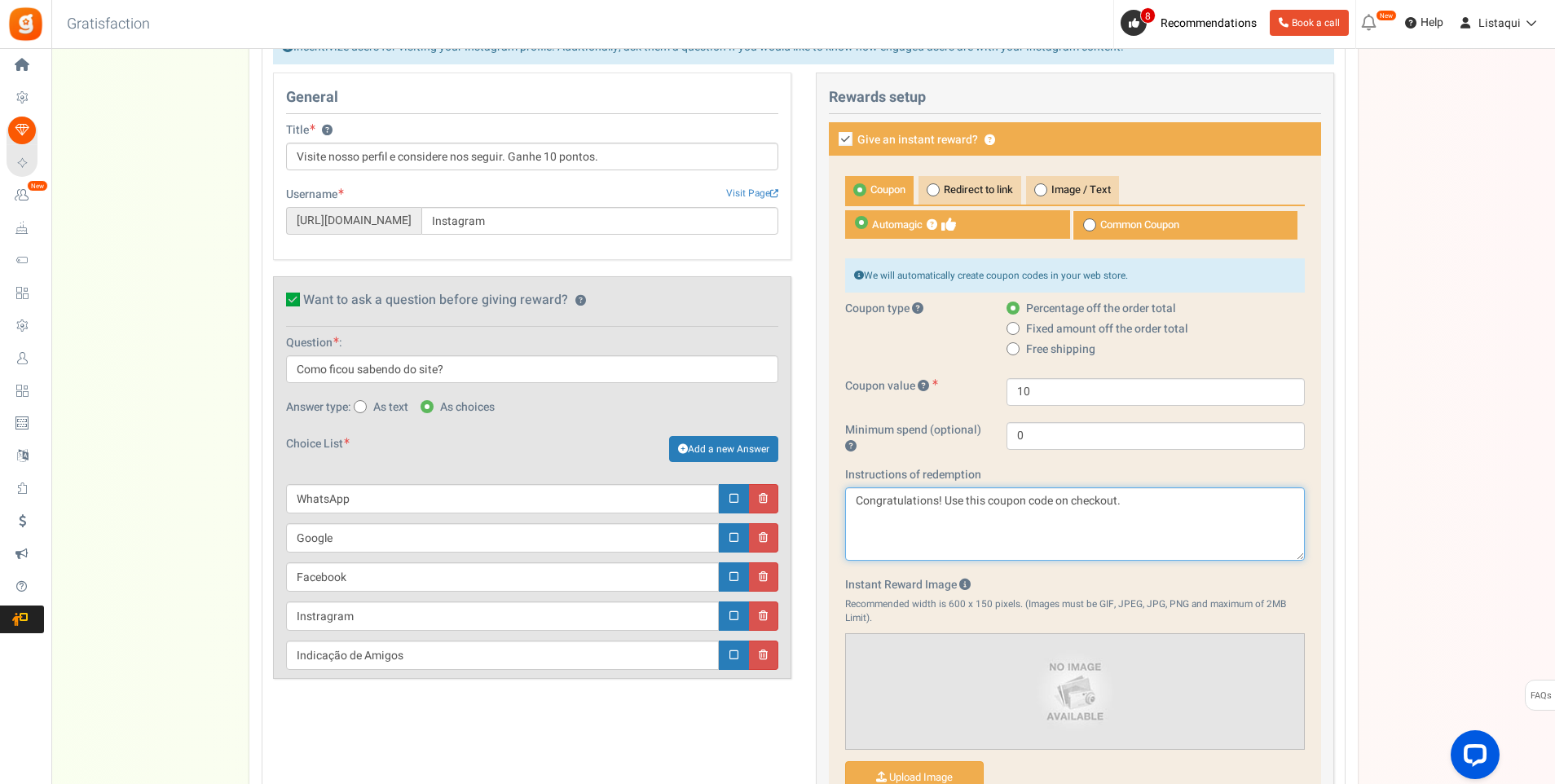
paste textarea "Parabéns! Use este código de cupom ao finalizar a compra"
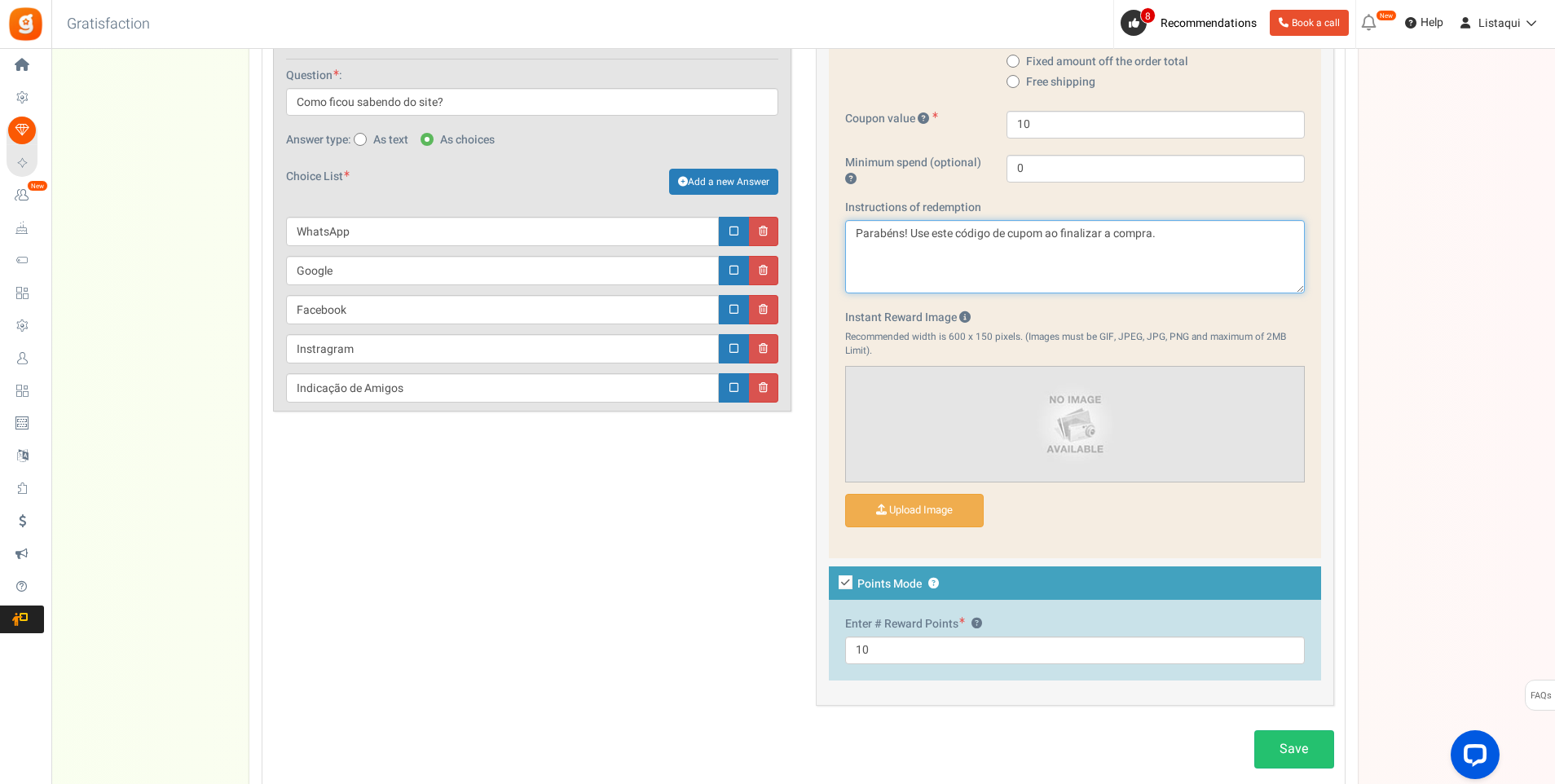
scroll to position [1112, 0]
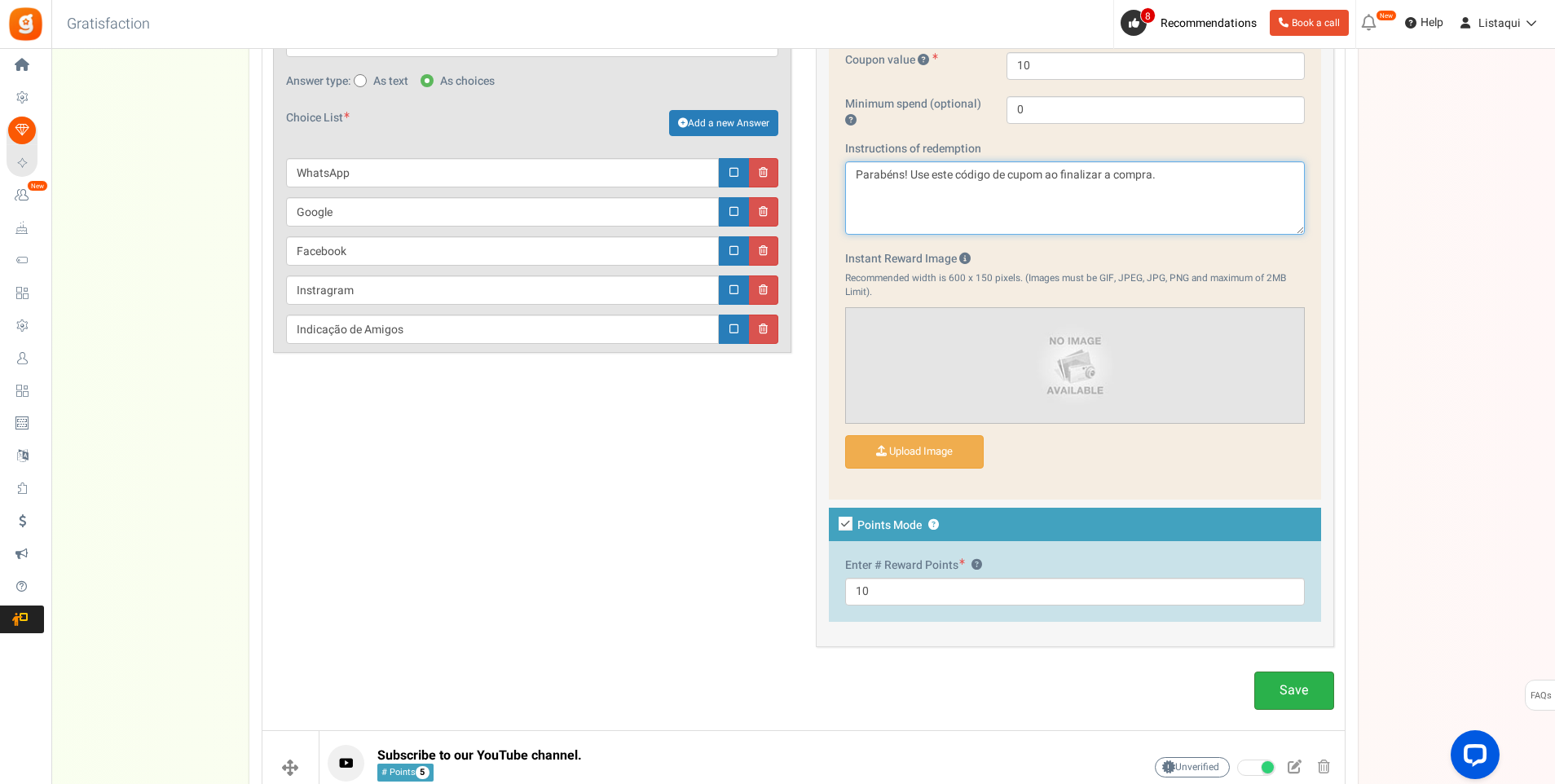
type textarea "Parabéns! Use este código de cupom ao finalizar a compra."
click at [1297, 681] on link "Save" at bounding box center [1294, 691] width 80 height 38
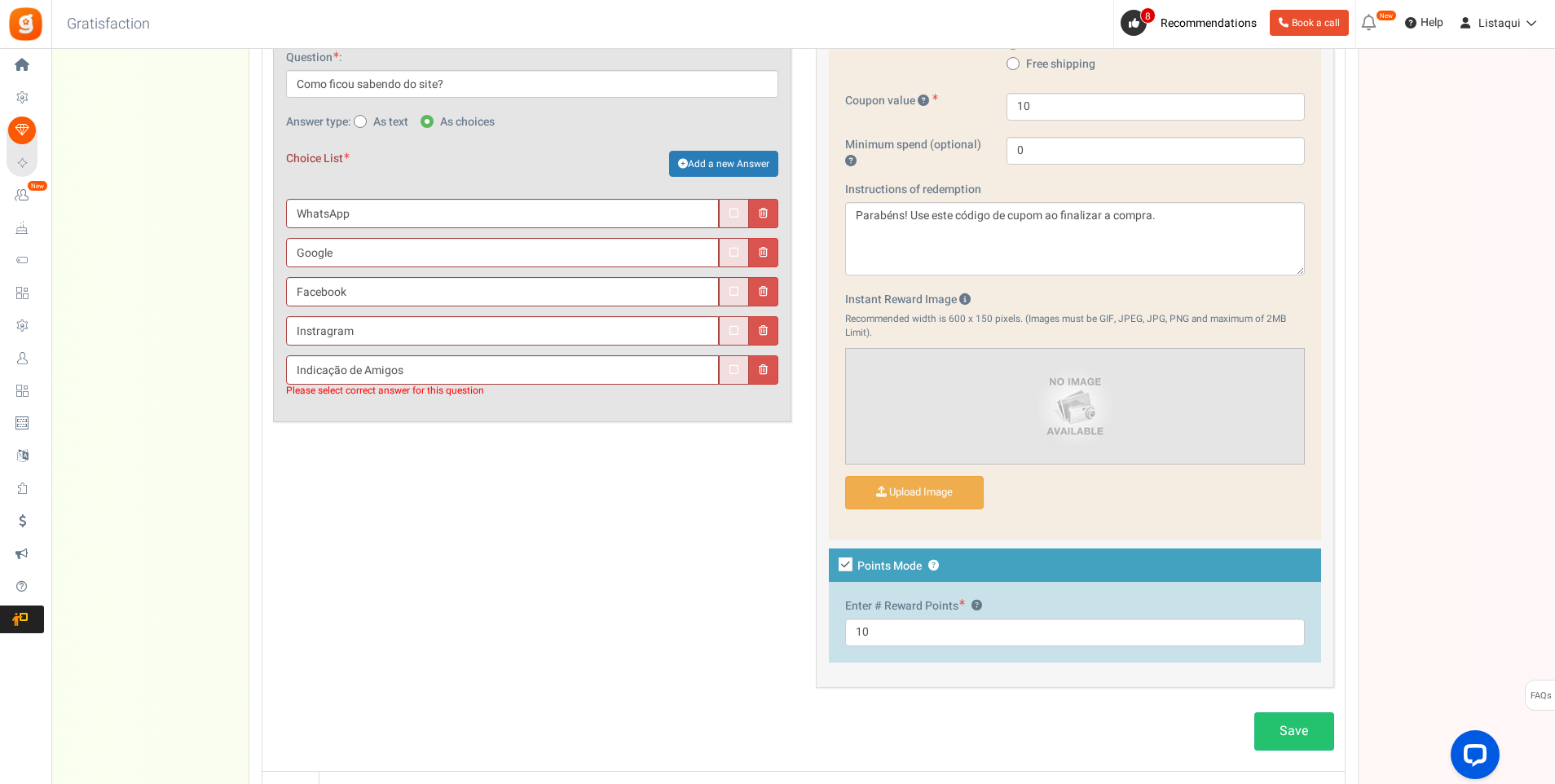
scroll to position [1030, 0]
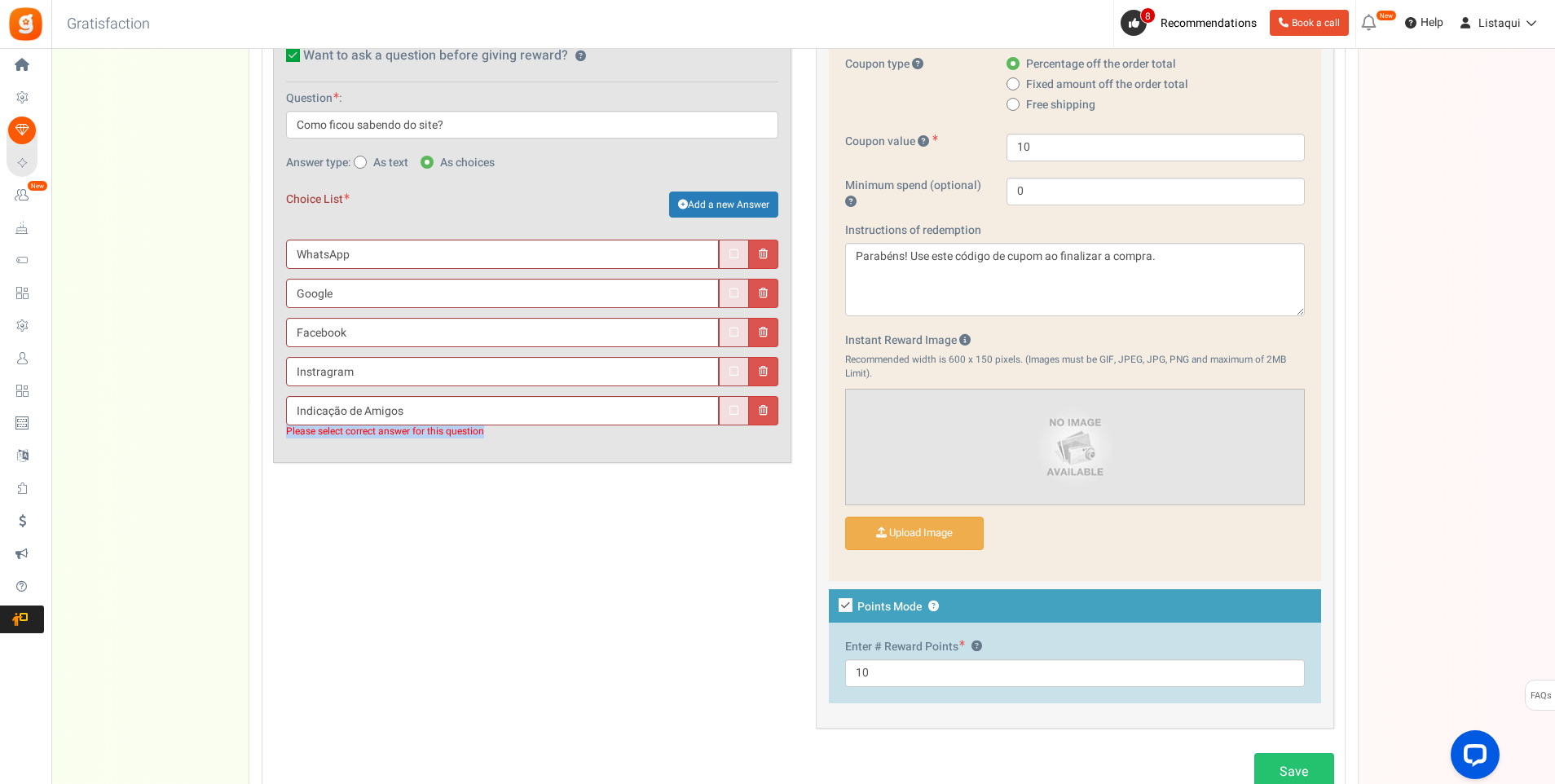
drag, startPoint x: 488, startPoint y: 432, endPoint x: 257, endPoint y: 437, distance: 231.1
click at [257, 437] on div "Blog Comments ? Create Form ? Etsy ? Facebook ? Visit on Facebook Share on Face…" at bounding box center [803, 127] width 1108 height 1818
copy span "Please select correct answer for this question"
click at [493, 519] on div "General Title ? Visite nosso perfil e considere nos seguir. Ganhe 10 pontos. Us…" at bounding box center [803, 287] width 1086 height 917
click at [735, 411] on icon at bounding box center [733, 410] width 9 height 11
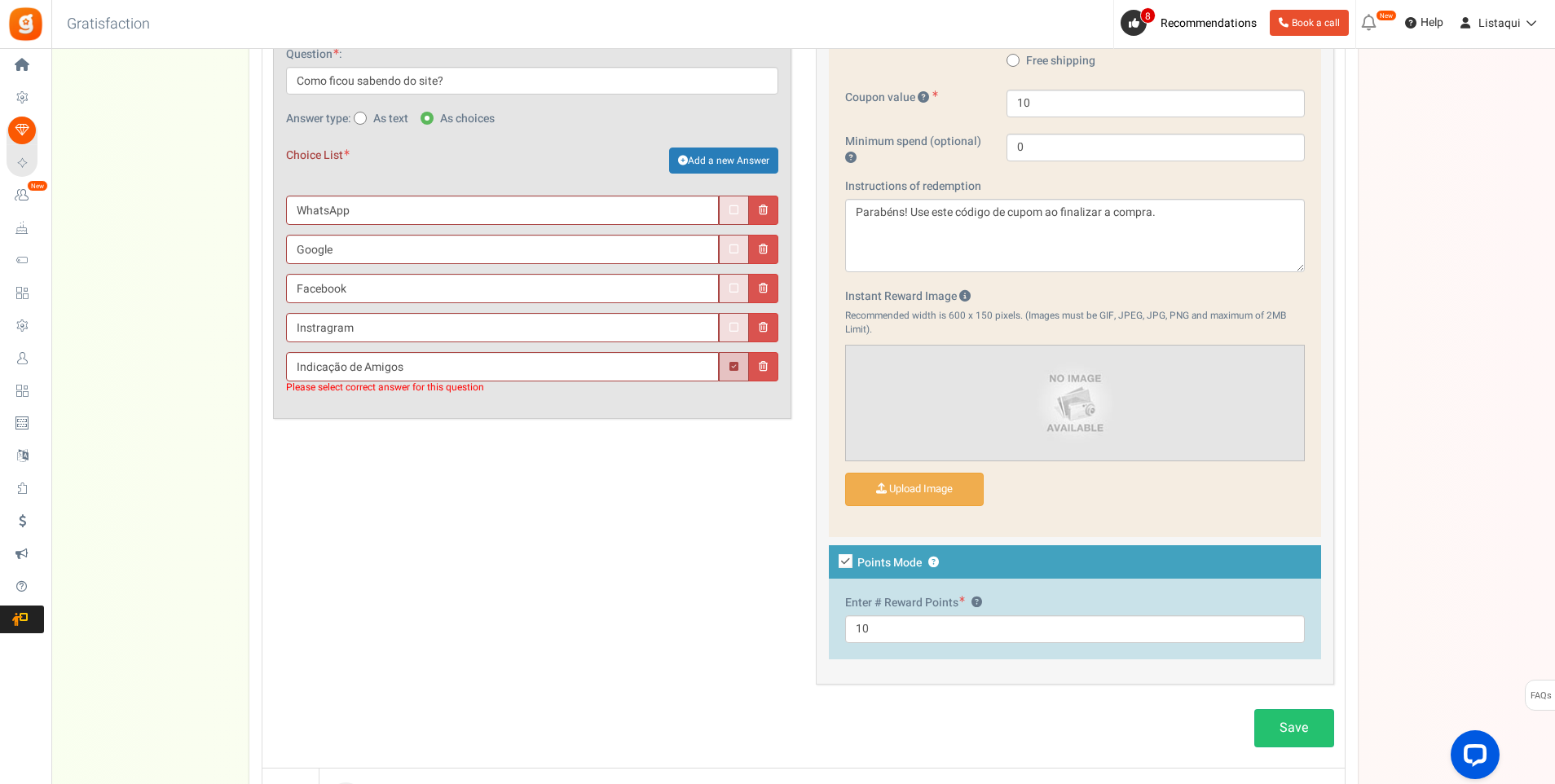
scroll to position [1193, 0]
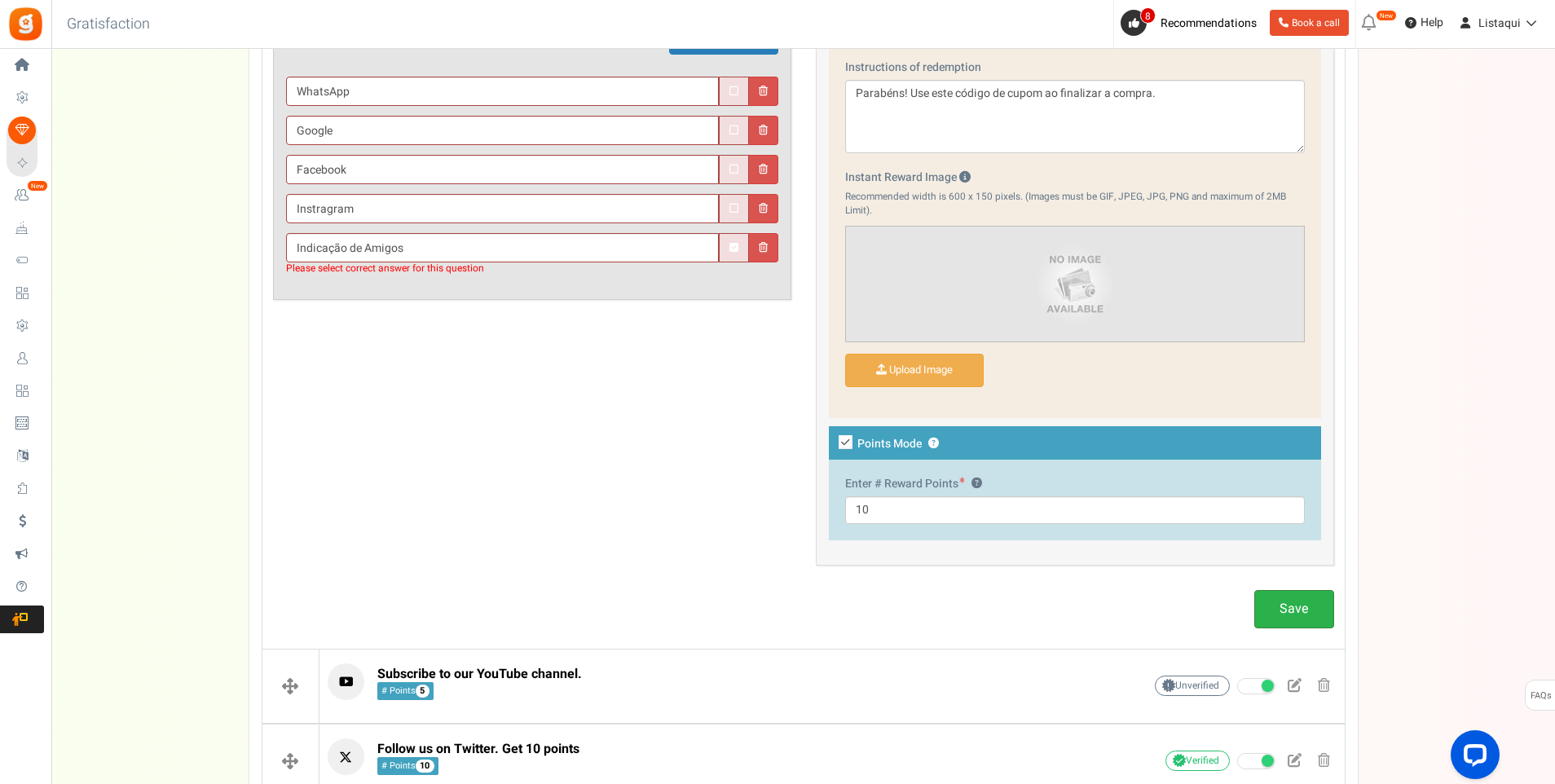
click at [1294, 609] on link "Save" at bounding box center [1294, 610] width 80 height 38
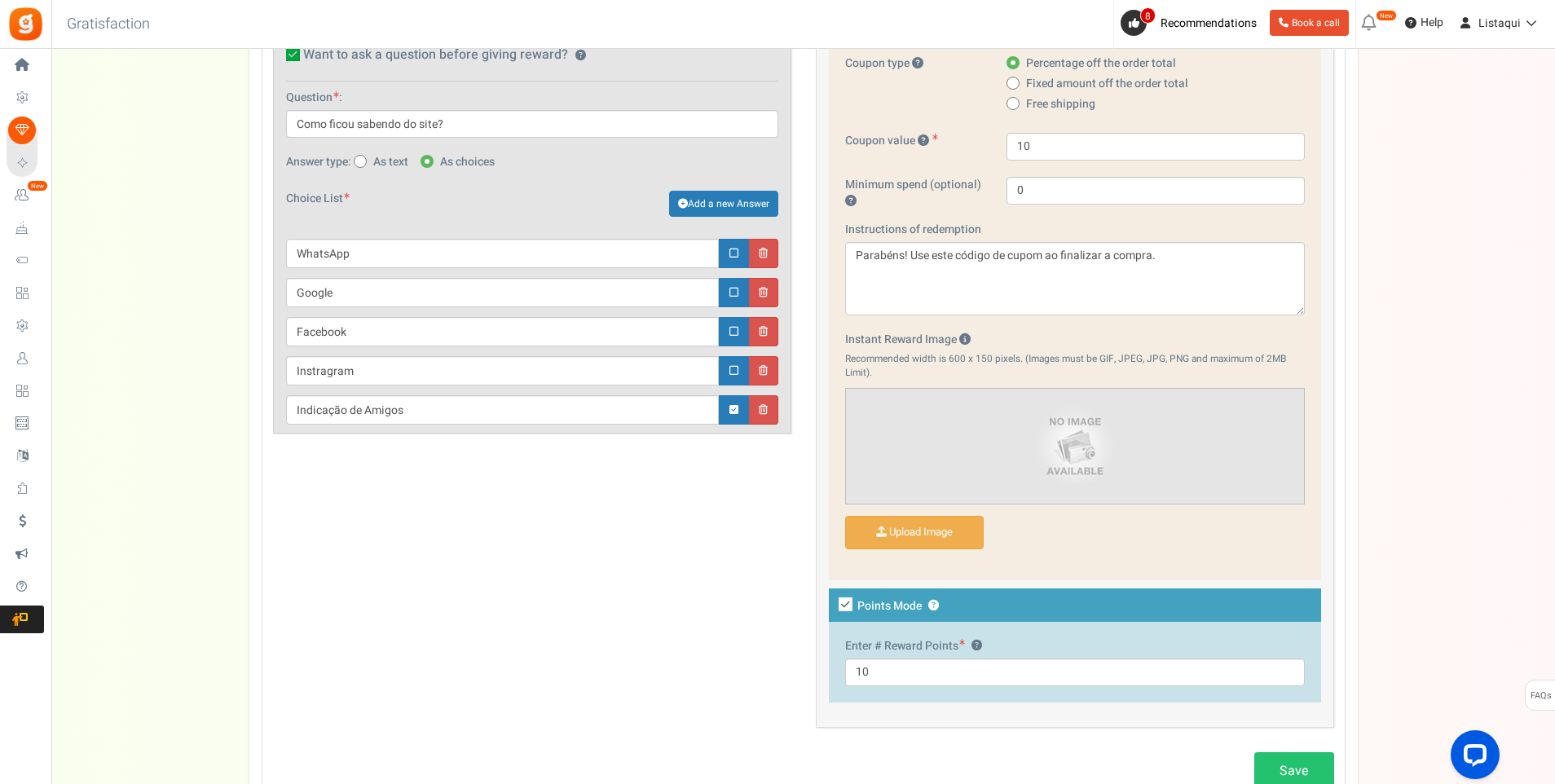
scroll to position [1030, 0]
click at [360, 162] on icon at bounding box center [360, 163] width 4 height 4
click at [360, 162] on input "As text" at bounding box center [359, 163] width 11 height 11
radio input "true"
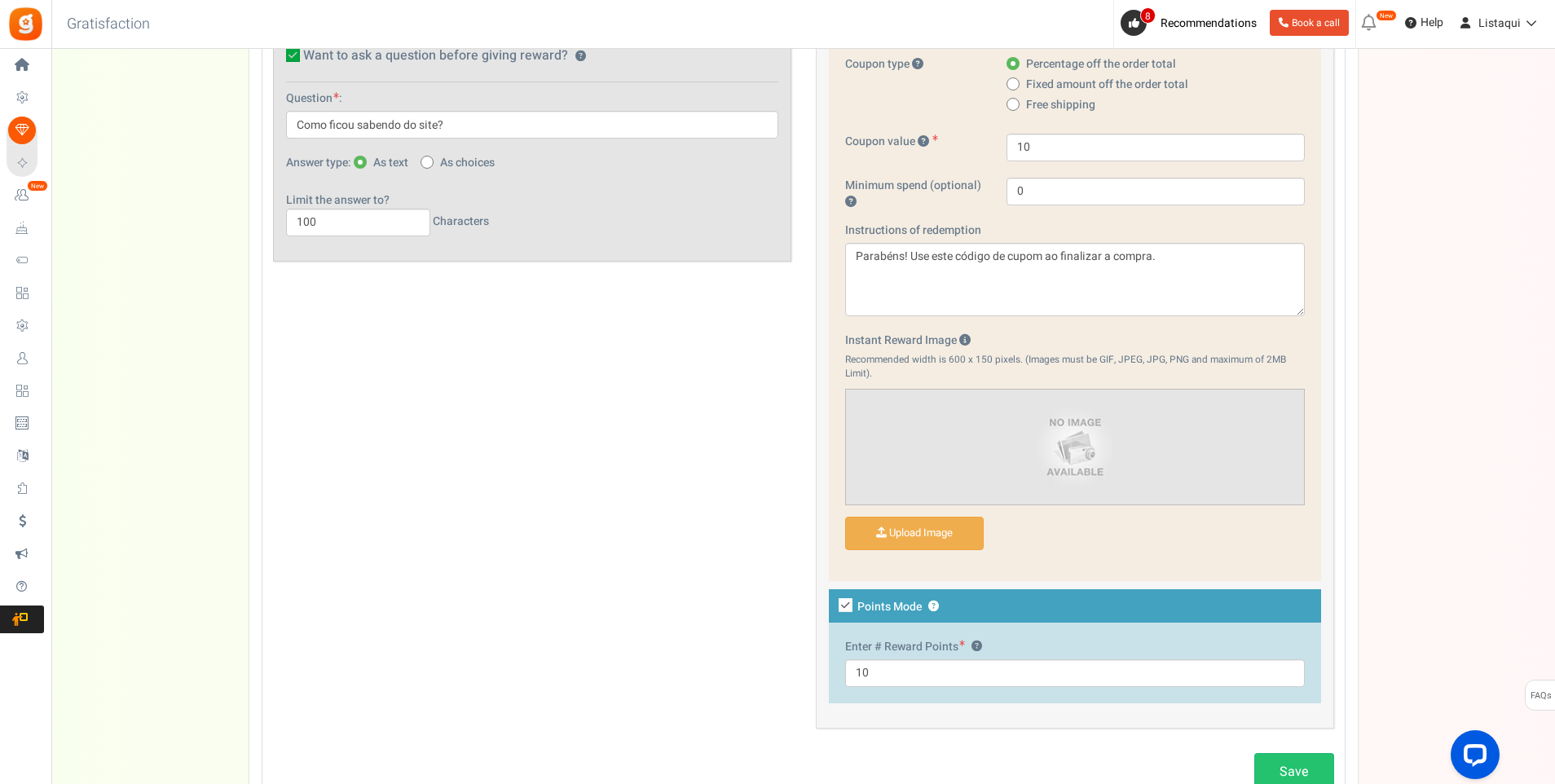
click at [432, 162] on span at bounding box center [428, 162] width 13 height 13
click at [431, 162] on input "As choices" at bounding box center [426, 163] width 11 height 11
radio input "true"
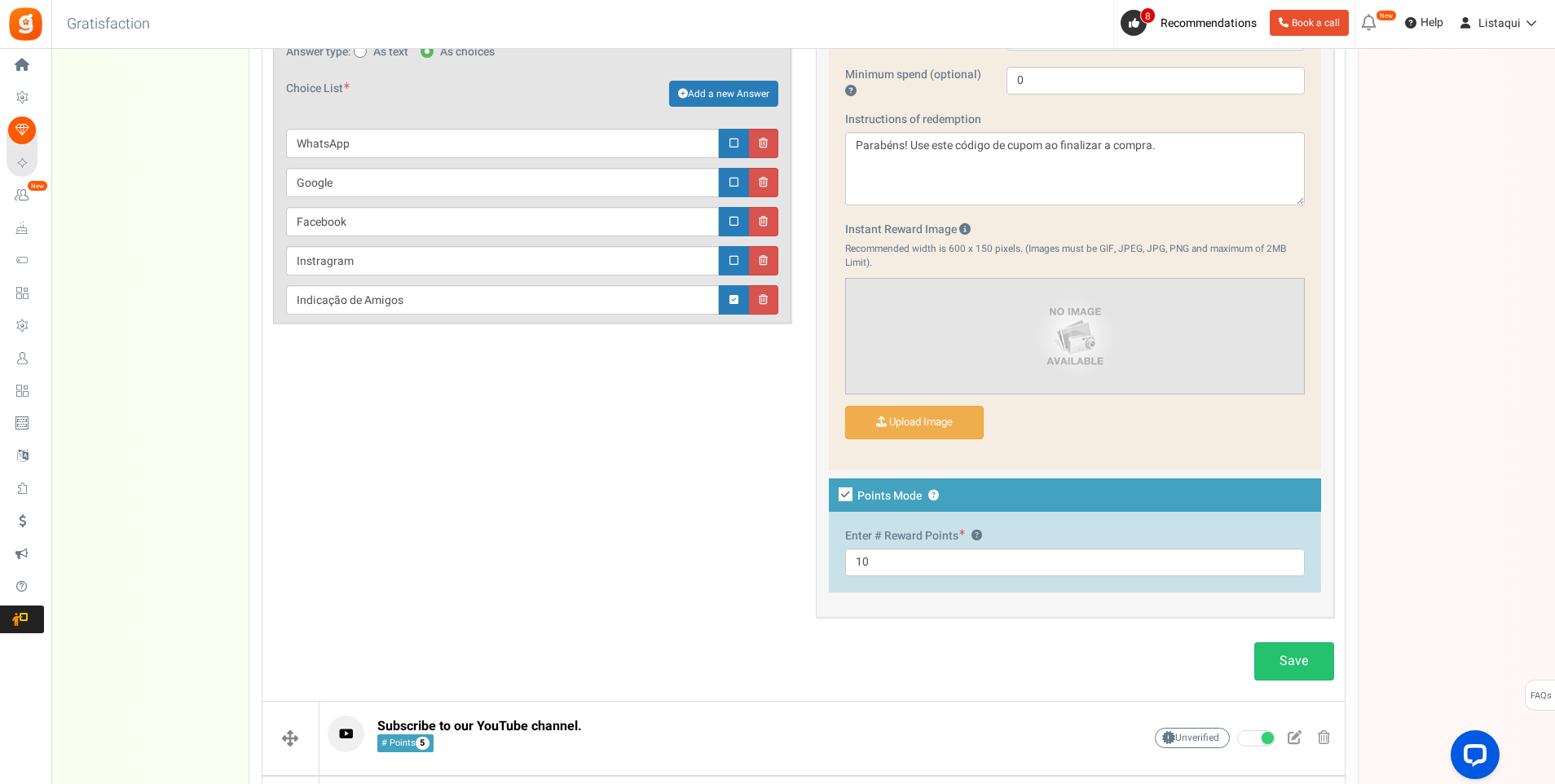
scroll to position [1193, 0]
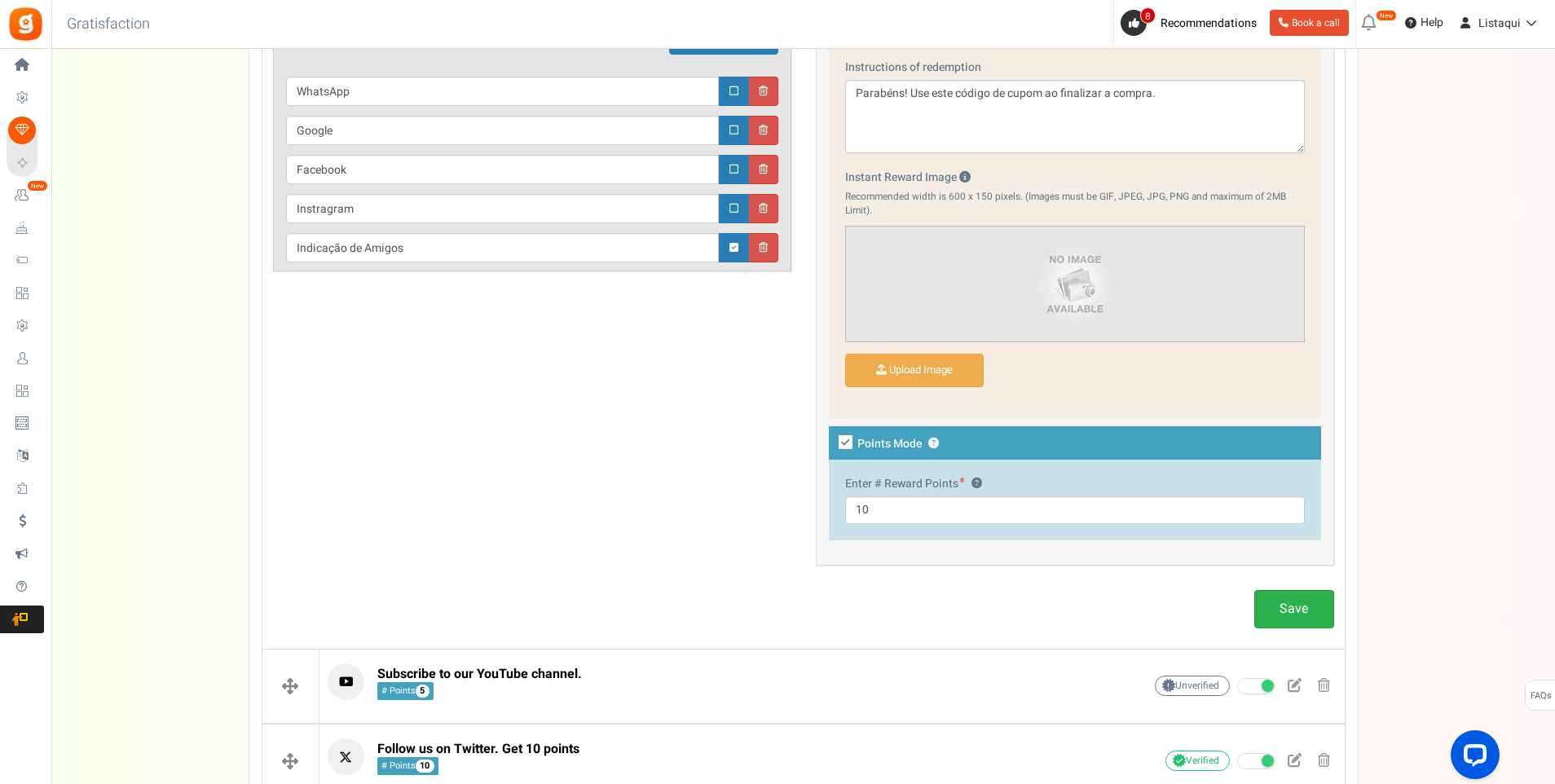
click at [1305, 602] on link "Save" at bounding box center [1294, 610] width 80 height 38
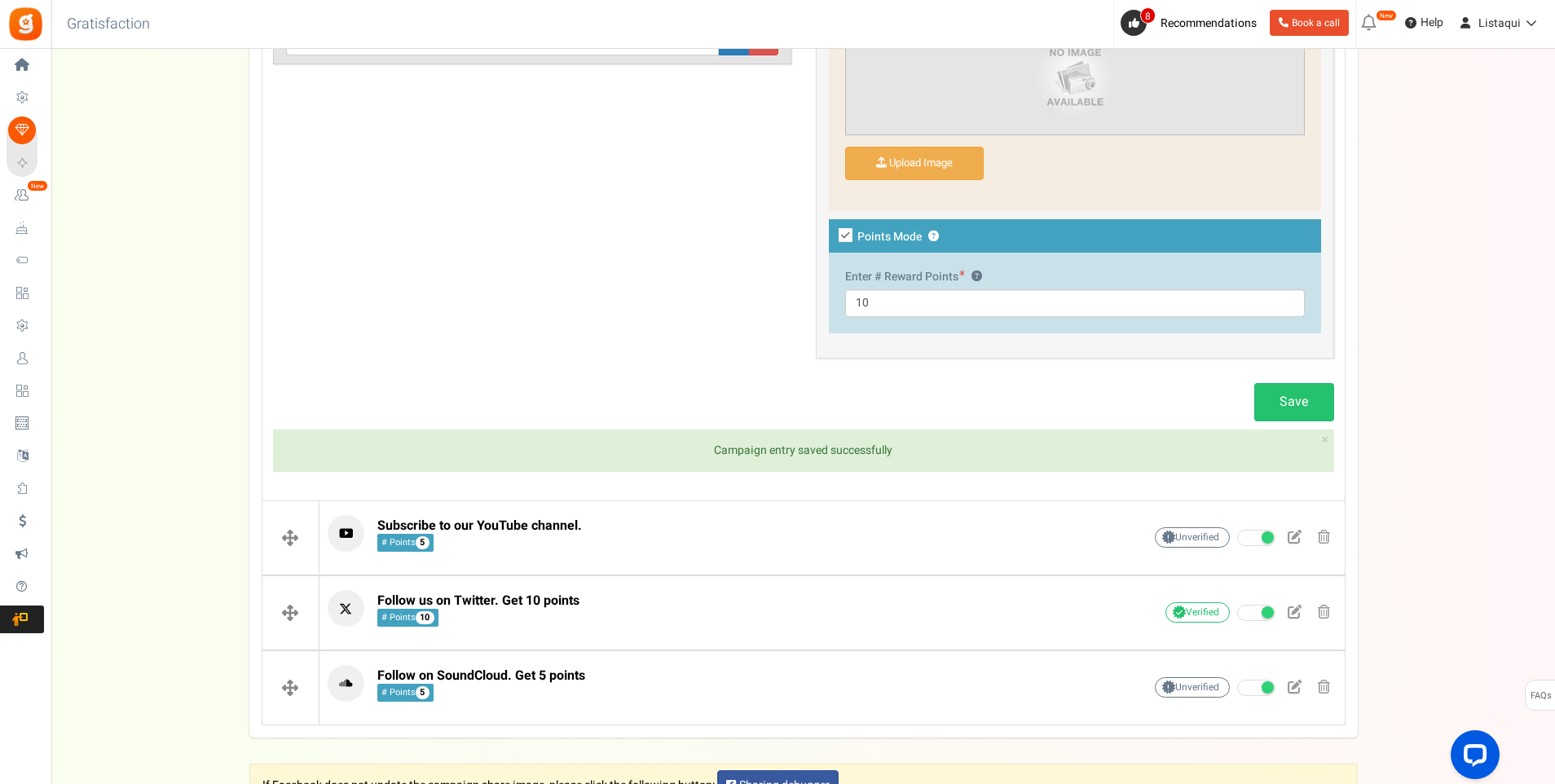
scroll to position [1438, 0]
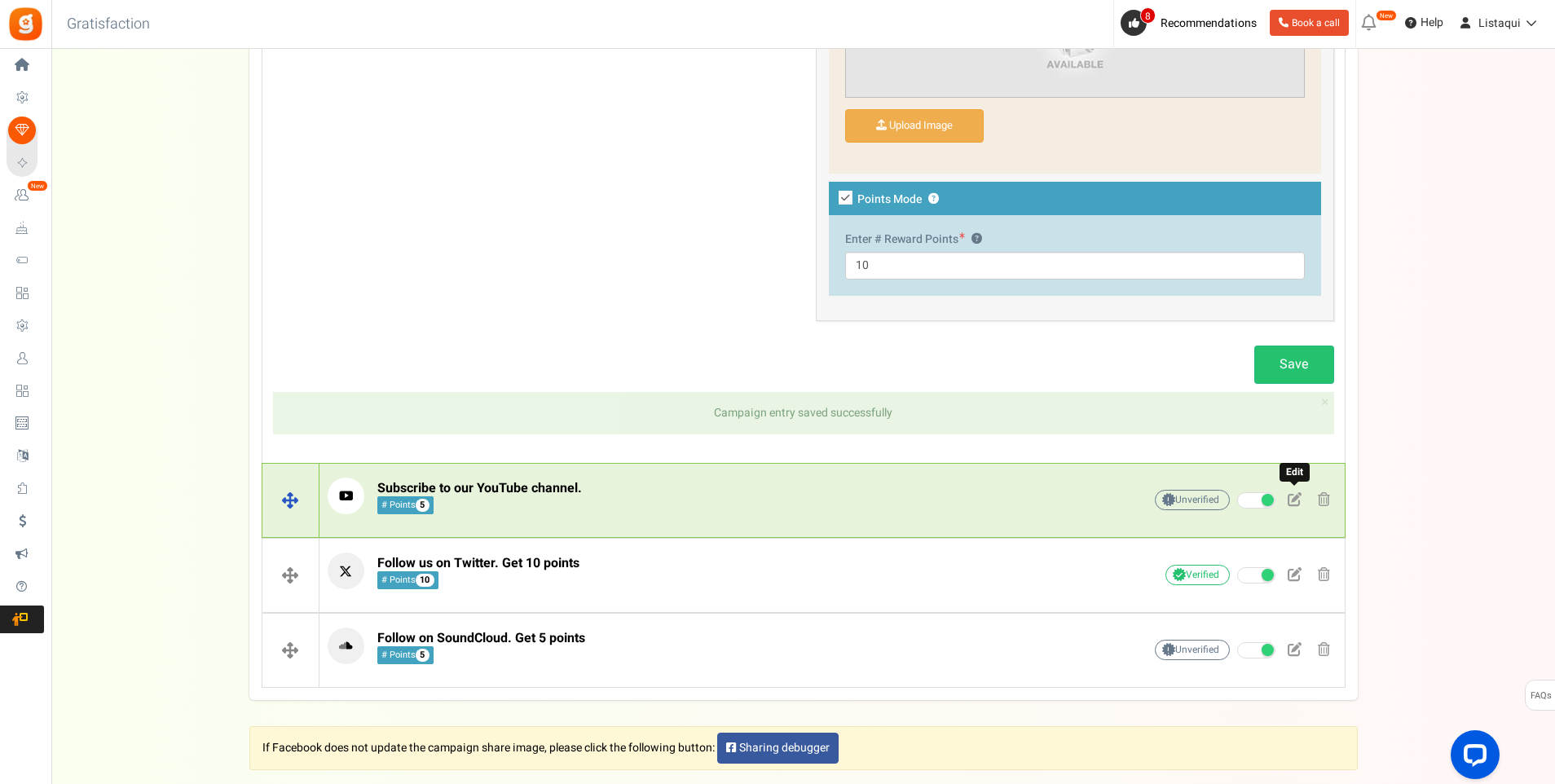
click at [1297, 503] on span at bounding box center [1295, 499] width 13 height 13
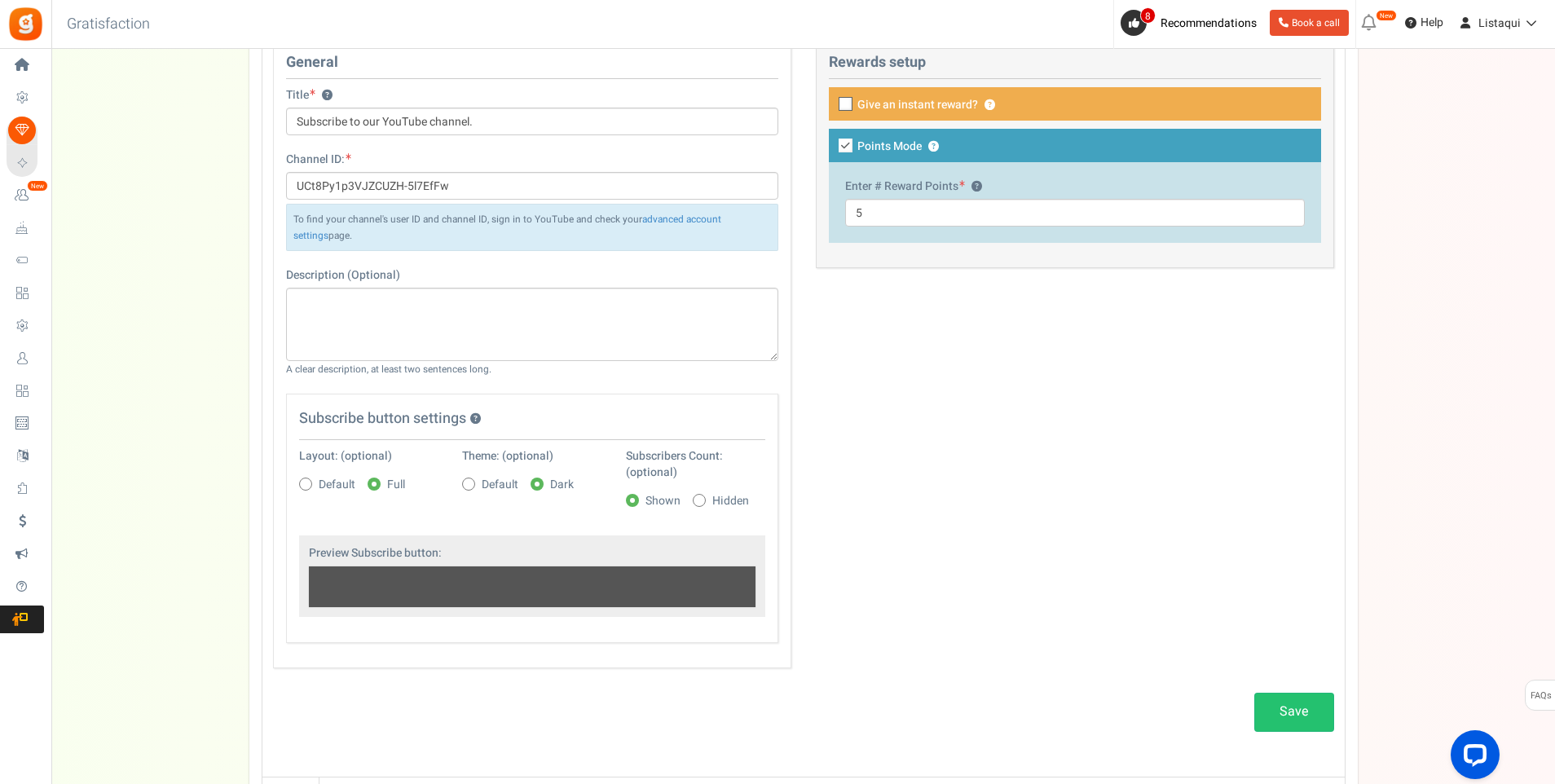
scroll to position [632, 0]
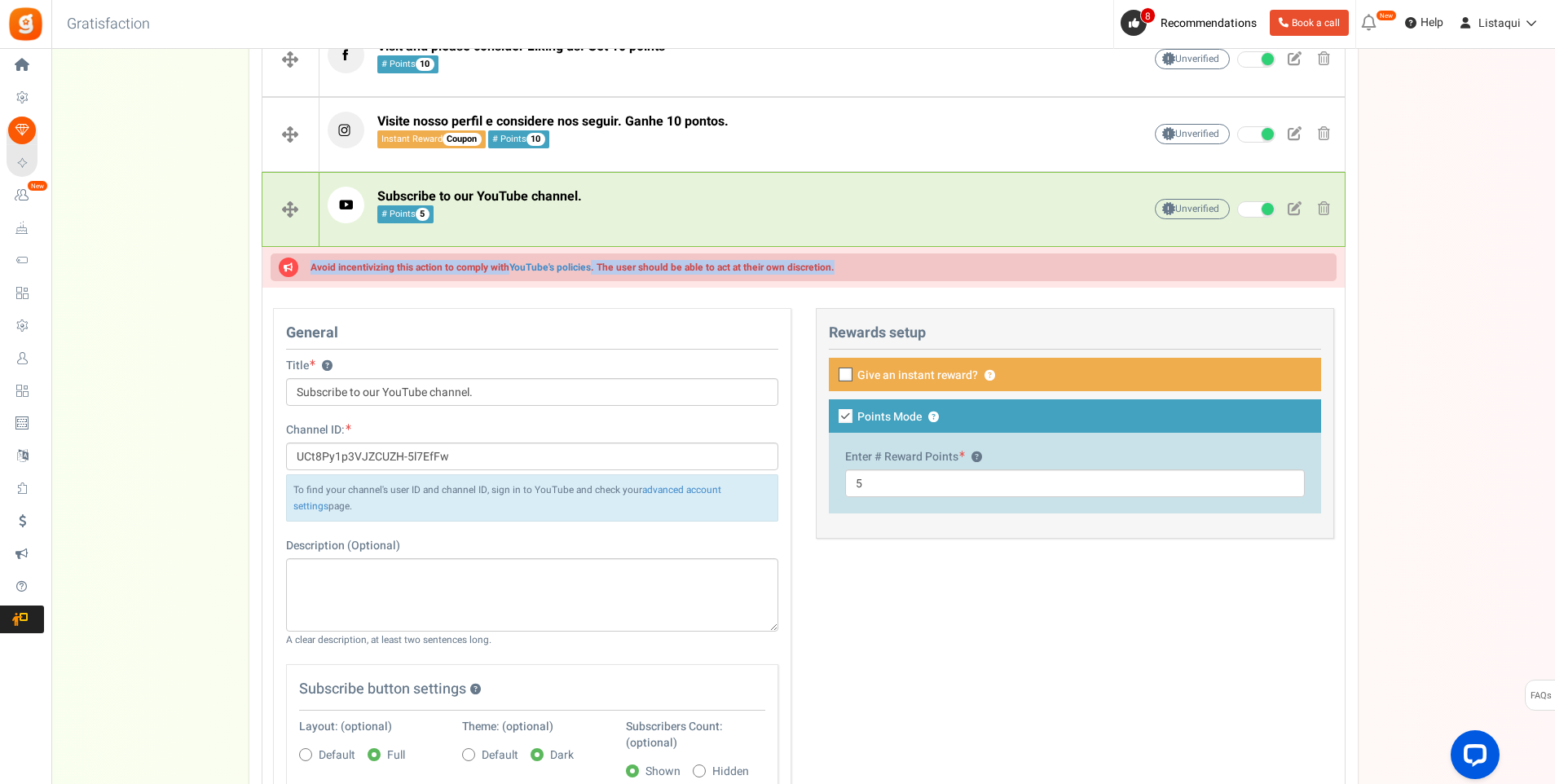
drag, startPoint x: 849, startPoint y: 269, endPoint x: 318, endPoint y: 269, distance: 531.0
click at [318, 269] on div "Avoid incentivizing this action to comply with YouTube's policies . The user sh…" at bounding box center [803, 266] width 1066 height 28
click at [119, 292] on div "Setup Prize Entry Methods Reward Setup Refer a Friend Layout & Preview Layout &…" at bounding box center [803, 336] width 1504 height 1715
drag, startPoint x: 502, startPoint y: 391, endPoint x: 273, endPoint y: 392, distance: 229.0
click at [274, 392] on div "Title ? Subscribe to our YouTube channel." at bounding box center [532, 389] width 517 height 64
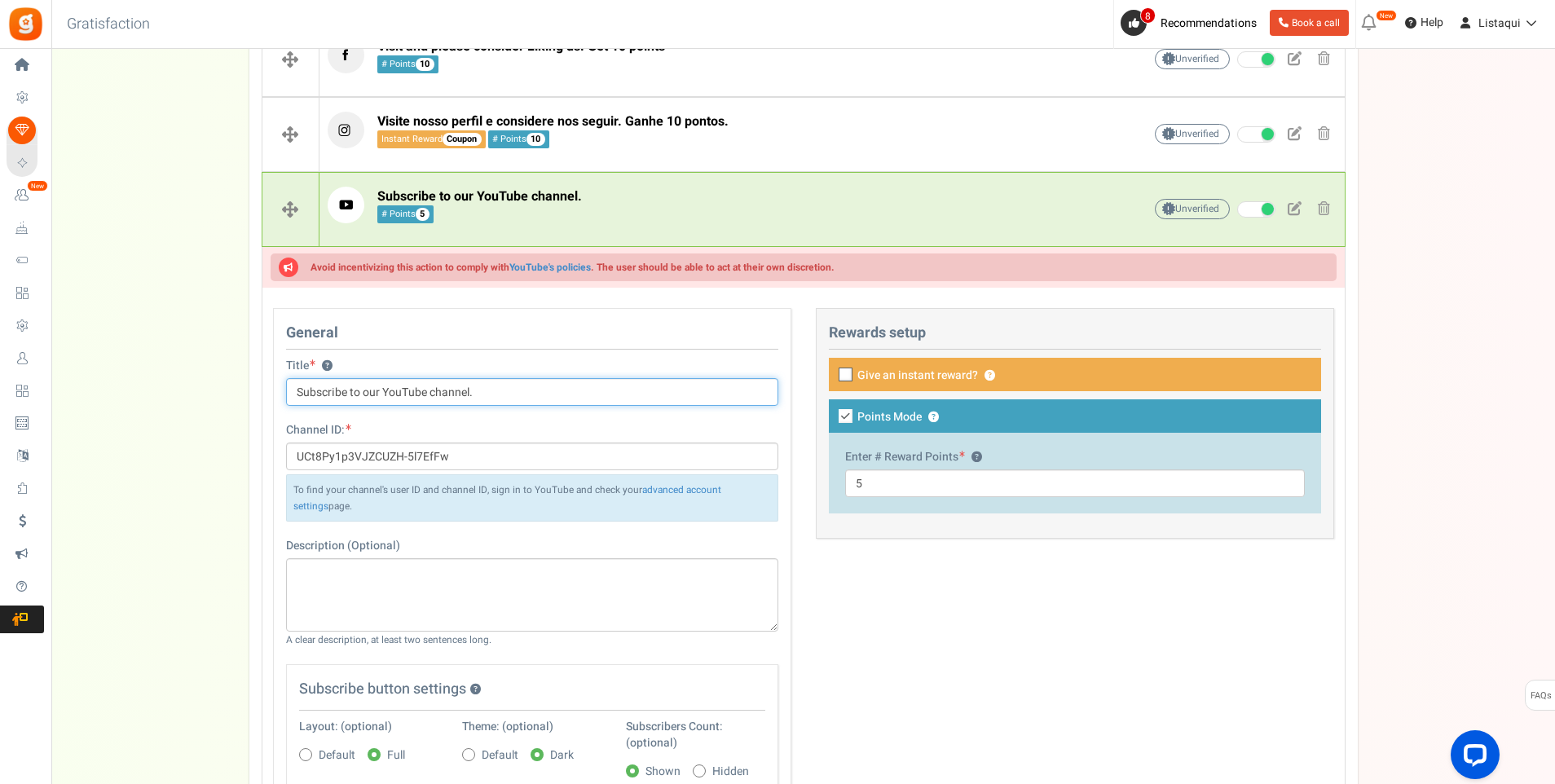
click at [490, 389] on input "Subscribe to our YouTube channel." at bounding box center [532, 392] width 493 height 28
drag, startPoint x: 276, startPoint y: 396, endPoint x: 217, endPoint y: 396, distance: 59.0
click at [217, 396] on div "Setup Prize Entry Methods Reward Setup Refer a Friend Layout & Preview Layout &…" at bounding box center [803, 336] width 1504 height 1715
paste input "Inscreva-se no nosso canal do YouTube"
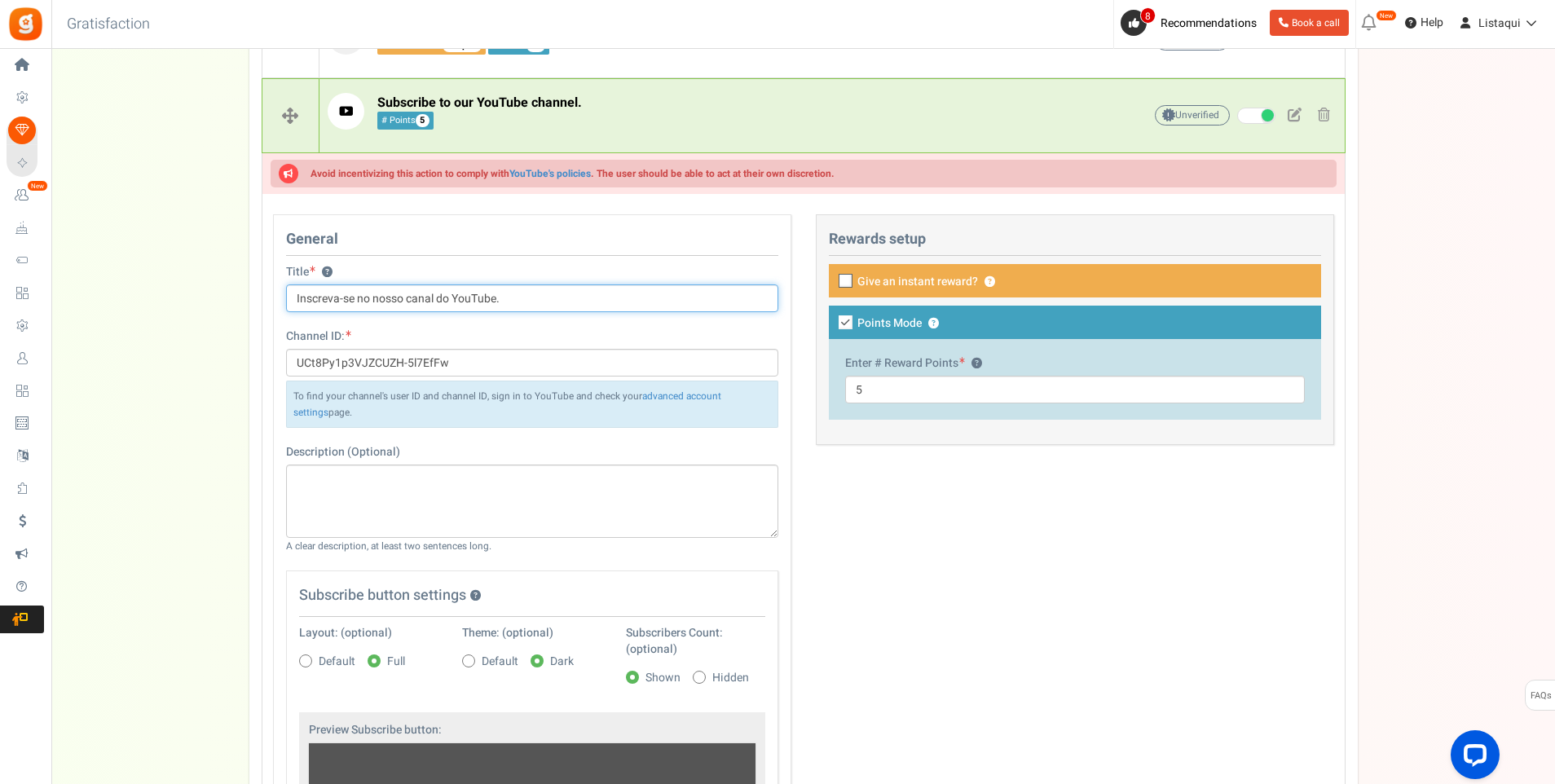
scroll to position [713, 0]
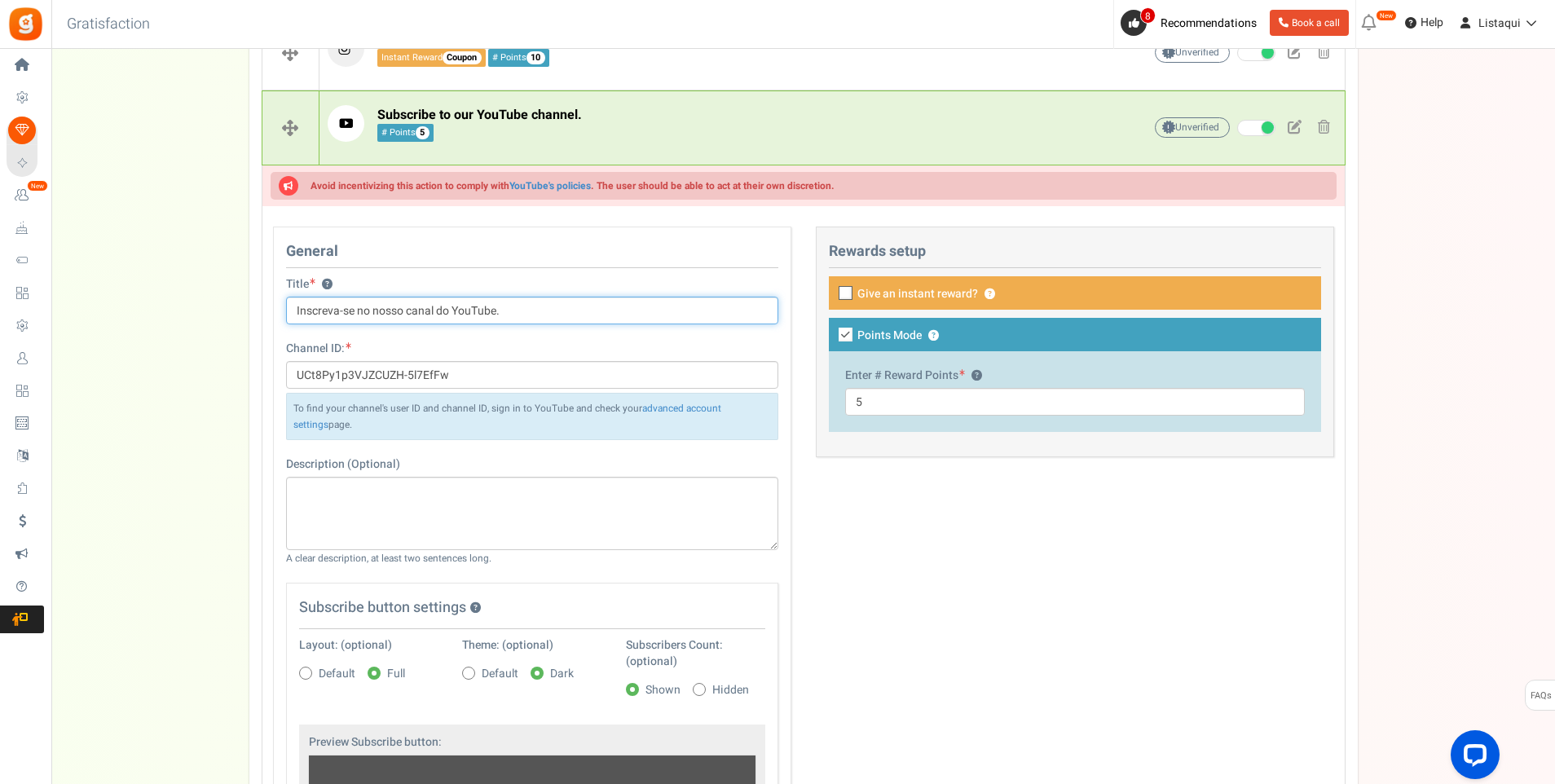
type input "Inscreva-se no nosso canal do YouTube."
click at [846, 286] on div at bounding box center [1076, 292] width 493 height 34
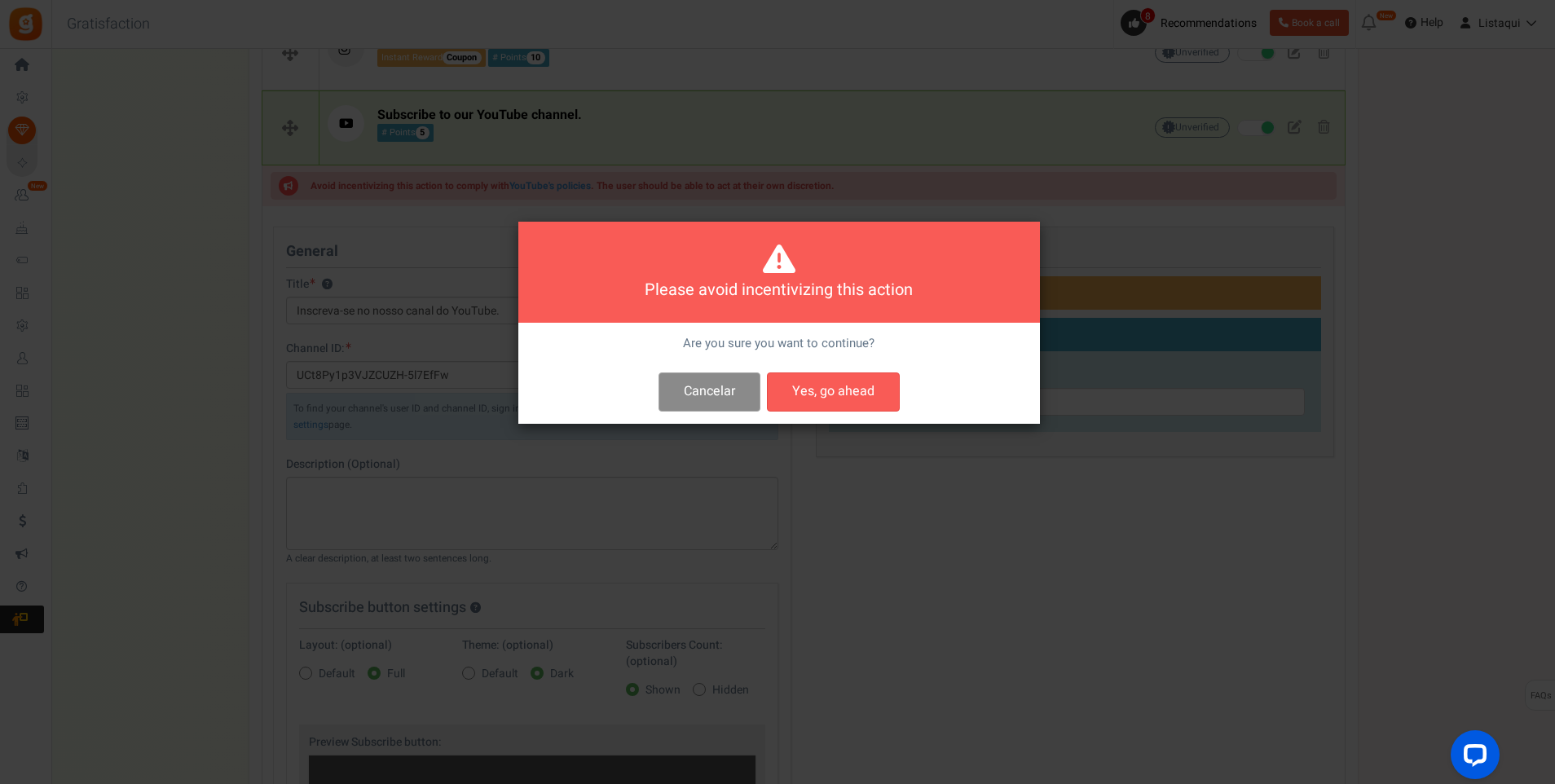
click at [721, 399] on button "Cancelar" at bounding box center [709, 392] width 102 height 38
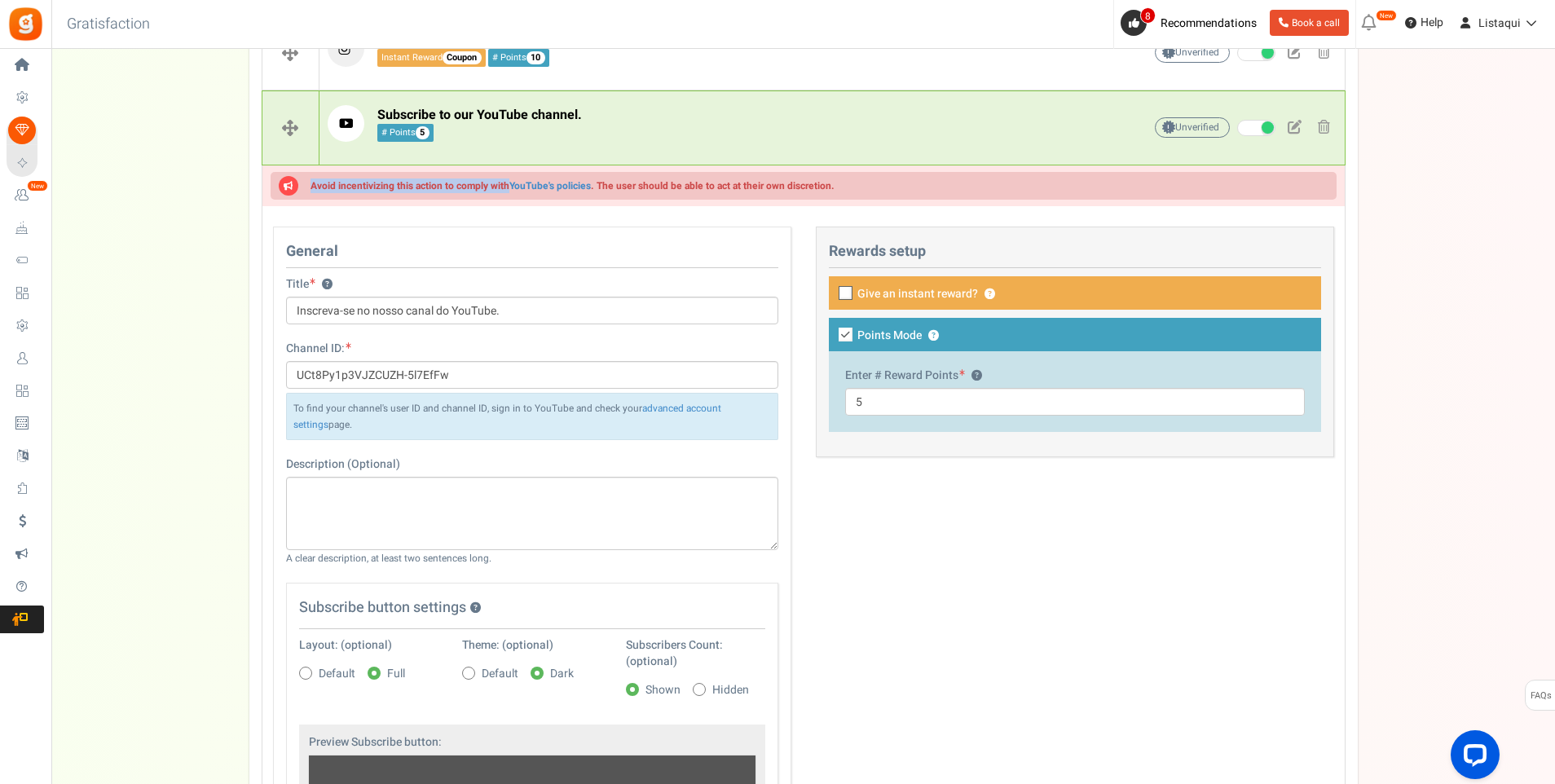
drag, startPoint x: 509, startPoint y: 186, endPoint x: 311, endPoint y: 187, distance: 198.0
click at [311, 187] on span "Avoid incentivizing this action to comply with YouTube's policies . The user sh…" at bounding box center [572, 186] width 524 height 12
copy span "Avoid incentivizing this action to comply with"
drag, startPoint x: 842, startPoint y: 184, endPoint x: 598, endPoint y: 189, distance: 244.1
click at [598, 189] on div "Avoid incentivizing this action to comply with YouTube's policies . The user sh…" at bounding box center [803, 185] width 1066 height 28
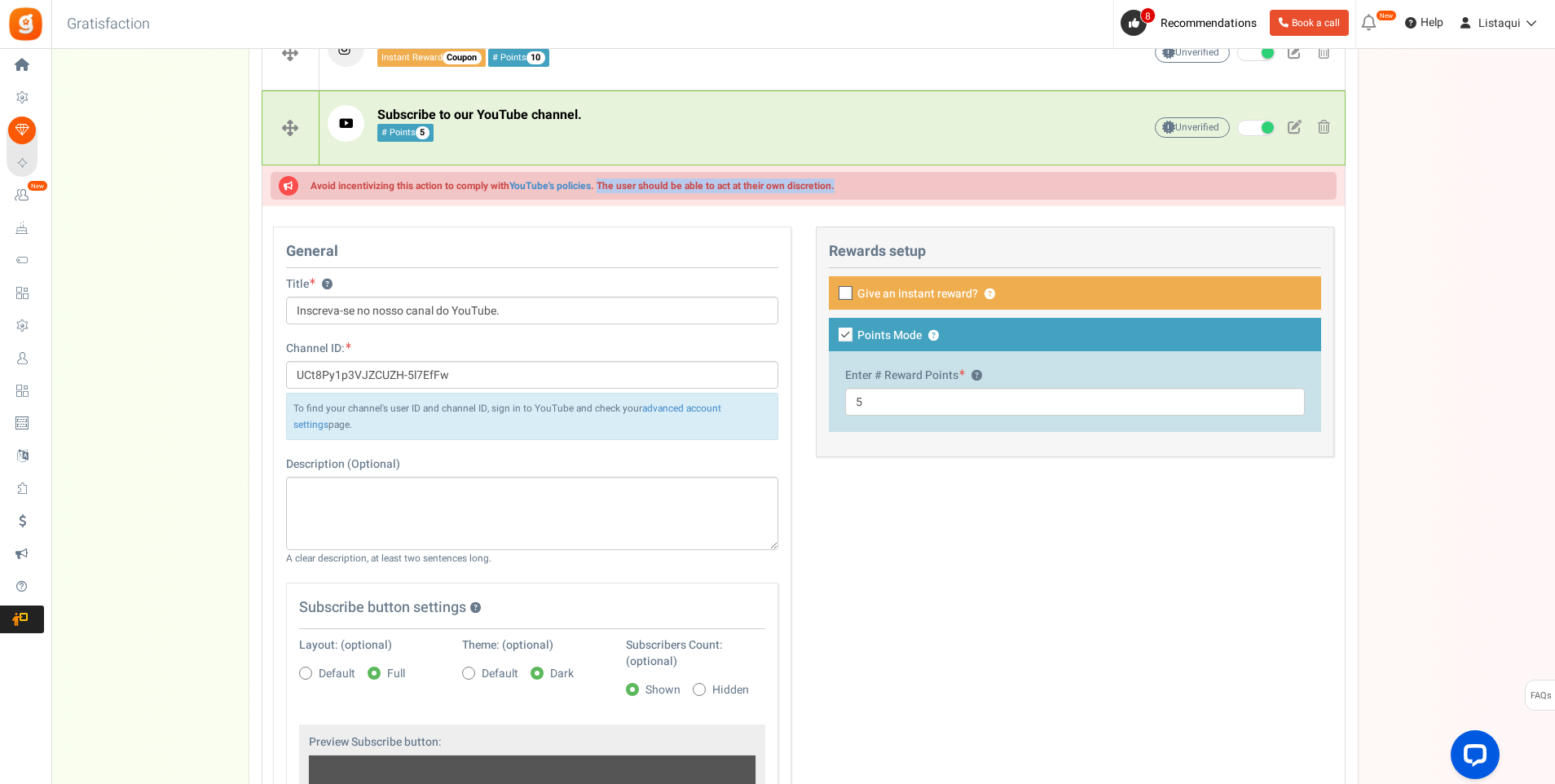
copy span "The user should be able to act at their own discretion."
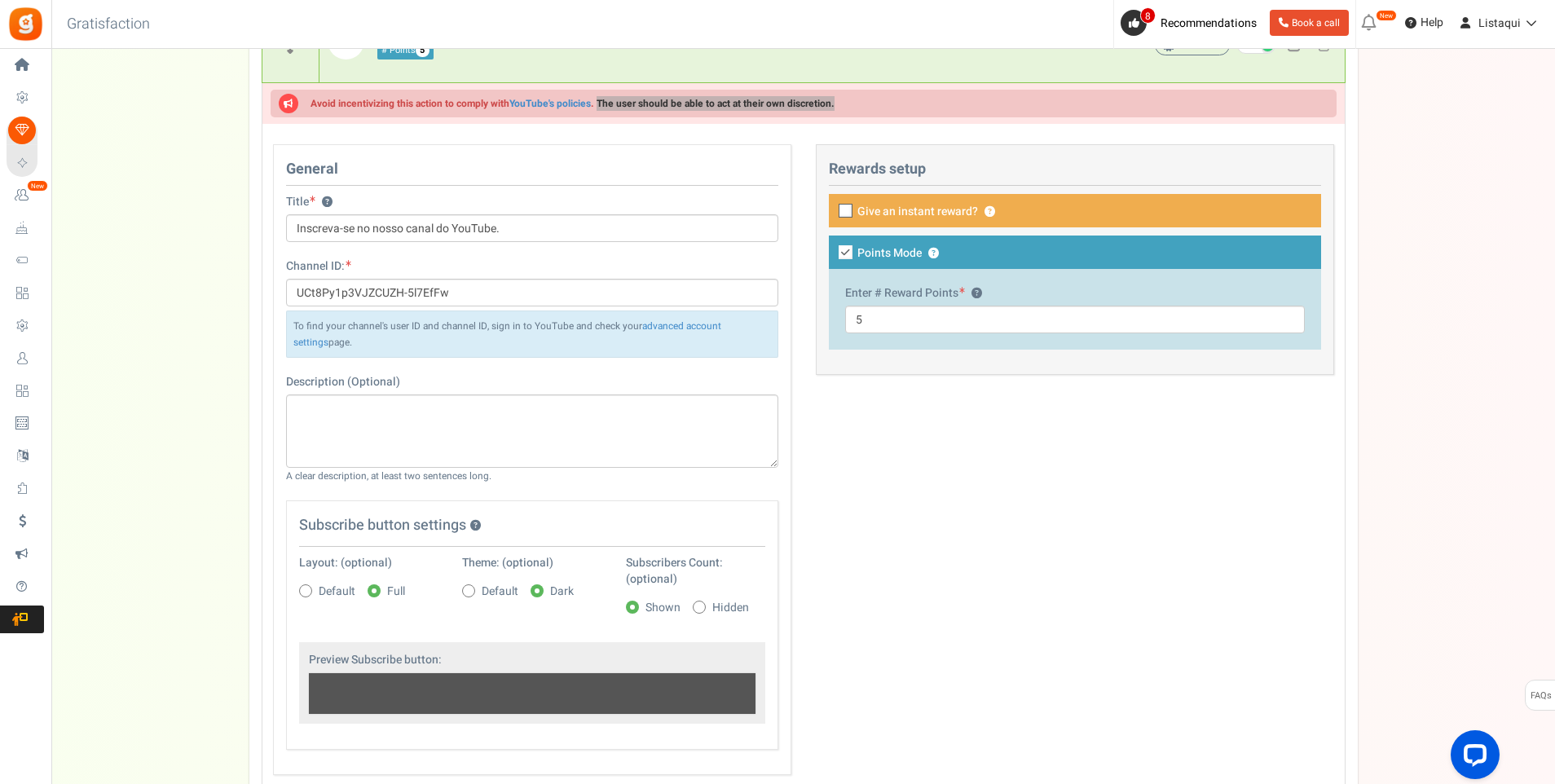
scroll to position [795, 0]
click at [847, 215] on div at bounding box center [1076, 211] width 493 height 34
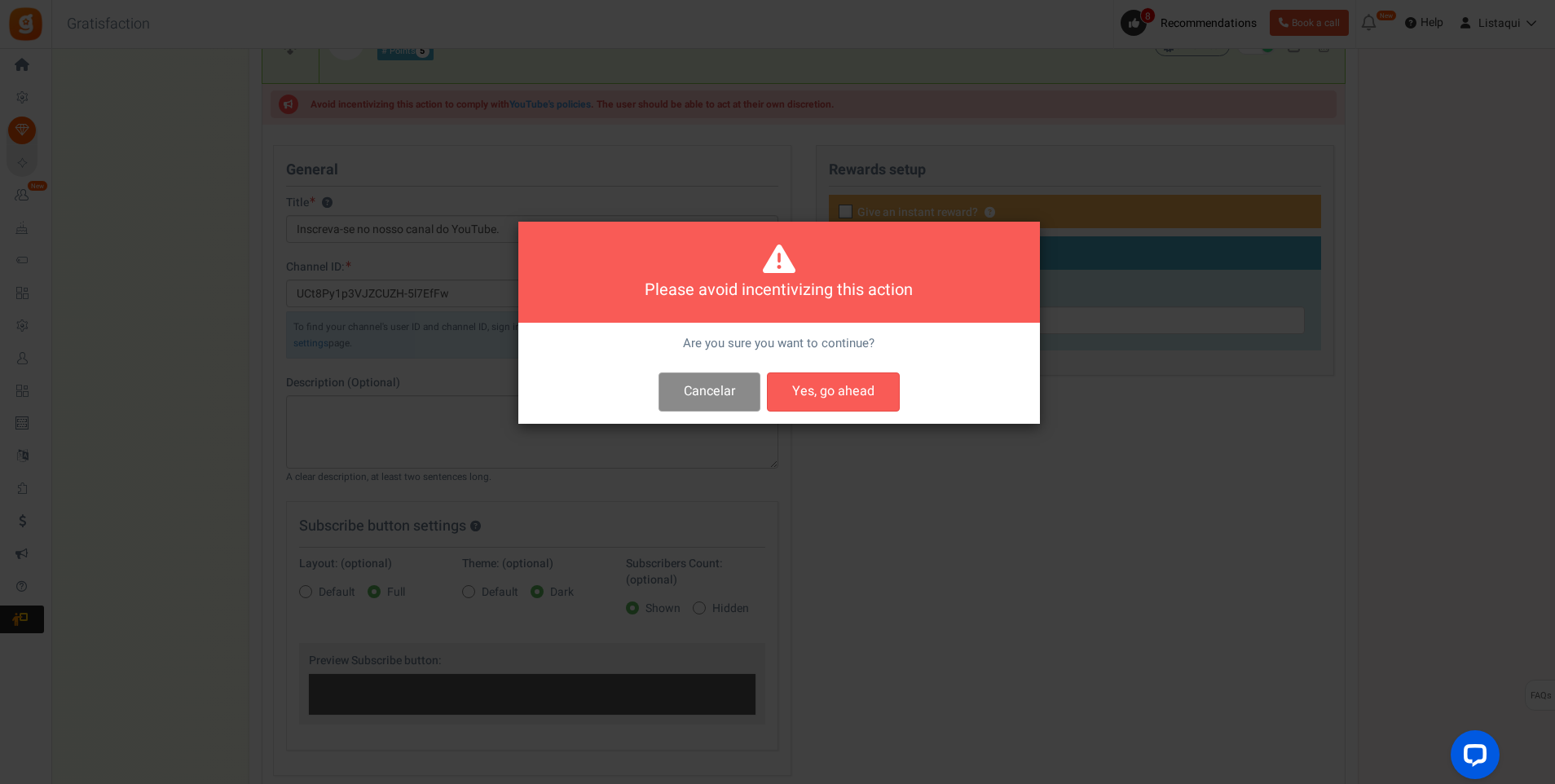
click at [721, 388] on button "Cancelar" at bounding box center [709, 392] width 102 height 38
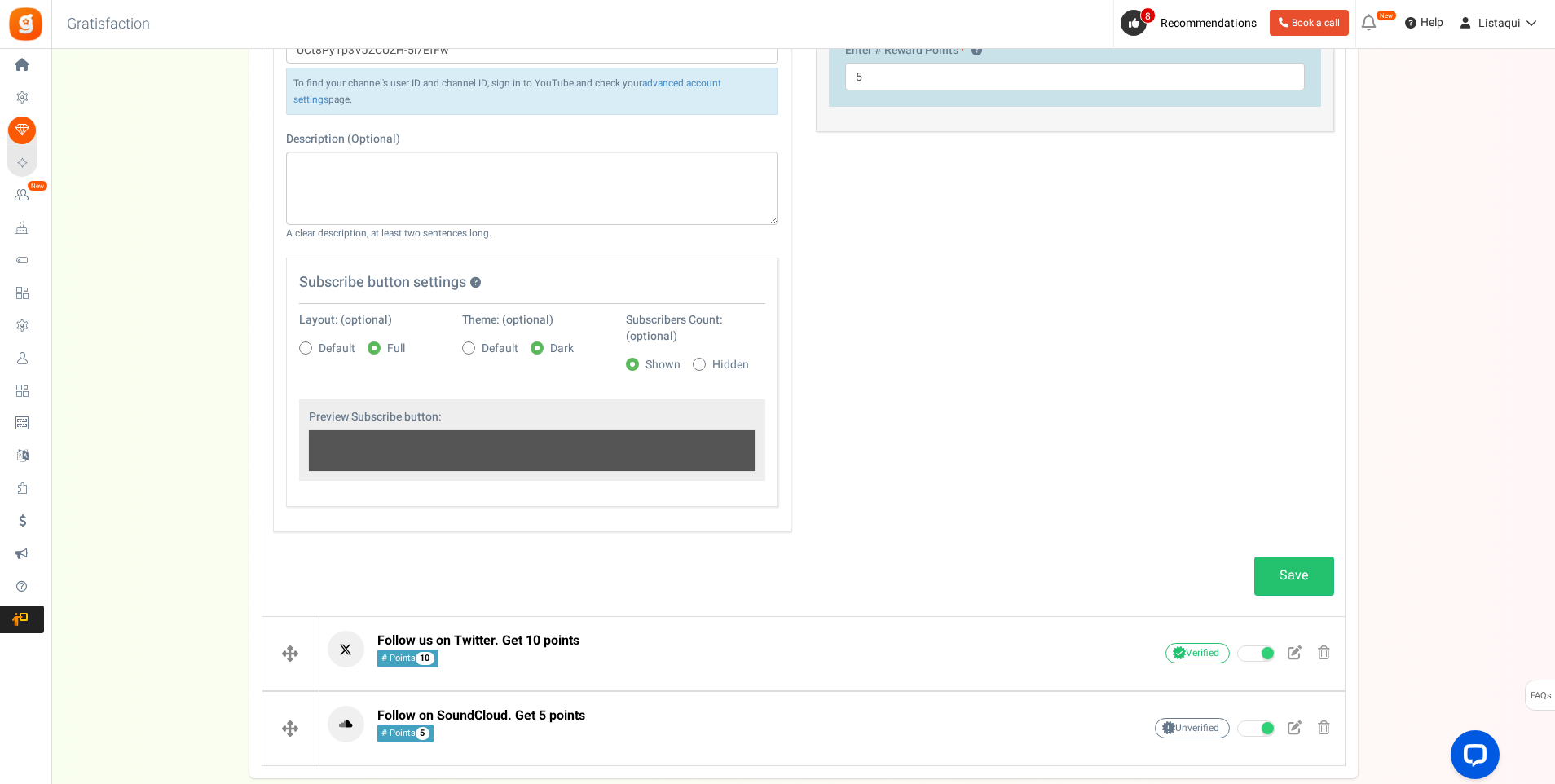
scroll to position [1039, 0]
click at [1314, 581] on link "Save" at bounding box center [1294, 575] width 80 height 38
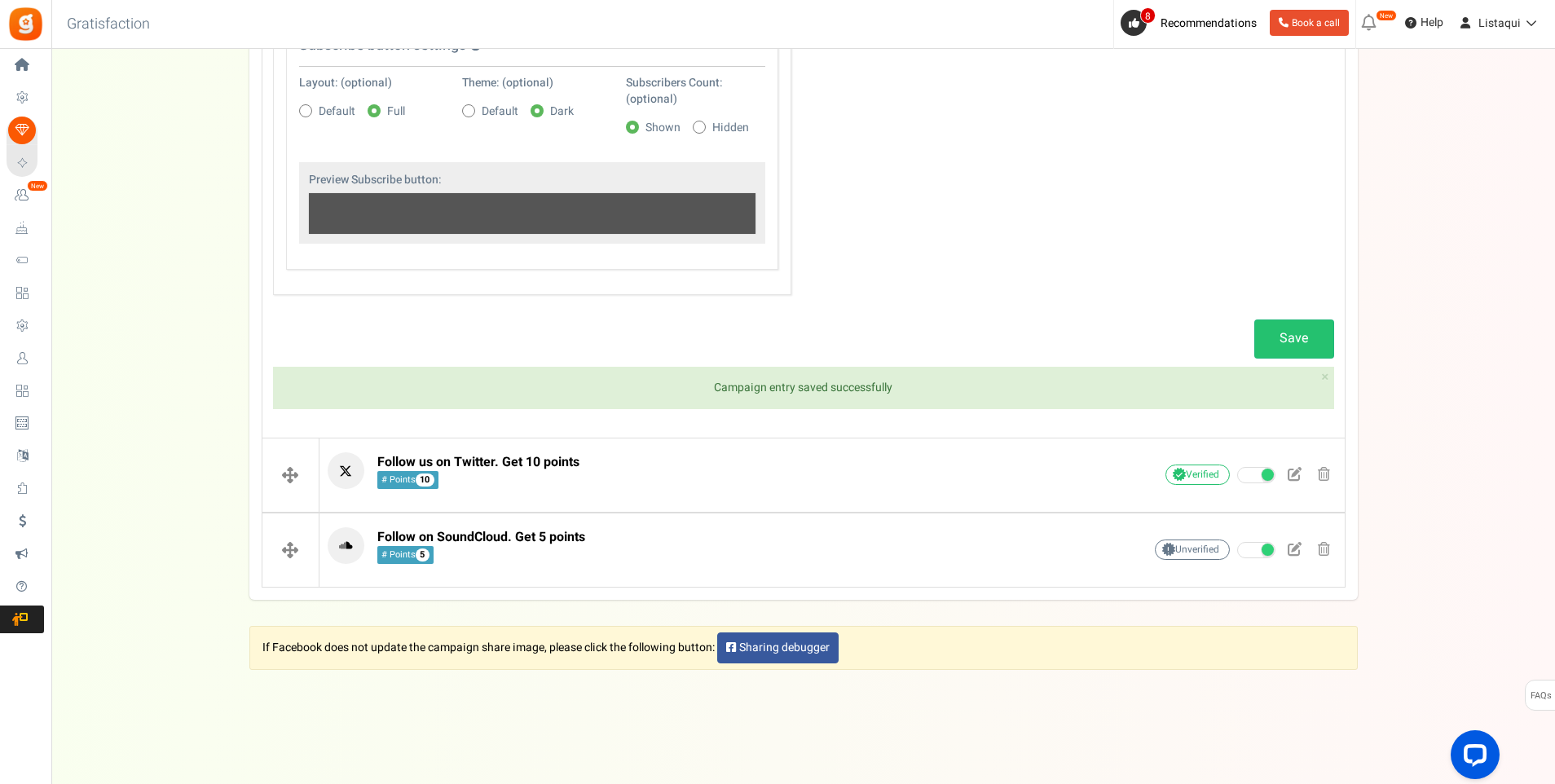
scroll to position [1277, 0]
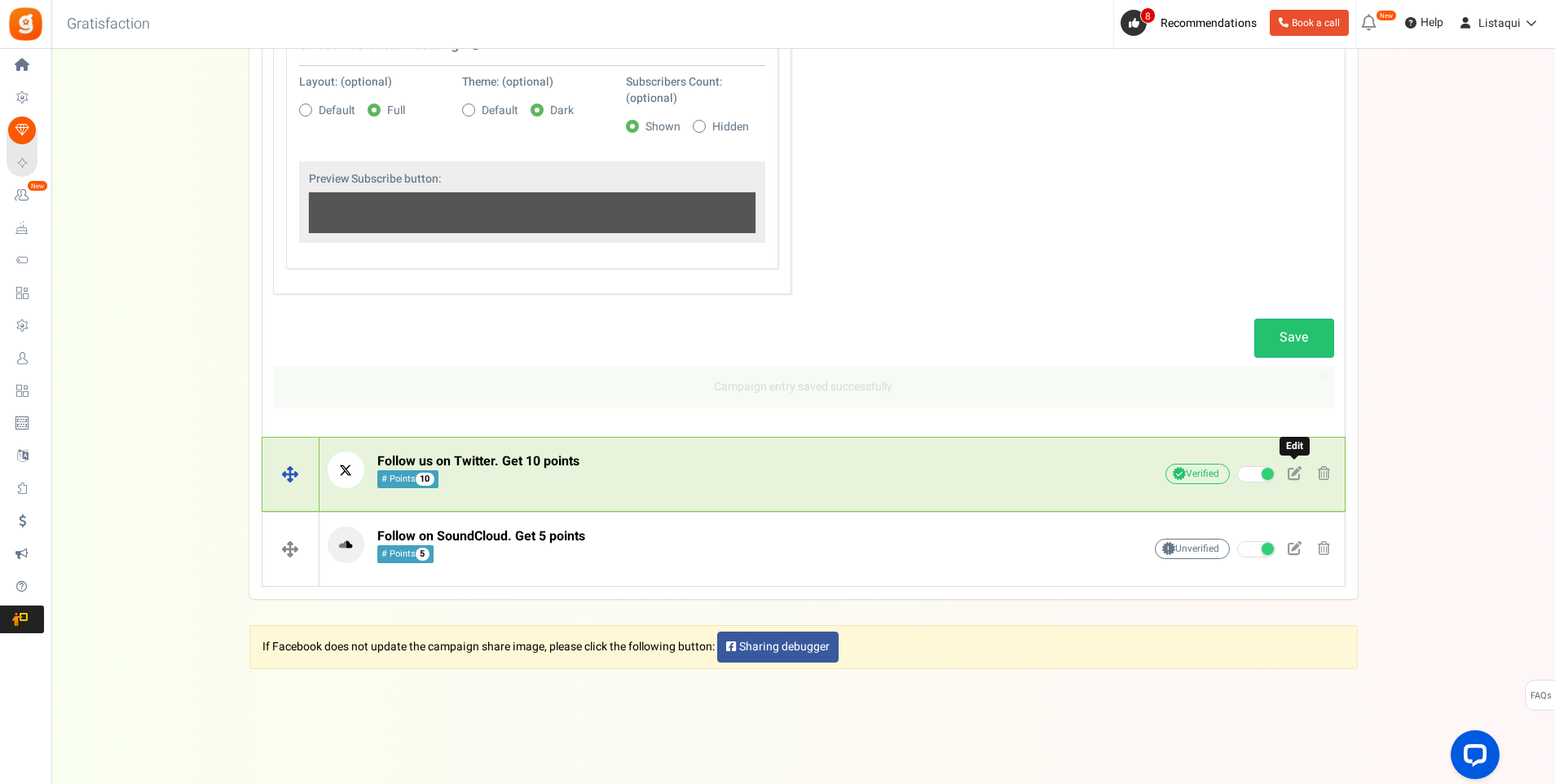
click at [1294, 474] on span at bounding box center [1295, 473] width 13 height 13
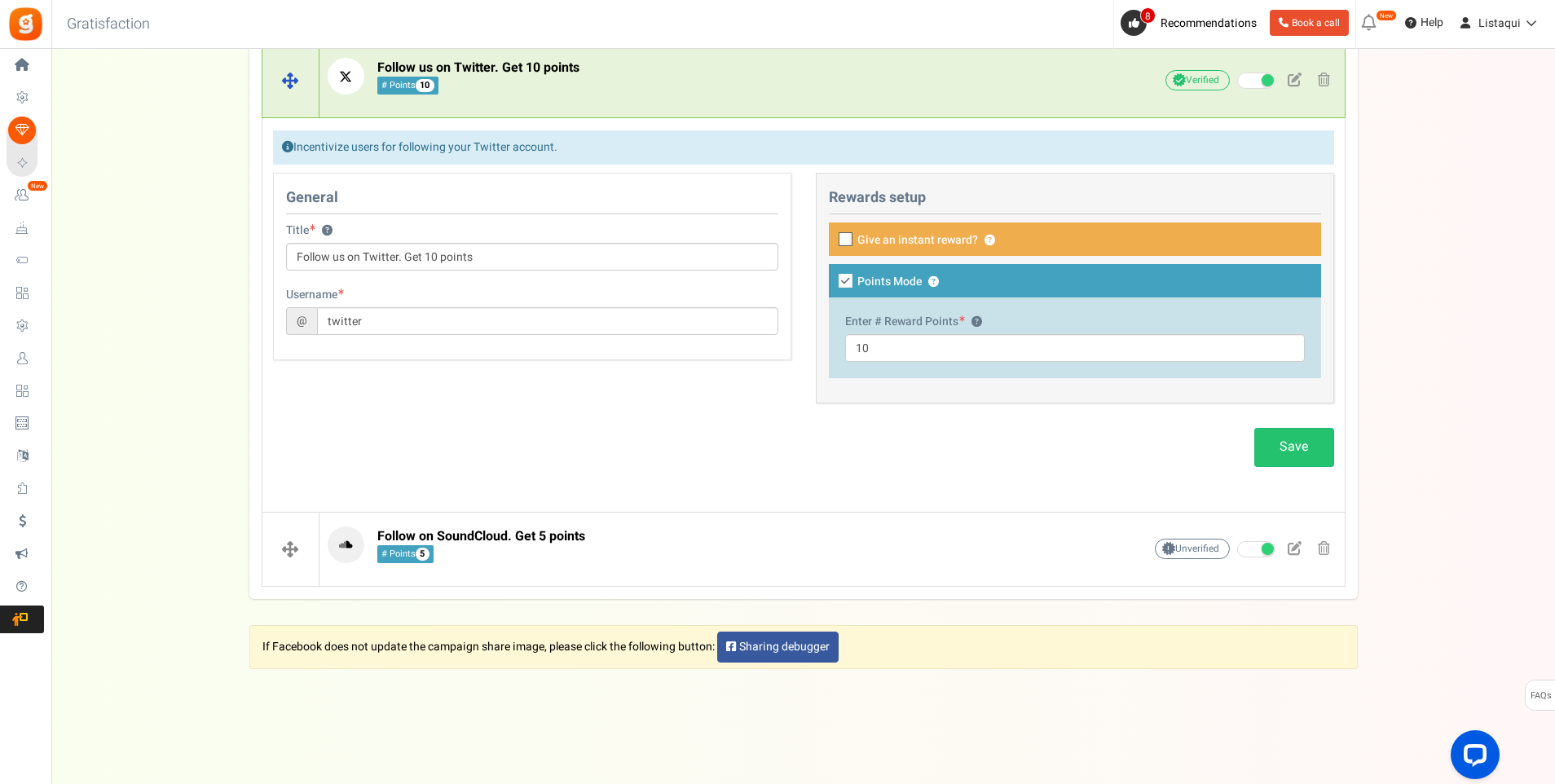
scroll to position [766, 0]
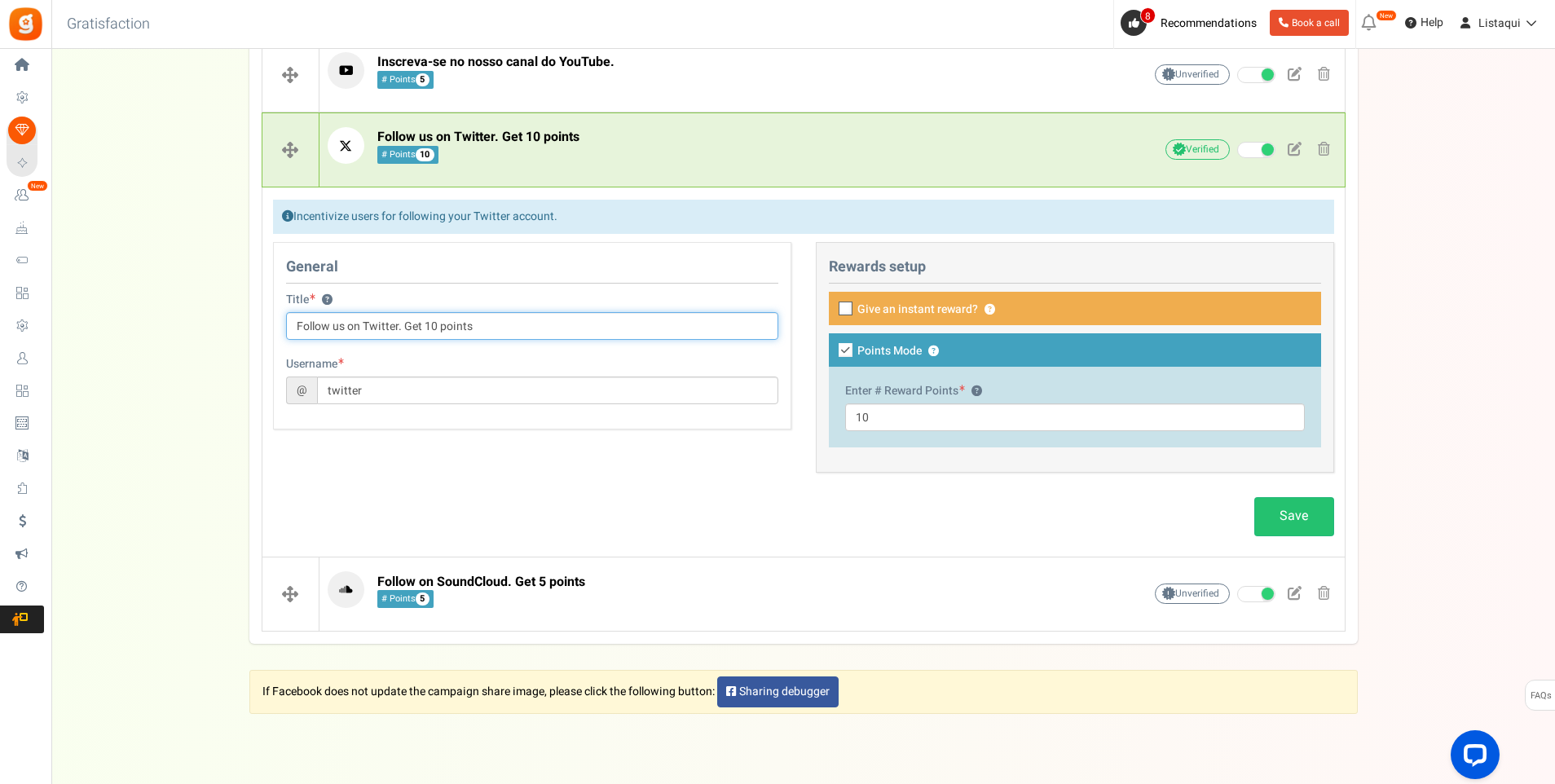
drag, startPoint x: 482, startPoint y: 325, endPoint x: 298, endPoint y: 323, distance: 184.0
click at [290, 326] on input "Follow us on Twitter. Get 10 points" at bounding box center [532, 326] width 493 height 28
click at [499, 330] on input "Follow us on Twitter. Get 10 points" at bounding box center [532, 326] width 493 height 28
drag, startPoint x: 484, startPoint y: 324, endPoint x: 248, endPoint y: 334, distance: 236.2
click at [249, 334] on div "Blog Comments ? Create Form ? Etsy ? Facebook ? Visit on Facebook Share on Face…" at bounding box center [803, 57] width 1108 height 1148
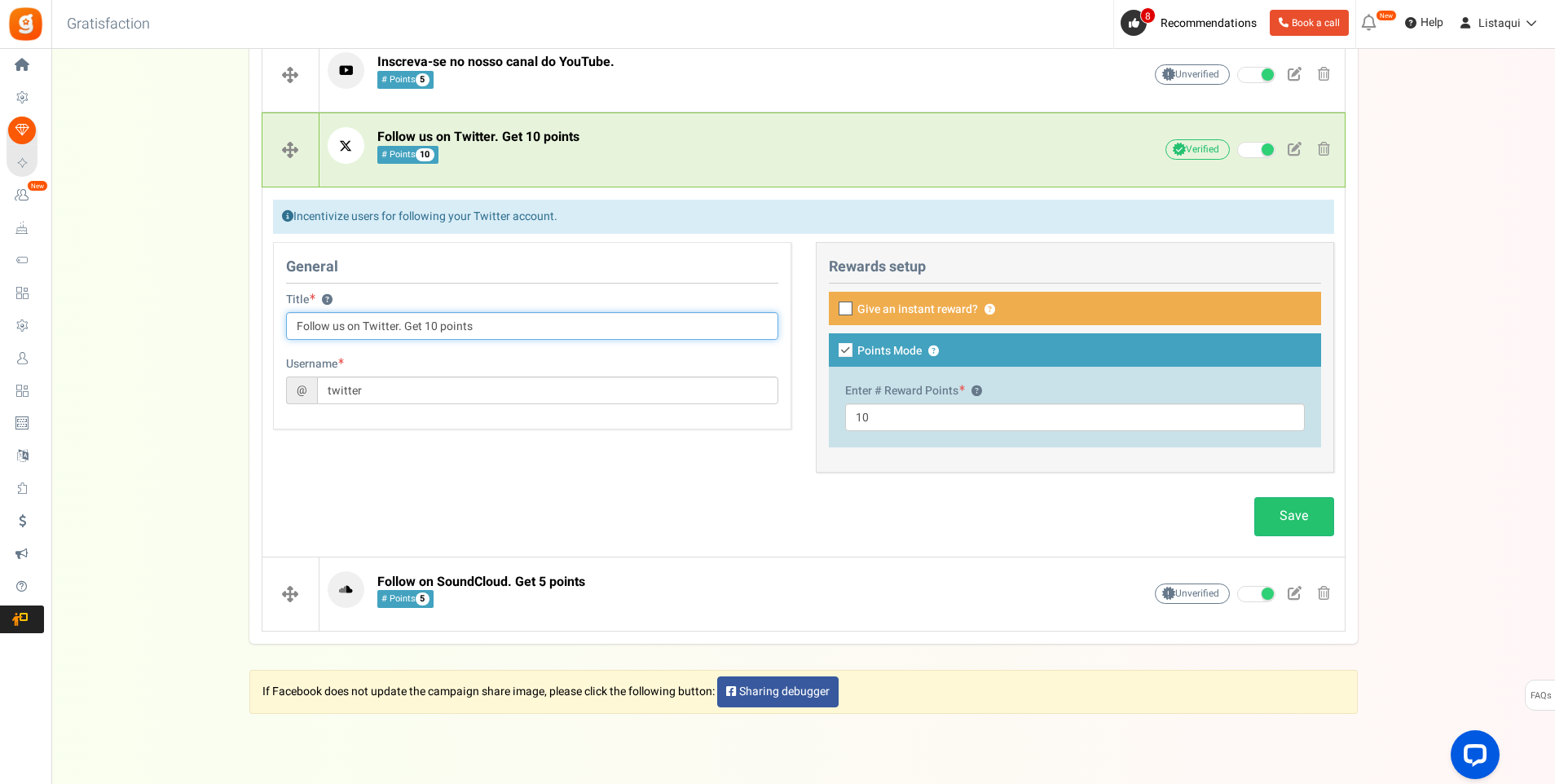
paste input "Siga-nos no Twitter. Ganhe 10 pontos."
type input "Siga-nos no Twitter. Ganhe 10 pontos."
click at [842, 308] on icon at bounding box center [847, 309] width 11 height 11
click at [833, 308] on input "Give an instant reward? ?" at bounding box center [827, 310] width 11 height 11
checkbox input "true"
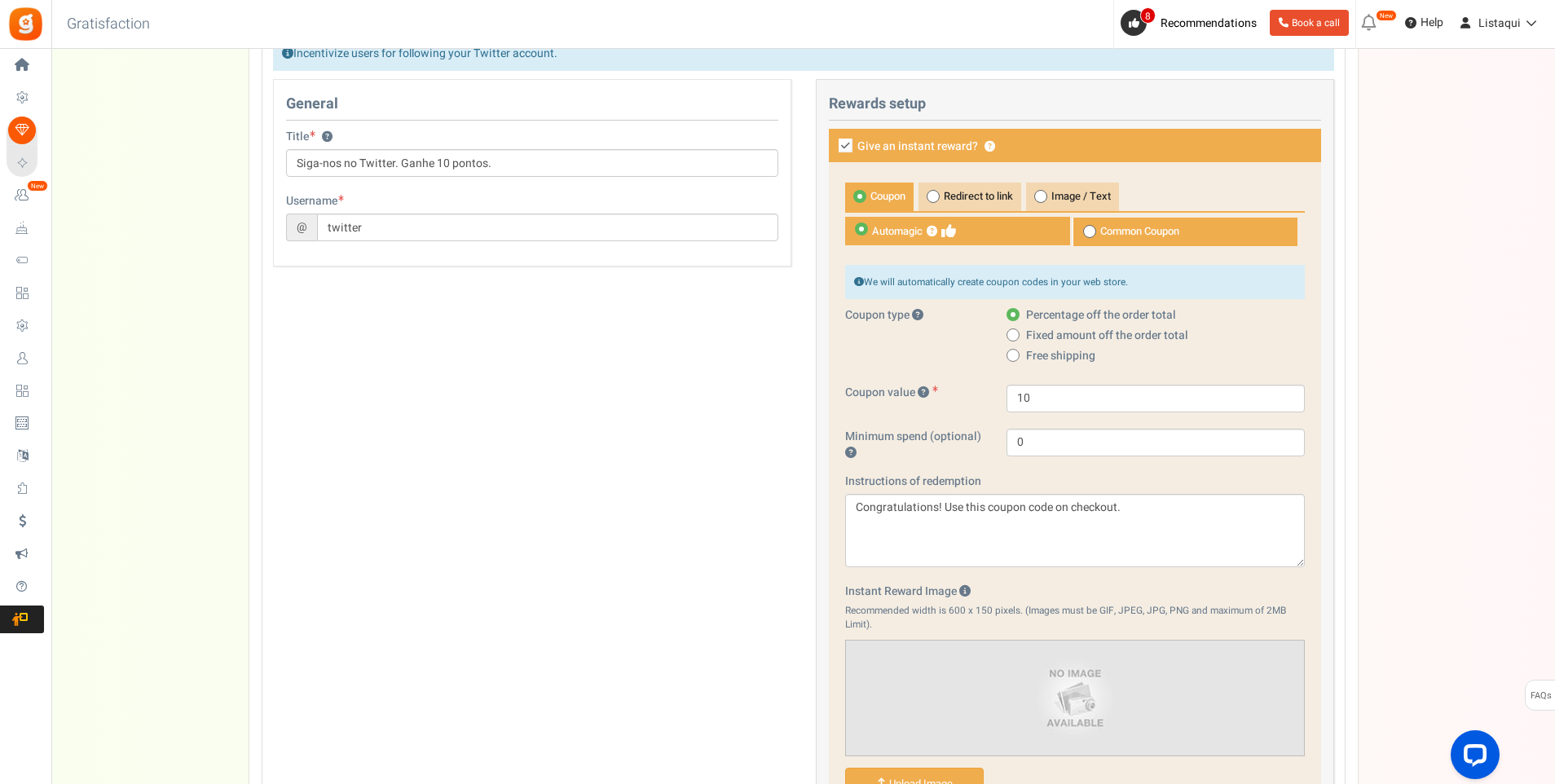
scroll to position [1010, 0]
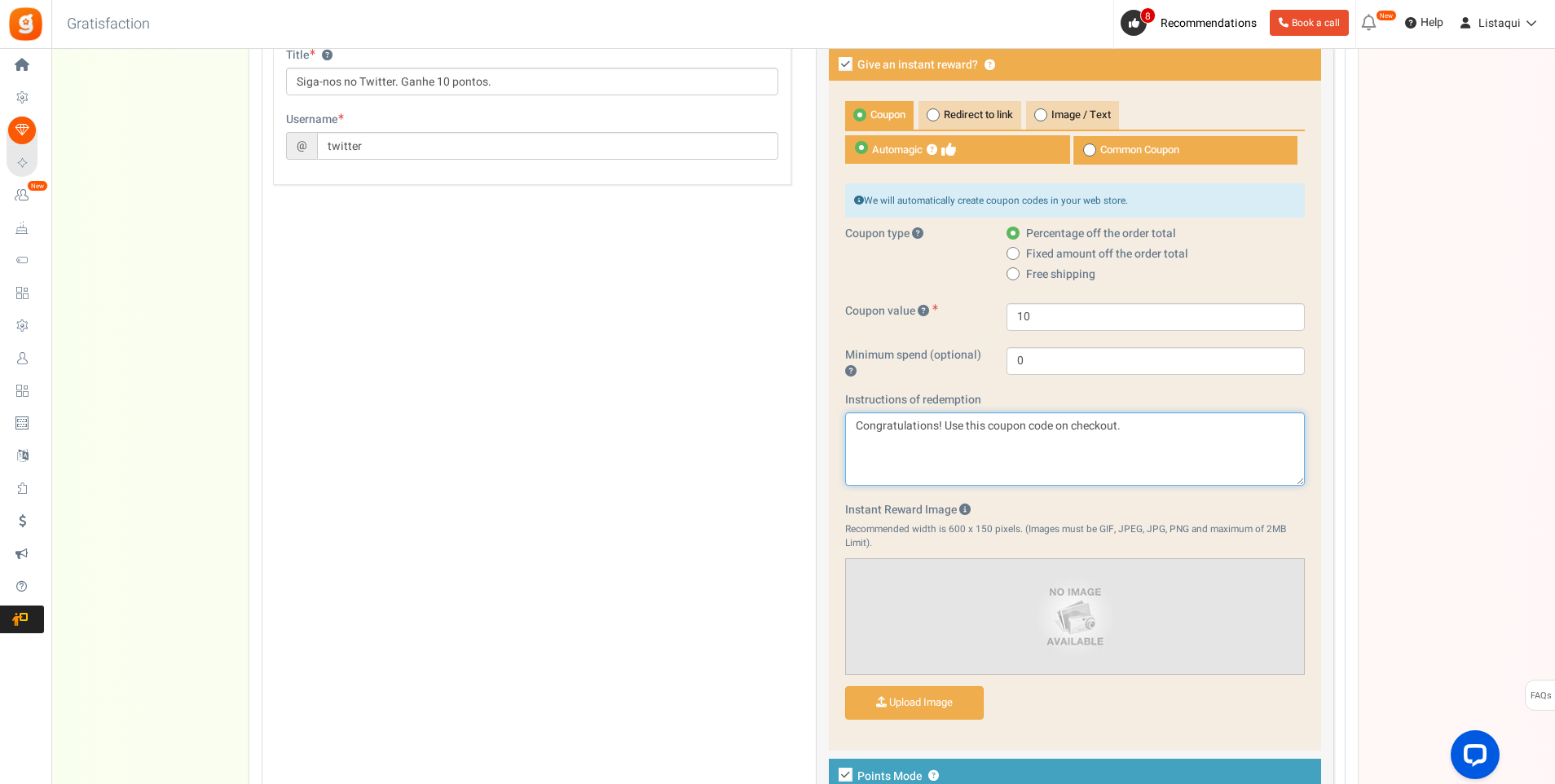
drag, startPoint x: 1131, startPoint y: 422, endPoint x: 856, endPoint y: 442, distance: 275.7
click at [856, 442] on textarea "Congratulations! Use this coupon code on checkout." at bounding box center [1076, 449] width 460 height 74
click at [1131, 426] on textarea "Congratulations! Use this coupon code on checkout." at bounding box center [1076, 449] width 460 height 74
drag, startPoint x: 1092, startPoint y: 429, endPoint x: 831, endPoint y: 433, distance: 261.0
click at [831, 433] on div "Coupon Redirect to link Image / Text Automagic ? Common Coupon ? 10" at bounding box center [1076, 415] width 493 height 669
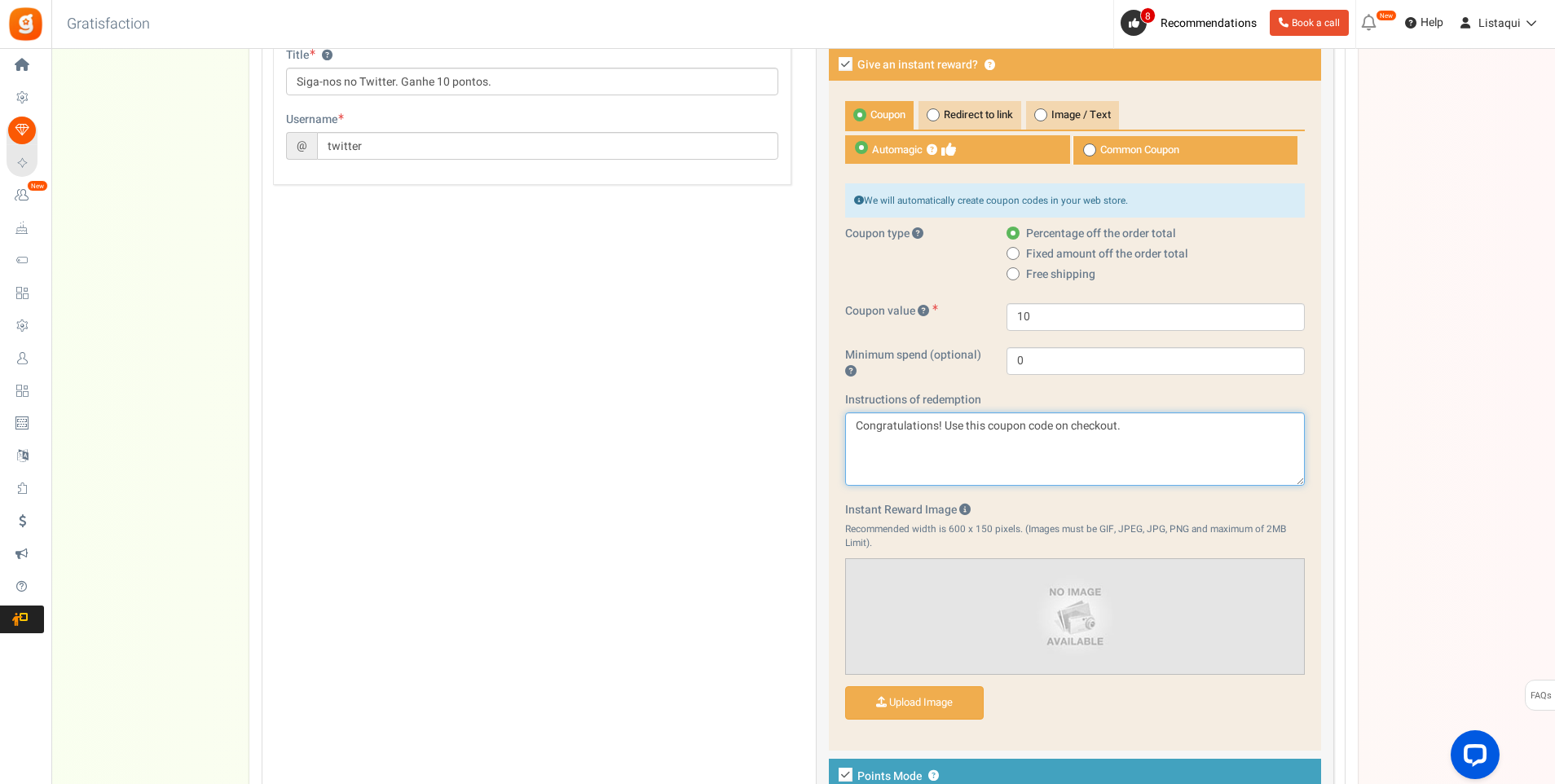
paste textarea "Parabéns! Use este código de cupom ao finalizar a compra"
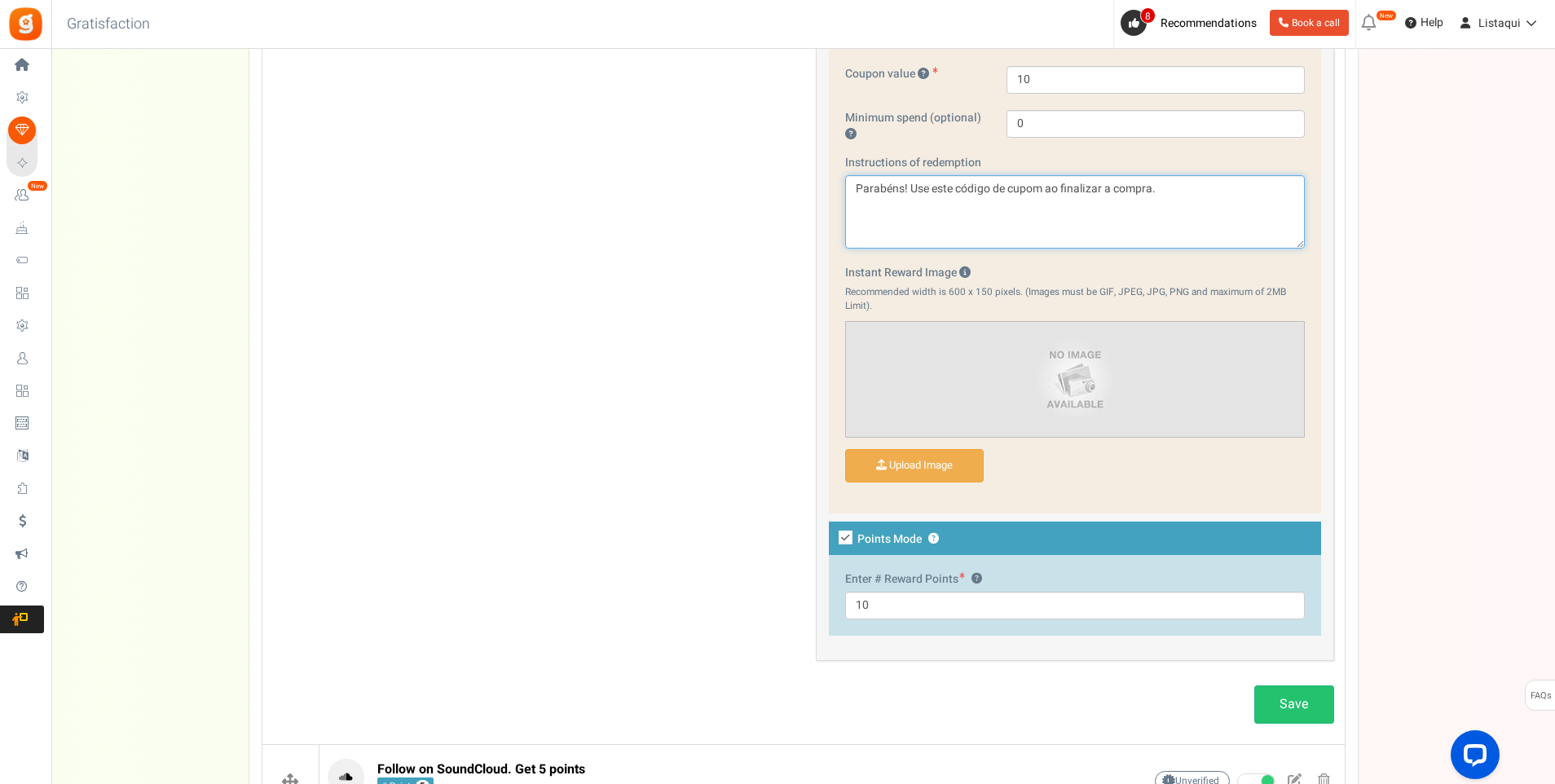
scroll to position [1256, 0]
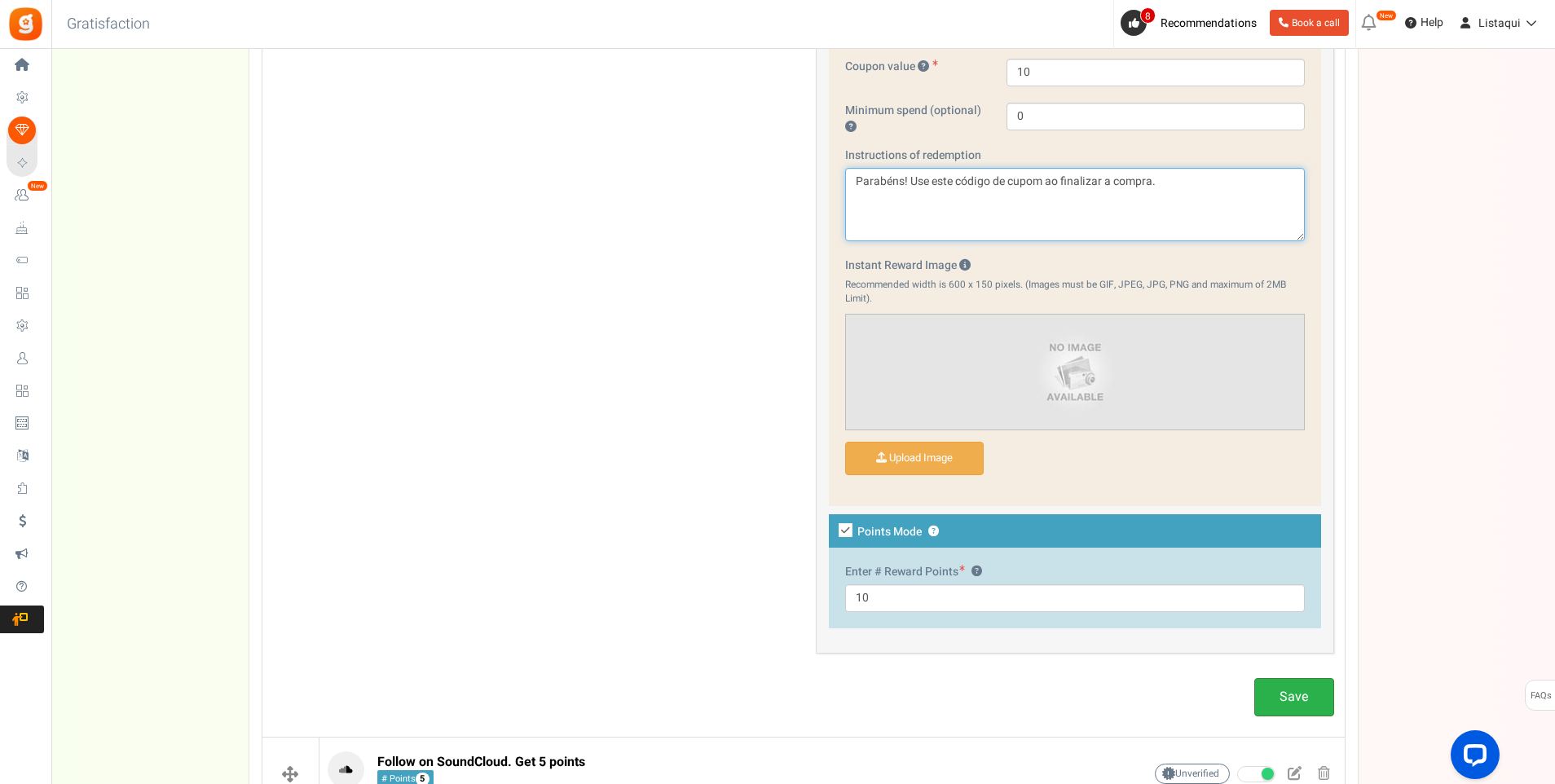
type textarea "Parabéns! Use este código de cupom ao finalizar a compra."
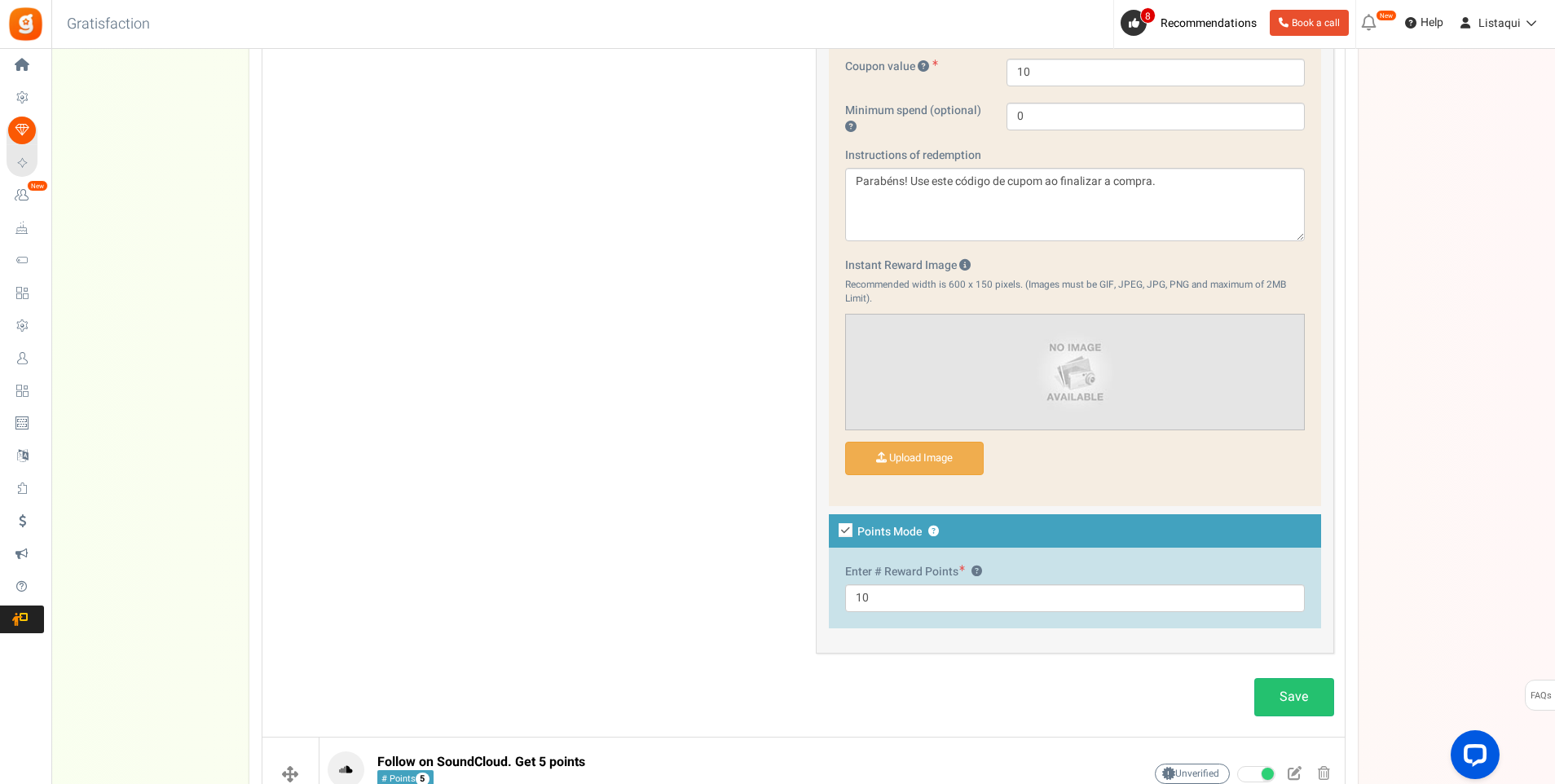
click at [1305, 694] on link "Save" at bounding box center [1294, 698] width 80 height 38
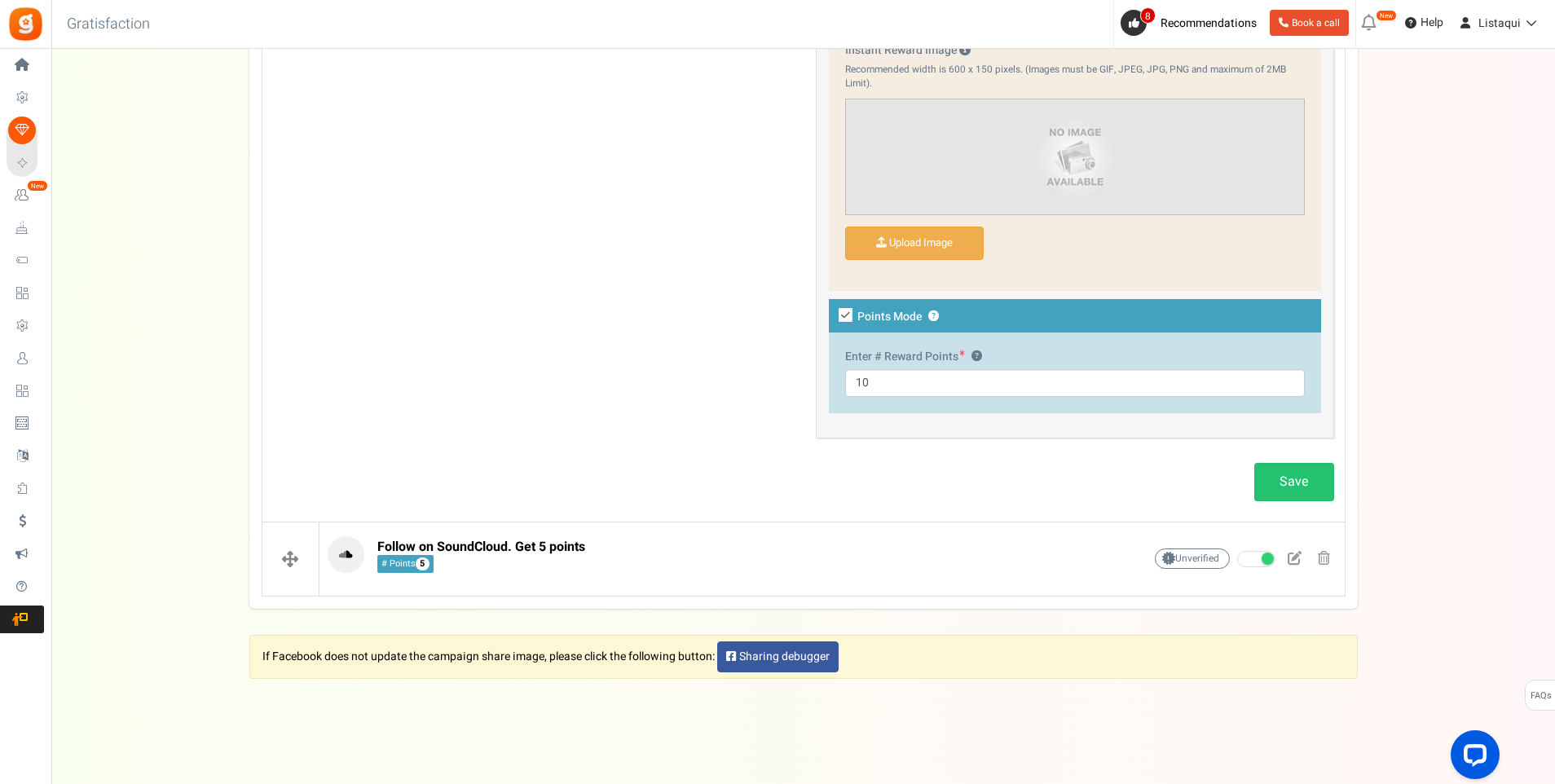
scroll to position [1480, 0]
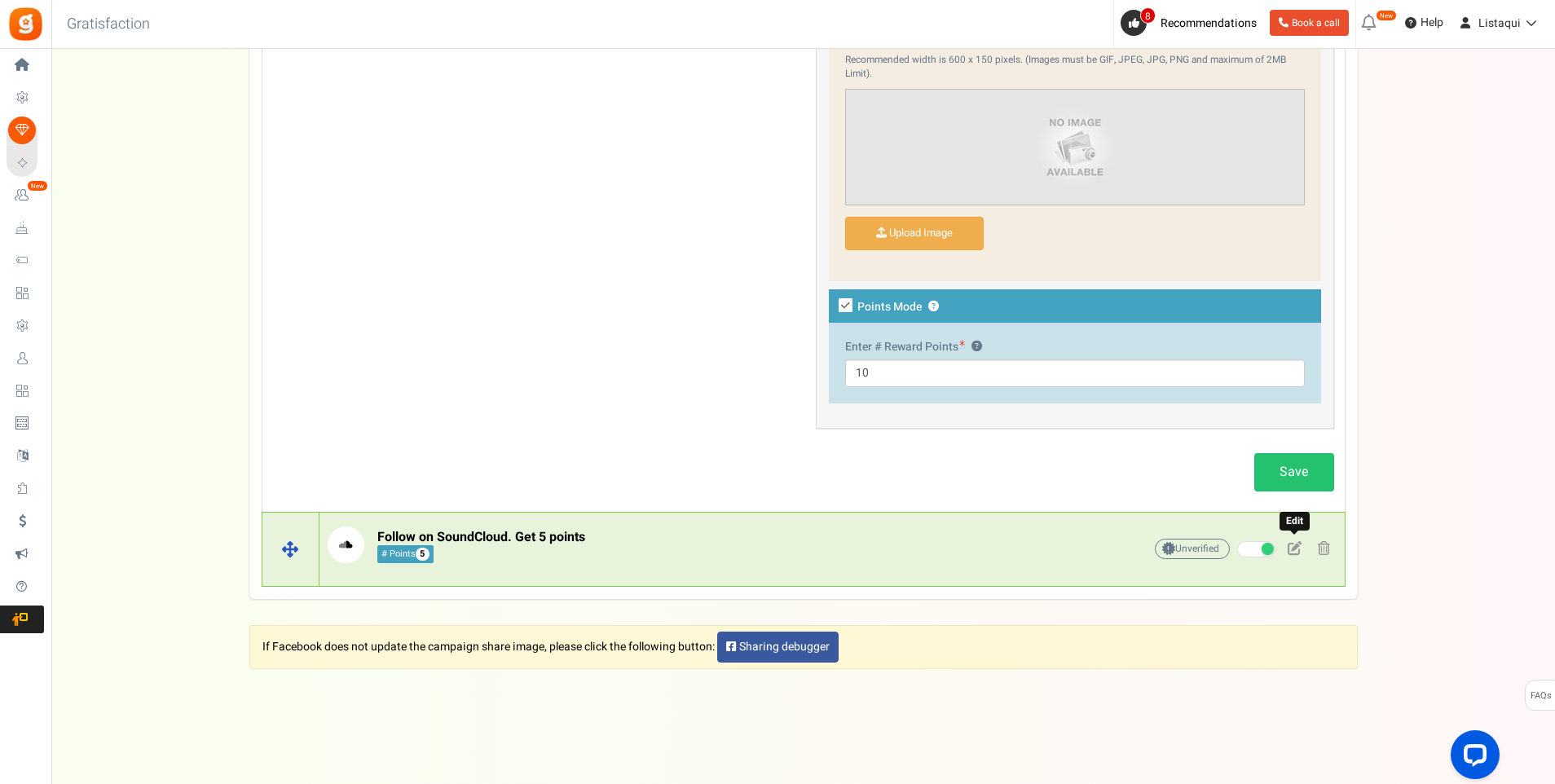
click at [1296, 549] on span at bounding box center [1295, 548] width 13 height 13
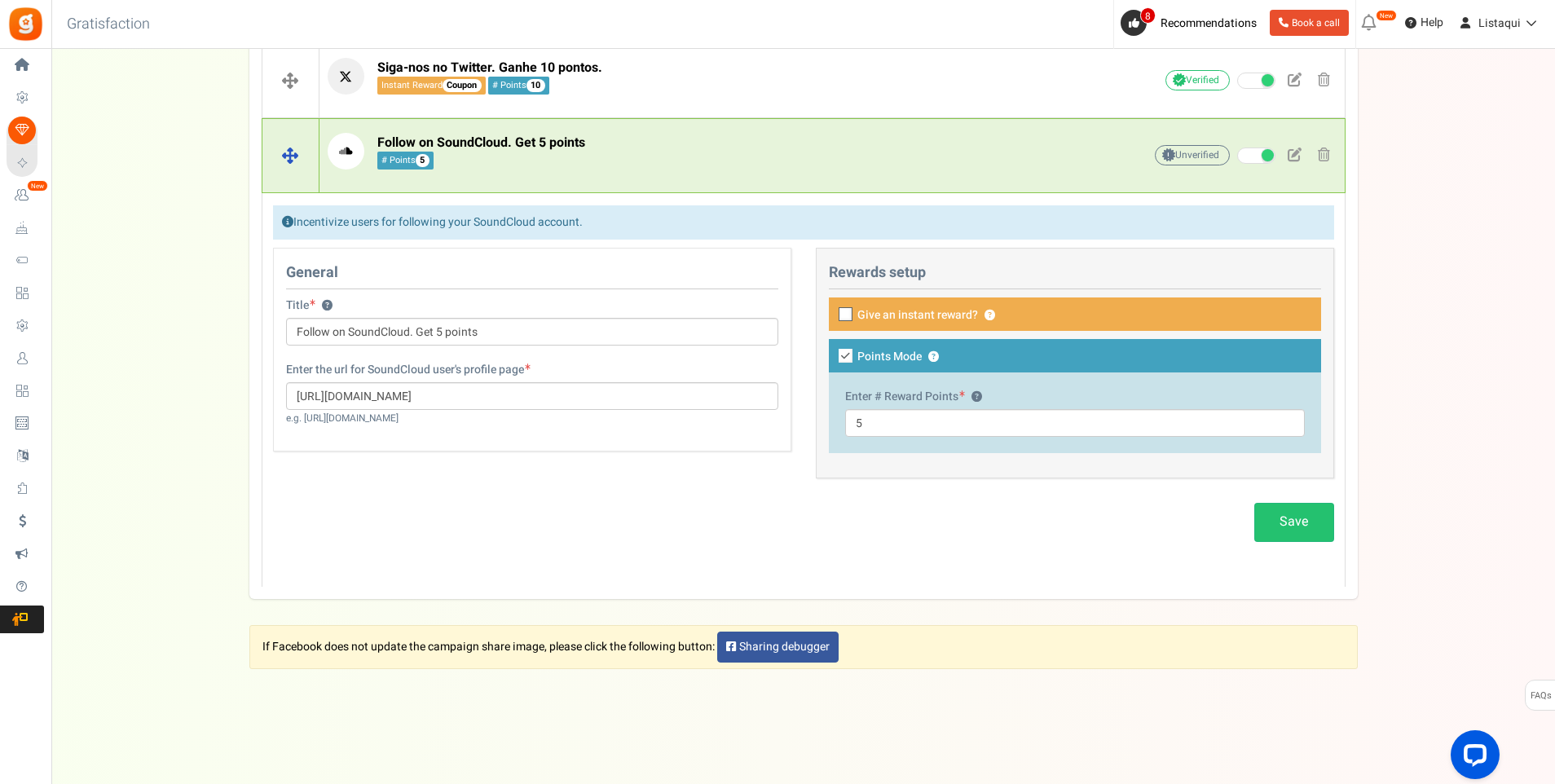
scroll to position [766, 0]
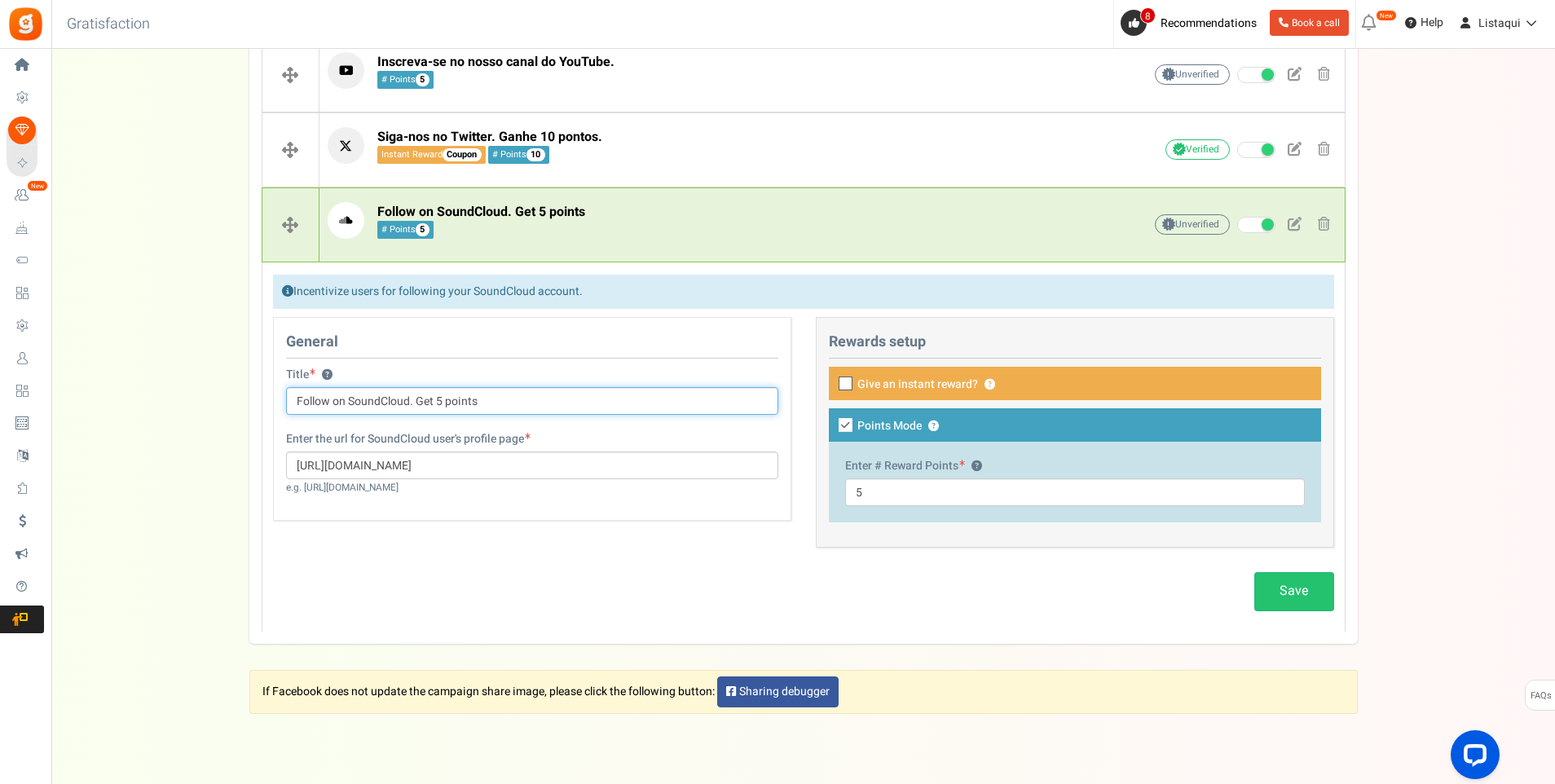
drag, startPoint x: 494, startPoint y: 406, endPoint x: 290, endPoint y: 406, distance: 204.0
click at [290, 406] on input "Follow on SoundCloud. Get 5 points" at bounding box center [532, 401] width 493 height 28
click at [498, 405] on input "Follow on SoundCloud. Get 5 points" at bounding box center [532, 401] width 493 height 28
drag, startPoint x: 498, startPoint y: 405, endPoint x: 223, endPoint y: 405, distance: 275.0
click at [223, 405] on div "Setup Prize Entry Methods Reward Setup Refer a Friend Layout & Preview Layout &…" at bounding box center [803, -1] width 1504 height 1308
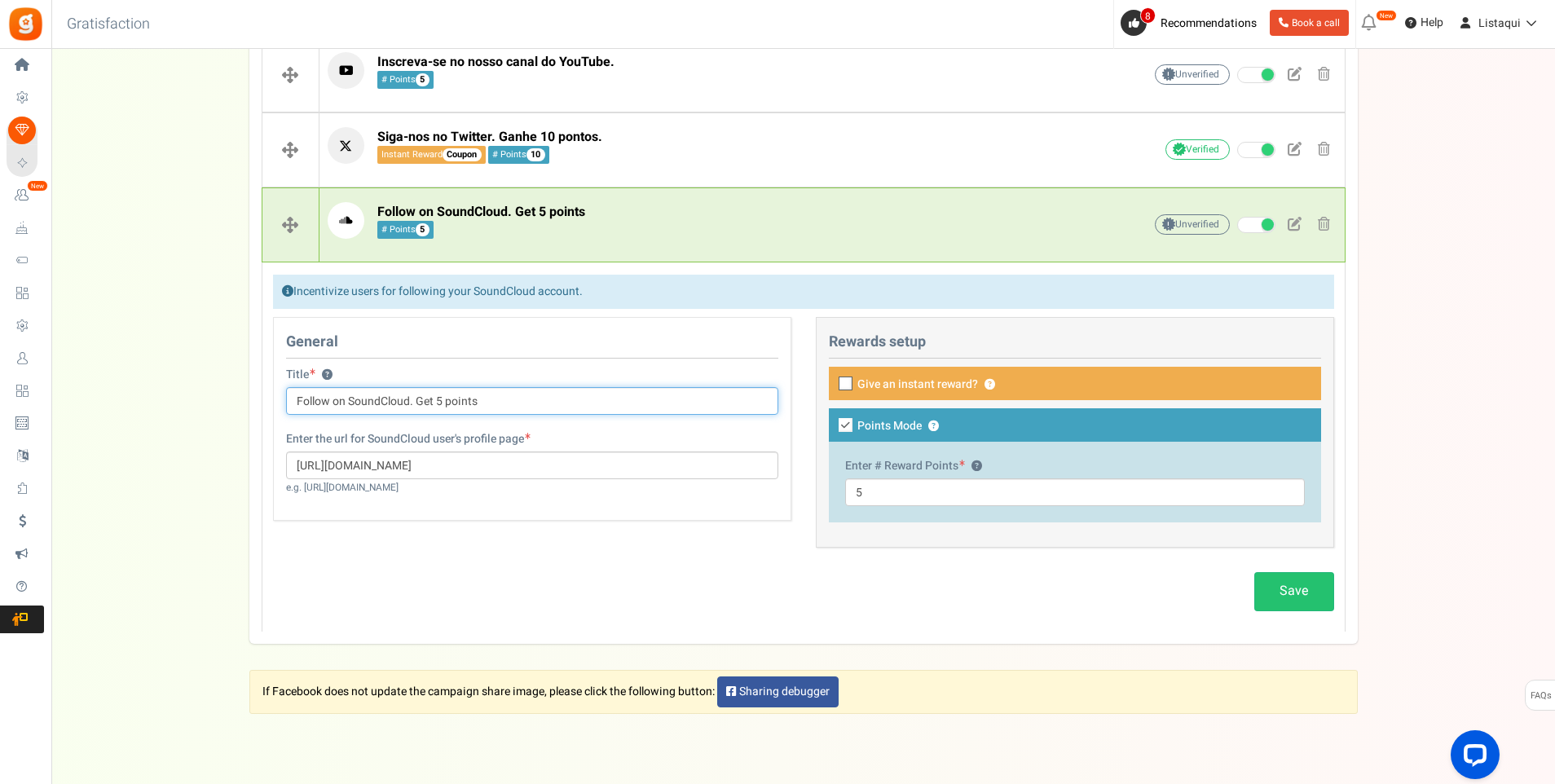
paste input "Siga no SoundCloud. Ganhe 5 pontos."
type input "Siga no SoundCloud. Ganhe 5 pontos."
click at [847, 389] on icon at bounding box center [847, 383] width 11 height 11
click at [833, 389] on input "Give an instant reward? ?" at bounding box center [827, 384] width 11 height 11
checkbox input "true"
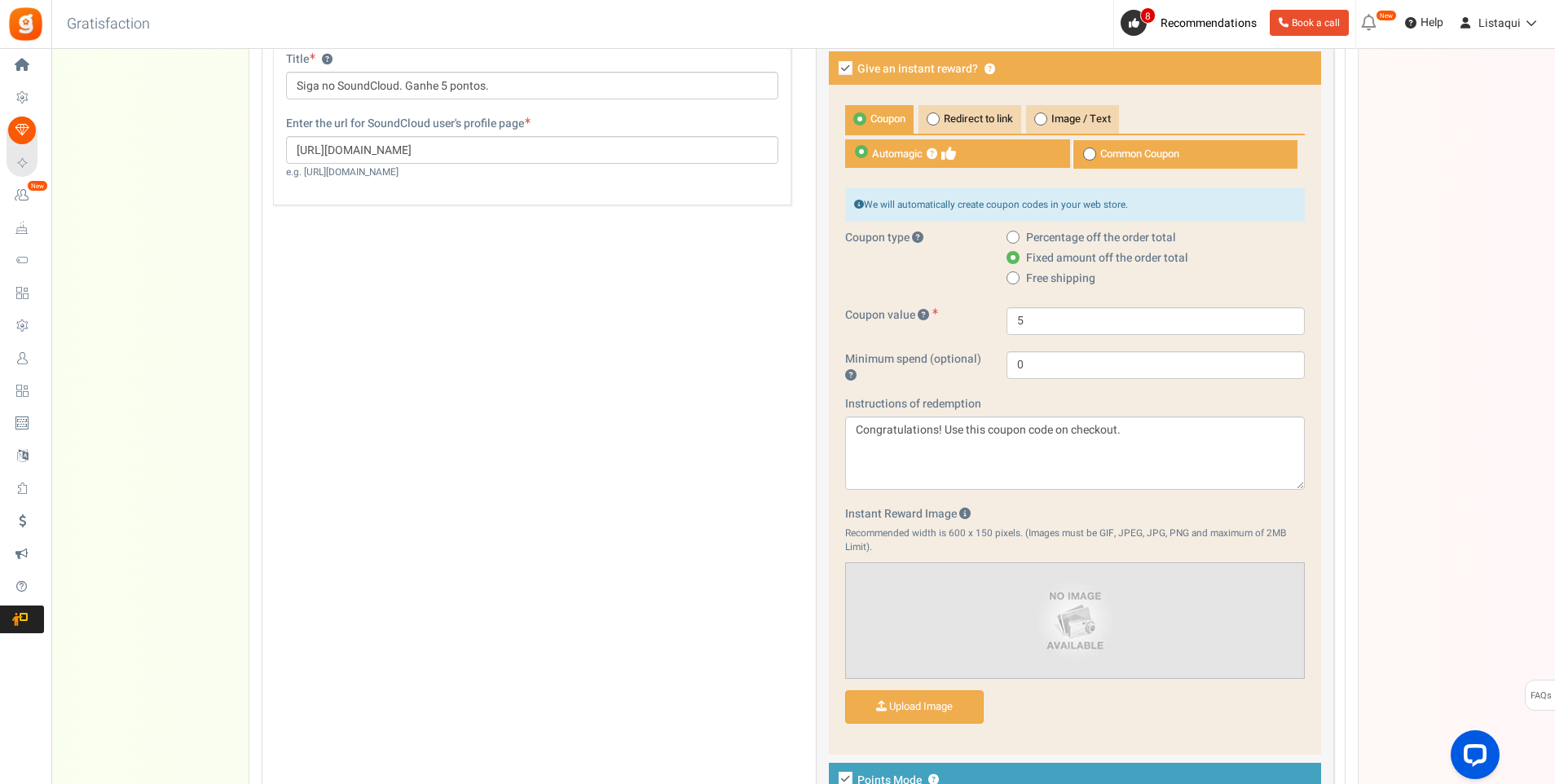
scroll to position [1092, 0]
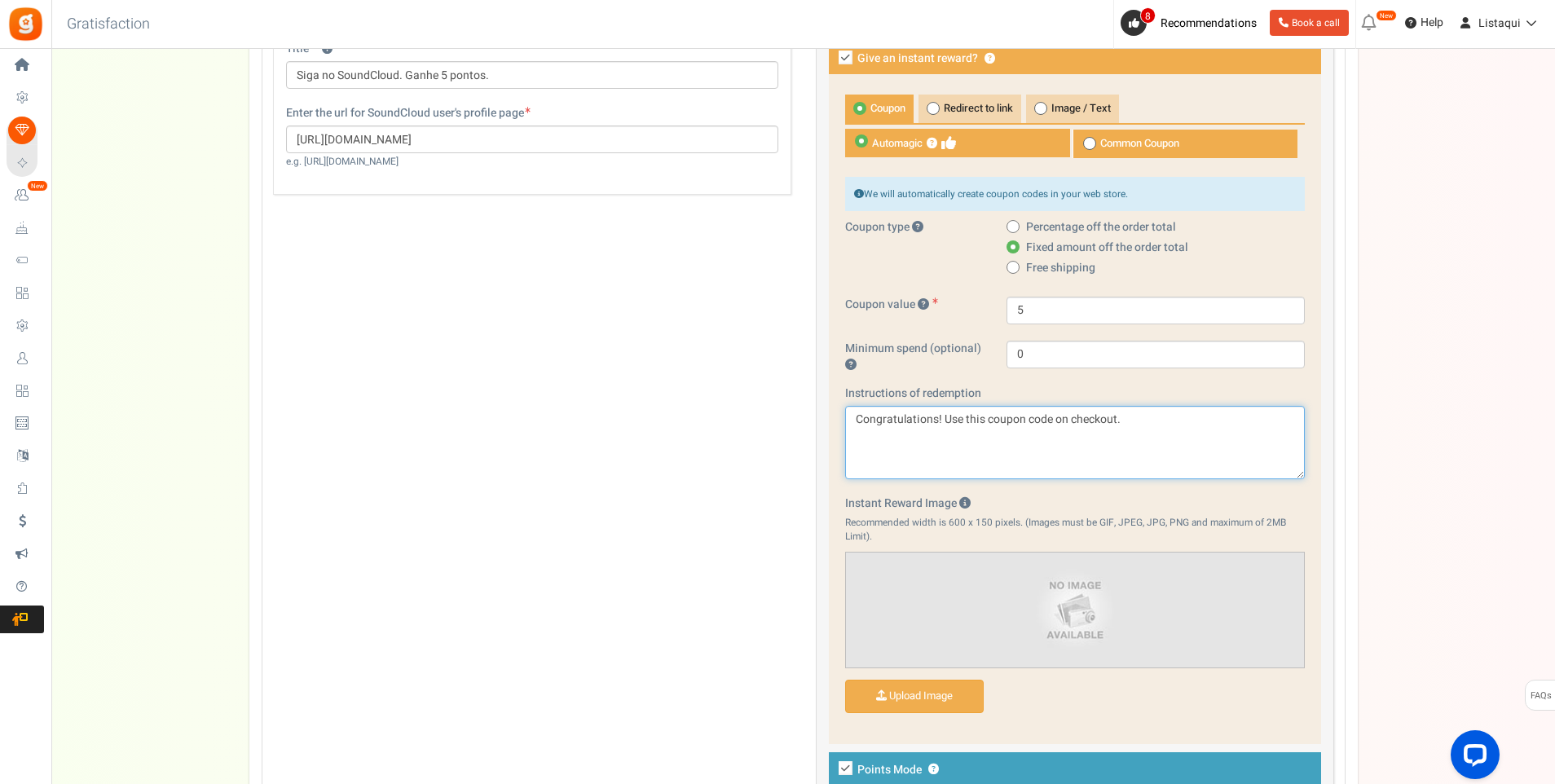
click at [1142, 435] on textarea "Congratulations! Use this coupon code on checkout." at bounding box center [1076, 442] width 460 height 74
drag, startPoint x: 1138, startPoint y: 422, endPoint x: 849, endPoint y: 452, distance: 290.6
click at [849, 452] on textarea "Congratulations! Use this coupon code on checkout." at bounding box center [1076, 442] width 460 height 74
click at [1130, 421] on textarea "Congratulations! Use this coupon code on checkout." at bounding box center [1076, 442] width 460 height 74
drag, startPoint x: 976, startPoint y: 422, endPoint x: 850, endPoint y: 428, distance: 126.1
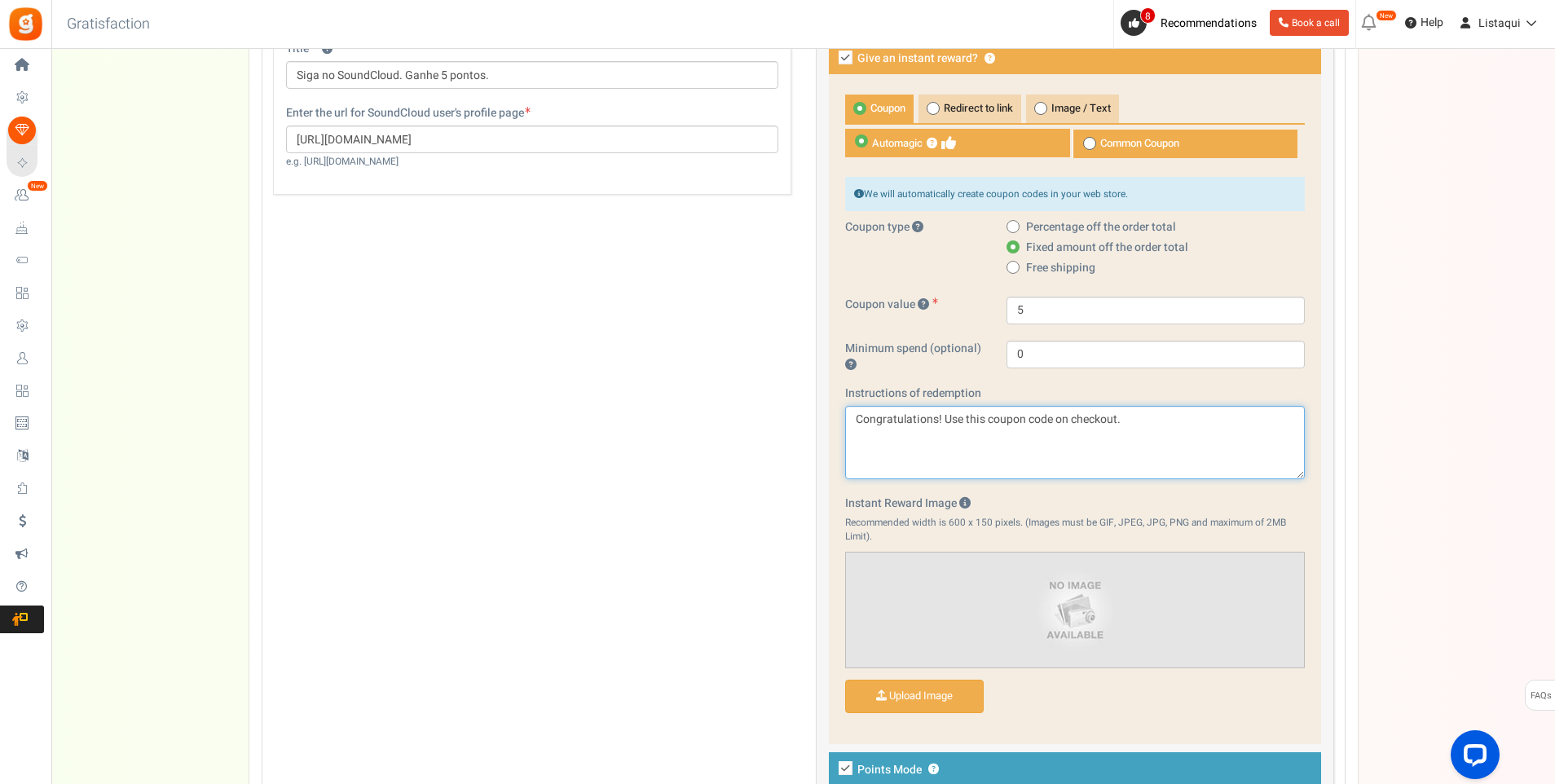
click at [850, 428] on textarea "Congratulations! Use this coupon code on checkout." at bounding box center [1076, 442] width 460 height 74
paste textarea "Parabéns! Use este código de cupom ao finalizar a compra"
type textarea "Parabéns! Use este código de cupom ao finalizar a compra."
click at [1400, 467] on div "Setup Prize Entry Methods Reward Setup Refer a Friend Layout & Preview Layout &…" at bounding box center [803, 8] width 1504 height 1977
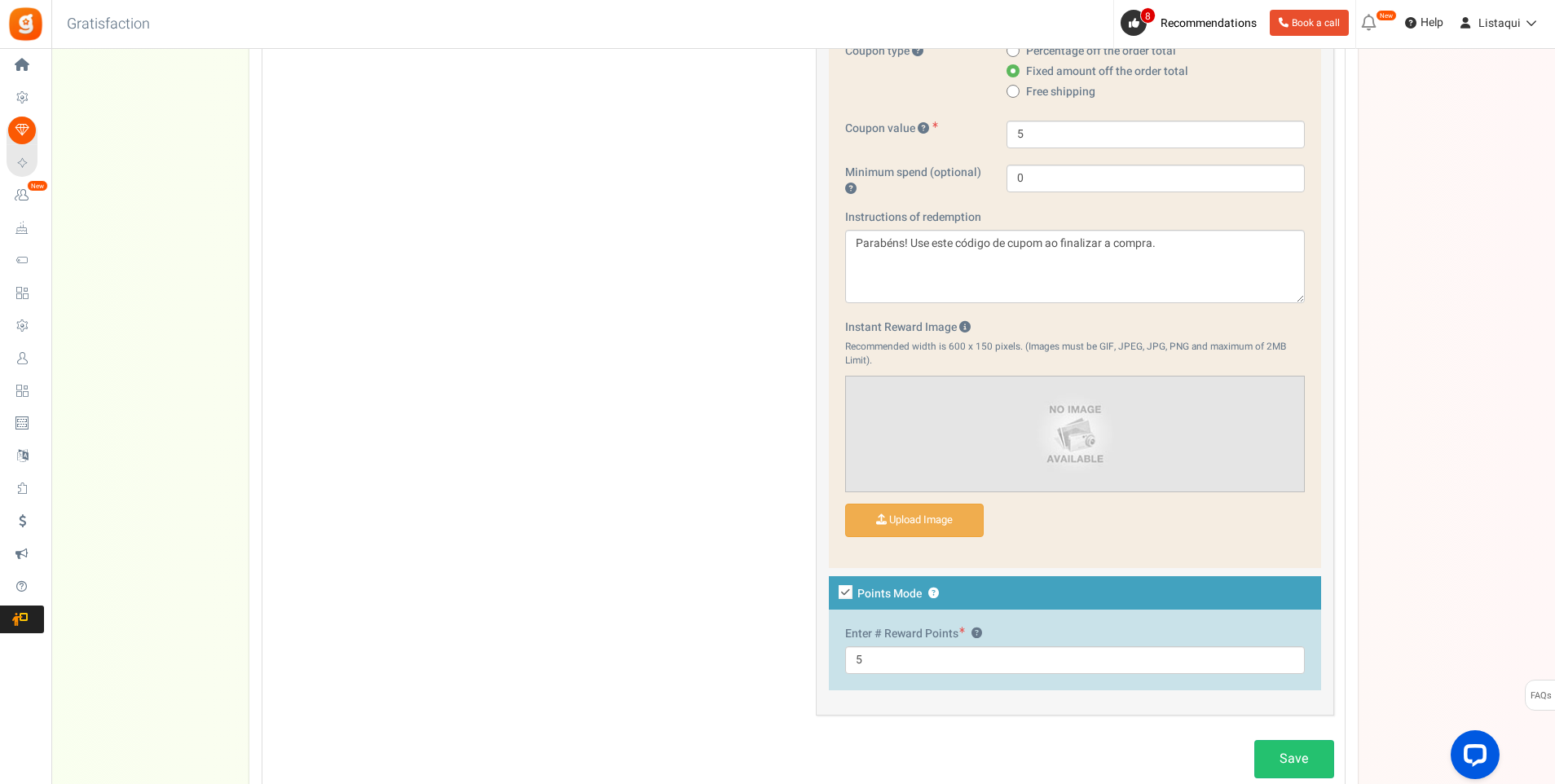
scroll to position [1418, 0]
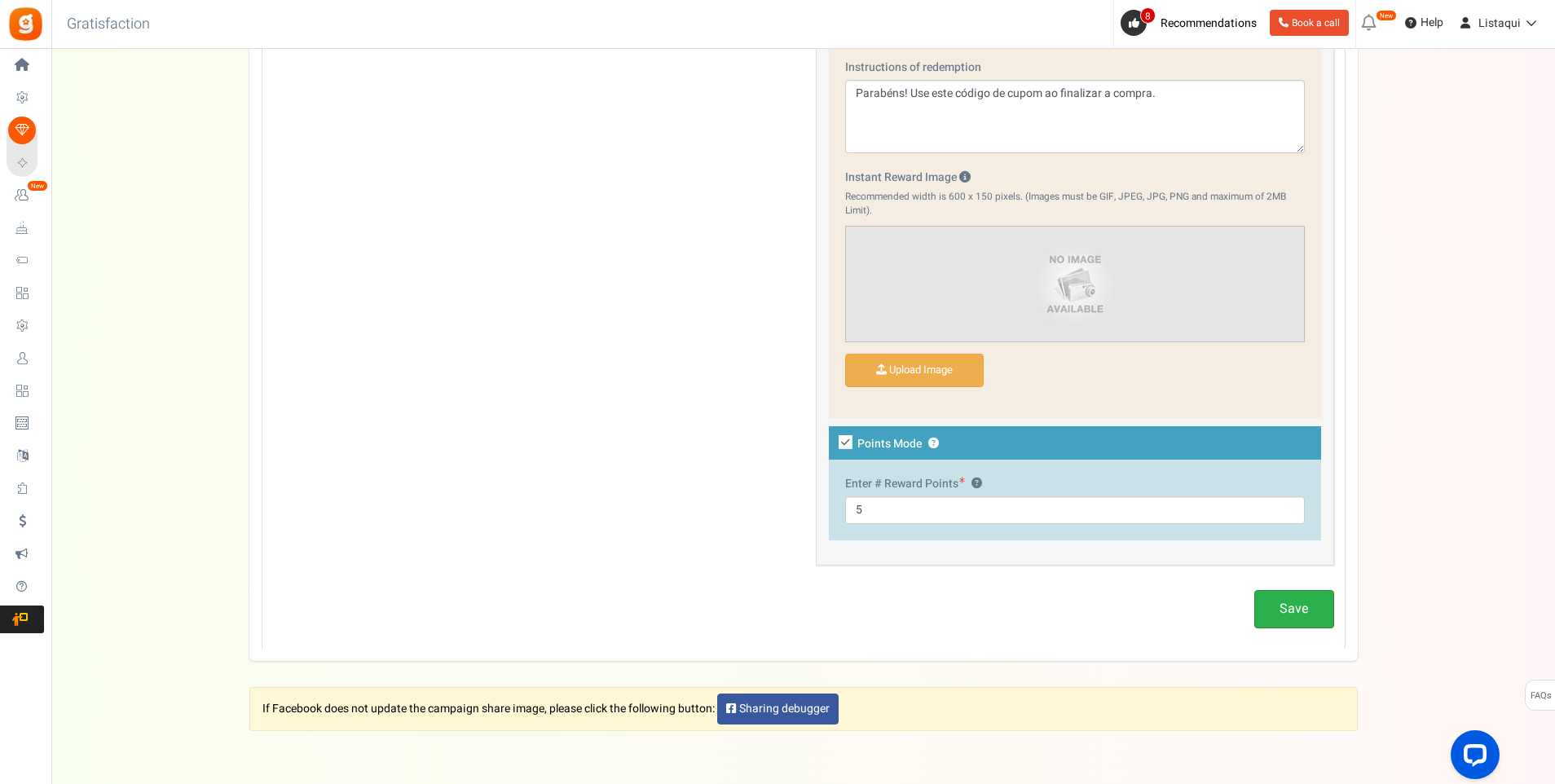
click at [1307, 617] on link "Save" at bounding box center [1294, 610] width 80 height 38
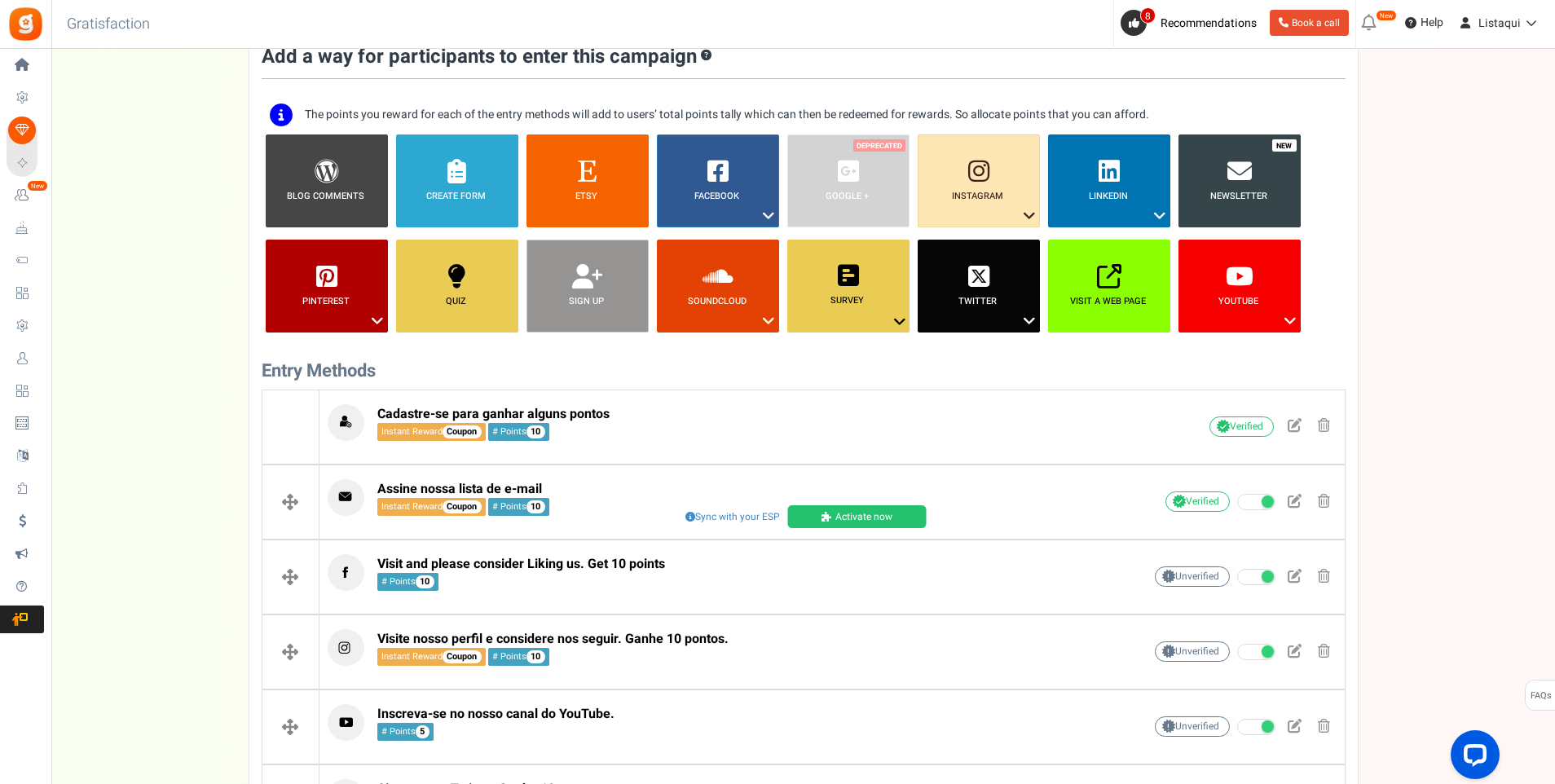
scroll to position [0, 0]
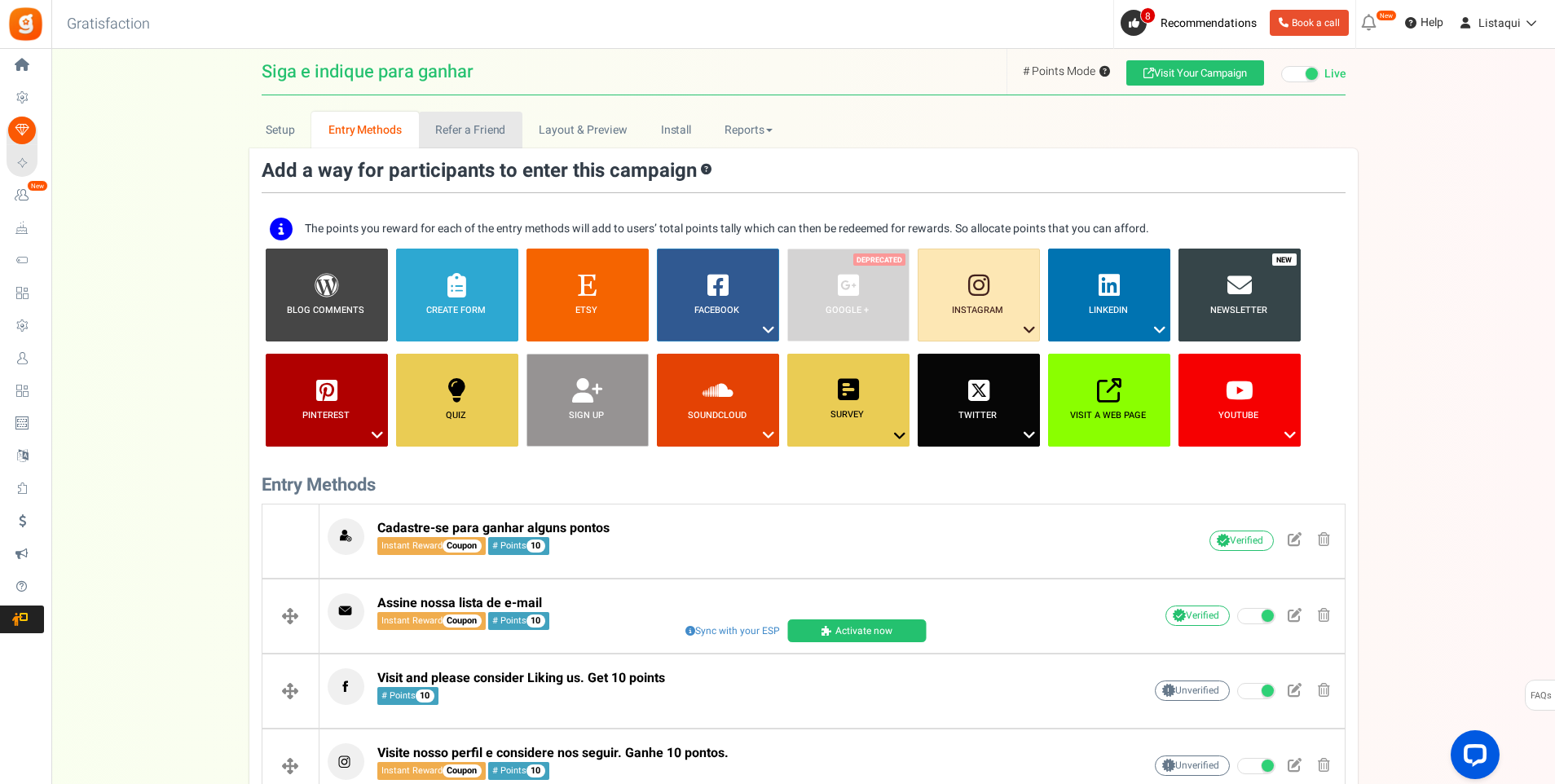
click at [477, 133] on link "Refer a Friend" at bounding box center [471, 129] width 104 height 36
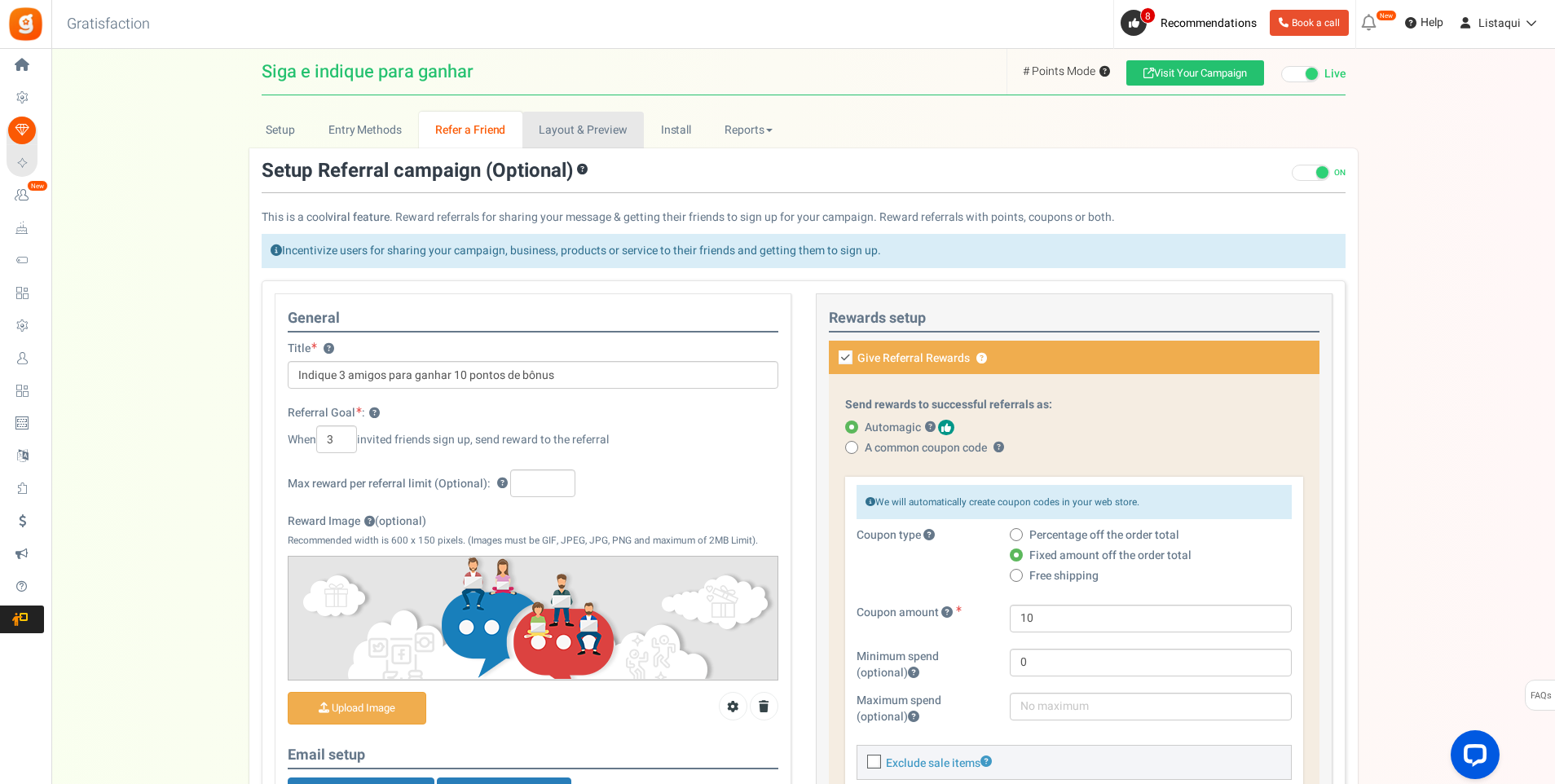
click at [596, 127] on link "Layout & Preview" at bounding box center [583, 129] width 122 height 36
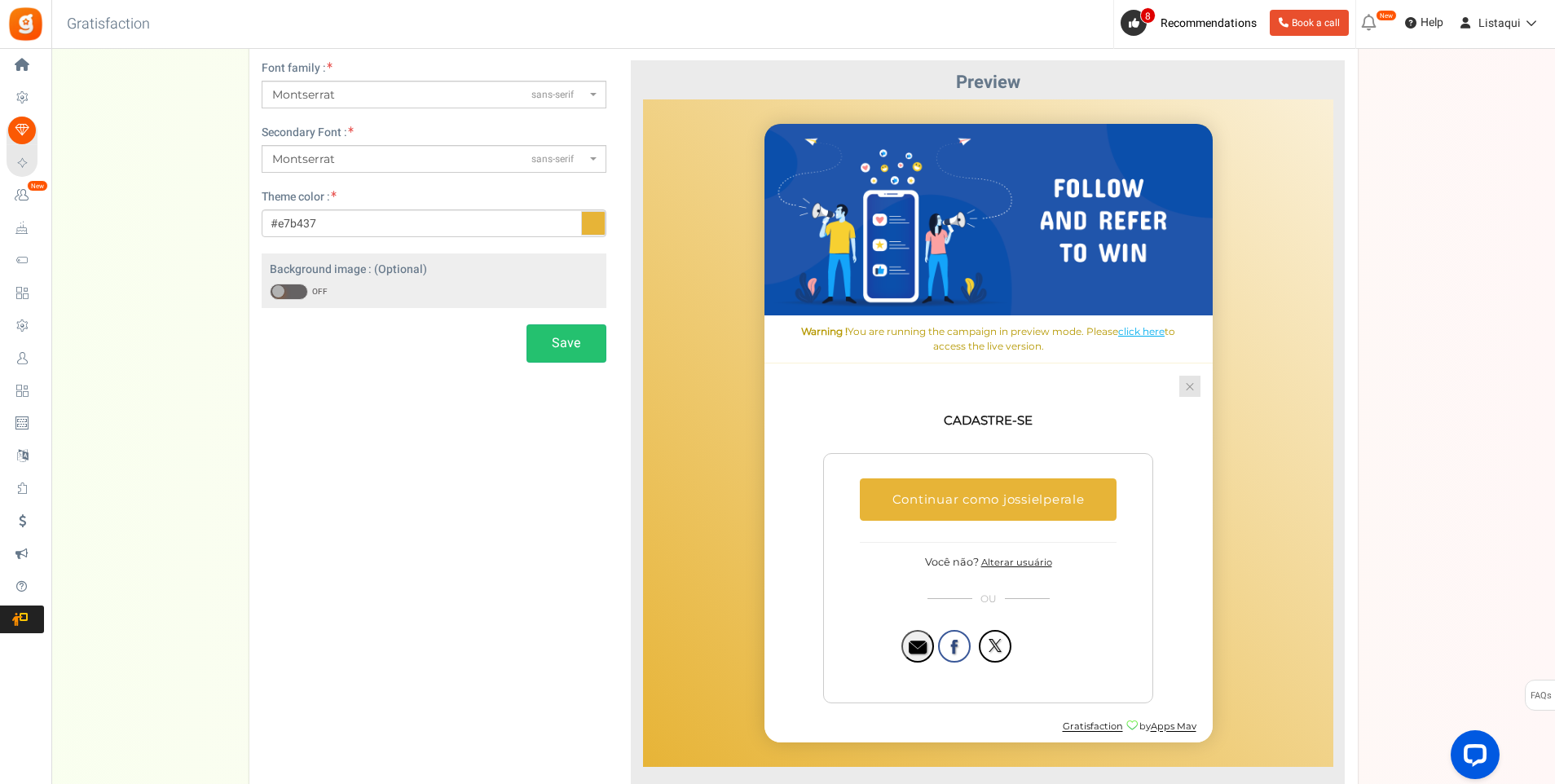
scroll to position [163, 0]
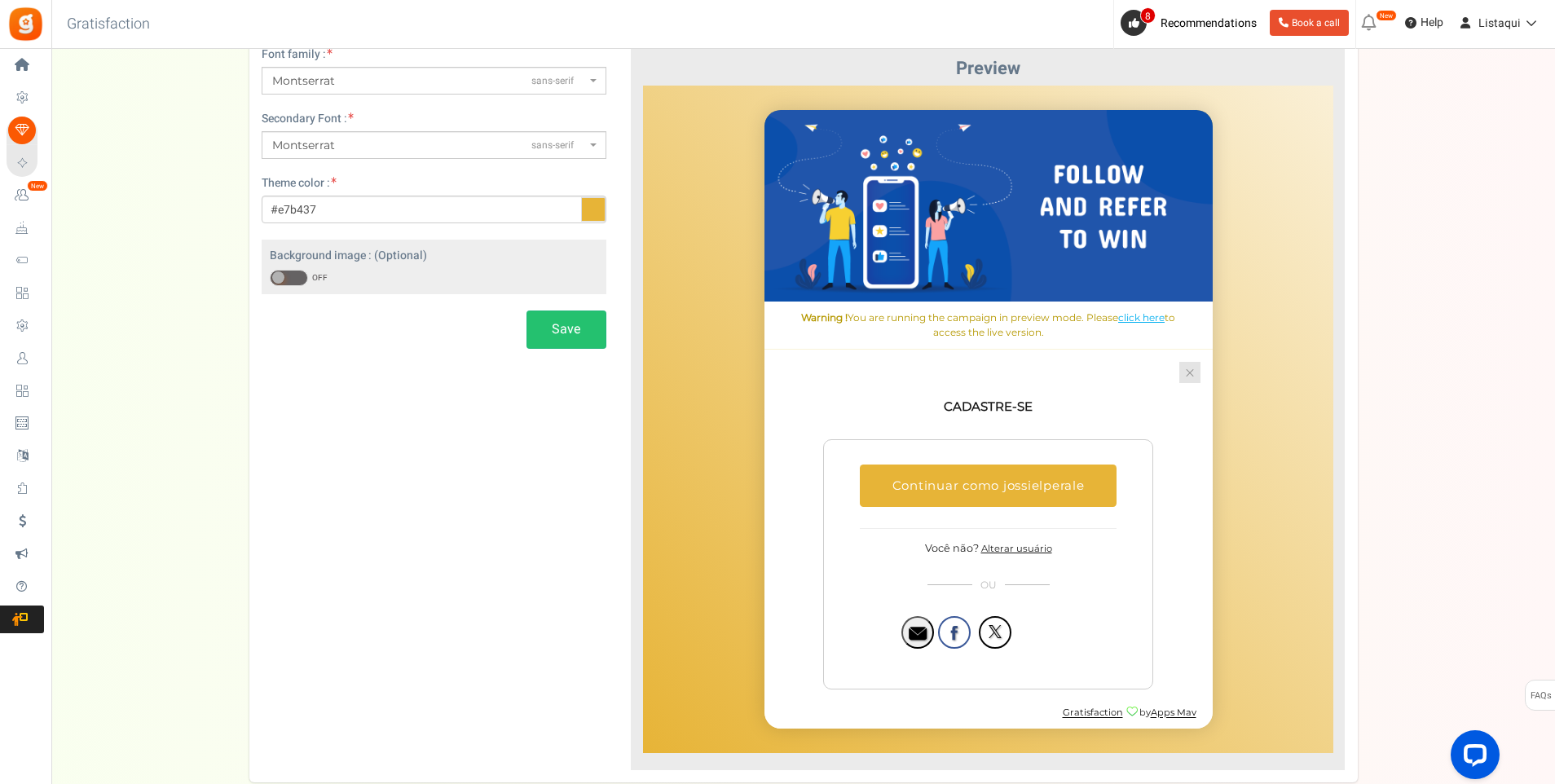
click at [1189, 375] on link at bounding box center [1190, 372] width 21 height 21
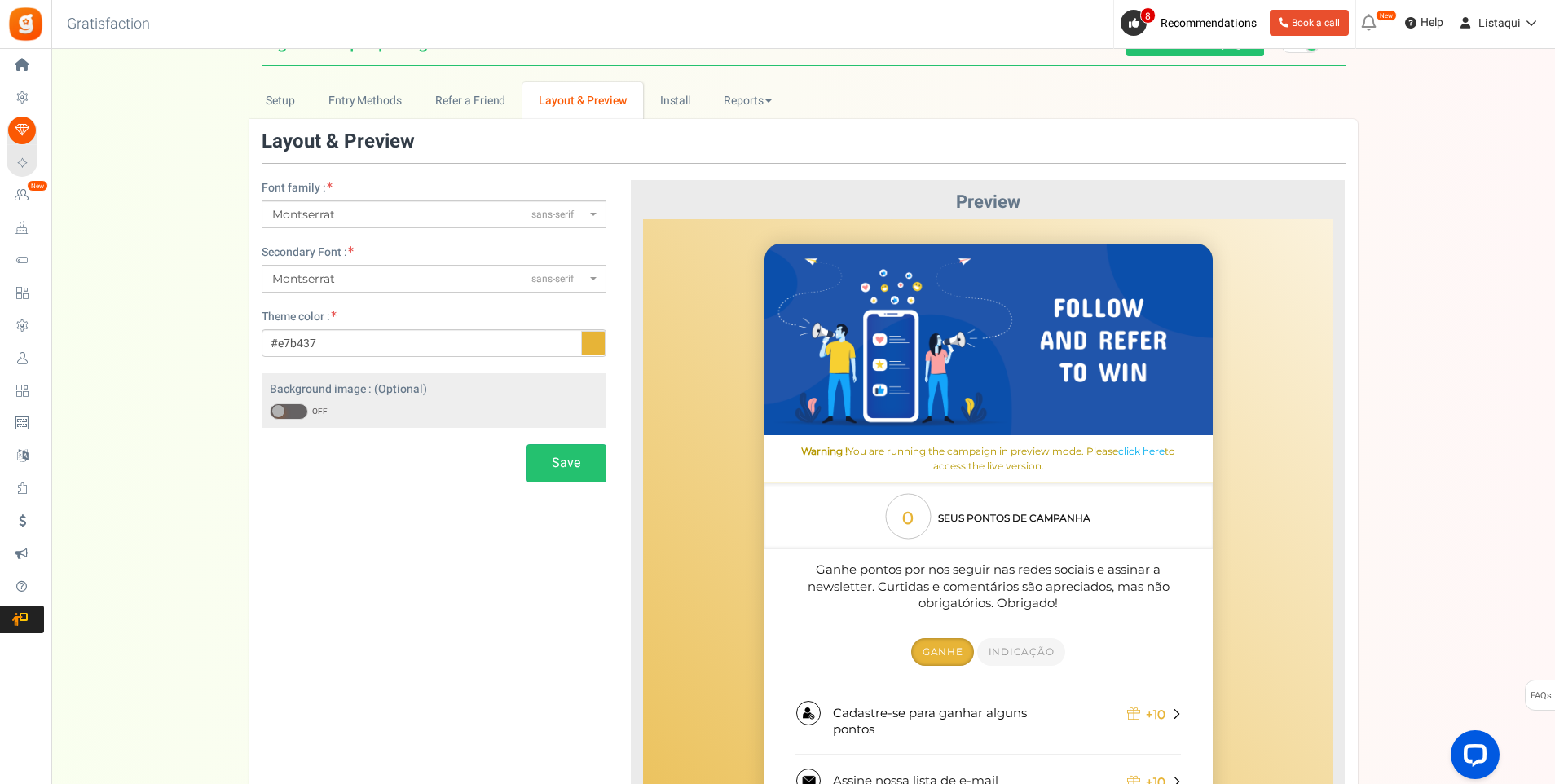
scroll to position [0, 0]
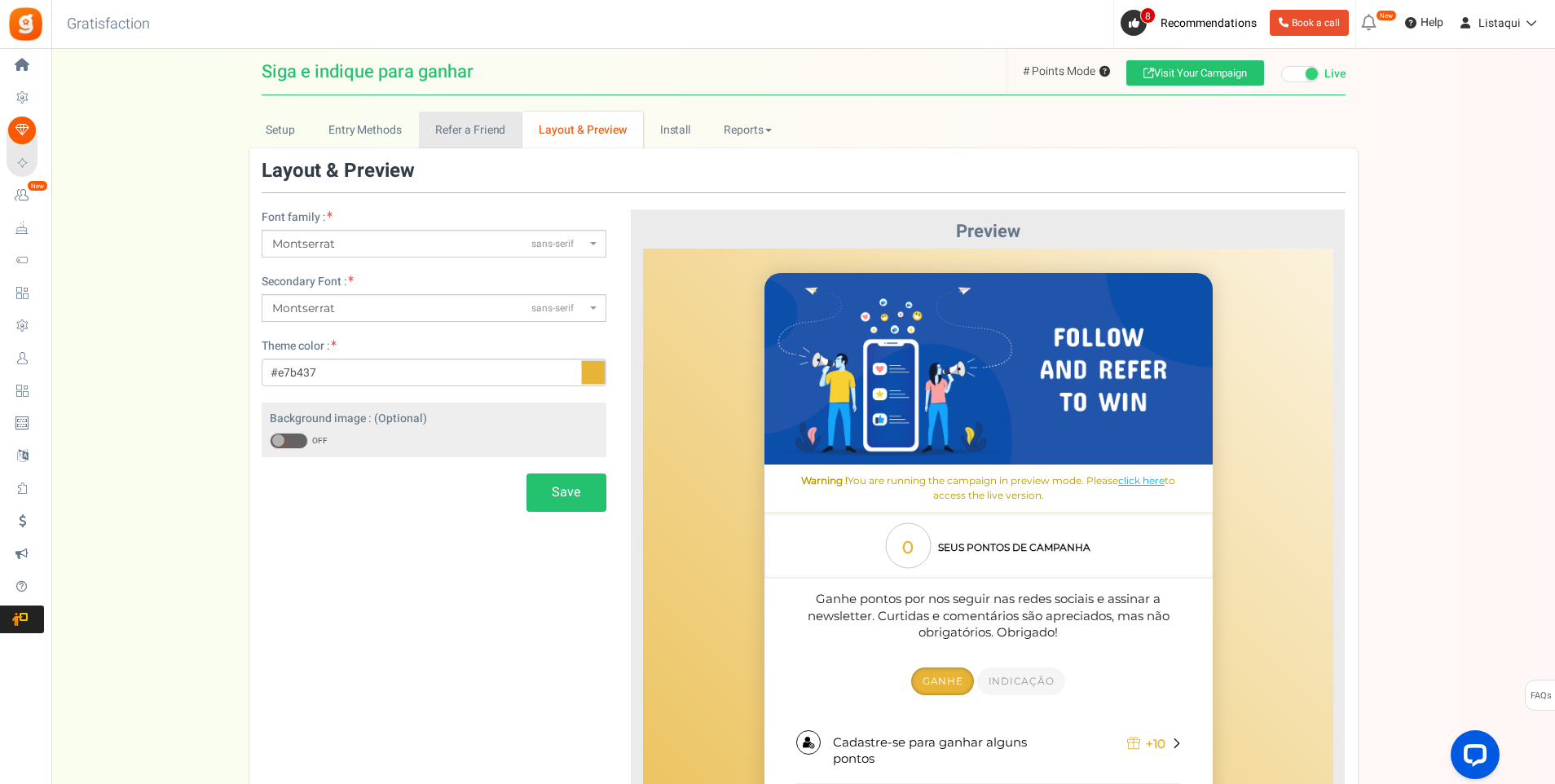
click at [473, 138] on link "Refer a Friend" at bounding box center [471, 129] width 104 height 36
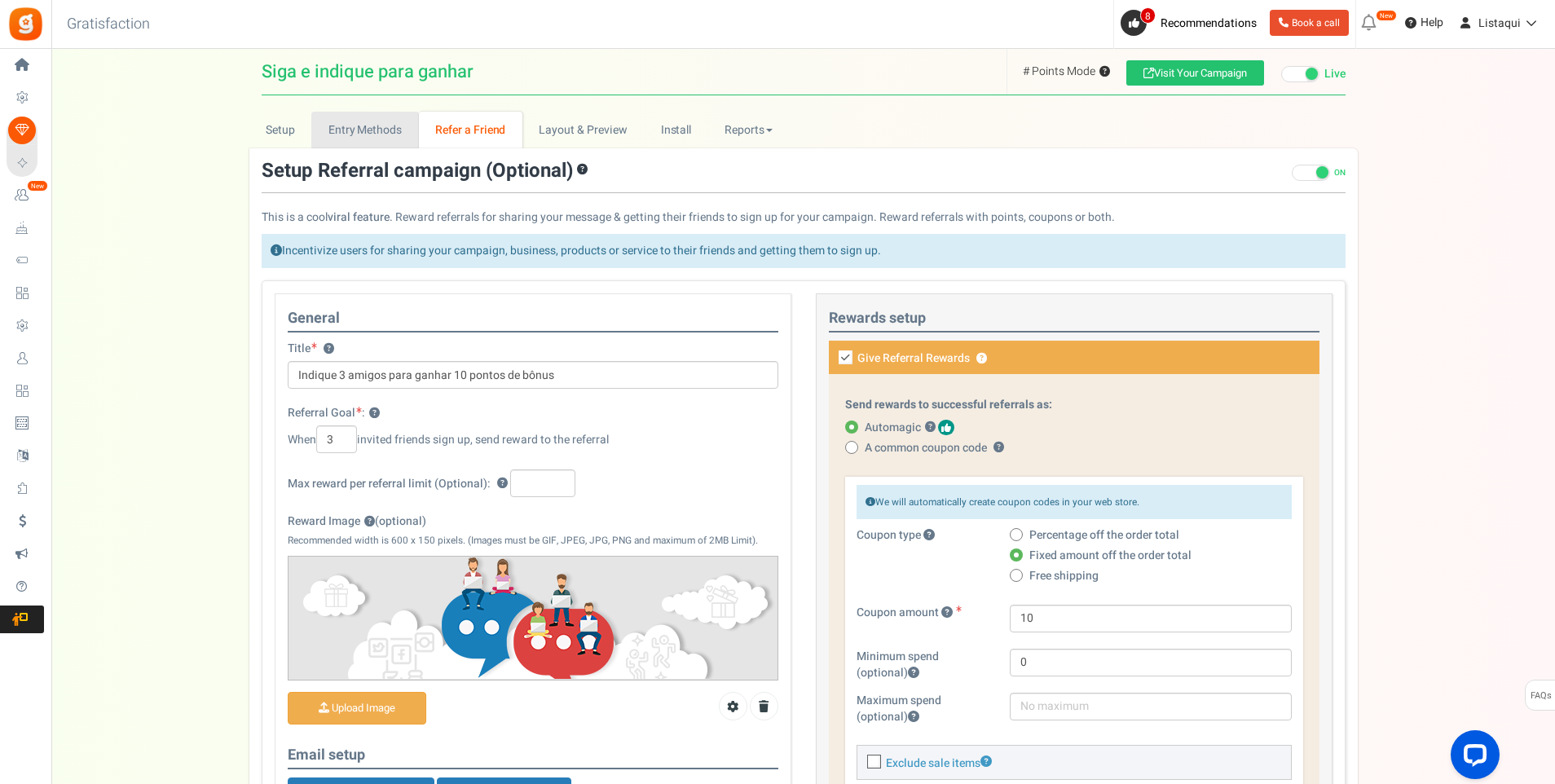
click at [385, 138] on link "Entry Methods" at bounding box center [364, 129] width 106 height 36
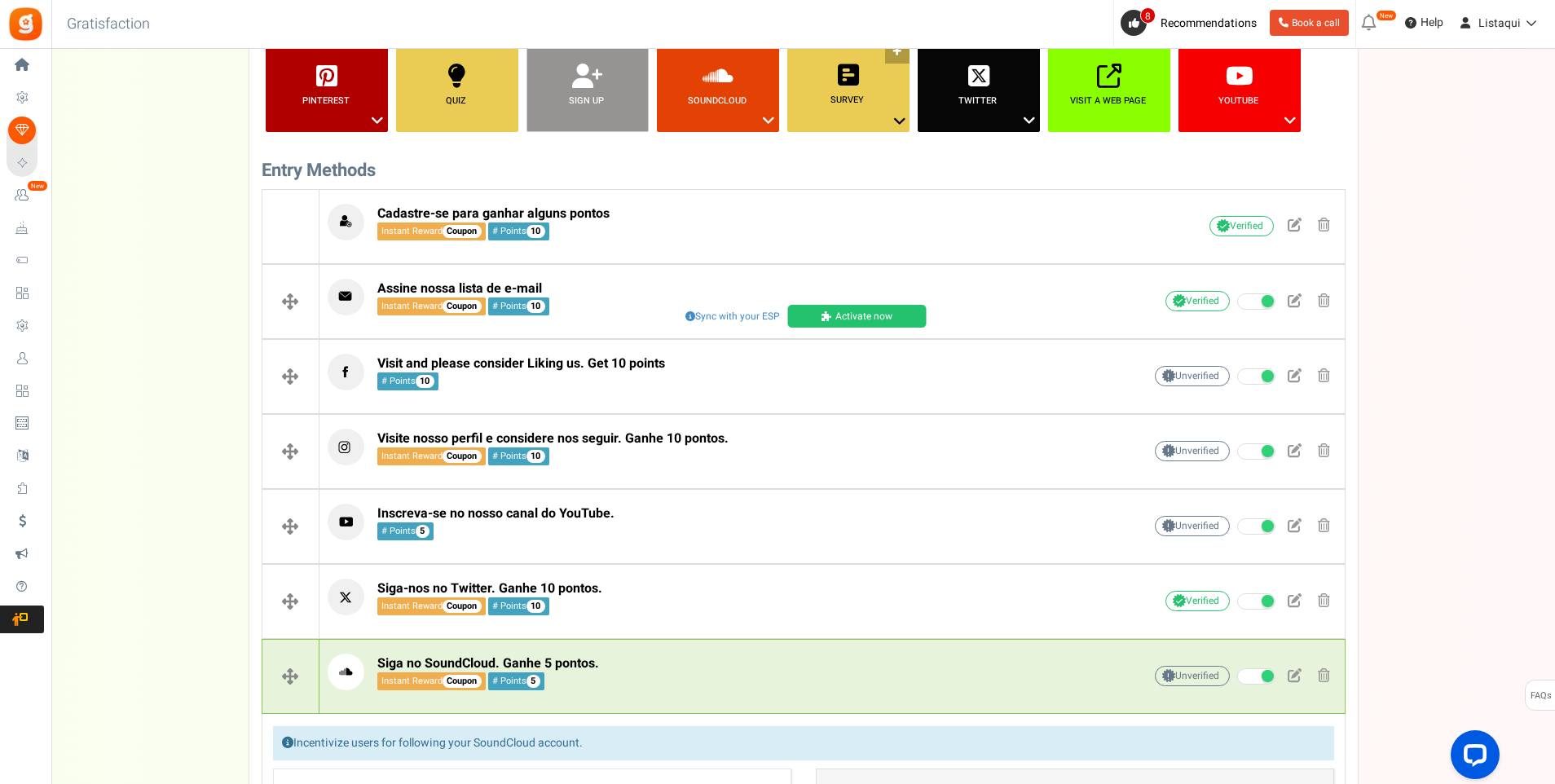
scroll to position [326, 0]
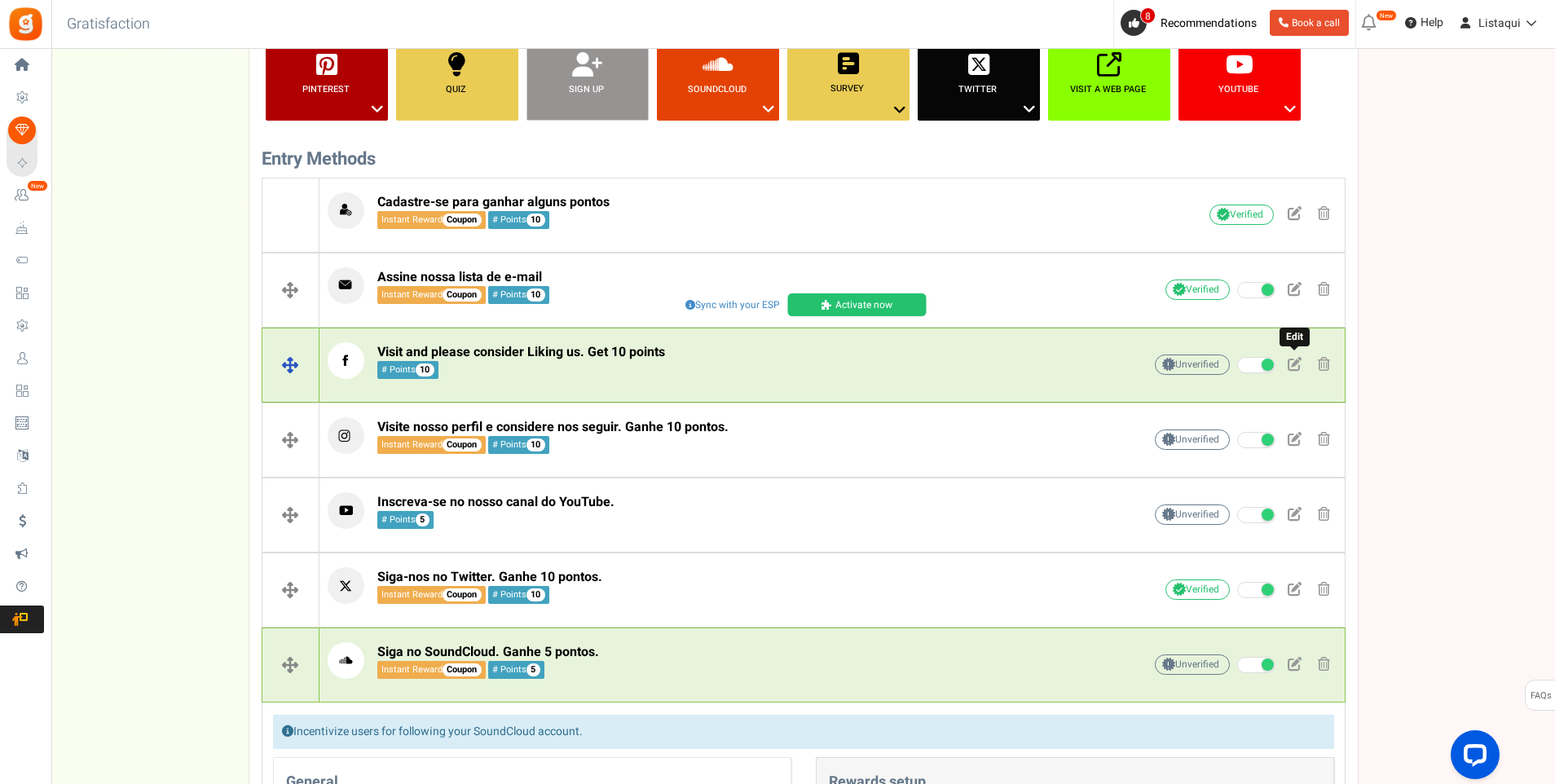
click at [1297, 367] on span at bounding box center [1295, 363] width 13 height 13
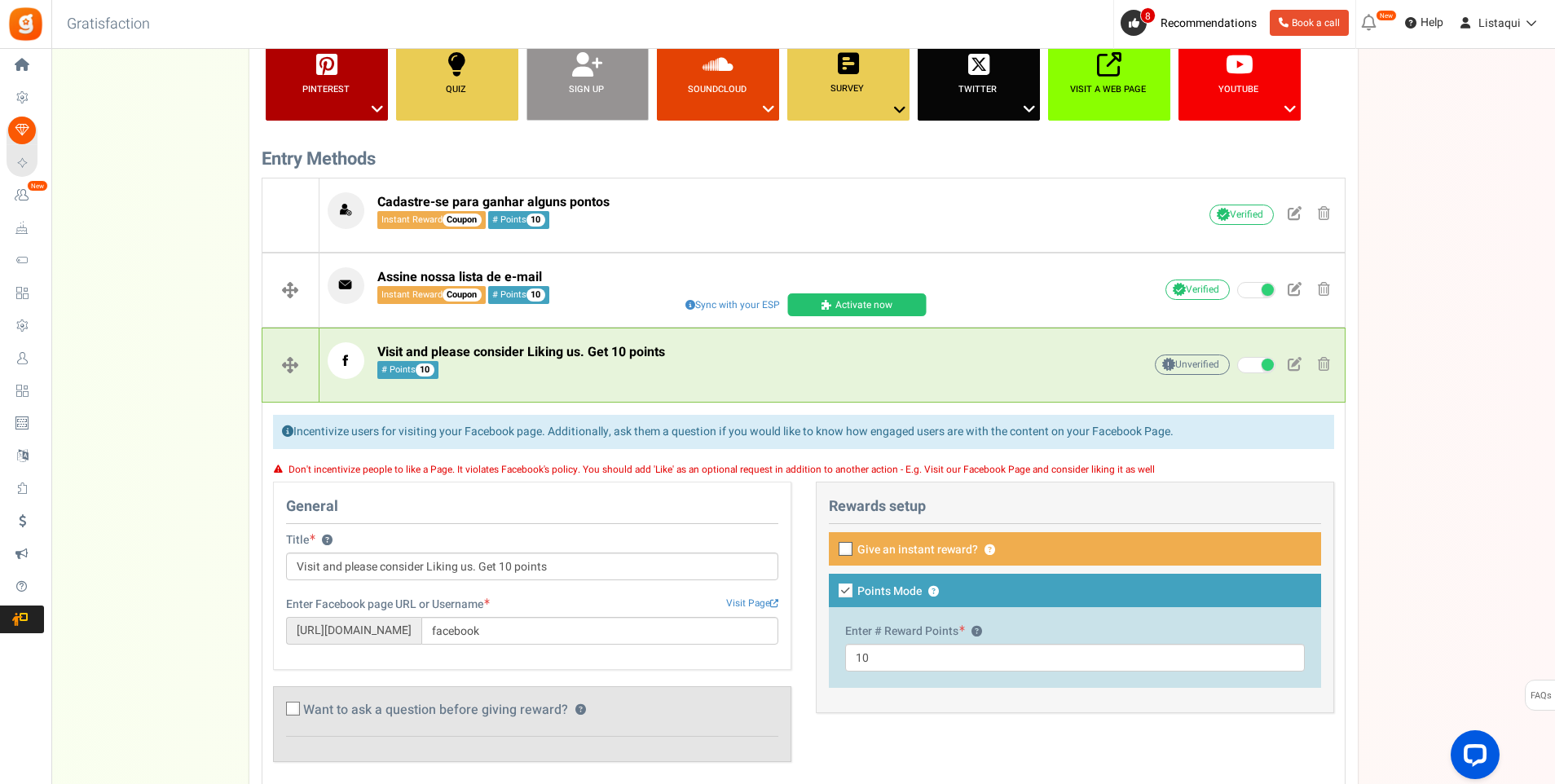
drag, startPoint x: 1157, startPoint y: 468, endPoint x: 283, endPoint y: 473, distance: 874.0
click at [283, 473] on div "Don't incentivize people to like a Page. It violates Facebook's policy. You sho…" at bounding box center [803, 470] width 1061 height 25
copy font "Don't incentivize people to like a Page. It violates Facebook's policy. You sho…"
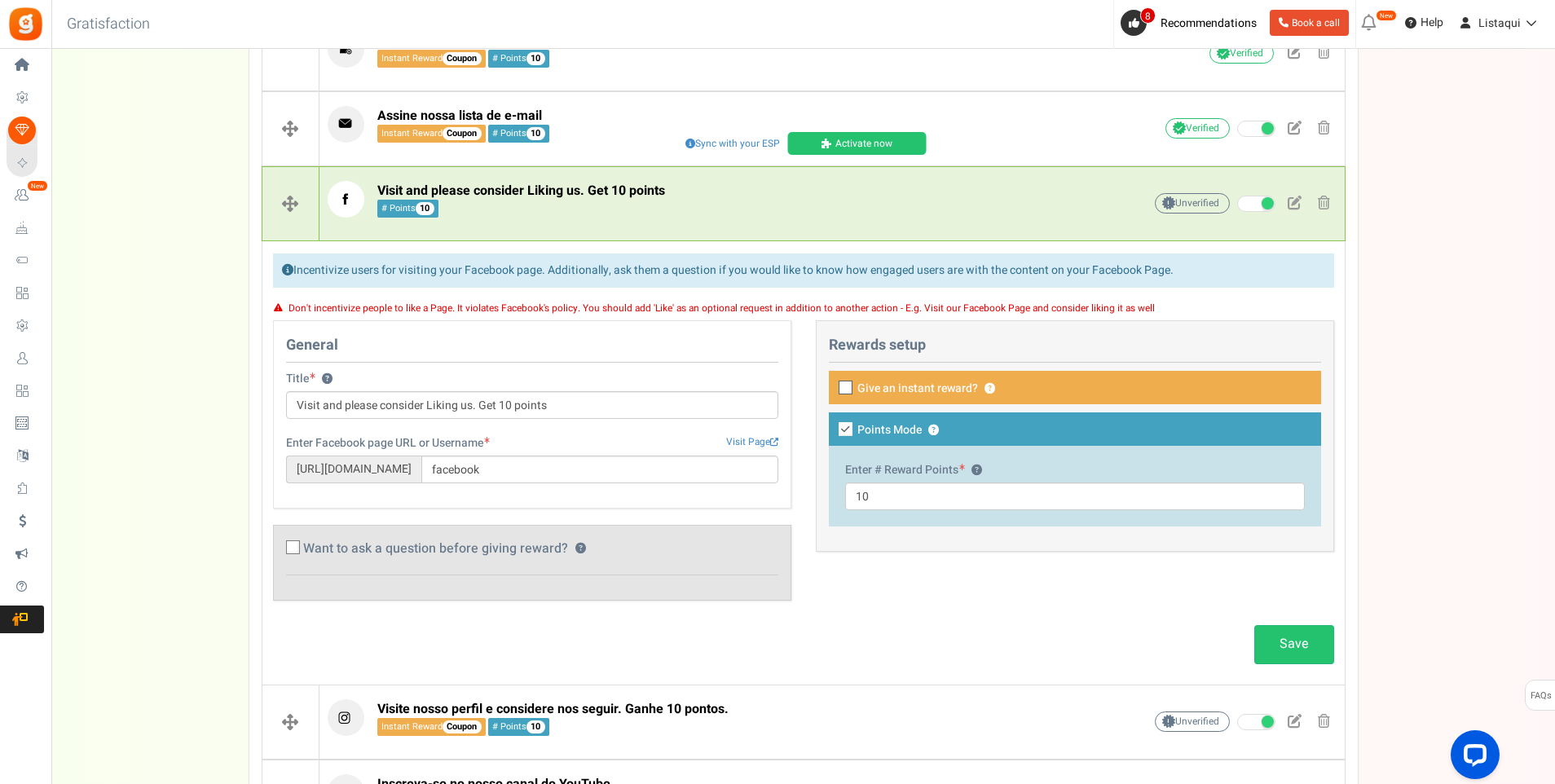
scroll to position [489, 0]
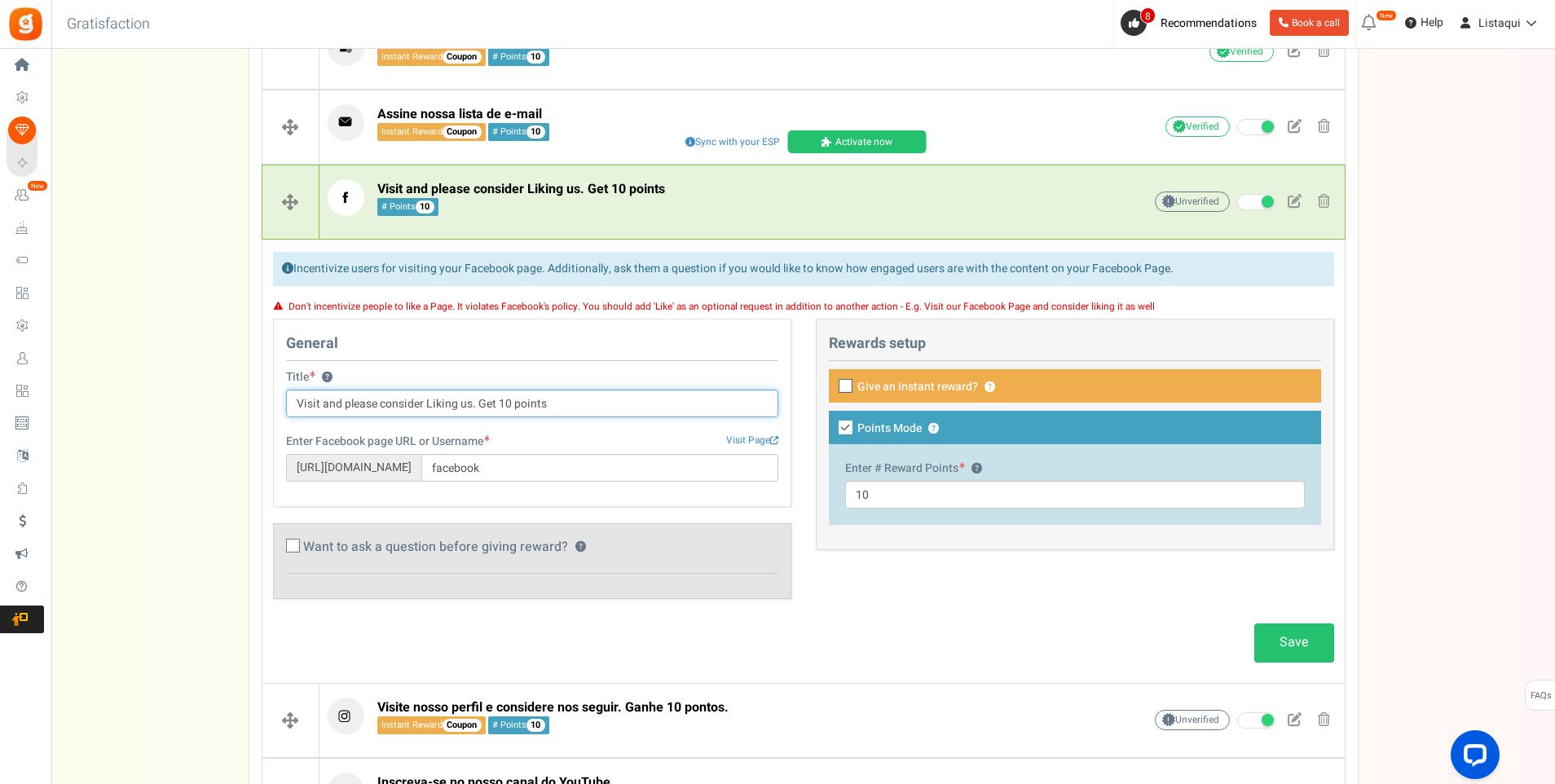
click at [558, 403] on input "Visit and please consider Liking us. Get 10 points" at bounding box center [532, 403] width 493 height 28
drag, startPoint x: 558, startPoint y: 403, endPoint x: 189, endPoint y: 404, distance: 369.0
click at [189, 404] on div "Setup Prize Entry Methods Reward Setup Refer a Friend Layout & Preview Layout &…" at bounding box center [803, 313] width 1504 height 1382
click at [568, 406] on input "Visit and please consider Liking us. Get 10 points" at bounding box center [532, 403] width 493 height 28
drag, startPoint x: 565, startPoint y: 406, endPoint x: 291, endPoint y: 412, distance: 274.1
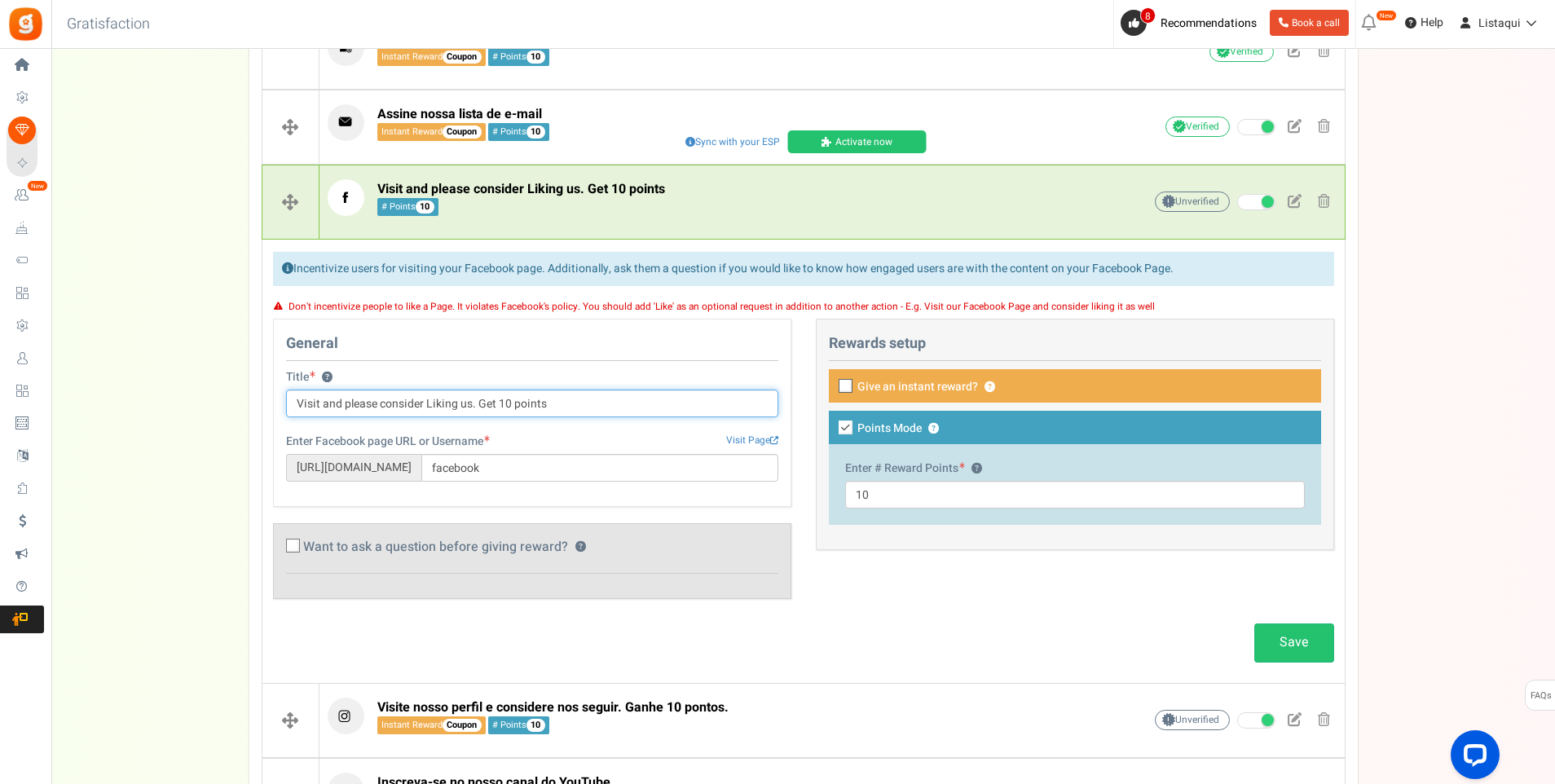
click at [291, 412] on input "Visit and please consider Liking us. Get 10 points" at bounding box center [532, 403] width 493 height 28
paste input "e-nos e, por favor, considere curtir. Ganhe 10 pontos."
type input "Visite-nos e, por favor, considere curtir. Ganhe 10 pontos."
click at [842, 386] on icon at bounding box center [847, 386] width 11 height 11
click at [833, 386] on input "Give an instant reward? ?" at bounding box center [827, 387] width 11 height 11
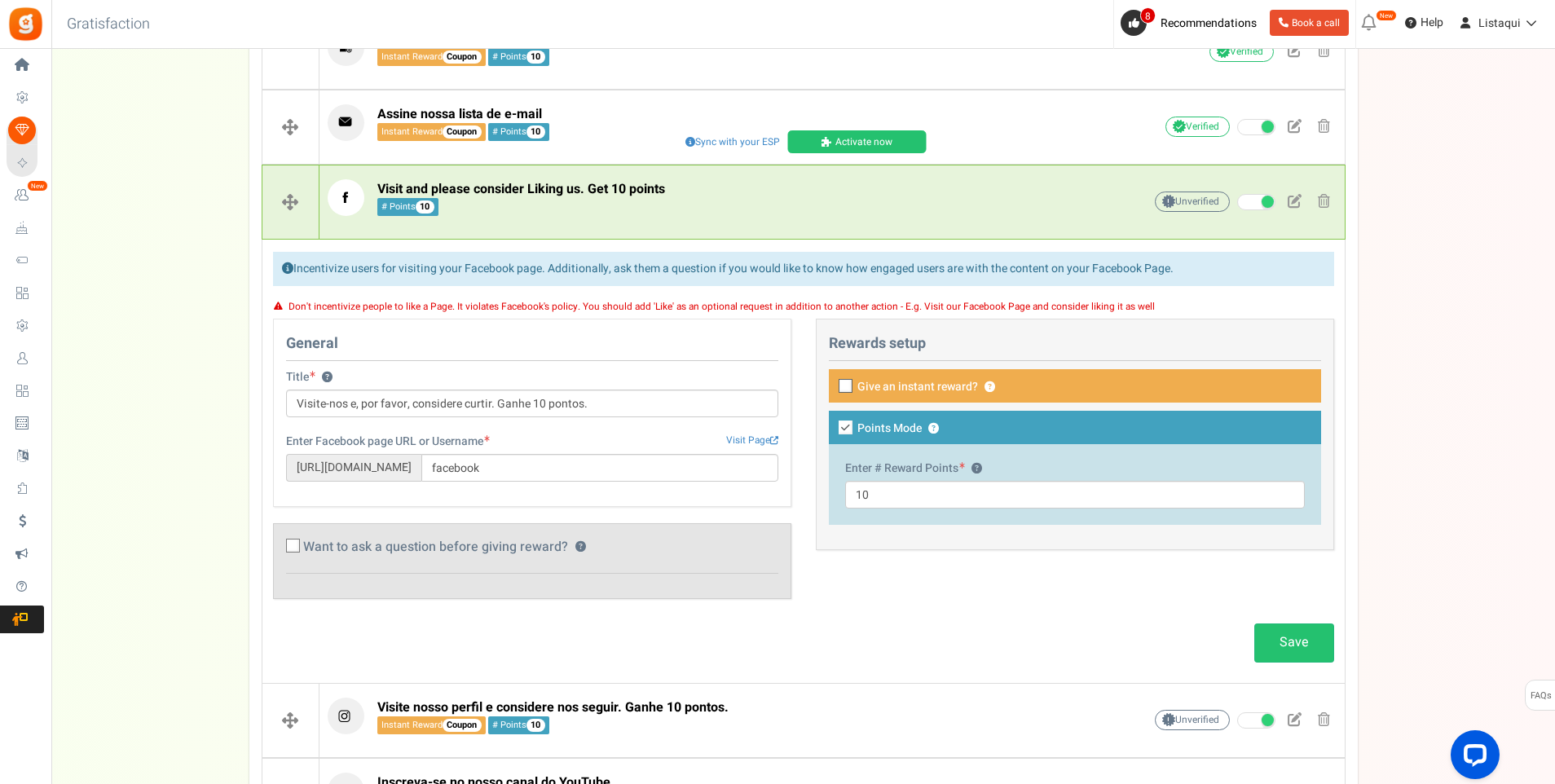
checkbox input "true"
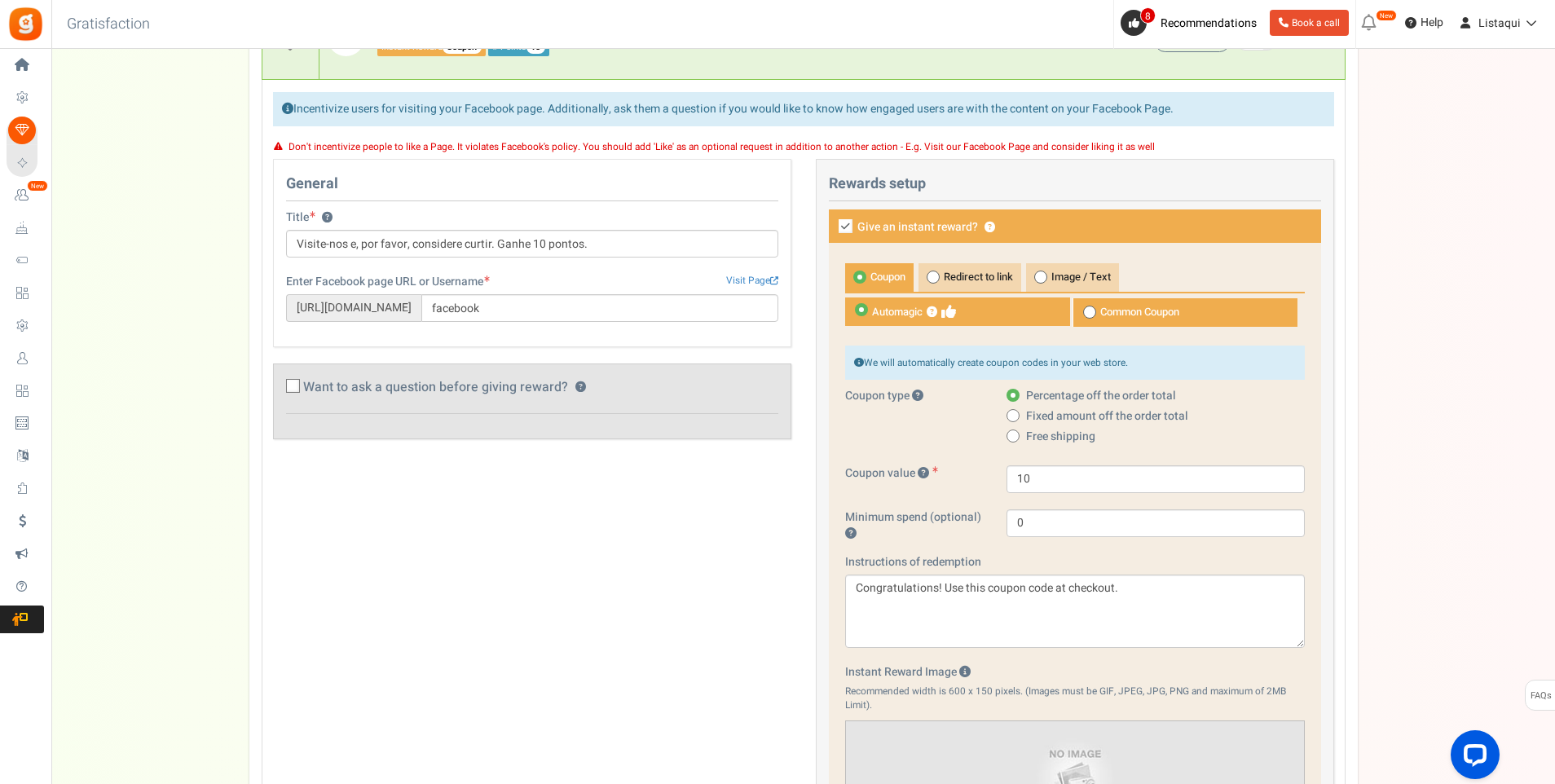
scroll to position [652, 0]
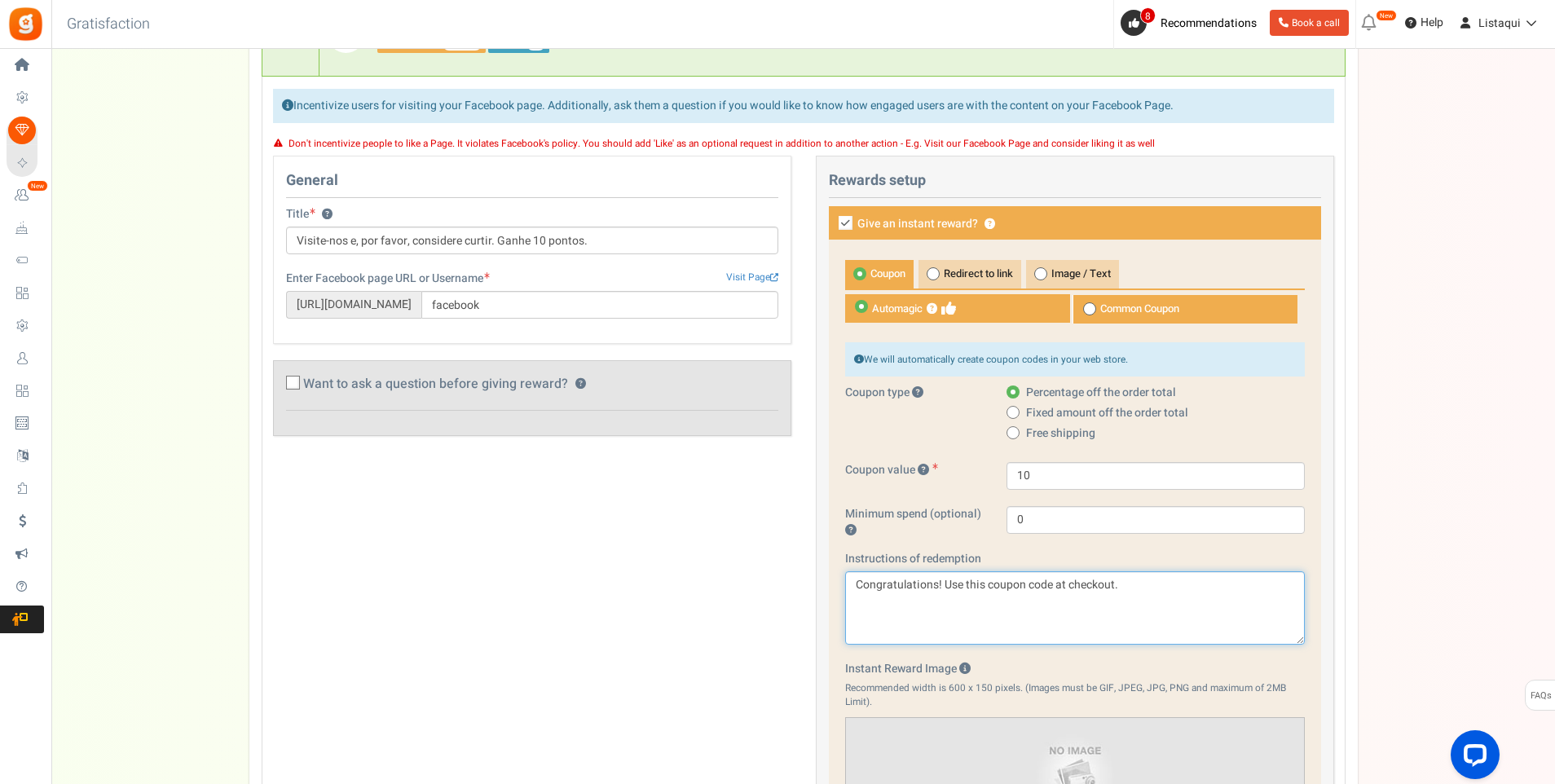
drag, startPoint x: 1133, startPoint y: 581, endPoint x: 851, endPoint y: 588, distance: 282.1
click at [851, 588] on textarea "Congratulations! Use this coupon code at checkout." at bounding box center [1076, 608] width 460 height 74
click at [1127, 591] on textarea "Congratulations! Use this coupon code at checkout." at bounding box center [1076, 608] width 460 height 74
drag, startPoint x: 1097, startPoint y: 588, endPoint x: 852, endPoint y: 595, distance: 245.1
click at [852, 595] on textarea "Congratulations! Use this coupon code at checkout." at bounding box center [1076, 608] width 460 height 74
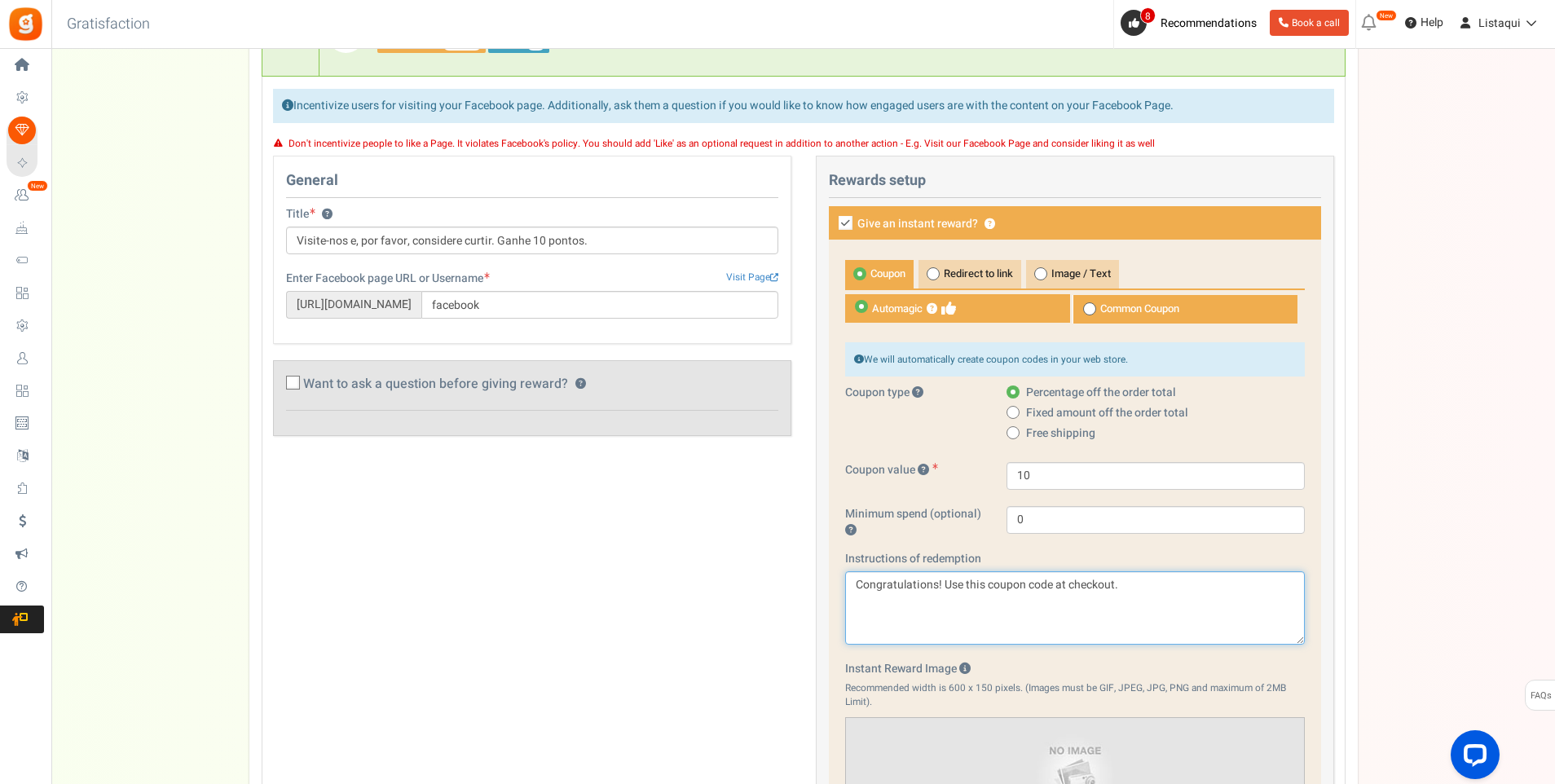
paste textarea "Parabéns! Use este código de cupom ao finalizar a compra"
type textarea "Parabéns! Use este código de cupom ao finalizar a compra."
click at [291, 384] on icon at bounding box center [293, 383] width 11 height 11
click at [281, 384] on input "Want to ask a question before giving reward? ?" at bounding box center [274, 385] width 11 height 11
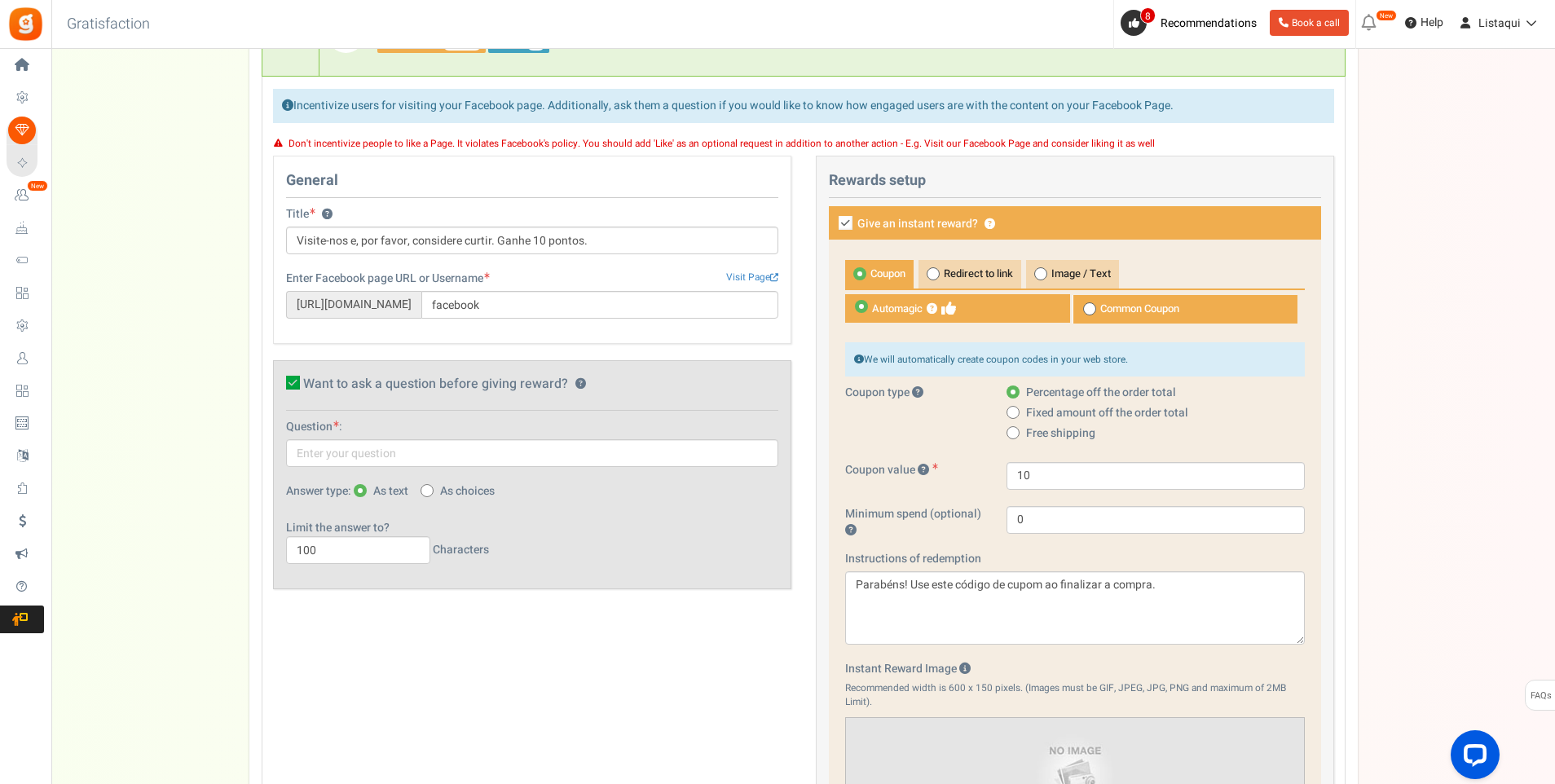
click at [296, 382] on icon at bounding box center [292, 382] width 13 height 13
click at [281, 382] on input "Want to ask a question before giving reward? ?" at bounding box center [274, 385] width 11 height 11
checkbox input "false"
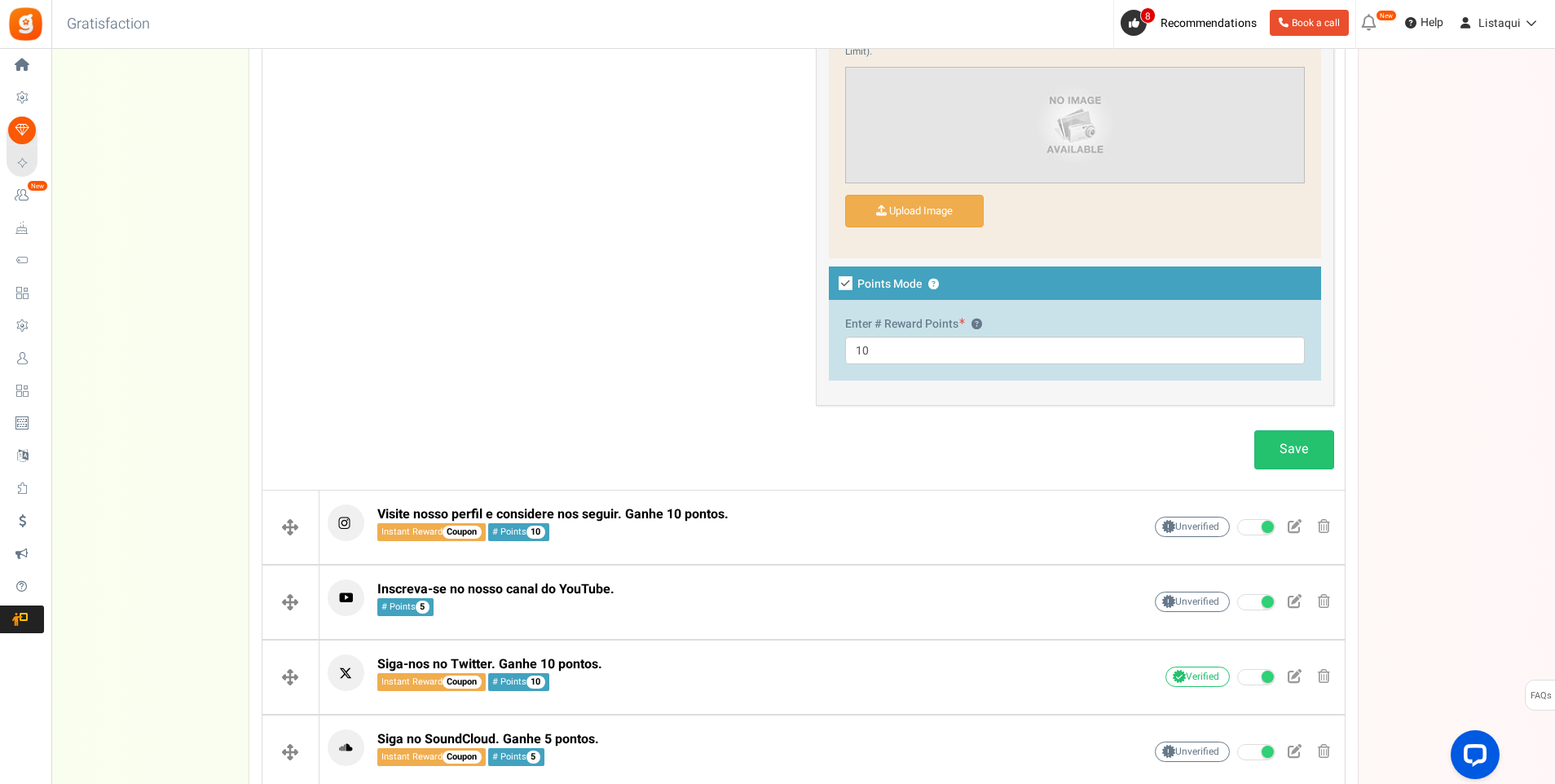
scroll to position [1304, 0]
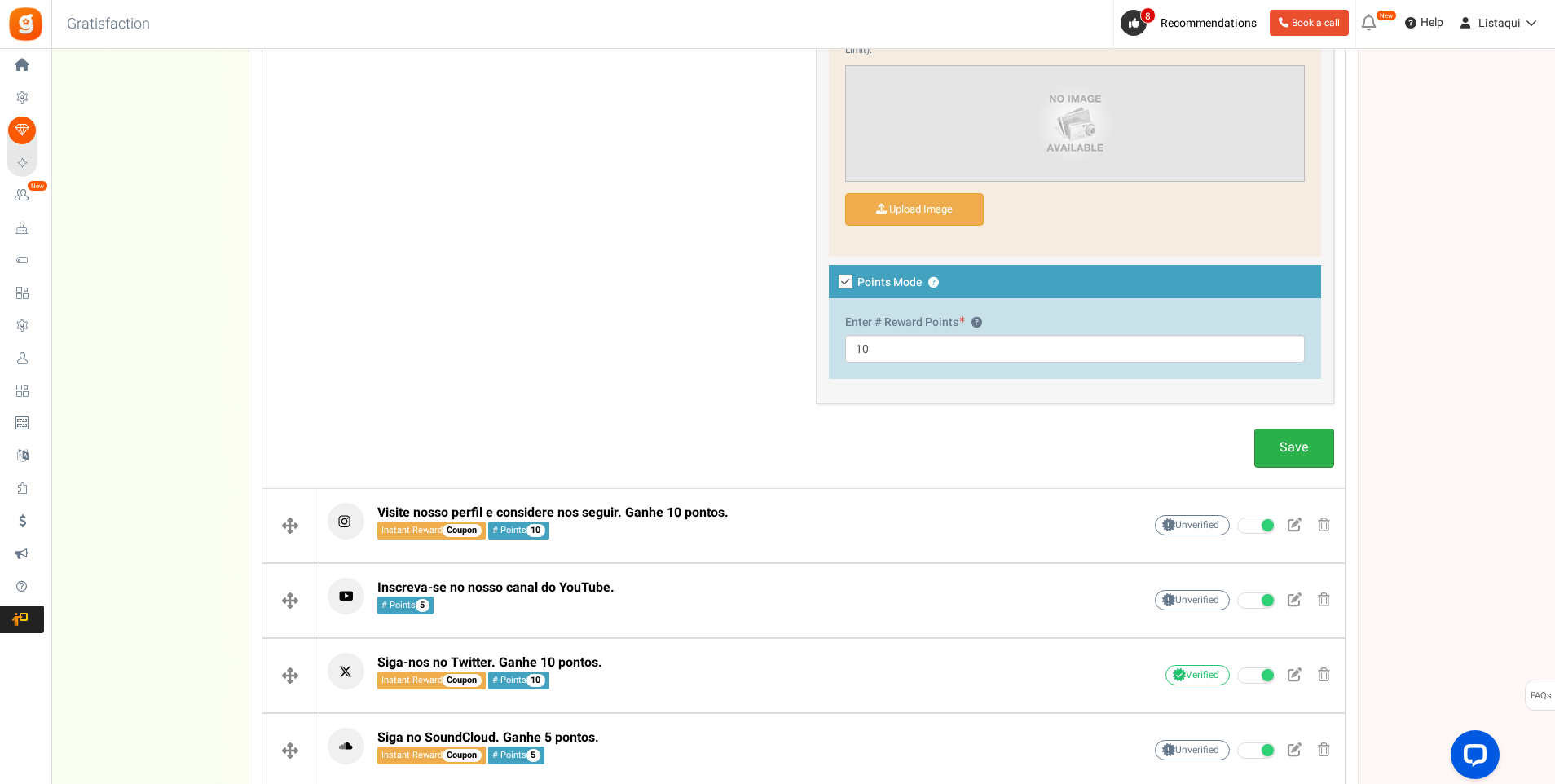
click at [1292, 450] on link "Save" at bounding box center [1294, 448] width 80 height 38
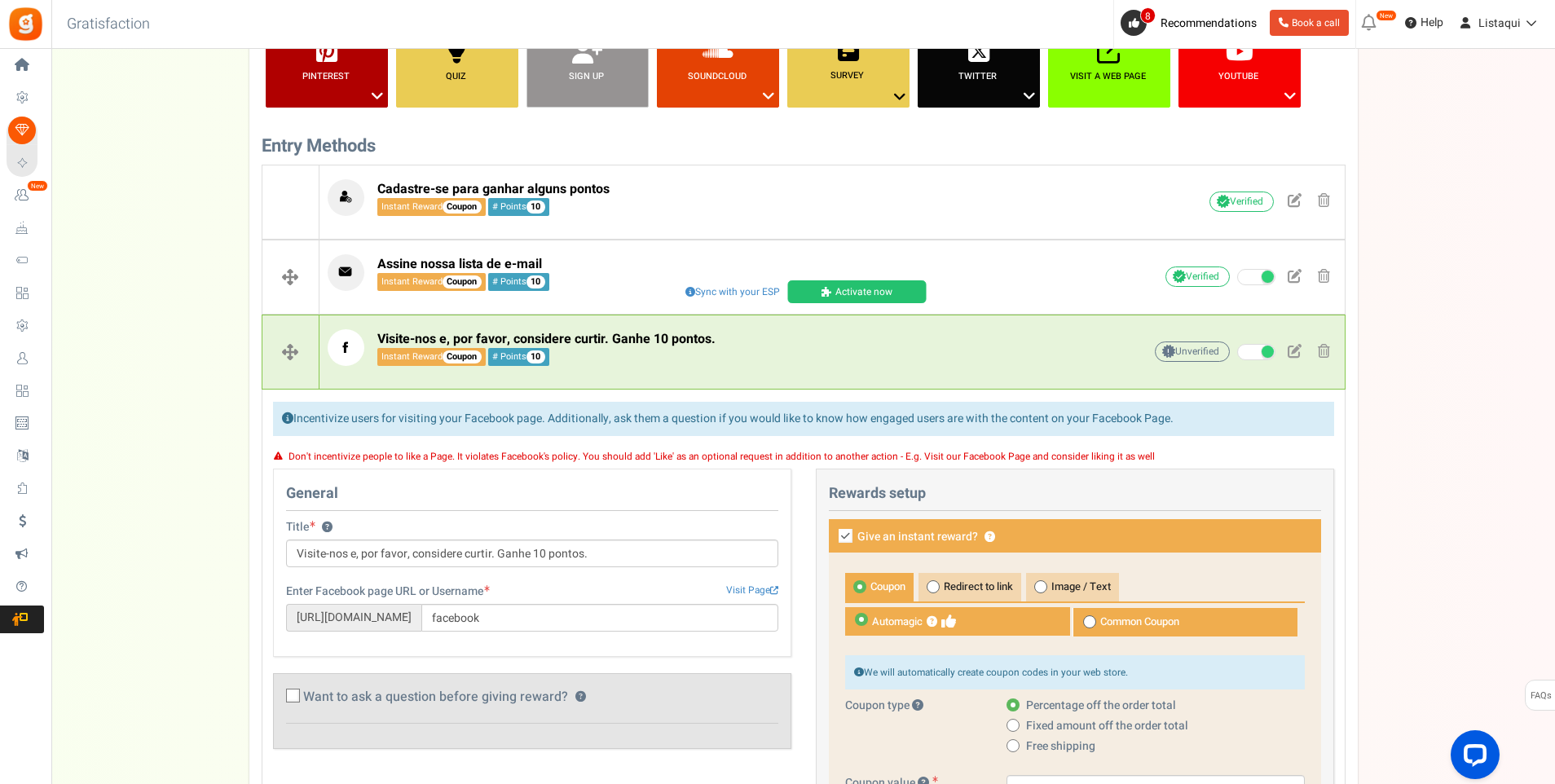
scroll to position [326, 0]
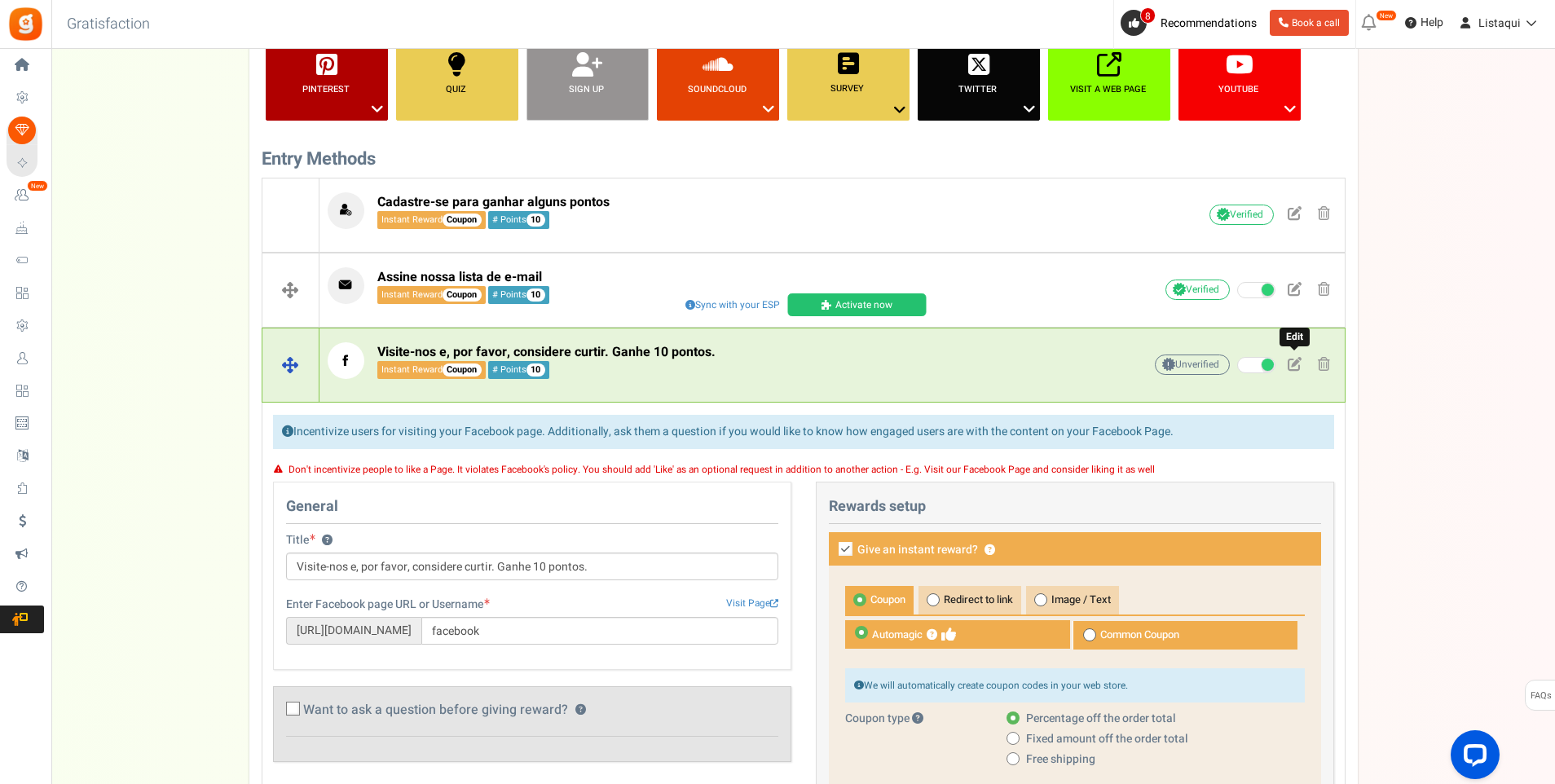
click at [1294, 366] on span at bounding box center [1295, 363] width 13 height 13
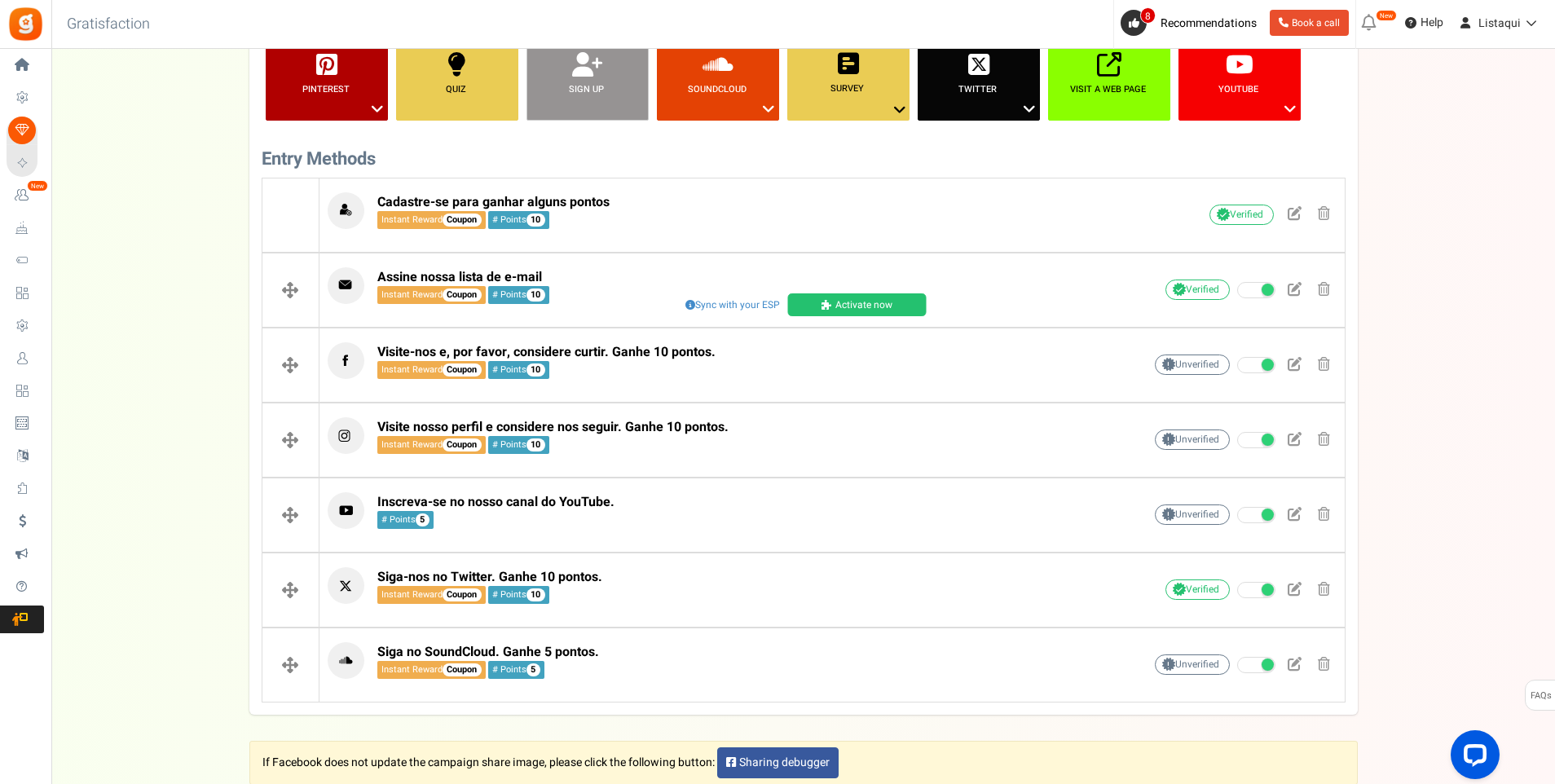
click at [1407, 259] on div "Setup Prize Entry Methods Reward Setup Refer a Friend Layout & Preview Layout &…" at bounding box center [803, 255] width 1504 height 939
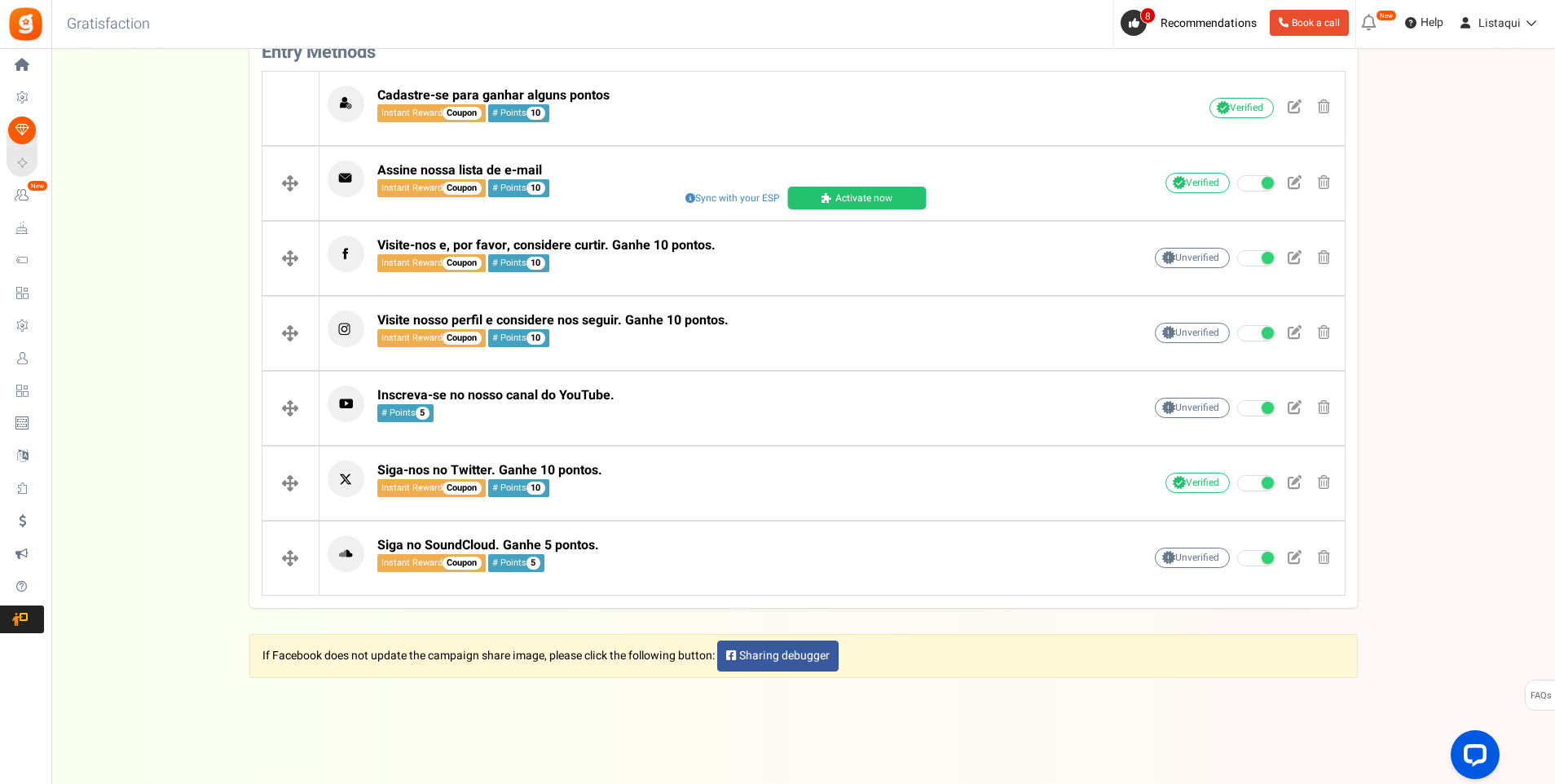
scroll to position [442, 0]
